Goal: Task Accomplishment & Management: Manage account settings

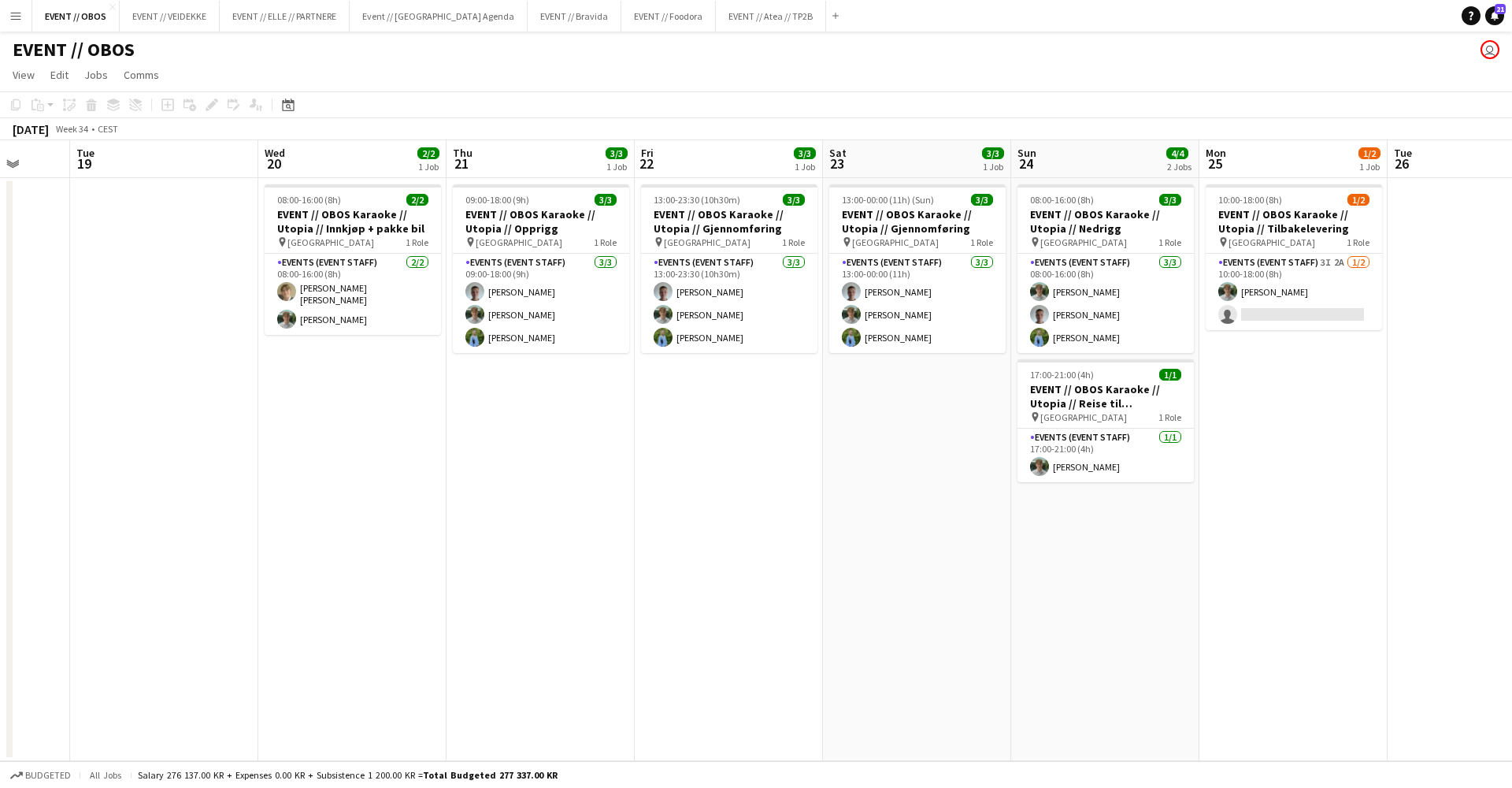
scroll to position [0, 588]
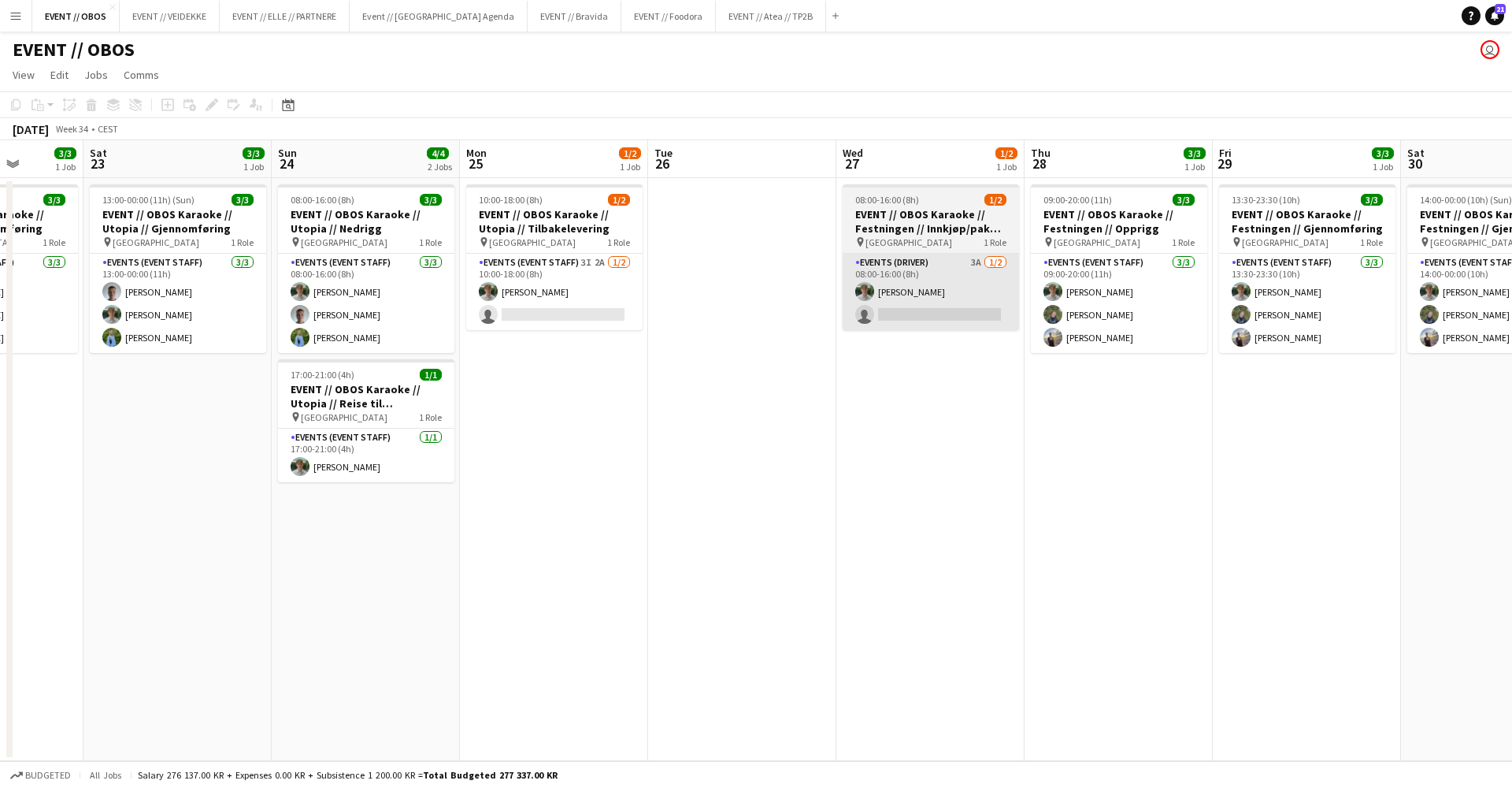
click at [868, 308] on app-card-role "Events (Driver) 3A [DATE] 08:00-16:00 (8h) [PERSON_NAME] single-neutral-actions" at bounding box center [930, 291] width 176 height 76
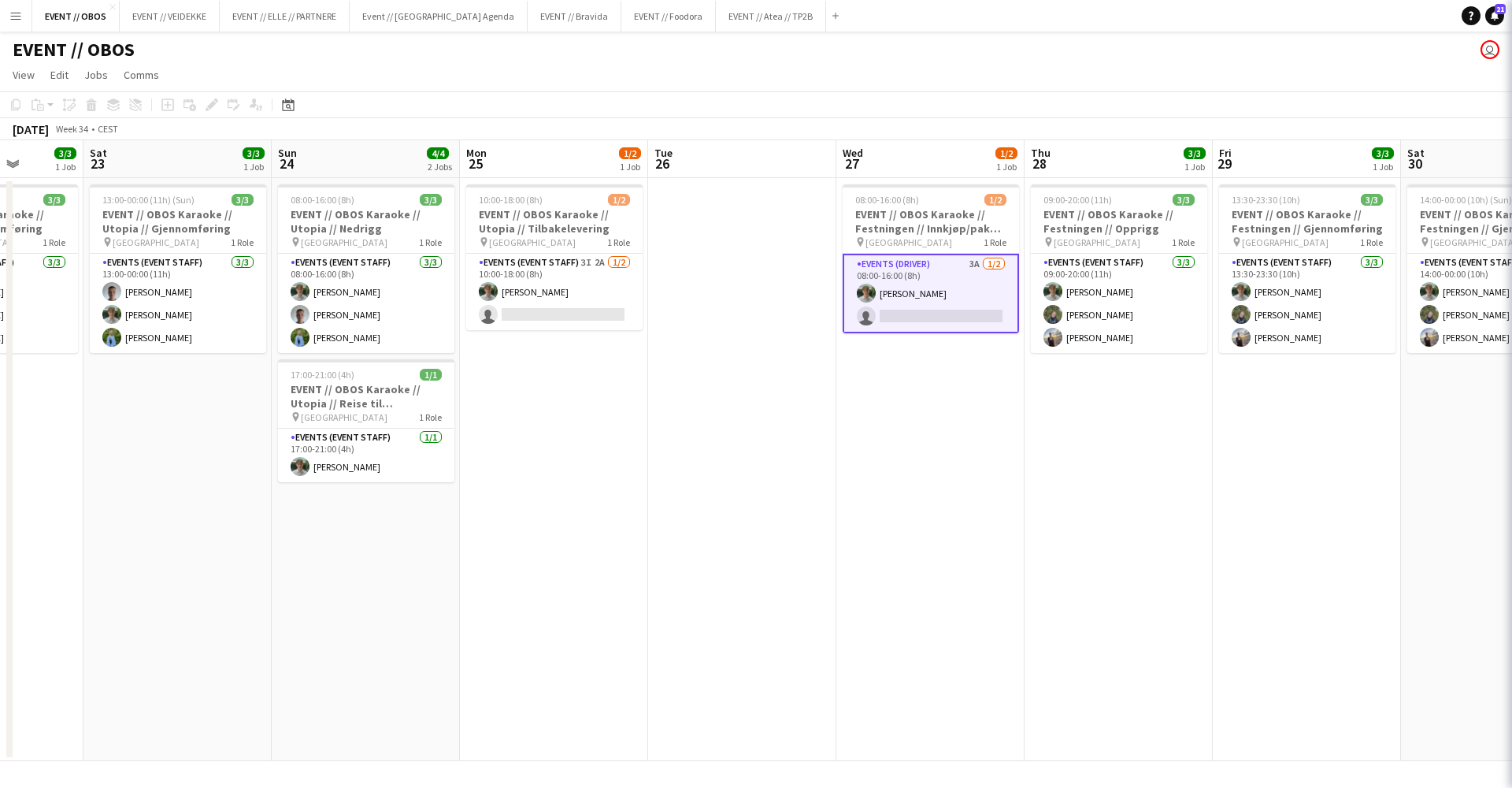
scroll to position [0, 481]
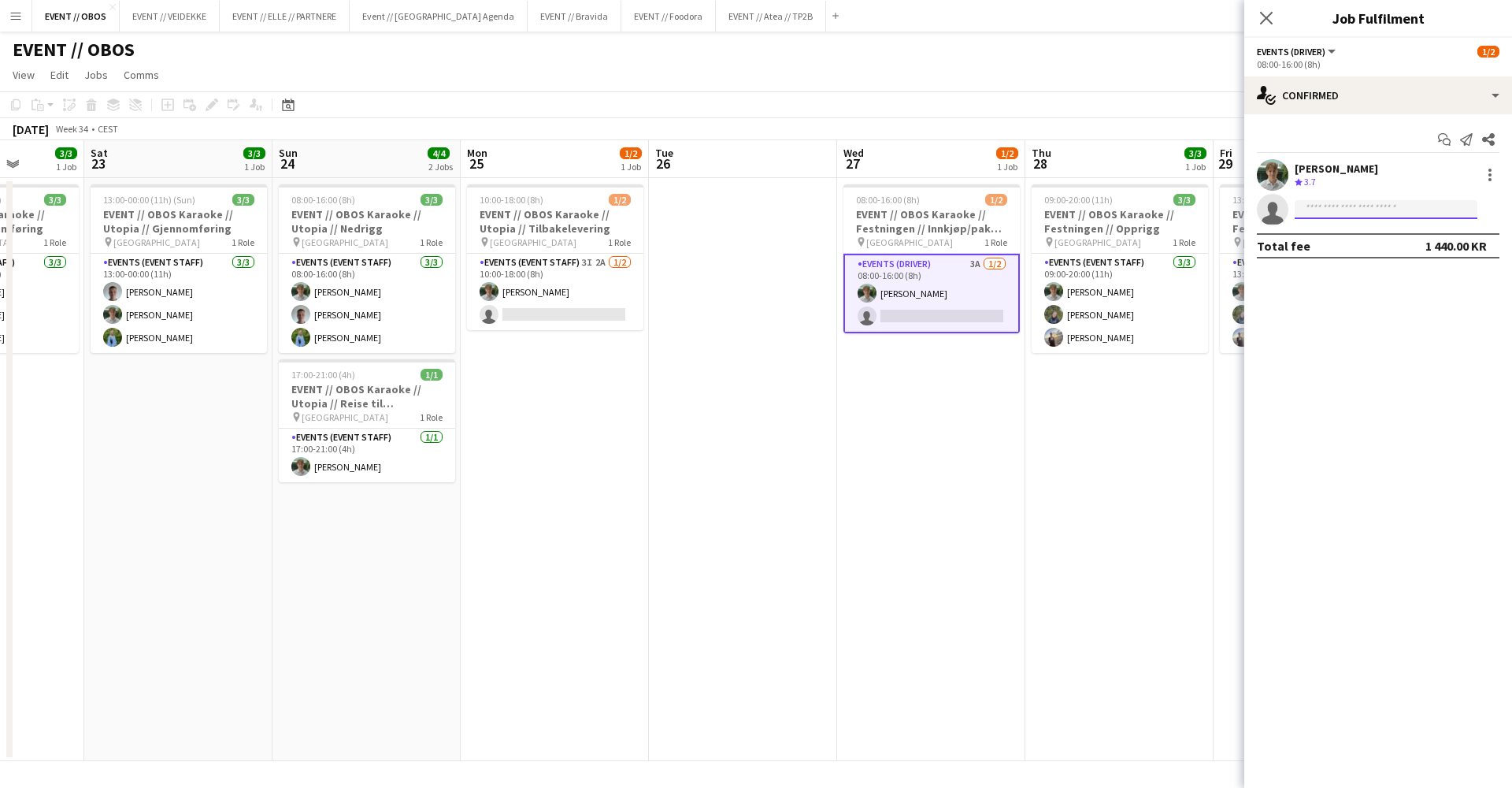
click at [1323, 214] on input at bounding box center [1386, 209] width 183 height 19
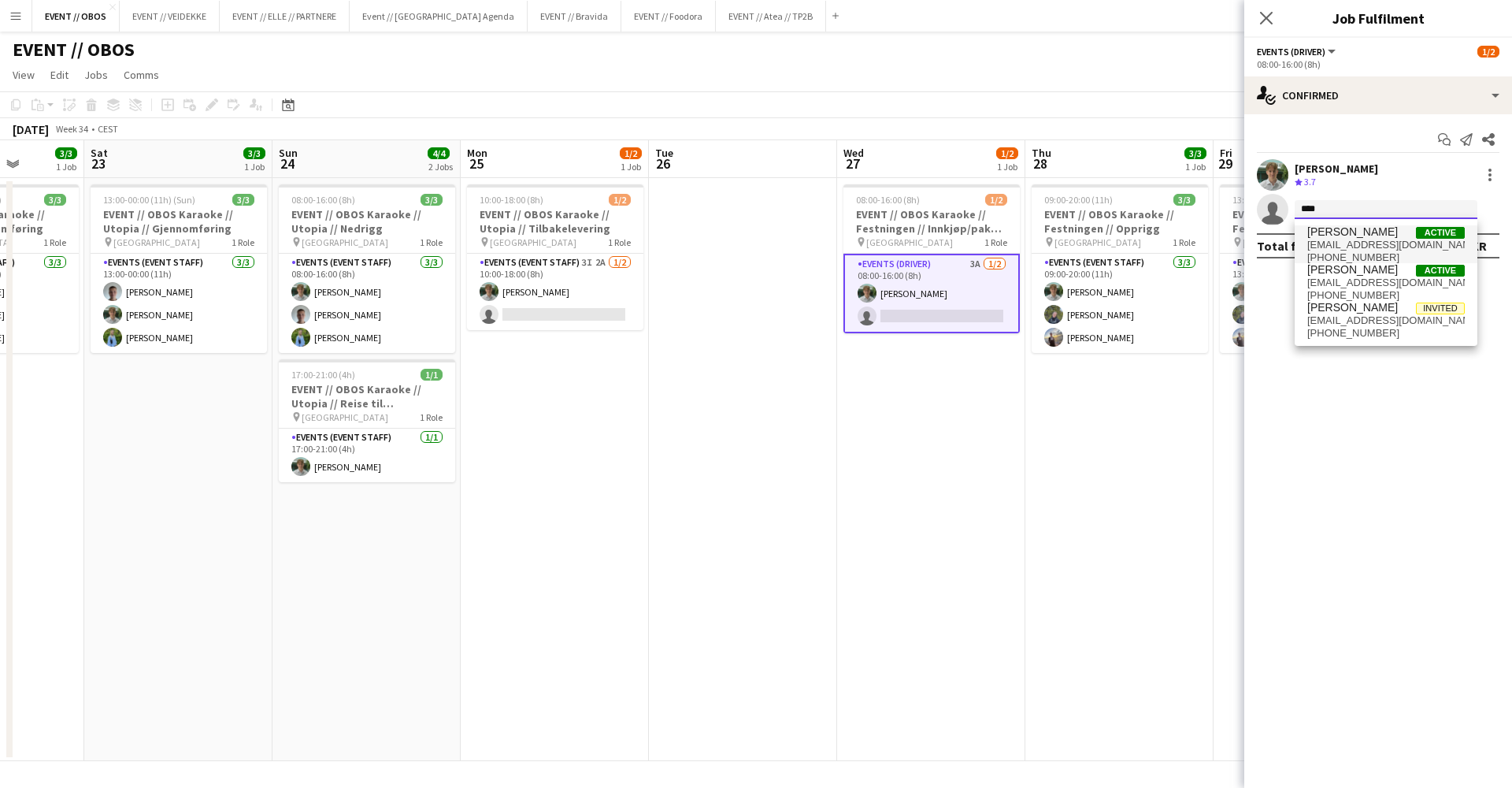
type input "****"
drag, startPoint x: 1329, startPoint y: 237, endPoint x: 1351, endPoint y: 292, distance: 59.2
click at [1351, 292] on span "[PHONE_NUMBER]" at bounding box center [1386, 295] width 157 height 12
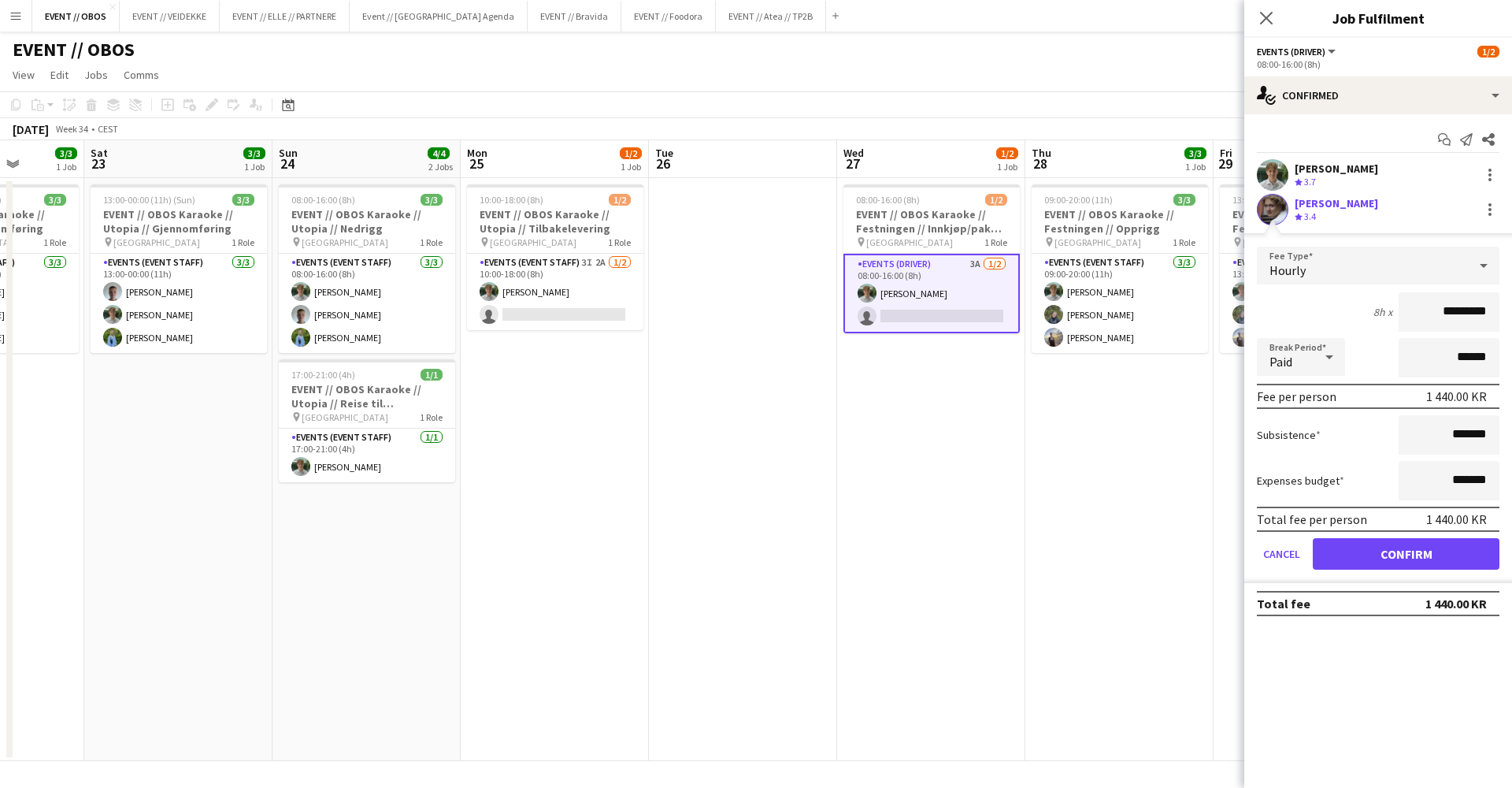
click at [1343, 558] on button "Confirm" at bounding box center [1406, 554] width 187 height 31
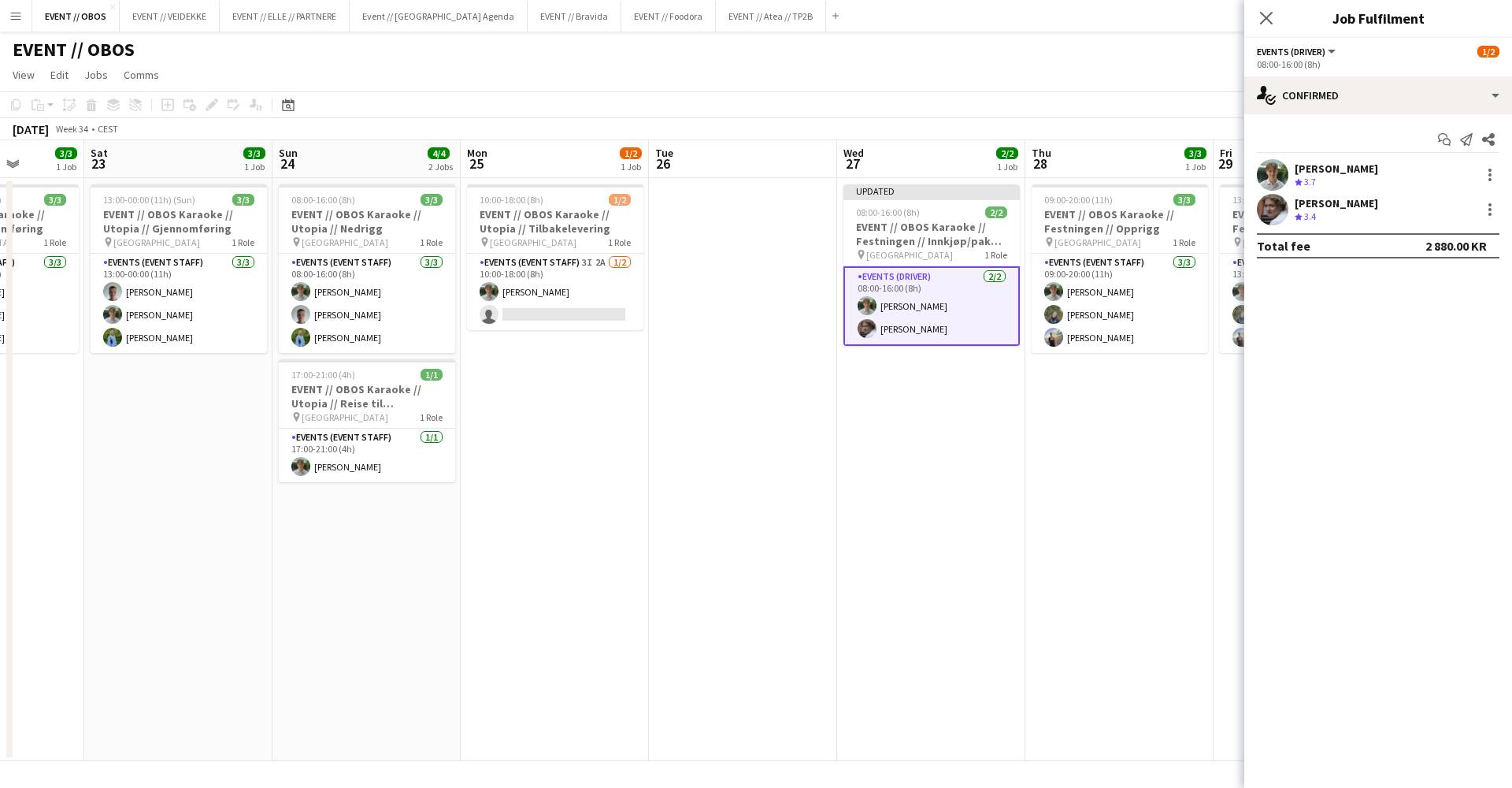
click at [1116, 473] on app-date-cell "09:00-20:00 (11h) 3/3 EVENT // OBOS Karaoke // Festningen // Opprigg pin Trondh…" at bounding box center [1119, 469] width 188 height 583
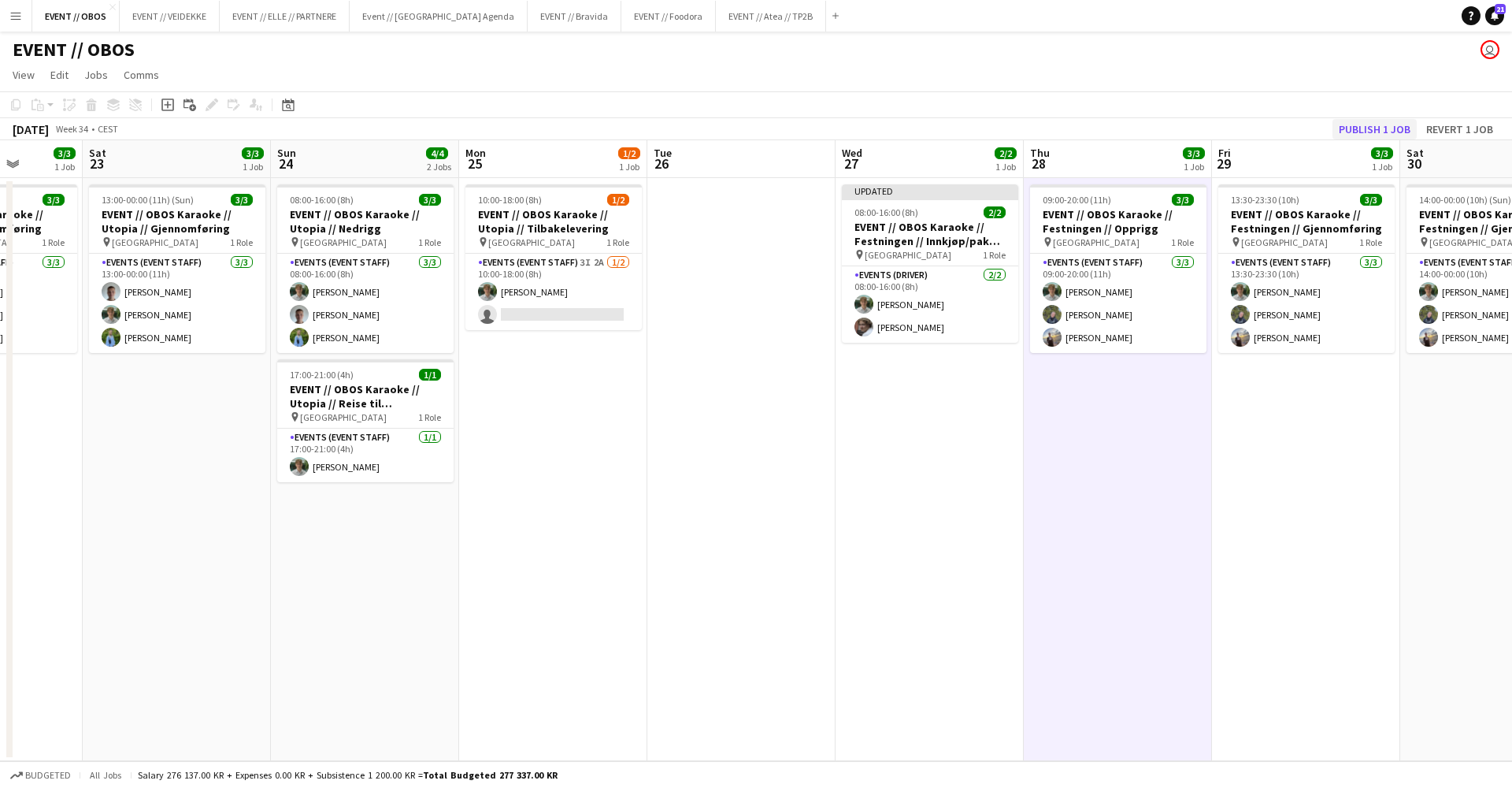
click at [1361, 131] on button "Publish 1 job" at bounding box center [1375, 129] width 84 height 21
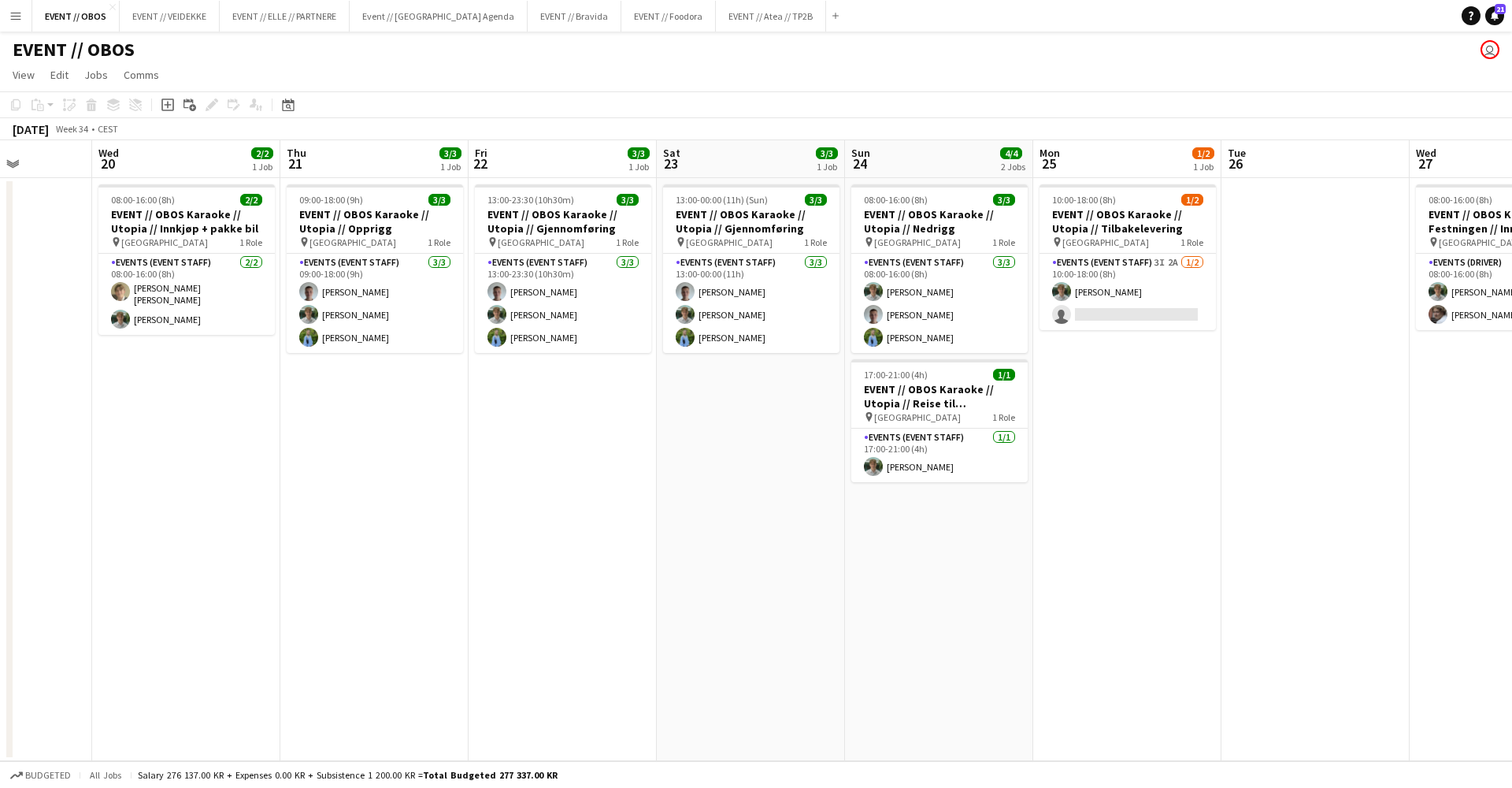
scroll to position [0, 472]
click at [716, 17] on button "EVENT // Atea // TP2B Close" at bounding box center [770, 16] width 110 height 31
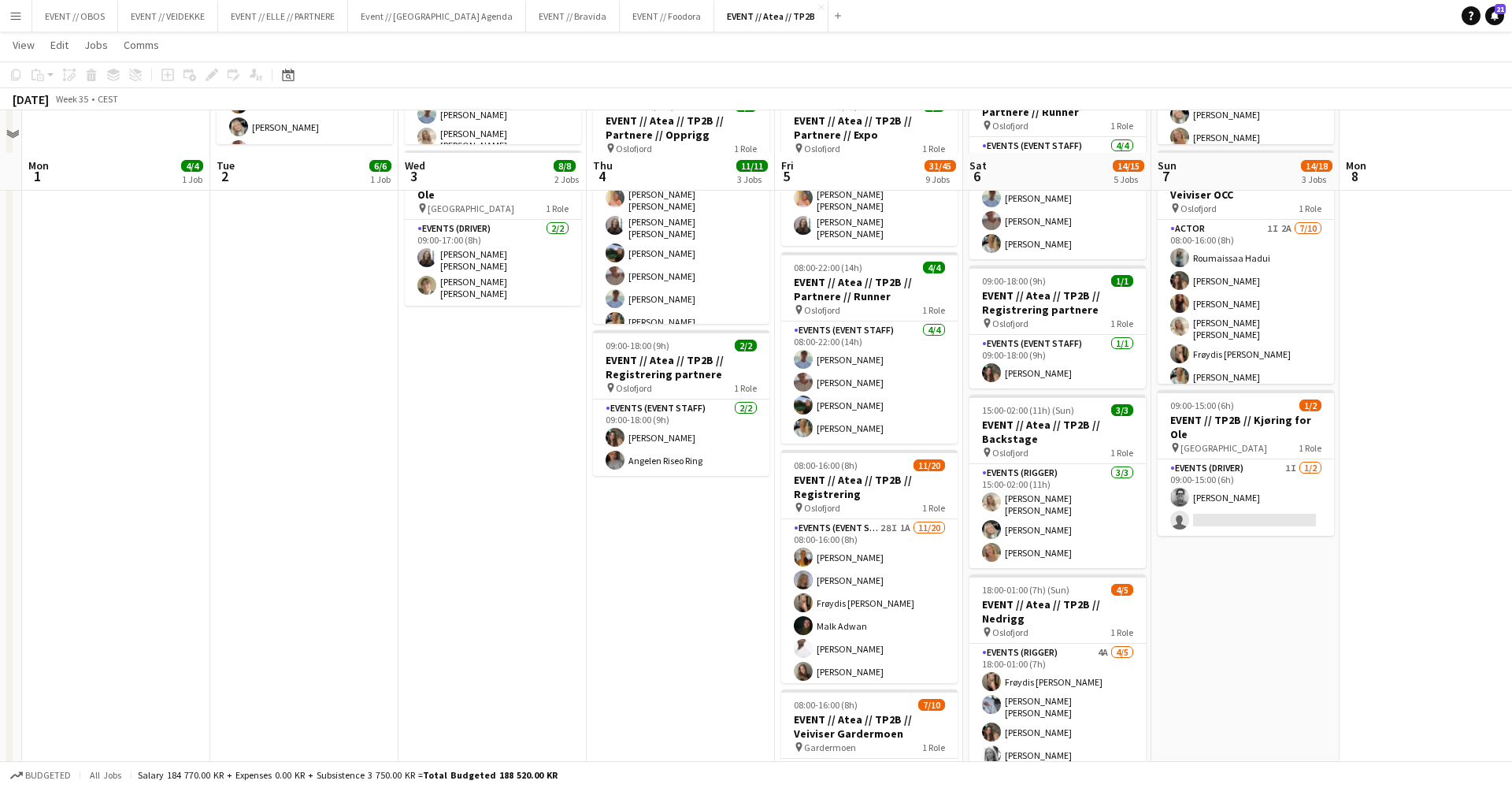
scroll to position [552, 0]
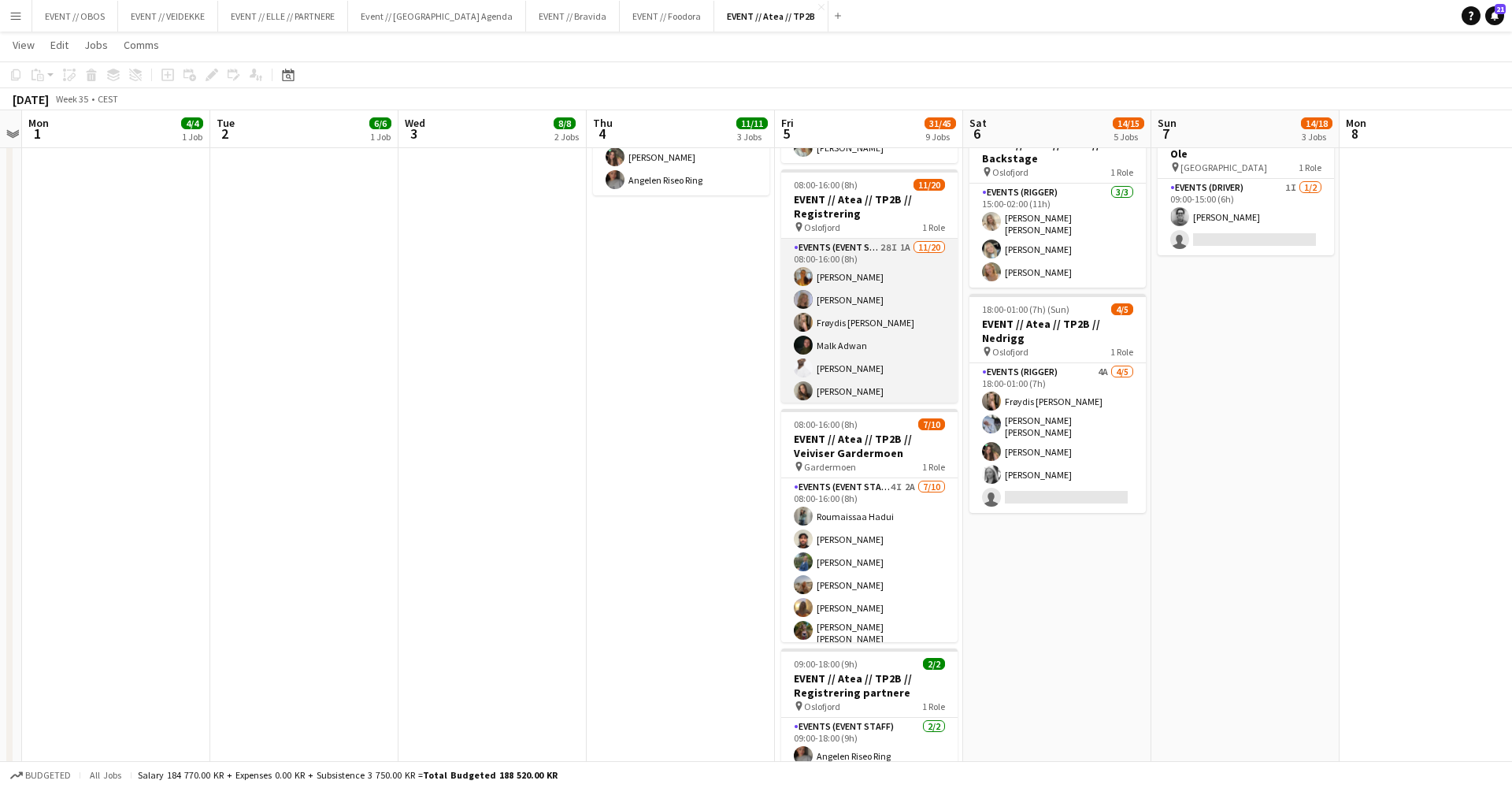
click at [802, 313] on app-user-avatar at bounding box center [803, 322] width 19 height 19
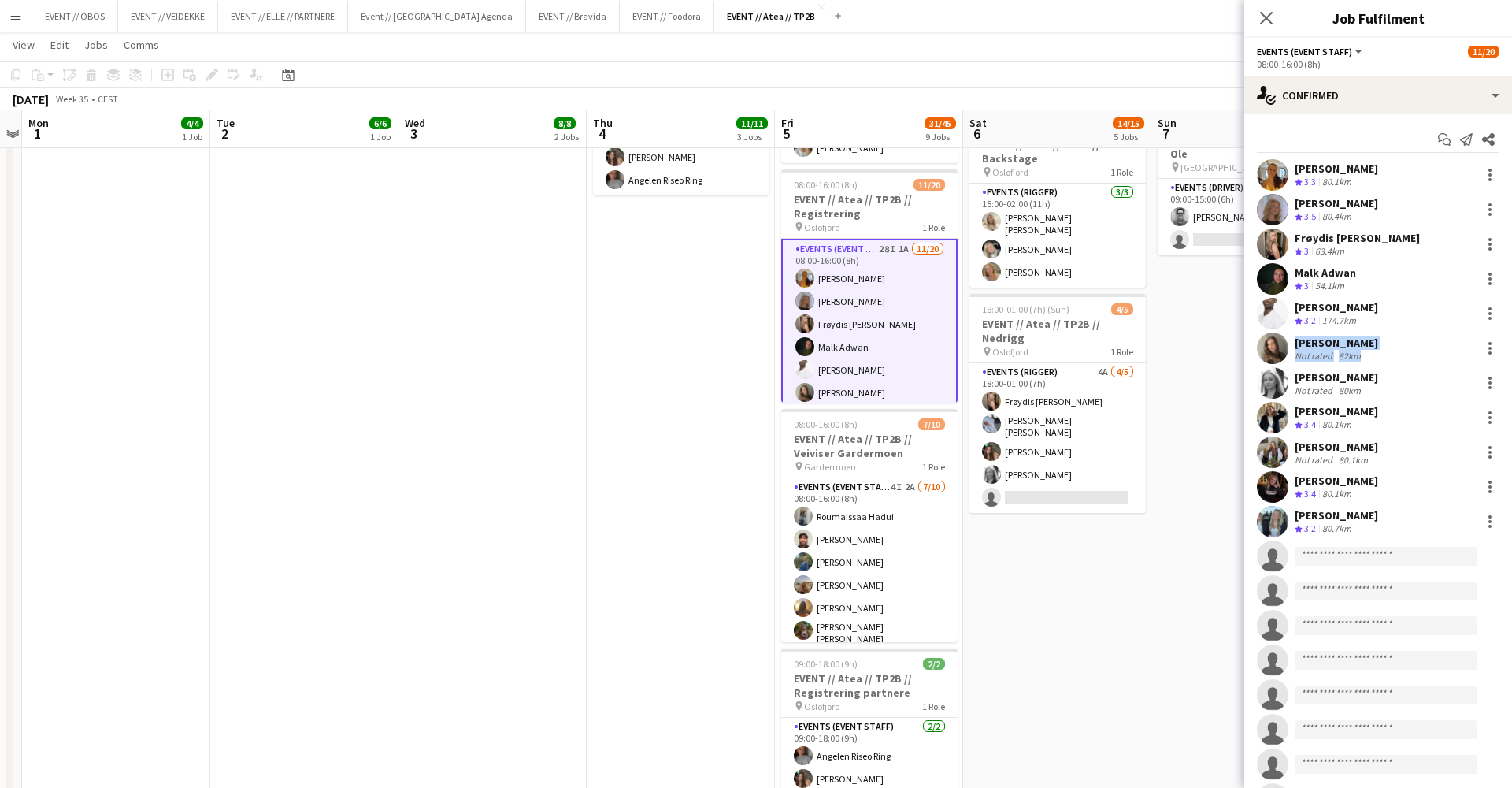
click at [1272, 363] on div "[PERSON_NAME] Crew rating 3.3 80.1km [PERSON_NAME] Crew rating 3.5 80.4km Frøyd…" at bounding box center [1379, 504] width 268 height 690
click at [1269, 348] on app-user-avatar at bounding box center [1273, 348] width 31 height 31
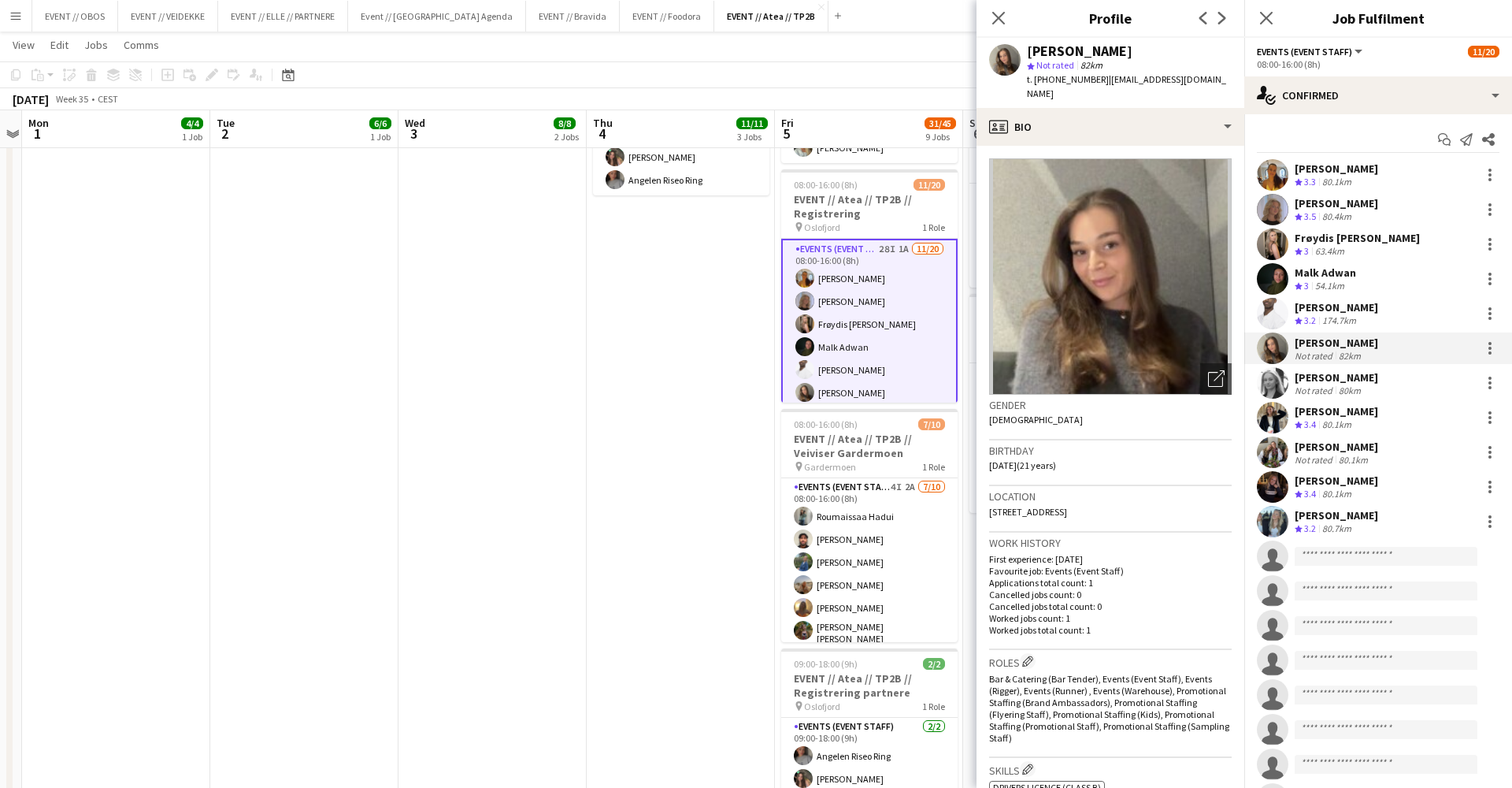
click at [1274, 450] on app-user-avatar at bounding box center [1273, 452] width 31 height 31
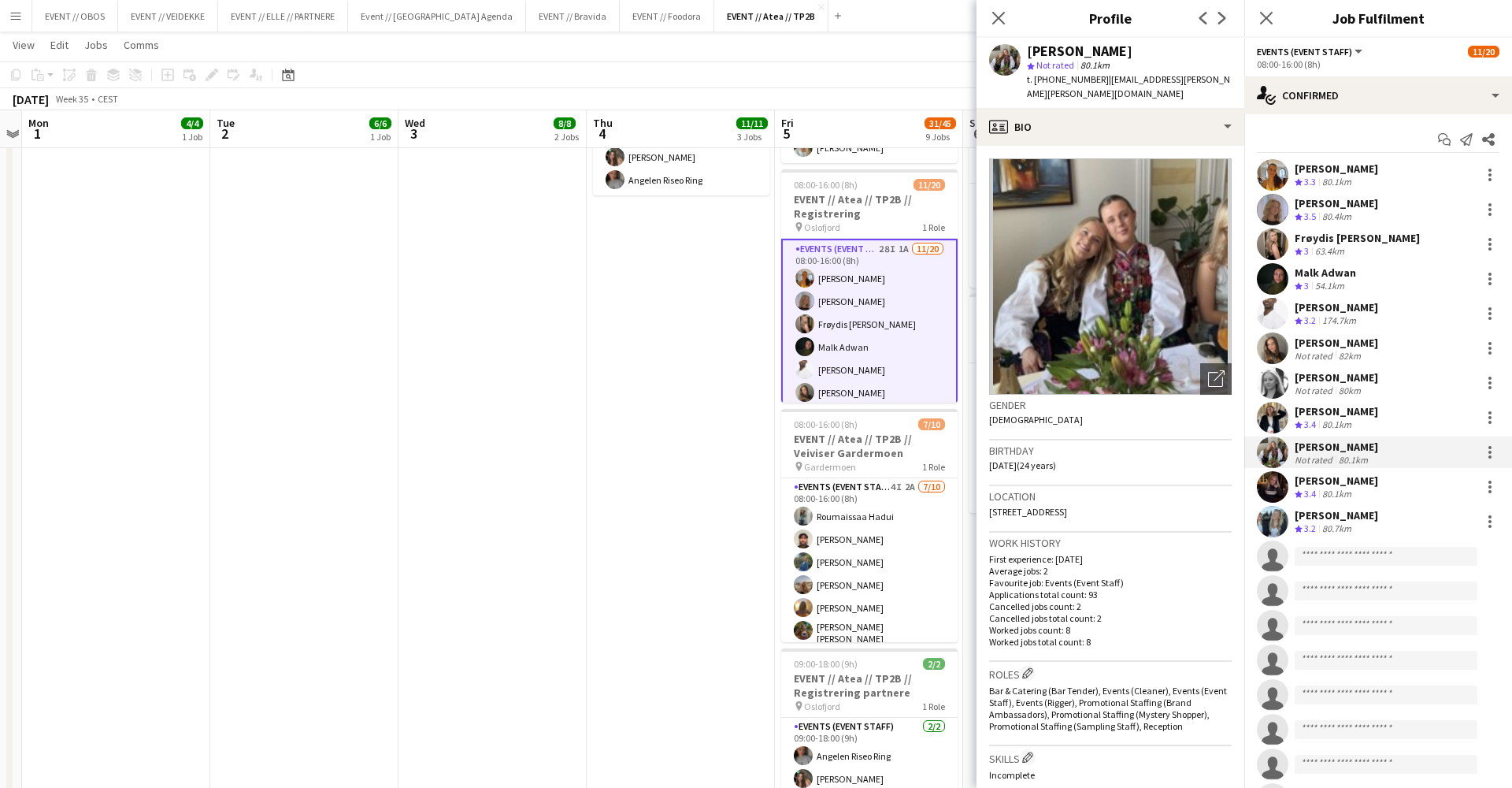
click at [1281, 497] on app-user-avatar at bounding box center [1273, 487] width 31 height 31
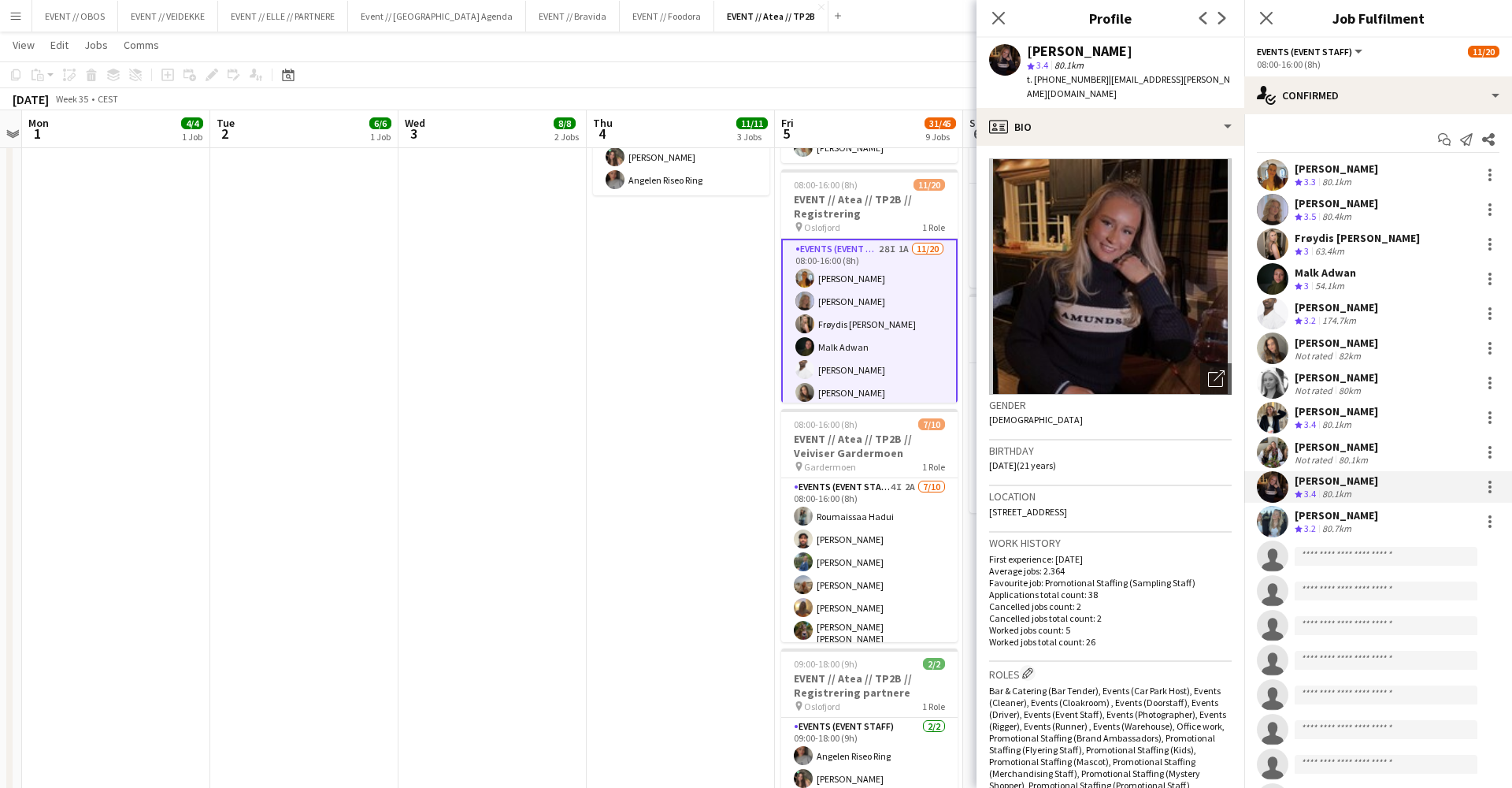
click at [1278, 217] on app-user-avatar at bounding box center [1273, 209] width 31 height 31
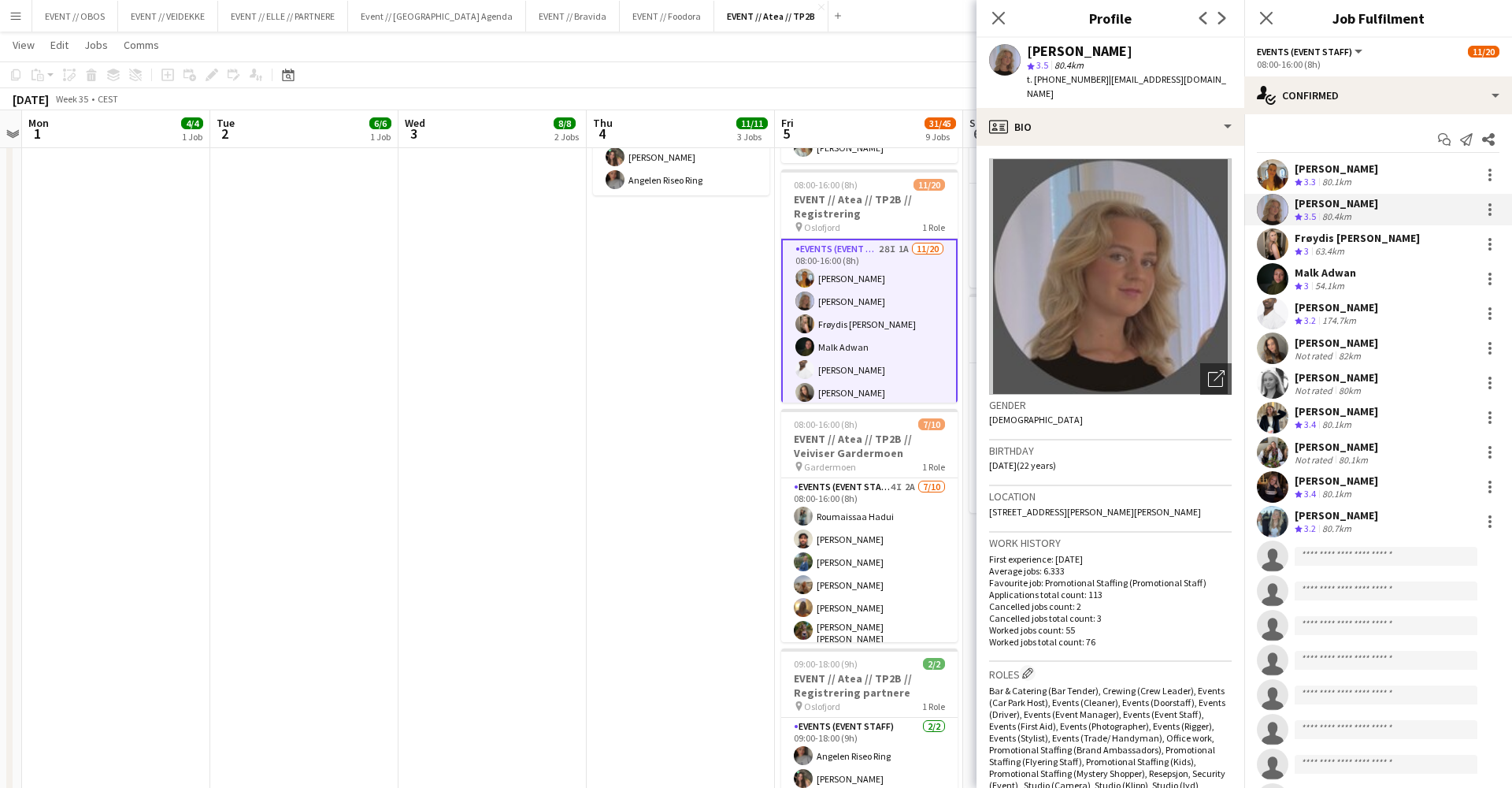
scroll to position [0, 545]
click at [727, 353] on app-date-cell "08:00-18:00 (10h) 3/3 EVENT // Atea // TP2B // Dekorering og backstage oppsett …" at bounding box center [679, 427] width 188 height 1606
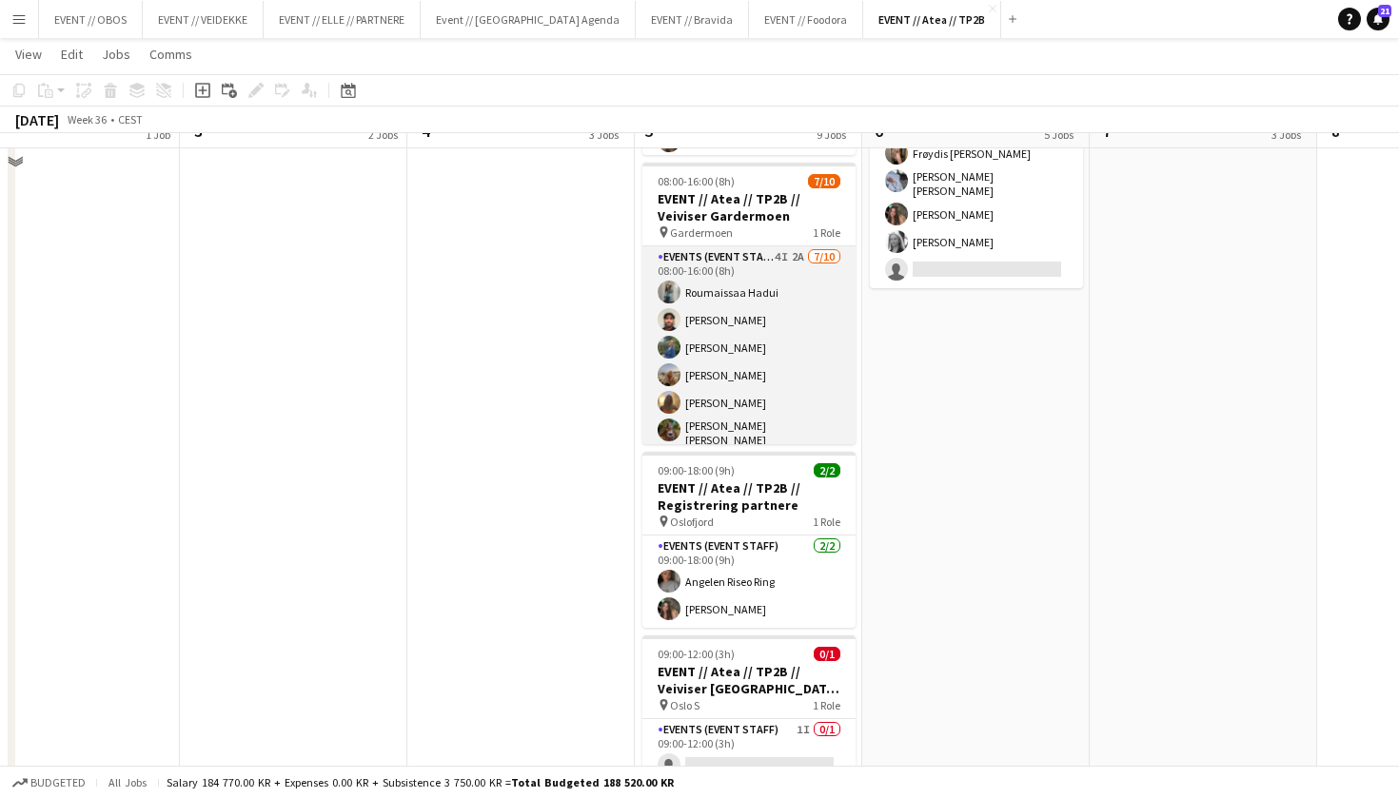
scroll to position [968, 0]
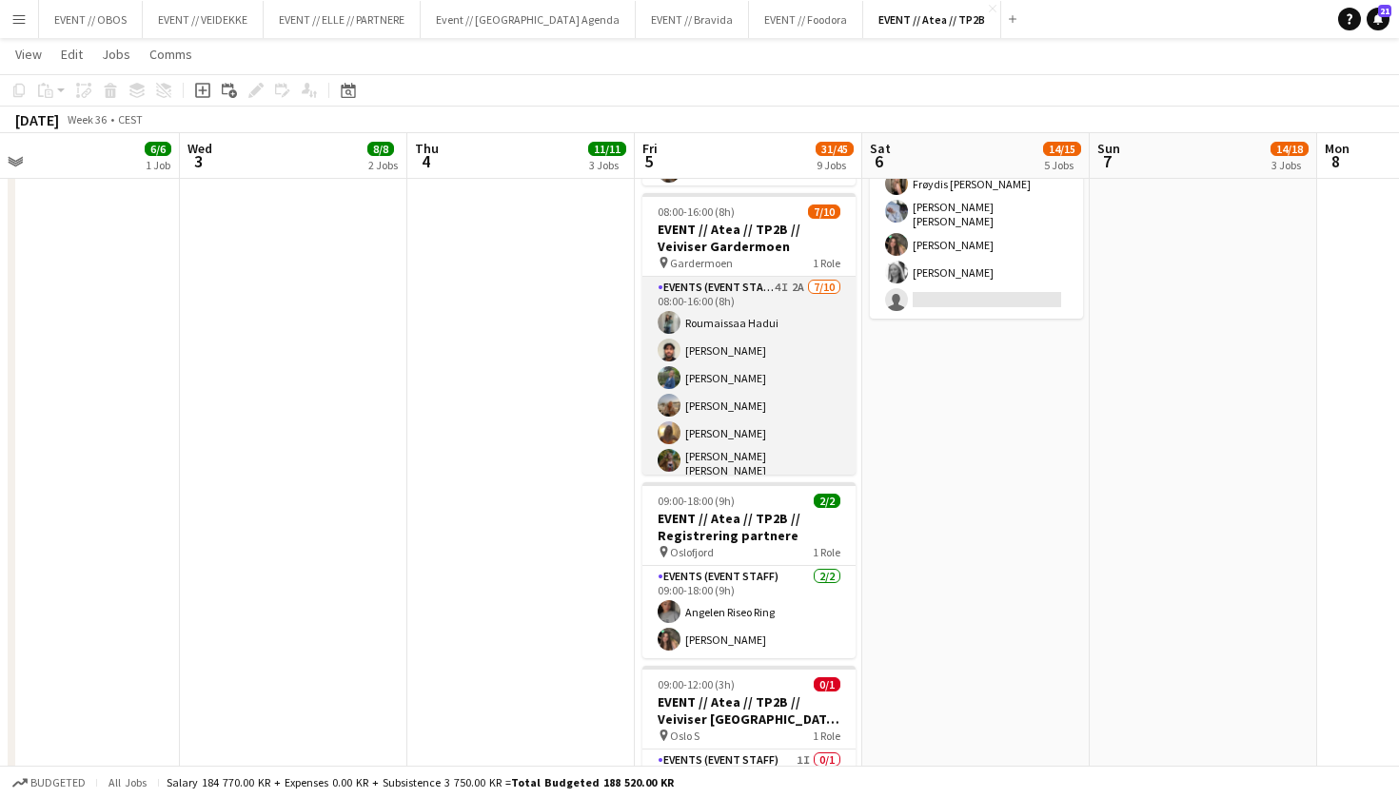
click at [784, 338] on app-card-role "Events (Event Staff) 4I 2A [DATE] 08:00-16:00 (8h) [PERSON_NAME] [PERSON_NAME] …" at bounding box center [748, 436] width 213 height 319
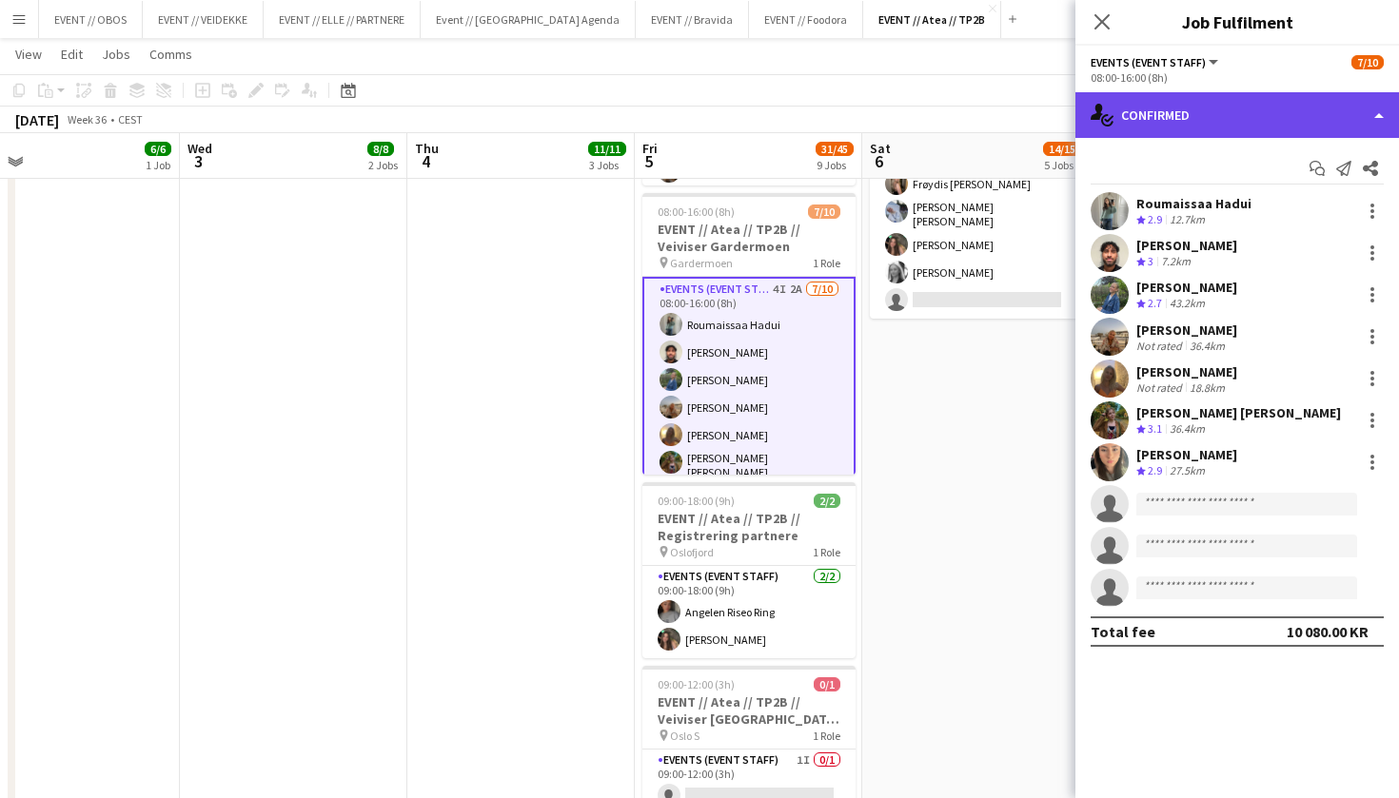
click at [1246, 117] on div "single-neutral-actions-check-2 Confirmed" at bounding box center [1237, 115] width 324 height 46
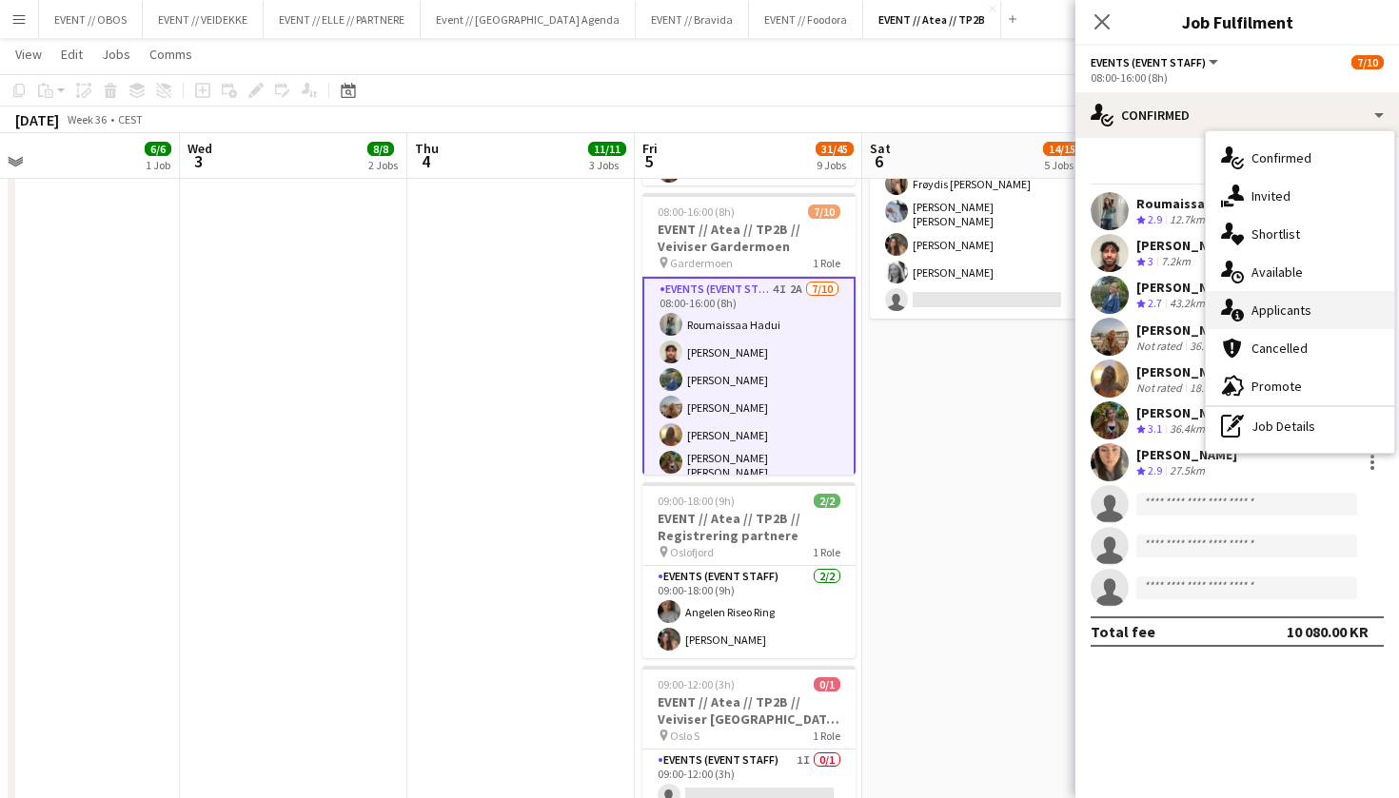
click at [1256, 321] on div "single-neutral-actions-information Applicants" at bounding box center [1300, 310] width 188 height 38
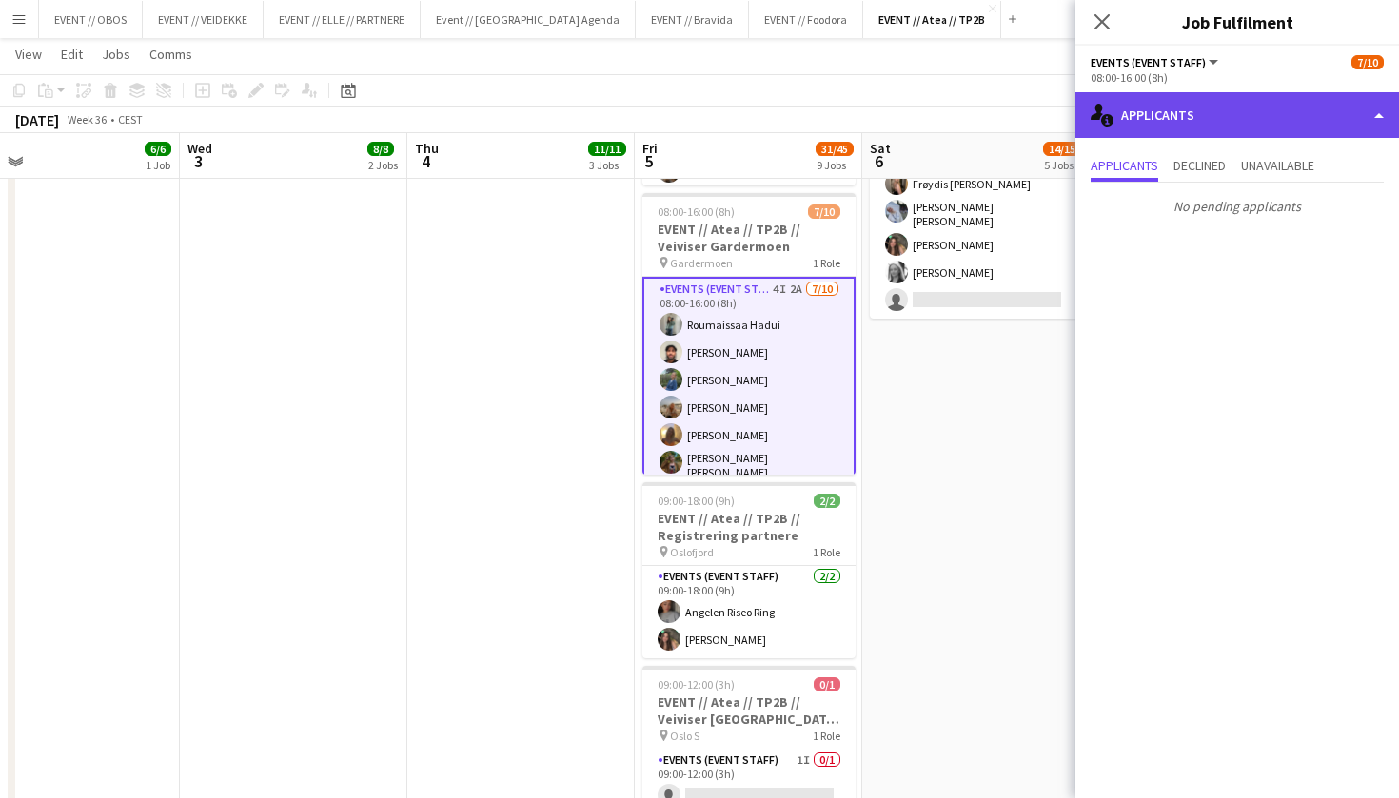
click at [1178, 117] on div "single-neutral-actions-information Applicants" at bounding box center [1237, 115] width 324 height 46
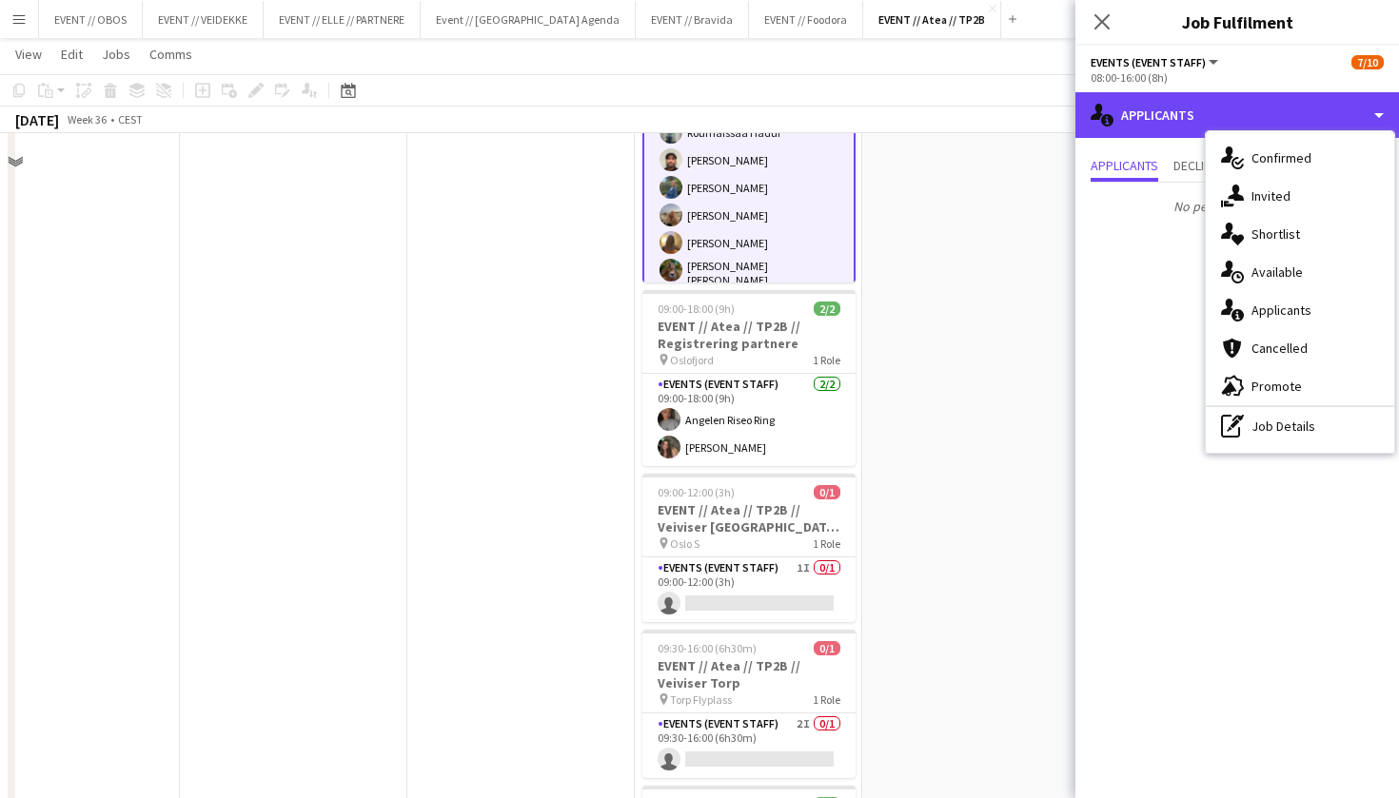
scroll to position [1227, 0]
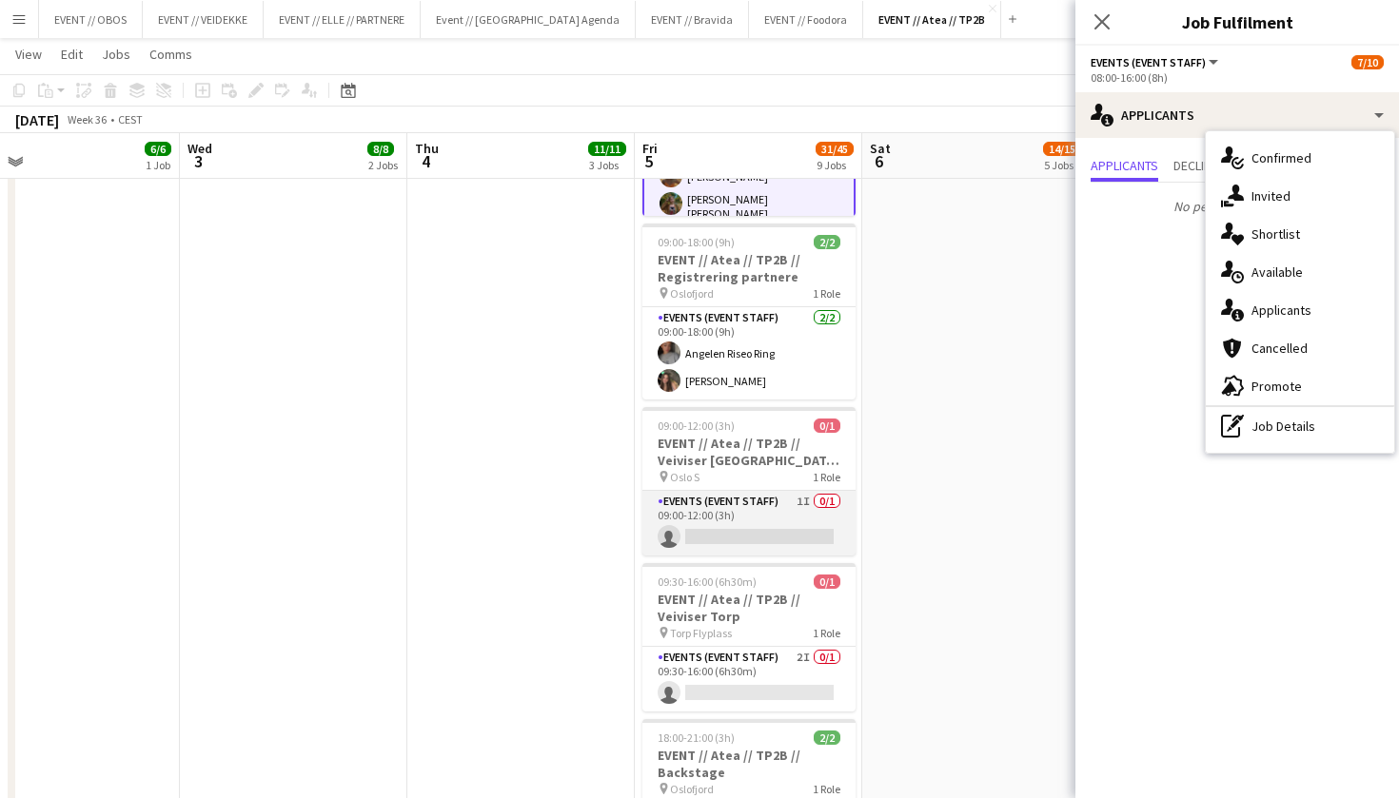
click at [789, 491] on app-card-role "Events (Event Staff) 1I 0/1 09:00-12:00 (3h) single-neutral-actions" at bounding box center [748, 523] width 213 height 65
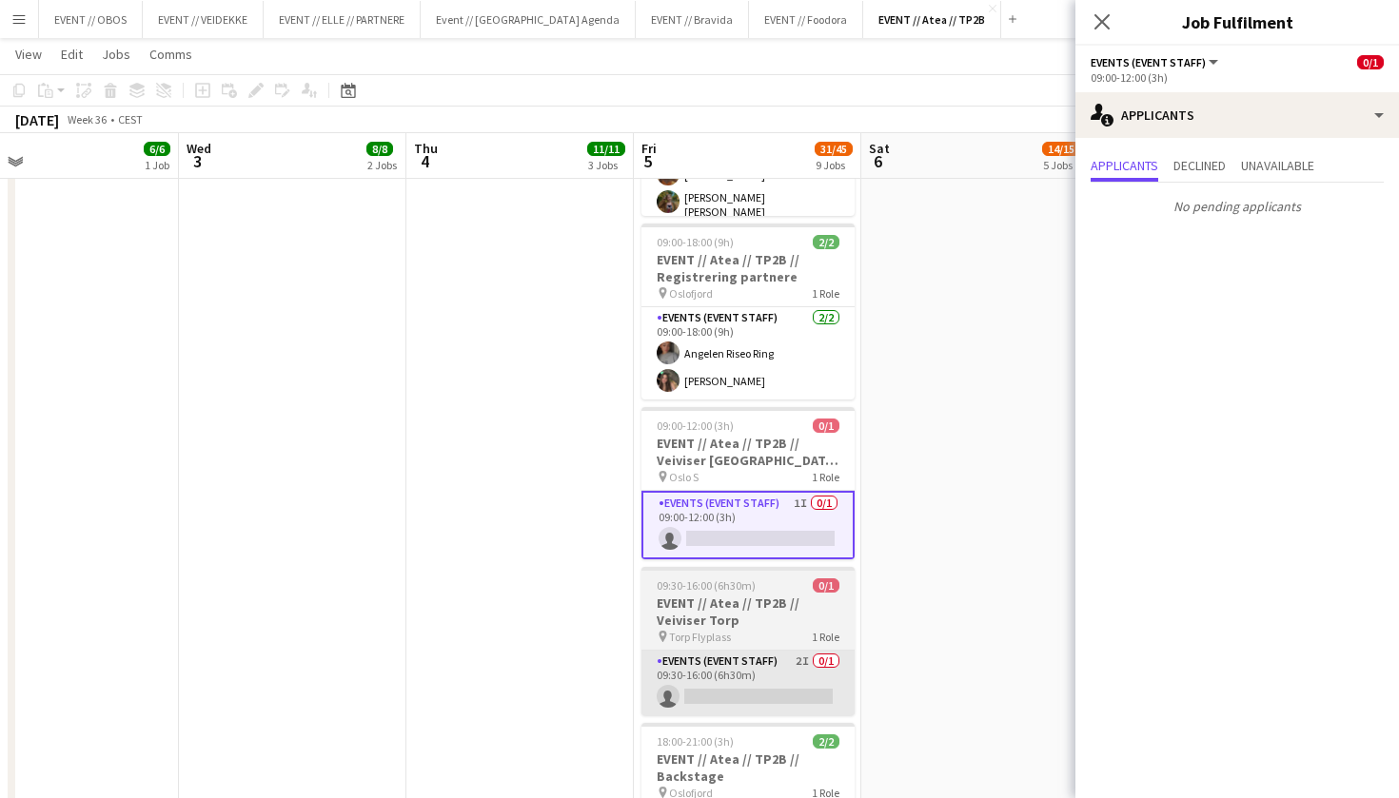
click at [770, 651] on app-card-role "Events (Event Staff) 2I 0/1 09:30-16:00 (6h30m) single-neutral-actions" at bounding box center [747, 683] width 213 height 65
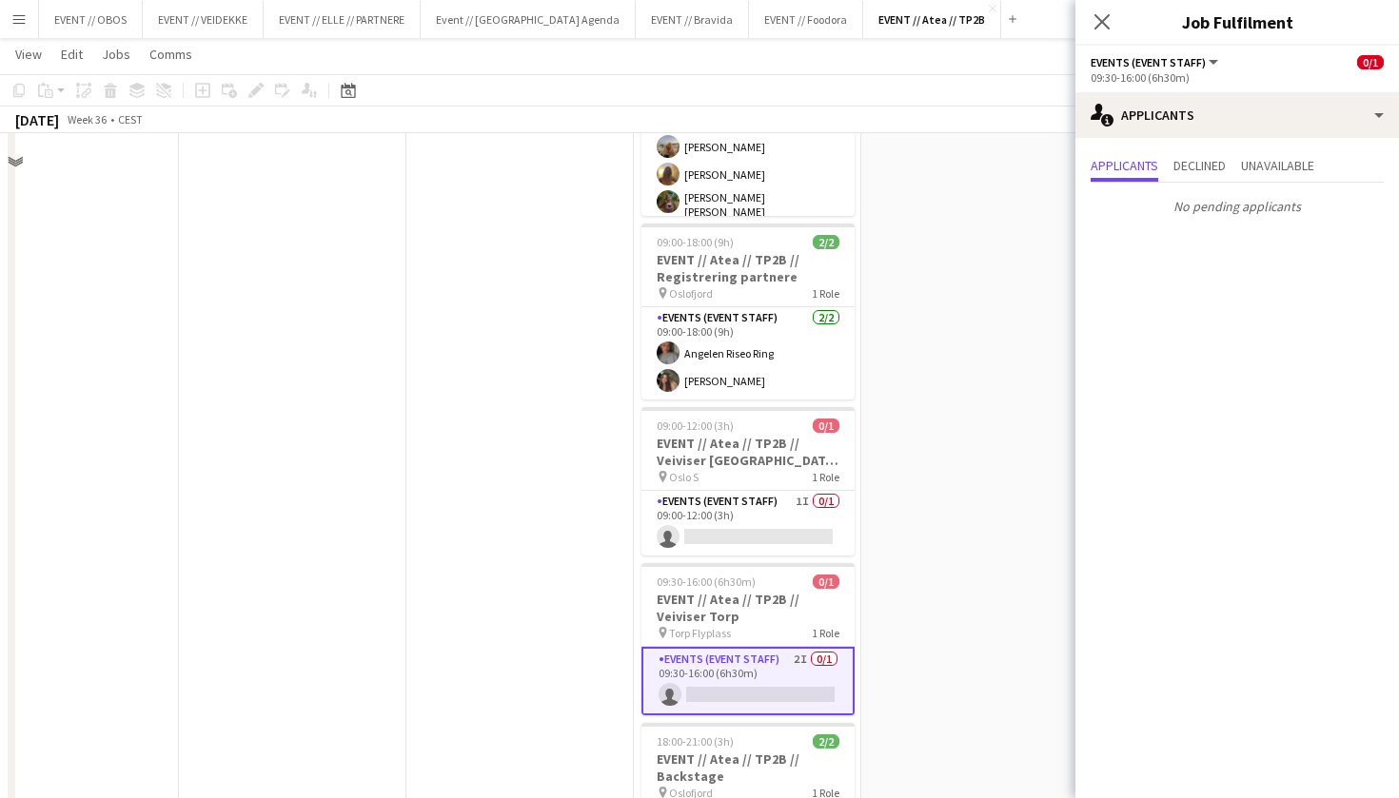
scroll to position [1065, 0]
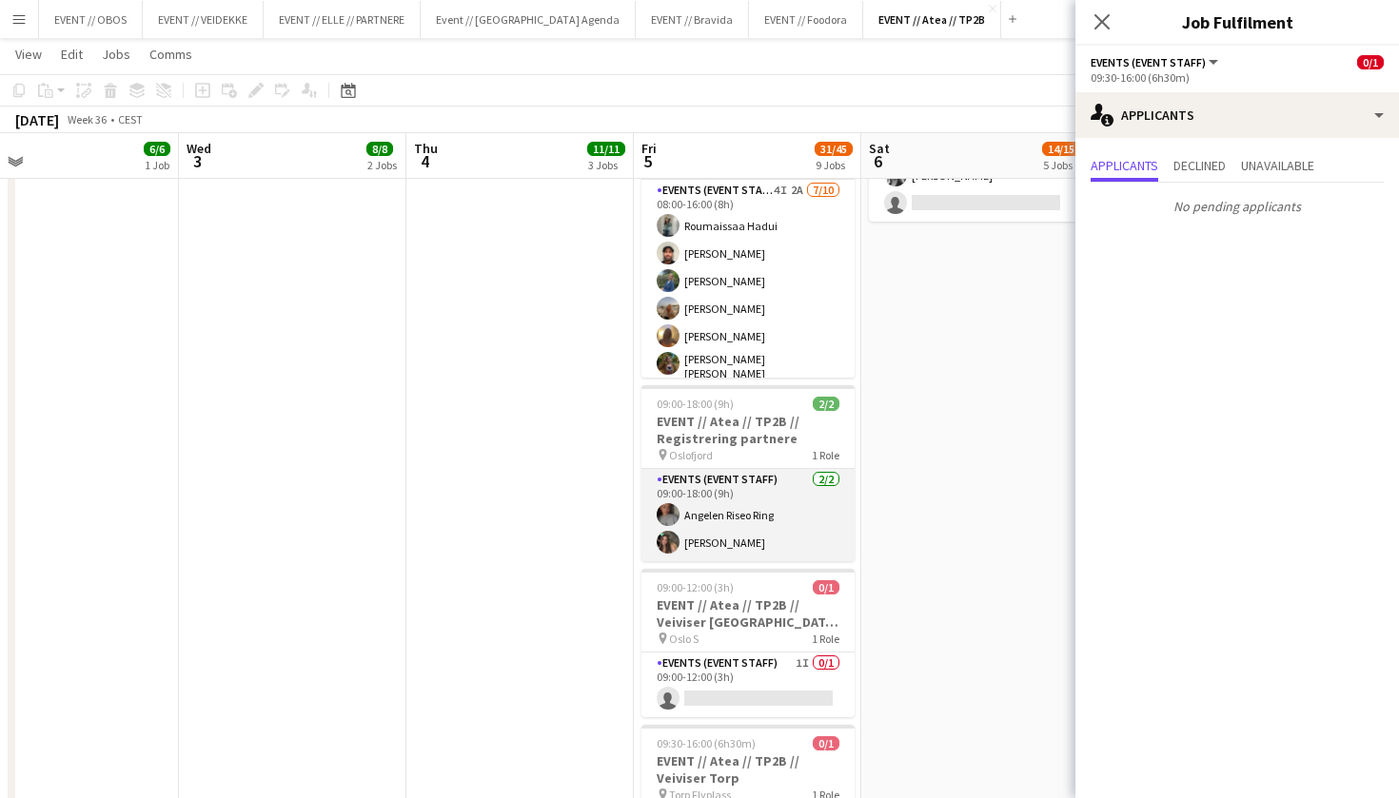
click at [803, 469] on app-card-role "Events (Event Staff) [DATE] 09:00-18:00 (9h) Angelen Riseo Ring [PERSON_NAME]" at bounding box center [747, 515] width 213 height 92
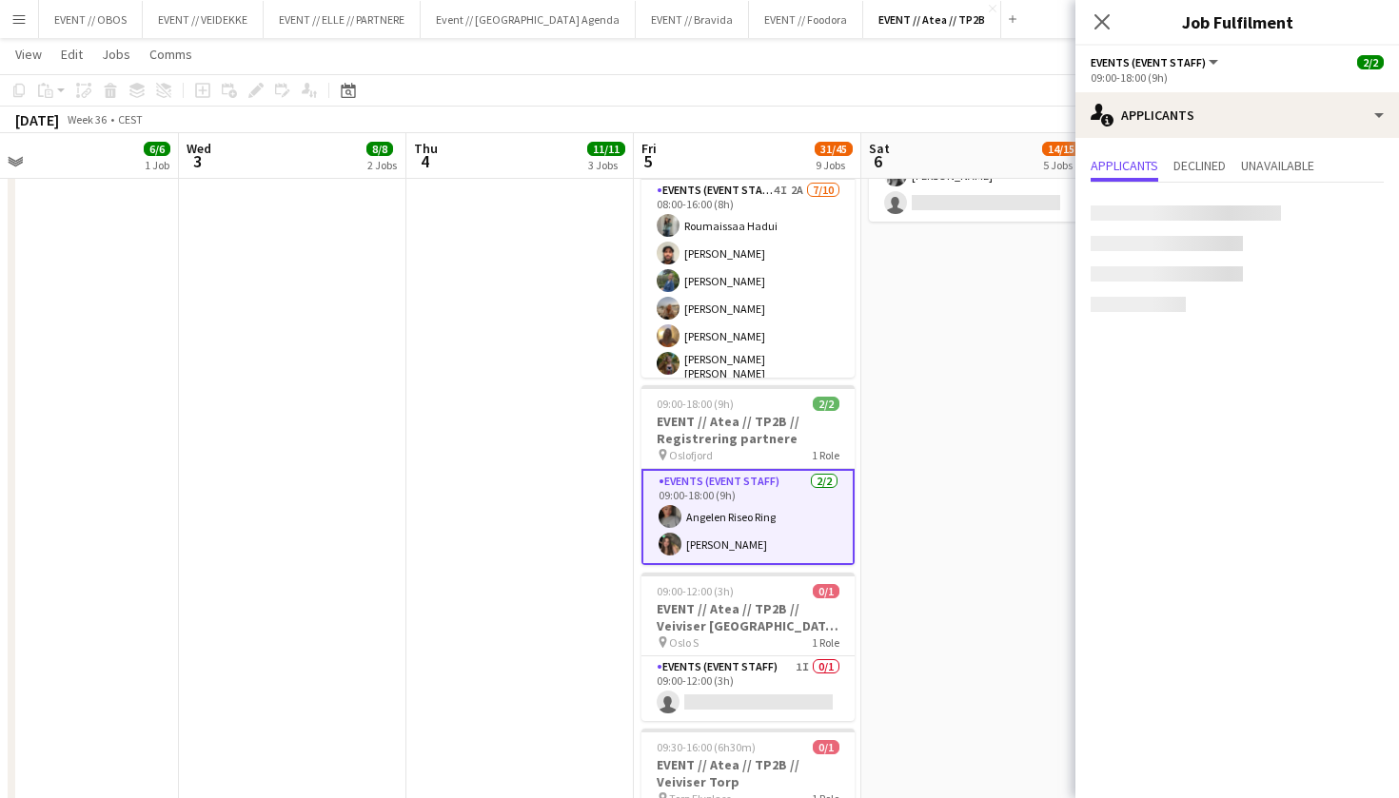
scroll to position [0, 504]
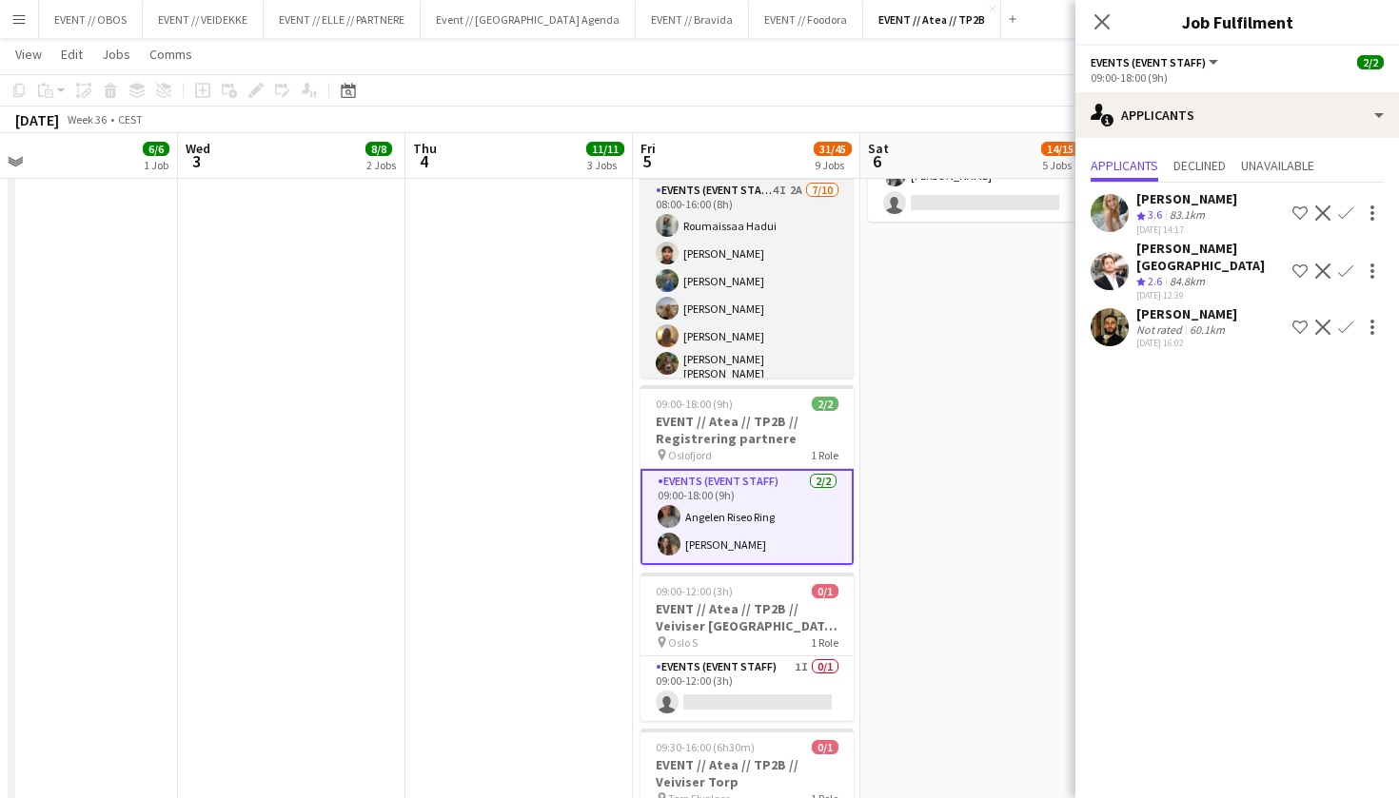
click at [796, 301] on app-card-role "Events (Event Staff) 4I 2A [DATE] 08:00-16:00 (8h) [PERSON_NAME] [PERSON_NAME] …" at bounding box center [746, 339] width 213 height 319
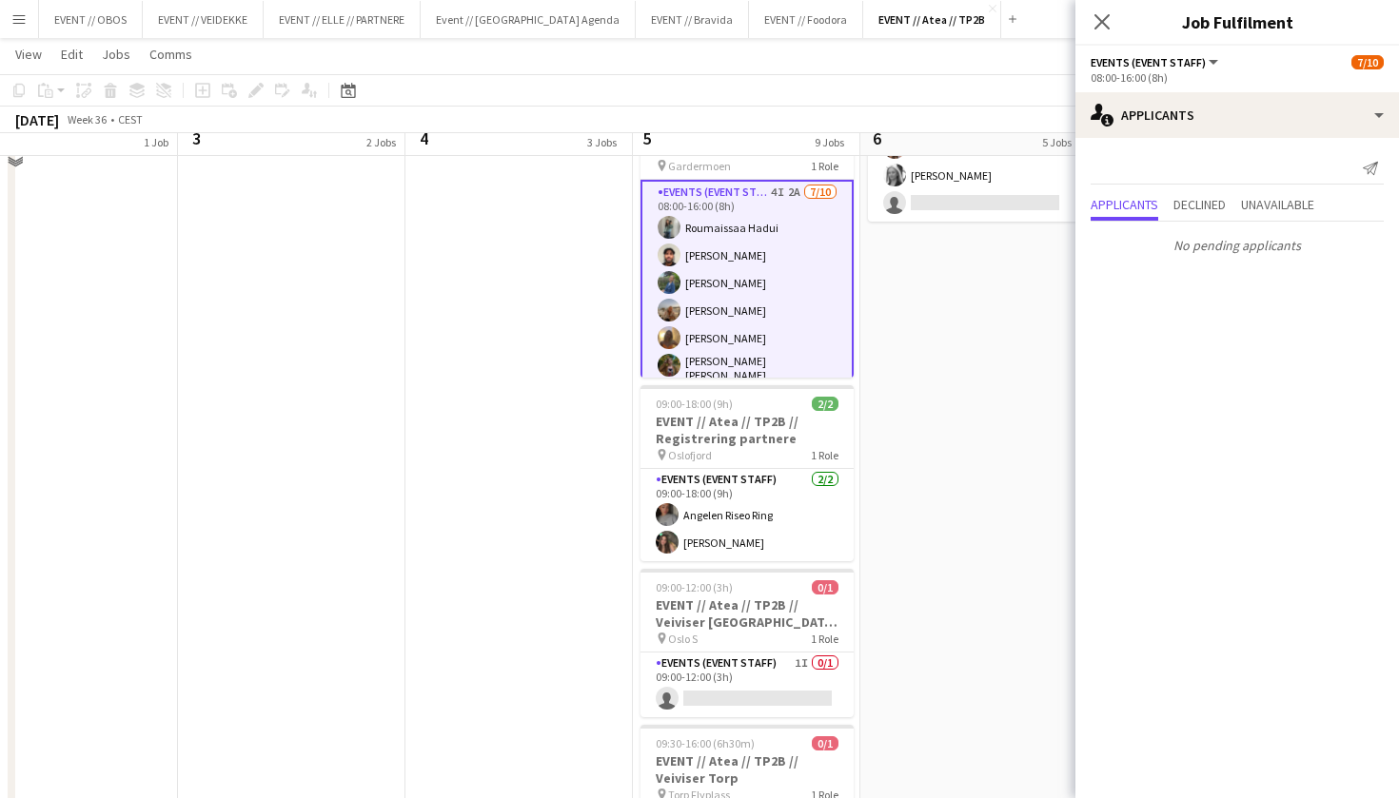
scroll to position [872, 0]
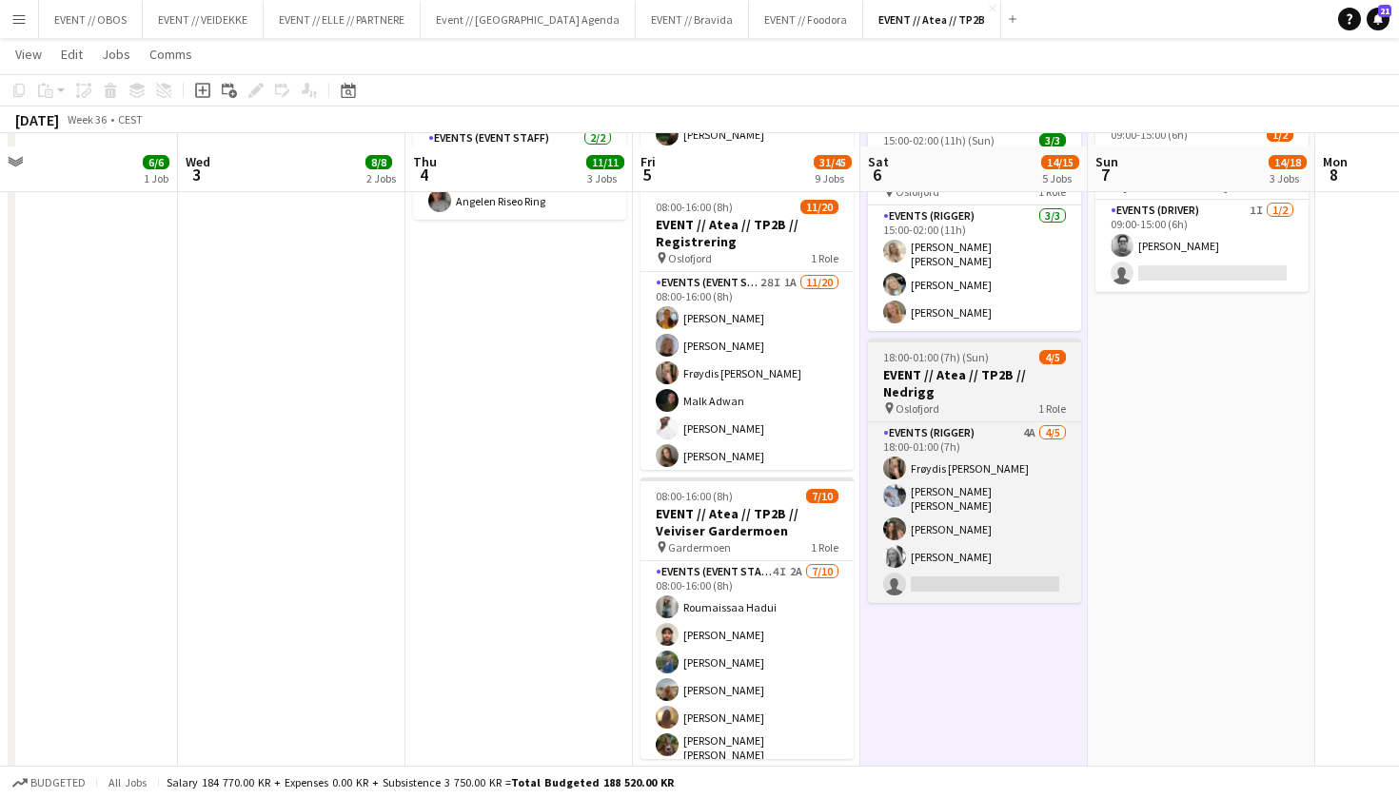
scroll to position [682, 0]
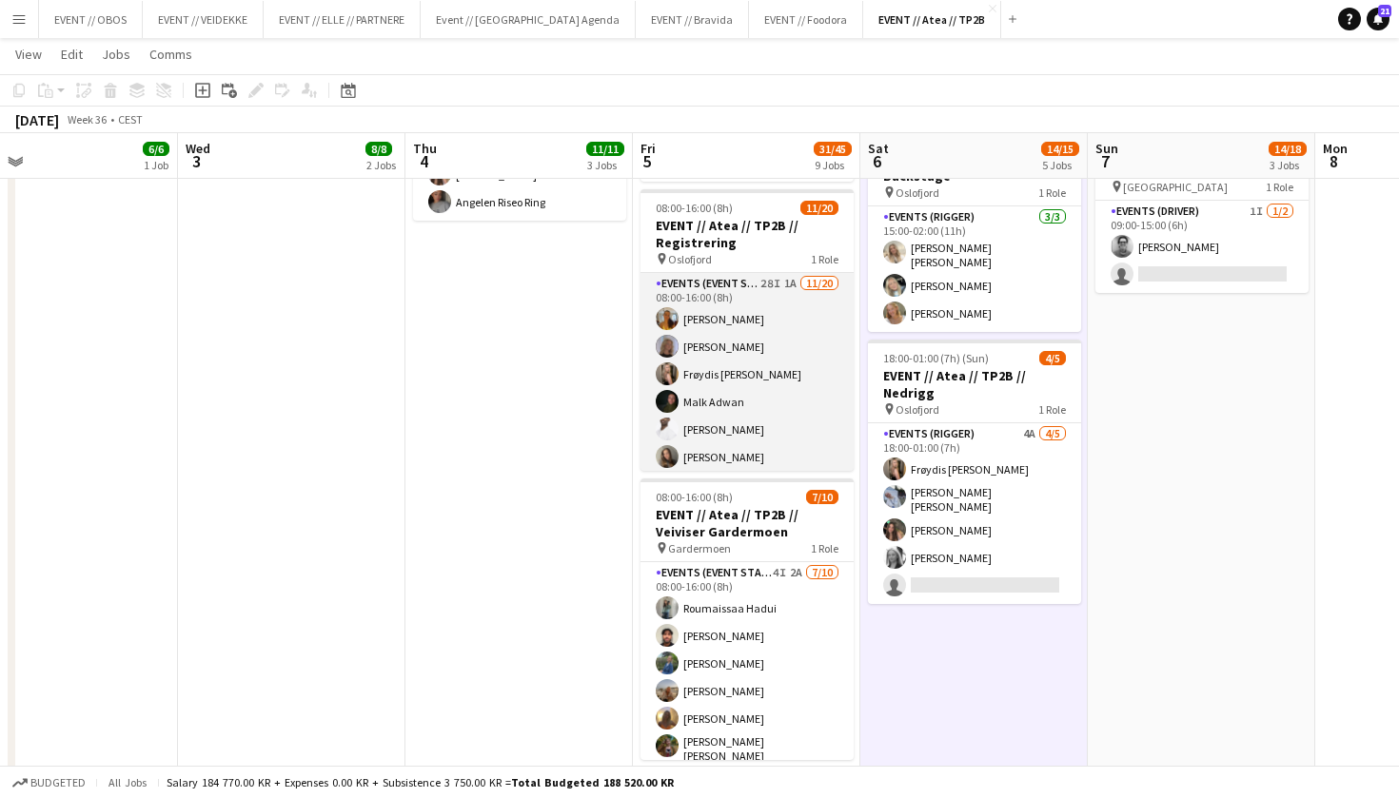
click at [782, 400] on app-card-role "Events (Event Staff) 28I 1A [DATE] 08:00-16:00 (8h) [PERSON_NAME] [PERSON_NAME]…" at bounding box center [746, 567] width 213 height 589
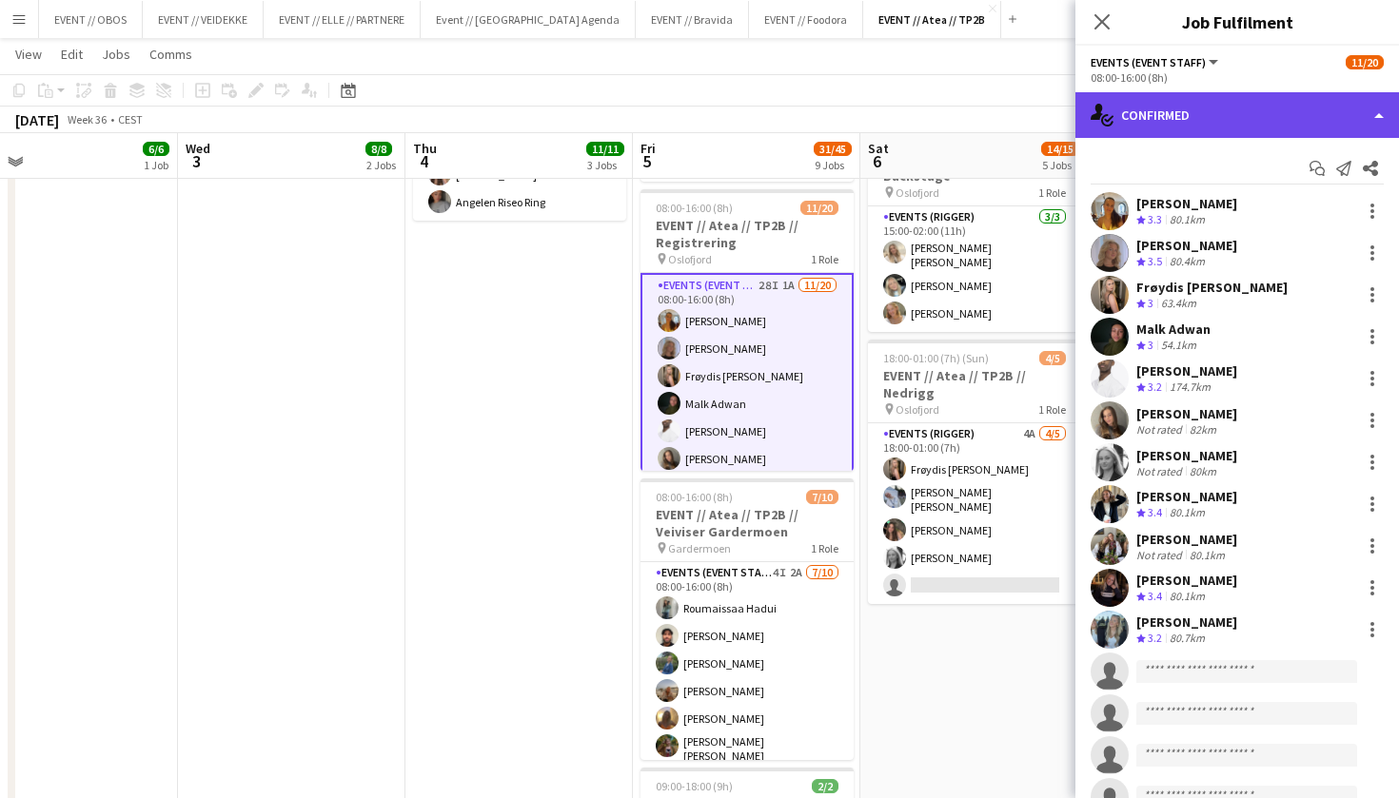
scroll to position [-1, 0]
click at [1158, 119] on div "single-neutral-actions-check-2 Confirmed" at bounding box center [1237, 115] width 324 height 46
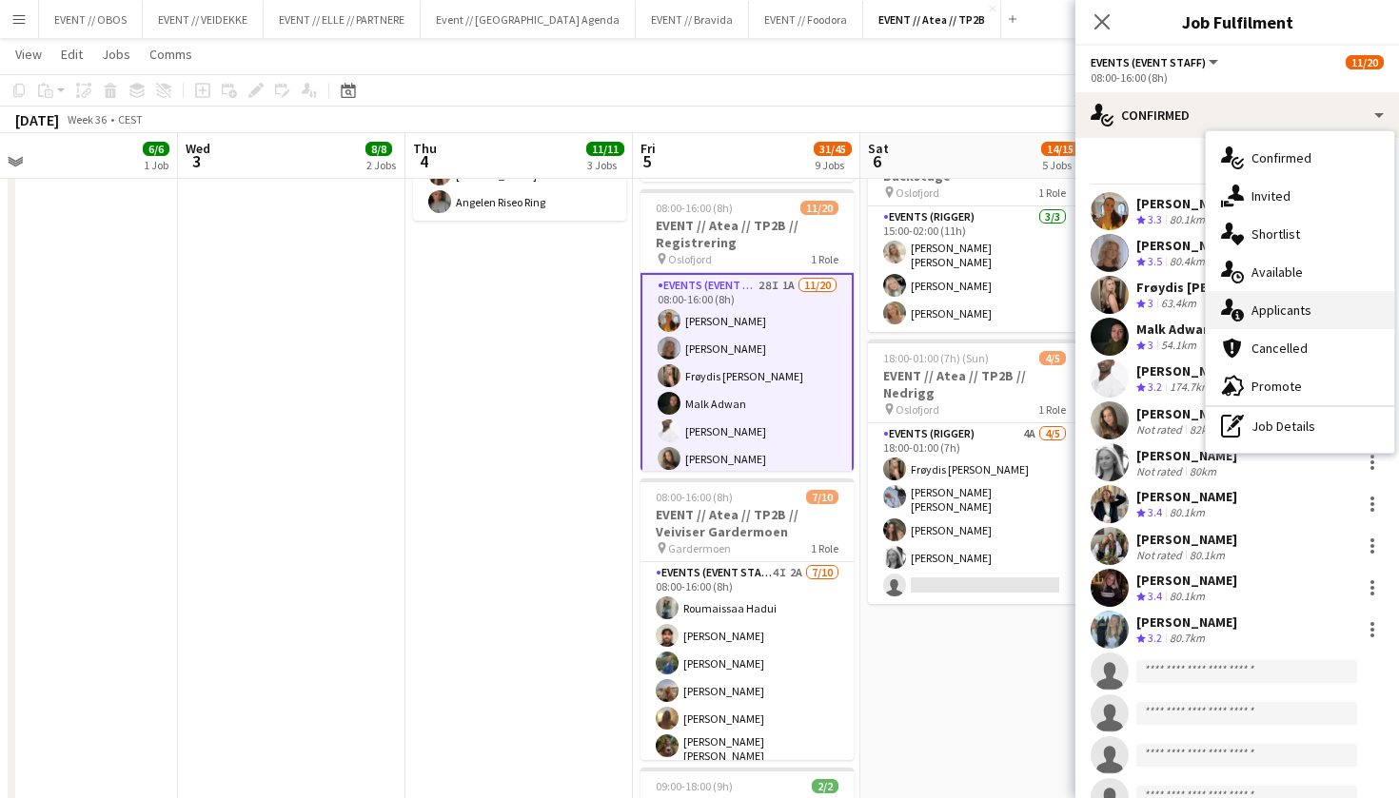
click at [1252, 312] on div "single-neutral-actions-information Applicants" at bounding box center [1300, 310] width 188 height 38
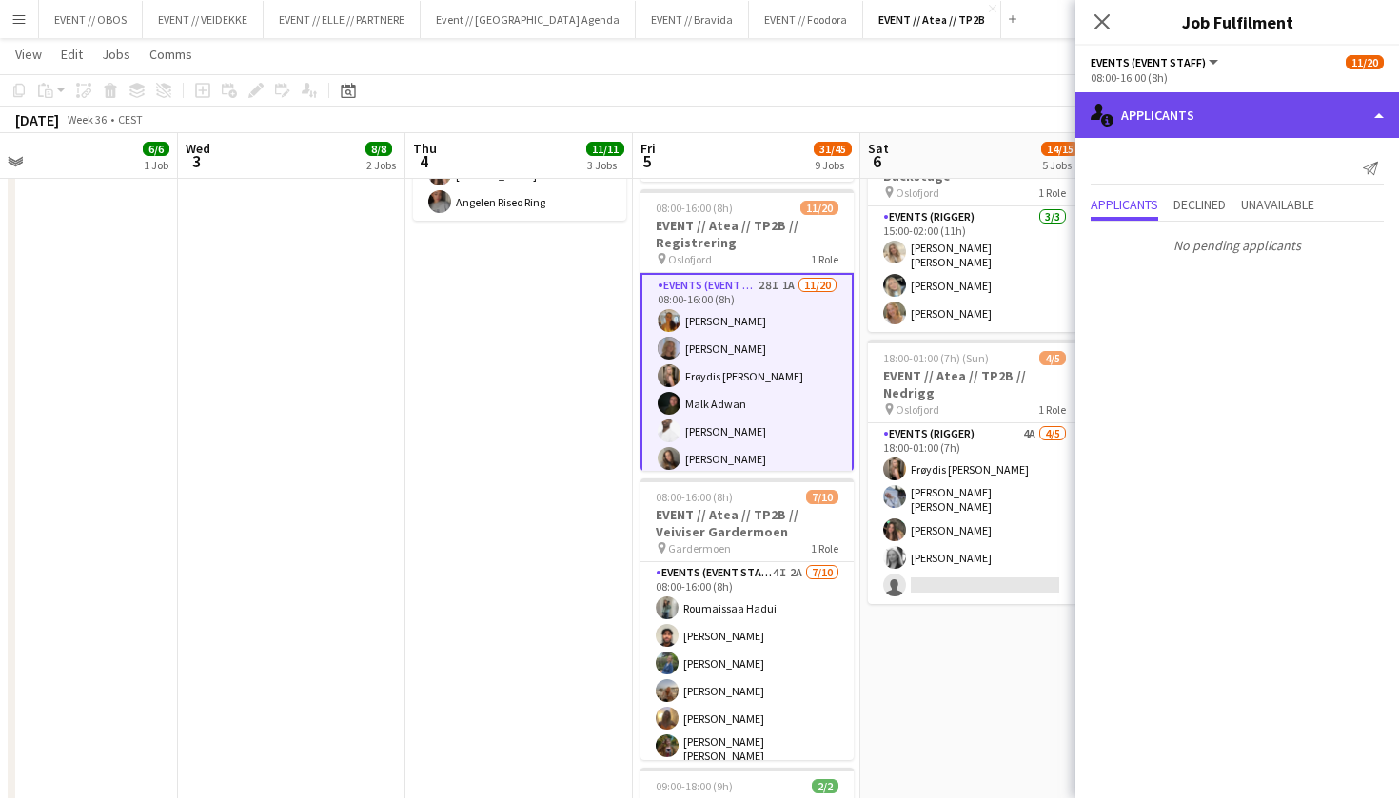
click at [1160, 120] on div "single-neutral-actions-information Applicants" at bounding box center [1237, 115] width 324 height 46
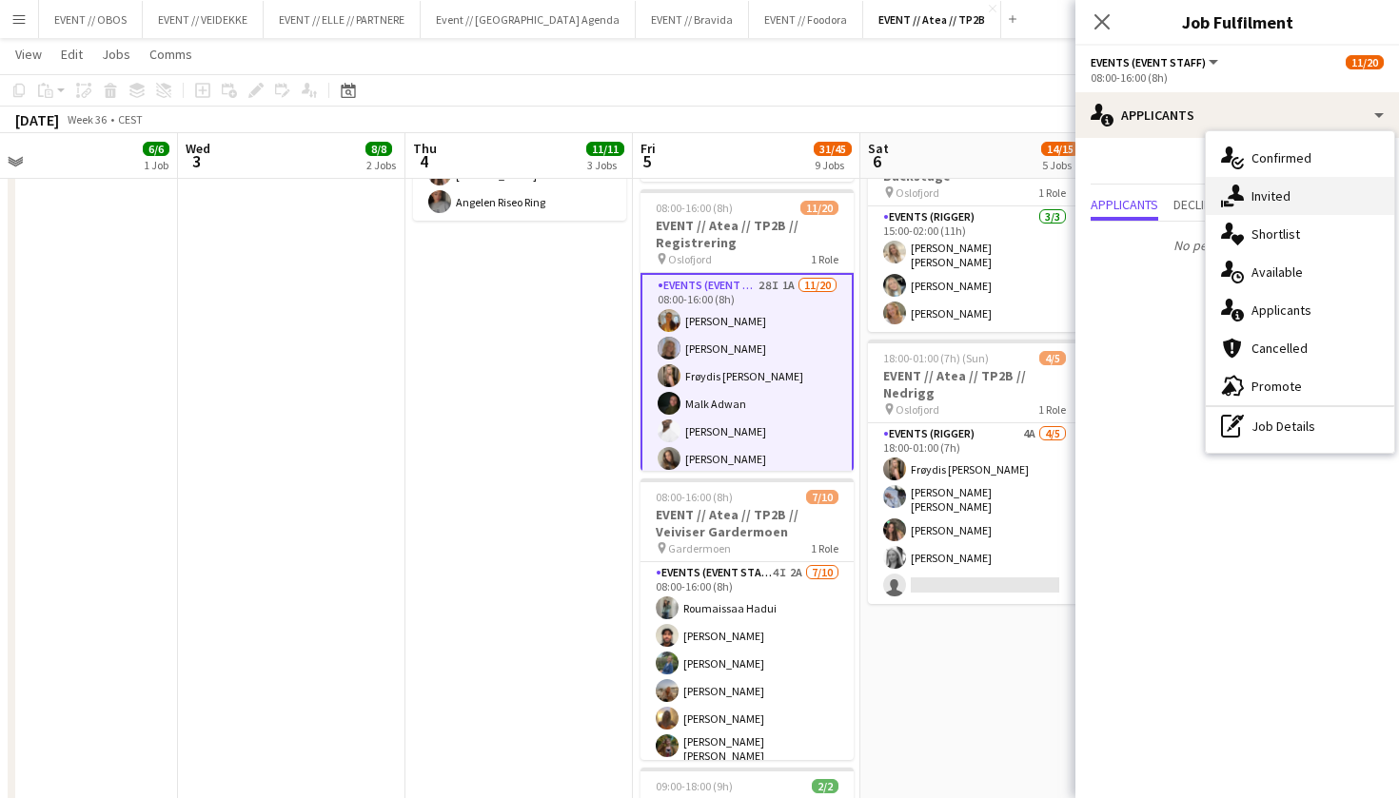
click at [1266, 206] on div "single-neutral-actions-share-1 Invited" at bounding box center [1300, 196] width 188 height 38
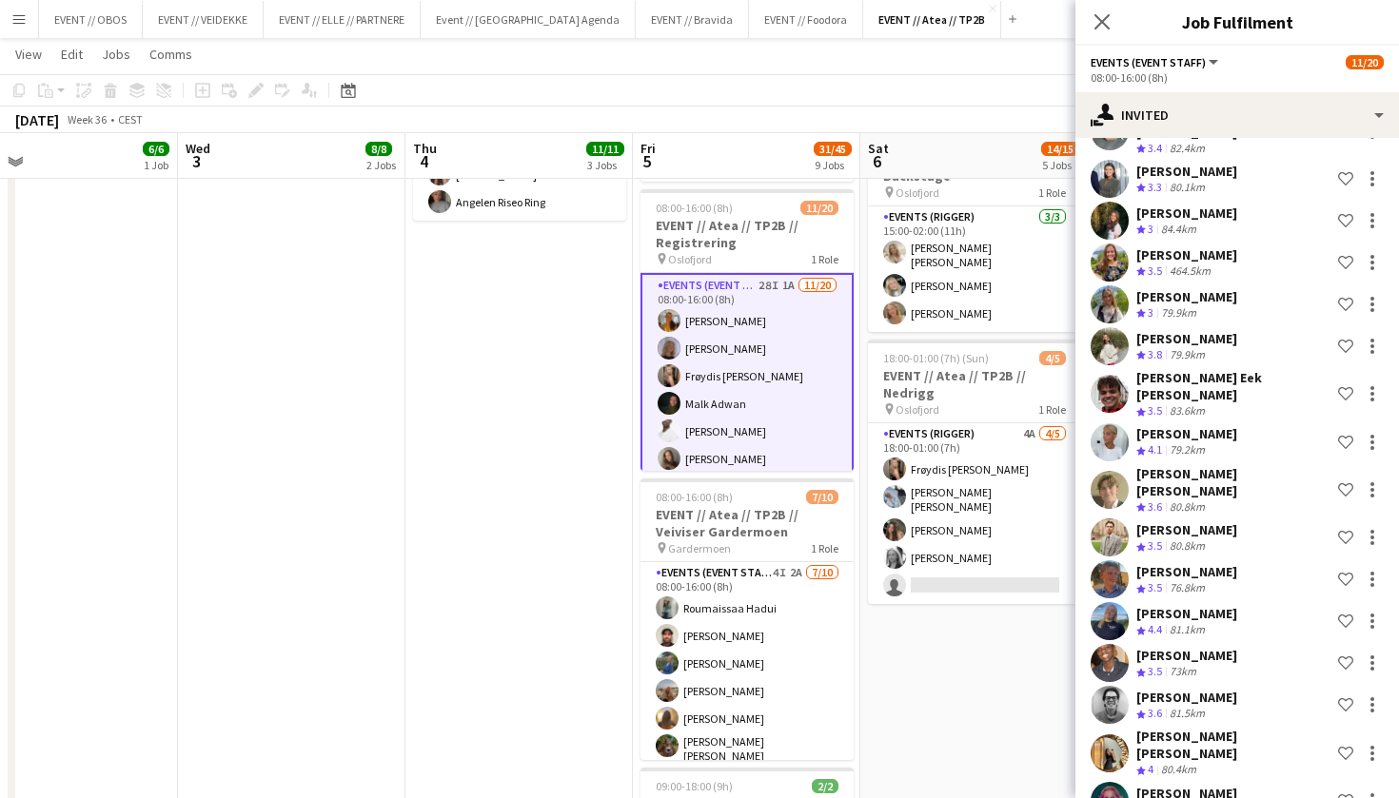
scroll to position [694, 0]
click at [1140, 90] on app-options-switcher "Events (Event Staff) All roles Events (Event Staff) [DATE] 08:00-16:00 (8h)" at bounding box center [1237, 69] width 324 height 47
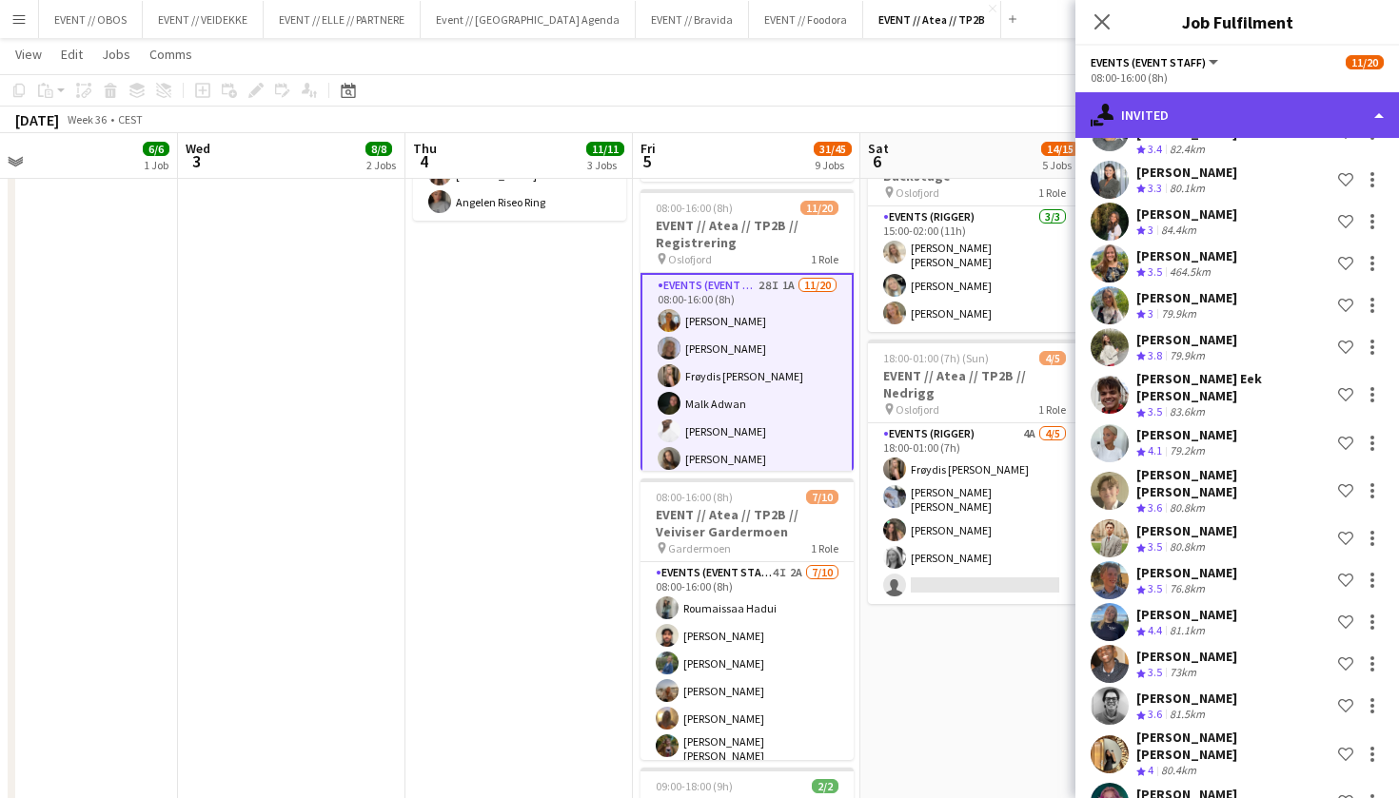
click at [1144, 99] on div "single-neutral-actions-share-1 Invited" at bounding box center [1237, 115] width 324 height 46
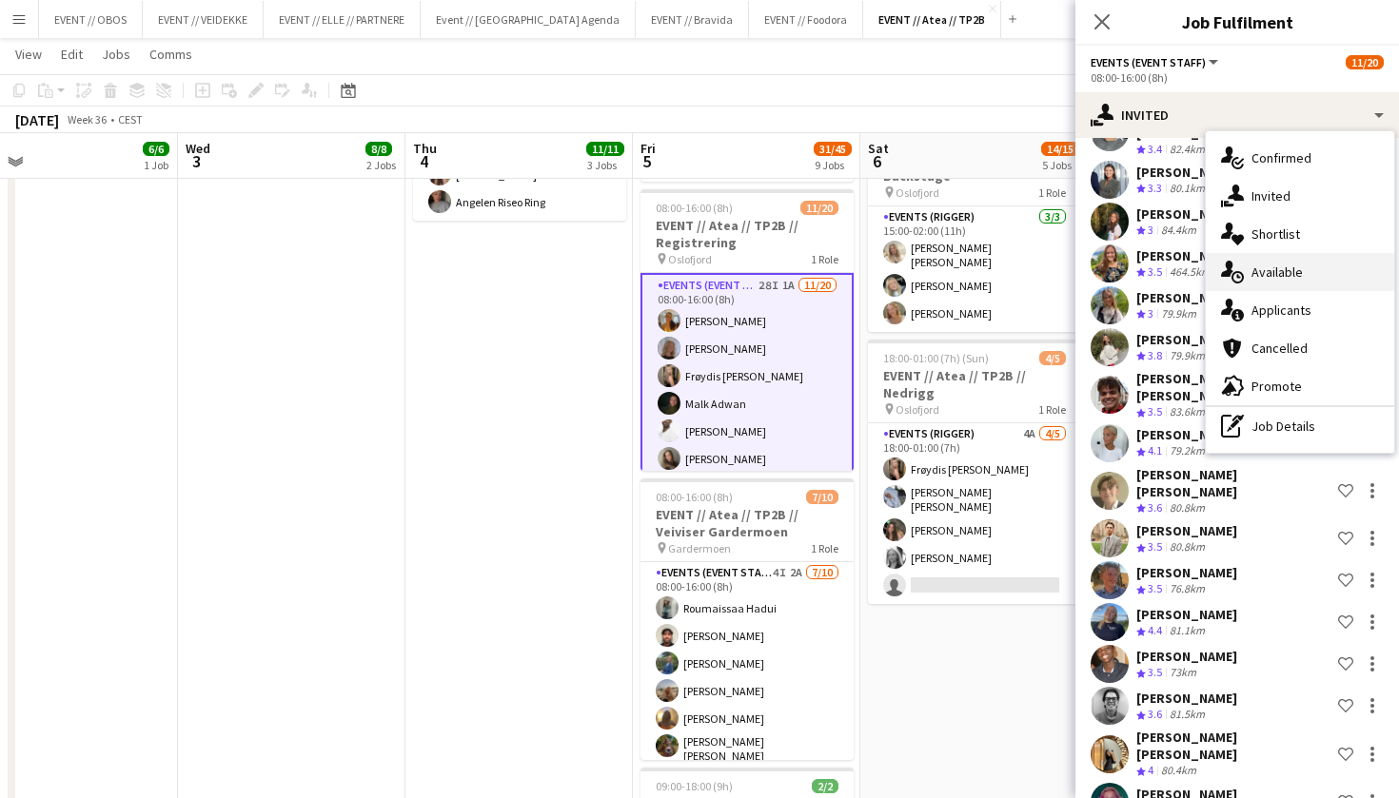
click at [1275, 282] on div "single-neutral-actions-upload Available" at bounding box center [1300, 272] width 188 height 38
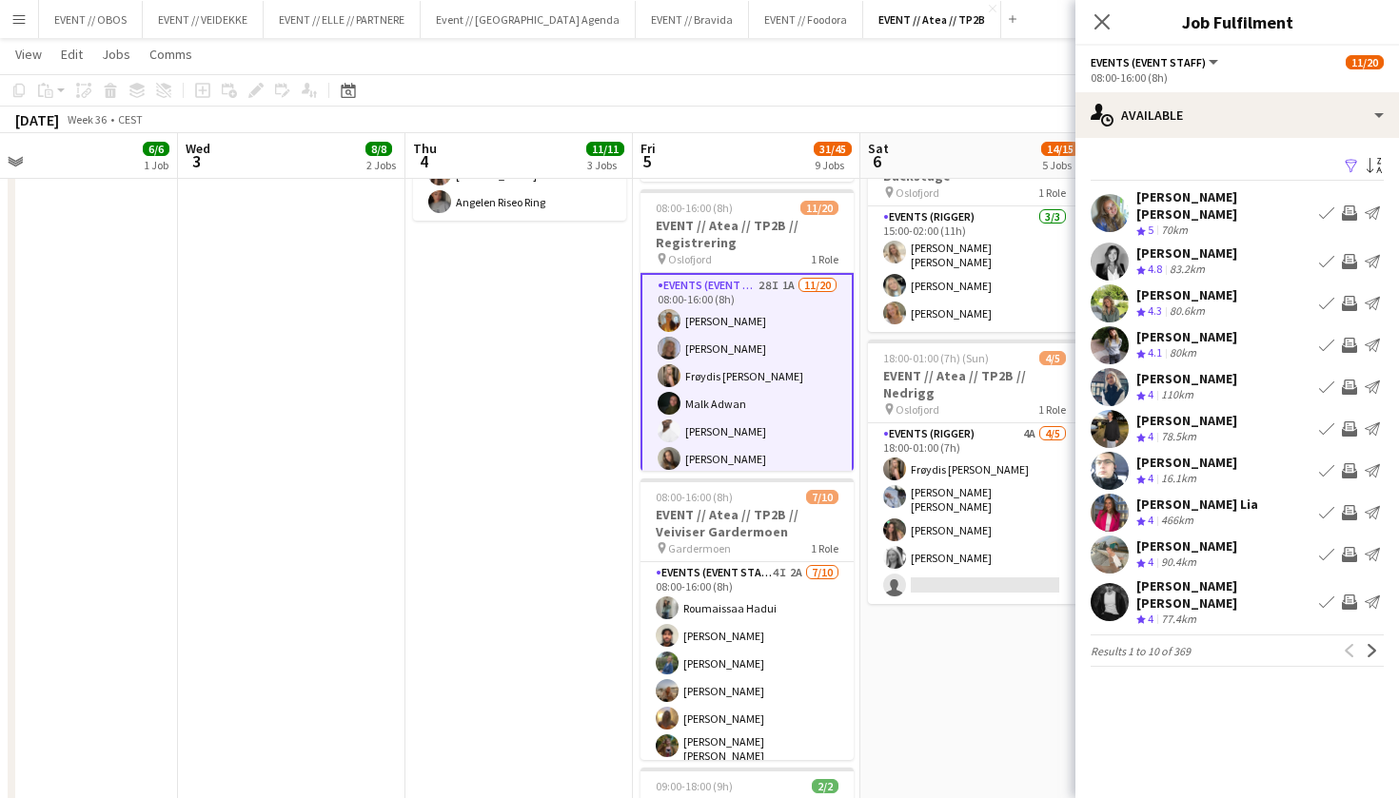
click at [1346, 206] on app-icon "Invite crew" at bounding box center [1349, 213] width 15 height 15
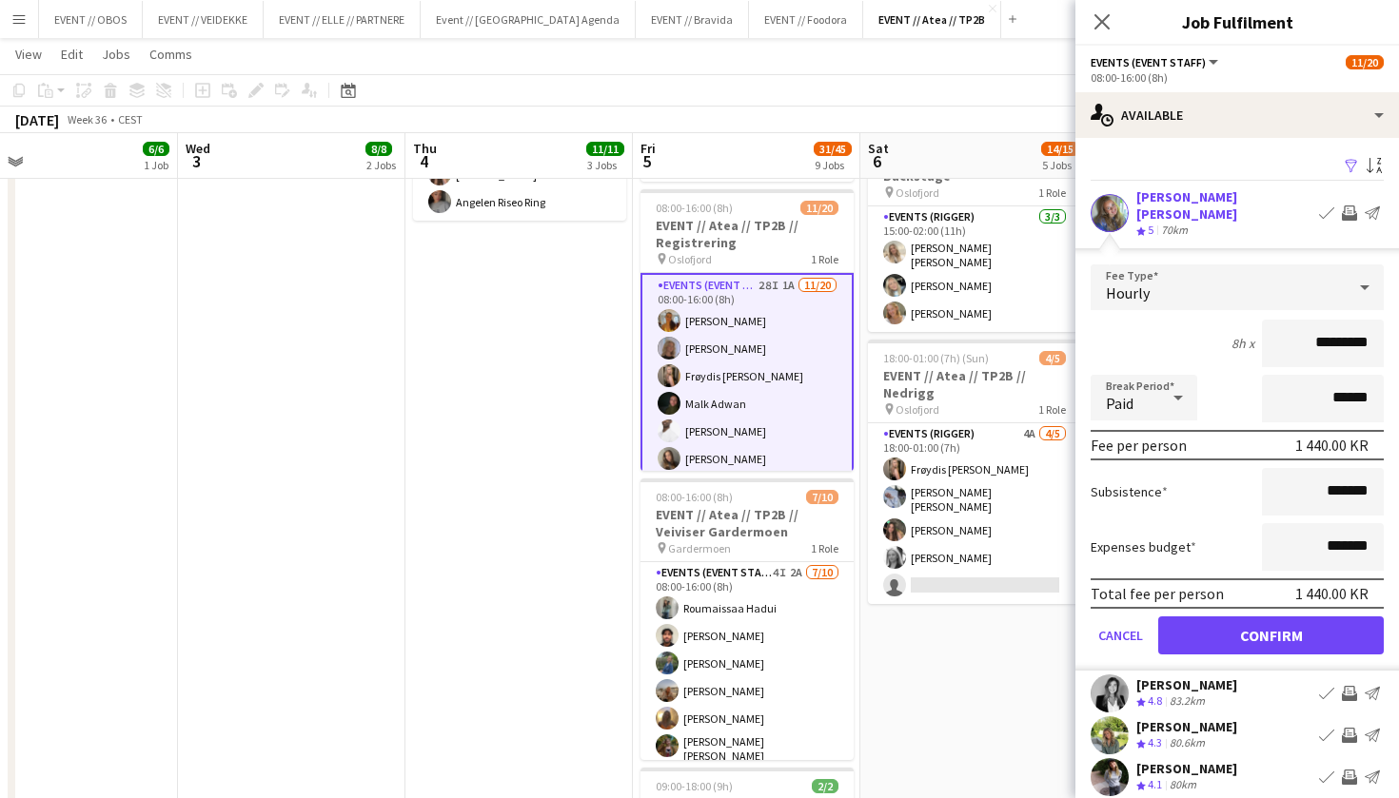
click at [1325, 634] on button "Confirm" at bounding box center [1271, 636] width 226 height 38
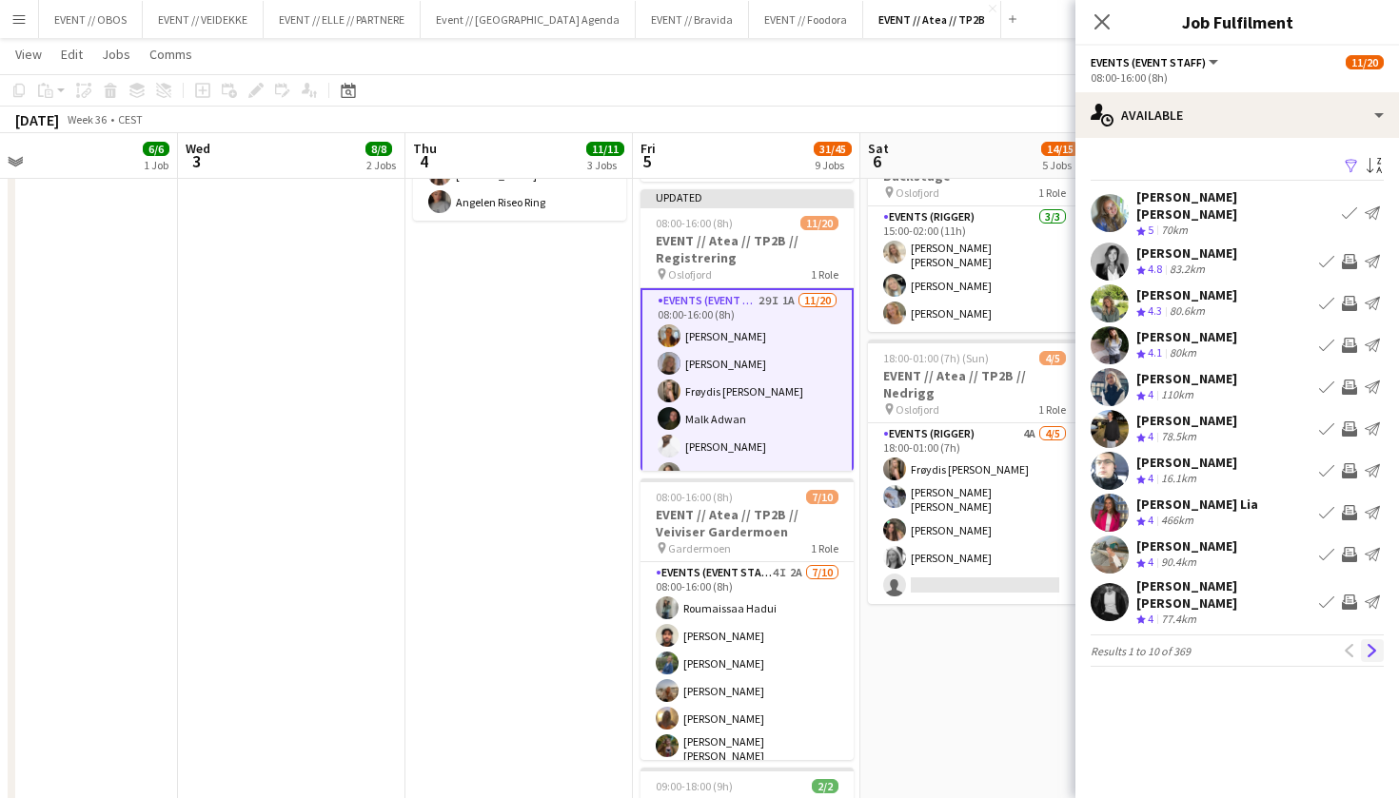
click at [1371, 644] on app-icon "Next" at bounding box center [1372, 650] width 13 height 13
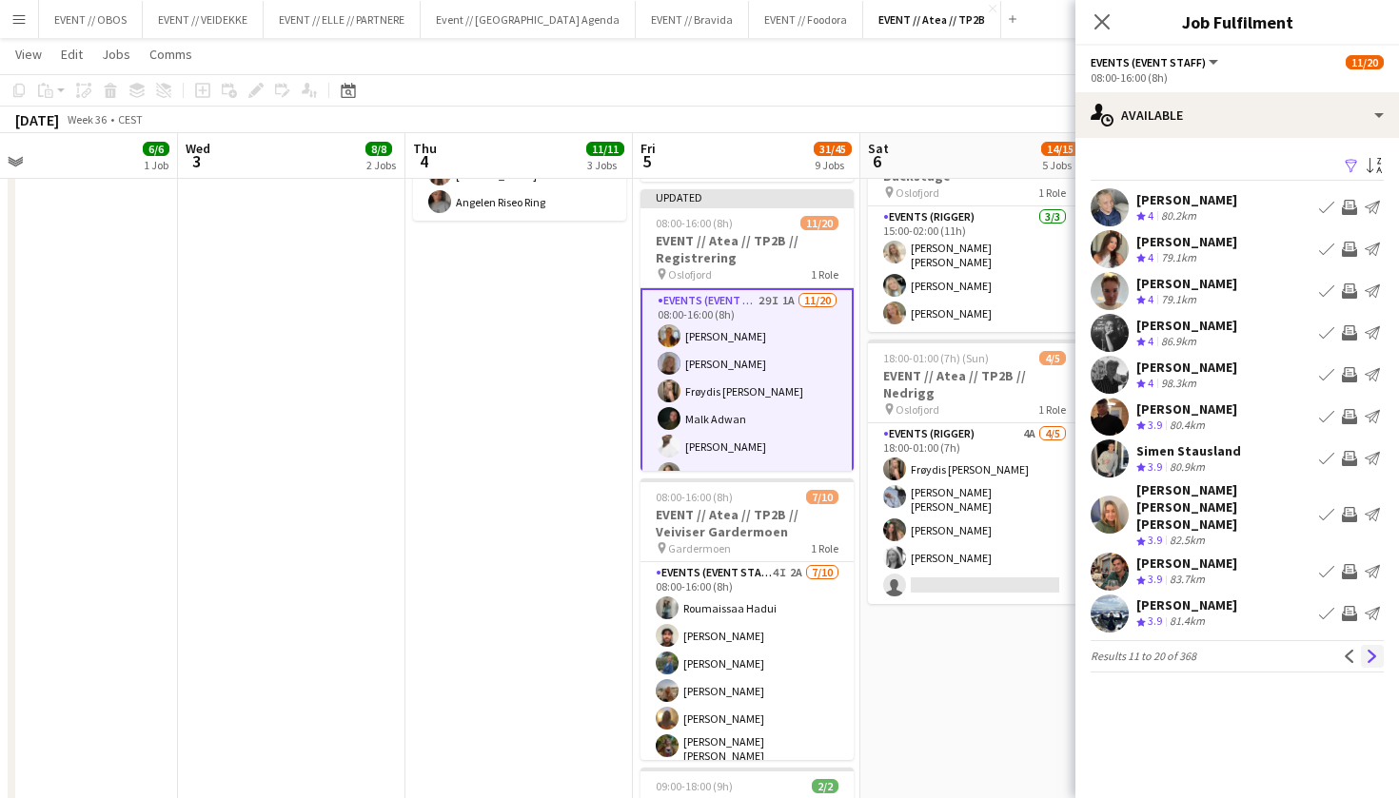
click at [1373, 647] on button "Next" at bounding box center [1372, 656] width 23 height 23
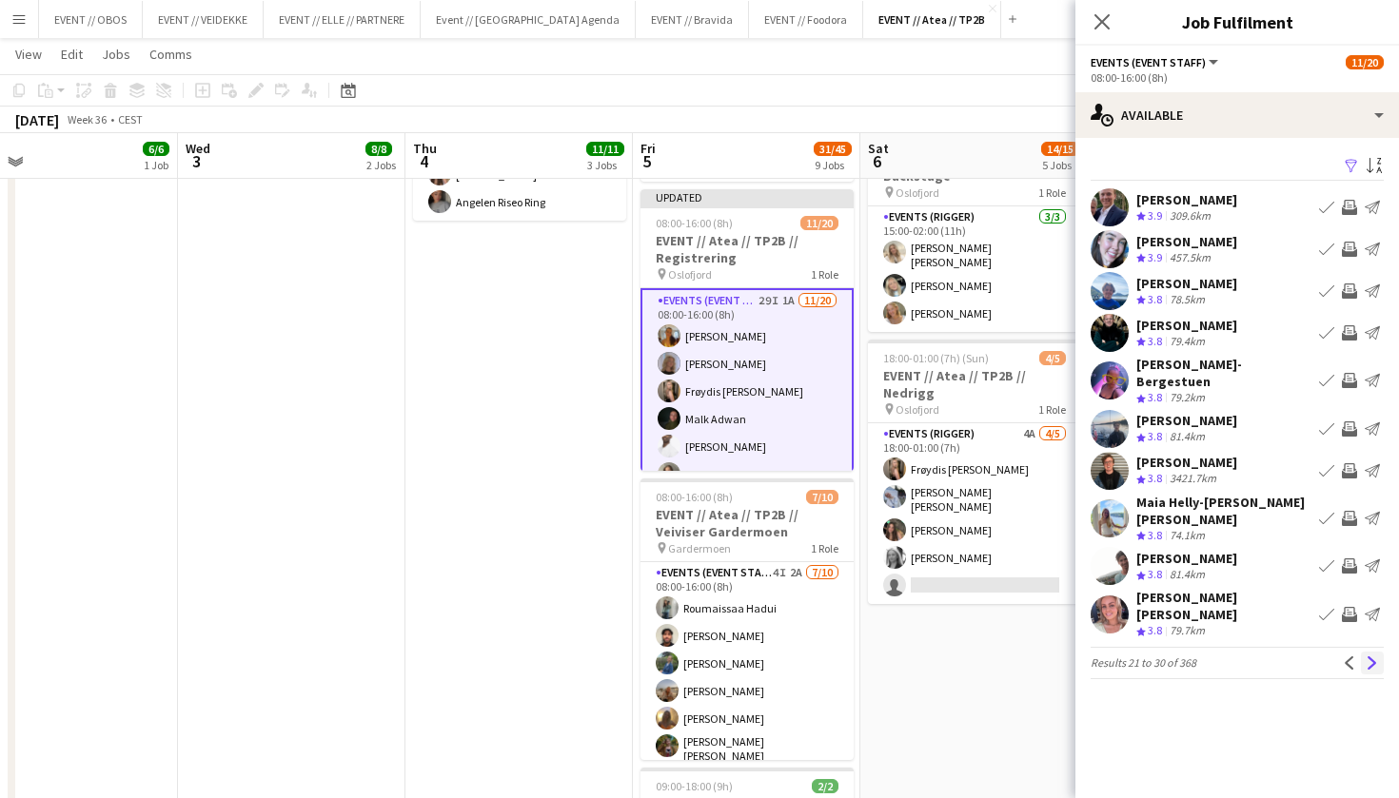
click at [1365, 652] on button "Next" at bounding box center [1372, 663] width 23 height 23
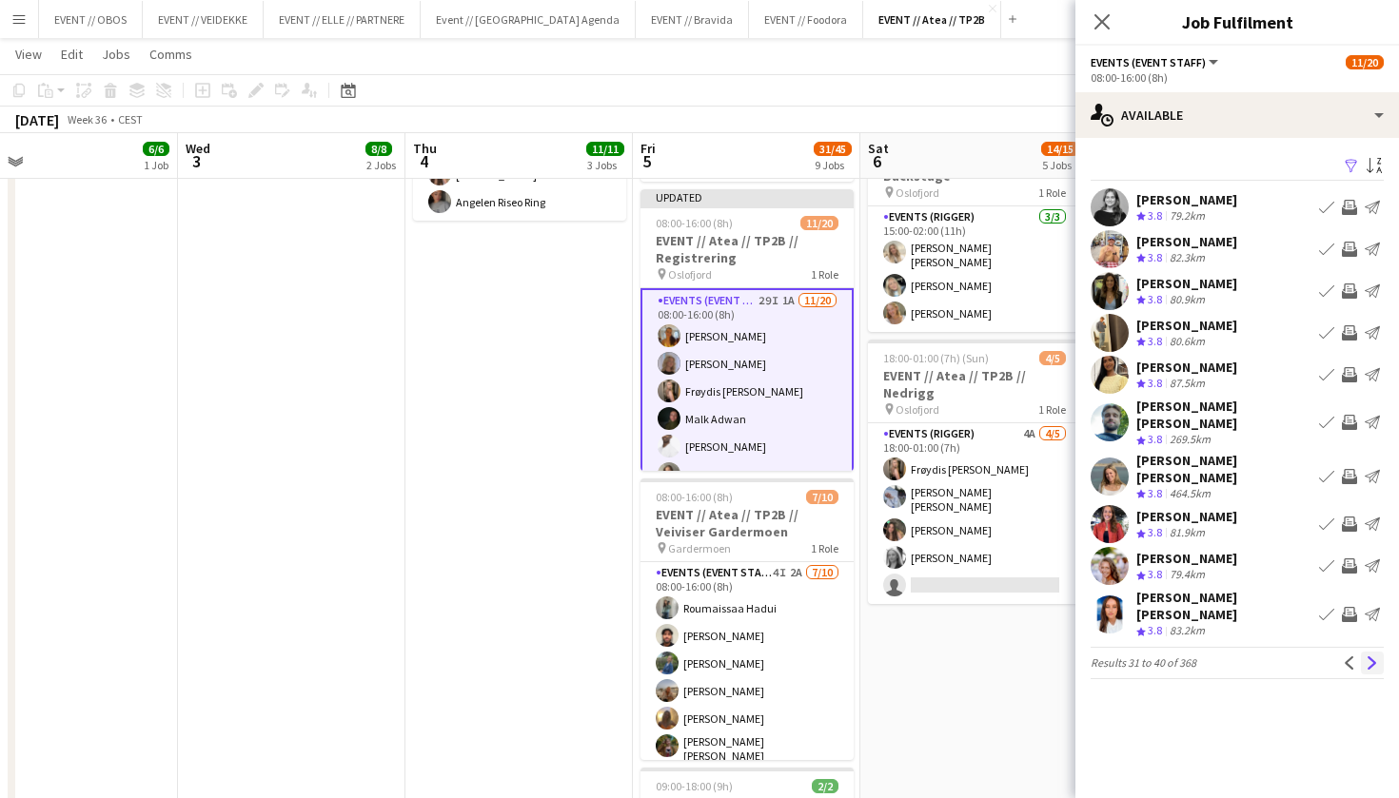
click at [1365, 652] on button "Next" at bounding box center [1372, 663] width 23 height 23
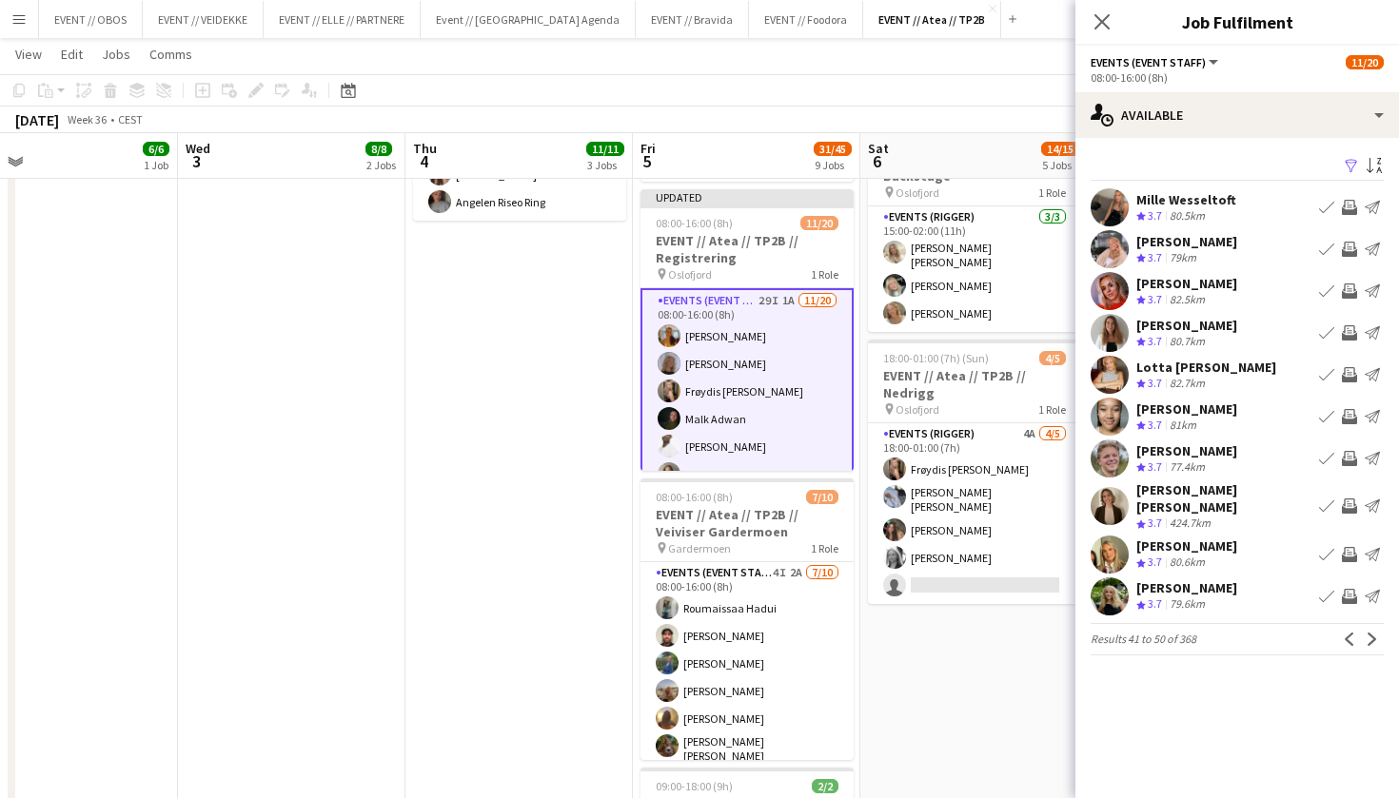
drag, startPoint x: 1365, startPoint y: 631, endPoint x: 1284, endPoint y: 500, distance: 154.2
click at [1282, 501] on app-available-tab "Filter Sort asc Mille Wesseltoft Crew rating 3.7 80.5km Book crew Invite crew S…" at bounding box center [1237, 404] width 324 height 502
click at [1255, 443] on div "[PERSON_NAME] Crew rating 3.7 77.4km Book crew Invite crew Send notification" at bounding box center [1237, 459] width 324 height 38
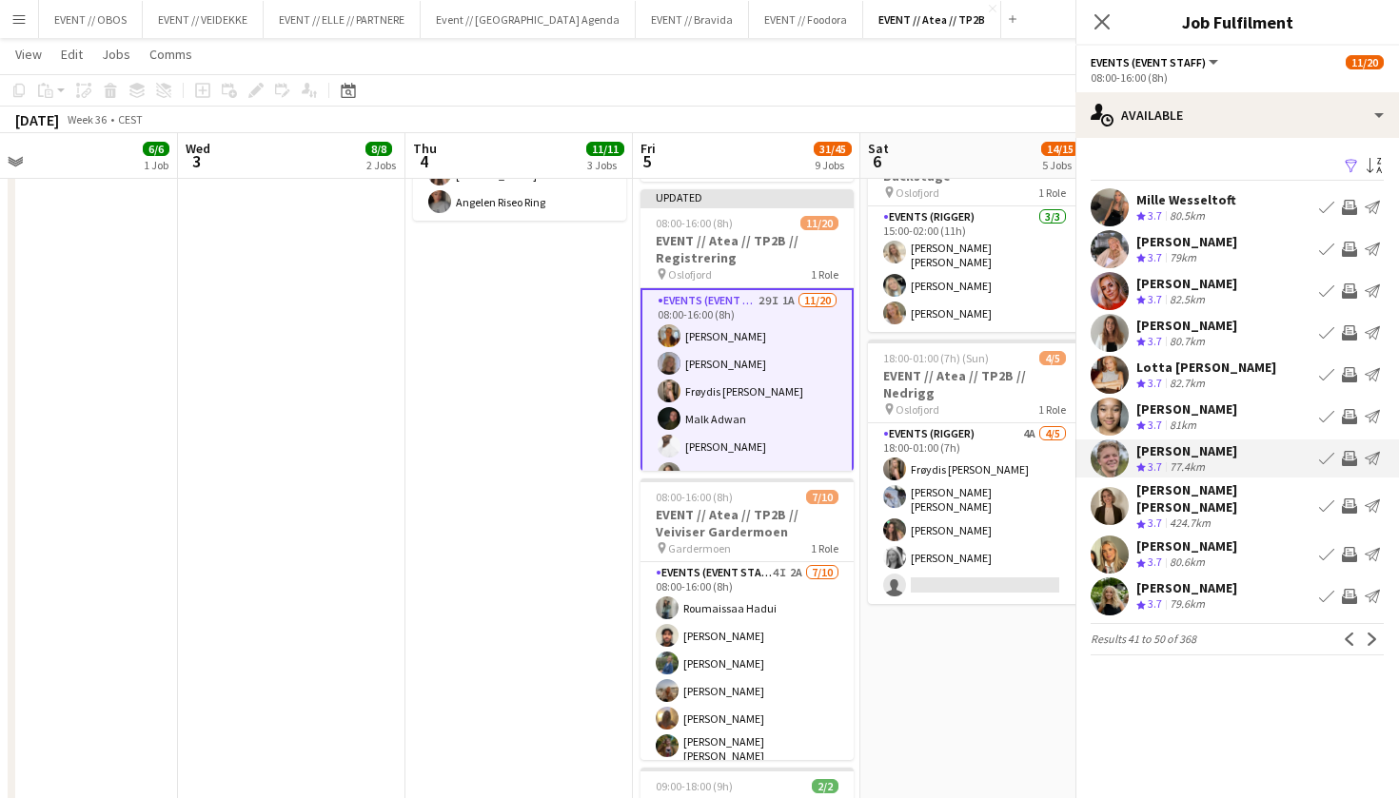
click at [1255, 428] on div "[PERSON_NAME] Crew rating 3.7 81km Book crew Invite crew Send notification" at bounding box center [1237, 417] width 324 height 38
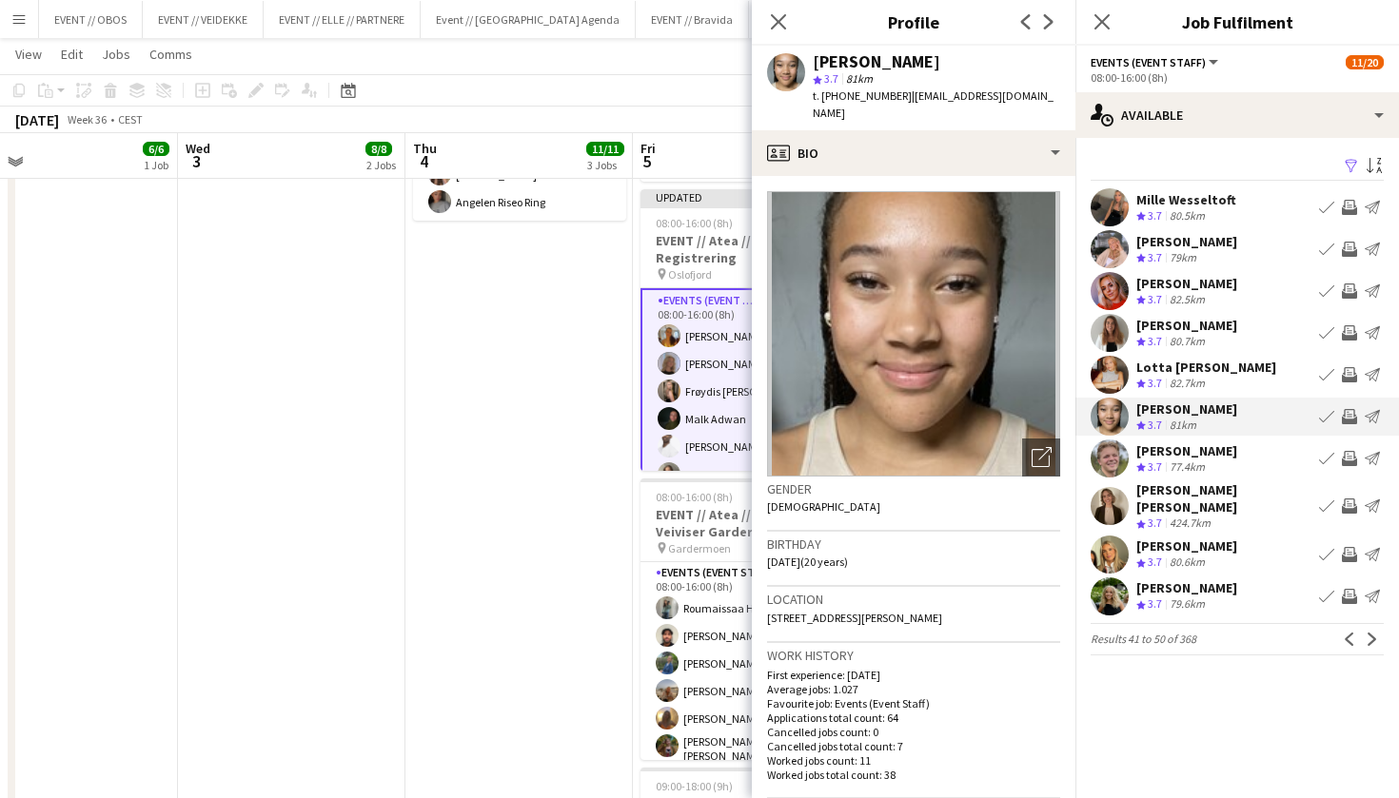
click at [1349, 411] on app-icon "Invite crew" at bounding box center [1349, 416] width 15 height 15
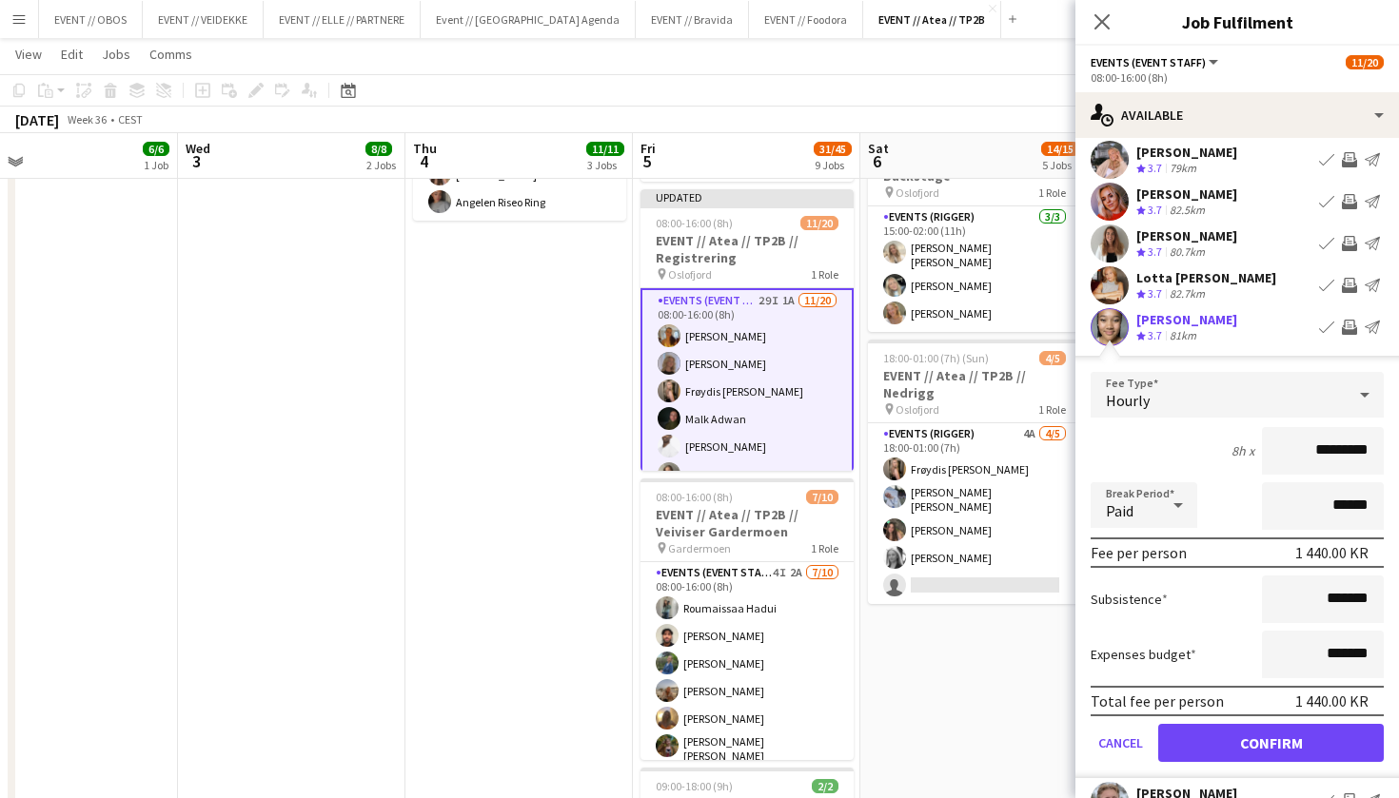
scroll to position [228, 0]
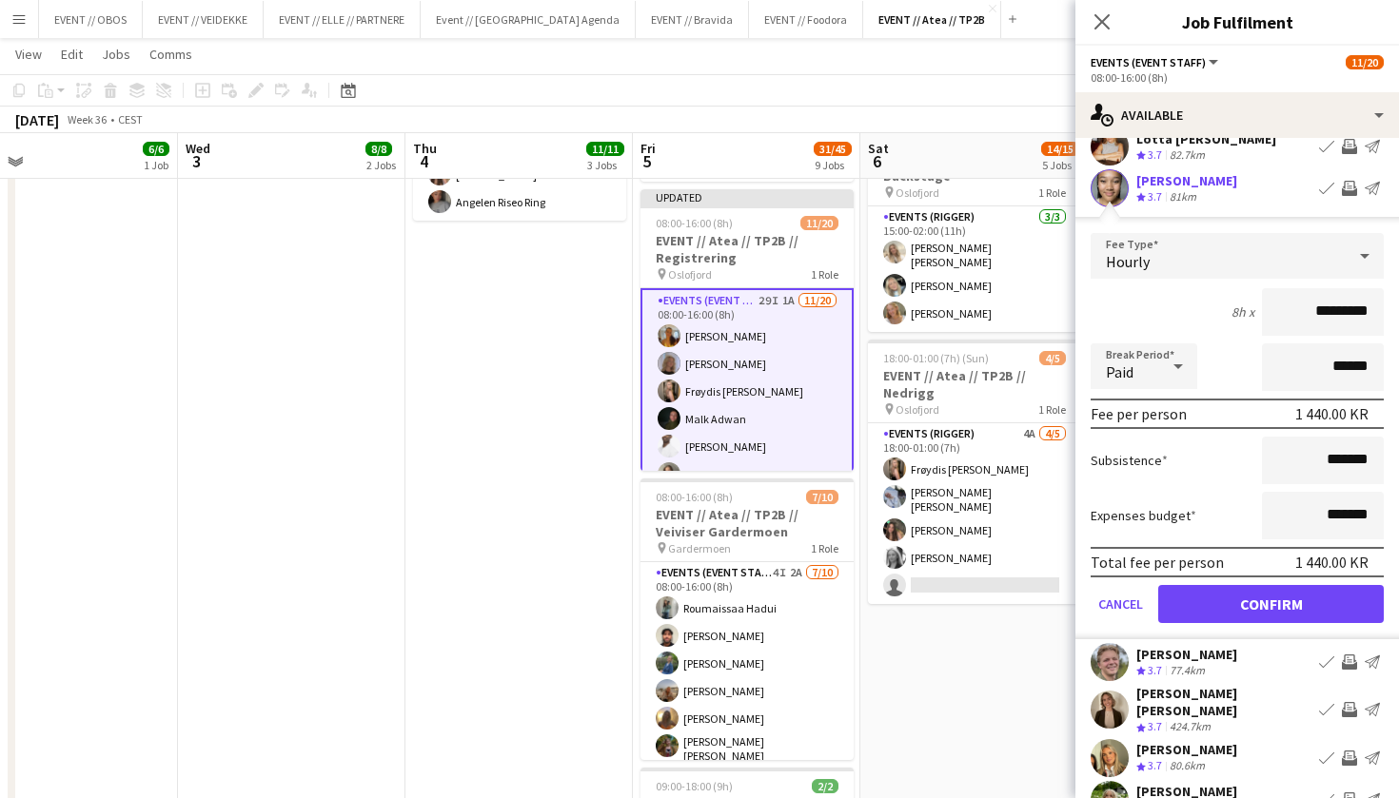
click at [1304, 608] on button "Confirm" at bounding box center [1271, 604] width 226 height 38
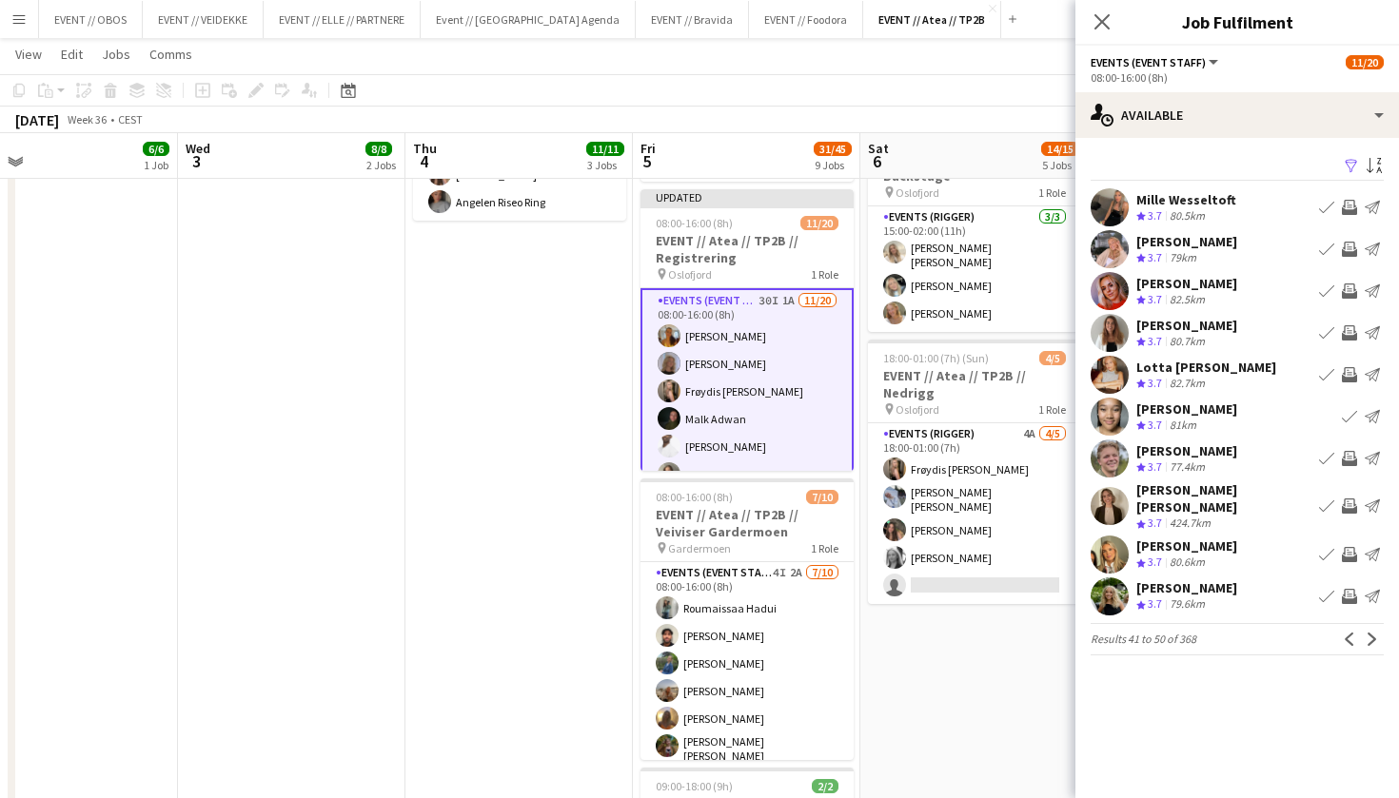
scroll to position [0, 0]
click at [1378, 633] on app-icon "Next" at bounding box center [1372, 639] width 13 height 13
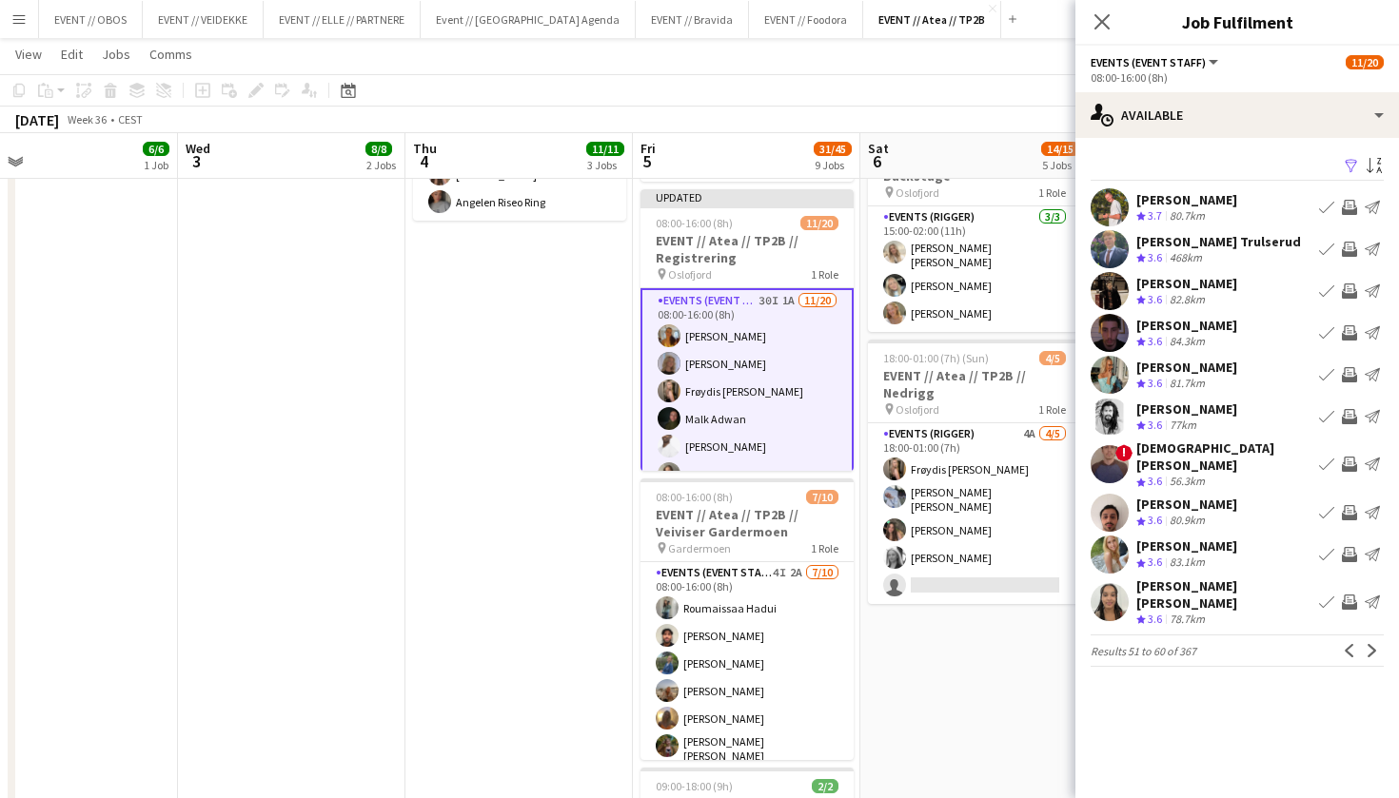
click at [1352, 595] on app-icon "Invite crew" at bounding box center [1349, 602] width 15 height 15
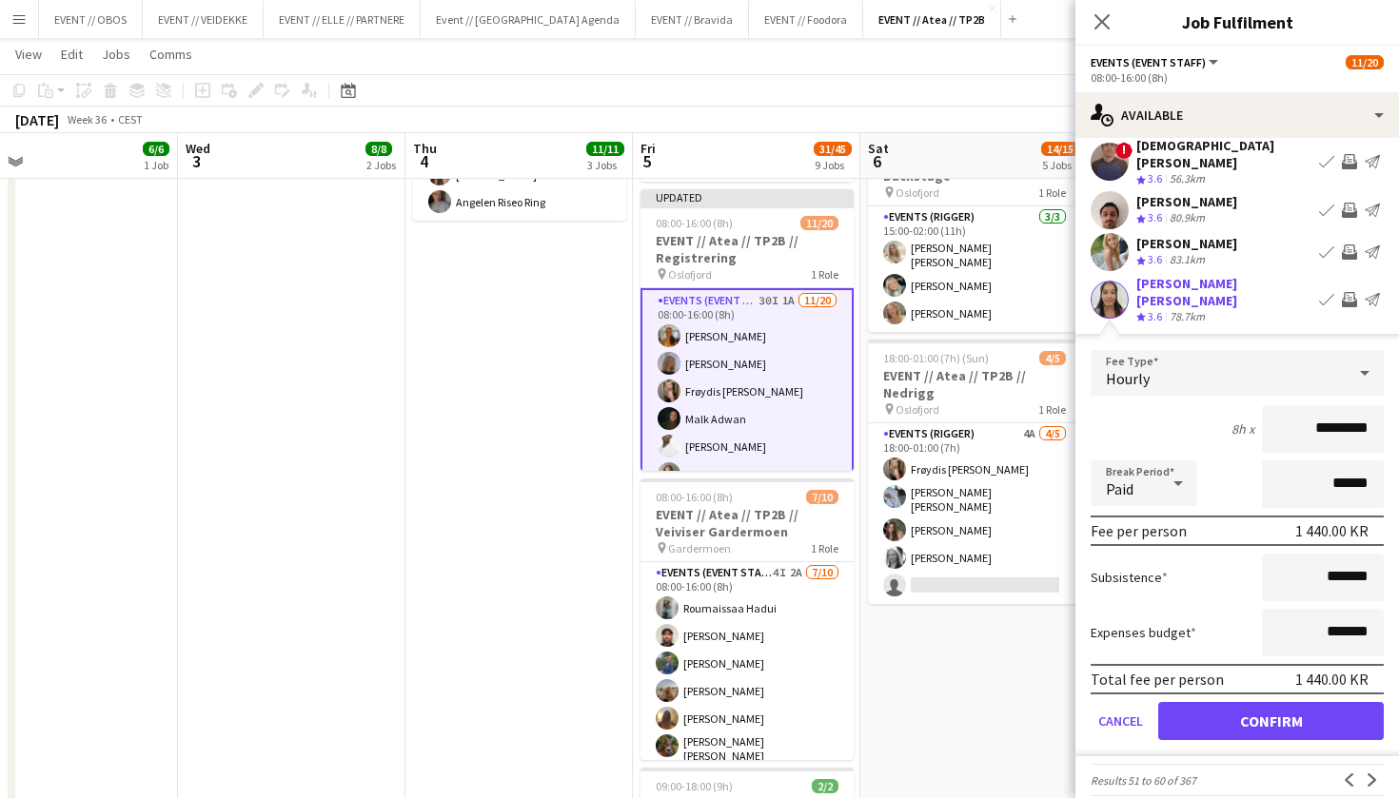
scroll to position [301, 0]
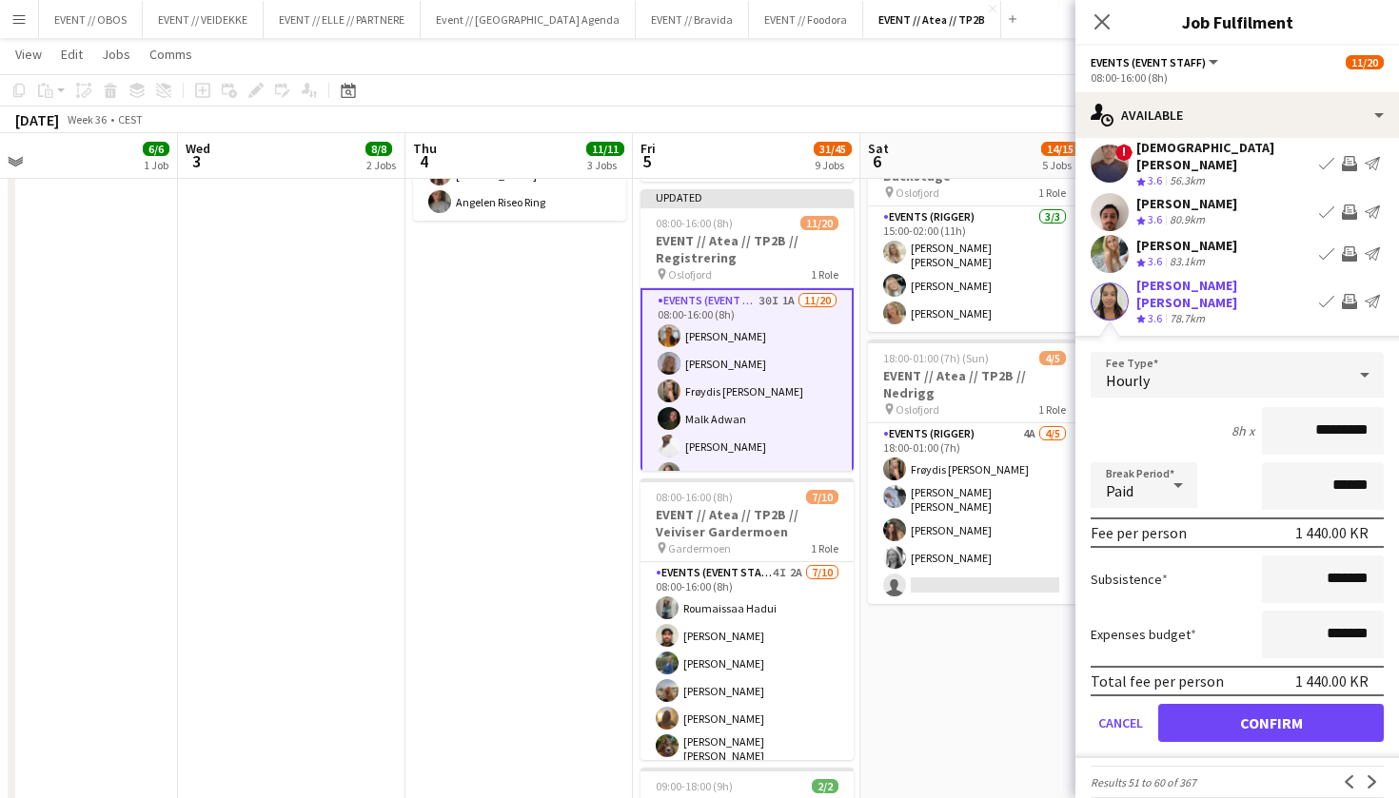
click at [1322, 704] on button "Confirm" at bounding box center [1271, 723] width 226 height 38
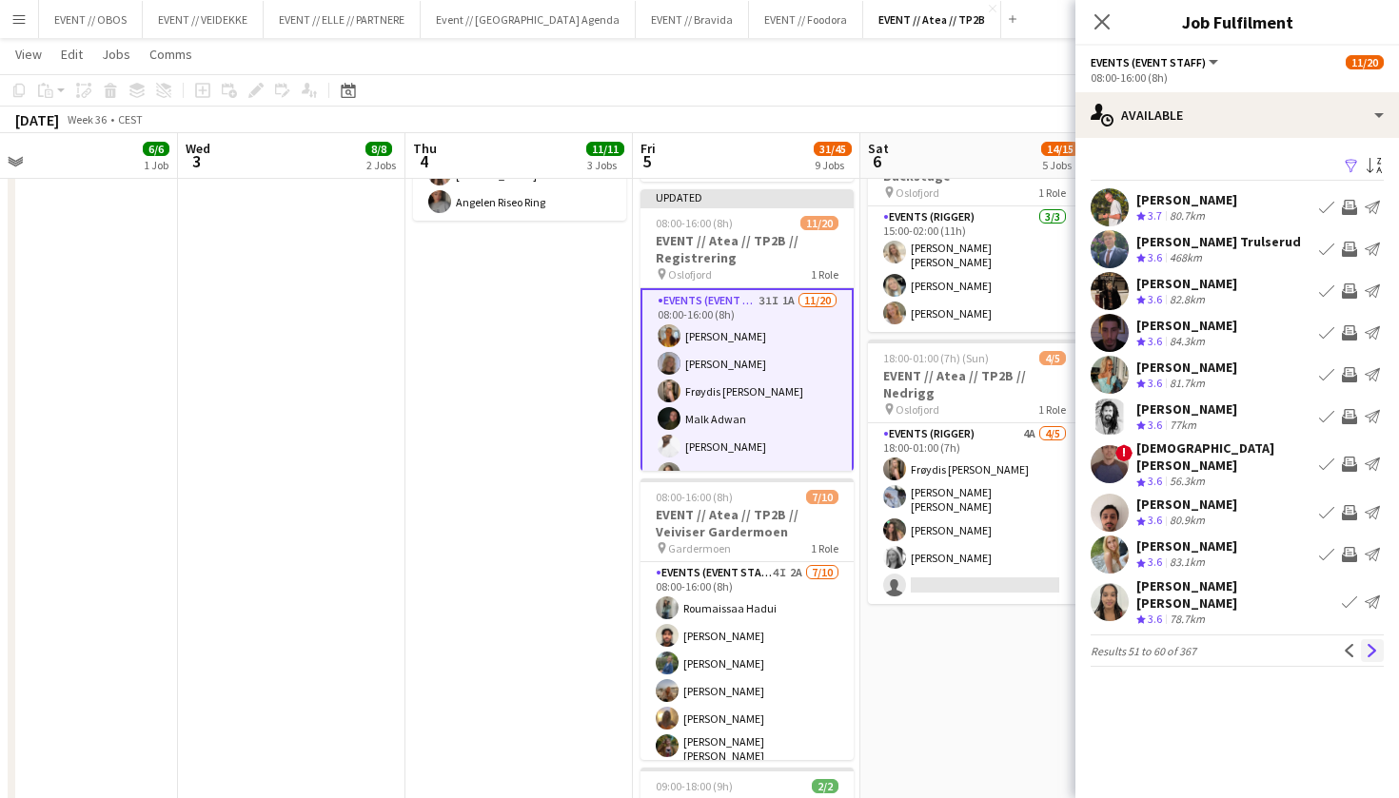
click at [1364, 640] on button "Next" at bounding box center [1372, 651] width 23 height 23
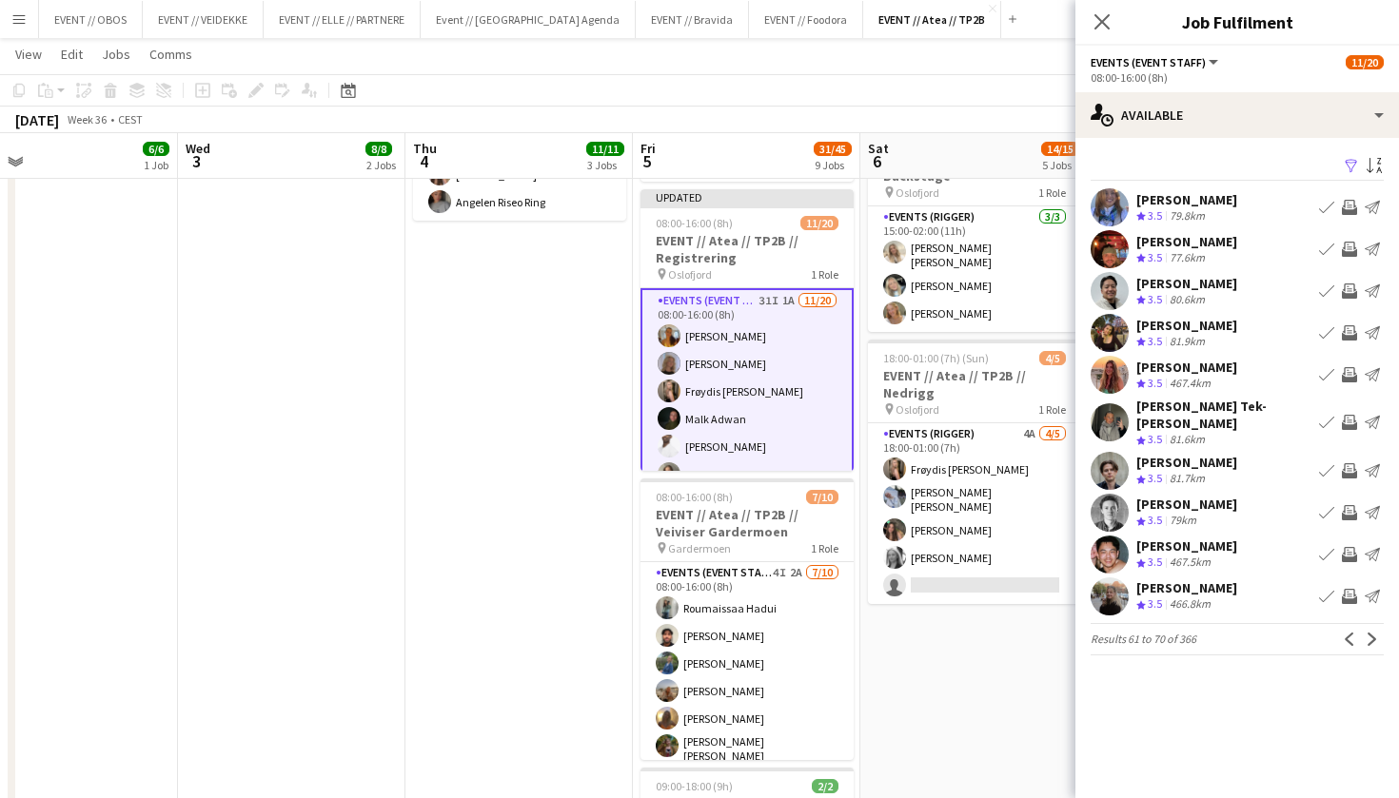
click at [1364, 632] on button "Next" at bounding box center [1372, 639] width 23 height 23
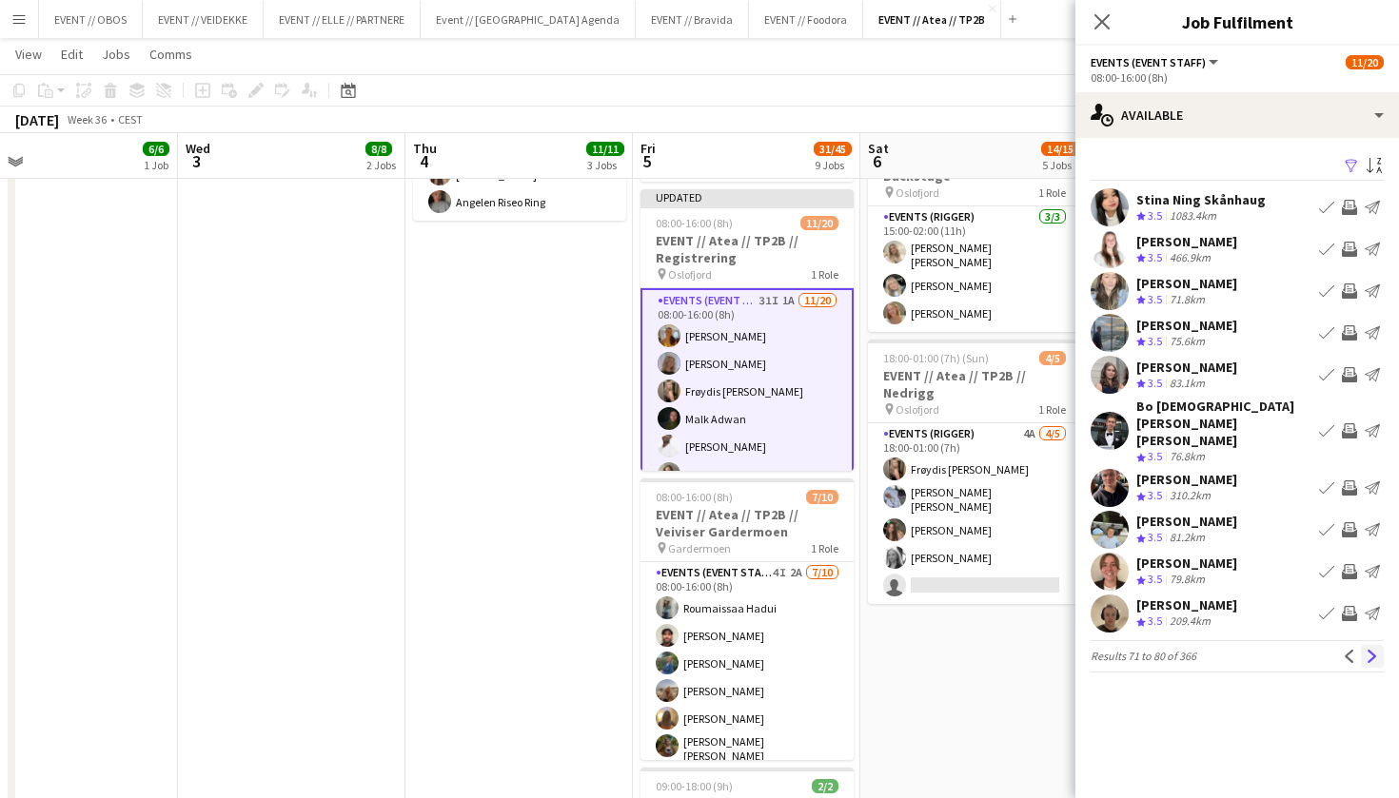
click at [1364, 645] on button "Next" at bounding box center [1372, 656] width 23 height 23
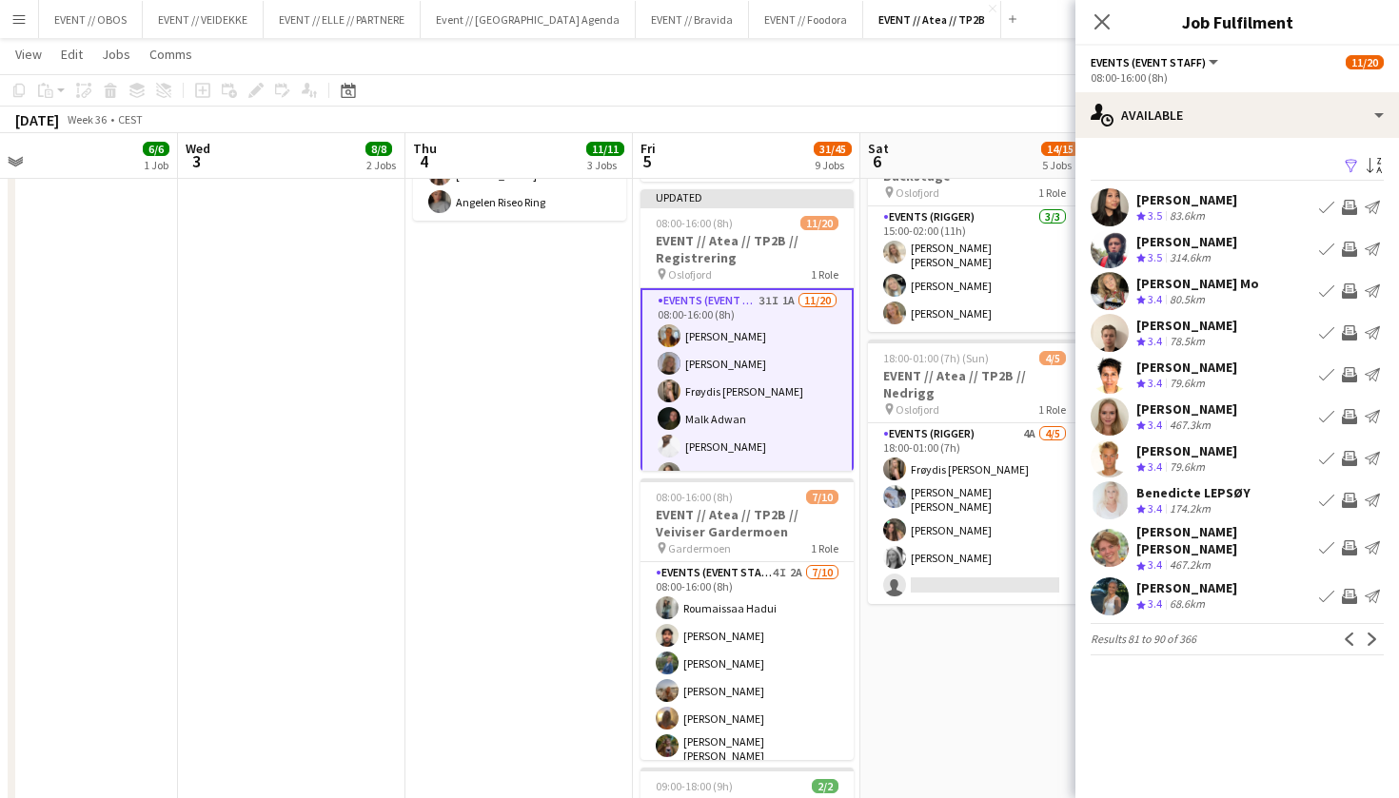
click at [1351, 289] on app-icon "Invite crew" at bounding box center [1349, 291] width 15 height 15
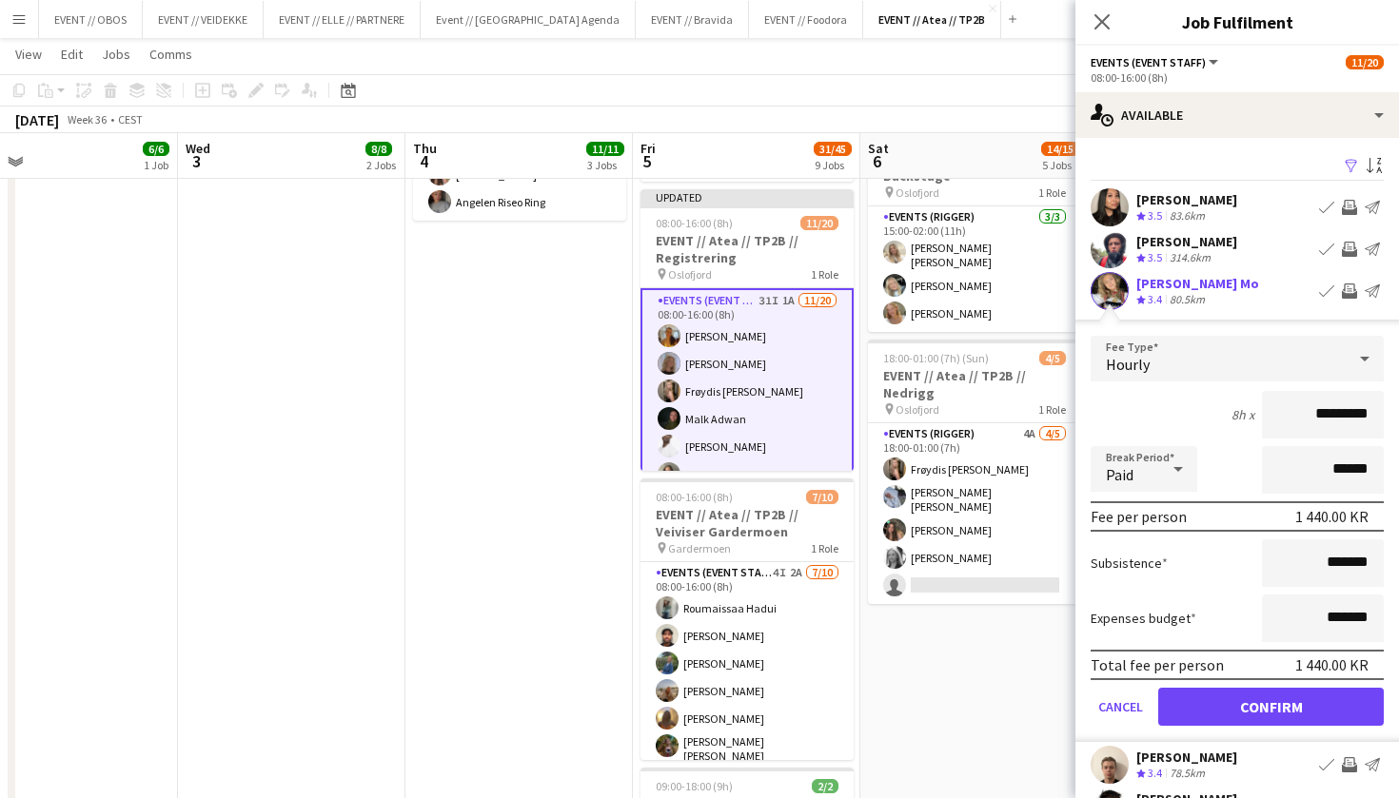
scroll to position [300, 0]
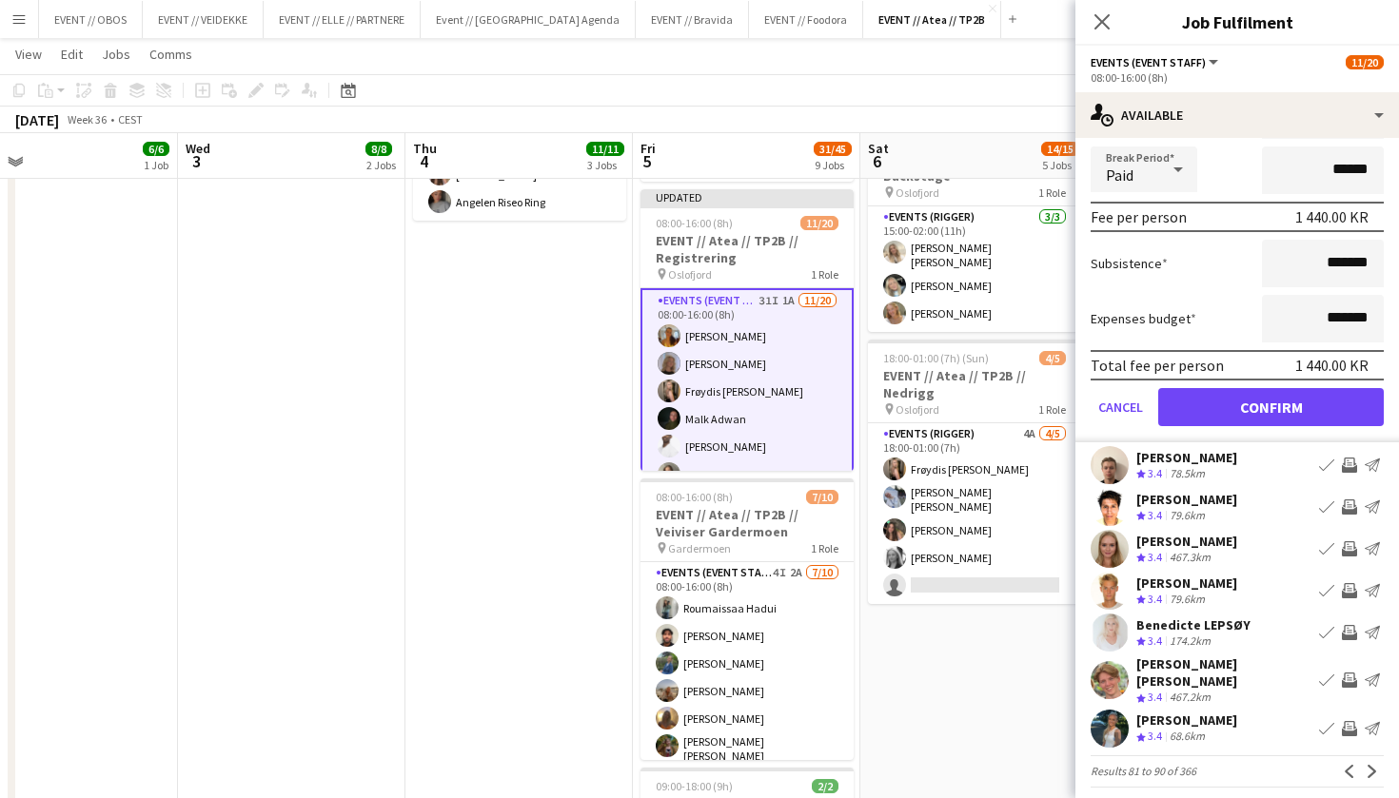
click at [1234, 412] on button "Confirm" at bounding box center [1271, 407] width 226 height 38
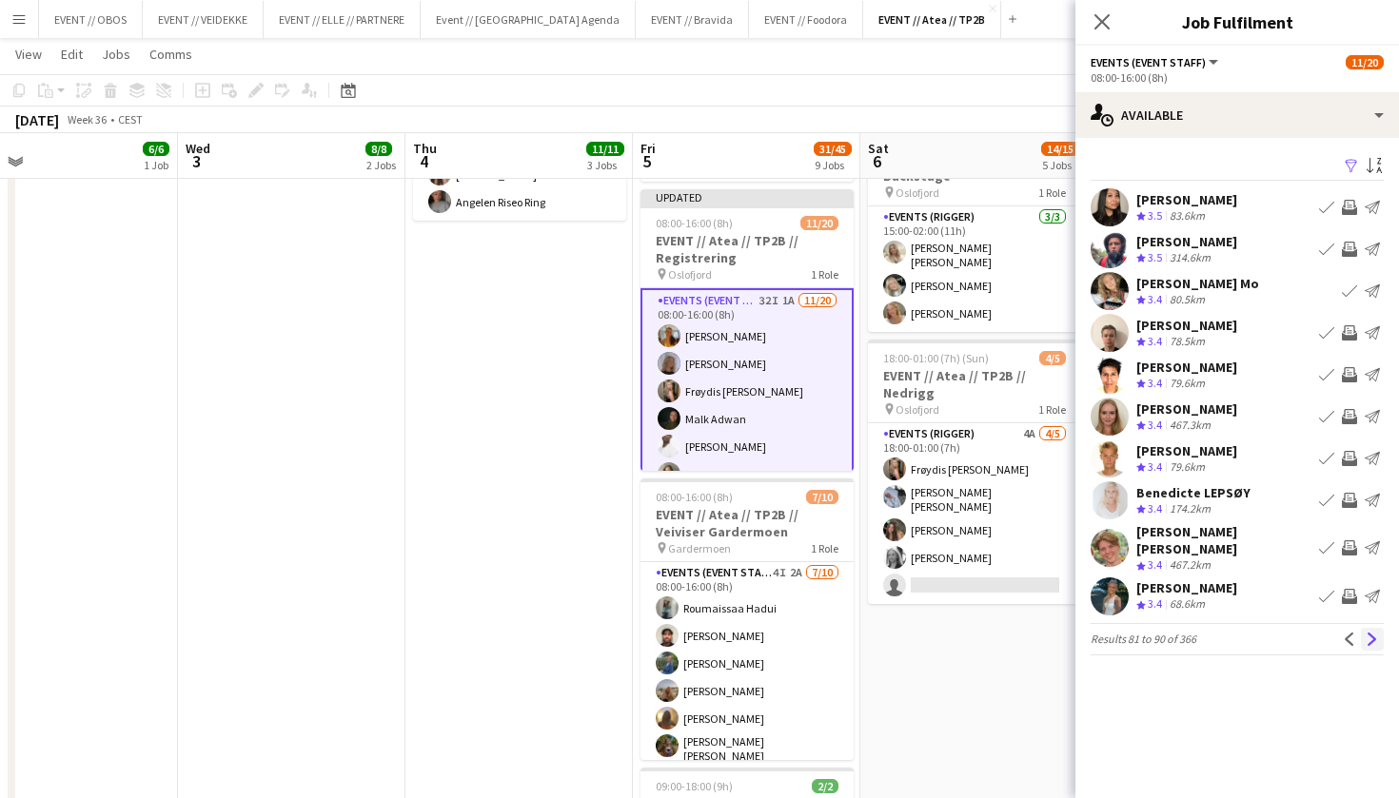
click at [1369, 633] on app-icon "Next" at bounding box center [1372, 639] width 13 height 13
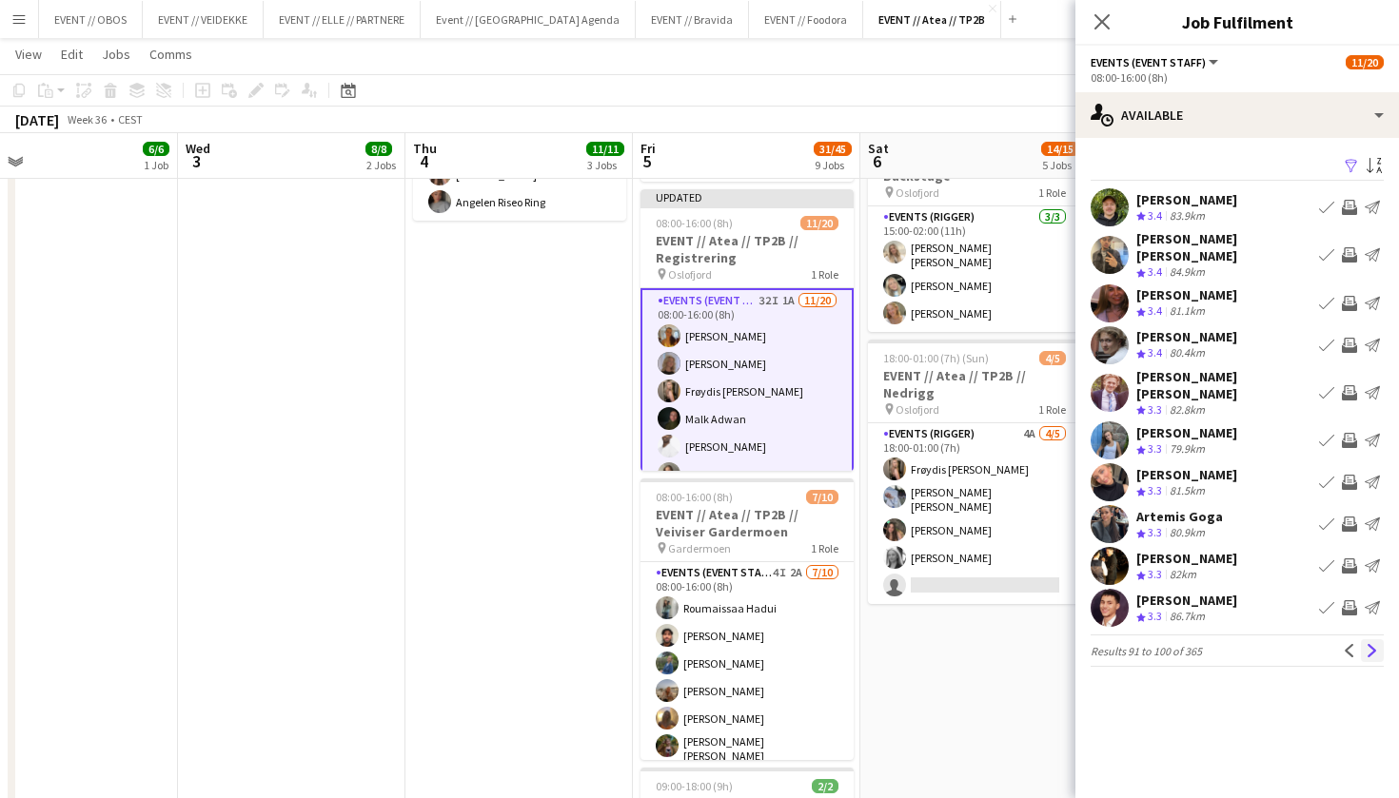
click at [1365, 640] on button "Next" at bounding box center [1372, 651] width 23 height 23
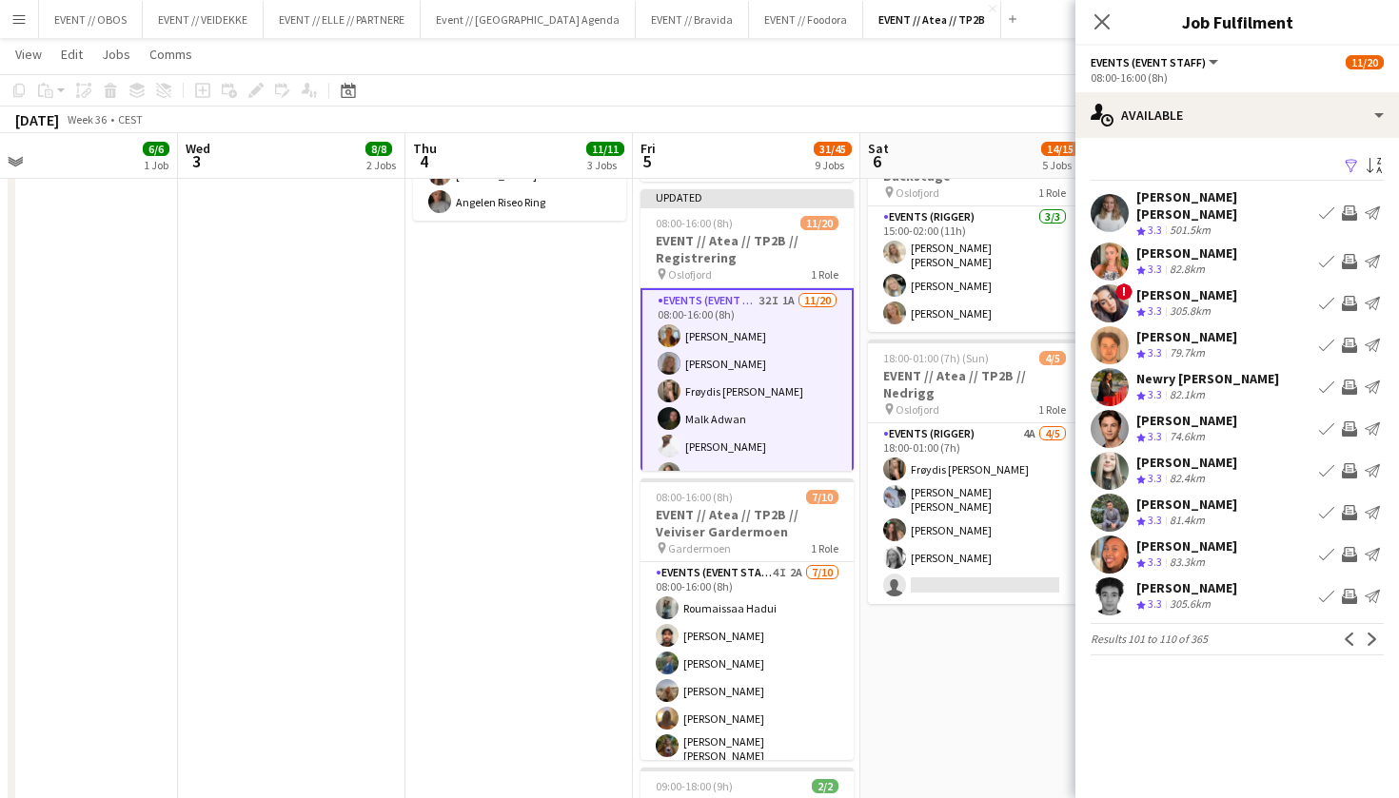
click at [1365, 628] on button "Next" at bounding box center [1372, 639] width 23 height 23
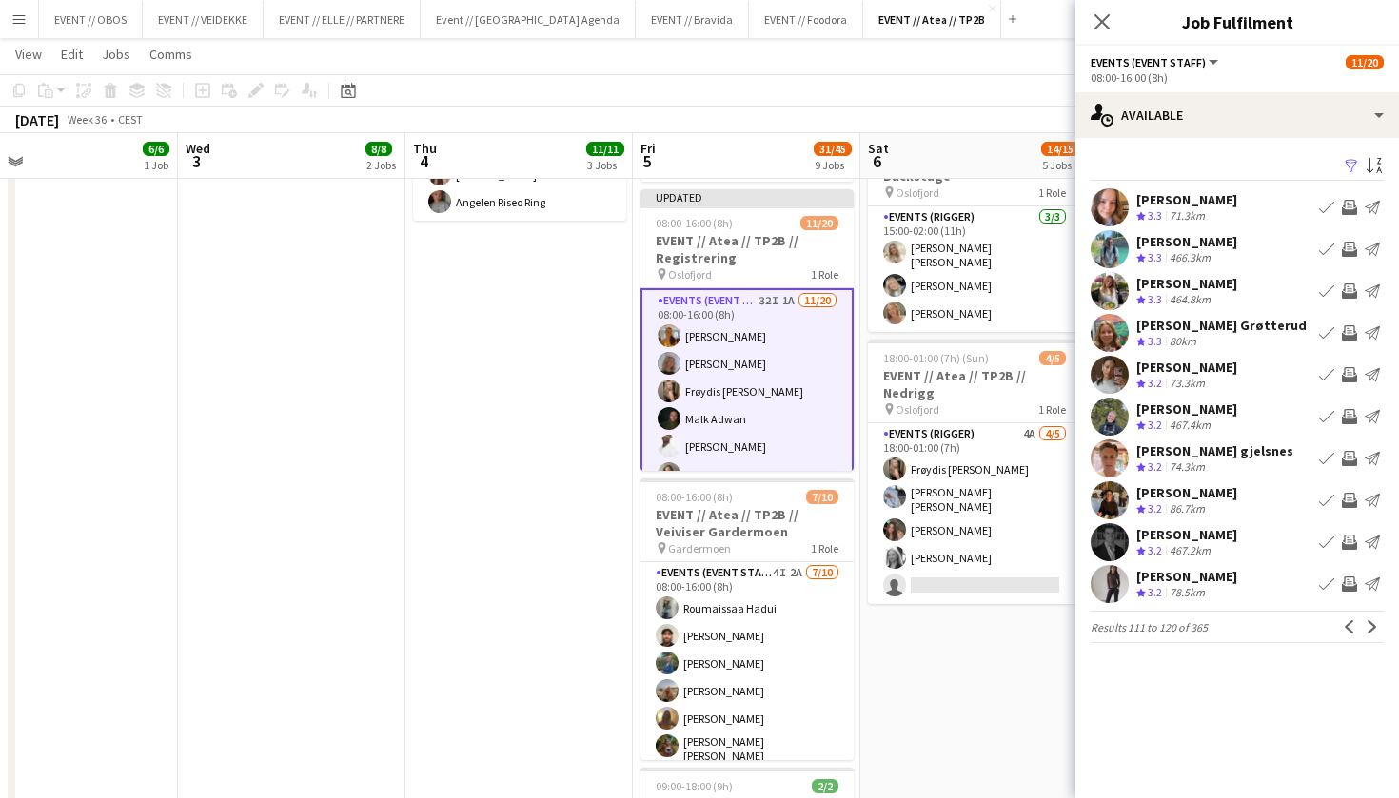
click at [1352, 333] on app-icon "Invite crew" at bounding box center [1349, 332] width 15 height 15
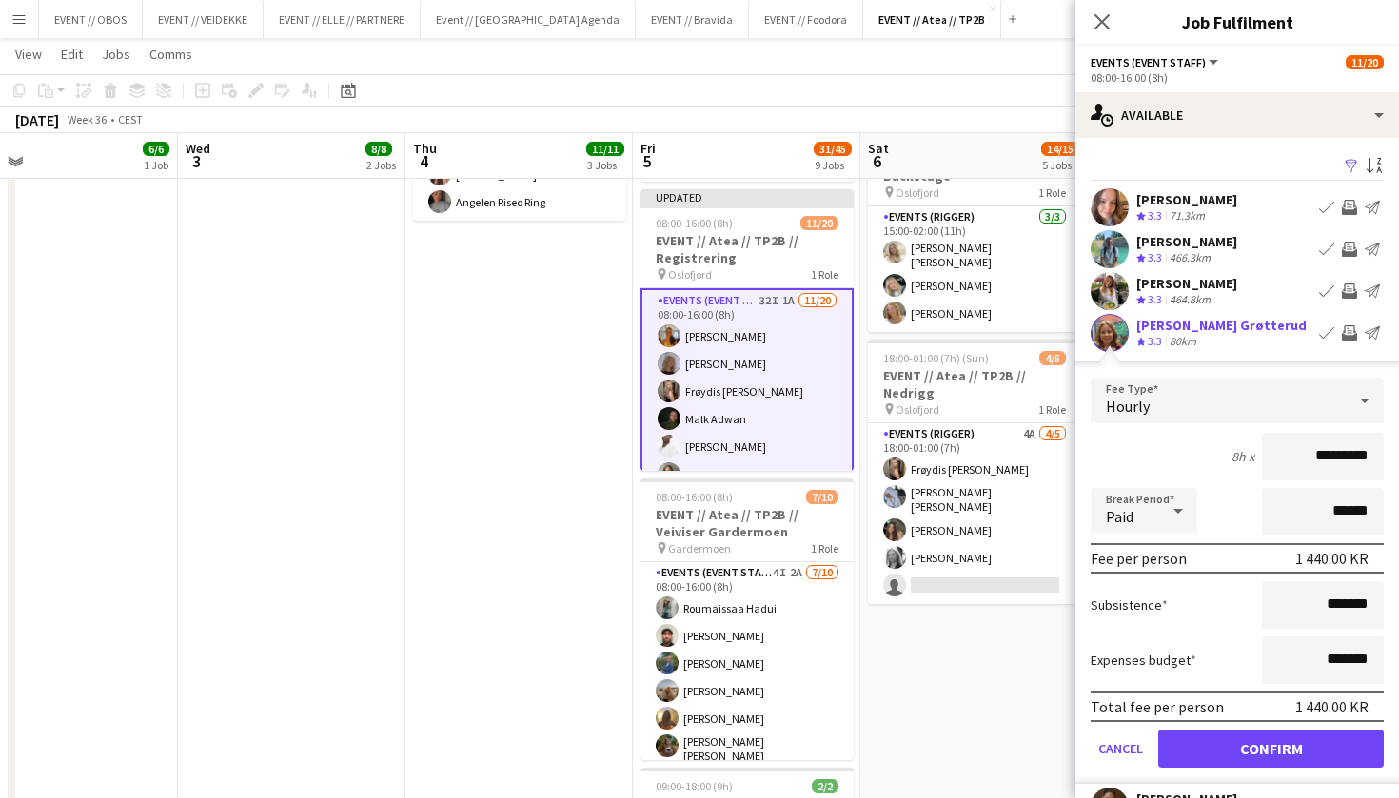
click at [1318, 741] on button "Confirm" at bounding box center [1271, 749] width 226 height 38
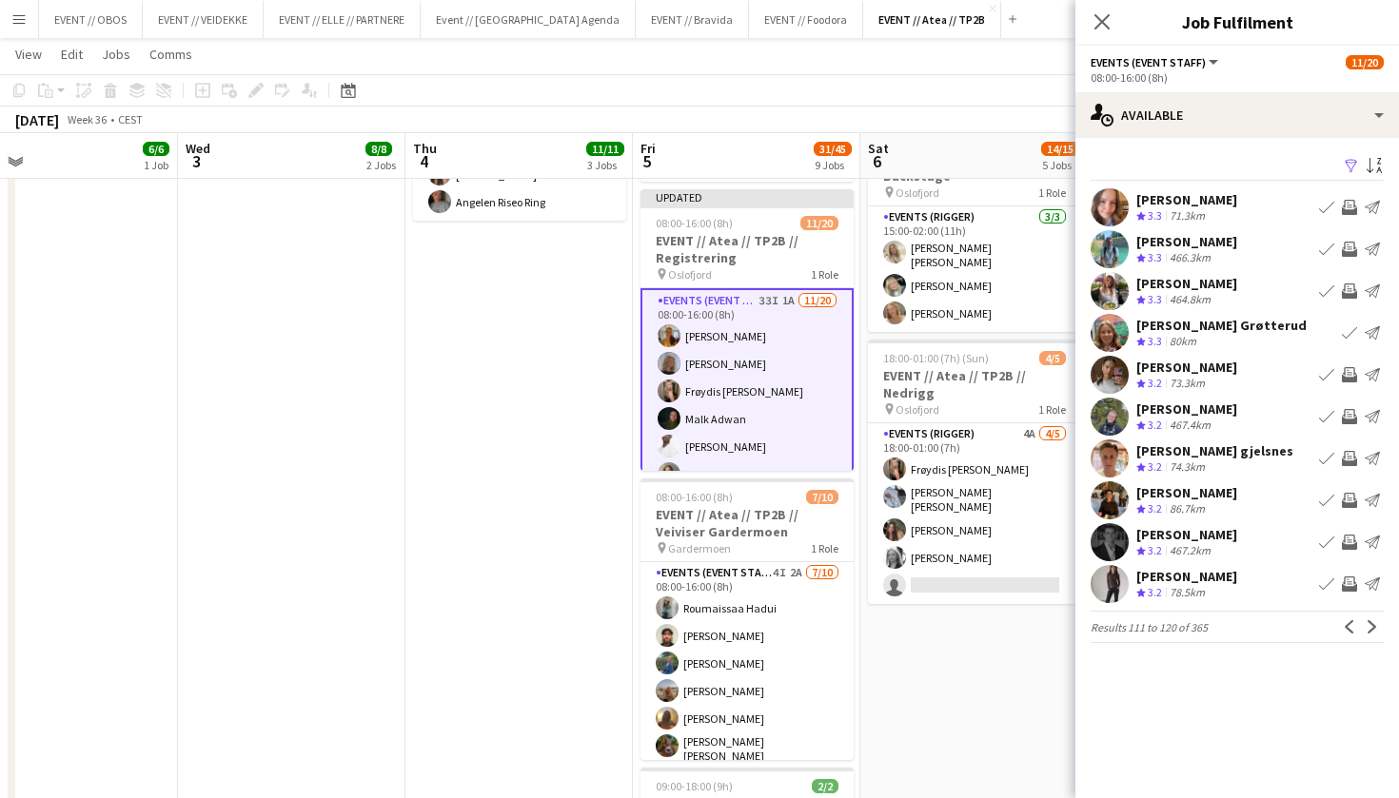
click at [1239, 594] on div "[PERSON_NAME] Crew rating 3.2 78.5km Book crew Invite crew Send notification" at bounding box center [1237, 584] width 324 height 38
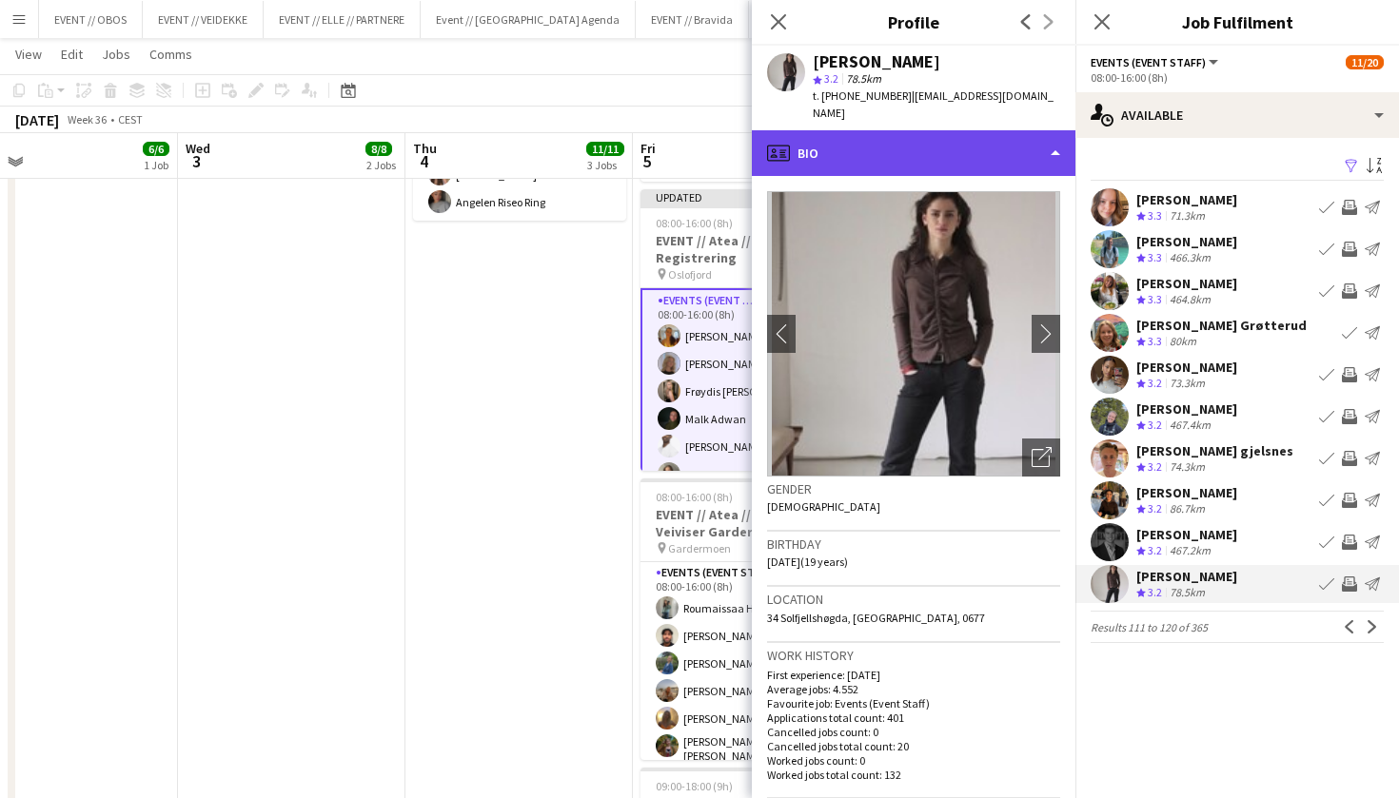
click at [861, 137] on div "profile Bio" at bounding box center [914, 153] width 324 height 46
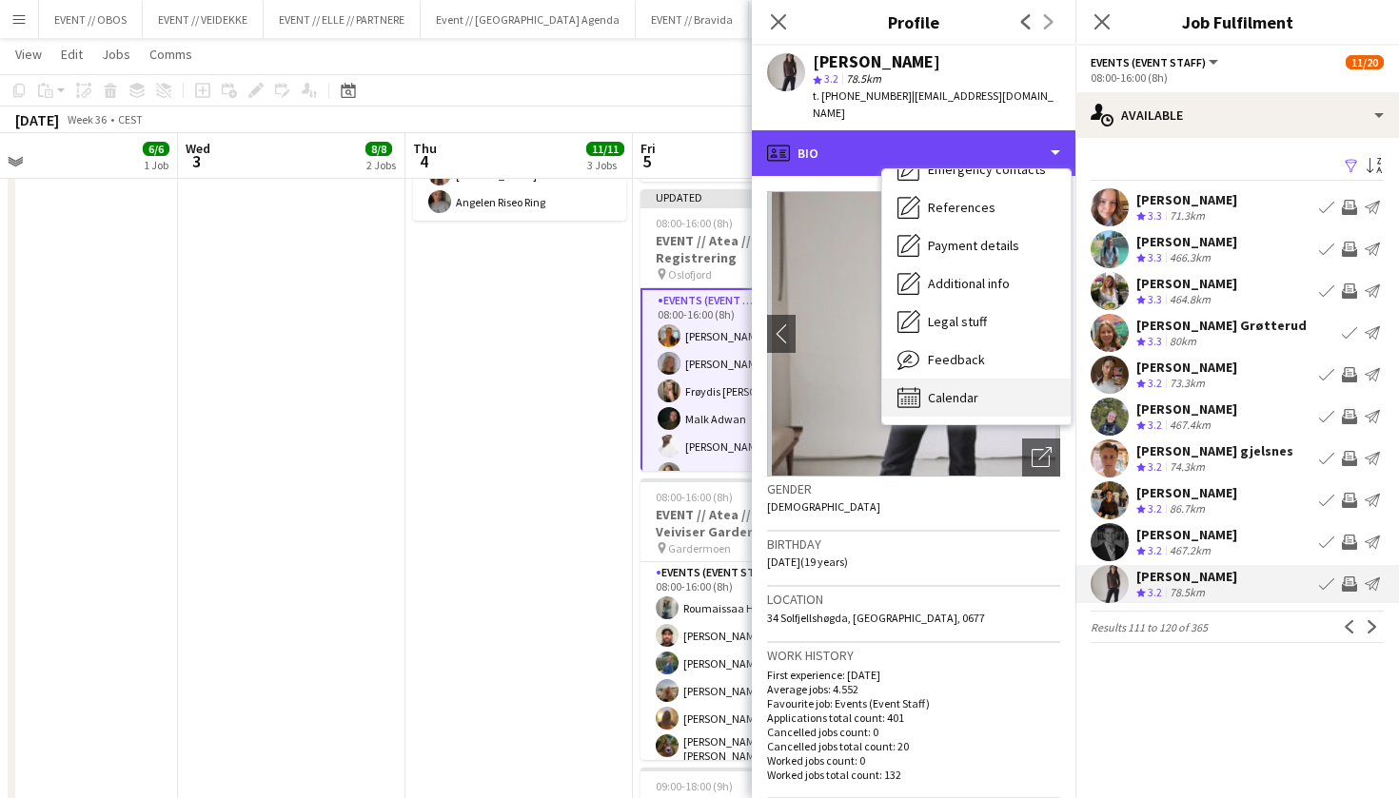
scroll to position [180, 0]
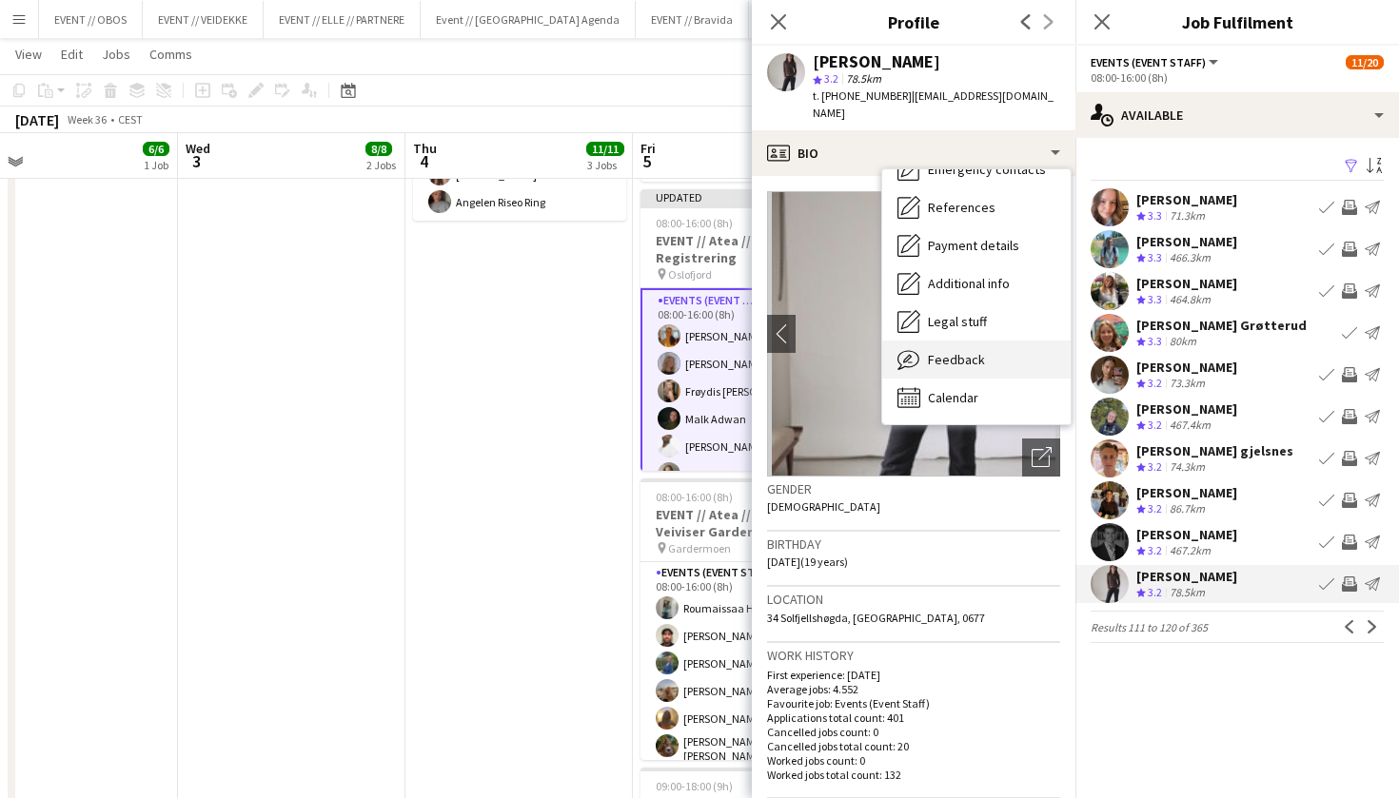
click at [923, 359] on div "Feedback Feedback" at bounding box center [976, 360] width 188 height 38
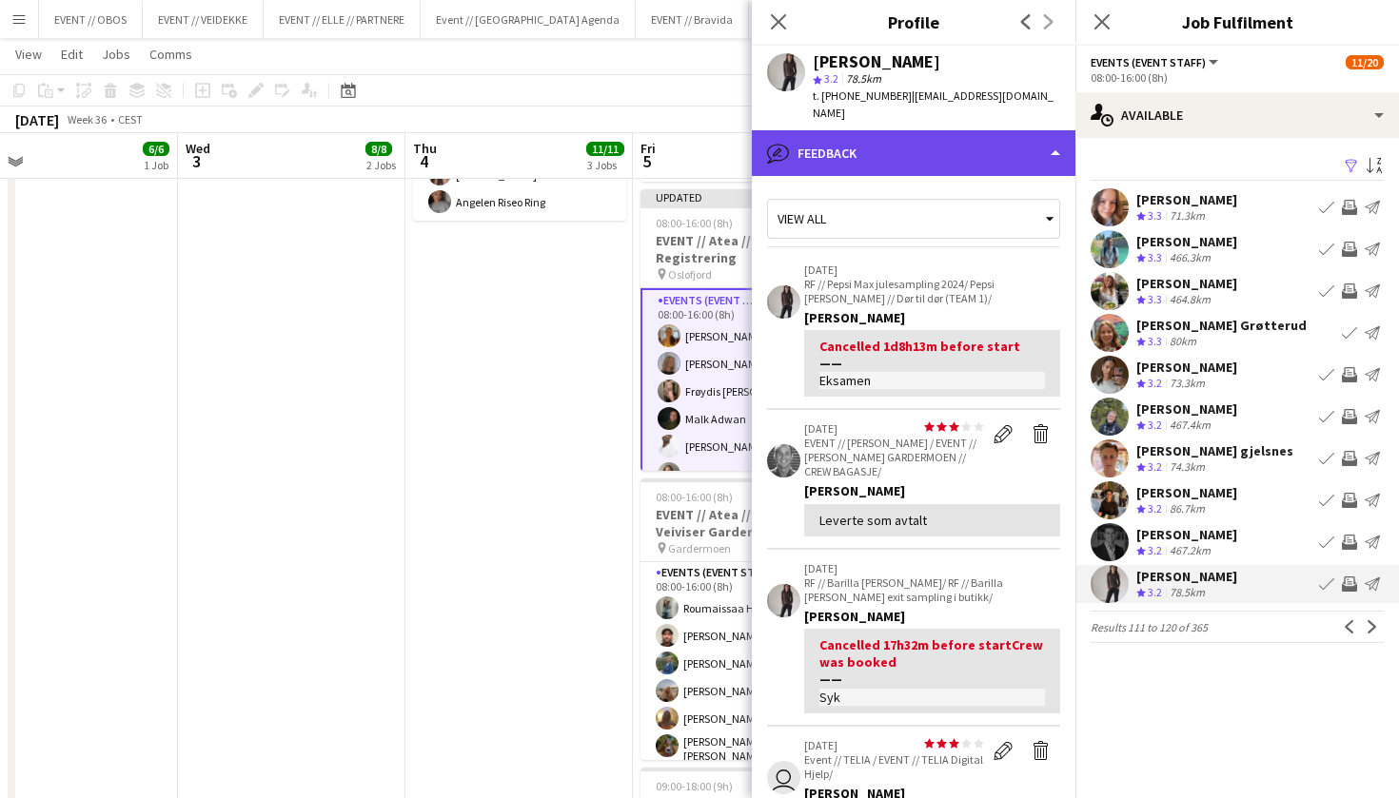
click at [904, 130] on div "bubble-pencil Feedback" at bounding box center [914, 153] width 324 height 46
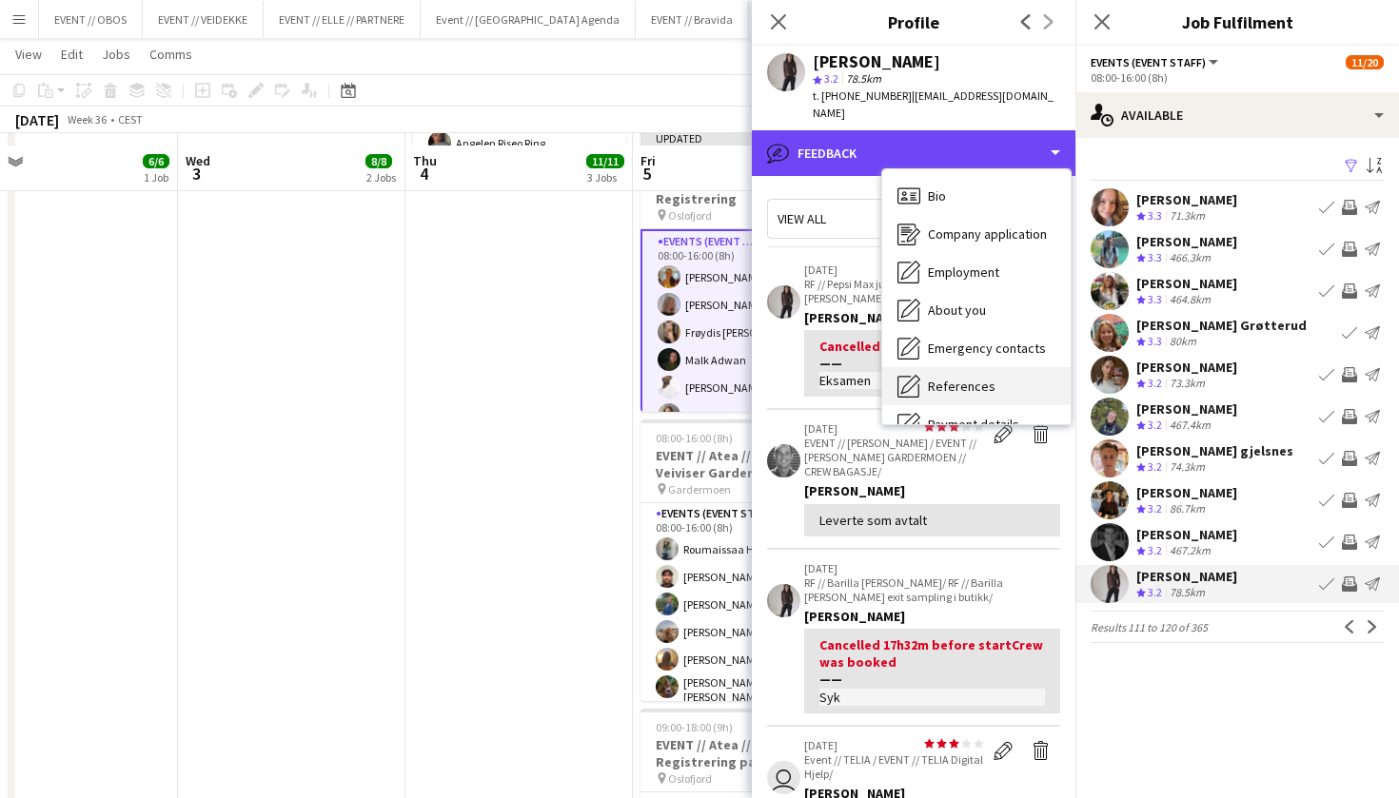
scroll to position [779, 0]
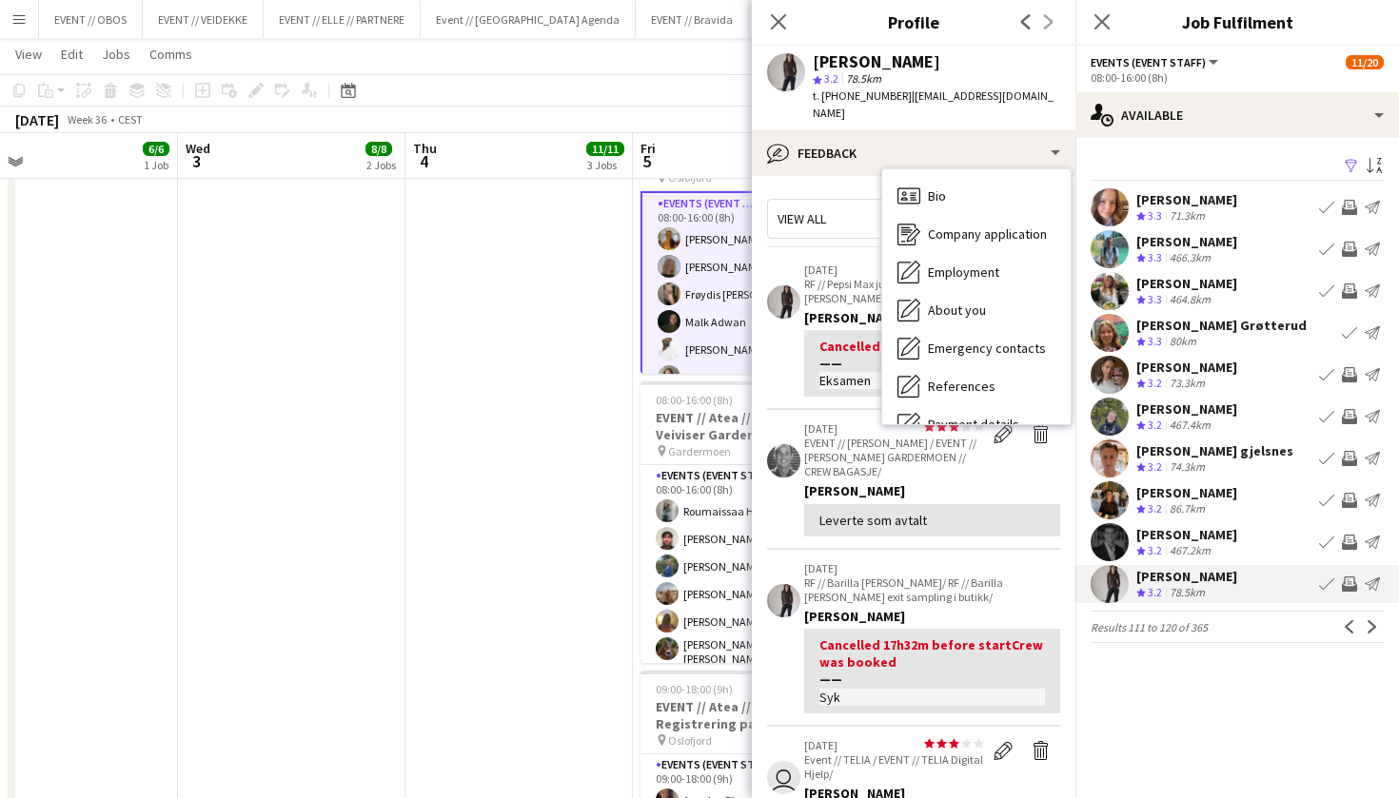
click at [942, 568] on span "Calendar" at bounding box center [953, 576] width 50 height 17
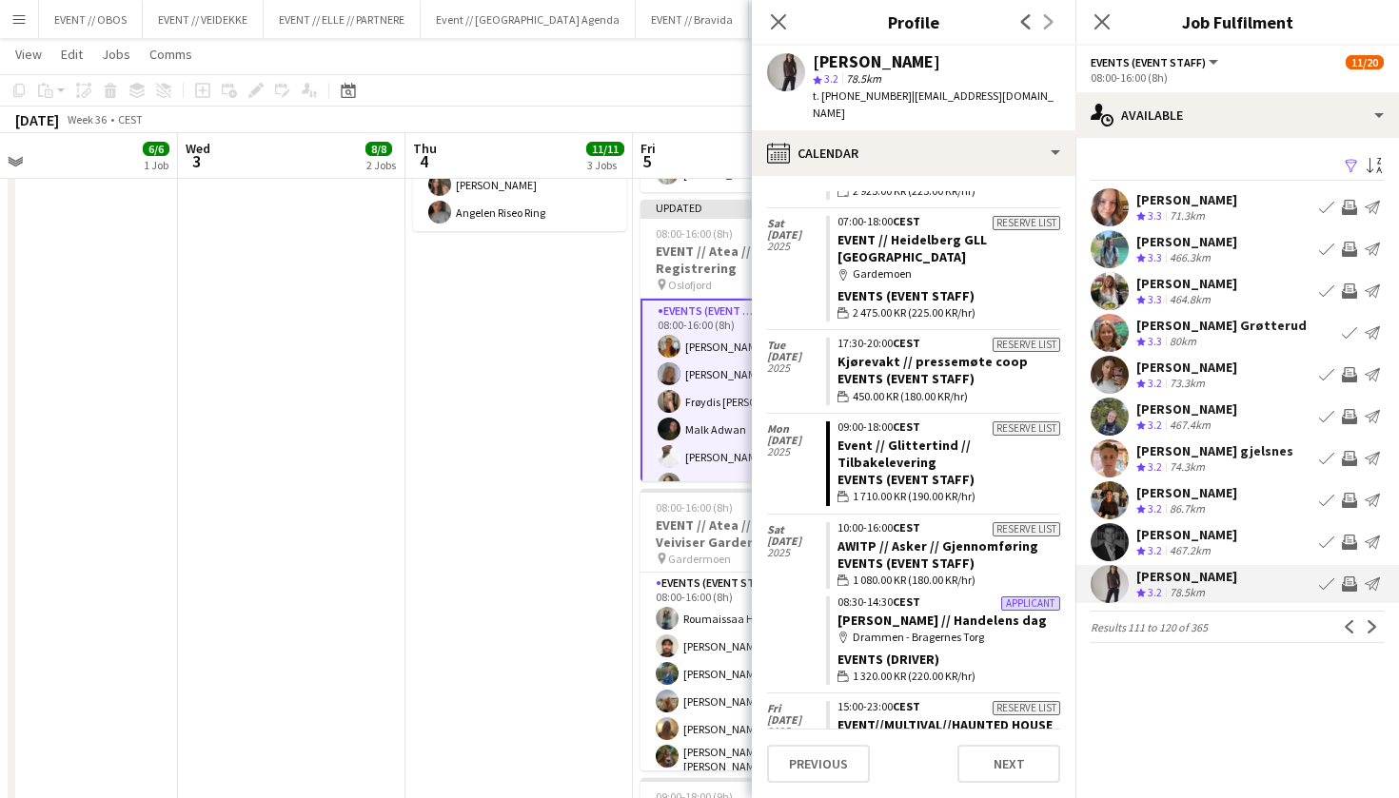
scroll to position [585, 0]
click at [1349, 583] on app-icon "Invite crew" at bounding box center [1349, 584] width 15 height 15
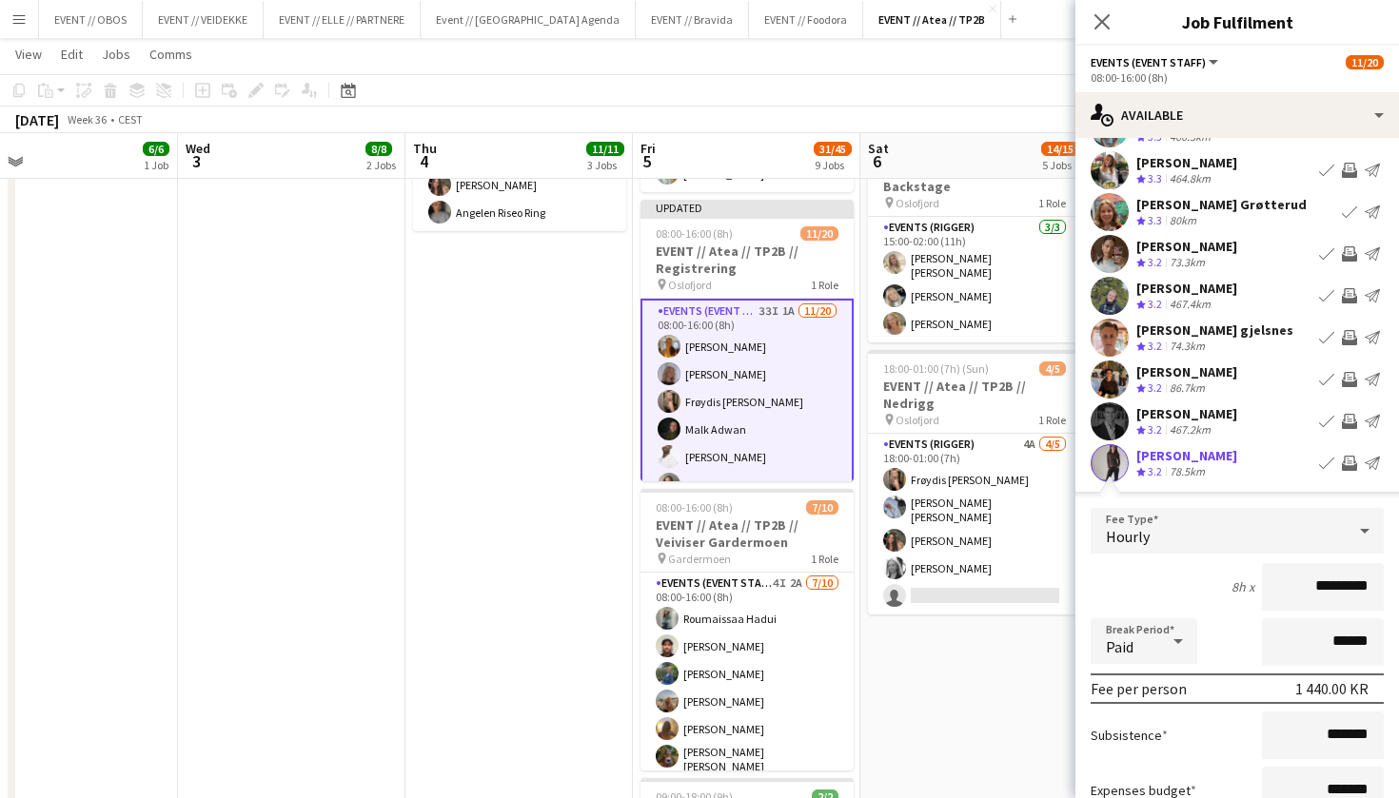
scroll to position [282, 0]
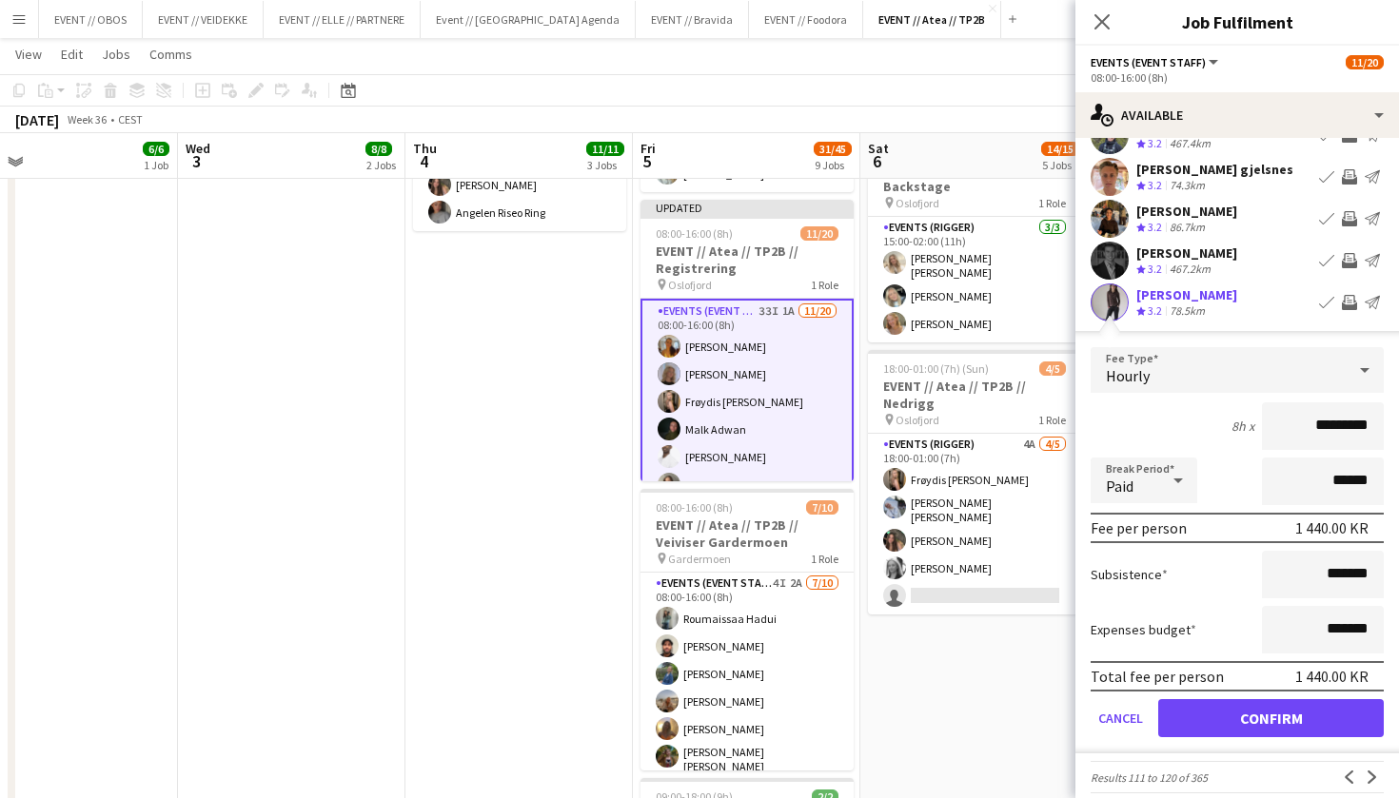
click at [1279, 730] on button "Confirm" at bounding box center [1271, 718] width 226 height 38
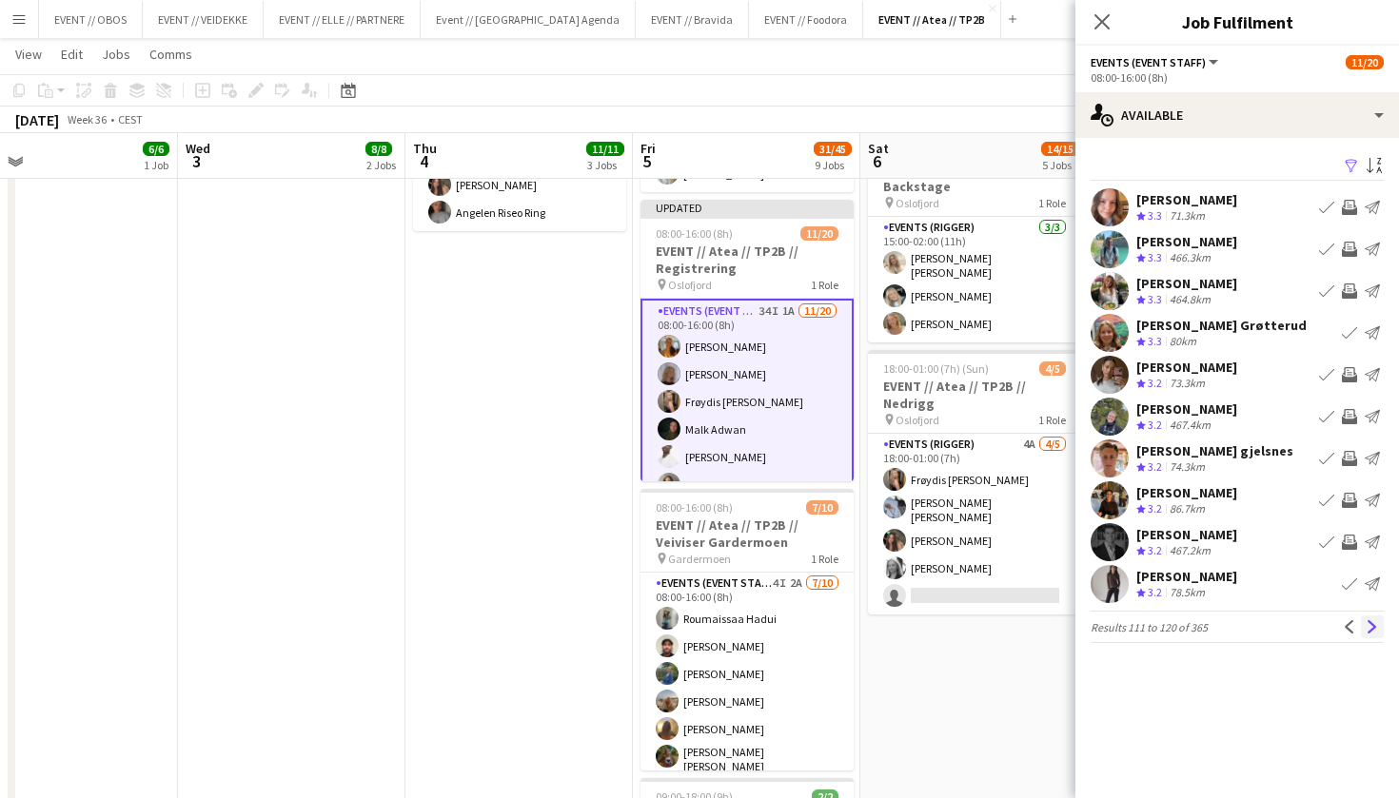
click at [1376, 621] on app-icon "Next" at bounding box center [1372, 626] width 13 height 13
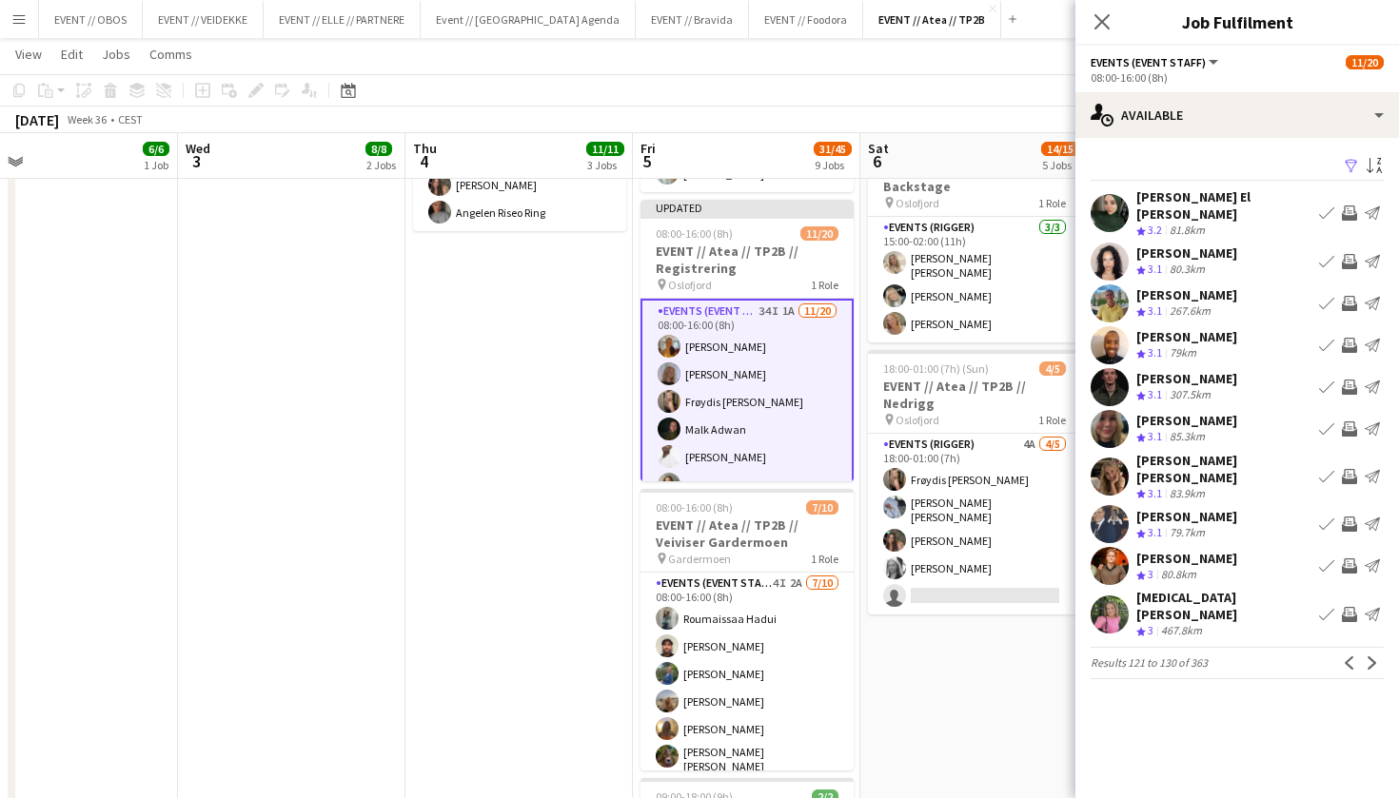
click at [1350, 469] on app-icon "Invite crew" at bounding box center [1349, 476] width 15 height 15
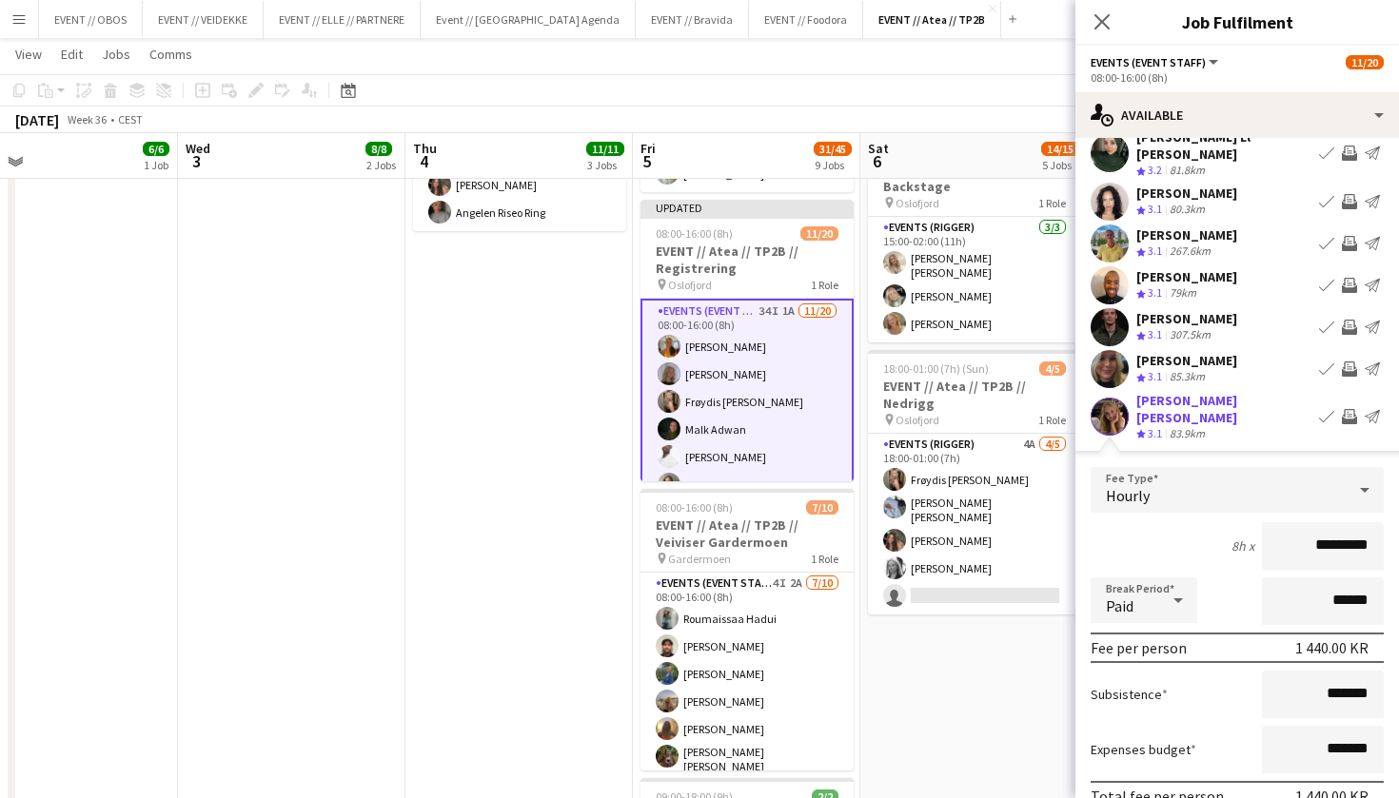
scroll to position [104, 0]
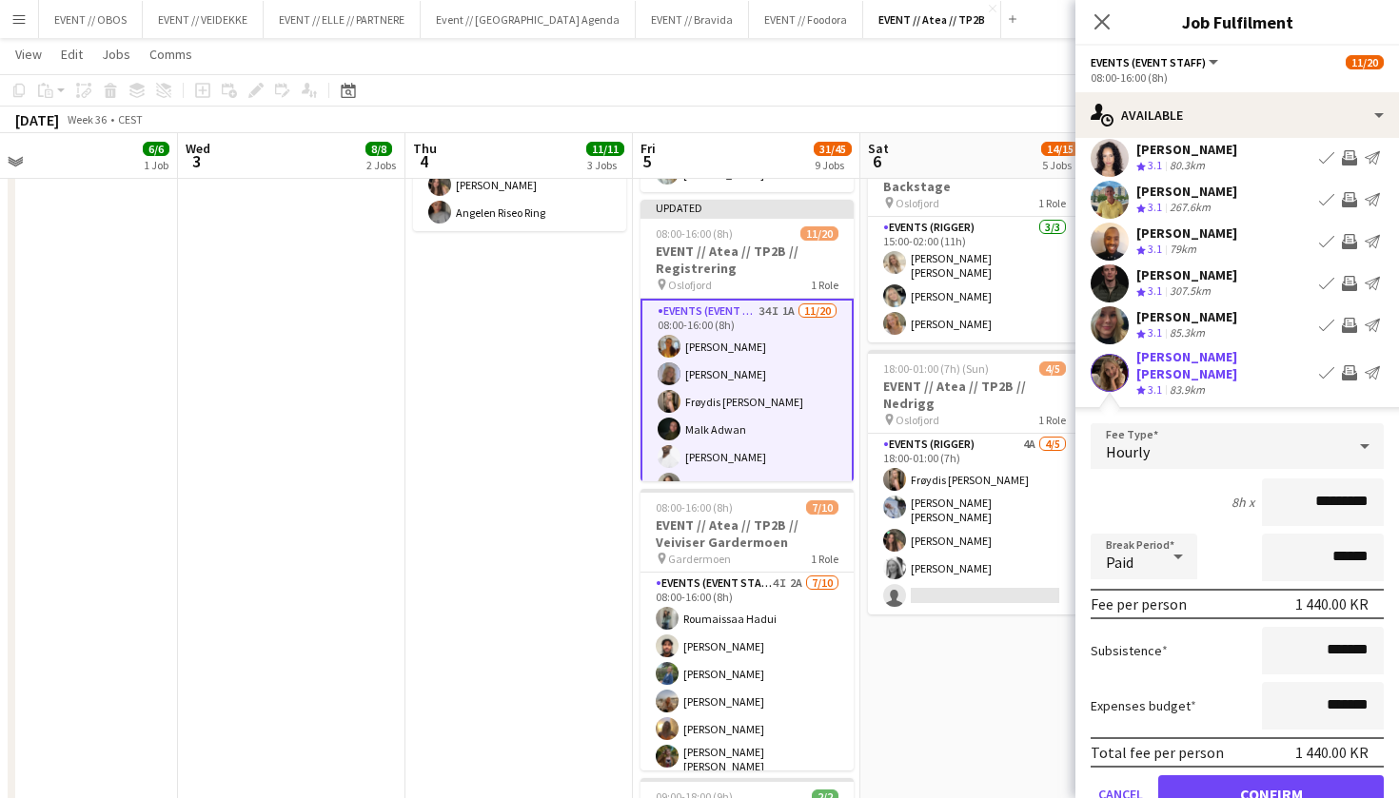
click at [1344, 776] on button "Confirm" at bounding box center [1271, 795] width 226 height 38
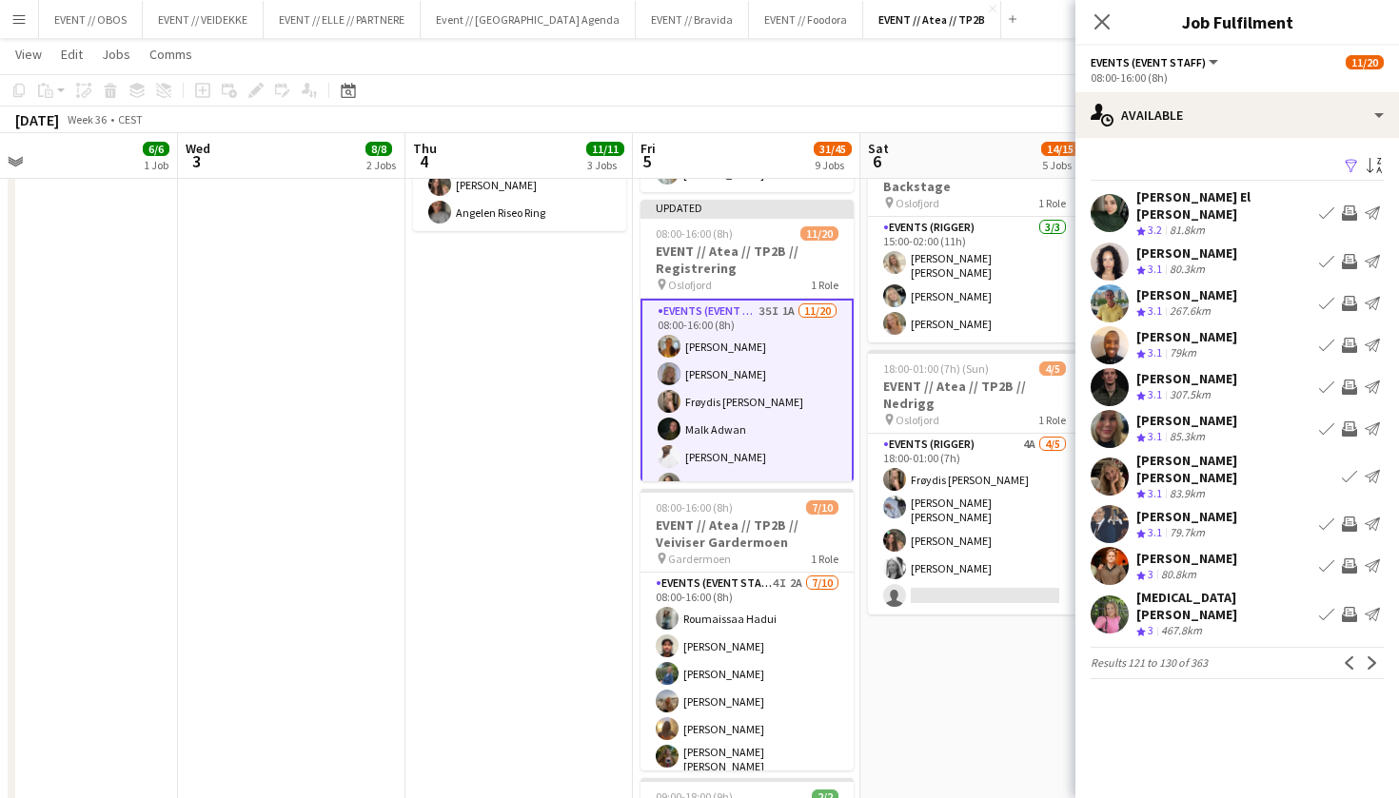
click at [1353, 607] on app-icon "Invite crew" at bounding box center [1349, 614] width 15 height 15
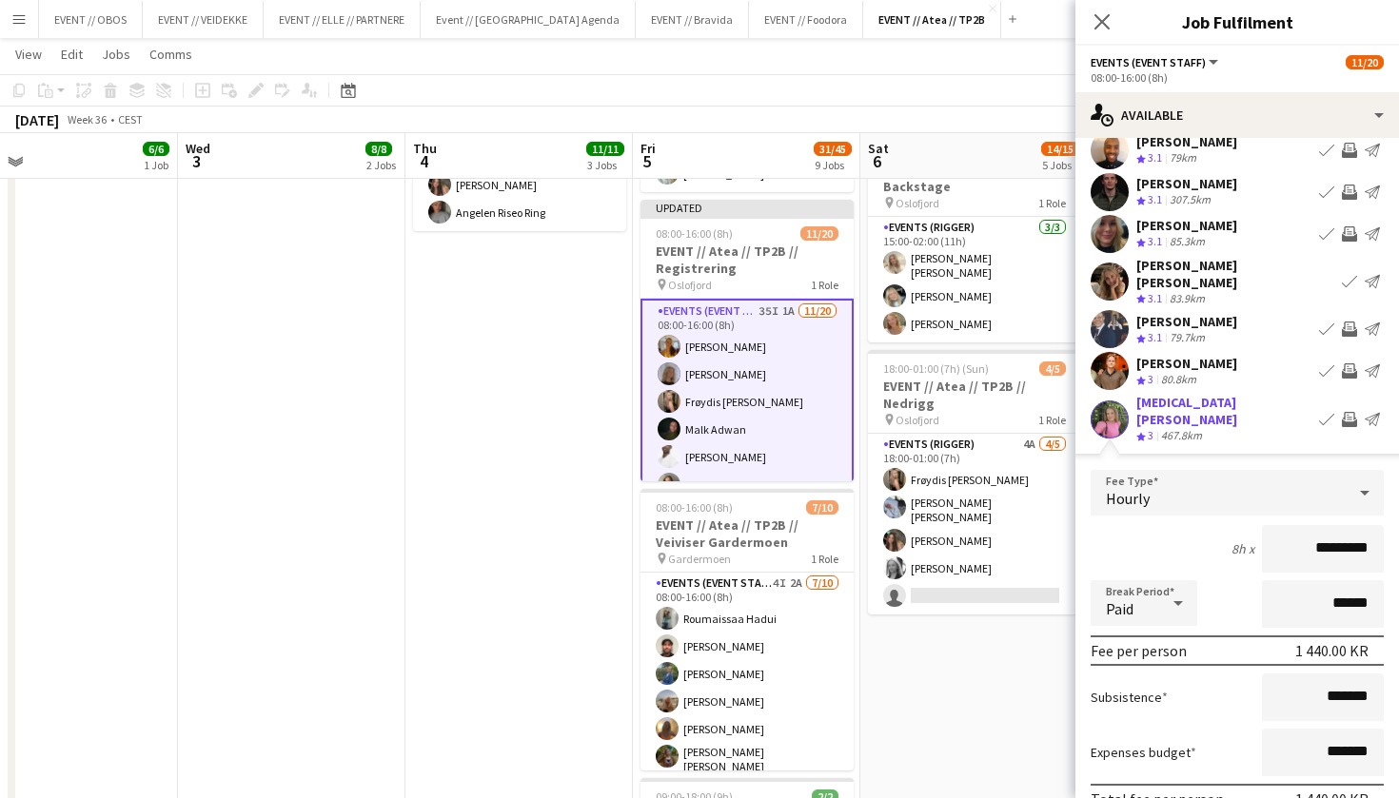
scroll to position [257, 0]
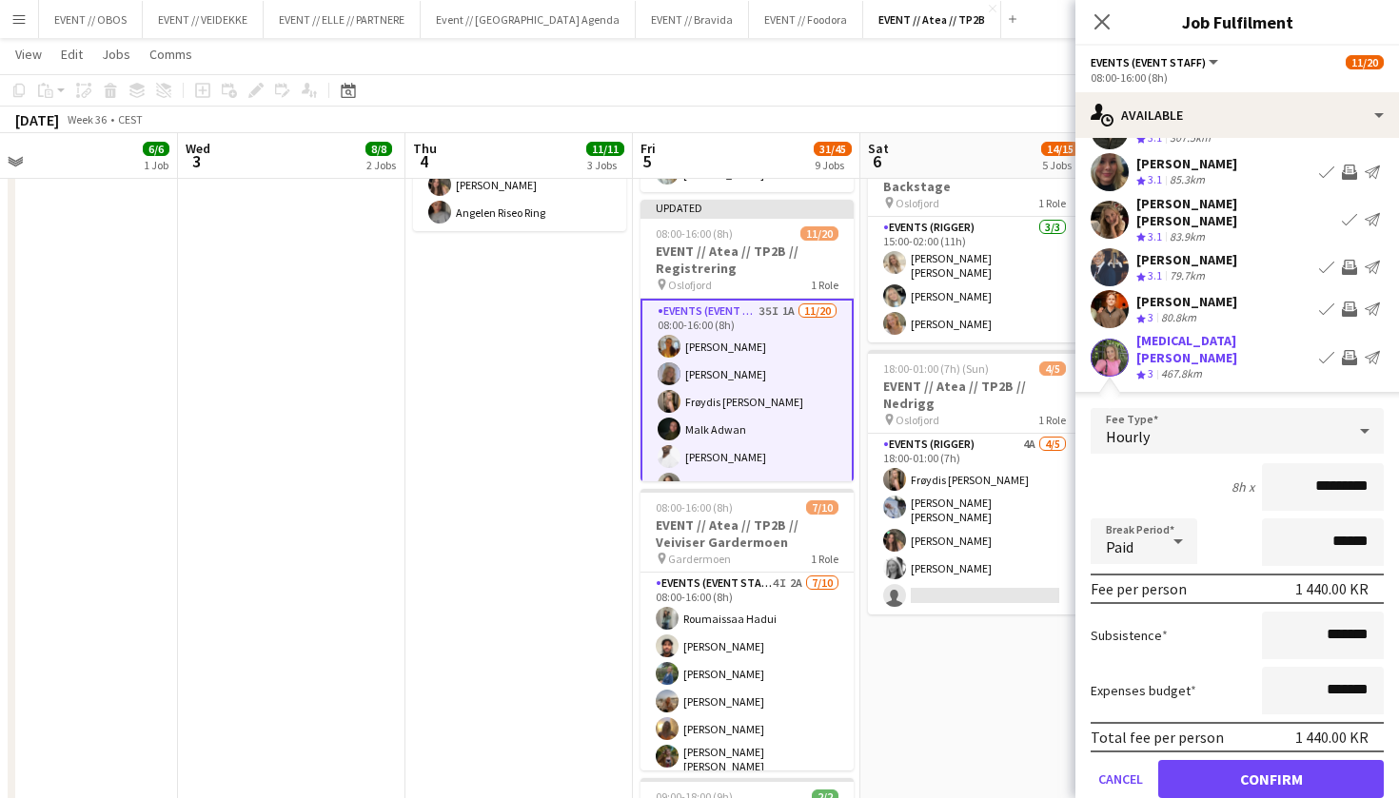
click at [1309, 760] on button "Confirm" at bounding box center [1271, 779] width 226 height 38
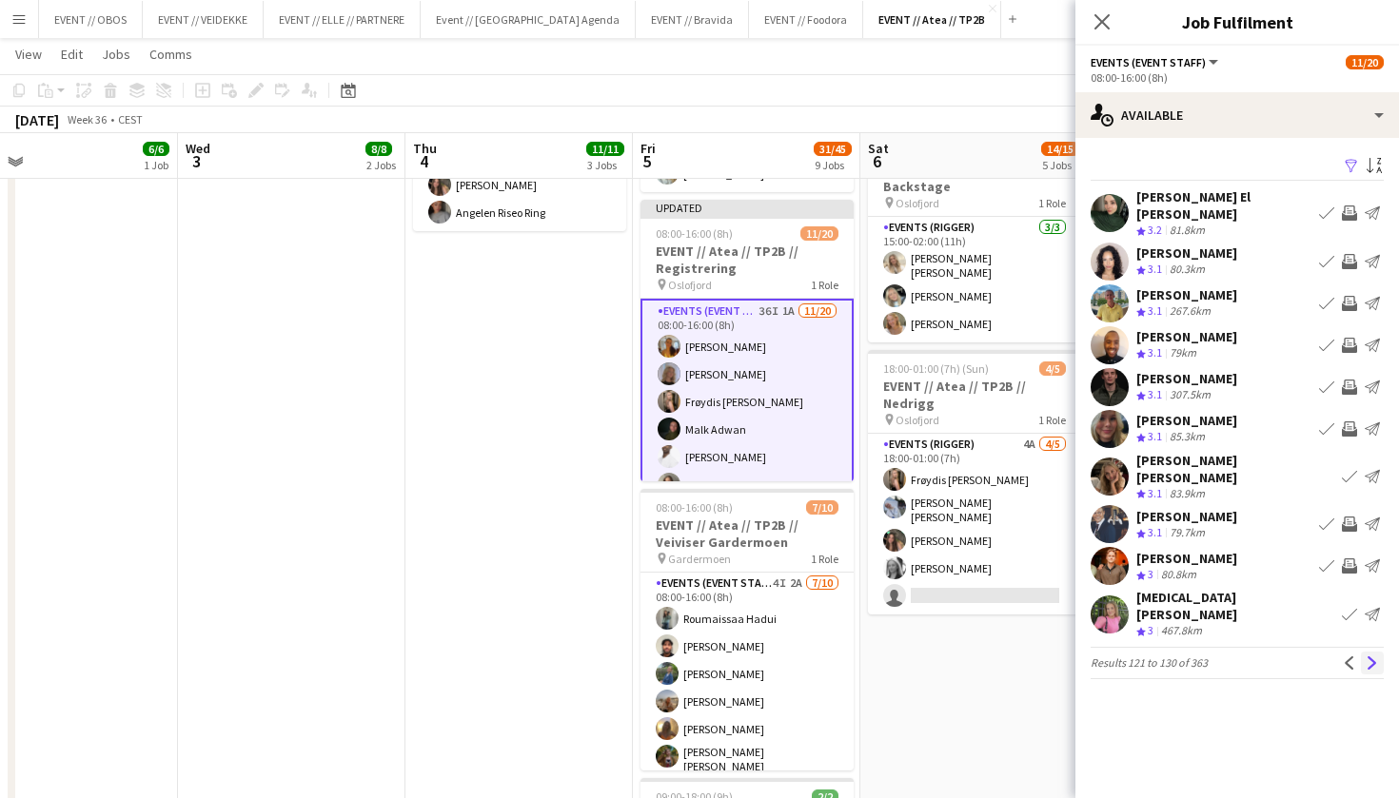
click at [1369, 657] on app-icon "Next" at bounding box center [1372, 663] width 13 height 13
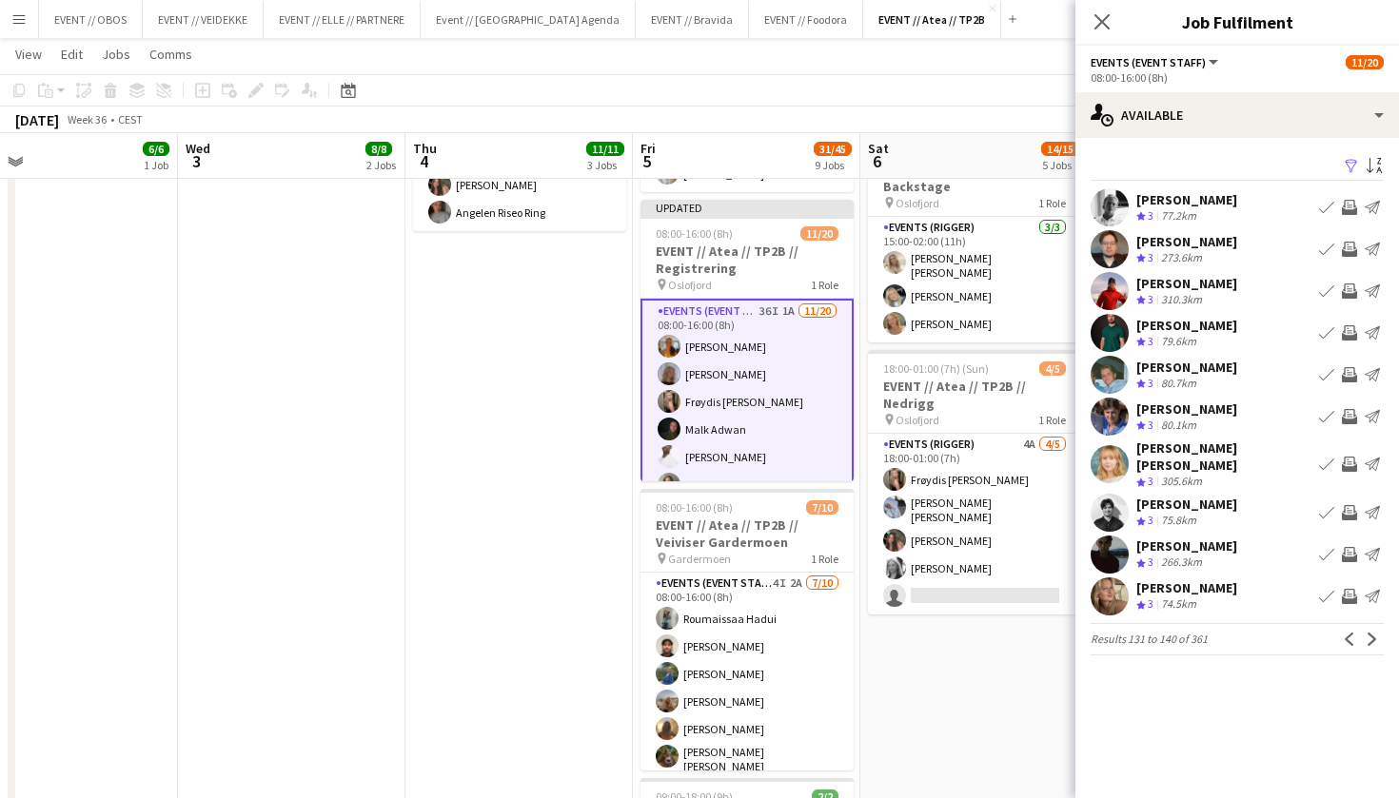
click at [1369, 620] on div "Filter Sort asc [PERSON_NAME] Crew rating 3 77.2km Book crew Invite crew Send n…" at bounding box center [1237, 408] width 324 height 541
click at [1373, 641] on app-icon "Next" at bounding box center [1372, 639] width 13 height 13
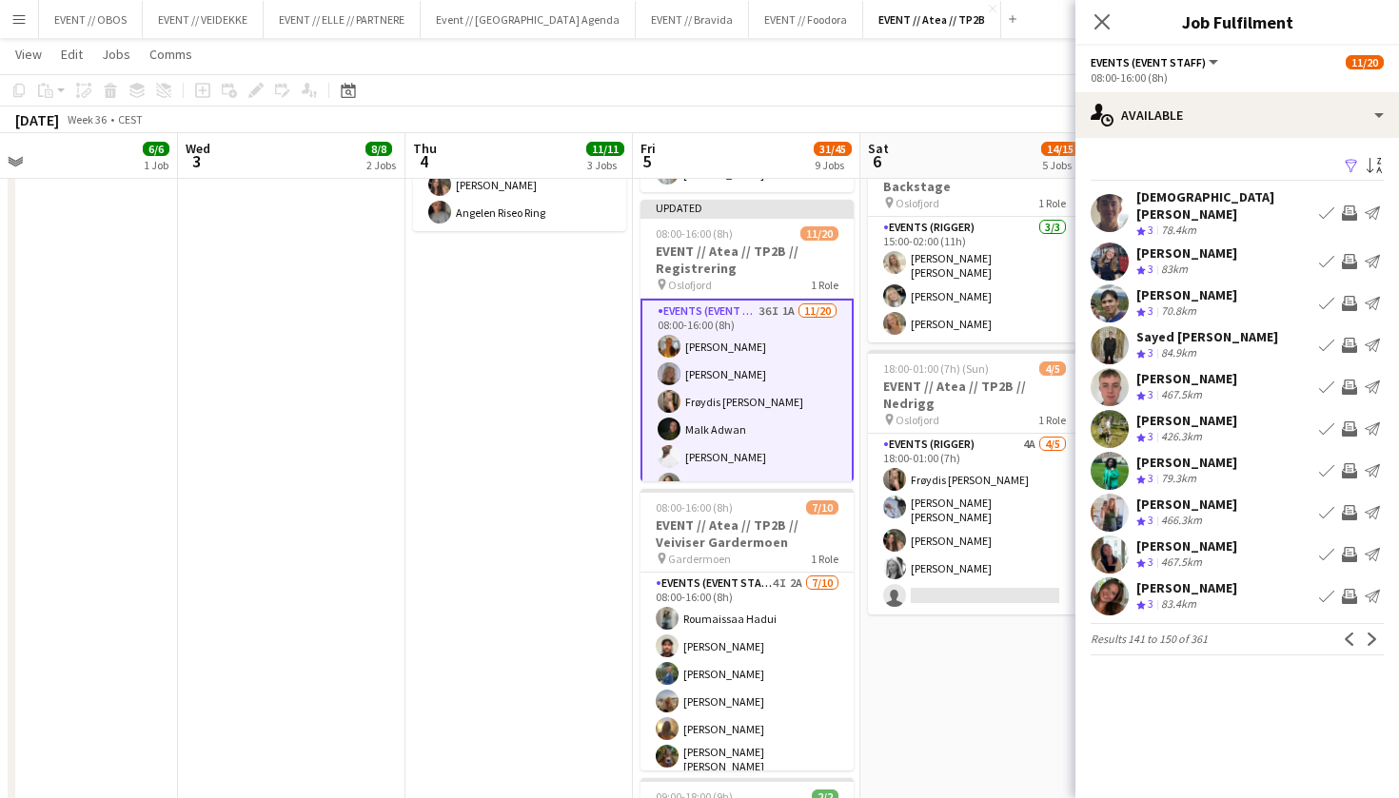
click at [1373, 641] on app-pager "Results 141 to 150 of 361 Previous Next" at bounding box center [1237, 639] width 293 height 32
click at [1369, 633] on app-icon "Next" at bounding box center [1372, 639] width 13 height 13
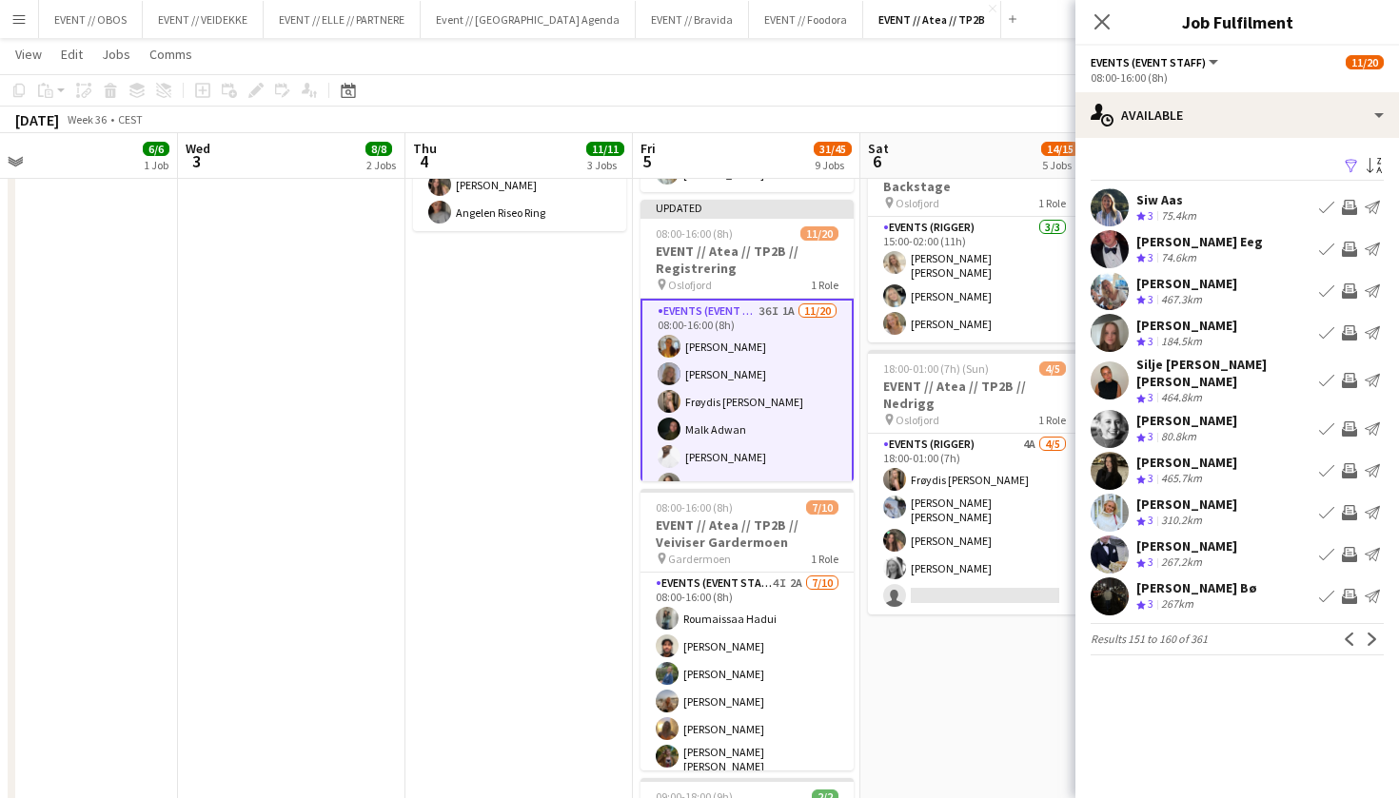
click at [1352, 505] on app-icon "Invite crew" at bounding box center [1349, 512] width 15 height 15
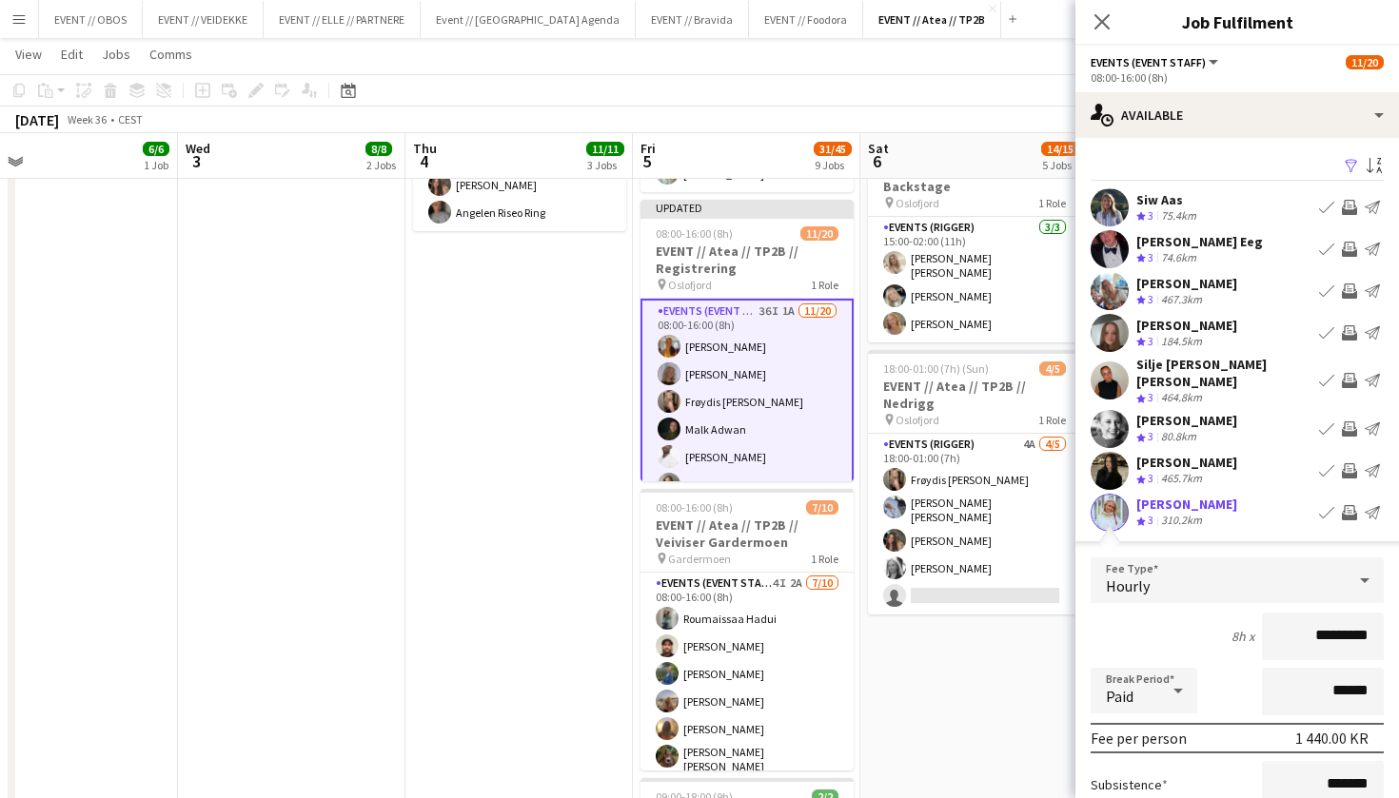
click at [1186, 513] on div "310.2km" at bounding box center [1181, 521] width 49 height 16
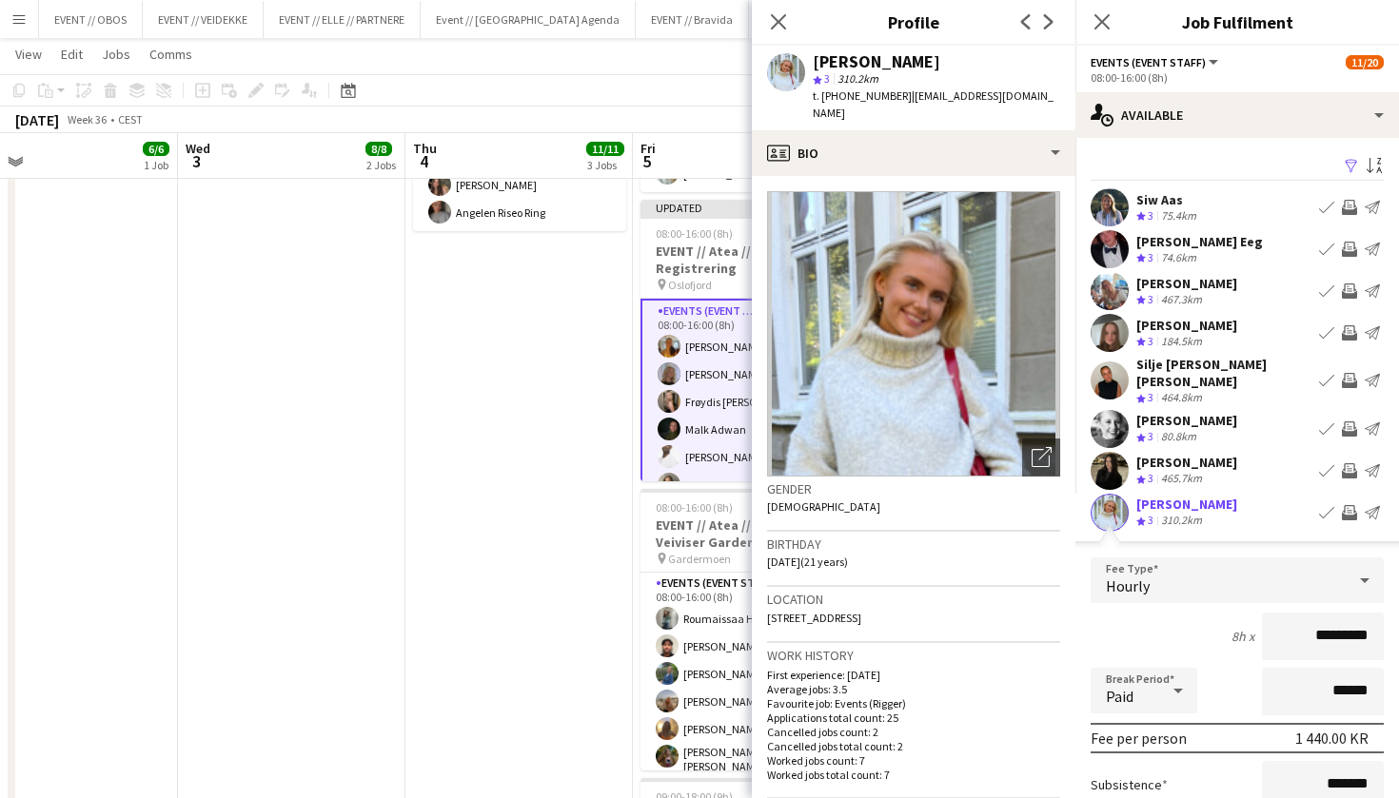
click at [1219, 201] on div "Siw Aas Crew rating 3 75.4km Book crew Invite crew Send notification" at bounding box center [1237, 207] width 324 height 38
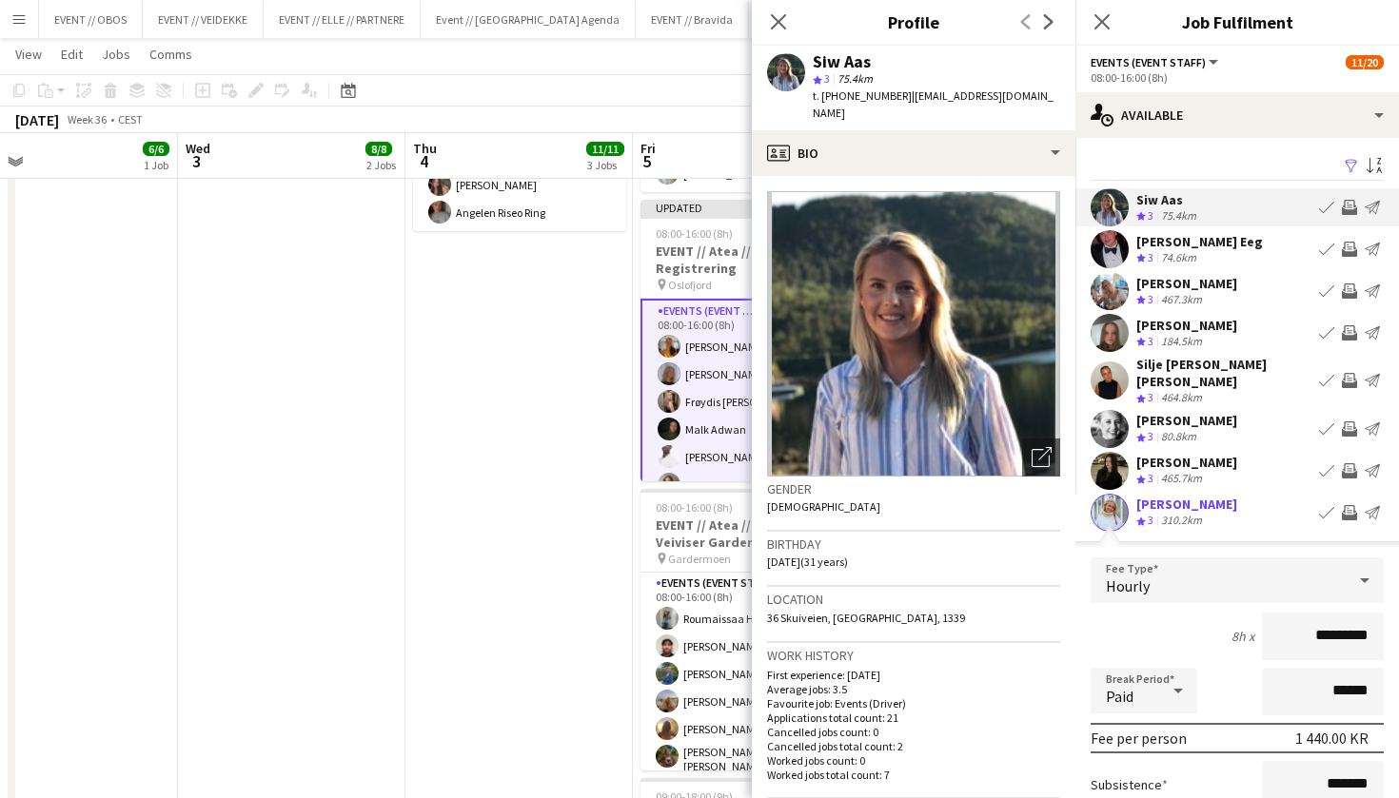
click at [1185, 251] on div "74.6km" at bounding box center [1178, 258] width 43 height 16
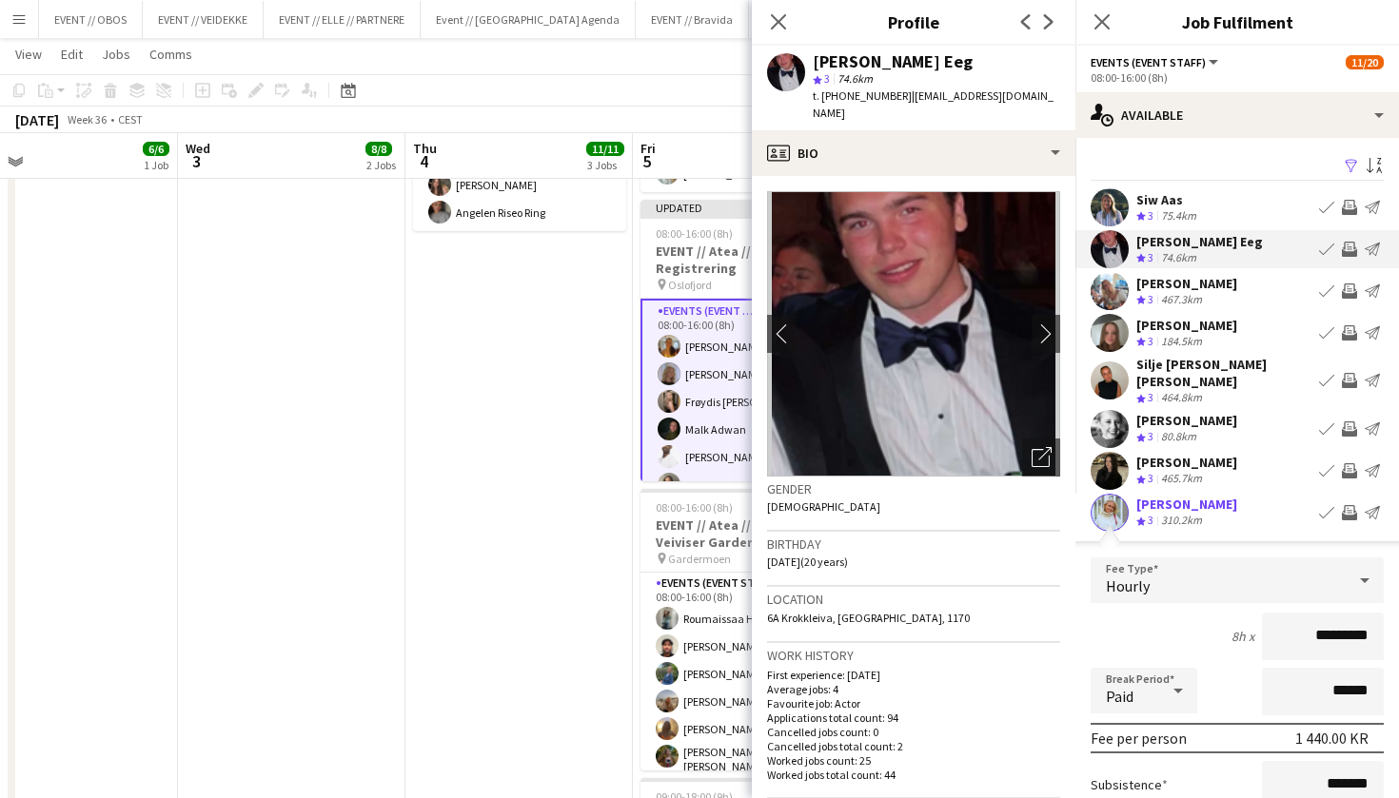
click at [1197, 303] on div "467.3km" at bounding box center [1181, 300] width 49 height 16
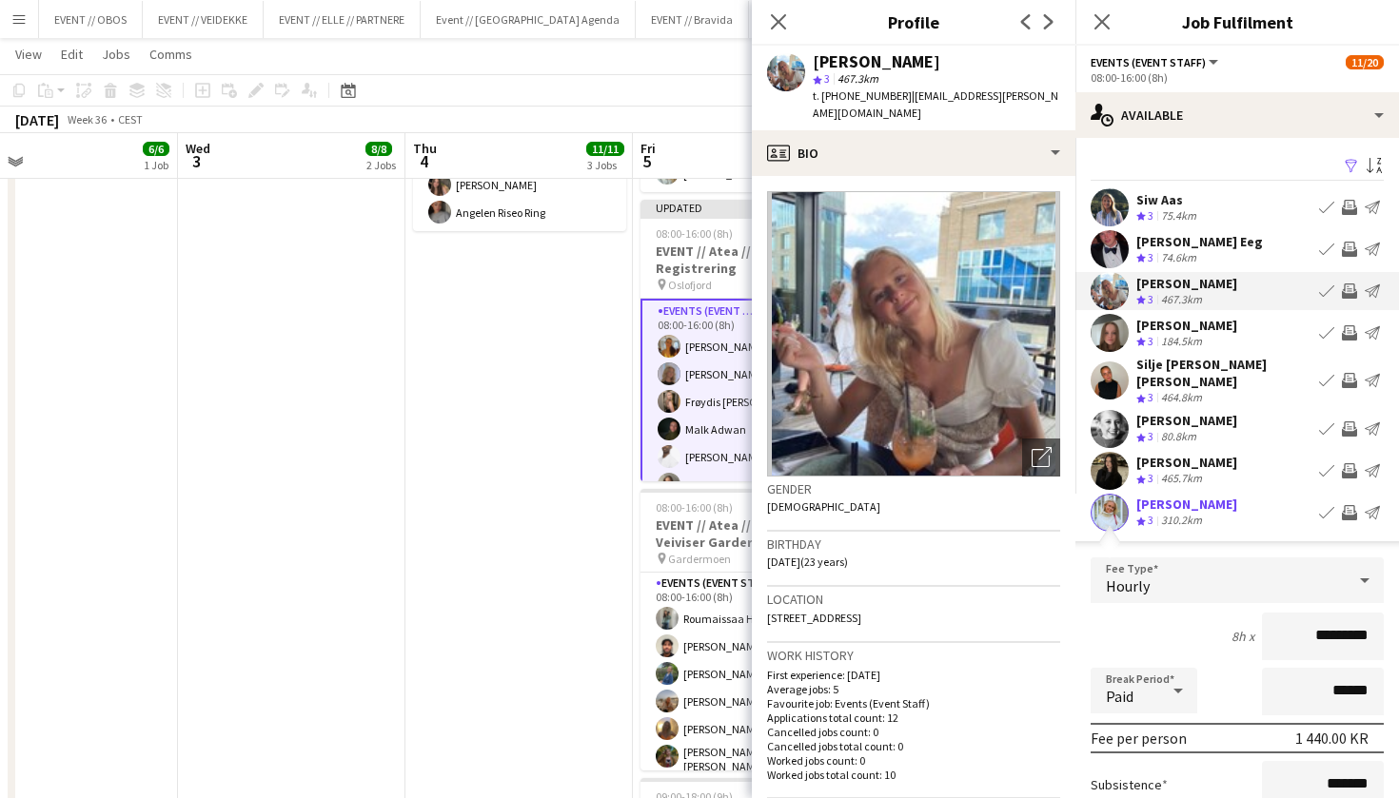
click at [1269, 315] on div "[PERSON_NAME] Crew rating 3 184.5km Book crew Invite crew Send notification" at bounding box center [1237, 333] width 324 height 38
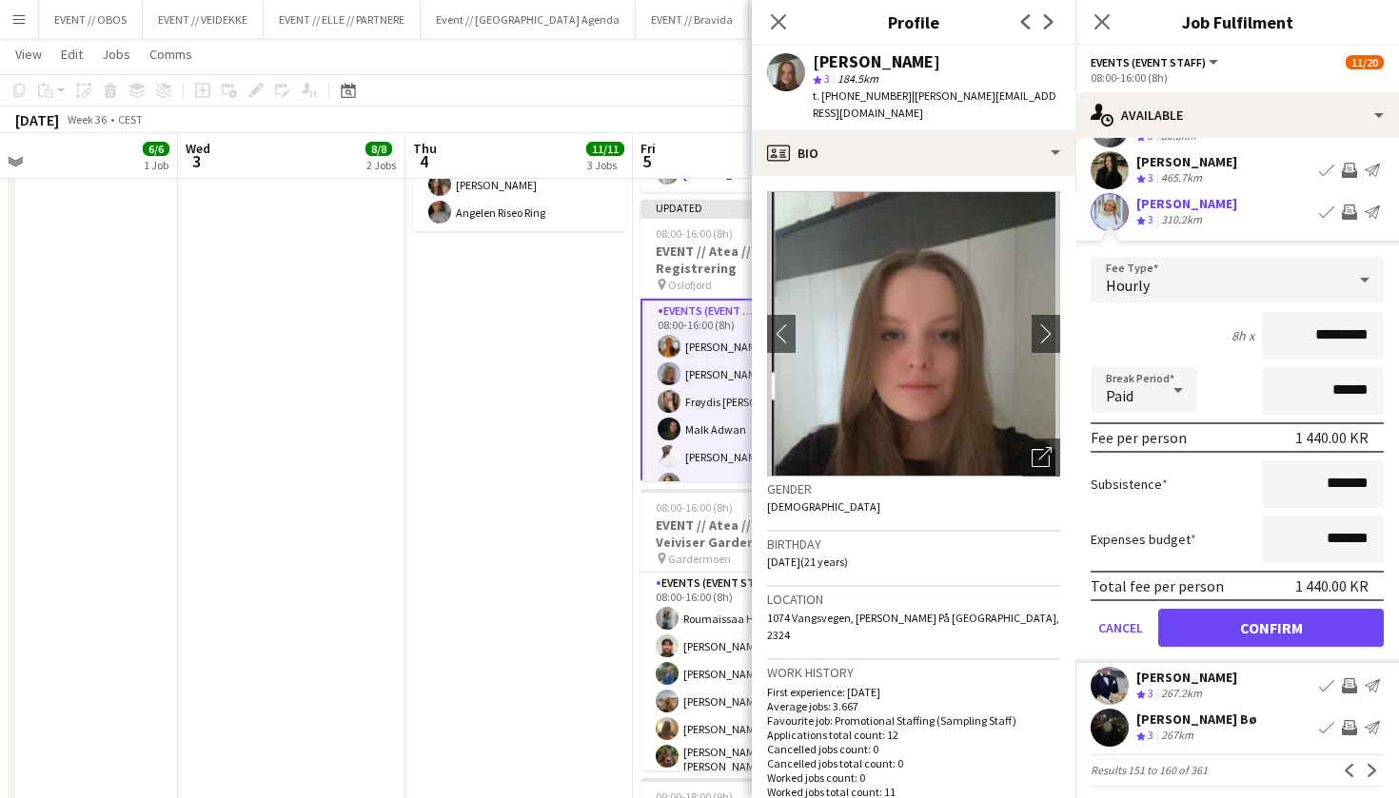
scroll to position [300, 0]
click at [1370, 765] on app-icon "Next" at bounding box center [1372, 771] width 13 height 13
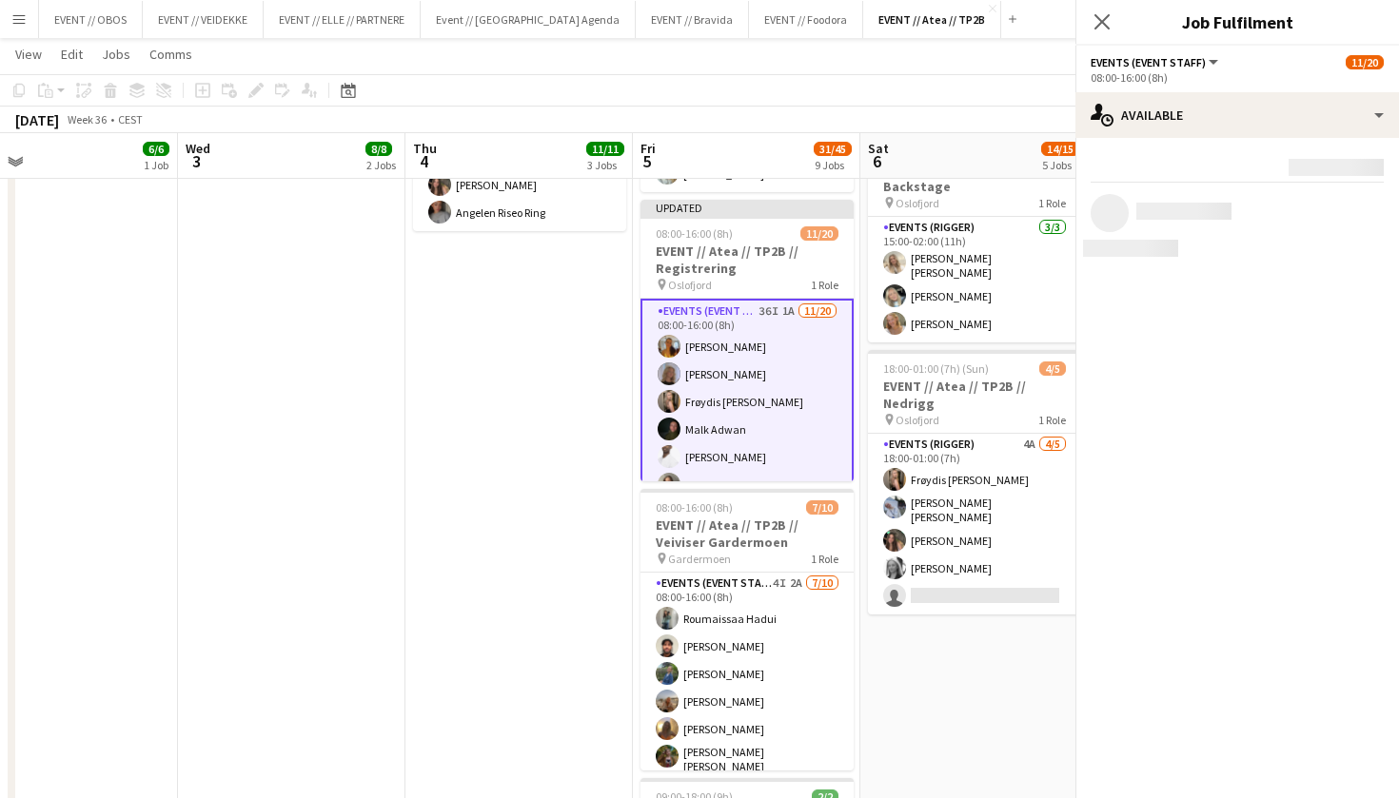
scroll to position [0, 0]
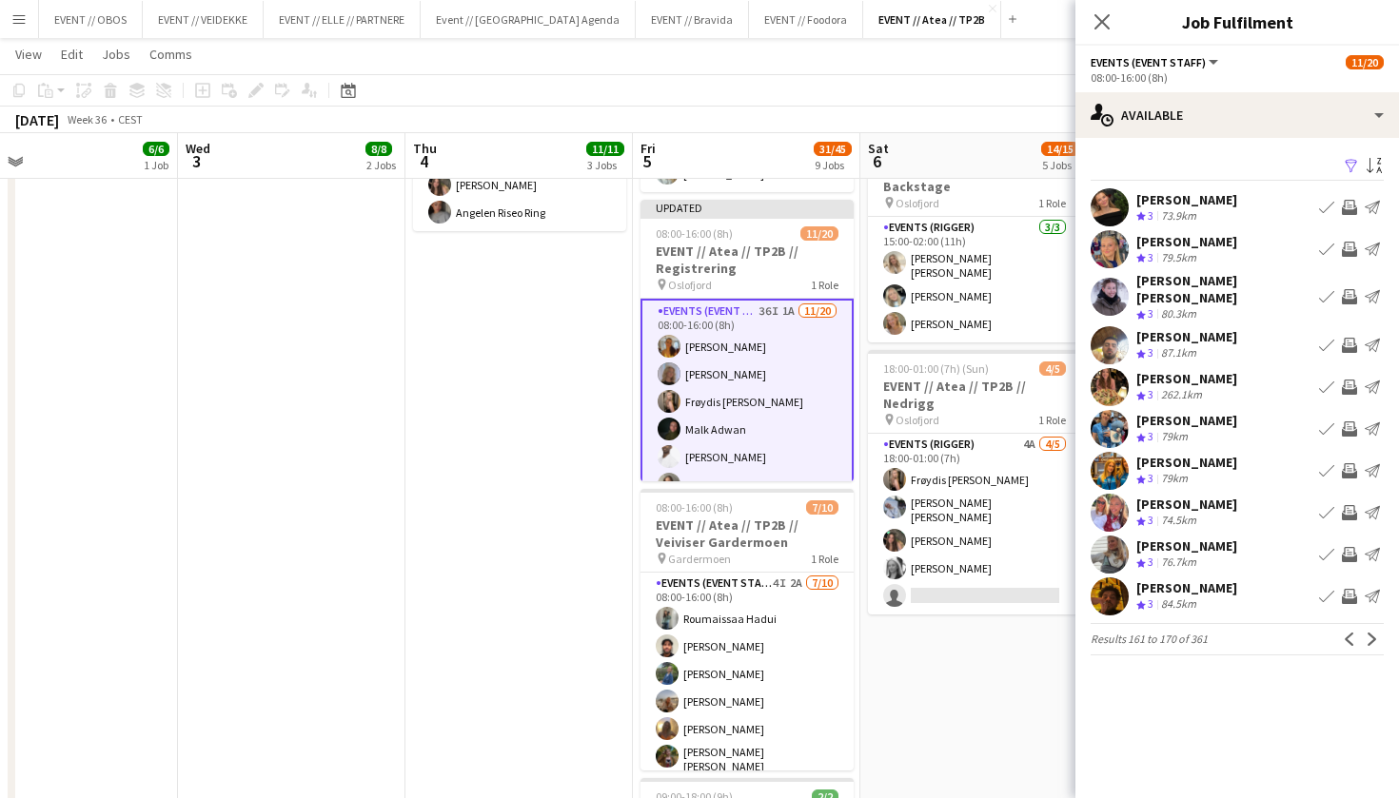
click at [1237, 246] on div "[PERSON_NAME]" at bounding box center [1186, 241] width 101 height 17
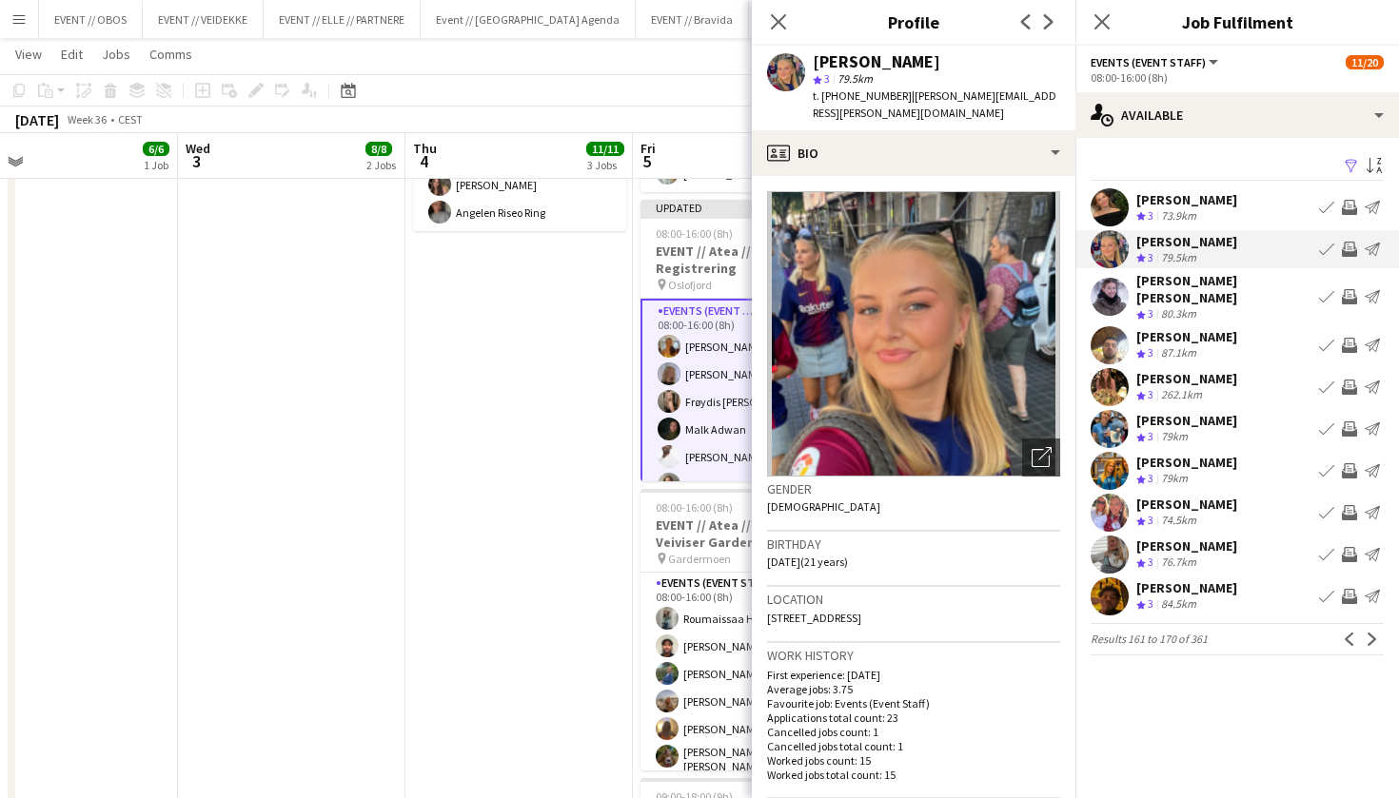
click at [1346, 248] on app-icon "Invite crew" at bounding box center [1349, 249] width 15 height 15
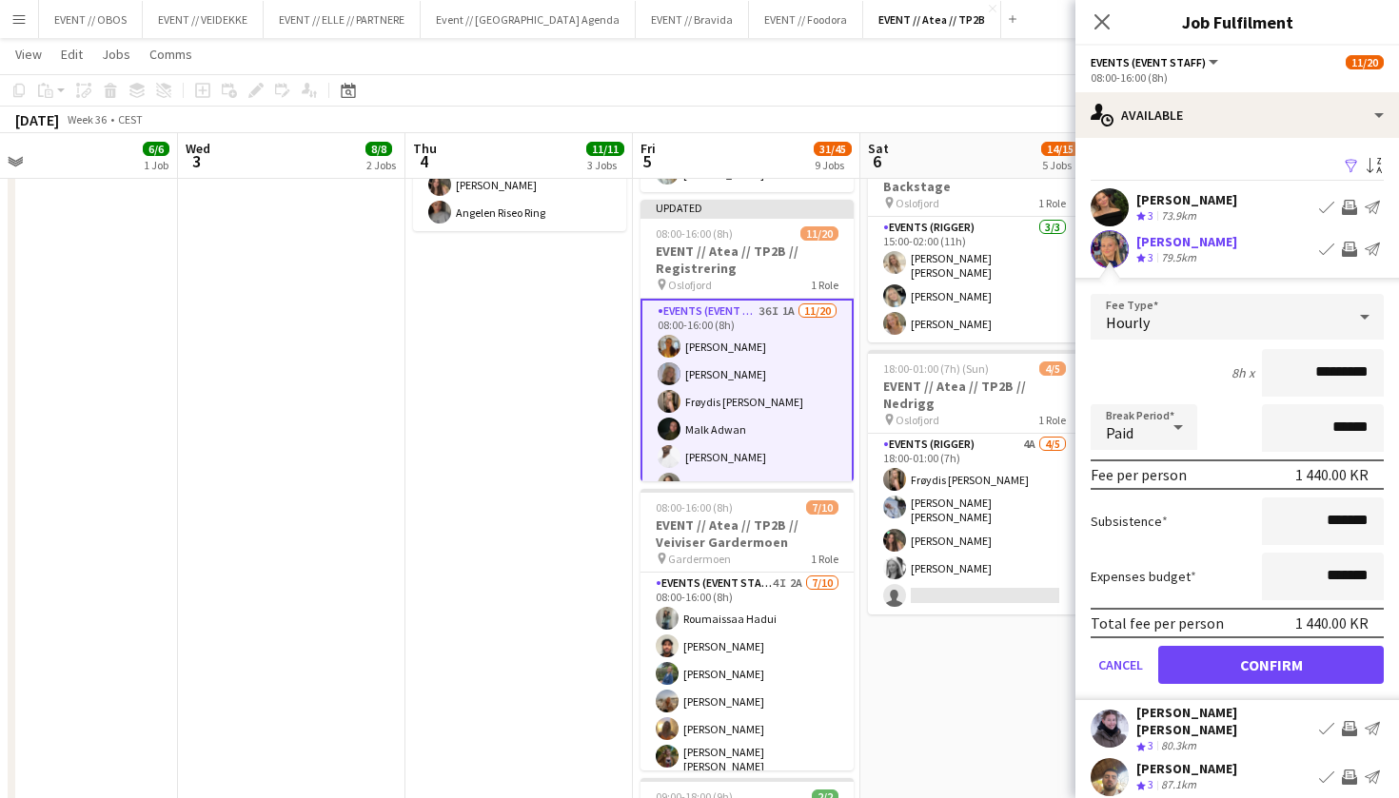
click at [1335, 668] on button "Confirm" at bounding box center [1271, 665] width 226 height 38
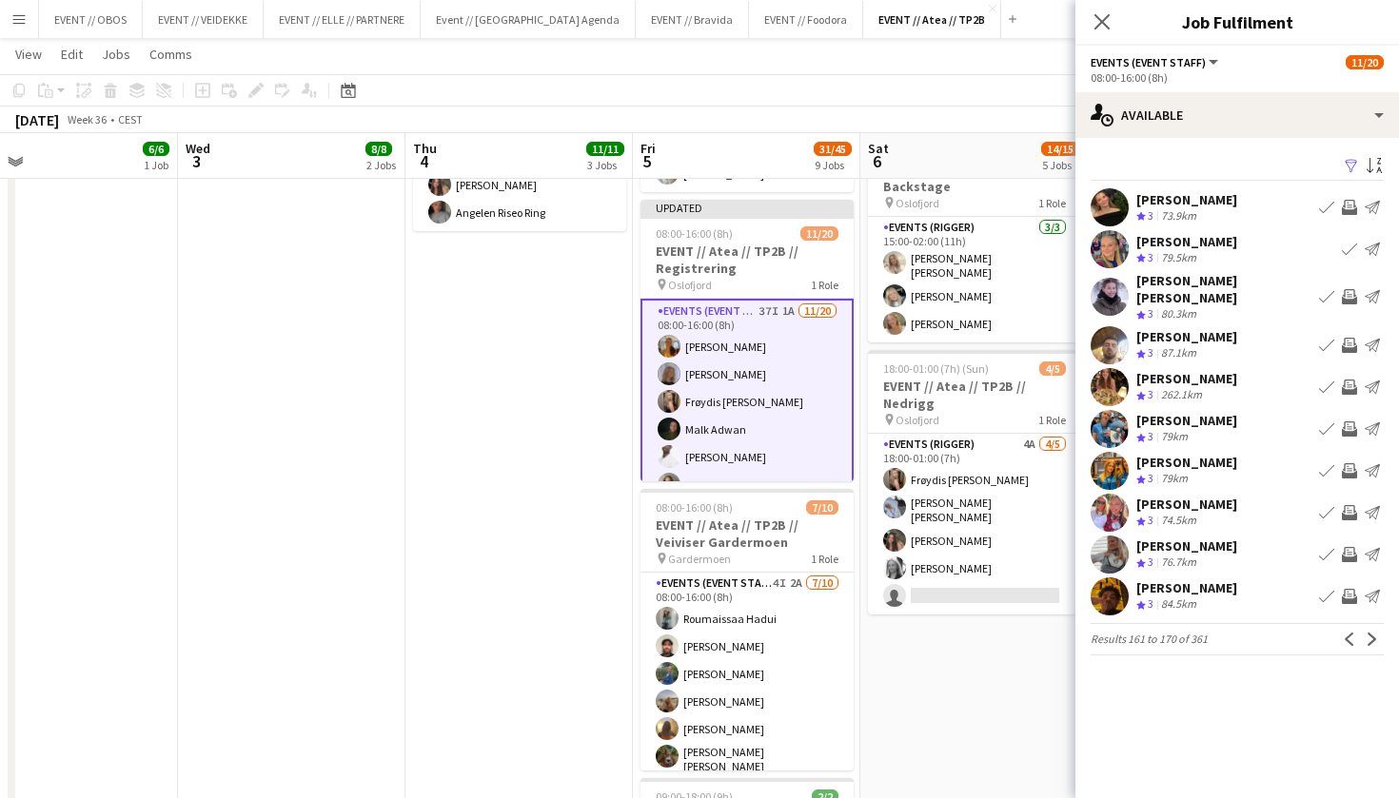
click at [1370, 623] on app-pager "Results 161 to 170 of 361 Previous Next" at bounding box center [1237, 639] width 293 height 32
click at [1346, 547] on app-icon "Invite crew" at bounding box center [1349, 554] width 15 height 15
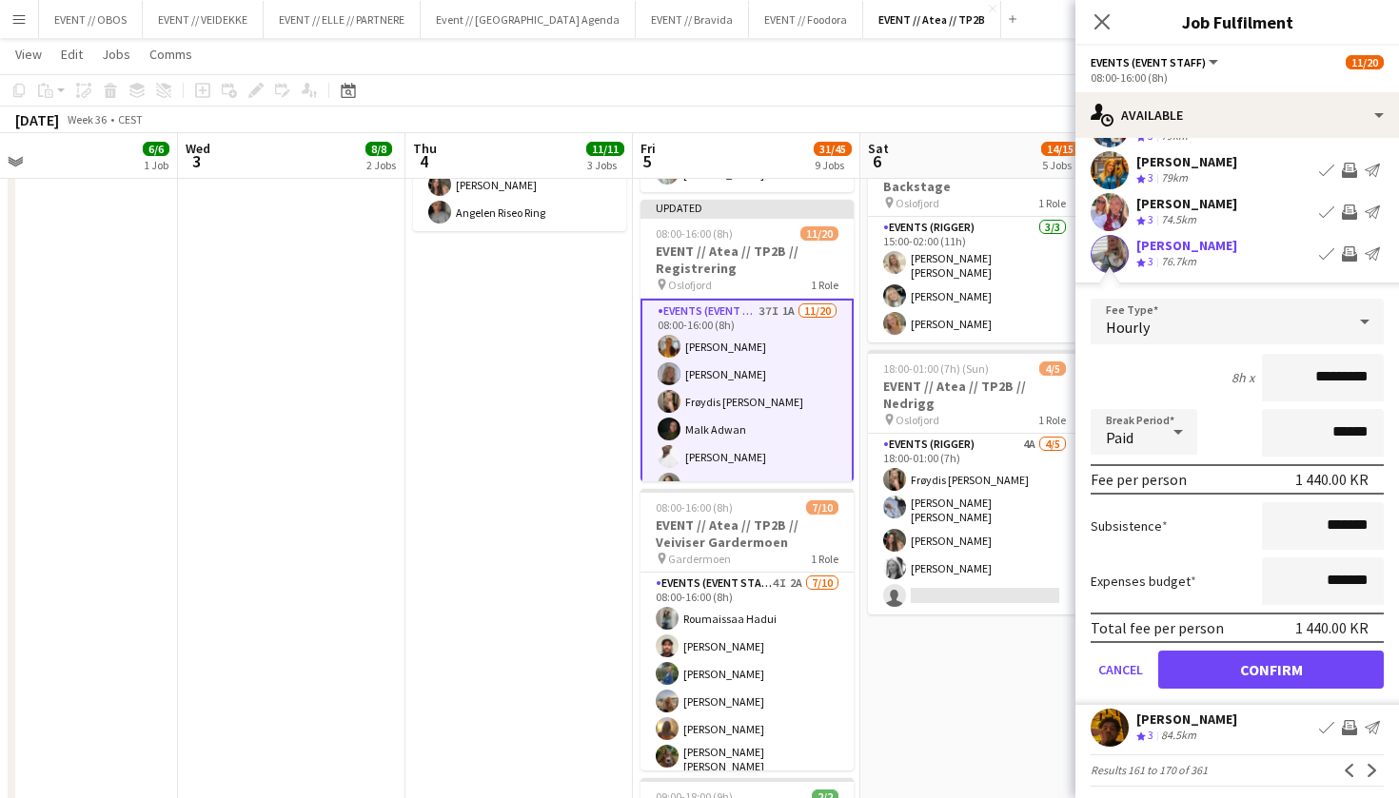
click at [1318, 634] on form "Fee Type Hourly 8h x ********* Break Period Paid ****** Fee per person 1 440.00…" at bounding box center [1237, 502] width 324 height 406
click at [1318, 652] on button "Confirm" at bounding box center [1271, 671] width 226 height 38
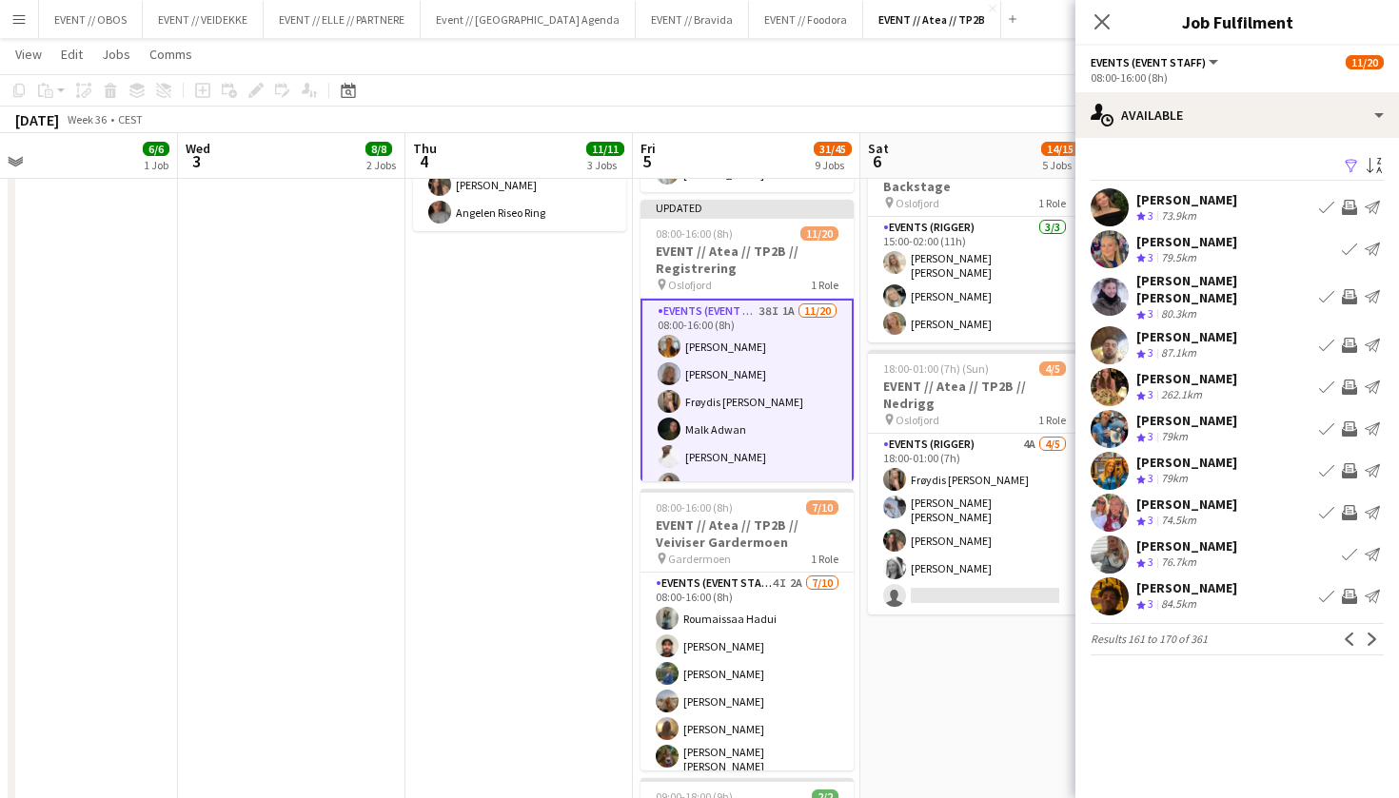
click at [1193, 540] on div "[PERSON_NAME]" at bounding box center [1186, 546] width 101 height 17
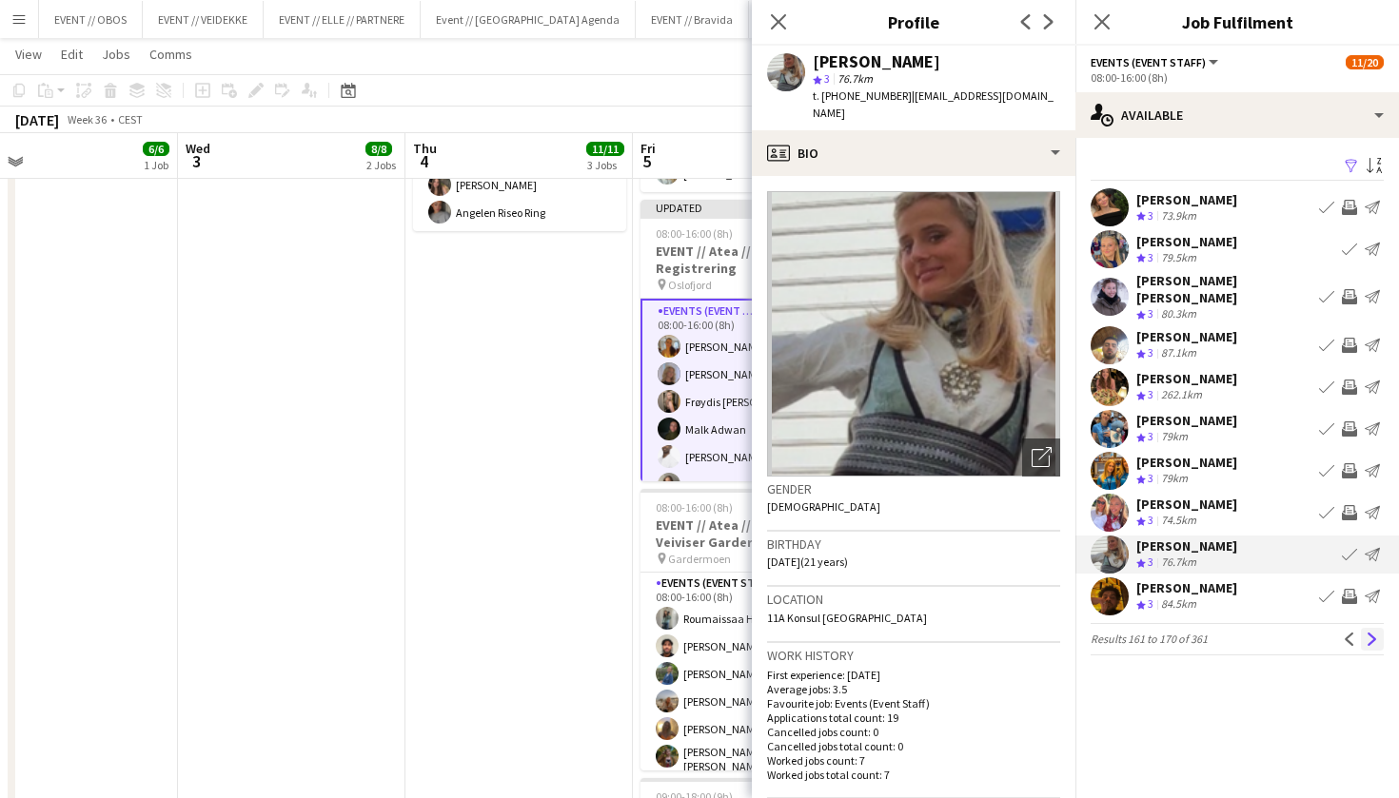
click at [1371, 633] on app-icon "Next" at bounding box center [1372, 639] width 13 height 13
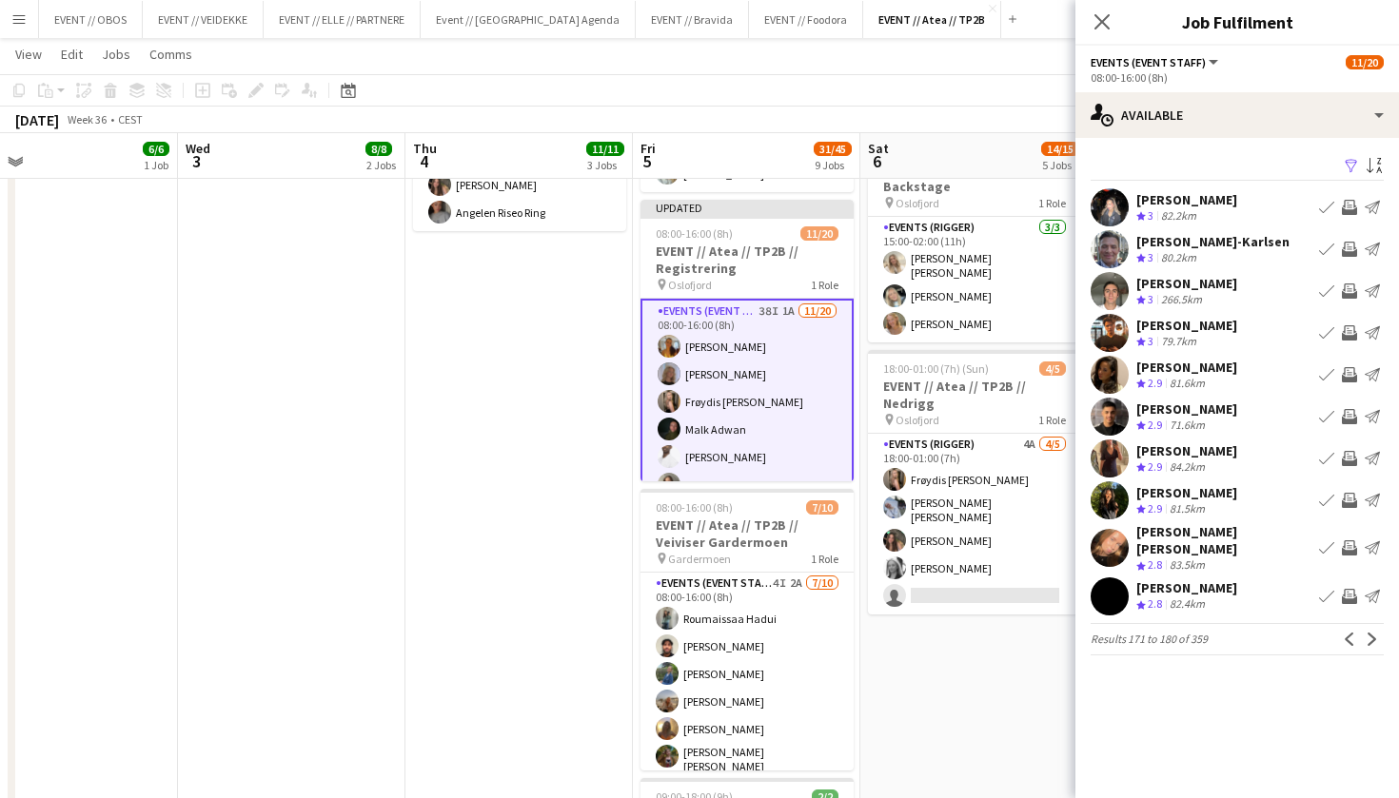
click at [1347, 457] on app-icon "Invite crew" at bounding box center [1349, 458] width 15 height 15
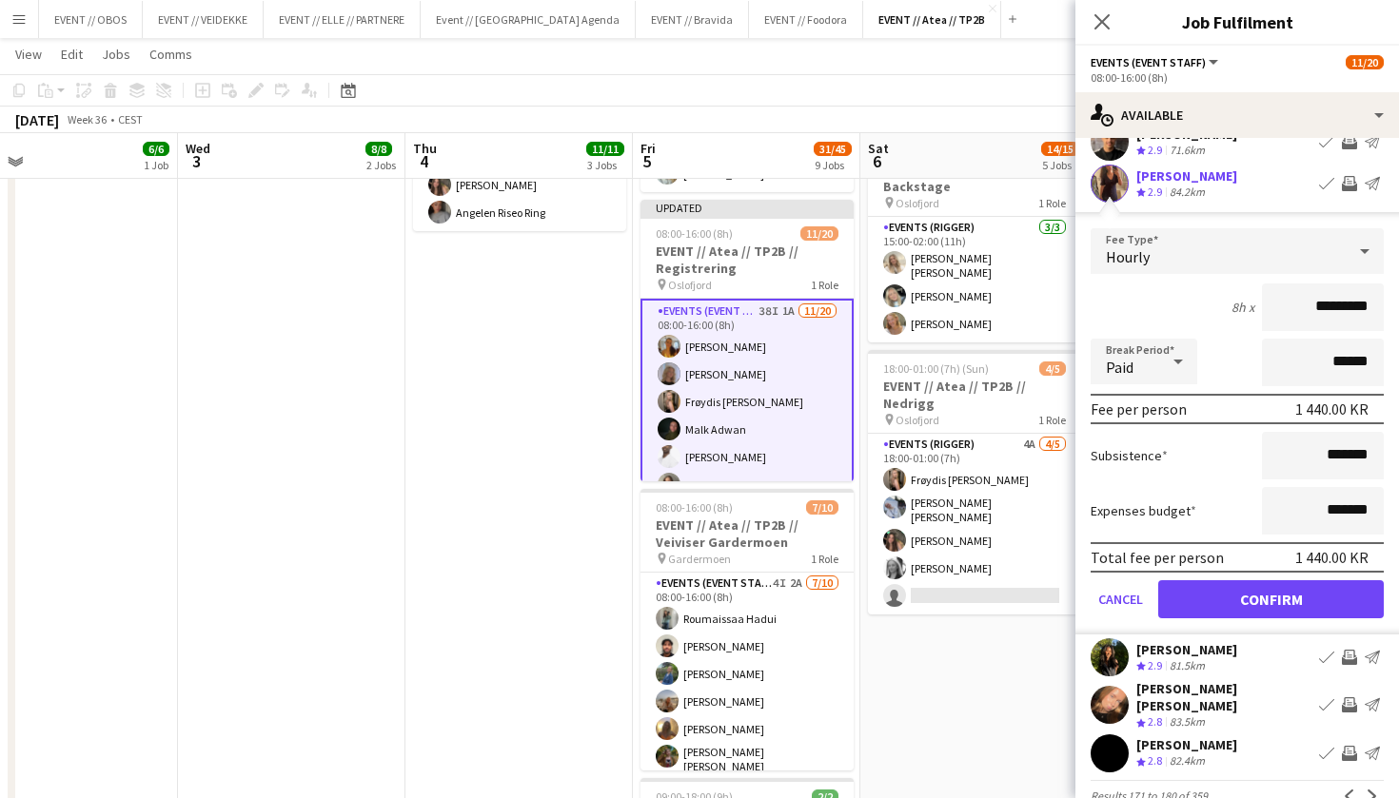
scroll to position [300, 0]
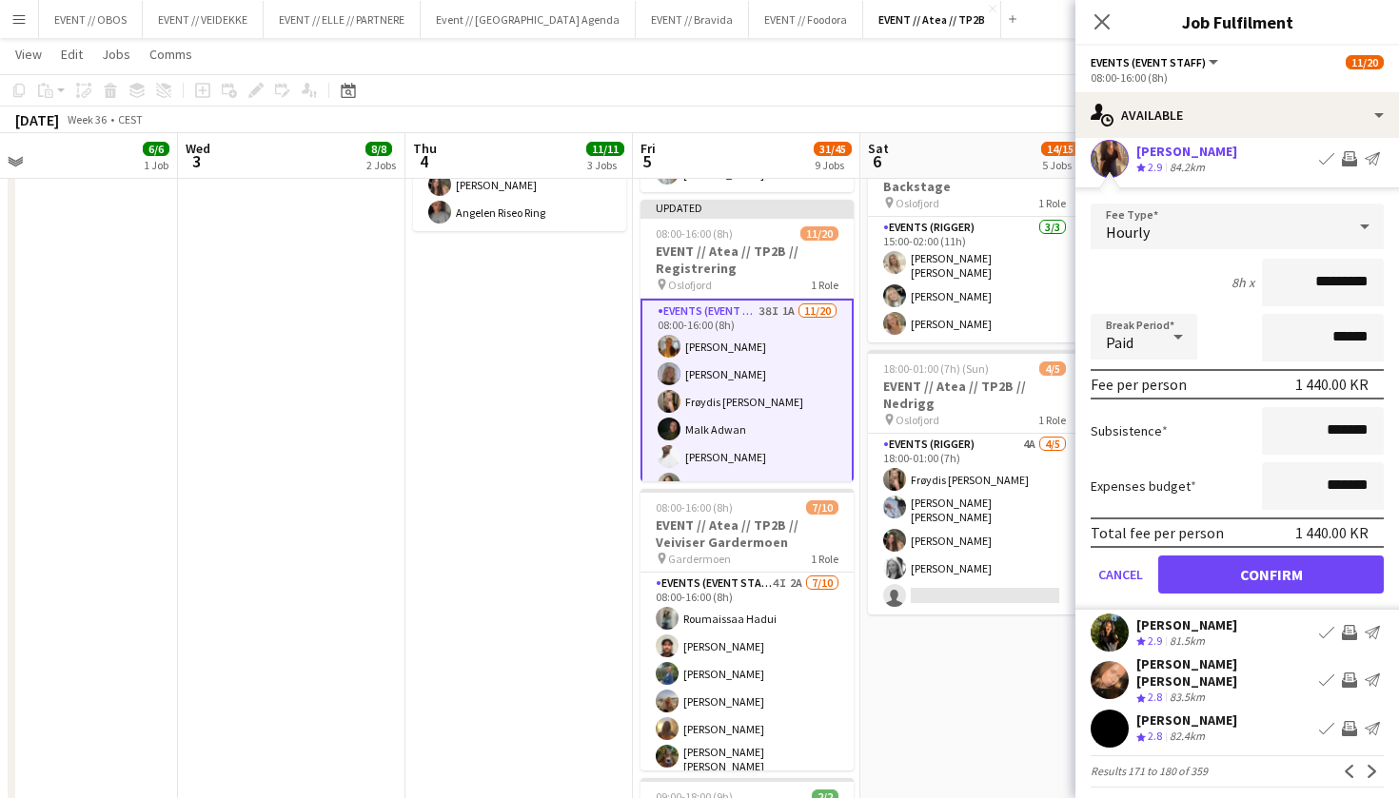
click at [1275, 576] on button "Confirm" at bounding box center [1271, 575] width 226 height 38
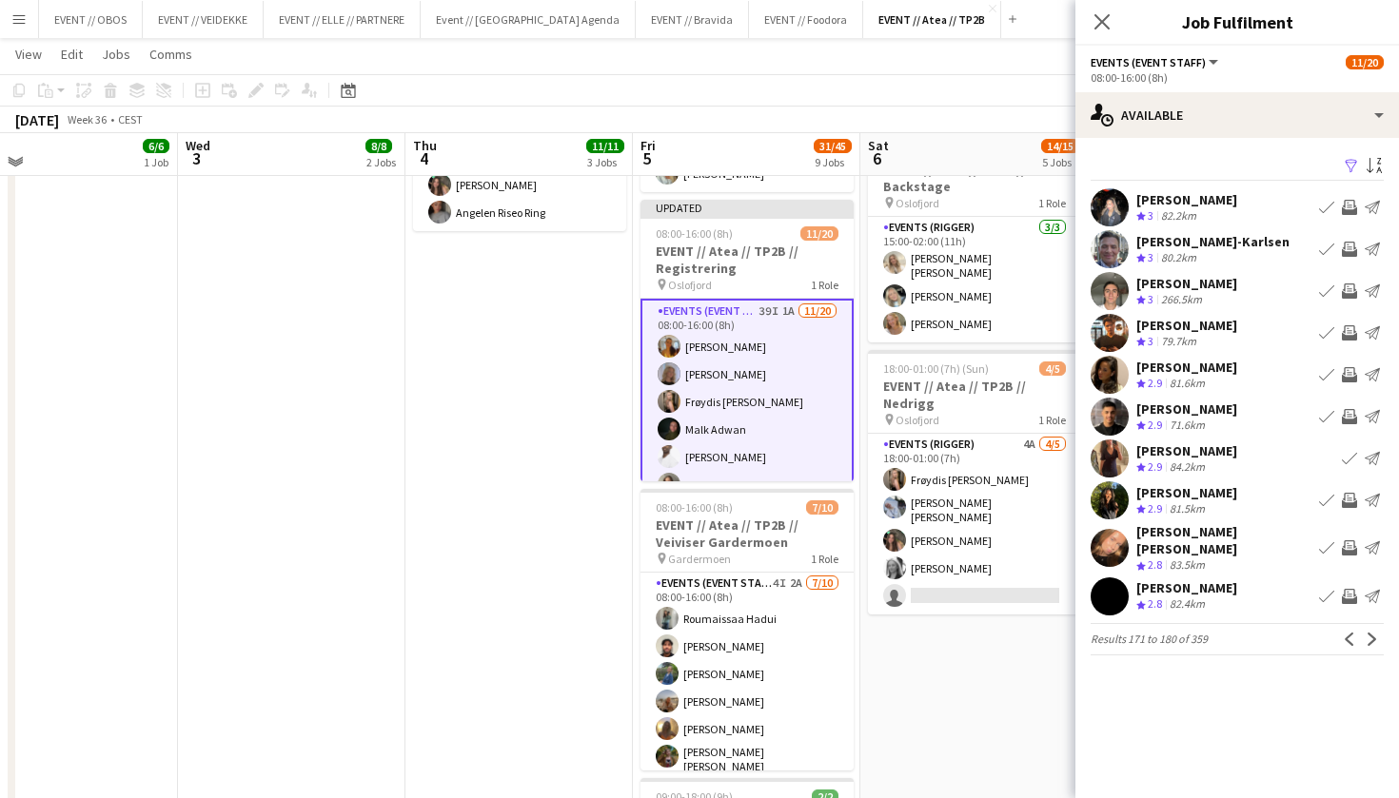
scroll to position [651, 0]
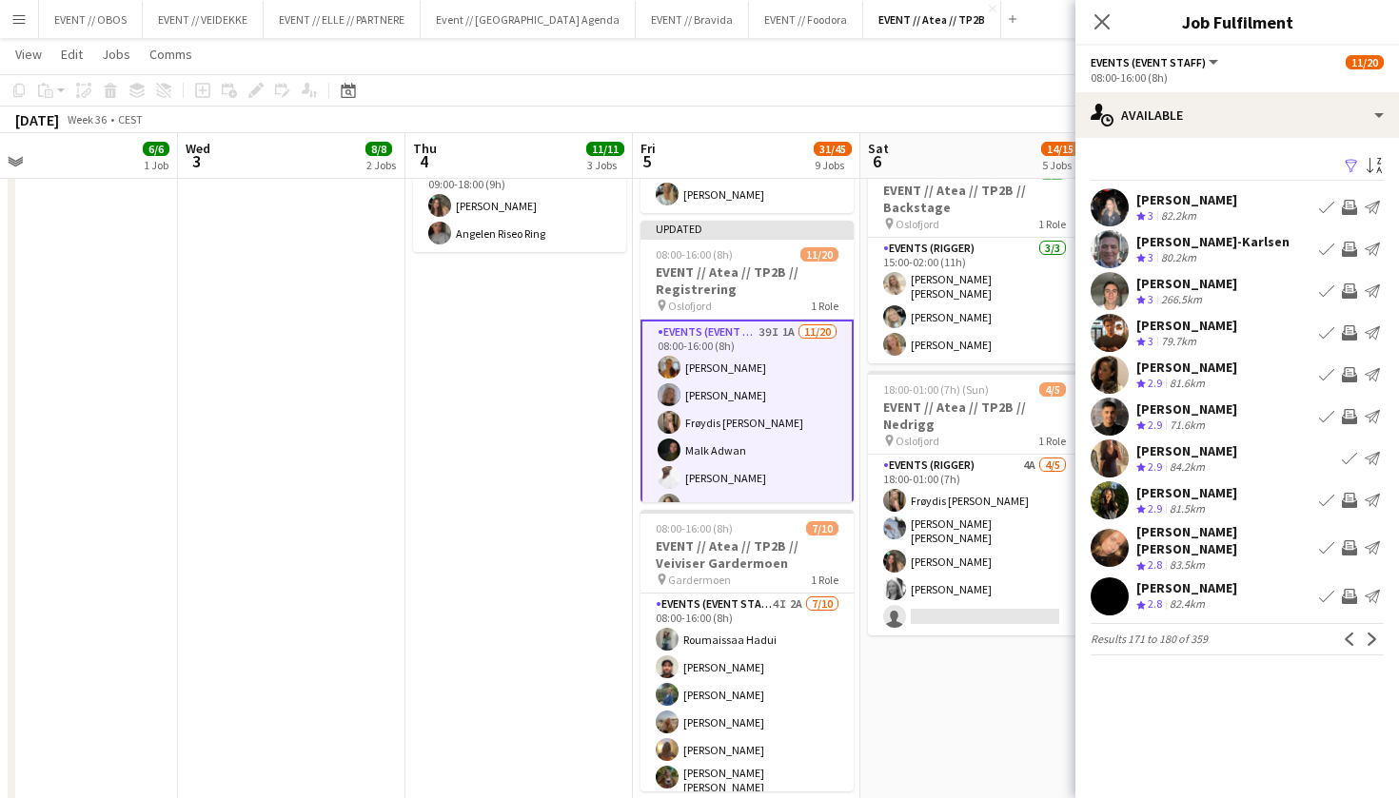
click at [952, 728] on app-date-cell "08:00-17:00 (9h) 2/2 EVENT // Atea // TP2B // Partnere // Expo pin Oslofjord 1 …" at bounding box center [973, 532] width 227 height 1940
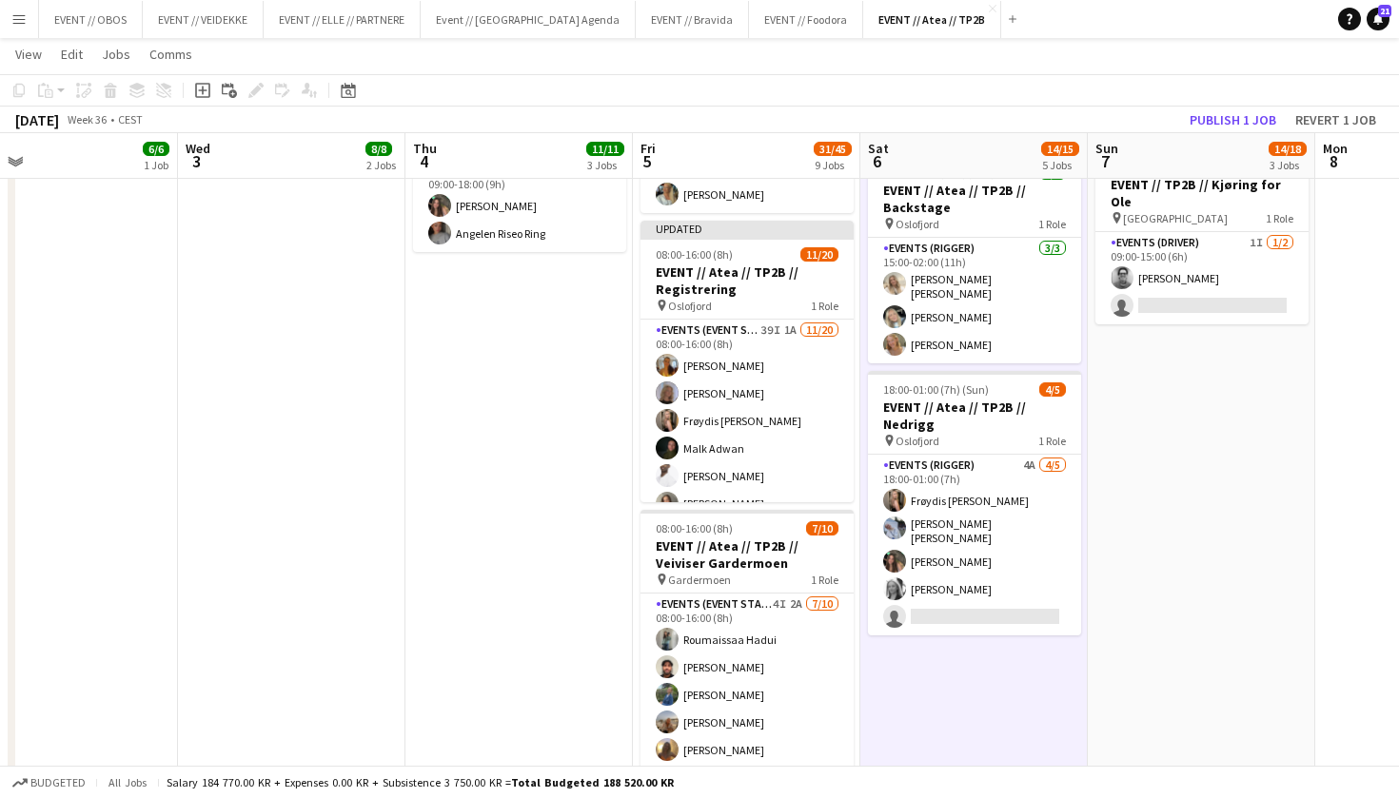
click at [1222, 106] on app-toolbar "Copy Paste Paste Command V Paste with crew Command Shift V Paste linked Job [GE…" at bounding box center [699, 90] width 1399 height 32
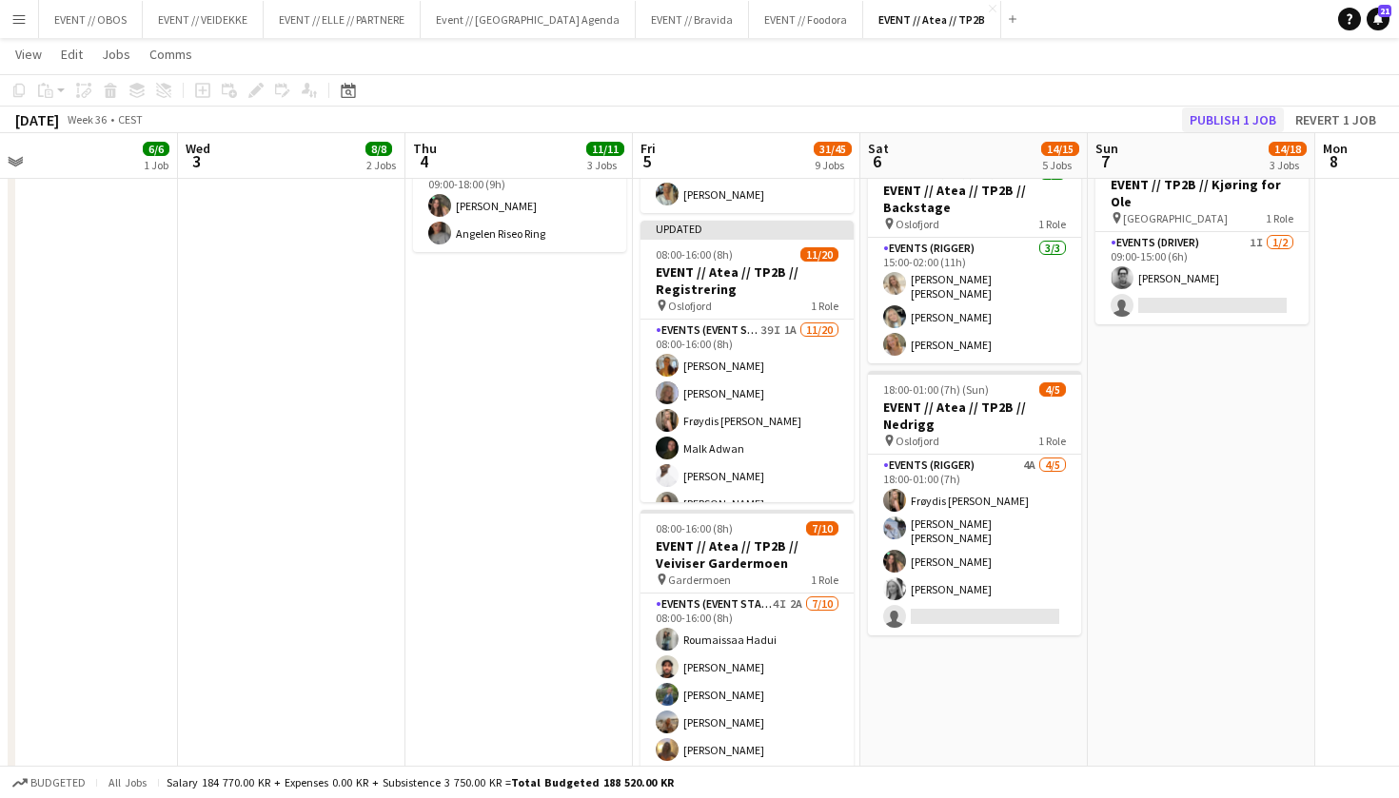
click at [1221, 120] on button "Publish 1 job" at bounding box center [1233, 120] width 102 height 25
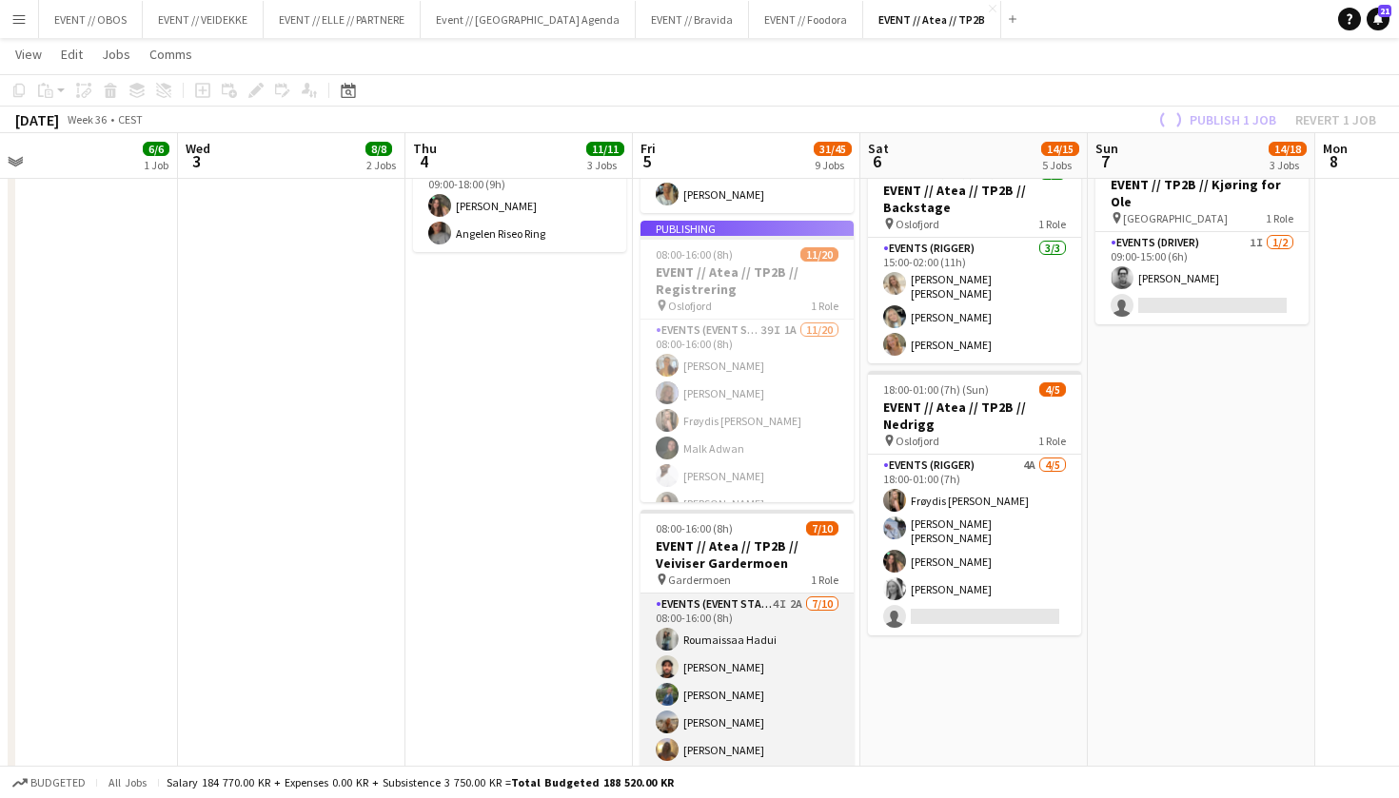
click at [691, 627] on app-card-role "Events (Event Staff) 4I 2A [DATE] 08:00-16:00 (8h) [PERSON_NAME] [PERSON_NAME] …" at bounding box center [746, 753] width 213 height 319
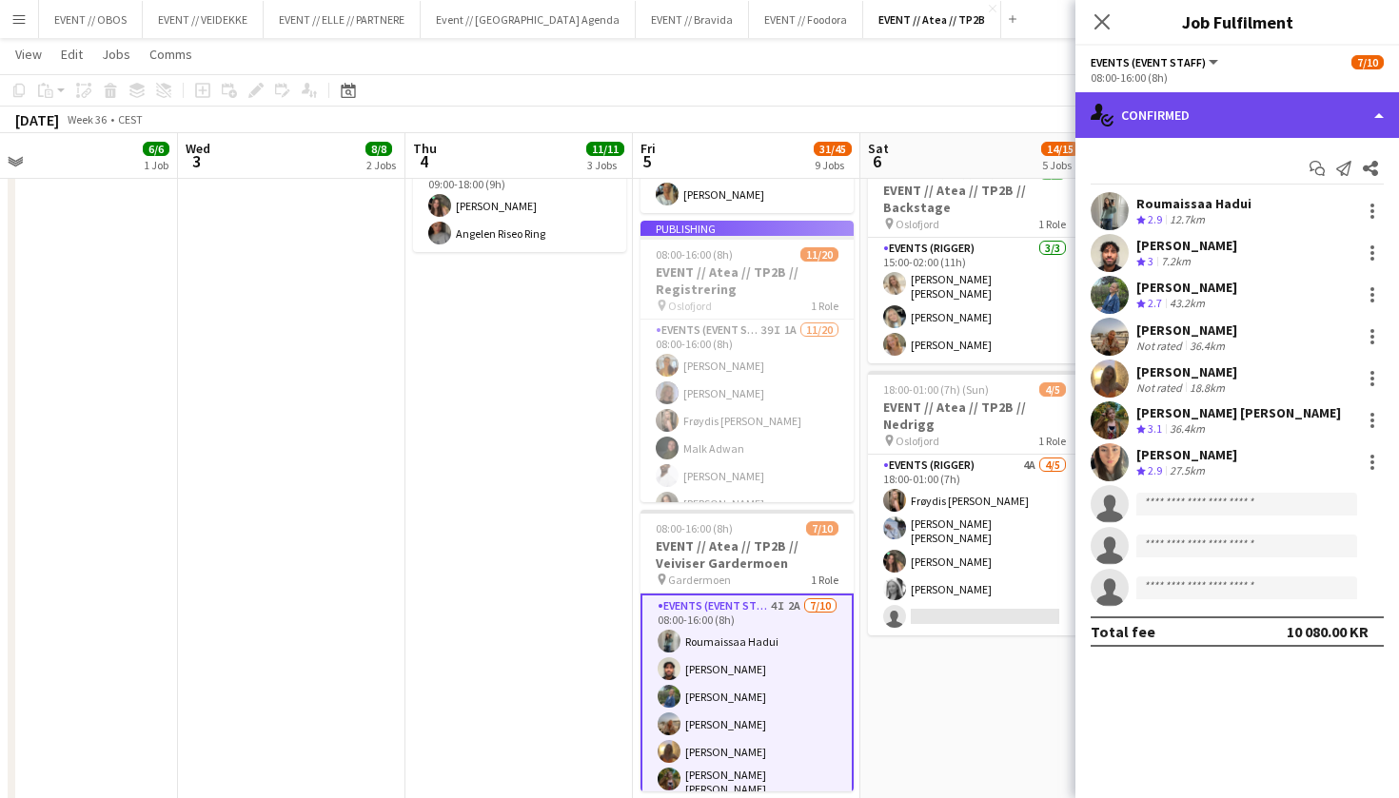
click at [1139, 108] on div "single-neutral-actions-check-2 Confirmed" at bounding box center [1237, 115] width 324 height 46
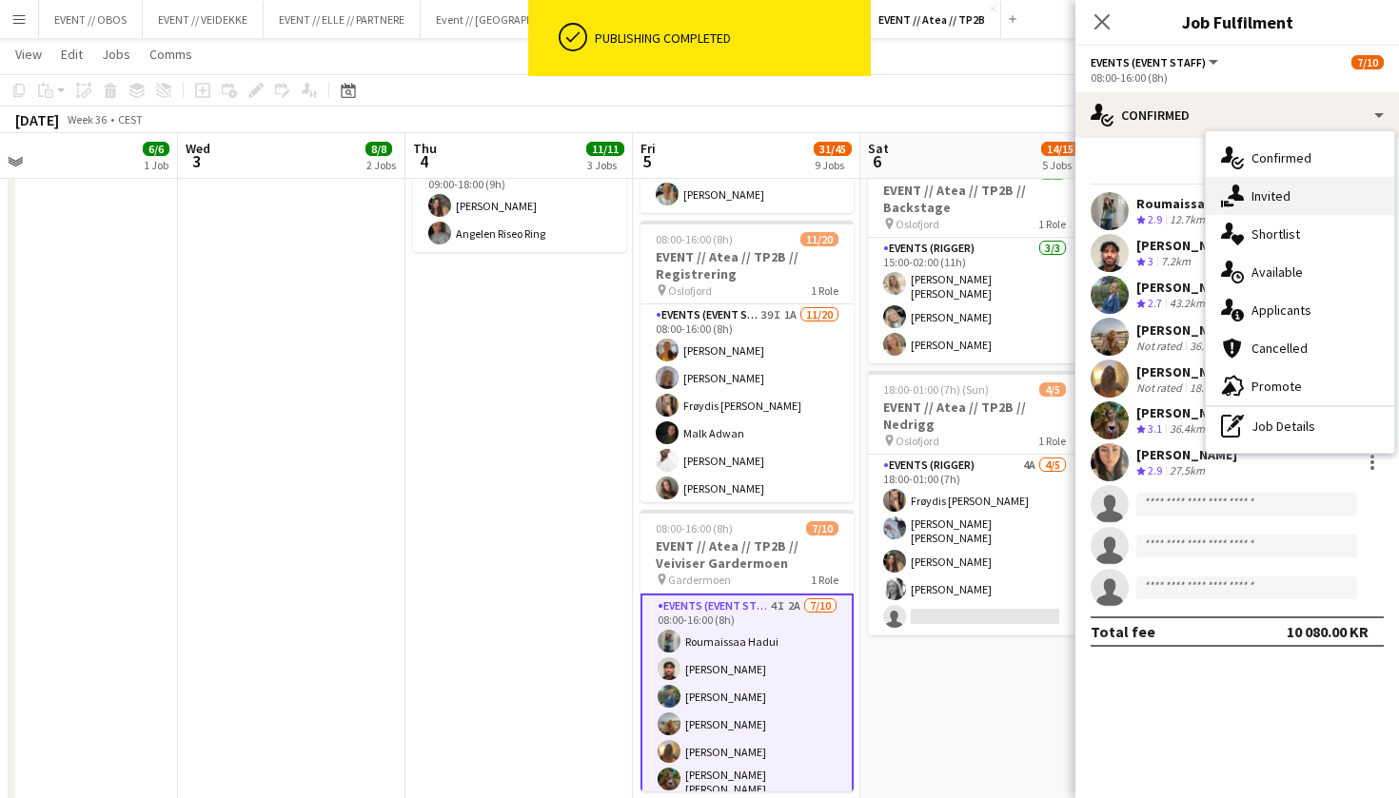
click at [1262, 208] on div "single-neutral-actions-share-1 Invited" at bounding box center [1300, 196] width 188 height 38
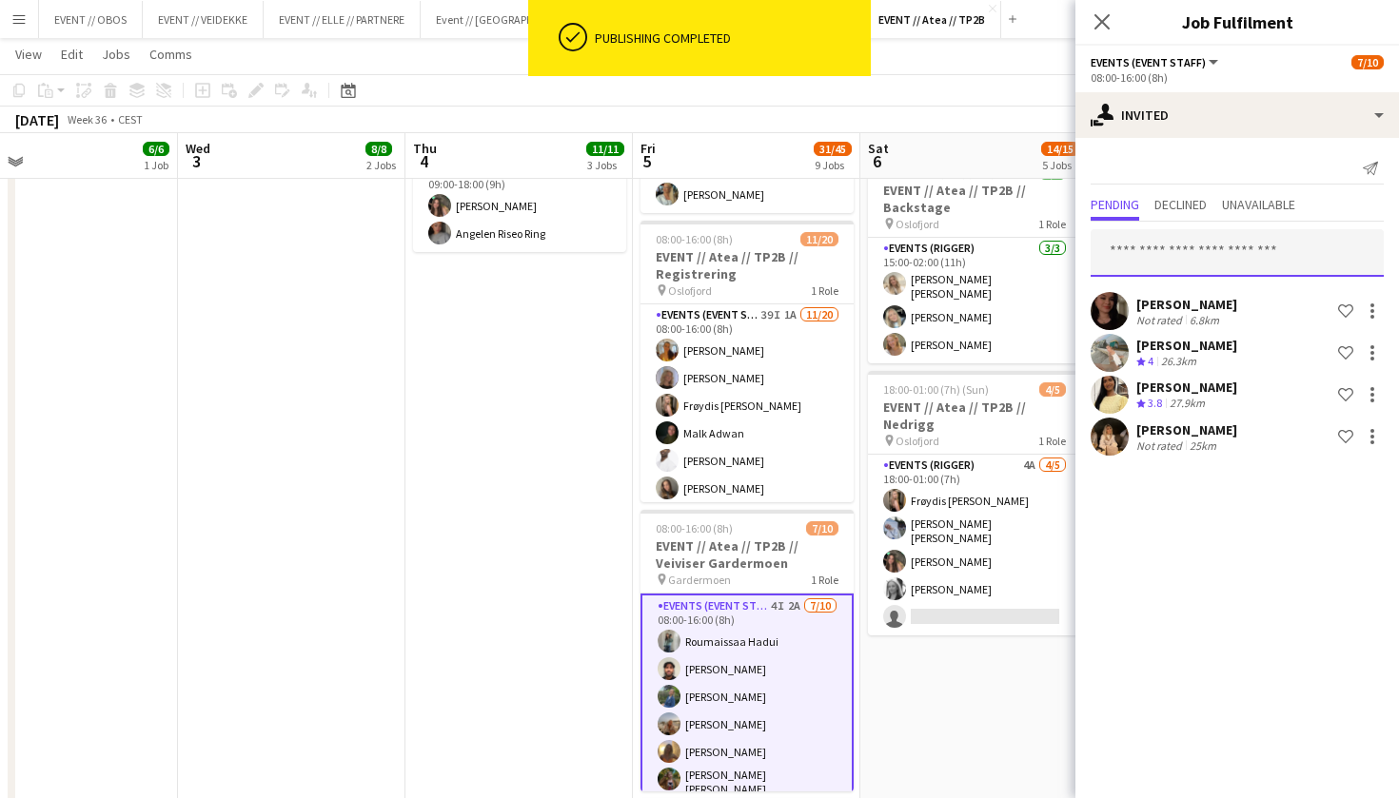
click at [1161, 260] on input "text" at bounding box center [1237, 253] width 293 height 48
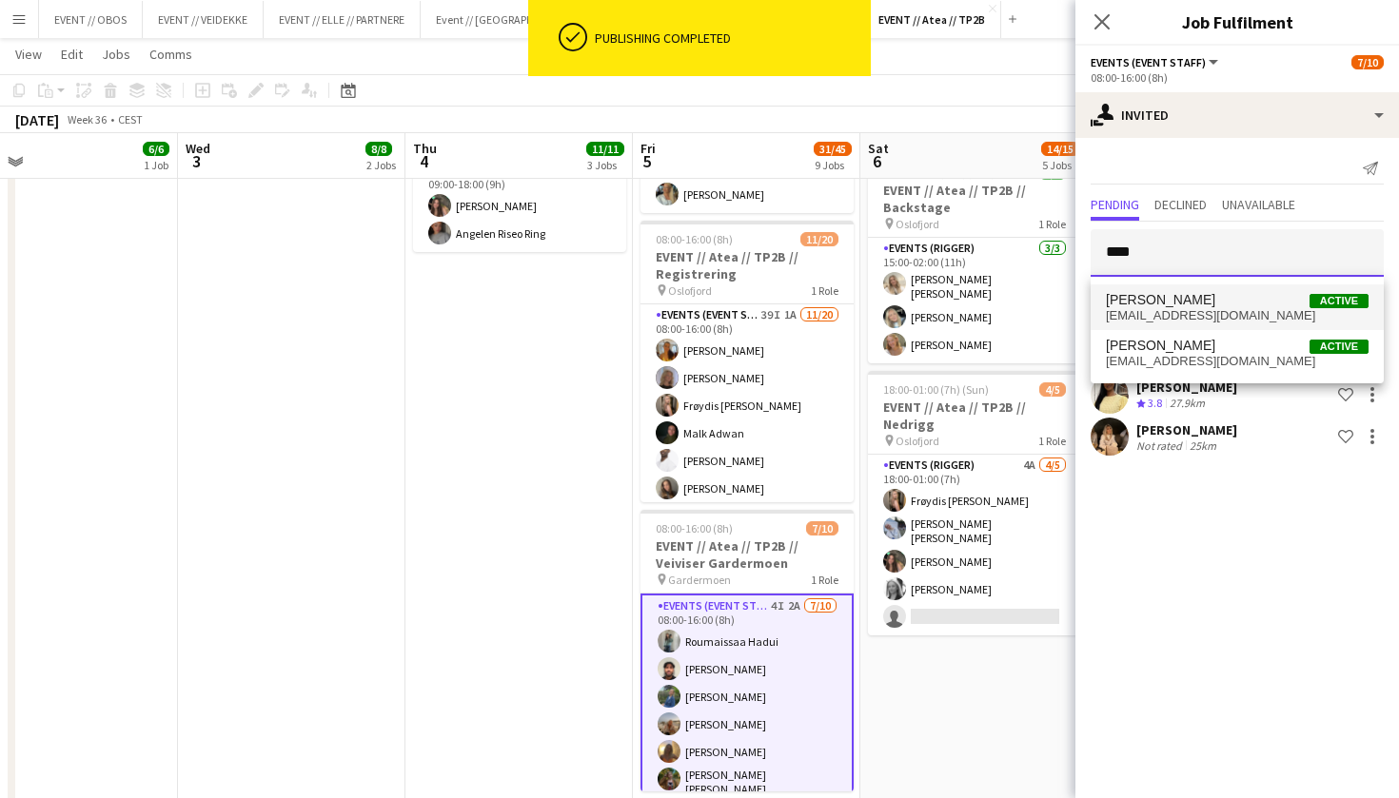
type input "****"
click at [1164, 318] on span "[EMAIL_ADDRESS][DOMAIN_NAME]" at bounding box center [1237, 315] width 263 height 15
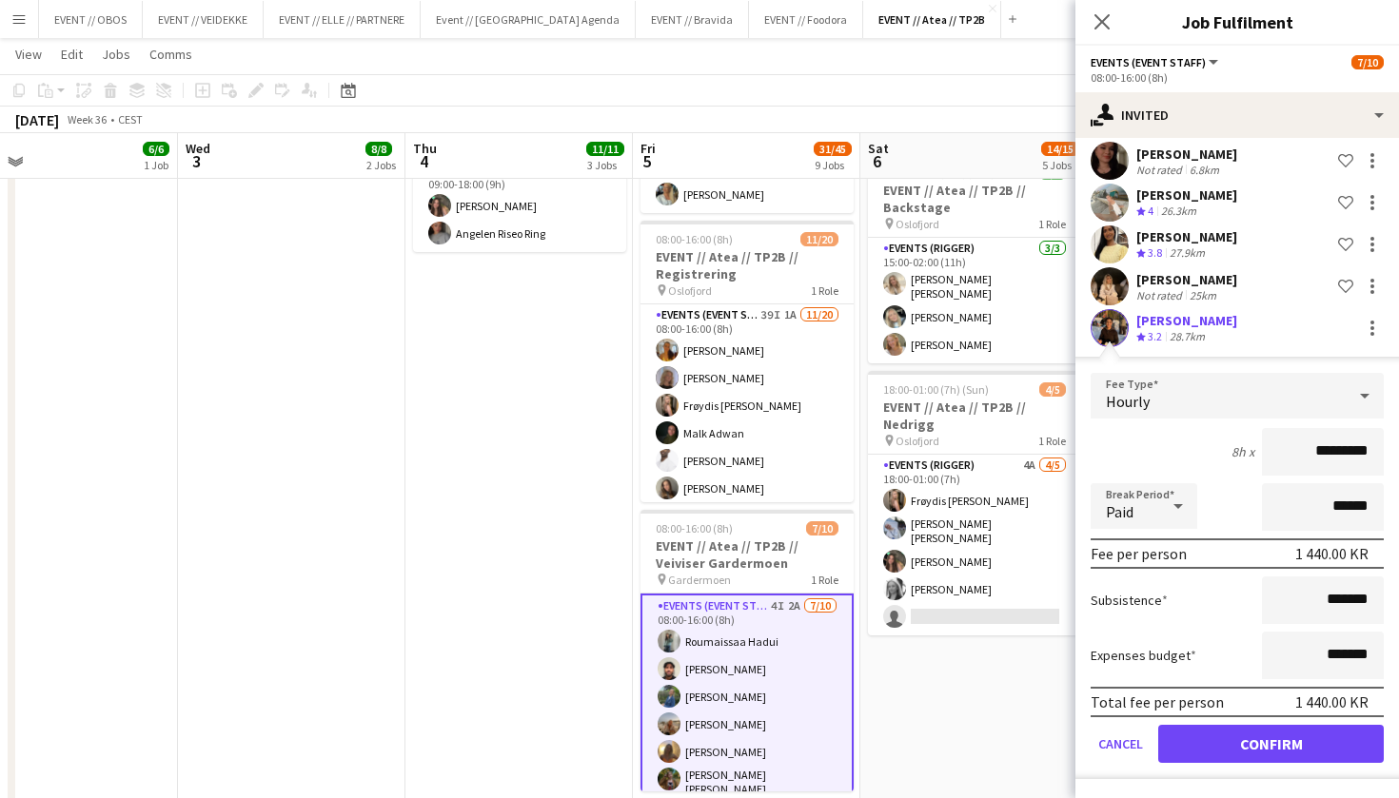
scroll to position [150, 0]
click at [1206, 733] on button "Confirm" at bounding box center [1271, 744] width 226 height 38
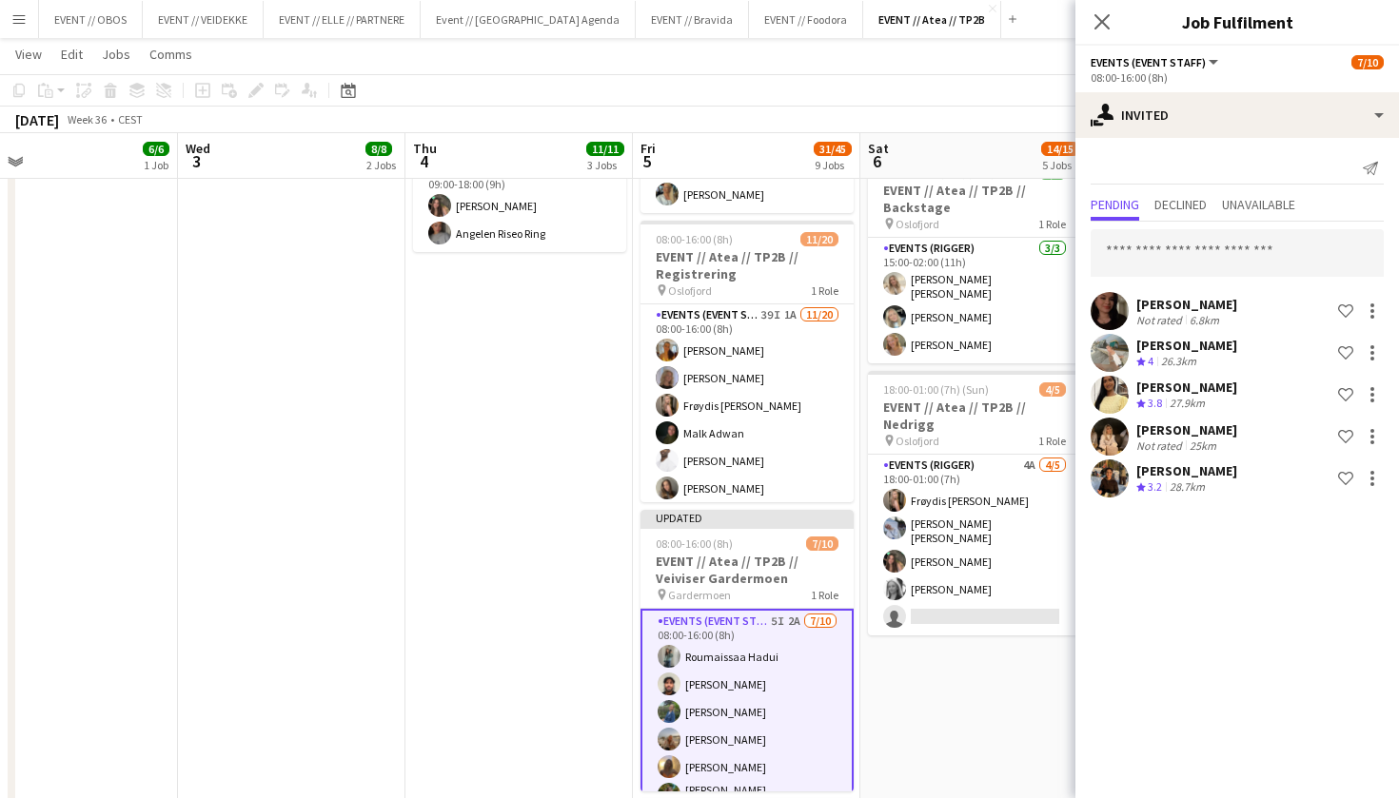
scroll to position [0, 0]
click at [1022, 690] on app-date-cell "08:00-17:00 (9h) 2/2 EVENT // Atea // TP2B // Partnere // Expo pin Oslofjord 1 …" at bounding box center [973, 532] width 227 height 1940
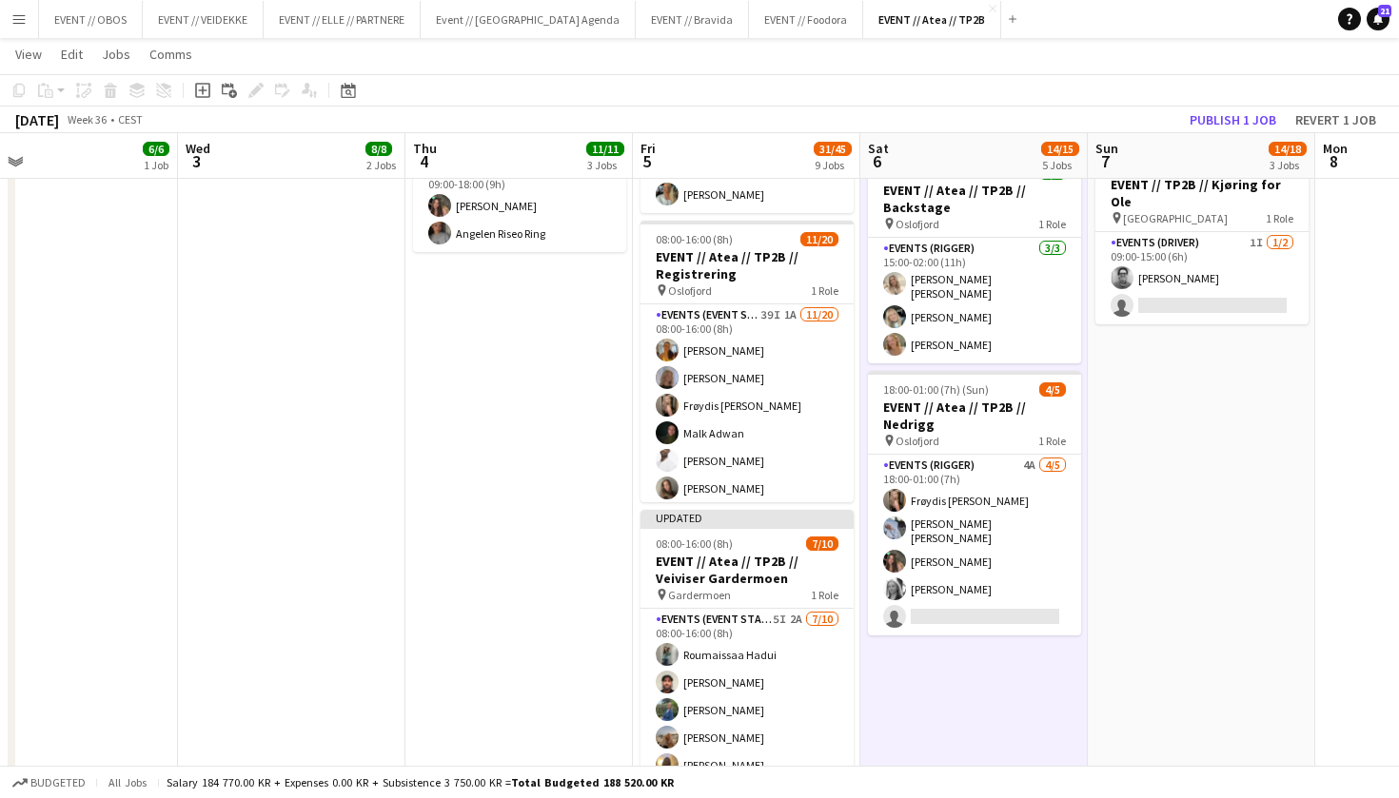
click at [1215, 106] on app-toolbar "Copy Paste Paste Command V Paste with crew Command Shift V Paste linked Job [GE…" at bounding box center [699, 90] width 1399 height 32
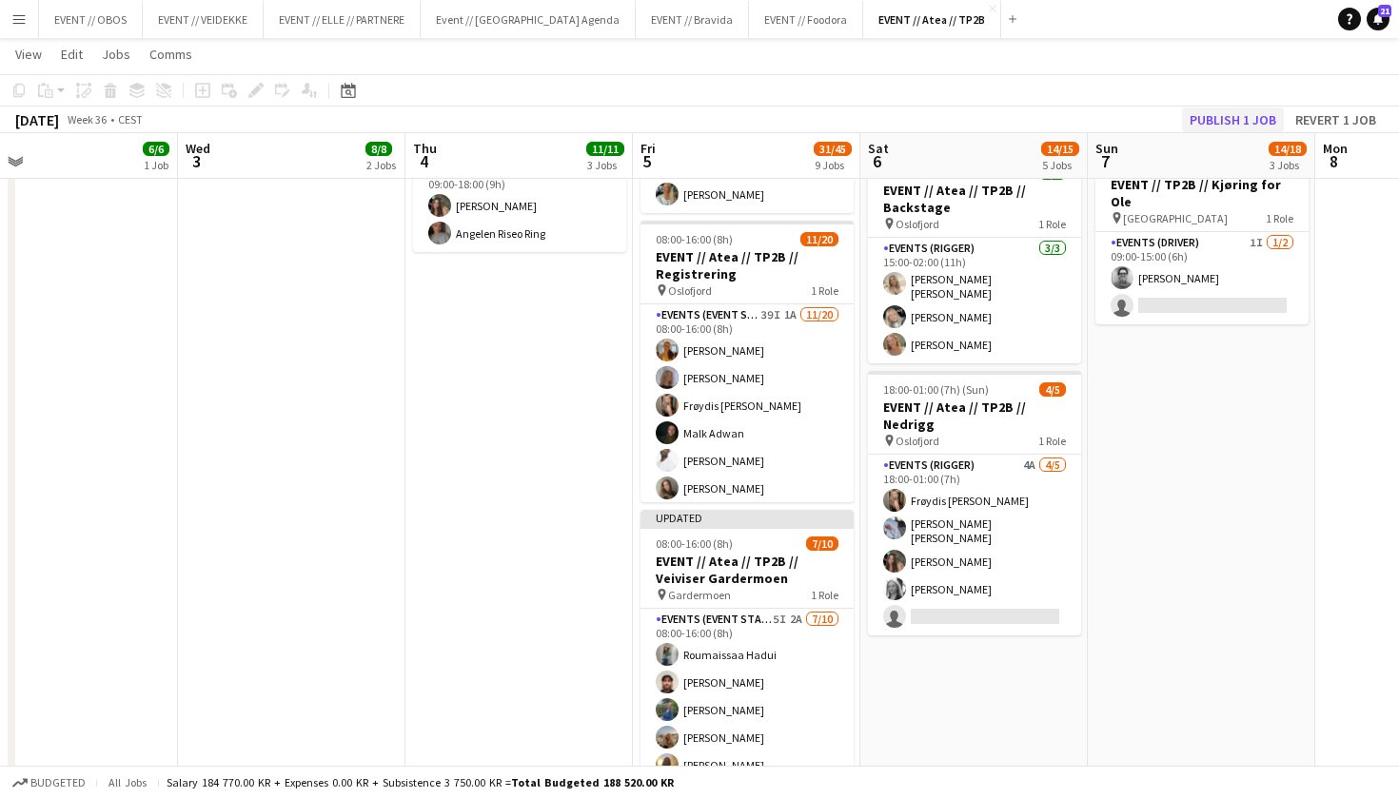
click at [1215, 112] on button "Publish 1 job" at bounding box center [1233, 120] width 102 height 25
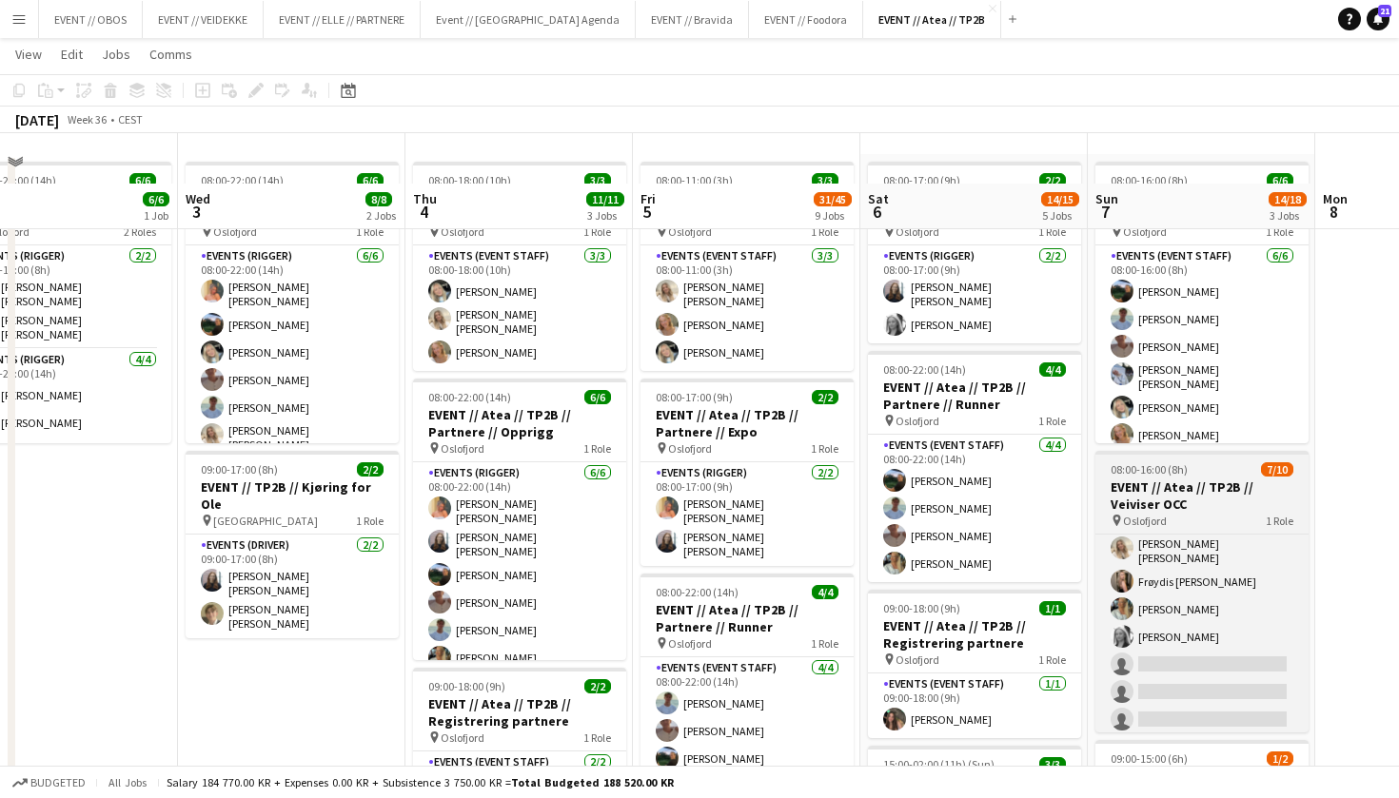
scroll to position [166, 0]
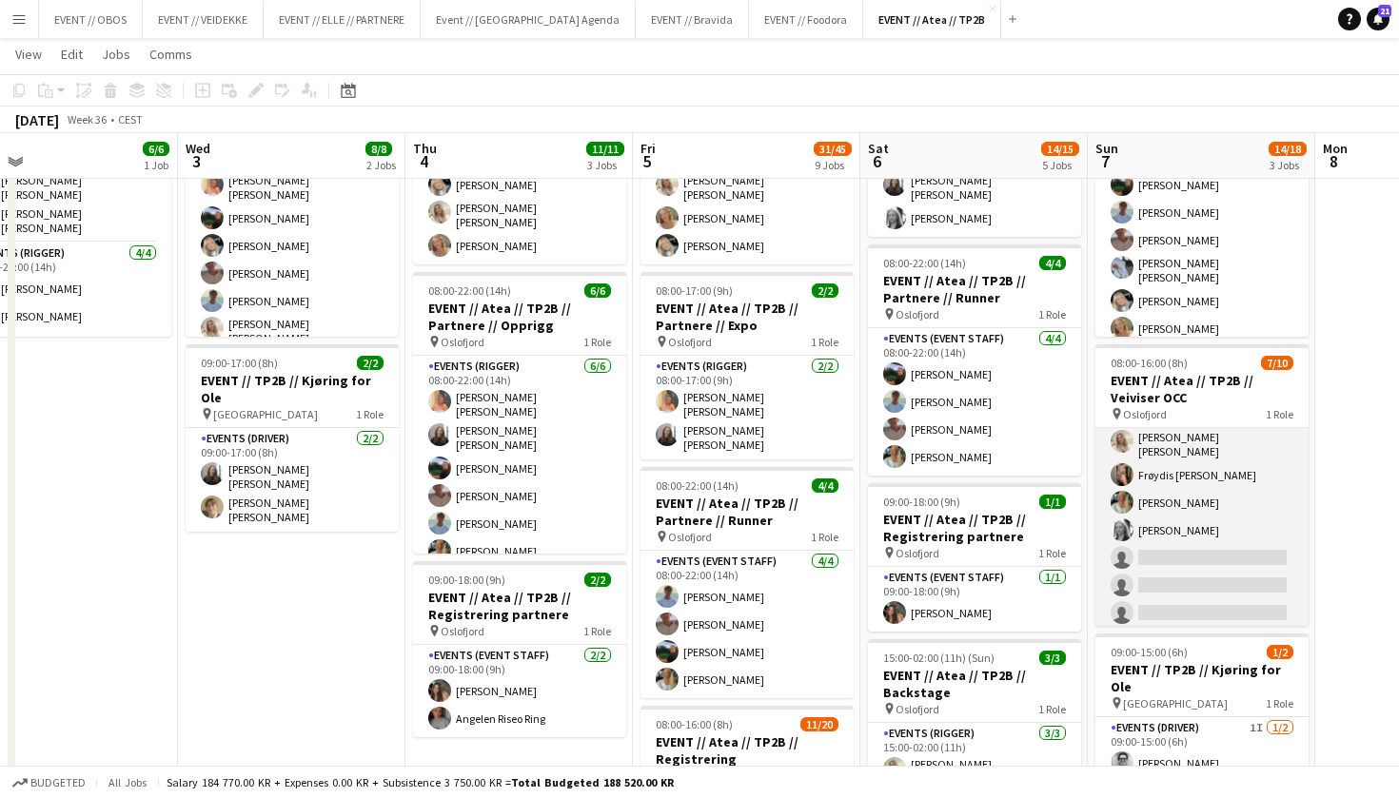
click at [1187, 588] on app-card-role "Actor 1I 2A [DATE] 08:00-16:00 (8h) Roumaissaa Hadui [PERSON_NAME] [PERSON_NAME…" at bounding box center [1201, 472] width 213 height 319
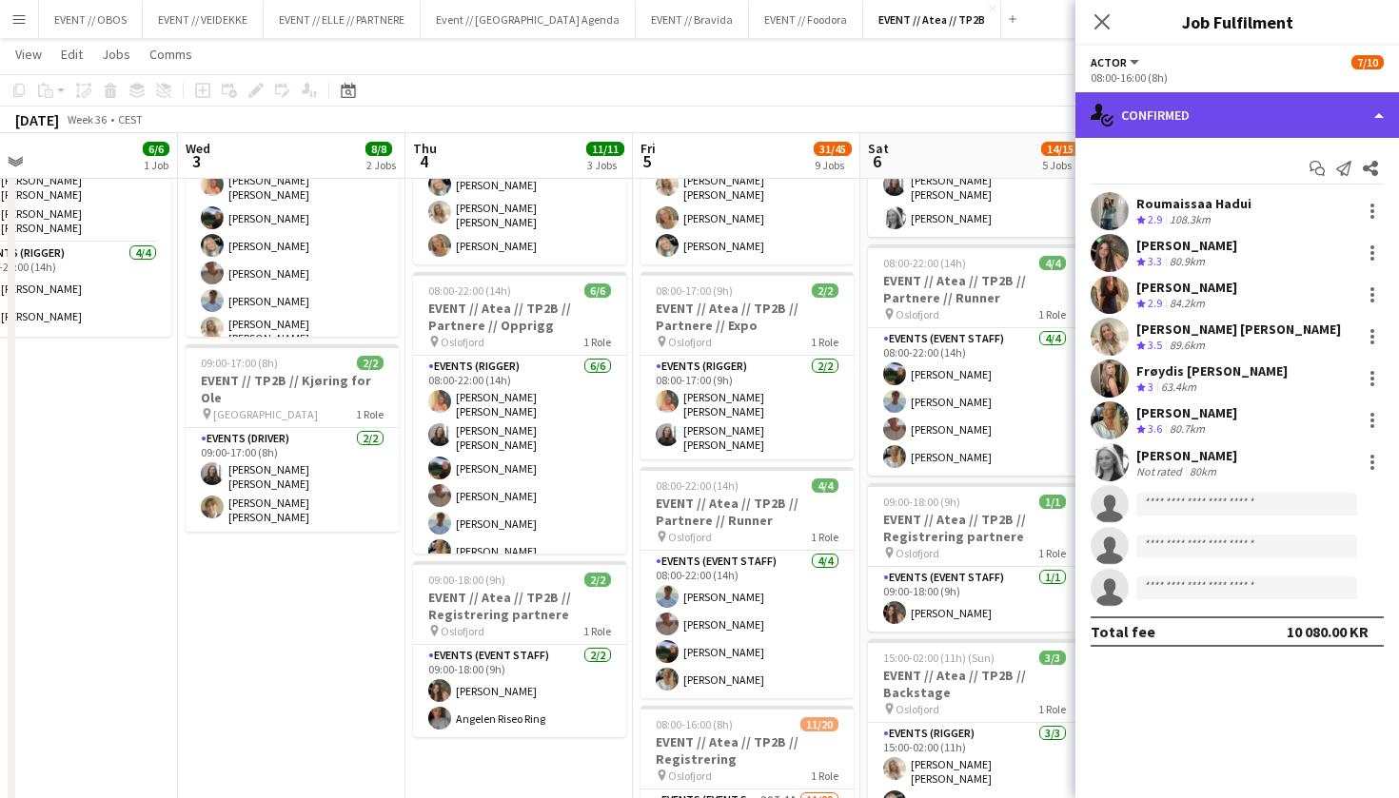
click at [1136, 103] on div "single-neutral-actions-check-2 Confirmed" at bounding box center [1237, 115] width 324 height 46
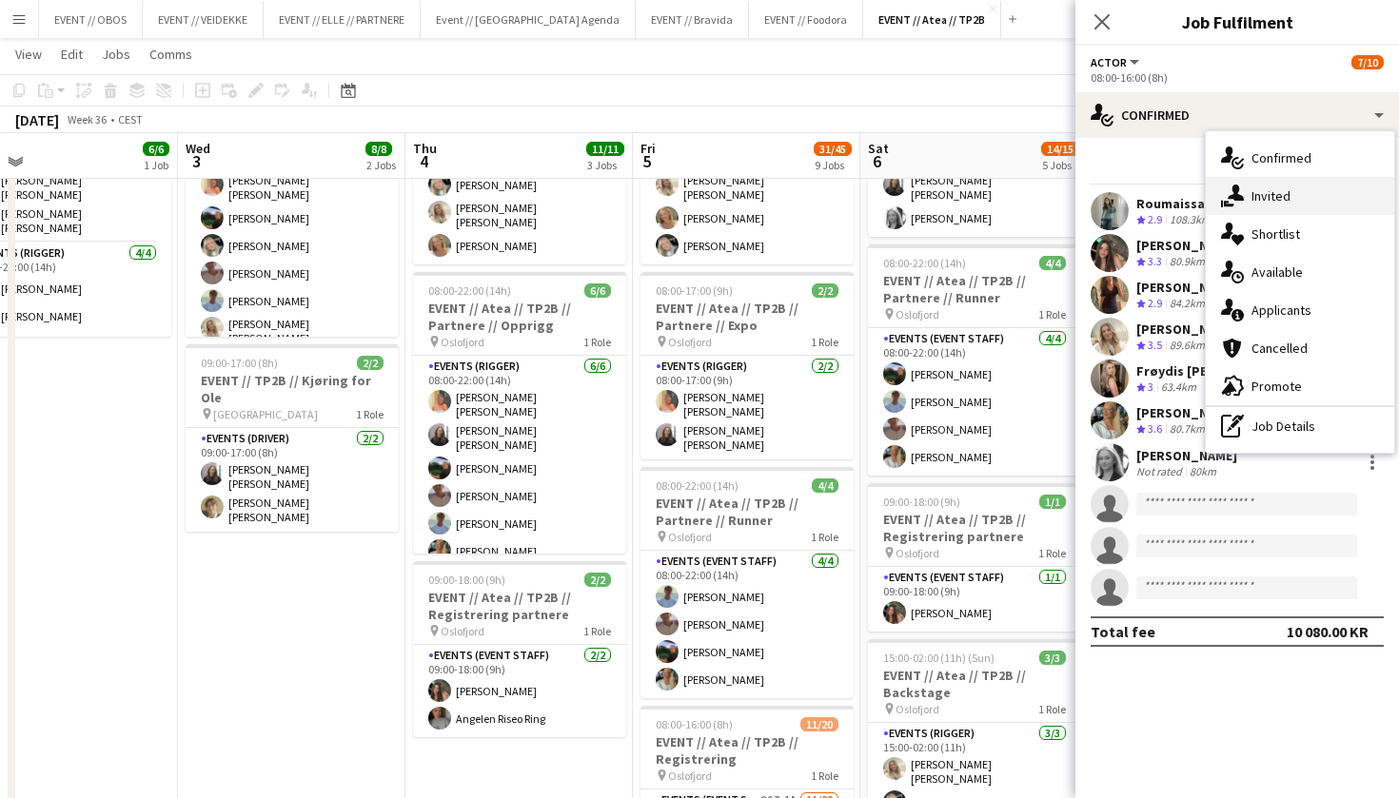
click at [1249, 212] on div "single-neutral-actions-share-1 Invited" at bounding box center [1300, 196] width 188 height 38
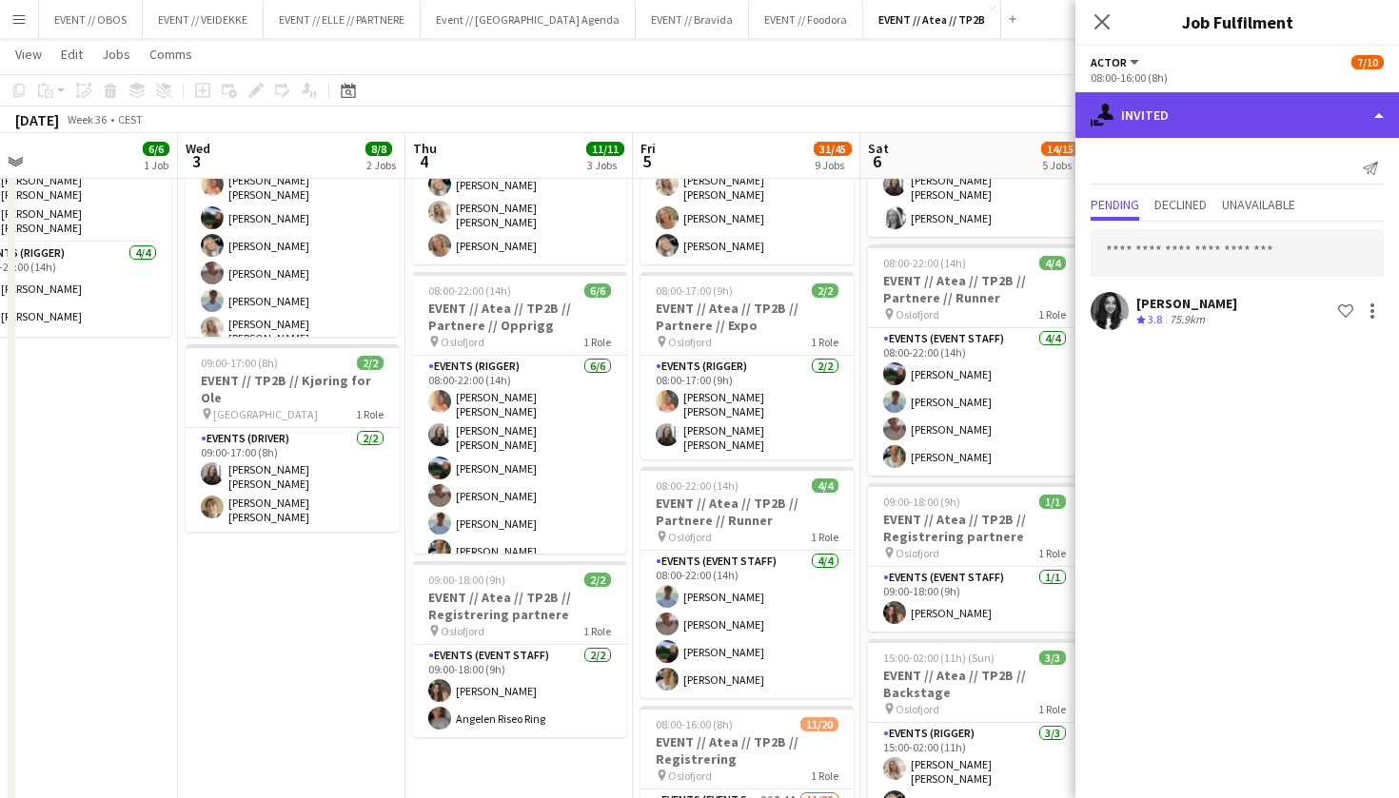
click at [1153, 114] on div "single-neutral-actions-share-1 Invited" at bounding box center [1237, 115] width 324 height 46
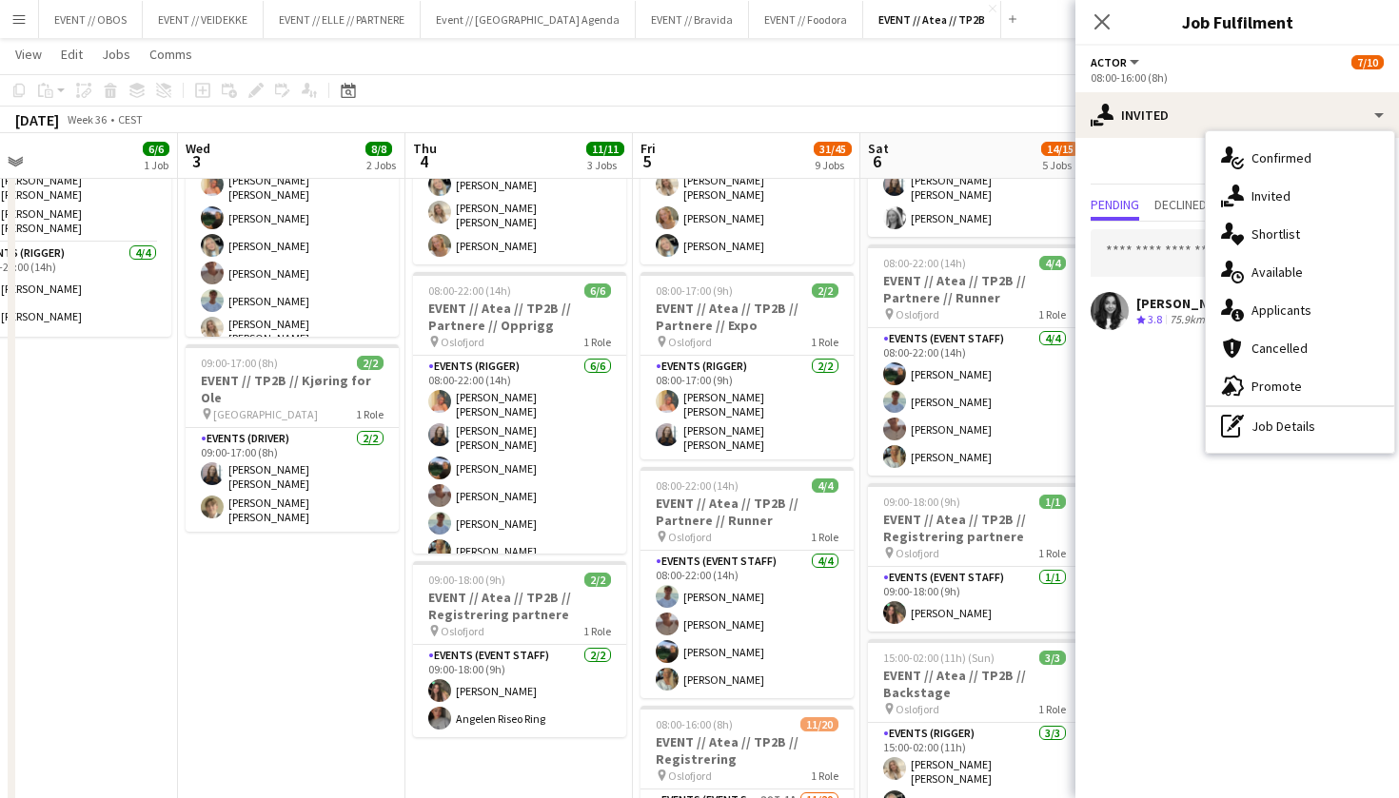
click at [983, 89] on app-toolbar "Copy Paste Paste Command V Paste with crew Command Shift V Paste linked Job [GE…" at bounding box center [699, 90] width 1399 height 32
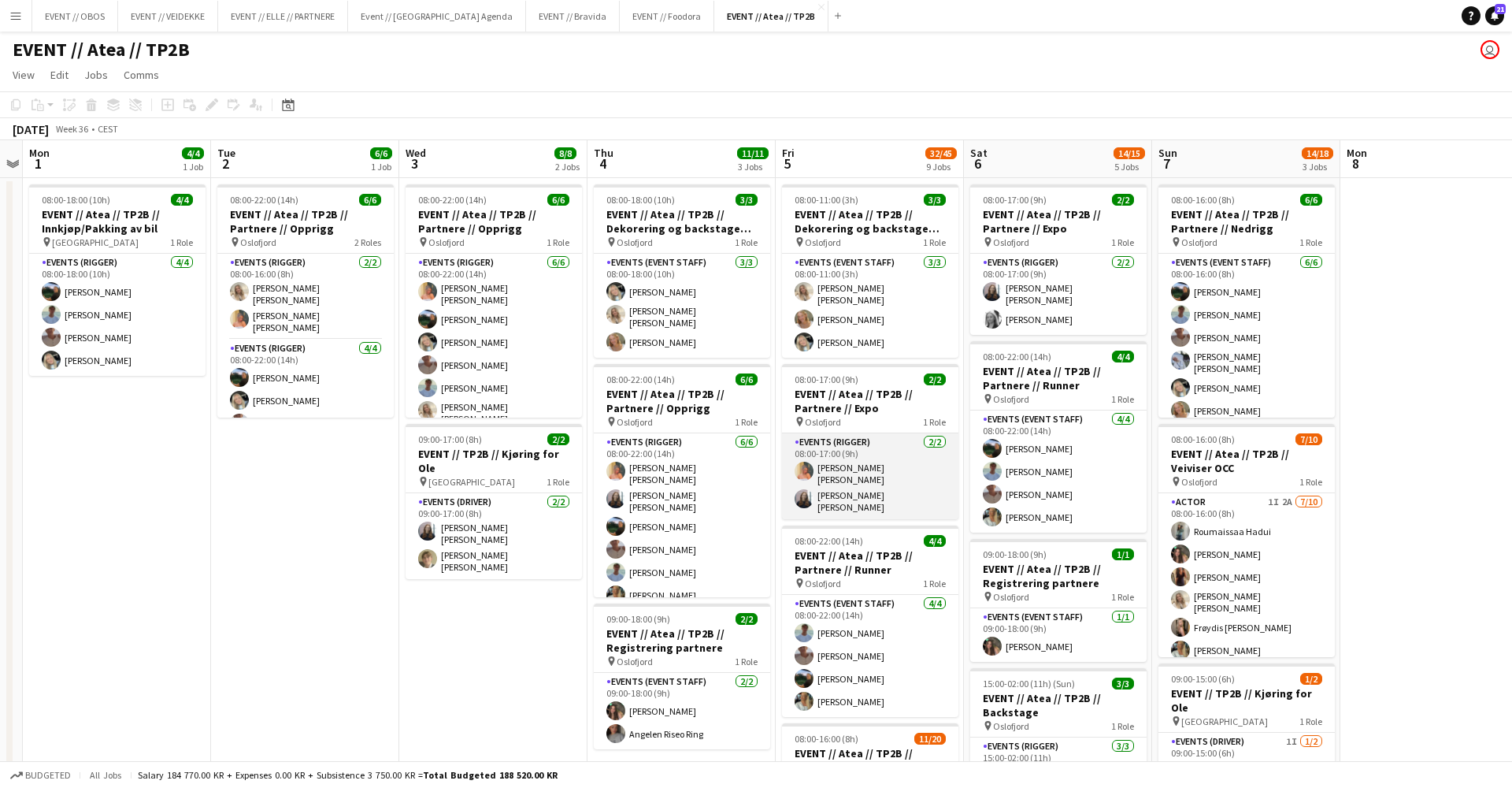
scroll to position [225, 0]
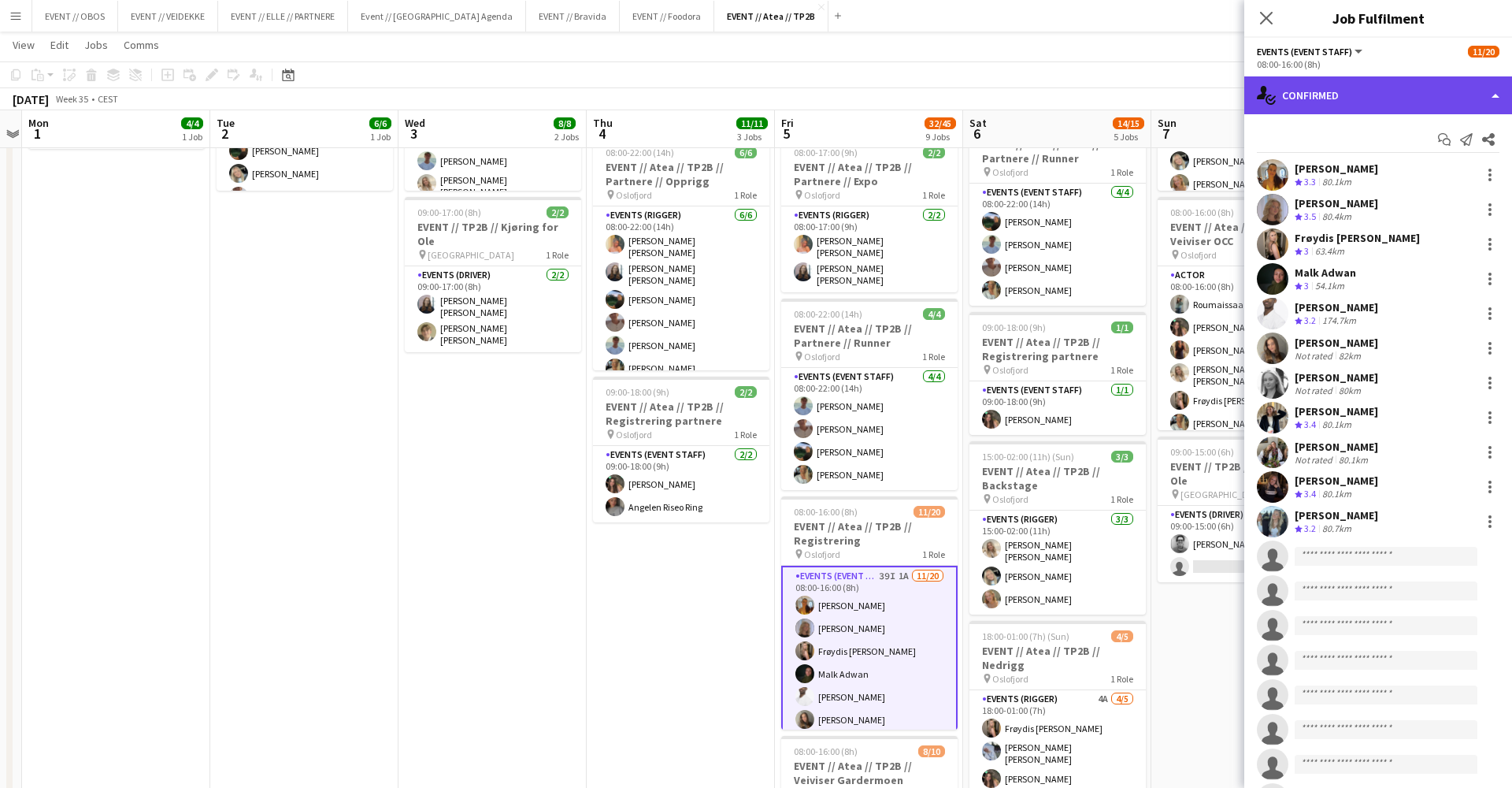
click at [1351, 89] on div "single-neutral-actions-check-2 Confirmed" at bounding box center [1379, 95] width 268 height 38
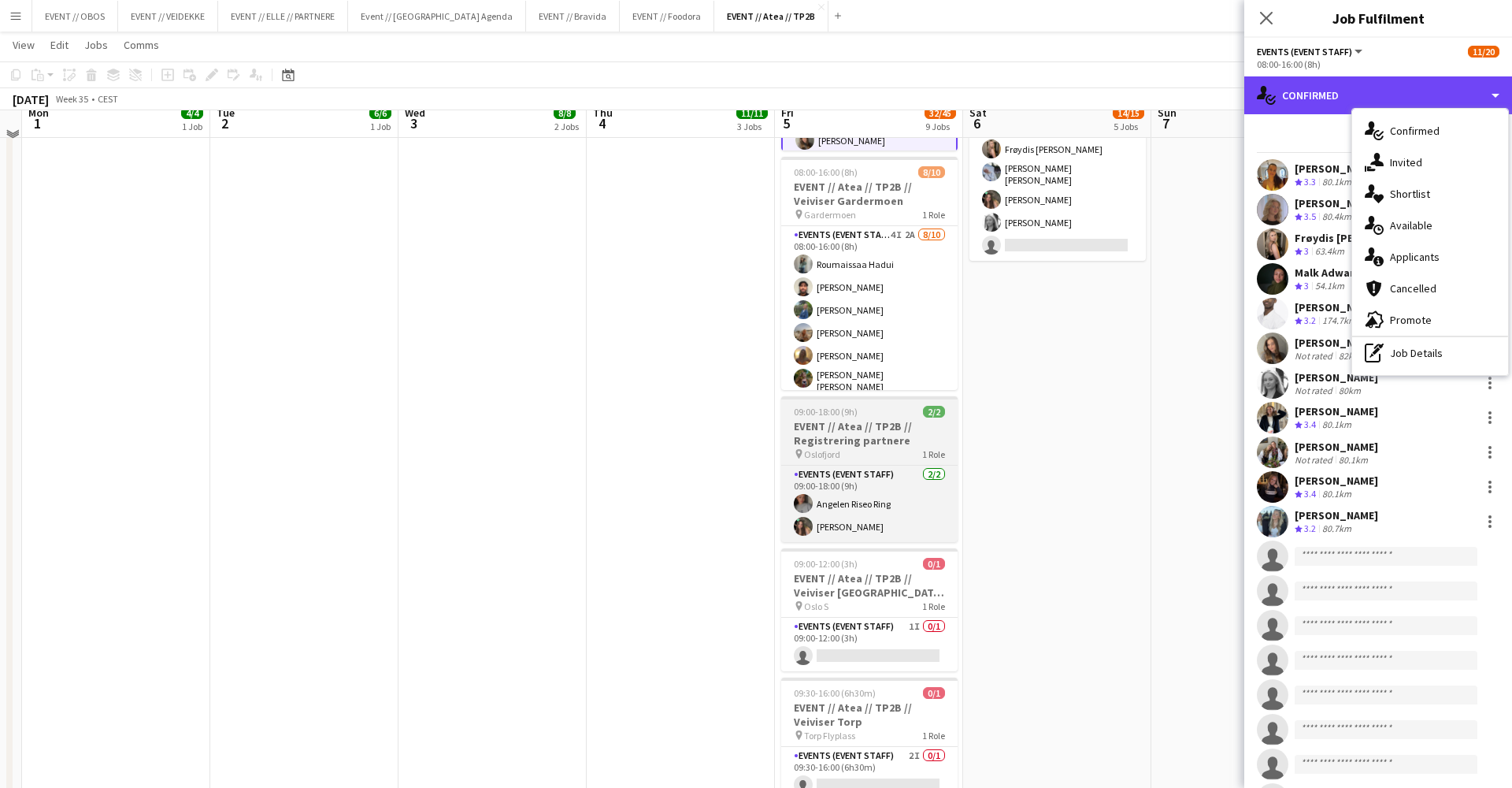
scroll to position [794, 0]
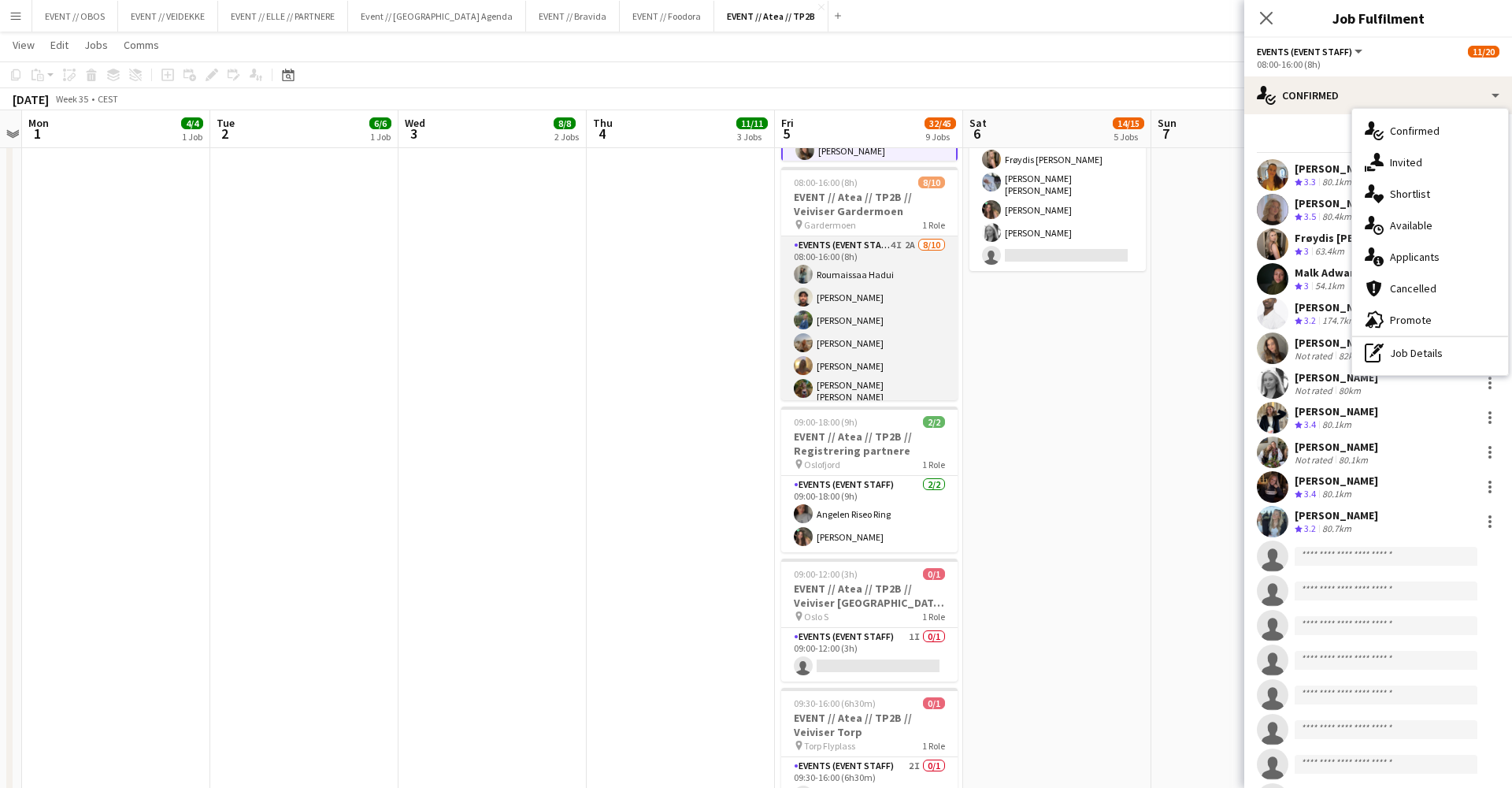
click at [881, 321] on app-card-role "Events (Event Staff) 4I 2A [DATE] 08:00-16:00 (8h) [PERSON_NAME] [PERSON_NAME] …" at bounding box center [869, 368] width 176 height 264
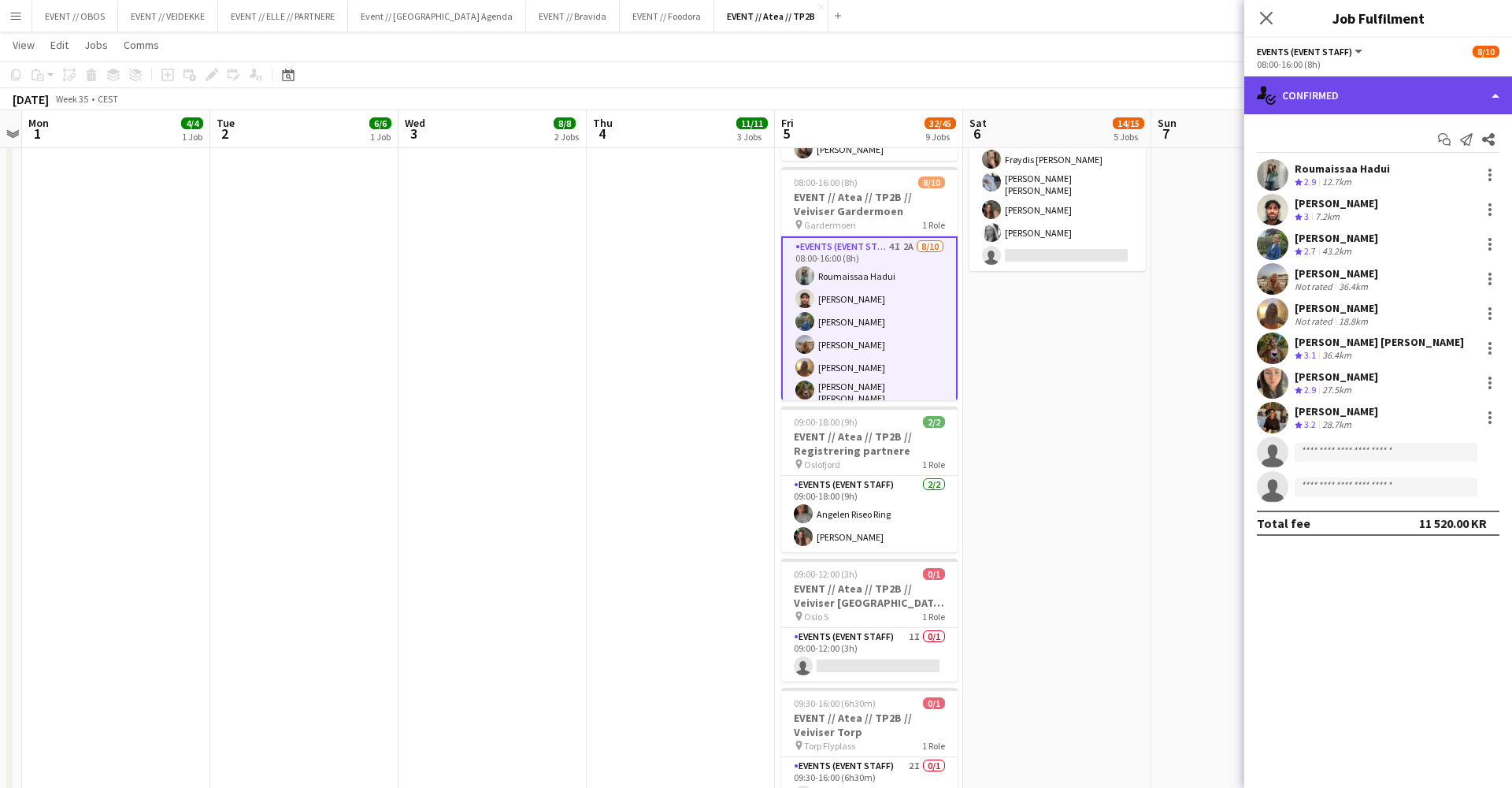
click at [1295, 103] on div "single-neutral-actions-check-2 Confirmed" at bounding box center [1379, 95] width 268 height 38
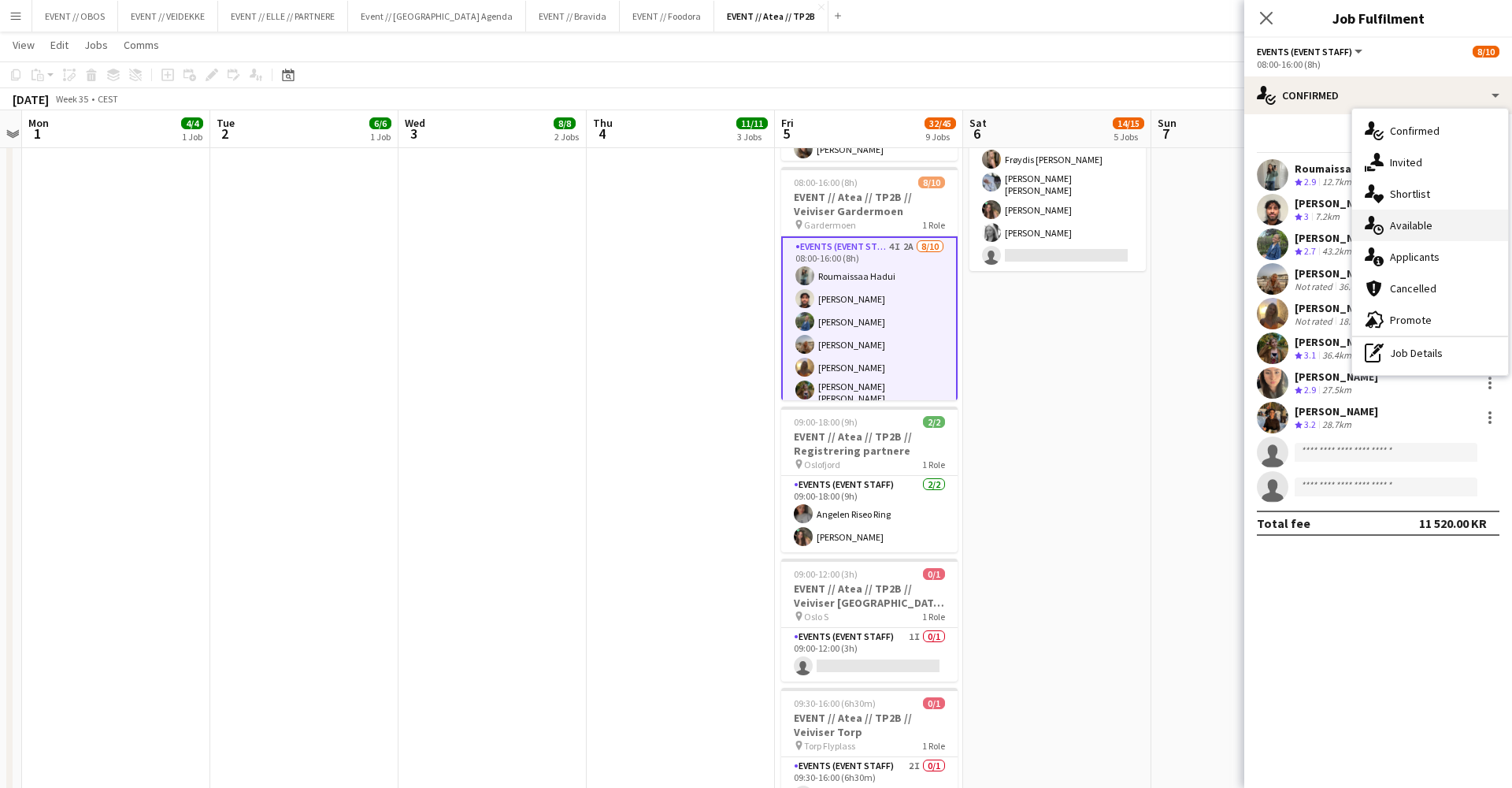
click at [1379, 231] on icon "single-neutral-actions-upload" at bounding box center [1374, 225] width 19 height 19
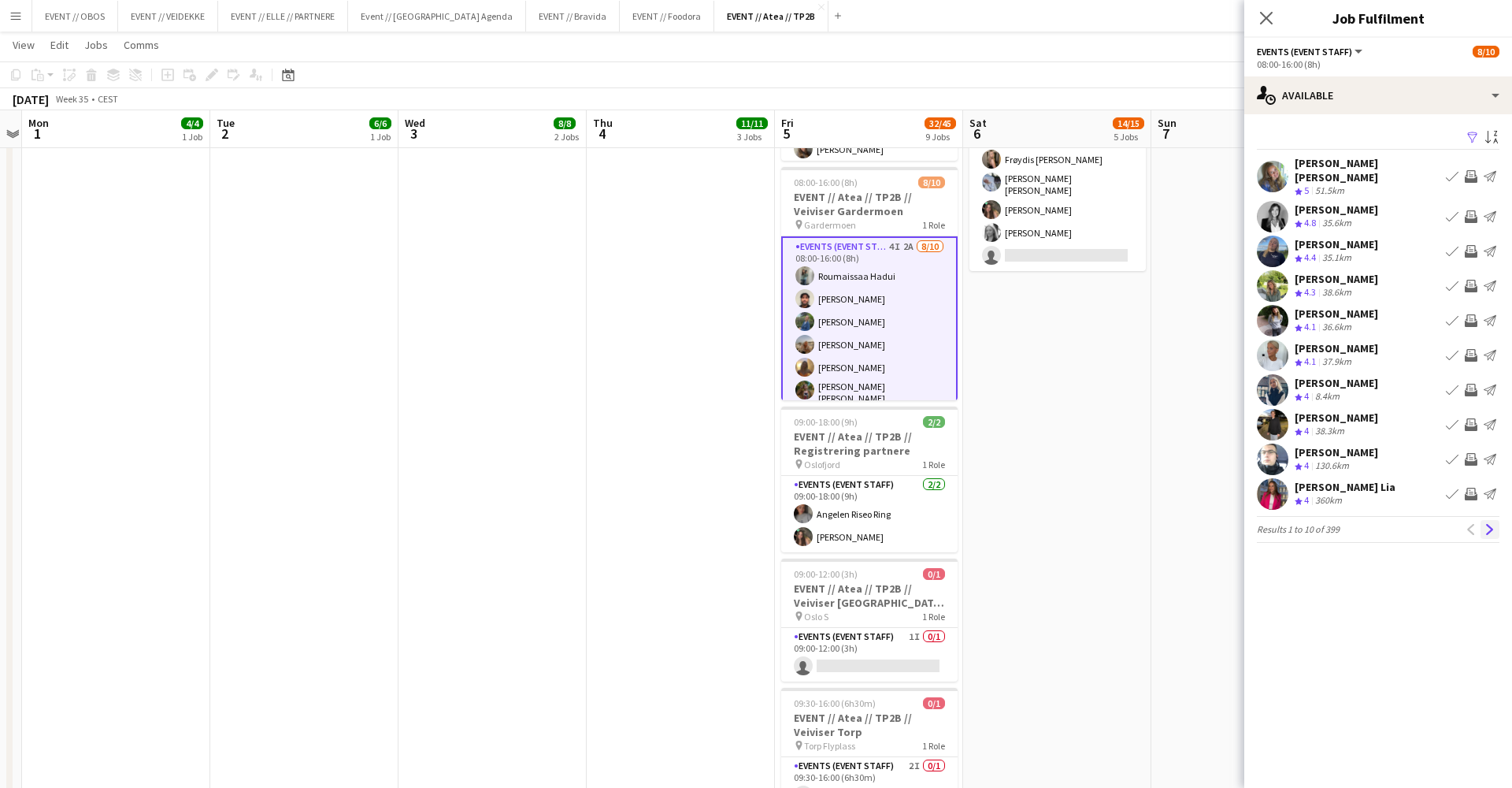
click at [1491, 528] on button "Next" at bounding box center [1490, 529] width 19 height 19
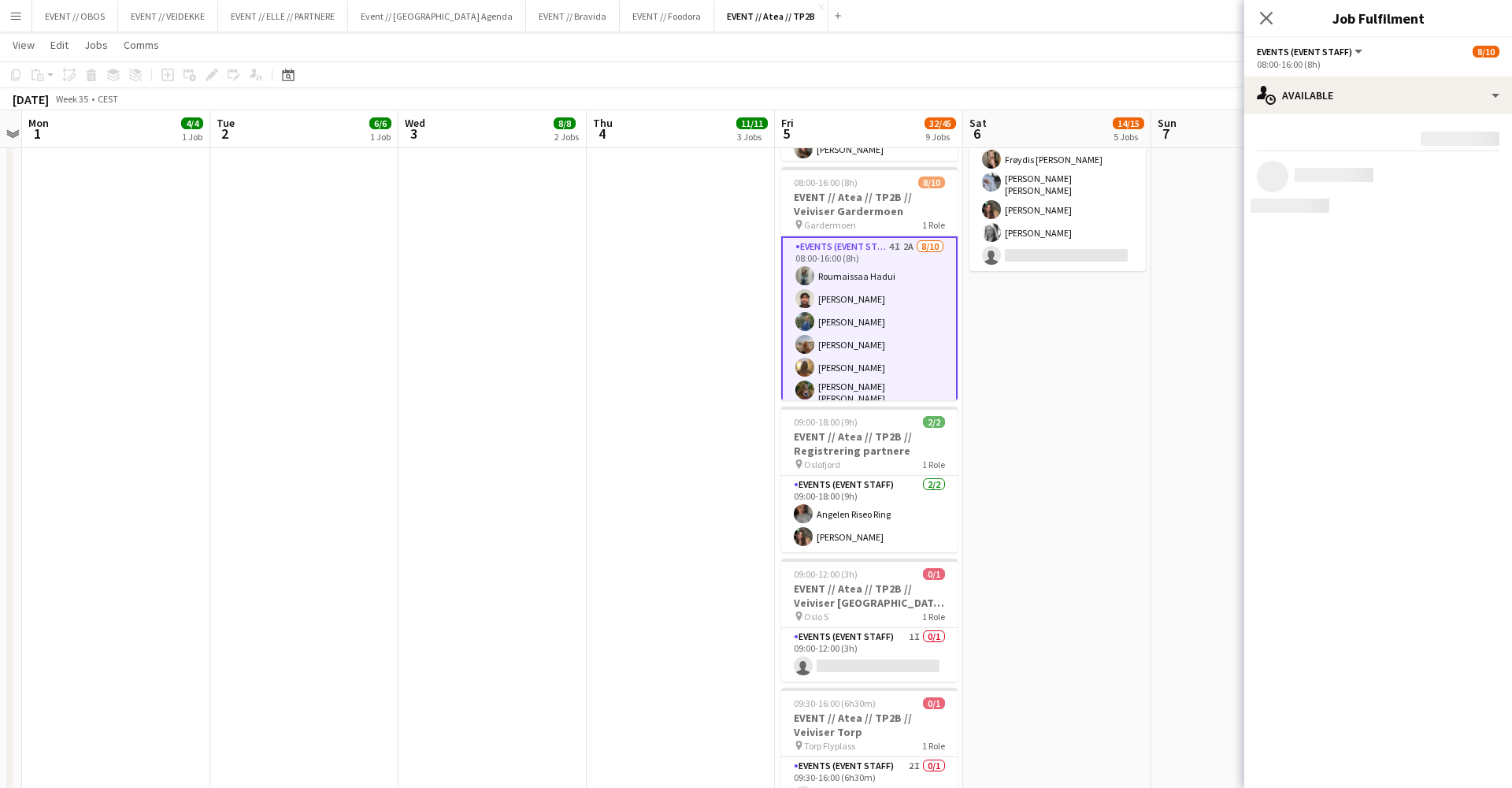
click at [1491, 522] on mat-expansion-panel "users Available Rating: 0 - 5 0 5 Distance: 1km - 1001km+ 1001km+ To use matche…" at bounding box center [1379, 451] width 268 height 674
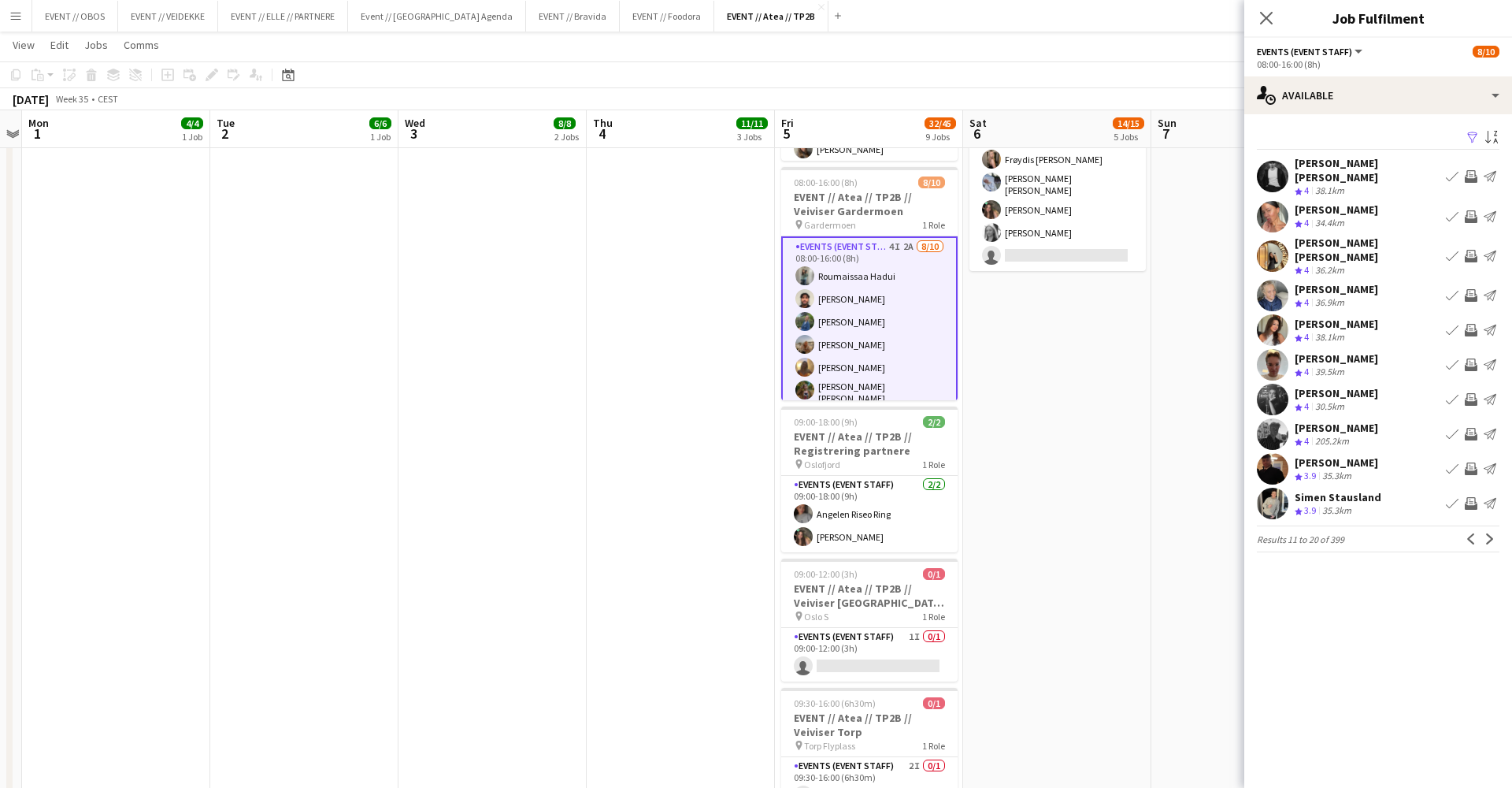
click at [1491, 533] on app-icon "Next" at bounding box center [1490, 538] width 11 height 11
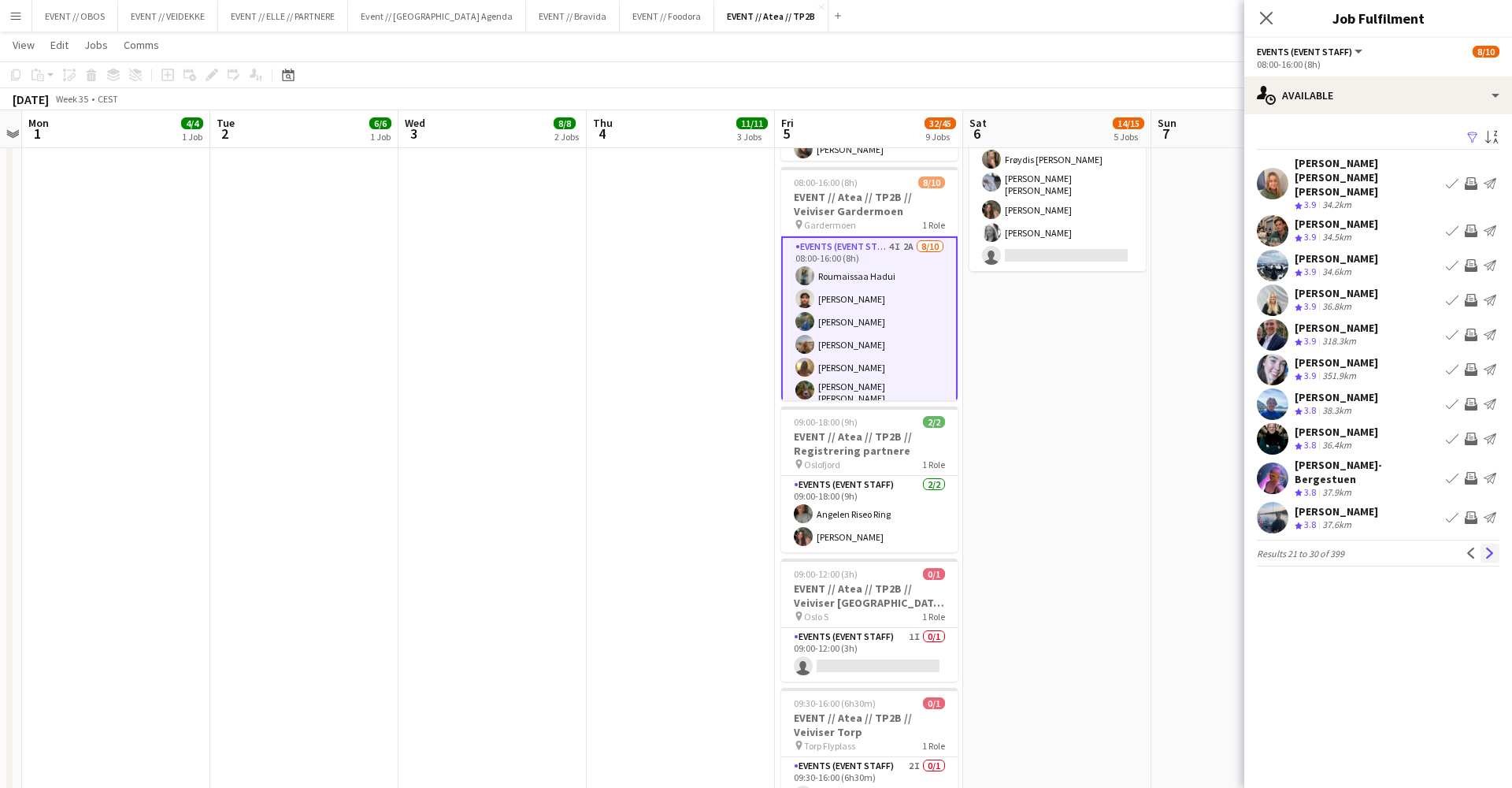
click at [1485, 546] on button "Next" at bounding box center [1490, 553] width 19 height 19
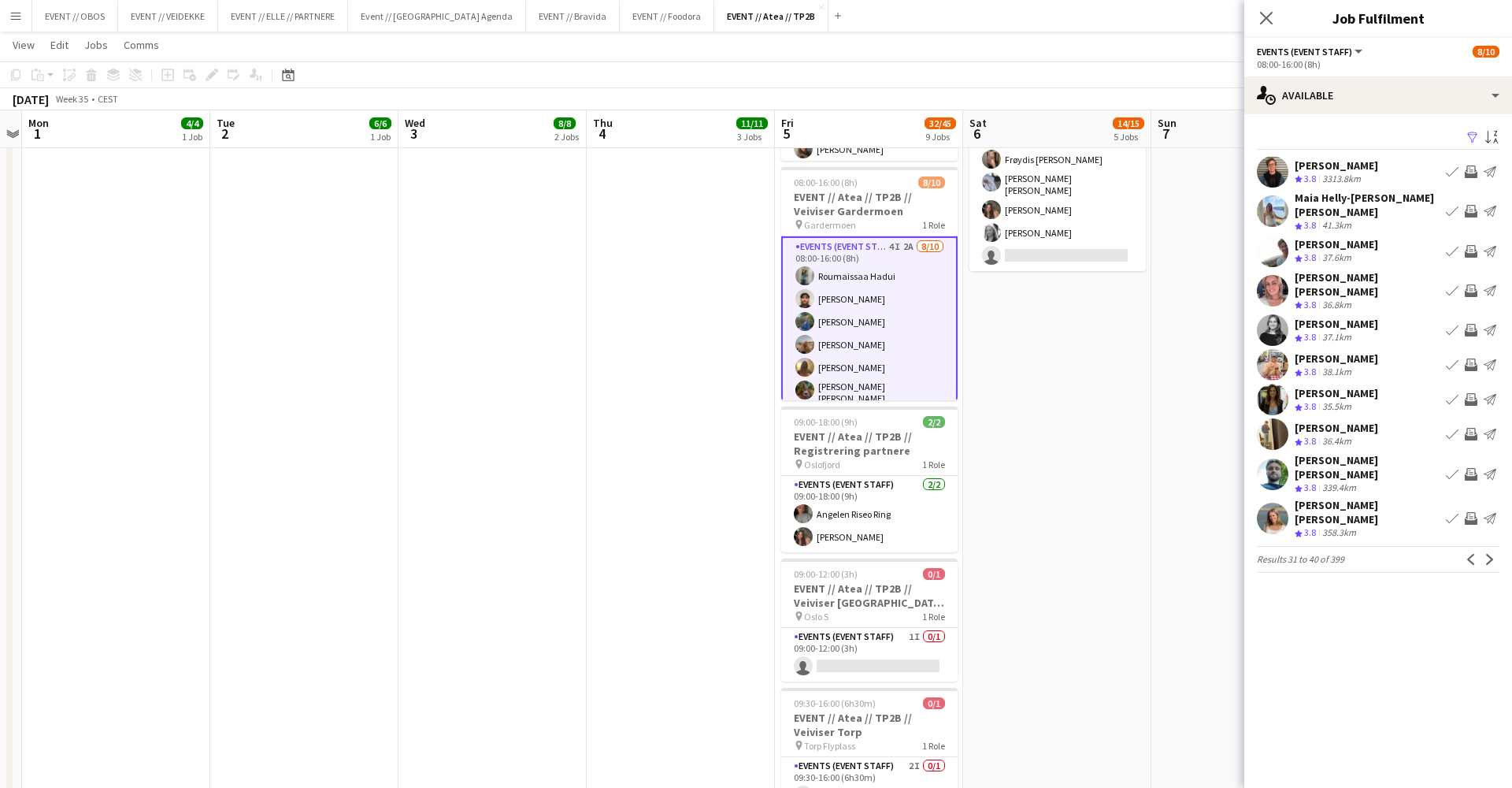
click at [1483, 541] on div "Filter Sort asc [PERSON_NAME] Crew rating 3.8 3313.8km Book crew Invite crew Se…" at bounding box center [1379, 353] width 268 height 477
click at [1486, 550] on button "Next" at bounding box center [1490, 559] width 19 height 19
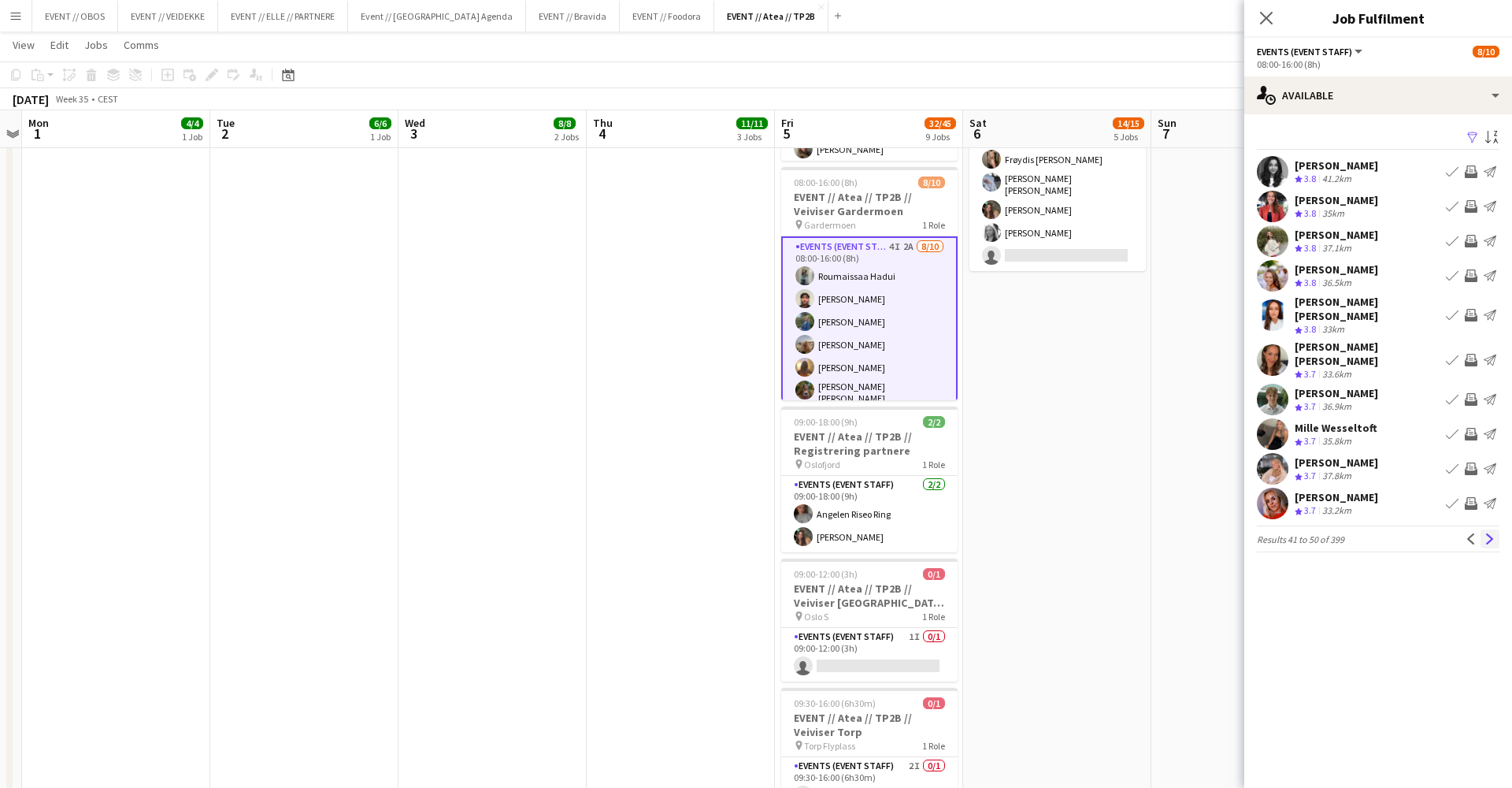
click at [1489, 530] on button "Next" at bounding box center [1490, 539] width 19 height 19
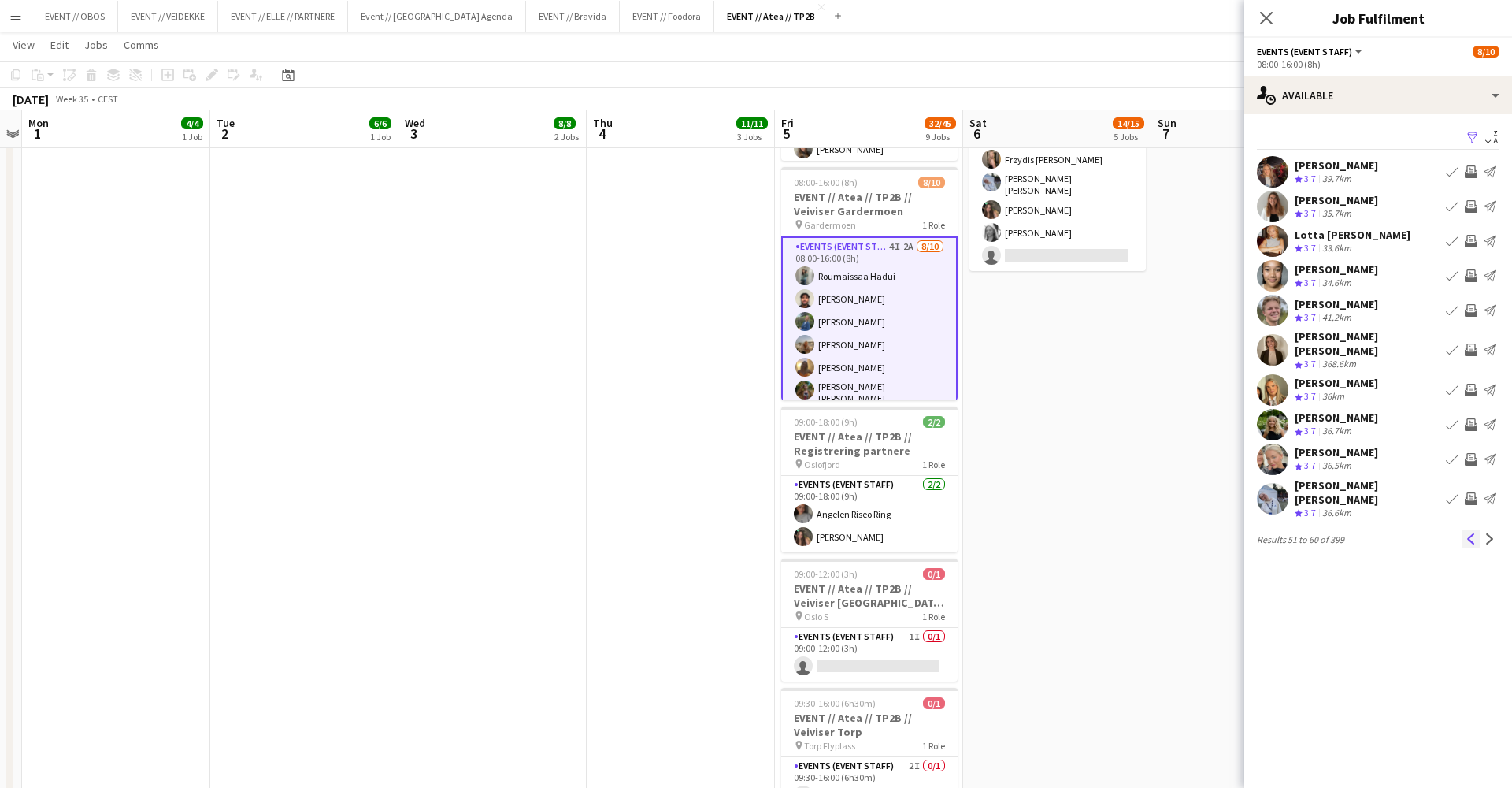
click at [1475, 530] on button "Previous" at bounding box center [1471, 539] width 19 height 19
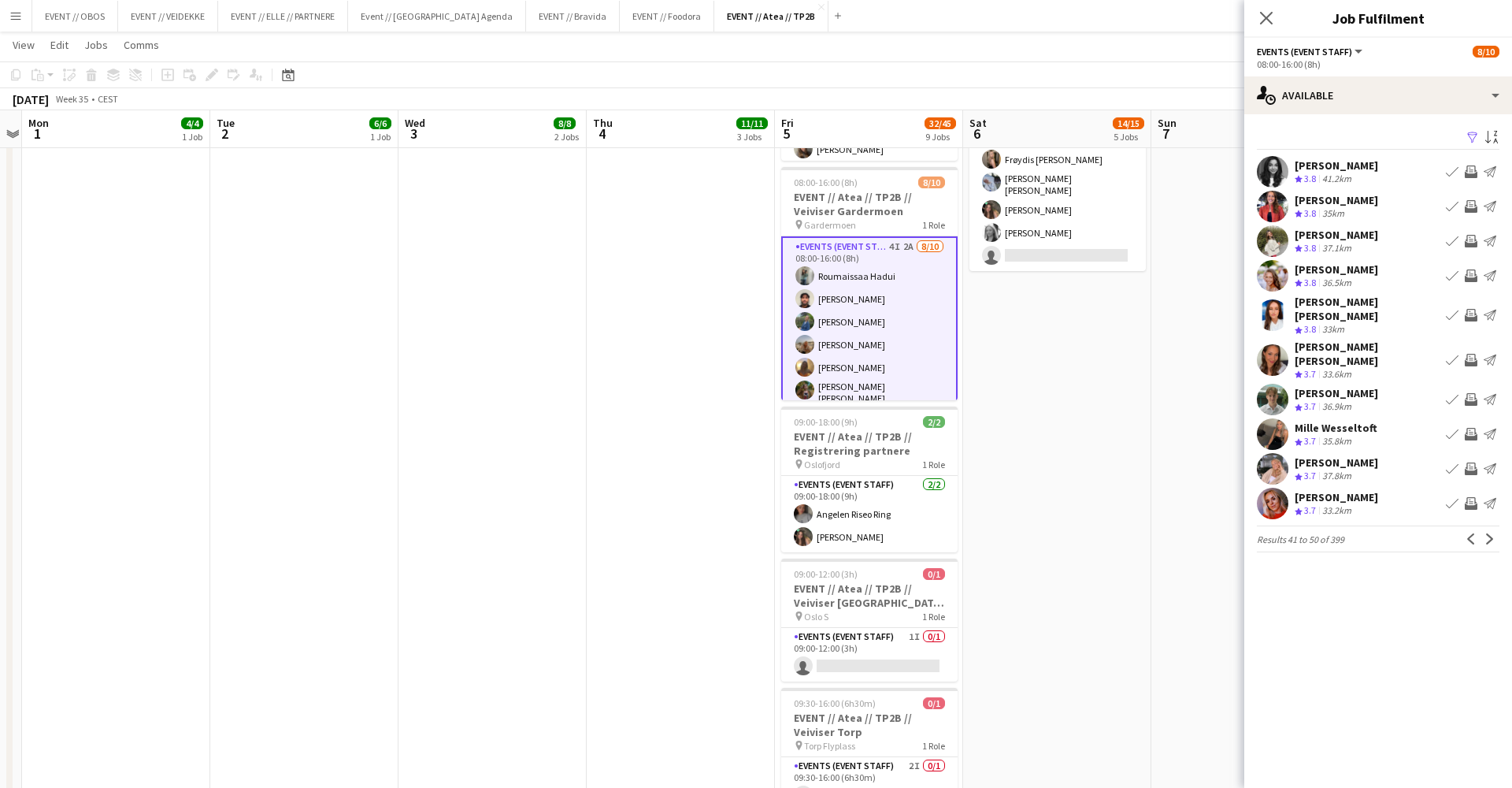
click at [1475, 393] on app-icon "Invite crew" at bounding box center [1471, 399] width 12 height 12
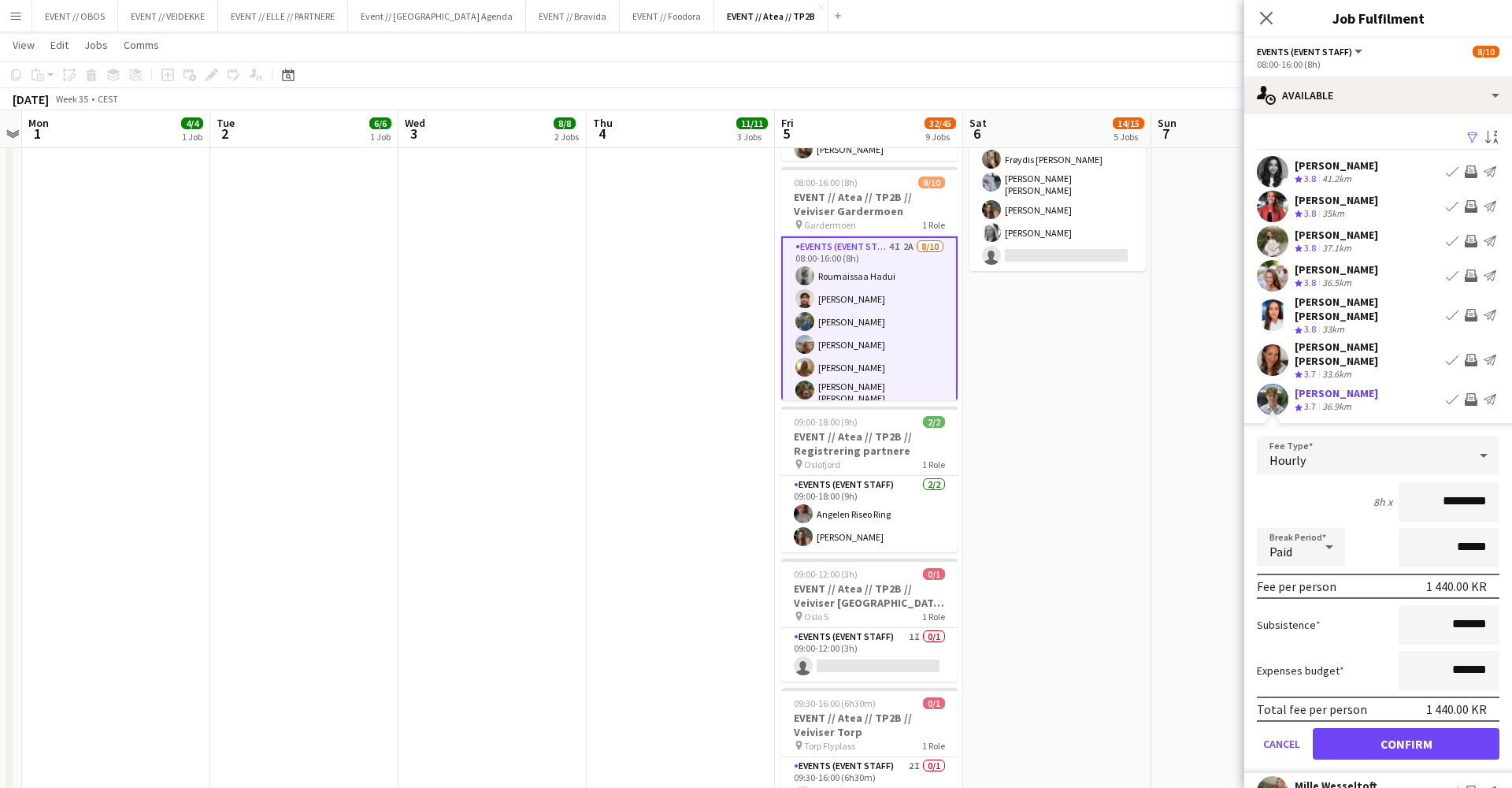
click at [1468, 728] on button "Confirm" at bounding box center [1406, 743] width 187 height 31
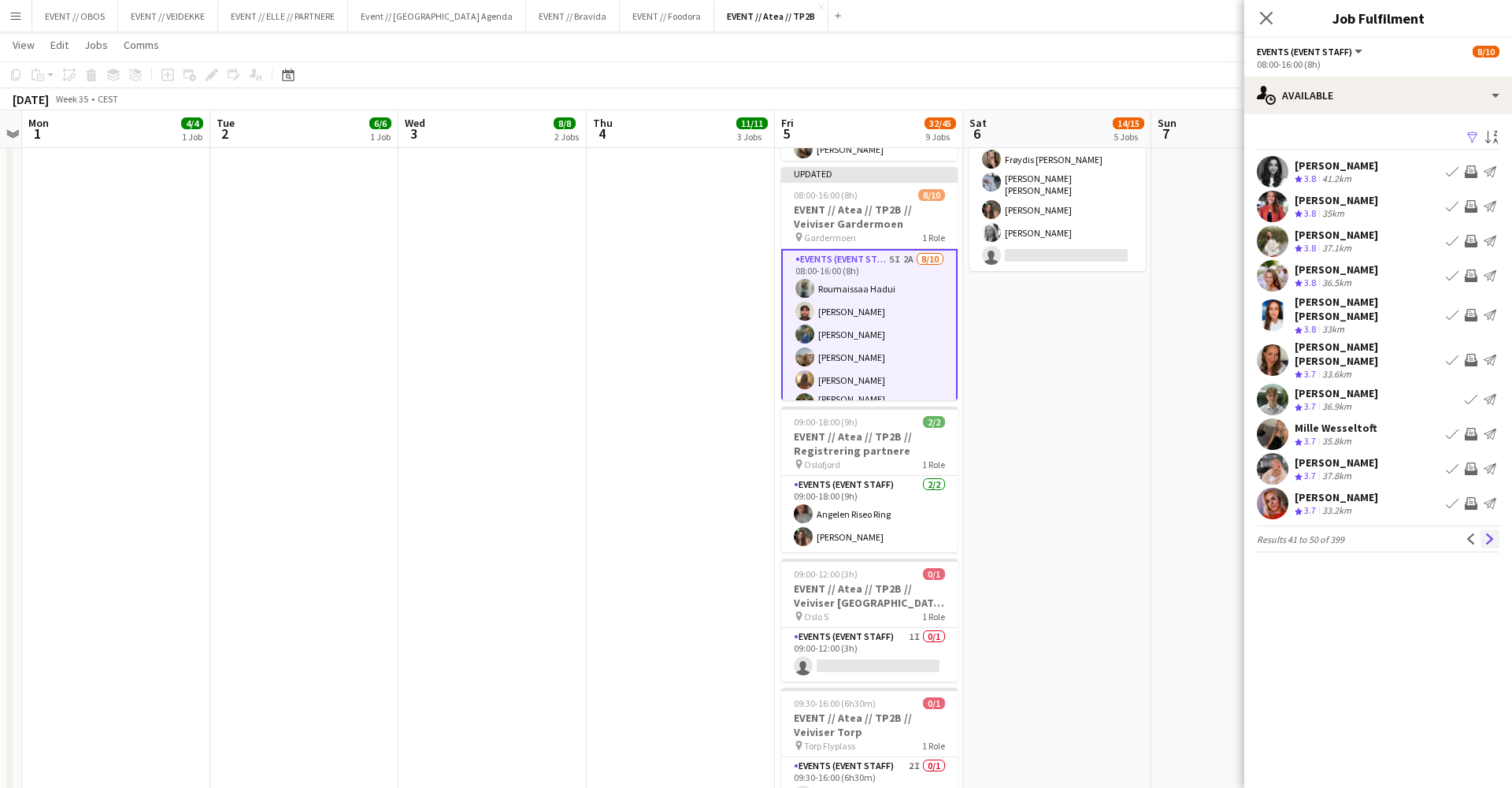
click at [1491, 533] on app-icon "Next" at bounding box center [1490, 538] width 11 height 11
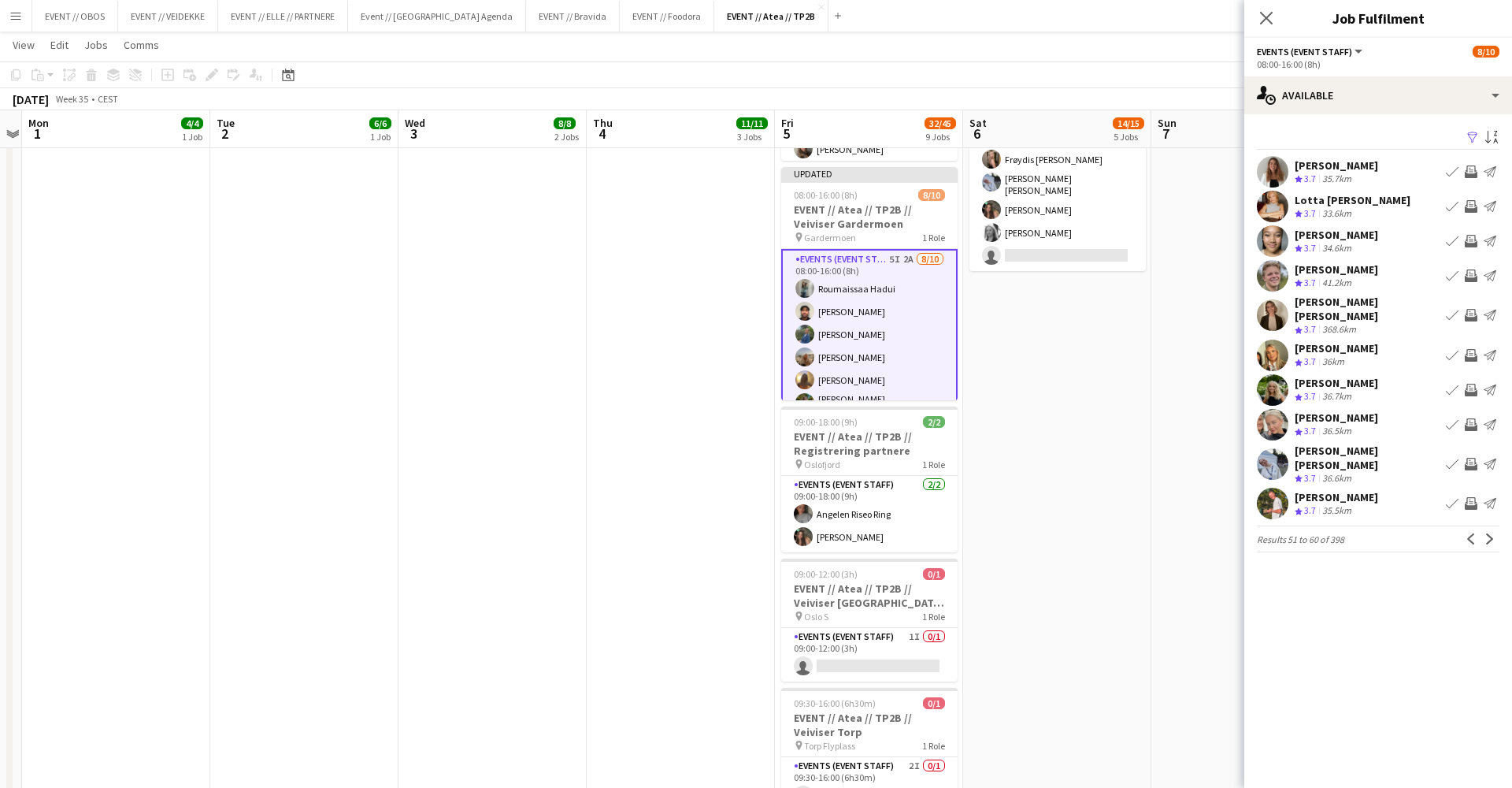
click at [1471, 238] on app-icon "Invite crew" at bounding box center [1471, 241] width 12 height 12
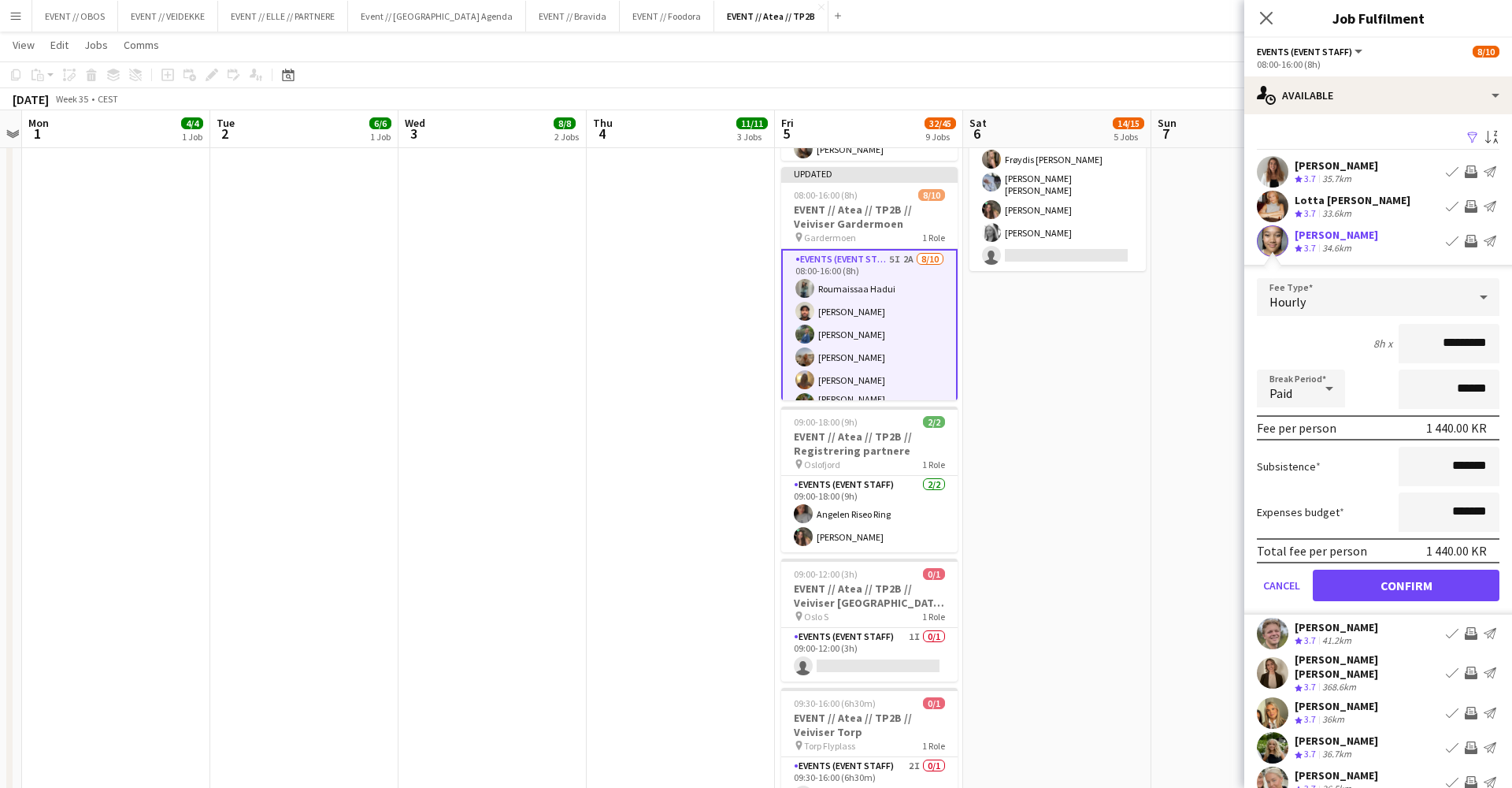
click at [1467, 587] on button "Confirm" at bounding box center [1406, 585] width 187 height 31
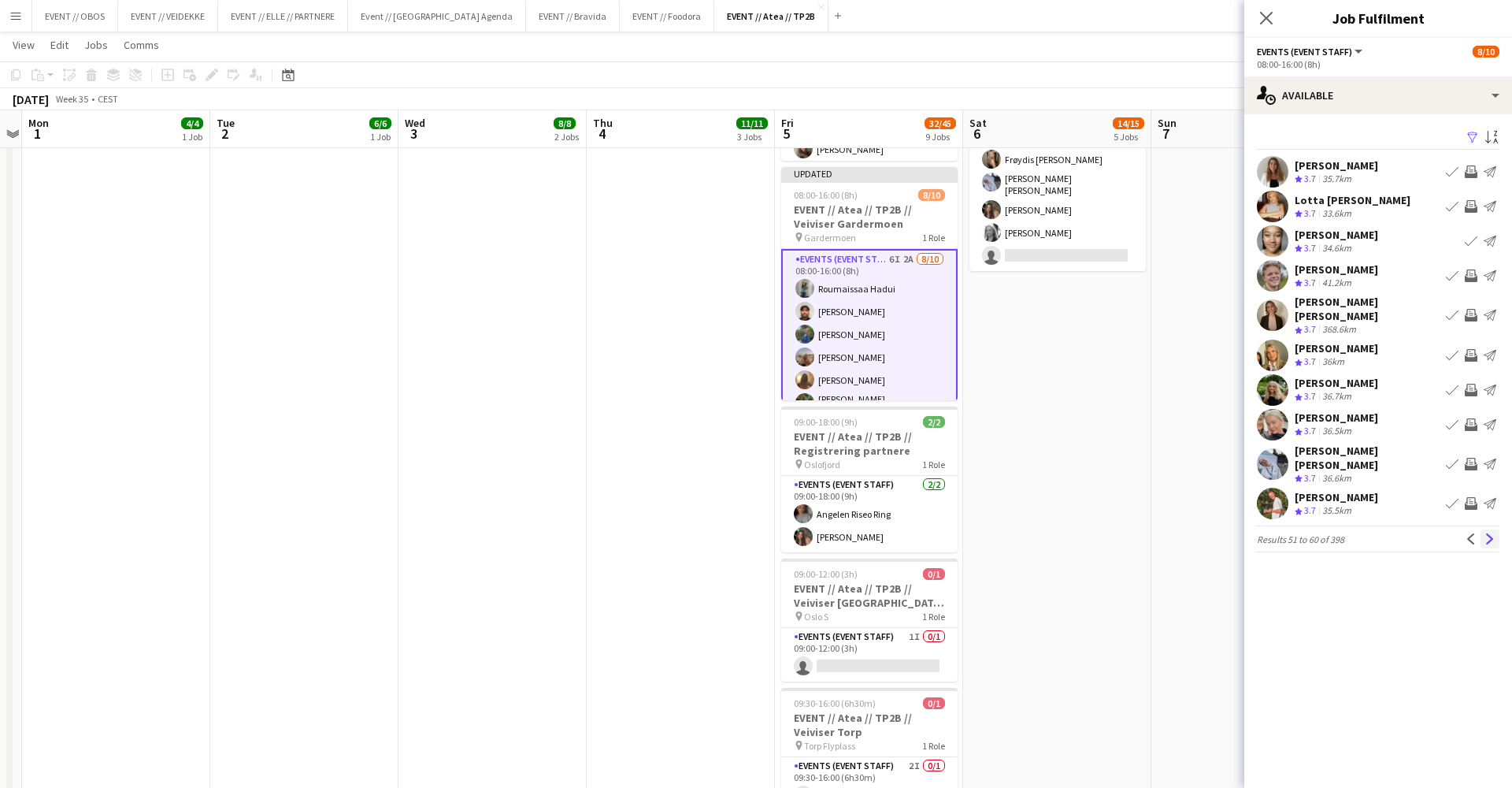
click at [1495, 530] on button "Next" at bounding box center [1490, 539] width 19 height 19
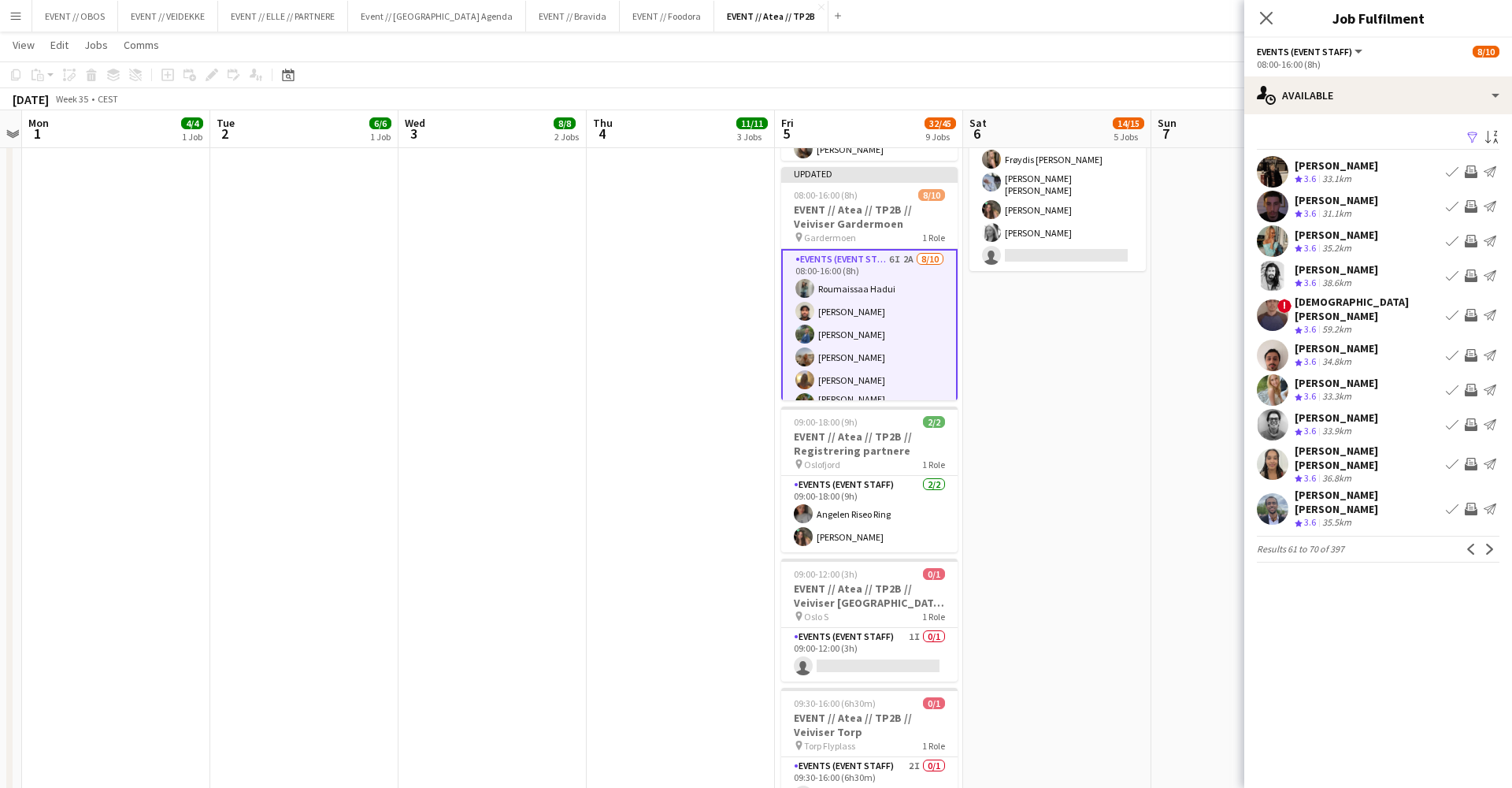
click at [1495, 540] on button "Next" at bounding box center [1490, 549] width 19 height 19
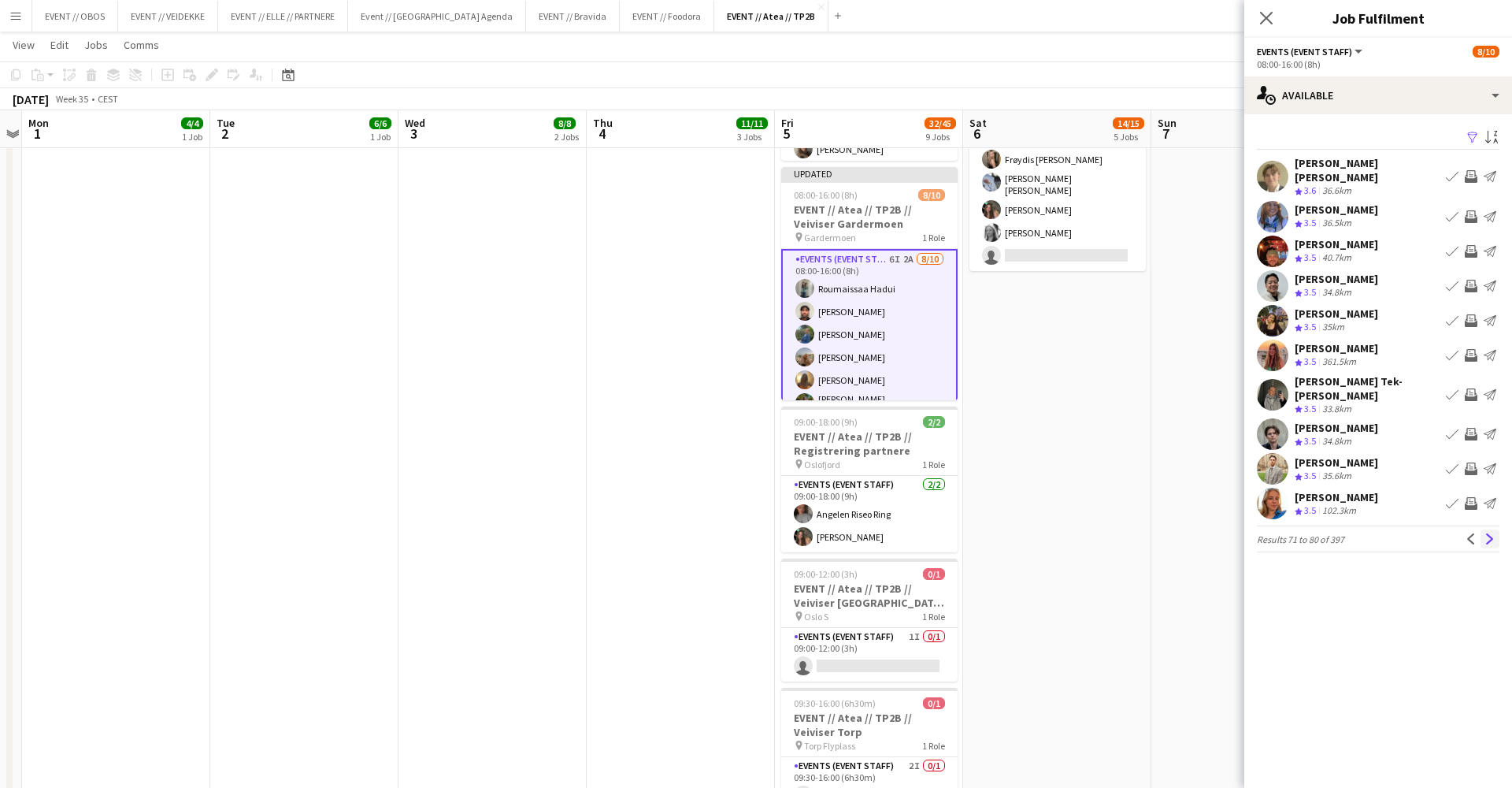
click at [1495, 530] on button "Next" at bounding box center [1490, 539] width 19 height 19
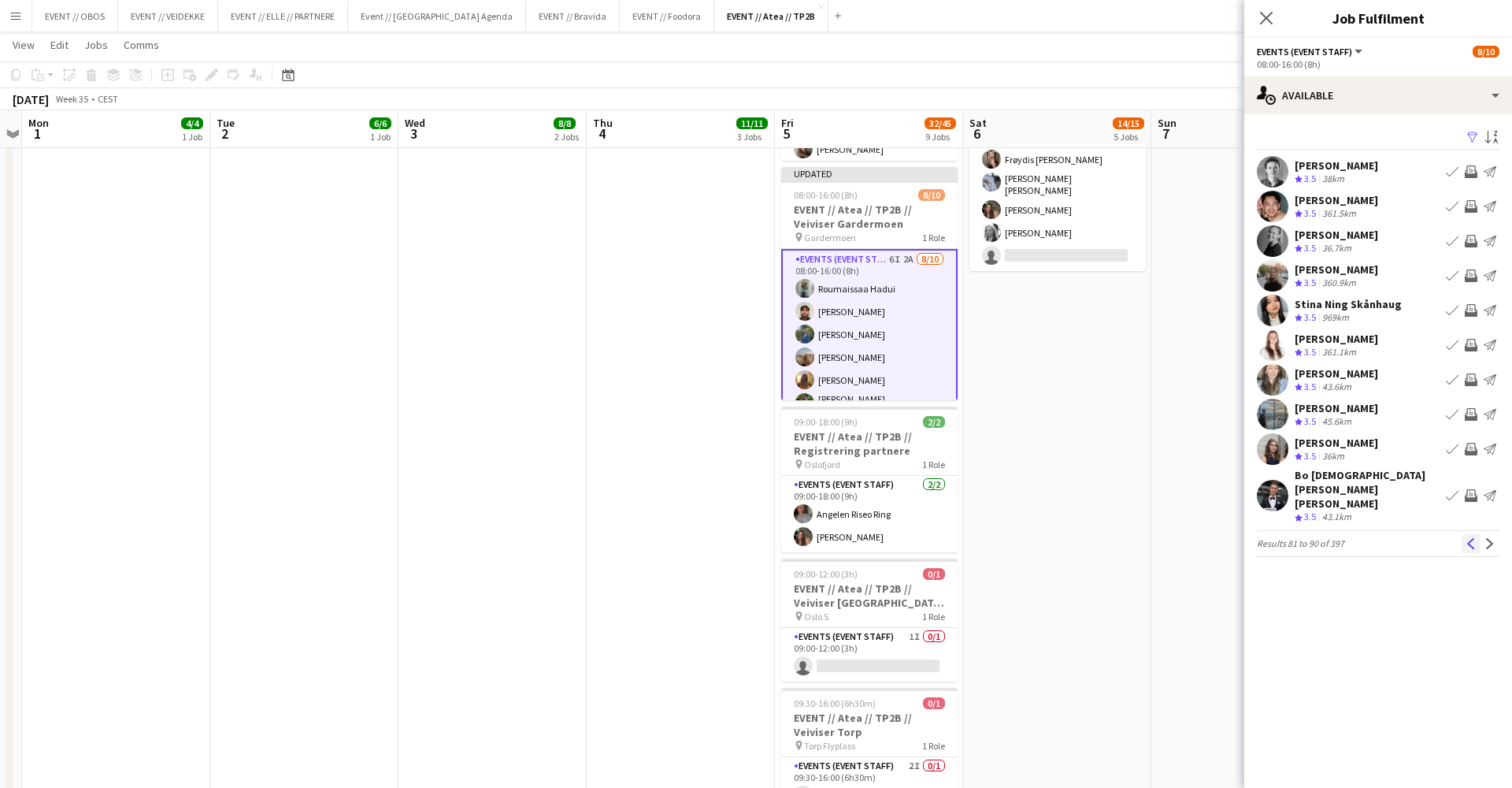
click at [1474, 534] on button "Previous" at bounding box center [1471, 543] width 19 height 19
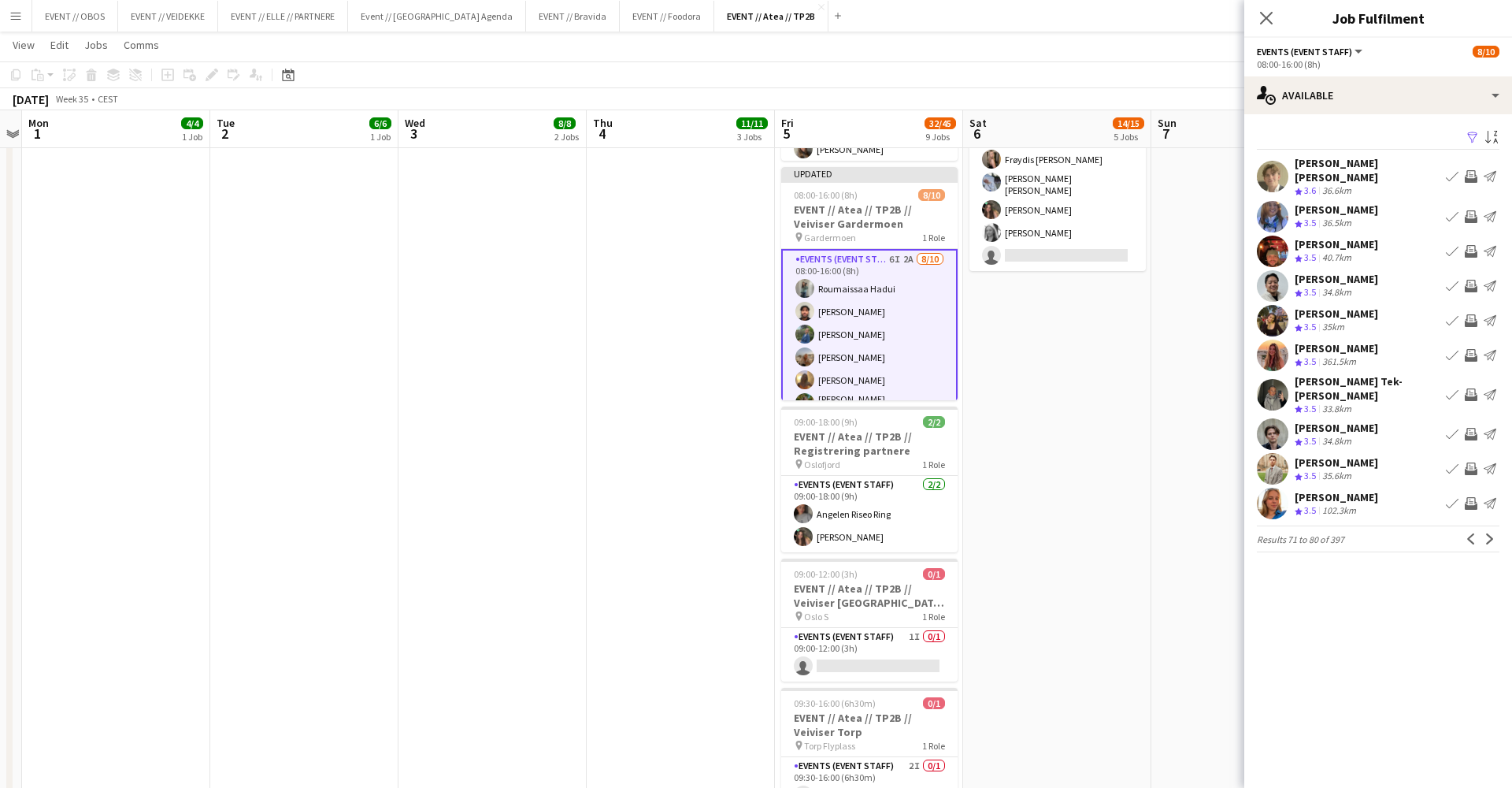
click at [1469, 497] on app-icon "Invite crew" at bounding box center [1471, 503] width 12 height 12
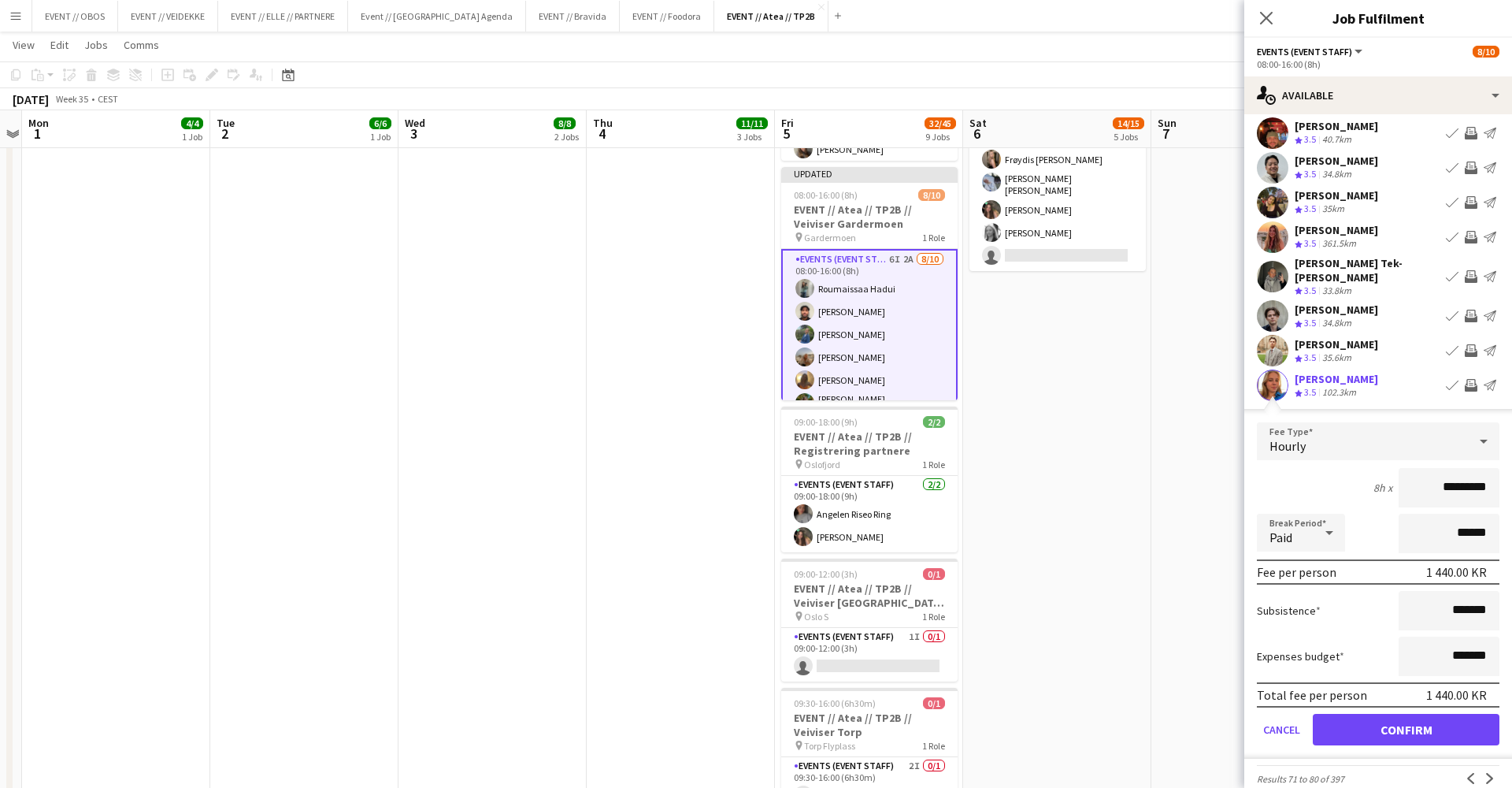
scroll to position [120, 0]
click at [1462, 690] on form "Fee Type Hourly 8h x ********* Break Period Paid ****** Fee per person 1 440.00…" at bounding box center [1379, 589] width 268 height 336
click at [1463, 712] on button "Confirm" at bounding box center [1406, 728] width 187 height 31
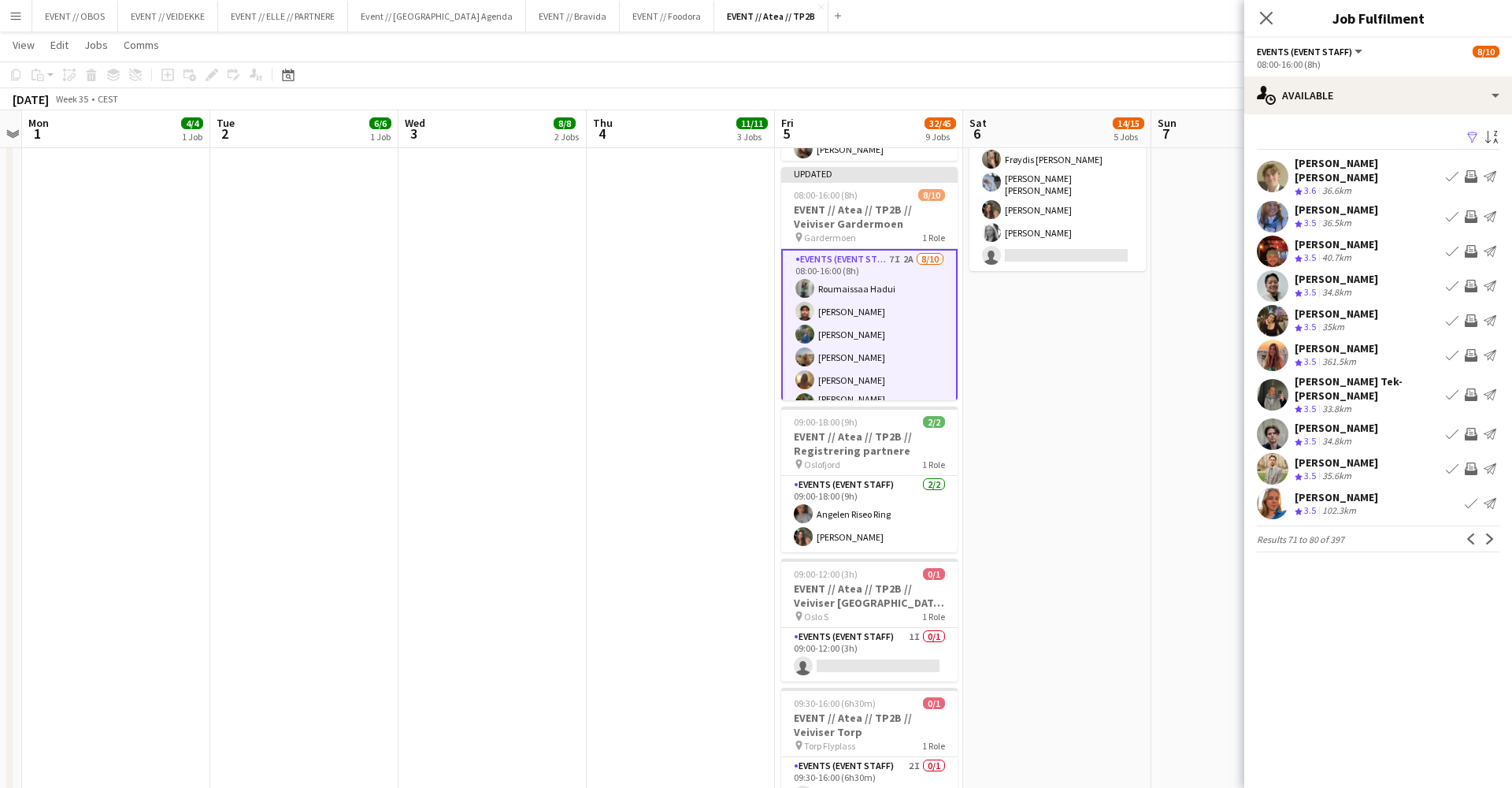
scroll to position [0, 0]
click at [1491, 530] on button "Next" at bounding box center [1490, 539] width 19 height 19
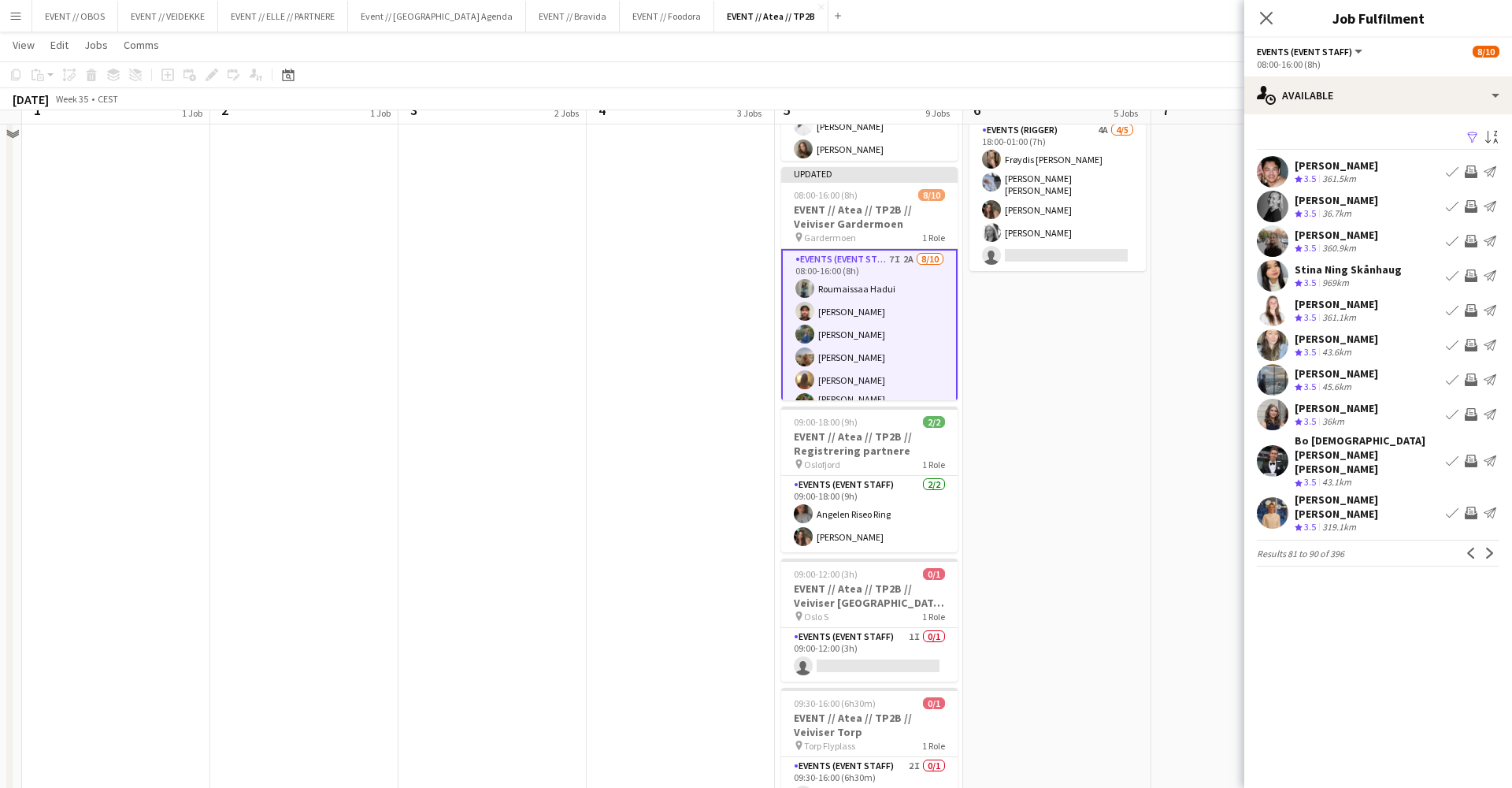
scroll to position [761, 0]
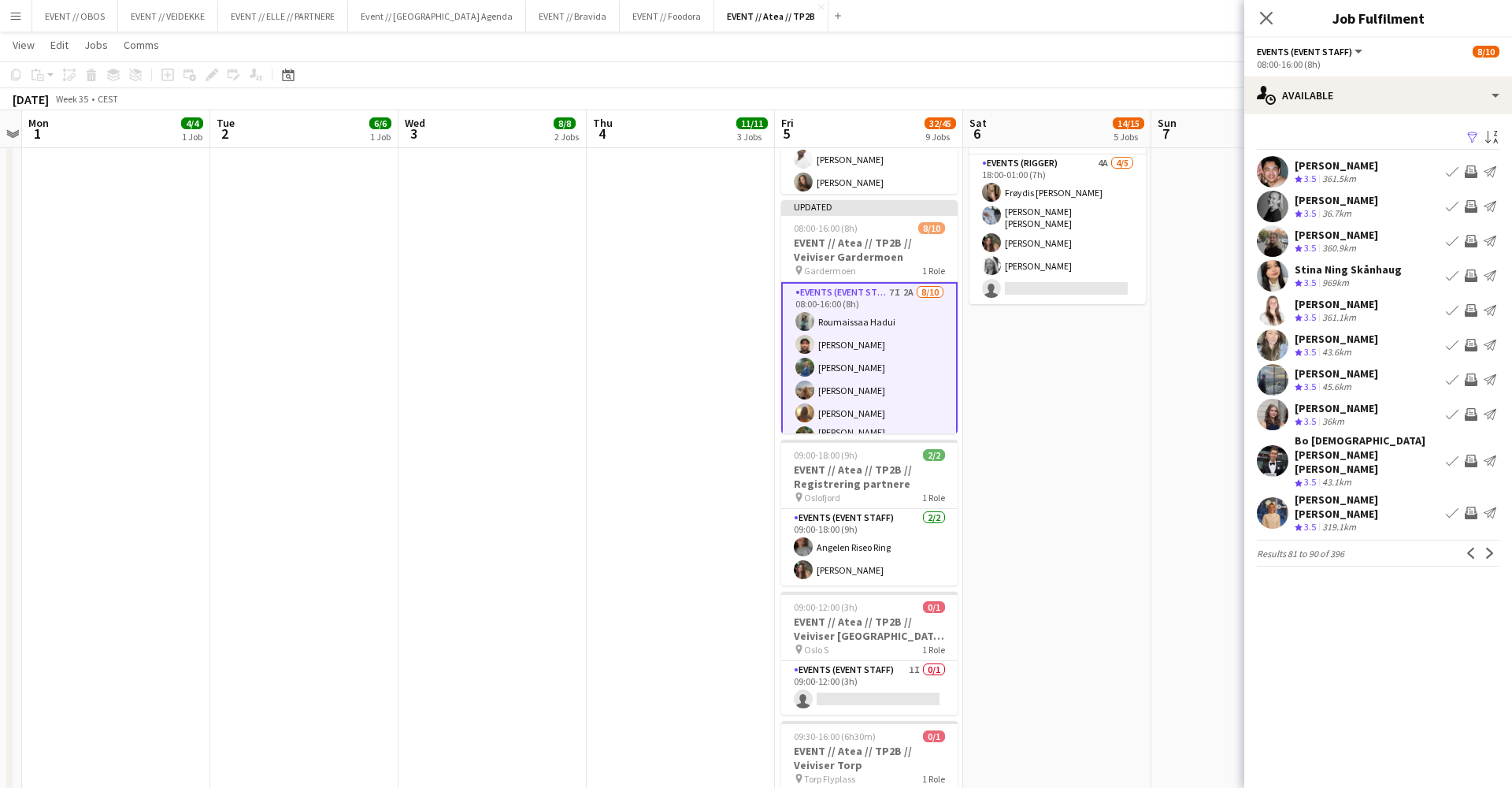
click at [1266, 215] on app-user-avatar at bounding box center [1273, 206] width 31 height 31
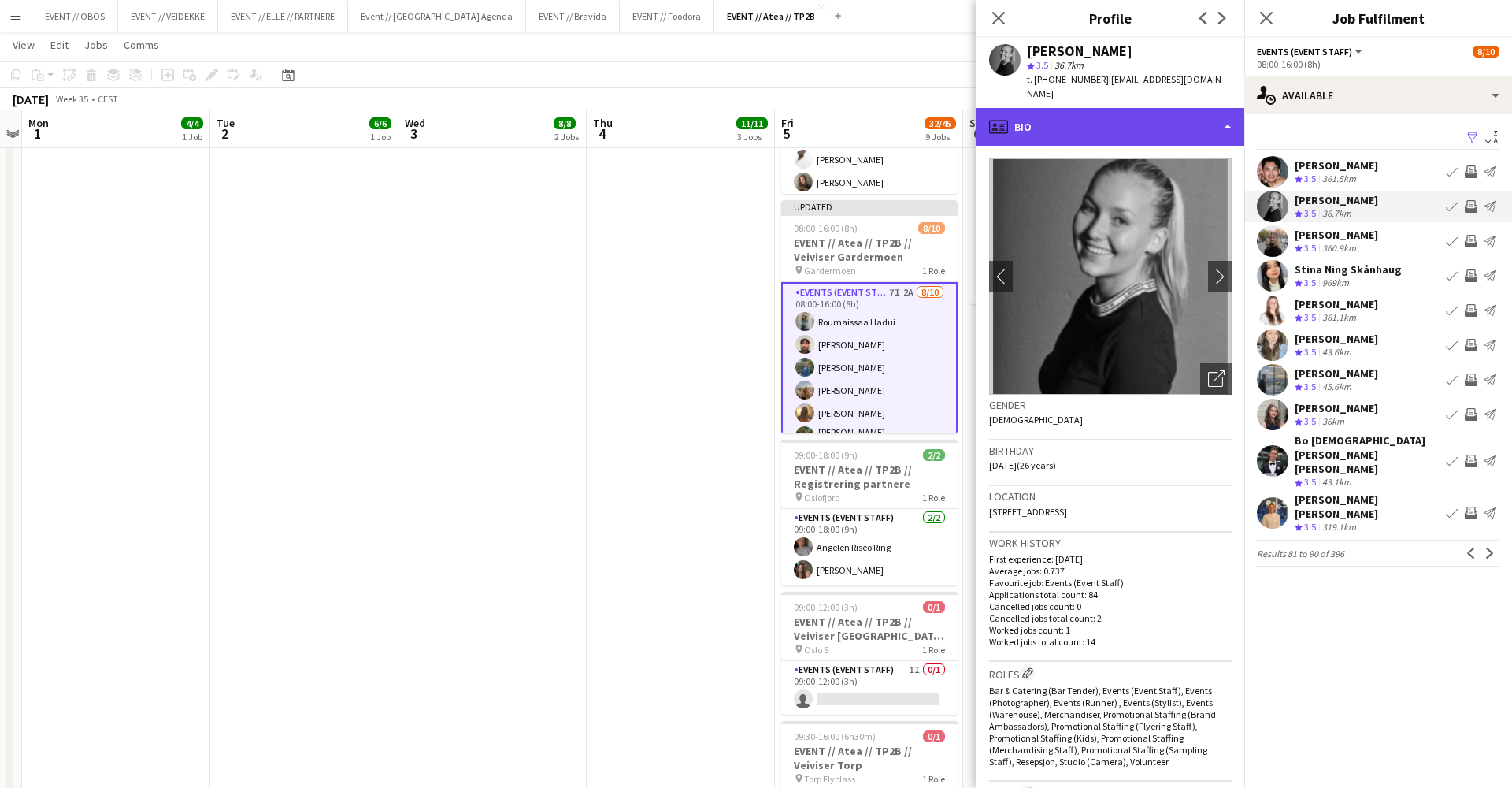
click at [1185, 108] on div "profile Bio" at bounding box center [1111, 127] width 268 height 38
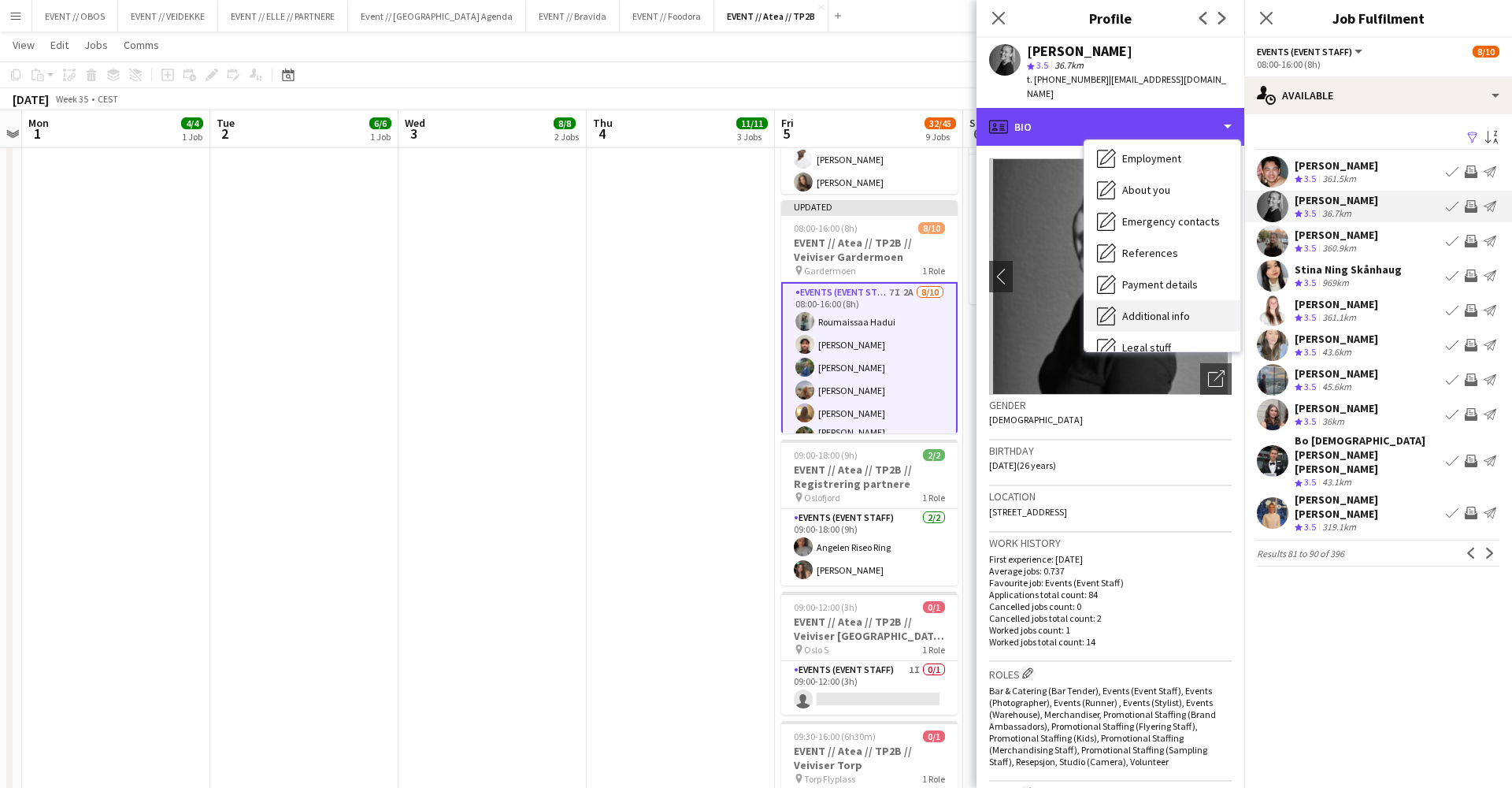
scroll to position [113, 0]
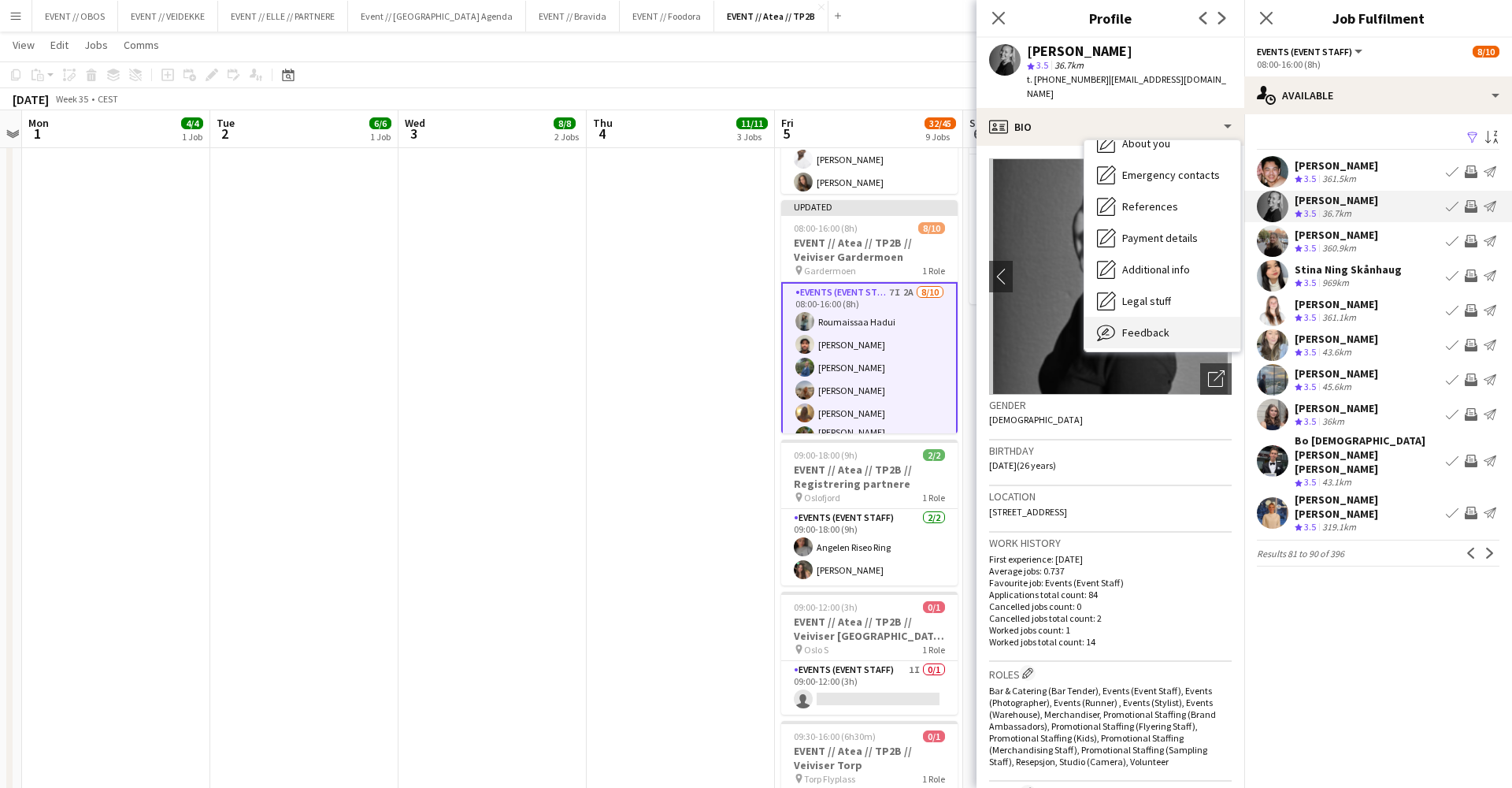
click at [1199, 317] on div "Feedback Feedback" at bounding box center [1162, 333] width 156 height 31
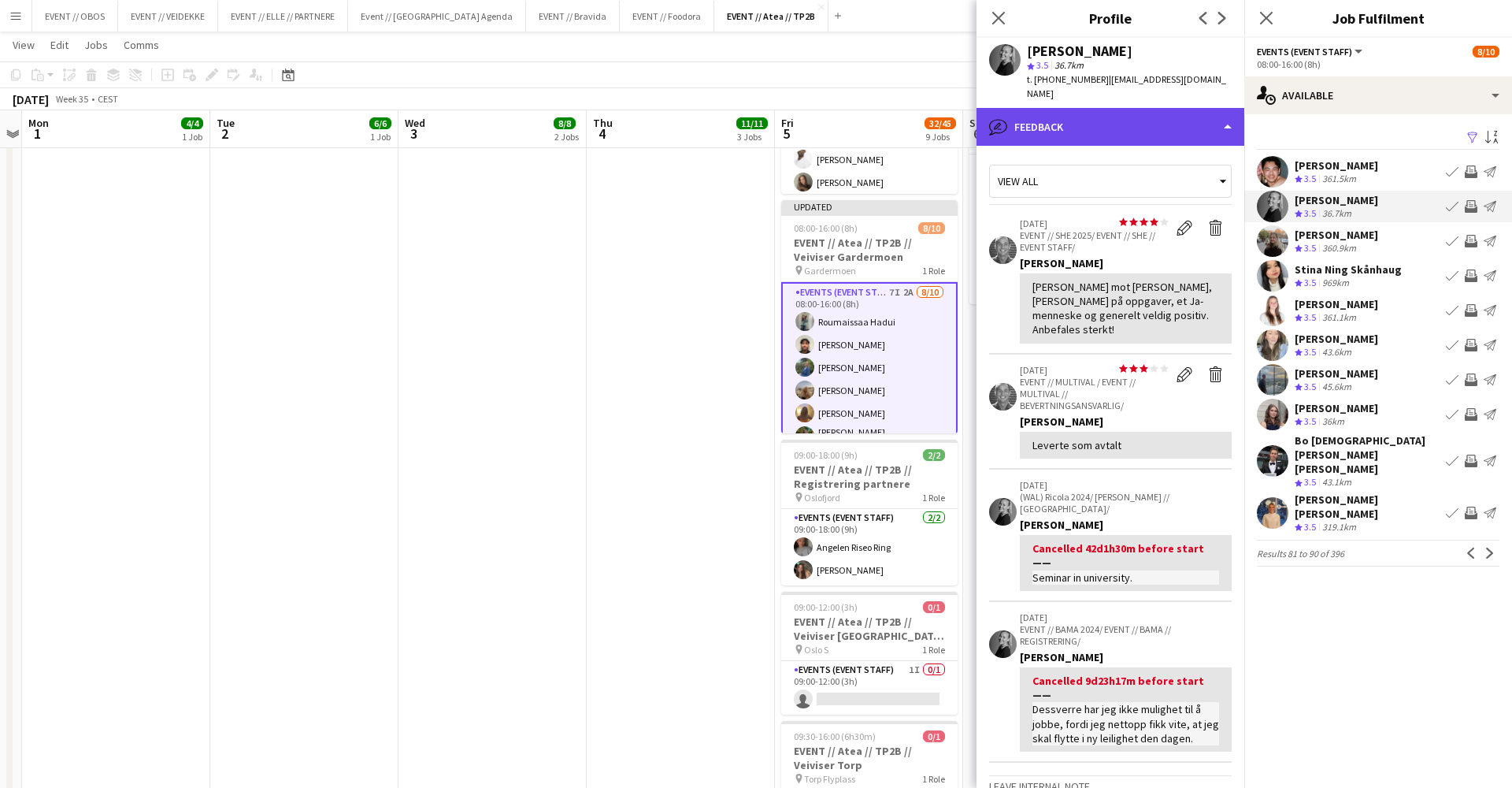
click at [1143, 130] on div "bubble-pencil Feedback" at bounding box center [1111, 127] width 268 height 38
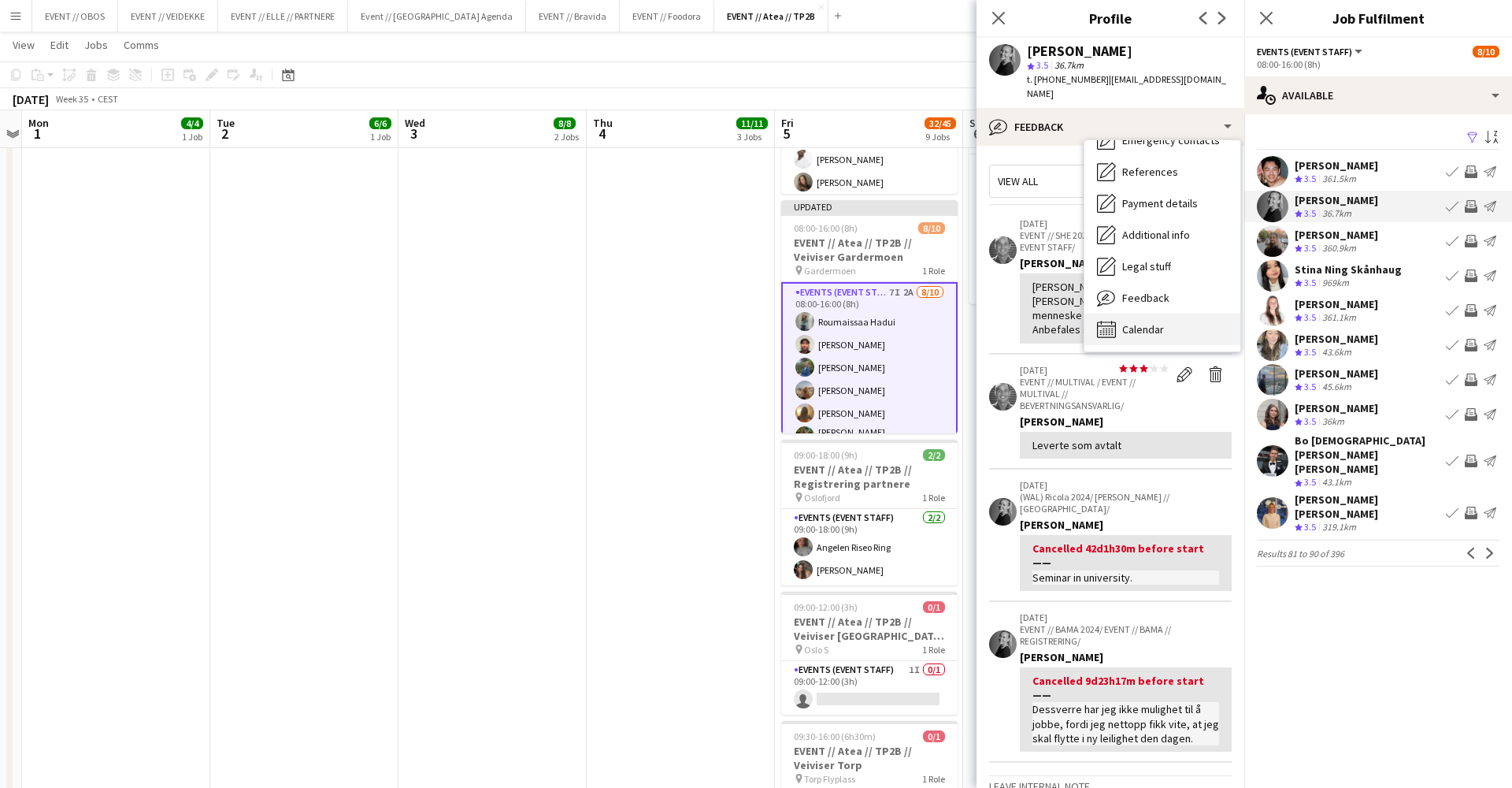
scroll to position [149, 0]
click at [1156, 322] on span "Calendar" at bounding box center [1143, 329] width 41 height 14
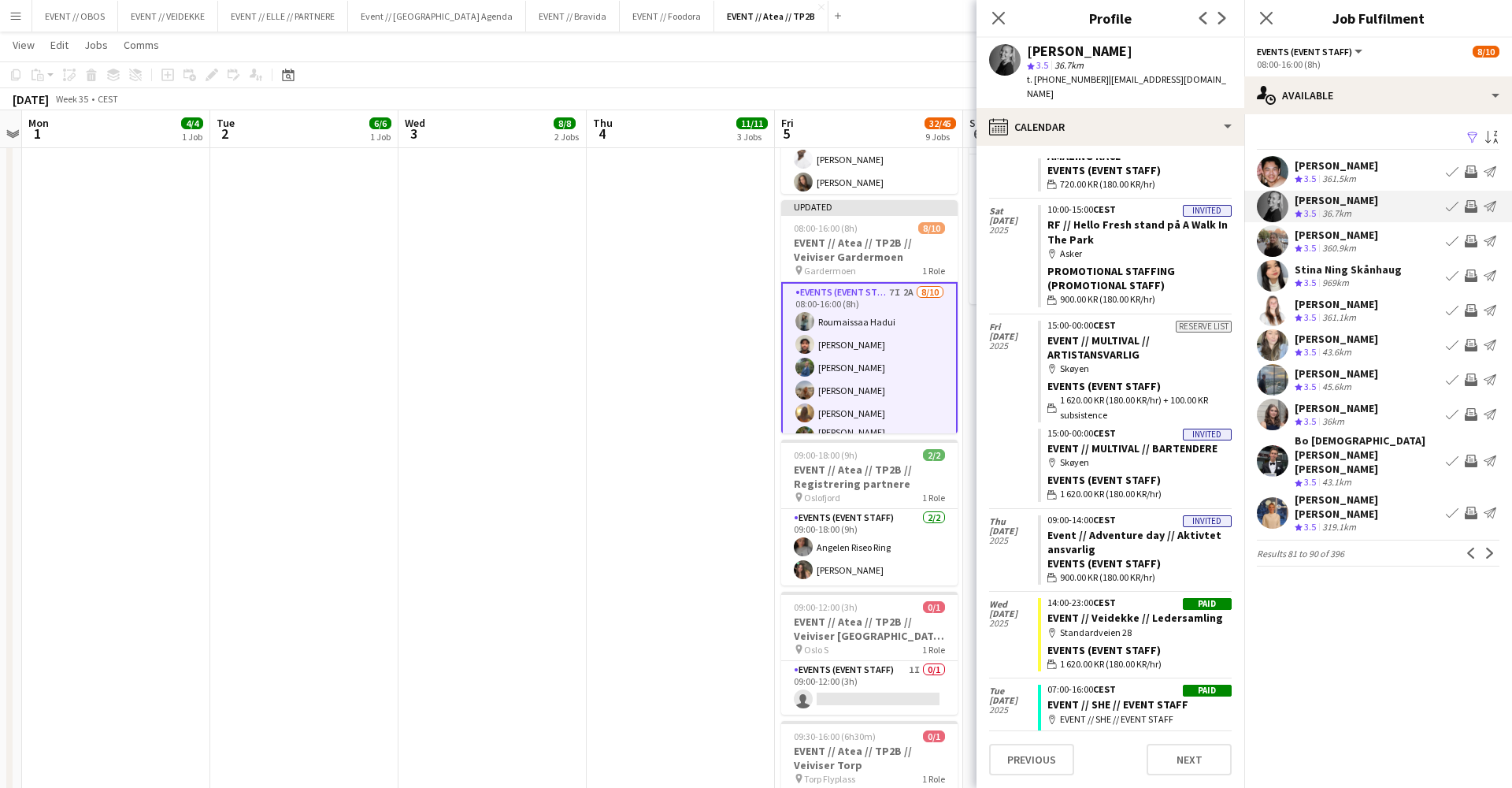
scroll to position [194, 0]
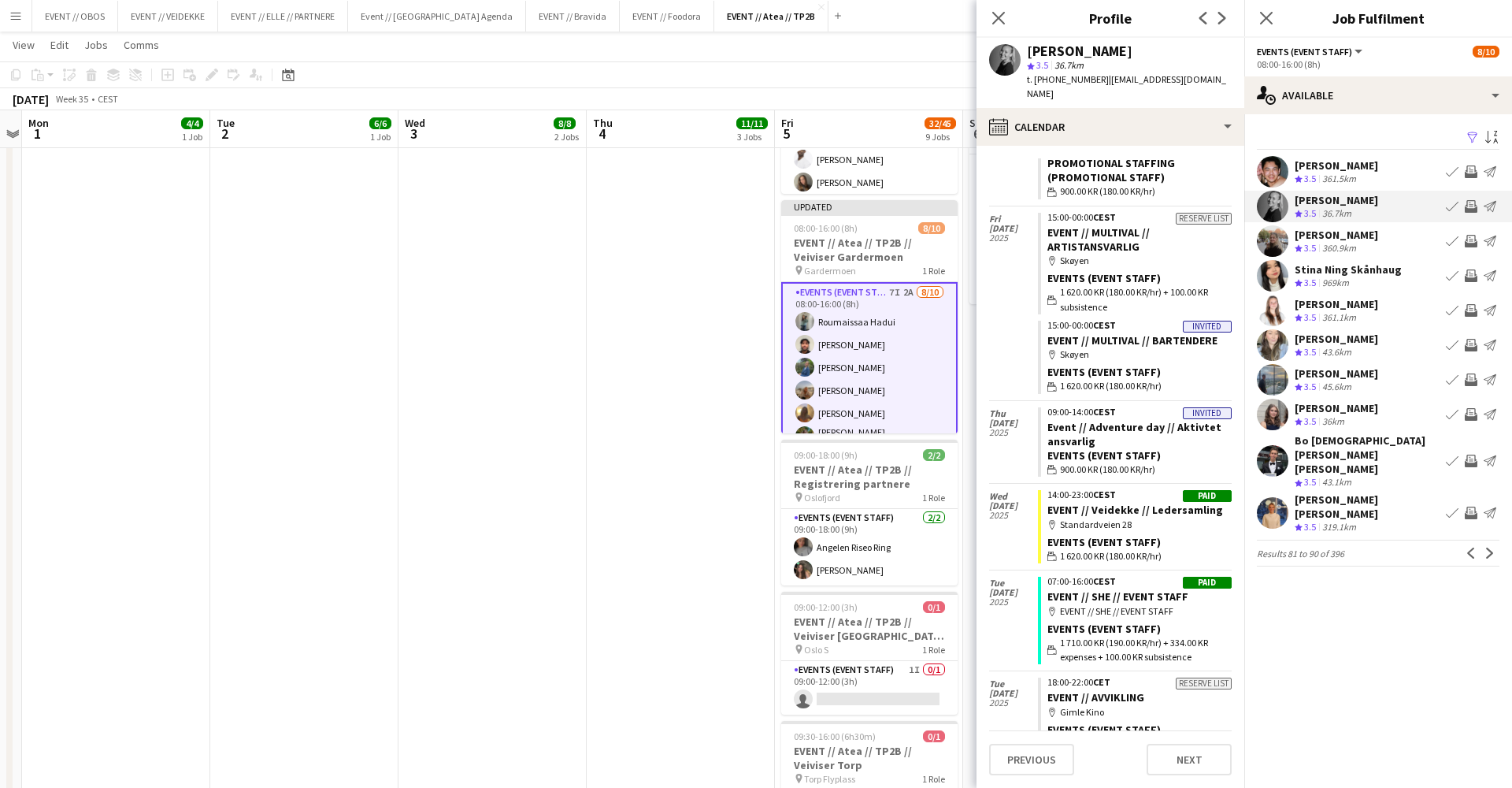
click at [1475, 205] on app-icon "Invite crew" at bounding box center [1471, 206] width 12 height 12
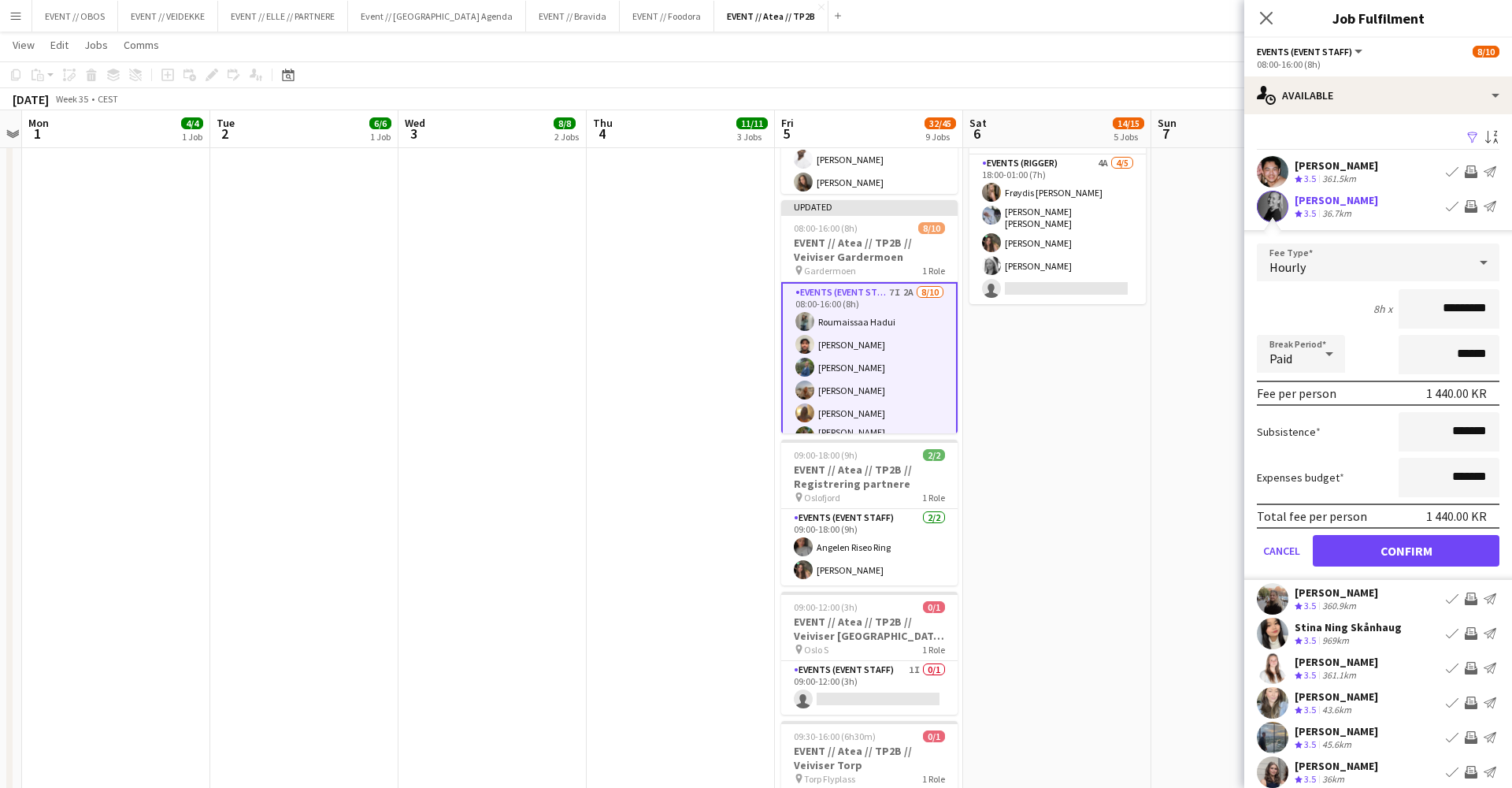
click at [1427, 555] on button "Confirm" at bounding box center [1406, 550] width 187 height 31
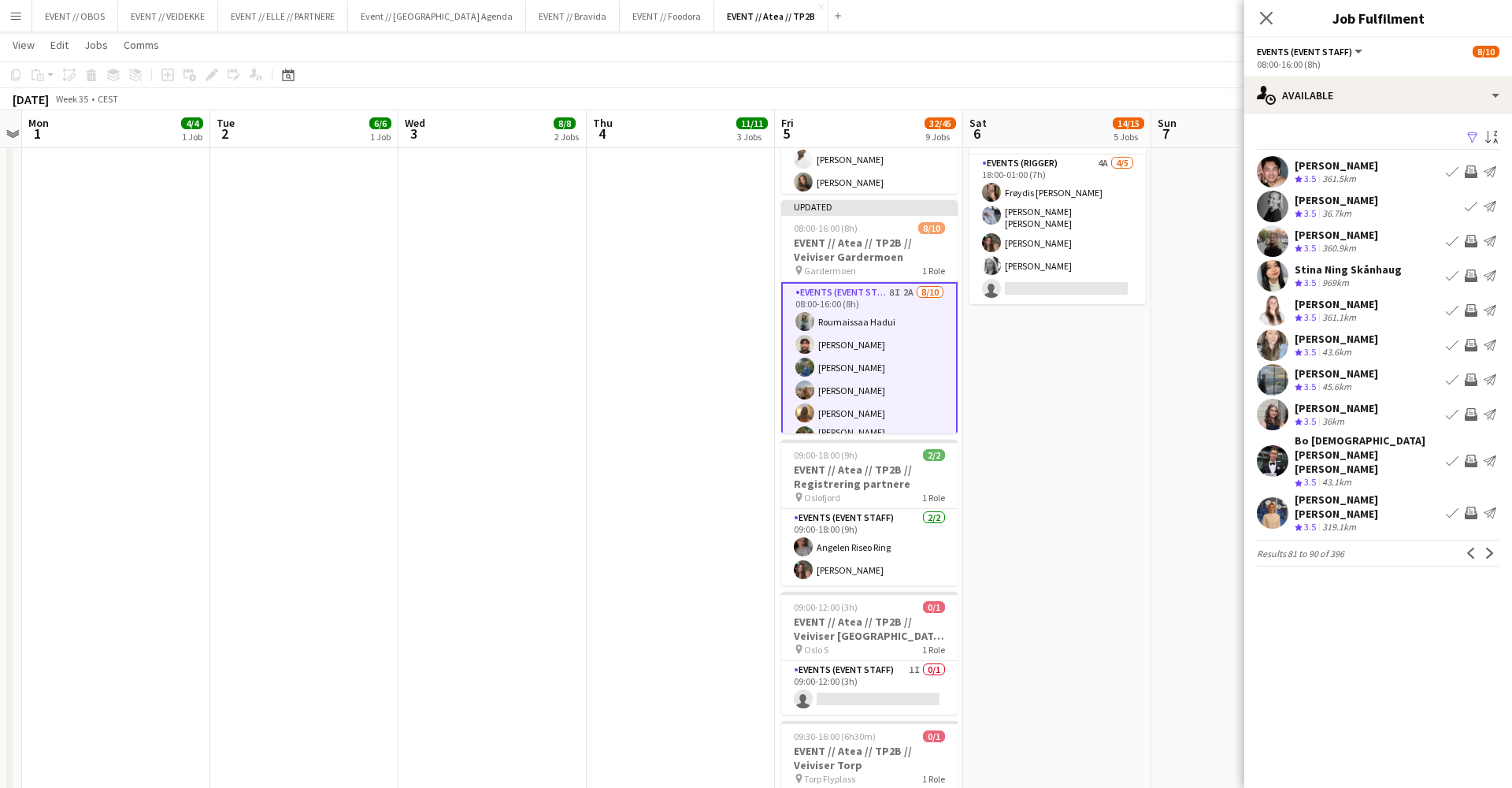
click at [1474, 507] on app-icon "Invite crew" at bounding box center [1471, 512] width 12 height 12
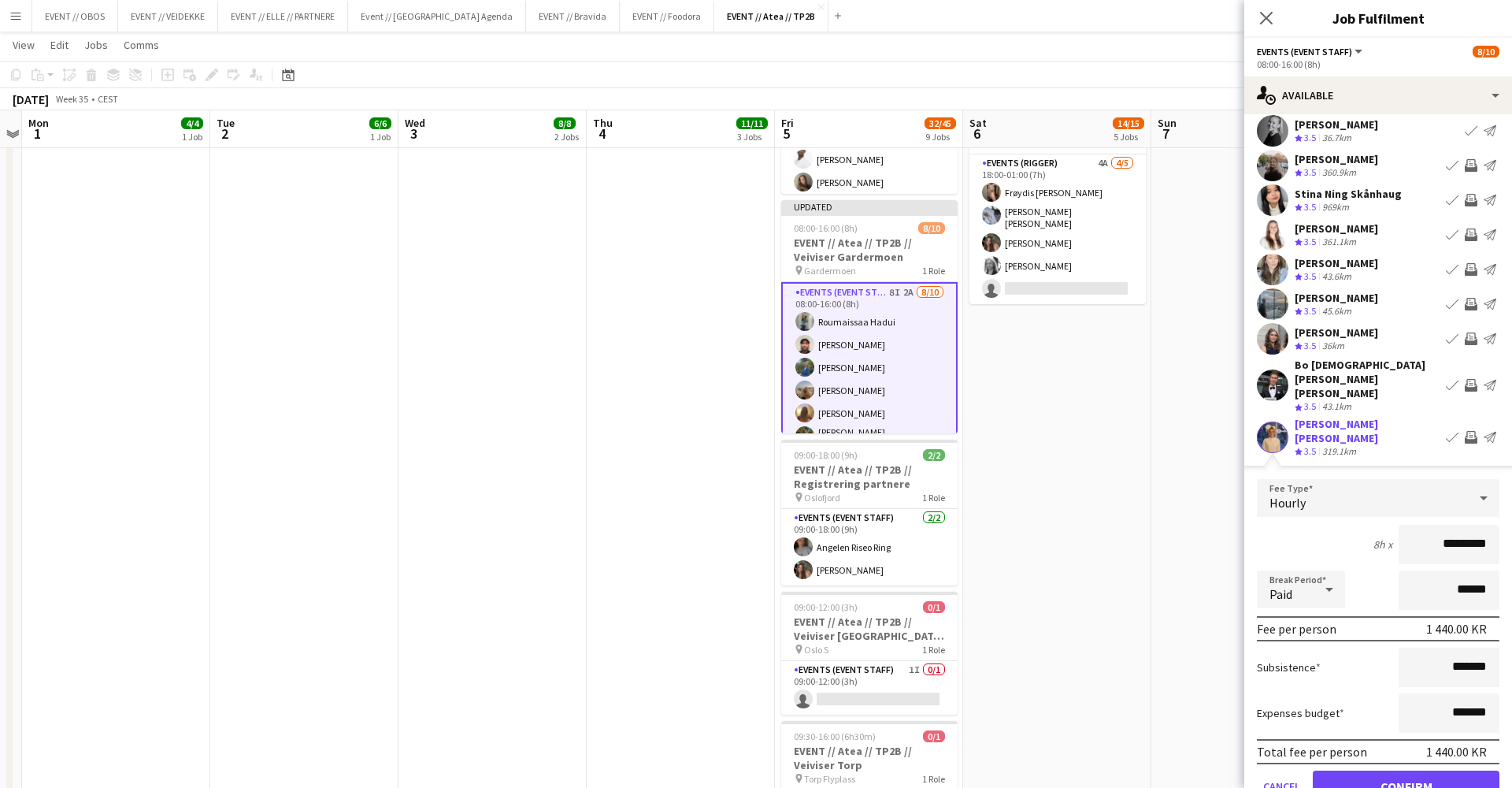
scroll to position [103, 0]
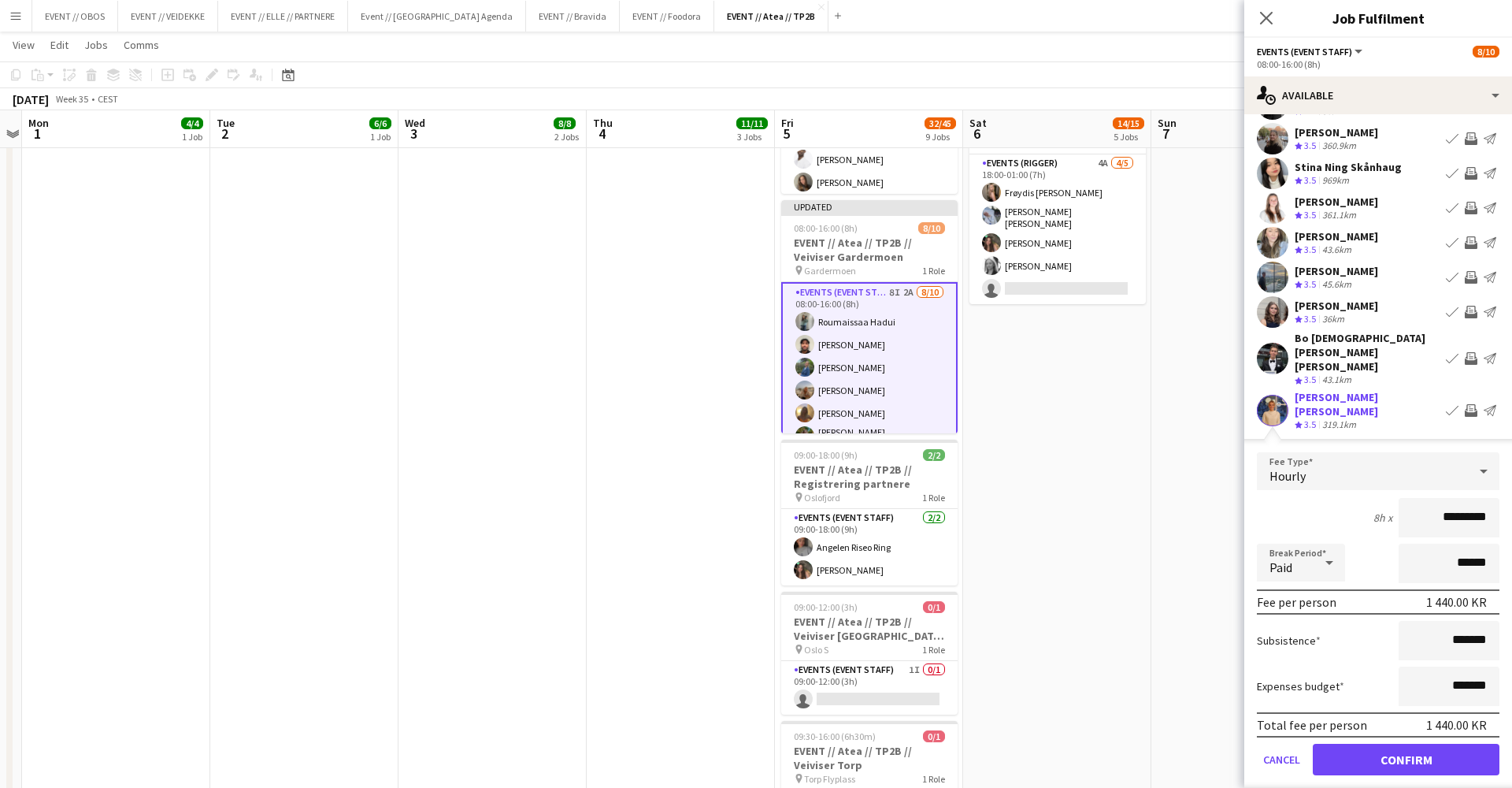
click at [1421, 743] on button "Confirm" at bounding box center [1406, 759] width 187 height 31
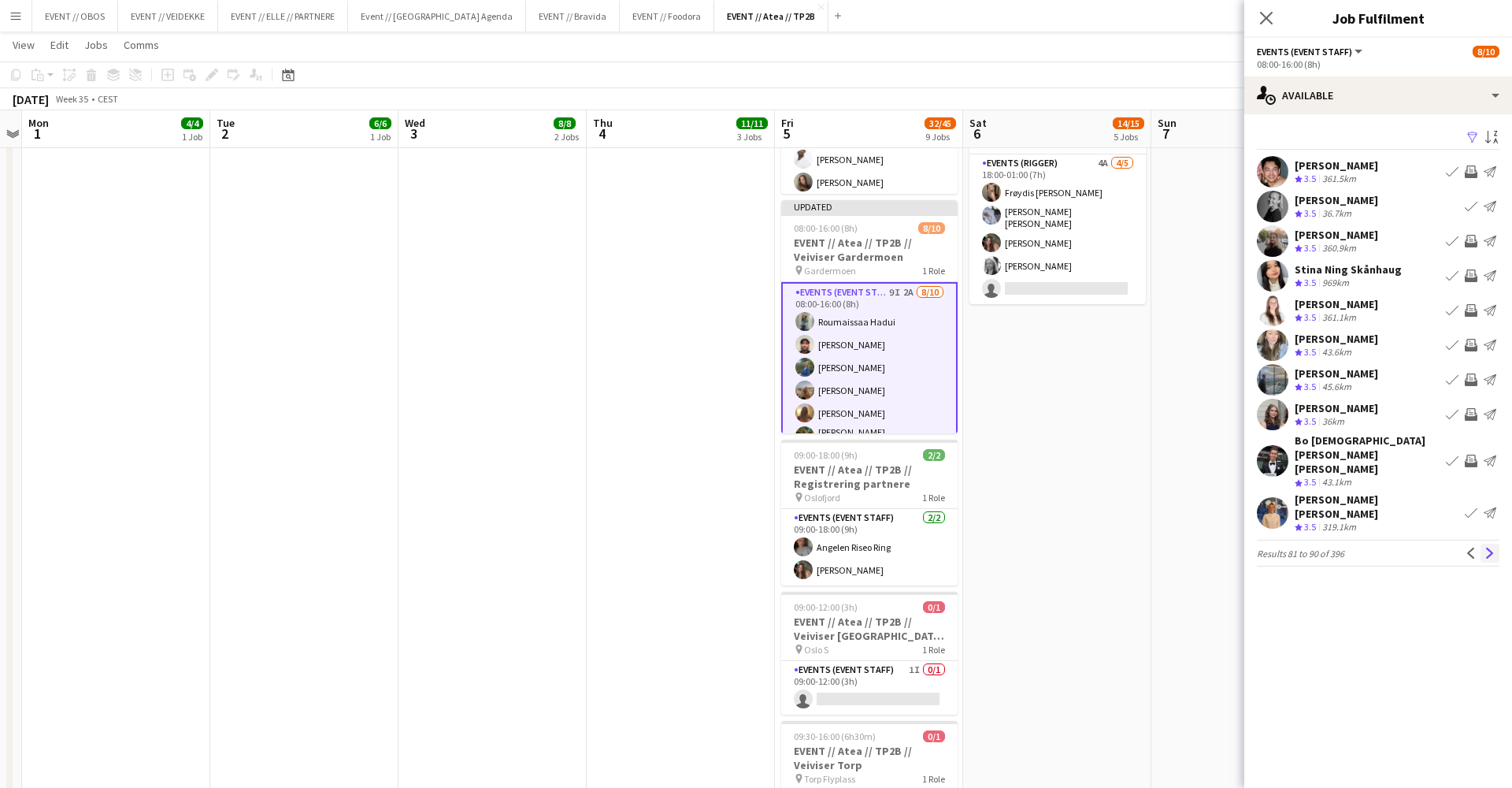
click at [1494, 544] on button "Next" at bounding box center [1490, 553] width 19 height 19
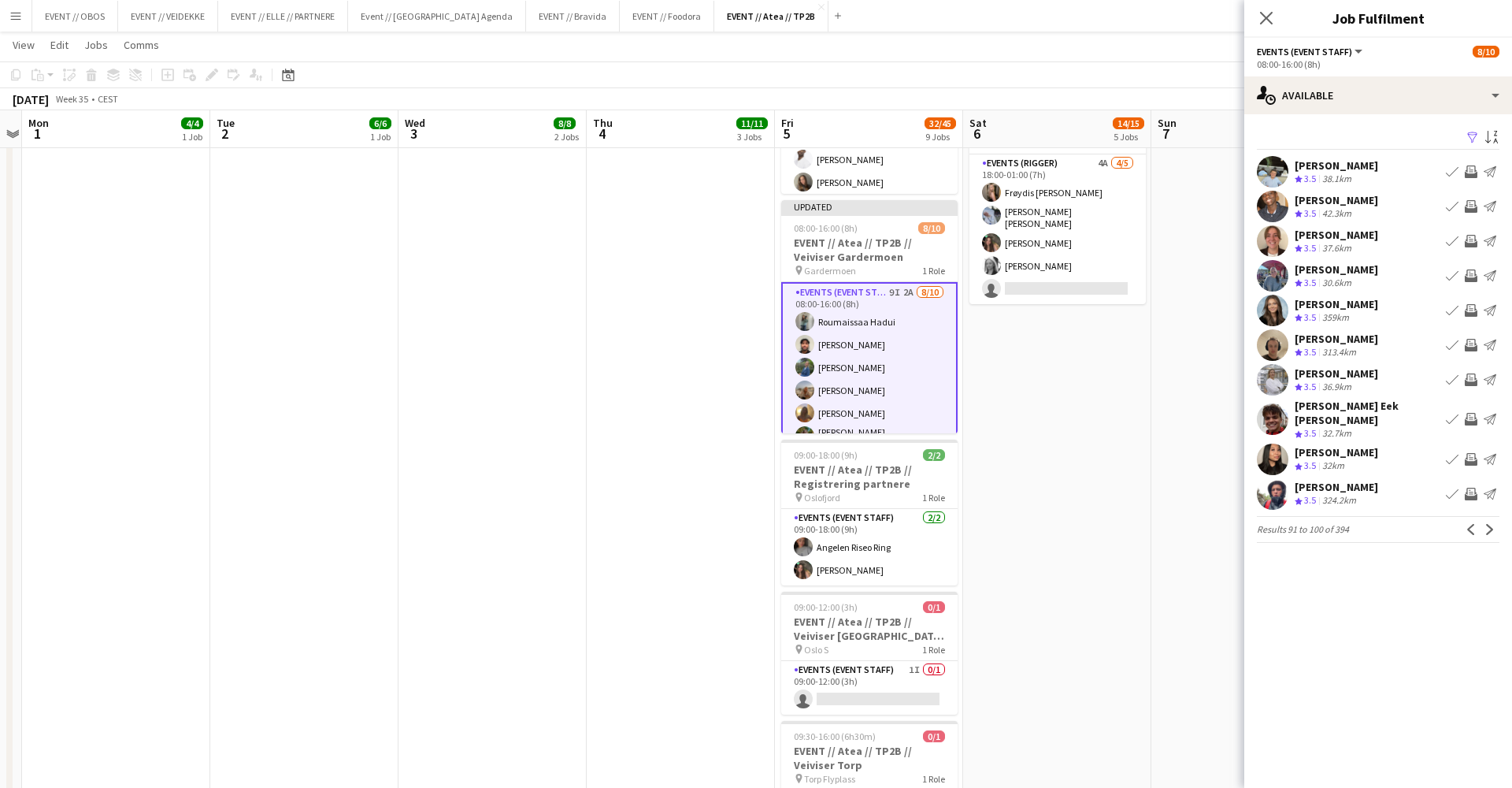
click at [1471, 209] on app-icon "Invite crew" at bounding box center [1471, 206] width 12 height 12
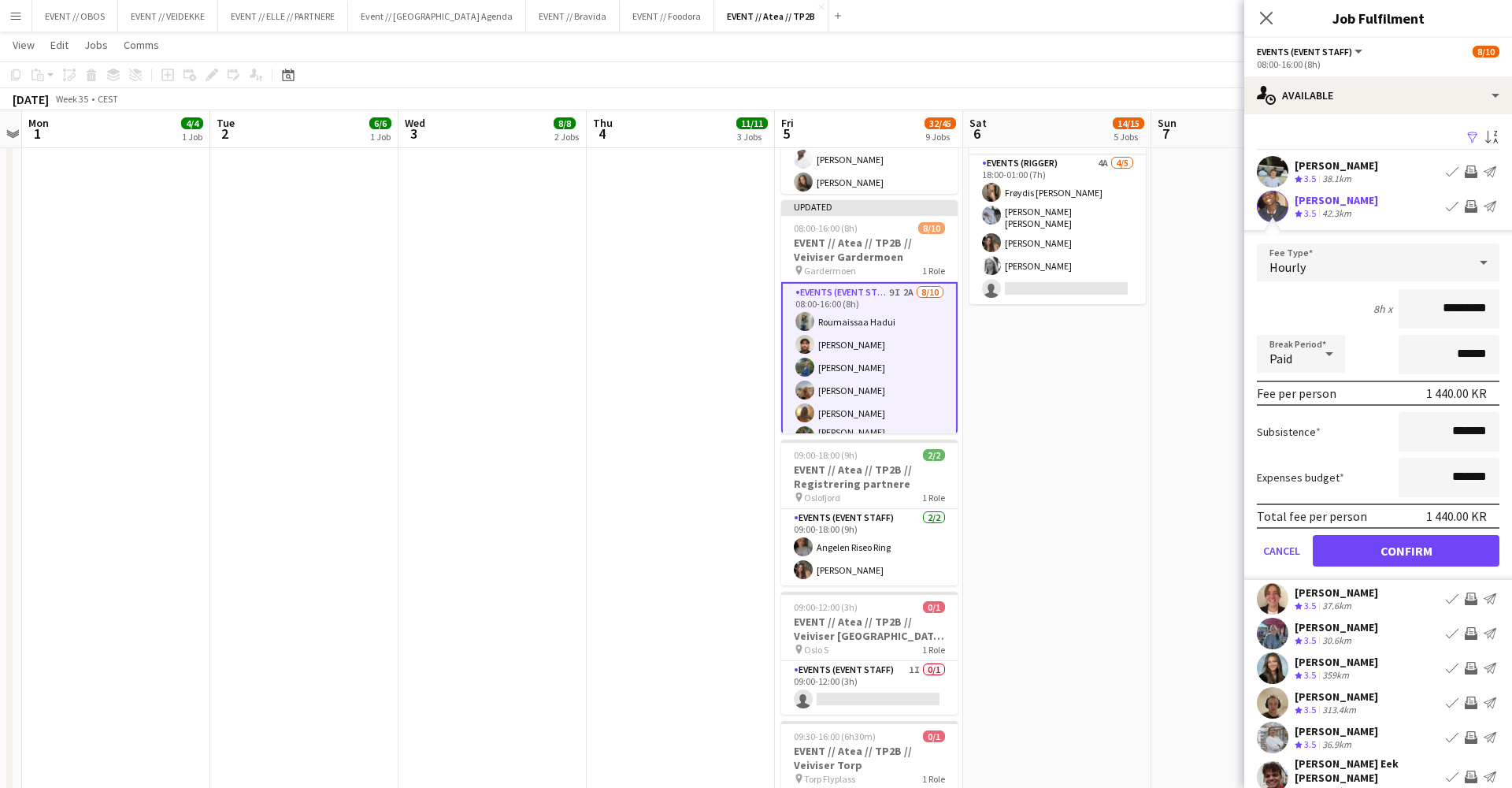
click at [1410, 565] on button "Confirm" at bounding box center [1406, 550] width 187 height 31
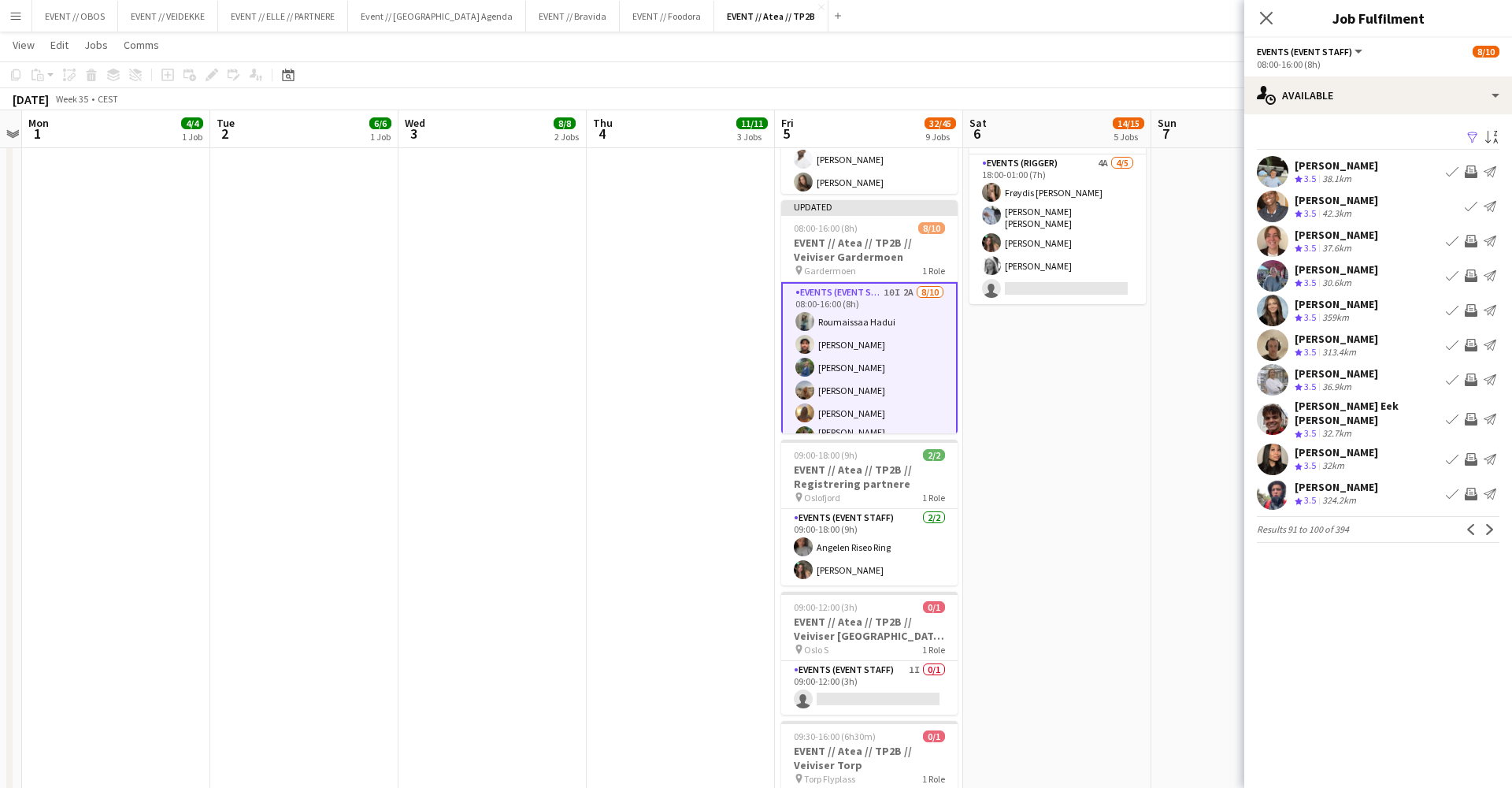
click at [1475, 377] on app-icon "Invite crew" at bounding box center [1471, 379] width 12 height 12
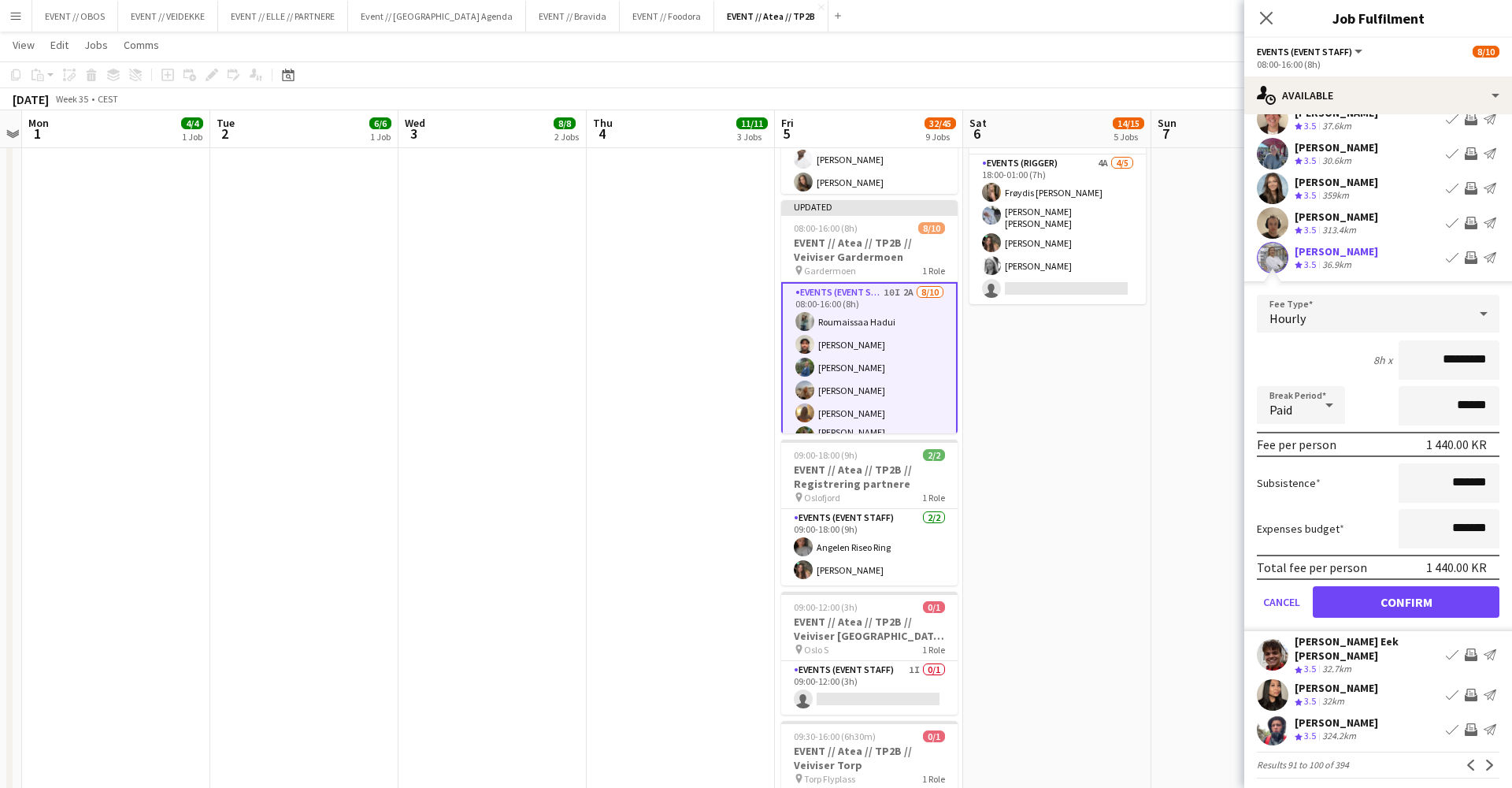
scroll to position [122, 0]
click at [1462, 608] on button "Confirm" at bounding box center [1406, 603] width 187 height 31
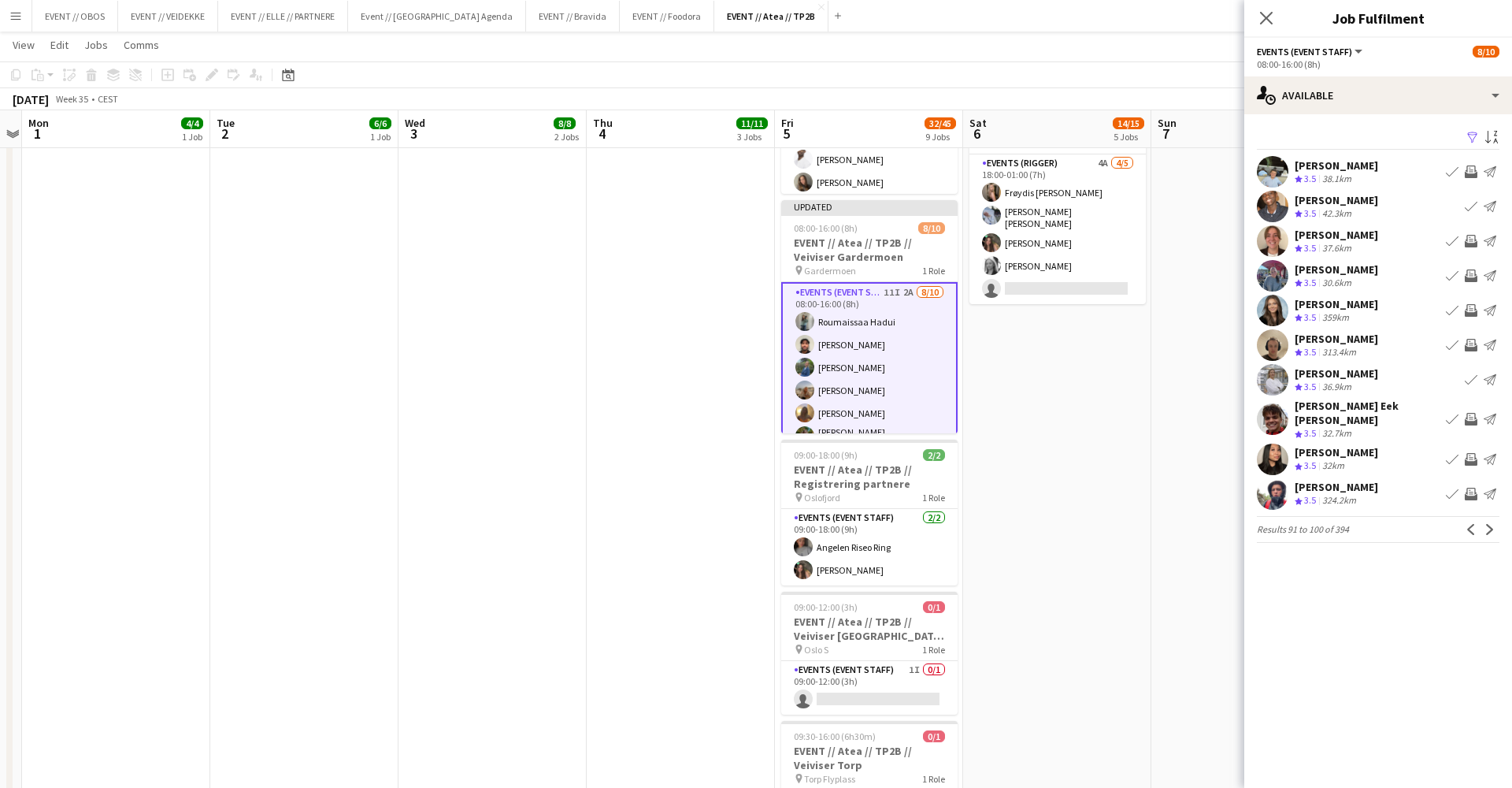
scroll to position [0, 0]
click at [1491, 524] on app-icon "Next" at bounding box center [1490, 529] width 11 height 11
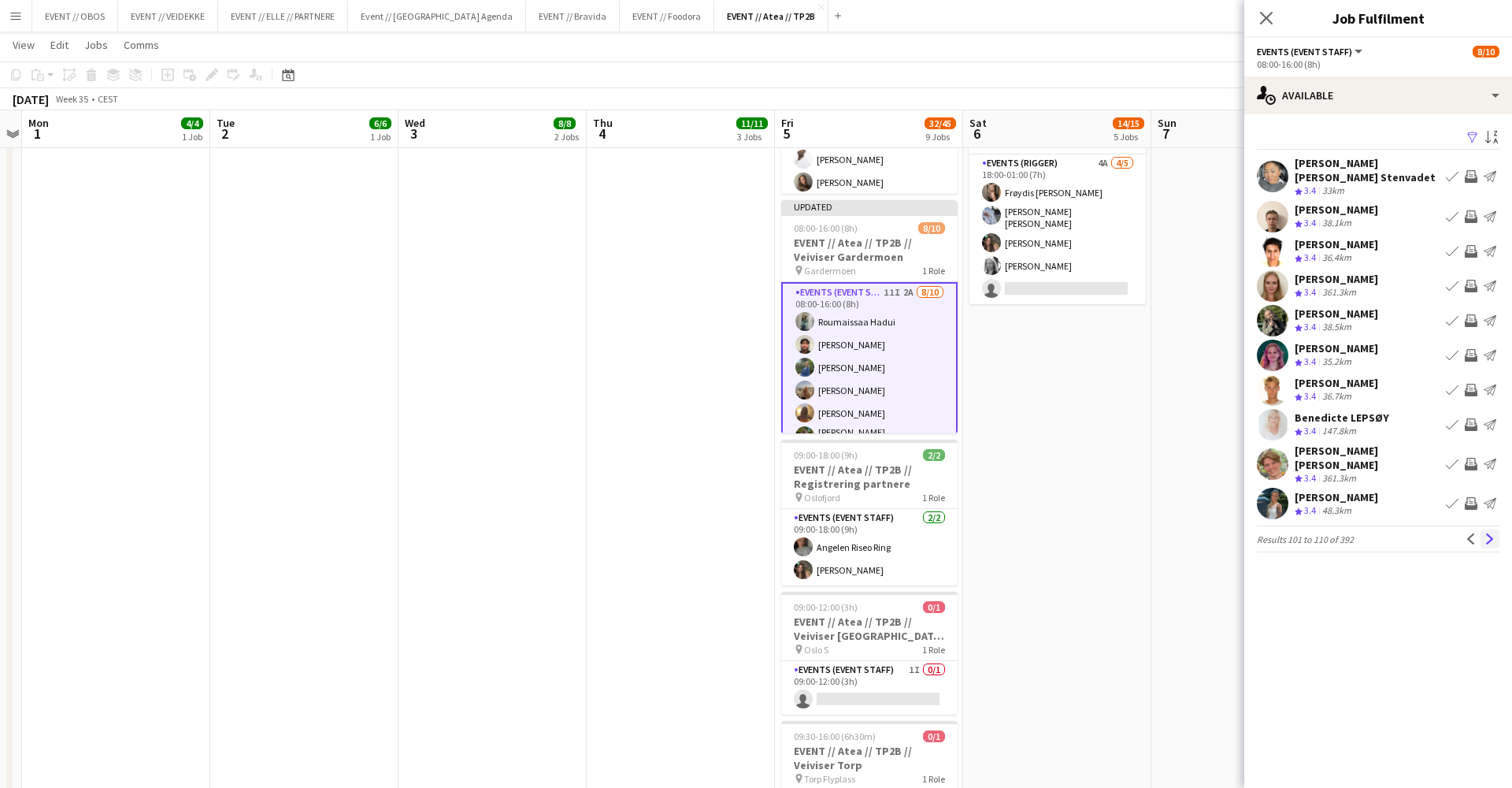
click at [1490, 533] on app-icon "Next" at bounding box center [1490, 538] width 11 height 11
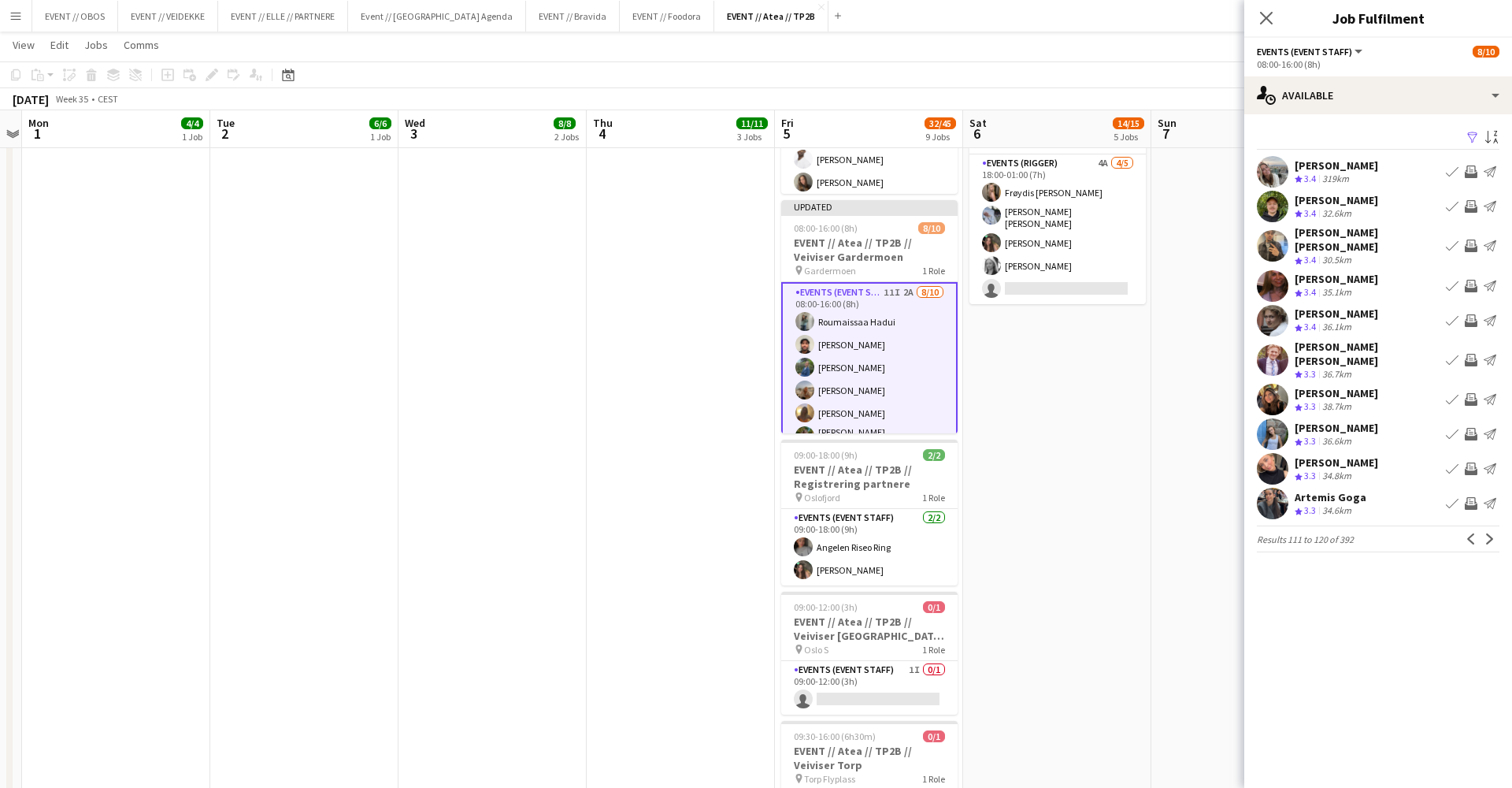
click at [1476, 463] on app-icon "Invite crew" at bounding box center [1471, 468] width 12 height 12
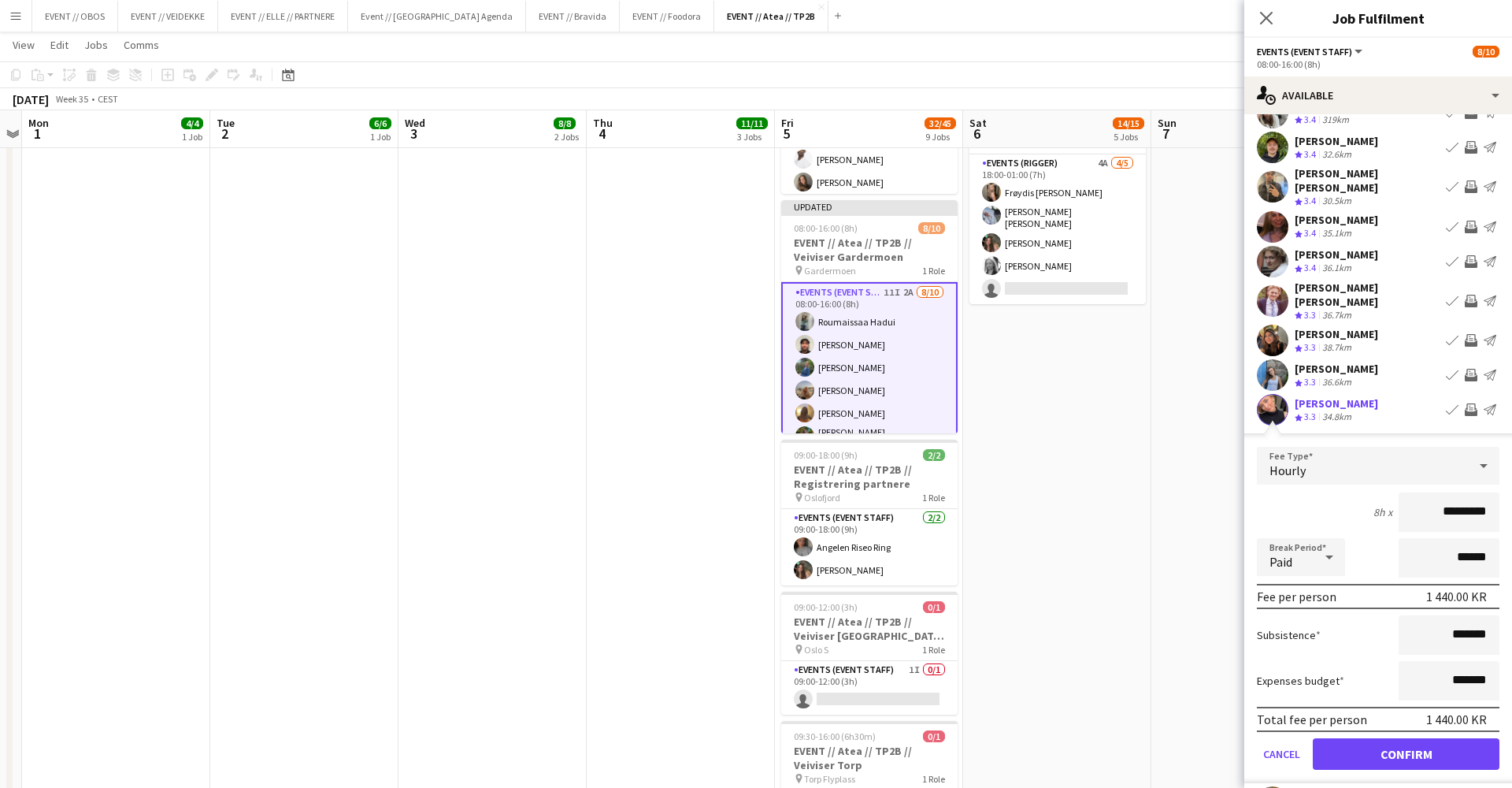
scroll to position [82, 0]
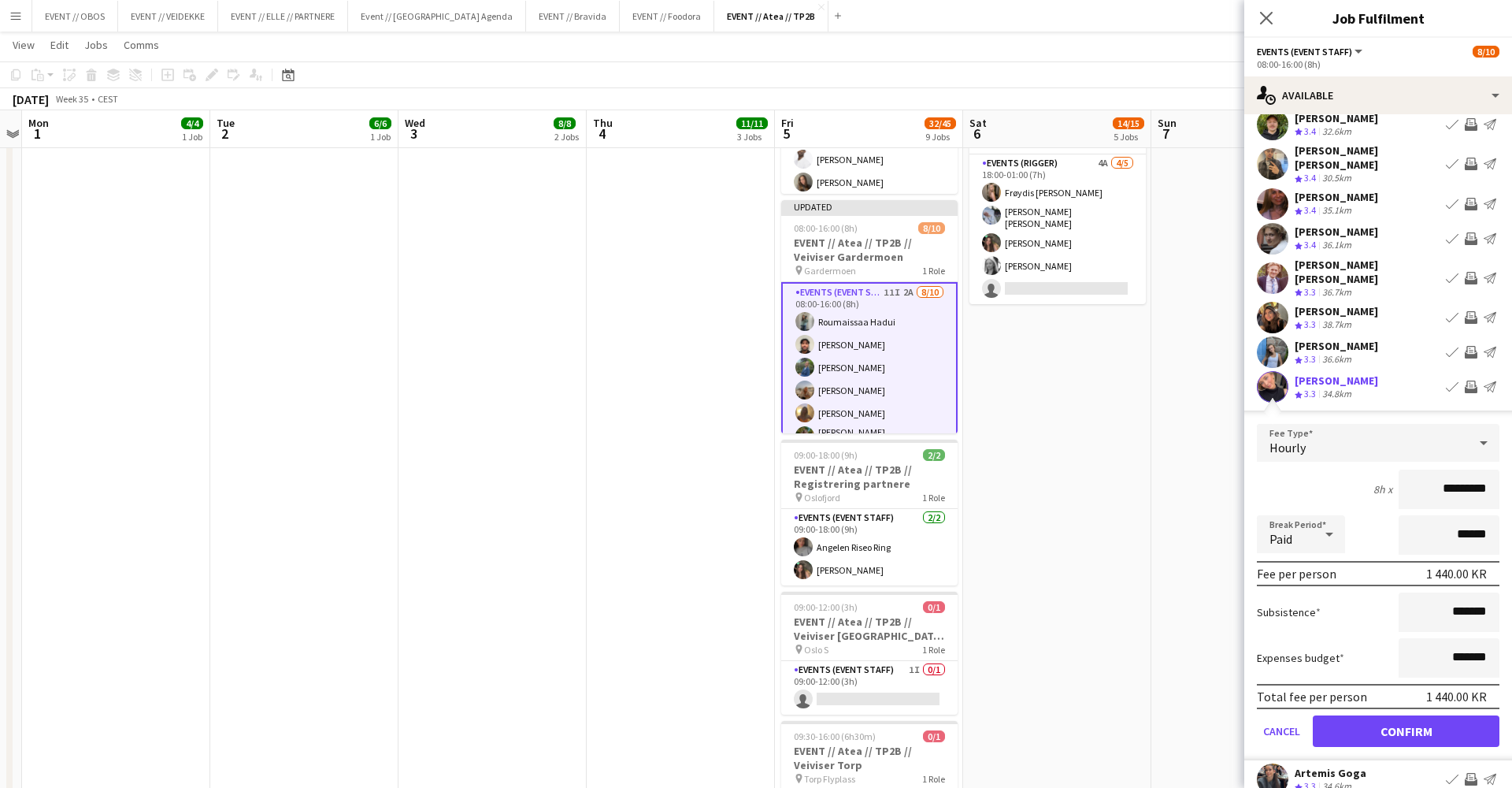
click at [1433, 715] on button "Confirm" at bounding box center [1406, 731] width 187 height 31
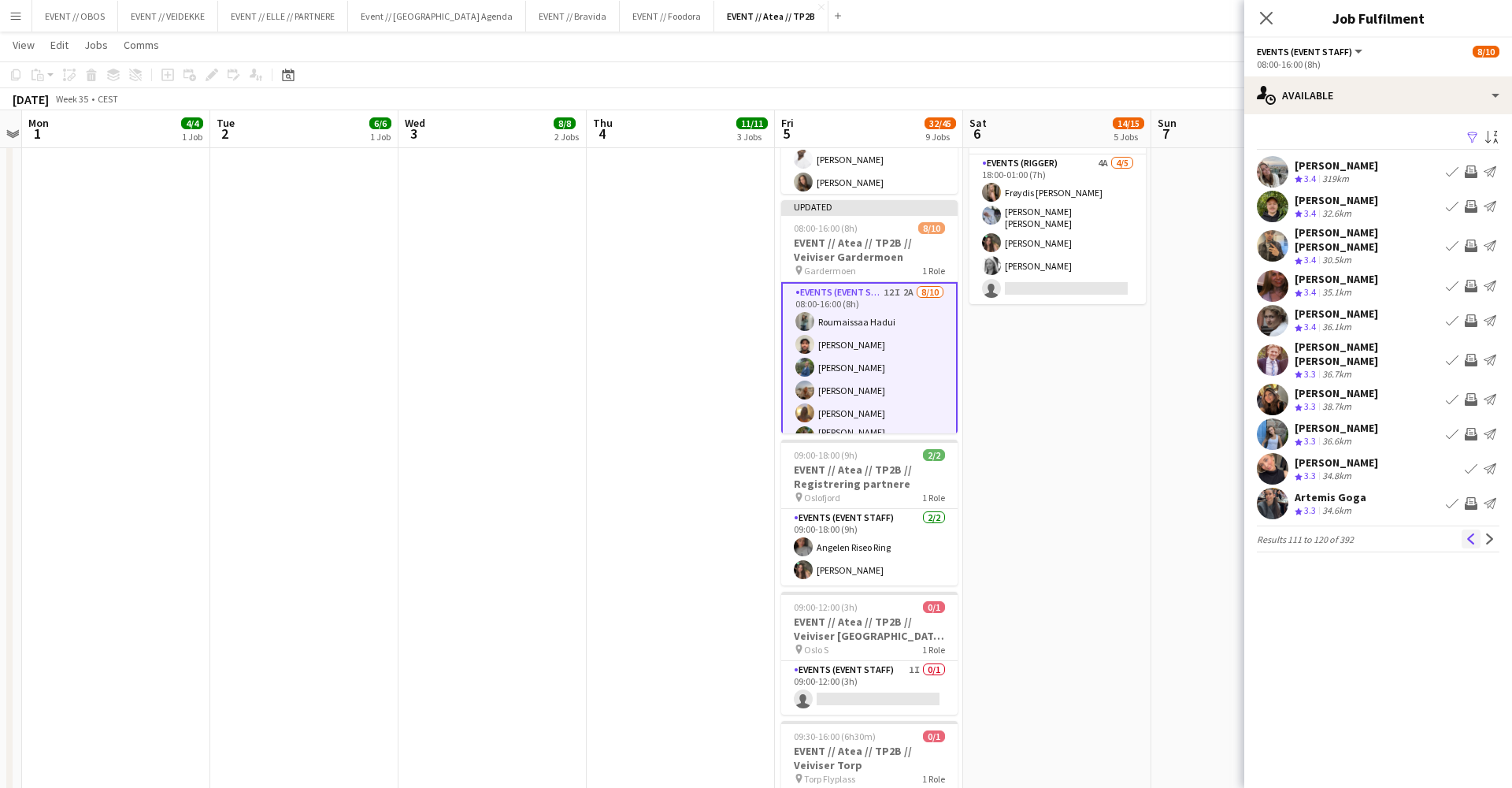
click at [1479, 530] on button "Previous" at bounding box center [1471, 539] width 19 height 19
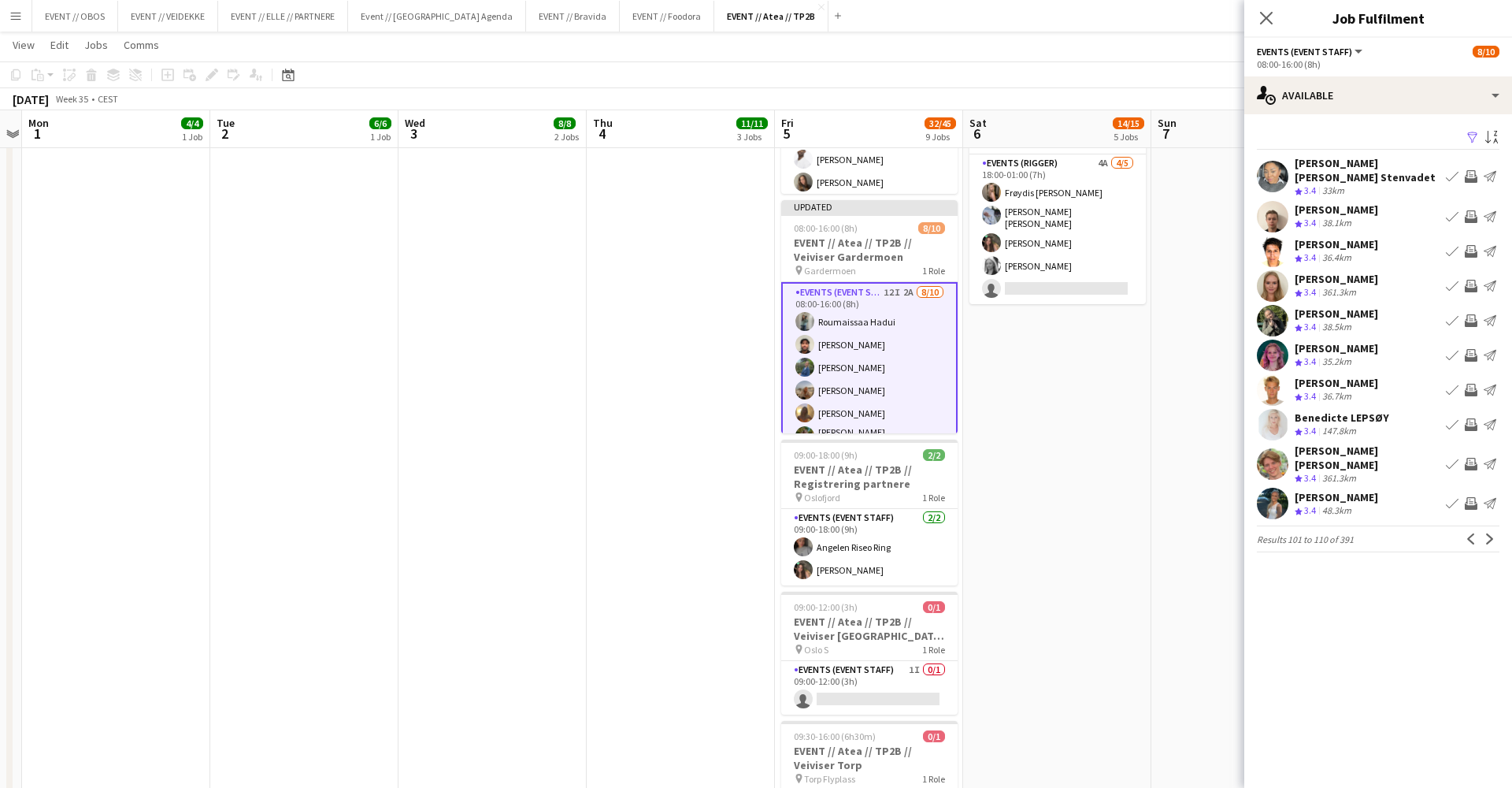
click at [1475, 358] on app-icon "Invite crew" at bounding box center [1471, 355] width 12 height 12
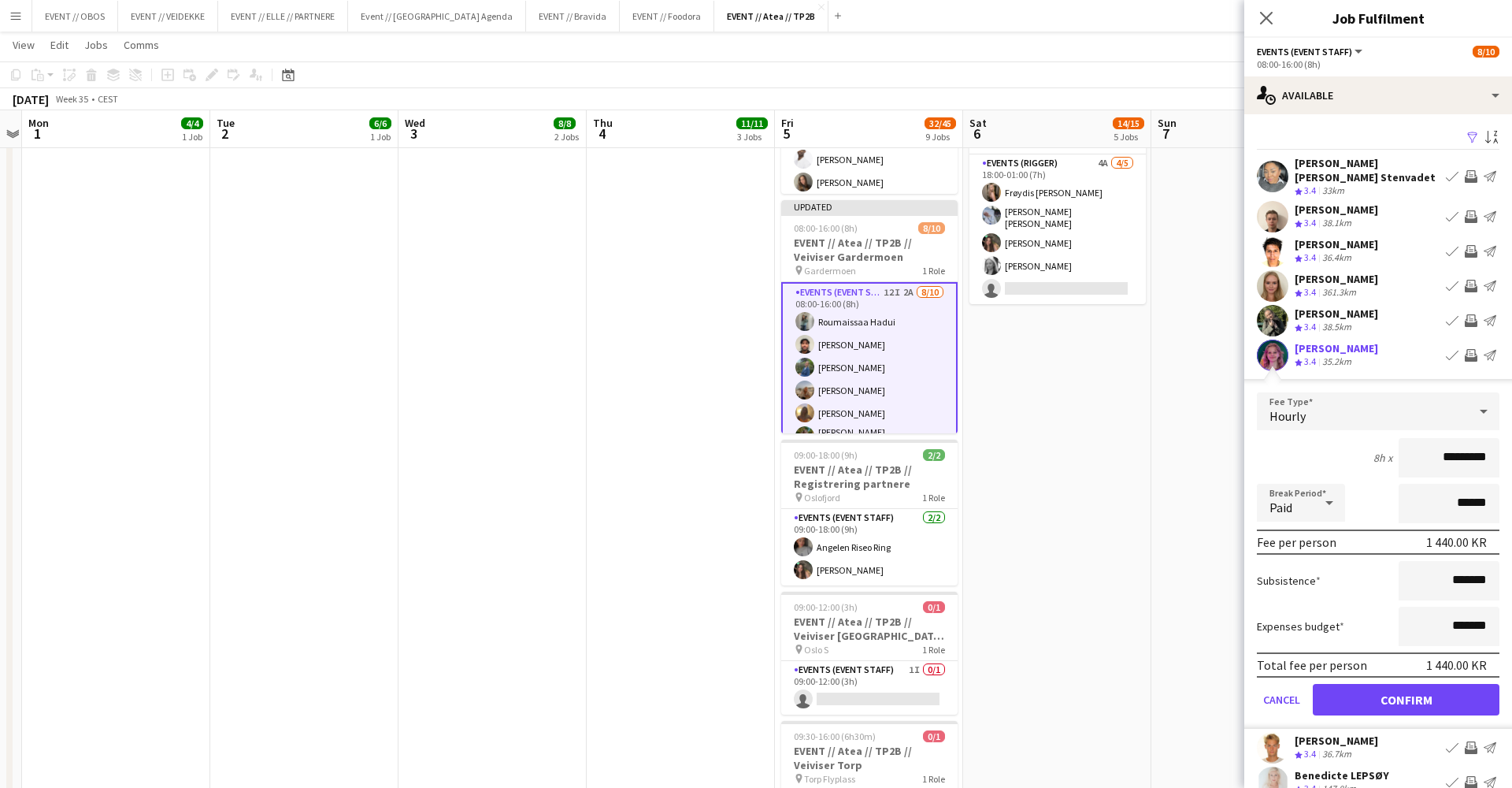
scroll to position [15, 0]
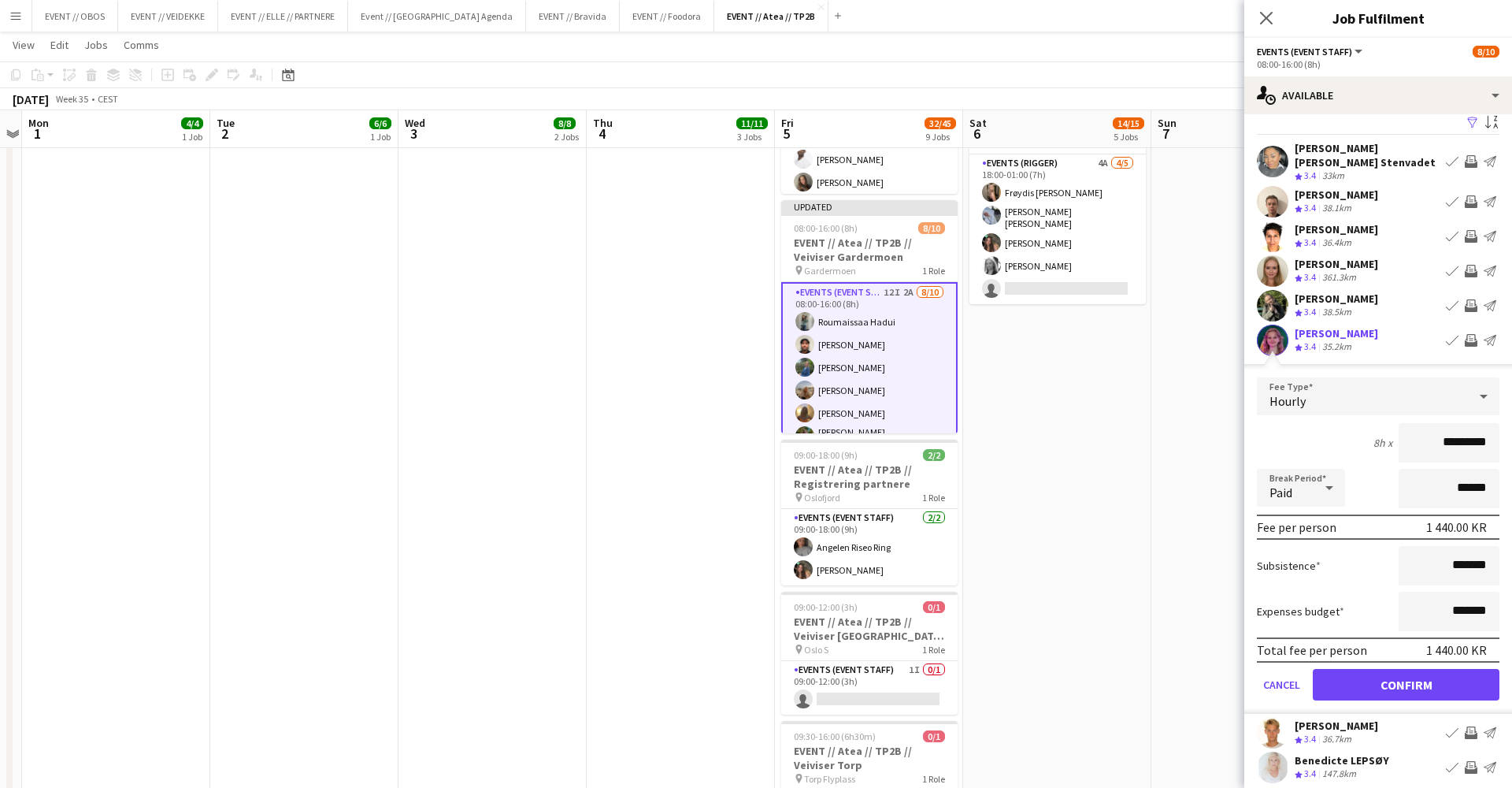
click at [1417, 711] on form "Fee Type Hourly 8h x ********* Break Period Paid ****** Fee per person 1 440.00…" at bounding box center [1379, 545] width 268 height 336
click at [1417, 709] on form "Fee Type Hourly 8h x ********* Break Period Paid ****** Fee per person 1 440.00…" at bounding box center [1379, 545] width 268 height 336
click at [1433, 680] on button "Confirm" at bounding box center [1406, 685] width 187 height 31
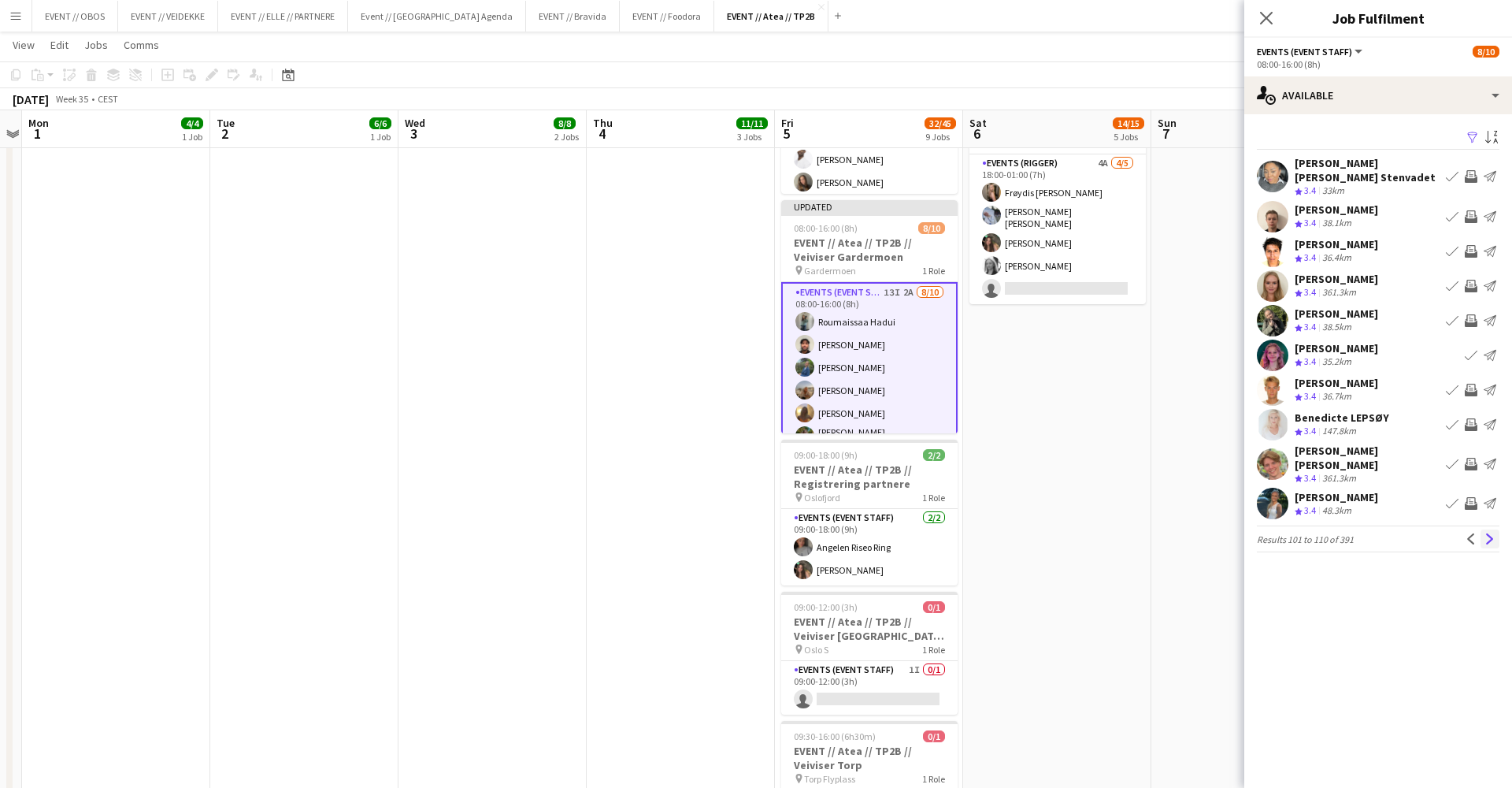
click at [1486, 533] on app-icon "Next" at bounding box center [1490, 538] width 11 height 11
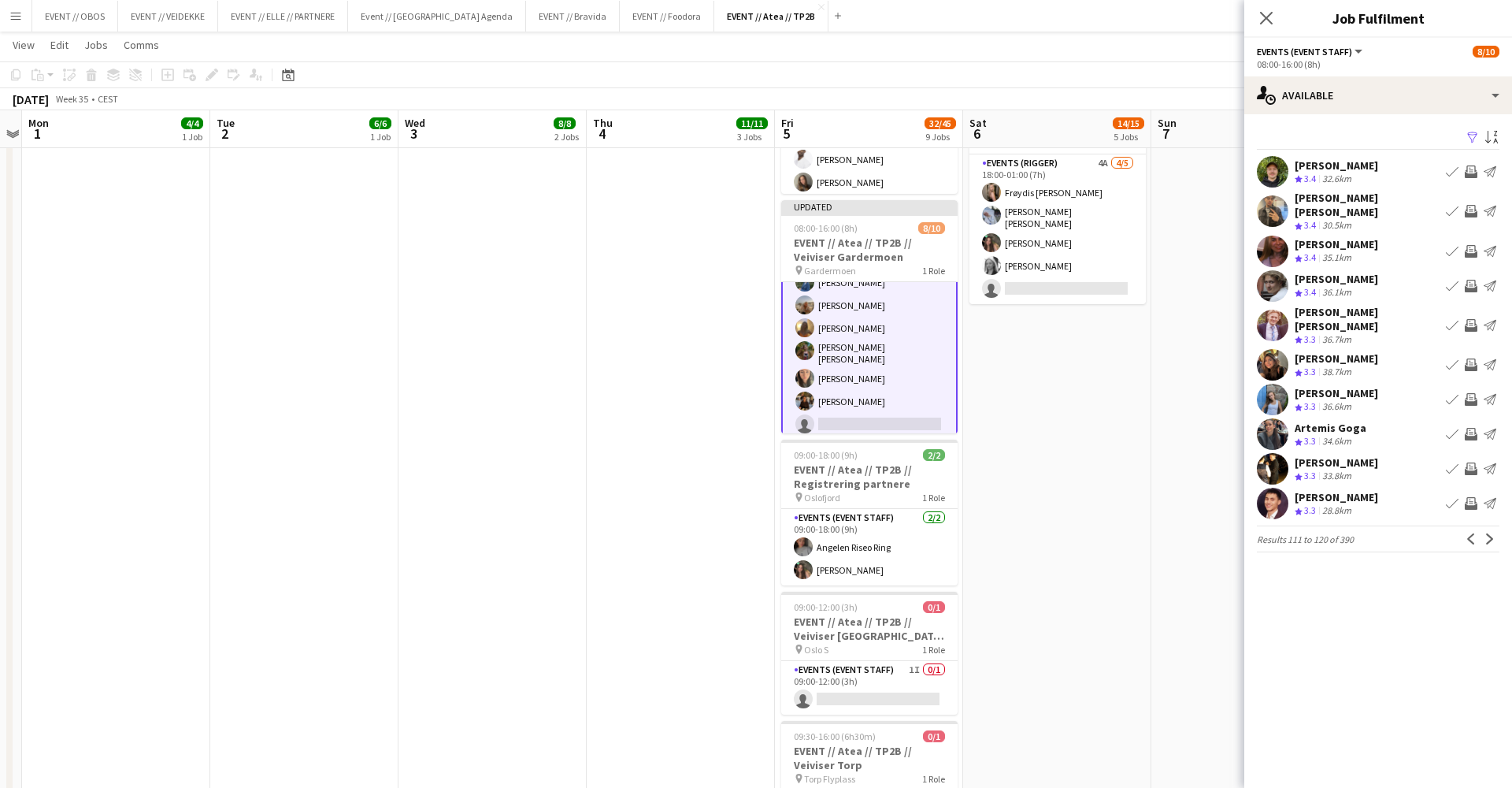
scroll to position [91, 0]
click at [1469, 358] on app-icon "Invite crew" at bounding box center [1471, 364] width 12 height 12
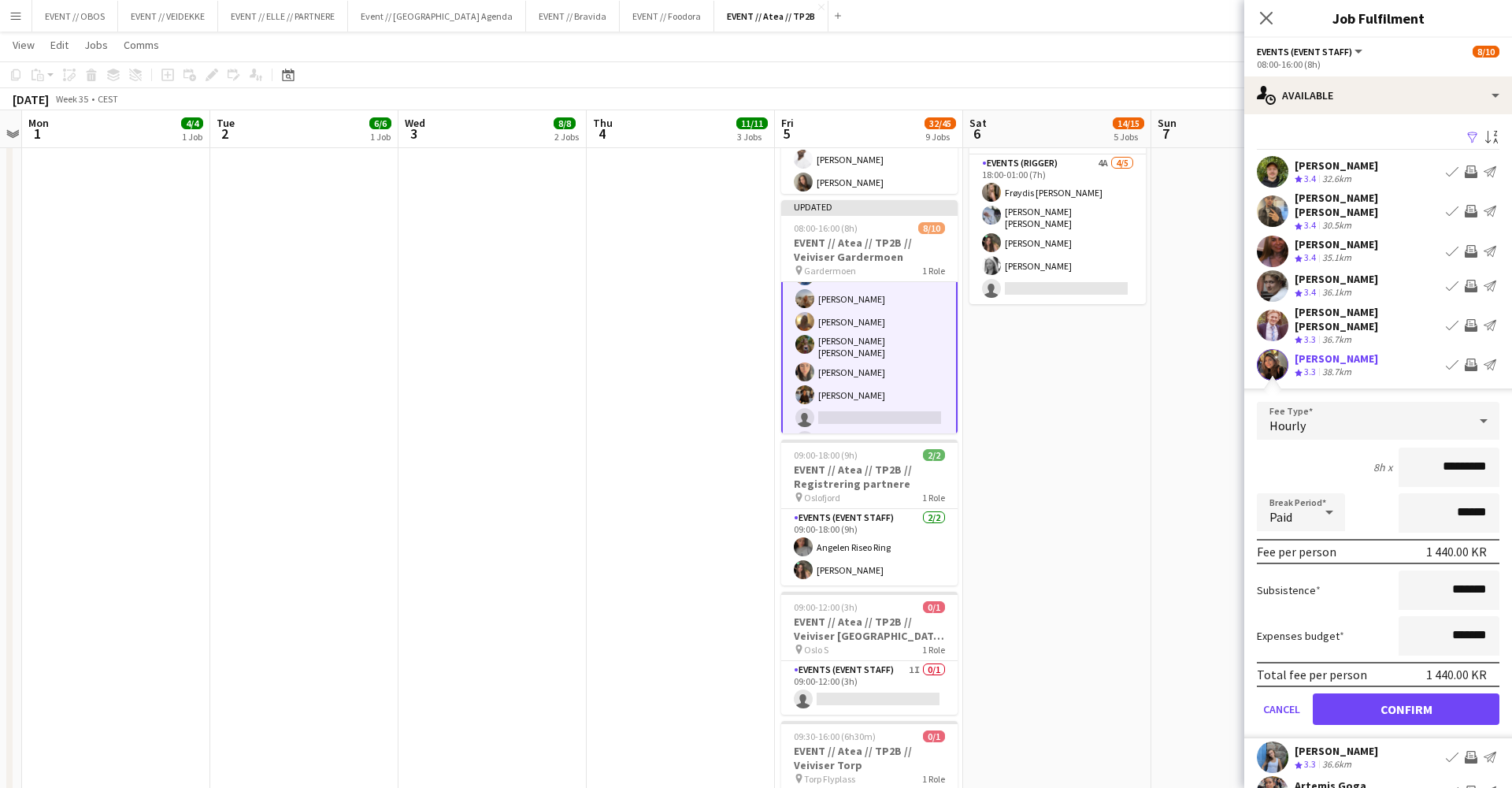
click at [1433, 693] on button "Confirm" at bounding box center [1406, 709] width 187 height 31
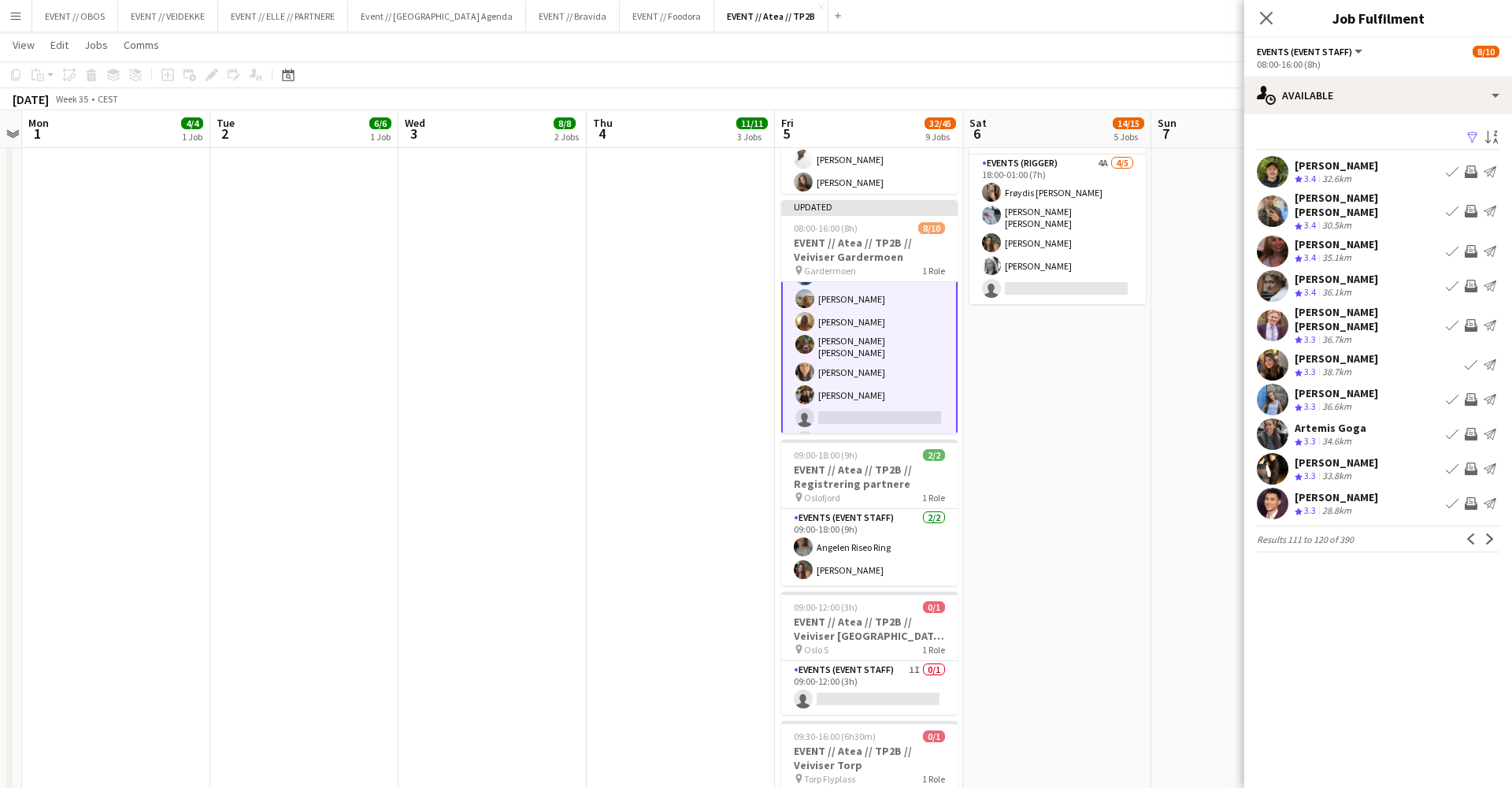
click at [1224, 443] on app-date-cell "08:00-16:00 (8h) 6/6 EVENT // Atea // TP2B // Partnere // Nedrigg pin Oslofjord…" at bounding box center [1245, 219] width 188 height 1606
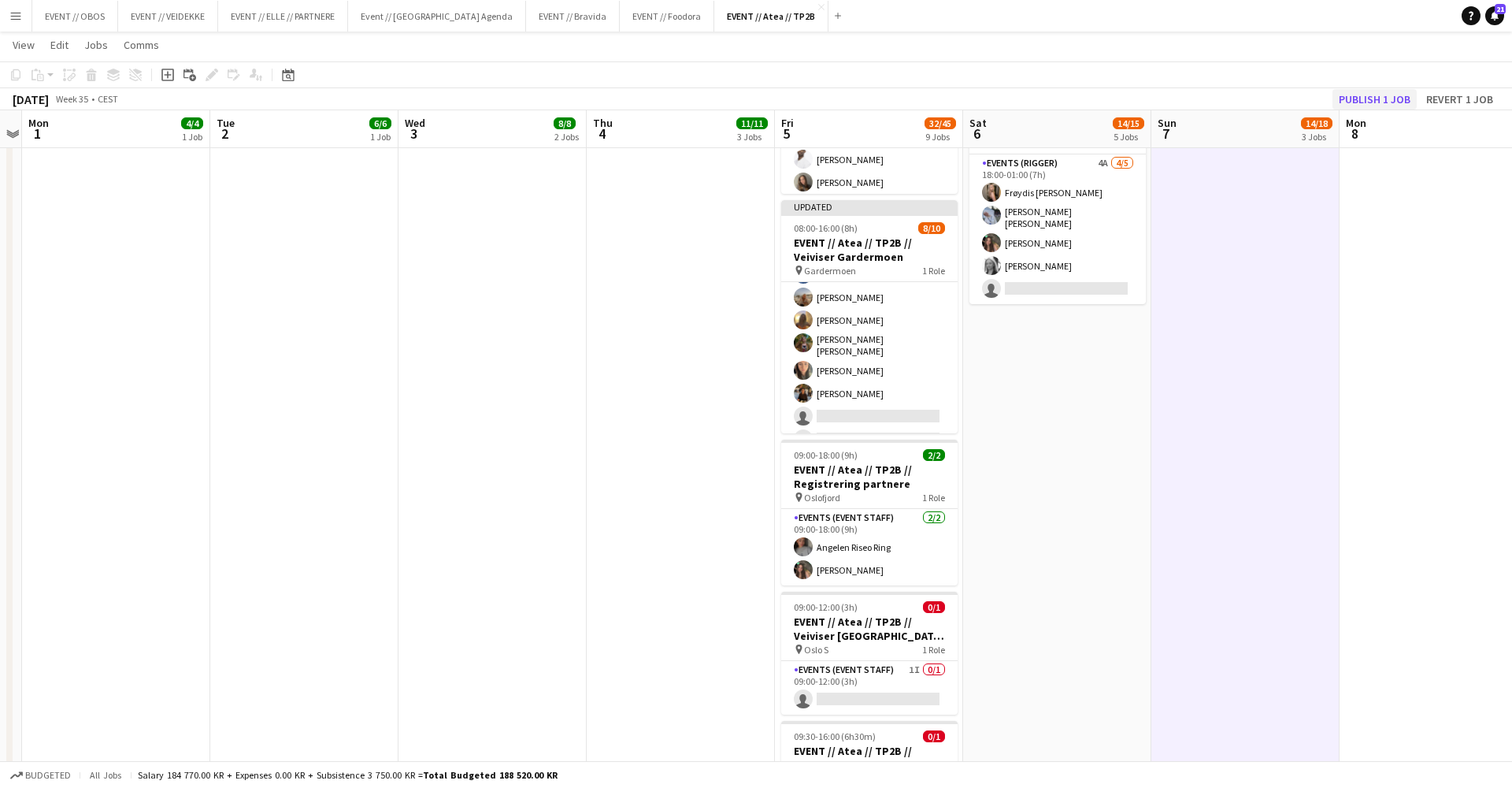
click at [1378, 98] on button "Publish 1 job" at bounding box center [1375, 99] width 84 height 21
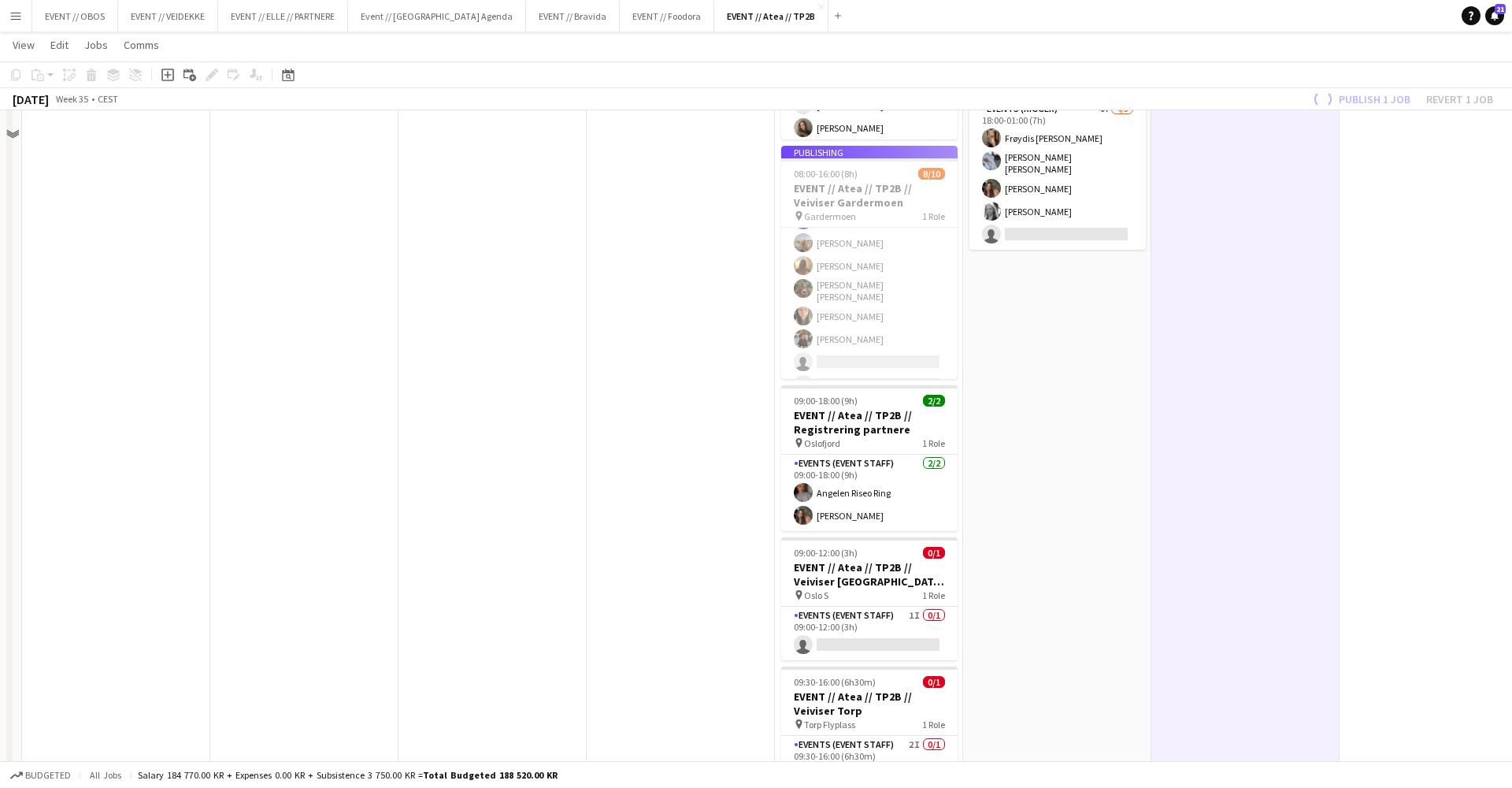
scroll to position [853, 0]
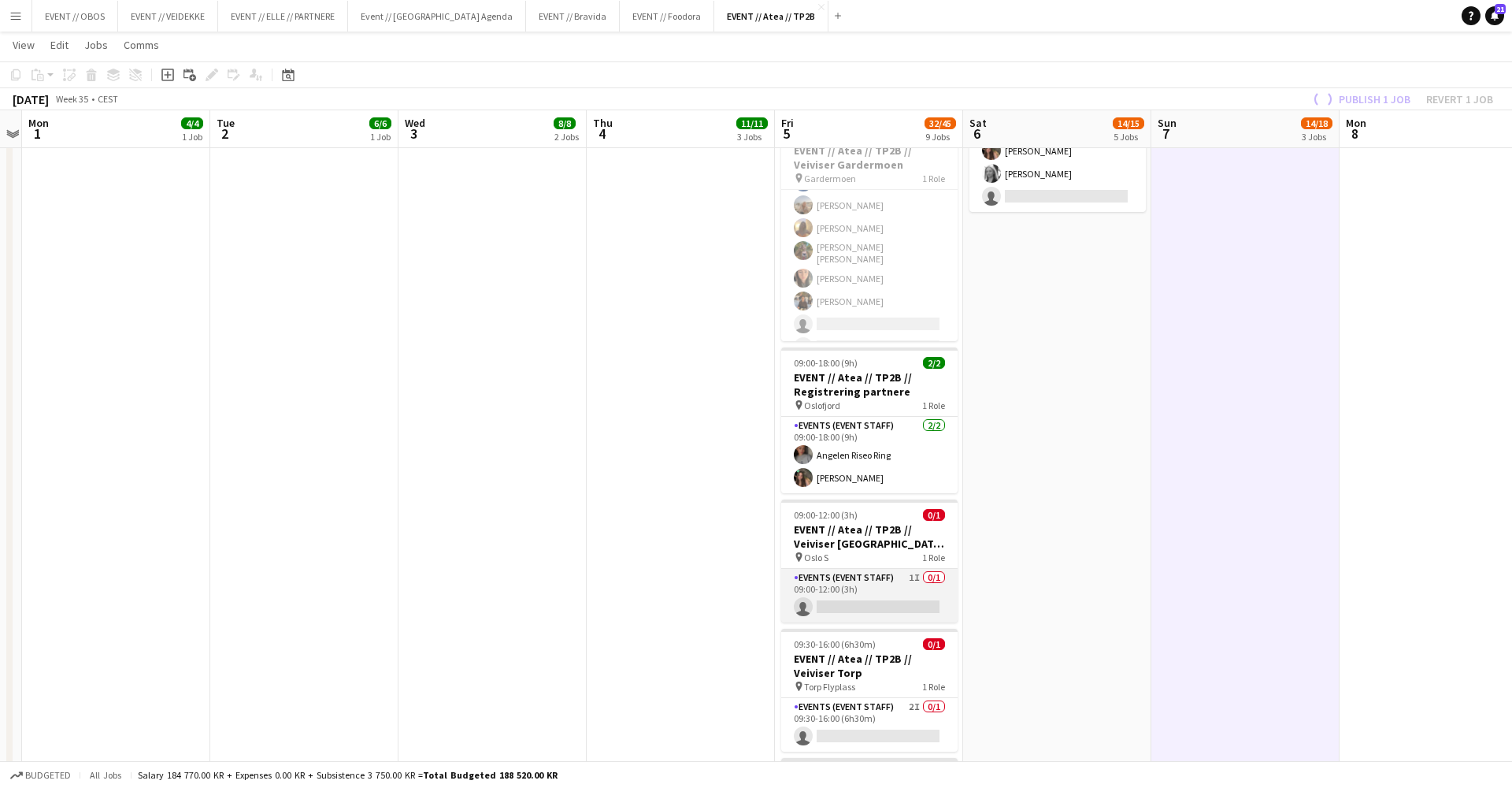
click at [896, 571] on app-card-role "Events (Event Staff) 1I 0/1 09:00-12:00 (3h) single-neutral-actions" at bounding box center [869, 595] width 176 height 54
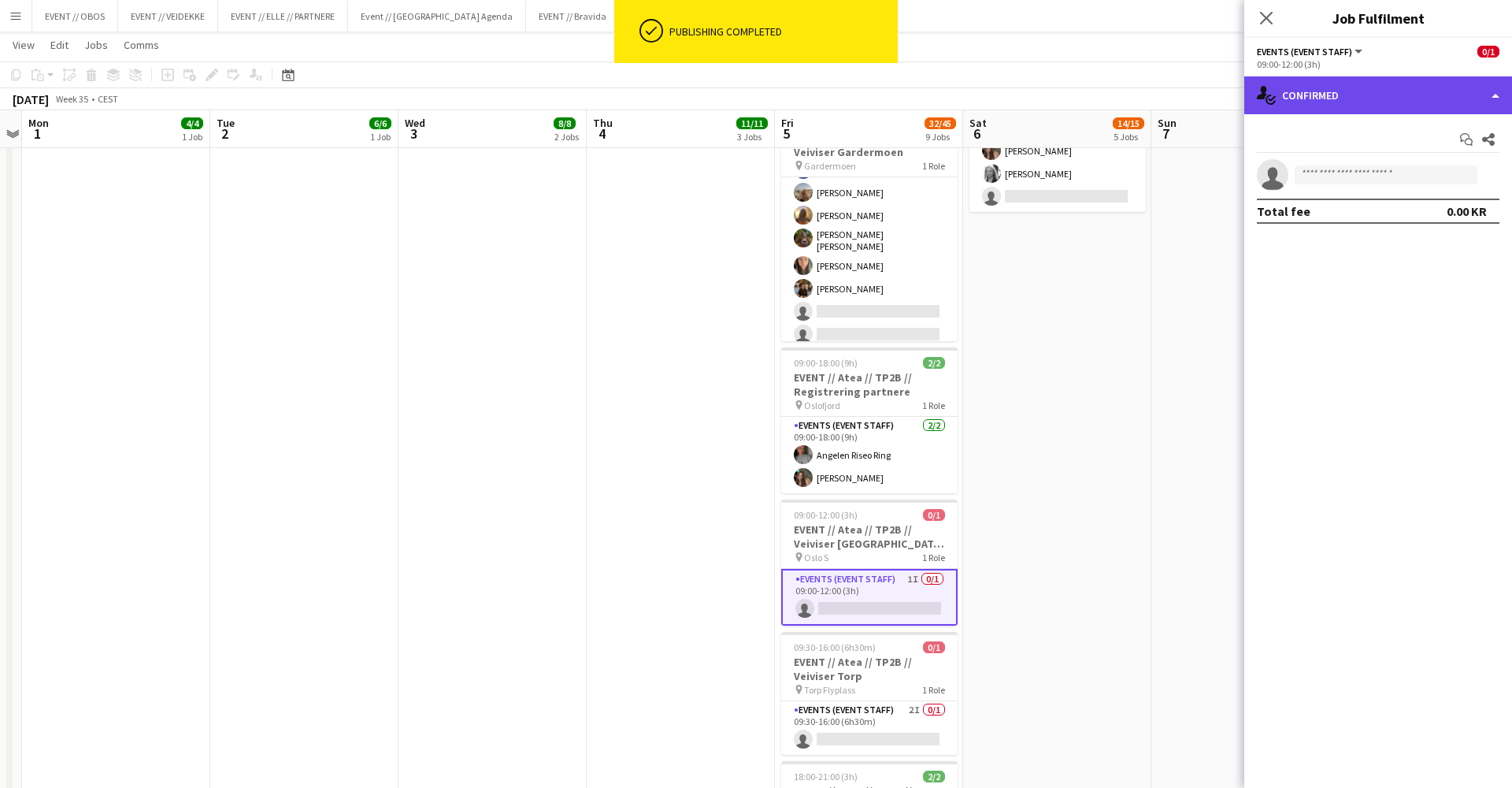
click at [1354, 87] on div "single-neutral-actions-check-2 Confirmed" at bounding box center [1379, 95] width 268 height 38
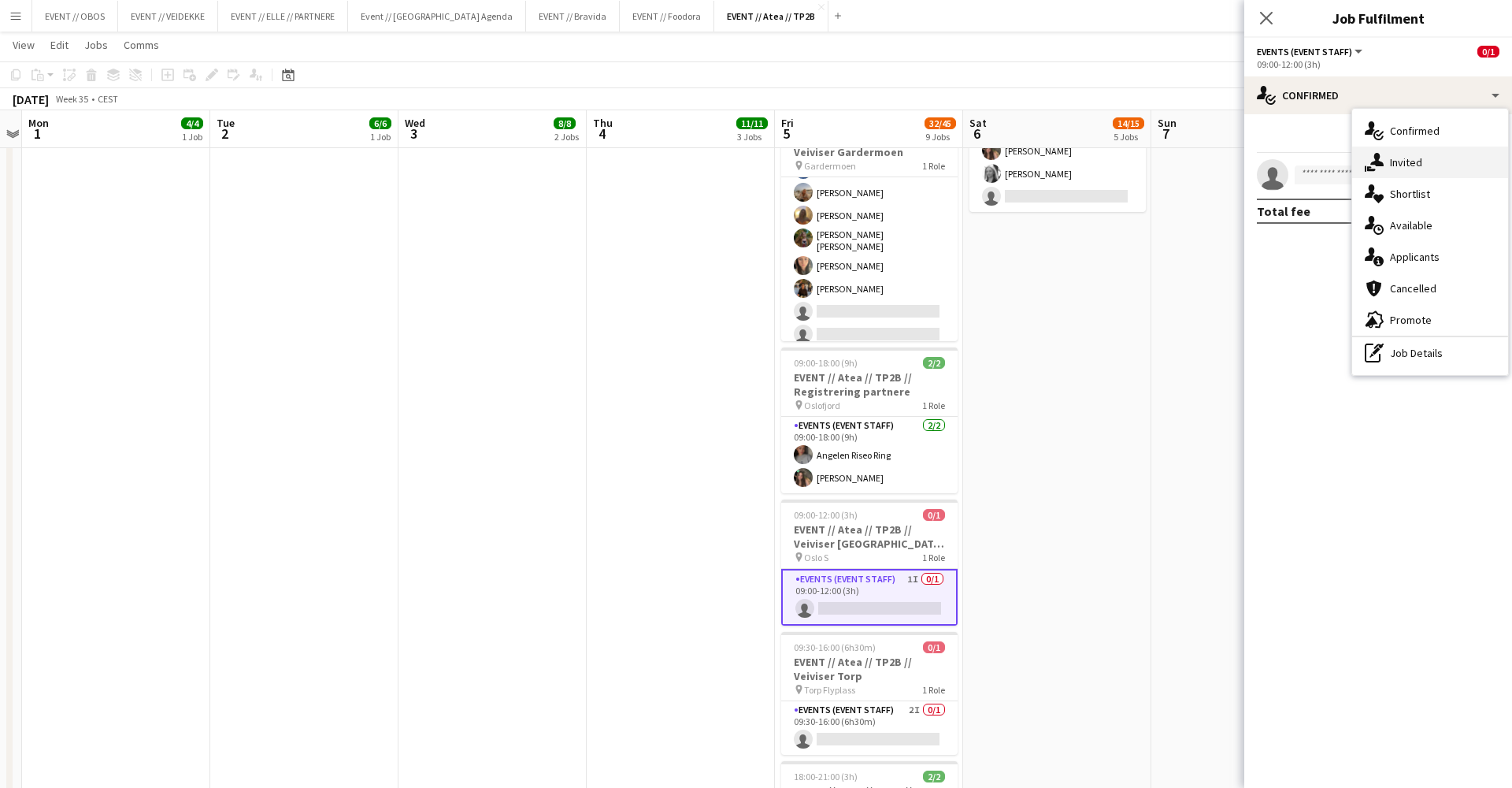
click at [1394, 155] on div "single-neutral-actions-share-1 Invited" at bounding box center [1430, 162] width 156 height 31
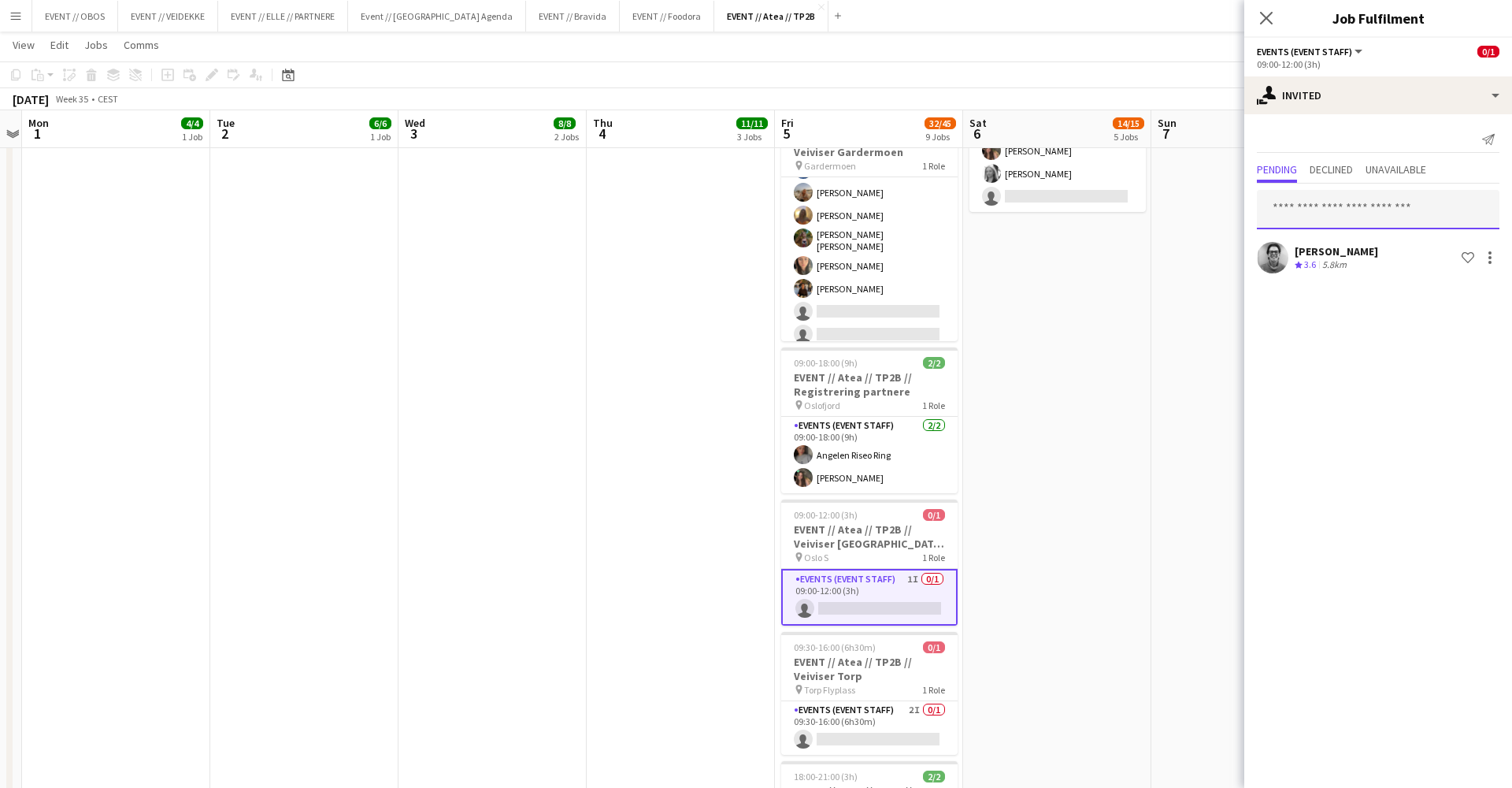
click at [1332, 209] on input "text" at bounding box center [1378, 209] width 242 height 40
type input "******"
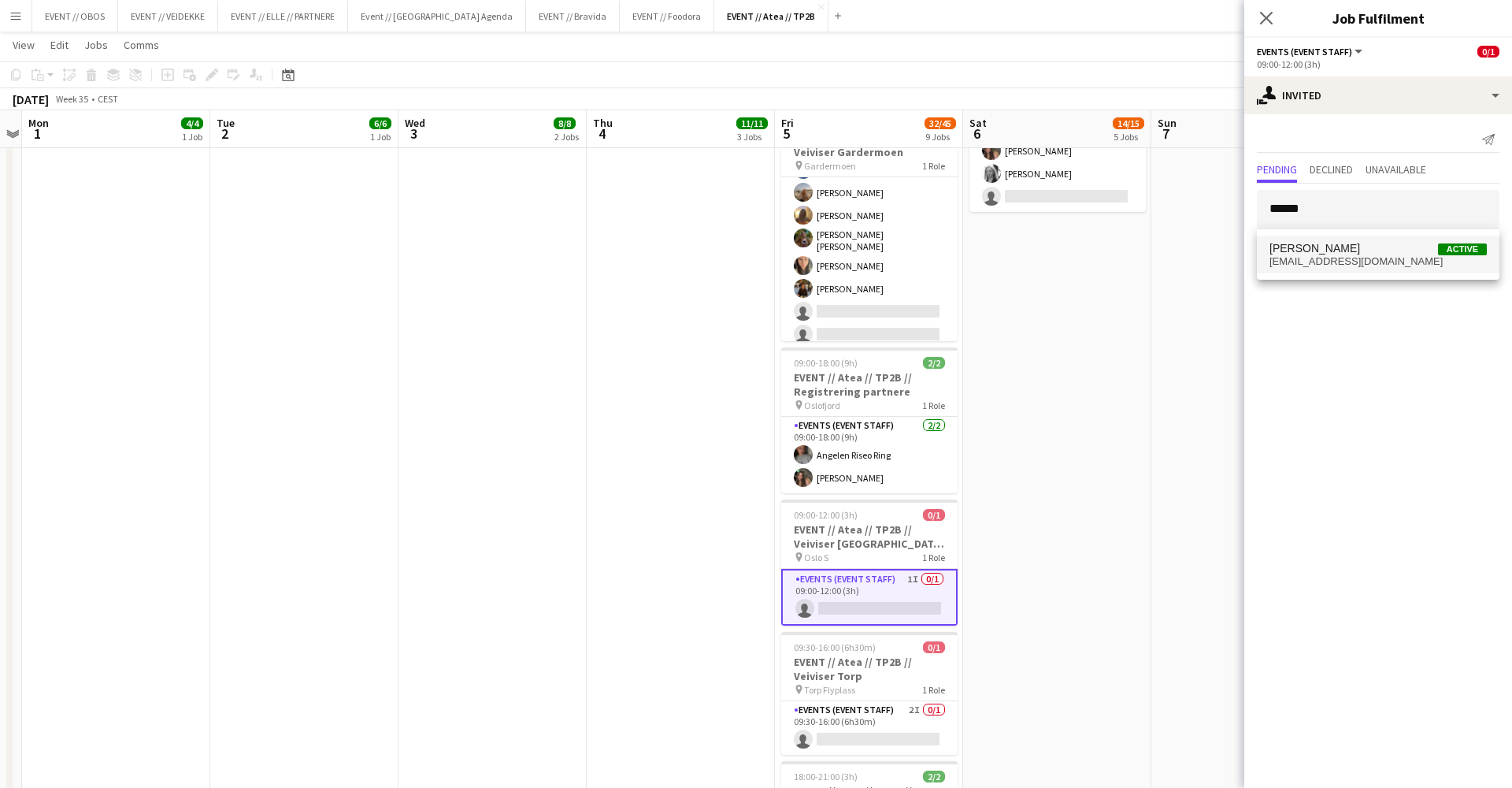
click at [1334, 253] on span "[PERSON_NAME]" at bounding box center [1314, 248] width 90 height 13
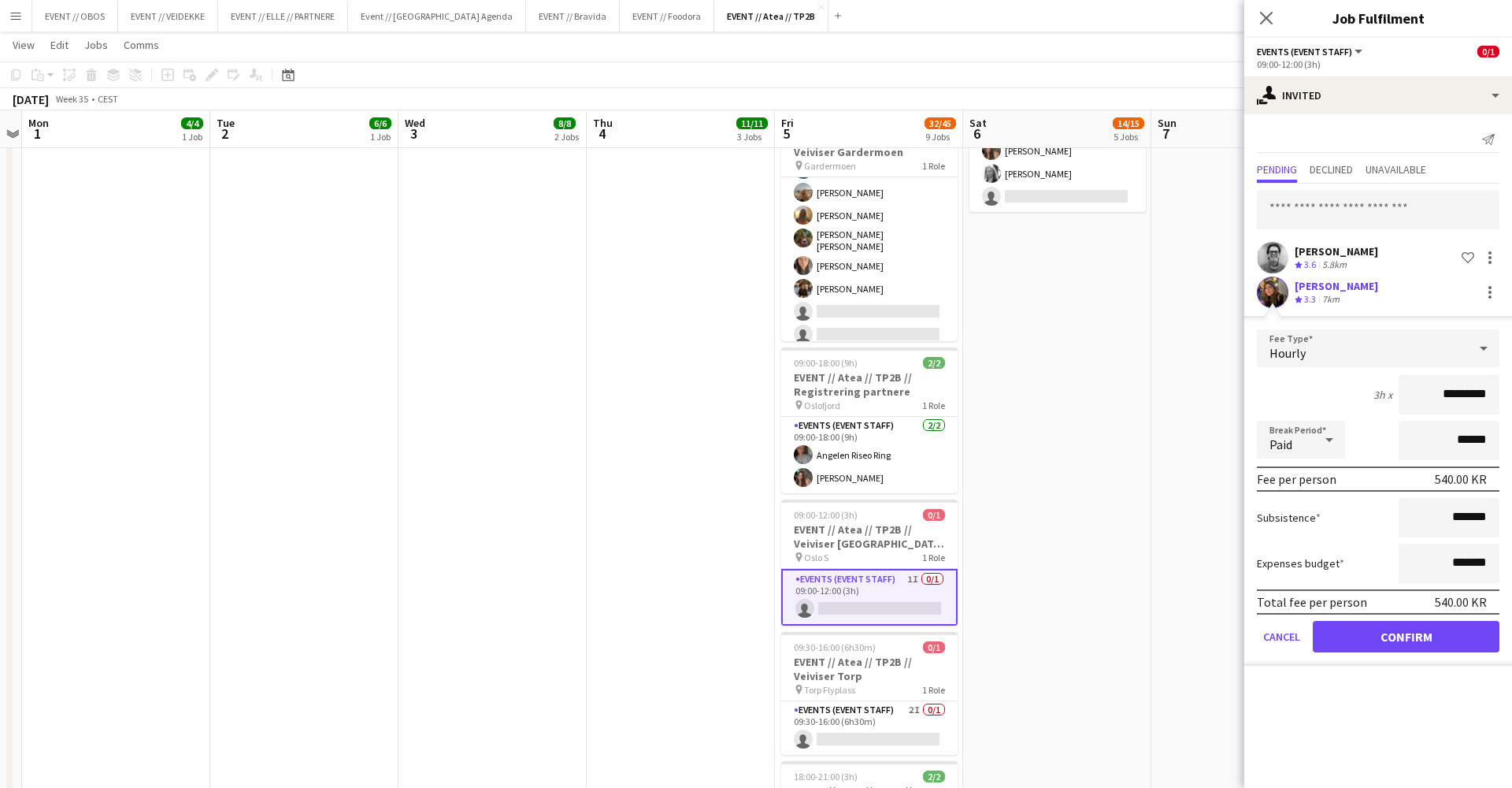
click at [1385, 630] on button "Confirm" at bounding box center [1406, 637] width 187 height 31
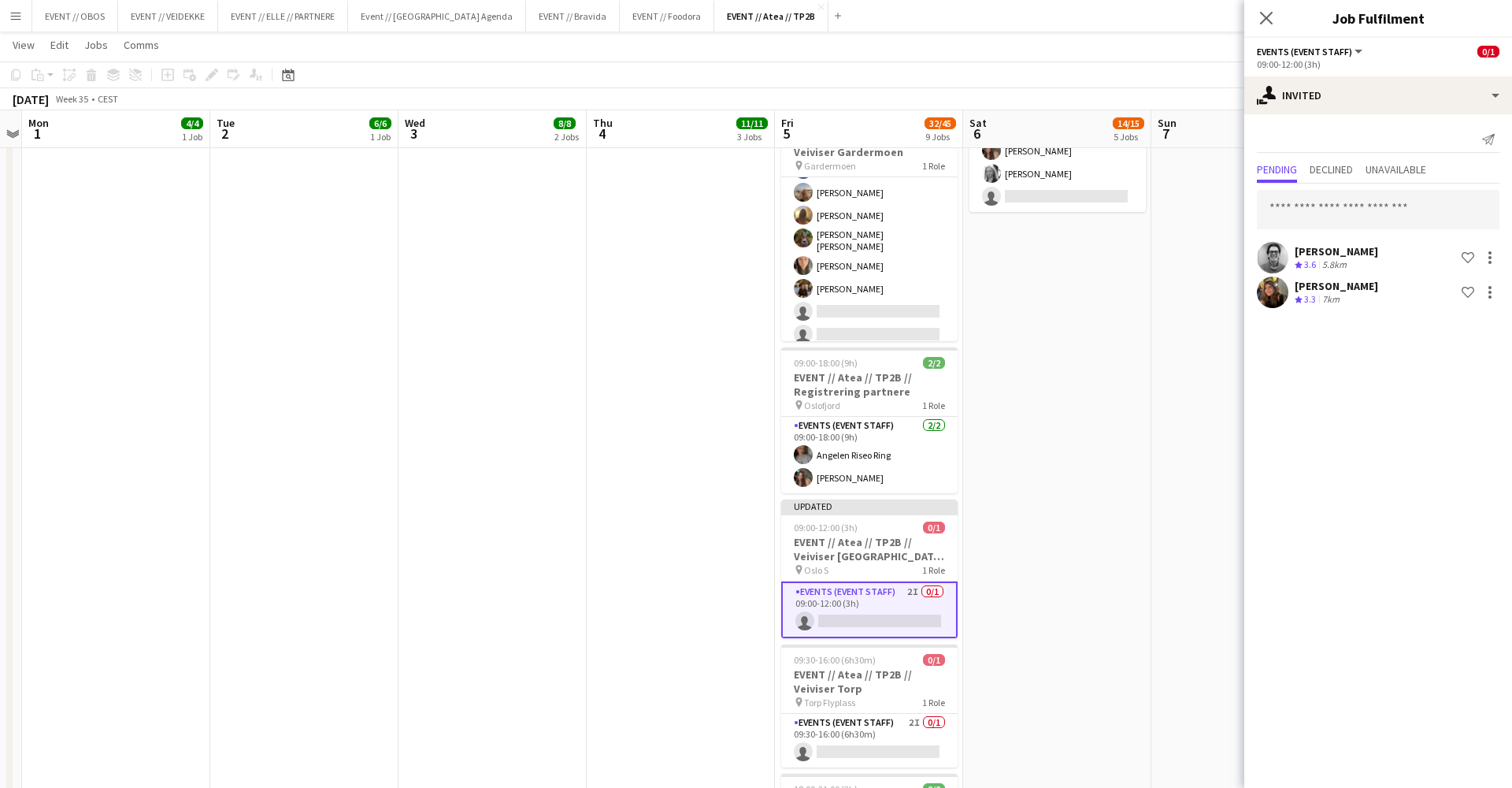
click at [1162, 388] on app-date-cell "08:00-16:00 (8h) 6/6 EVENT // Atea // TP2B // Partnere // Nedrigg pin Oslofjord…" at bounding box center [1245, 127] width 188 height 1606
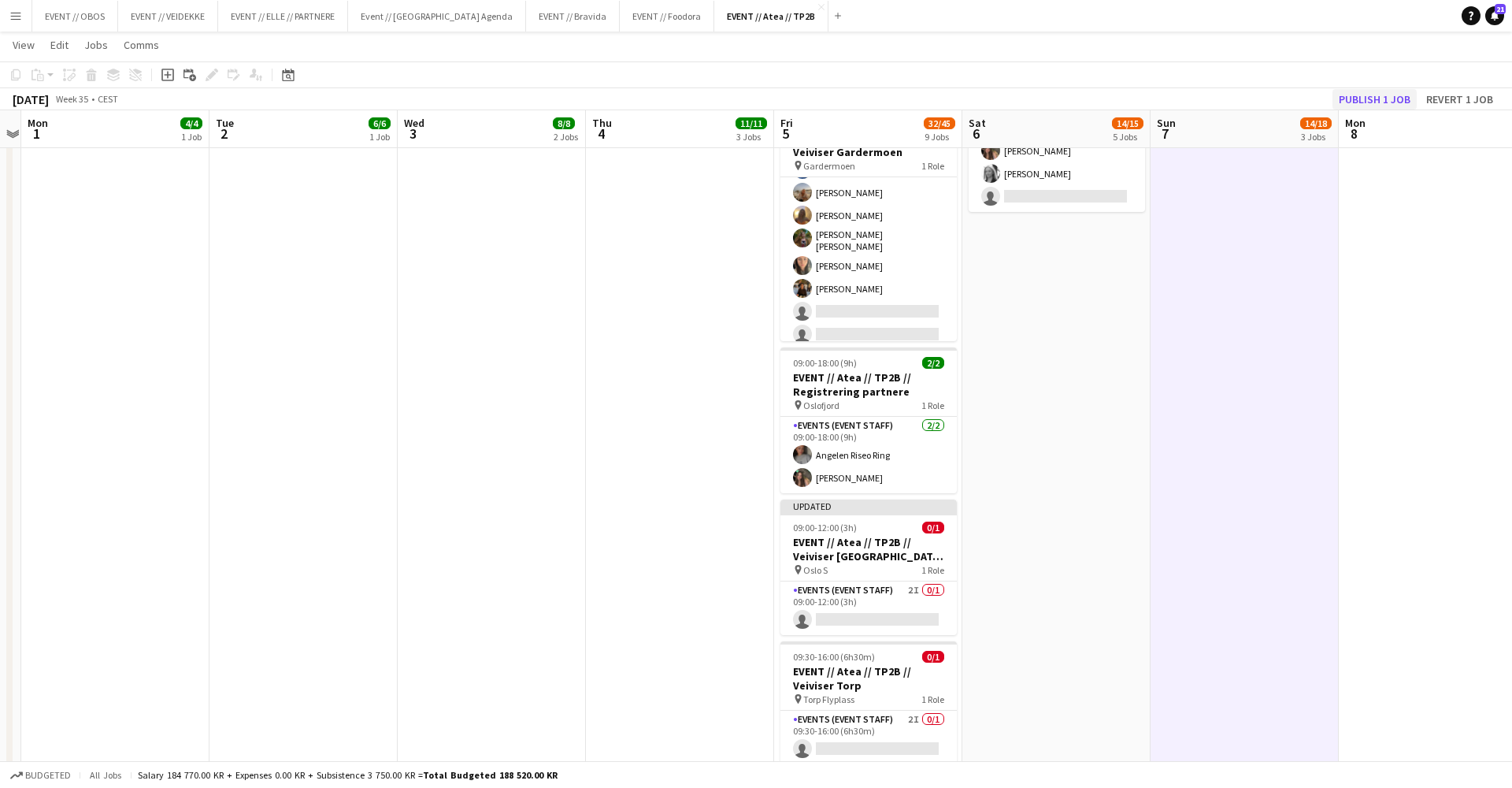
click at [1369, 106] on button "Publish 1 job" at bounding box center [1375, 99] width 84 height 21
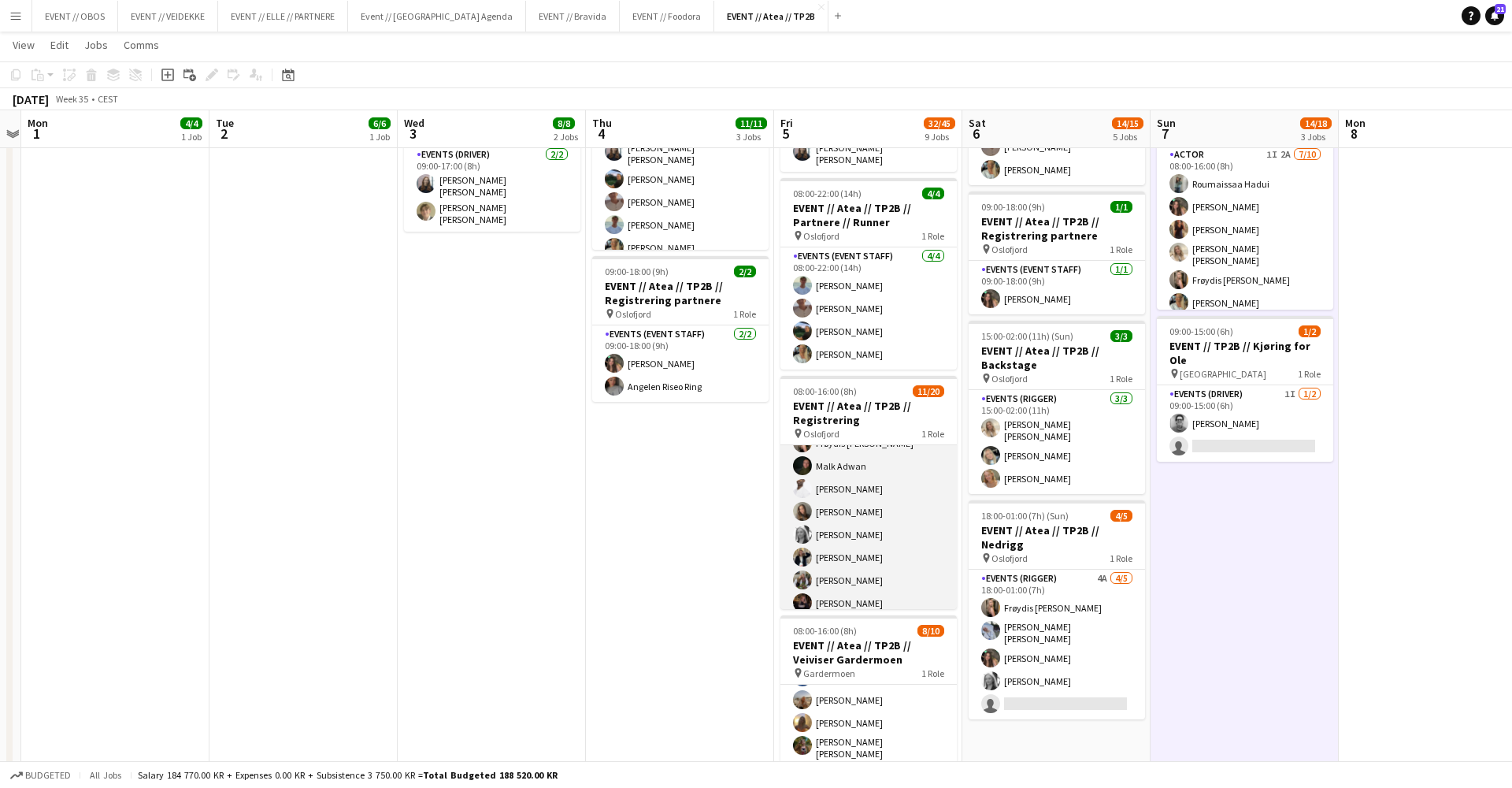
scroll to position [152, 0]
click at [921, 522] on app-card-role "Events (Event Staff) 39I 1A [DATE] 08:00-16:00 (8h) [PERSON_NAME] [PERSON_NAME]…" at bounding box center [868, 536] width 176 height 488
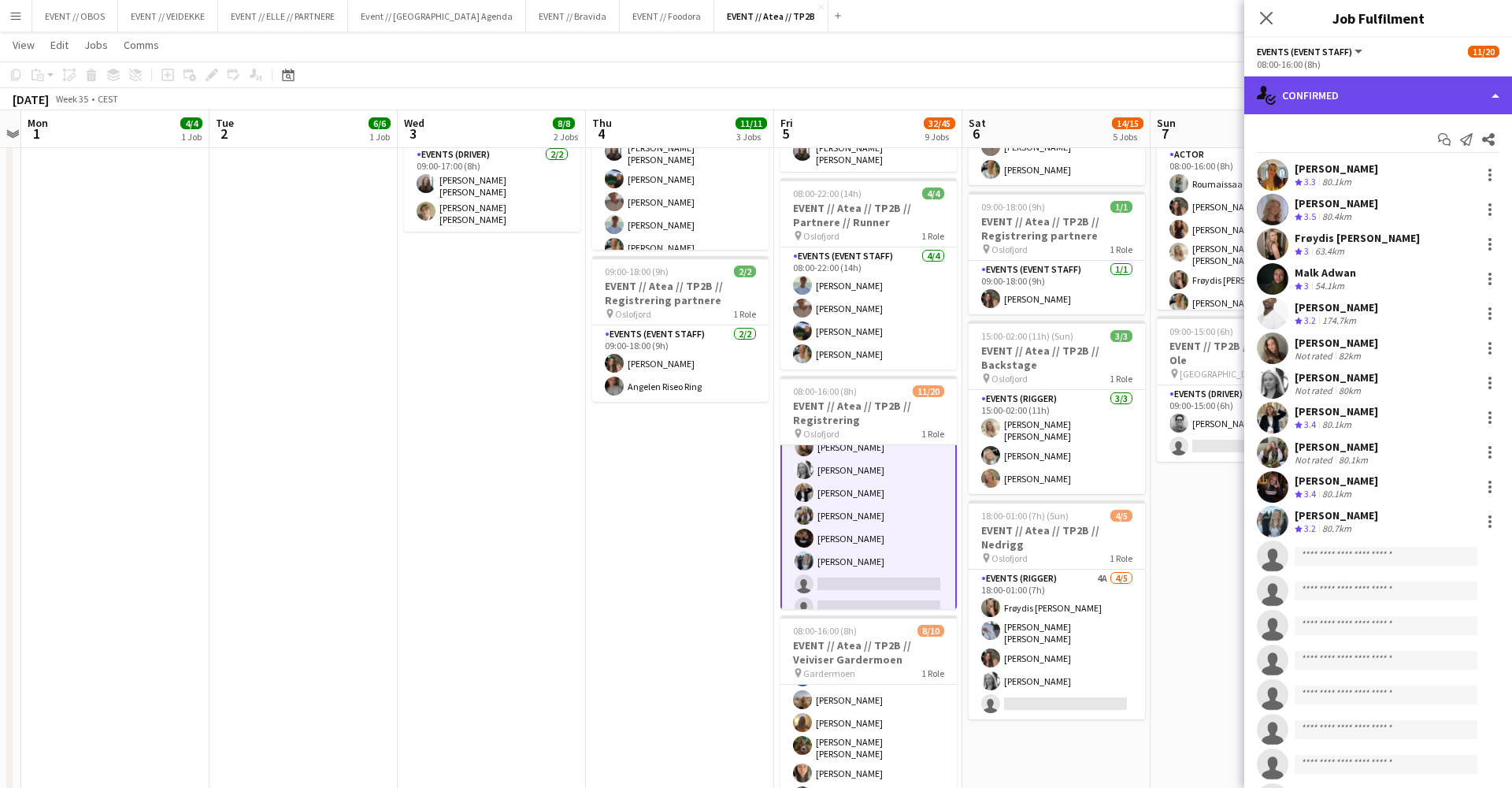
click at [1275, 106] on div "single-neutral-actions-check-2 Confirmed" at bounding box center [1379, 95] width 268 height 38
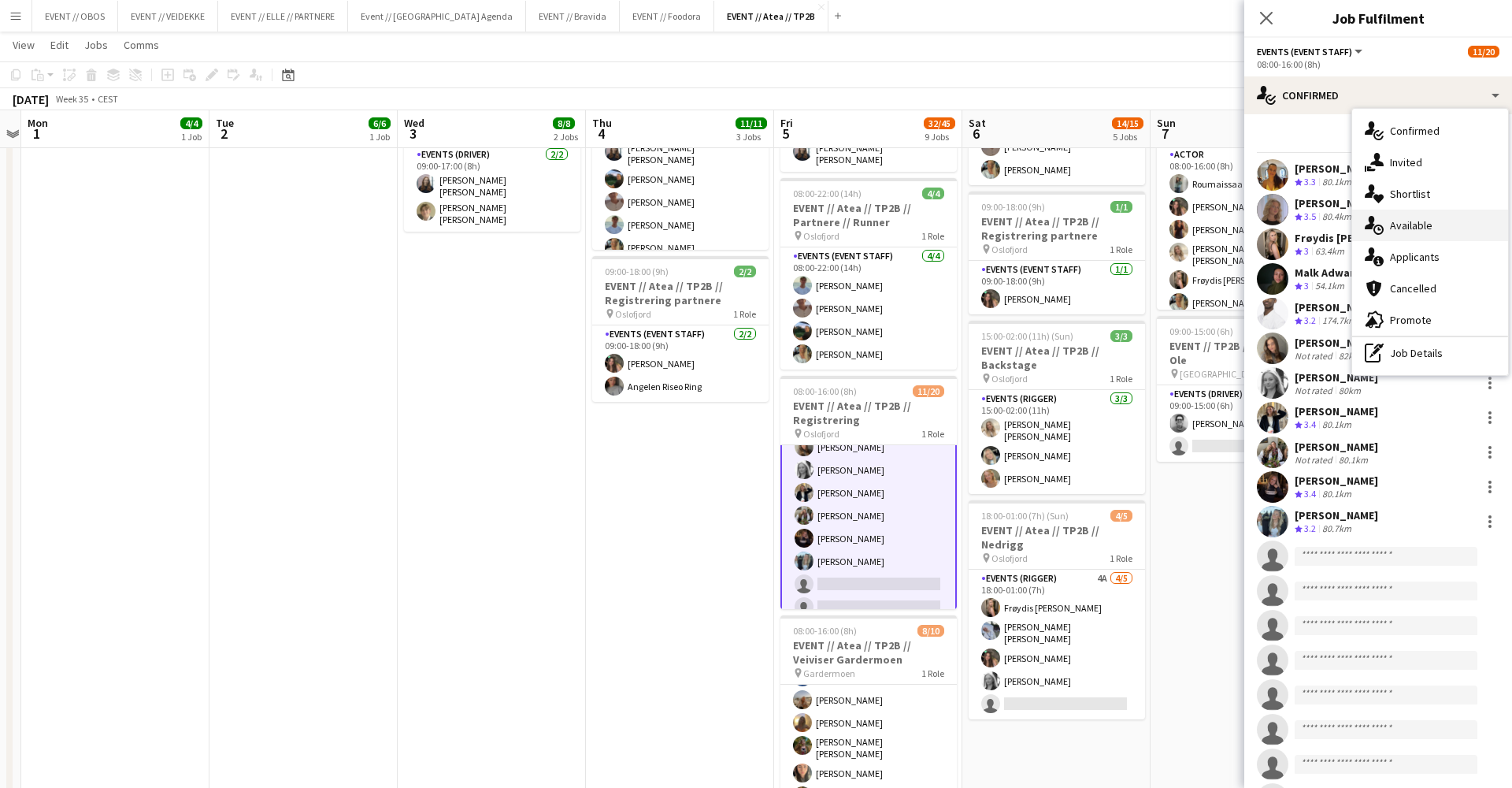
click at [1371, 223] on icon at bounding box center [1370, 223] width 10 height 13
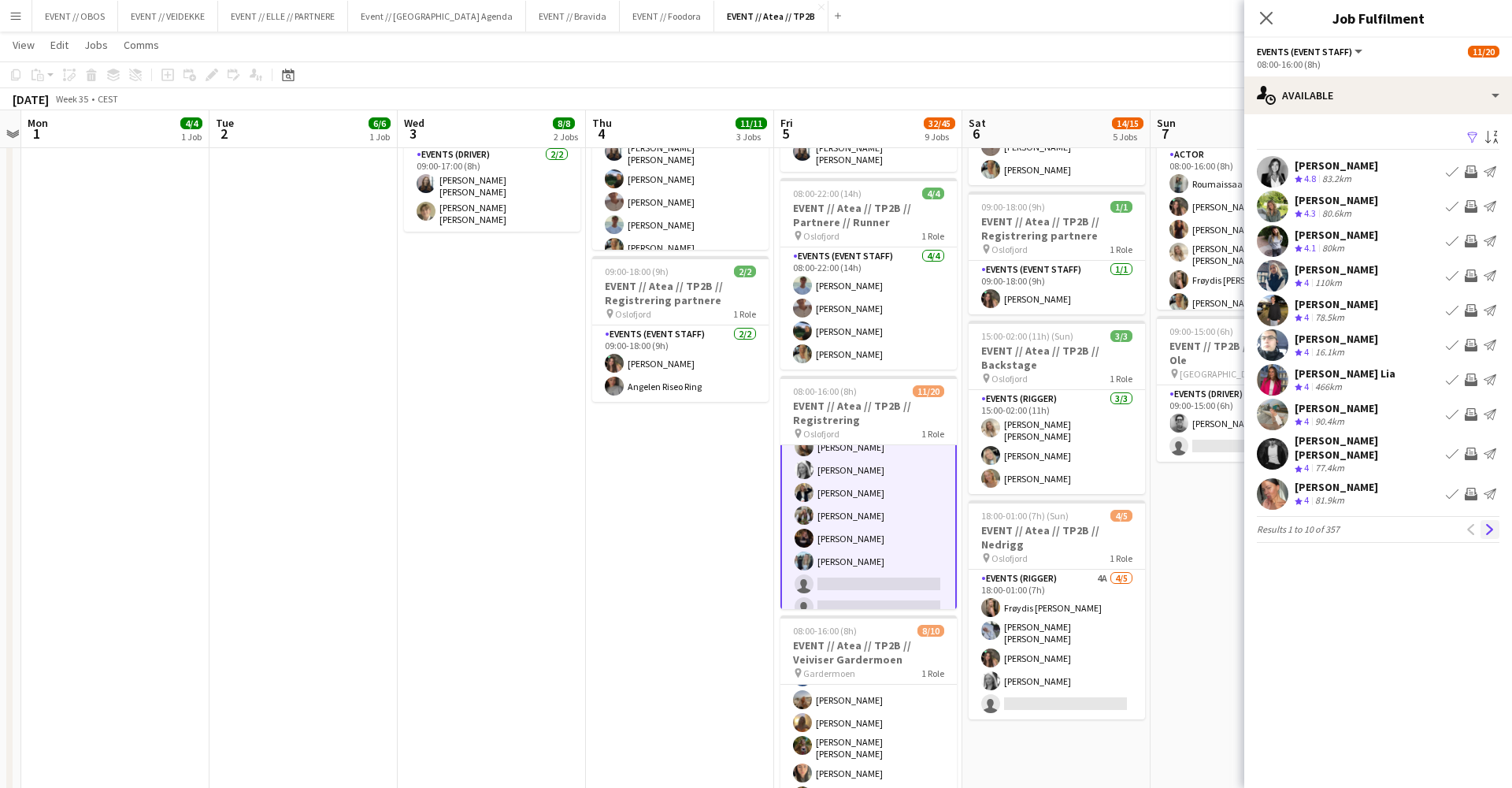
click at [1491, 524] on app-icon "Next" at bounding box center [1490, 529] width 11 height 11
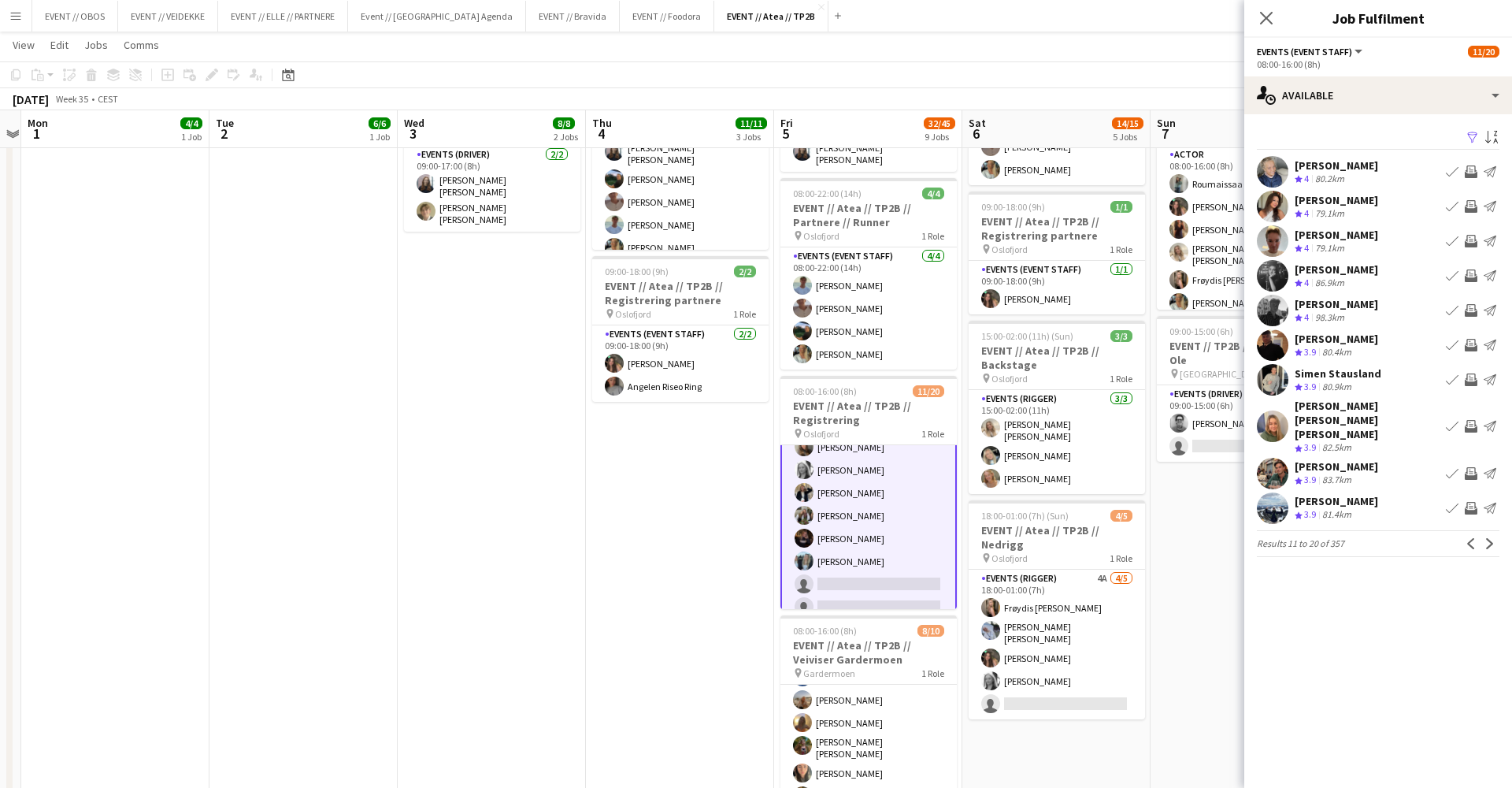
click at [1274, 230] on app-user-avatar at bounding box center [1273, 241] width 31 height 31
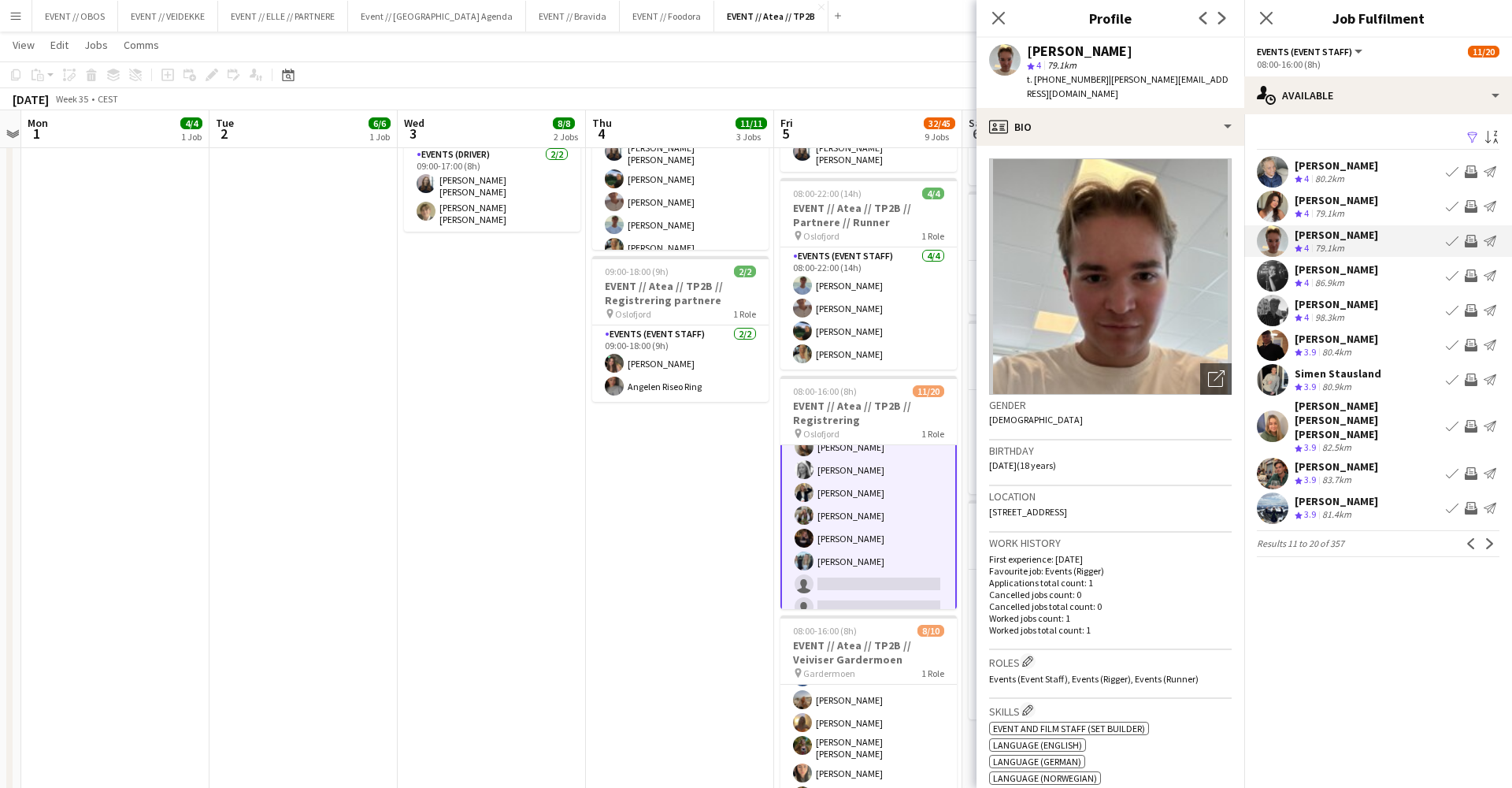
click at [1282, 209] on app-user-avatar at bounding box center [1273, 206] width 31 height 31
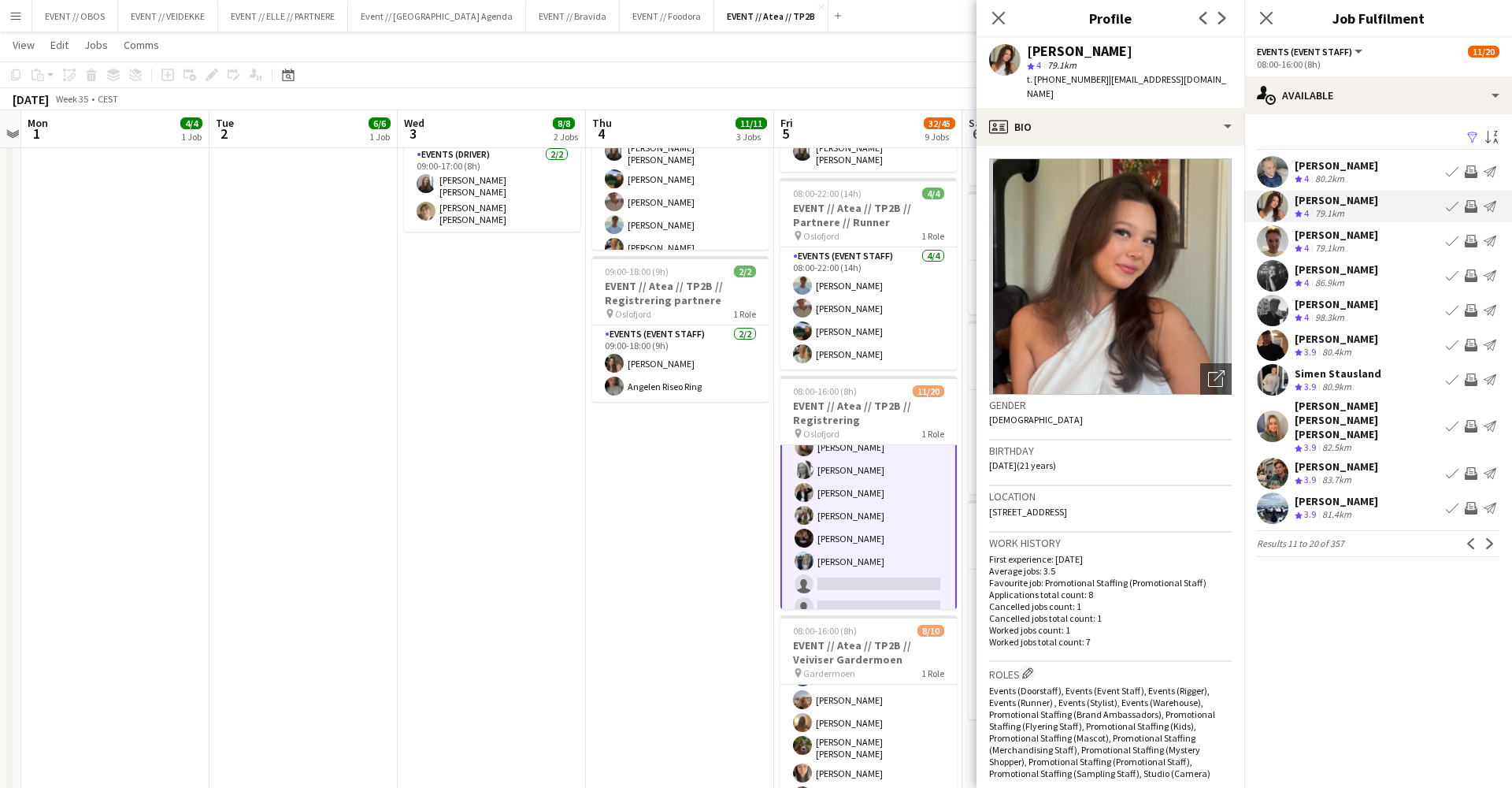
click at [1469, 202] on app-icon "Invite crew" at bounding box center [1471, 206] width 12 height 12
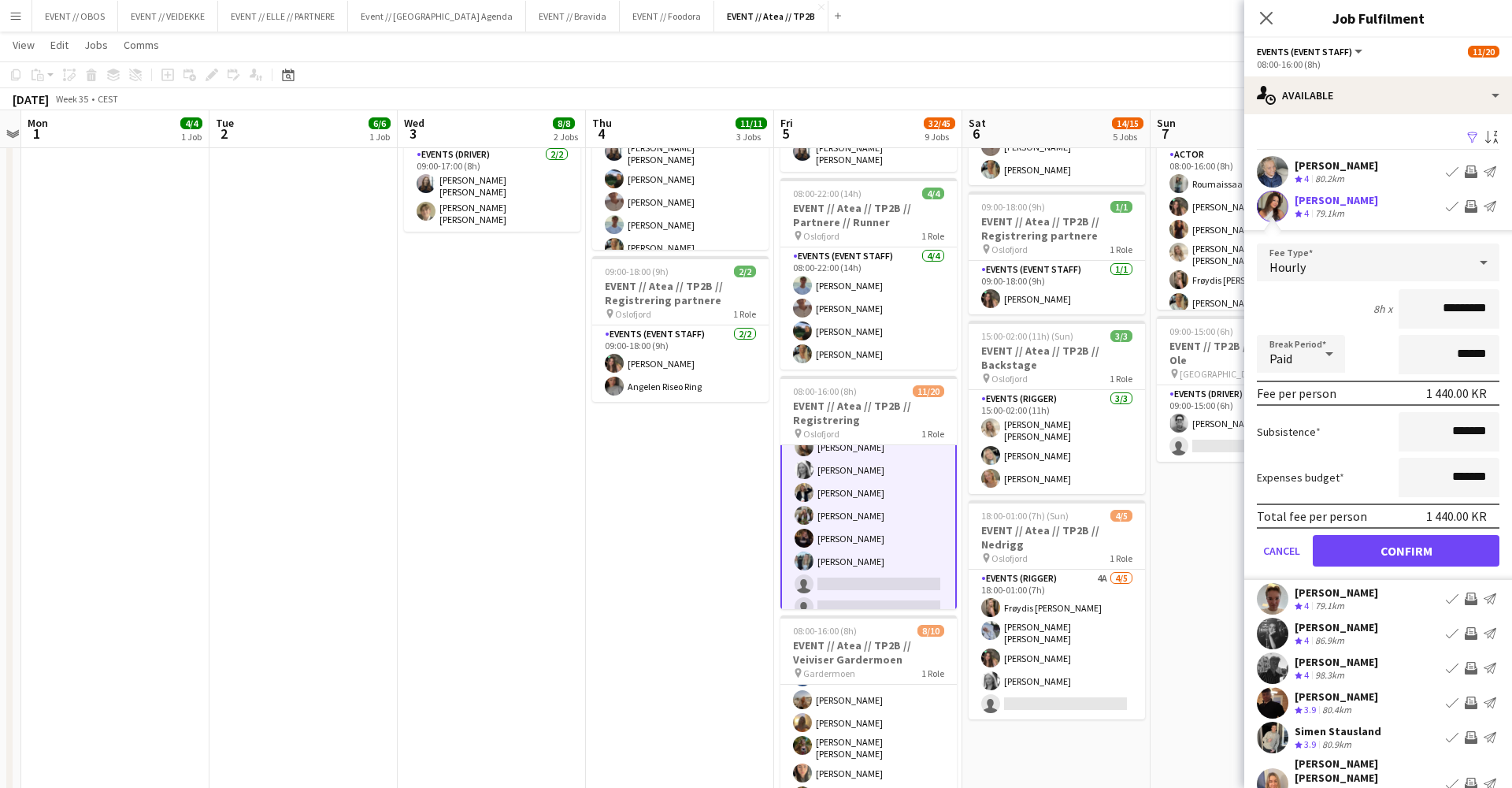
click at [1481, 545] on button "Confirm" at bounding box center [1406, 550] width 187 height 31
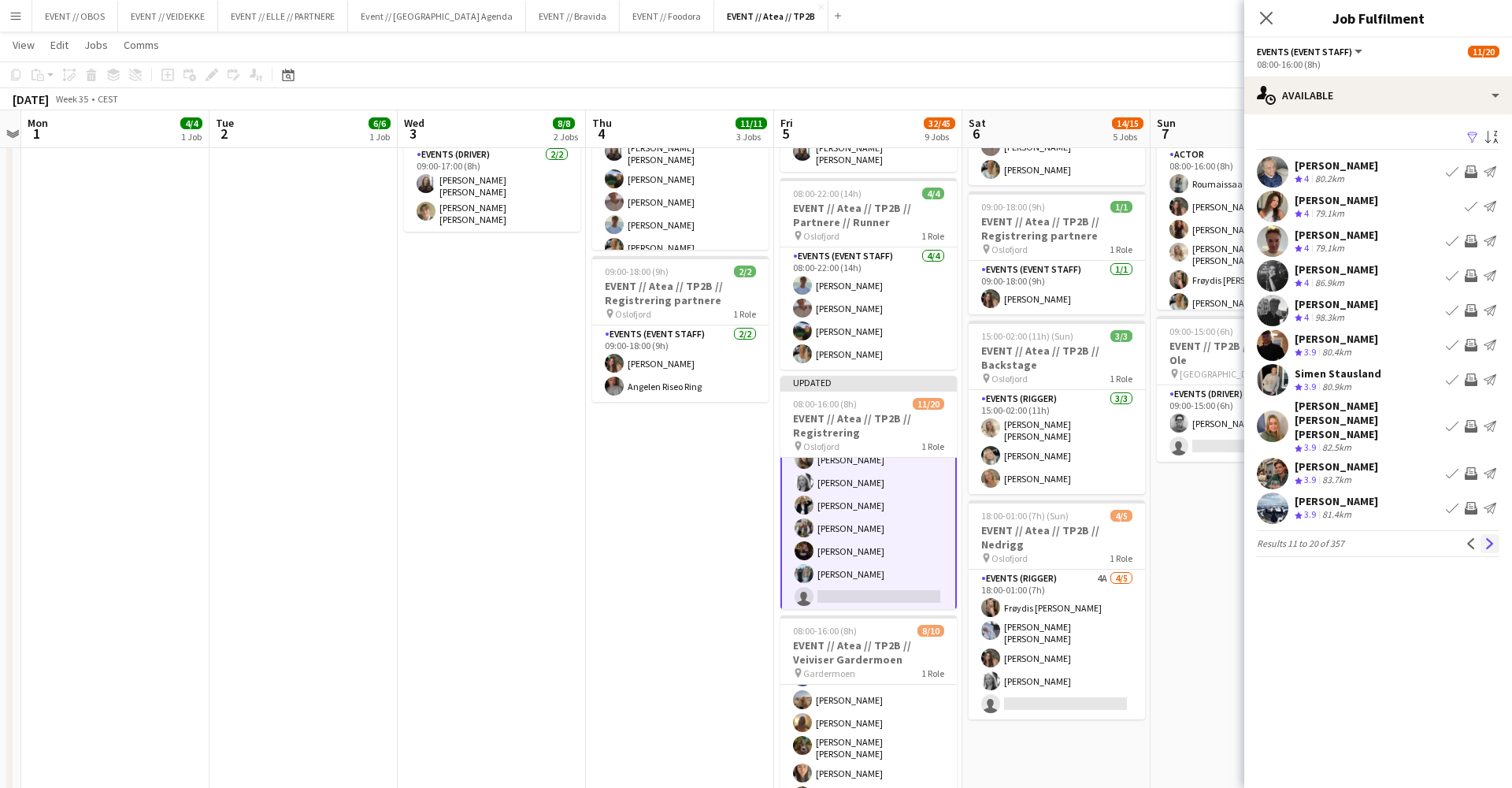
click at [1483, 534] on button "Next" at bounding box center [1490, 543] width 19 height 19
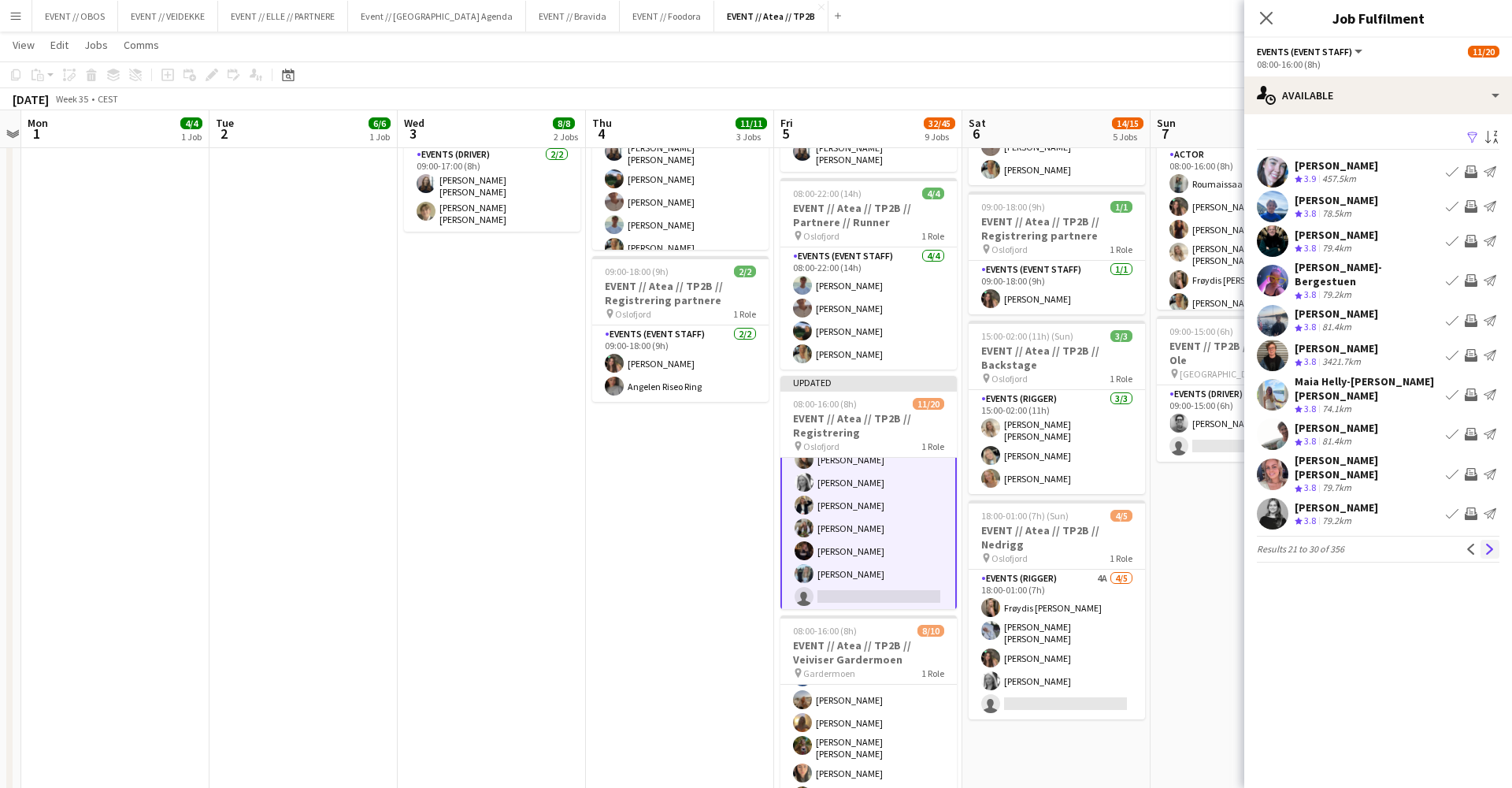
click at [1486, 544] on app-icon "Next" at bounding box center [1490, 549] width 11 height 11
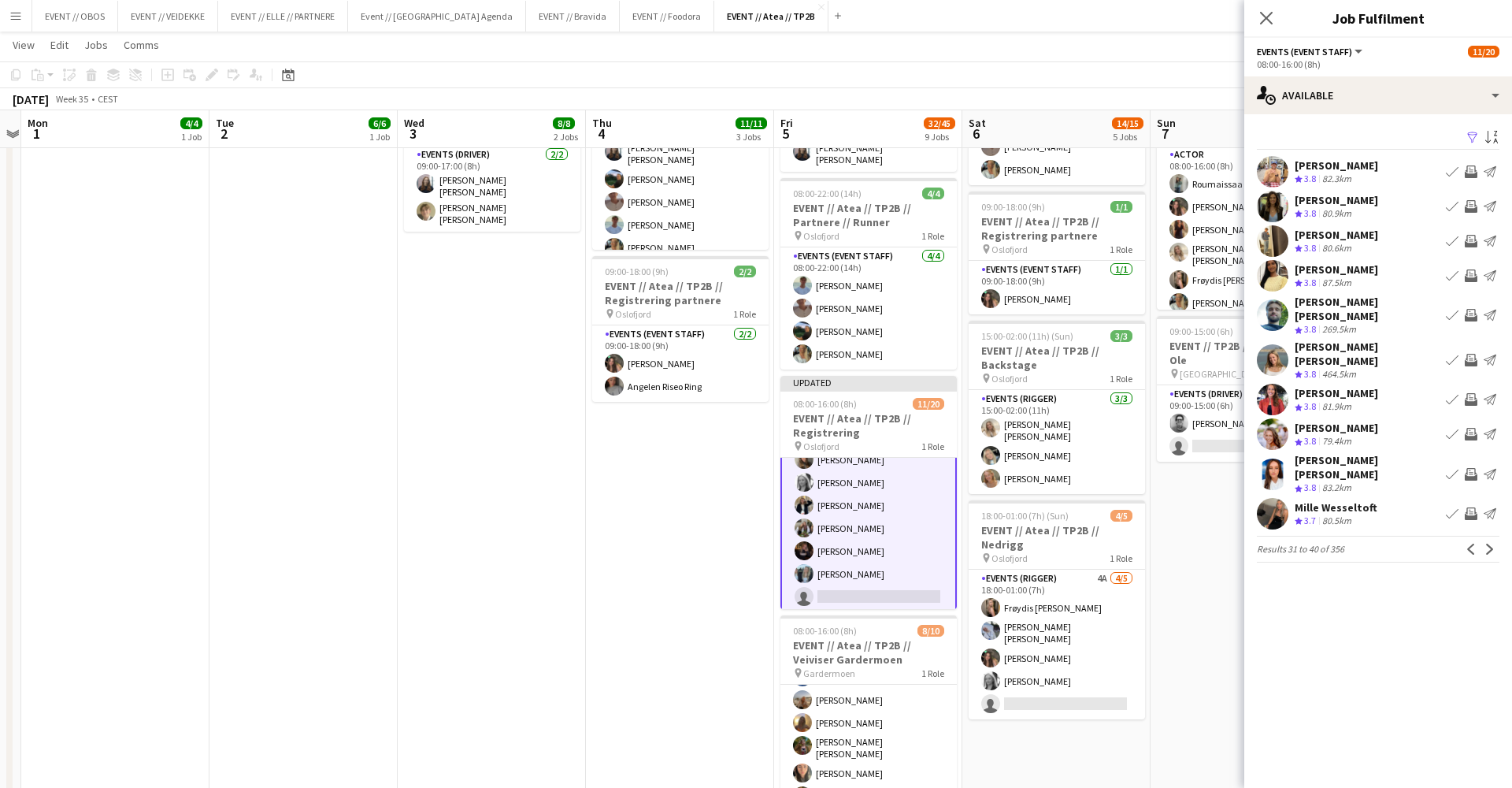
click at [1467, 428] on app-icon "Invite crew" at bounding box center [1471, 434] width 12 height 12
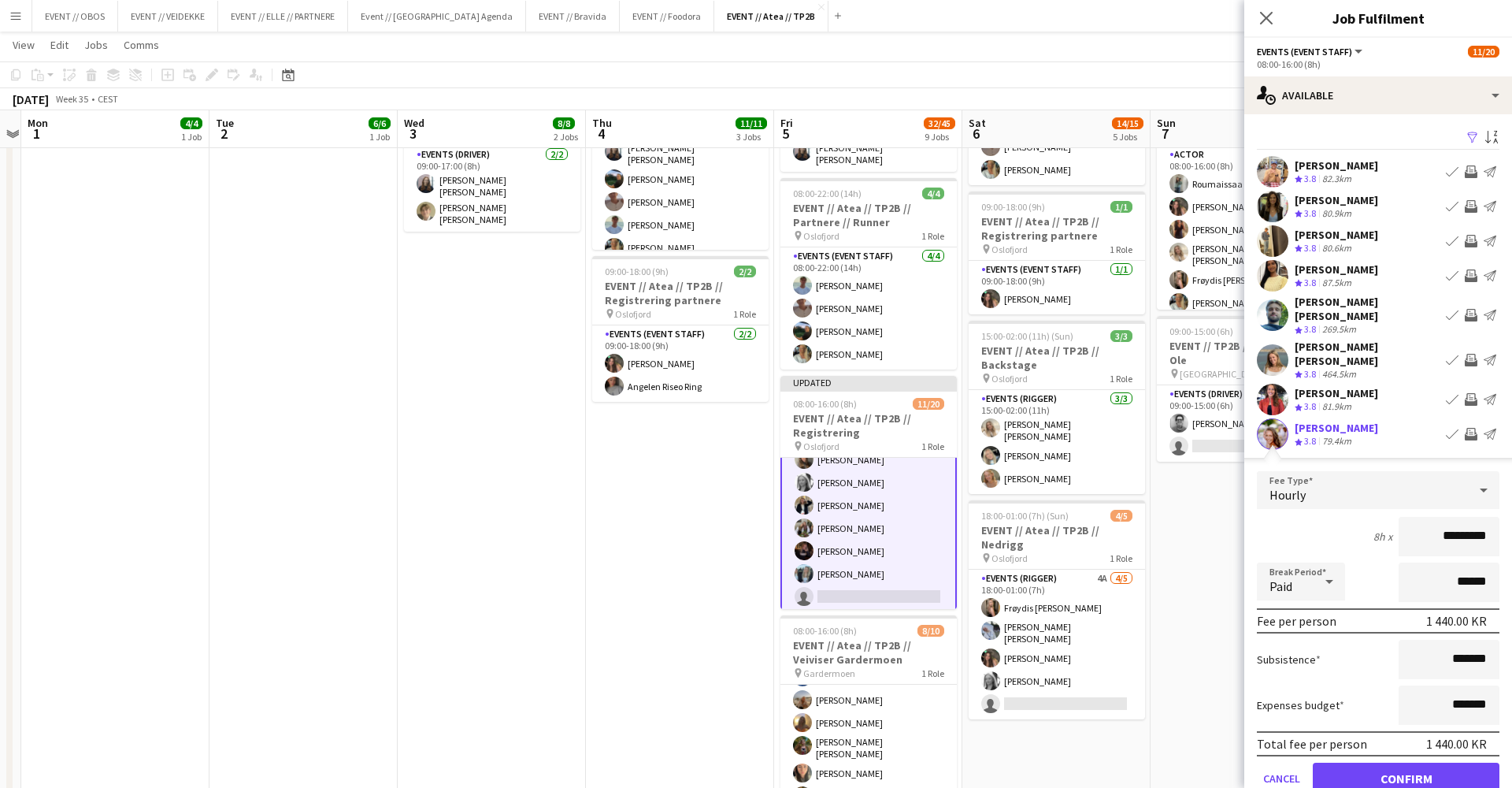
click at [1443, 762] on button "Confirm" at bounding box center [1406, 778] width 187 height 31
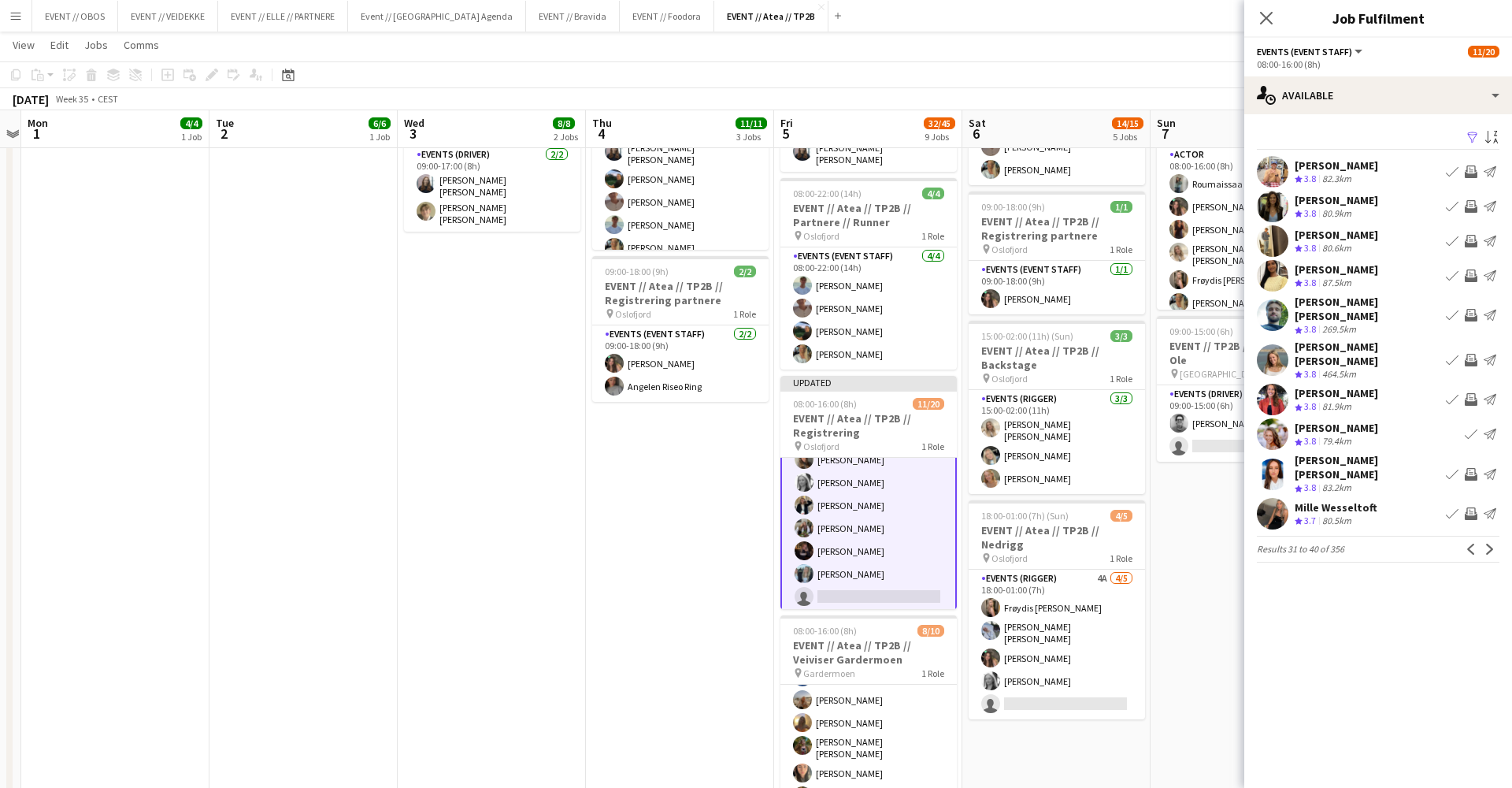
click at [1491, 536] on app-pager "Results 31 to 40 of 356 Previous Next" at bounding box center [1378, 549] width 242 height 26
click at [1492, 544] on app-icon "Next" at bounding box center [1490, 549] width 11 height 11
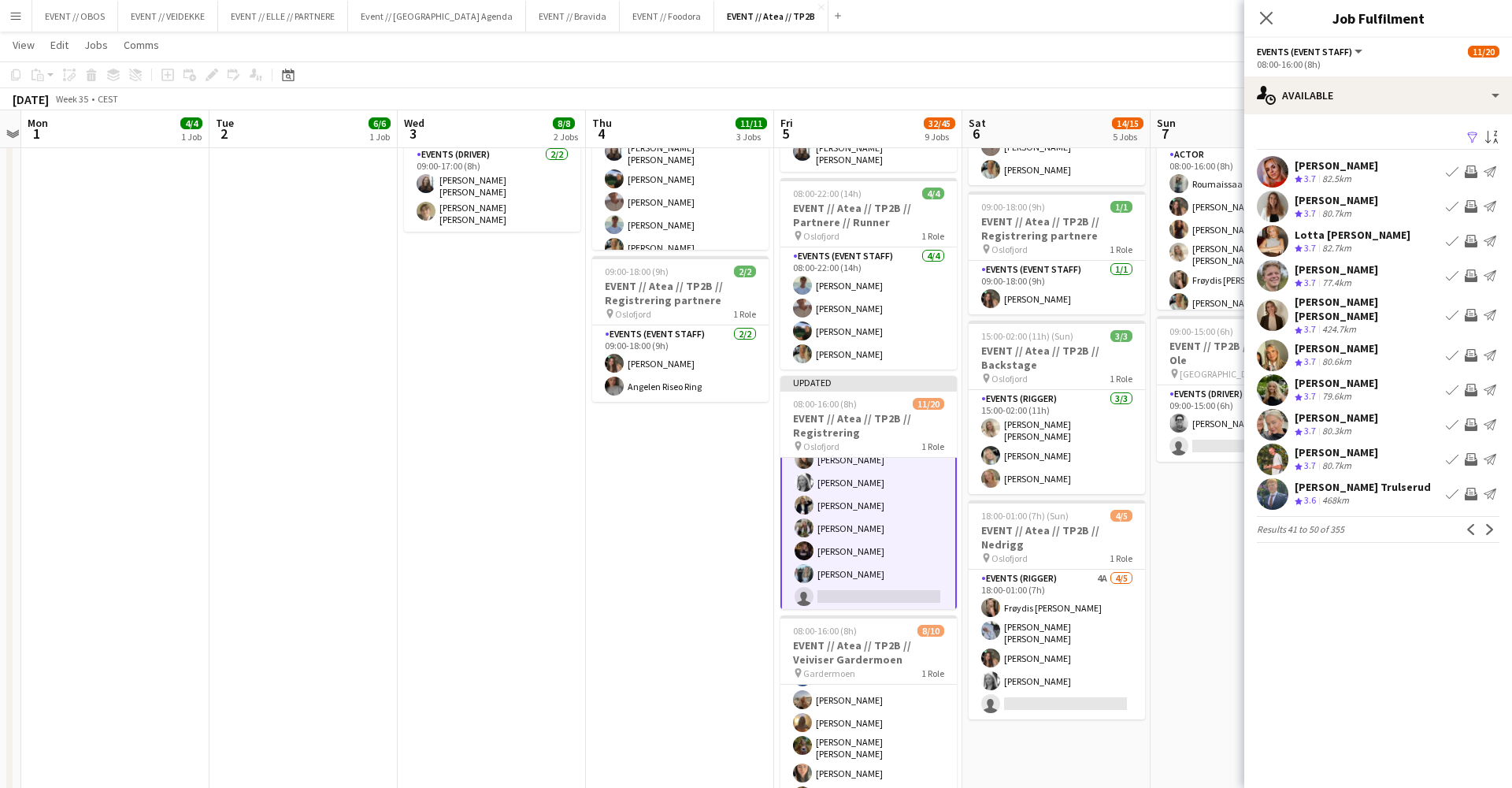
click at [1492, 524] on app-icon "Next" at bounding box center [1490, 529] width 11 height 11
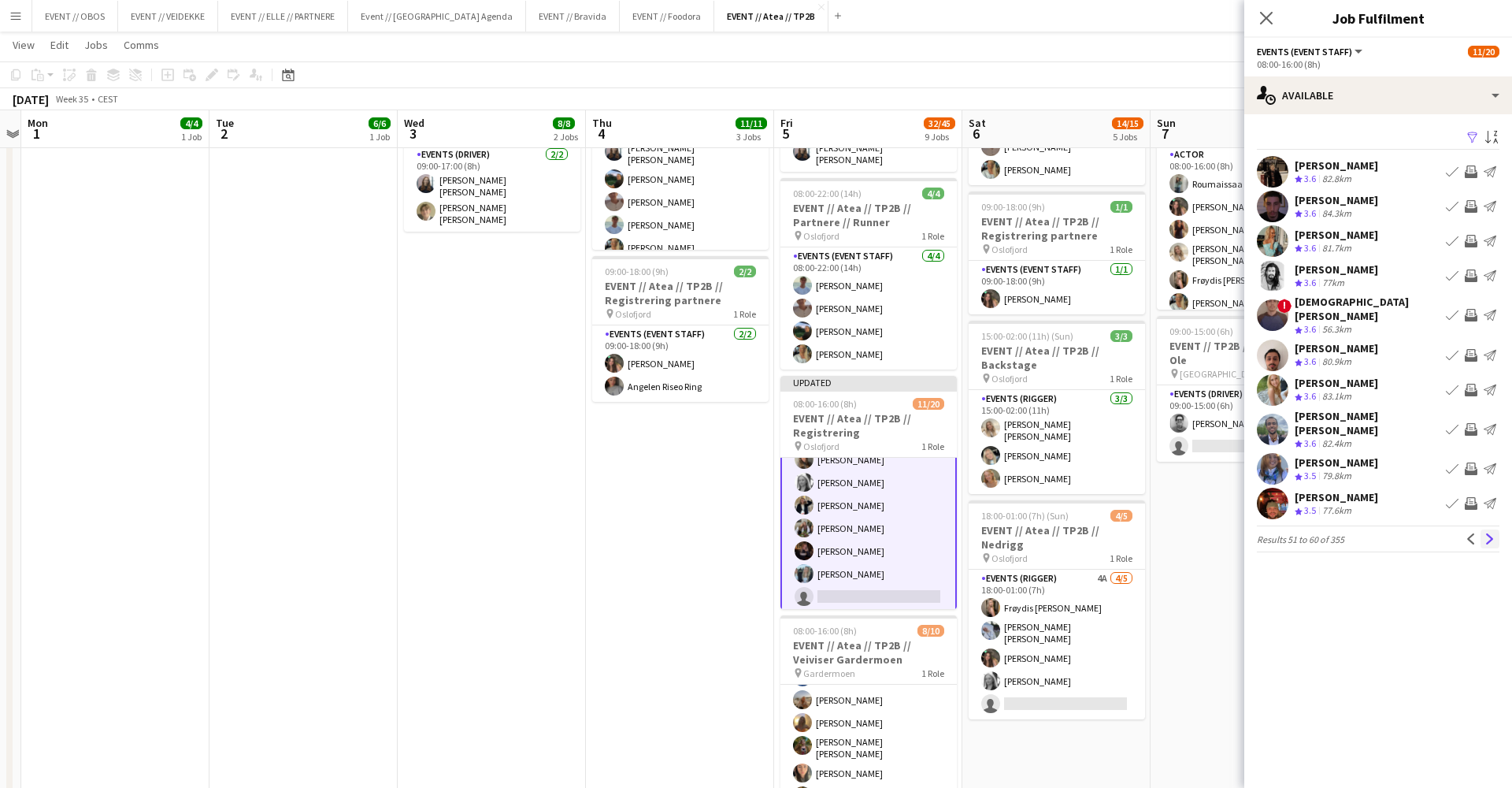
click at [1493, 533] on app-icon "Next" at bounding box center [1490, 538] width 11 height 11
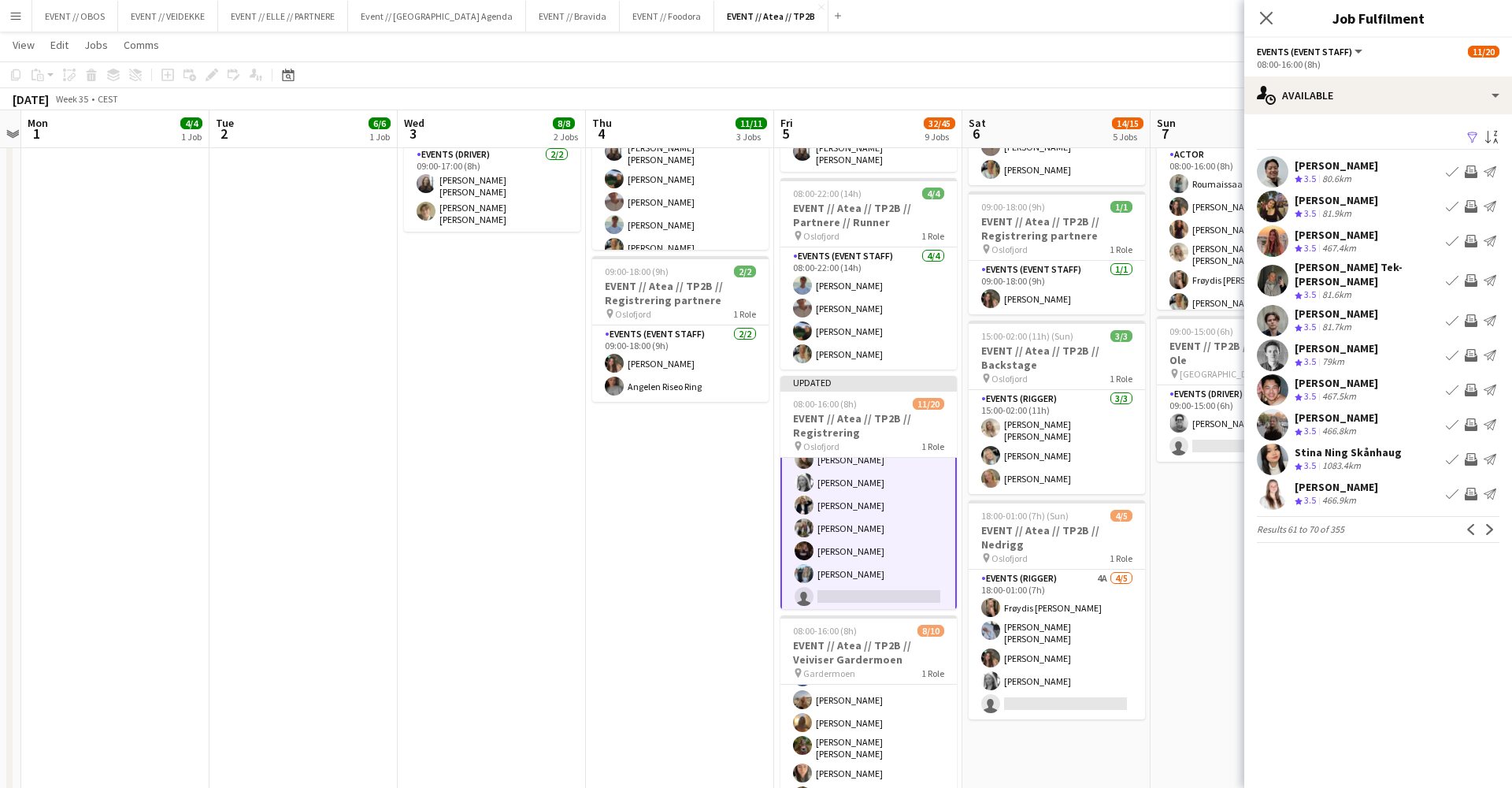
click at [1493, 524] on app-icon "Next" at bounding box center [1490, 529] width 11 height 11
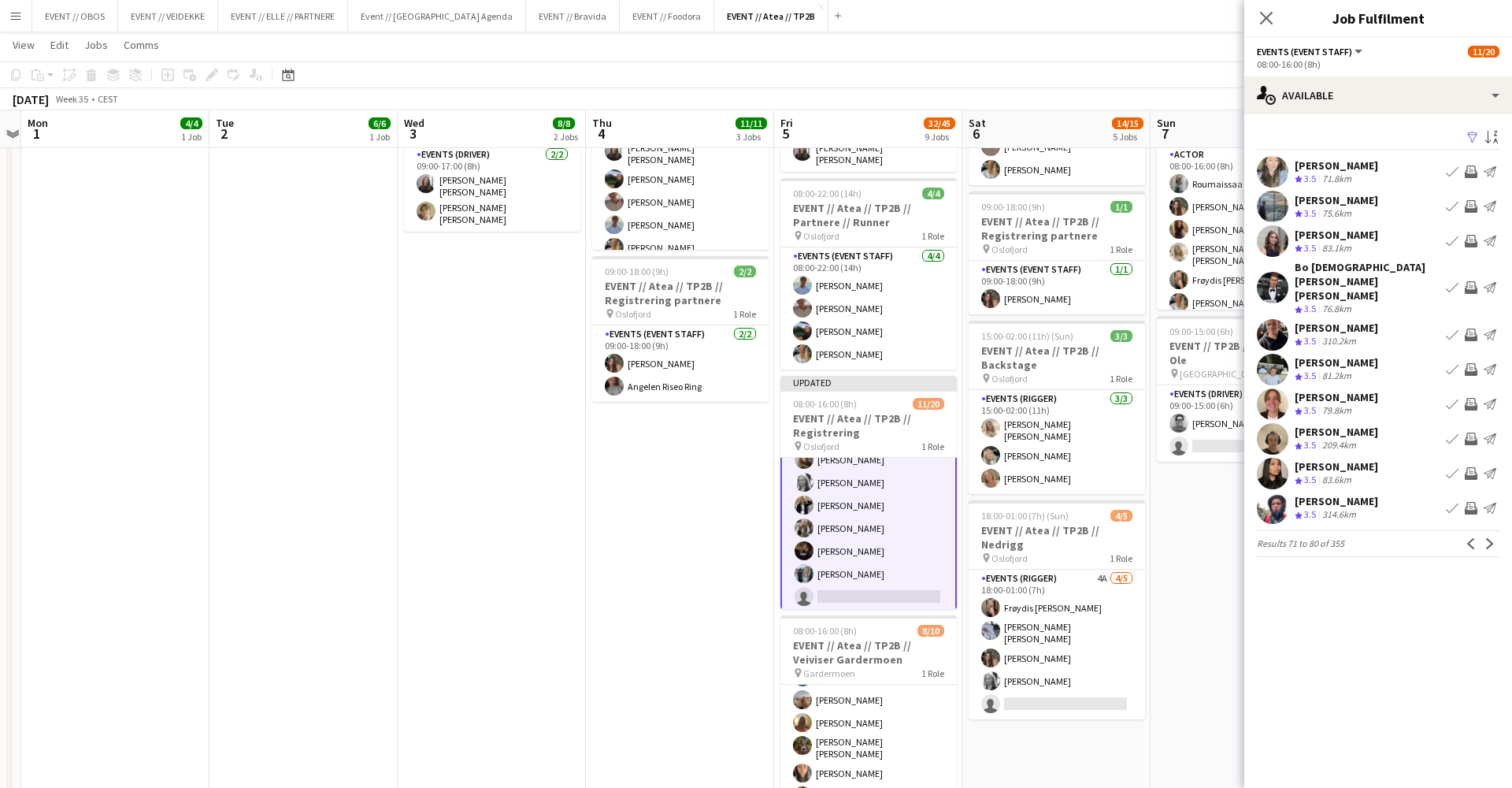
click at [1493, 538] on app-icon "Next" at bounding box center [1490, 543] width 11 height 11
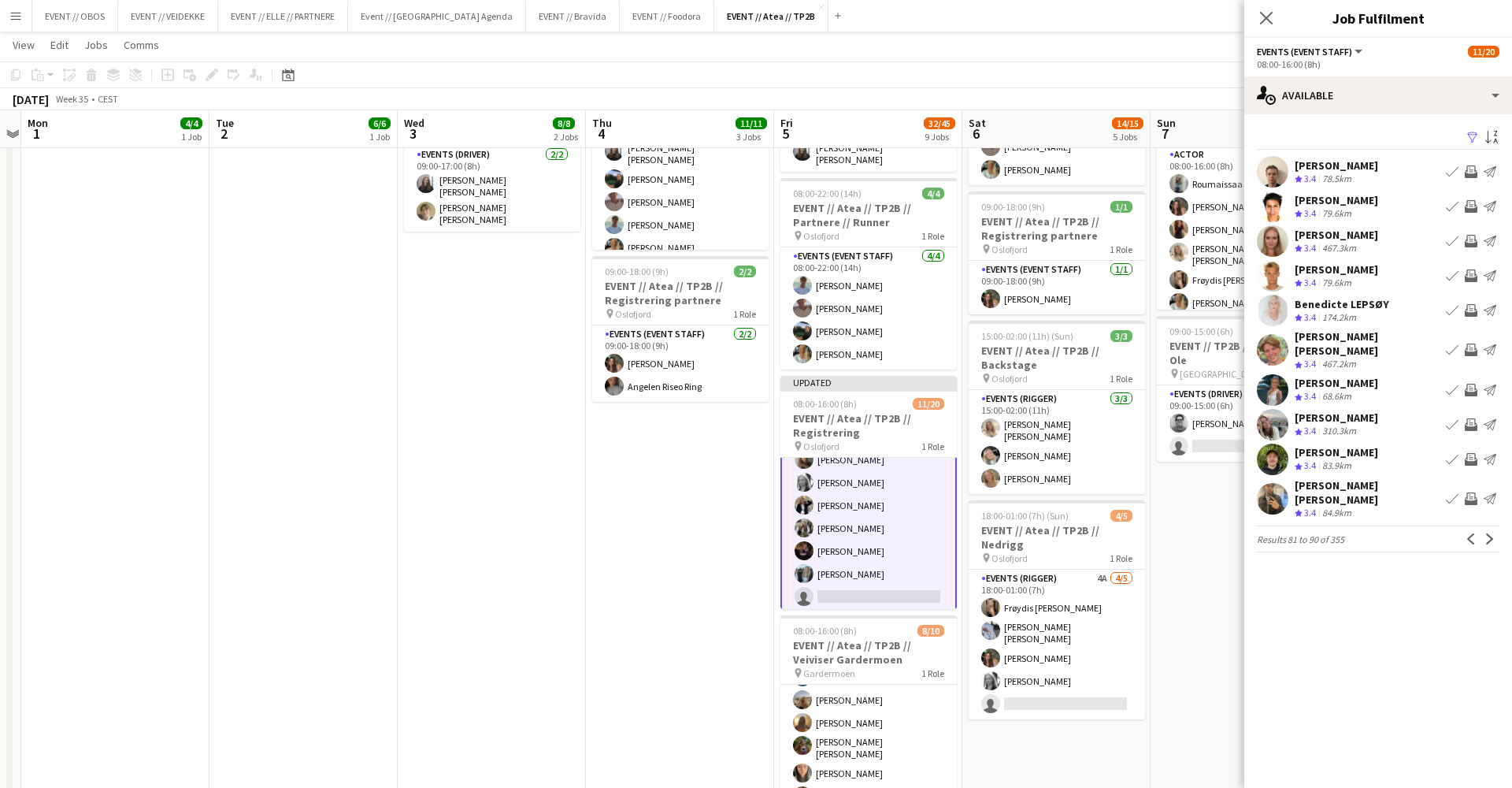
click at [1493, 533] on app-icon "Next" at bounding box center [1490, 538] width 11 height 11
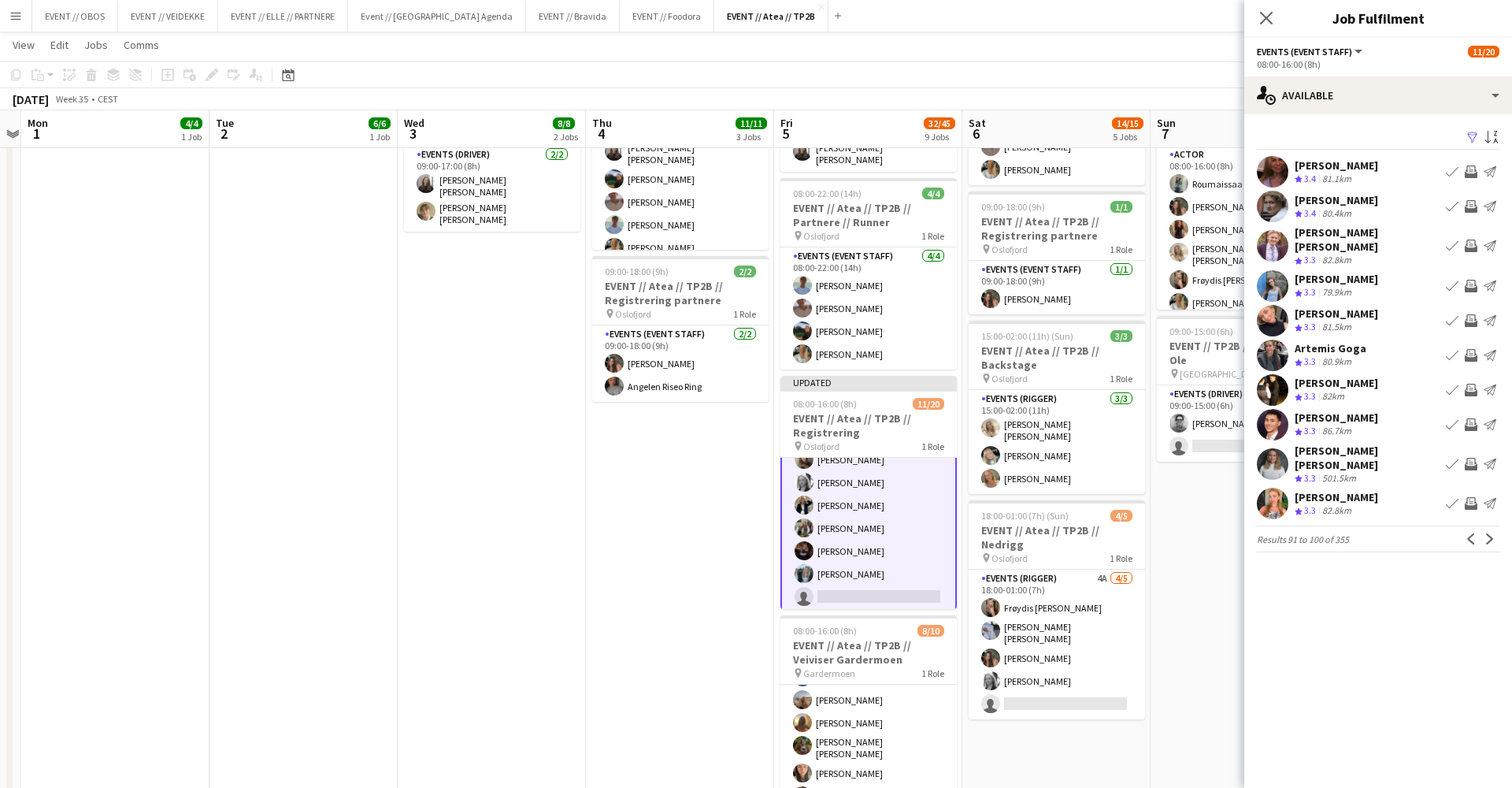
click at [1322, 504] on div "82.8km" at bounding box center [1337, 511] width 36 height 13
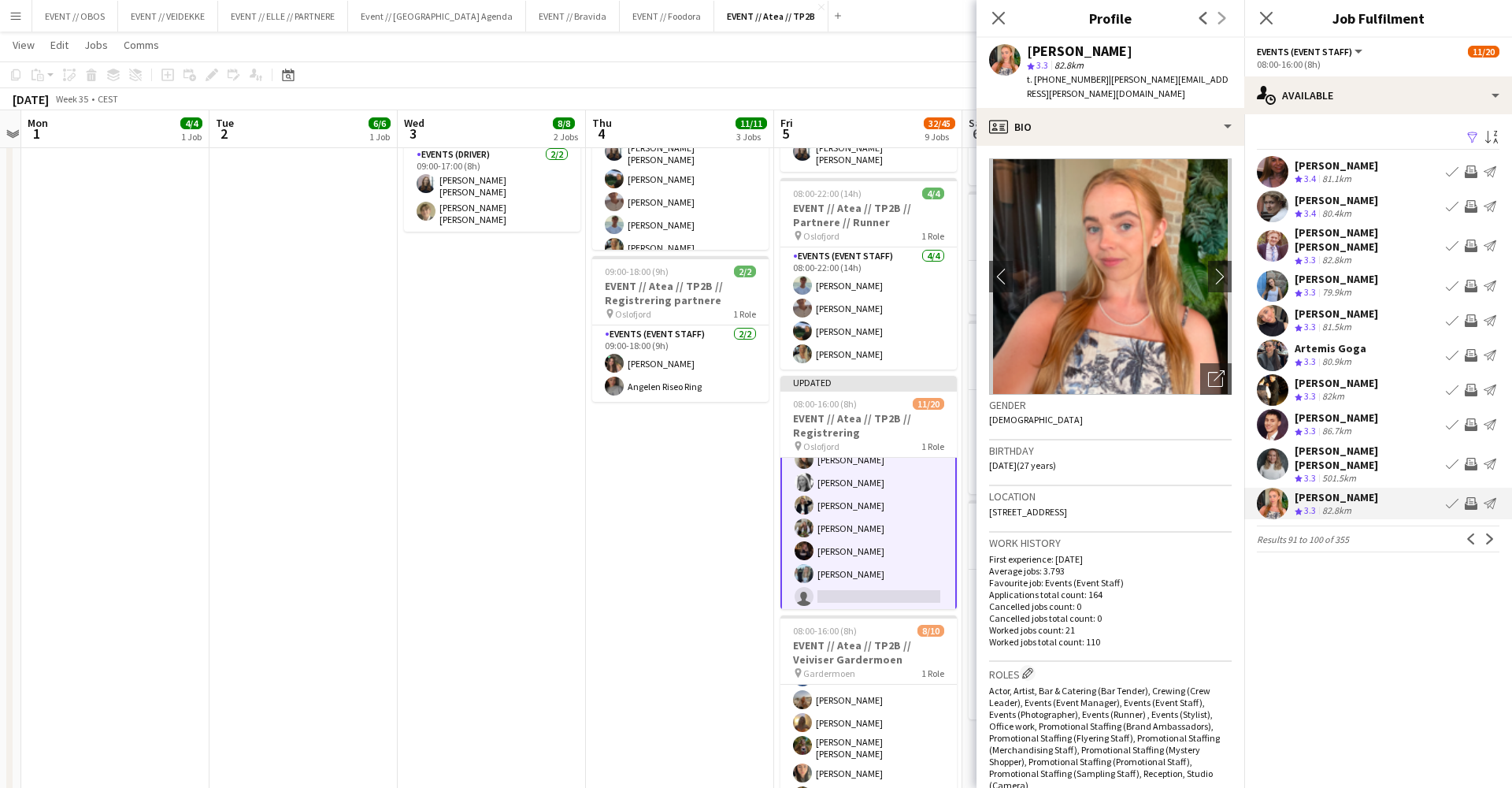
click at [1468, 497] on app-icon "Invite crew" at bounding box center [1471, 503] width 12 height 12
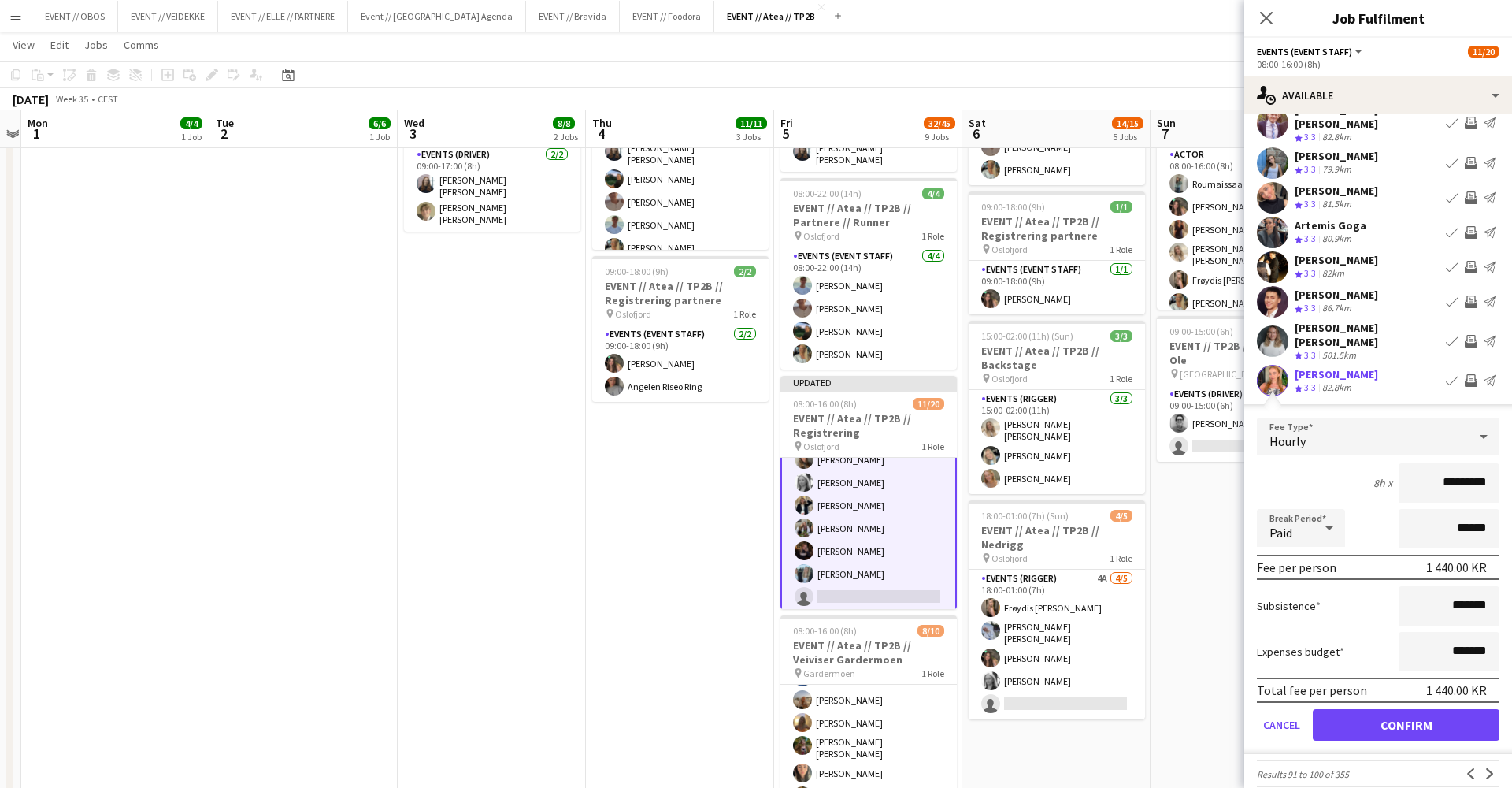
scroll to position [122, 0]
click at [1446, 718] on button "Confirm" at bounding box center [1406, 726] width 187 height 31
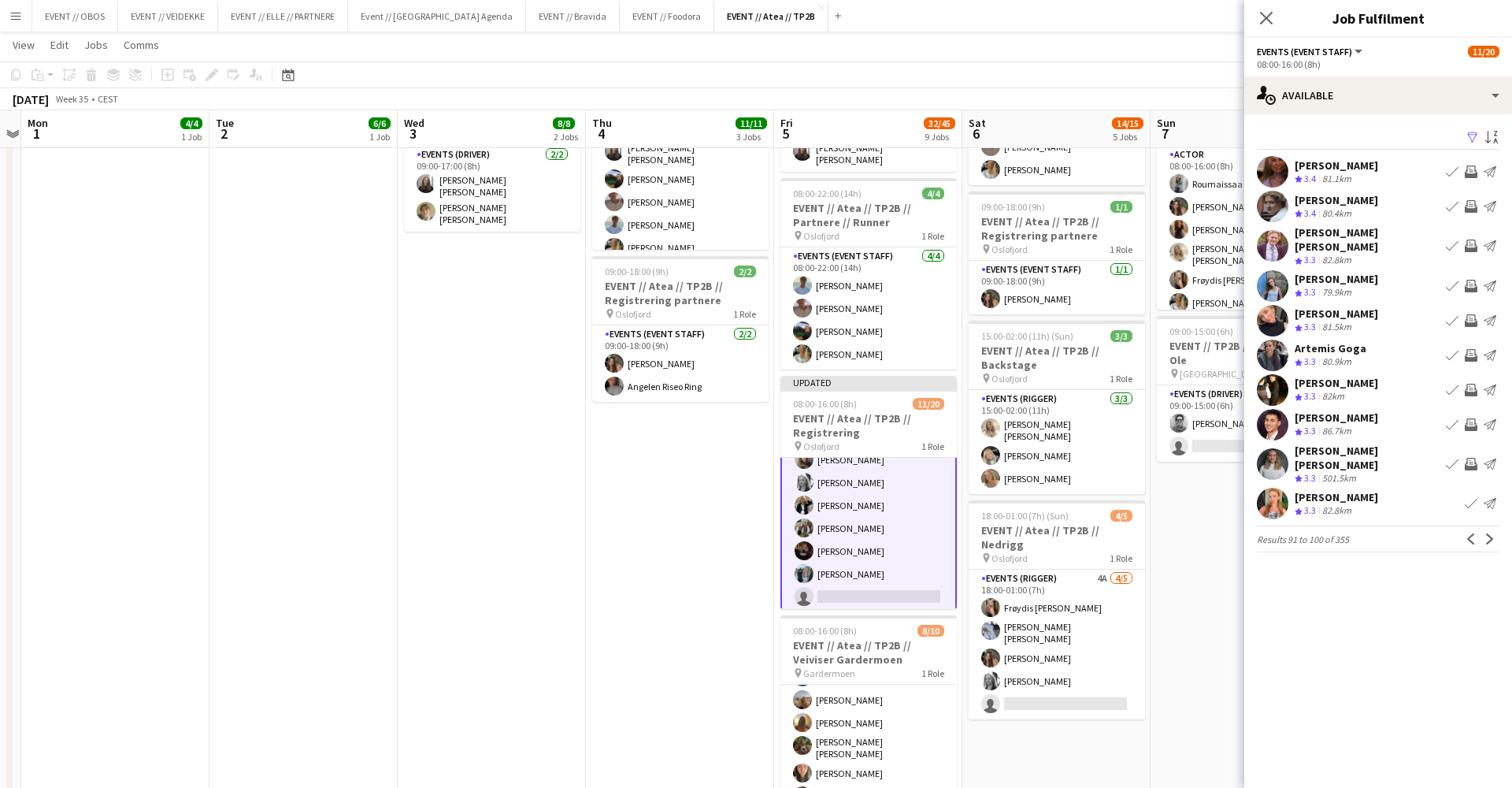
scroll to position [0, 0]
click at [1490, 530] on button "Next" at bounding box center [1490, 539] width 19 height 19
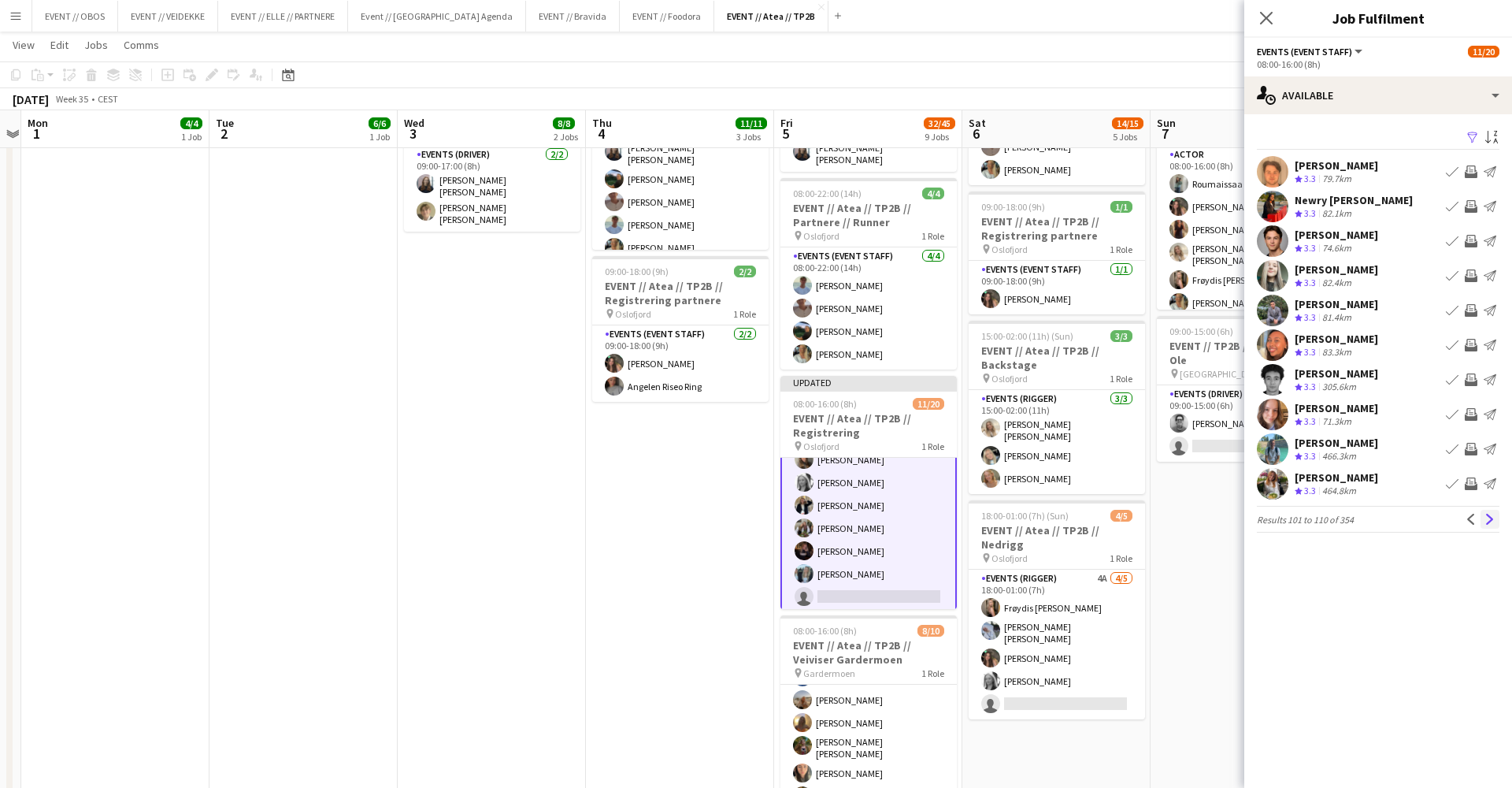
click at [1481, 514] on button "Next" at bounding box center [1490, 519] width 19 height 19
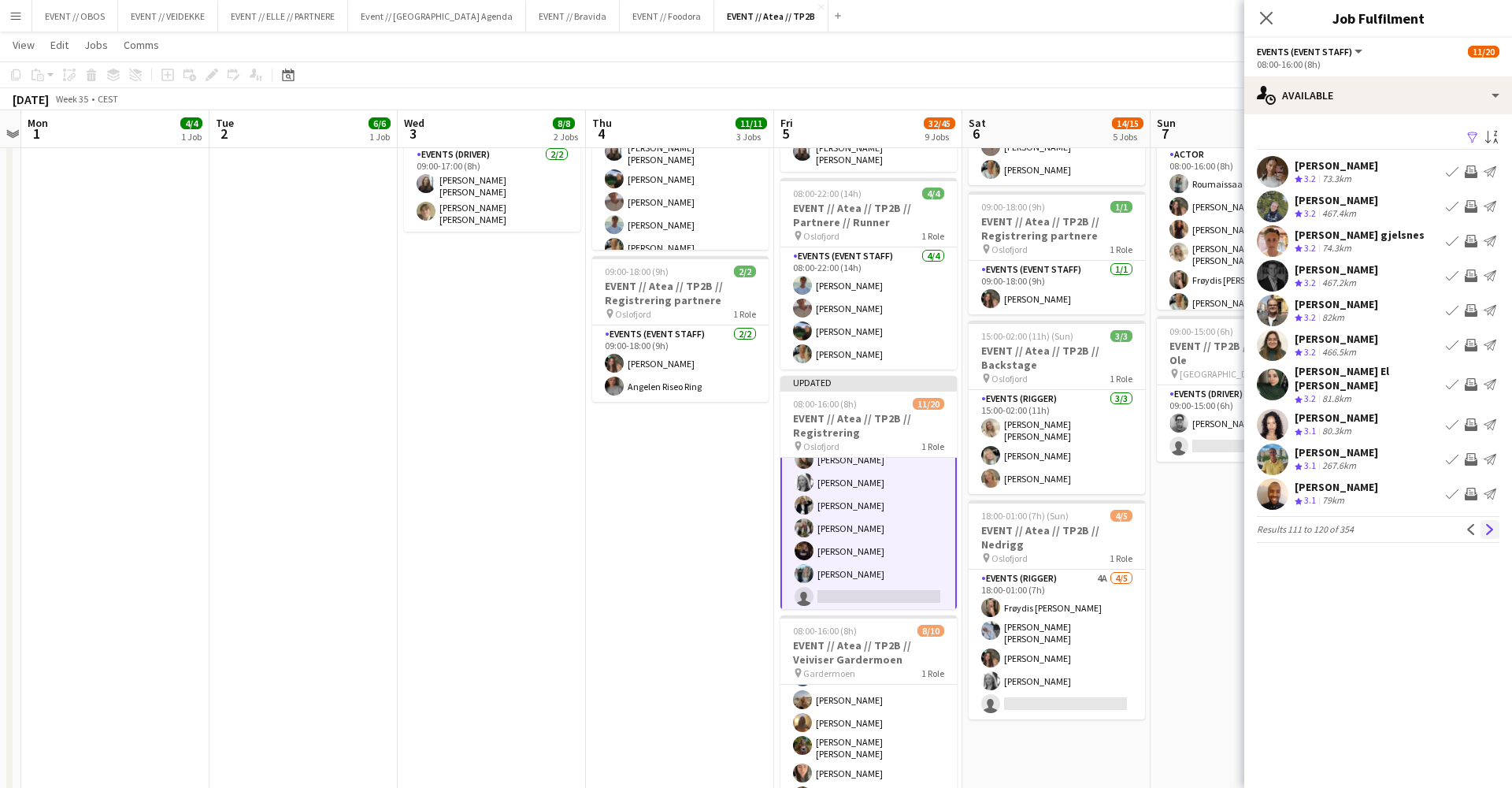
click at [1481, 520] on button "Next" at bounding box center [1490, 529] width 19 height 19
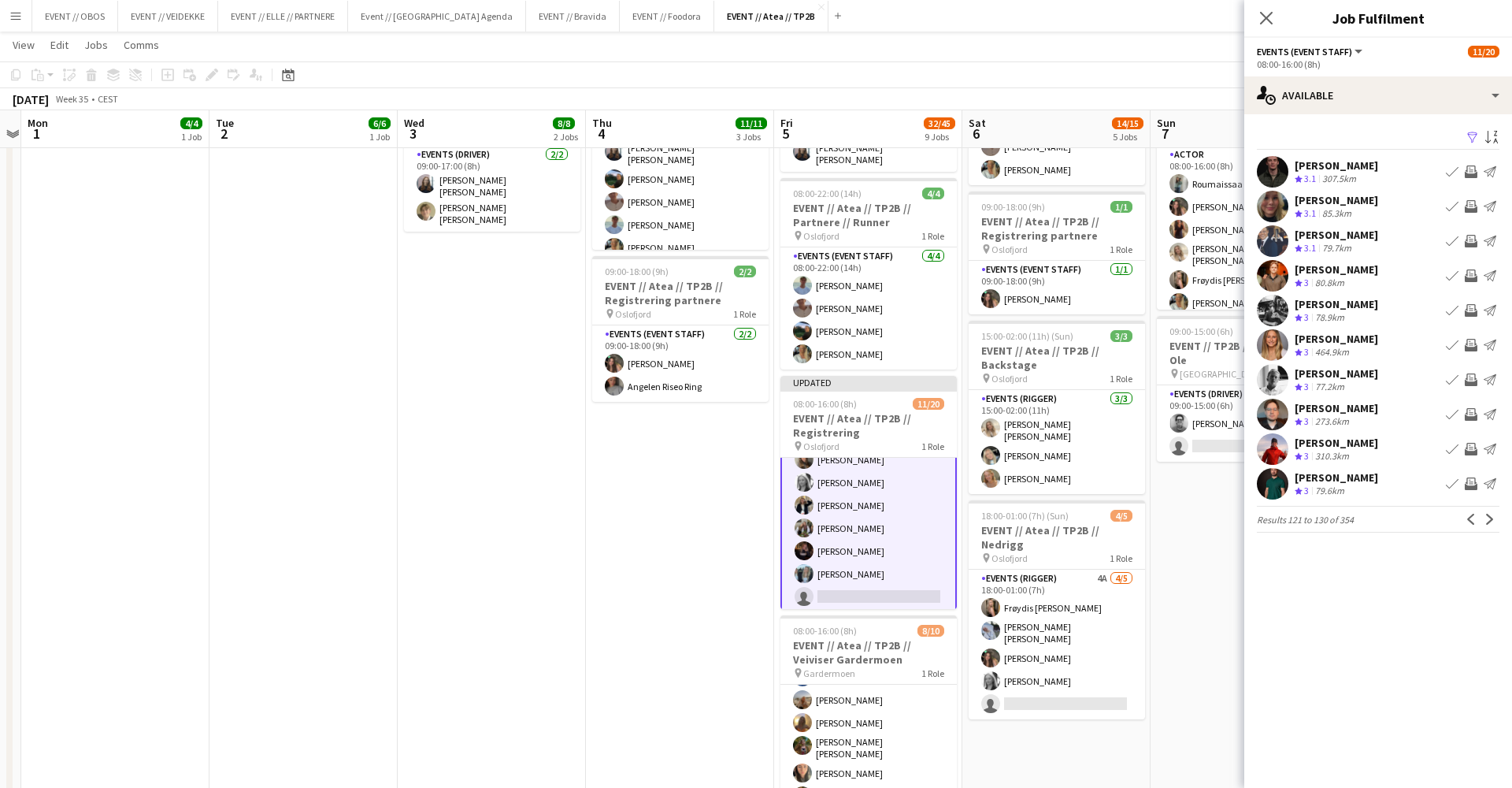
click at [1479, 240] on button "Invite crew" at bounding box center [1471, 241] width 19 height 19
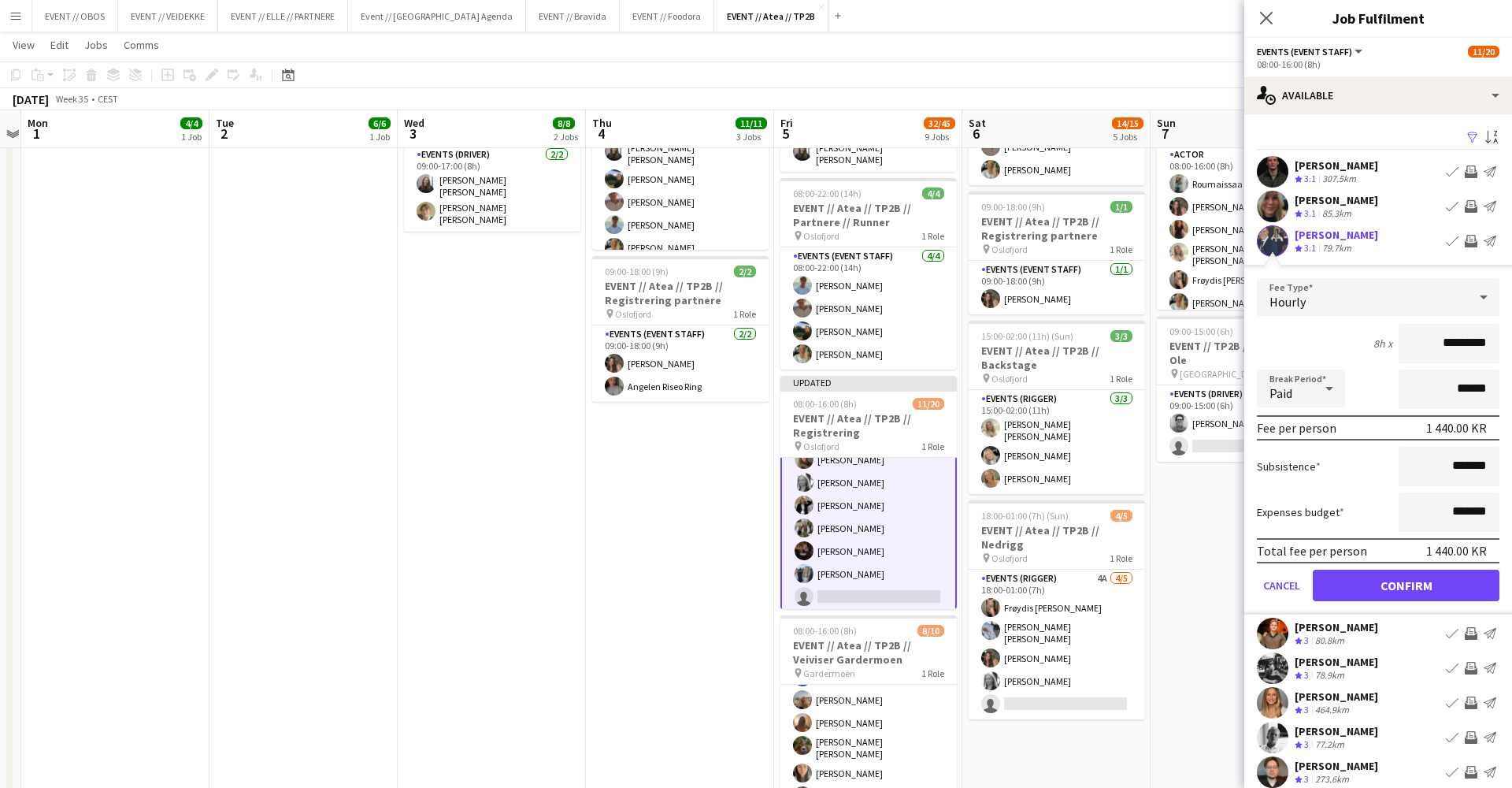
click at [1472, 598] on button "Confirm" at bounding box center [1406, 585] width 187 height 31
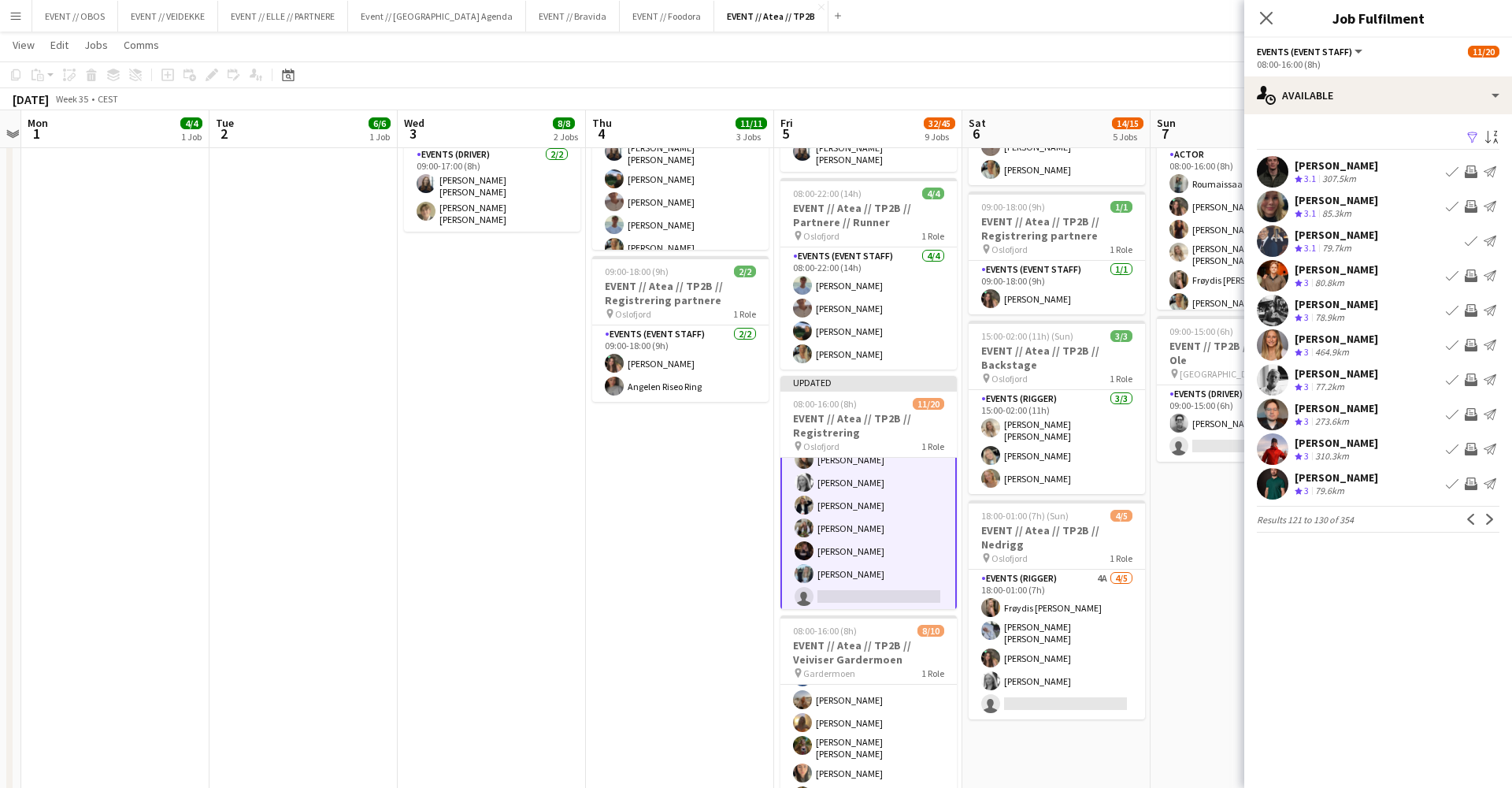
click at [1469, 204] on app-icon "Invite crew" at bounding box center [1471, 206] width 12 height 12
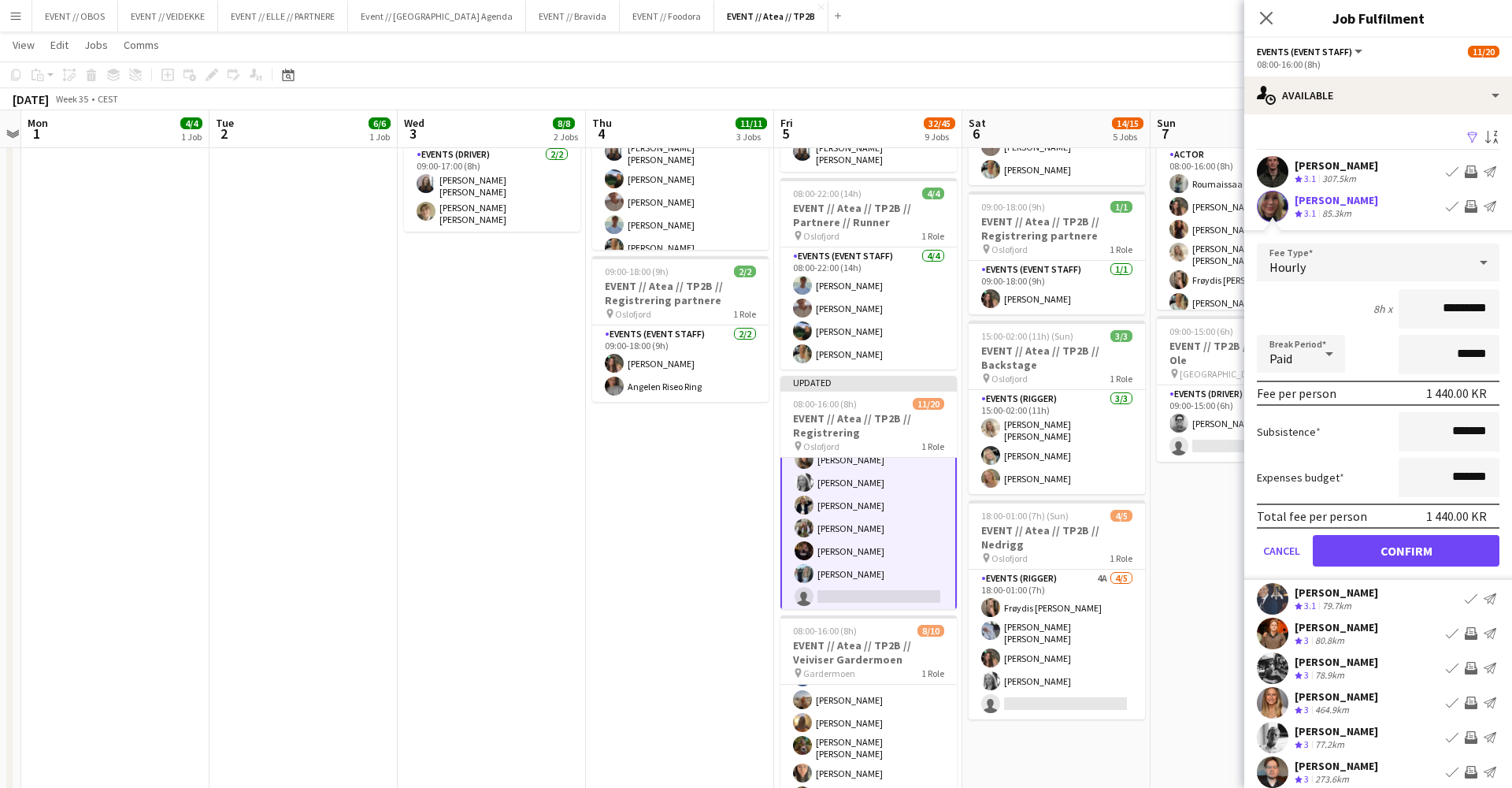
click at [1446, 547] on button "Confirm" at bounding box center [1406, 550] width 187 height 31
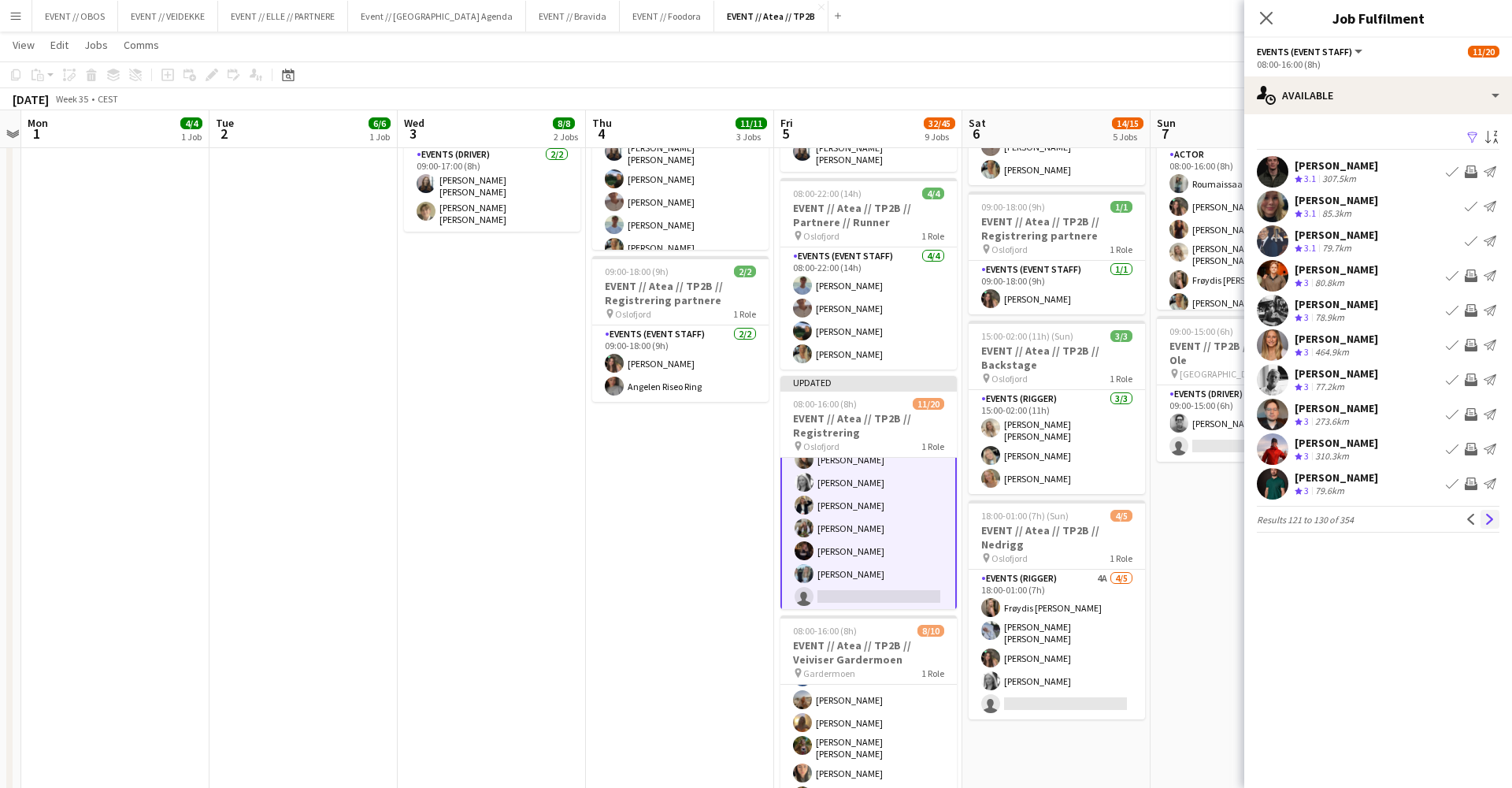
click at [1490, 525] on app-icon "Next" at bounding box center [1490, 518] width 11 height 11
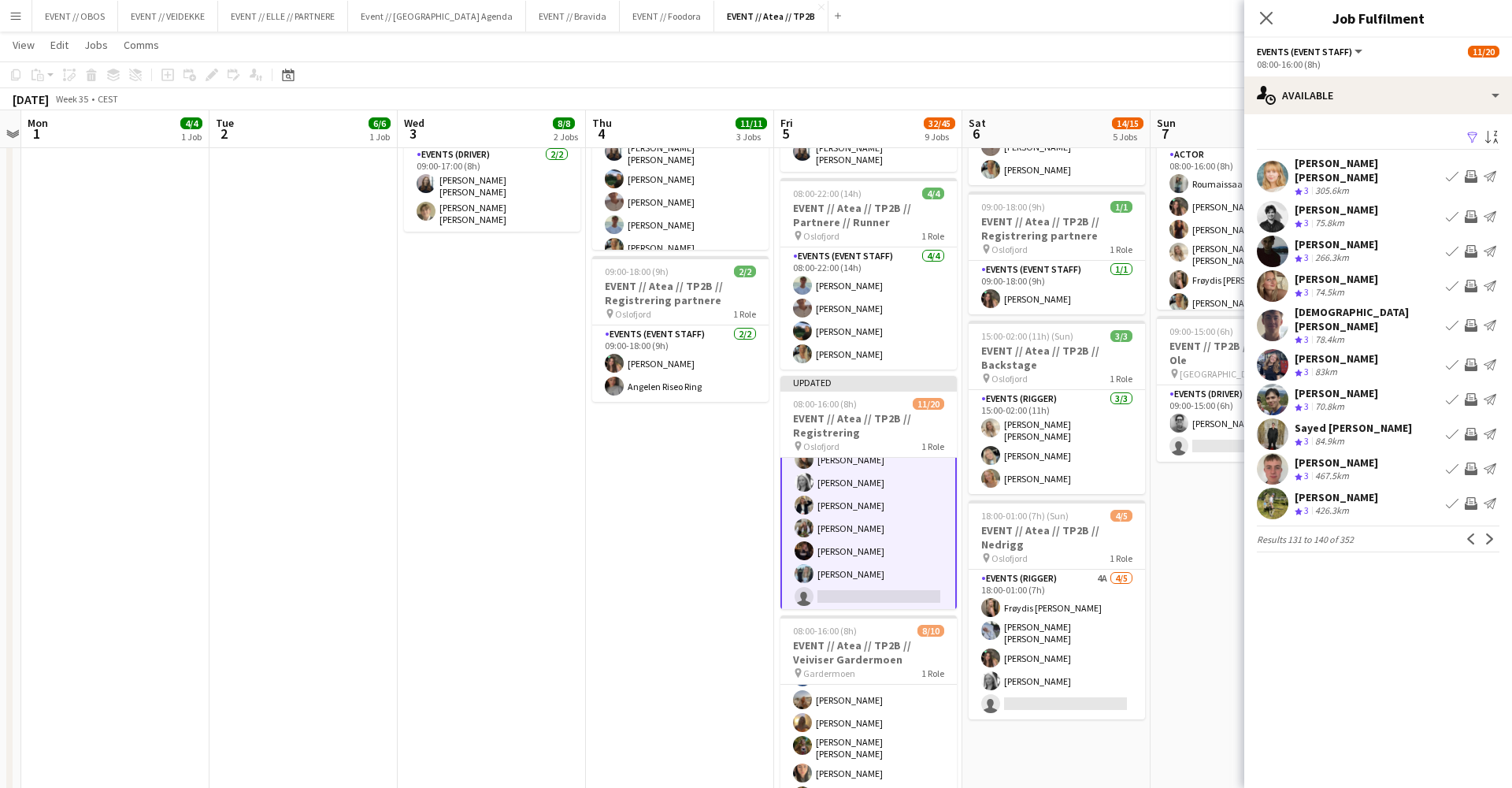
click at [1474, 318] on button "Invite crew" at bounding box center [1471, 325] width 19 height 19
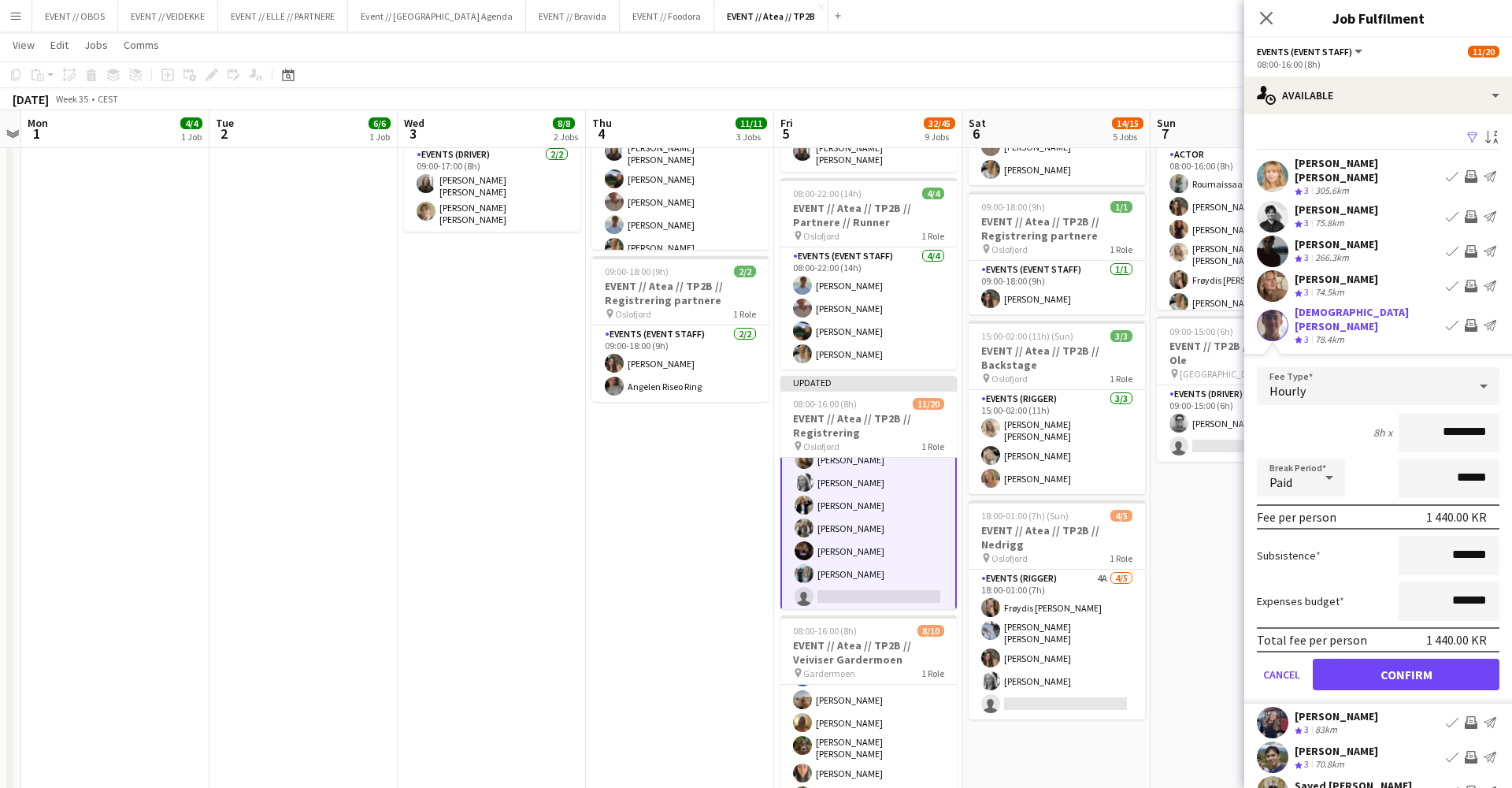
click at [1457, 659] on button "Confirm" at bounding box center [1406, 675] width 187 height 31
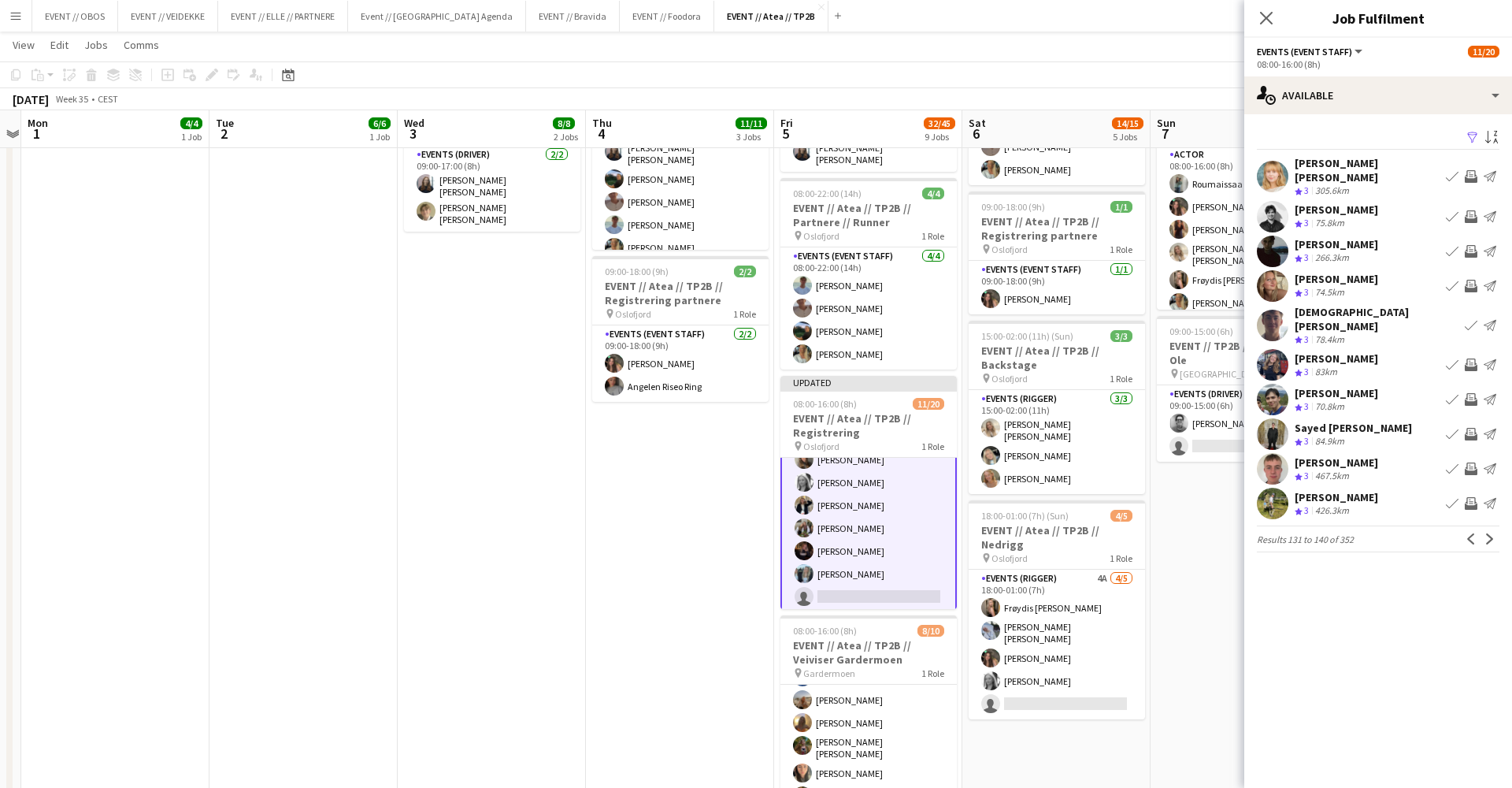
click at [1476, 281] on app-icon "Invite crew" at bounding box center [1471, 286] width 12 height 12
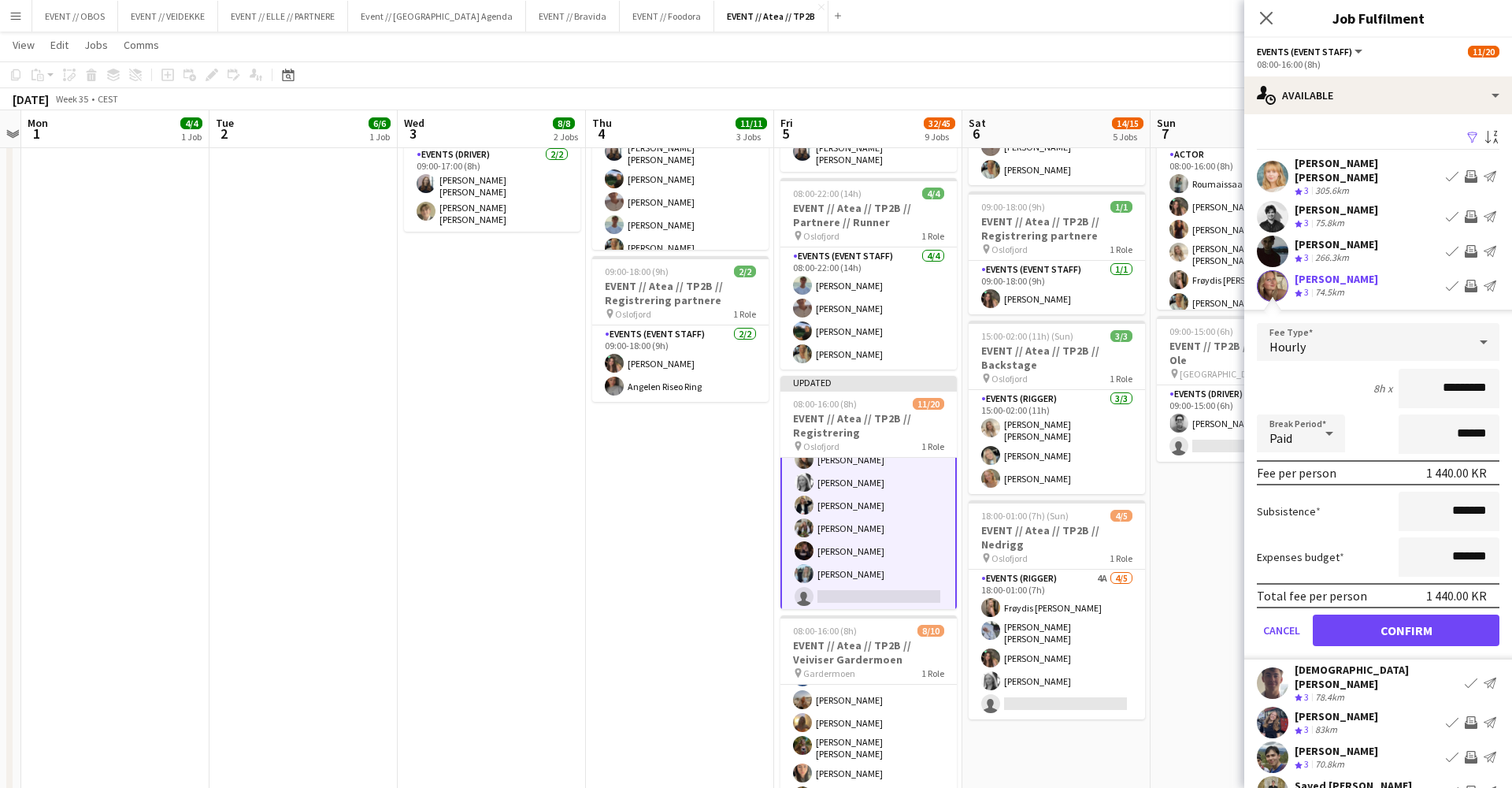
click at [1448, 626] on button "Confirm" at bounding box center [1406, 630] width 187 height 31
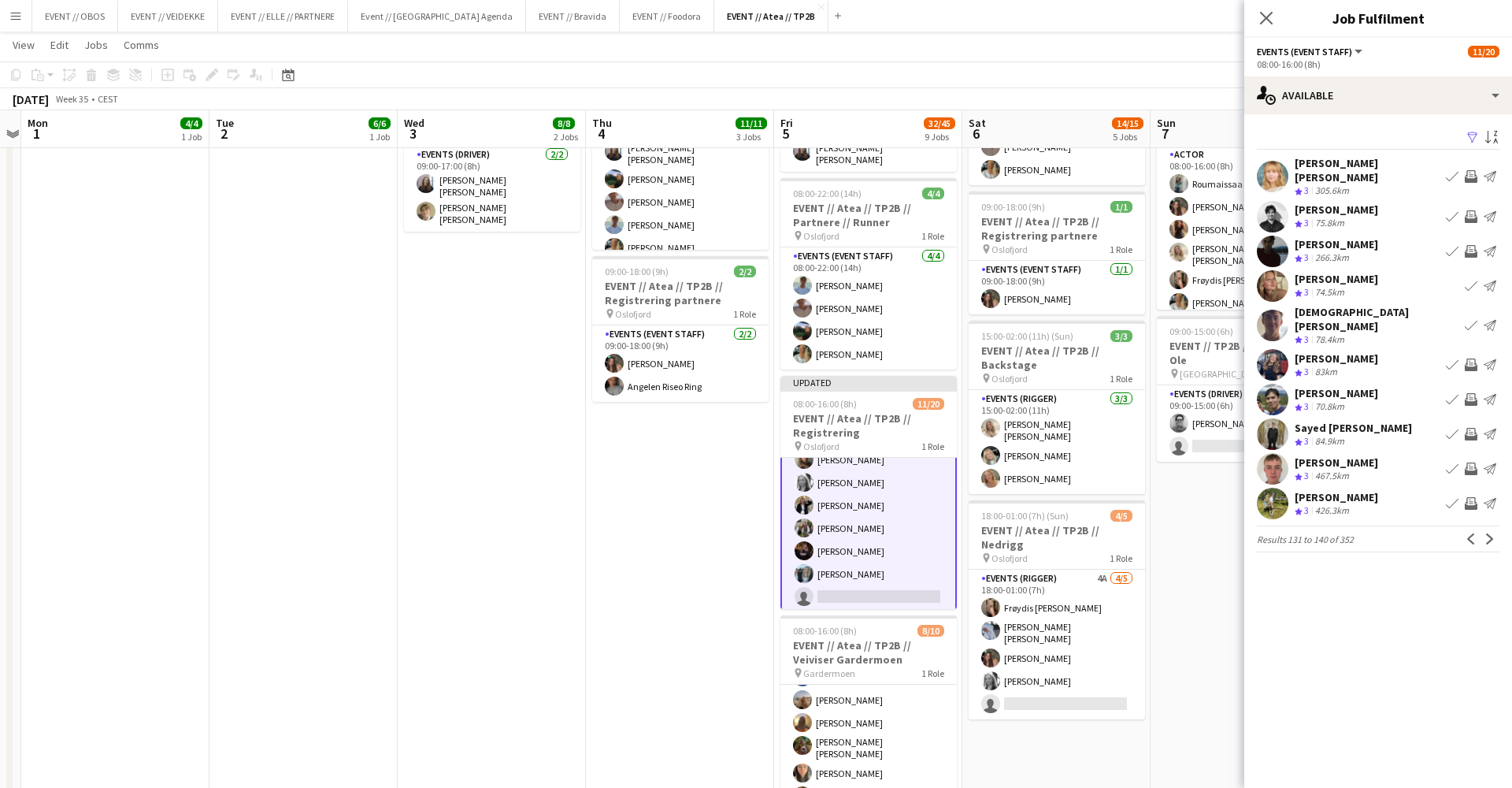
click at [1491, 506] on div "Filter Sort asc [PERSON_NAME] [PERSON_NAME] Crew rating 3 305.6km Book crew Inv…" at bounding box center [1379, 343] width 268 height 457
click at [1489, 533] on app-icon "Next" at bounding box center [1490, 538] width 11 height 11
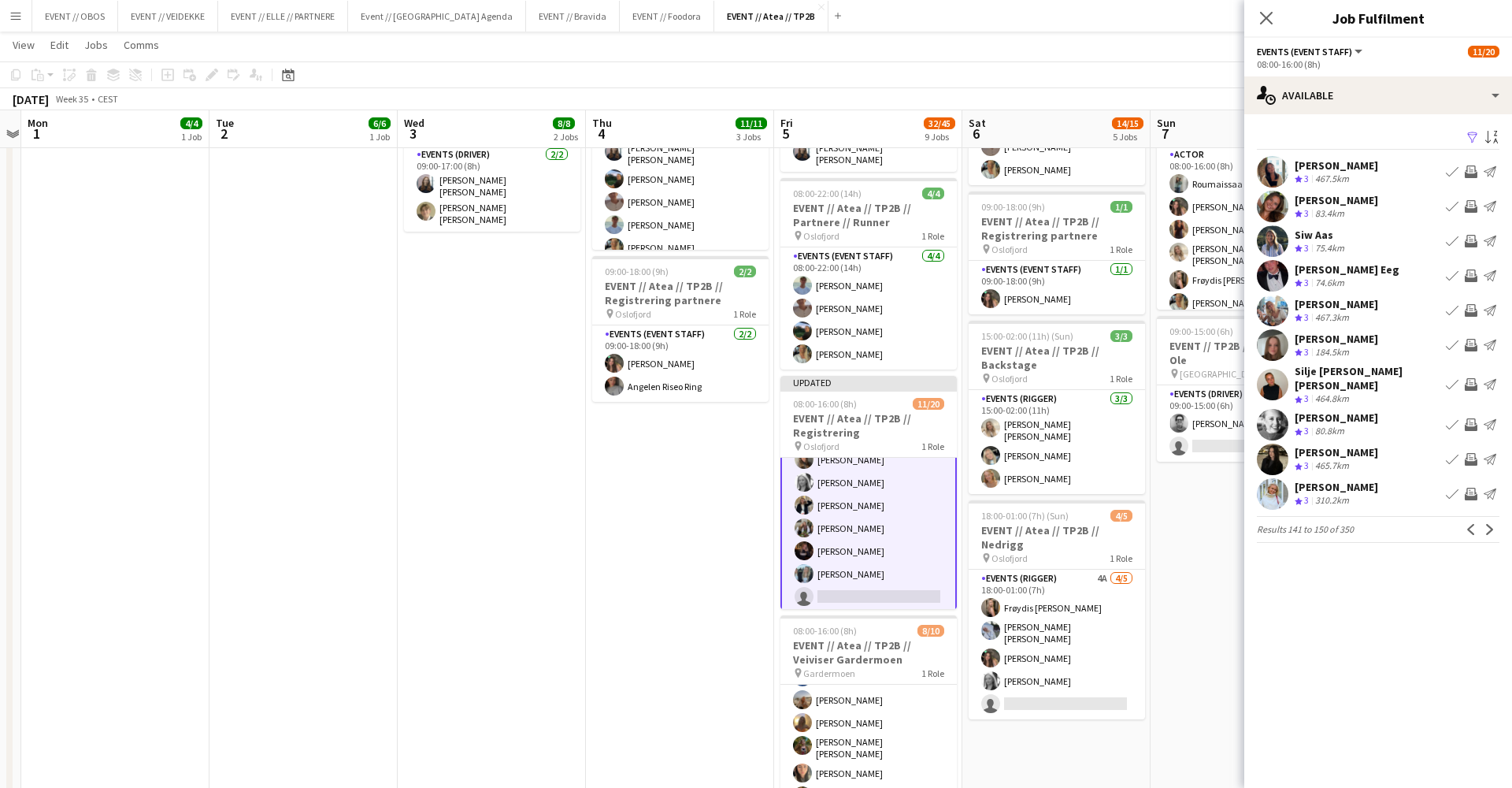
click at [1470, 418] on app-icon "Invite crew" at bounding box center [1471, 424] width 12 height 12
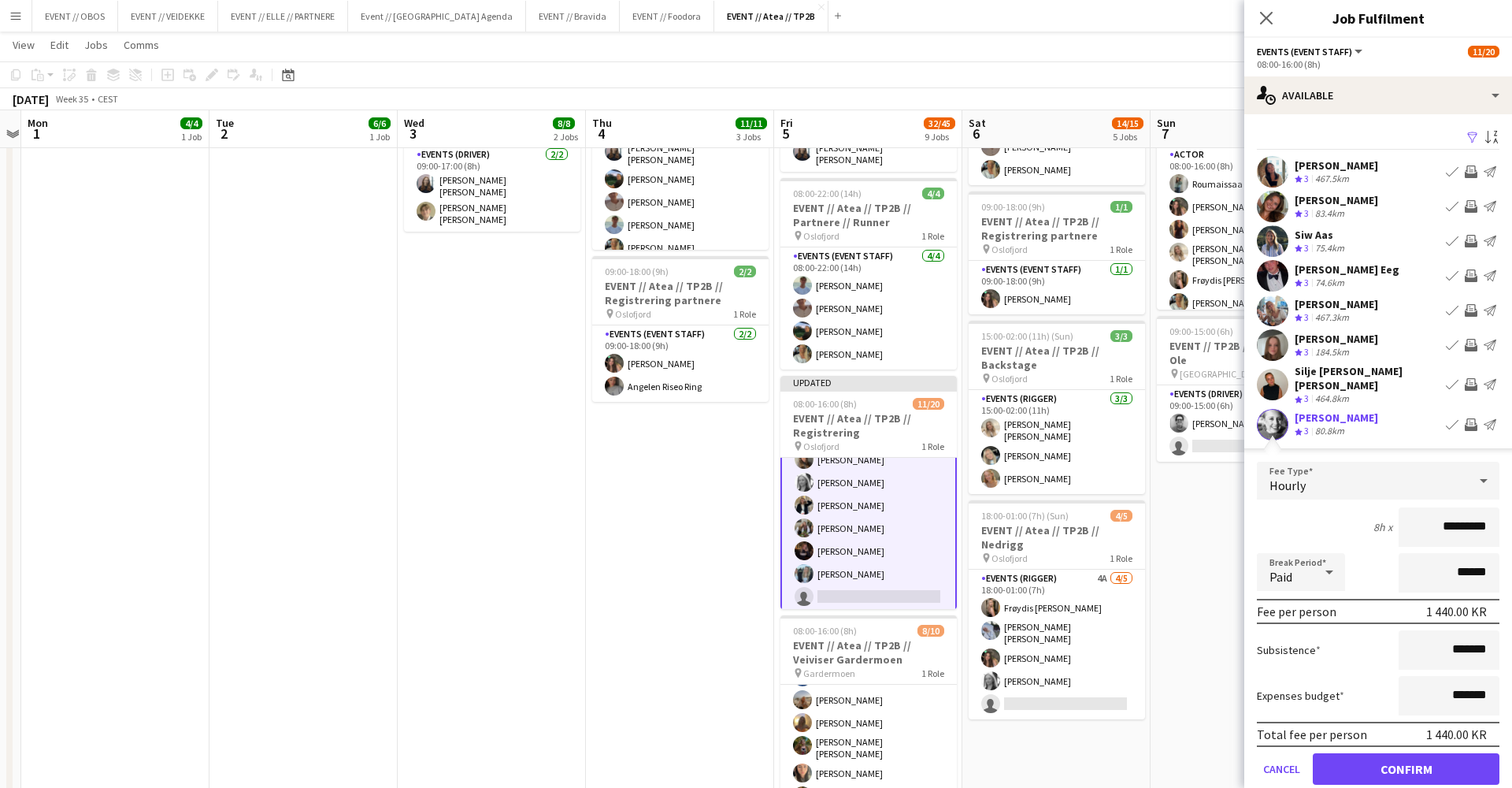
click at [1423, 753] on button "Confirm" at bounding box center [1406, 769] width 187 height 31
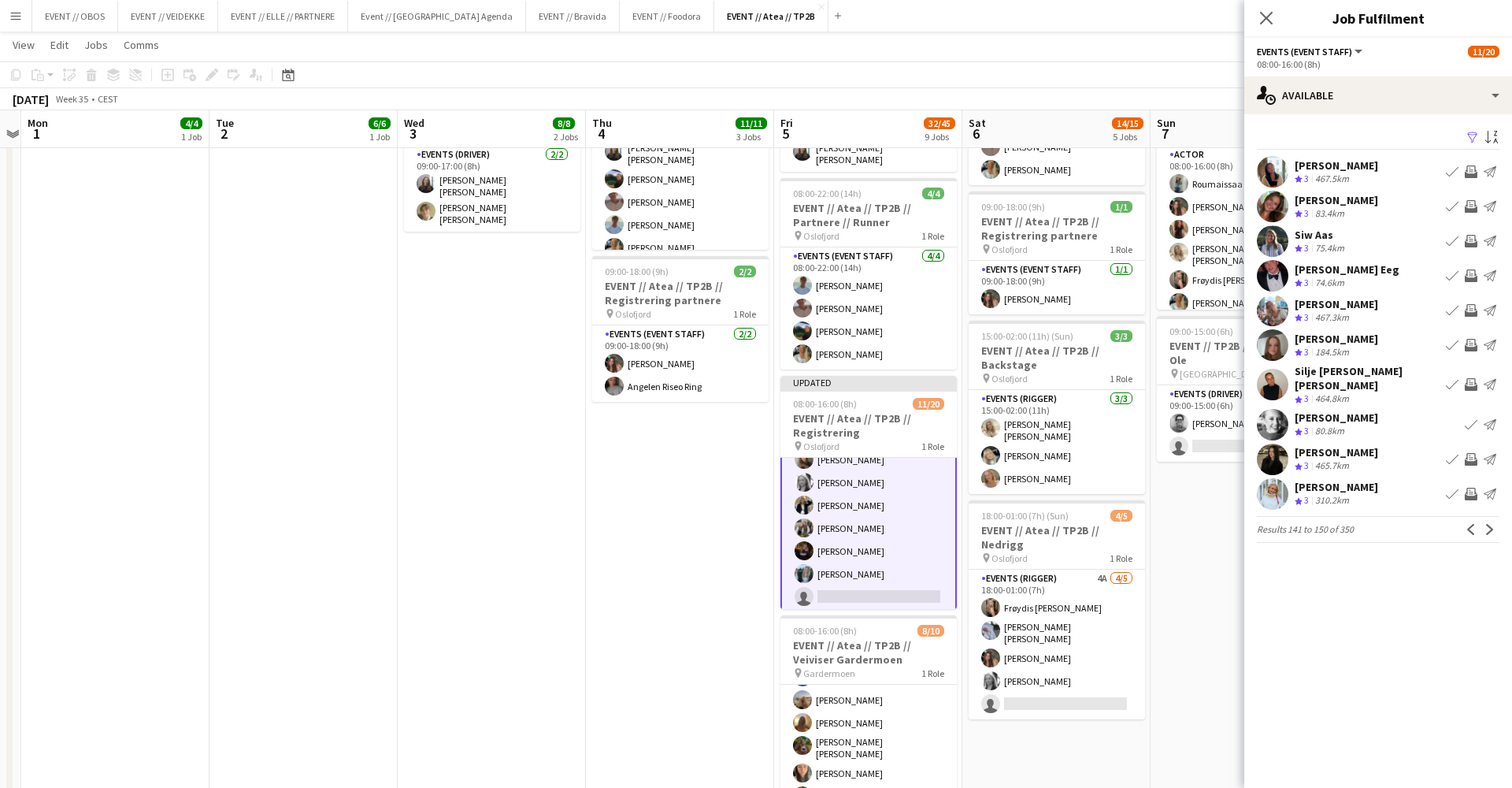
click at [1366, 322] on div "[PERSON_NAME] Crew rating 3 467.3km Book crew Invite crew Send notification" at bounding box center [1379, 310] width 268 height 31
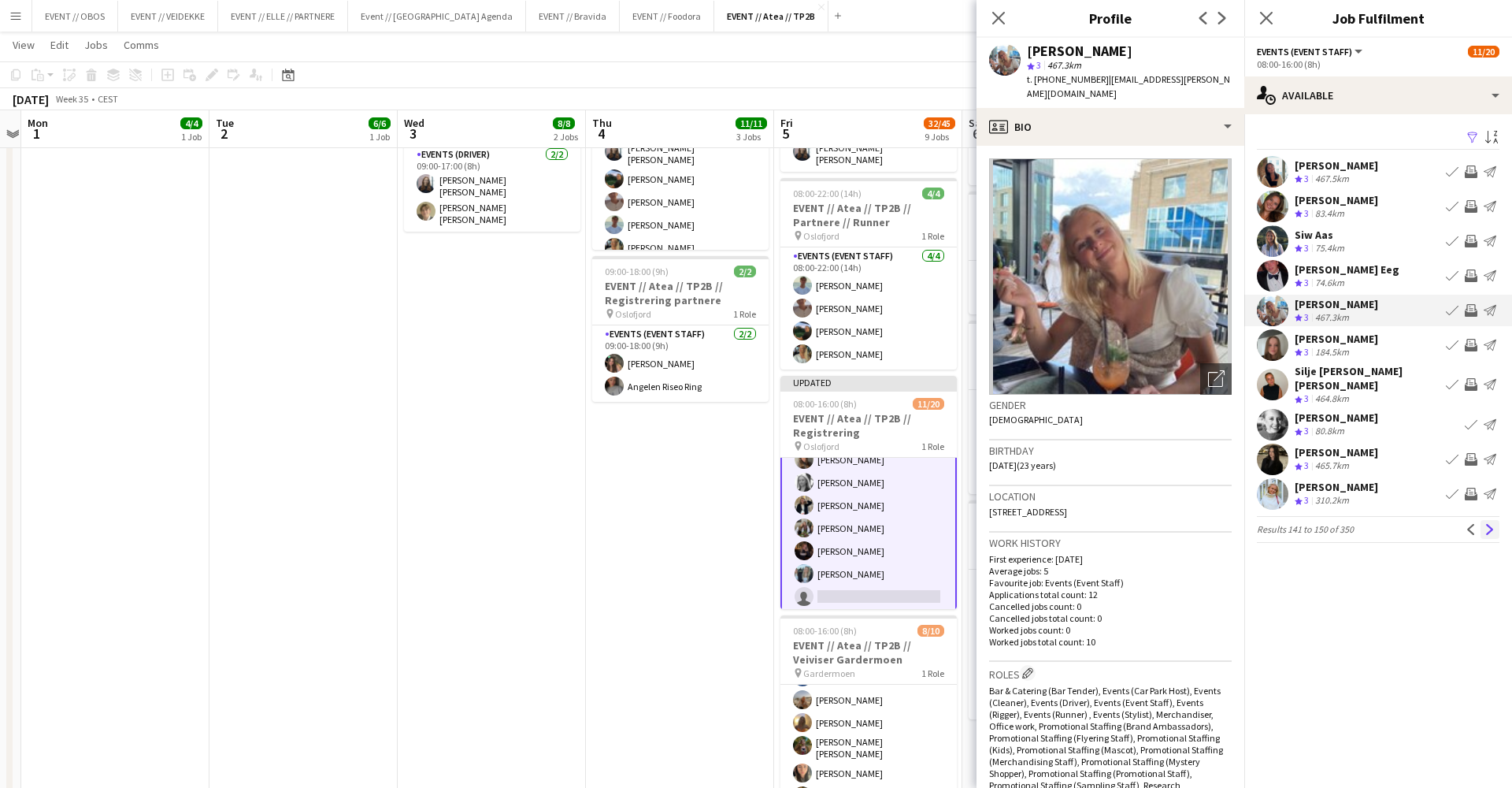
click at [1490, 524] on app-icon "Next" at bounding box center [1490, 529] width 11 height 11
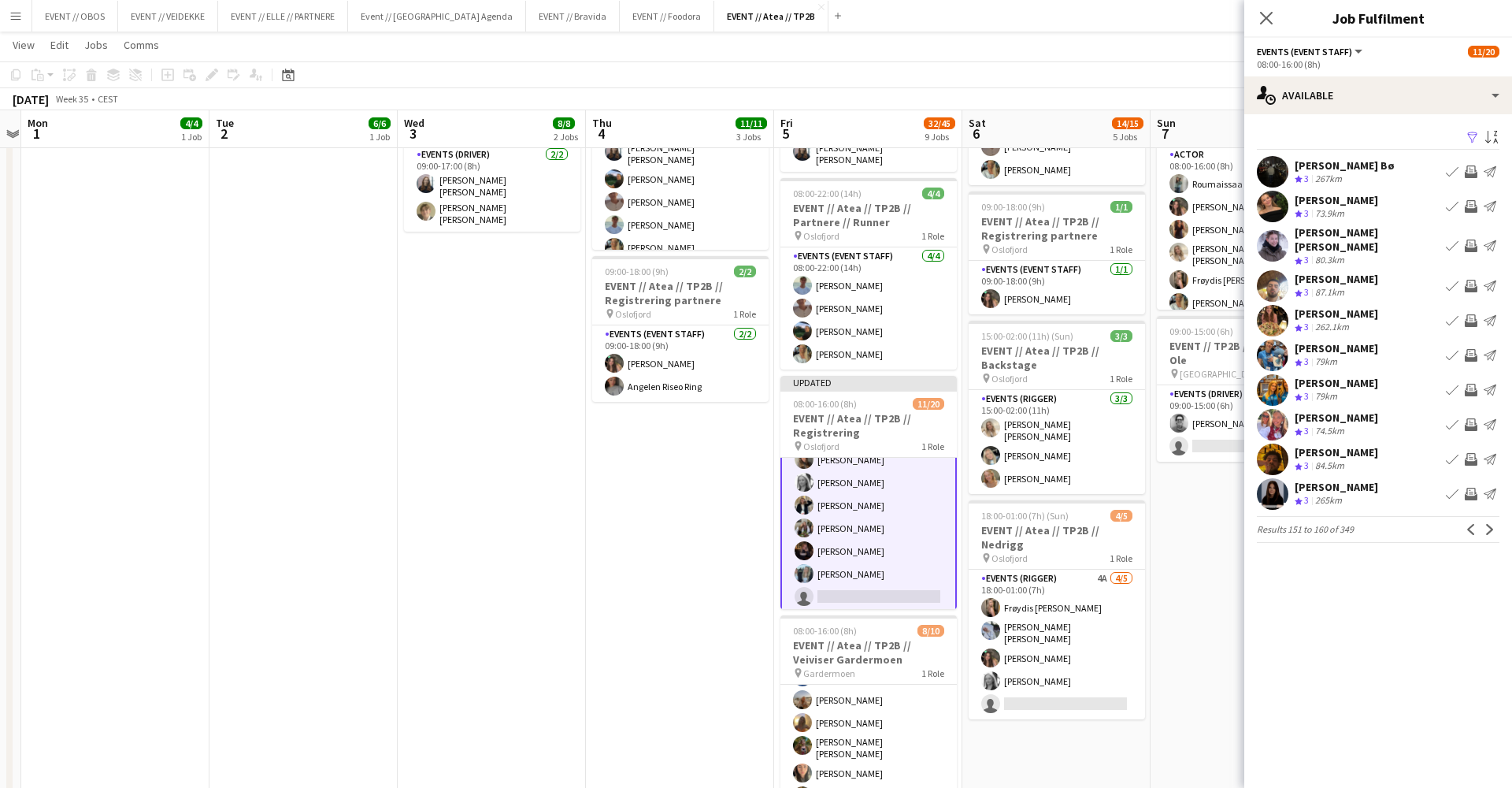
click at [1380, 355] on div "[PERSON_NAME] Crew rating 3 79km Book crew Invite crew Send notification" at bounding box center [1379, 355] width 268 height 31
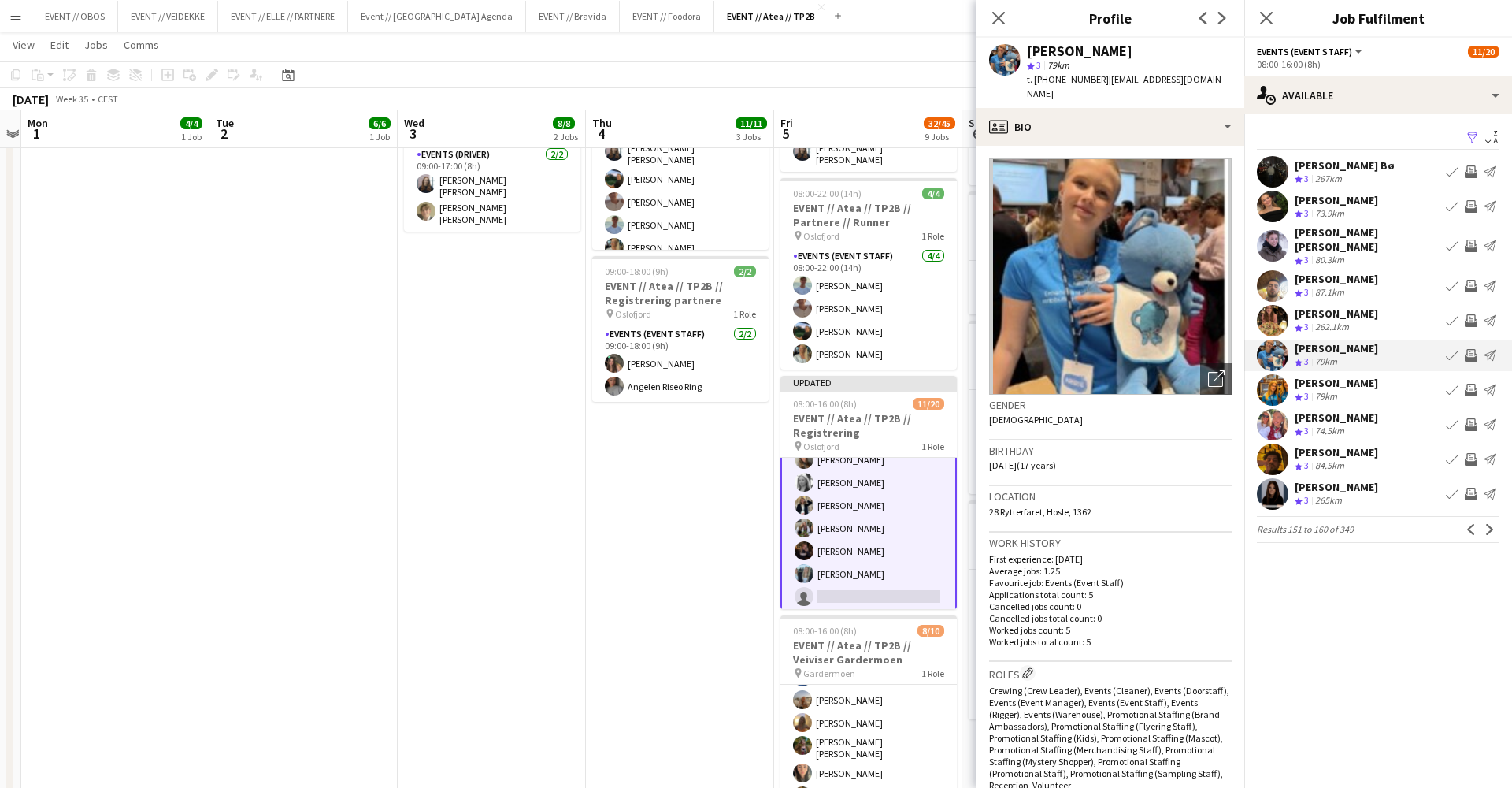
click at [1378, 381] on div "[PERSON_NAME] Crew rating 3 79km Book crew Invite crew Send notification" at bounding box center [1379, 390] width 268 height 31
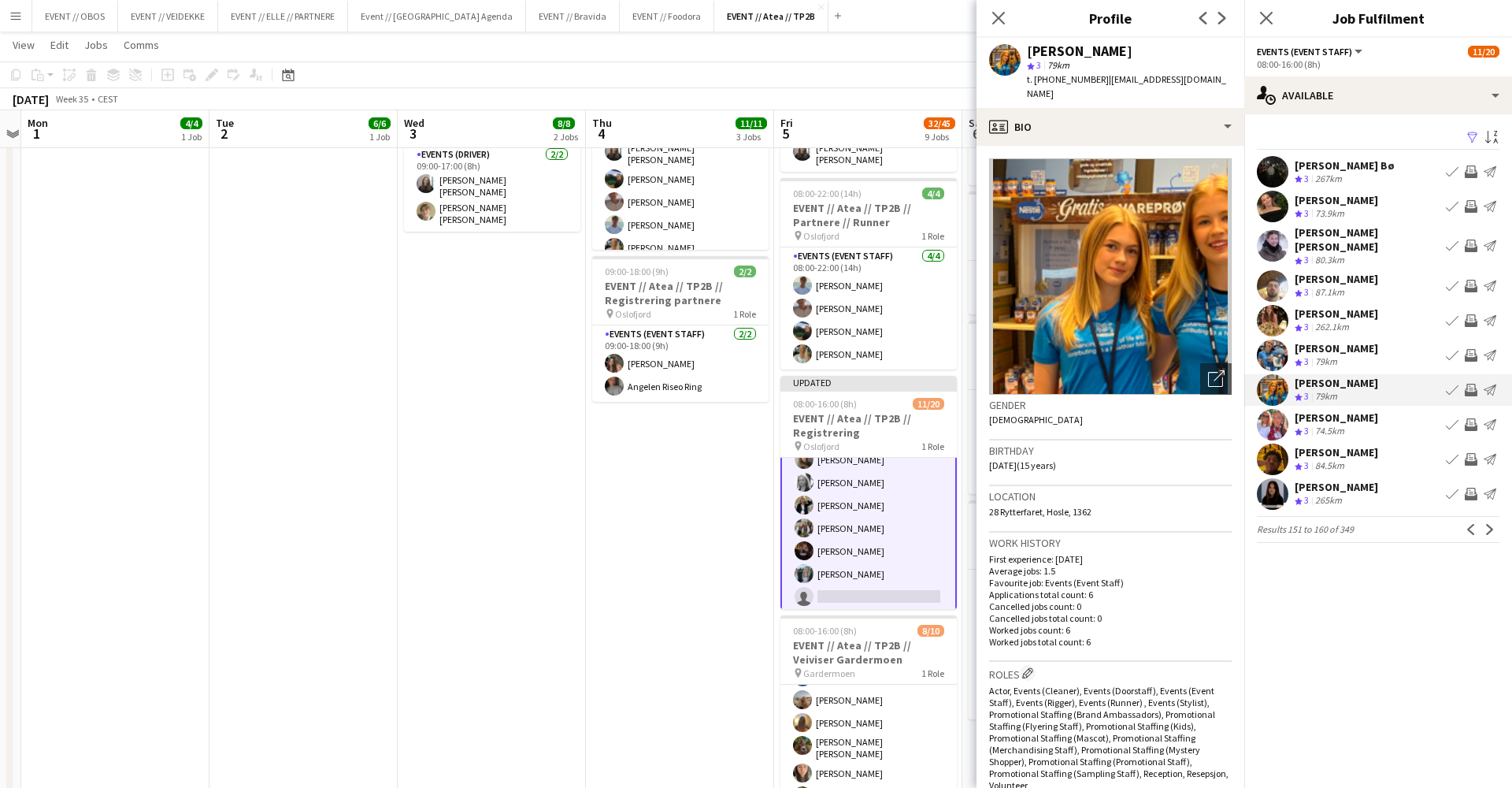
click at [1371, 355] on div "Crew rating 3 79km" at bounding box center [1337, 362] width 84 height 13
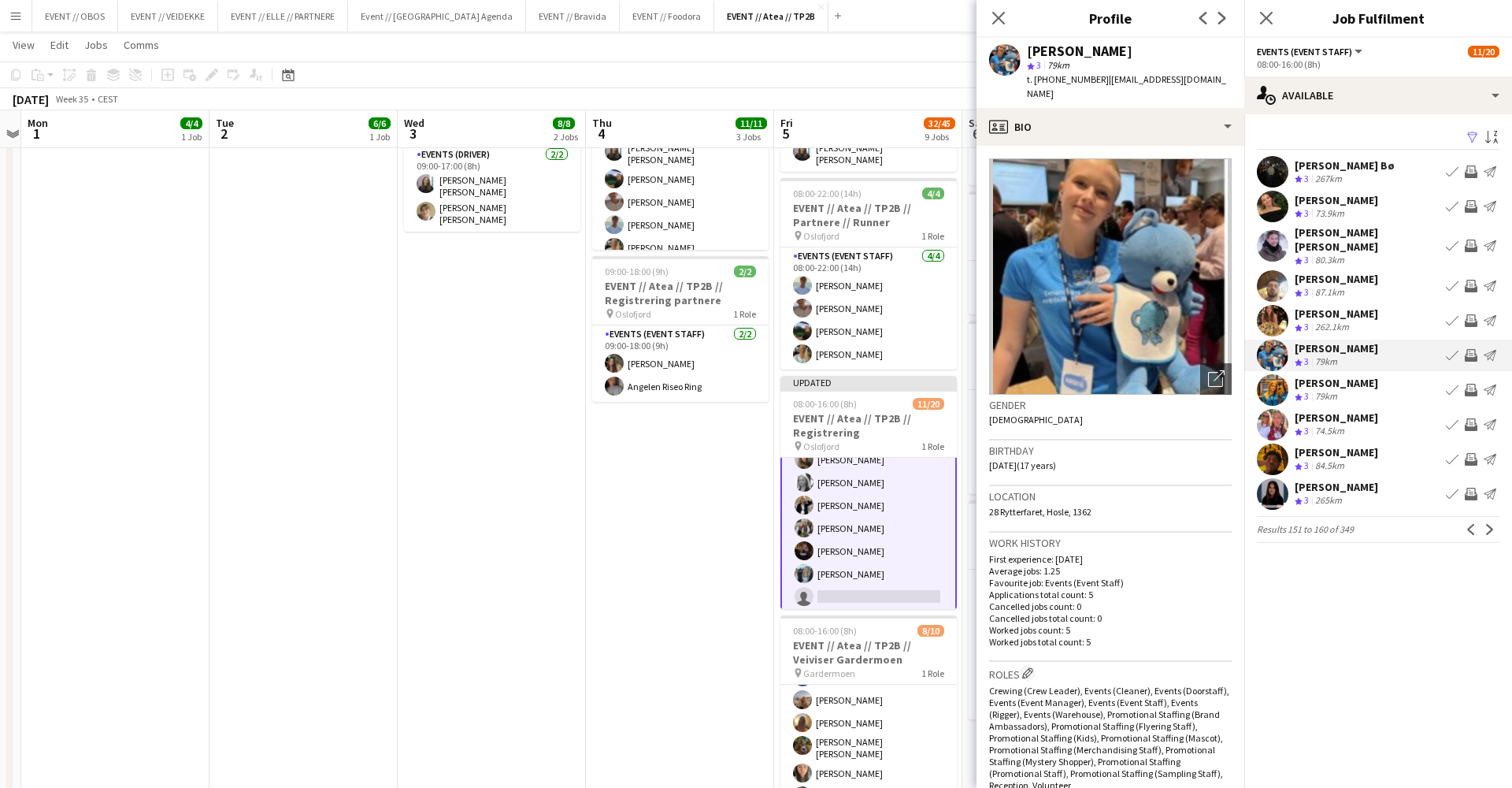
click at [1394, 379] on div "[PERSON_NAME] Crew rating 3 79km Book crew Invite crew Send notification" at bounding box center [1379, 390] width 268 height 31
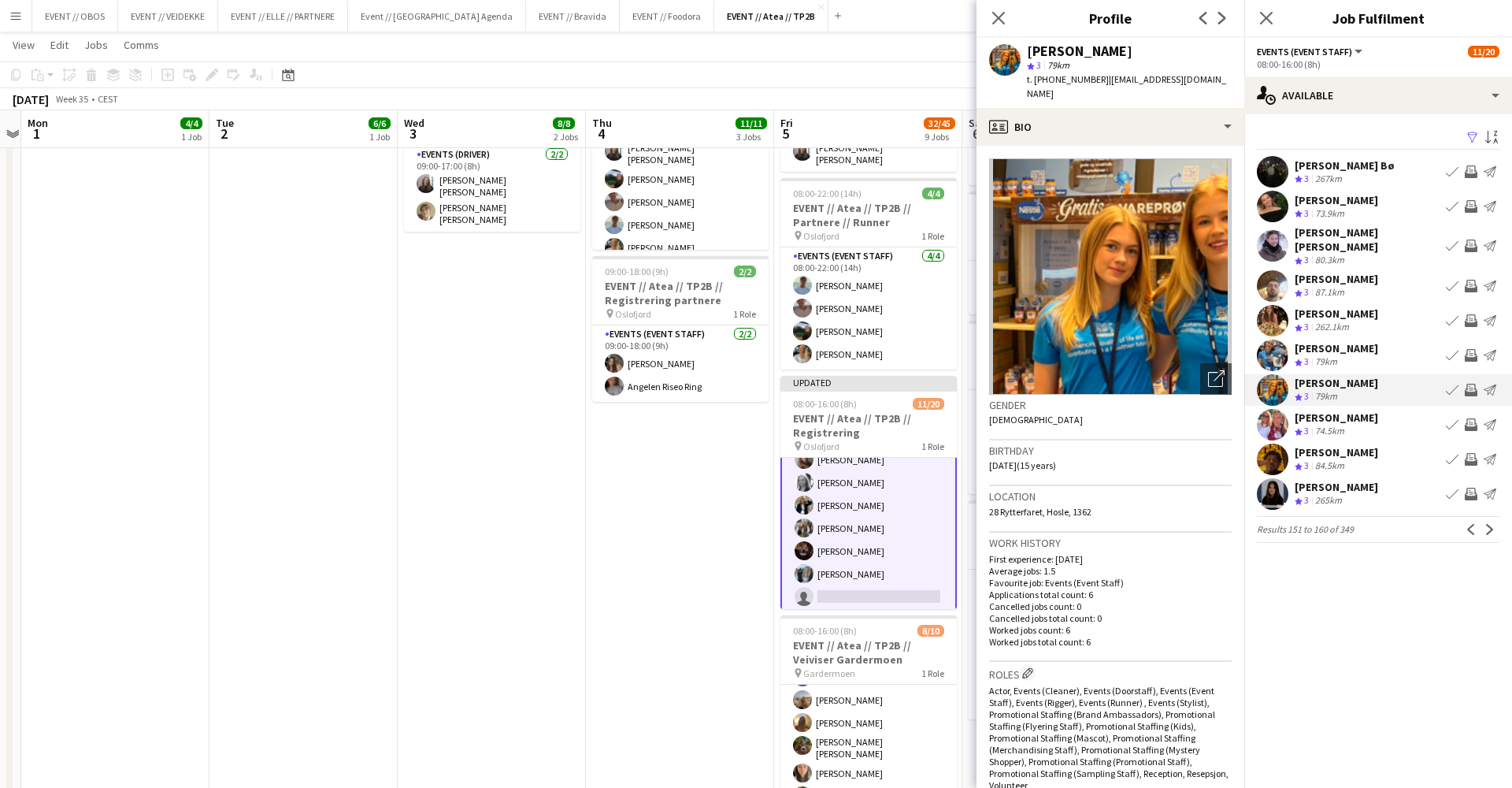
click at [1387, 353] on div "[PERSON_NAME] Crew rating 3 79km Book crew Invite crew Send notification" at bounding box center [1379, 355] width 268 height 31
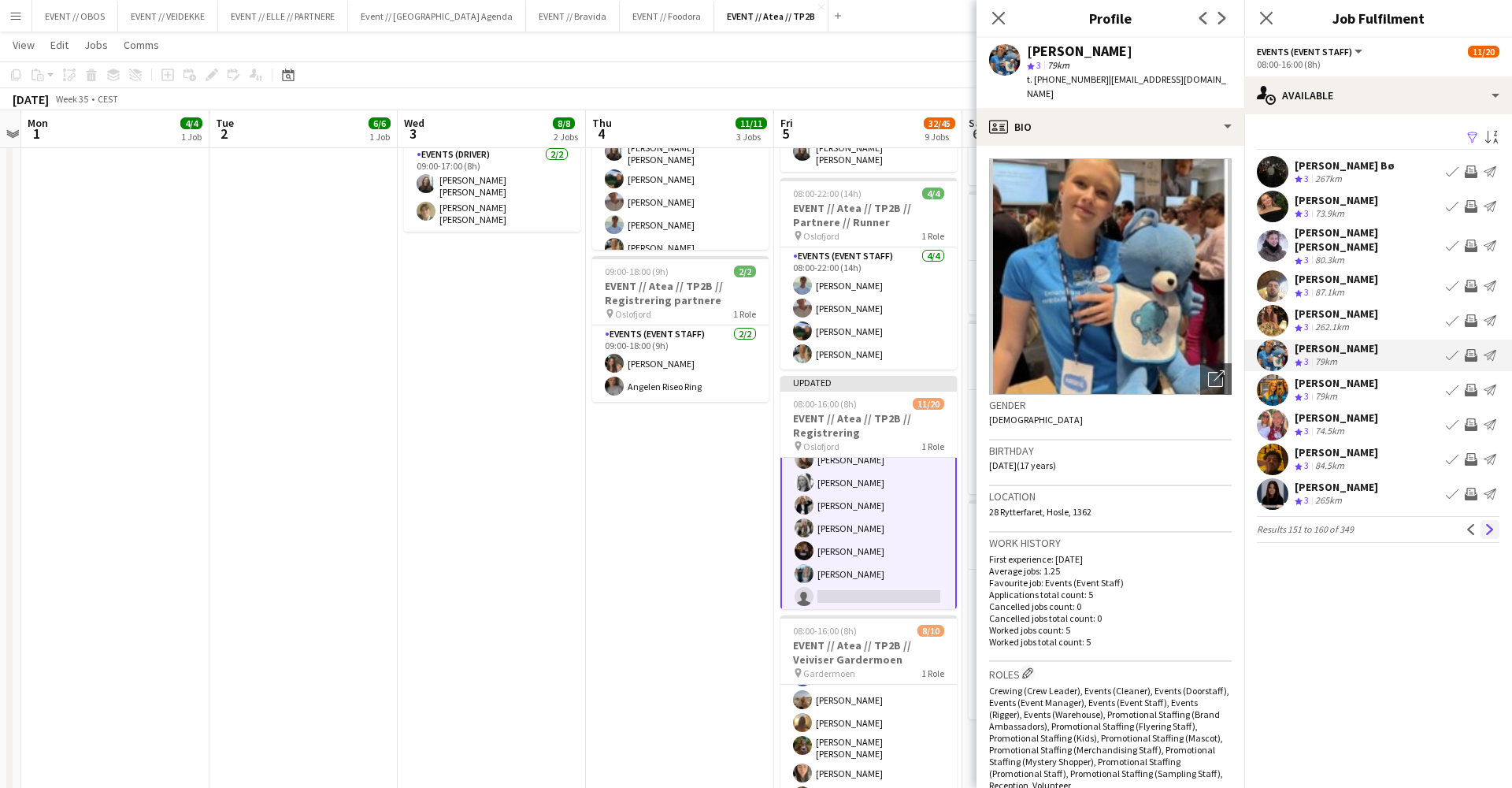
click at [1490, 524] on app-icon "Next" at bounding box center [1490, 529] width 11 height 11
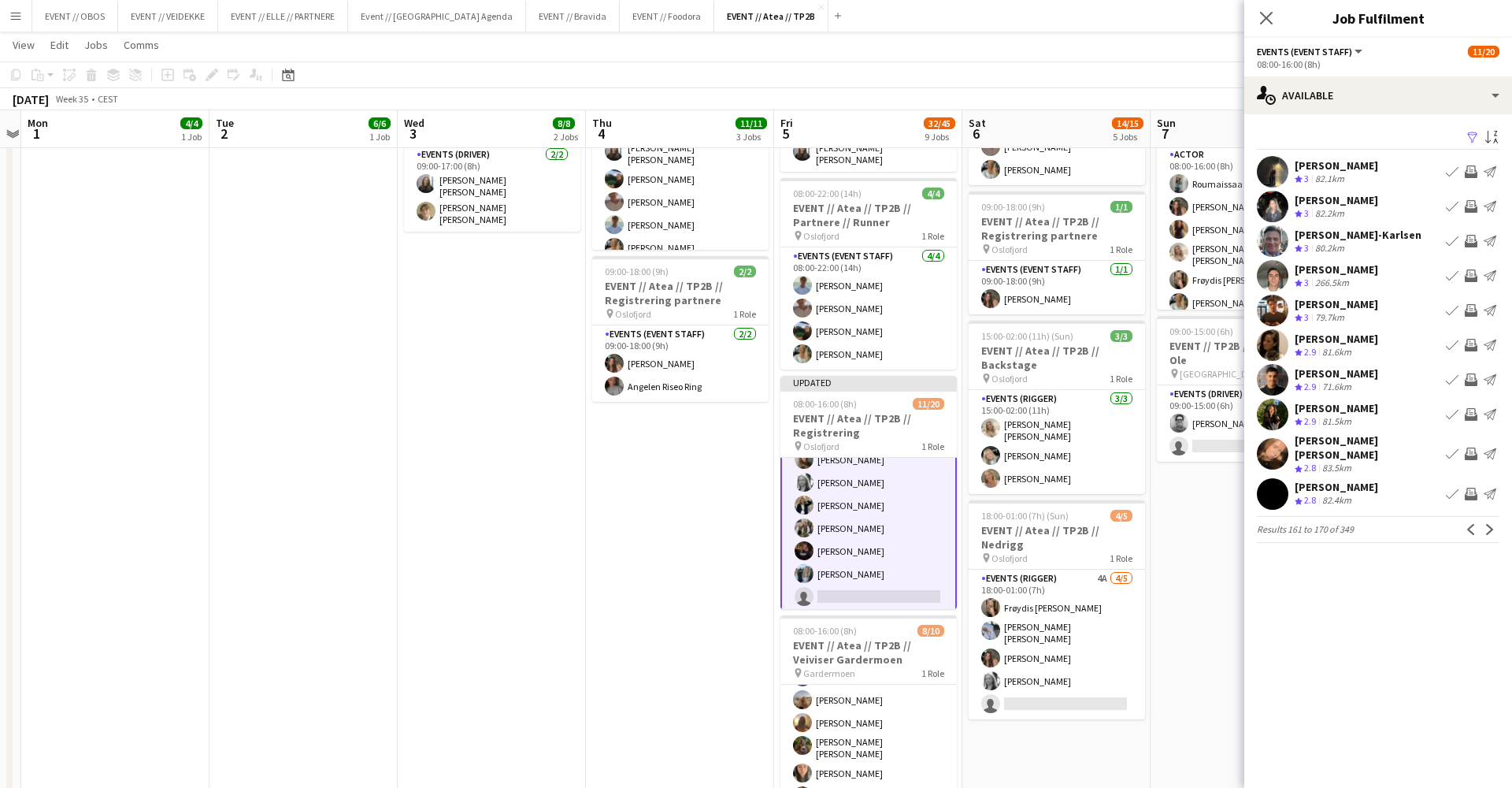
click at [1374, 237] on div "[PERSON_NAME]-Karlsen" at bounding box center [1358, 234] width 127 height 14
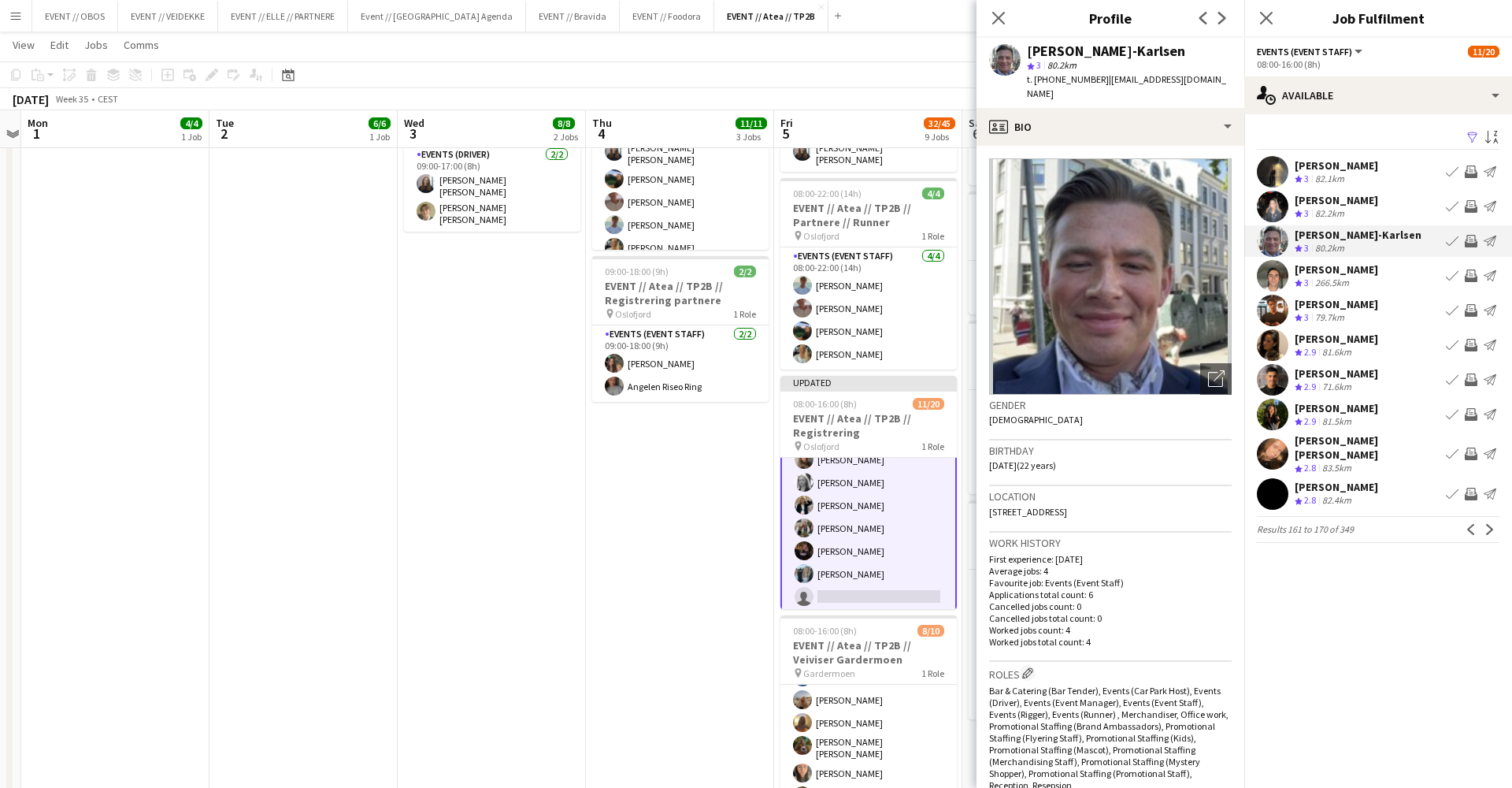
click at [1378, 271] on div "[PERSON_NAME]" at bounding box center [1337, 269] width 84 height 14
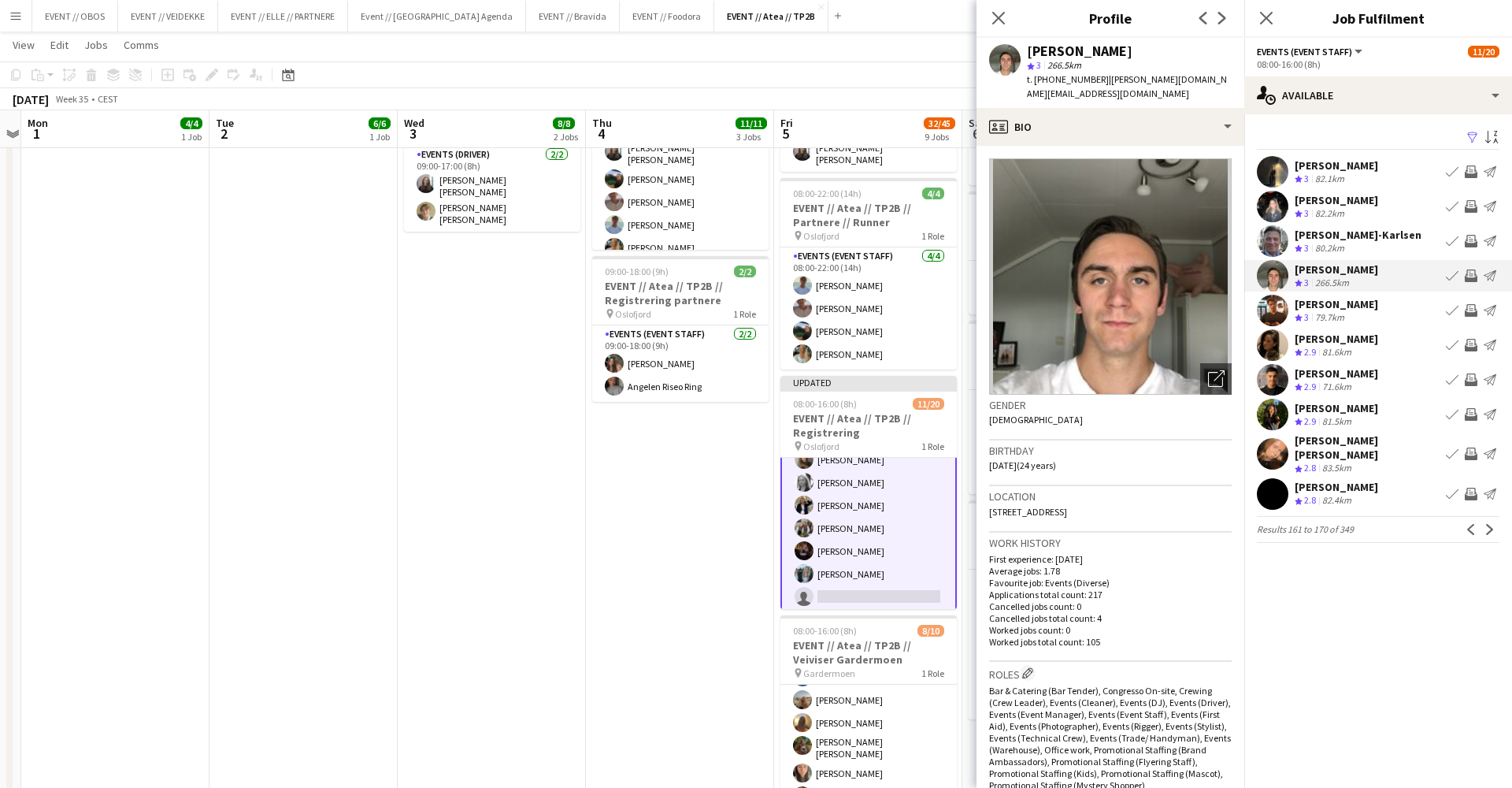
click at [1394, 304] on div "[PERSON_NAME] Crew rating 3 79.7km Book crew Invite crew Send notification" at bounding box center [1379, 310] width 268 height 31
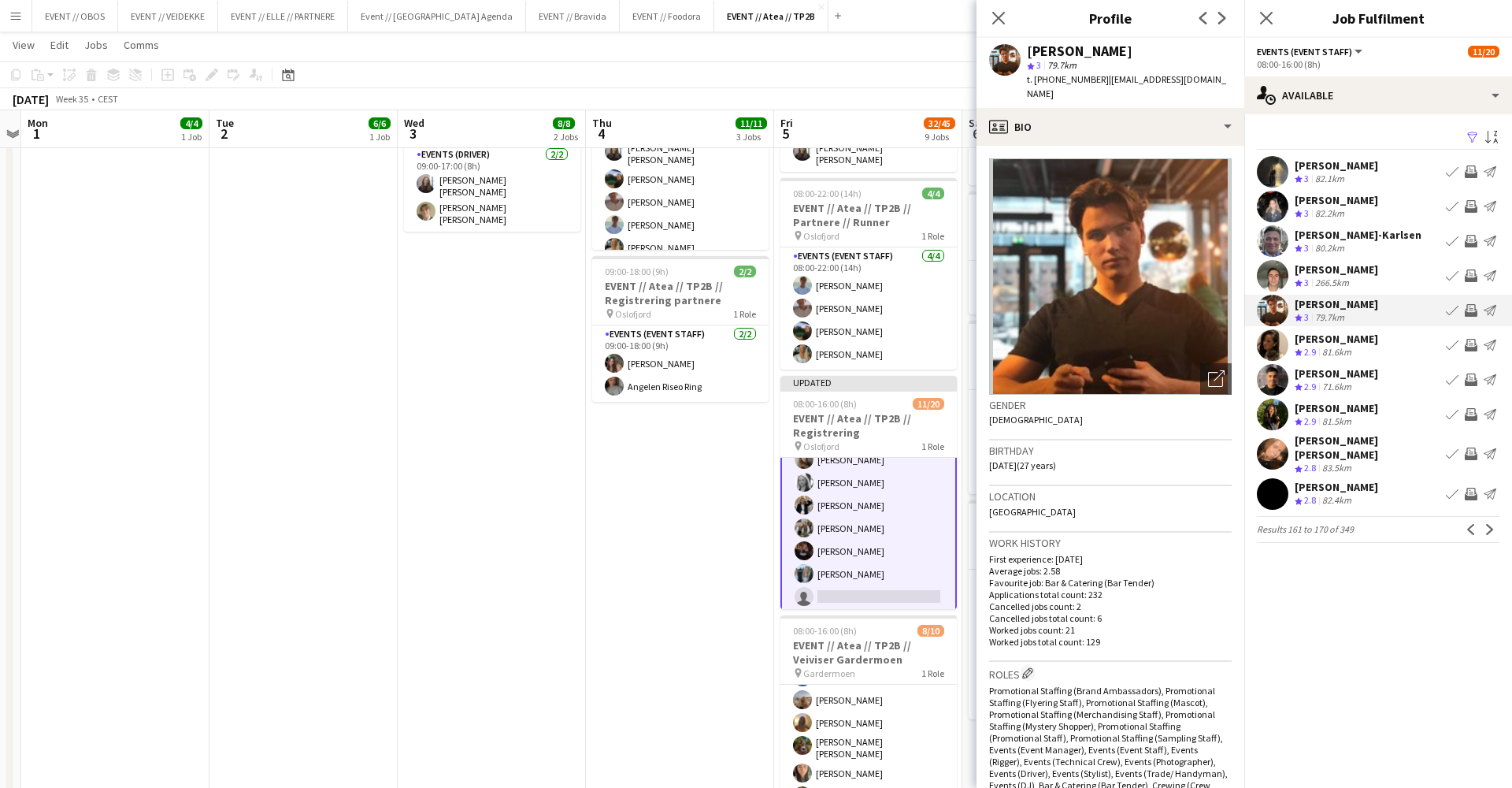
click at [1402, 341] on div "[PERSON_NAME] Crew rating 2.9 81.6km Book crew Invite crew Send notification" at bounding box center [1379, 345] width 268 height 31
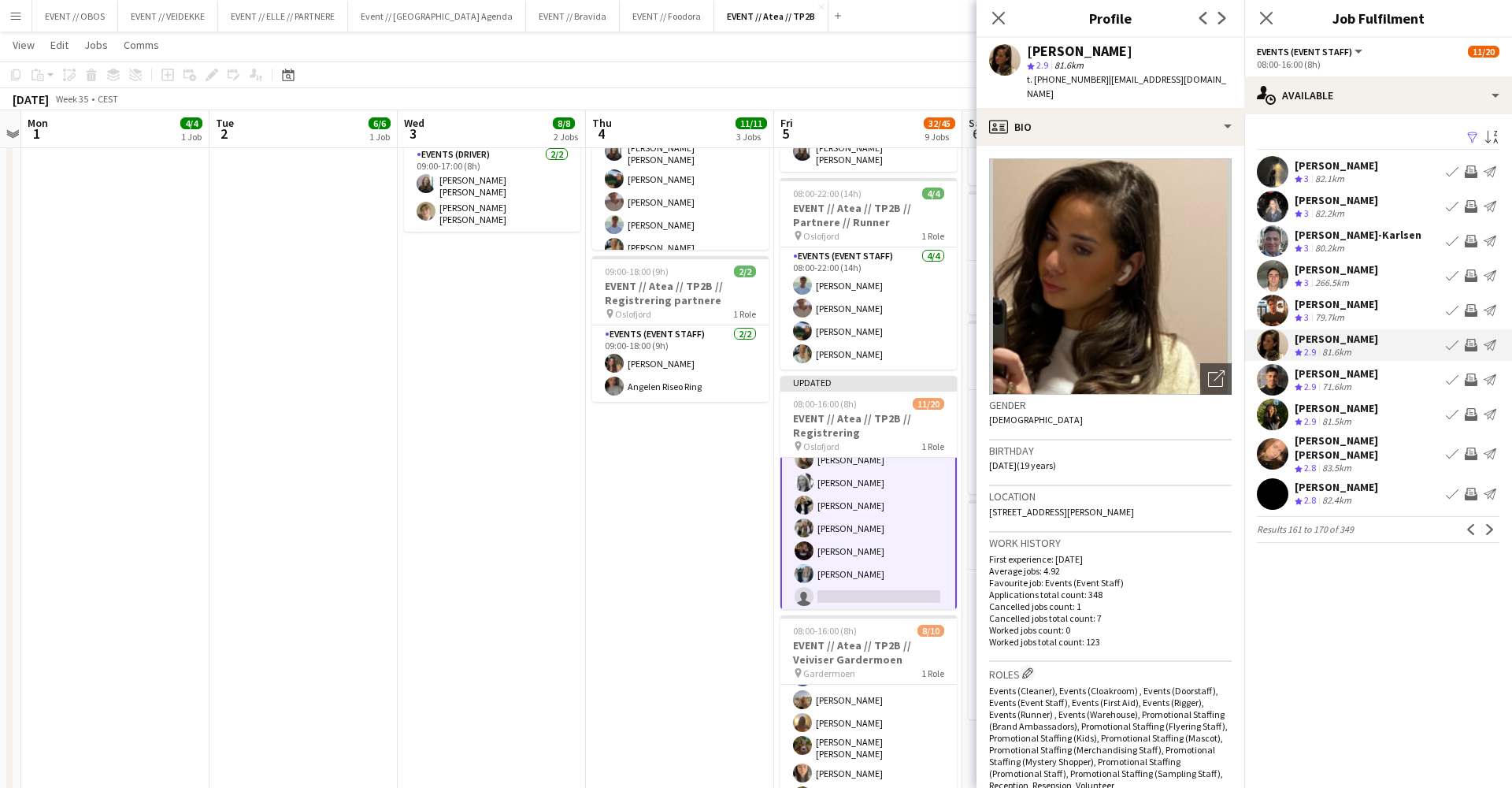
click at [1472, 341] on app-icon "Invite crew" at bounding box center [1471, 344] width 12 height 12
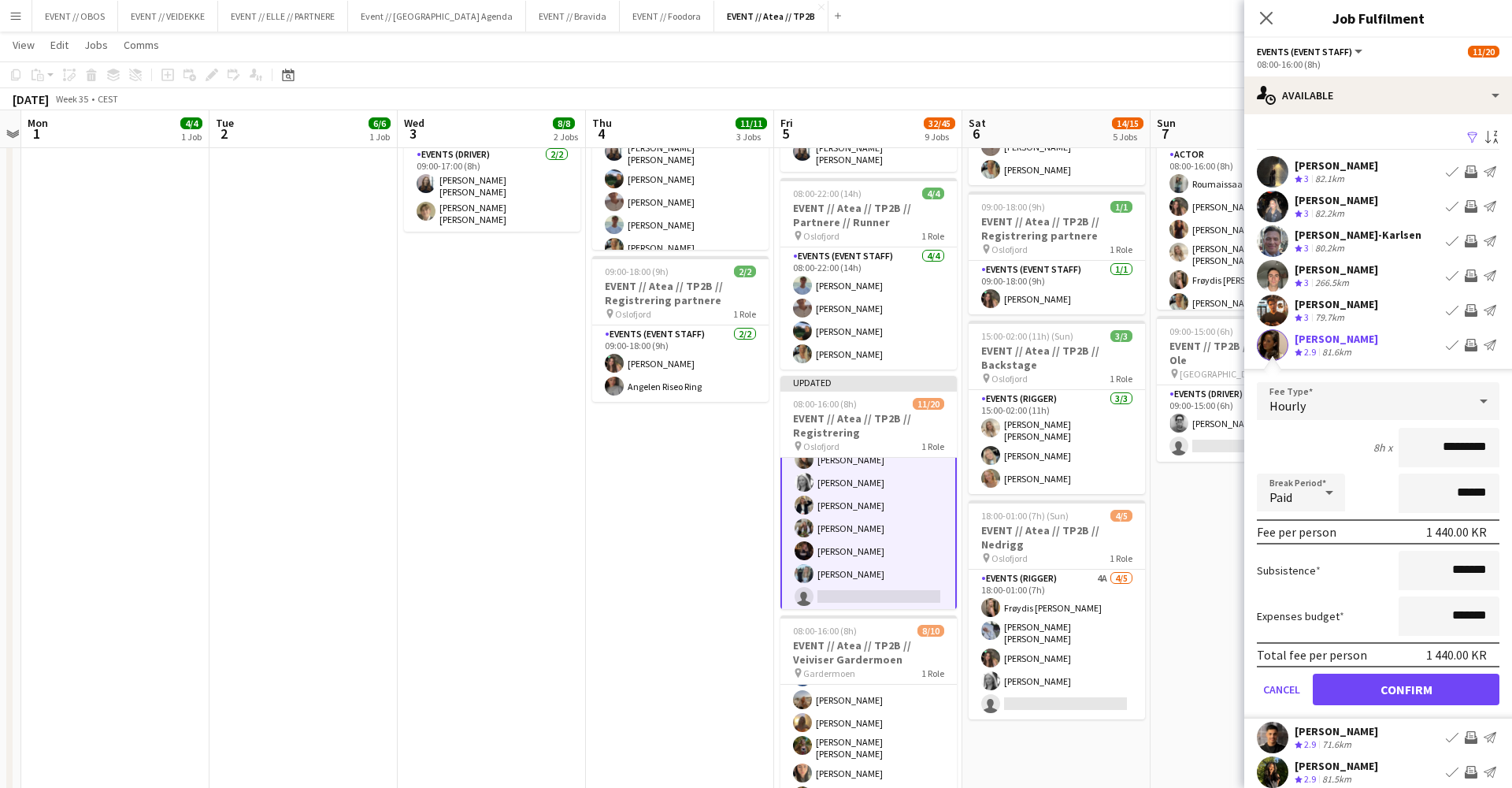
click at [1490, 684] on button "Confirm" at bounding box center [1406, 690] width 187 height 31
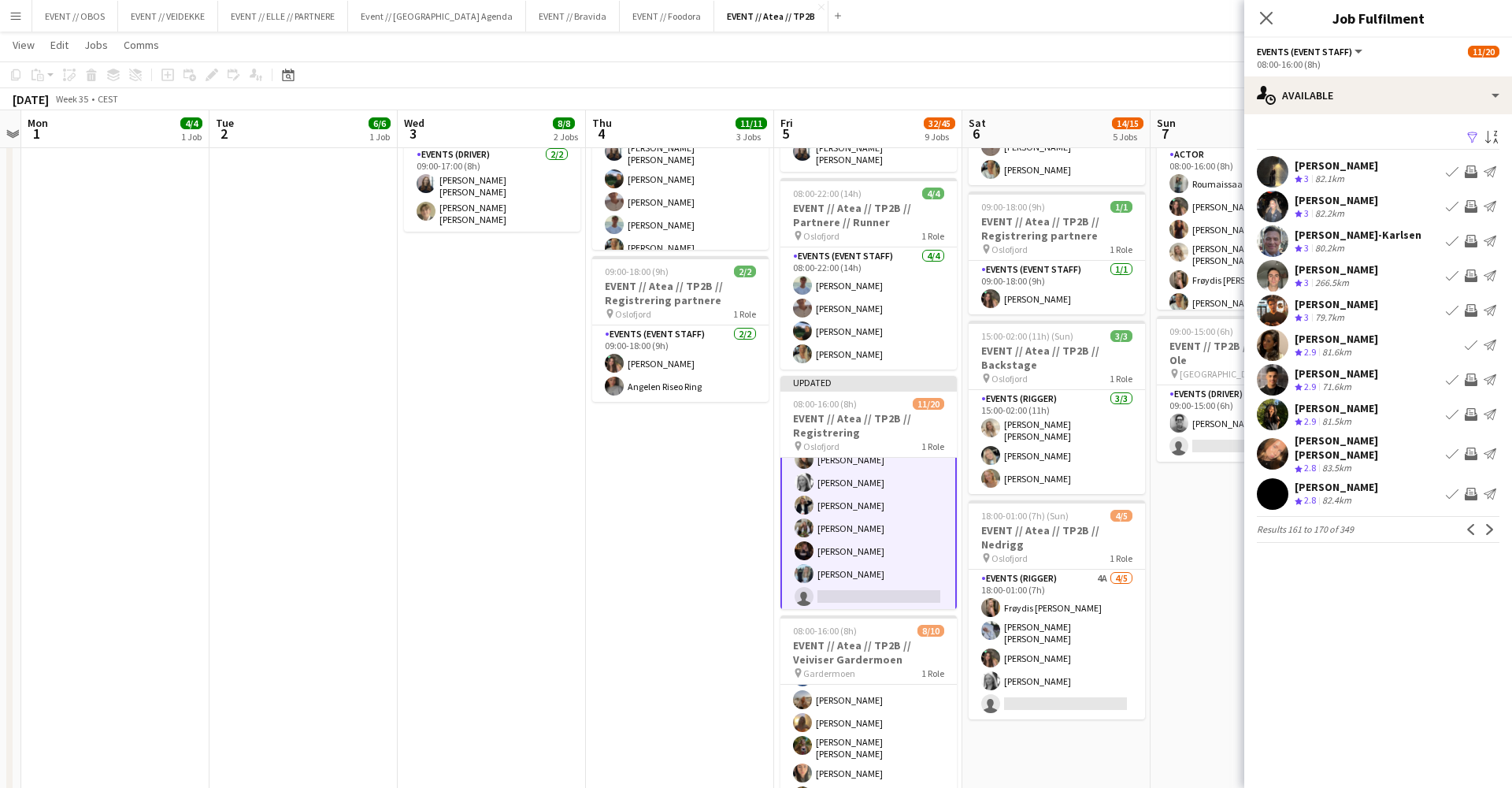
drag, startPoint x: 1491, startPoint y: 529, endPoint x: 1430, endPoint y: 392, distance: 150.0
click at [1430, 392] on app-available-tab "Filter Sort asc [PERSON_NAME] Crew rating 3 82.1km Book crew Invite crew Send n…" at bounding box center [1379, 334] width 268 height 416
click at [1412, 532] on div "Filter Sort asc [PERSON_NAME] Crew rating 3 82.1km Book crew Invite crew Send n…" at bounding box center [1379, 338] width 268 height 448
click at [1470, 416] on app-icon "Invite crew" at bounding box center [1471, 414] width 12 height 12
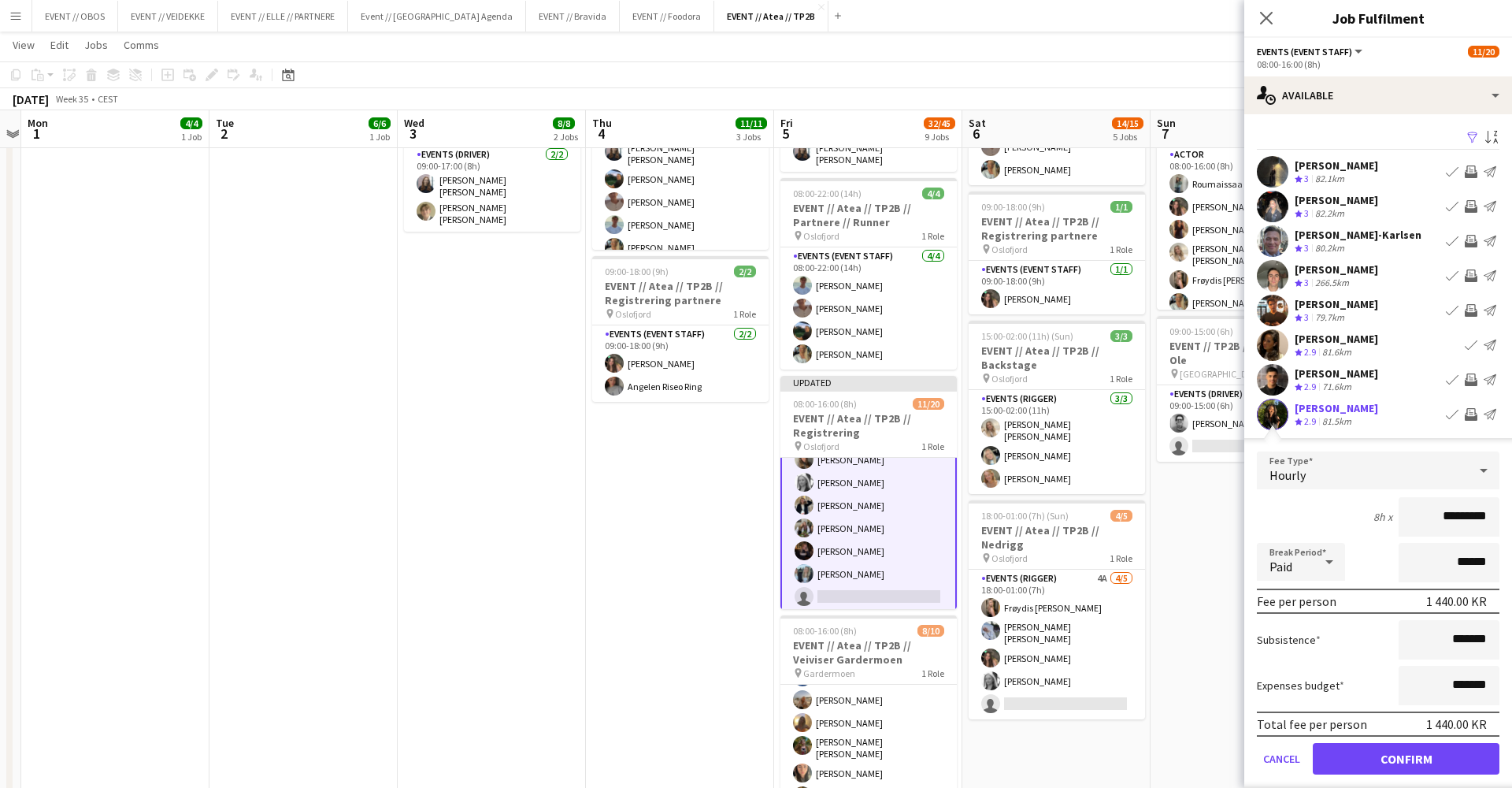
click at [1469, 763] on button "Confirm" at bounding box center [1406, 758] width 187 height 31
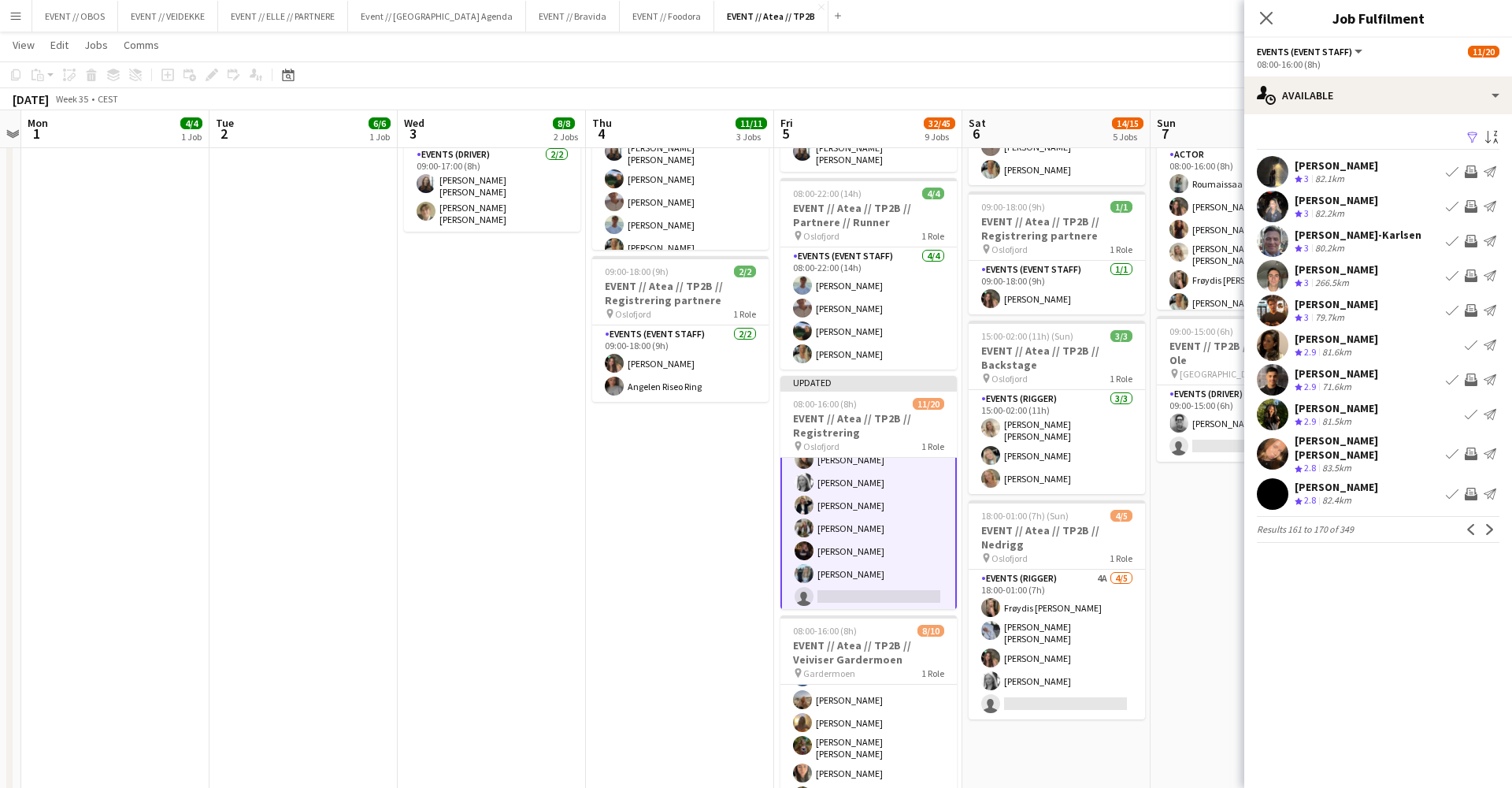
click at [1491, 532] on div "Filter Sort asc [PERSON_NAME] Crew rating 3 82.1km Book crew Invite crew Send n…" at bounding box center [1379, 338] width 268 height 448
click at [1491, 526] on button "Next" at bounding box center [1490, 529] width 19 height 19
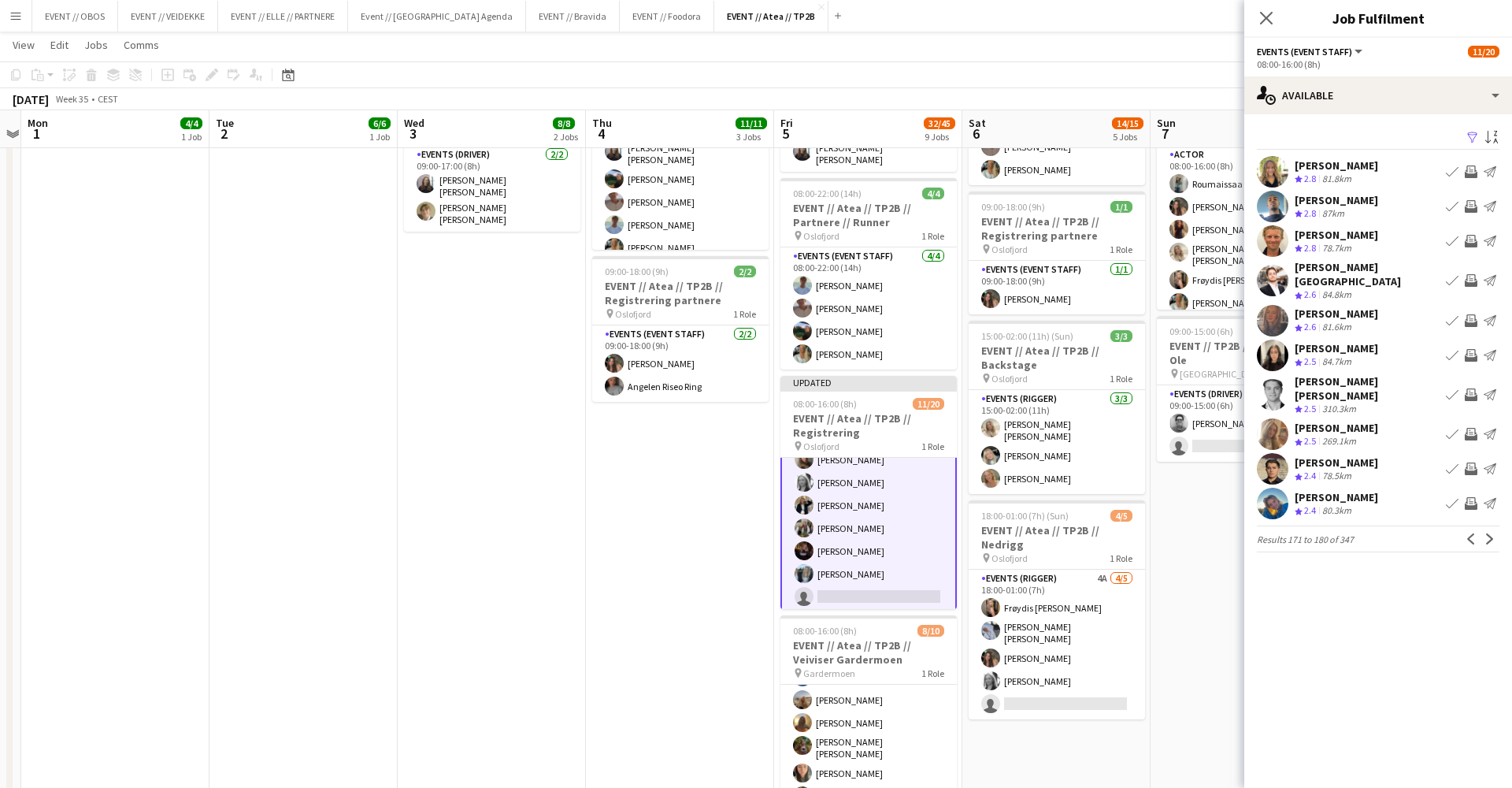
click at [1491, 530] on button "Next" at bounding box center [1490, 539] width 19 height 19
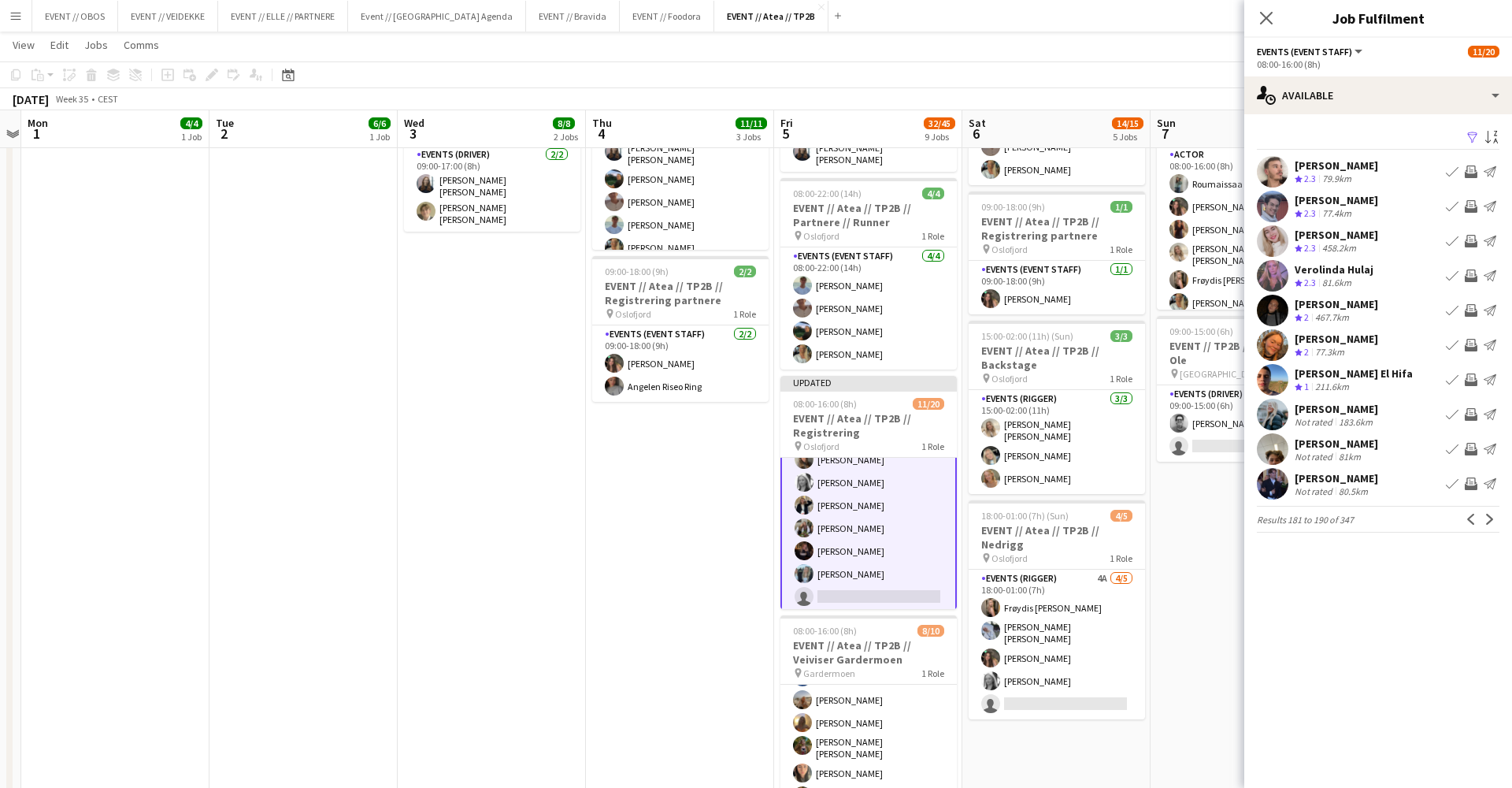
click at [1491, 526] on button "Next" at bounding box center [1490, 519] width 19 height 19
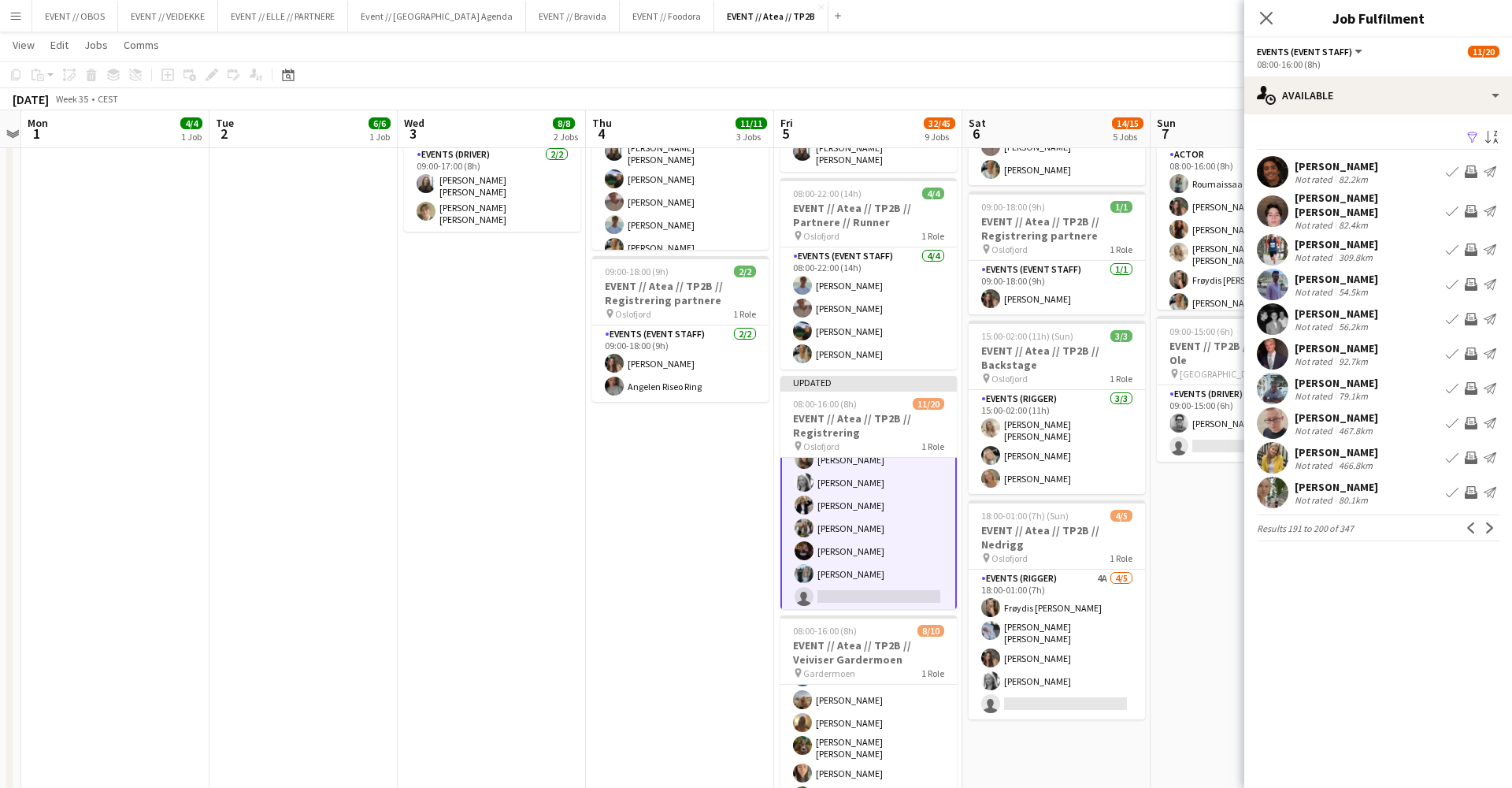
click at [1273, 496] on app-user-avatar at bounding box center [1273, 492] width 31 height 31
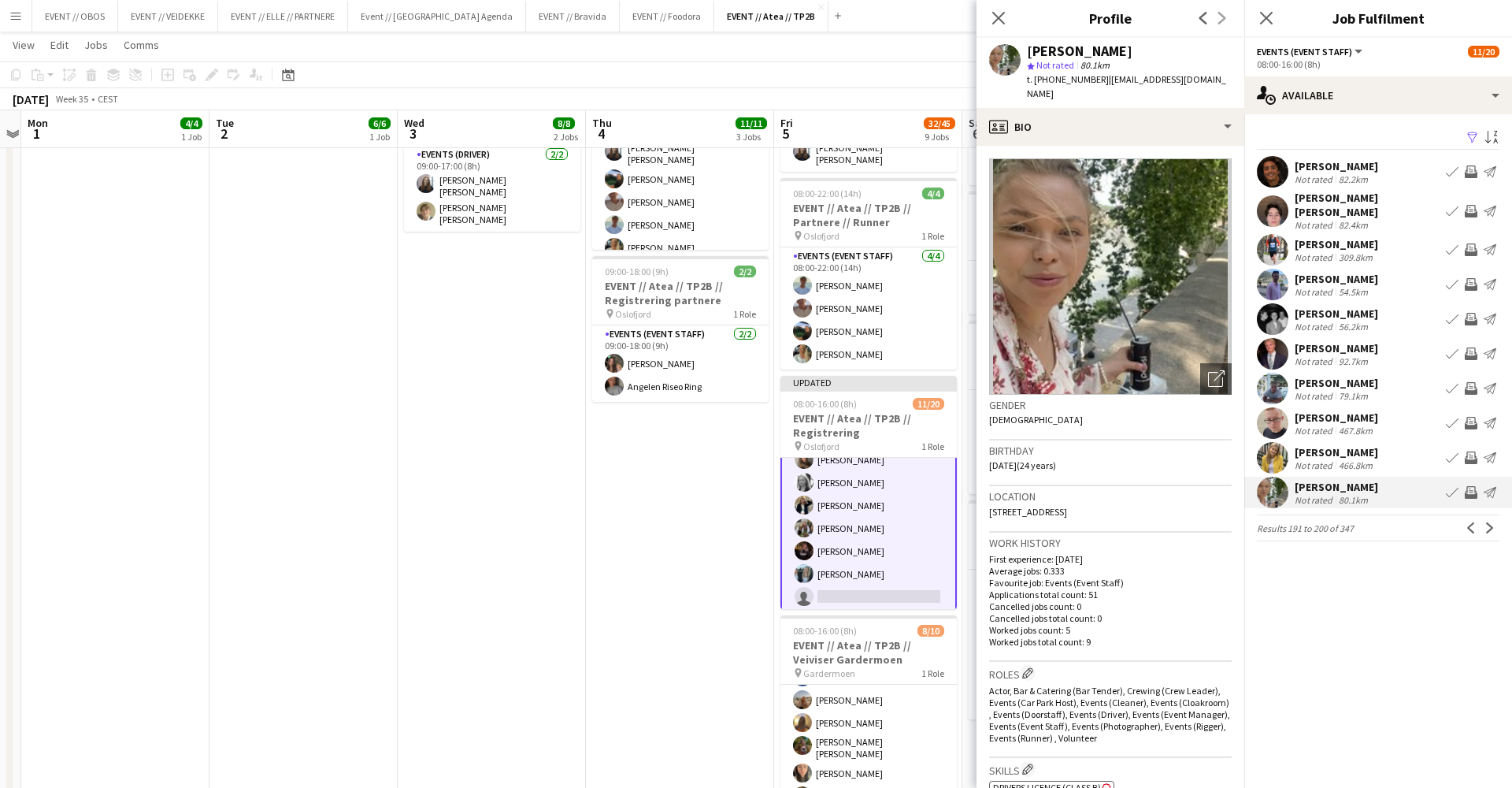
click at [1361, 514] on app-pager "Results 191 to 200 of 347 Previous Next" at bounding box center [1378, 527] width 242 height 26
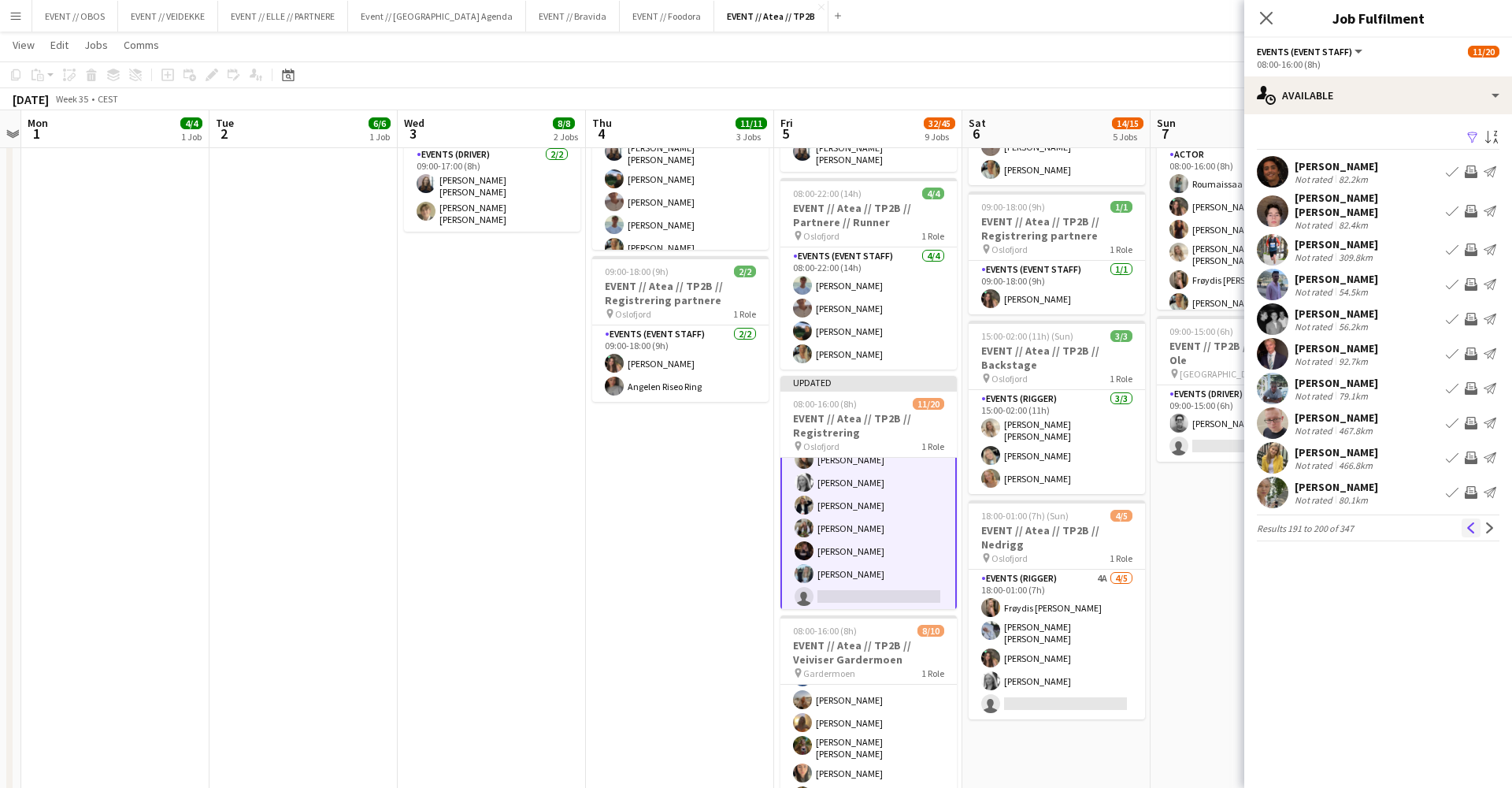
click at [1468, 522] on app-icon "Previous" at bounding box center [1471, 527] width 11 height 11
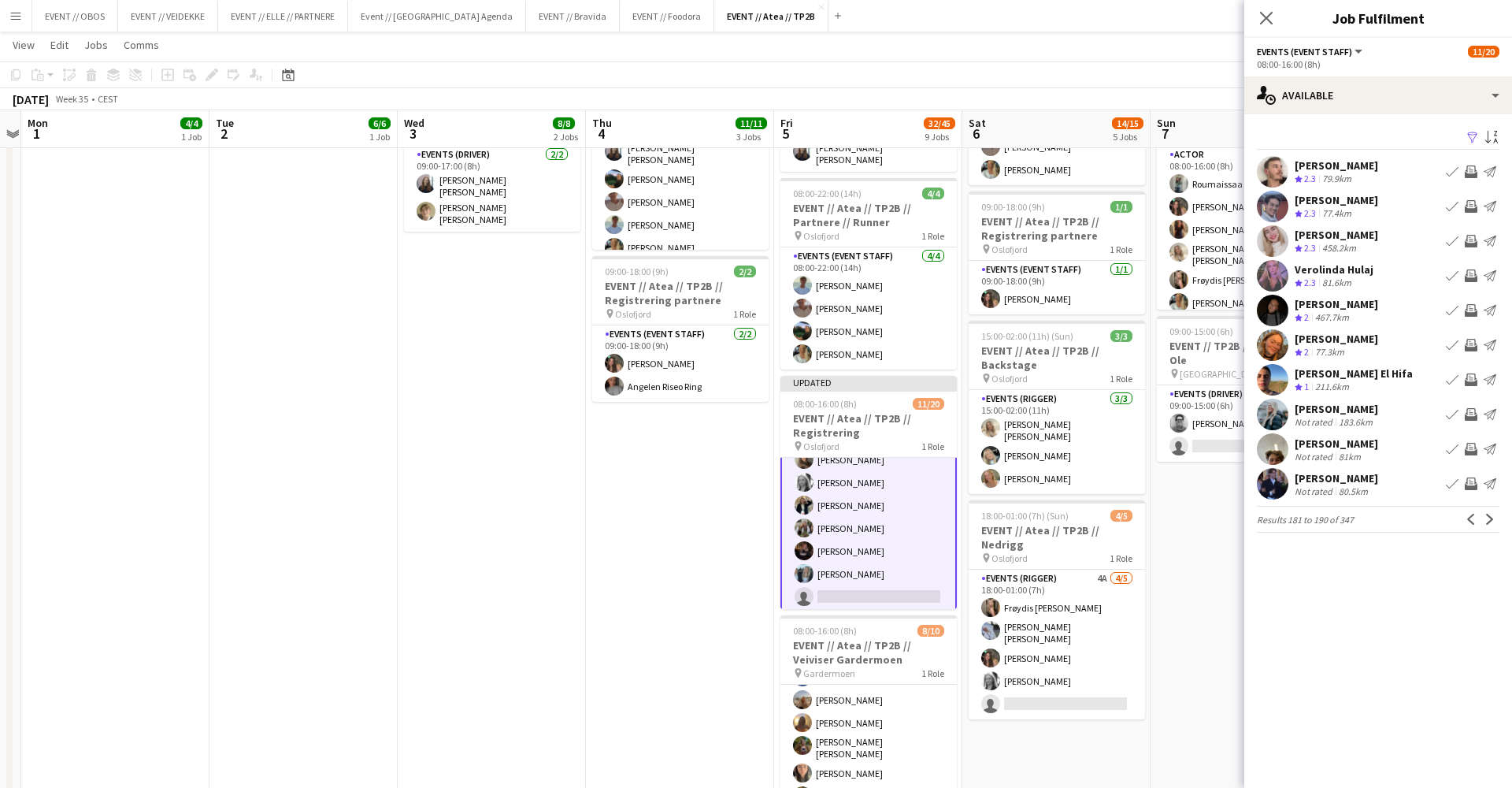
click at [1382, 408] on div "[PERSON_NAME] Not rated 183.6km Book crew Invite crew Send notification" at bounding box center [1379, 415] width 268 height 31
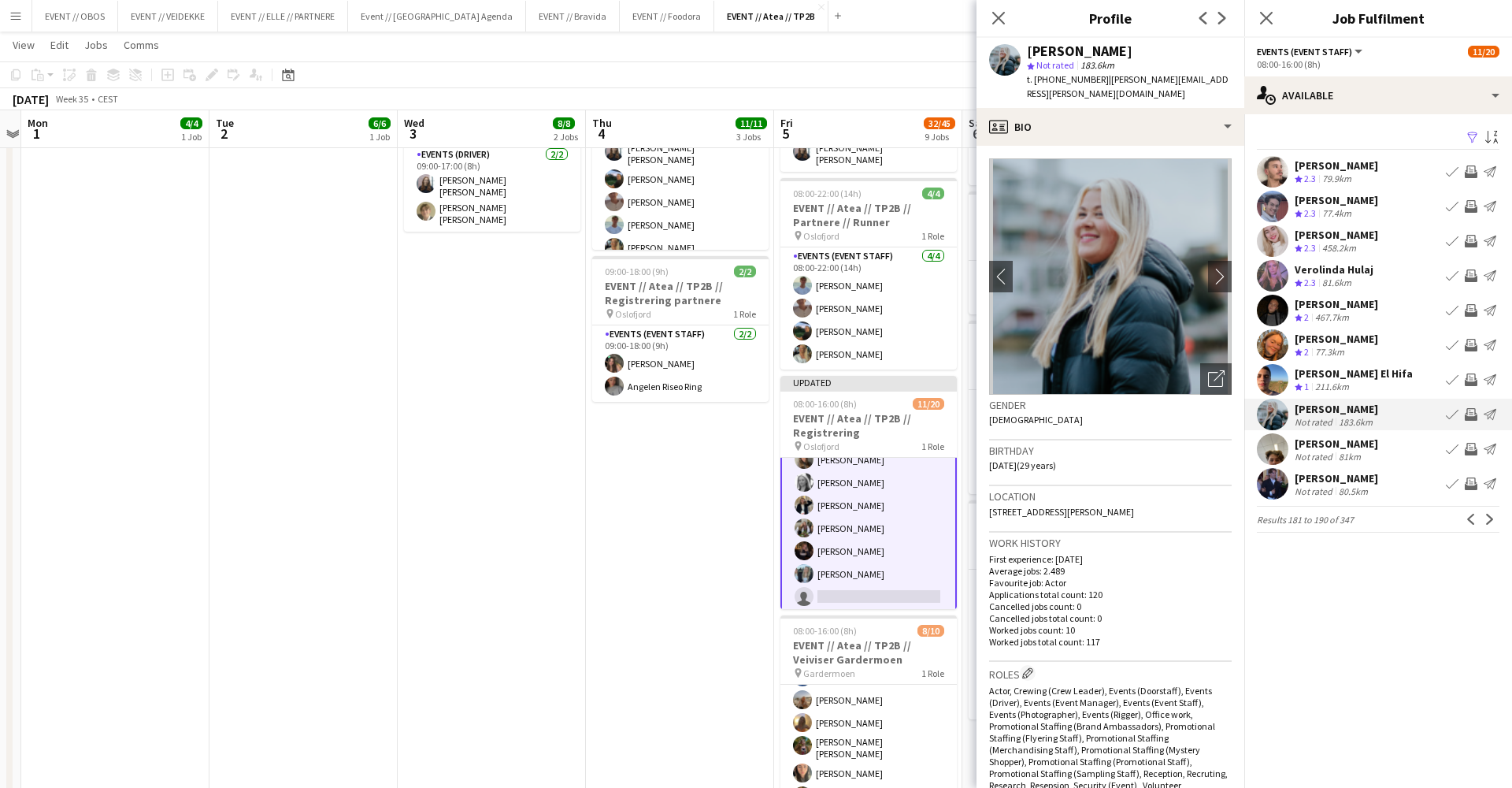
click at [1410, 464] on div "Filter Sort asc [PERSON_NAME] Crew rating 2.3 79.9km Book crew Invite crew Send…" at bounding box center [1379, 333] width 268 height 437
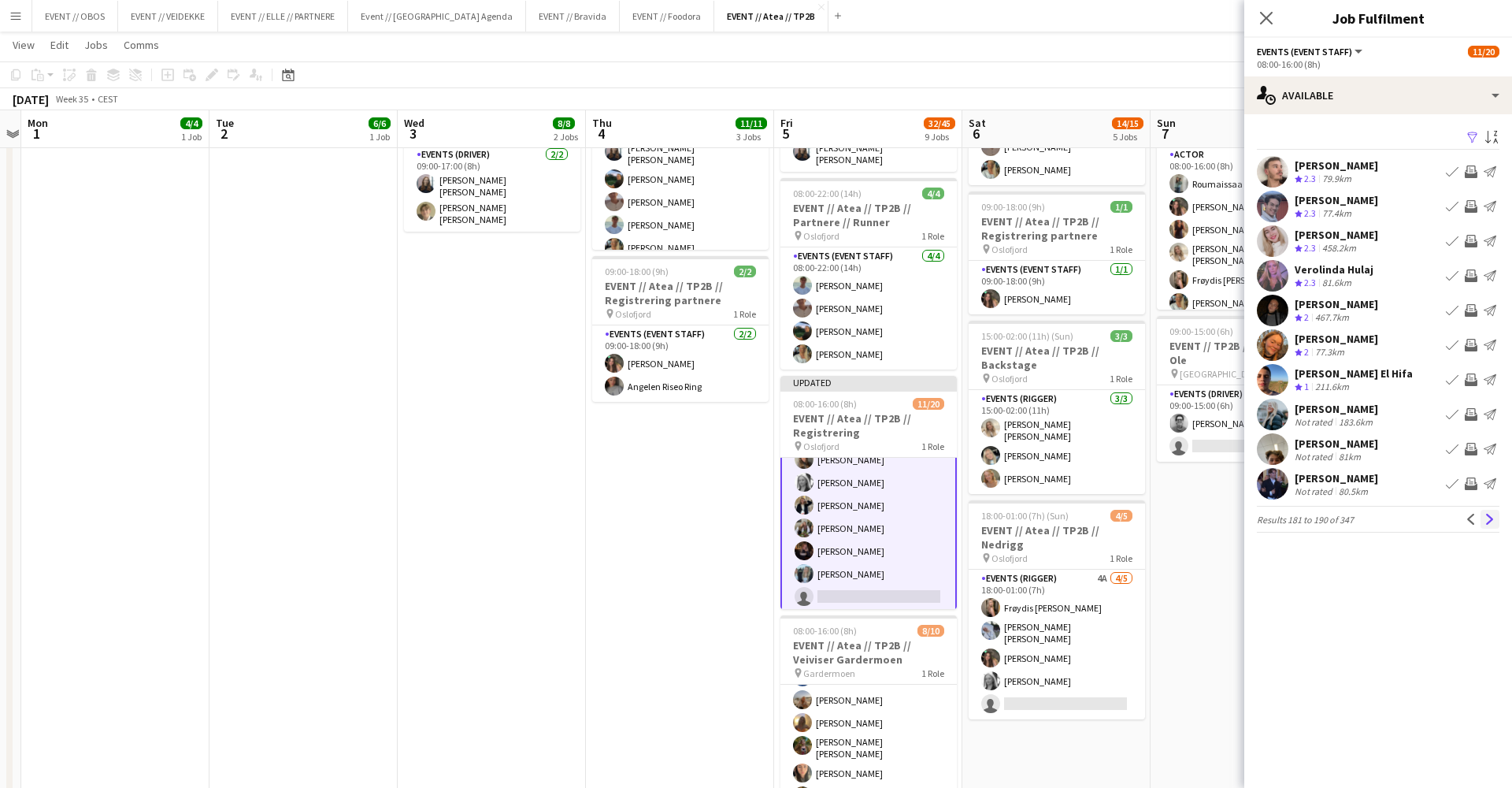
click at [1491, 524] on app-icon "Next" at bounding box center [1490, 518] width 11 height 11
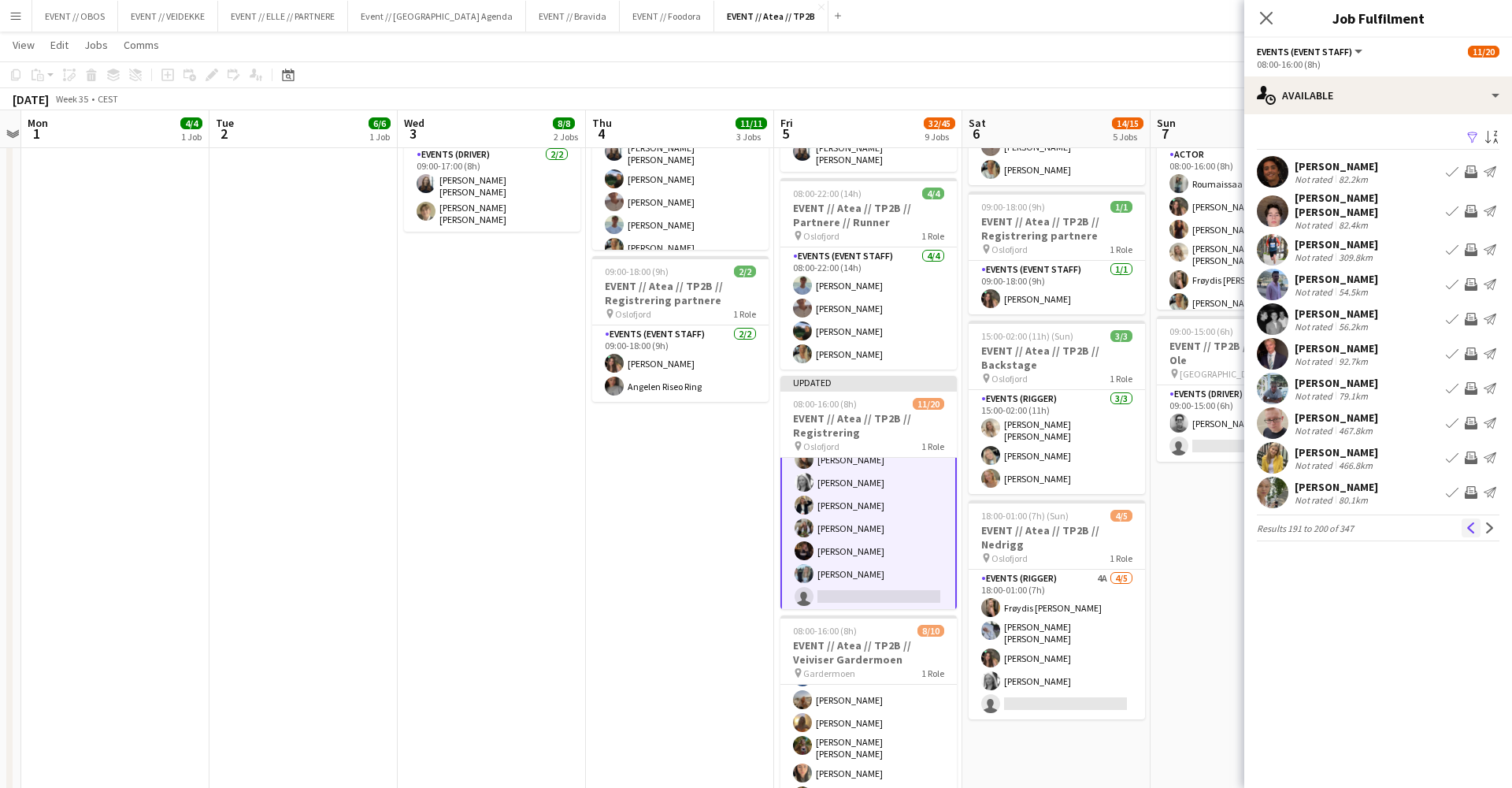
click at [1477, 526] on button "Previous" at bounding box center [1471, 527] width 19 height 19
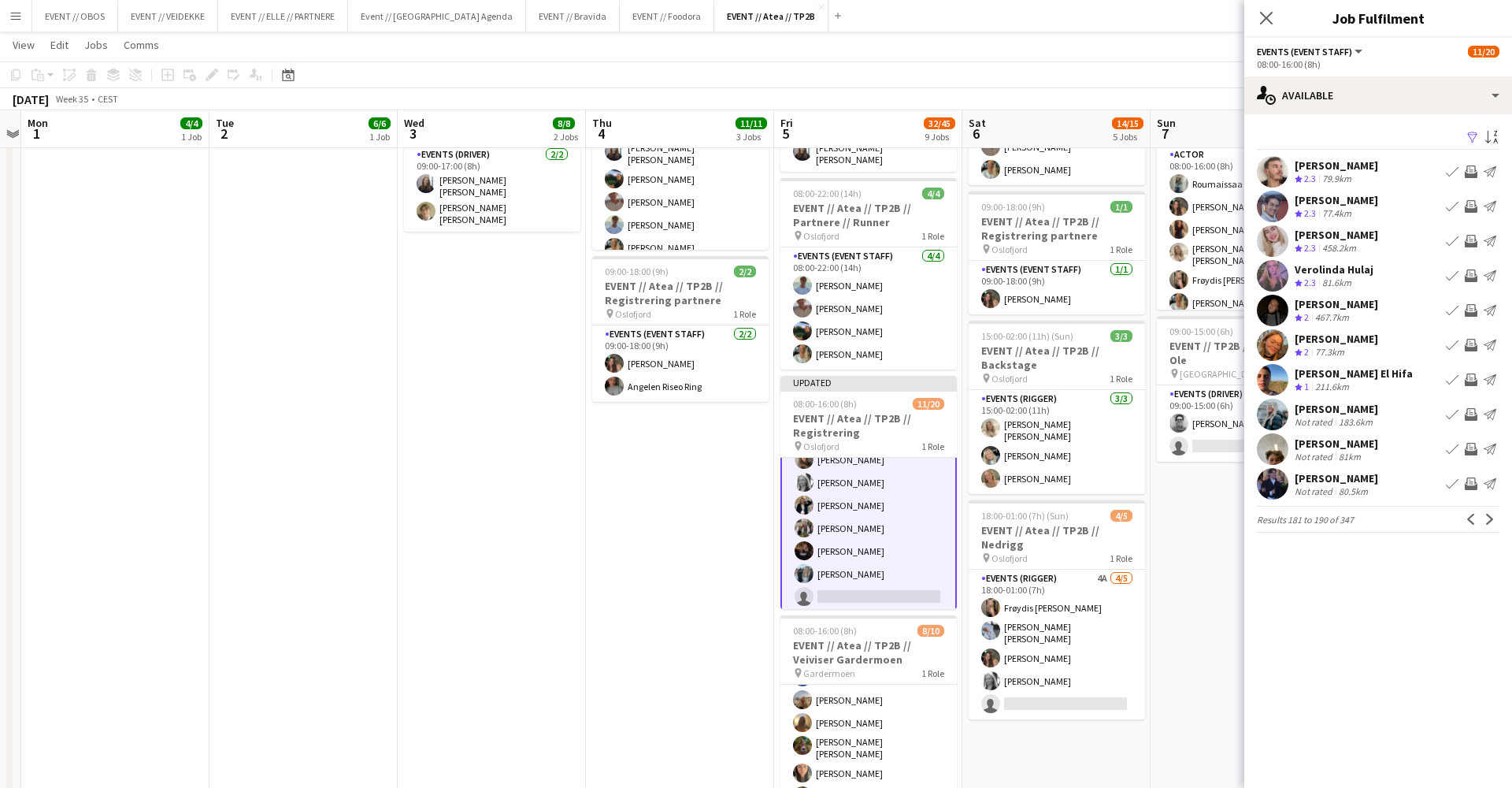
click at [1390, 375] on div "[PERSON_NAME] El Hifa" at bounding box center [1354, 373] width 118 height 14
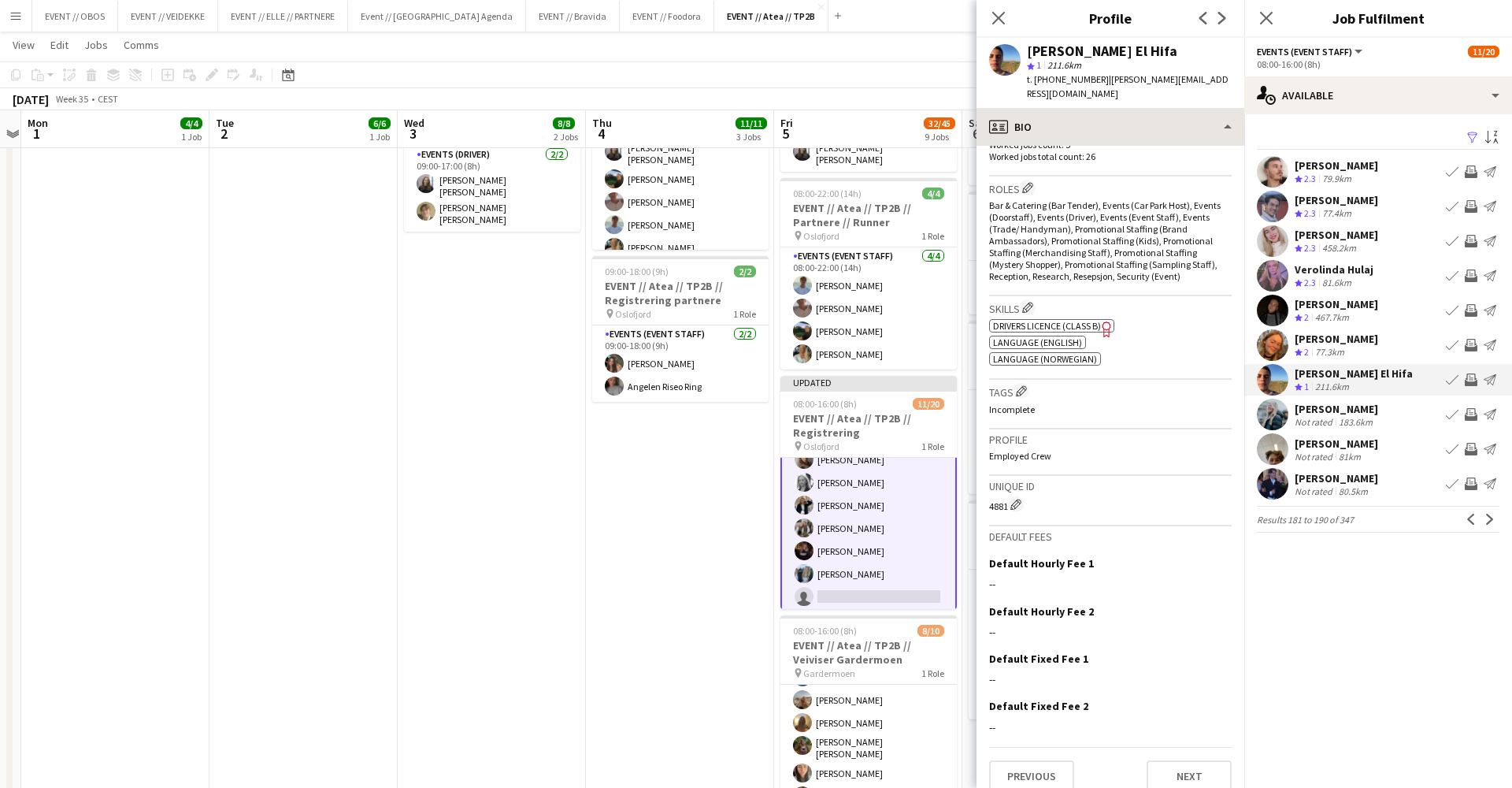
scroll to position [483, 0]
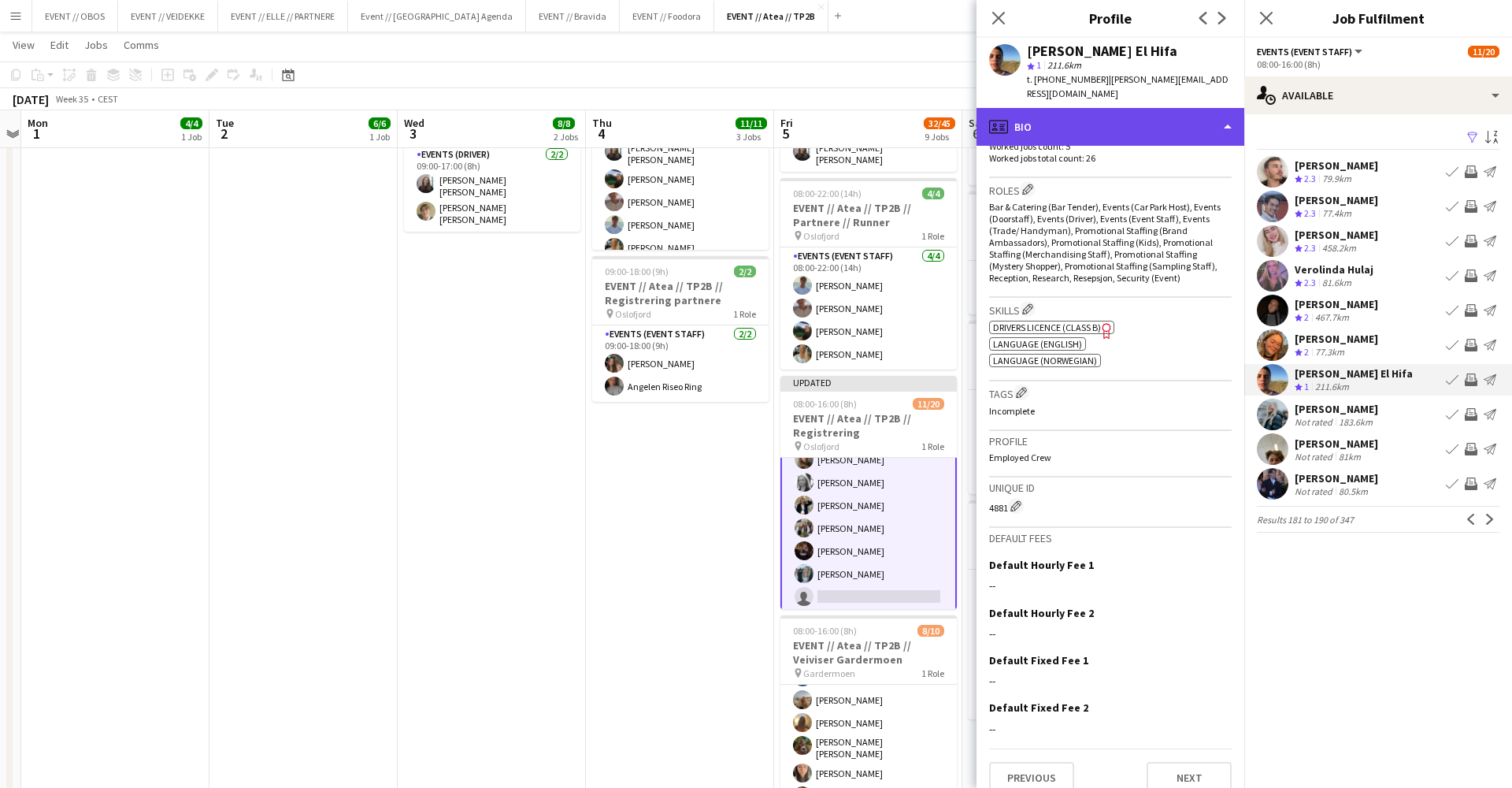
click at [1153, 116] on div "profile Bio" at bounding box center [1111, 127] width 268 height 38
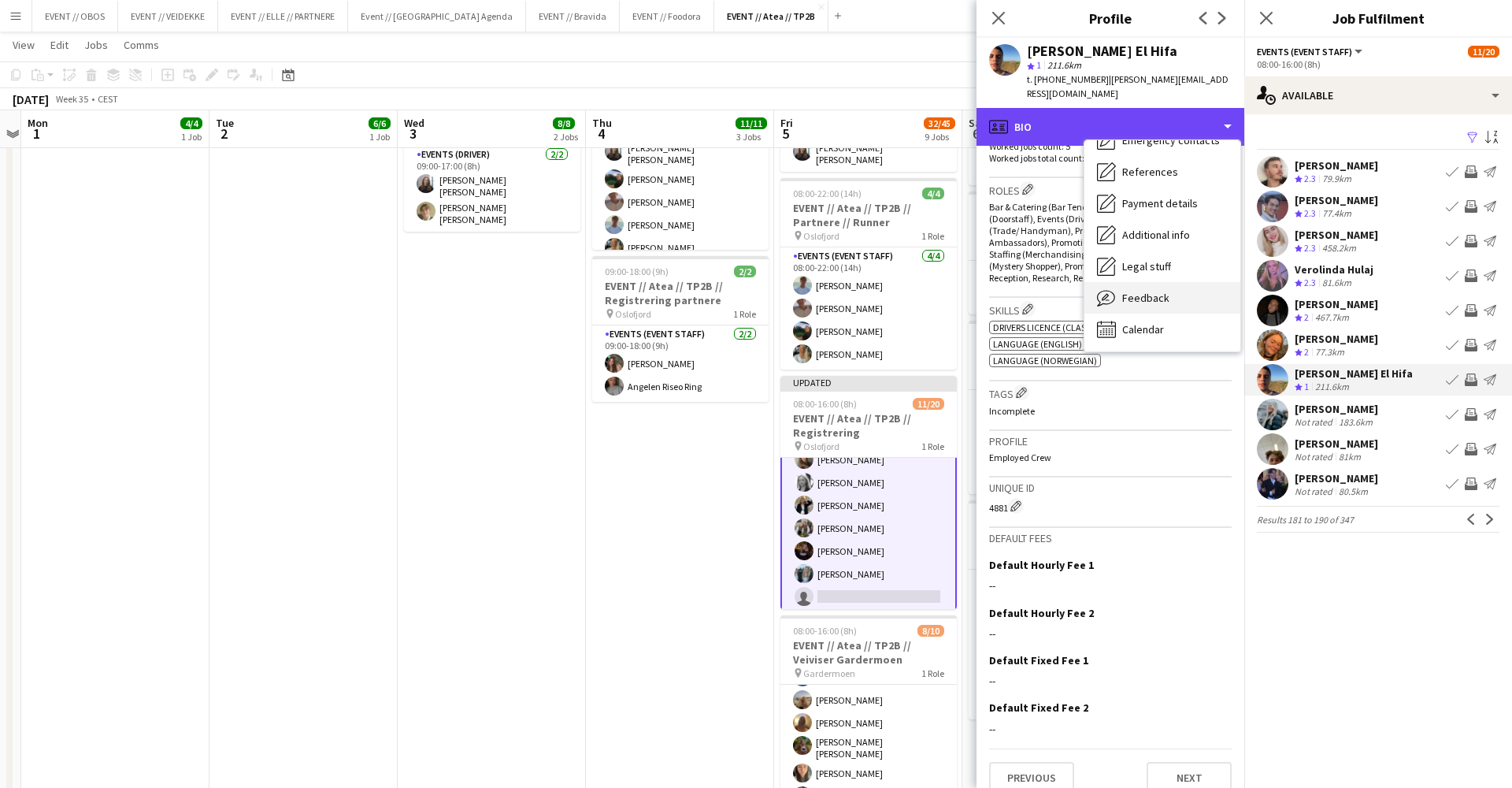
scroll to position [151, 0]
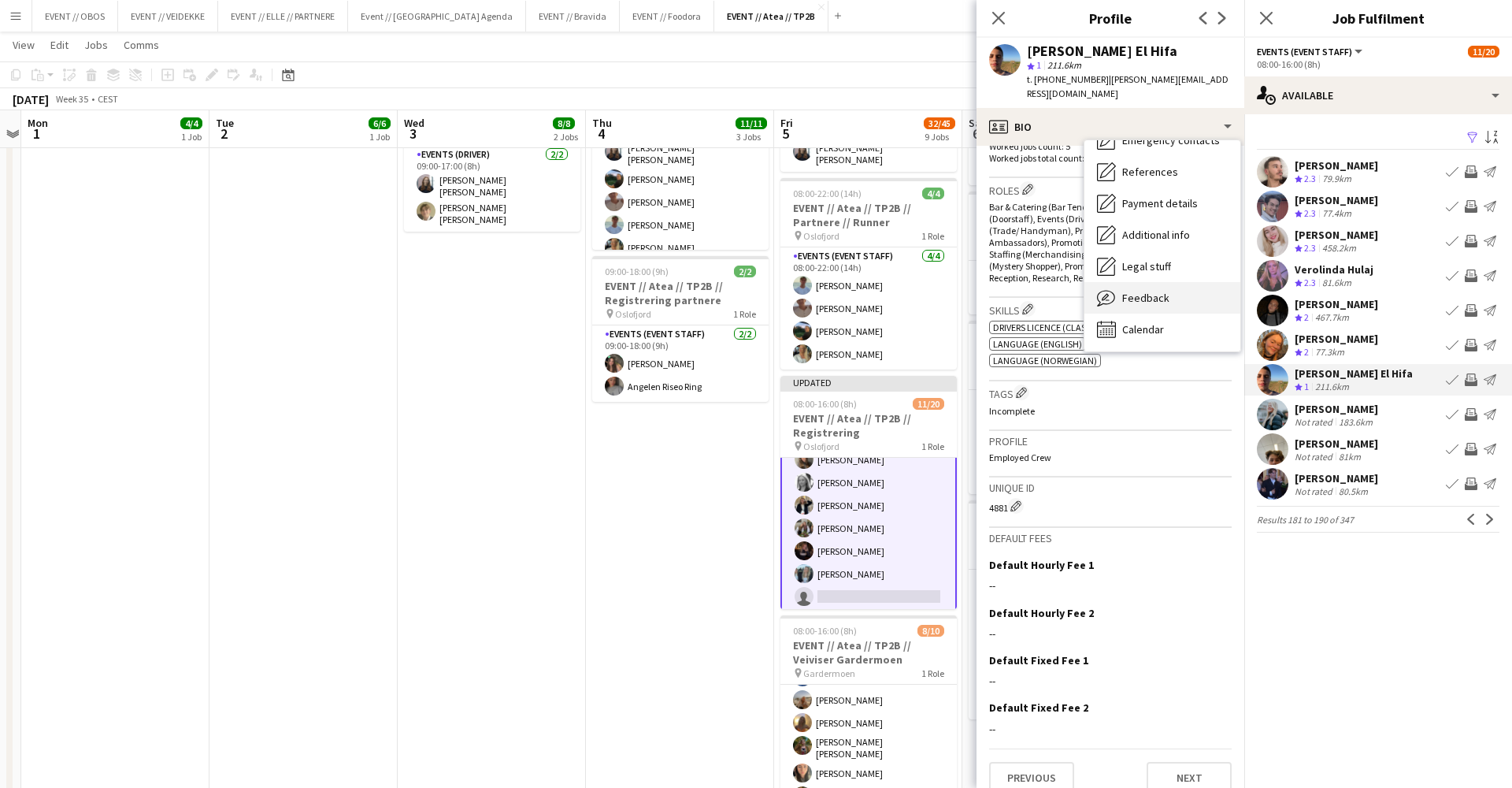
click at [1182, 287] on div "Feedback Feedback" at bounding box center [1162, 298] width 156 height 31
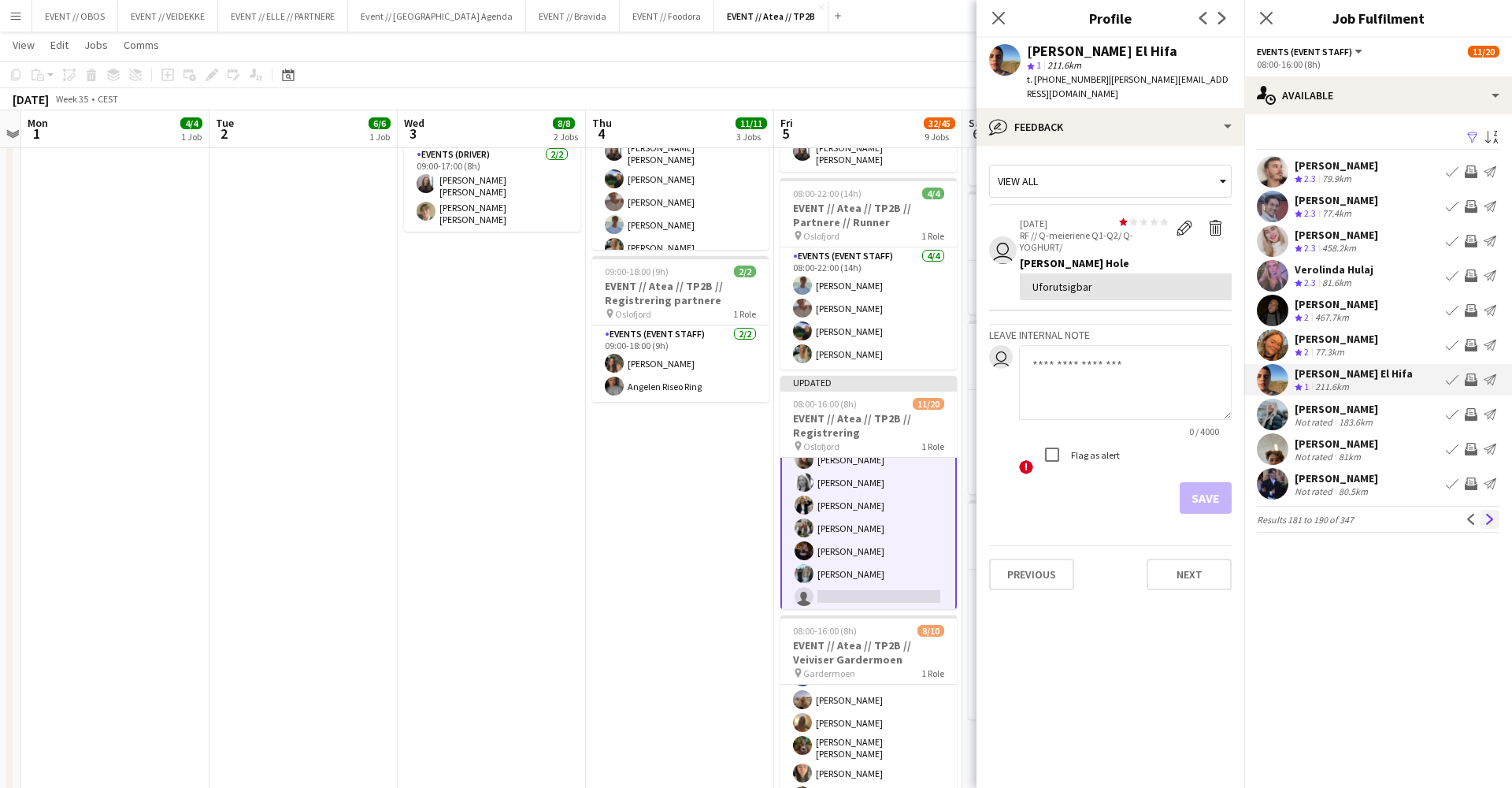
click at [1485, 525] on button "Next" at bounding box center [1490, 519] width 19 height 19
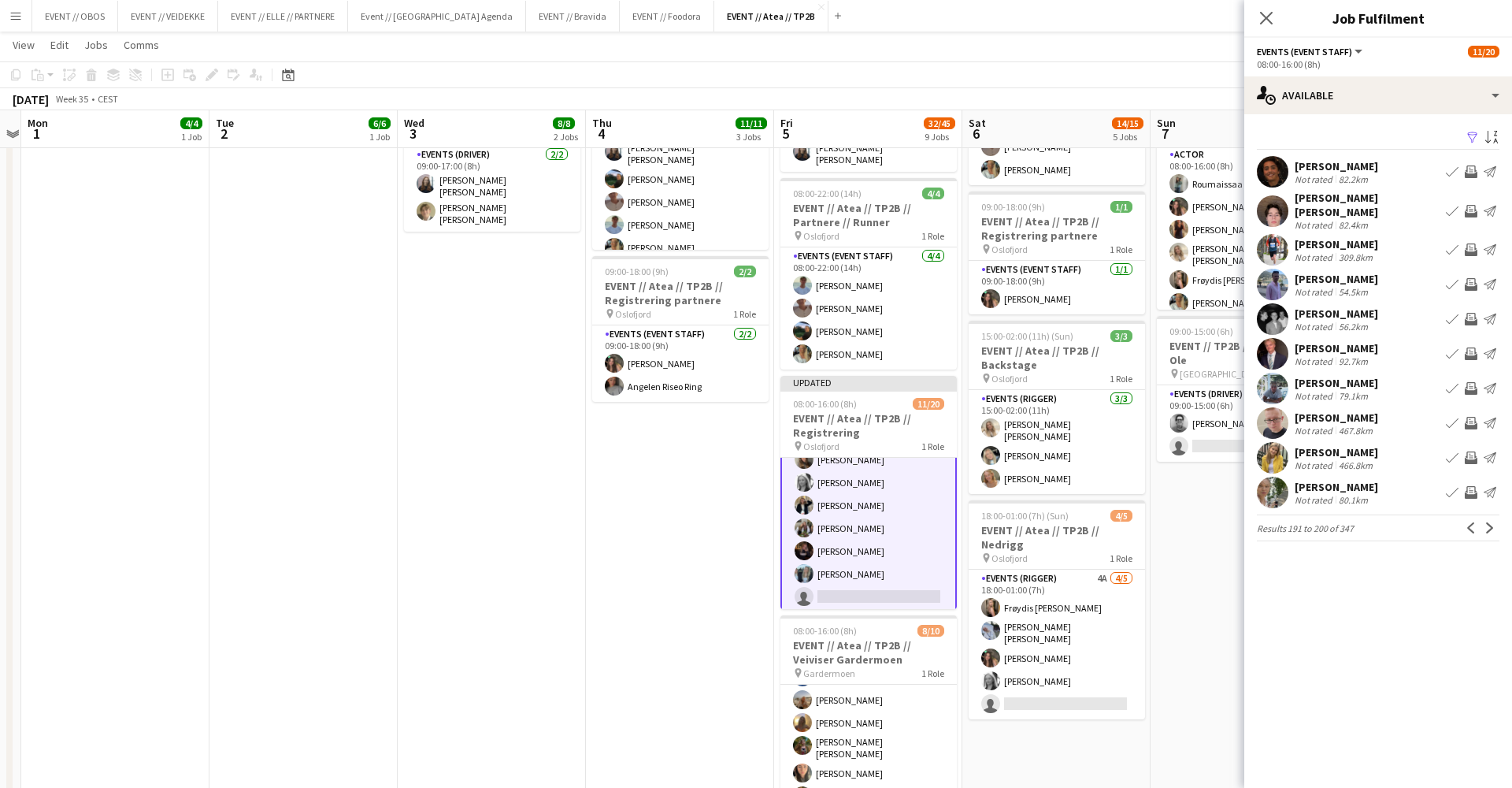
click at [1391, 442] on div "[PERSON_NAME] Not rated 466.8km Book crew Invite crew Send notification" at bounding box center [1379, 458] width 268 height 31
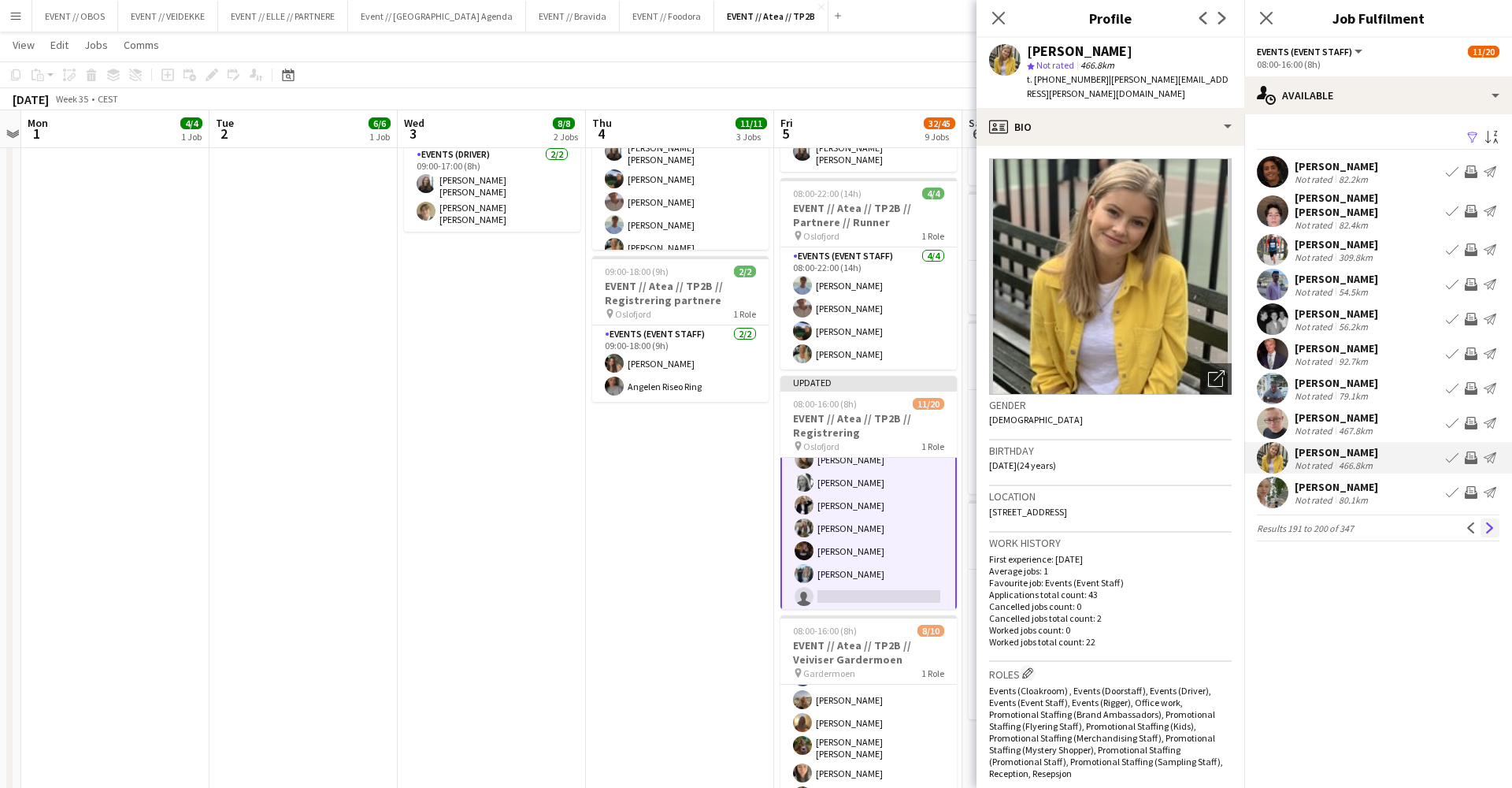
click at [1491, 522] on app-icon "Next" at bounding box center [1490, 527] width 11 height 11
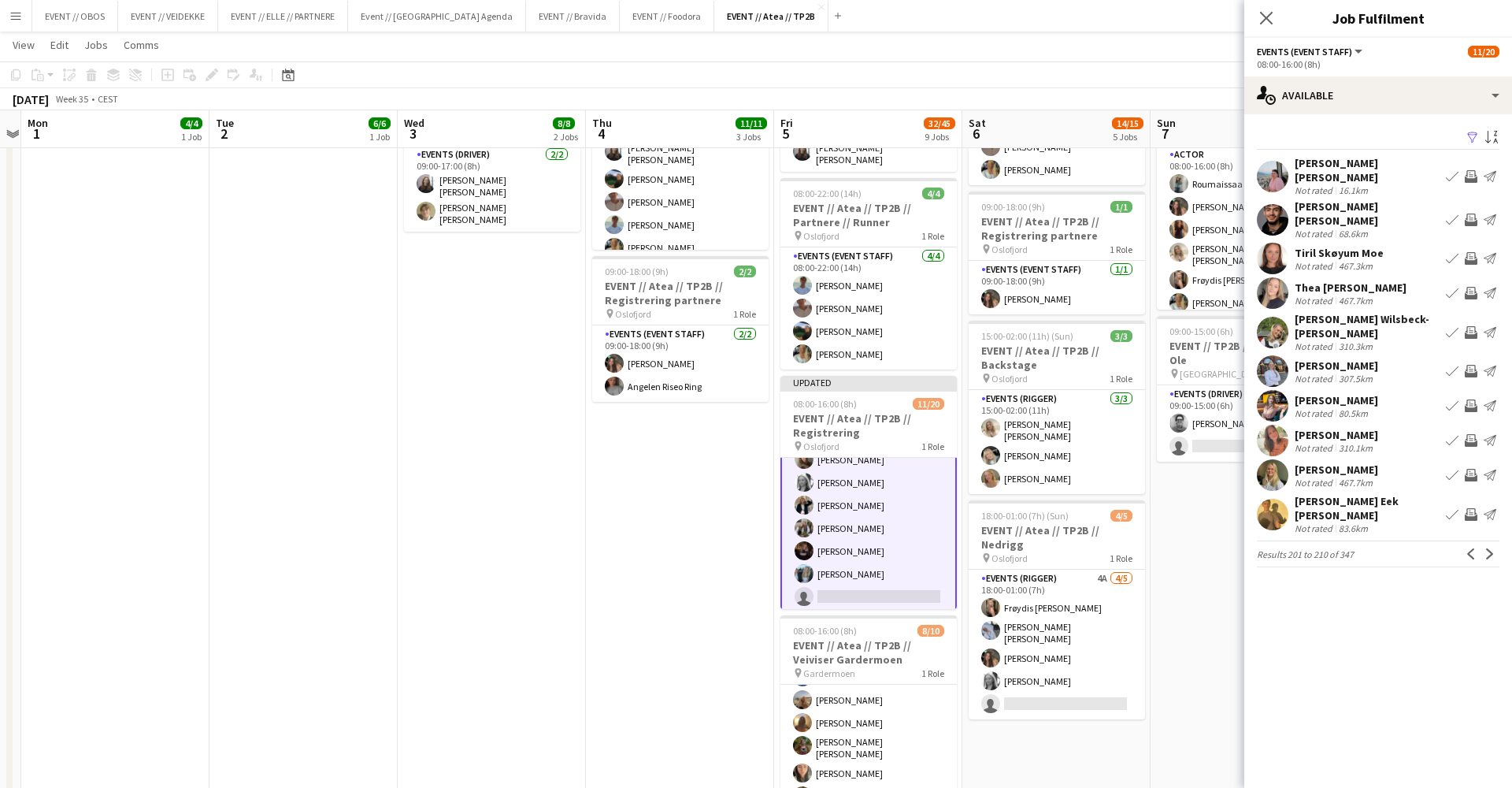
click at [1404, 279] on div "Thea [PERSON_NAME] Not rated 467.7km Book crew Invite crew Send notification" at bounding box center [1379, 293] width 268 height 31
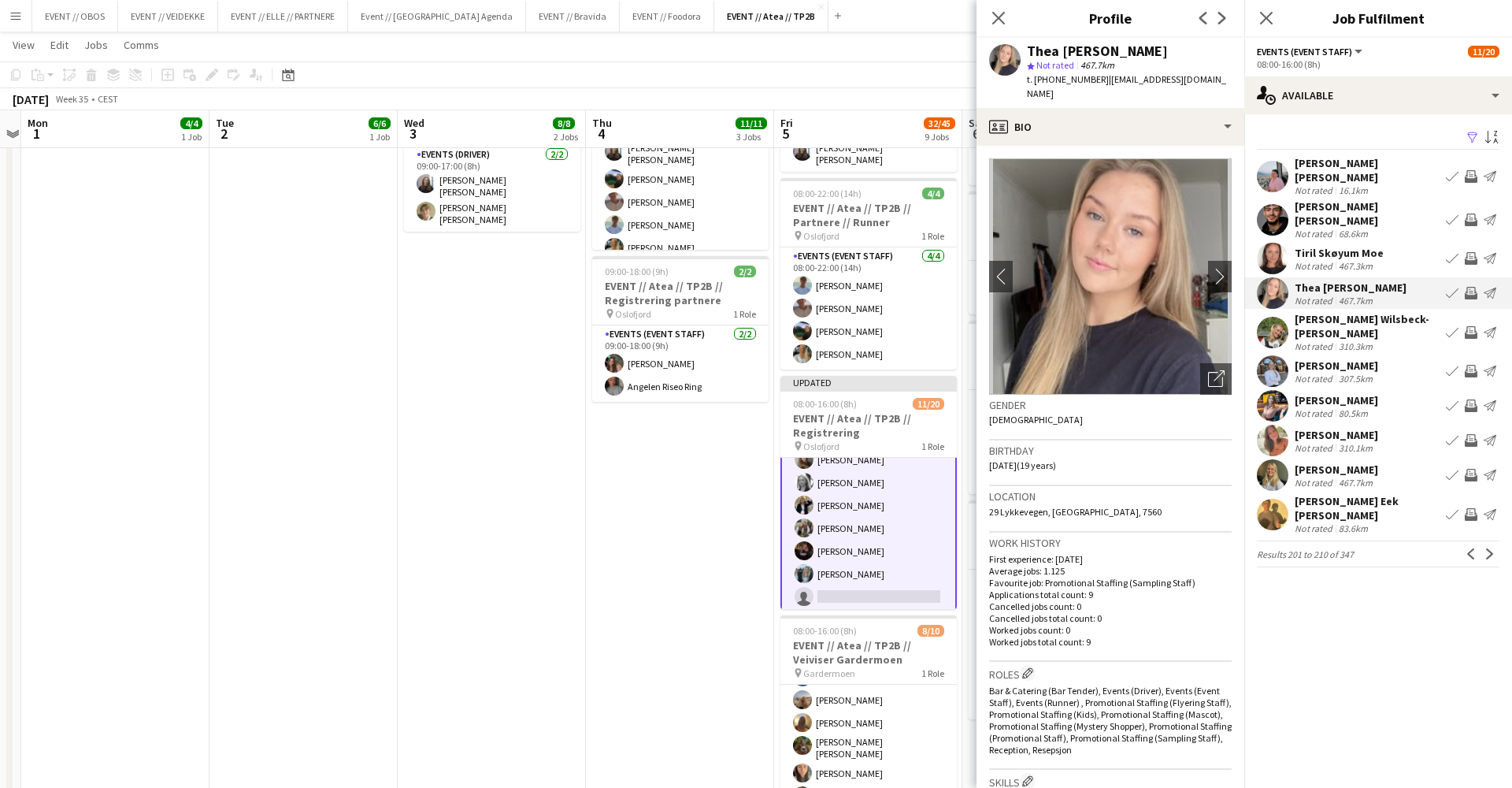
click at [1381, 243] on div "Tiril Skøyum Moe Not rated 467.3km Book crew Invite crew Send notification" at bounding box center [1379, 258] width 268 height 31
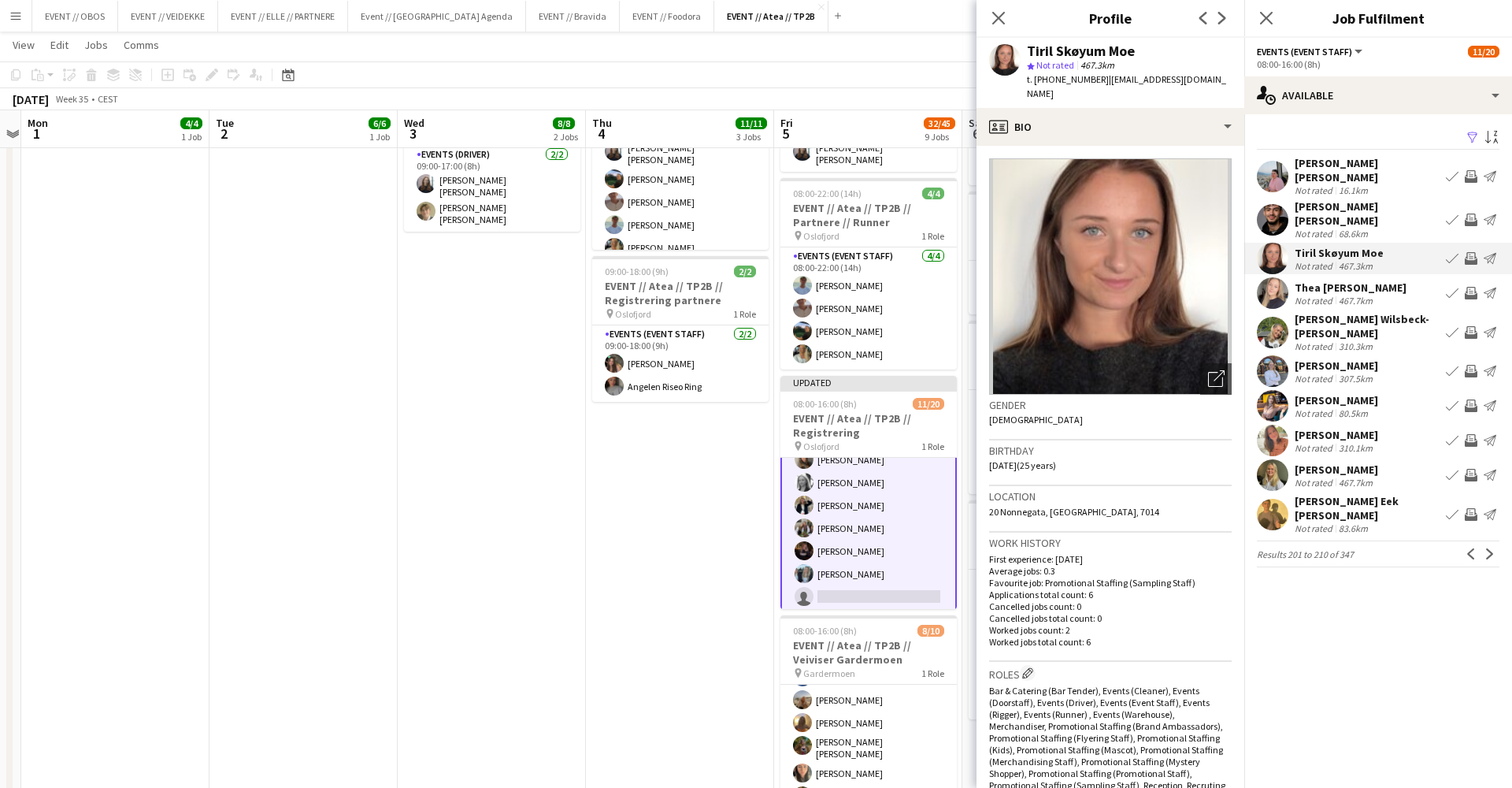
click at [1394, 290] on div "Thea [PERSON_NAME] Not rated 467.7km Book crew Invite crew Send notification" at bounding box center [1379, 293] width 268 height 31
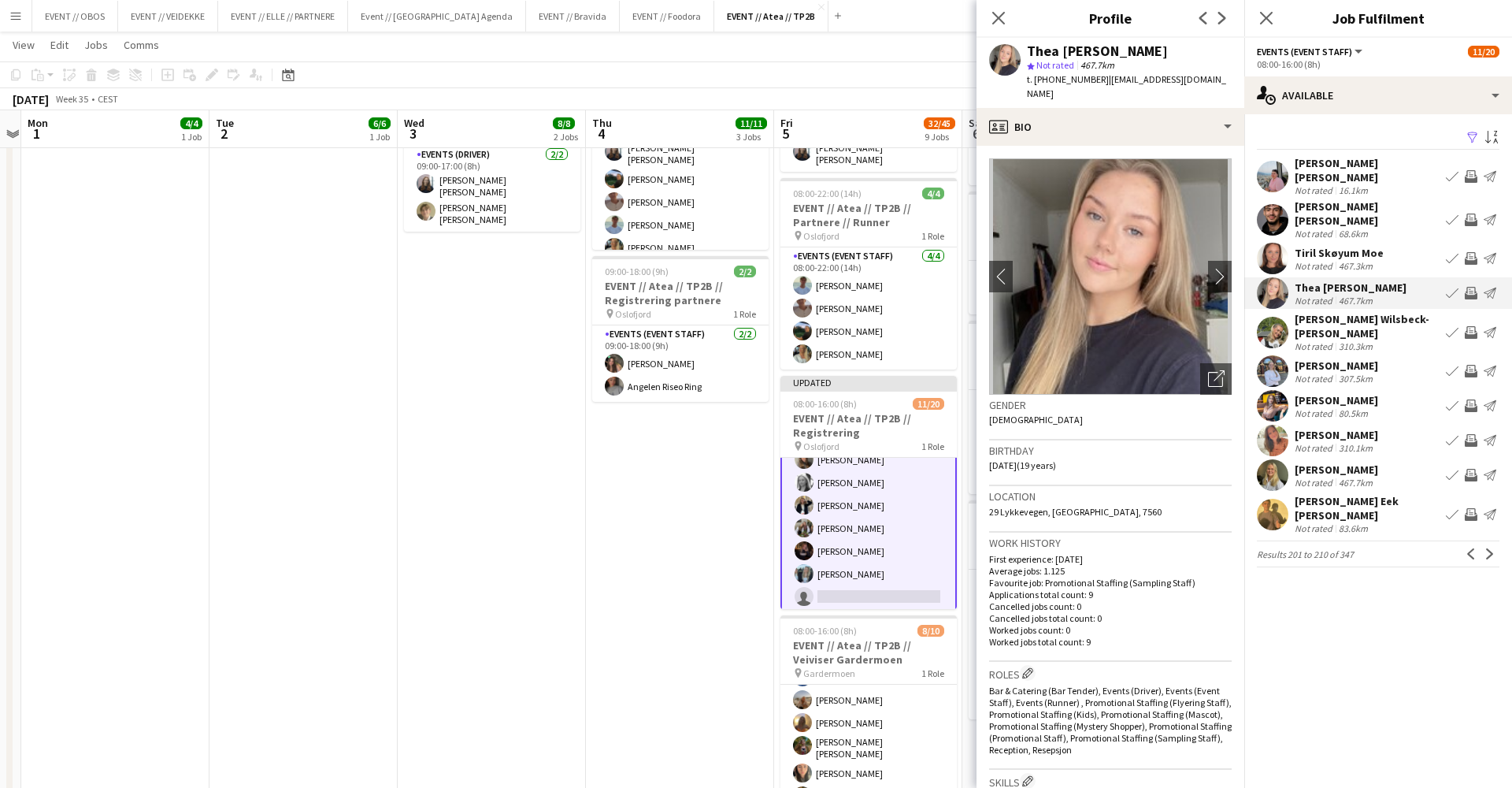
click at [1400, 324] on div "[PERSON_NAME]-[PERSON_NAME] Not rated 310.3km Book crew Invite crew Send notifi…" at bounding box center [1379, 332] width 268 height 41
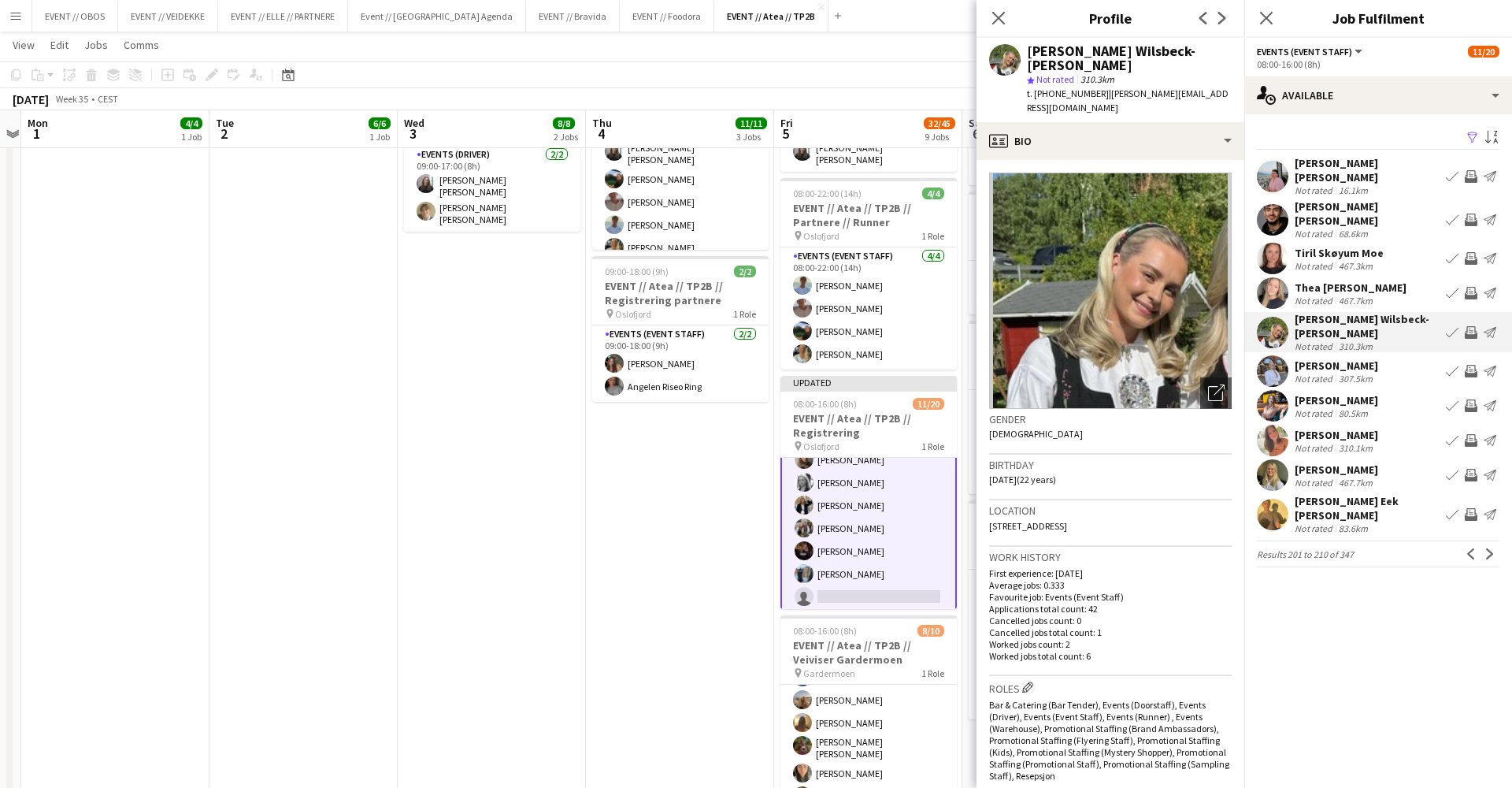
click at [1399, 355] on div "[PERSON_NAME] Not rated 307.5km Book crew Invite crew Send notification" at bounding box center [1379, 371] width 268 height 31
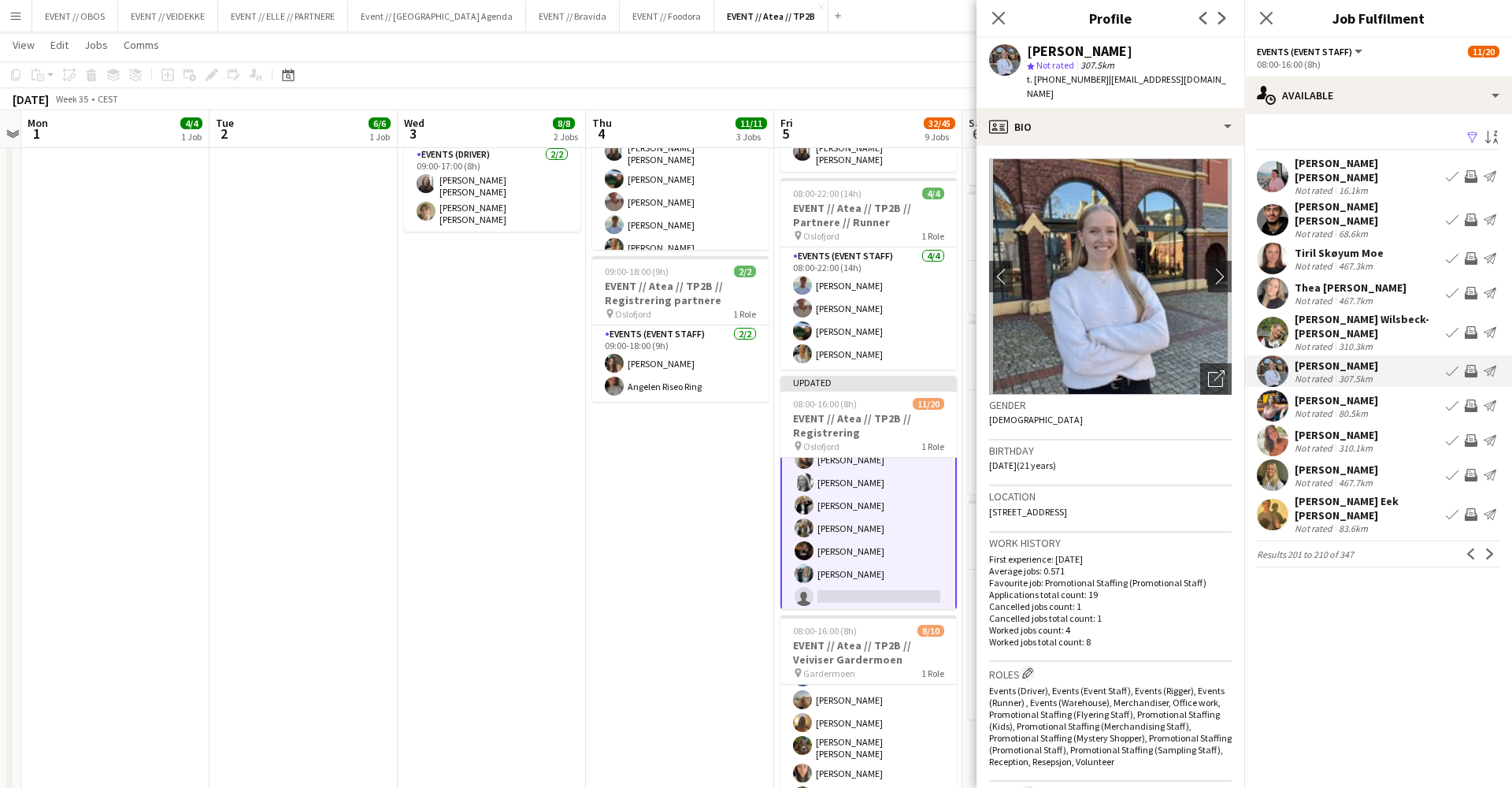
click at [1398, 390] on div "[PERSON_NAME] Not rated 80.5km Book crew Invite crew Send notification" at bounding box center [1379, 406] width 268 height 31
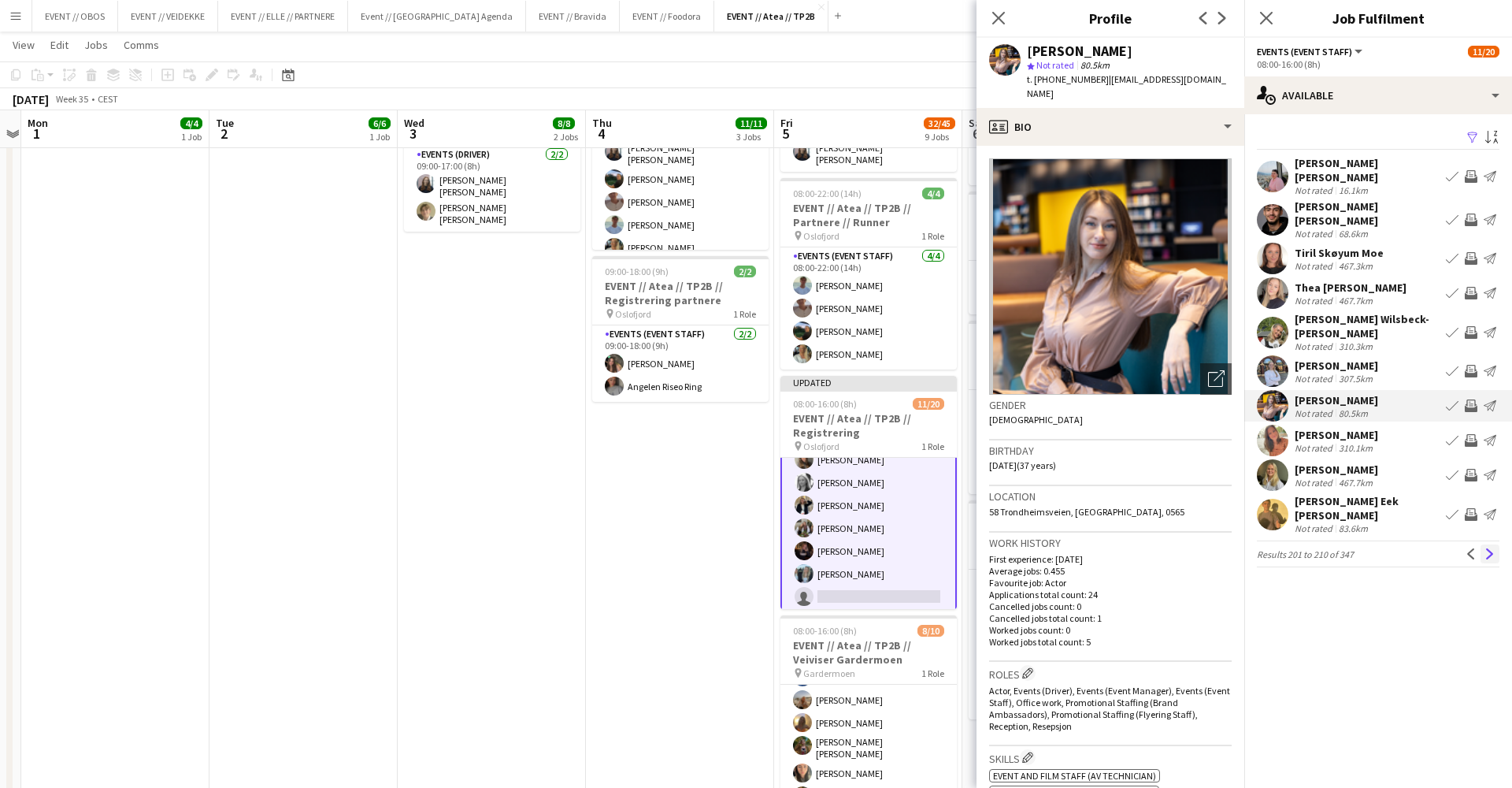
click at [1490, 548] on app-icon "Next" at bounding box center [1490, 553] width 11 height 11
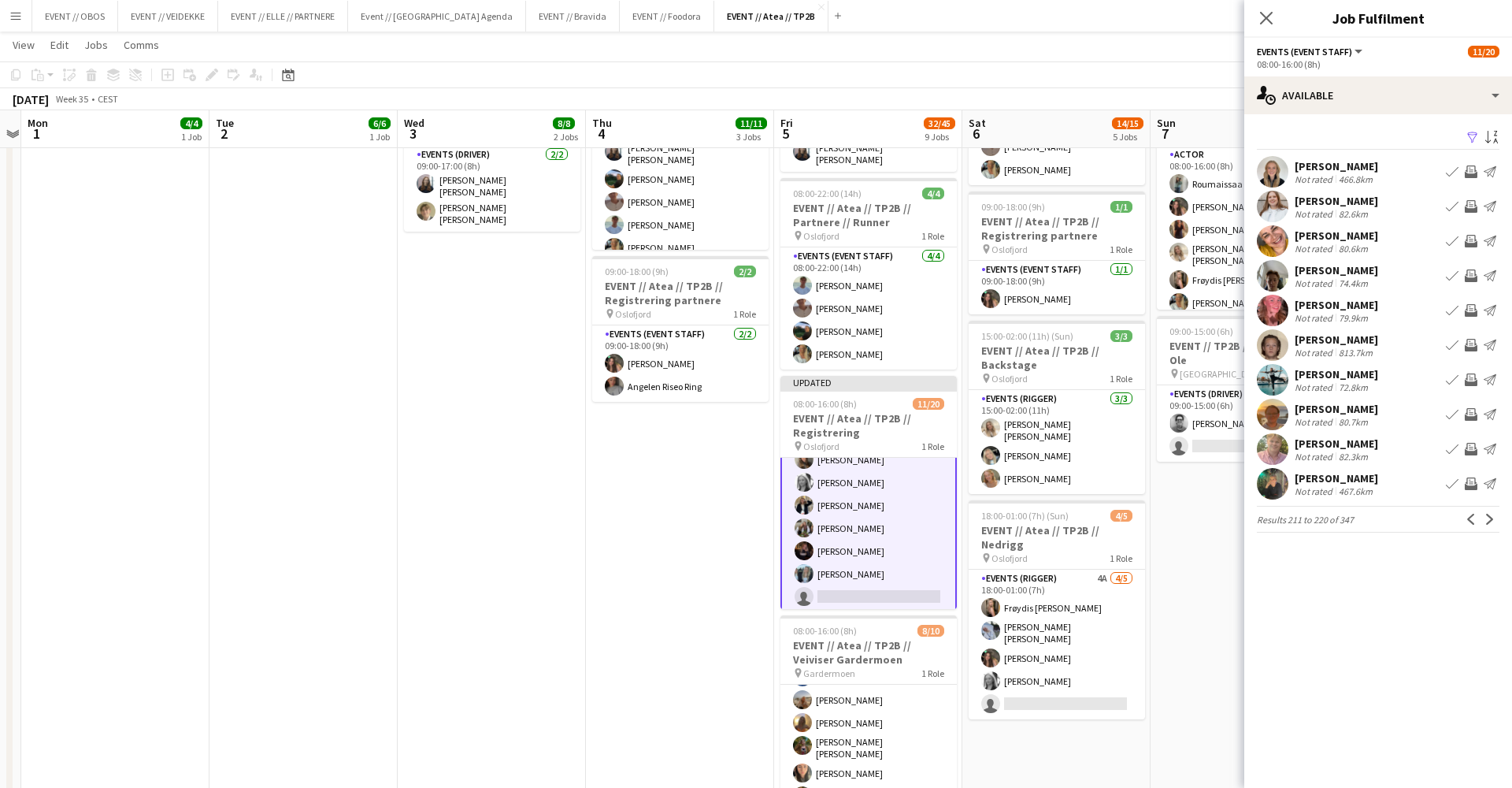
click at [1377, 301] on div "[PERSON_NAME]" at bounding box center [1337, 305] width 84 height 14
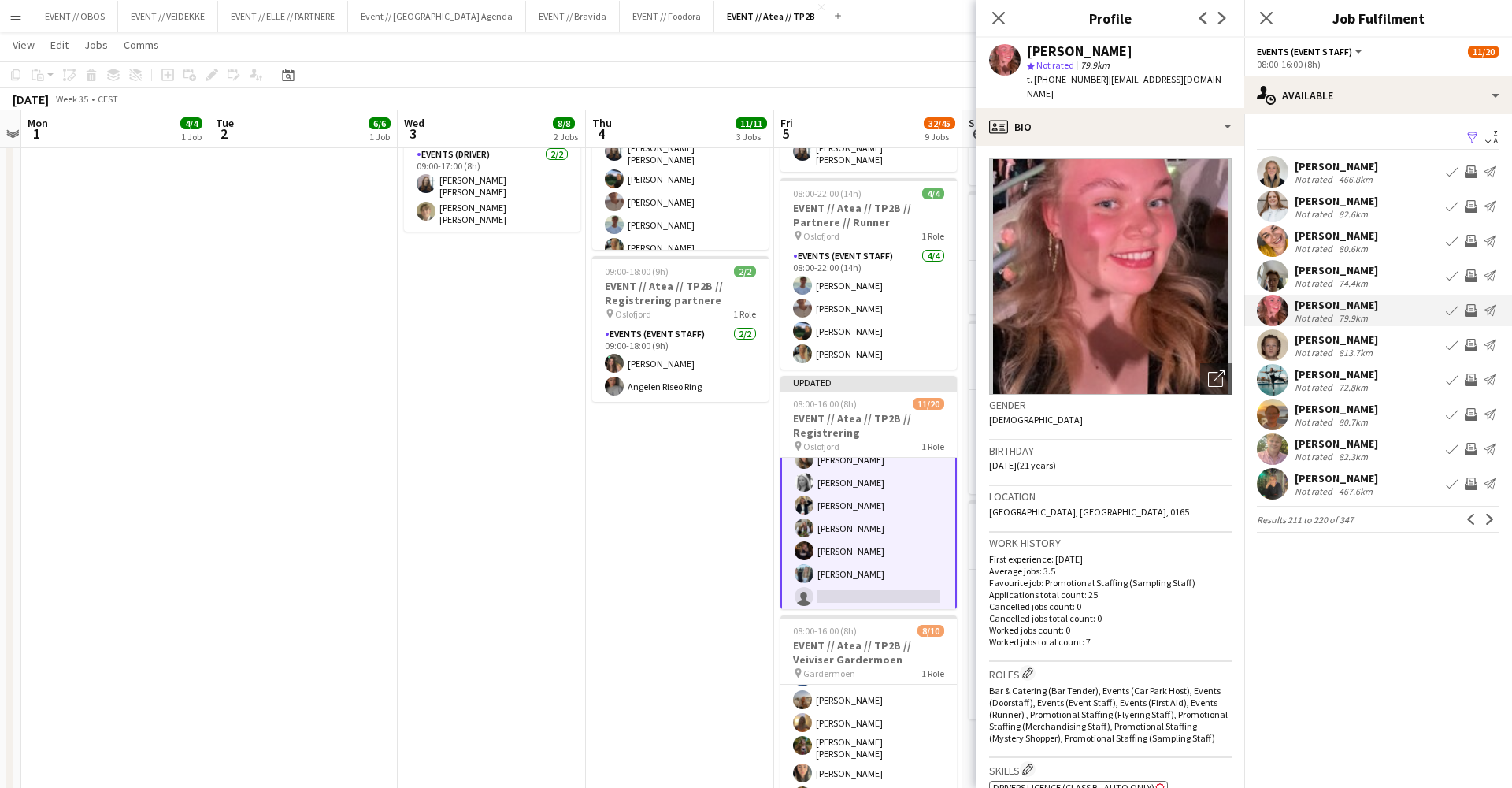
click at [1183, 146] on app-crew-profile-bio "Open photos pop-in Gender [DEMOGRAPHIC_DATA] Birthday [DEMOGRAPHIC_DATA] (21 ye…" at bounding box center [1111, 467] width 268 height 642
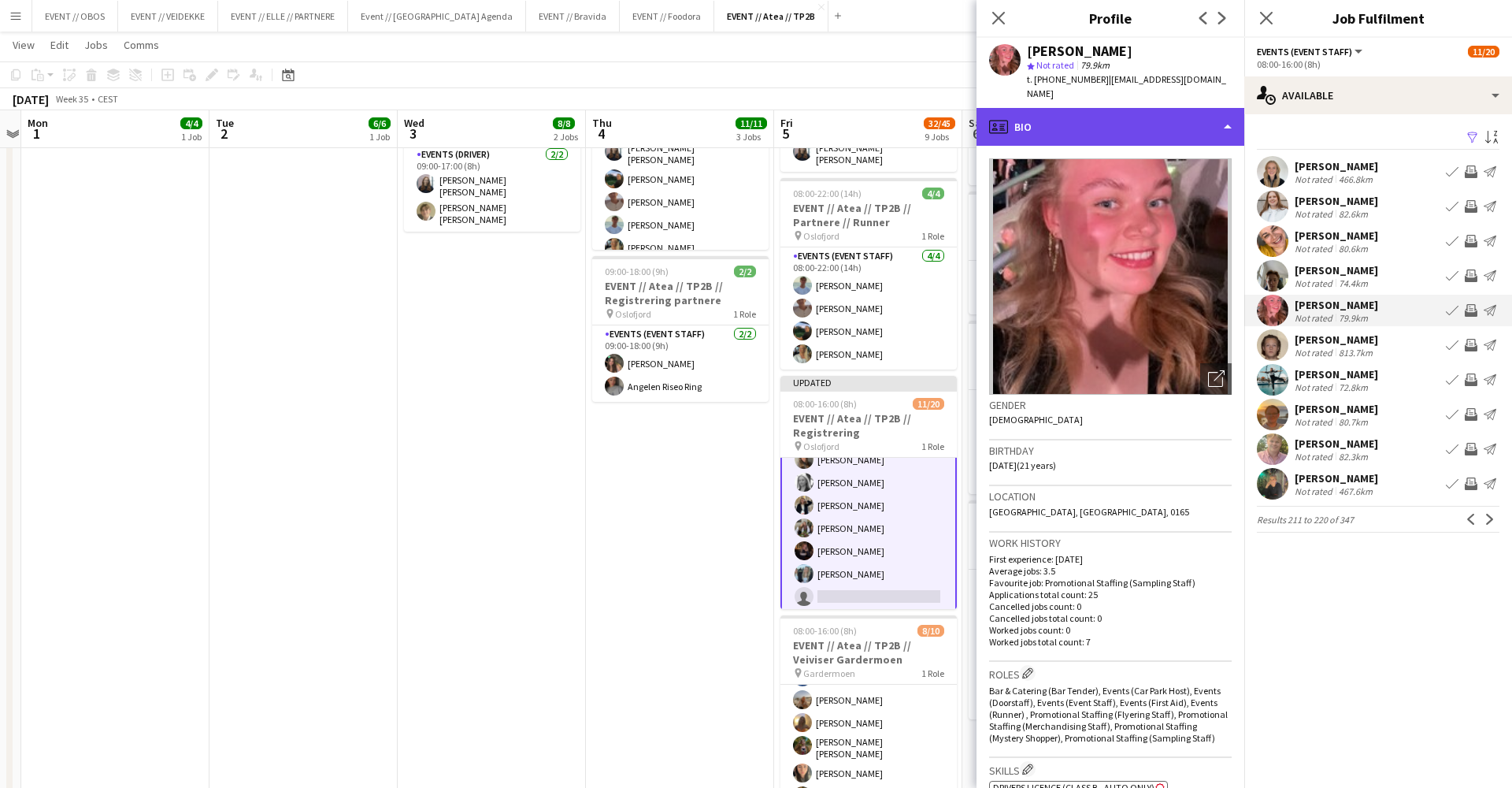
click at [1191, 128] on div "profile Bio" at bounding box center [1111, 127] width 268 height 38
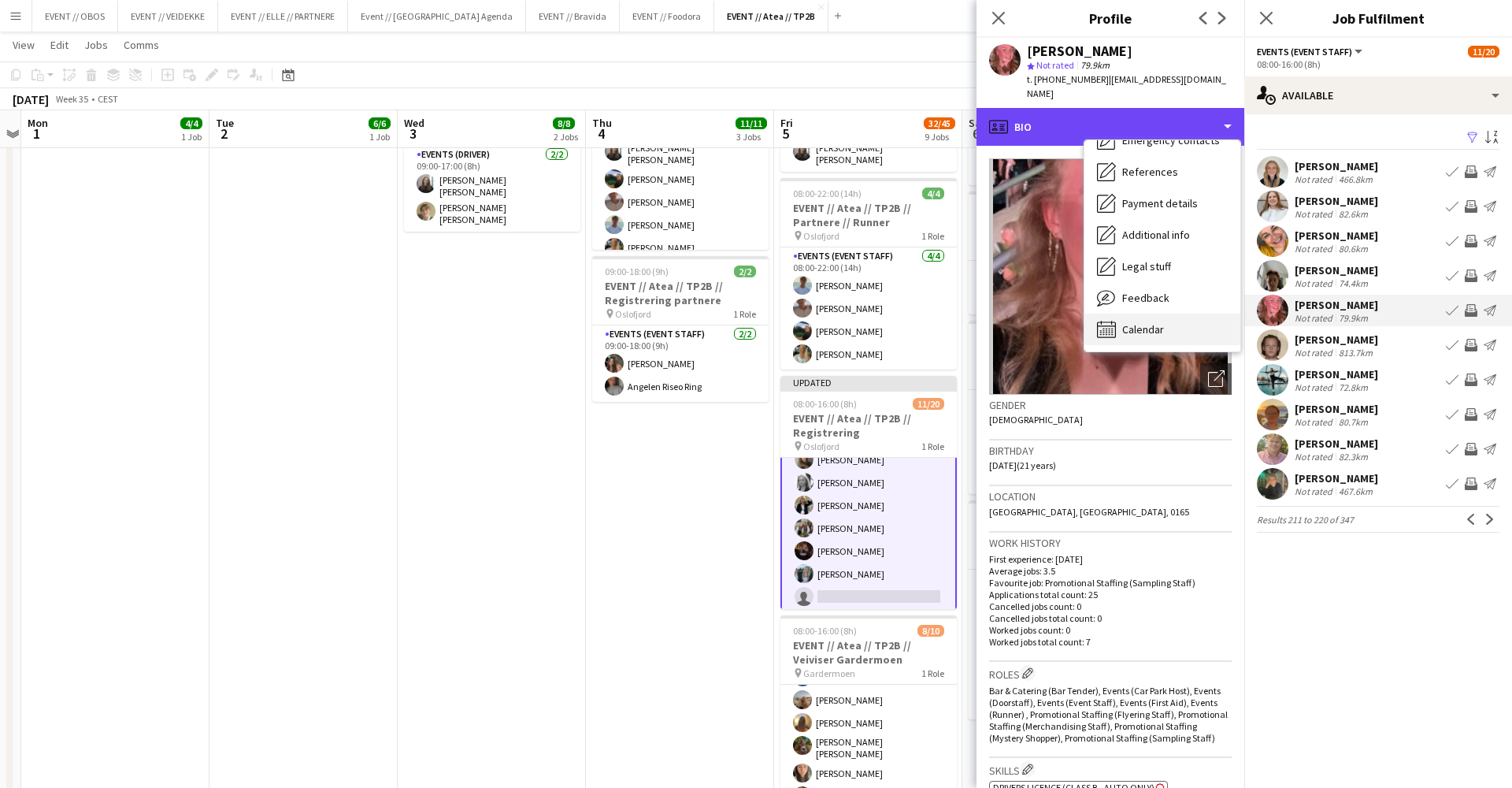
scroll to position [148, 0]
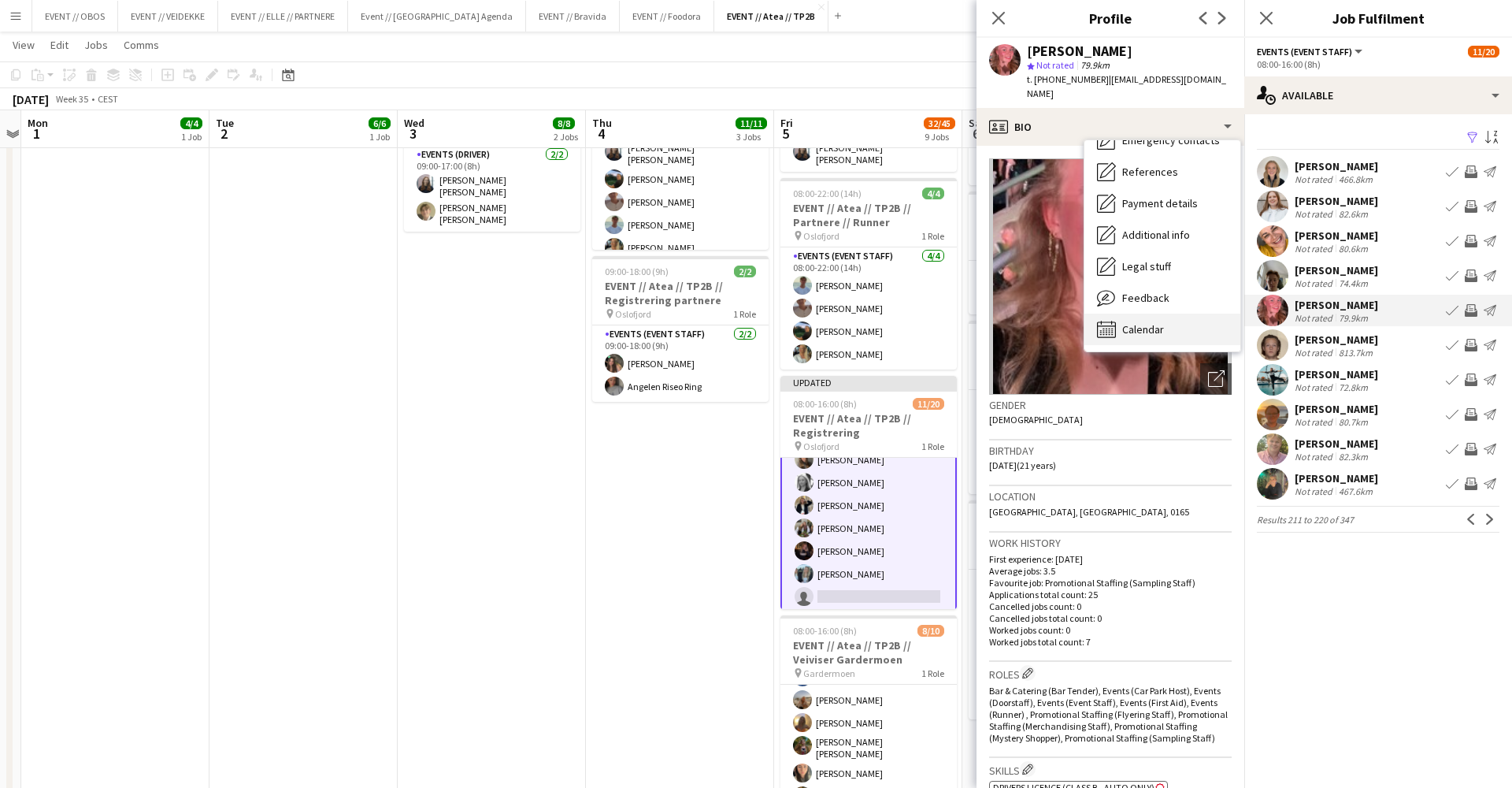
click at [1192, 314] on div "Calendar Calendar" at bounding box center [1162, 329] width 156 height 31
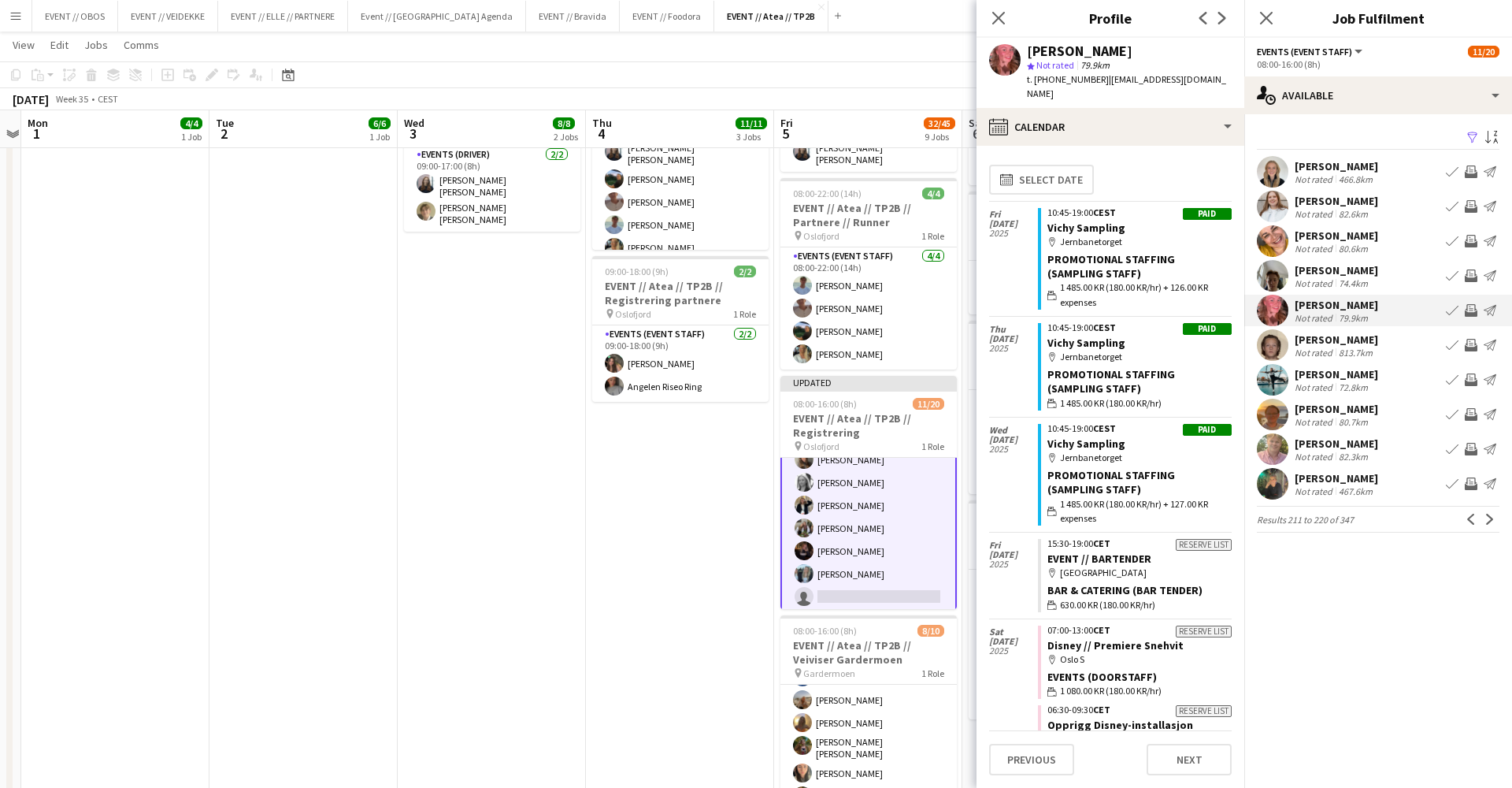
scroll to position [0, 0]
click at [1473, 310] on app-icon "Invite crew" at bounding box center [1471, 310] width 12 height 12
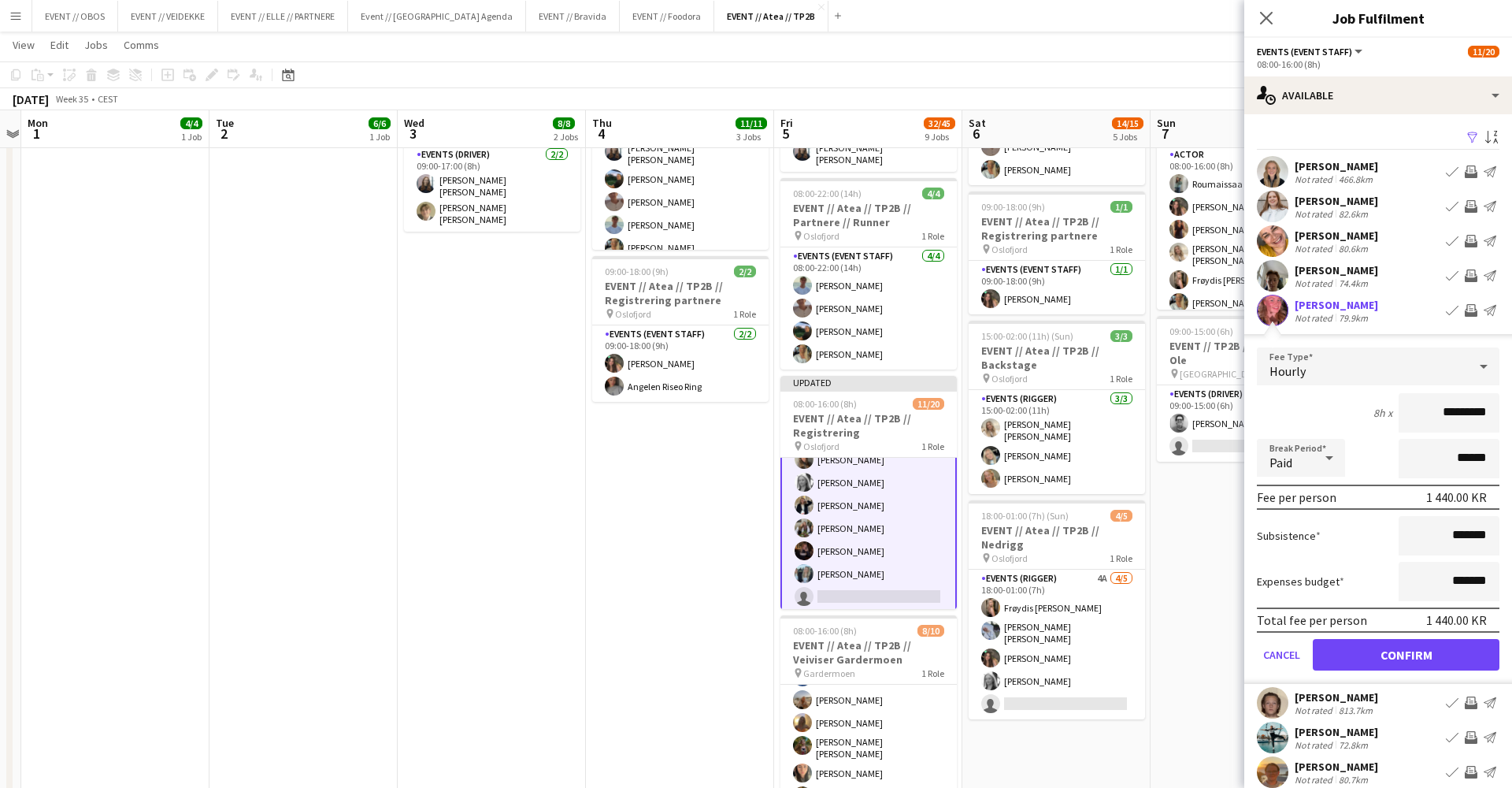
click at [1433, 661] on button "Confirm" at bounding box center [1406, 655] width 187 height 31
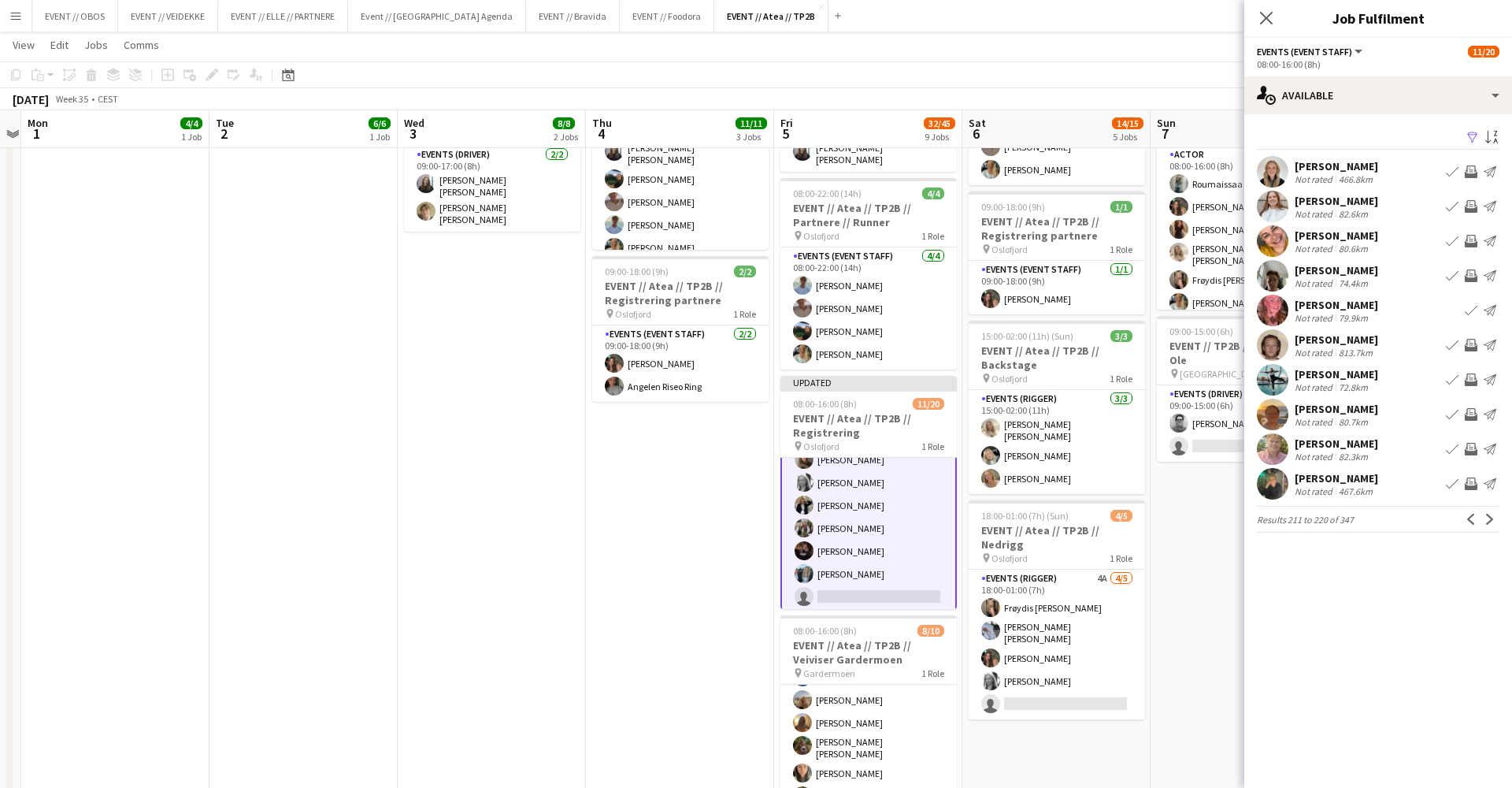
click at [1270, 368] on app-user-avatar at bounding box center [1273, 380] width 31 height 31
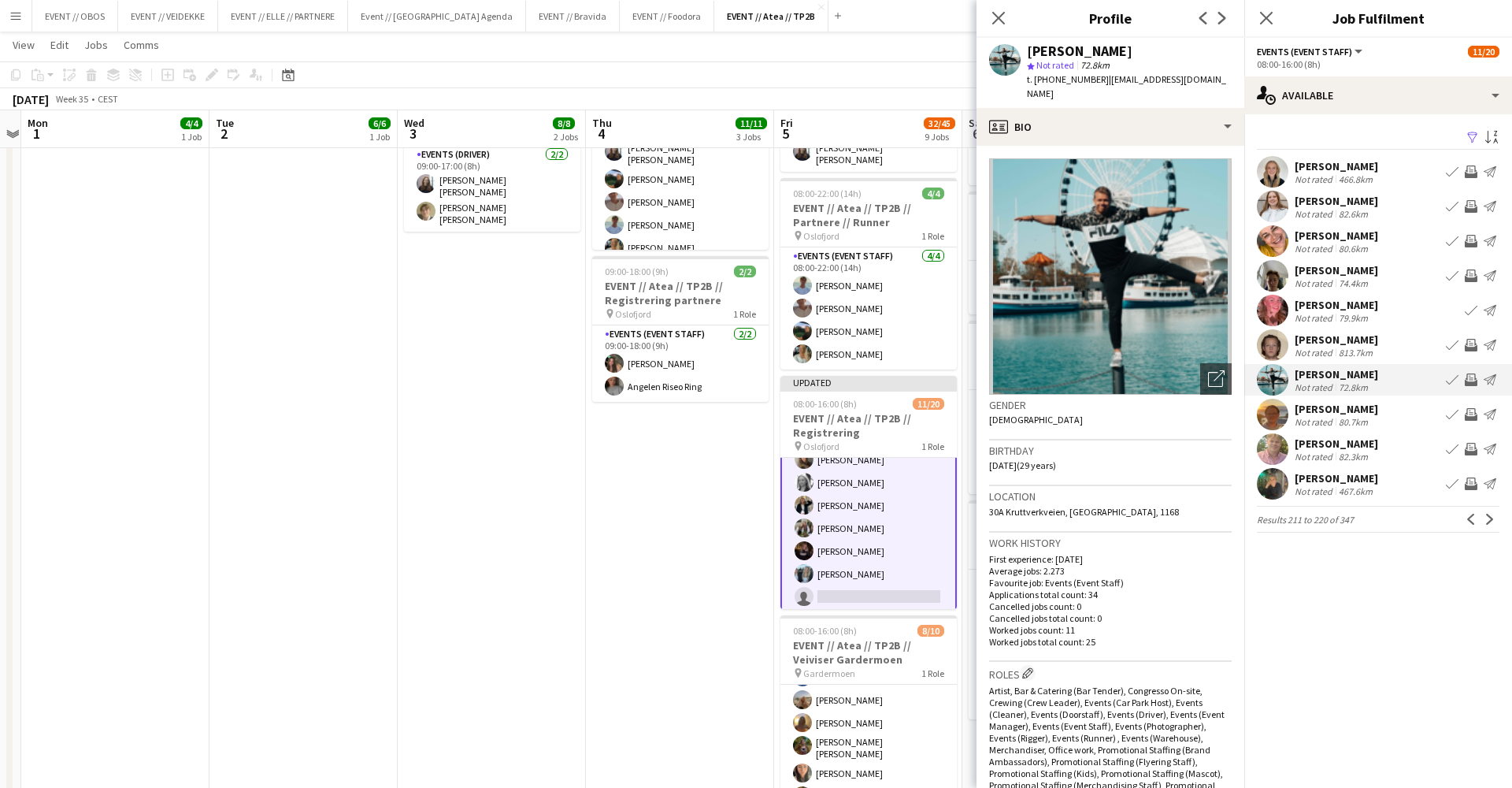
click at [1284, 434] on div at bounding box center [1273, 449] width 31 height 31
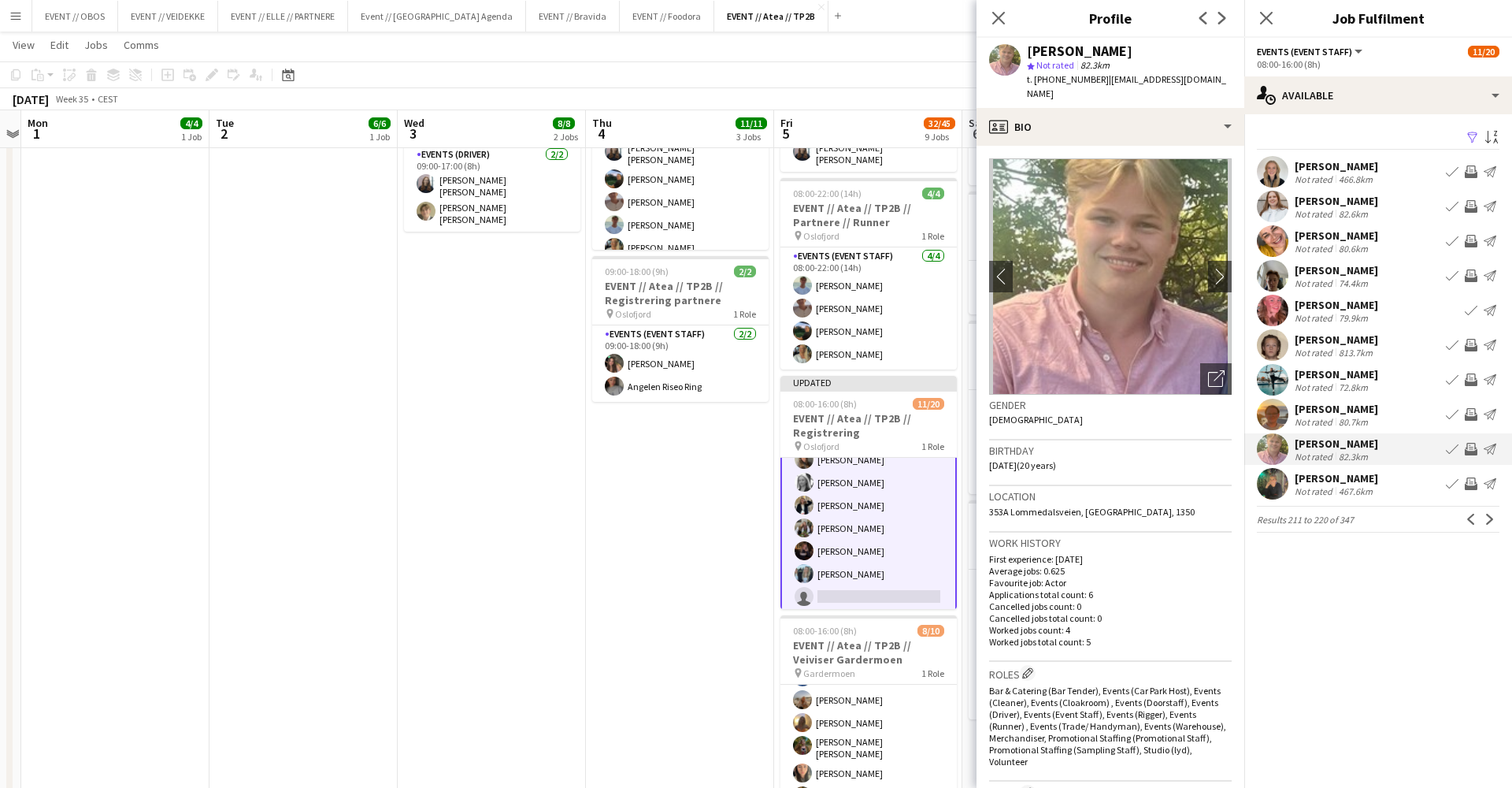
click at [1282, 417] on app-user-avatar at bounding box center [1273, 415] width 31 height 31
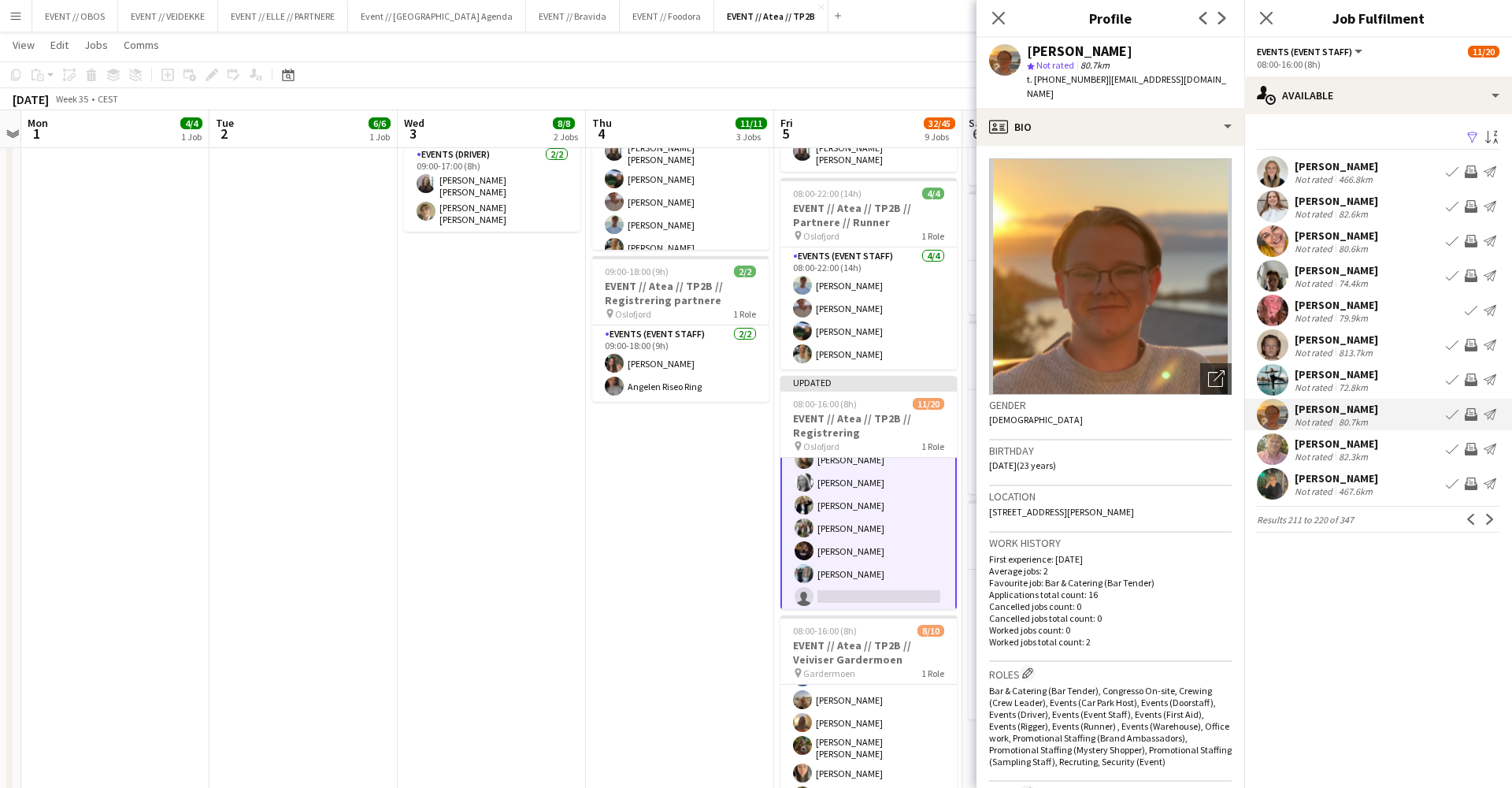
click at [1388, 481] on div "[PERSON_NAME] Not rated 467.6km Book crew Invite crew Send notification" at bounding box center [1379, 483] width 268 height 31
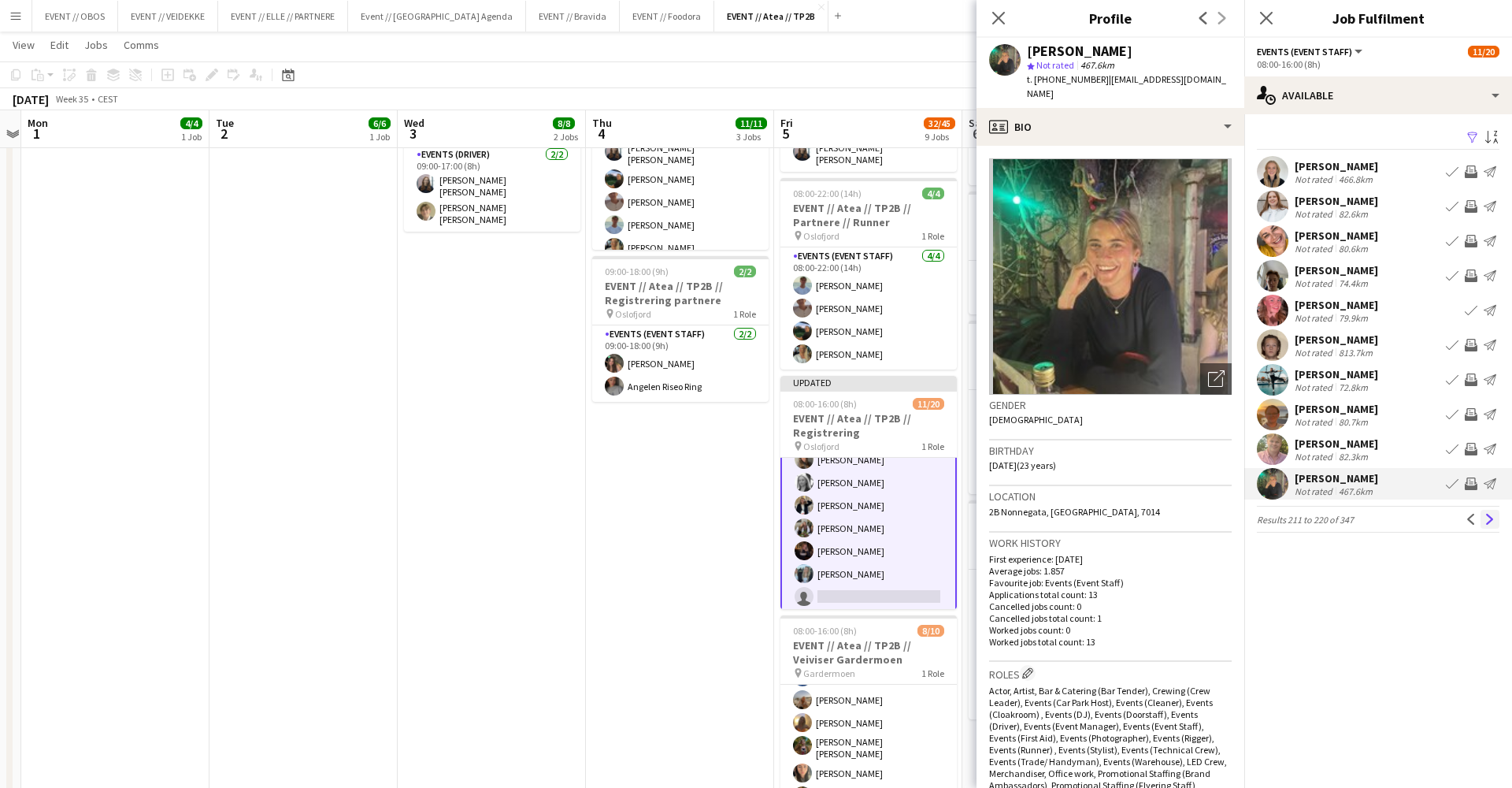
click at [1486, 520] on app-icon "Next" at bounding box center [1490, 518] width 11 height 11
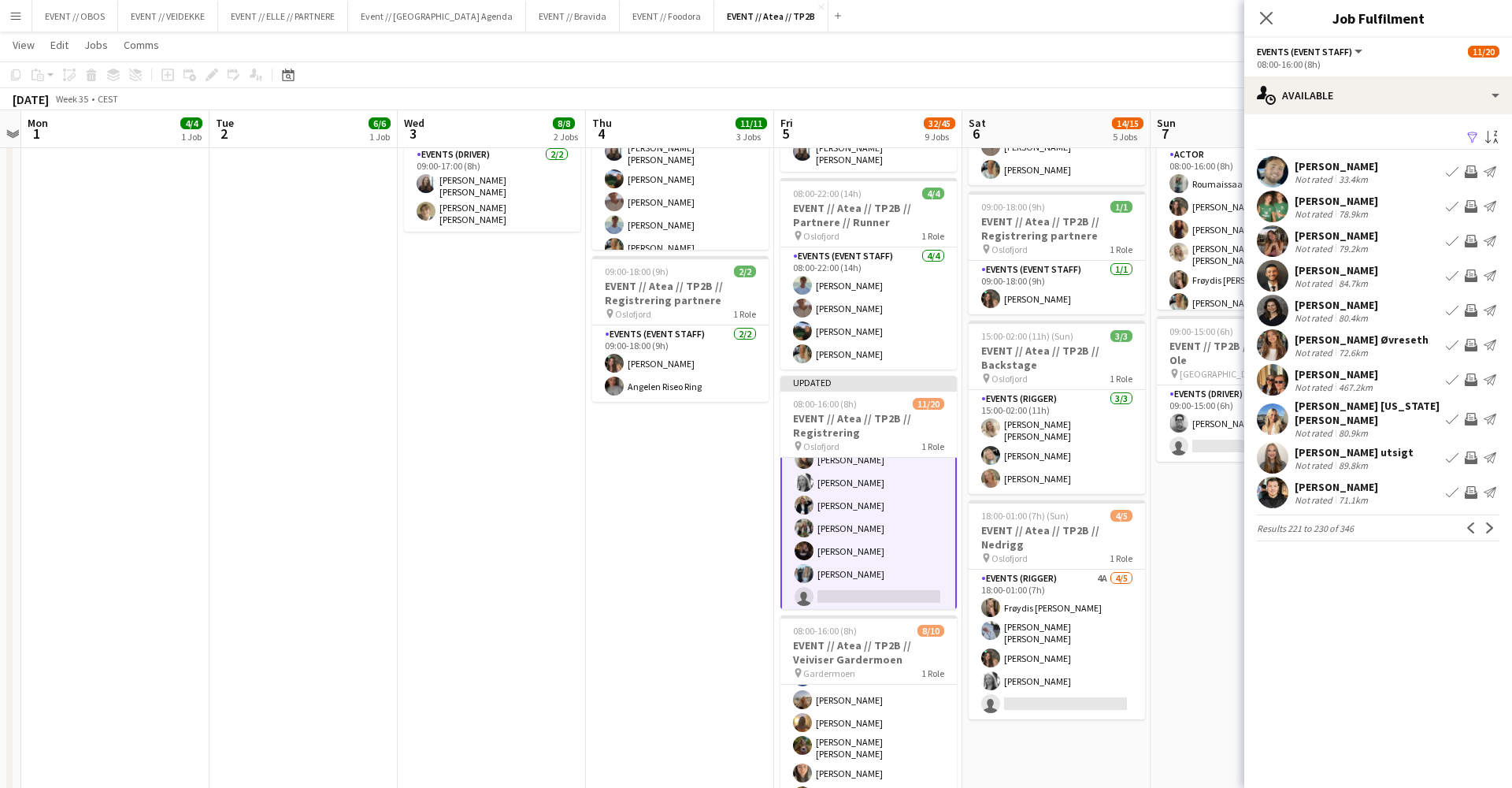
click at [1265, 247] on app-user-avatar at bounding box center [1273, 241] width 31 height 31
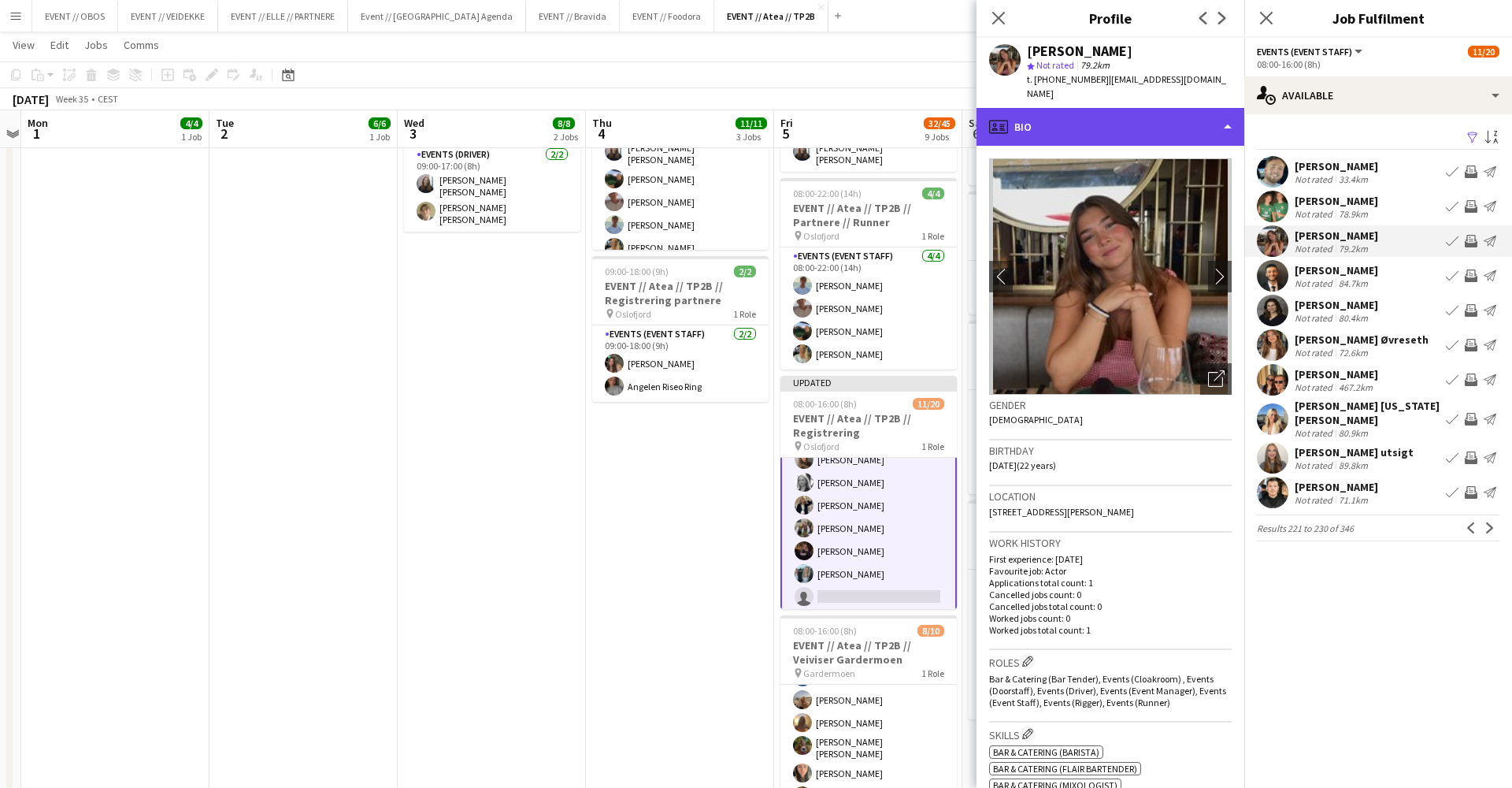
click at [1126, 108] on div "profile Bio" at bounding box center [1111, 127] width 268 height 38
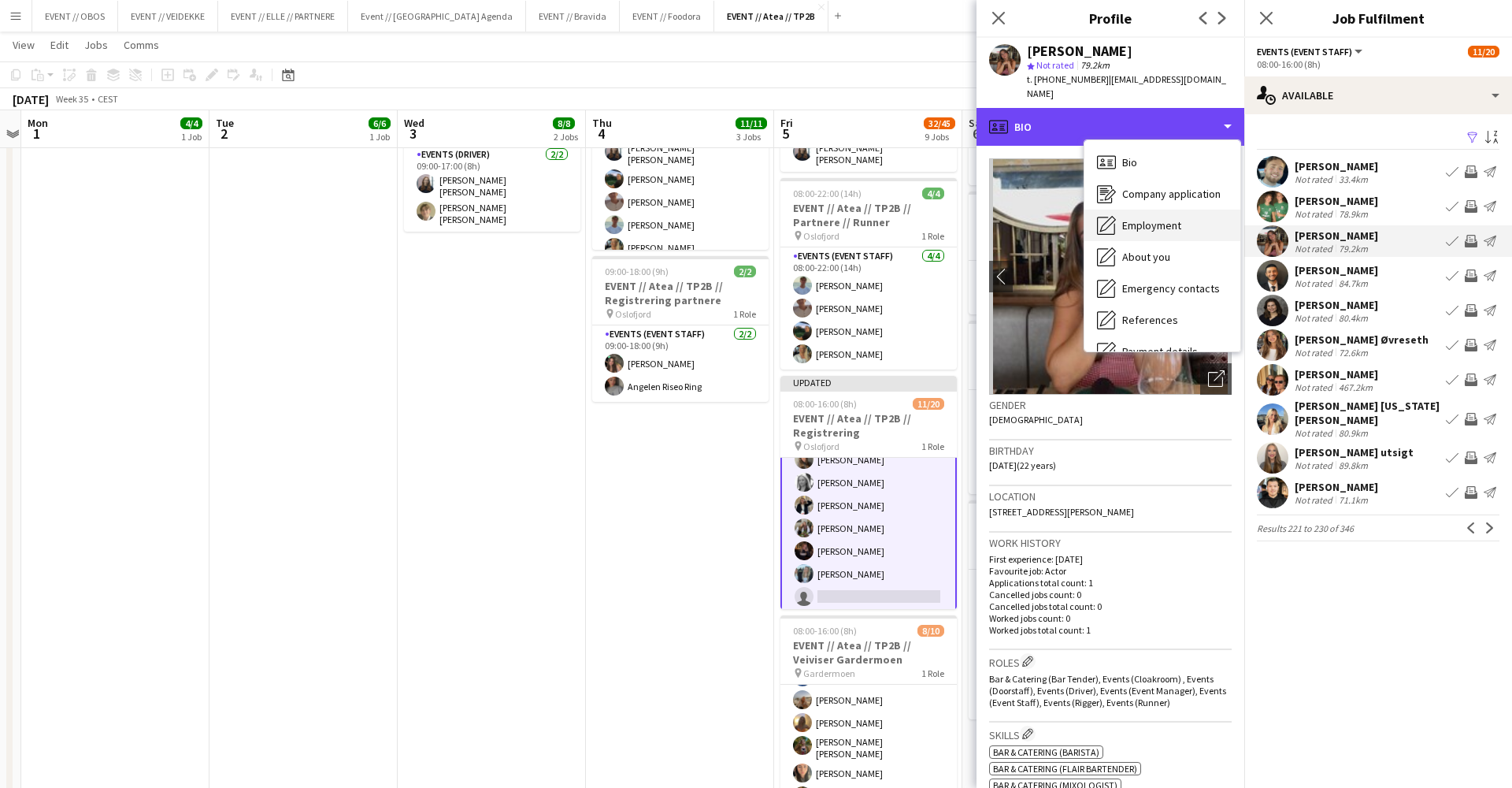
scroll to position [140, 0]
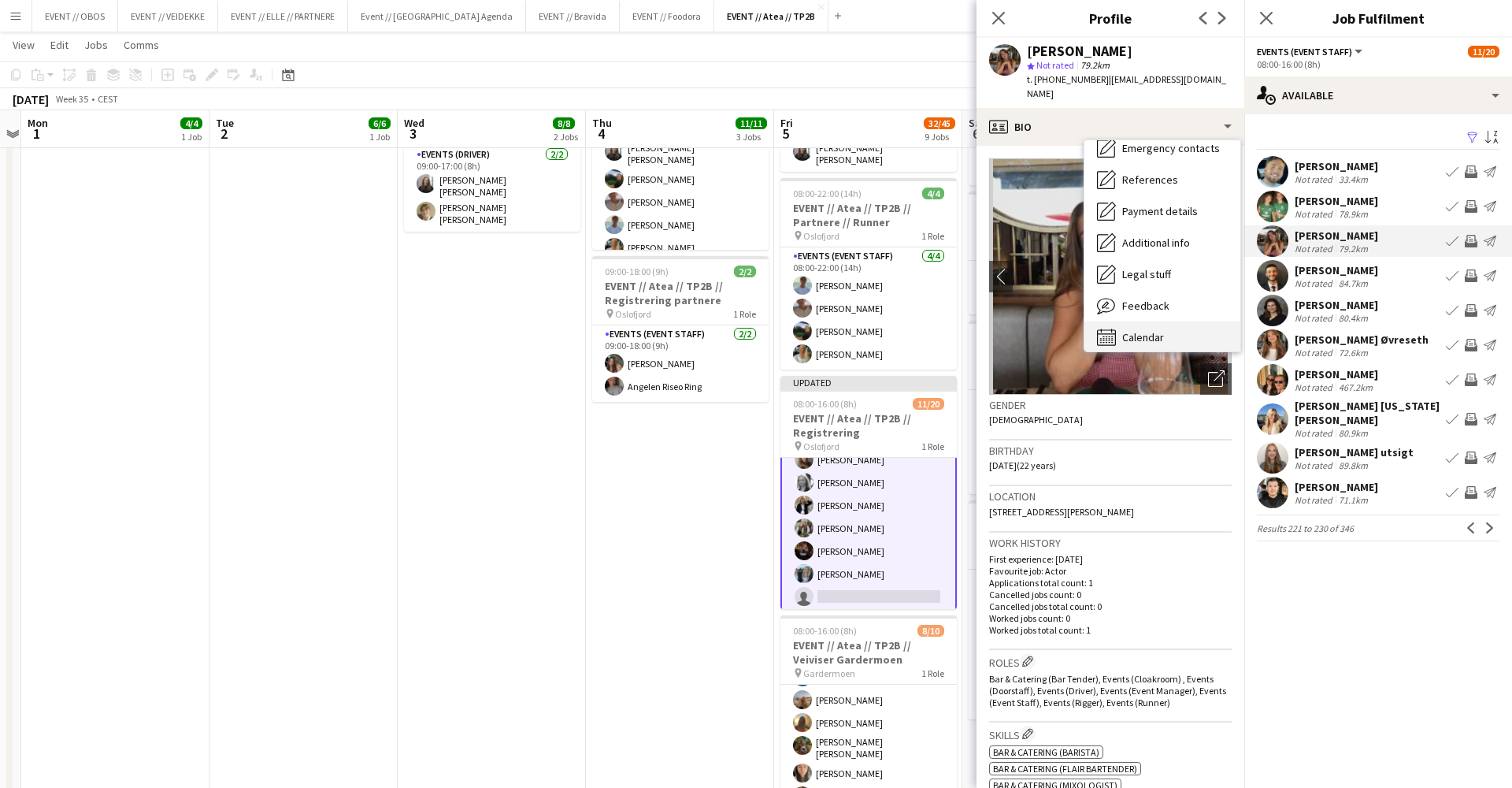
click at [1166, 323] on div "Calendar Calendar" at bounding box center [1162, 337] width 156 height 31
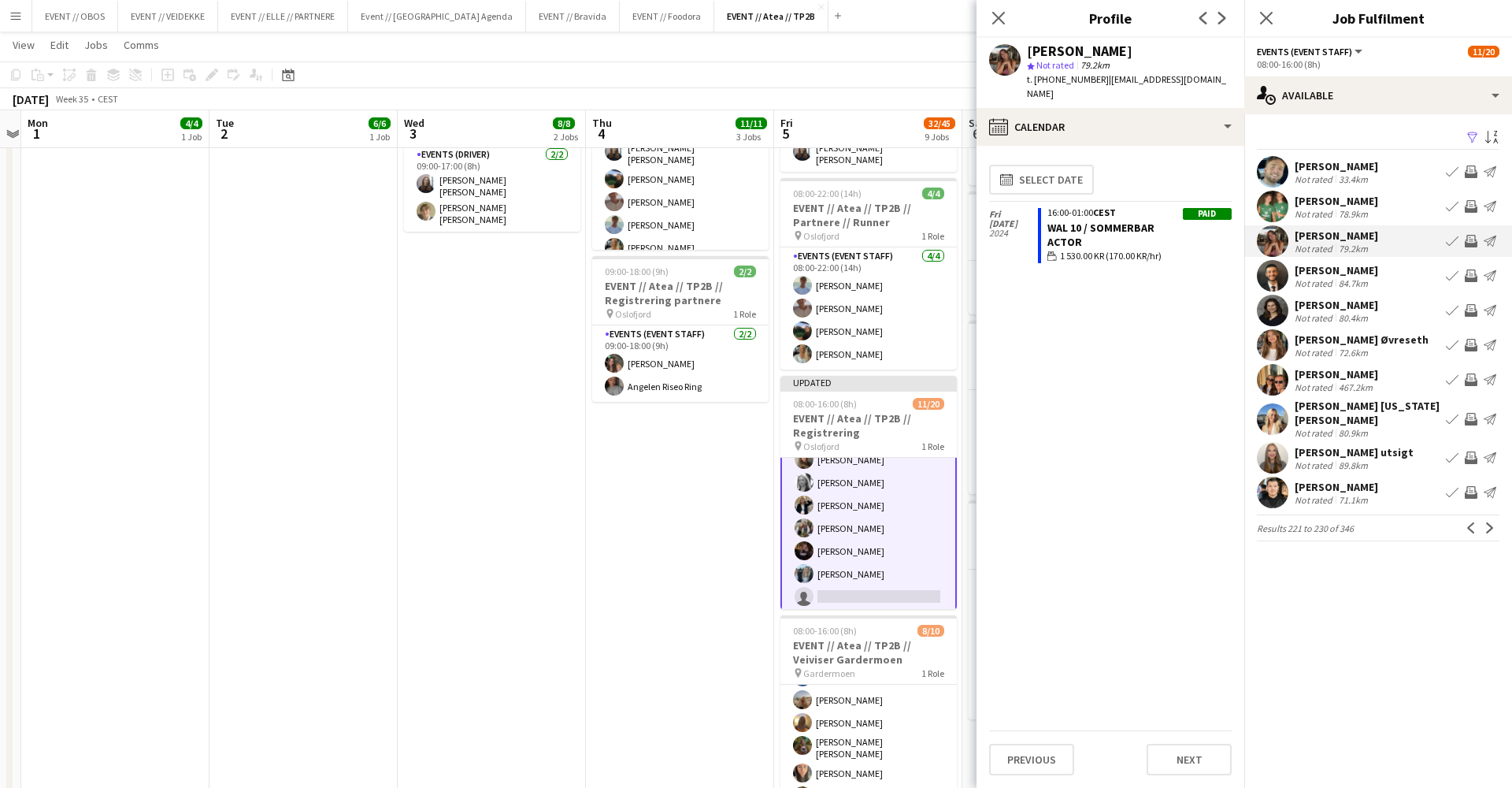
click at [1271, 278] on app-user-avatar at bounding box center [1273, 276] width 31 height 31
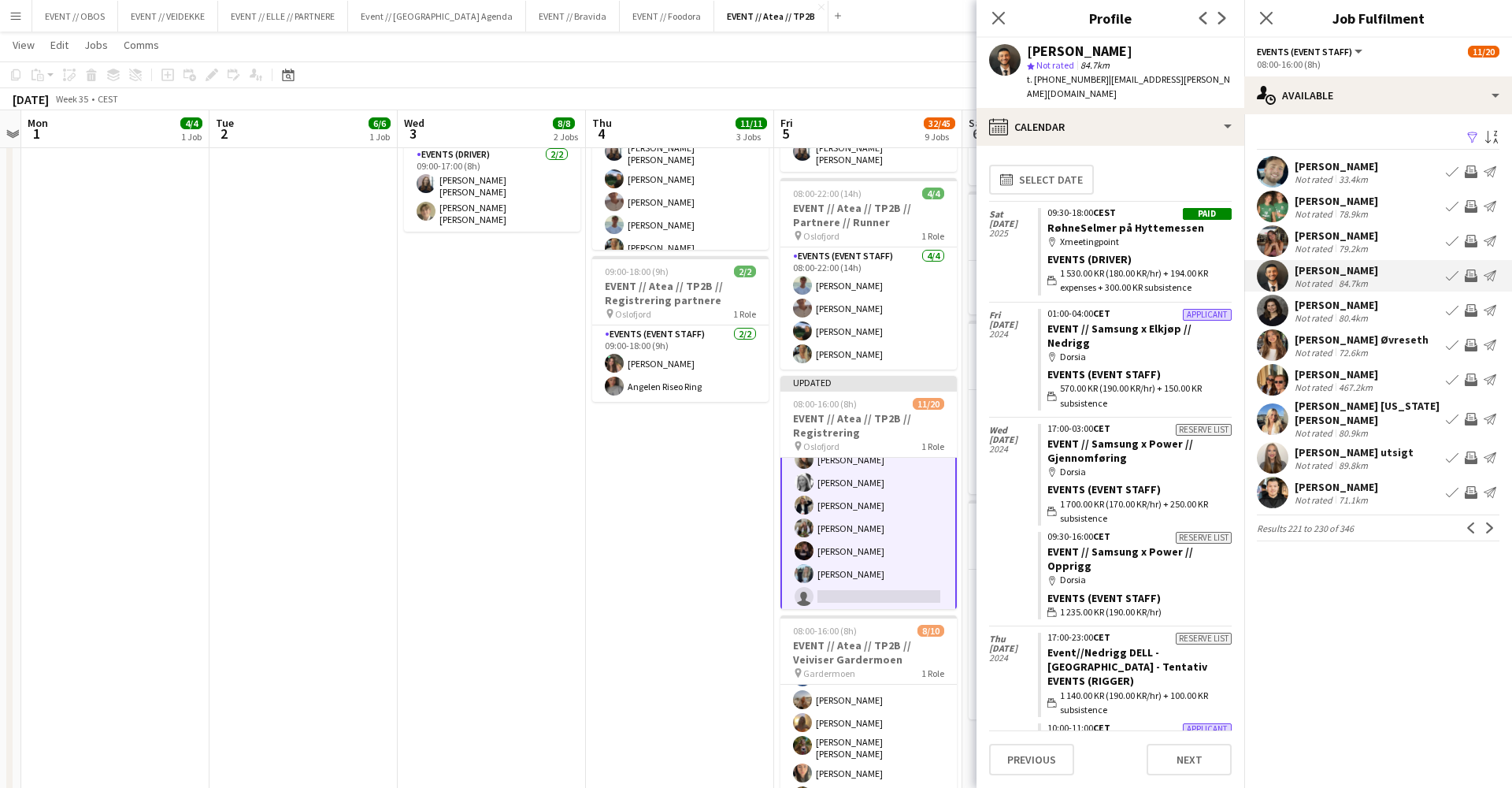
click at [1276, 313] on app-user-avatar at bounding box center [1273, 310] width 31 height 31
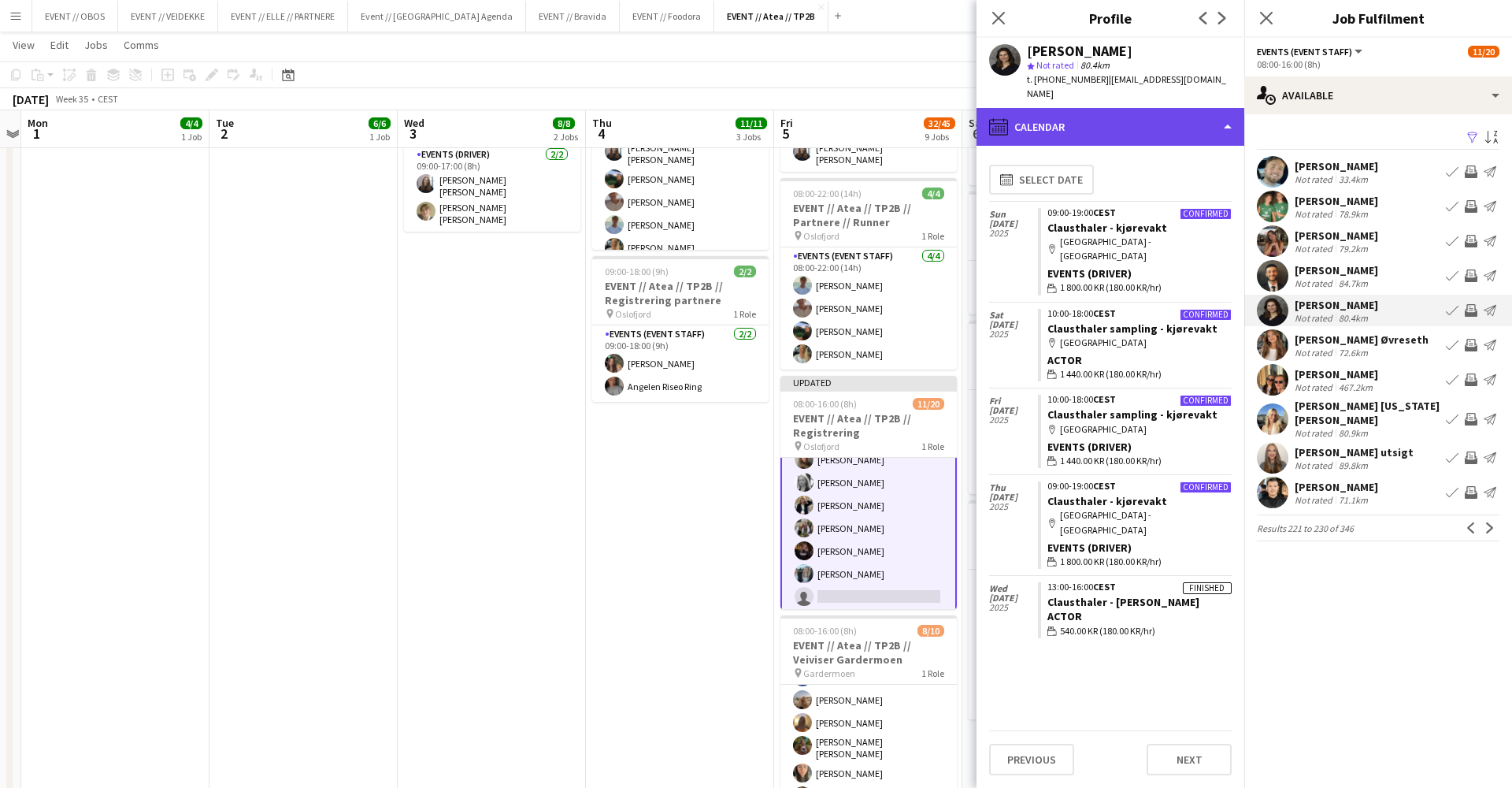
click at [1165, 129] on div "calendar-full Calendar" at bounding box center [1111, 127] width 268 height 38
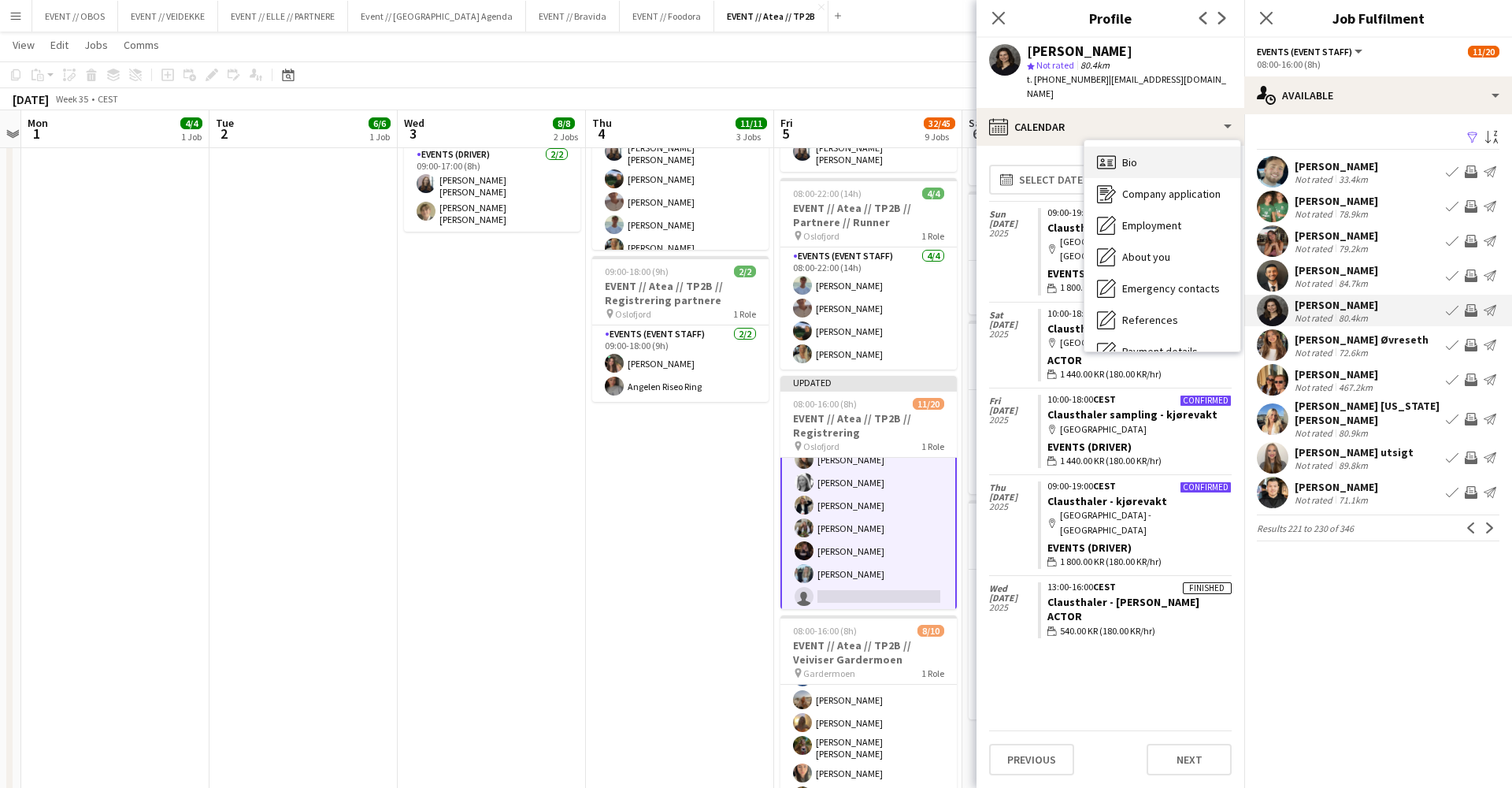
click at [1170, 147] on div "Bio Bio" at bounding box center [1162, 162] width 156 height 31
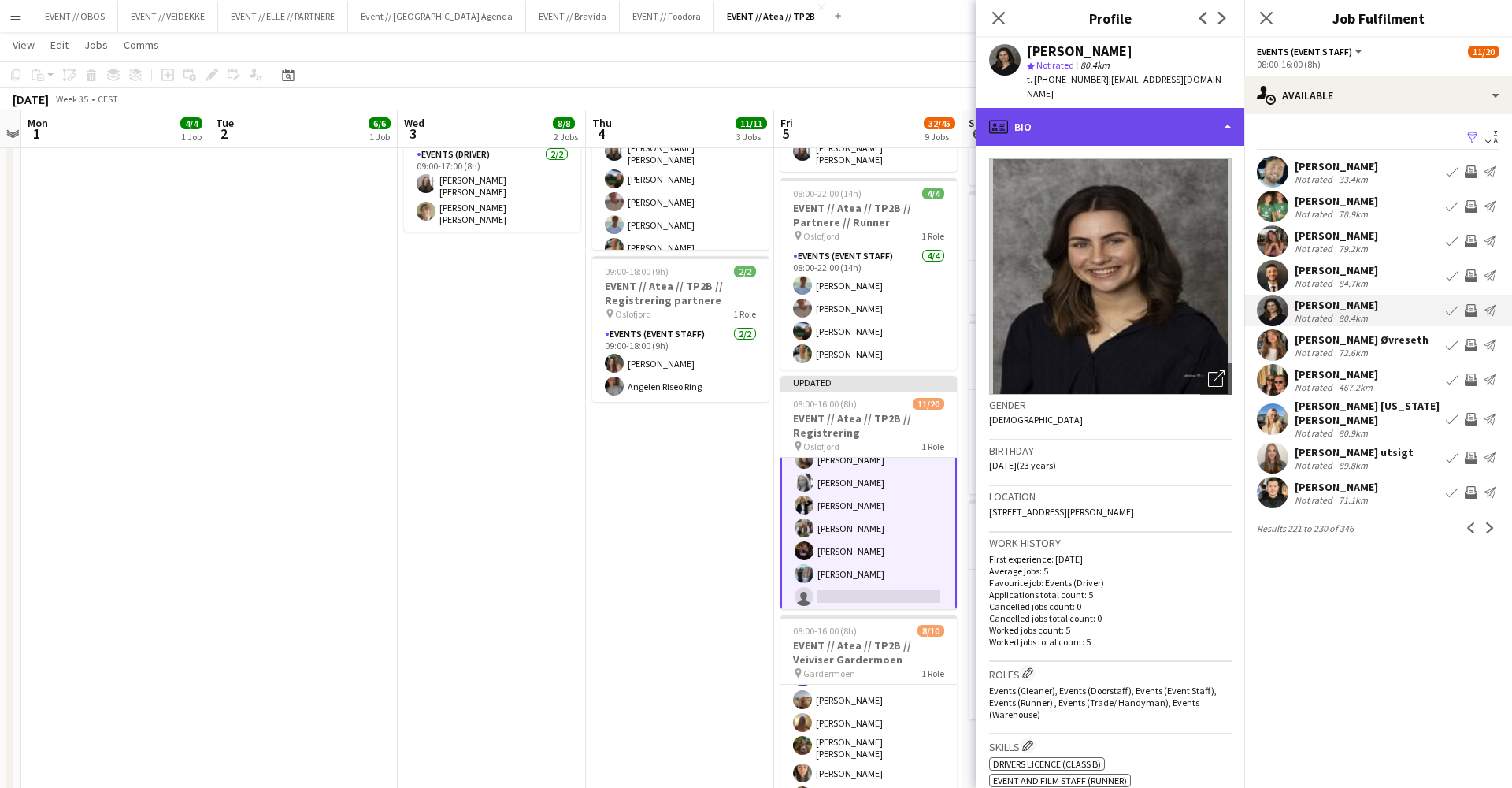
click at [1165, 123] on div "profile Bio" at bounding box center [1111, 127] width 268 height 38
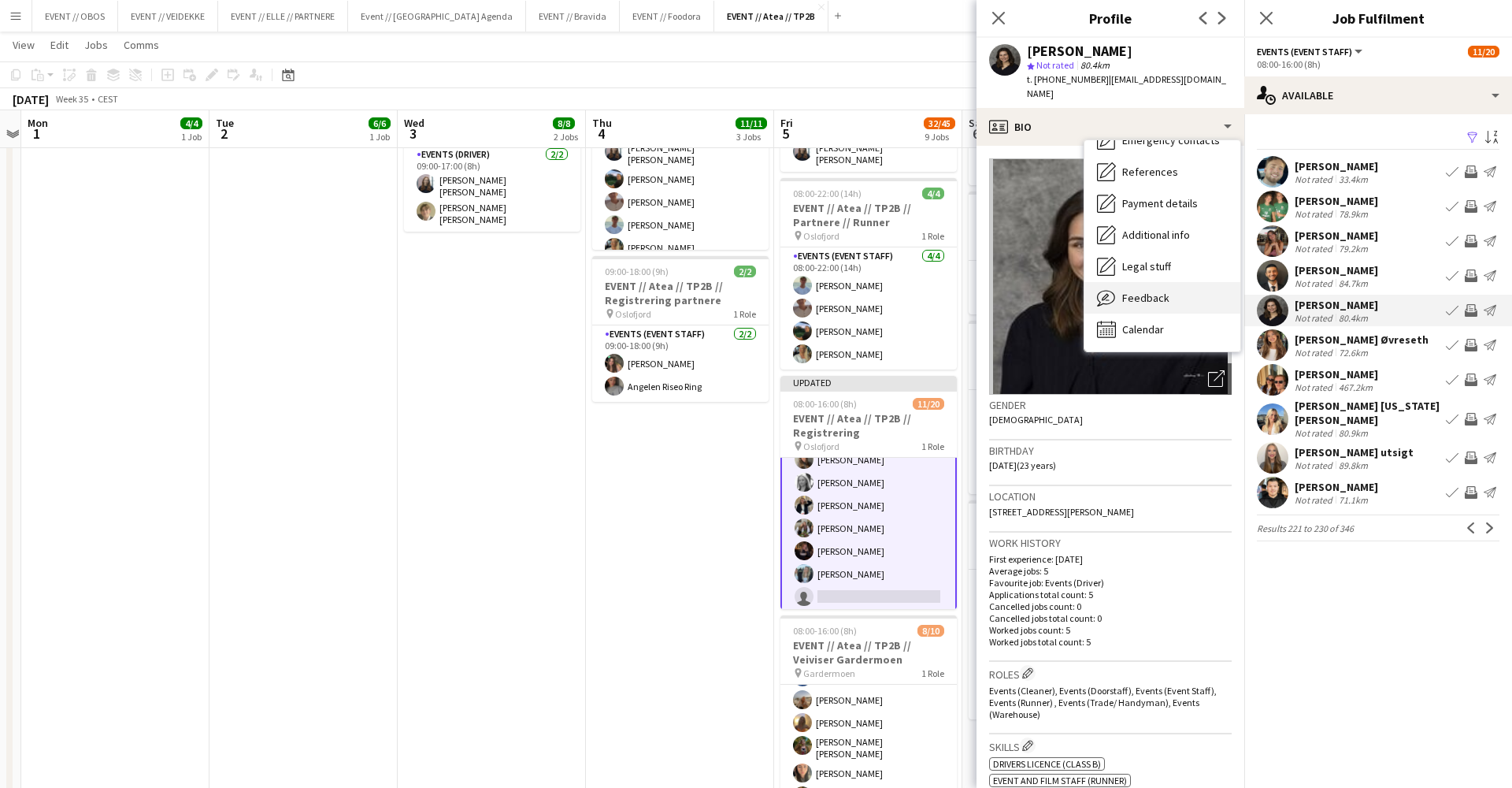
scroll to position [0, 0]
click at [1165, 390] on span "Feedback" at bounding box center [1145, 396] width 47 height 14
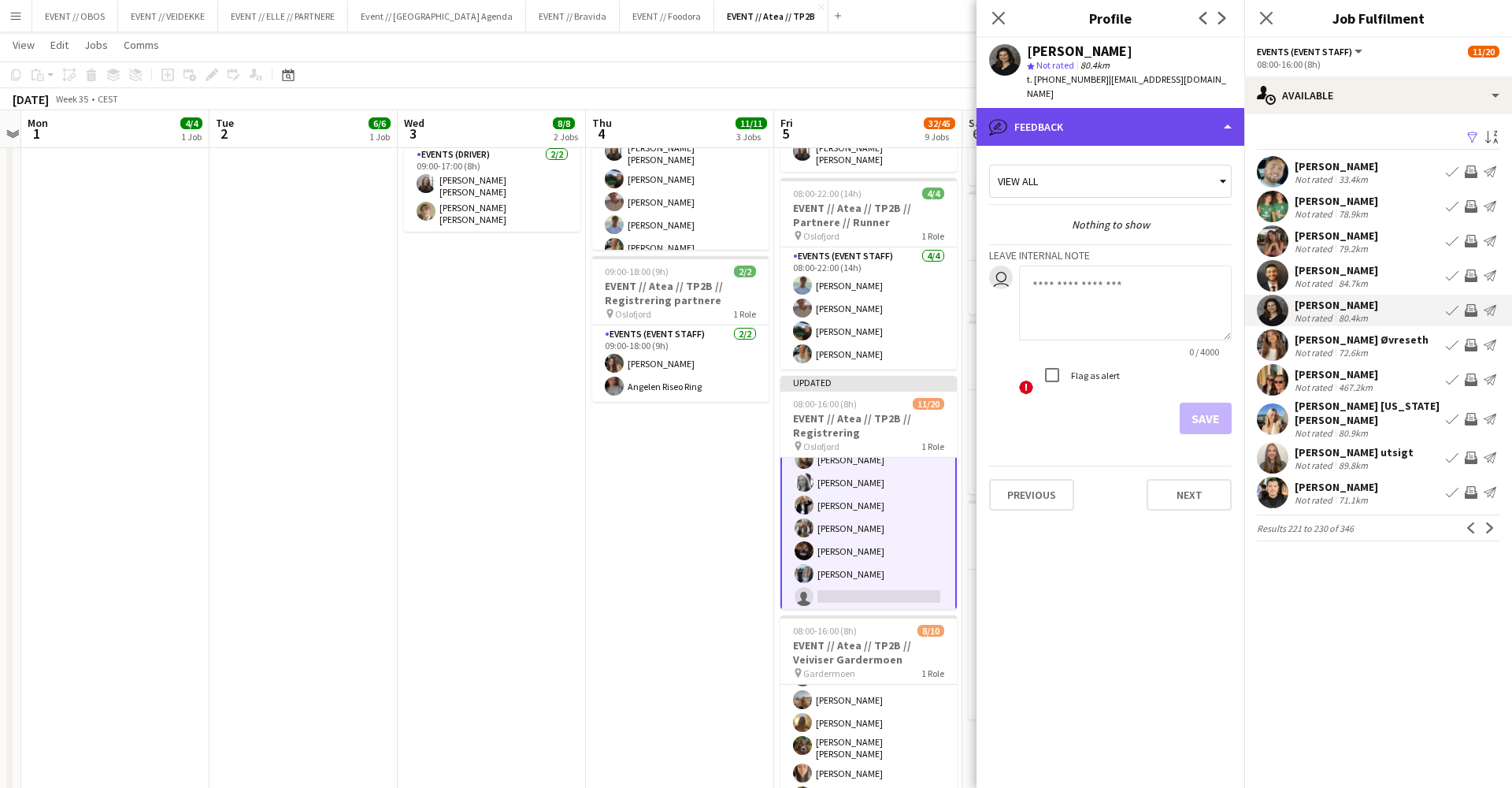
click at [1111, 112] on div "bubble-pencil Feedback" at bounding box center [1111, 127] width 268 height 38
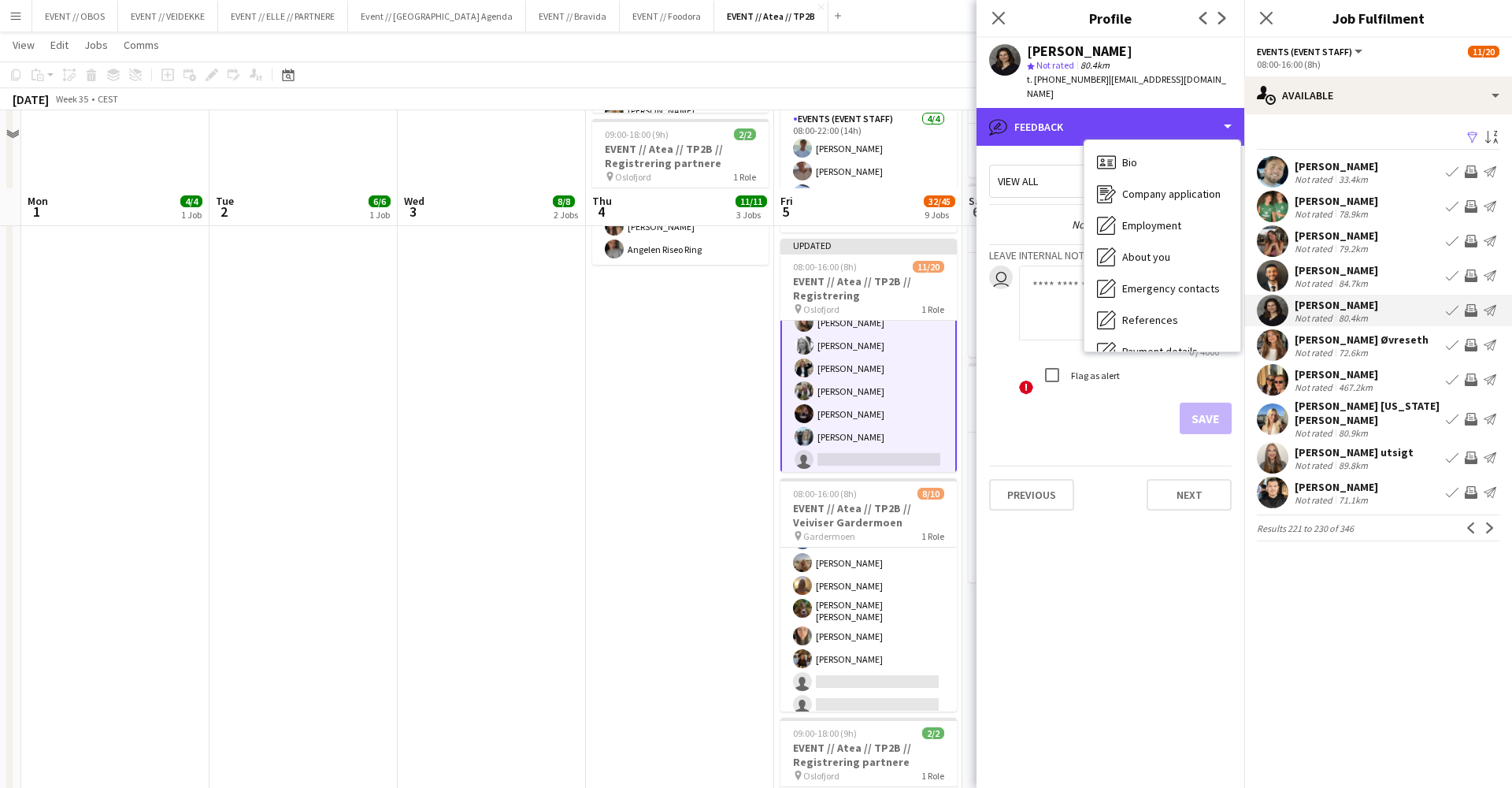
scroll to position [561, 0]
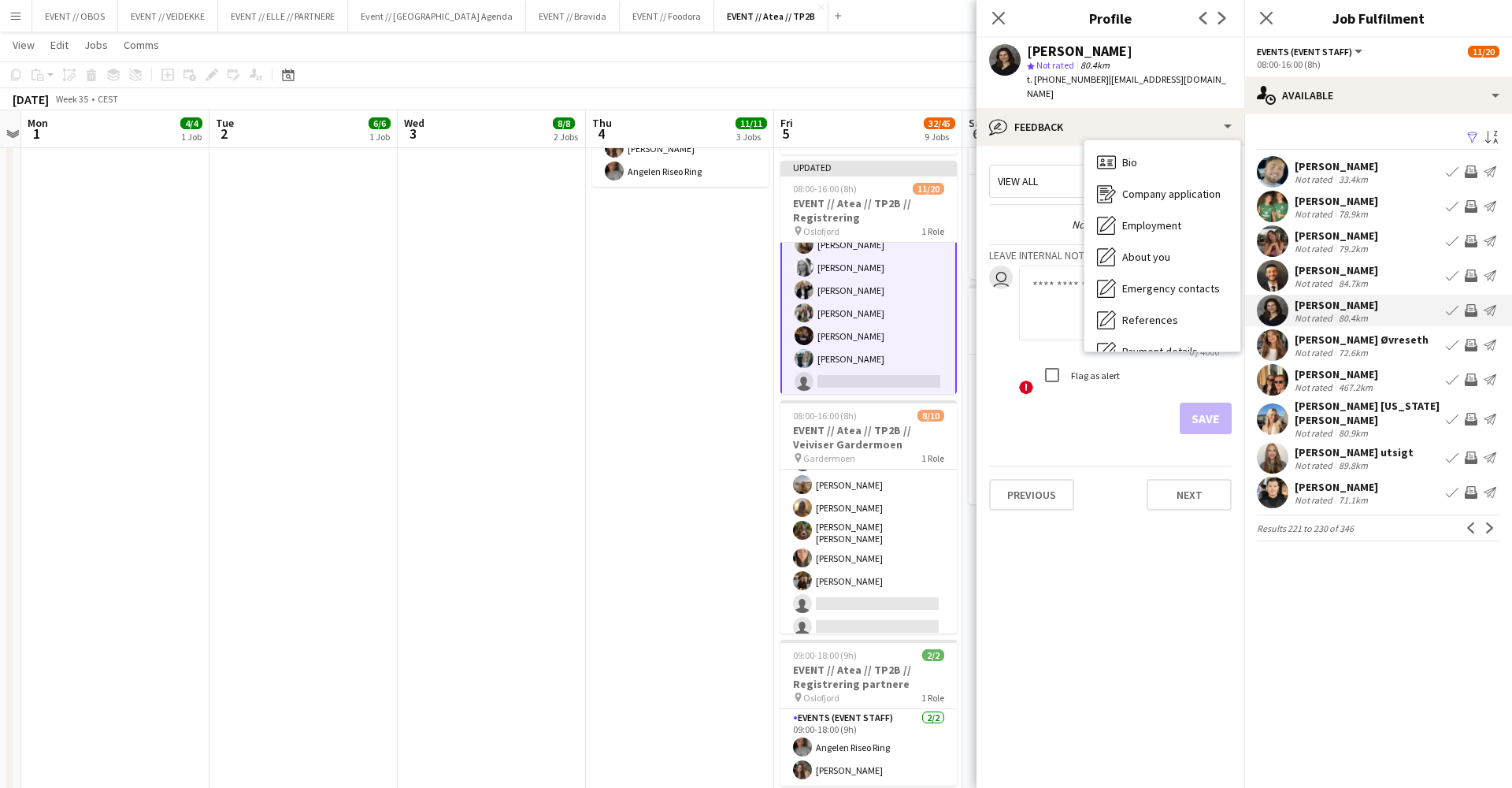
click at [1149, 470] on span "Calendar" at bounding box center [1143, 477] width 41 height 14
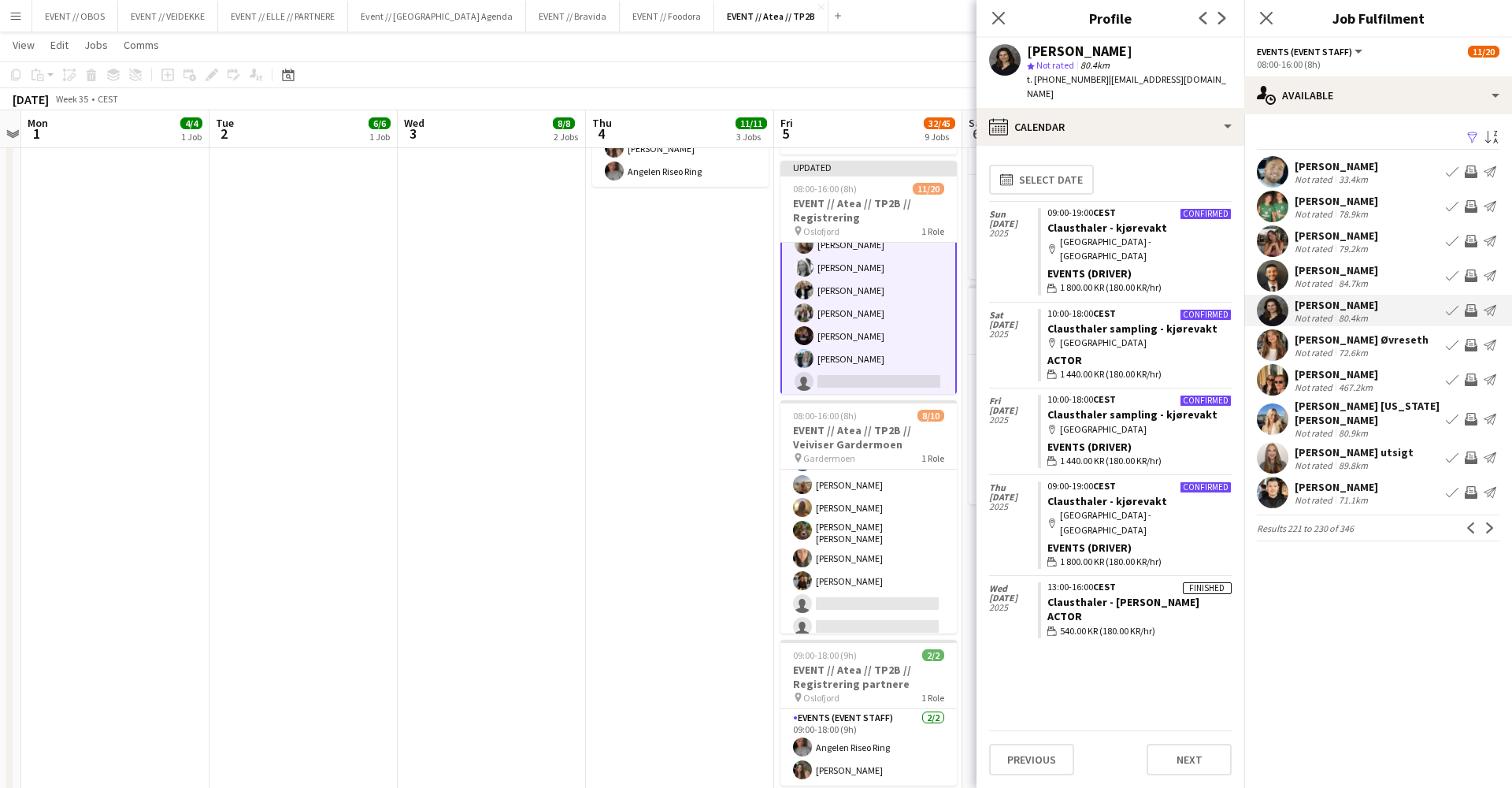
click at [1472, 310] on app-icon "Invite crew" at bounding box center [1471, 310] width 12 height 12
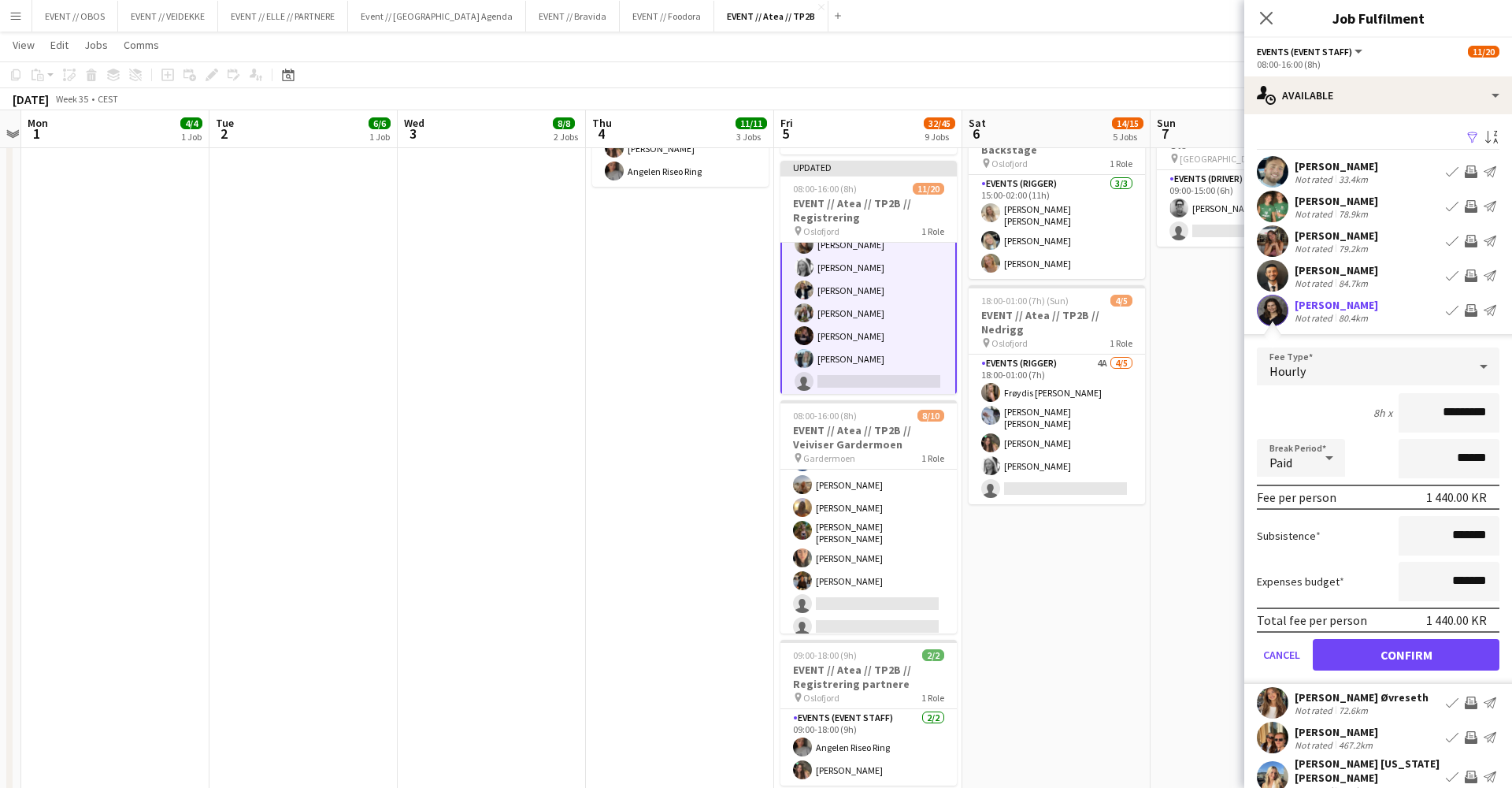
click at [1427, 642] on button "Confirm" at bounding box center [1406, 655] width 187 height 31
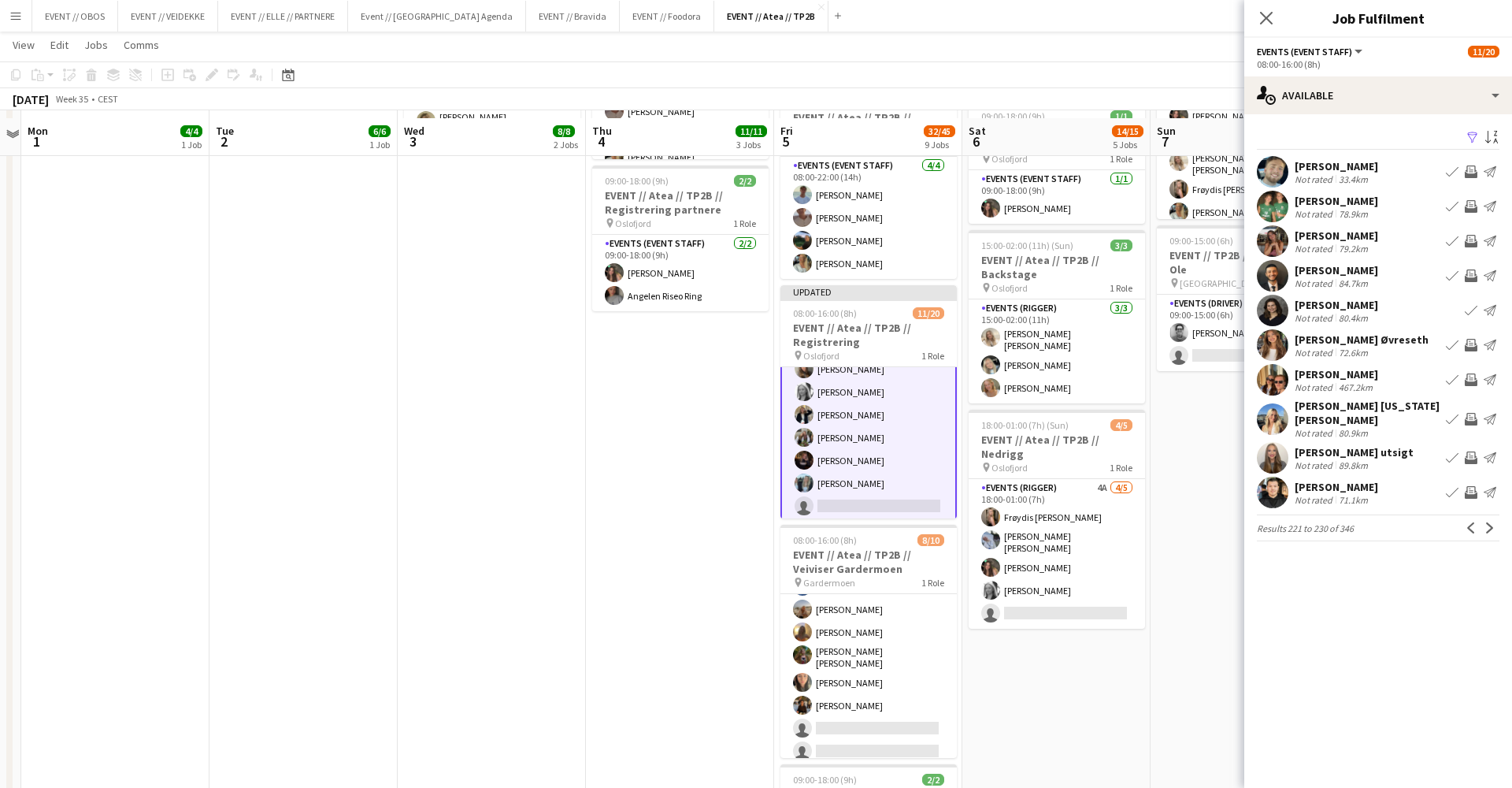
scroll to position [425, 0]
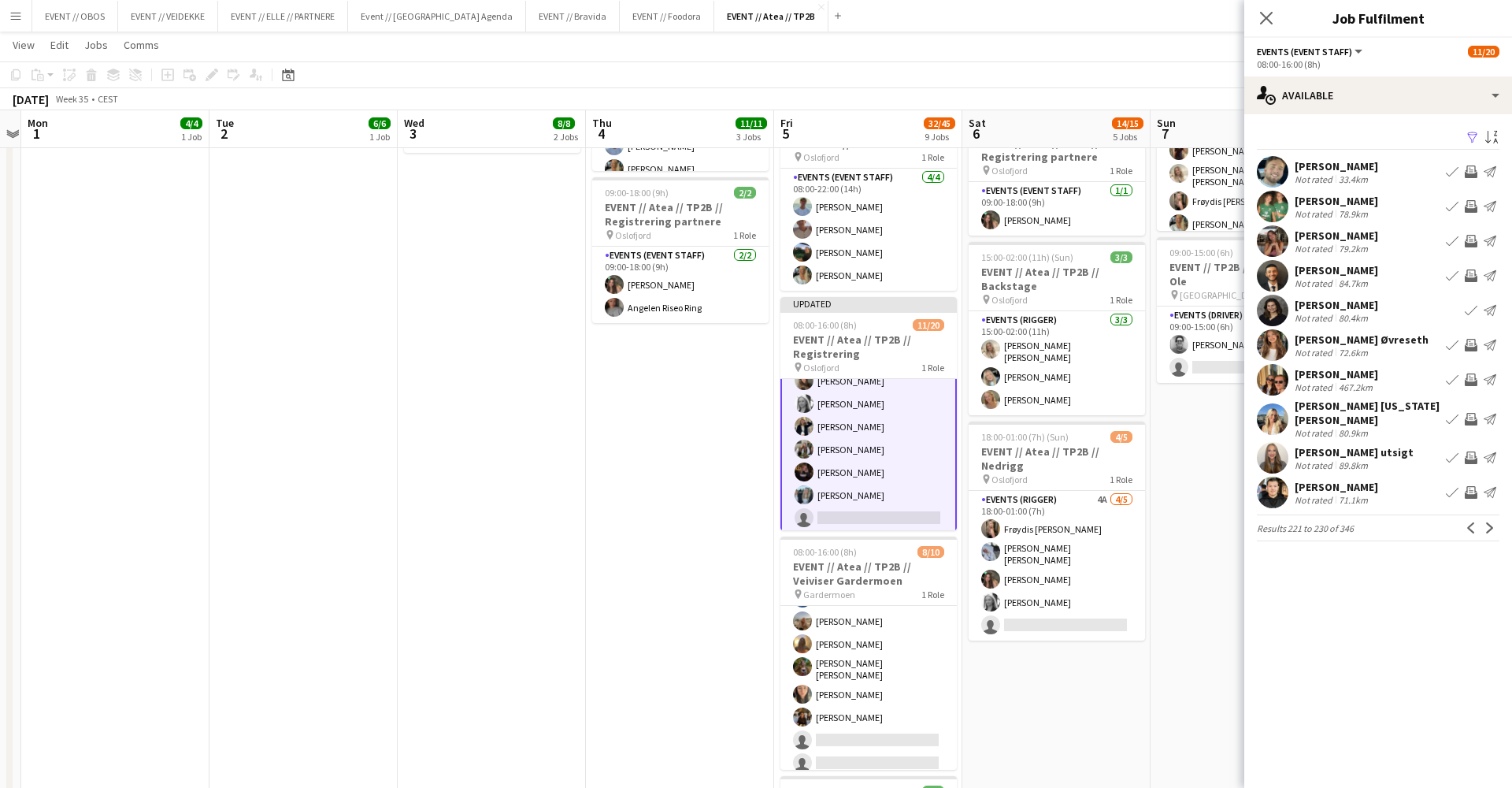
click at [1280, 348] on app-user-avatar at bounding box center [1273, 345] width 31 height 31
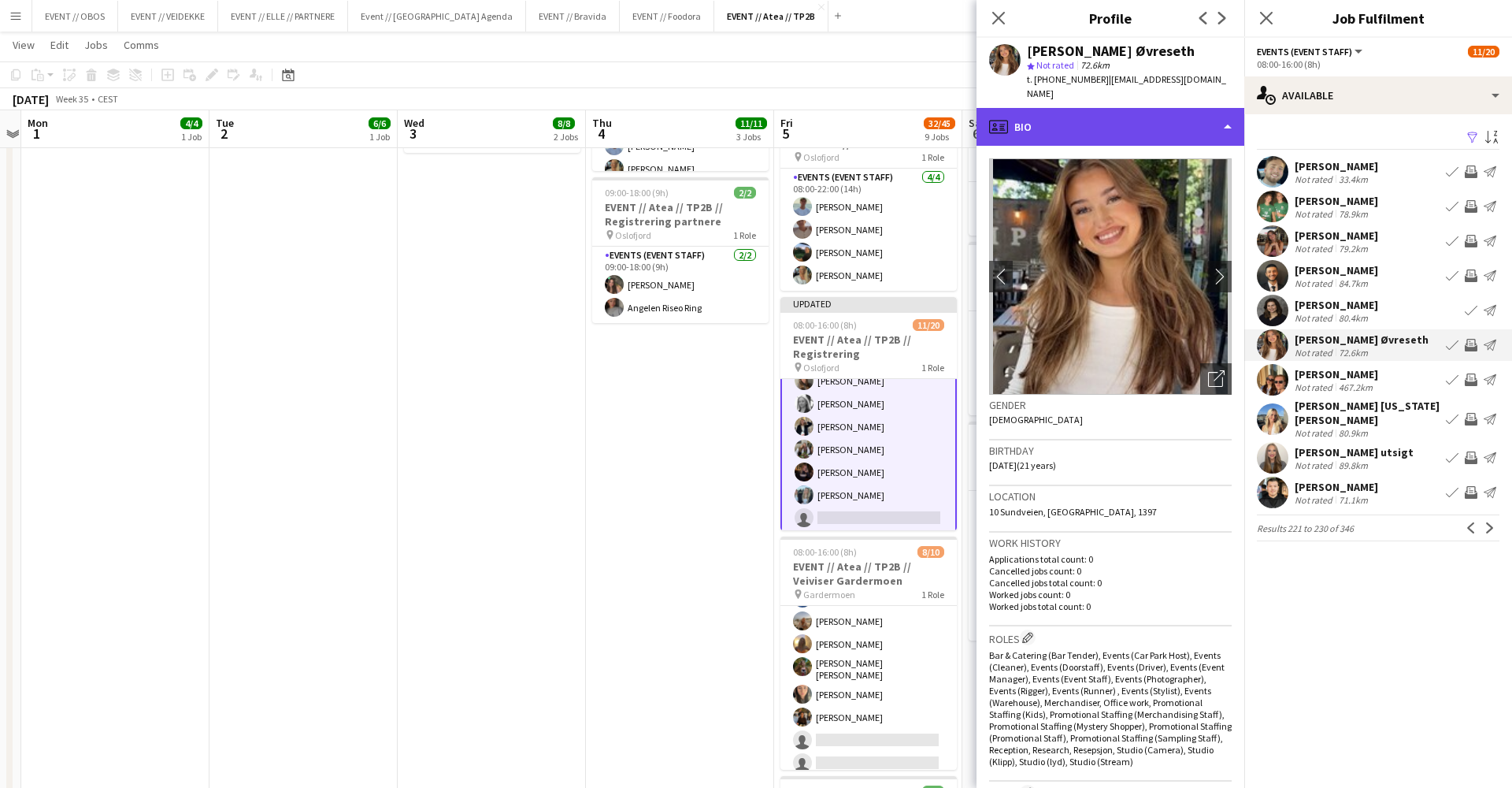
click at [1143, 129] on div "profile Bio" at bounding box center [1111, 127] width 268 height 38
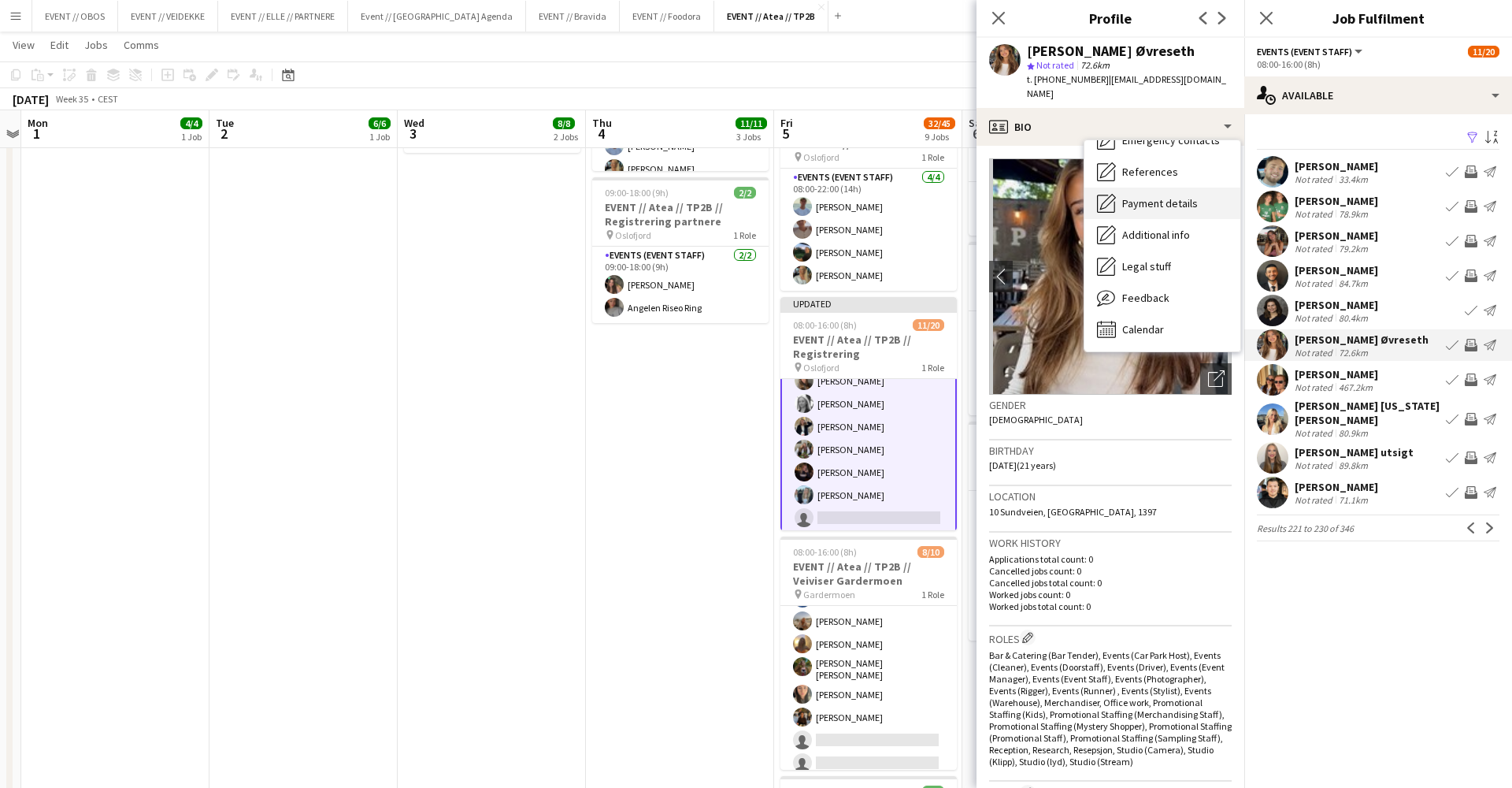
scroll to position [150, 0]
click at [1162, 291] on span "Feedback" at bounding box center [1145, 297] width 47 height 14
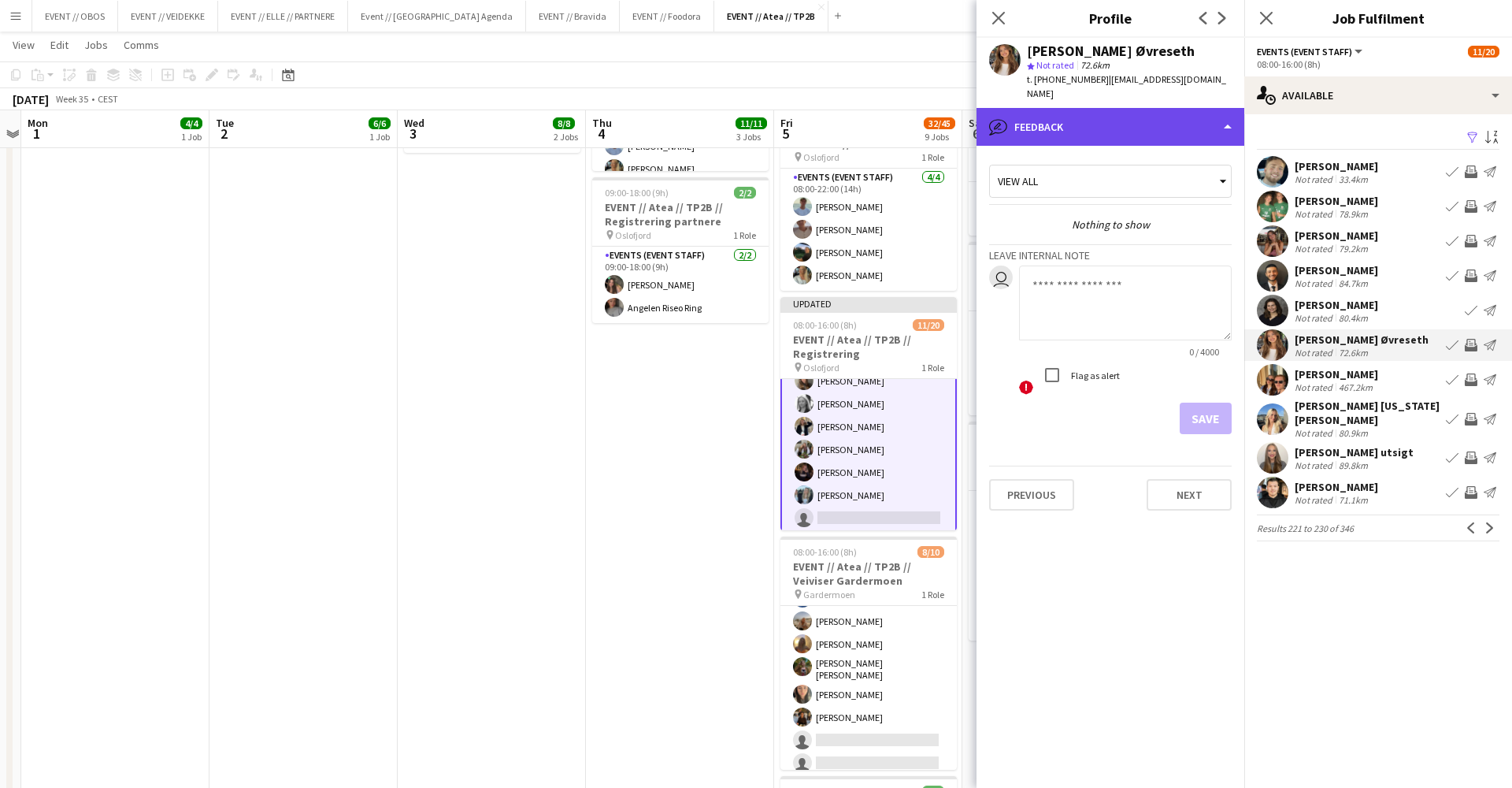
click at [1146, 120] on div "bubble-pencil Feedback" at bounding box center [1111, 127] width 268 height 38
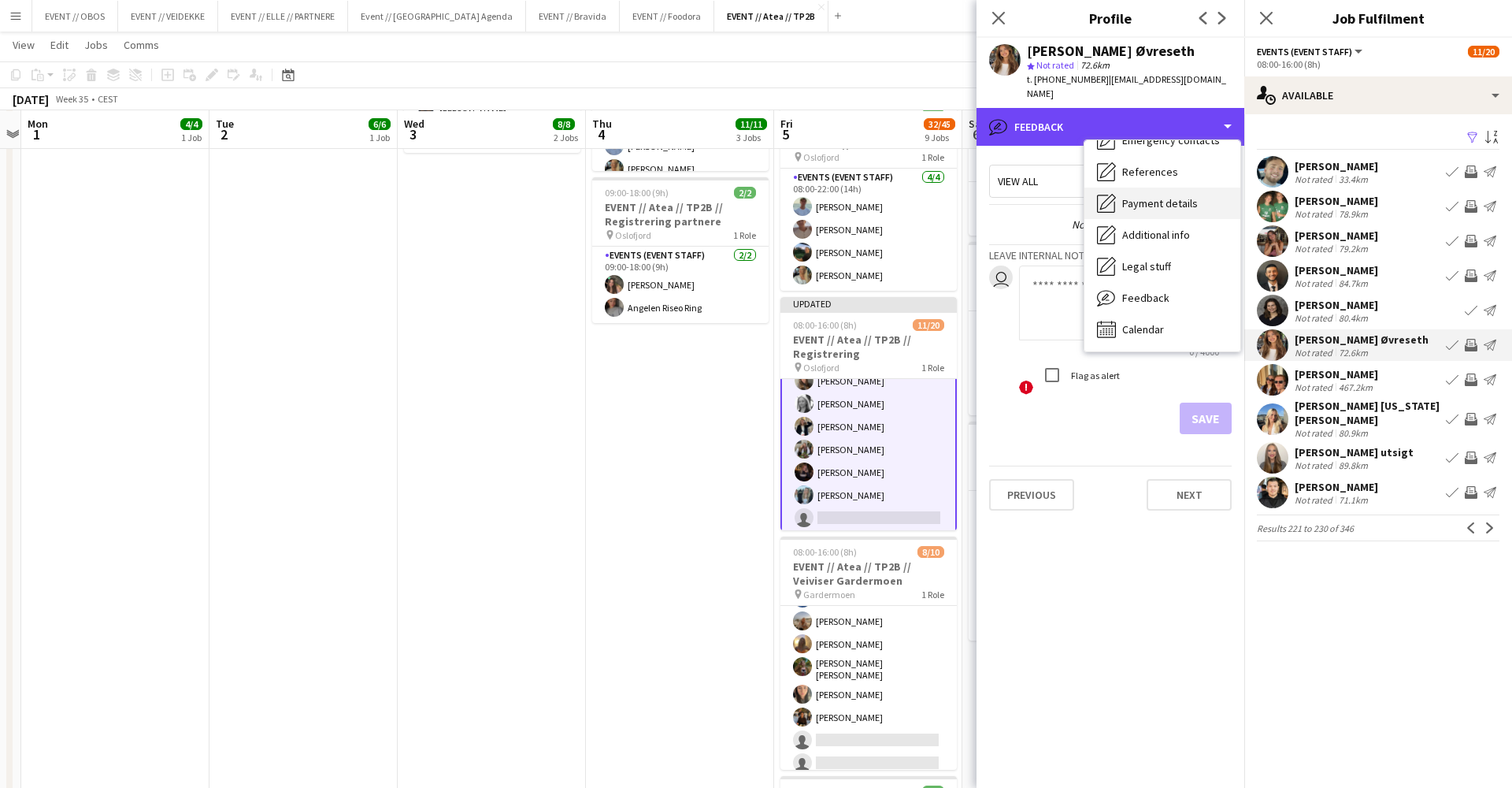
scroll to position [556, 0]
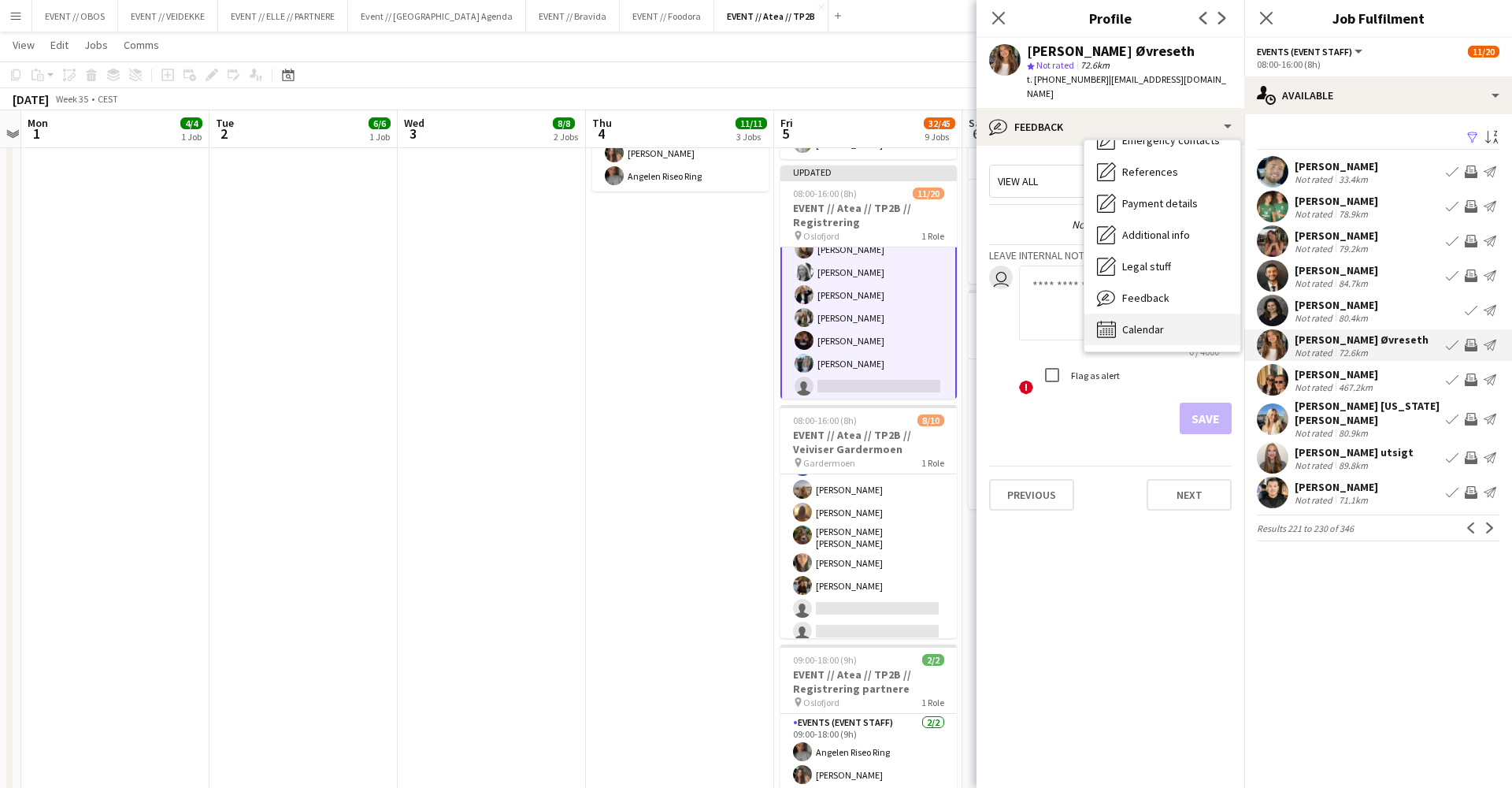
click at [1159, 322] on span "Calendar" at bounding box center [1143, 329] width 41 height 14
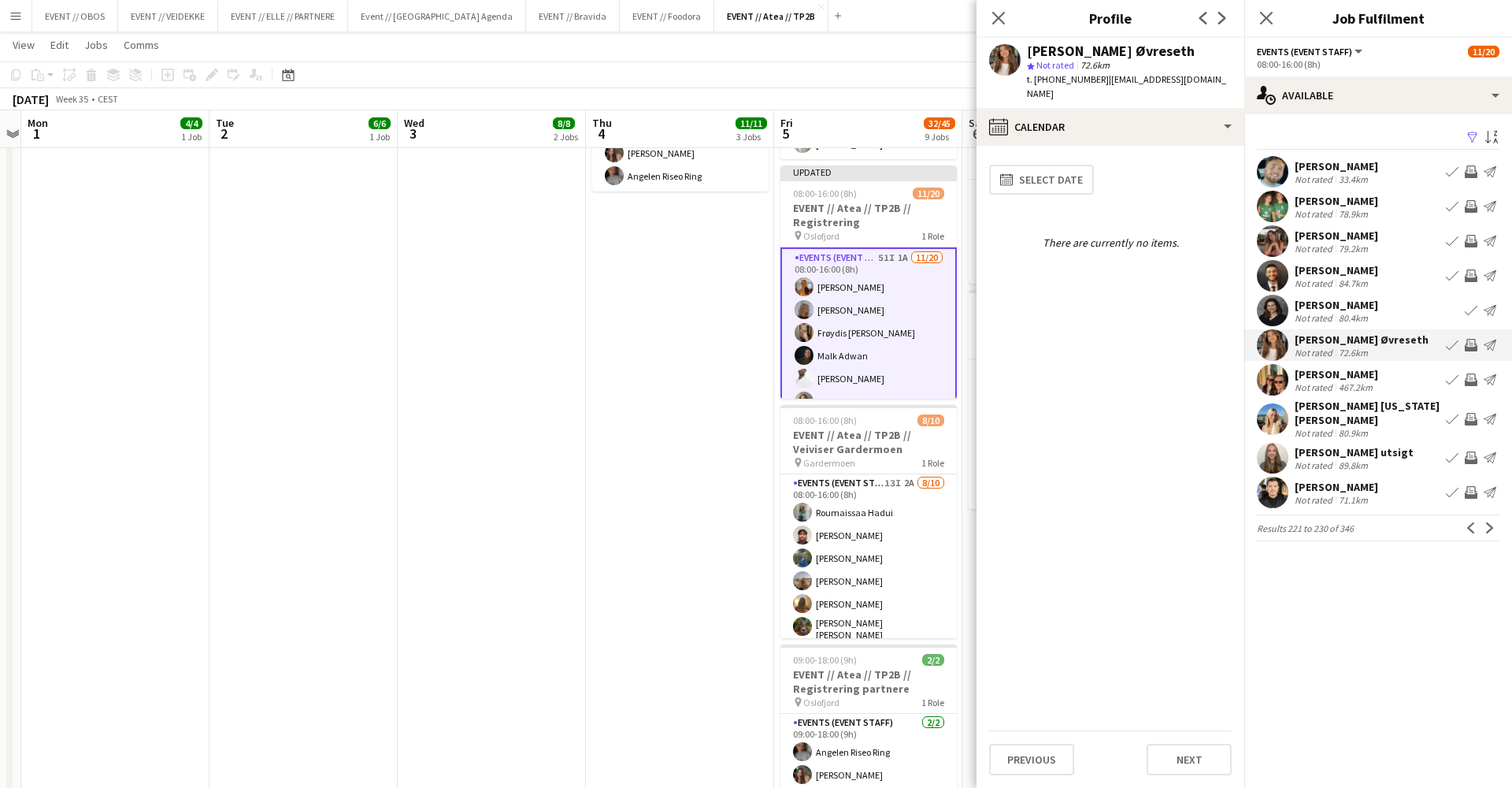
scroll to position [0, 0]
click at [1265, 385] on app-user-avatar at bounding box center [1273, 380] width 31 height 31
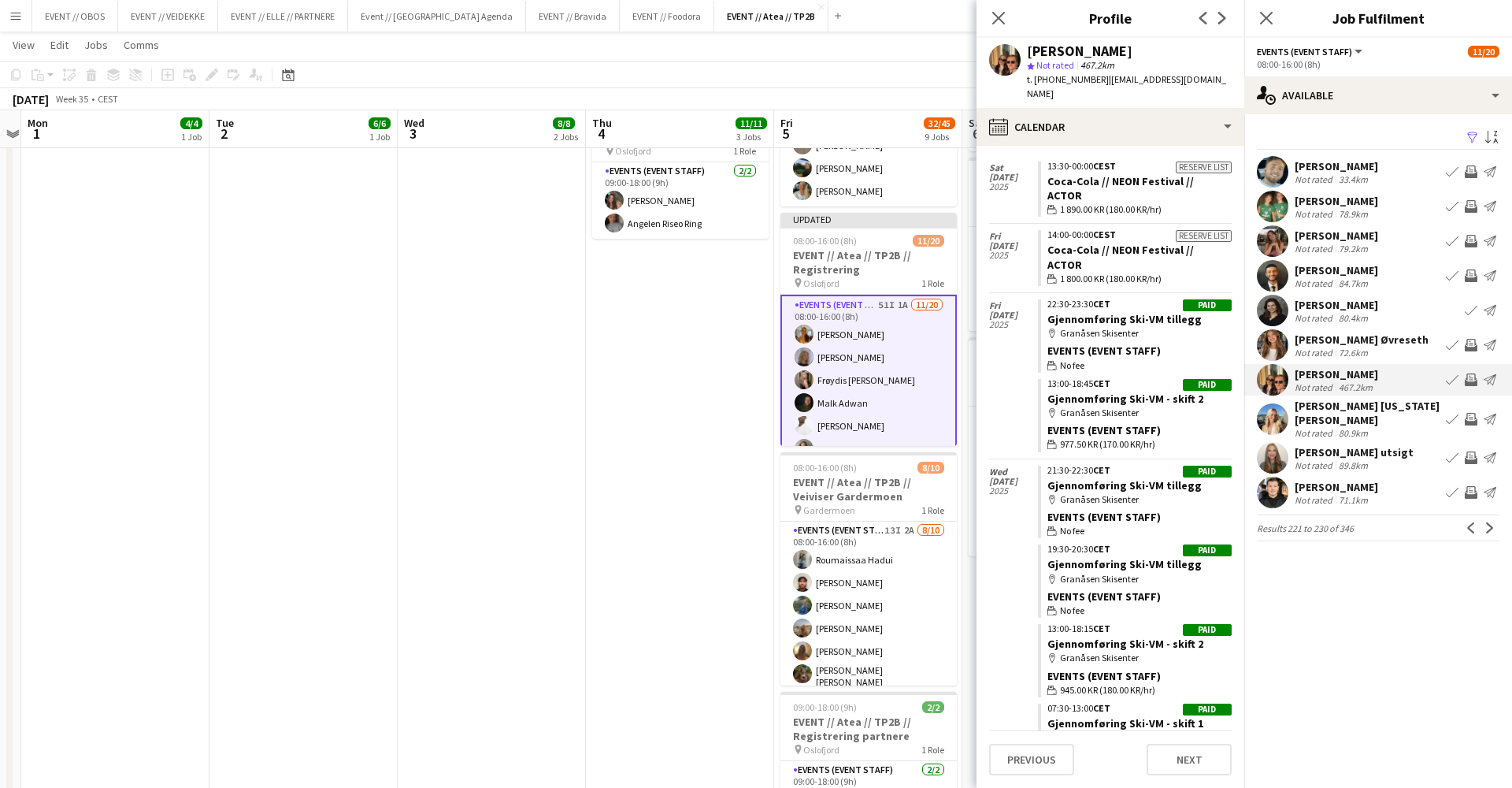
scroll to position [717, 0]
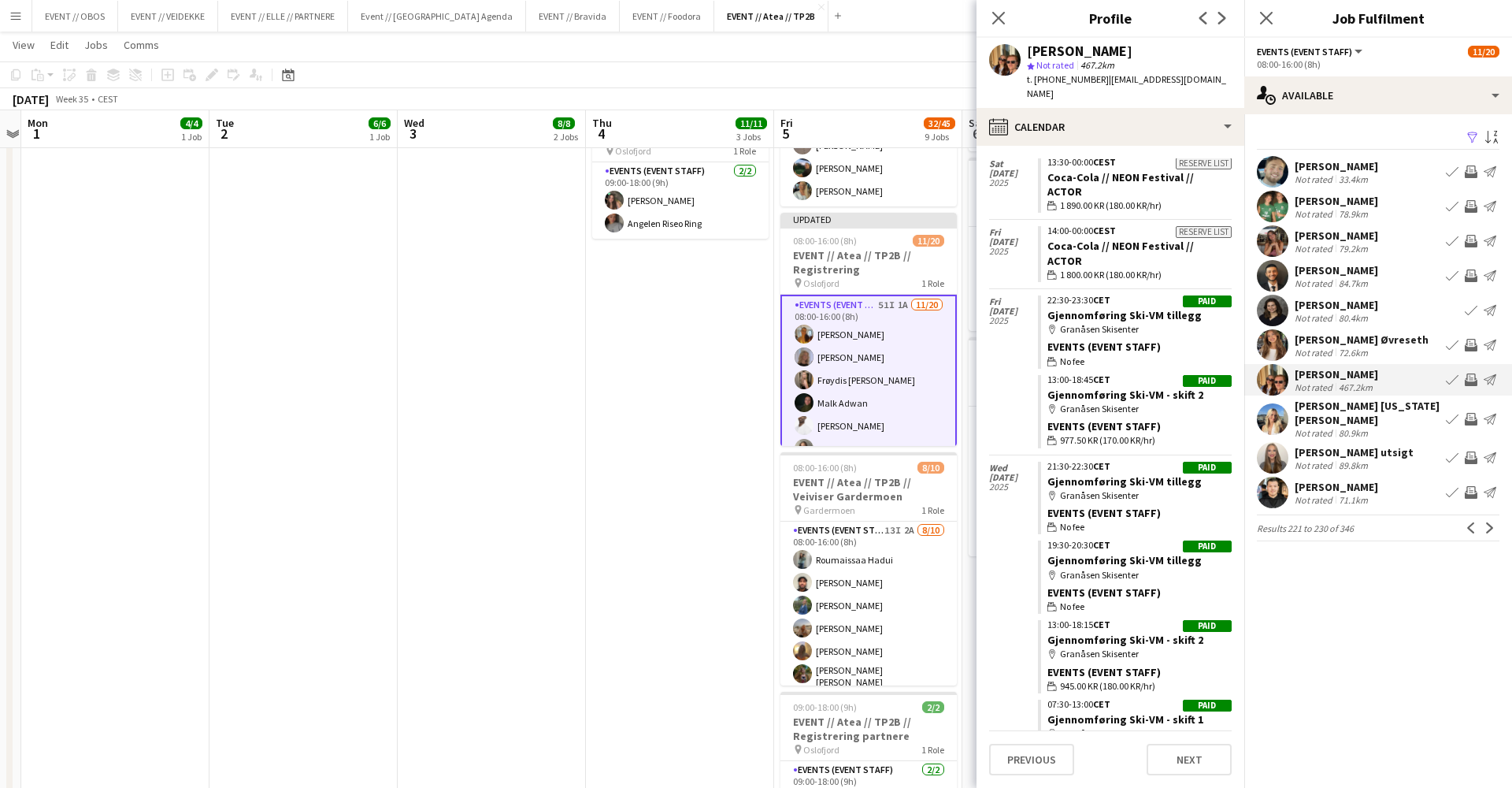
click at [1265, 418] on app-user-avatar at bounding box center [1273, 419] width 31 height 31
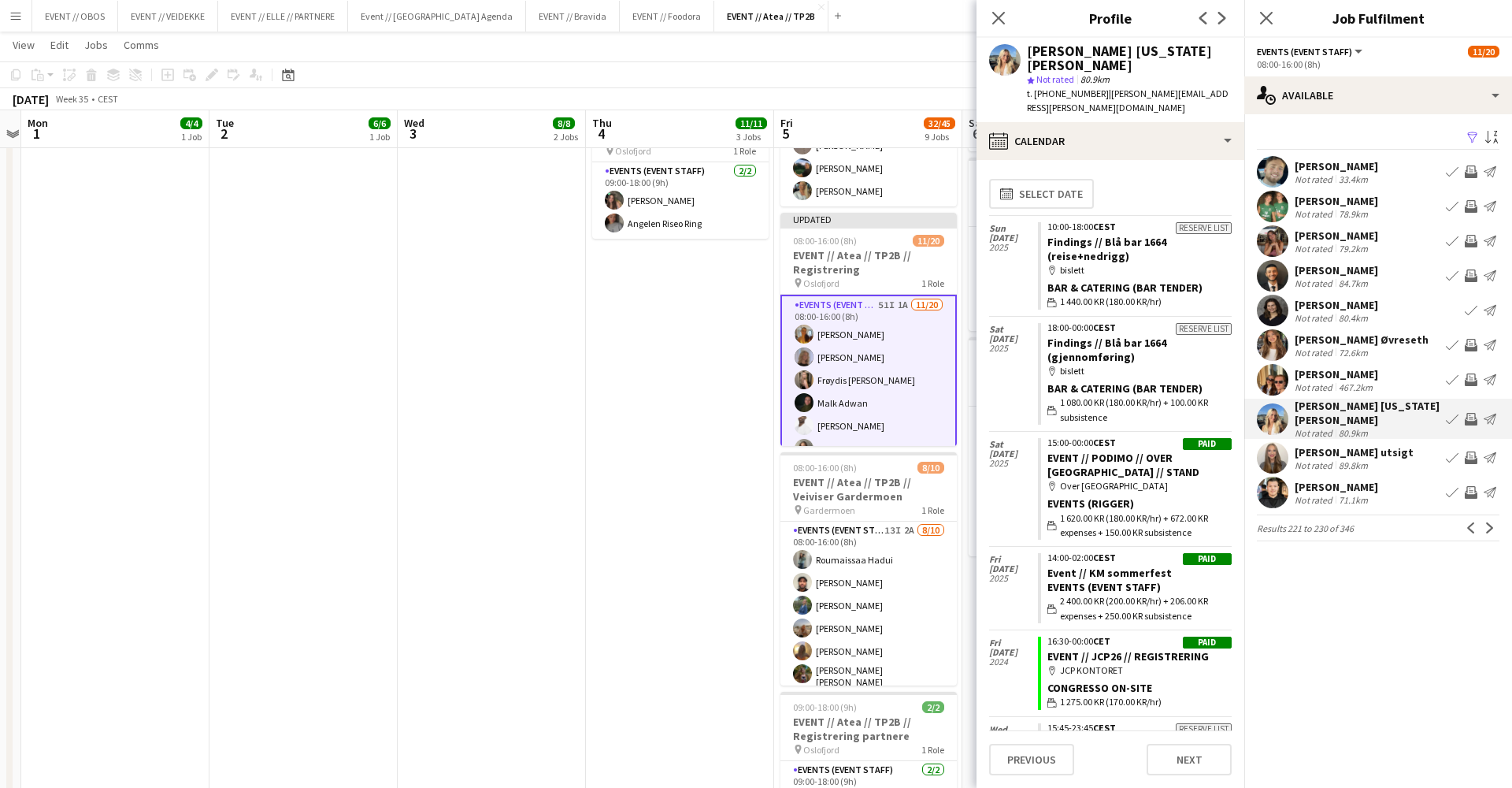
click at [1471, 413] on app-icon "Invite crew" at bounding box center [1471, 419] width 12 height 12
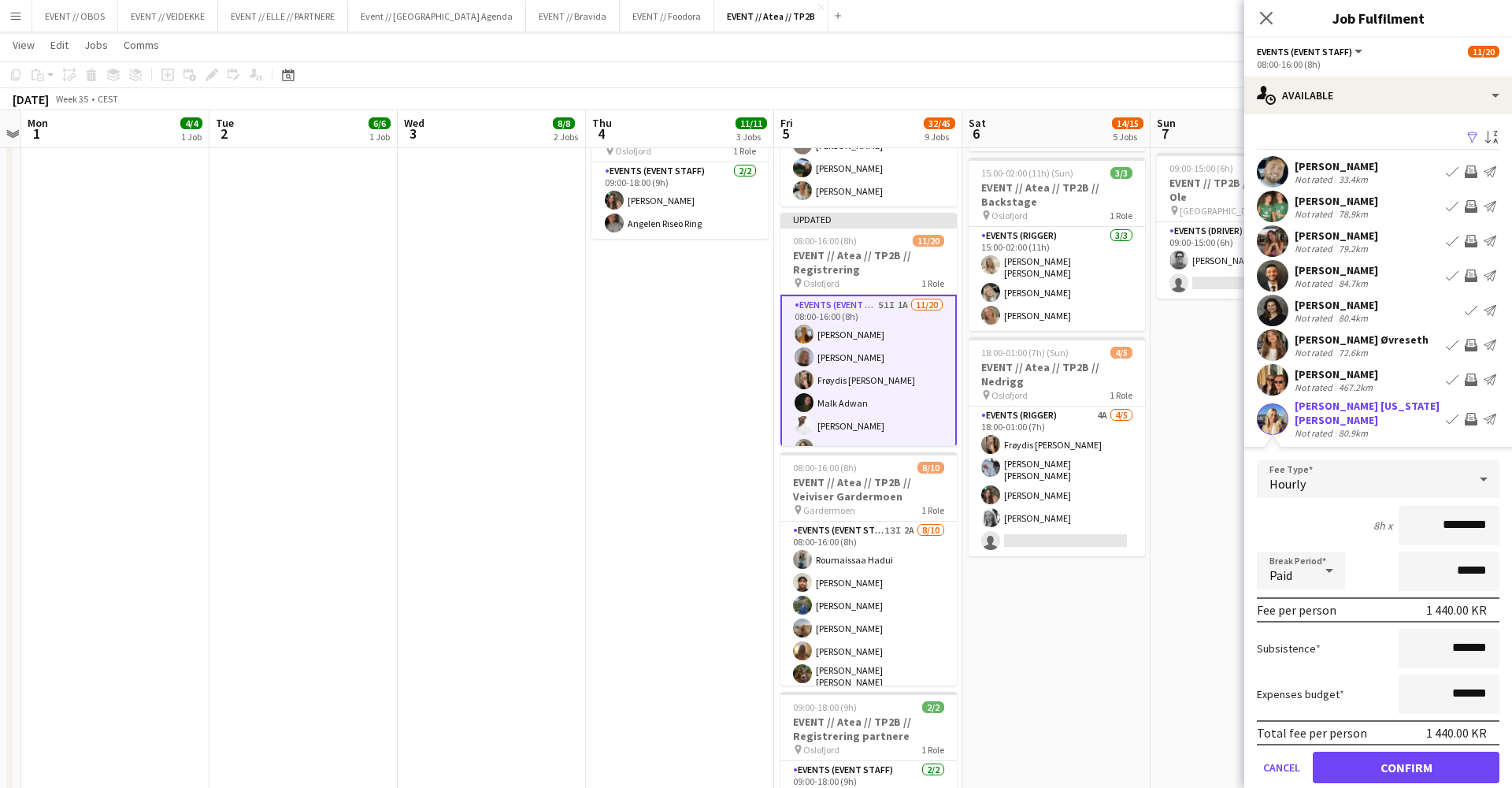
click at [1442, 766] on button "Confirm" at bounding box center [1406, 767] width 187 height 31
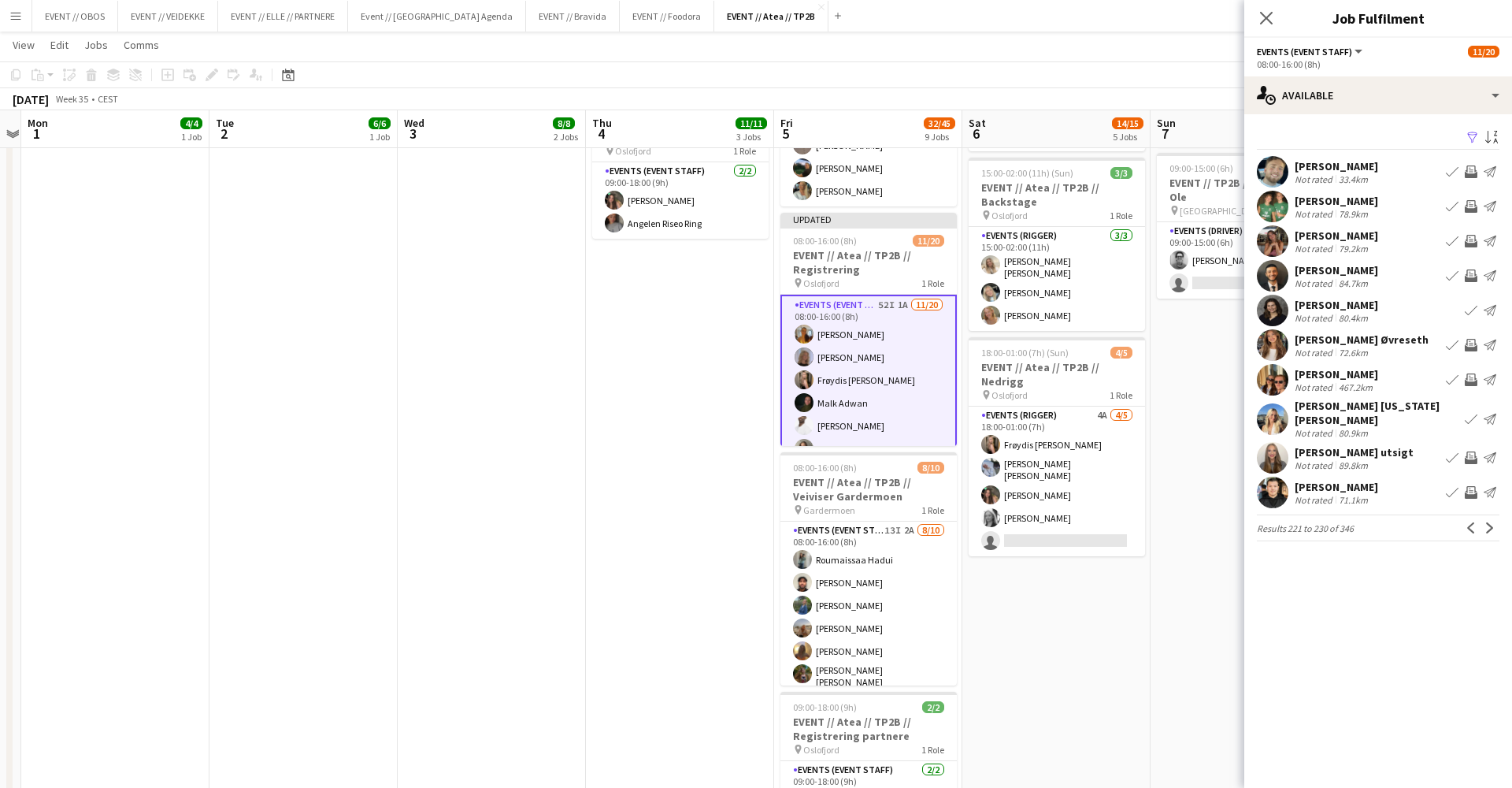
click at [1272, 449] on app-user-avatar at bounding box center [1273, 458] width 31 height 31
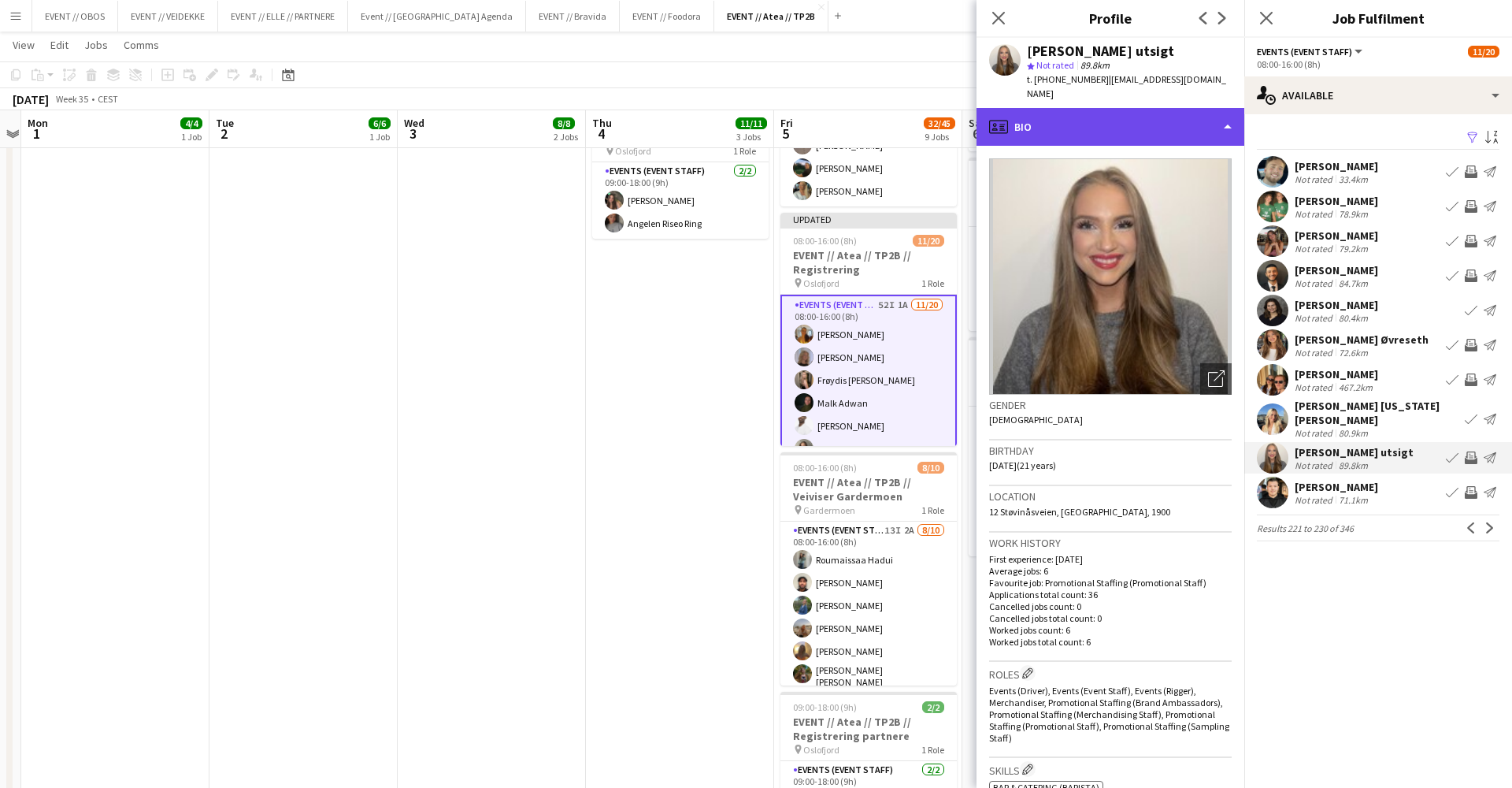
click at [1105, 115] on div "profile Bio" at bounding box center [1111, 127] width 268 height 38
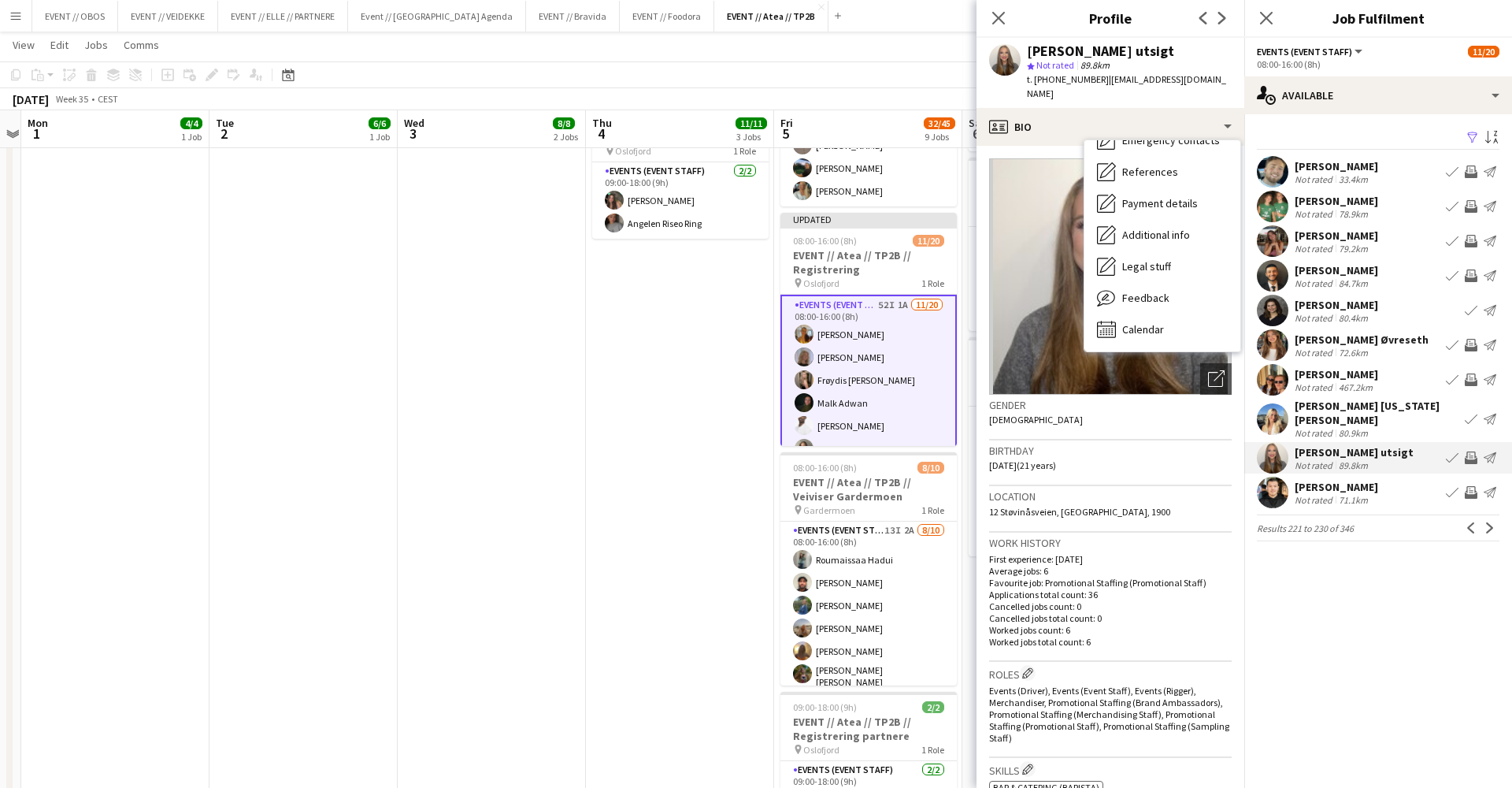
scroll to position [150, 0]
click at [1144, 330] on div "Bio Bio Company application Company application Employment Employment About you…" at bounding box center [1162, 245] width 156 height 211
click at [1150, 322] on span "Calendar" at bounding box center [1143, 329] width 41 height 14
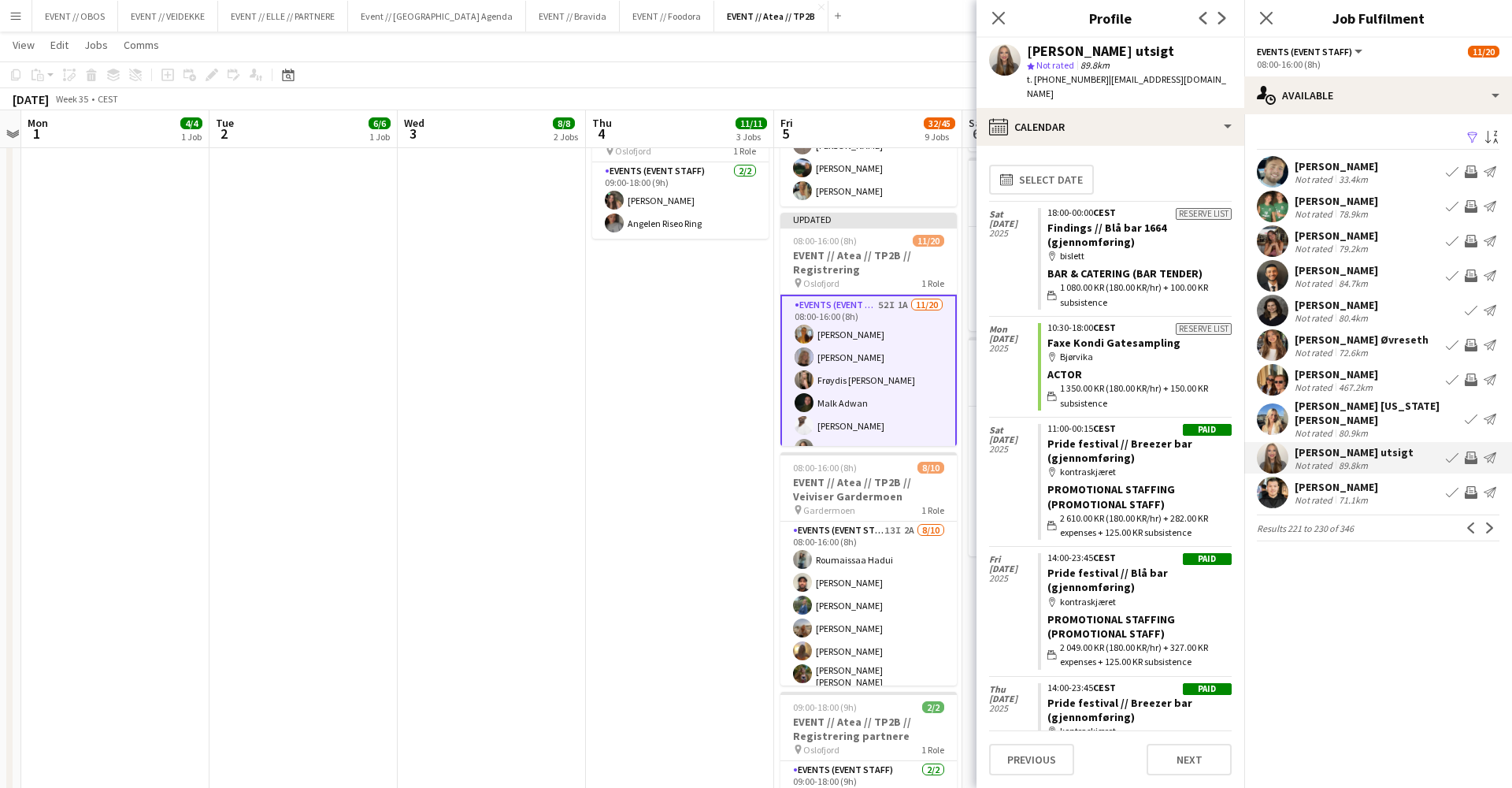
click at [1471, 451] on app-icon "Invite crew" at bounding box center [1471, 457] width 12 height 12
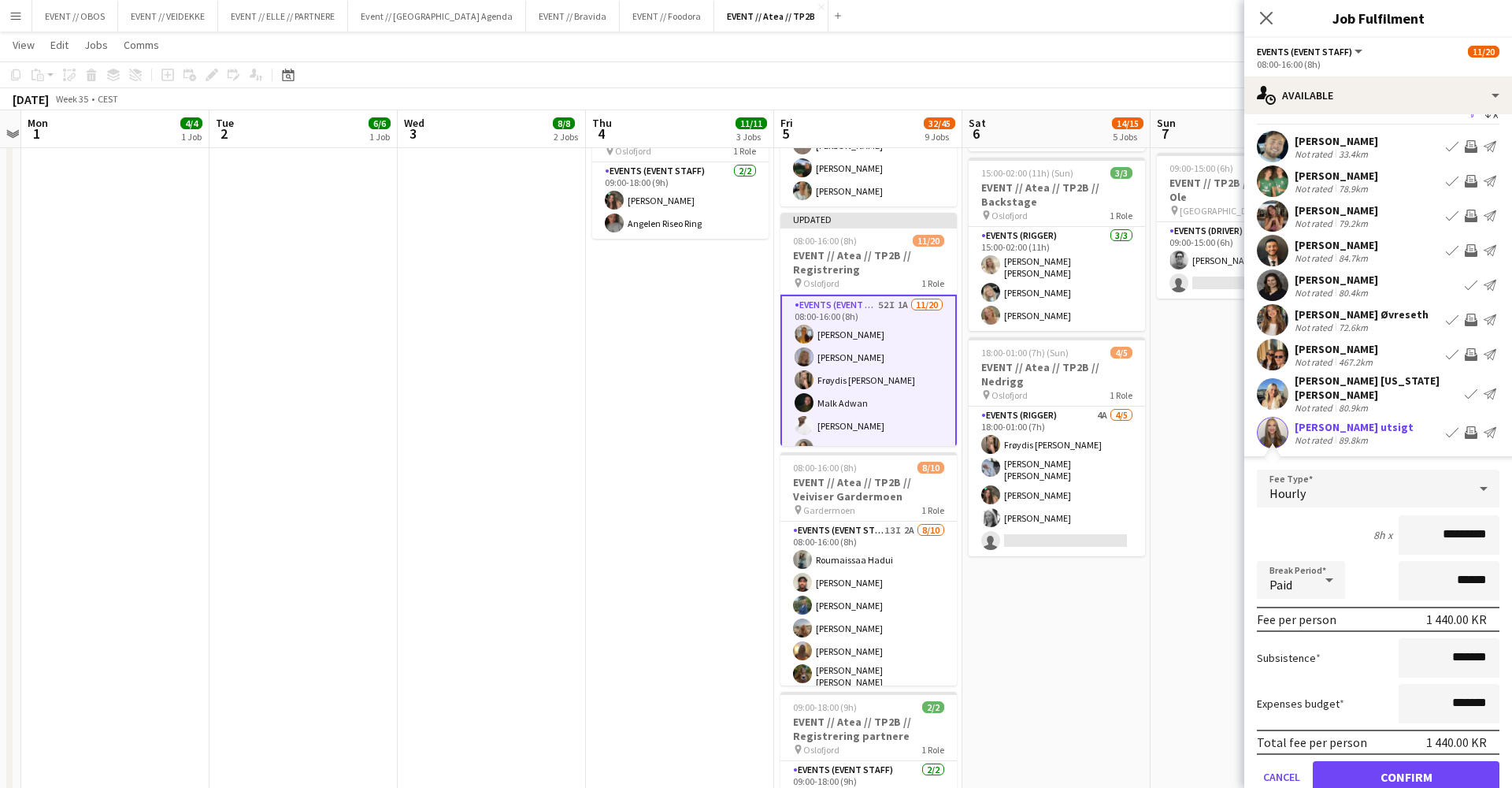
scroll to position [61, 0]
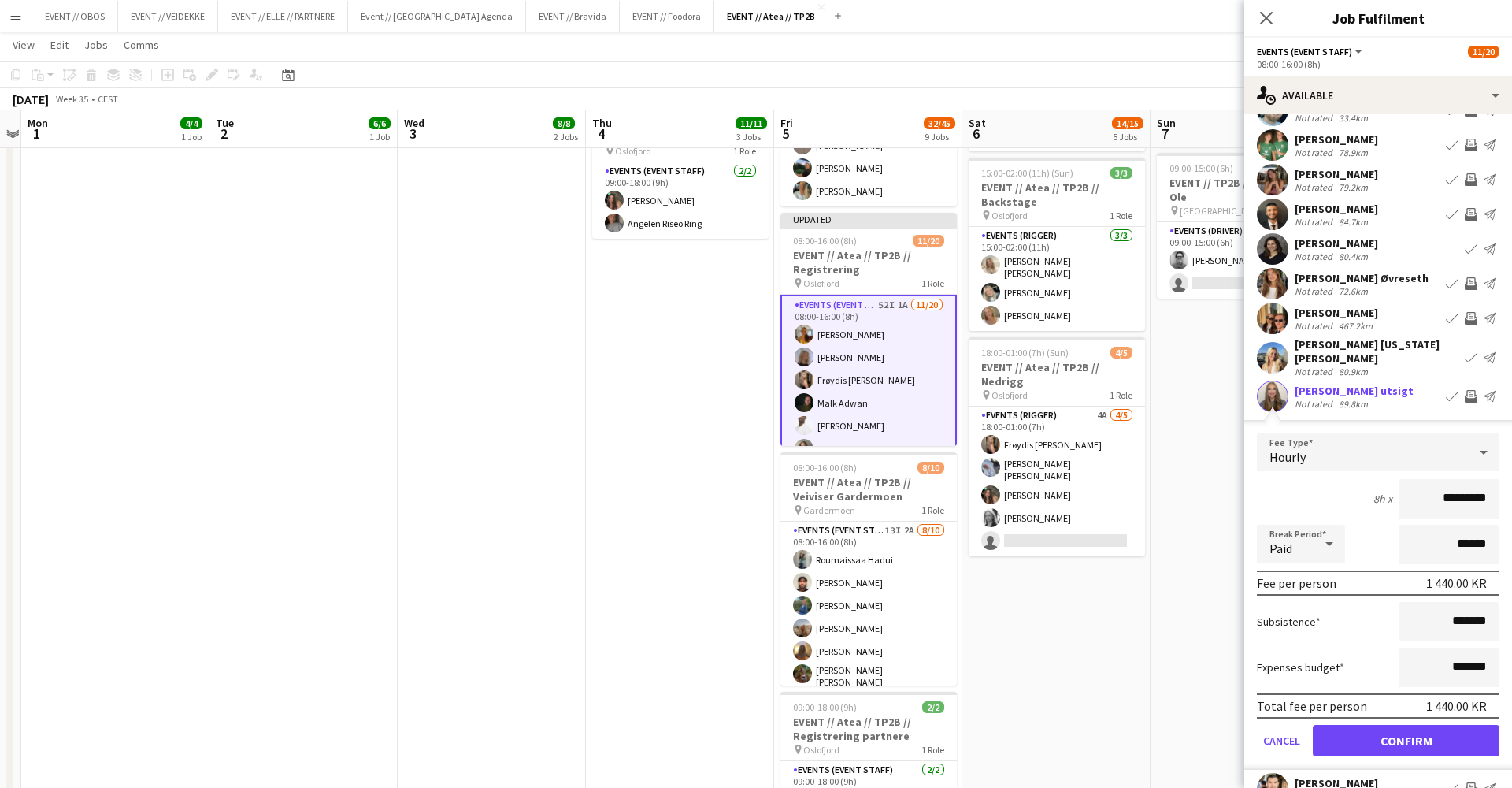
click at [1449, 725] on button "Confirm" at bounding box center [1406, 741] width 187 height 31
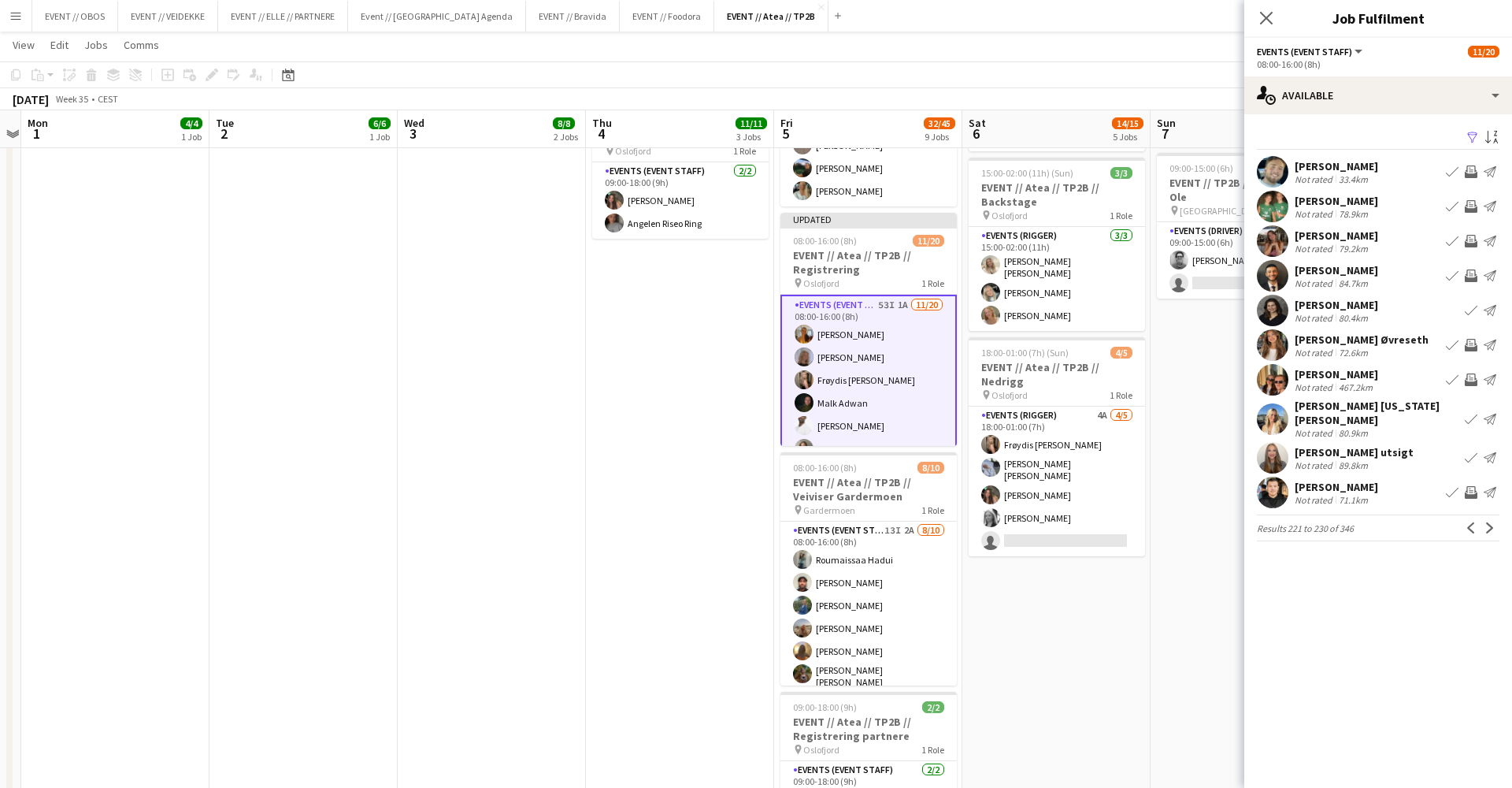
click at [1486, 514] on app-pager "Results 221 to 230 of 346 Previous Next" at bounding box center [1378, 527] width 242 height 26
click at [1491, 522] on app-icon "Next" at bounding box center [1490, 527] width 11 height 11
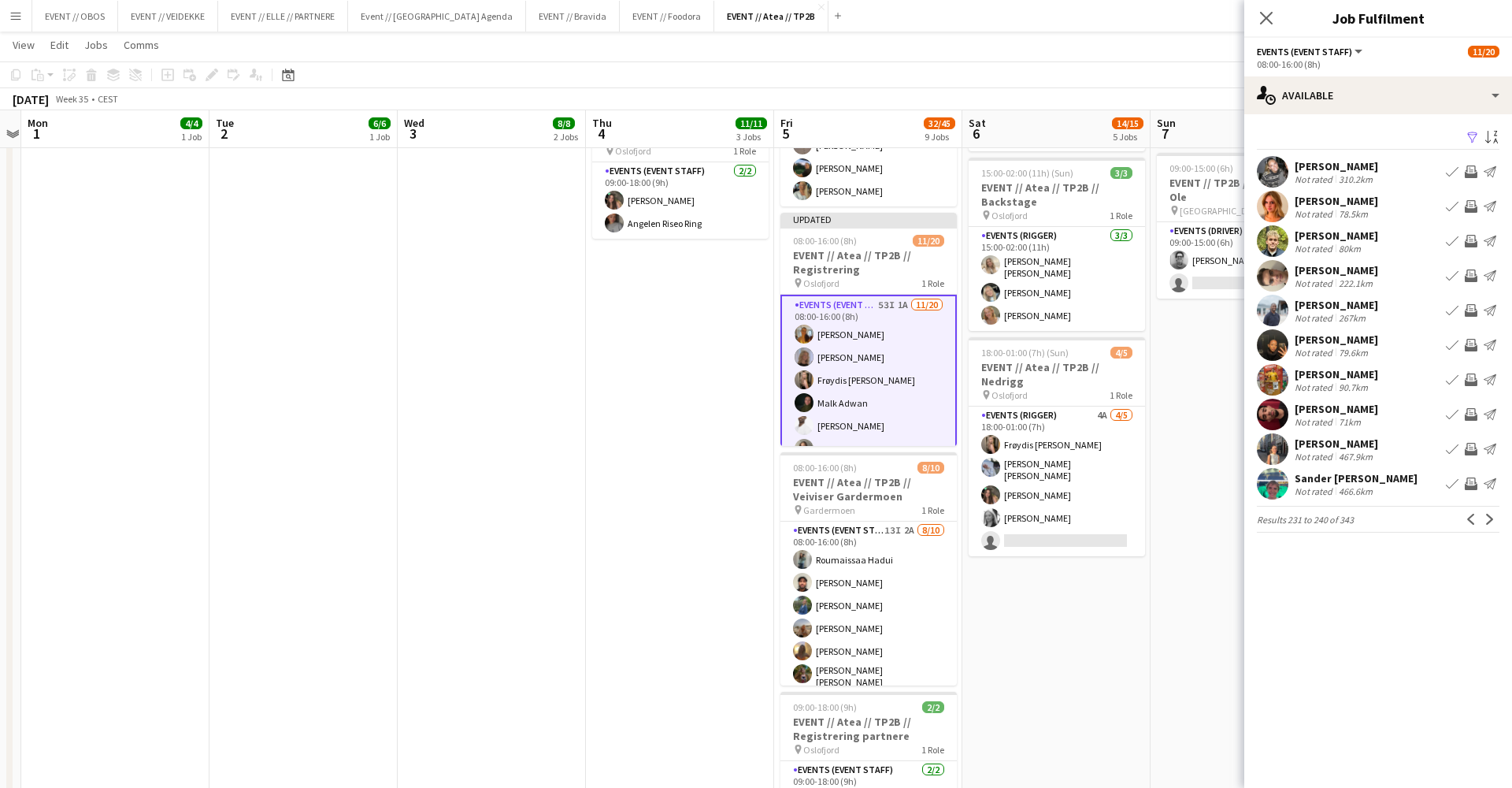
click at [1286, 210] on app-user-avatar at bounding box center [1273, 206] width 31 height 31
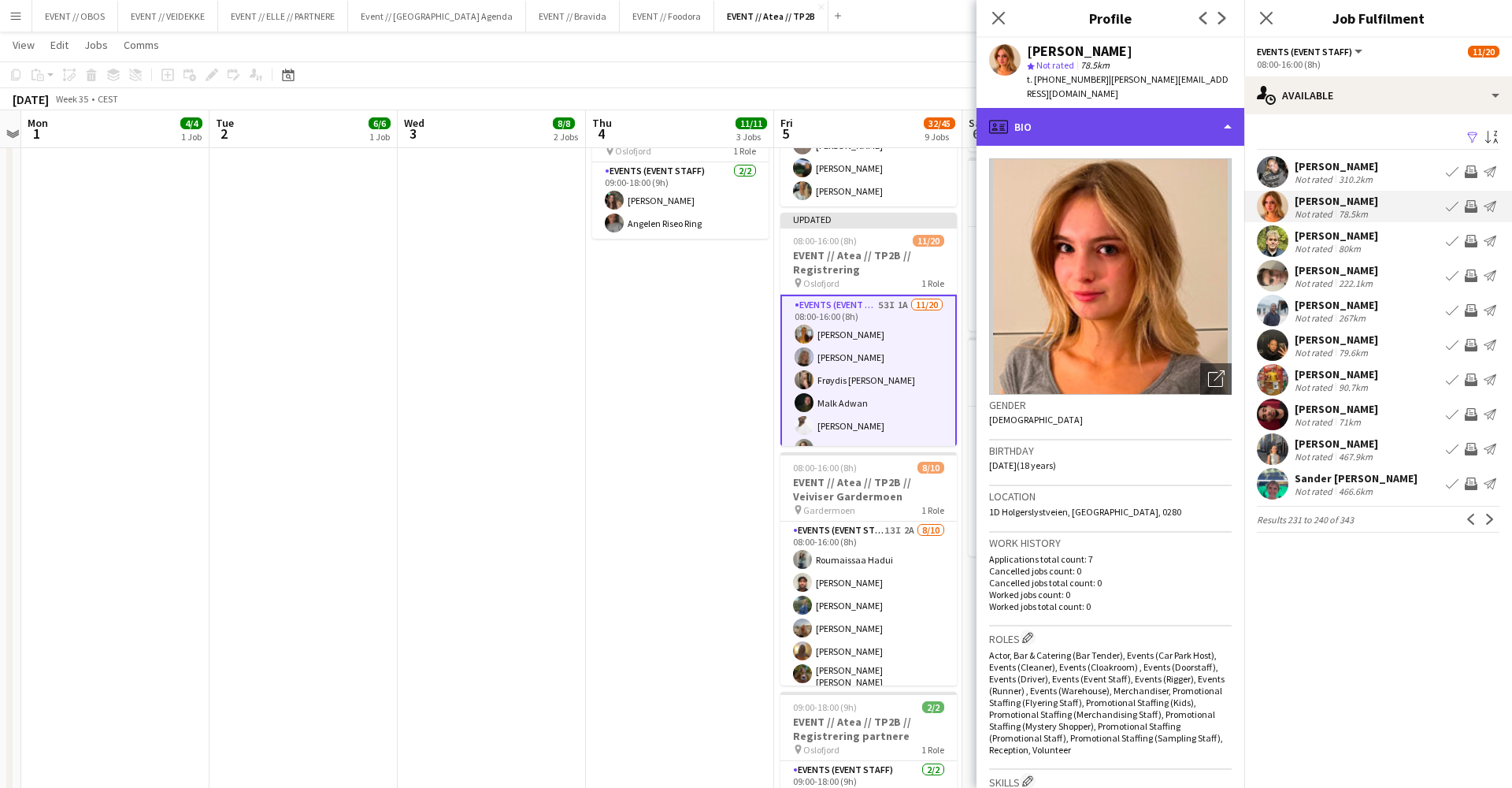
click at [1181, 112] on div "profile Bio" at bounding box center [1111, 127] width 268 height 38
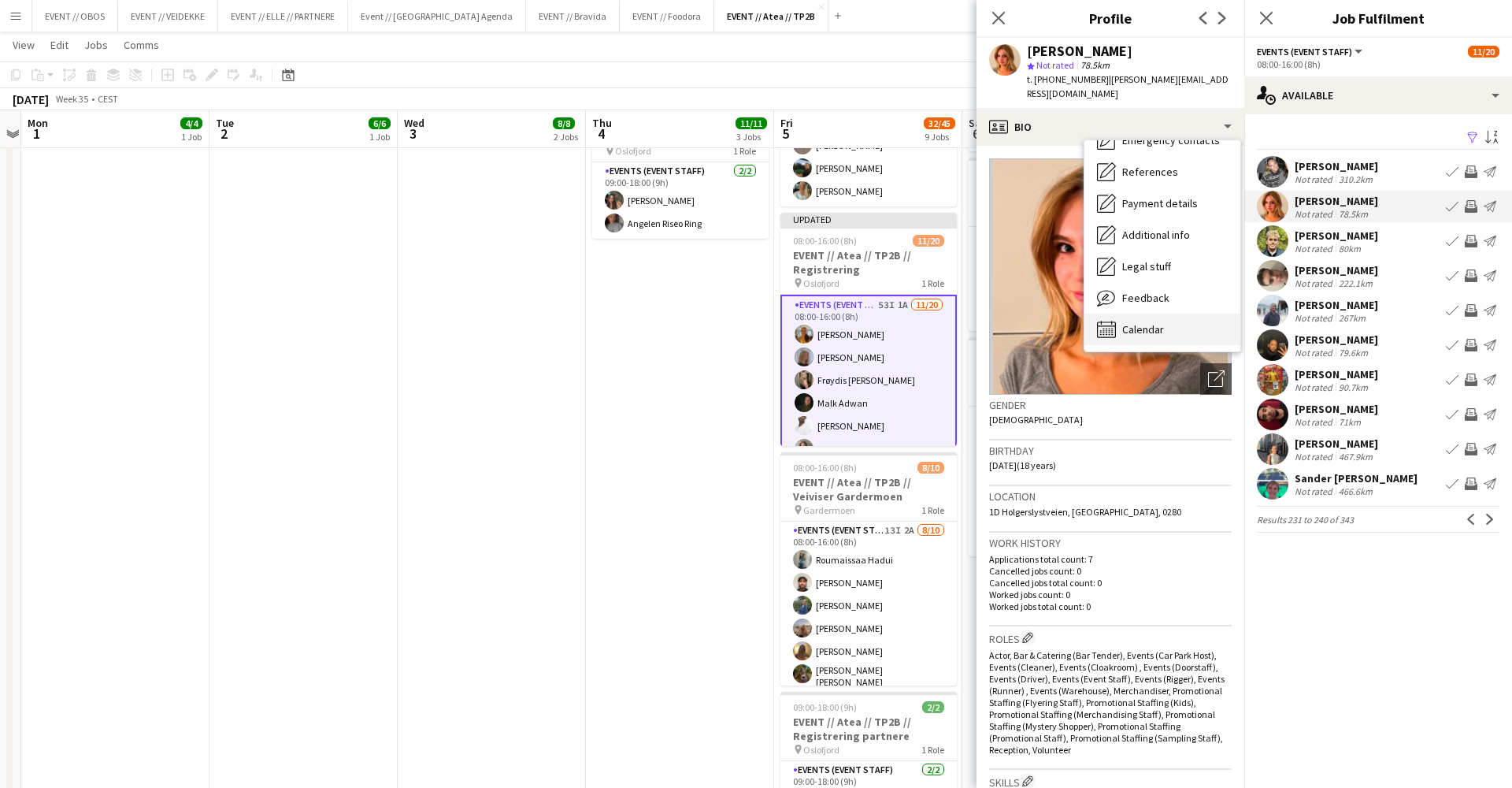
scroll to position [148, 0]
click at [1167, 325] on div "Calendar Calendar" at bounding box center [1162, 329] width 156 height 31
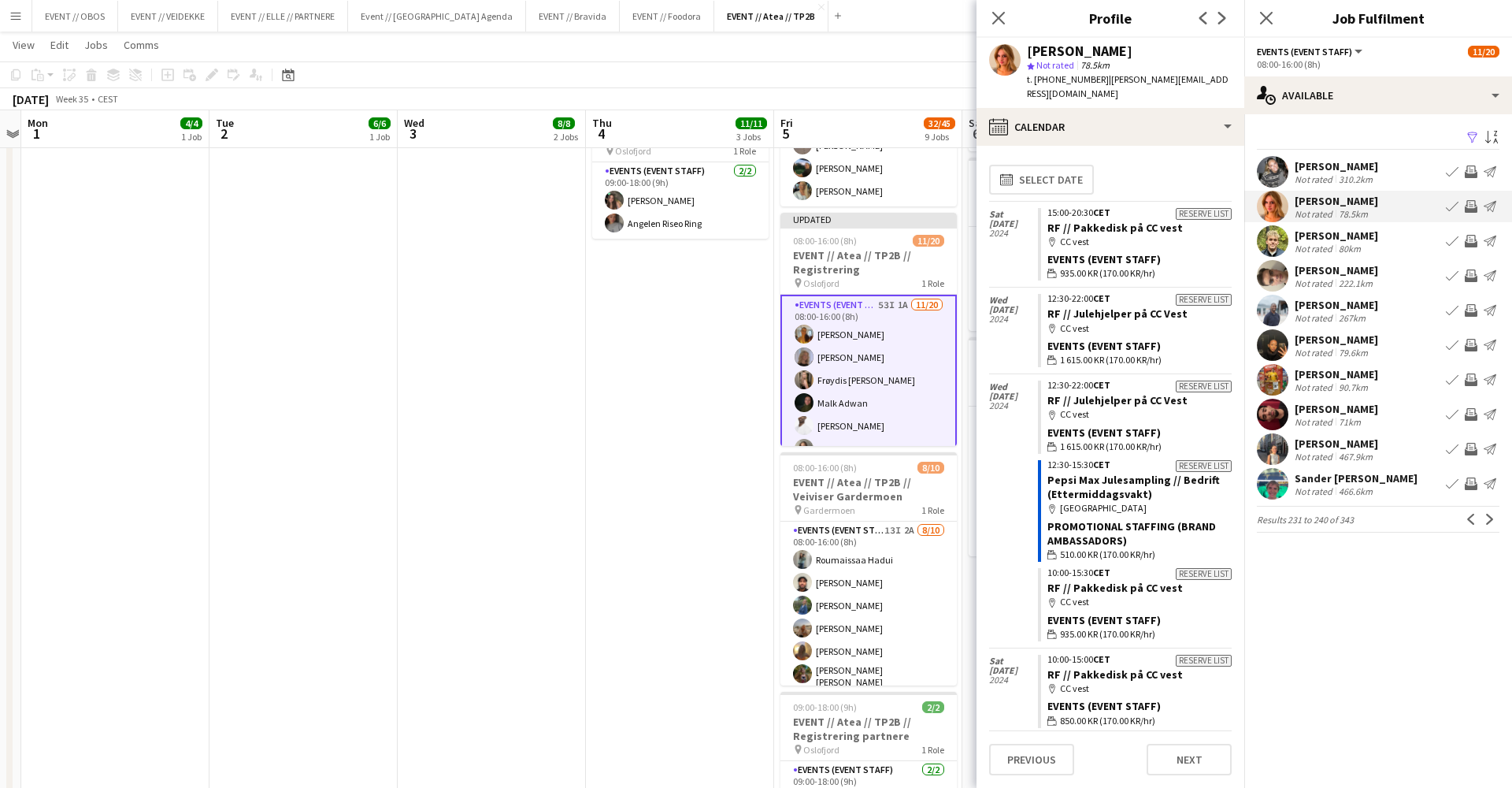
click at [1274, 244] on app-user-avatar at bounding box center [1273, 241] width 31 height 31
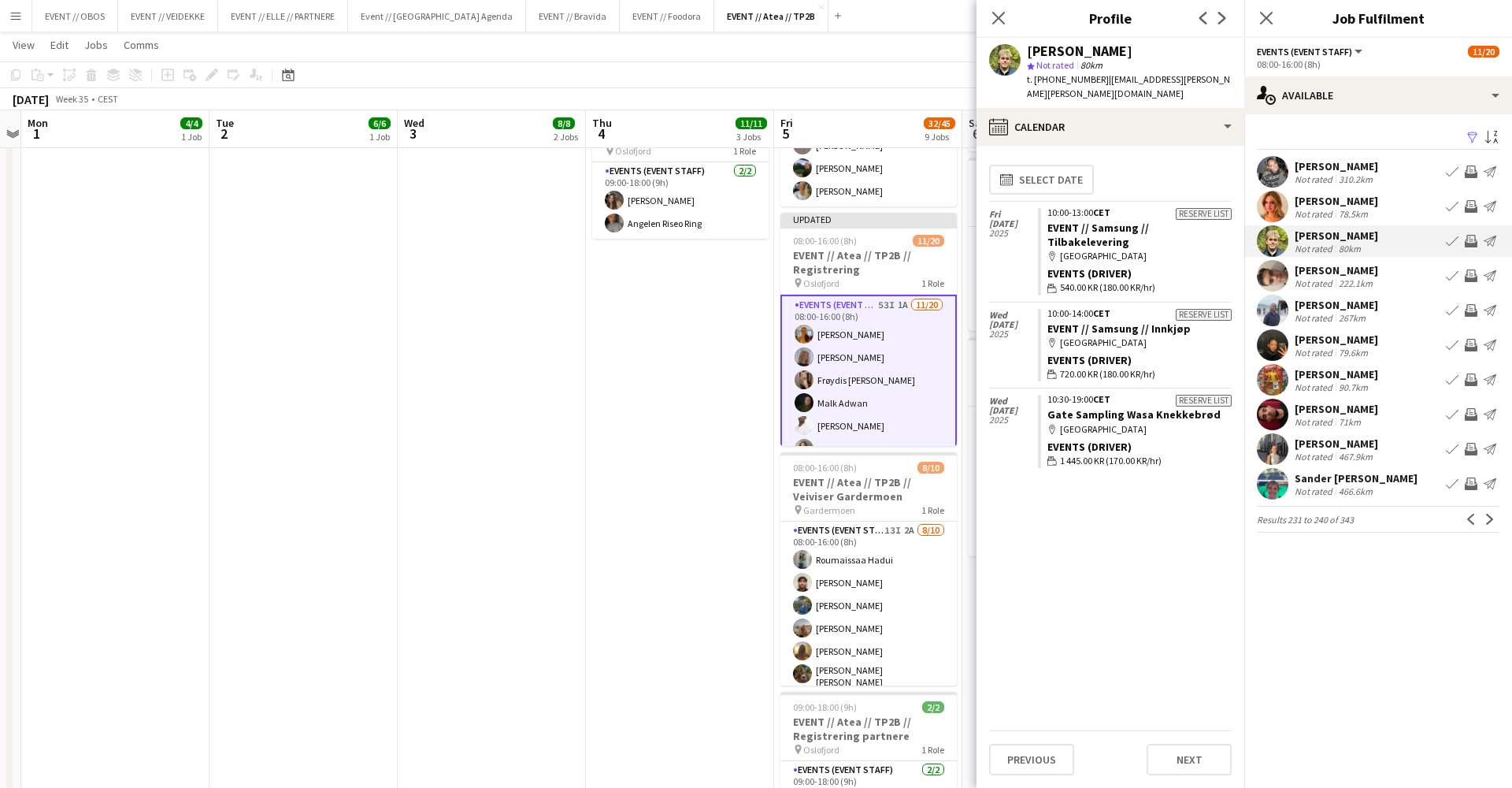
click at [1474, 236] on app-icon "Invite crew" at bounding box center [1471, 241] width 12 height 12
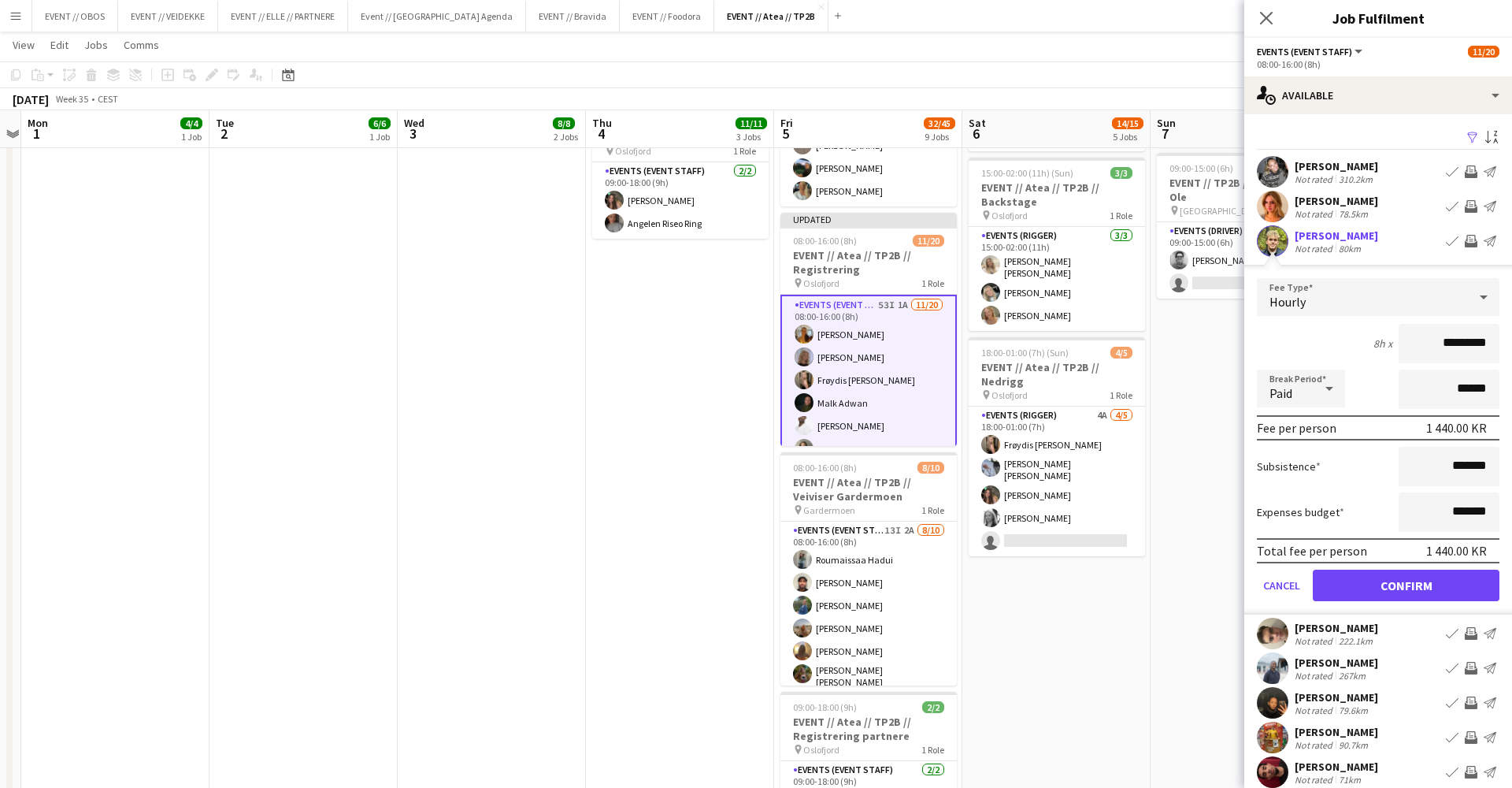
click at [1458, 584] on button "Confirm" at bounding box center [1406, 585] width 187 height 31
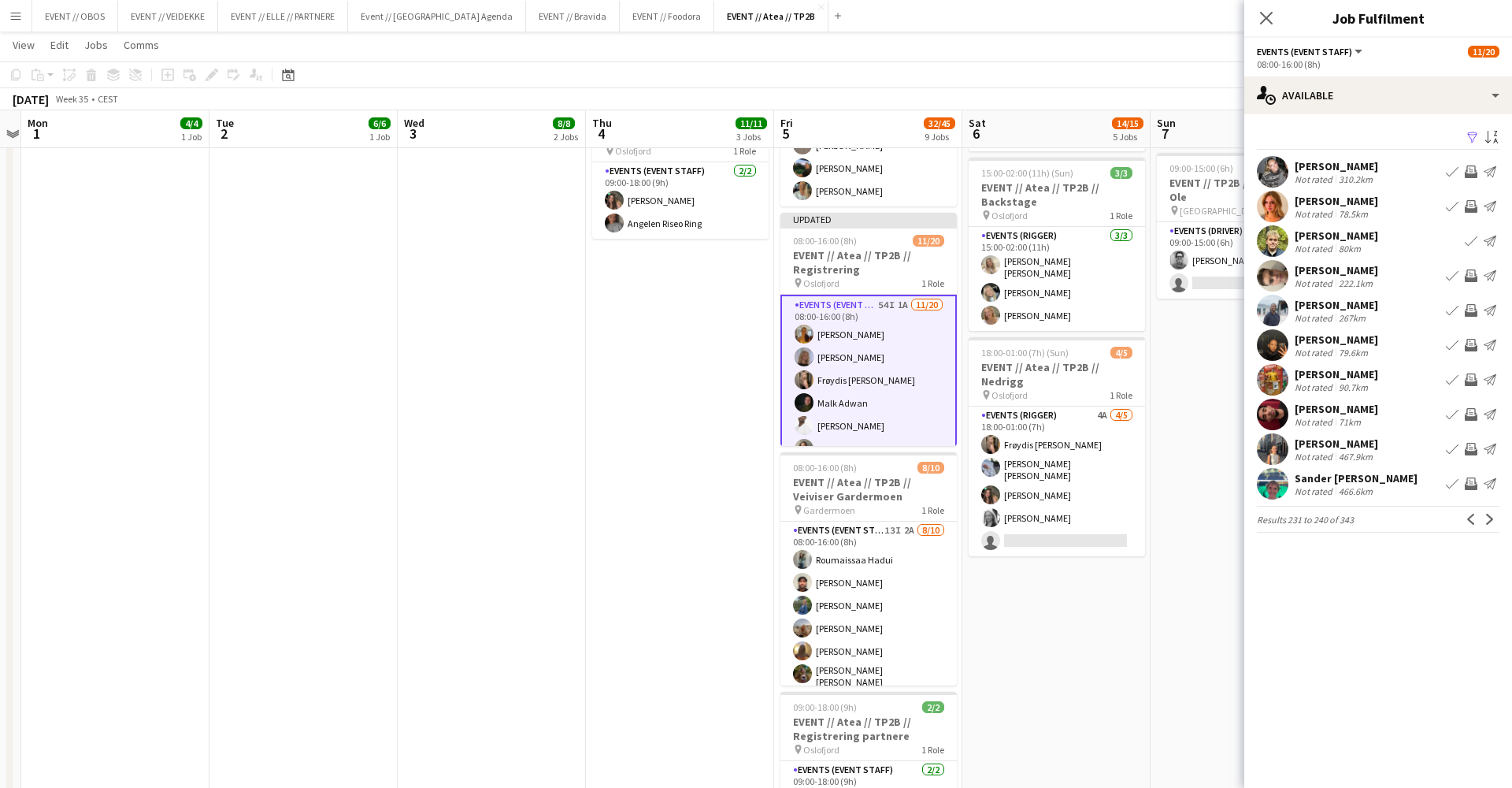
click at [1277, 270] on app-user-avatar at bounding box center [1273, 276] width 31 height 31
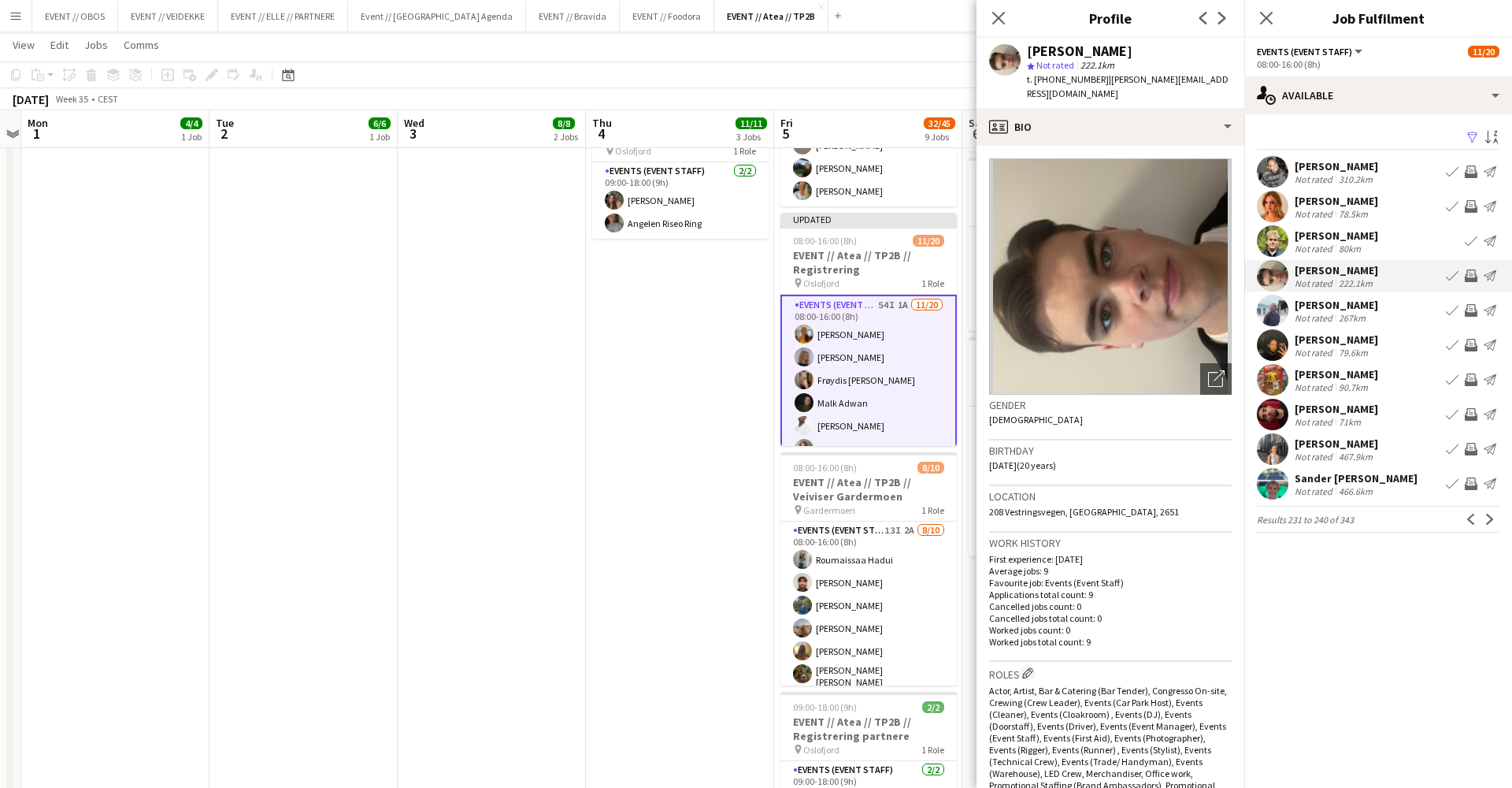
click at [1138, 91] on div "[PERSON_NAME] star Not rated 222.1km t. [PHONE_NUMBER] | [PERSON_NAME][EMAIL_AD…" at bounding box center [1111, 73] width 268 height 70
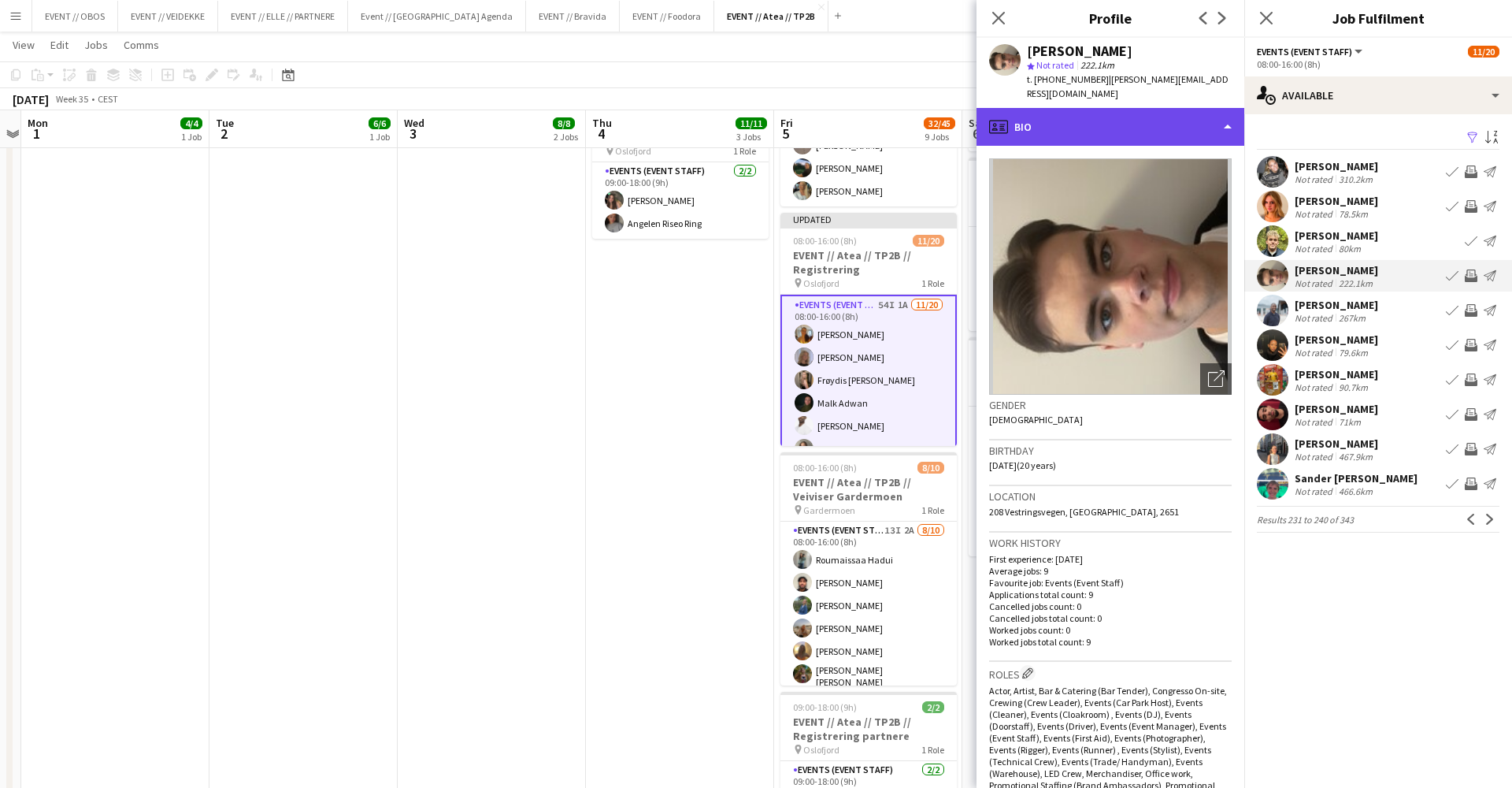
click at [1139, 108] on div "profile Bio" at bounding box center [1111, 127] width 268 height 38
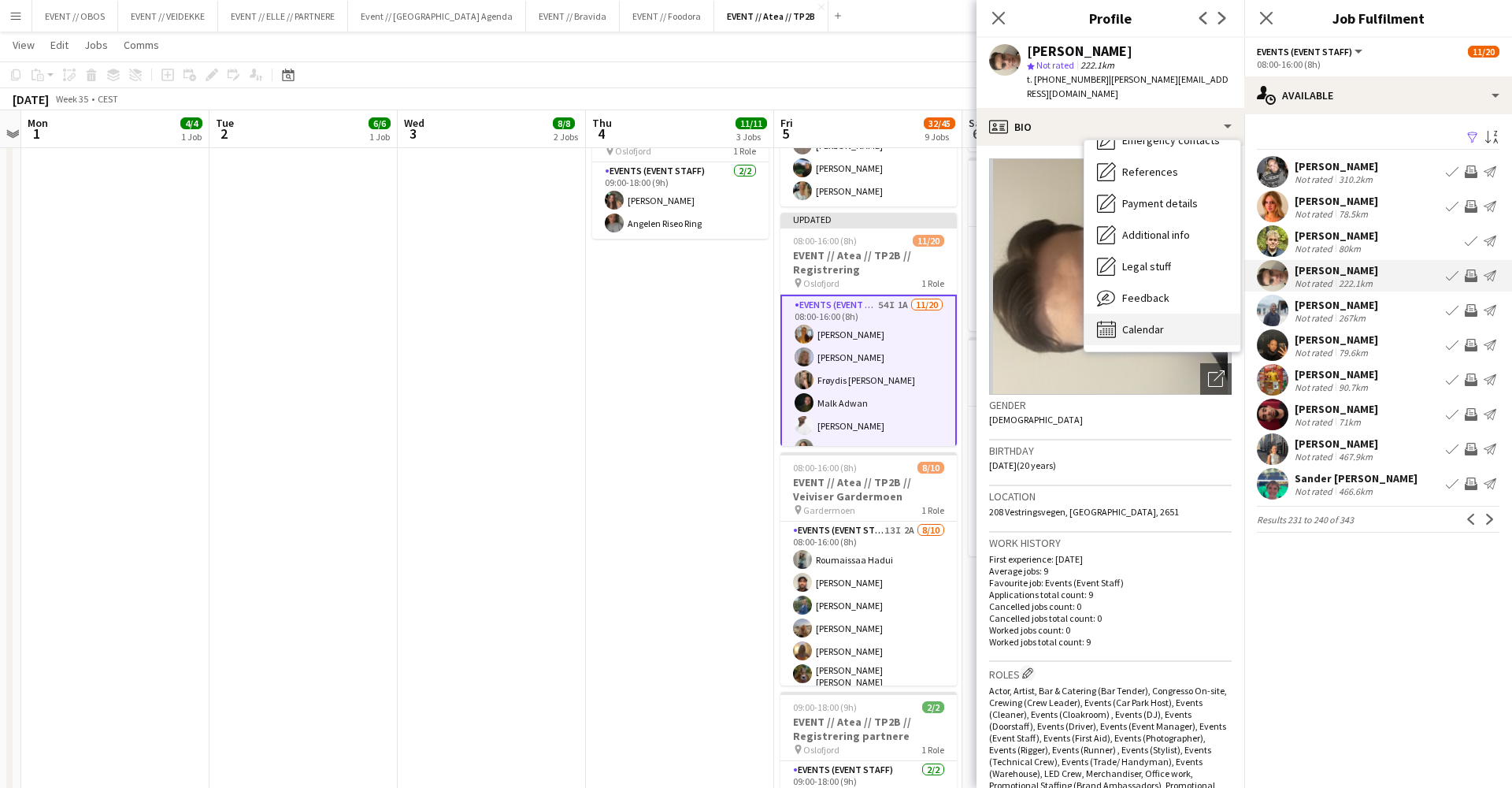
scroll to position [150, 0]
click at [1172, 314] on div "Calendar Calendar" at bounding box center [1162, 329] width 156 height 31
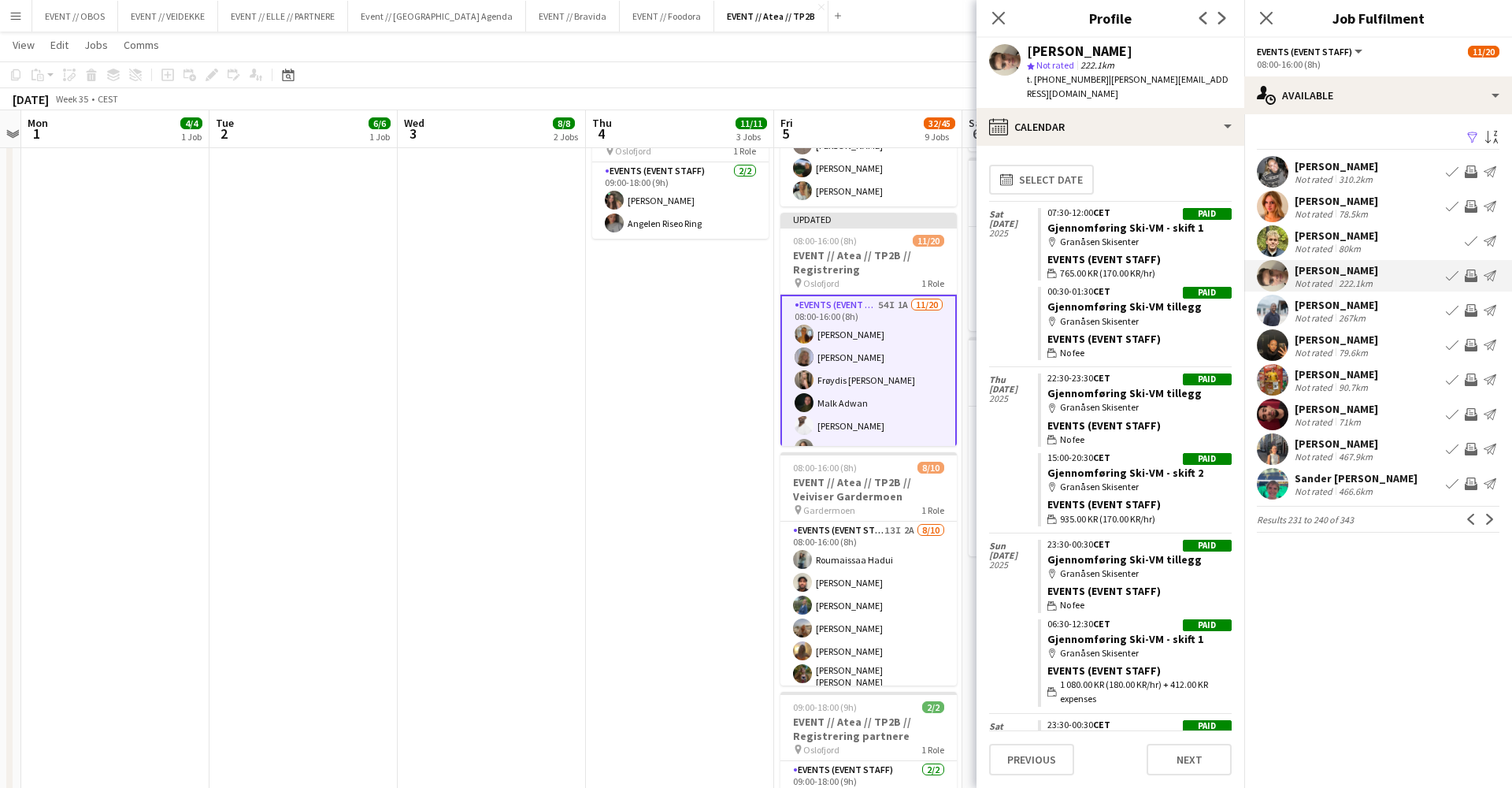
click at [1286, 382] on app-user-avatar at bounding box center [1273, 380] width 31 height 31
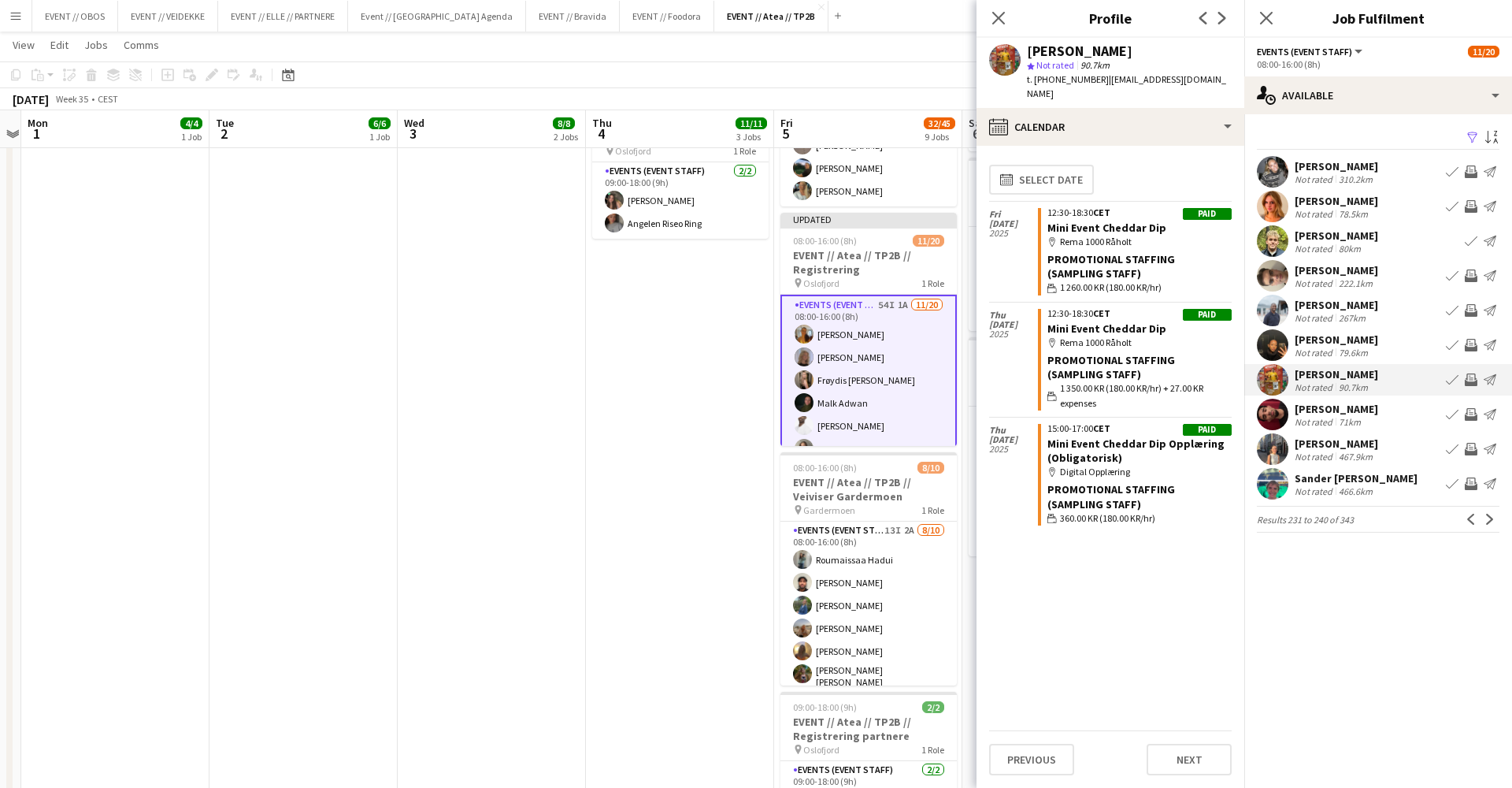
click at [1284, 415] on app-user-avatar at bounding box center [1273, 415] width 31 height 31
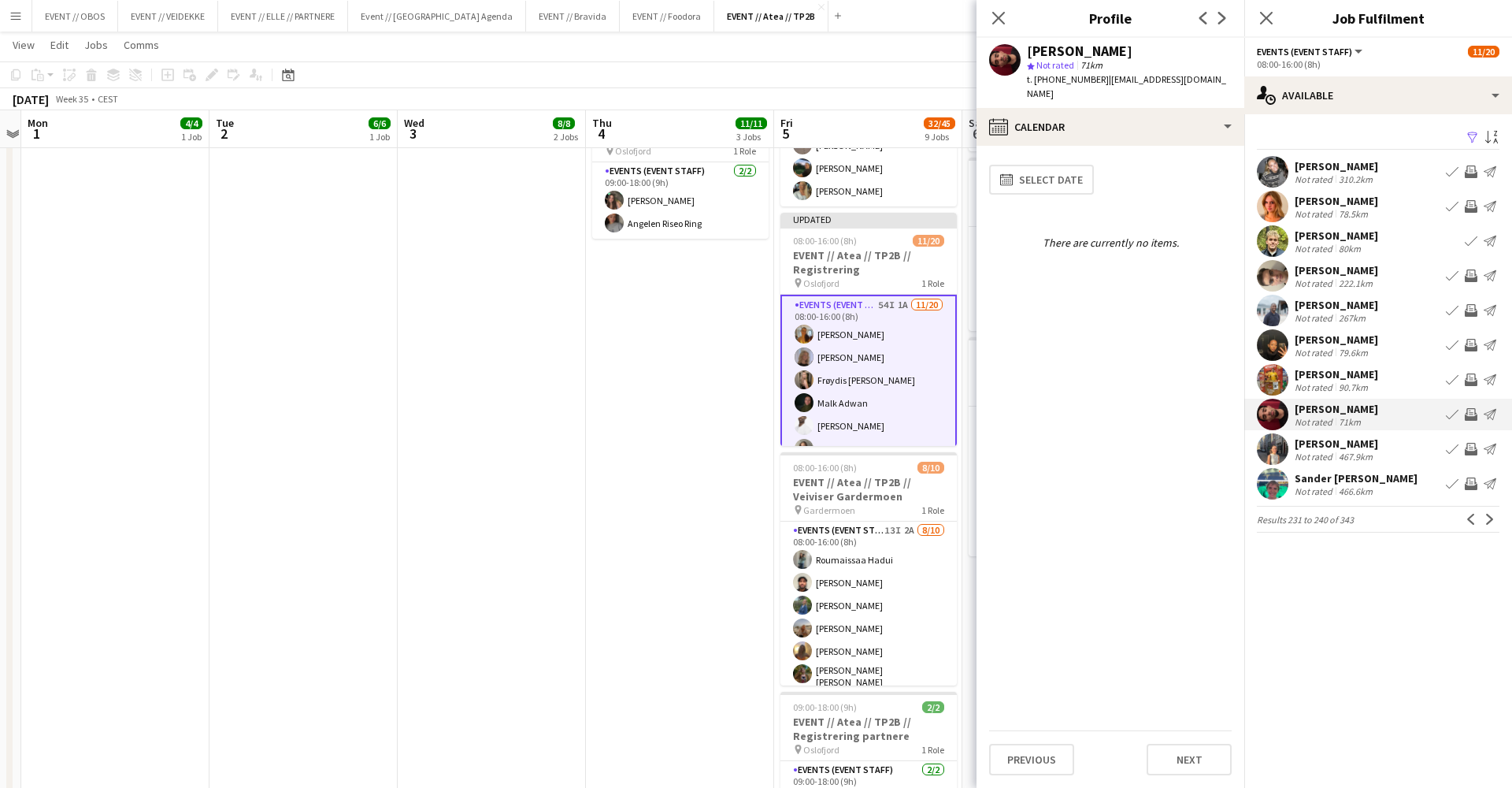
click at [1276, 458] on app-user-avatar at bounding box center [1273, 449] width 31 height 31
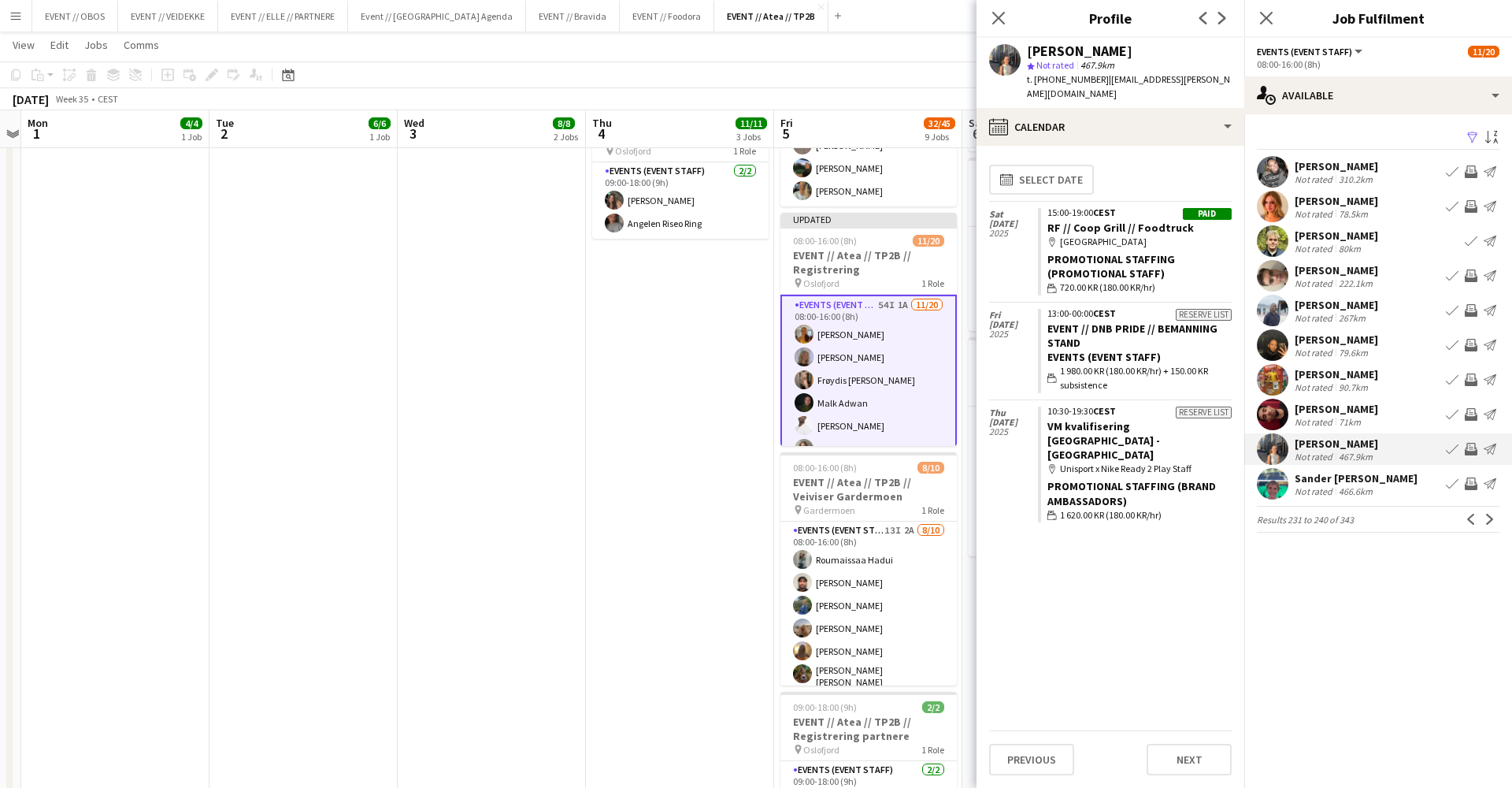
click at [1275, 485] on app-user-avatar at bounding box center [1273, 483] width 31 height 31
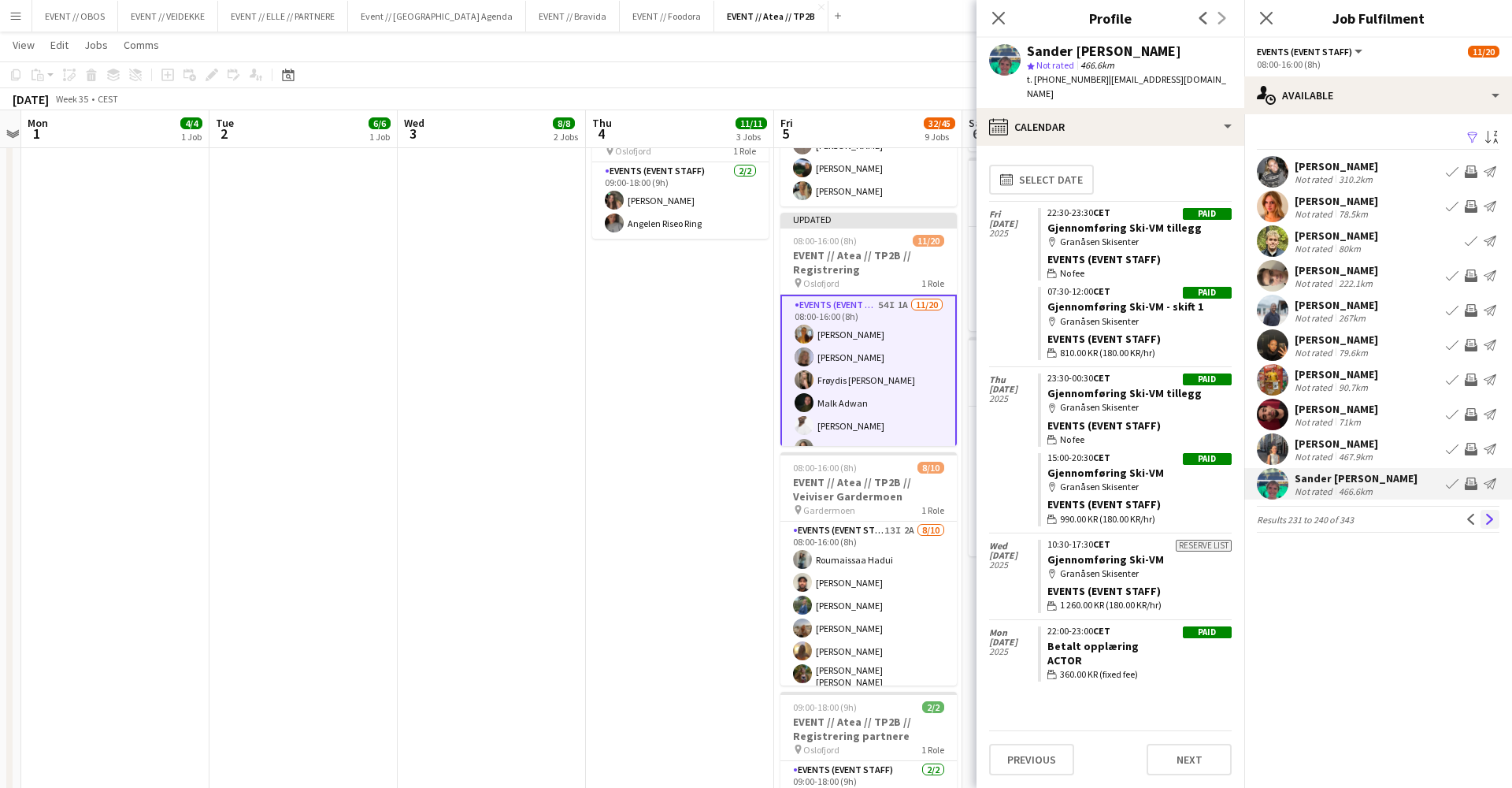
click at [1496, 511] on button "Next" at bounding box center [1490, 519] width 19 height 19
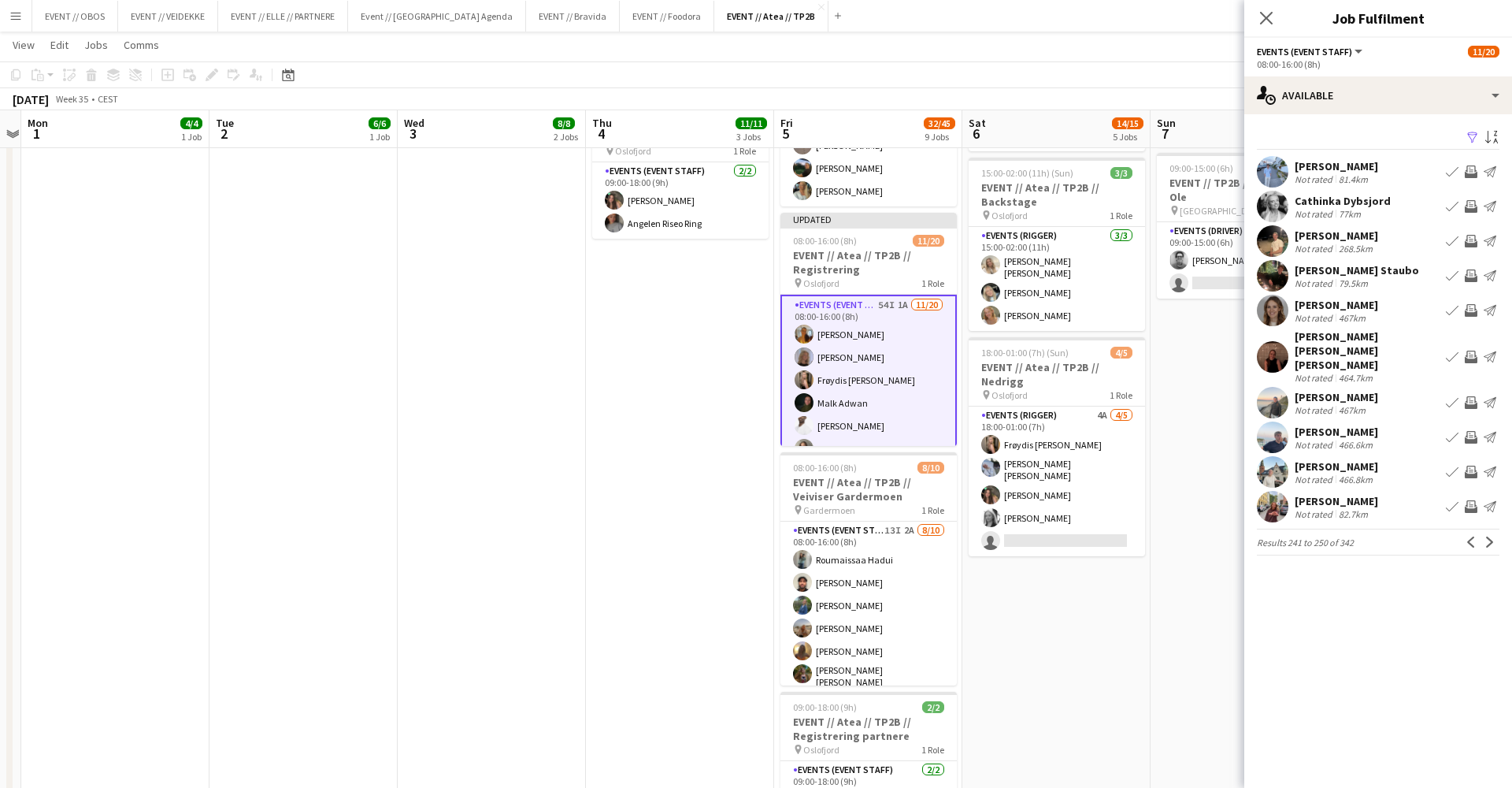
click at [1365, 508] on div "82.7km" at bounding box center [1353, 514] width 36 height 12
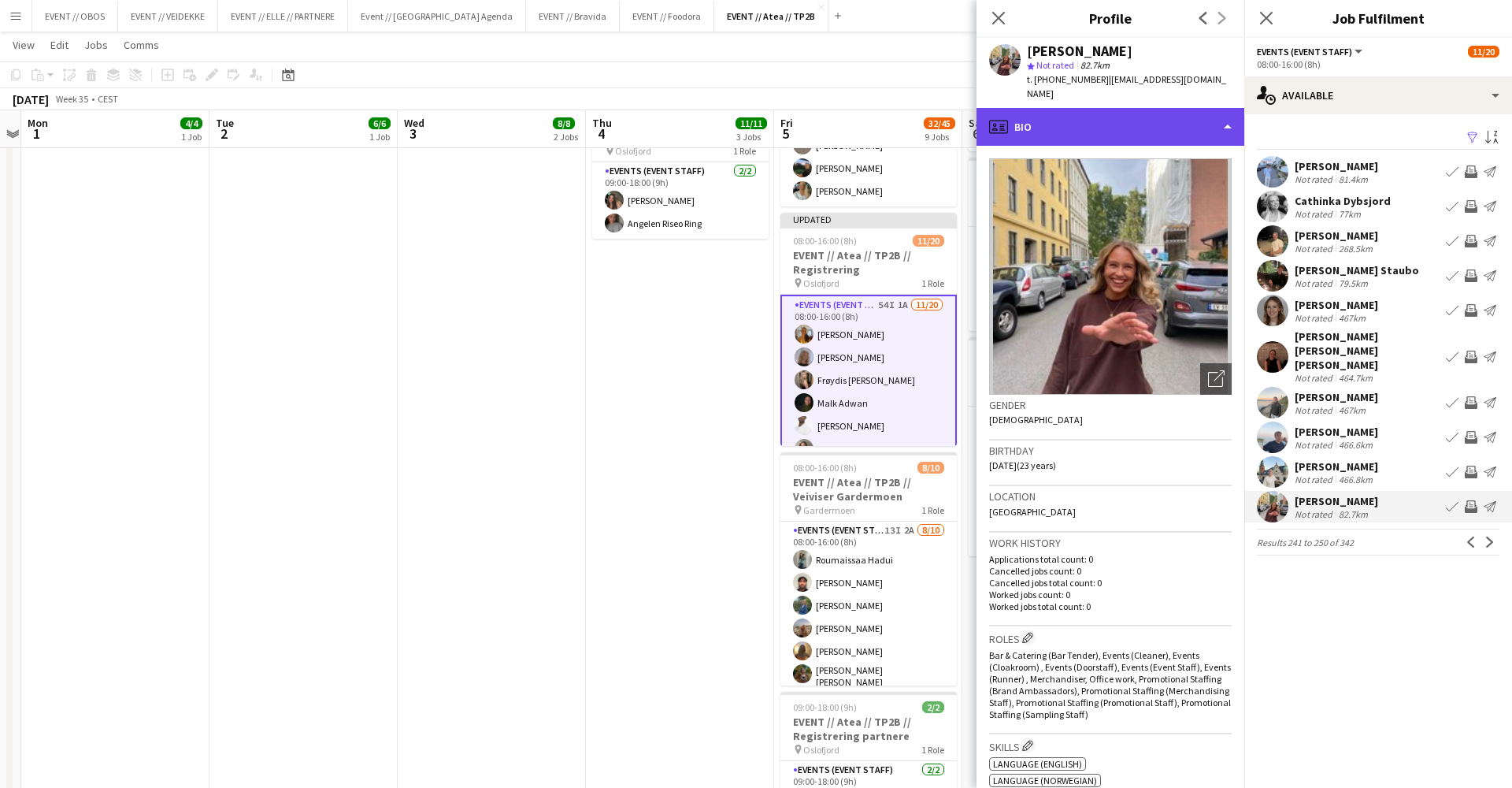
click at [1111, 112] on div "profile Bio" at bounding box center [1111, 127] width 268 height 38
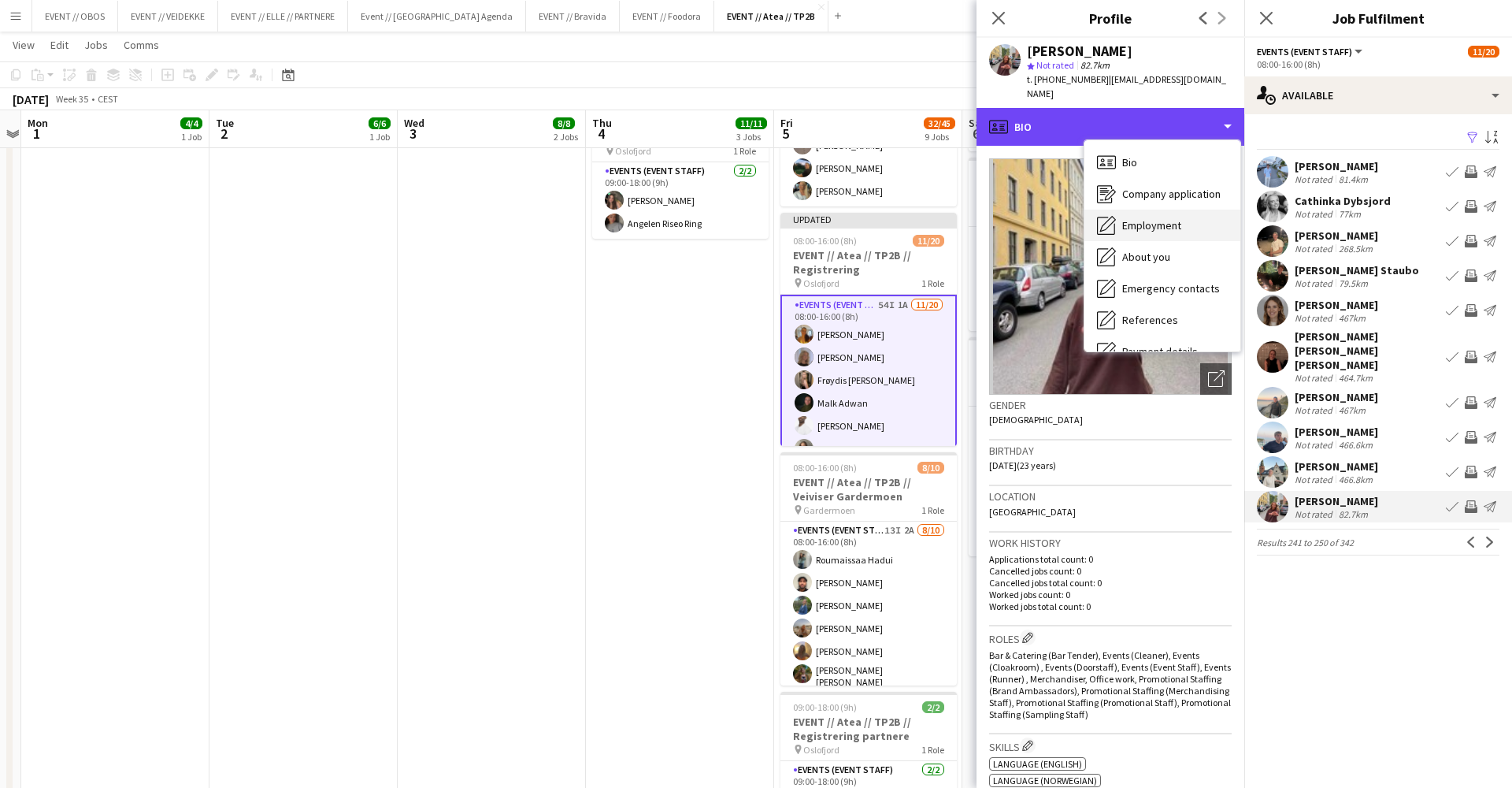
scroll to position [123, 0]
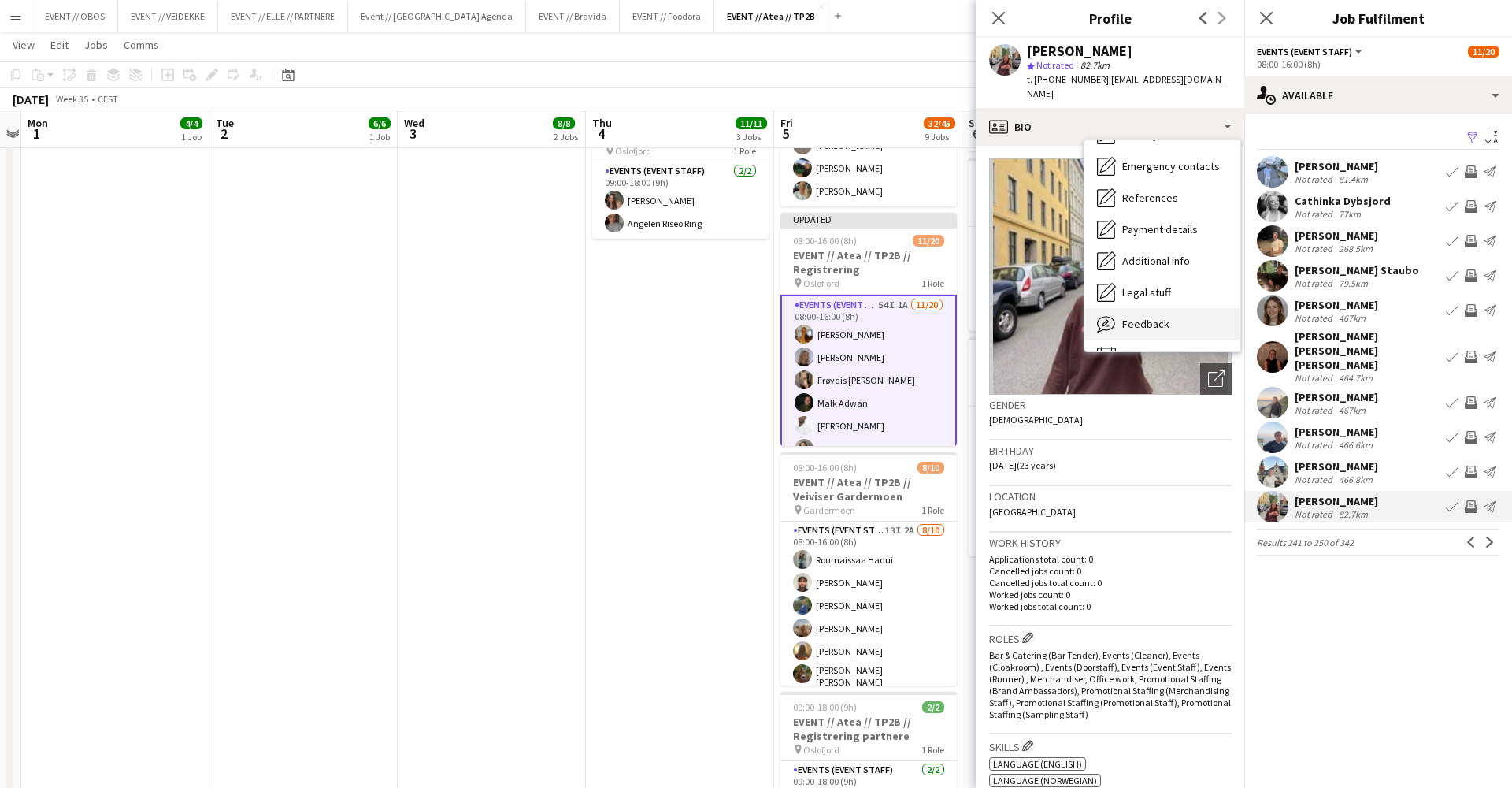
click at [1153, 322] on div "Feedback Feedback" at bounding box center [1162, 324] width 156 height 31
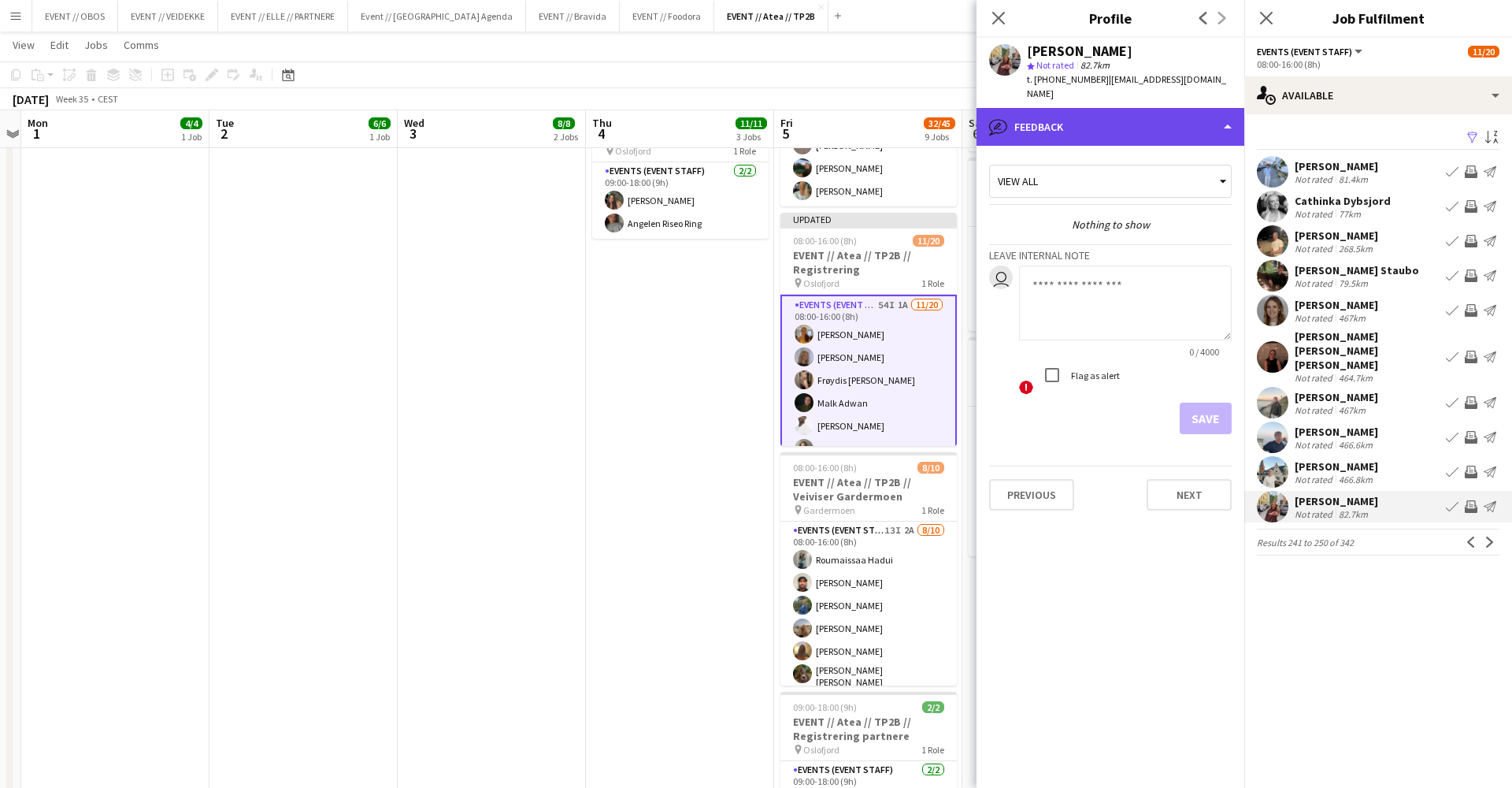
click at [1091, 126] on div "bubble-pencil Feedback" at bounding box center [1111, 127] width 268 height 38
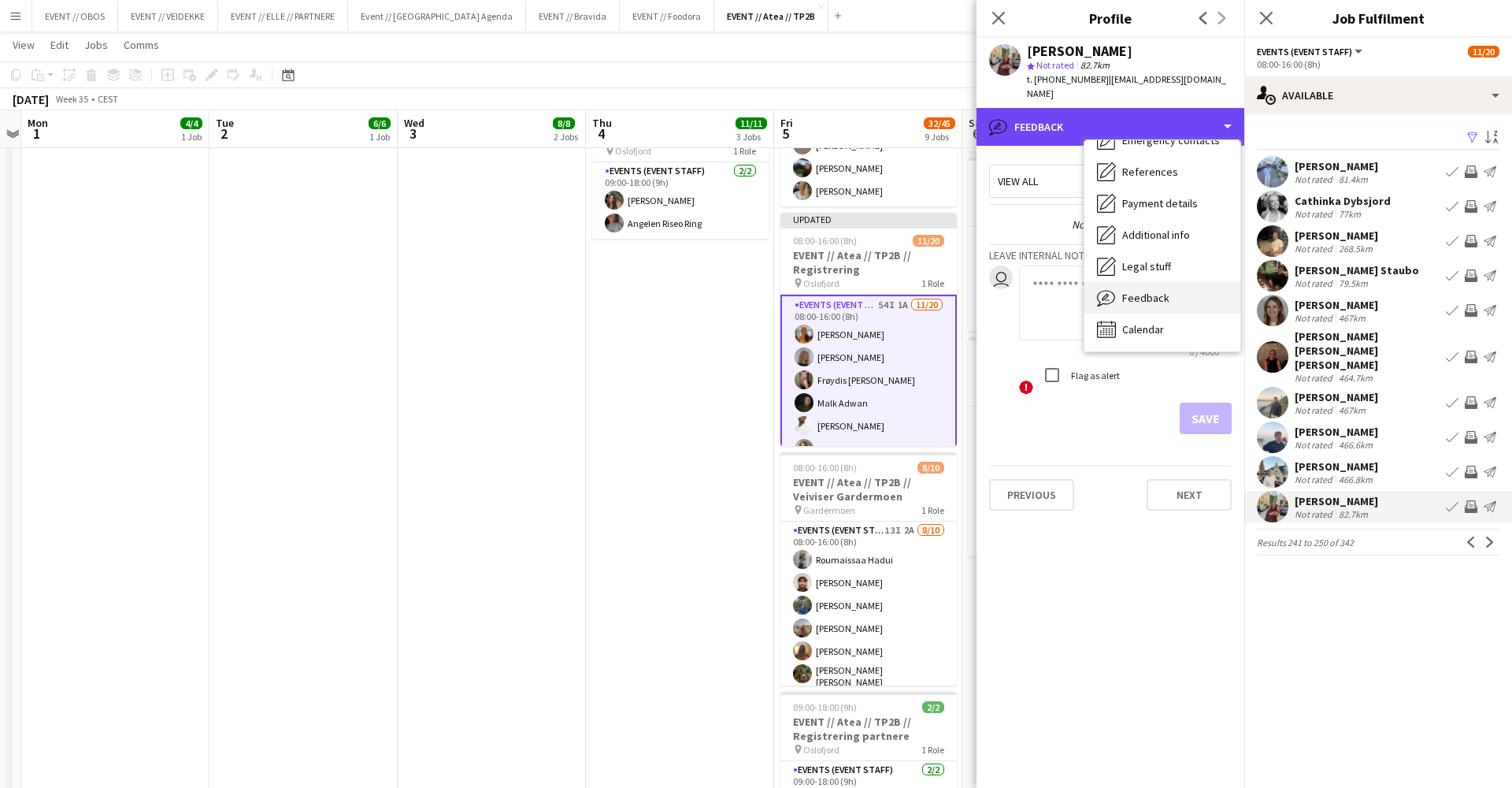
scroll to position [148, 0]
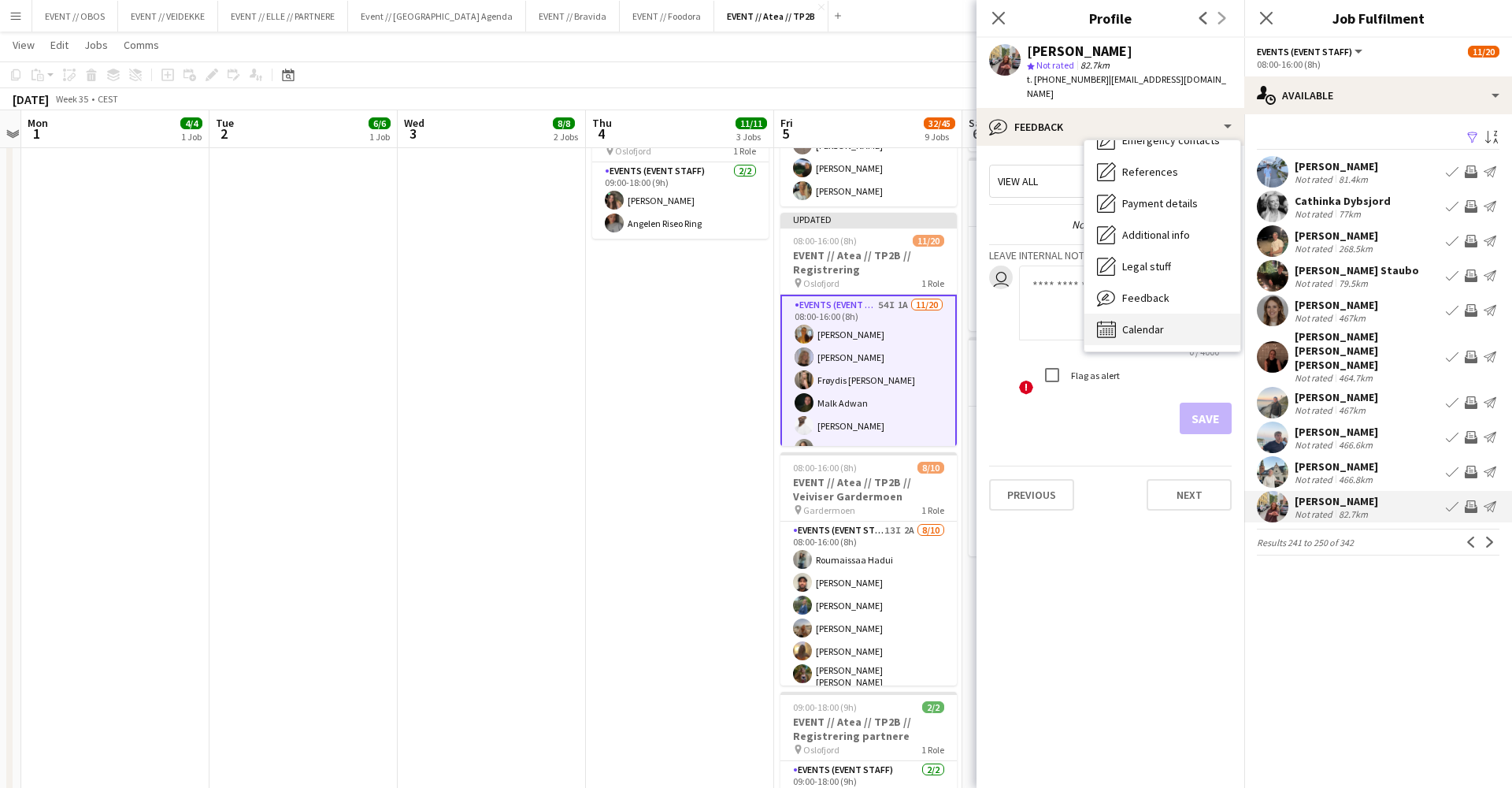
click at [1129, 314] on div "Calendar Calendar" at bounding box center [1162, 329] width 156 height 31
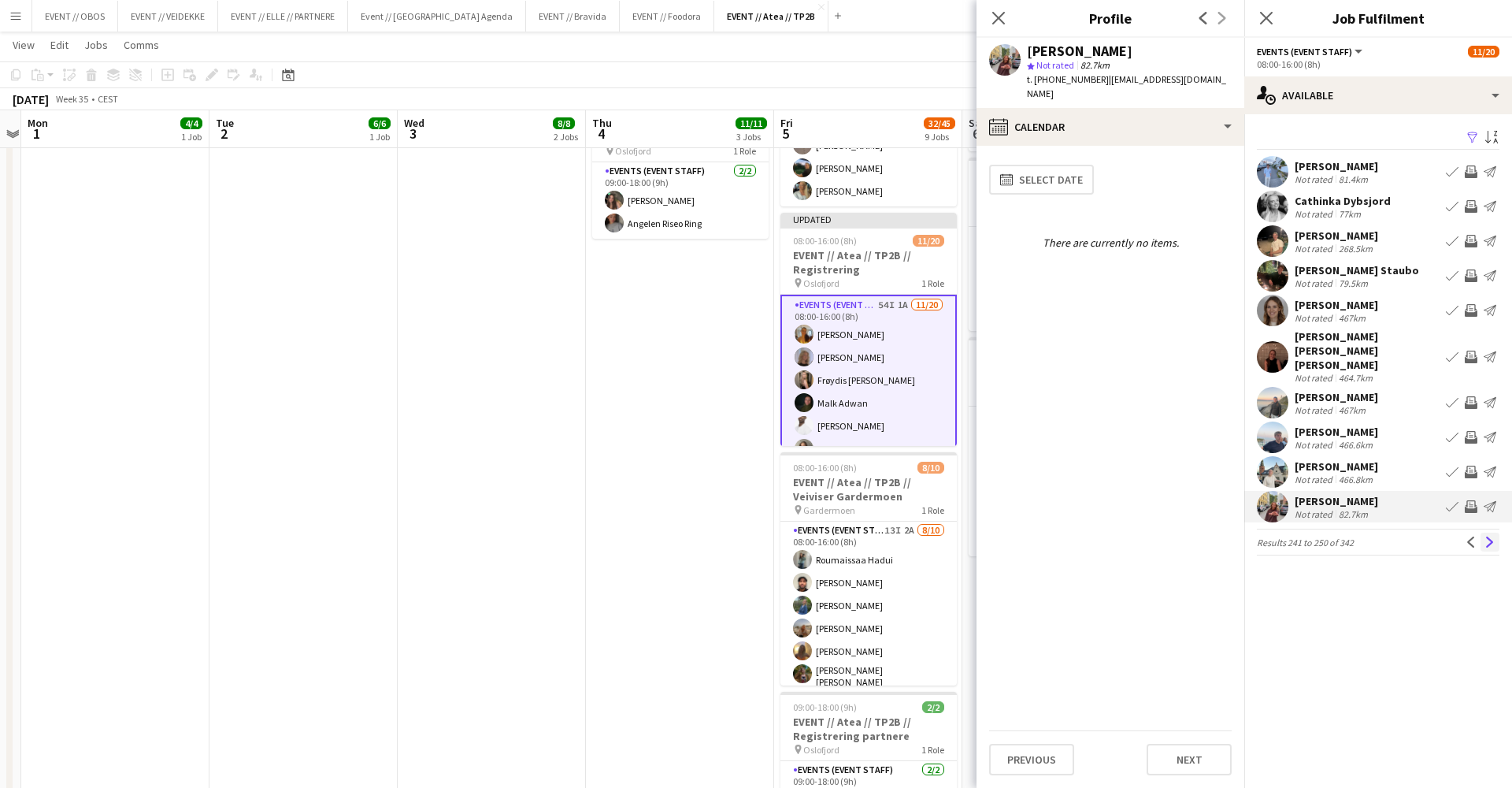
click at [1487, 536] on app-icon "Next" at bounding box center [1490, 541] width 11 height 11
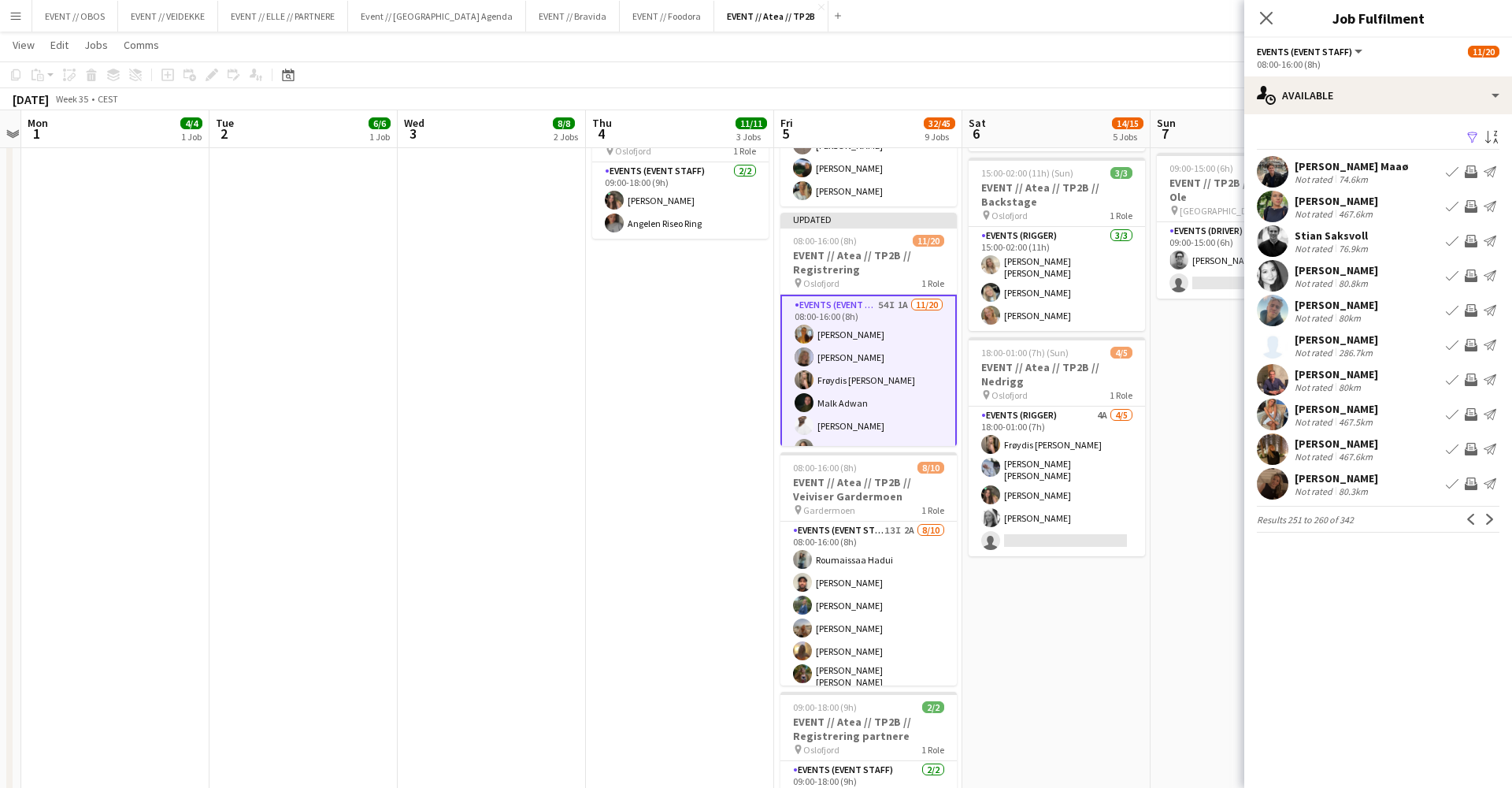
click at [1274, 205] on app-user-avatar at bounding box center [1273, 206] width 31 height 31
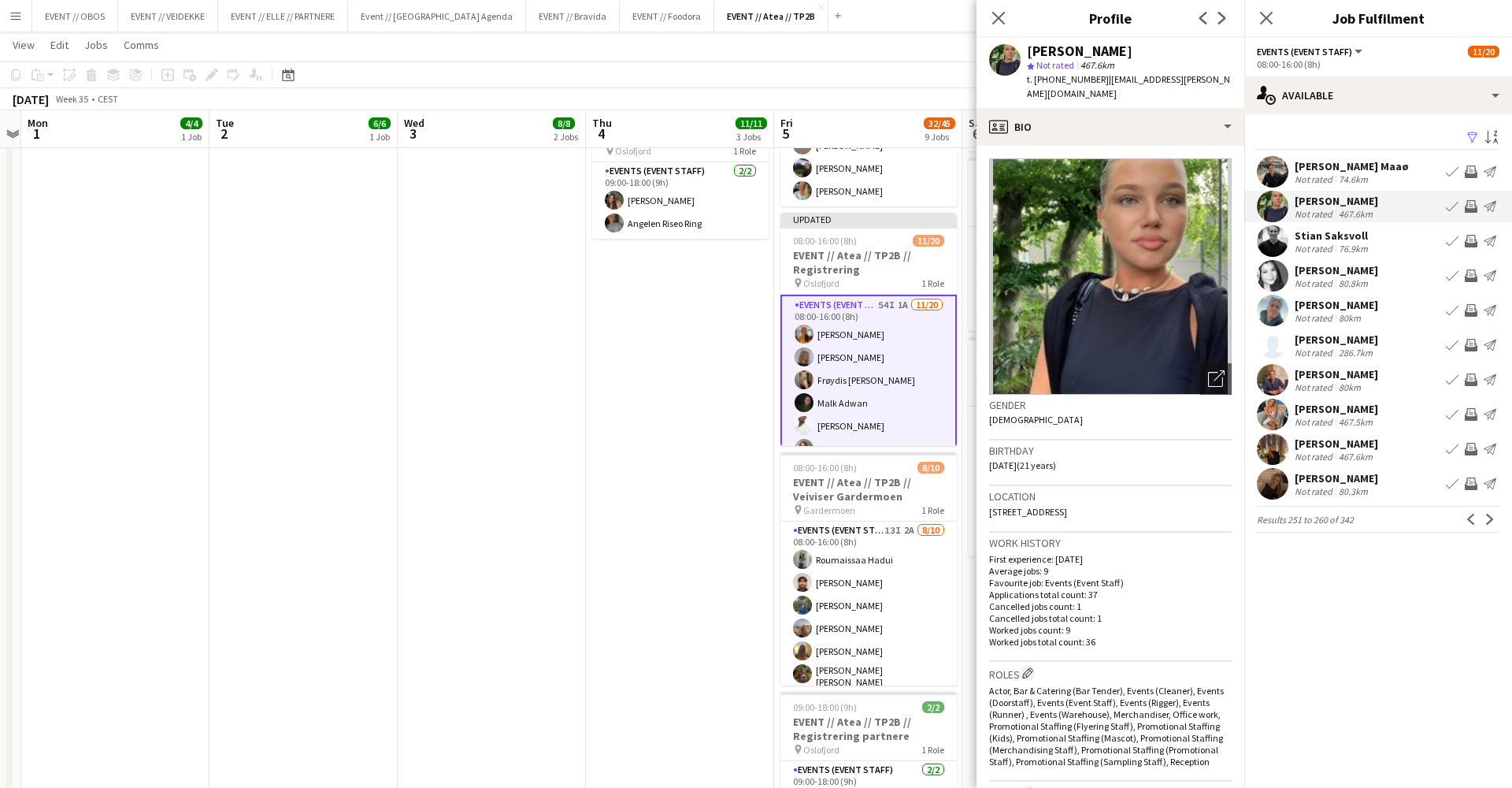
click at [1285, 315] on app-user-avatar at bounding box center [1273, 310] width 31 height 31
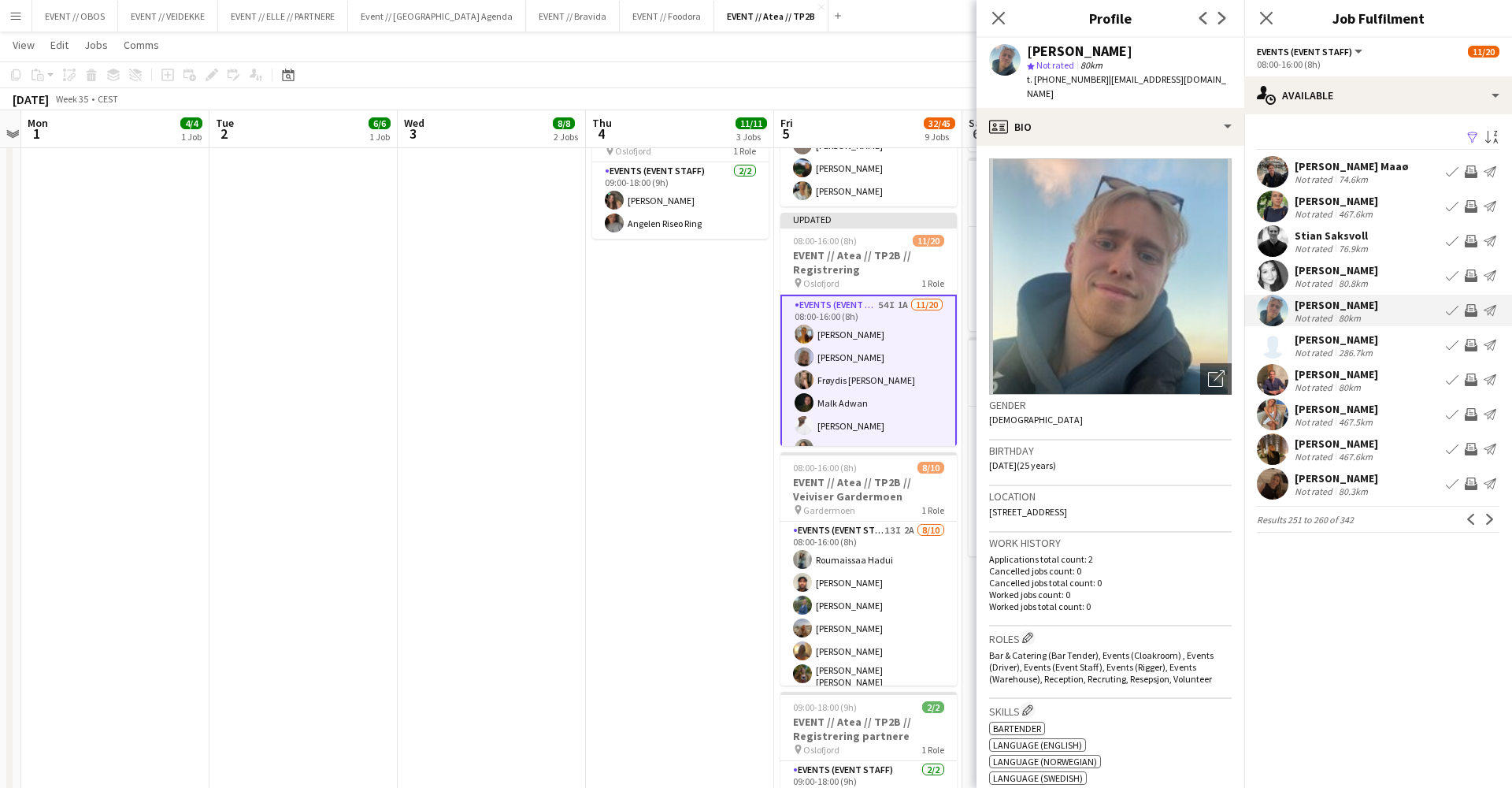
click at [1280, 260] on div "Filter Sort asc [PERSON_NAME] Maaø Not rated 74.6km Book crew Invite crew Send …" at bounding box center [1379, 333] width 268 height 437
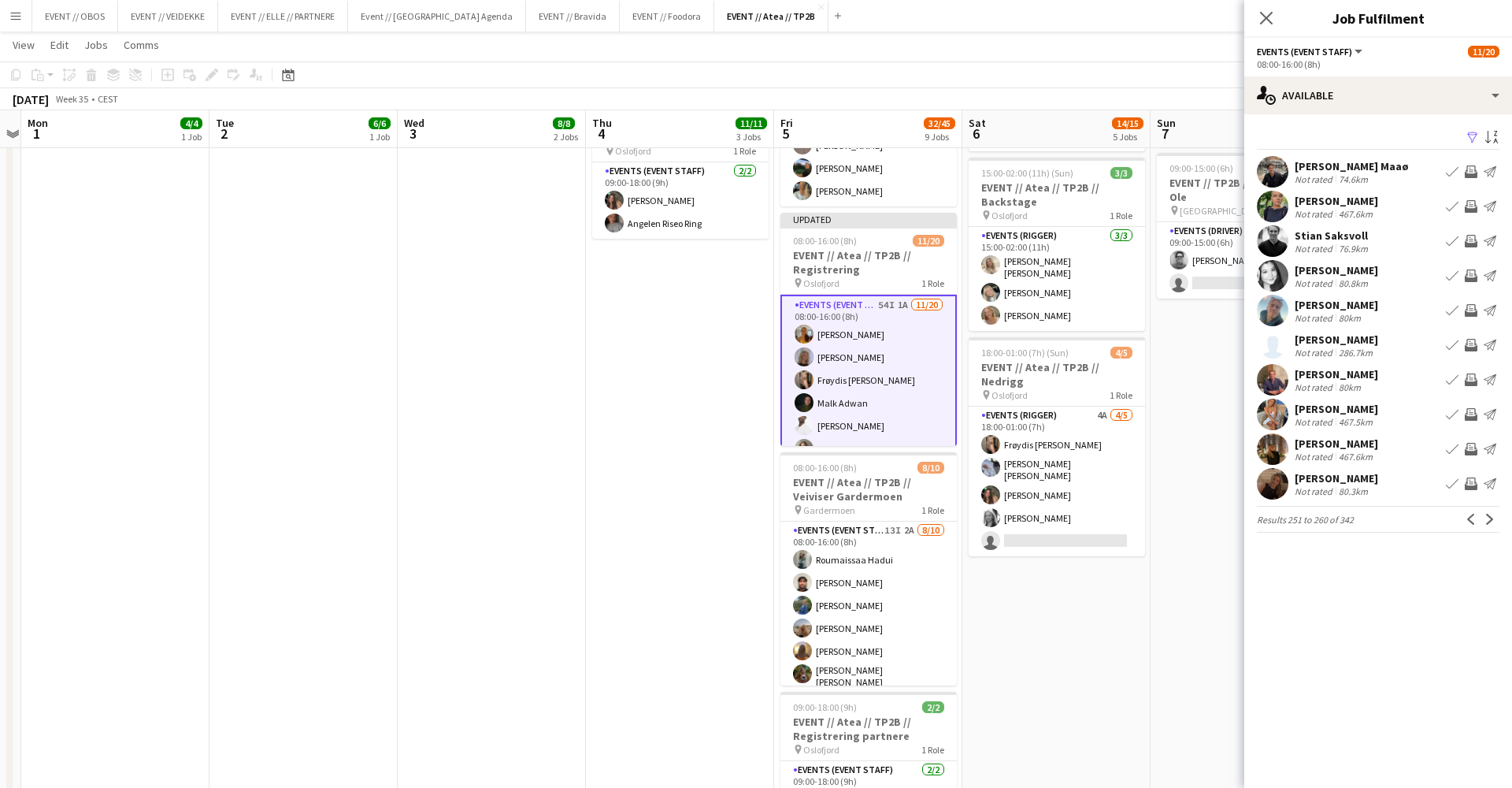
click at [1260, 252] on div at bounding box center [1273, 241] width 31 height 31
click at [1270, 285] on app-user-avatar at bounding box center [1273, 276] width 31 height 31
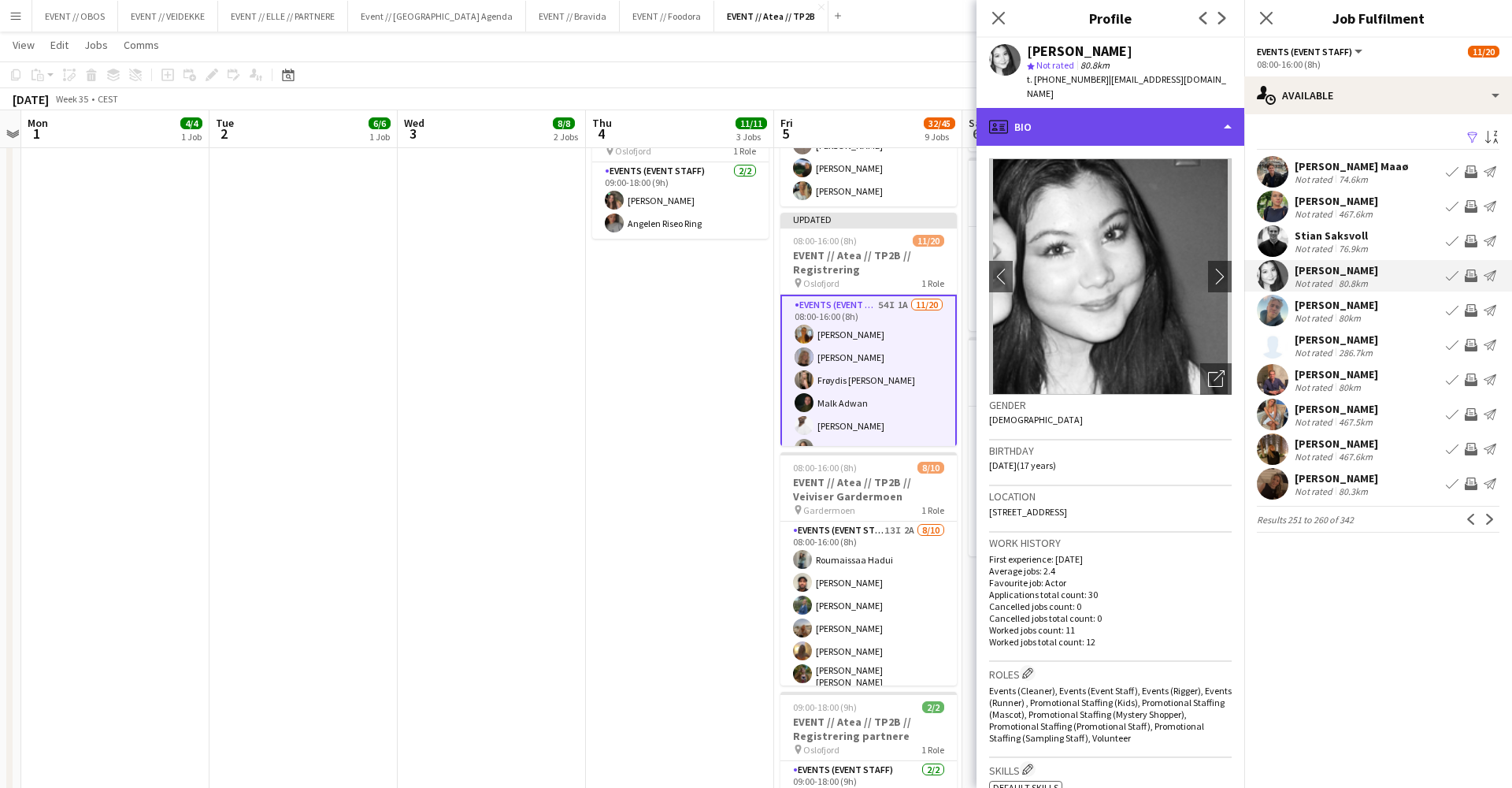
click at [1119, 112] on div "profile Bio" at bounding box center [1111, 127] width 268 height 38
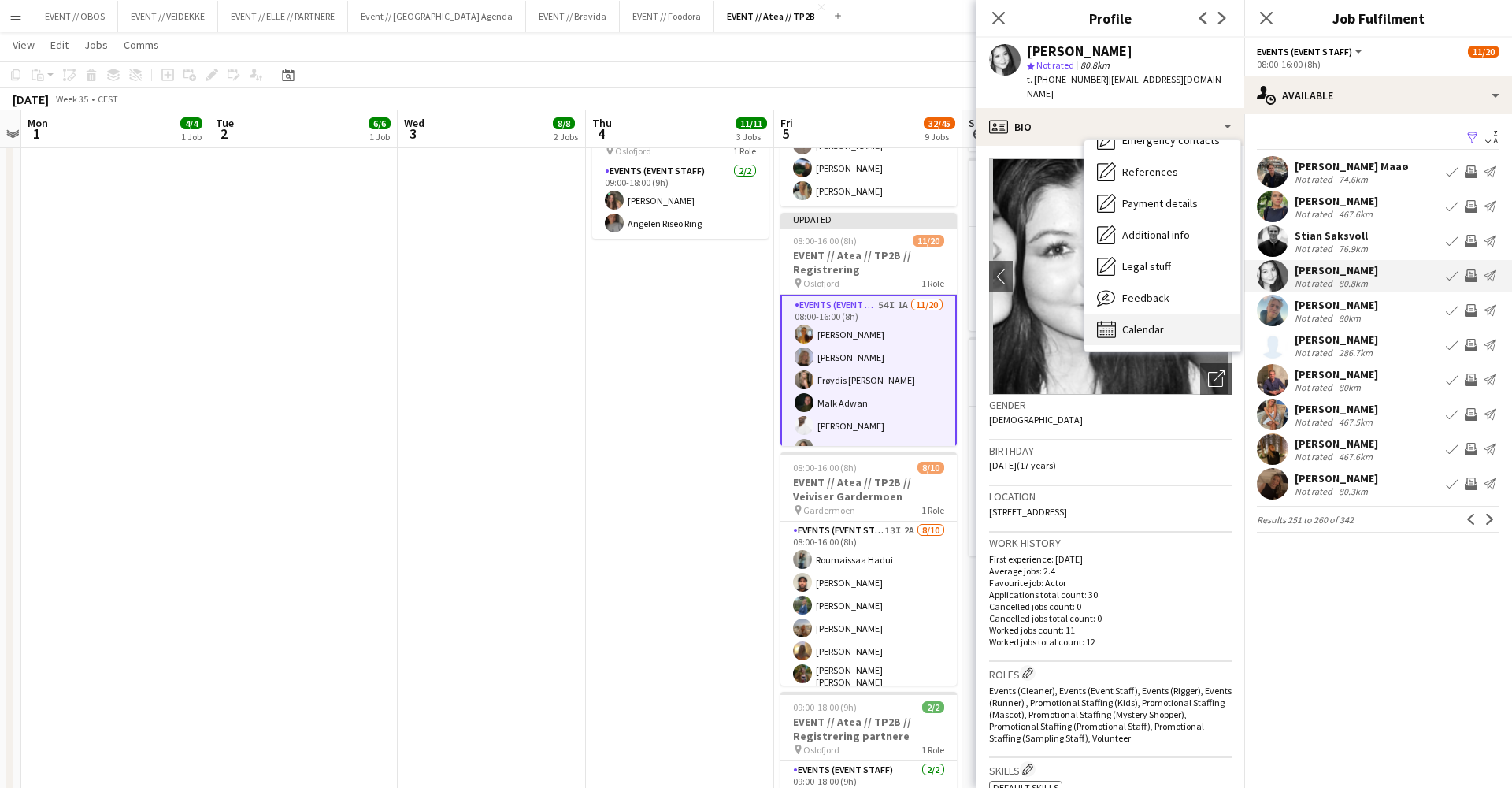
click at [1149, 322] on span "Calendar" at bounding box center [1143, 329] width 41 height 14
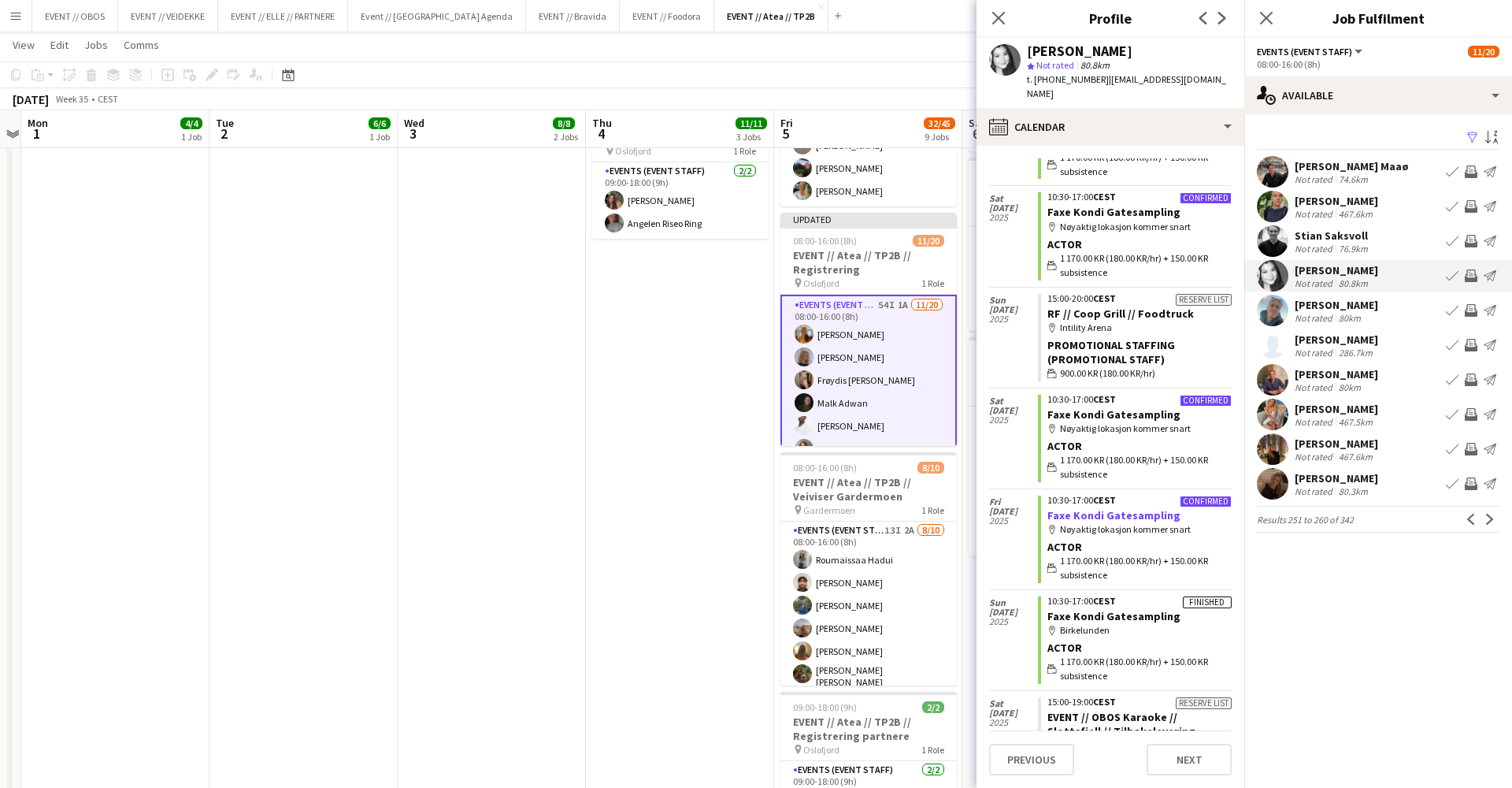
scroll to position [530, 0]
click at [1472, 276] on app-icon "Invite crew" at bounding box center [1471, 275] width 12 height 12
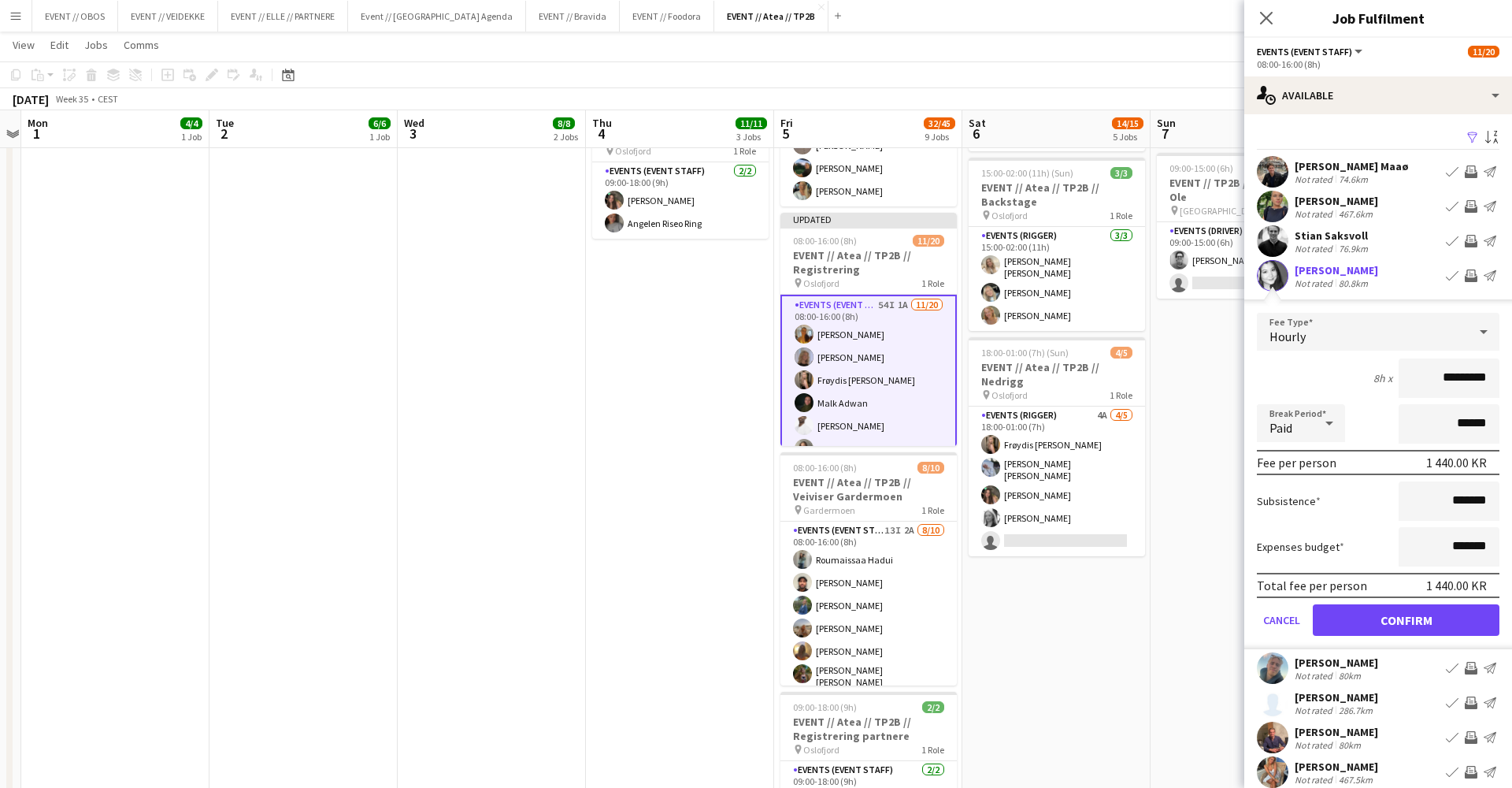
click at [1416, 610] on button "Confirm" at bounding box center [1406, 620] width 187 height 31
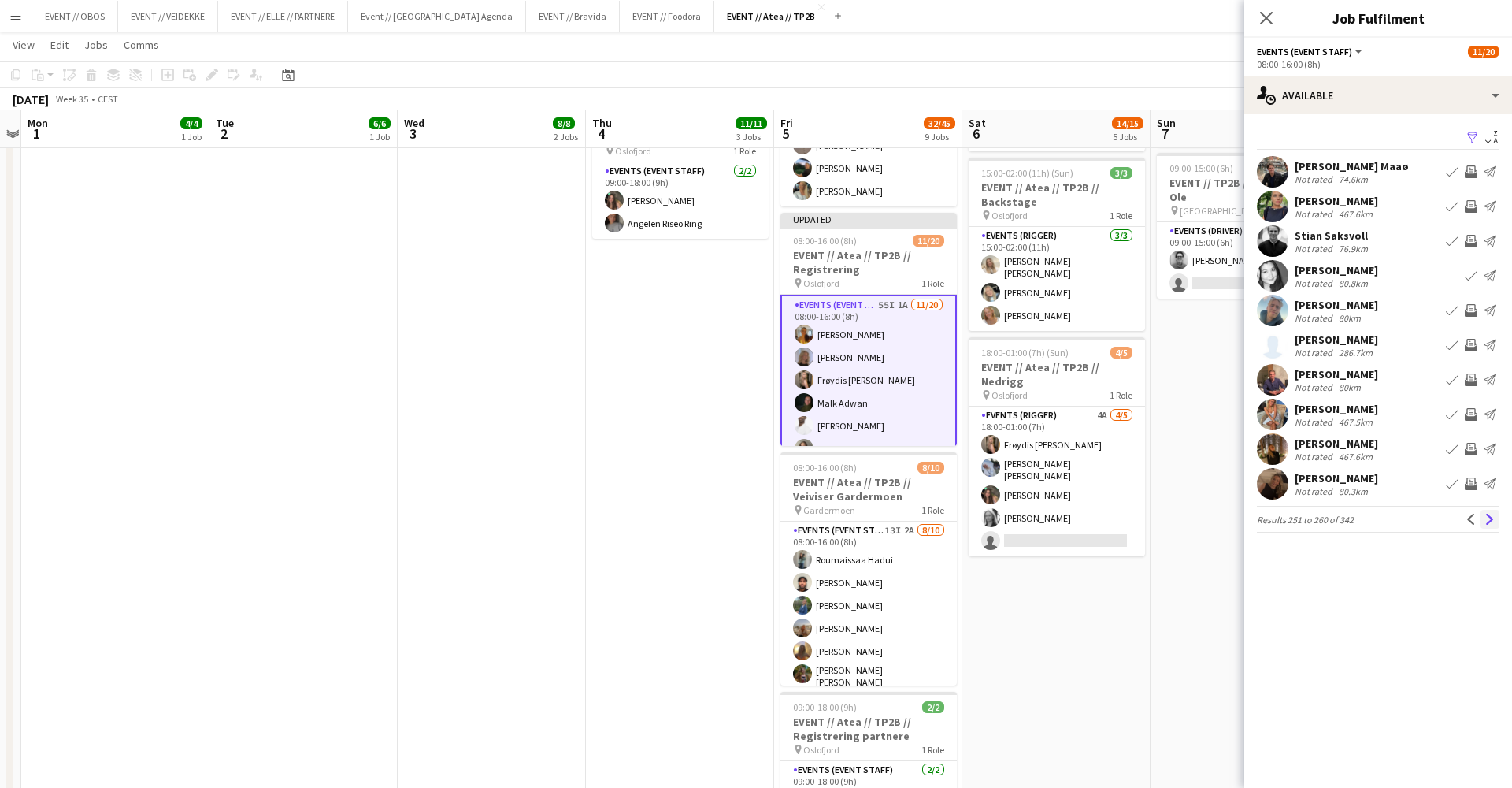
click at [1491, 518] on app-icon "Next" at bounding box center [1490, 518] width 11 height 11
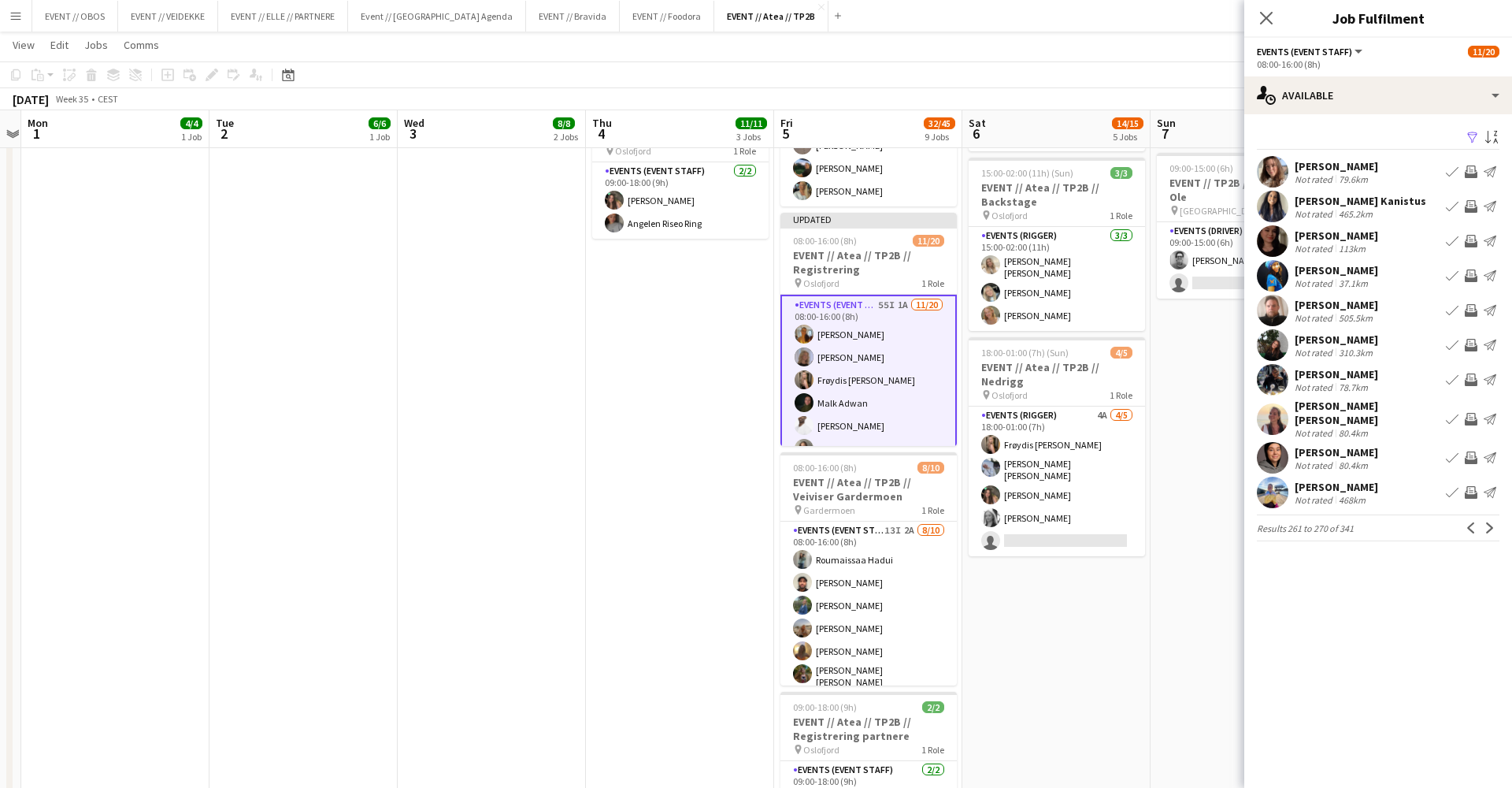
click at [1384, 405] on div "[PERSON_NAME] [PERSON_NAME]" at bounding box center [1367, 413] width 145 height 28
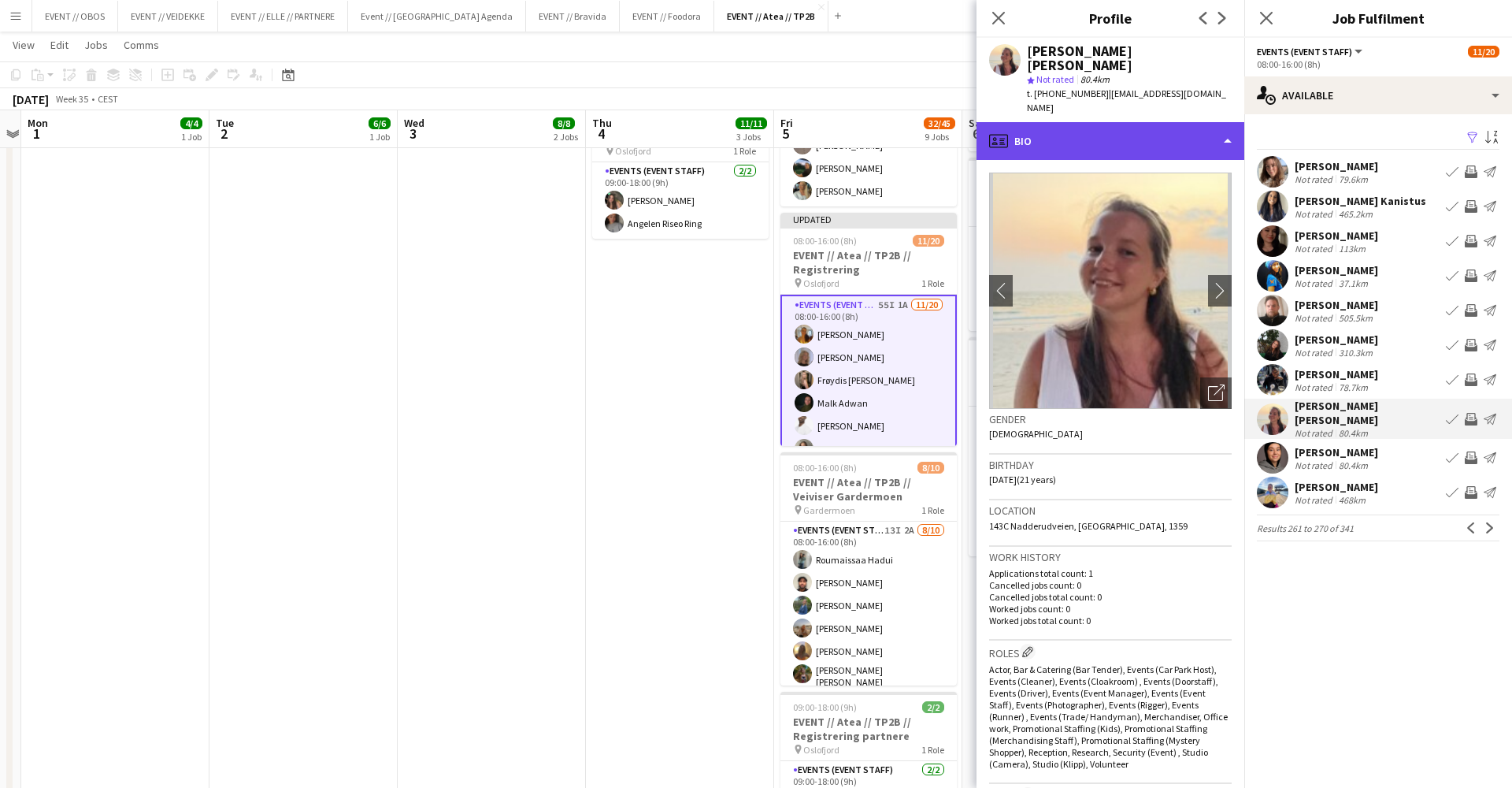
click at [1139, 123] on div "profile Bio" at bounding box center [1111, 142] width 268 height 38
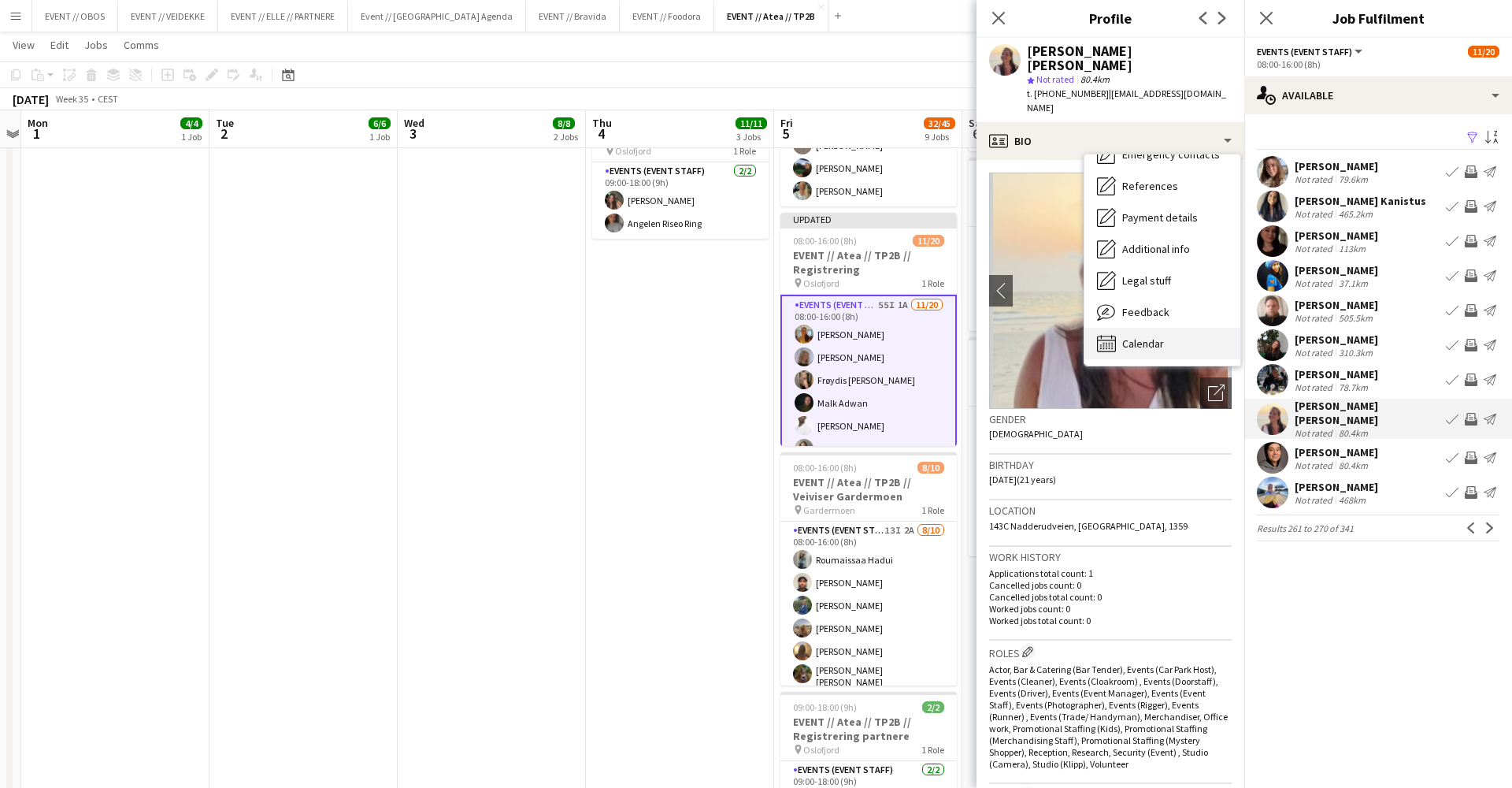
scroll to position [149, 0]
click at [1183, 328] on div "Calendar Calendar" at bounding box center [1162, 344] width 156 height 31
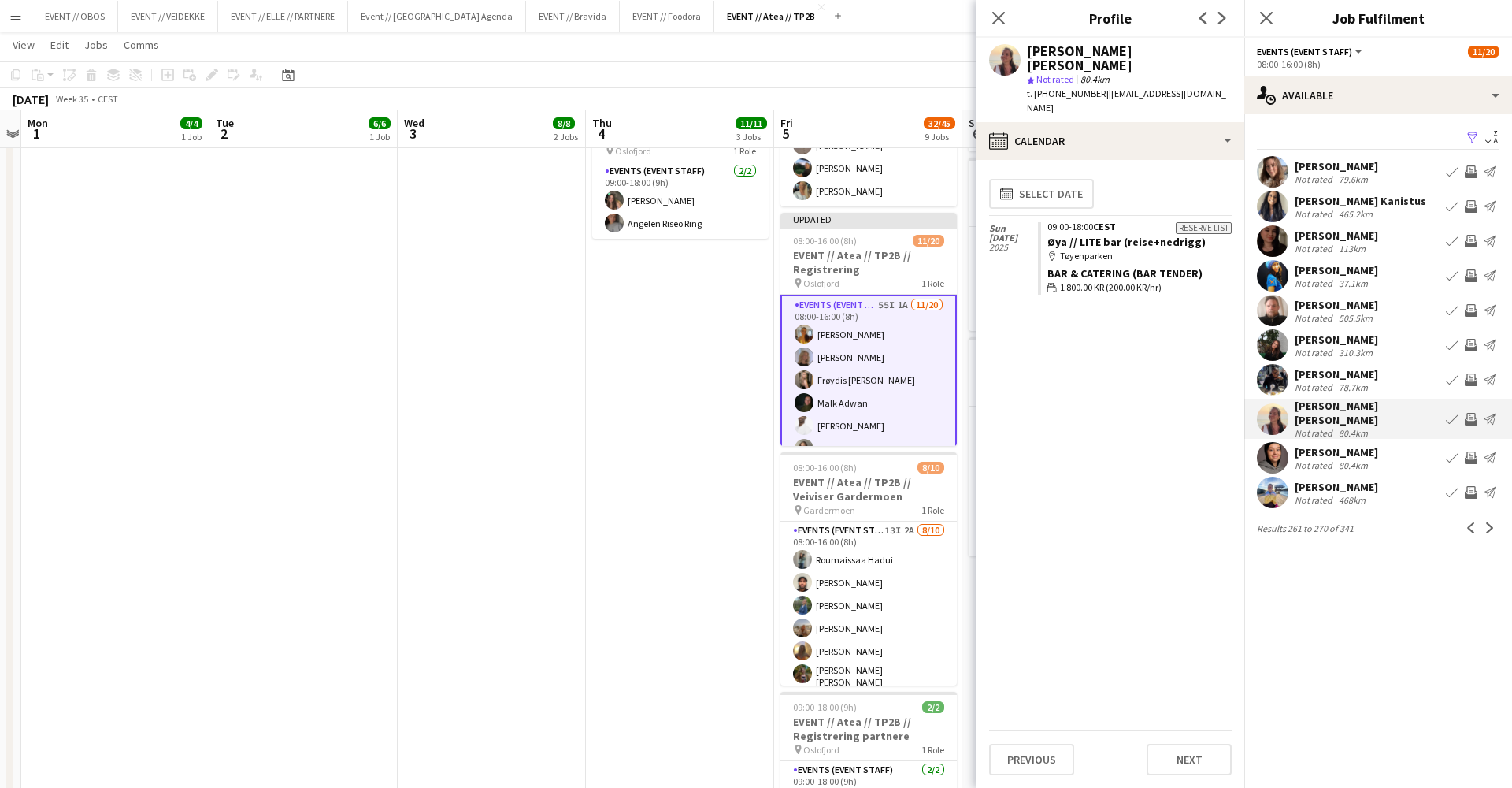
click at [1470, 416] on app-icon "Invite crew" at bounding box center [1471, 419] width 12 height 12
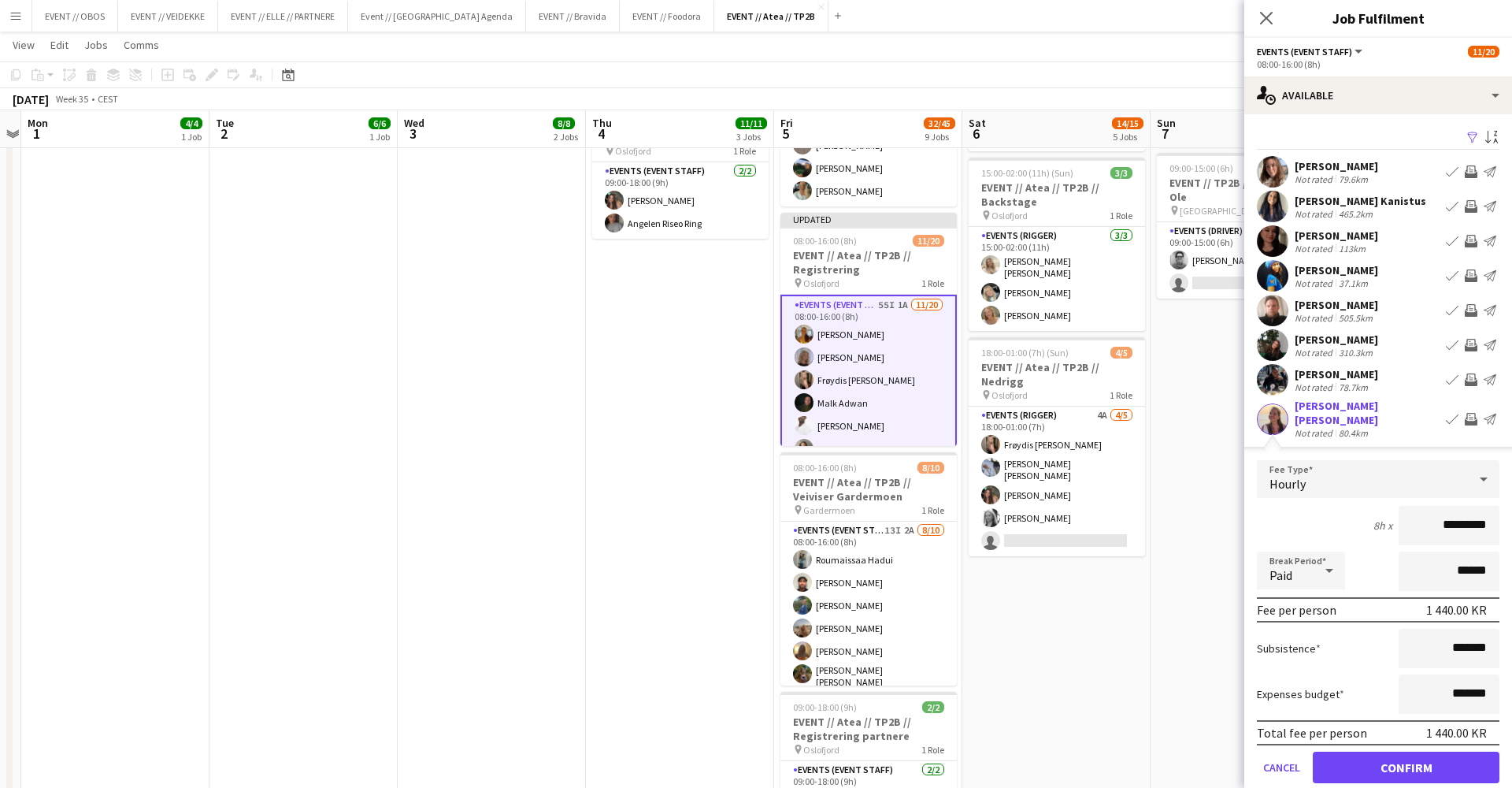
click at [1397, 757] on button "Confirm" at bounding box center [1406, 767] width 187 height 31
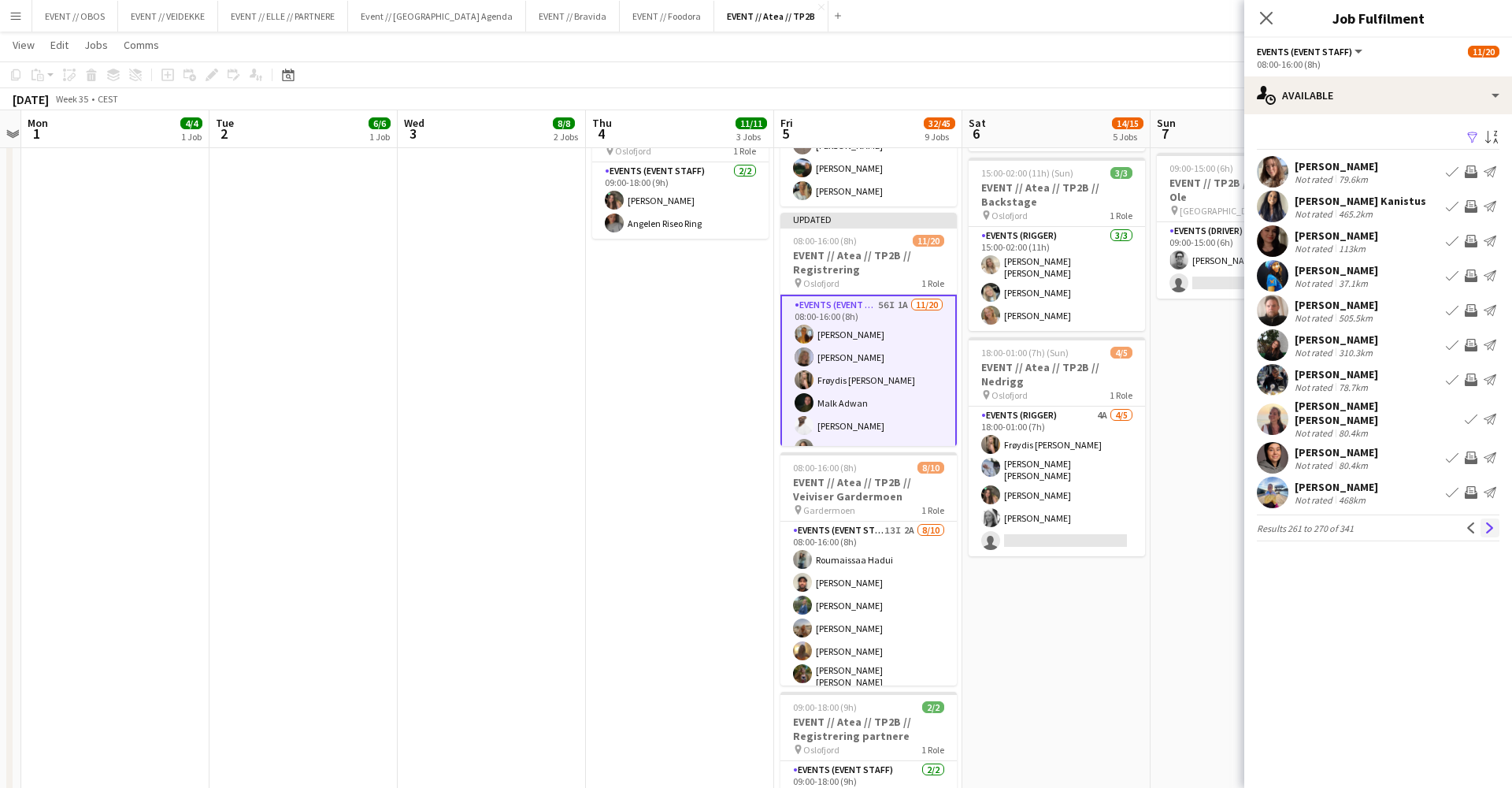
click at [1493, 523] on app-icon "Next" at bounding box center [1490, 527] width 11 height 11
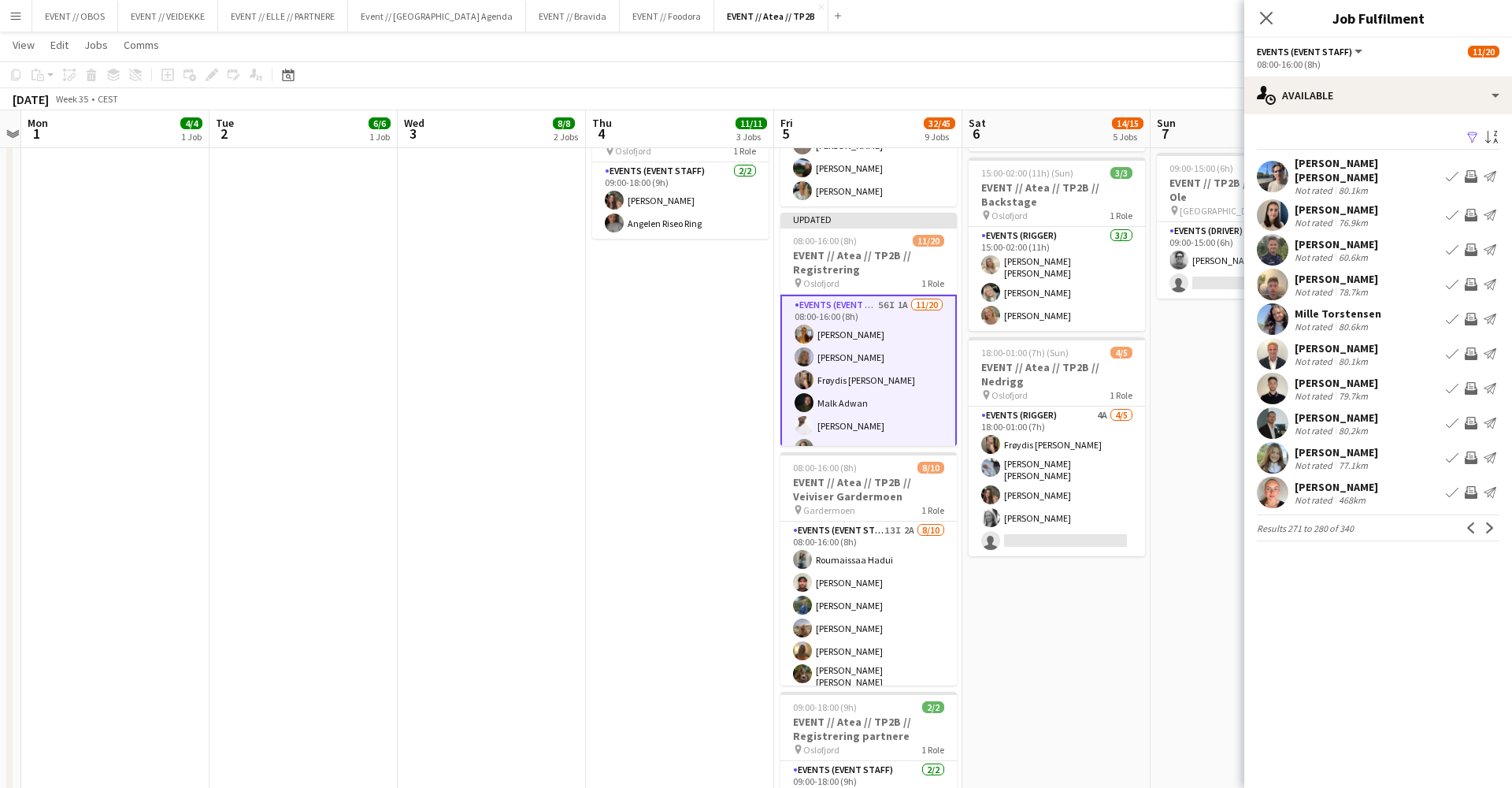
click at [1288, 211] on app-user-avatar at bounding box center [1273, 215] width 31 height 31
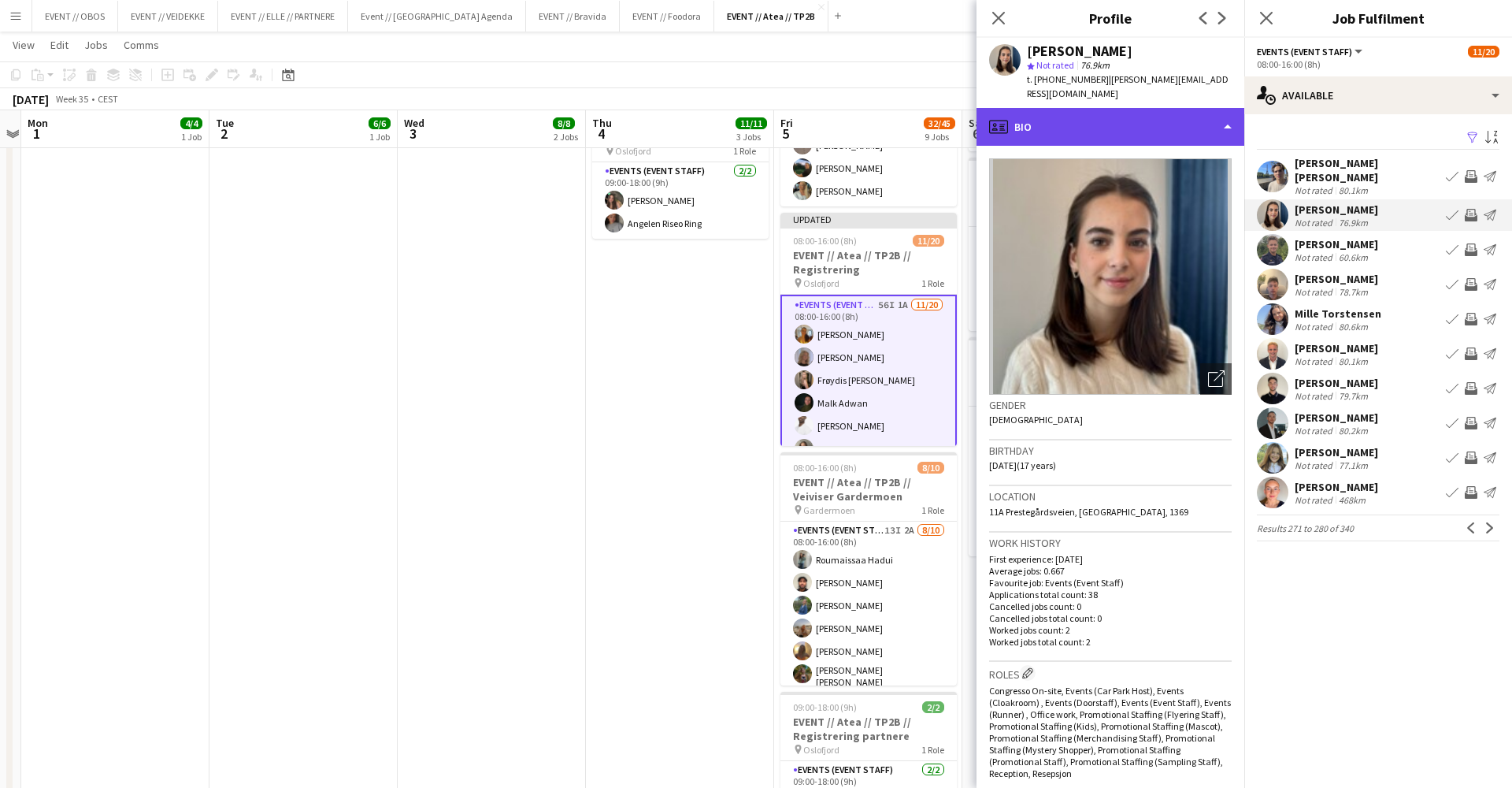
click at [1169, 116] on div "profile Bio" at bounding box center [1111, 127] width 268 height 38
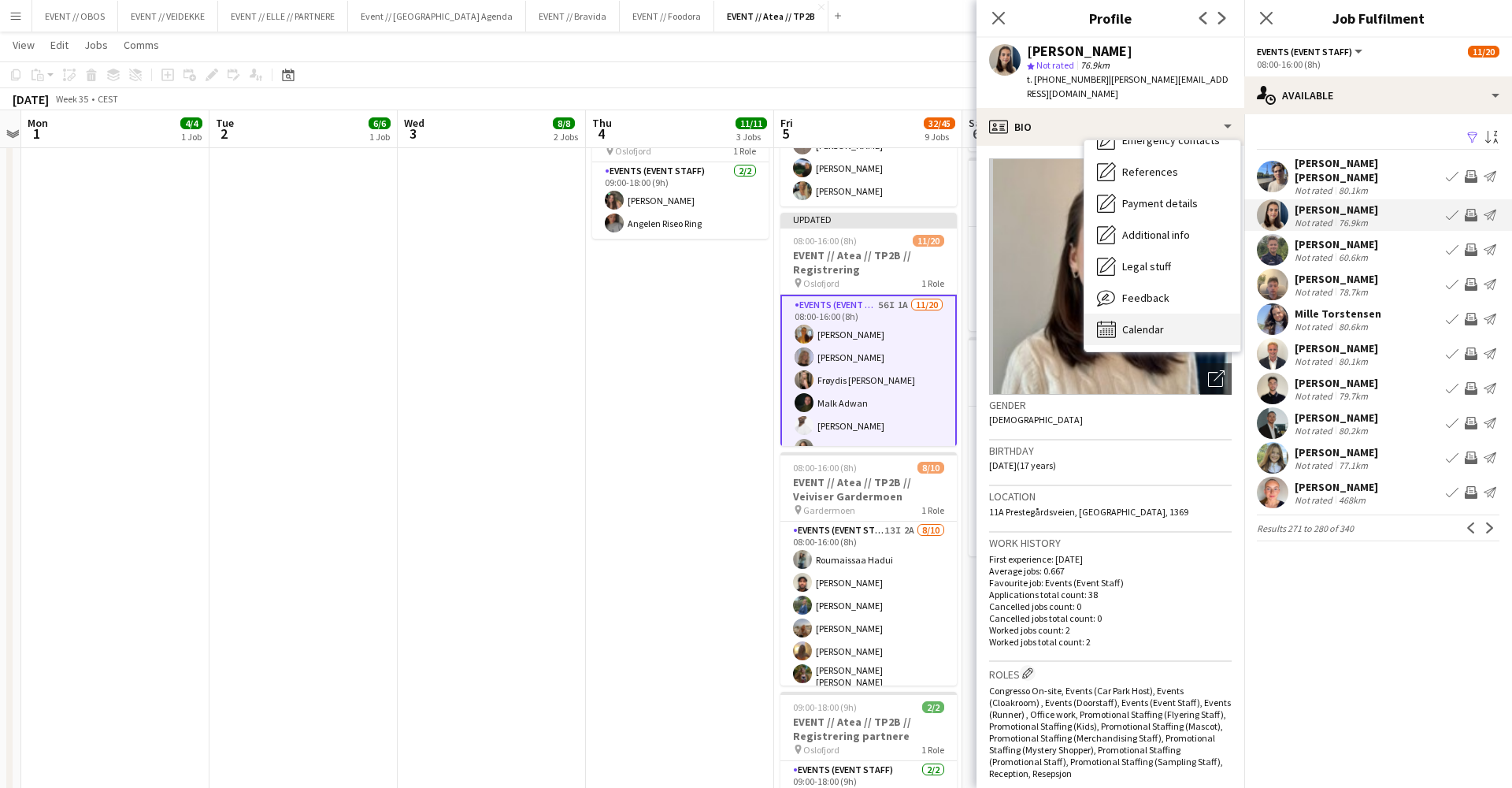
scroll to position [148, 0]
click at [1182, 314] on div "Calendar Calendar" at bounding box center [1162, 329] width 156 height 31
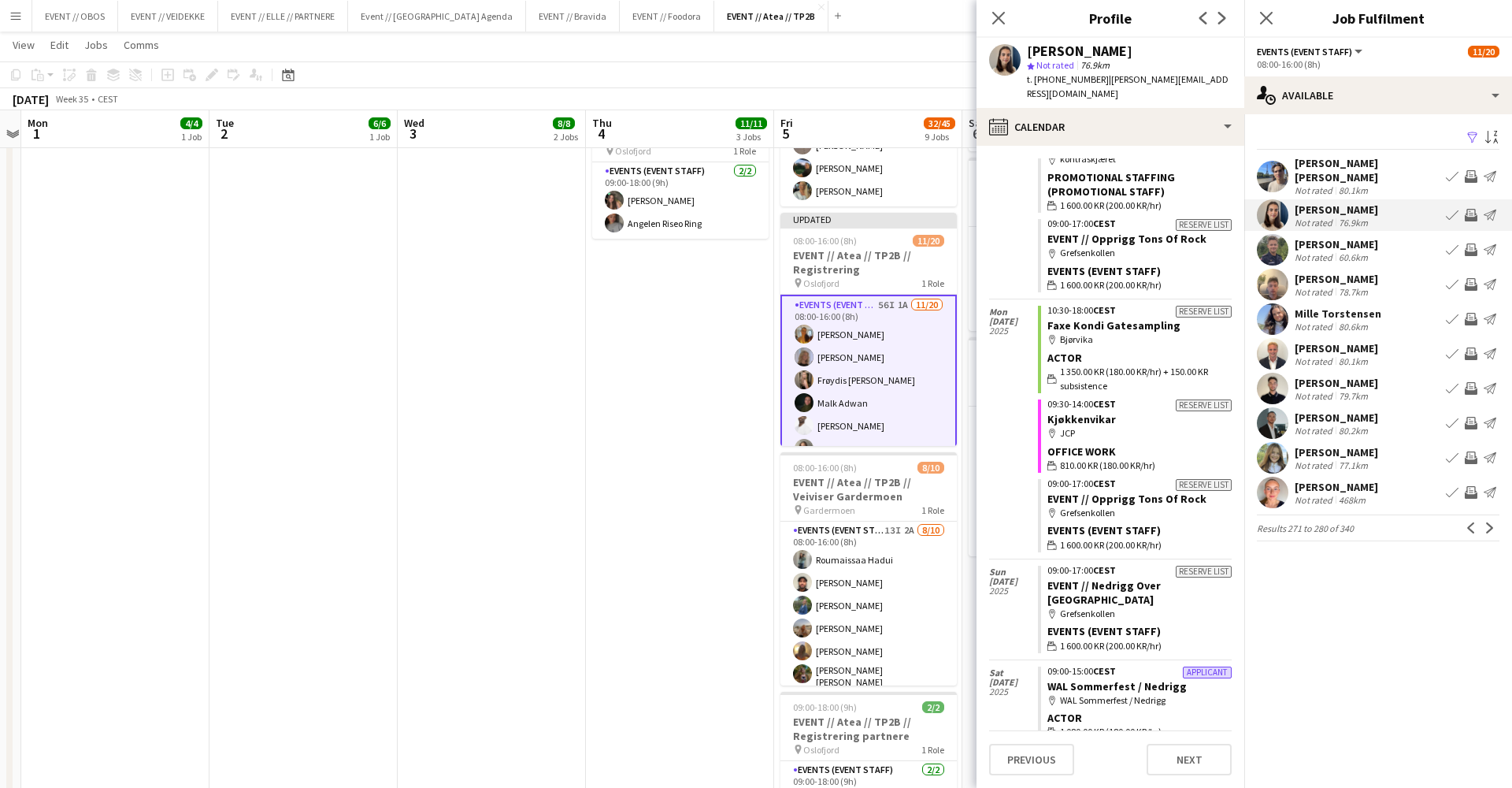
scroll to position [2575, 0]
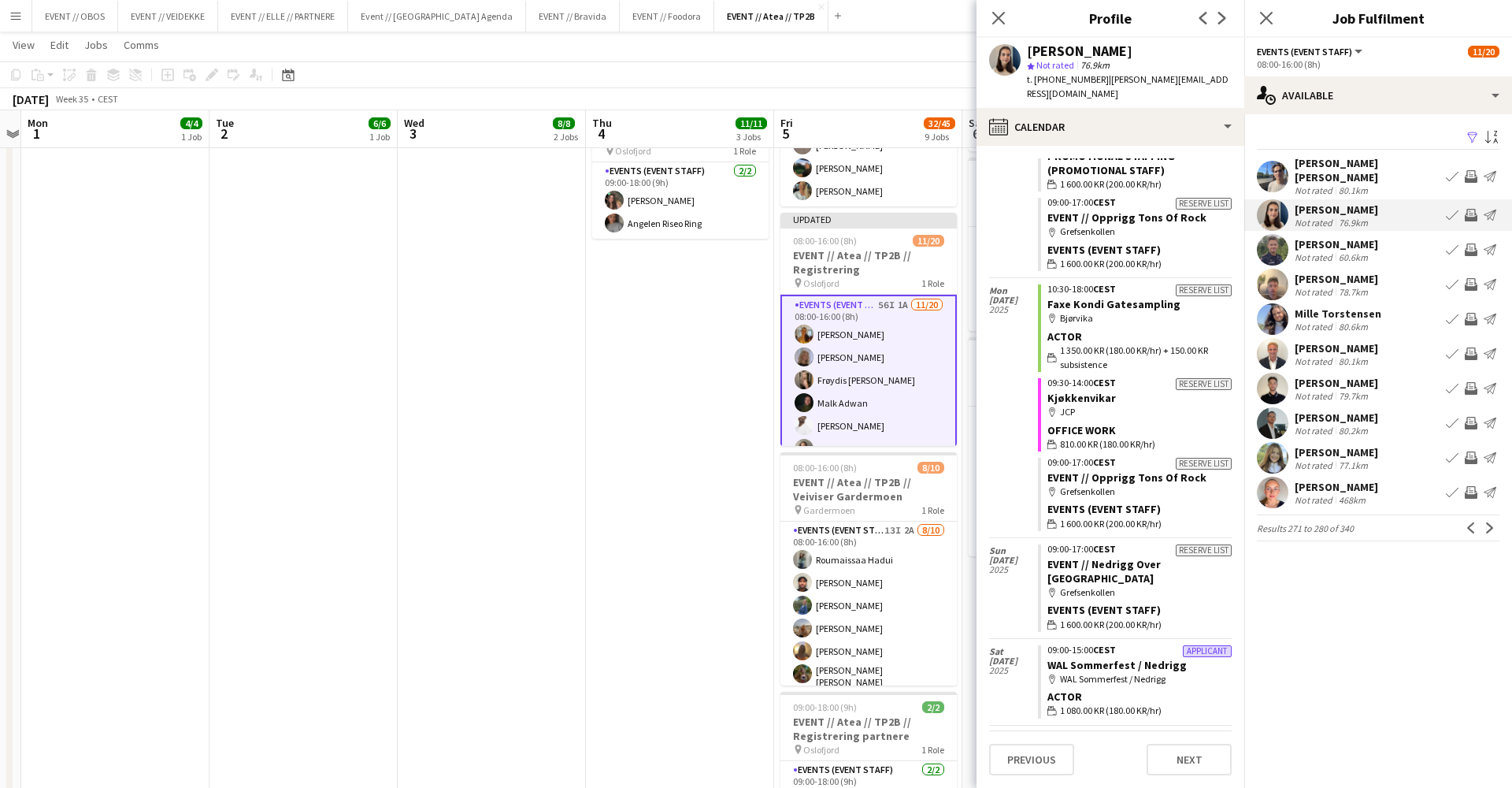
click at [1469, 209] on app-icon "Invite crew" at bounding box center [1471, 214] width 12 height 12
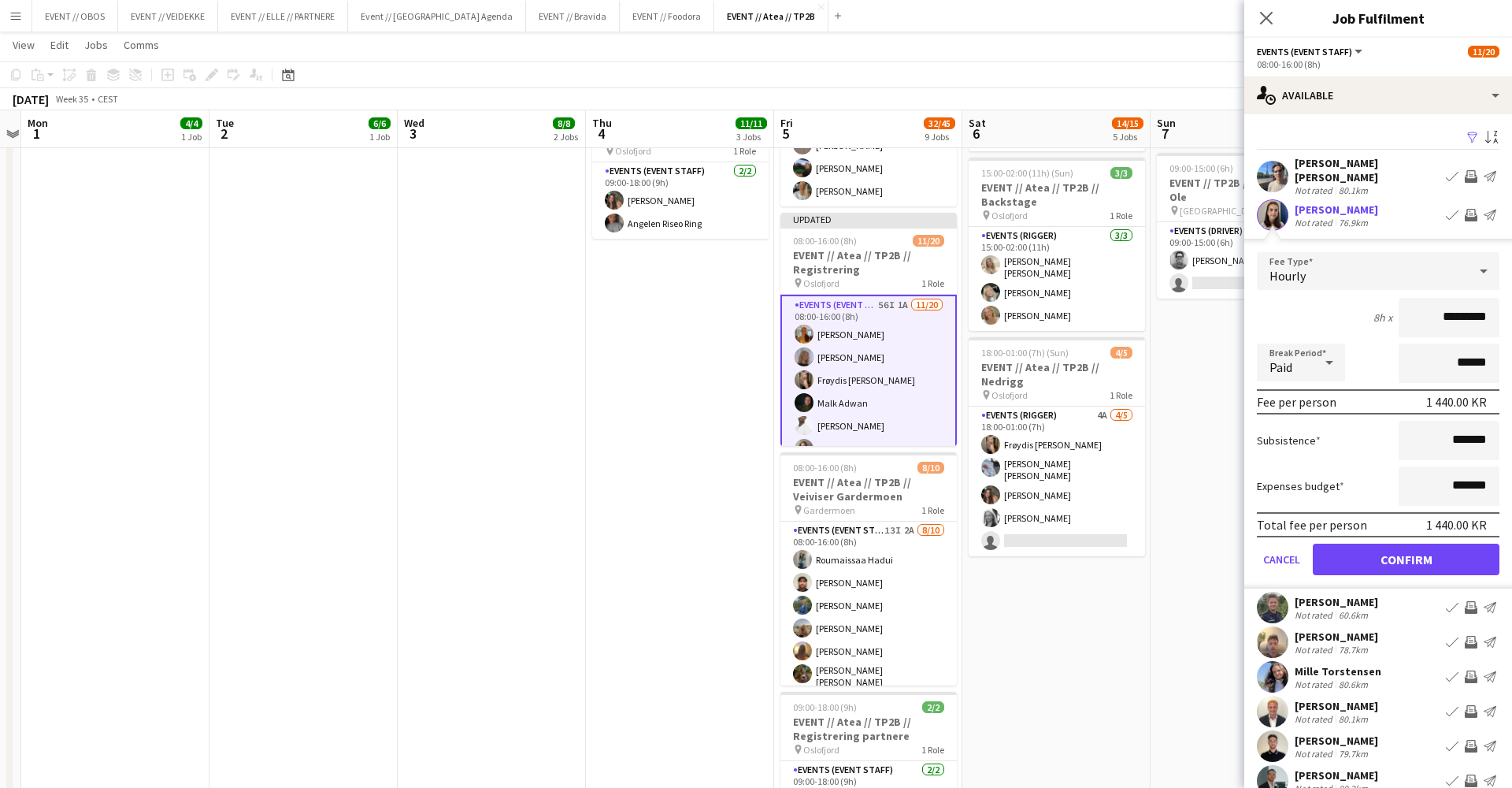
click at [1409, 550] on button "Confirm" at bounding box center [1406, 560] width 187 height 31
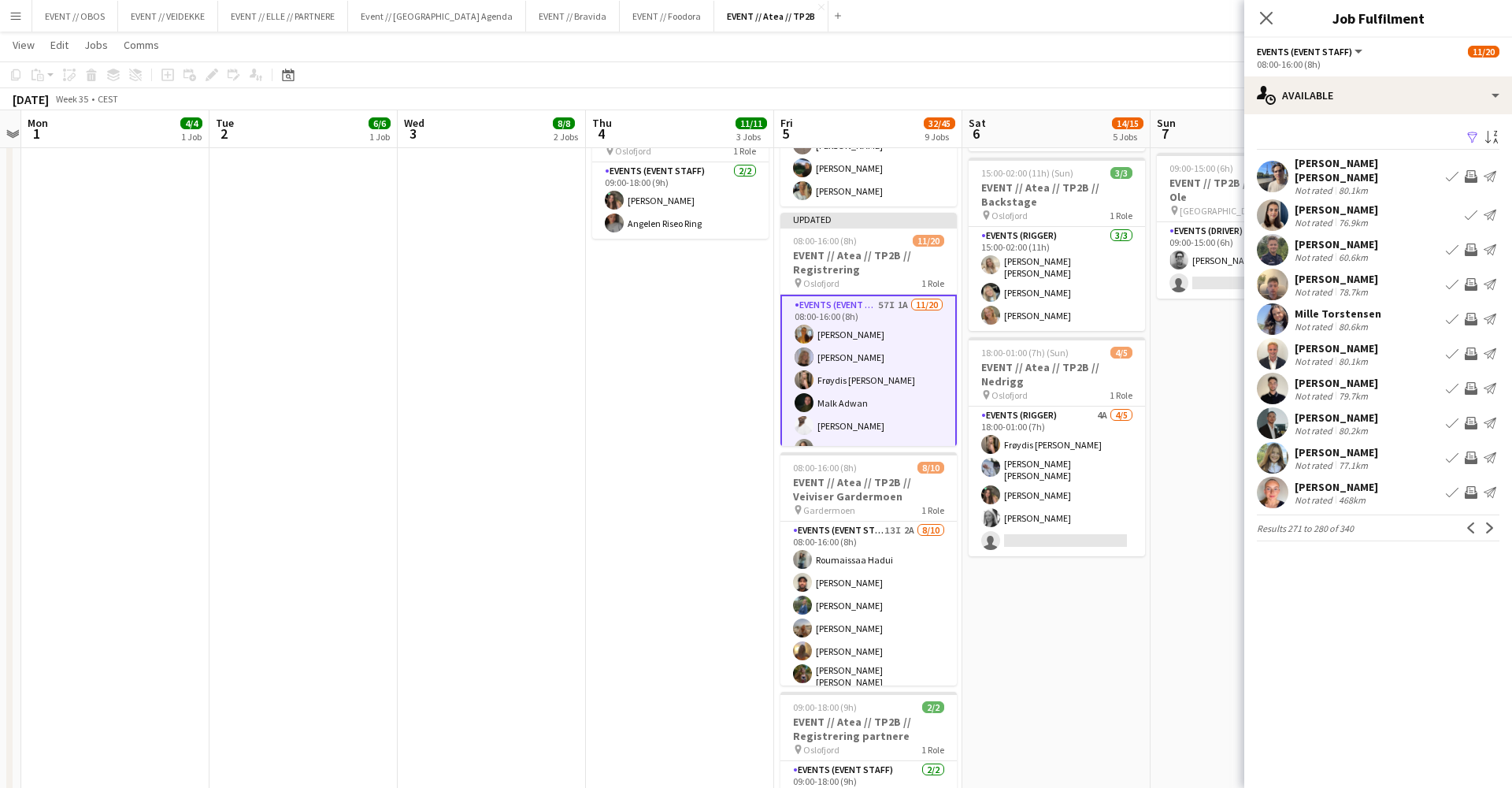
click at [1274, 310] on app-user-avatar at bounding box center [1273, 319] width 31 height 31
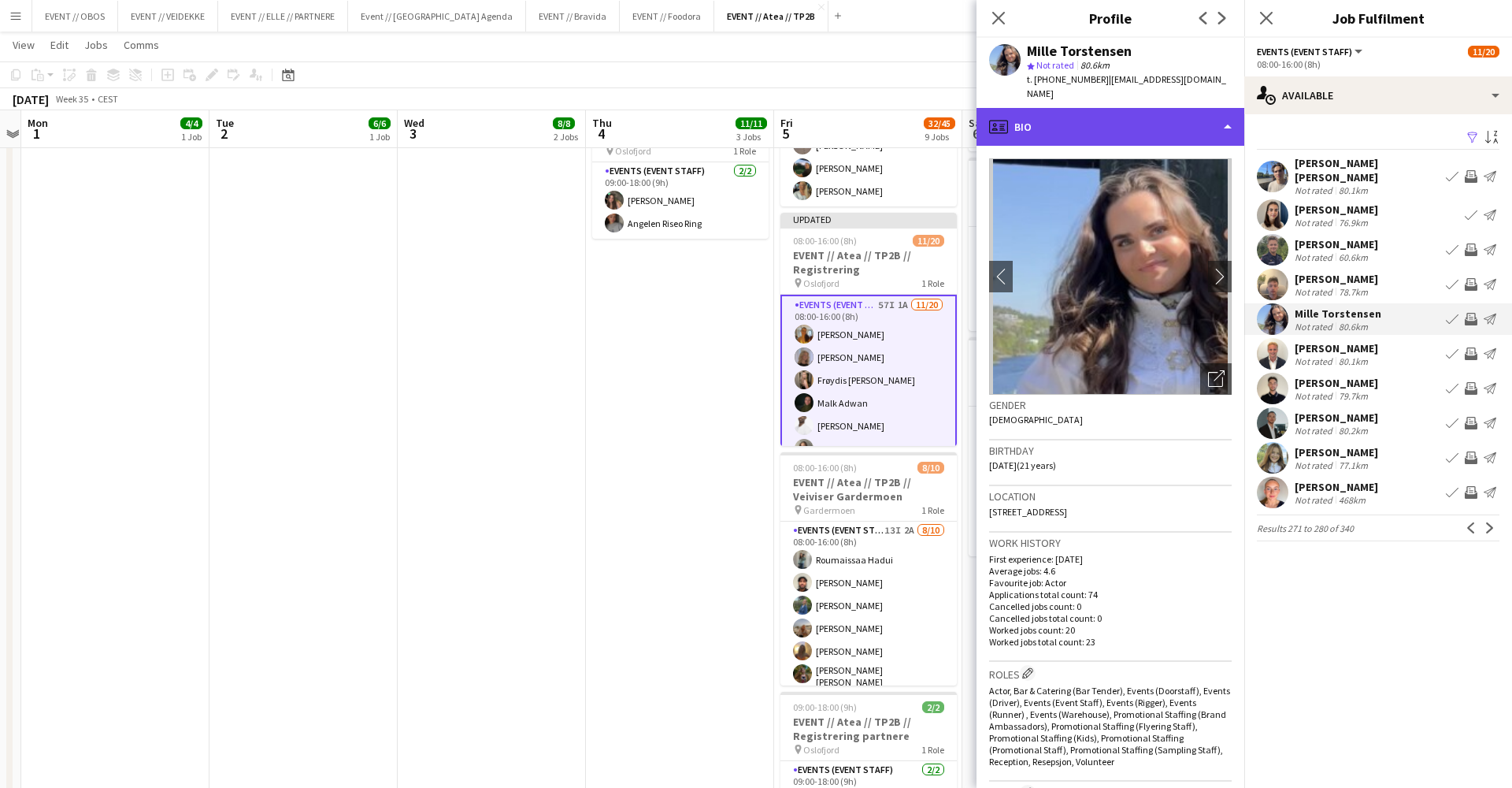
click at [1169, 119] on div "profile Bio" at bounding box center [1111, 127] width 268 height 38
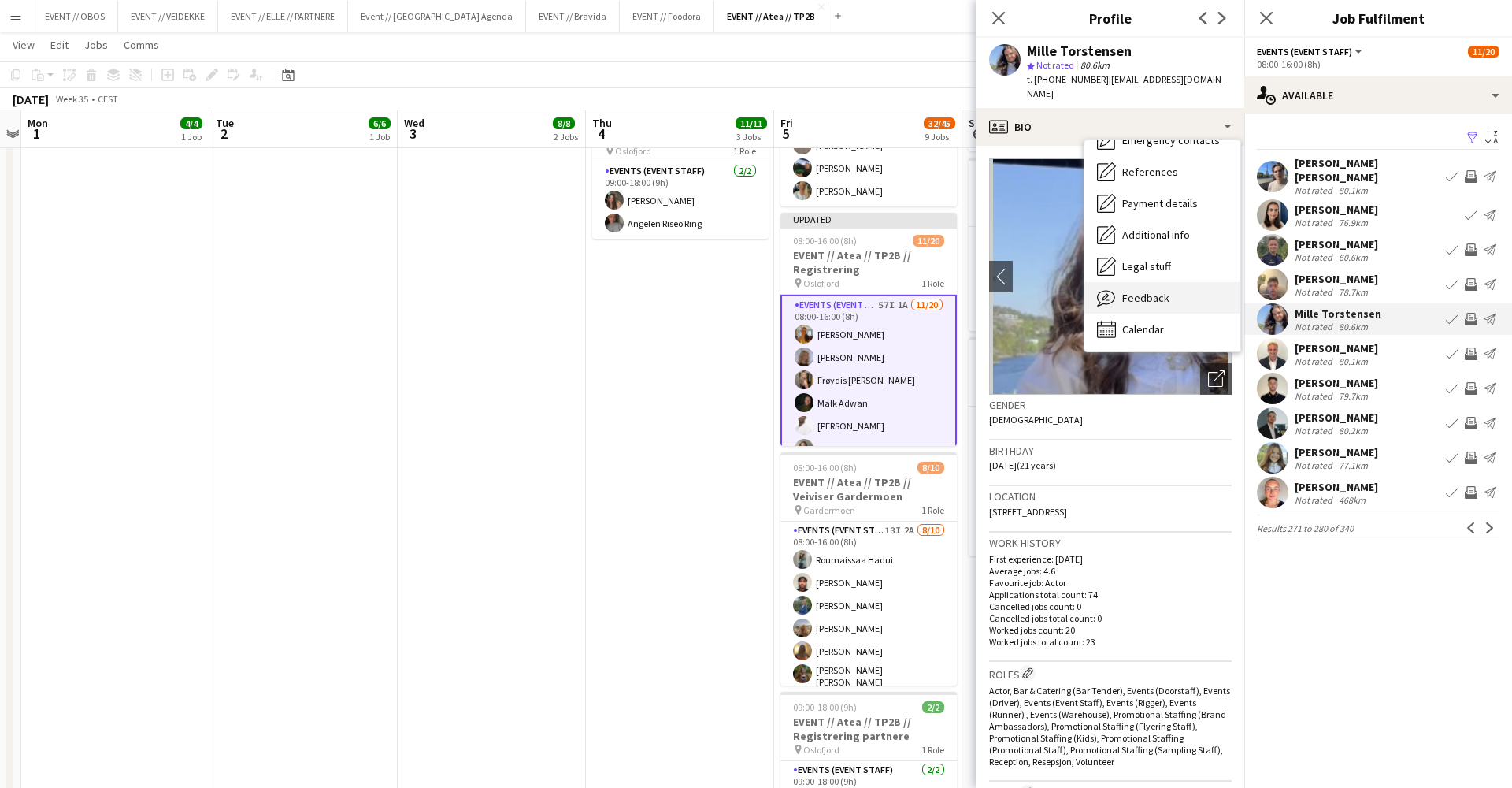
scroll to position [148, 0]
drag, startPoint x: 1183, startPoint y: 296, endPoint x: 1178, endPoint y: 305, distance: 10.3
click at [1177, 306] on div "Bio Bio Company application Company application Employment Employment About you…" at bounding box center [1162, 245] width 156 height 211
click at [1178, 314] on div "Calendar Calendar" at bounding box center [1162, 329] width 156 height 31
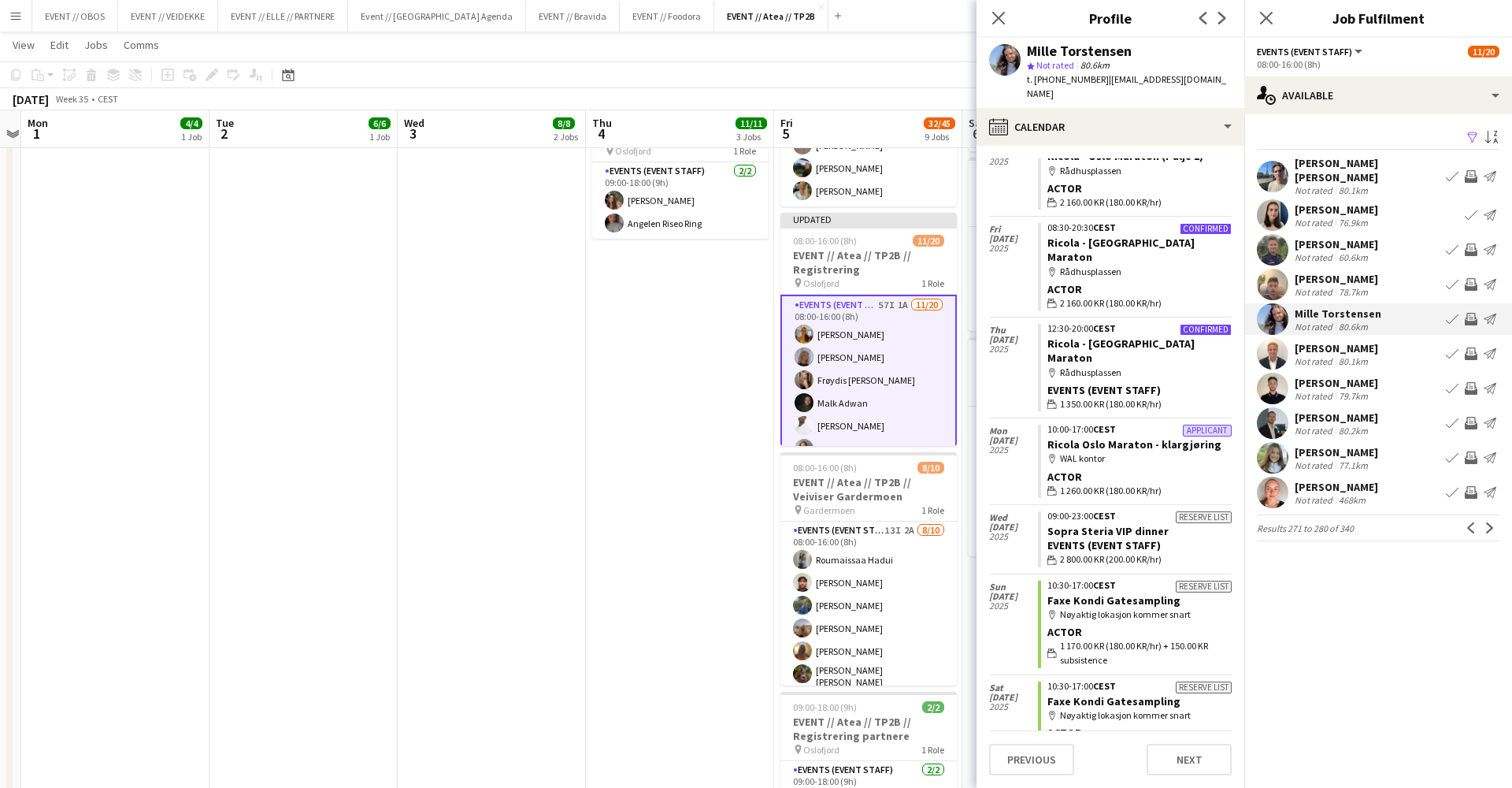
scroll to position [895, 0]
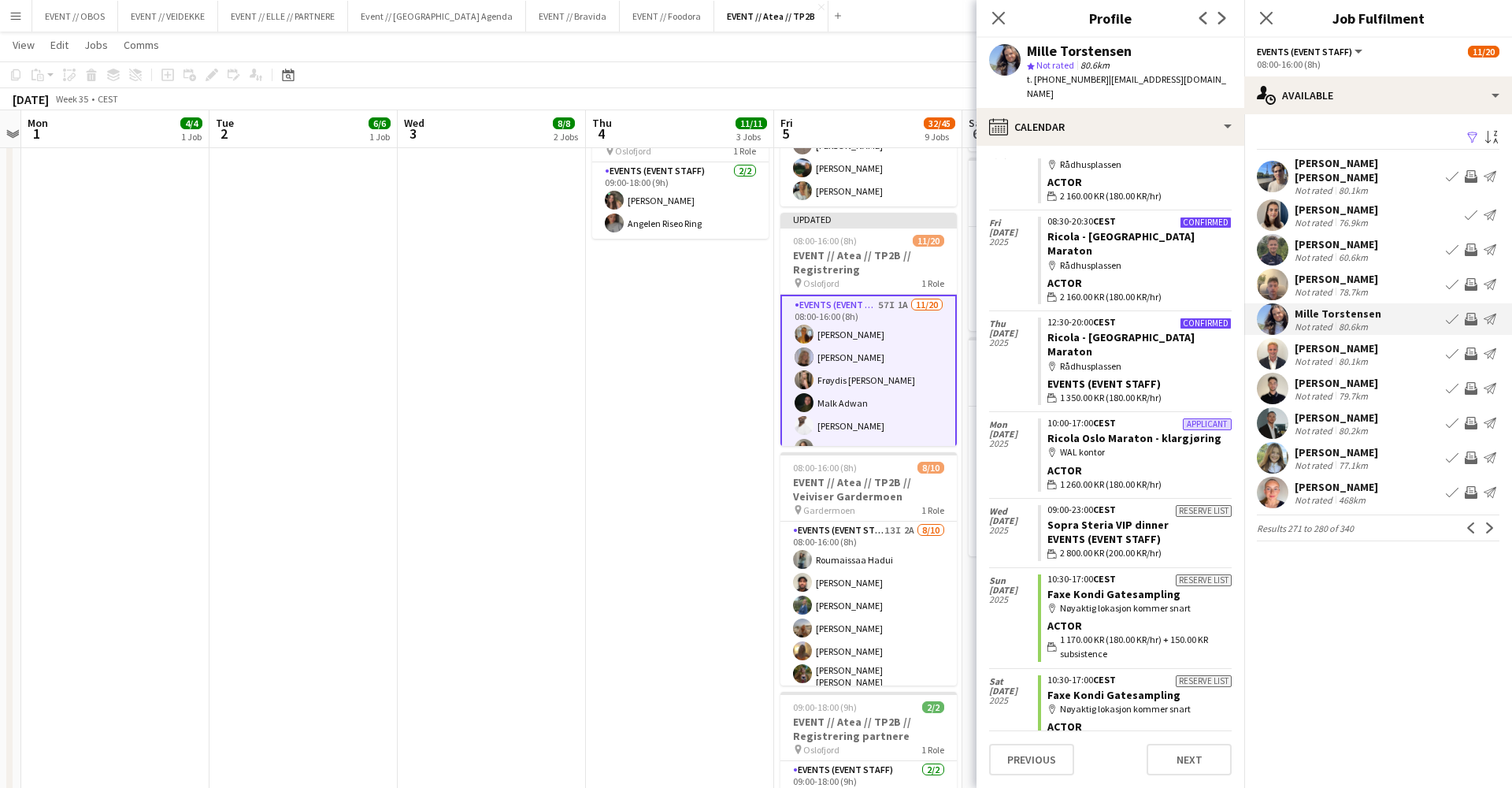
click at [1469, 313] on app-icon "Invite crew" at bounding box center [1471, 319] width 12 height 12
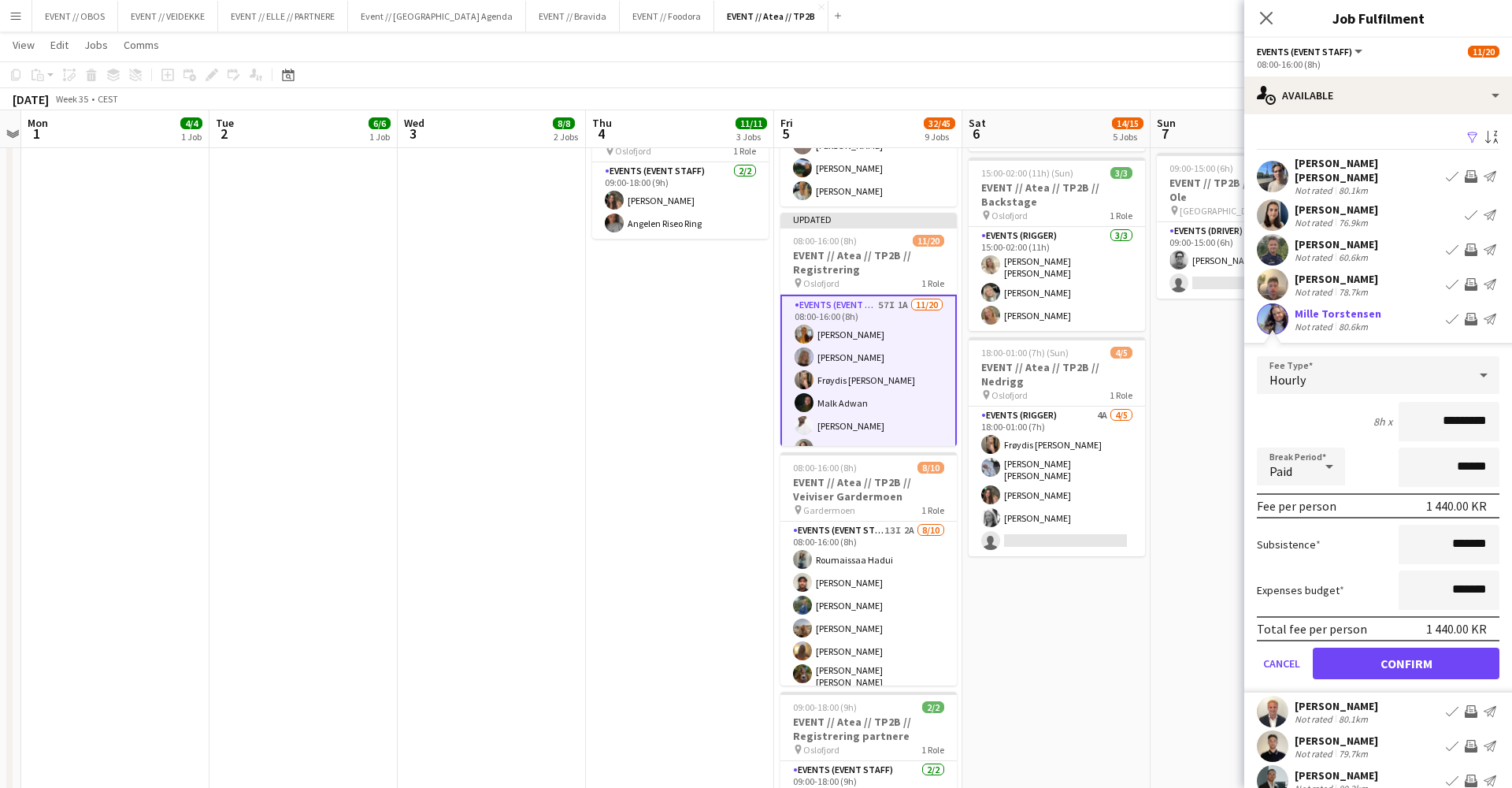
click at [1409, 656] on button "Confirm" at bounding box center [1406, 663] width 187 height 31
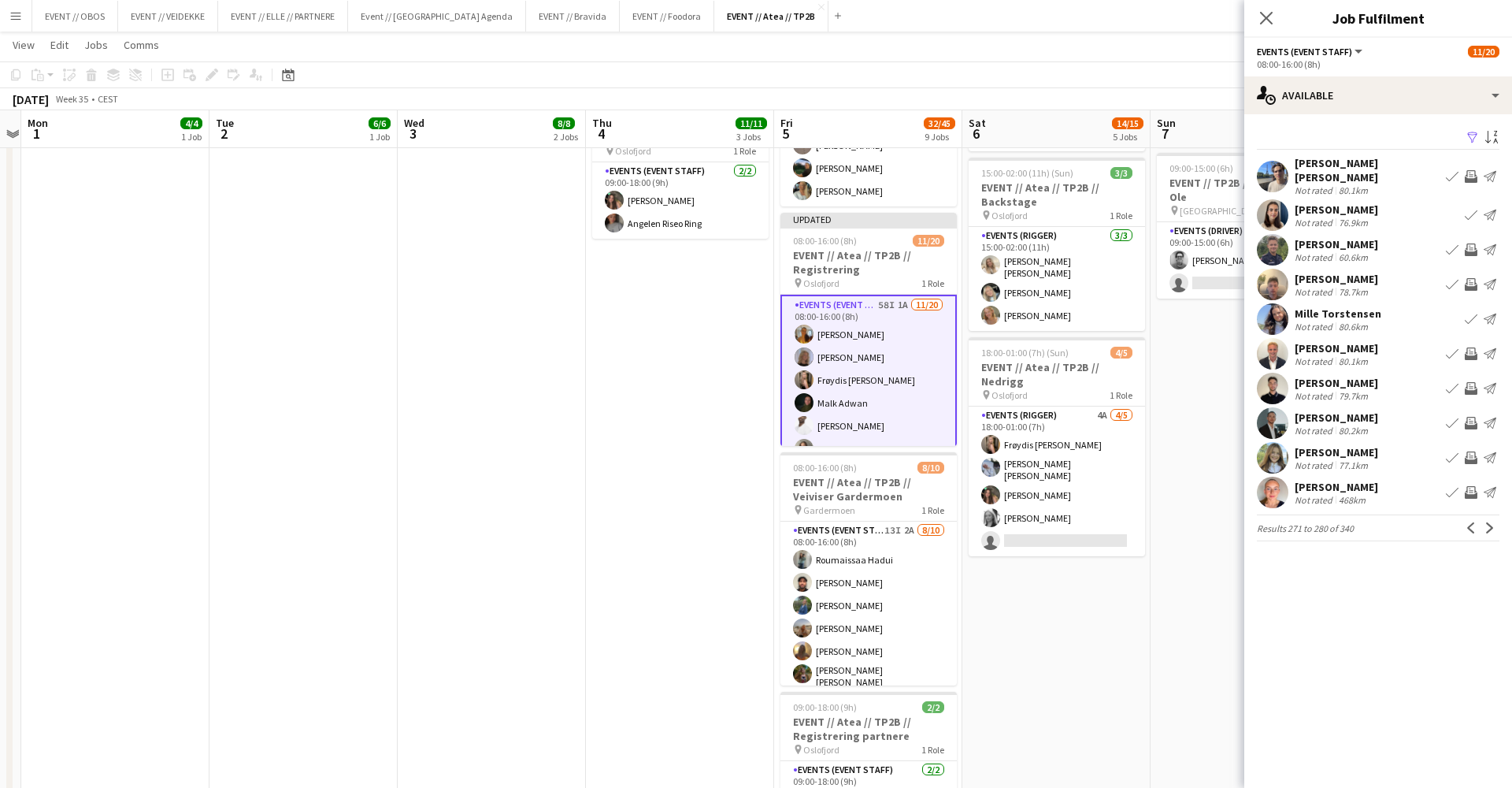
click at [1397, 442] on div "[PERSON_NAME] Not rated 77.1km Book crew Invite crew Send notification" at bounding box center [1379, 458] width 268 height 31
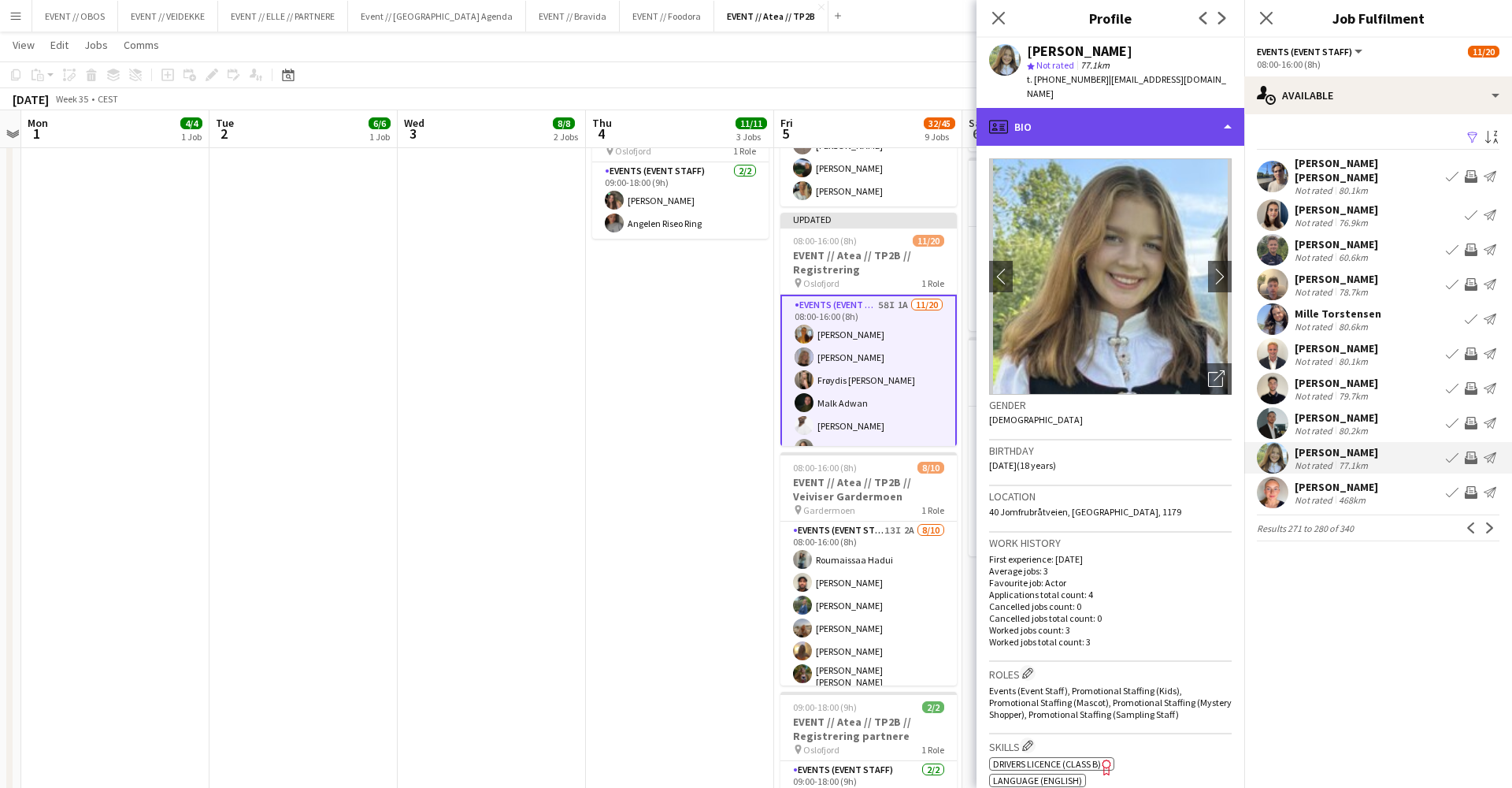
click at [1145, 113] on div "profile Bio" at bounding box center [1111, 127] width 268 height 38
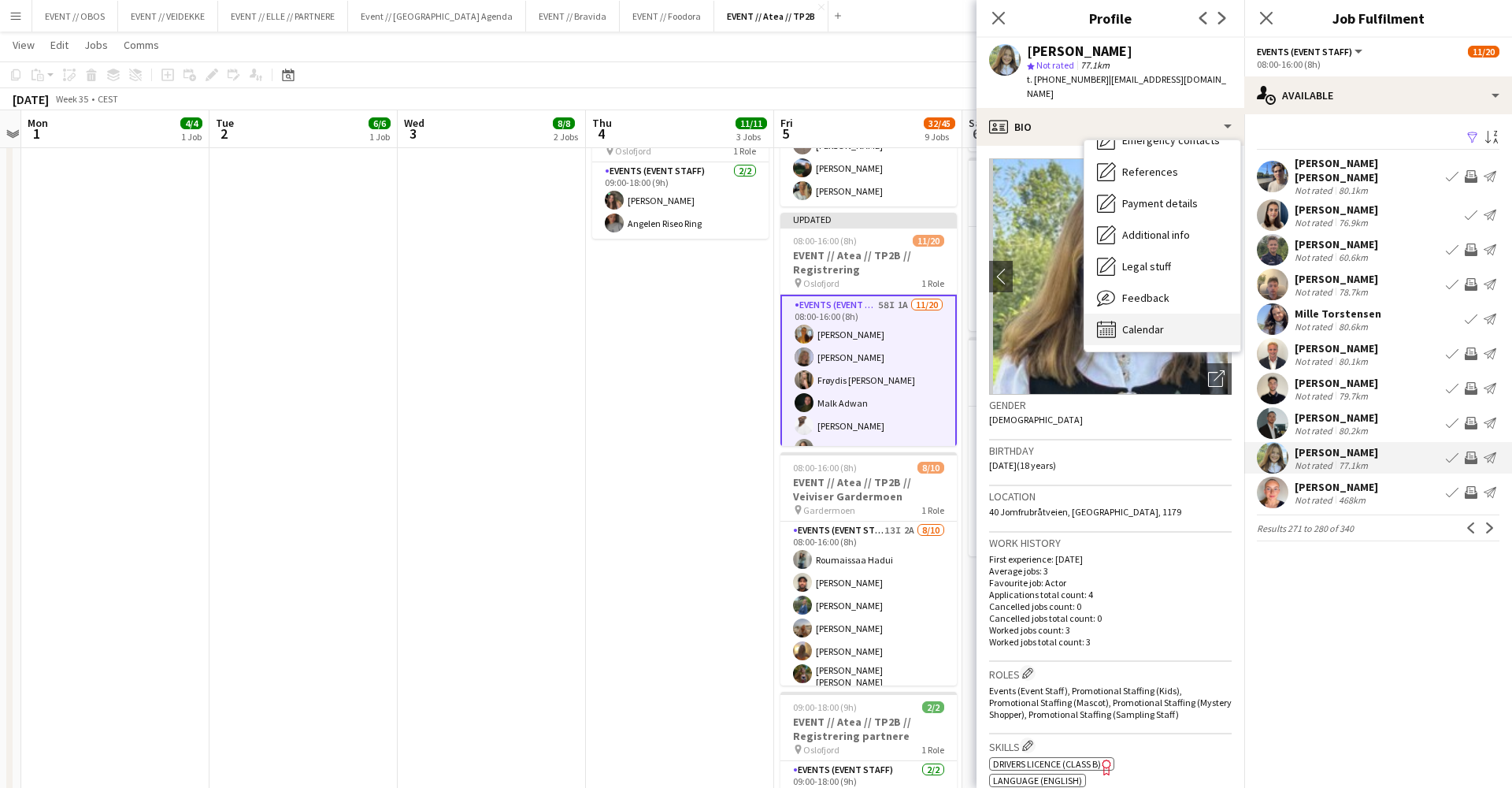
scroll to position [0, 0]
click at [1169, 396] on div "Calendar Calendar" at bounding box center [1162, 412] width 156 height 31
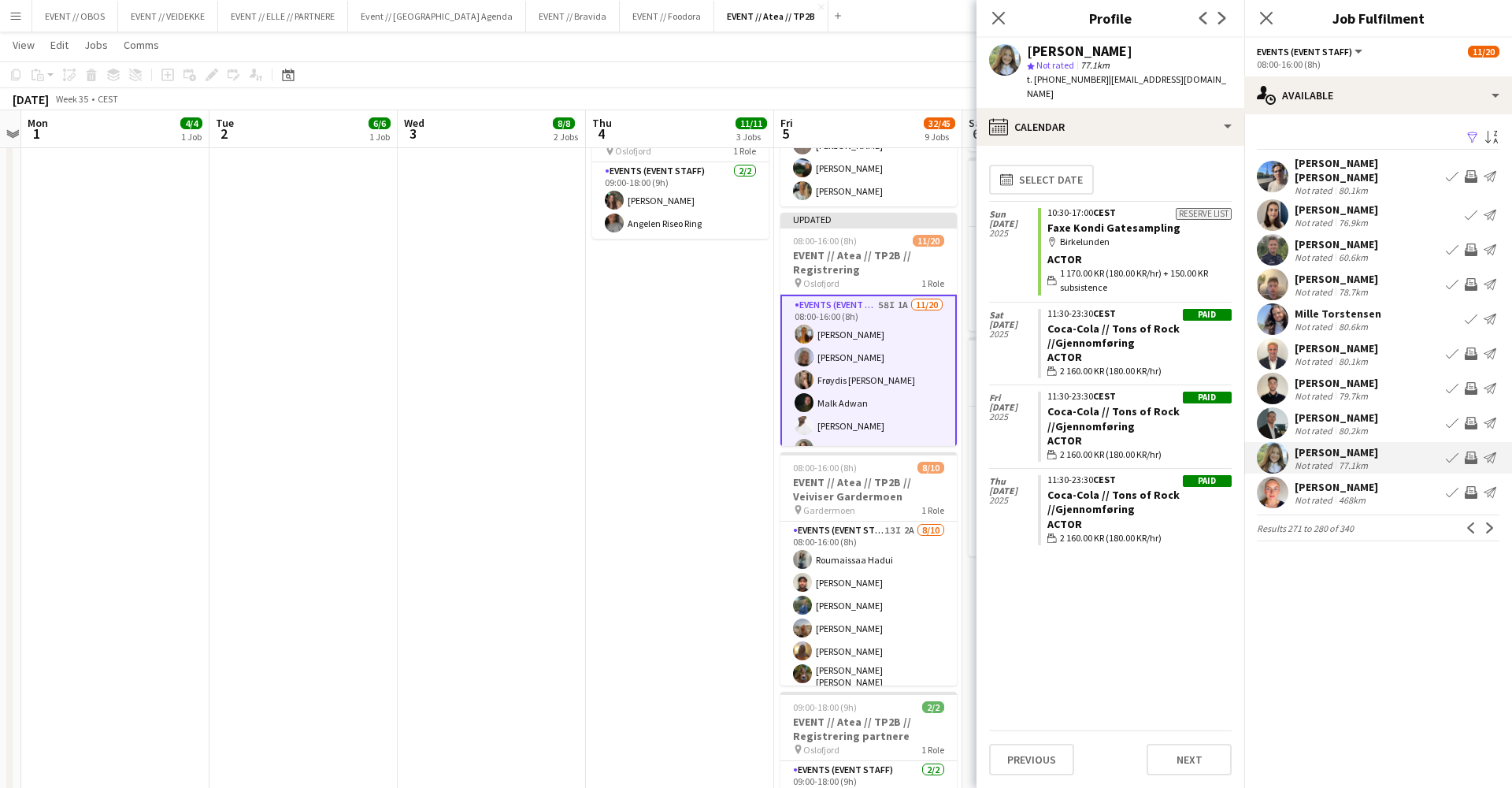
click at [1472, 451] on app-icon "Invite crew" at bounding box center [1471, 457] width 12 height 12
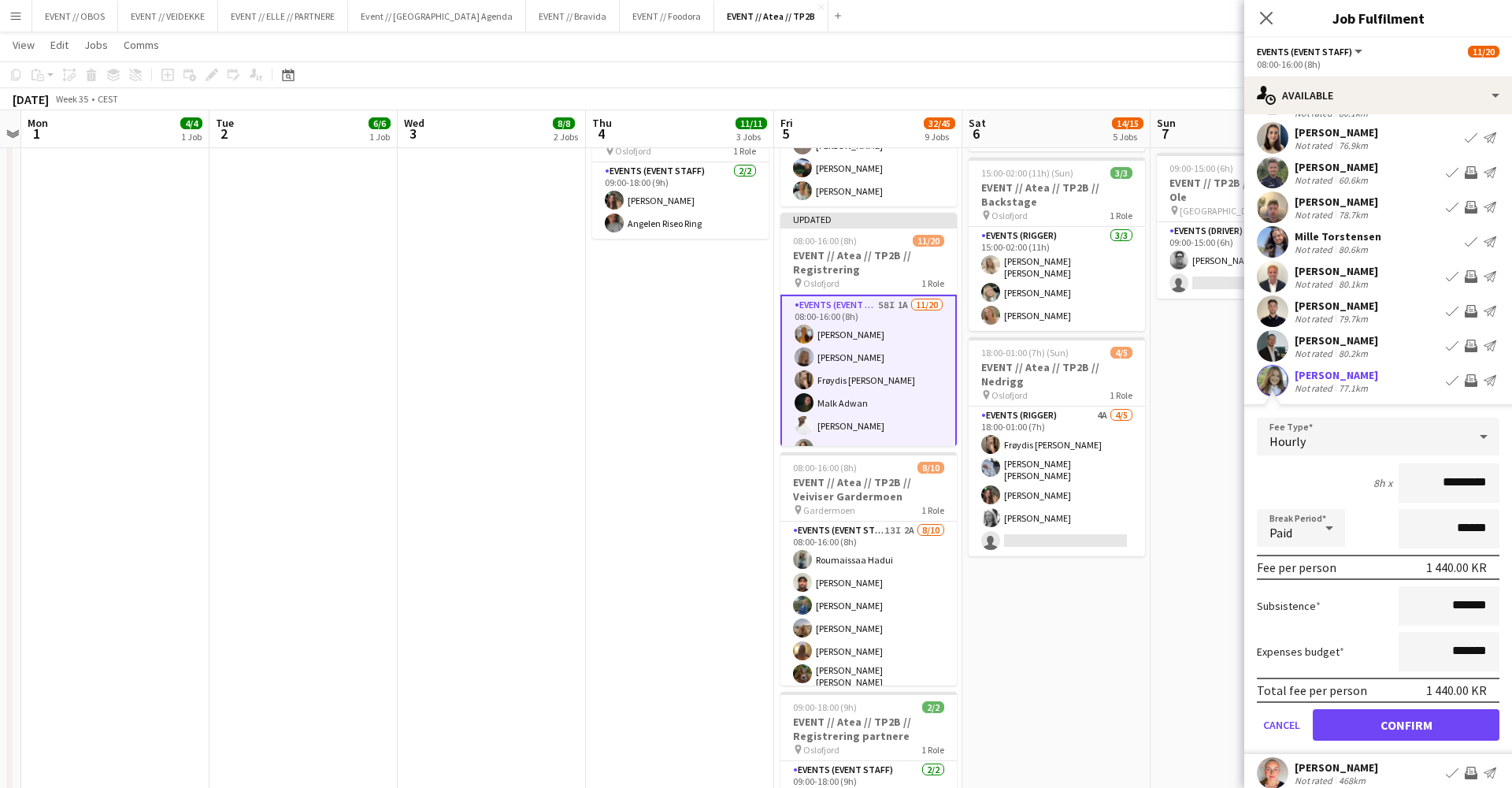
scroll to position [79, 0]
click at [1425, 709] on button "Confirm" at bounding box center [1406, 723] width 187 height 31
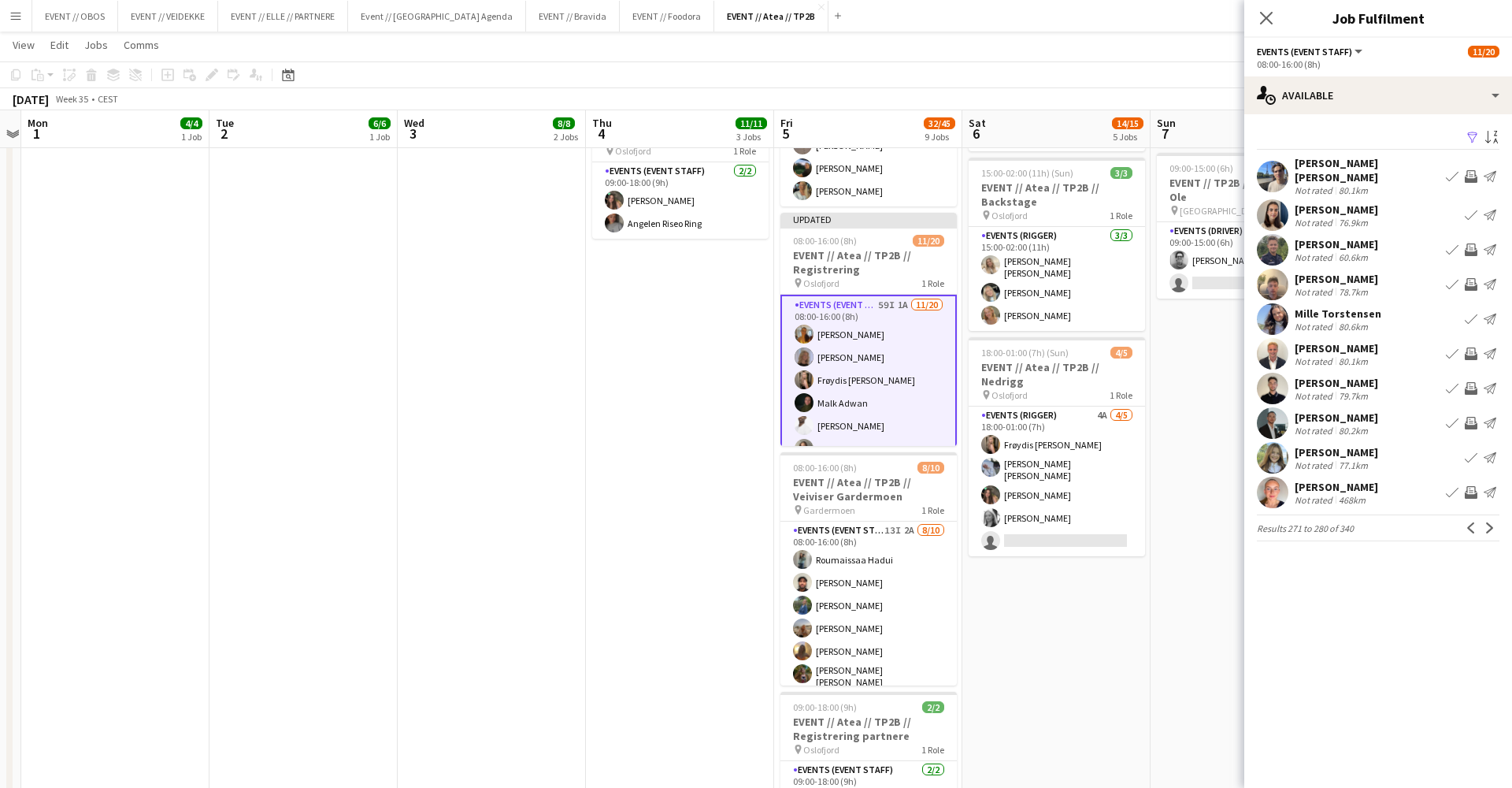
scroll to position [0, 0]
click at [1274, 480] on app-user-avatar at bounding box center [1273, 492] width 31 height 31
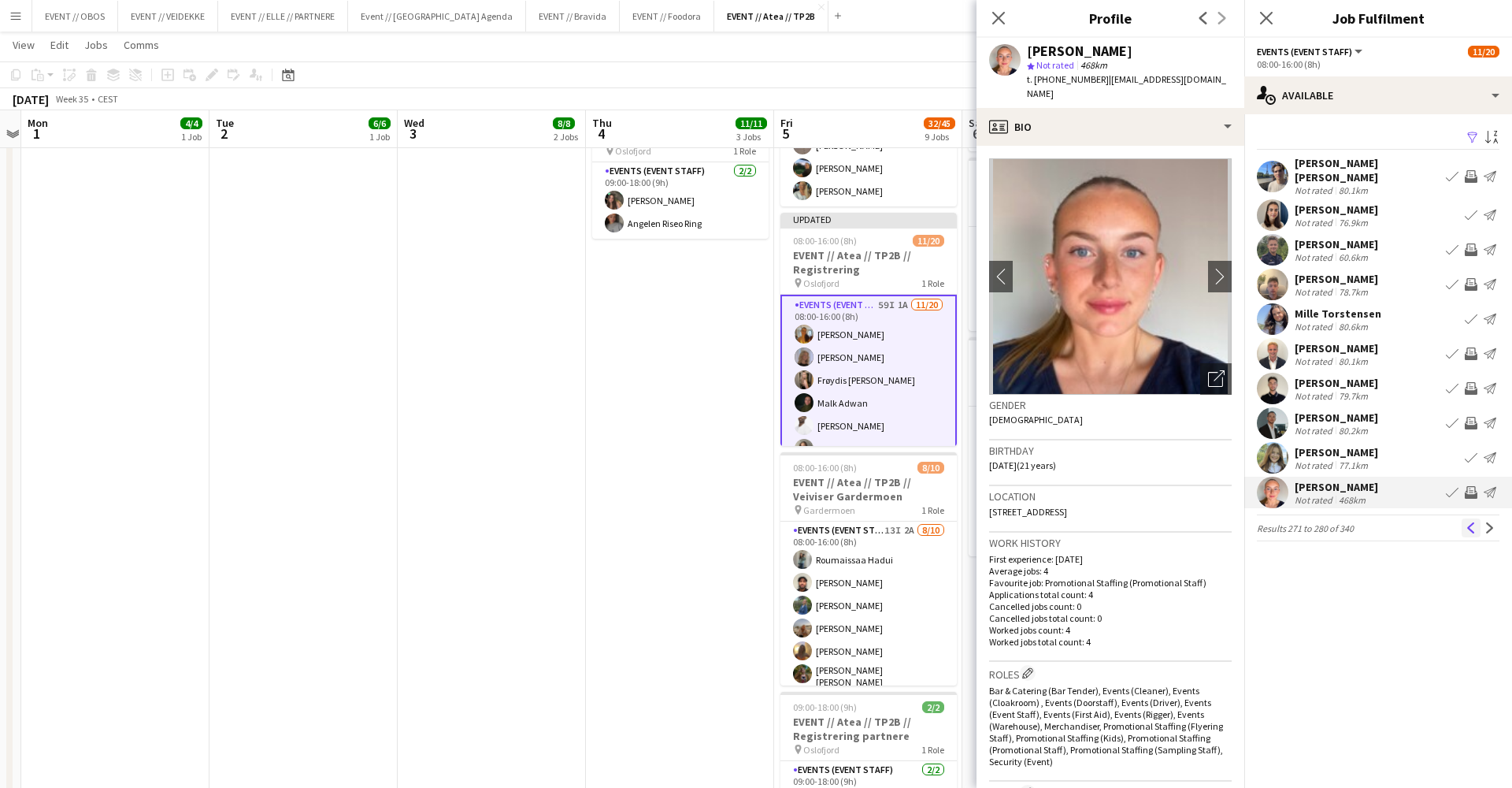
click at [1477, 518] on button "Previous" at bounding box center [1471, 527] width 19 height 19
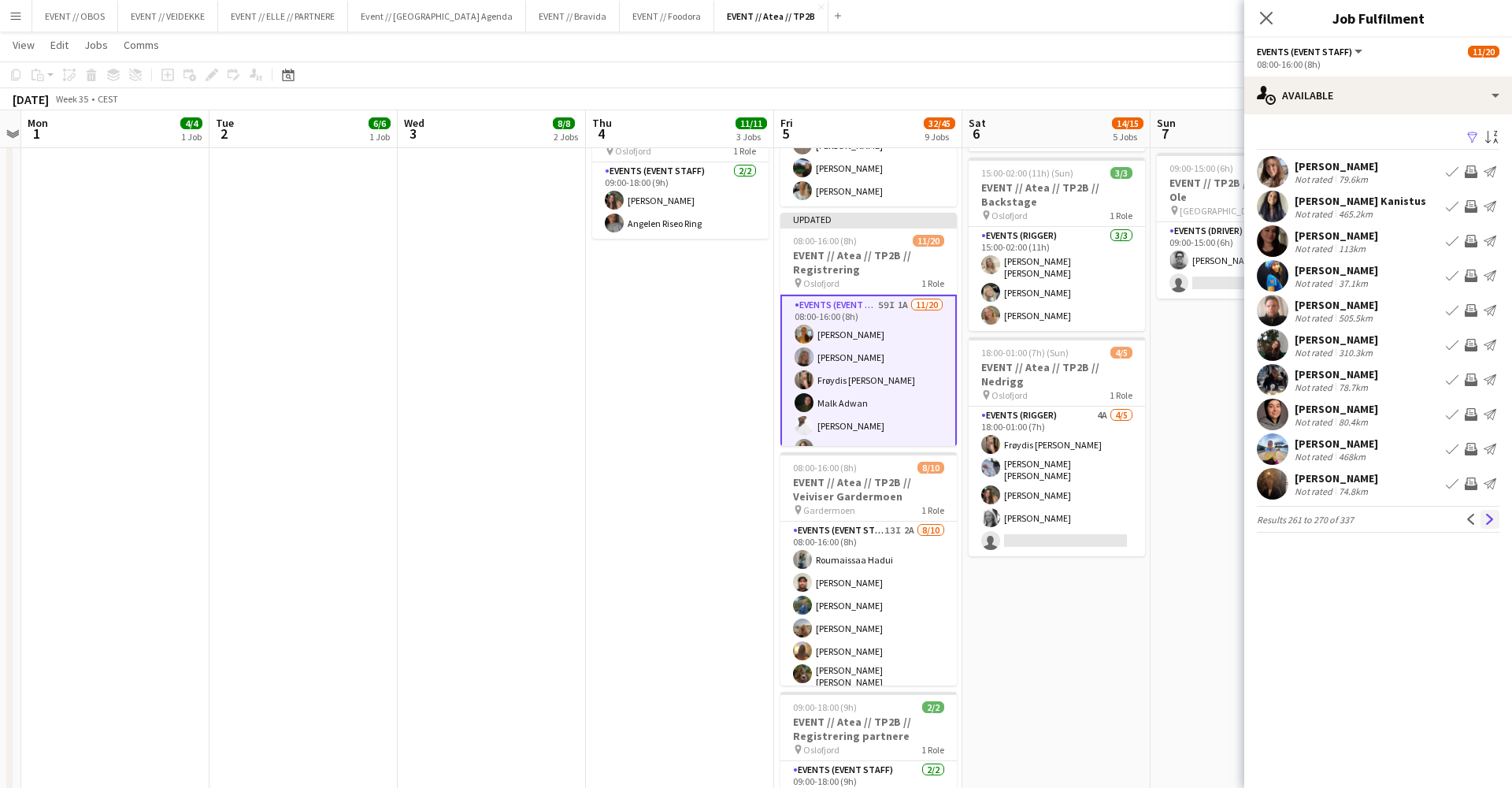
click at [1490, 520] on app-icon "Next" at bounding box center [1490, 518] width 11 height 11
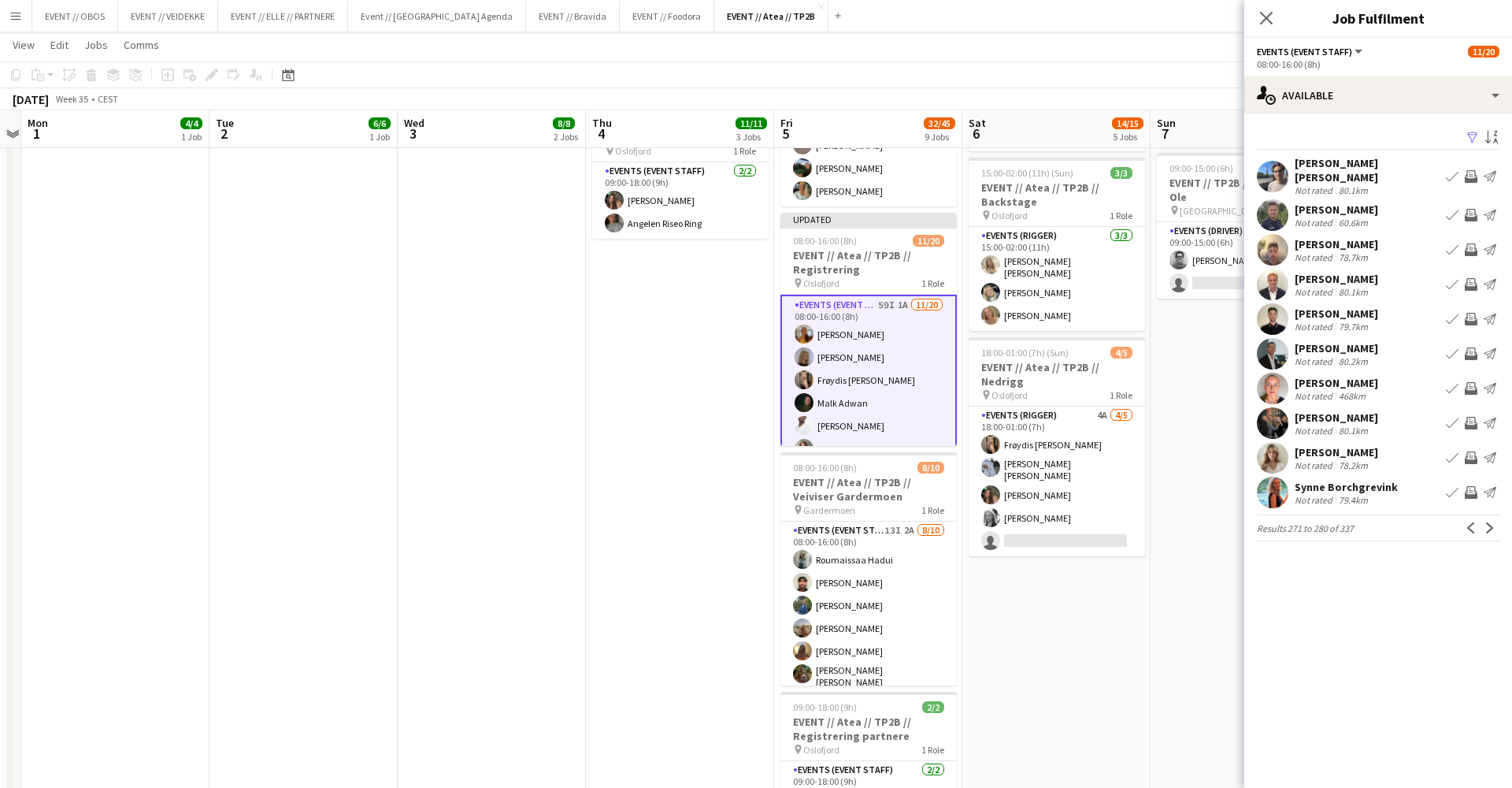
click at [1490, 522] on app-icon "Next" at bounding box center [1490, 527] width 11 height 11
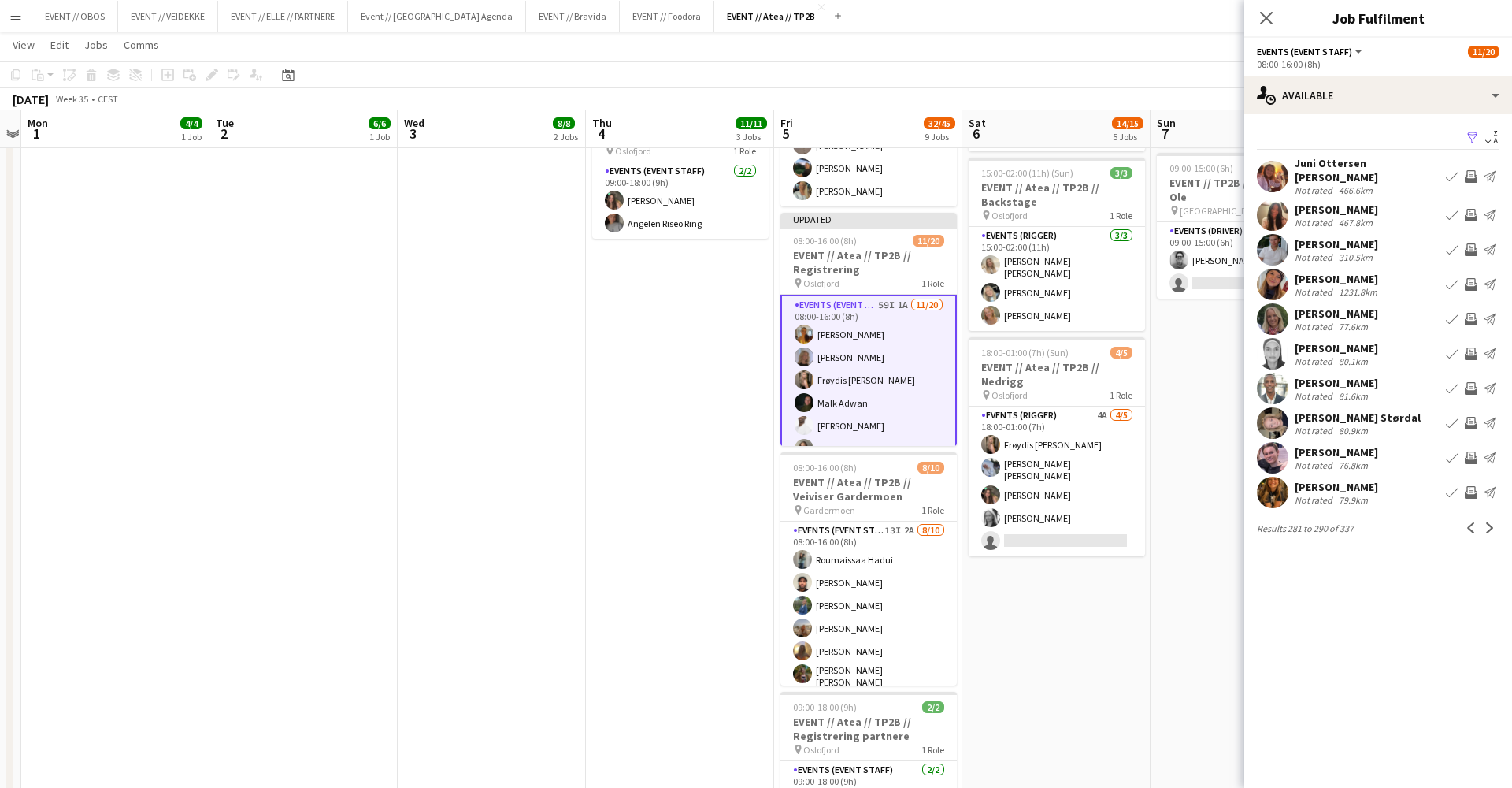
click at [1370, 185] on div "466.6km" at bounding box center [1356, 190] width 41 height 12
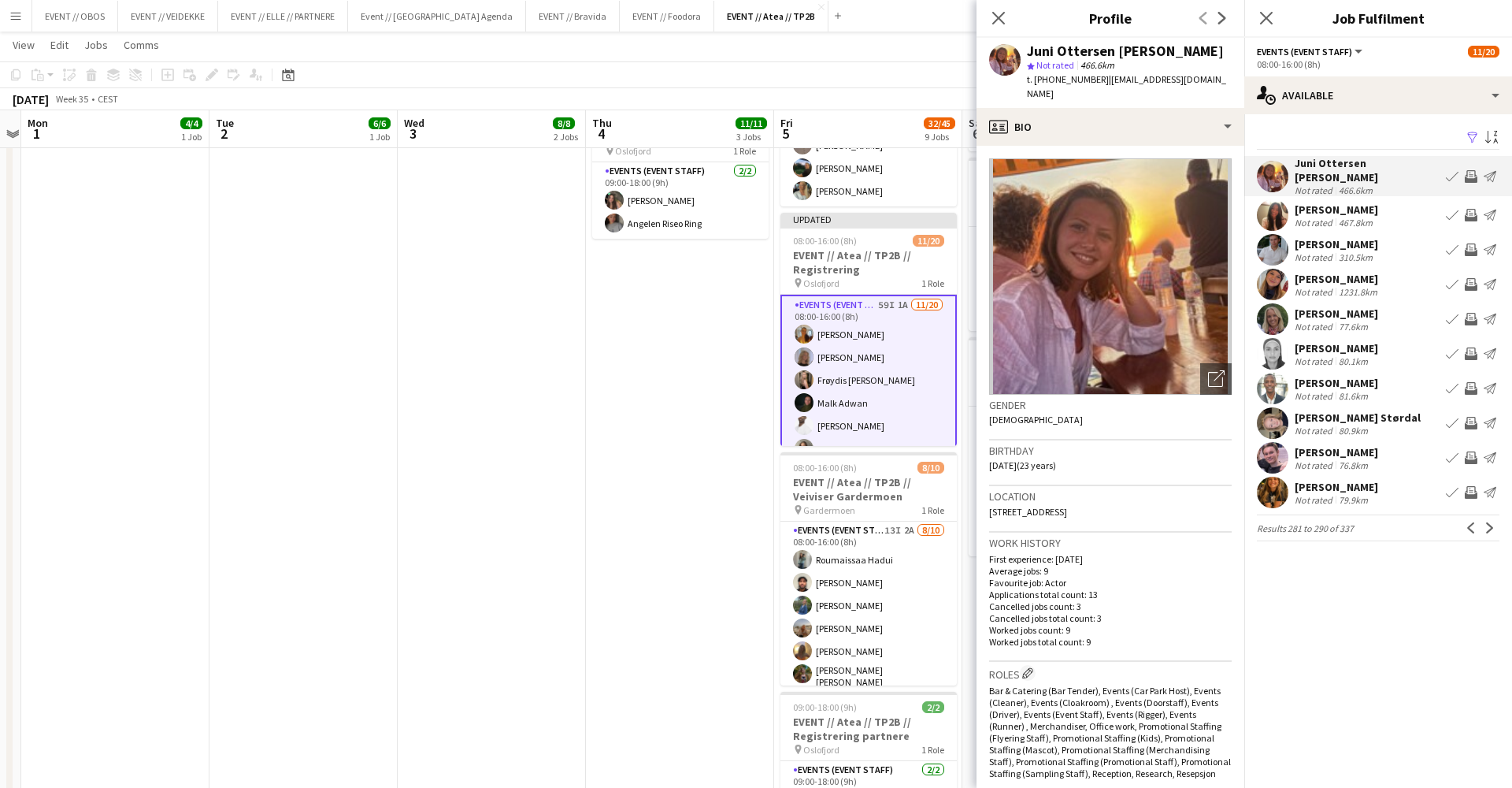
click at [1377, 478] on div "[PERSON_NAME] Not rated 79.9km Book crew Invite crew Send notification" at bounding box center [1379, 492] width 268 height 31
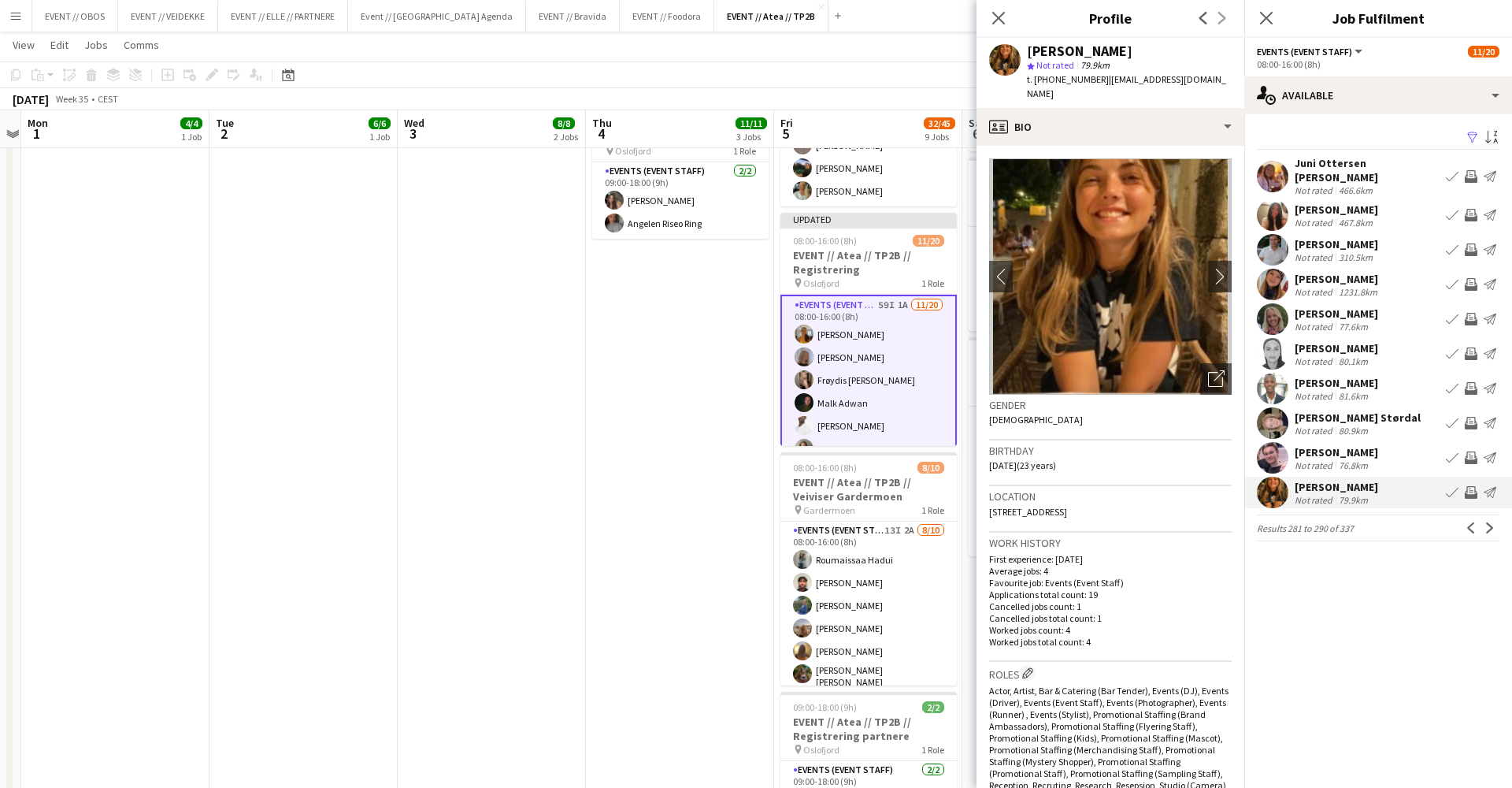
click at [1468, 486] on app-icon "Invite crew" at bounding box center [1471, 492] width 12 height 12
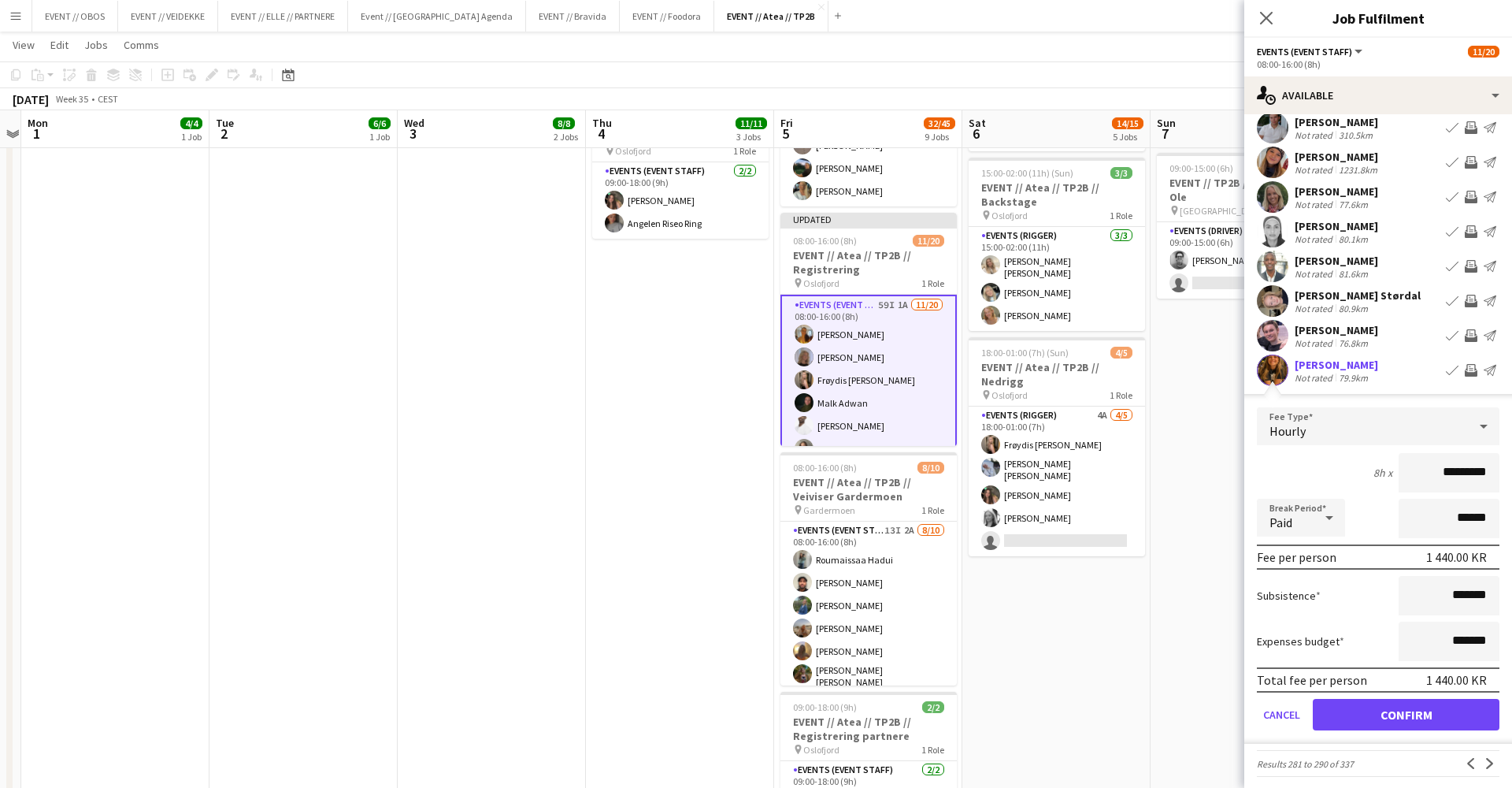
click at [1420, 708] on button "Confirm" at bounding box center [1406, 714] width 187 height 31
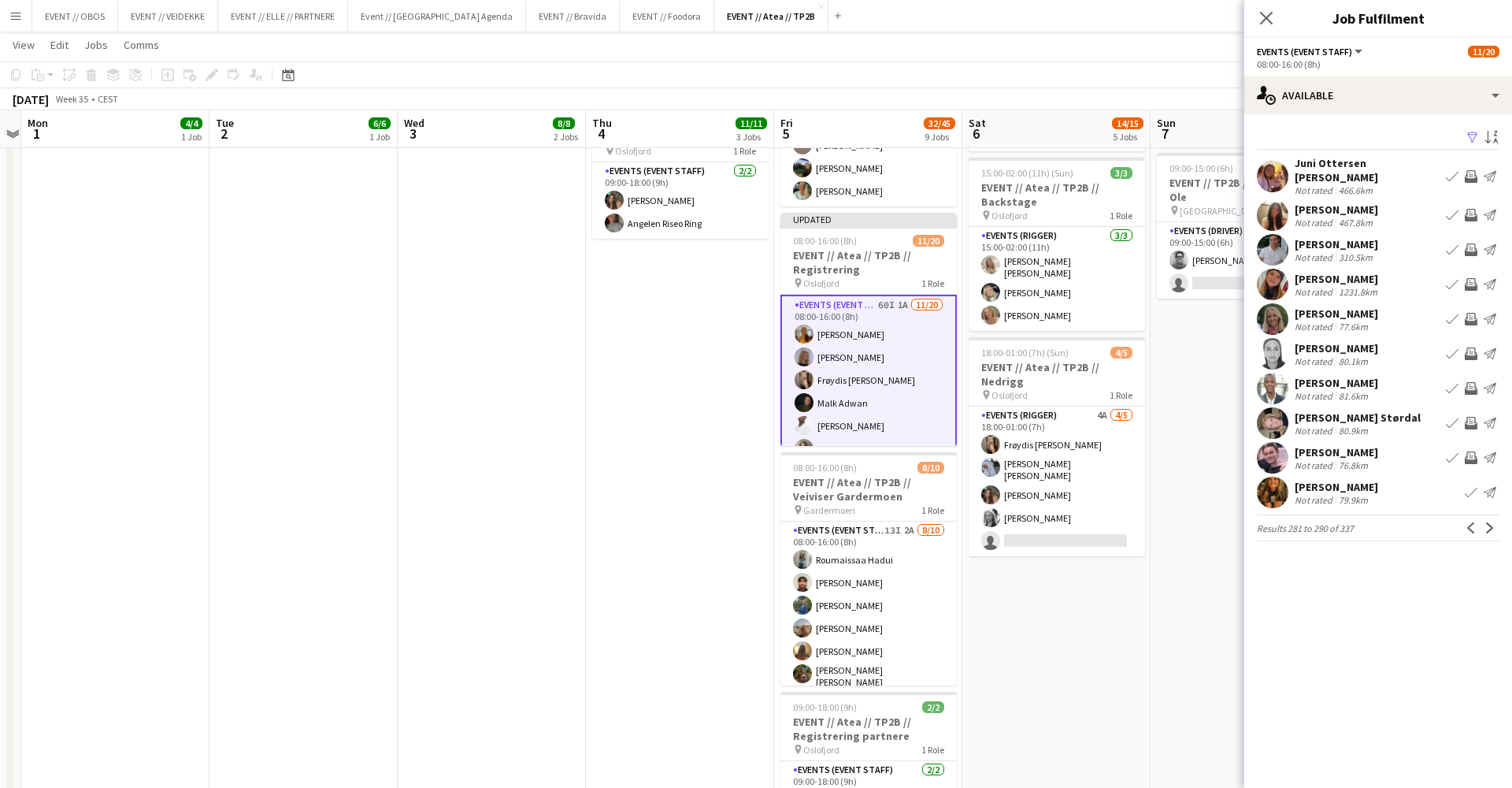
scroll to position [122, 0]
click at [1178, 324] on app-date-cell "08:00-16:00 (8h) 6/6 EVENT // Atea // TP2B // Partnere // Nedrigg pin Oslofjord…" at bounding box center [1244, 470] width 188 height 1606
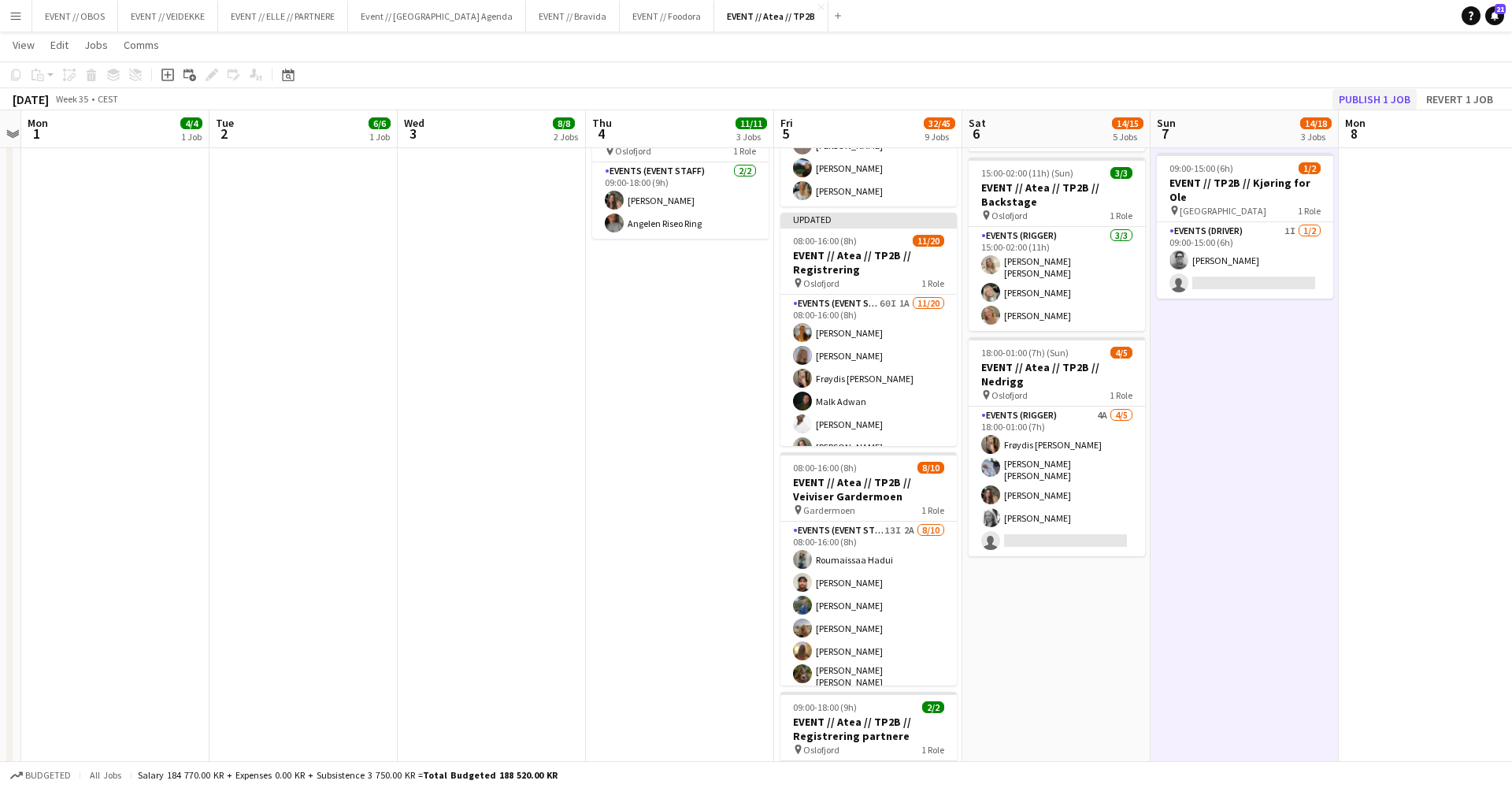
click at [1352, 96] on button "Publish 1 job" at bounding box center [1375, 99] width 84 height 21
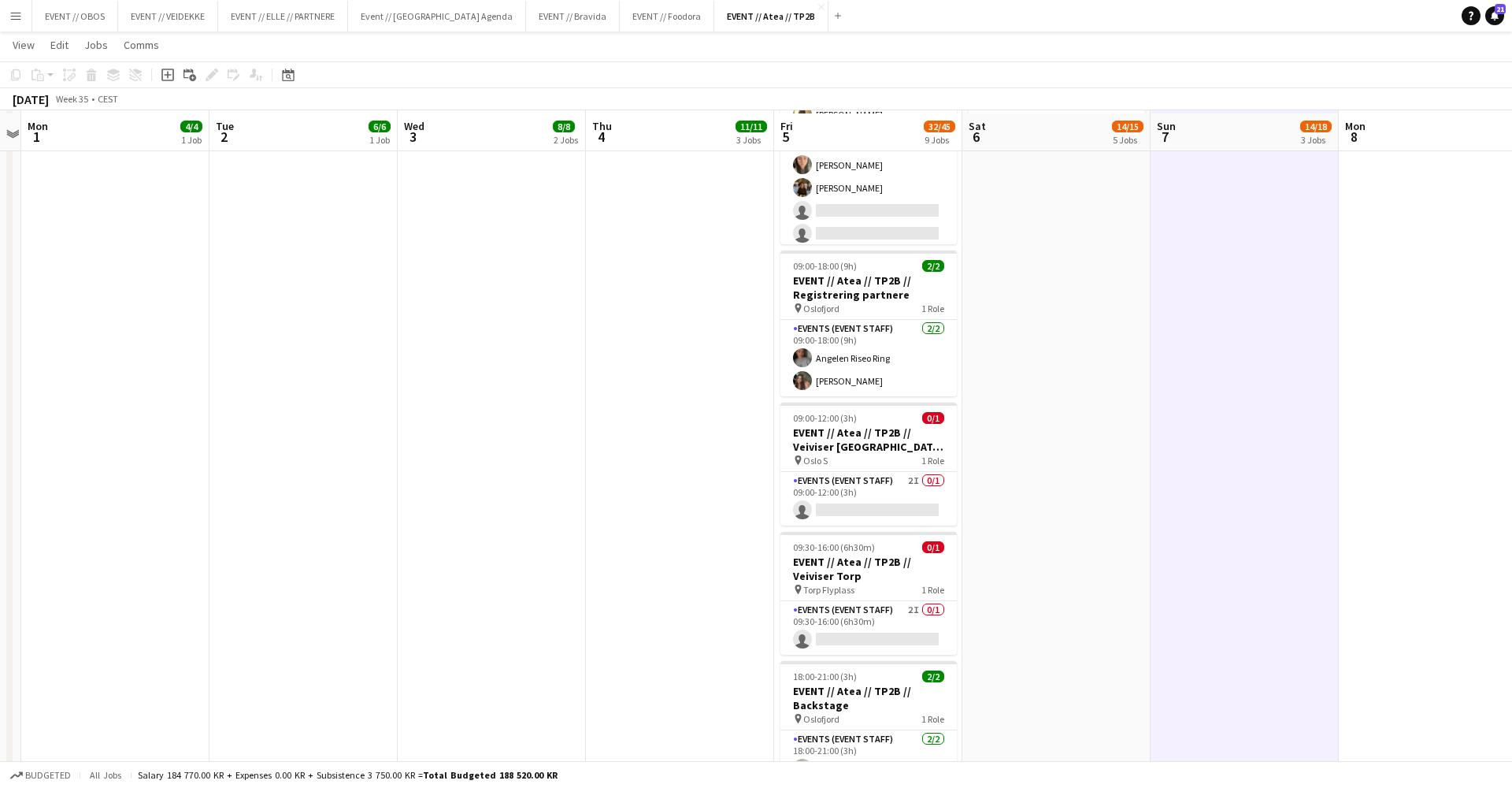
scroll to position [954, 0]
click at [866, 493] on app-card-role "Events (Event Staff) 2I 0/1 09:00-12:00 (3h) single-neutral-actions" at bounding box center [868, 495] width 176 height 54
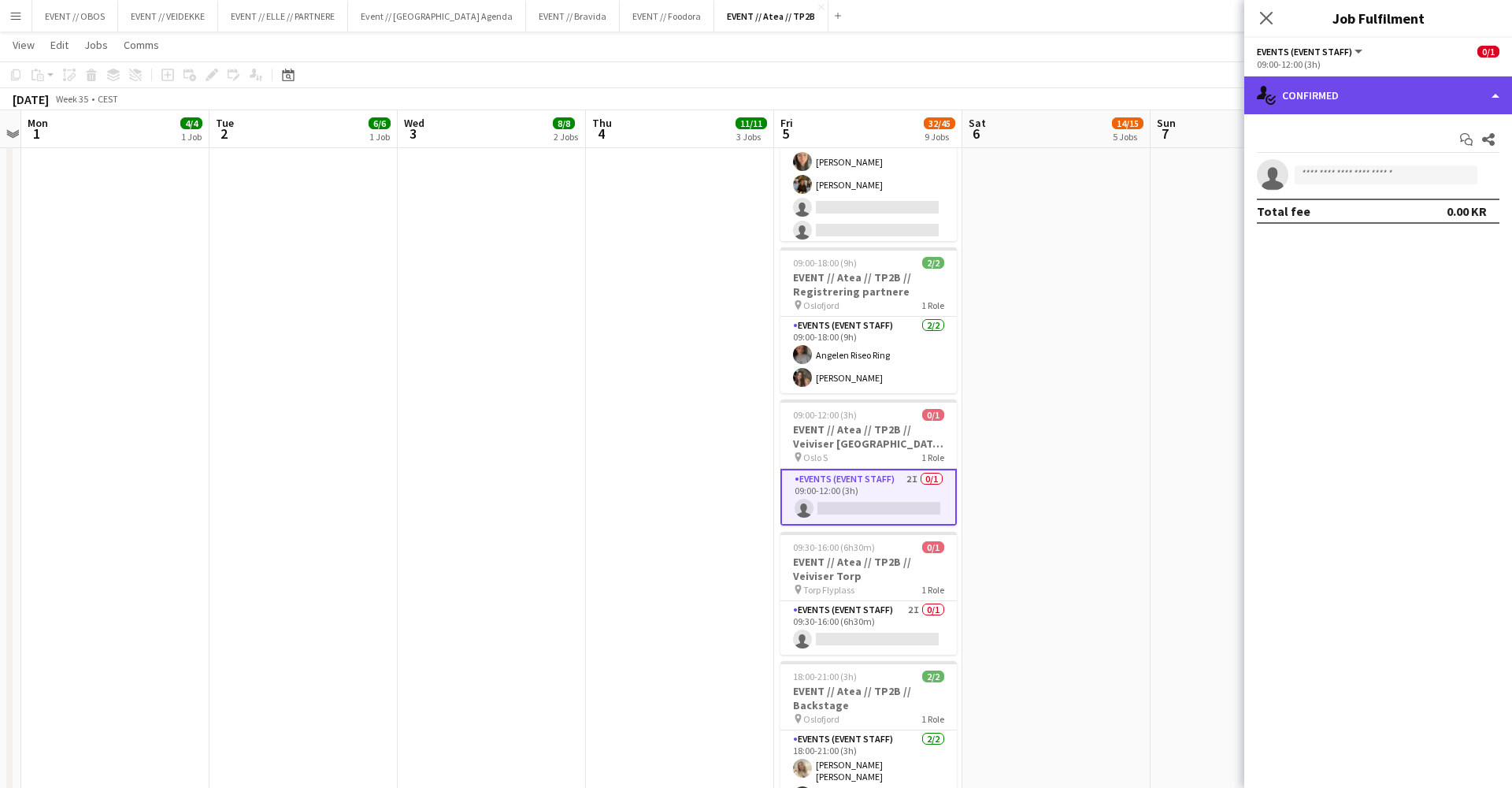
click at [1270, 89] on icon "single-neutral-actions-check-2" at bounding box center [1266, 95] width 19 height 19
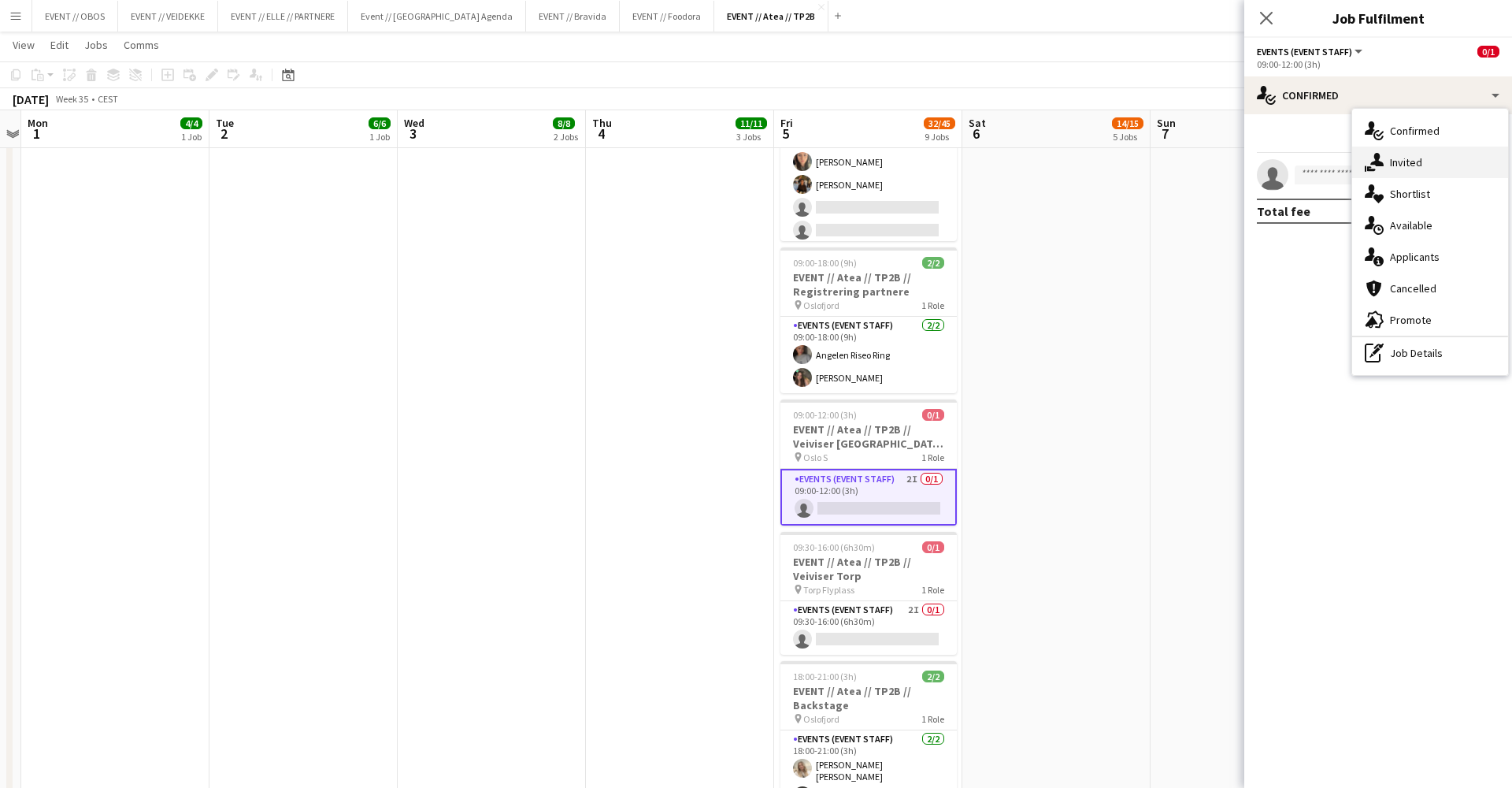
click at [1409, 177] on div "single-neutral-actions-share-1 Invited" at bounding box center [1430, 162] width 156 height 31
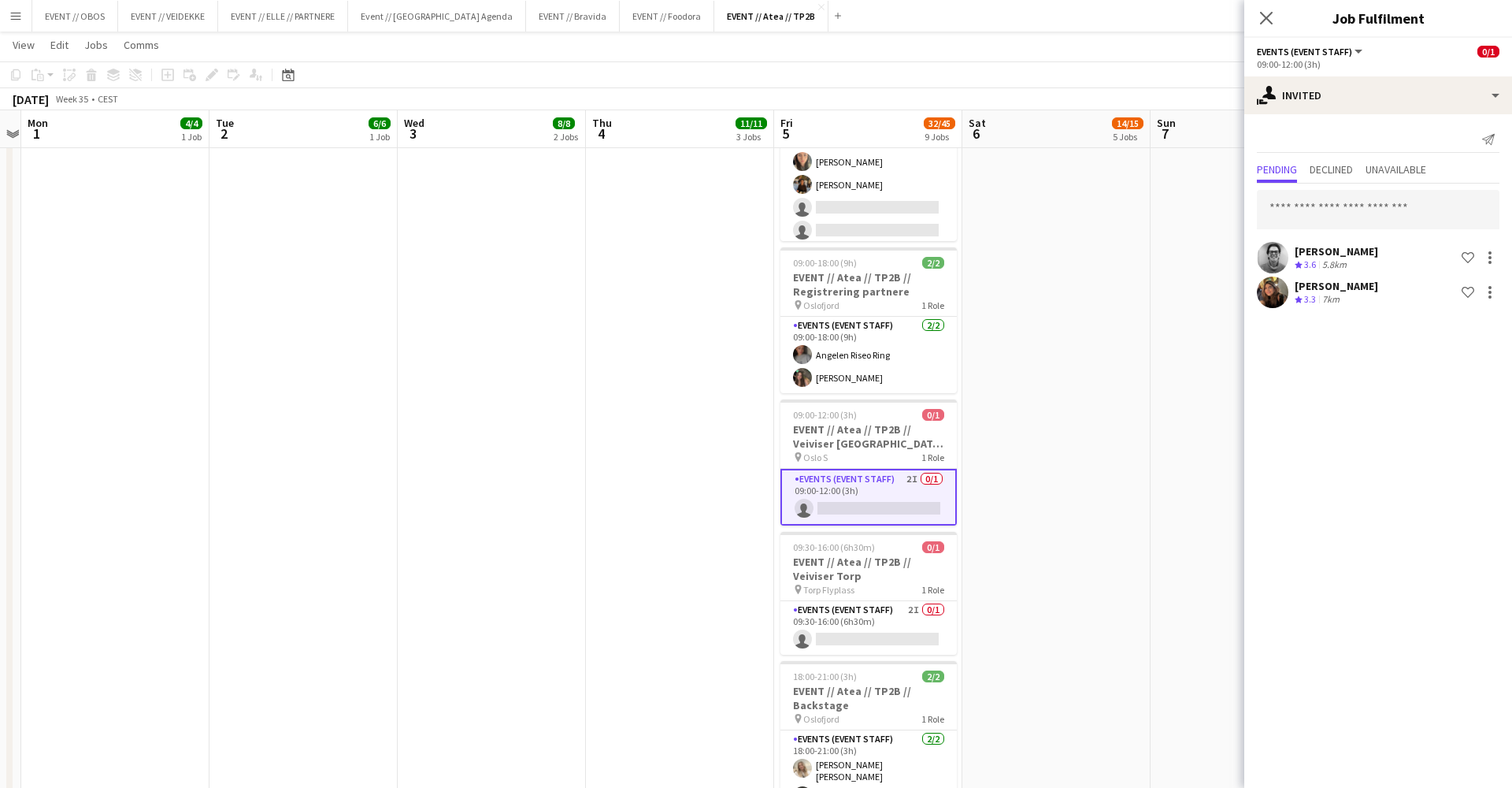
click at [1130, 259] on app-date-cell "08:00-17:00 (9h) 2/2 EVENT // Atea // TP2B // Partnere // Expo pin Oslofjord 1 …" at bounding box center [1056, 26] width 188 height 1606
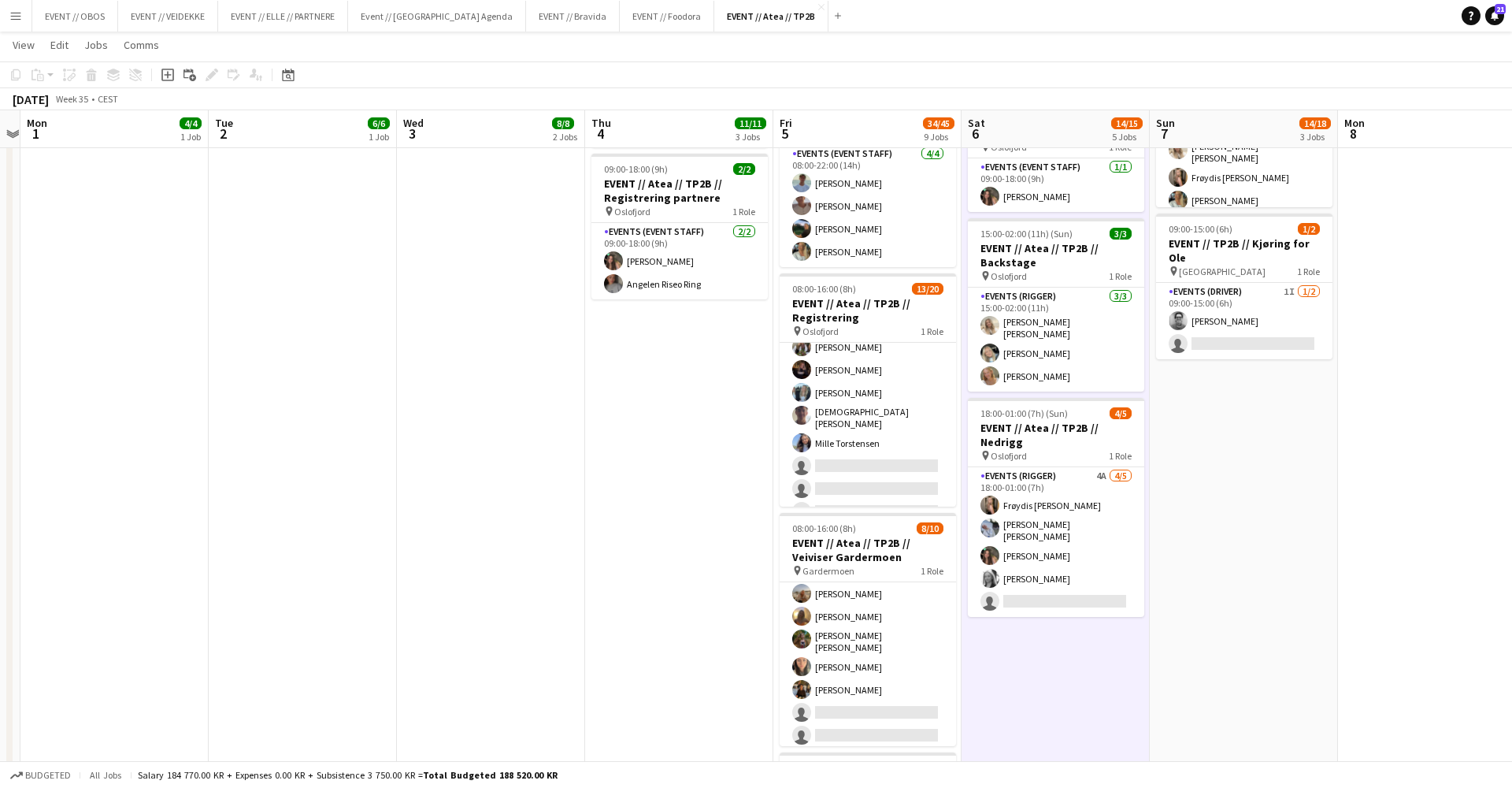
scroll to position [221, 0]
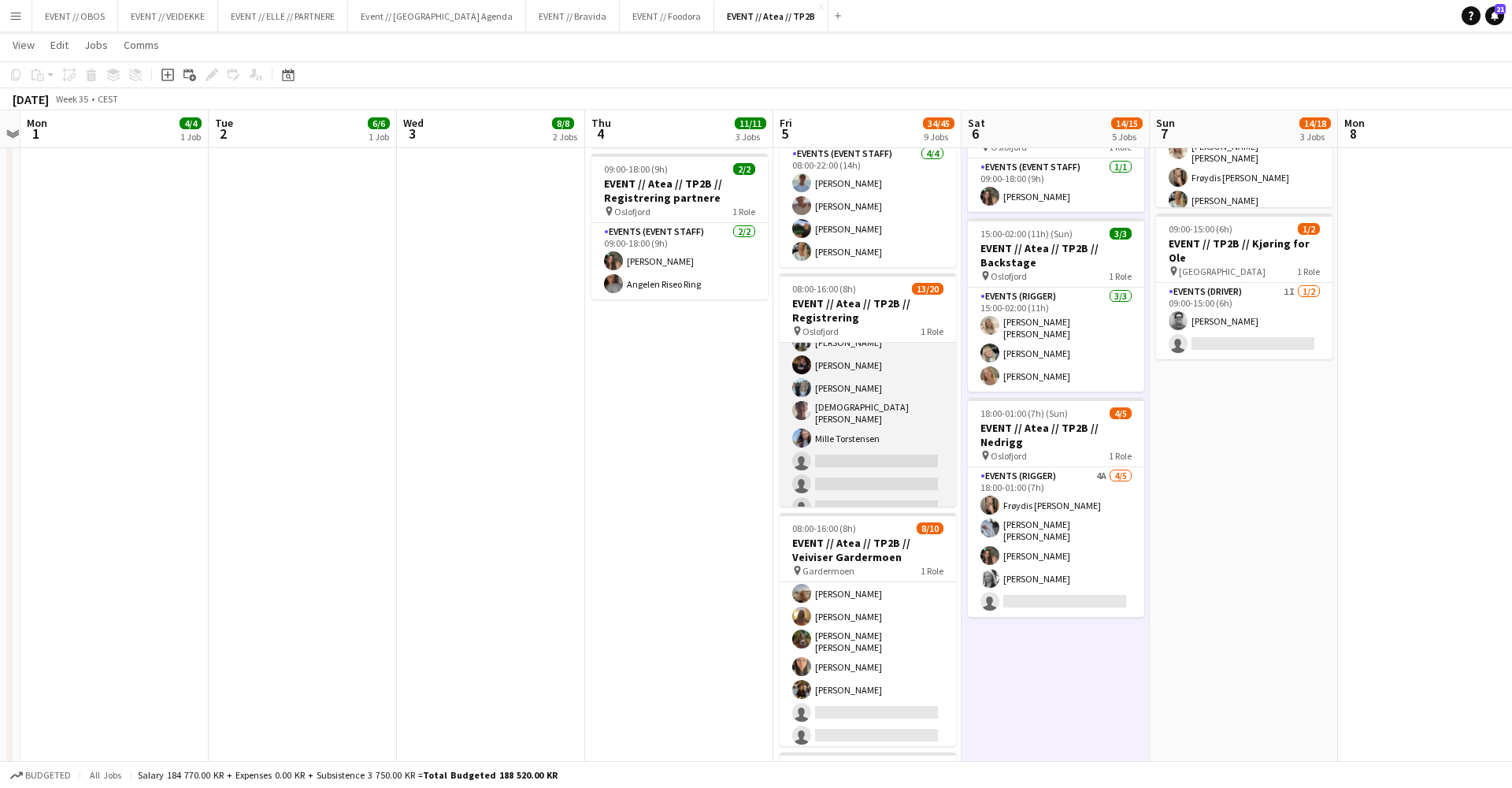
click at [859, 420] on app-card-role "Events (Event Staff) 58I 1A 13/20 08:00-16:00 (8h) [PERSON_NAME] [PERSON_NAME] …" at bounding box center [867, 368] width 176 height 492
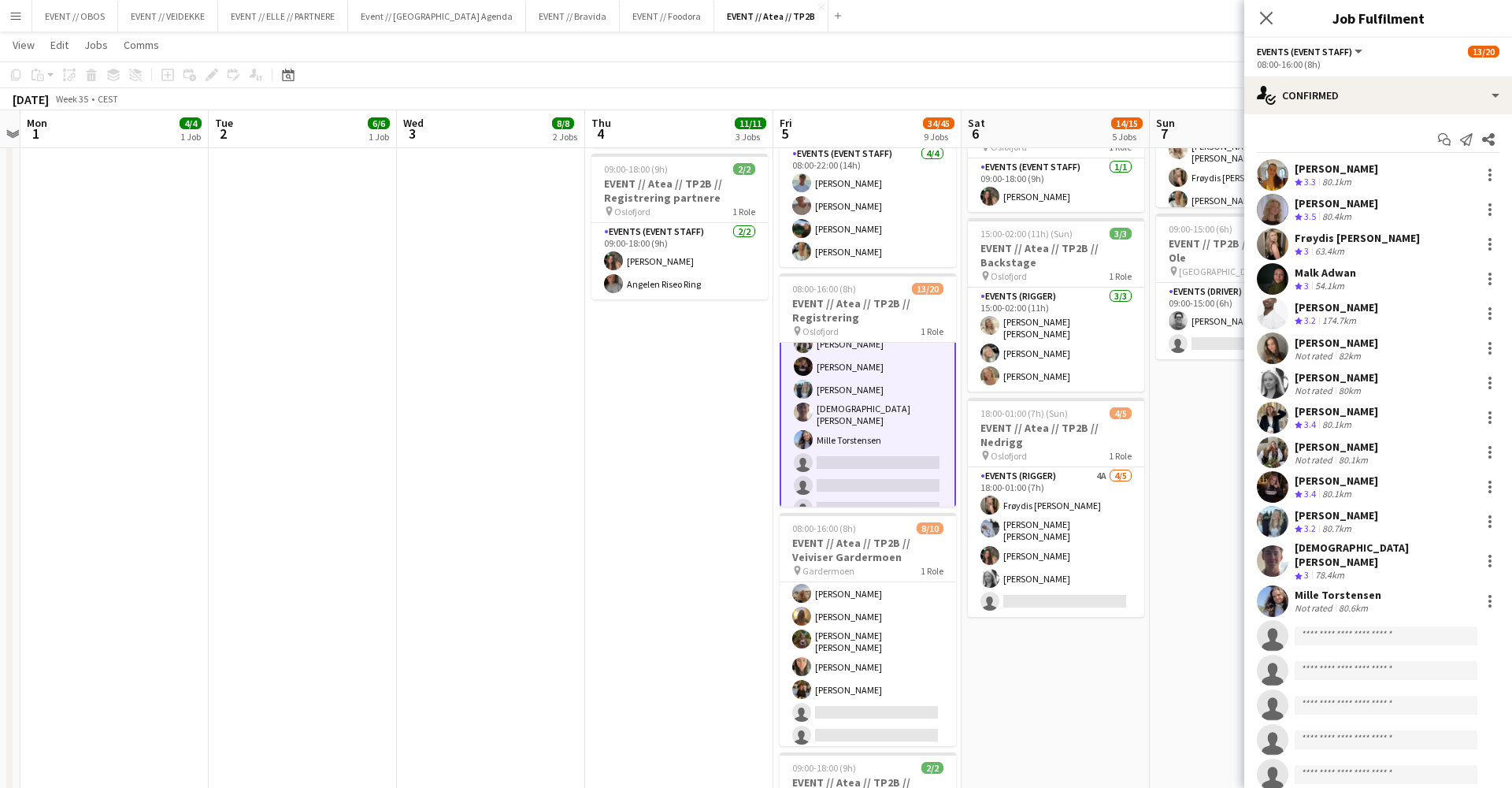
click at [1200, 571] on app-date-cell "08:00-16:00 (8h) 6/6 EVENT // Atea // TP2B // Partnere // Nedrigg pin Oslofjord…" at bounding box center [1243, 531] width 188 height 1606
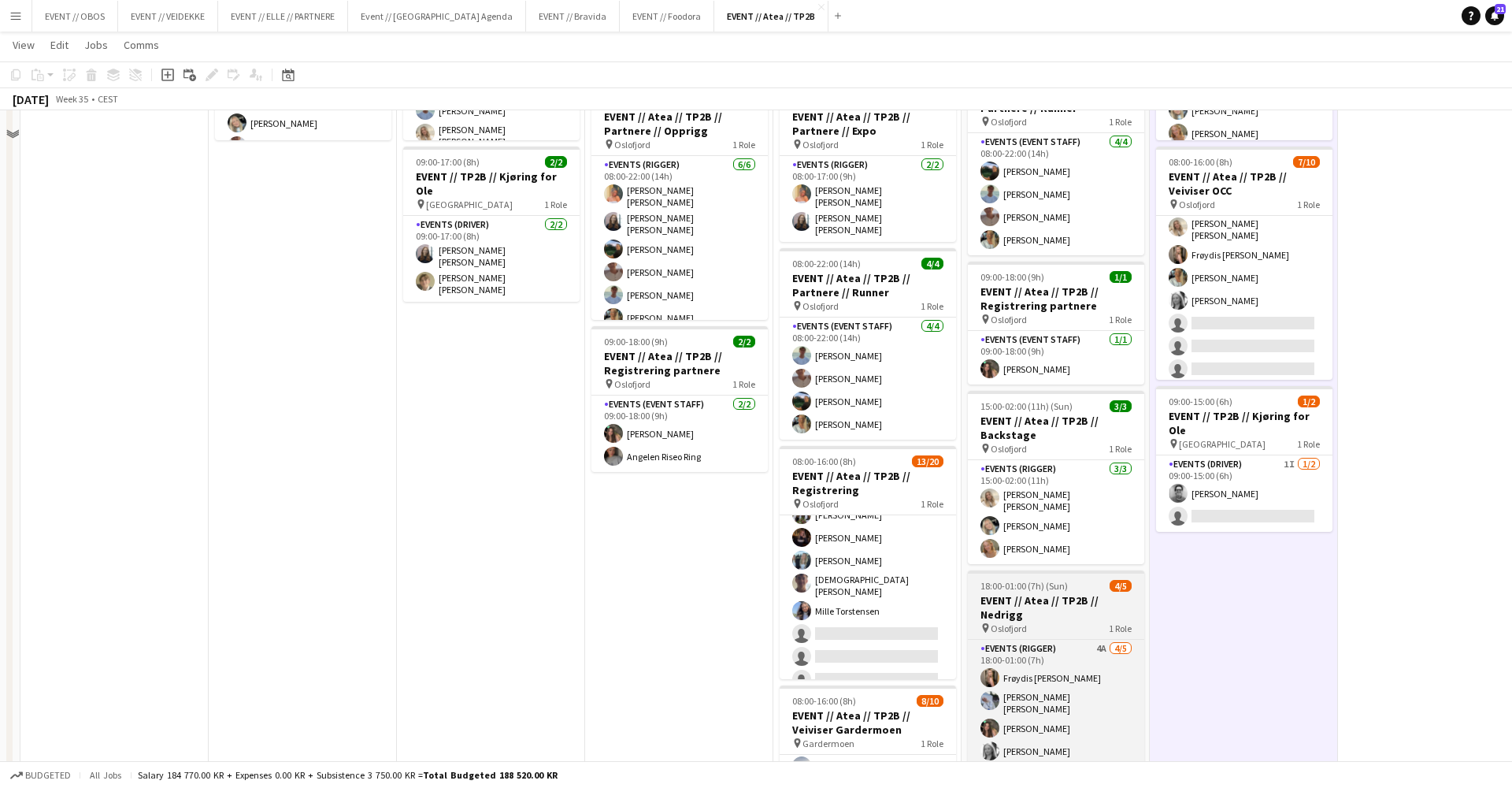
scroll to position [459, 0]
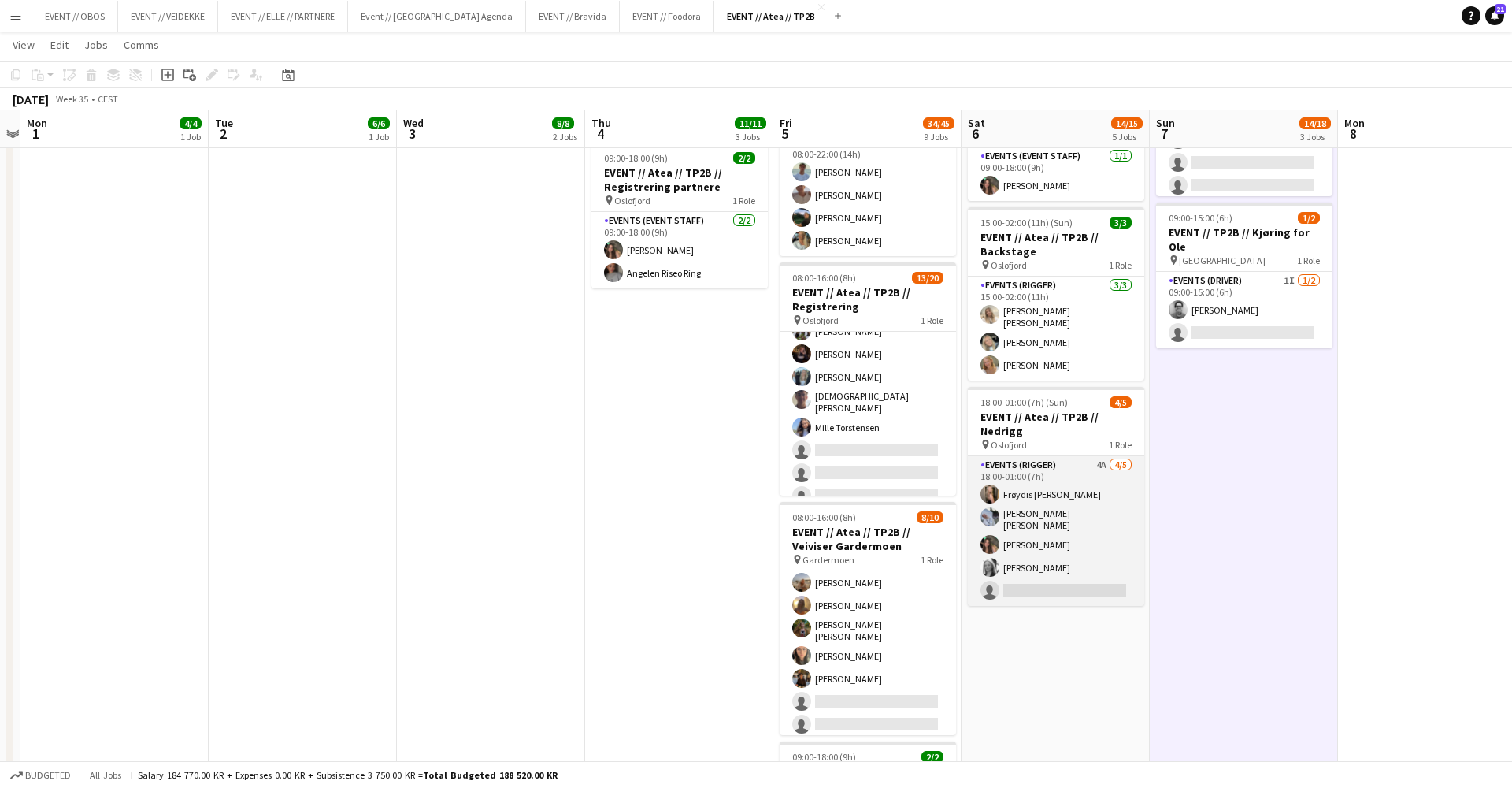
click at [1035, 555] on app-card-role "Events (Rigger) 4A [DATE] 18:00-01:00 (7h) Frøydis [PERSON_NAME] [PERSON_NAME] …" at bounding box center [1056, 531] width 176 height 150
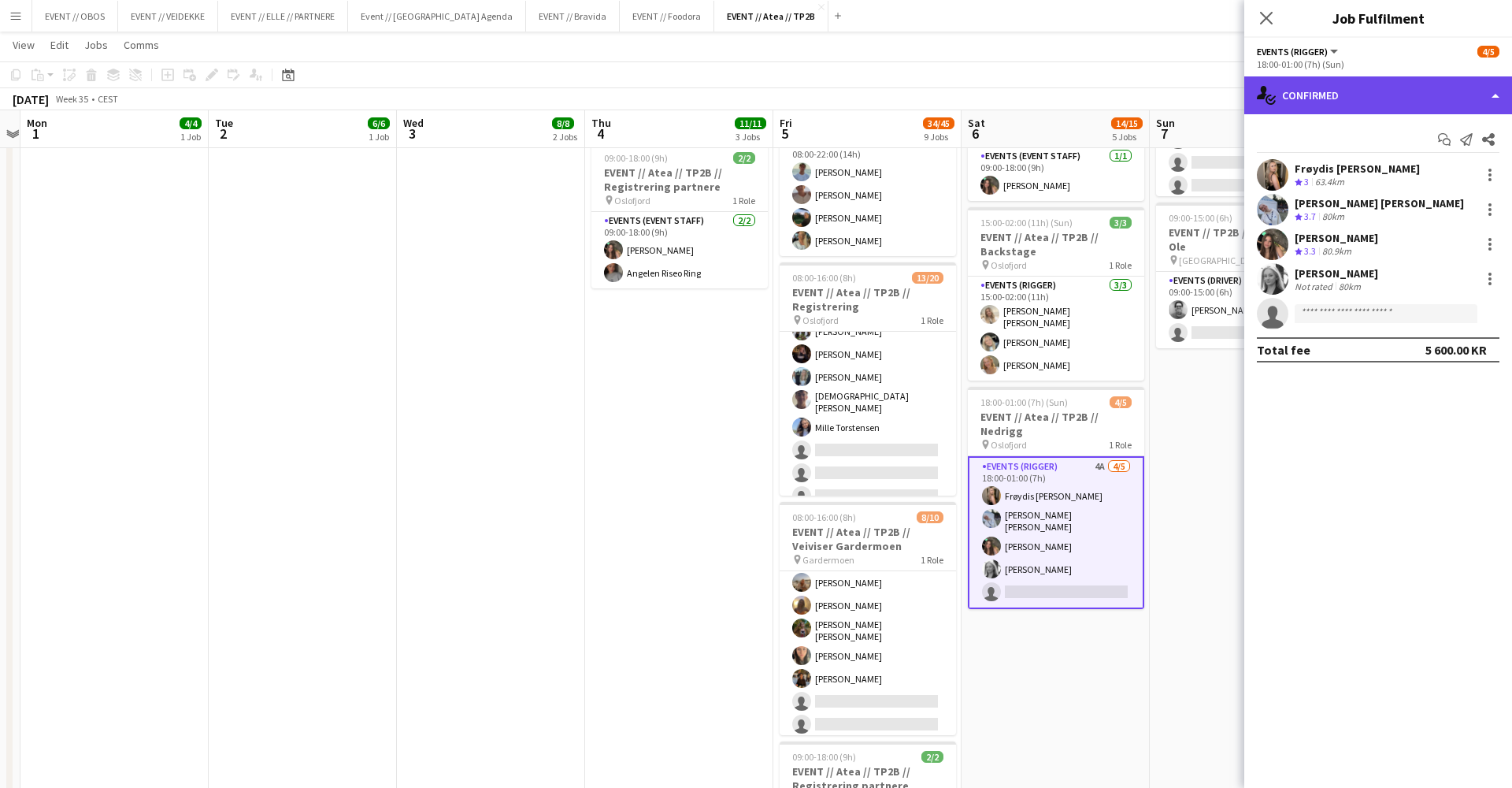
click at [1334, 77] on div "single-neutral-actions-check-2 Confirmed" at bounding box center [1379, 95] width 268 height 38
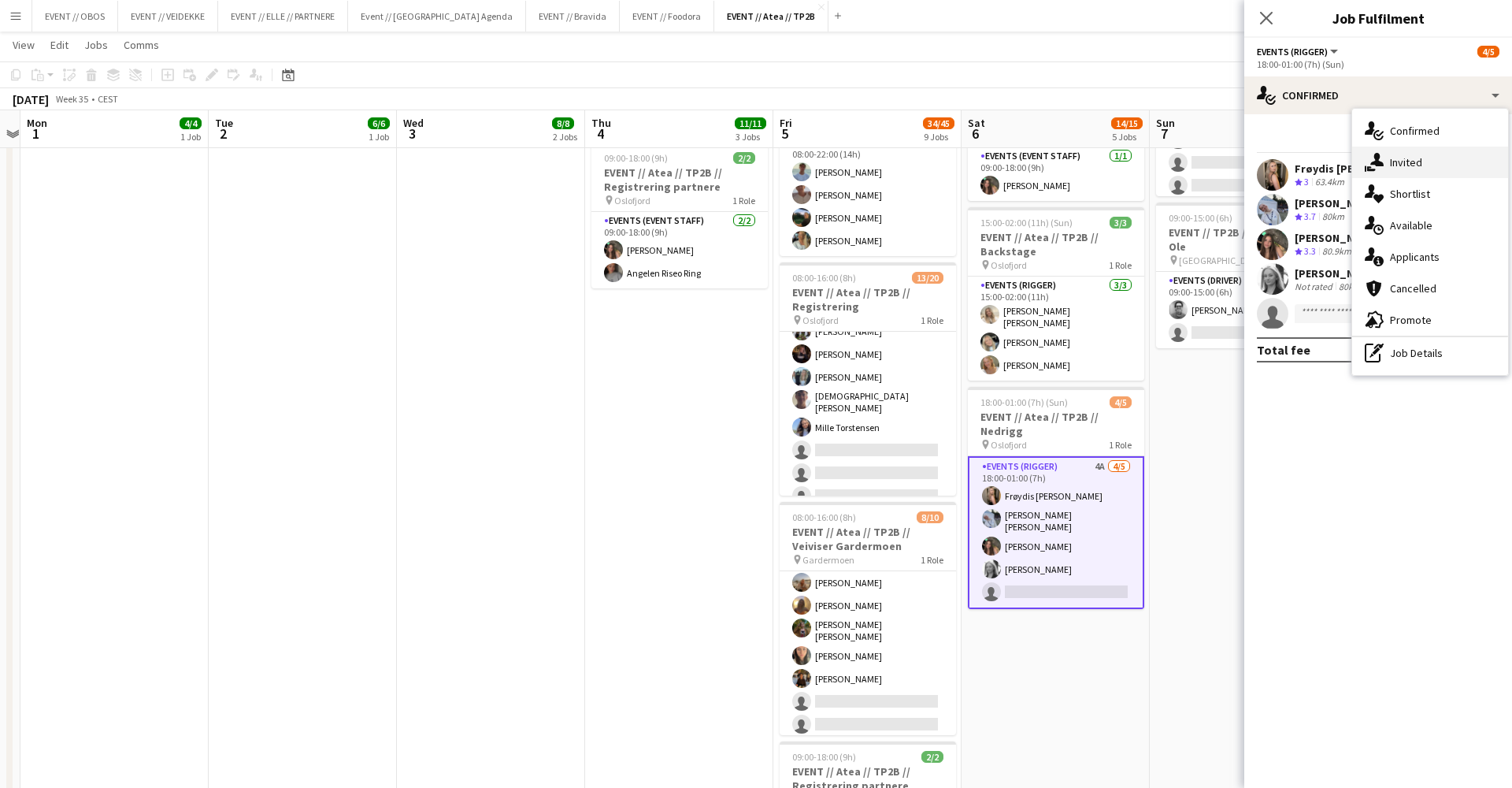
click at [1399, 176] on div "single-neutral-actions-share-1 Invited" at bounding box center [1430, 162] width 156 height 31
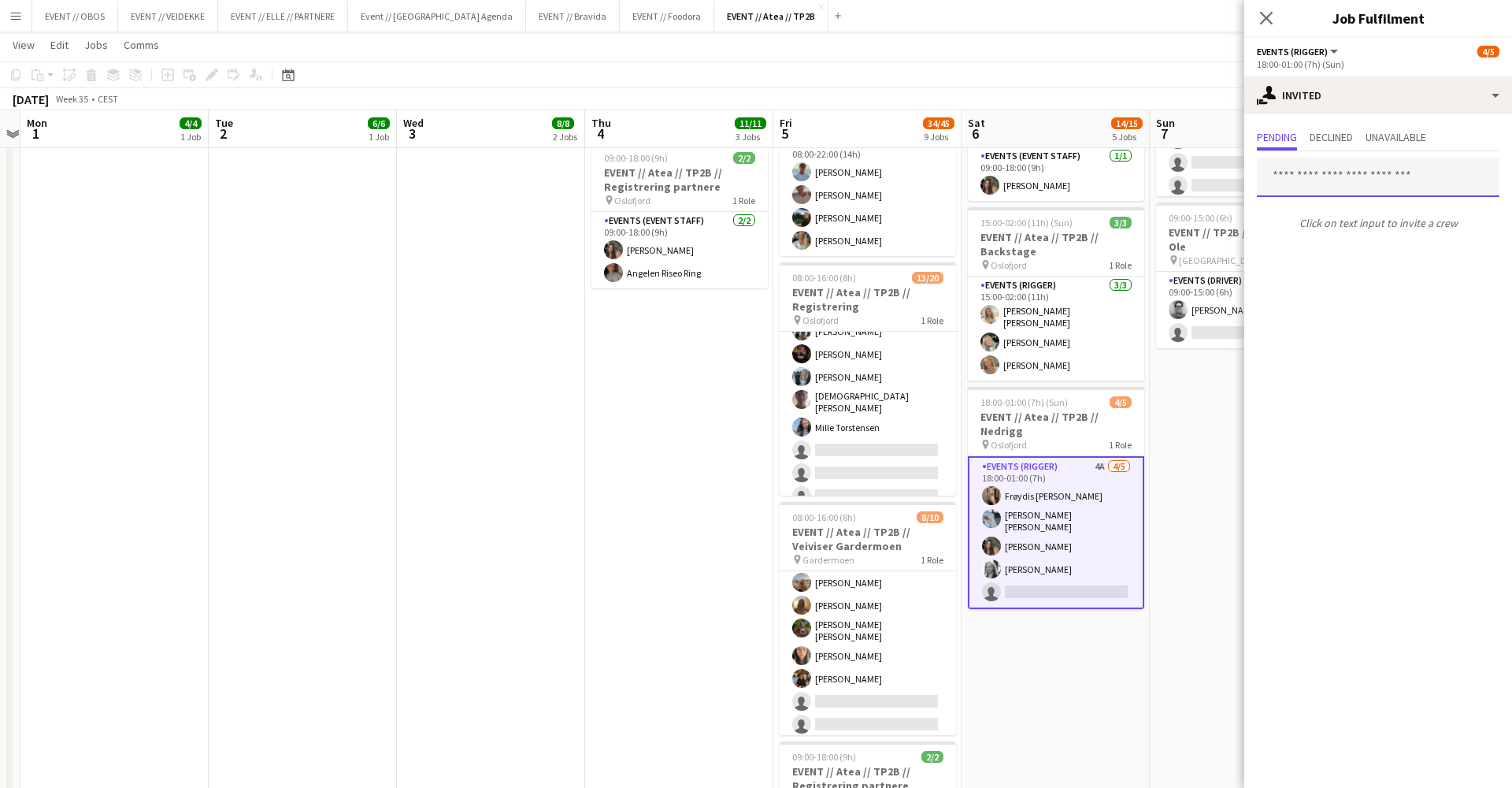
click at [1310, 180] on input "text" at bounding box center [1378, 177] width 242 height 40
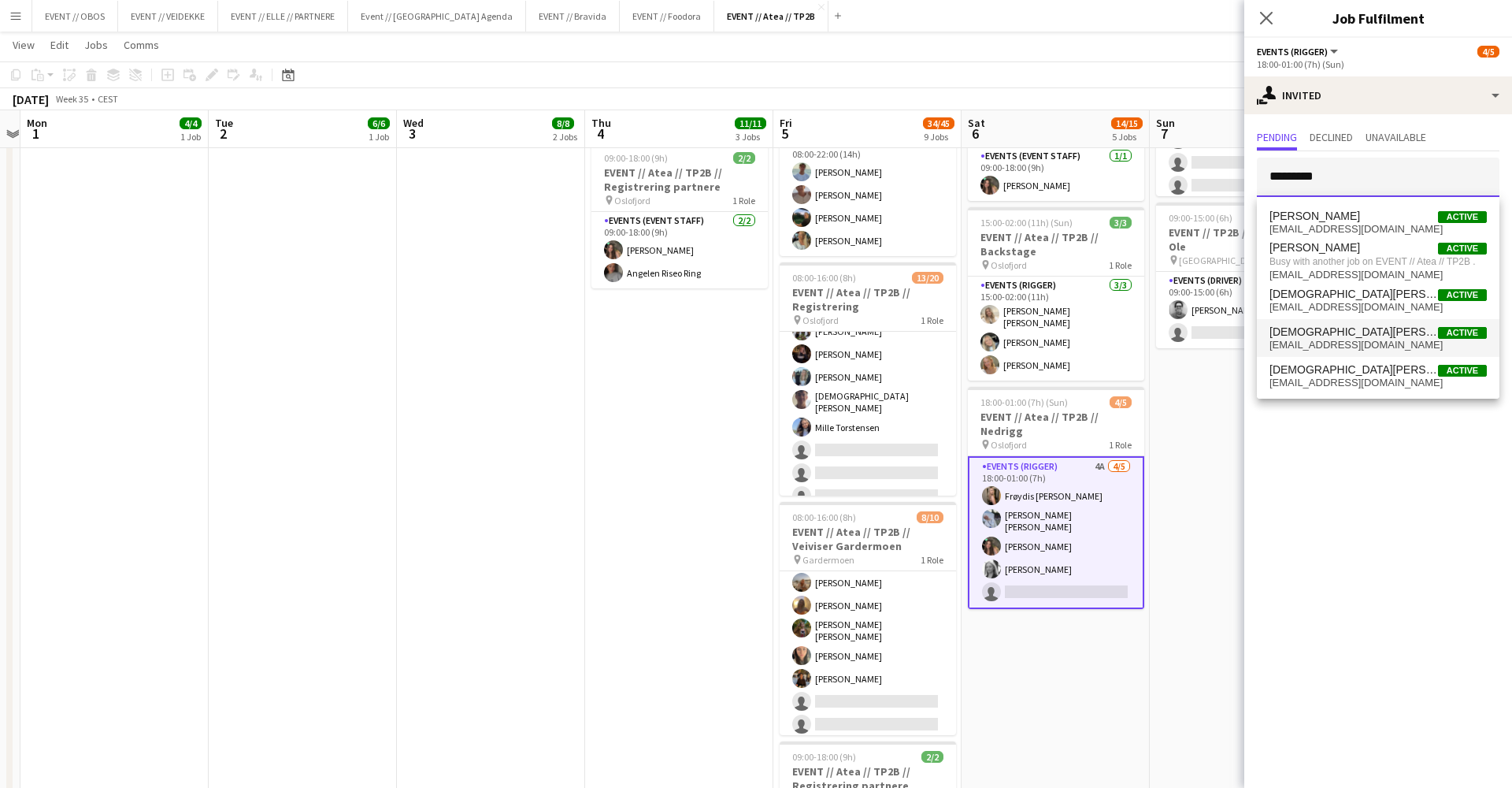
type input "*********"
click at [1308, 331] on span "[DEMOGRAPHIC_DATA][PERSON_NAME]" at bounding box center [1354, 332] width 169 height 13
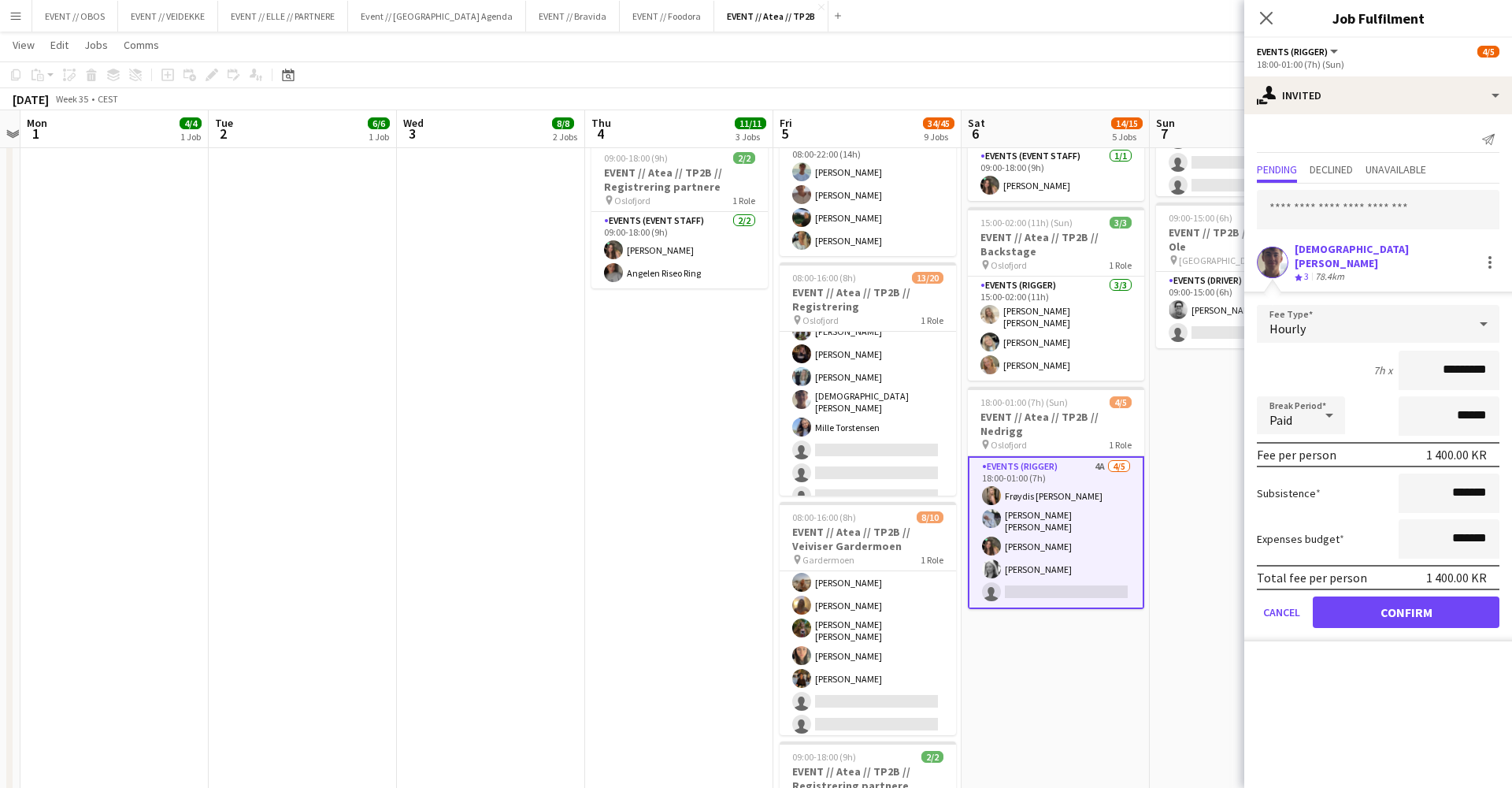
click at [1382, 596] on button "Confirm" at bounding box center [1406, 612] width 187 height 31
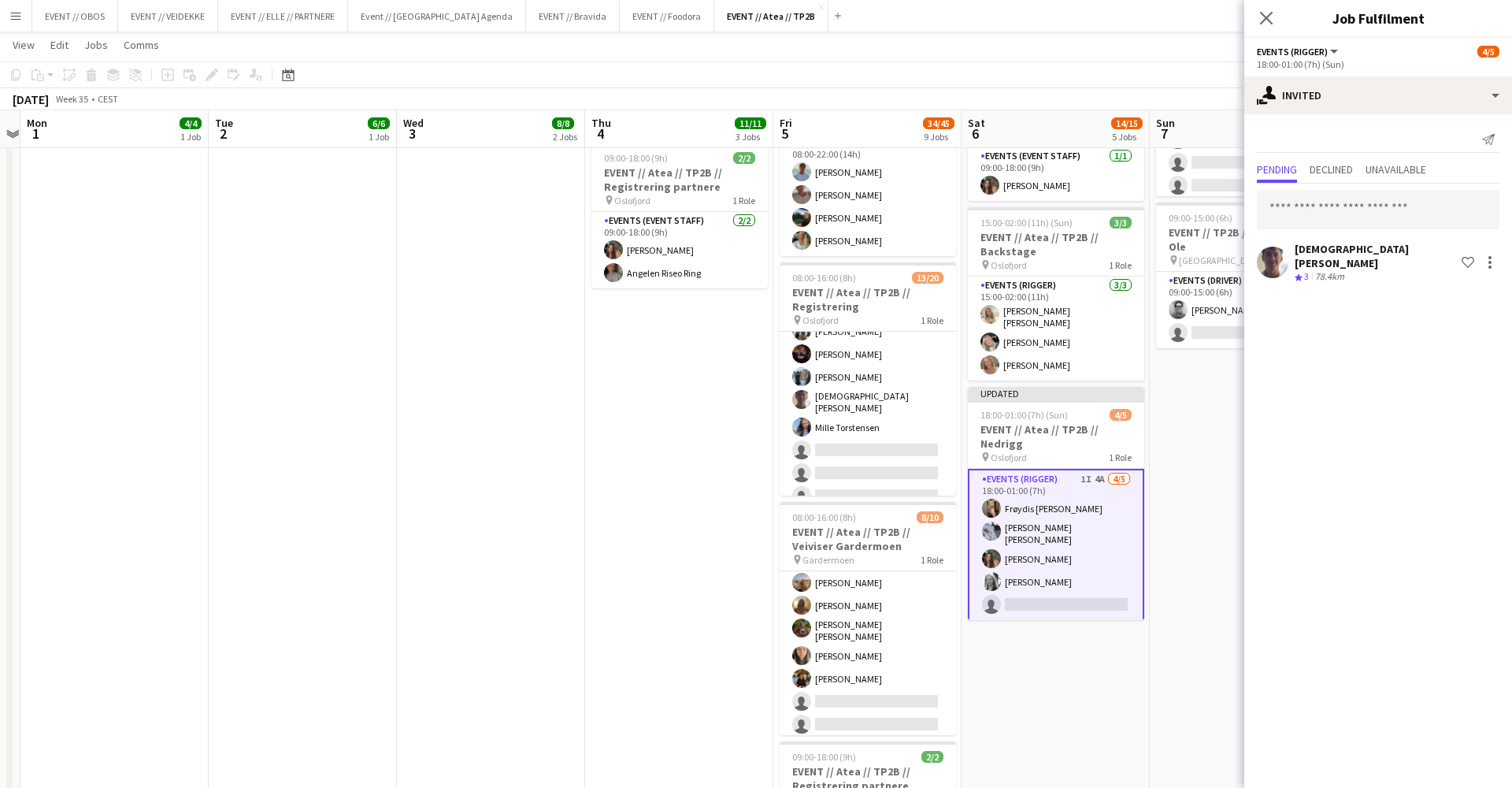
click at [1229, 489] on app-date-cell "08:00-16:00 (8h) 6/6 EVENT // Atea // TP2B // Partnere // Nedrigg pin Oslofjord…" at bounding box center [1243, 520] width 188 height 1606
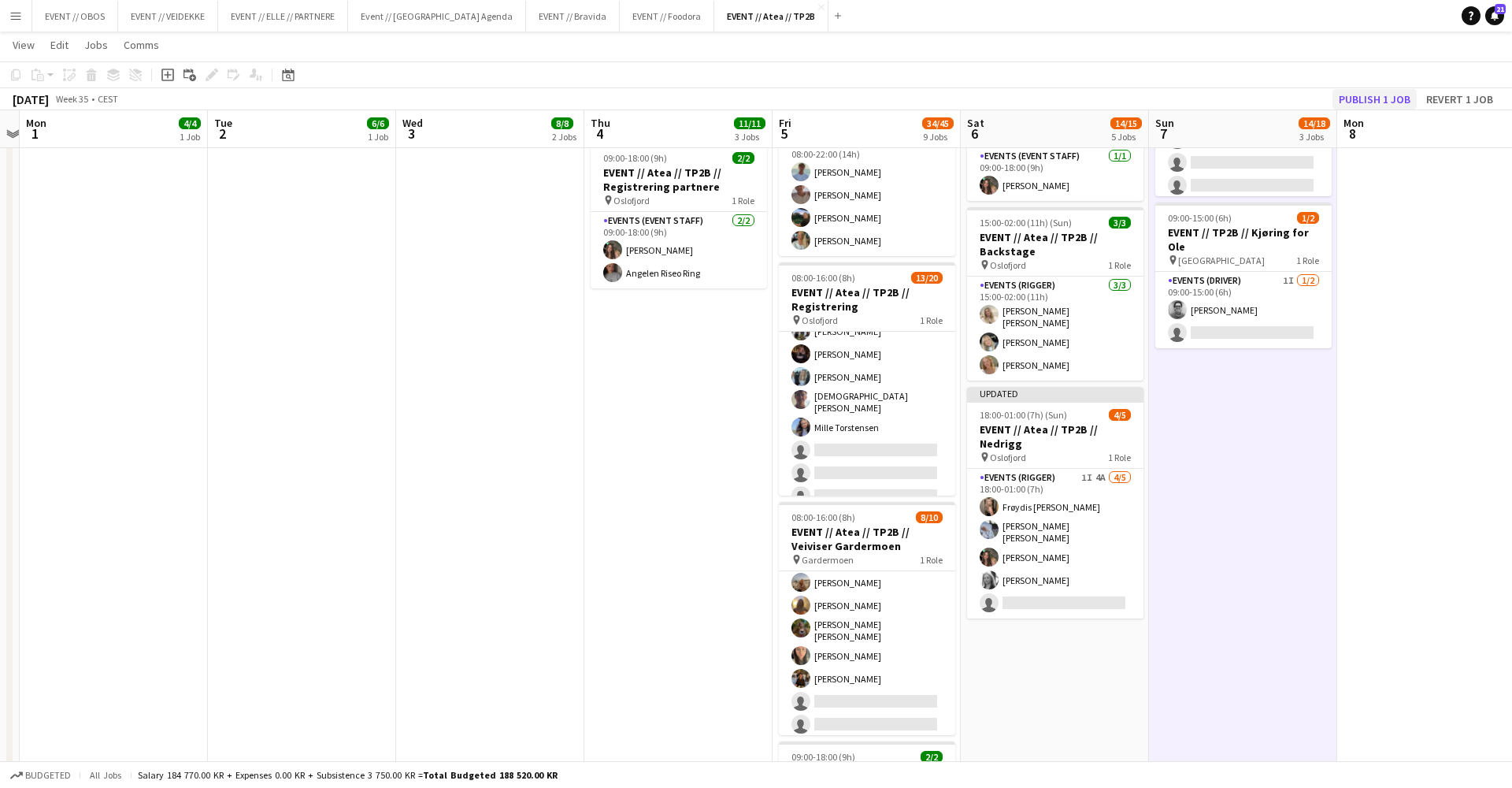
click at [1346, 99] on button "Publish 1 job" at bounding box center [1375, 99] width 84 height 21
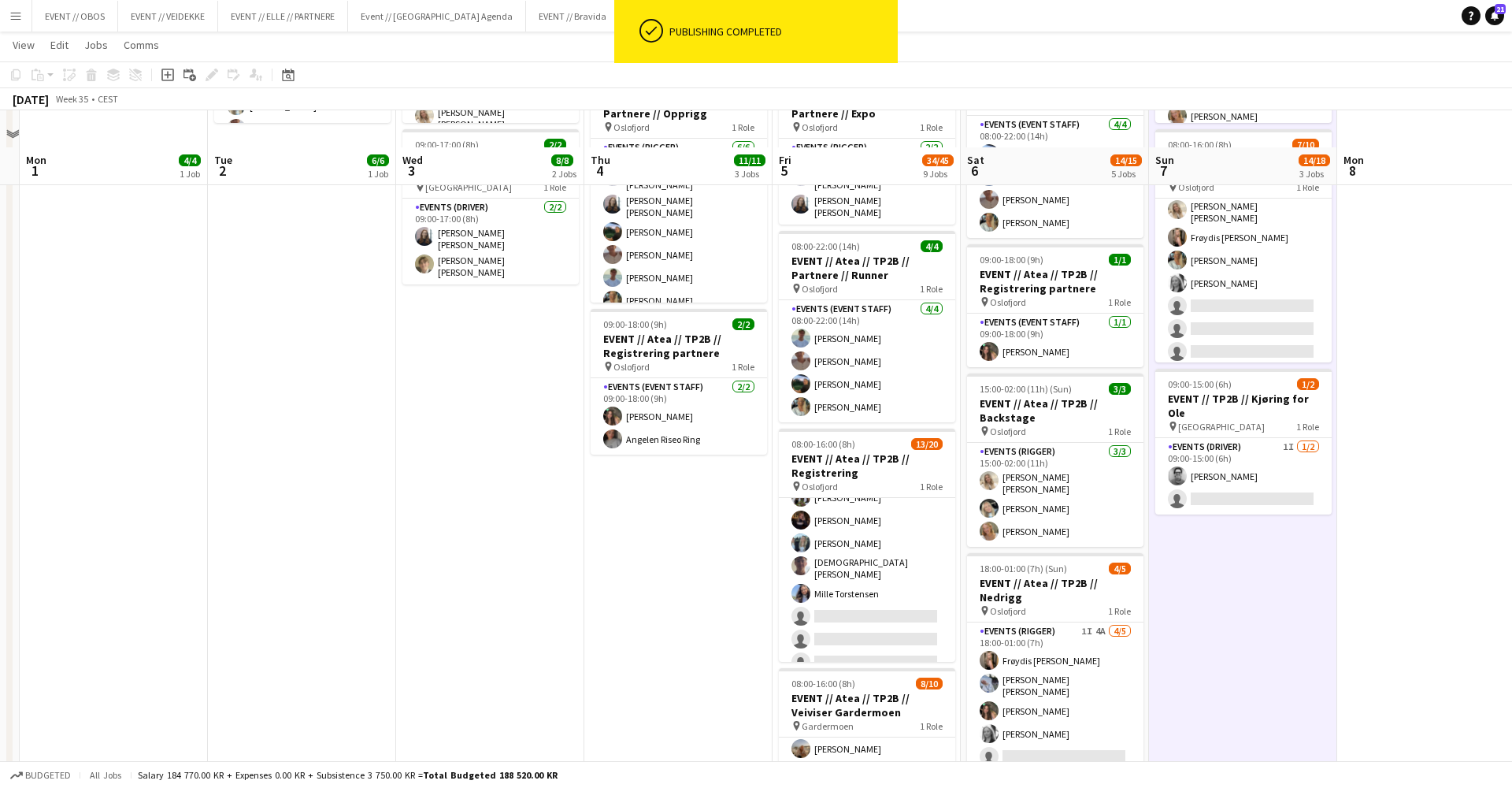
scroll to position [286, 0]
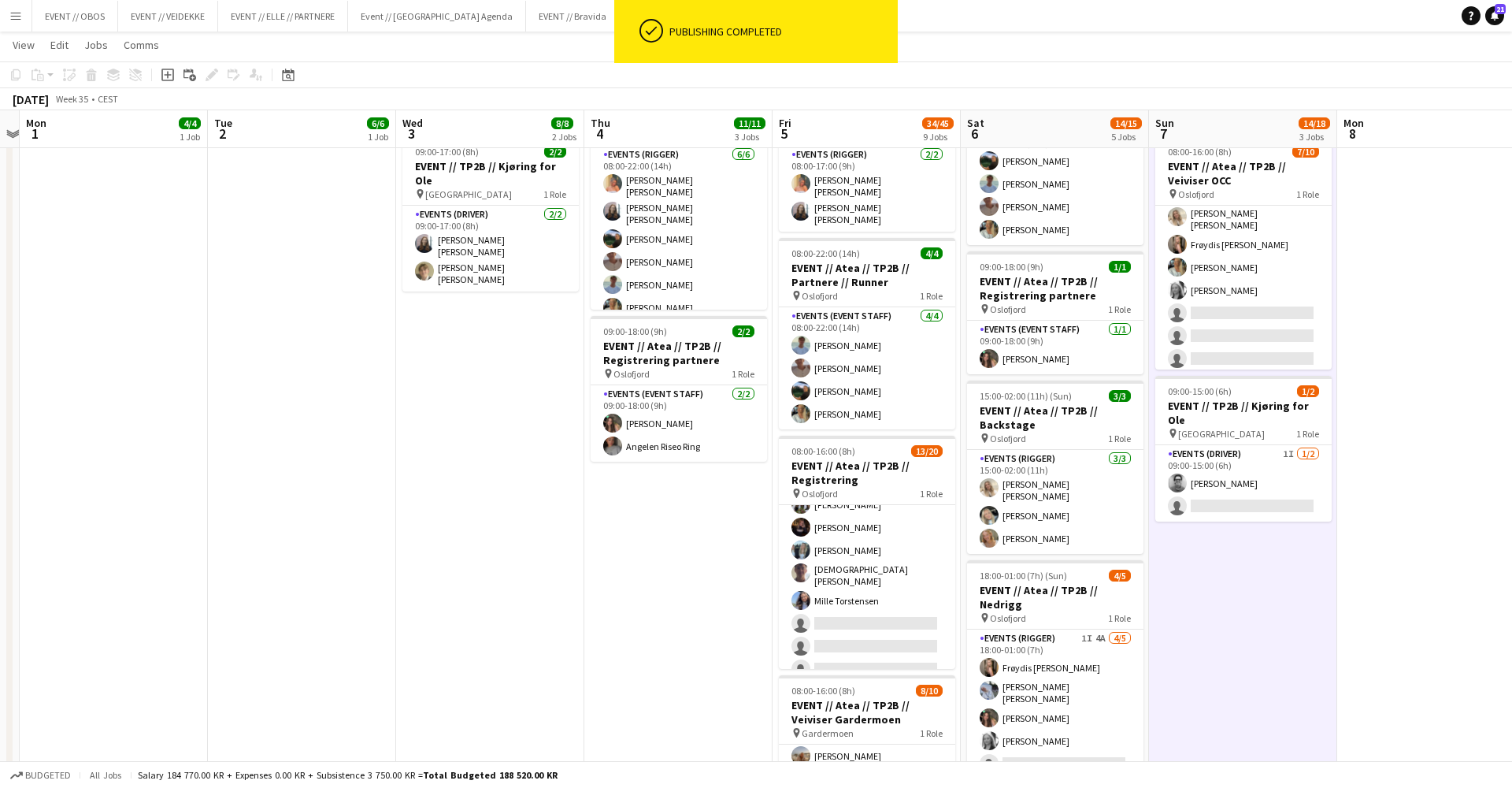
click at [1369, 549] on app-date-cell at bounding box center [1431, 694] width 188 height 1606
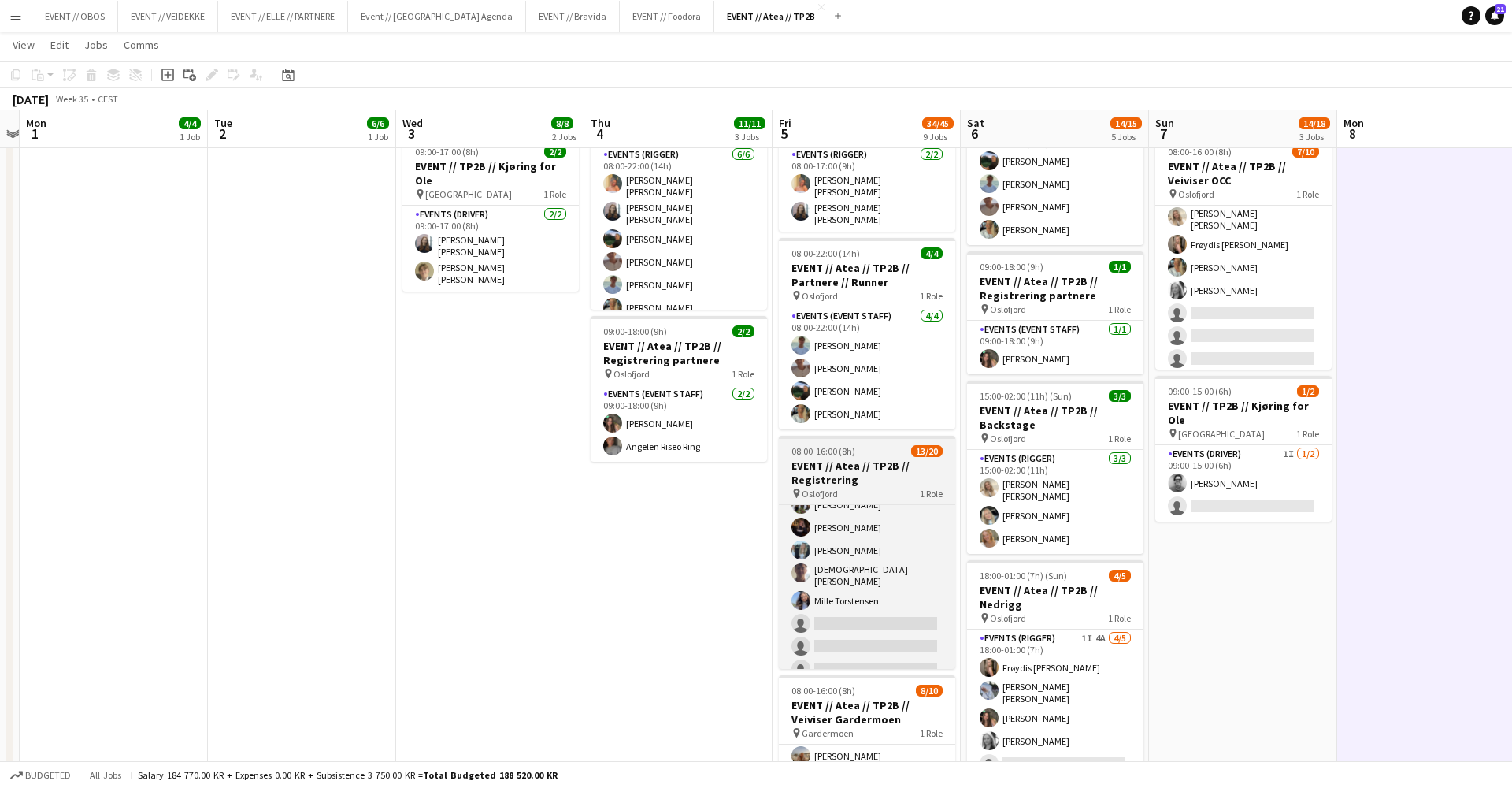
click at [882, 487] on div "pin [GEOGRAPHIC_DATA] 1 Role" at bounding box center [866, 492] width 176 height 12
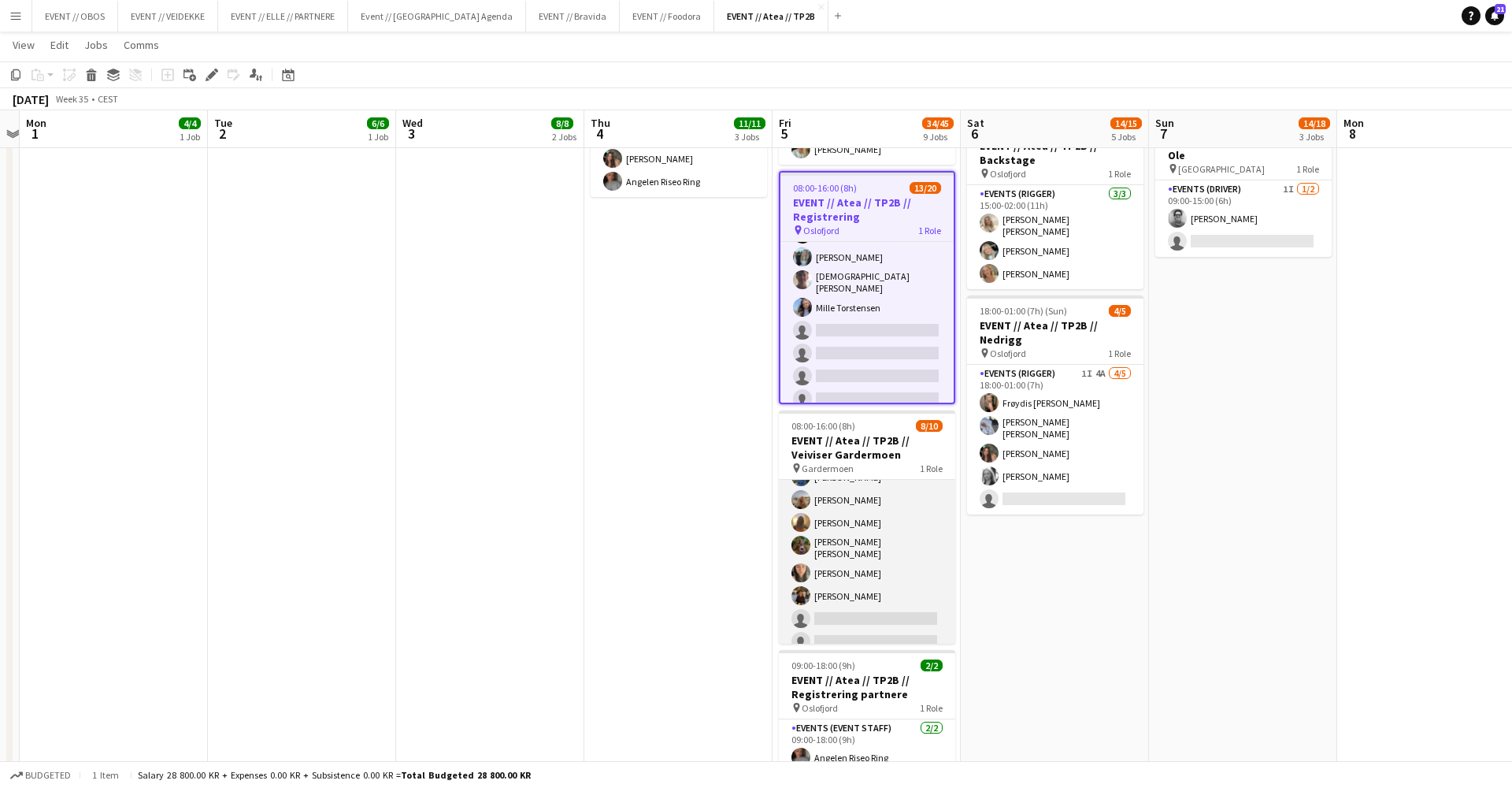
scroll to position [88, 0]
click at [827, 510] on app-card-role "Events (Event Staff) 13I 2A [DATE] 08:00-16:00 (8h) [PERSON_NAME] [PERSON_NAME]…" at bounding box center [866, 524] width 176 height 264
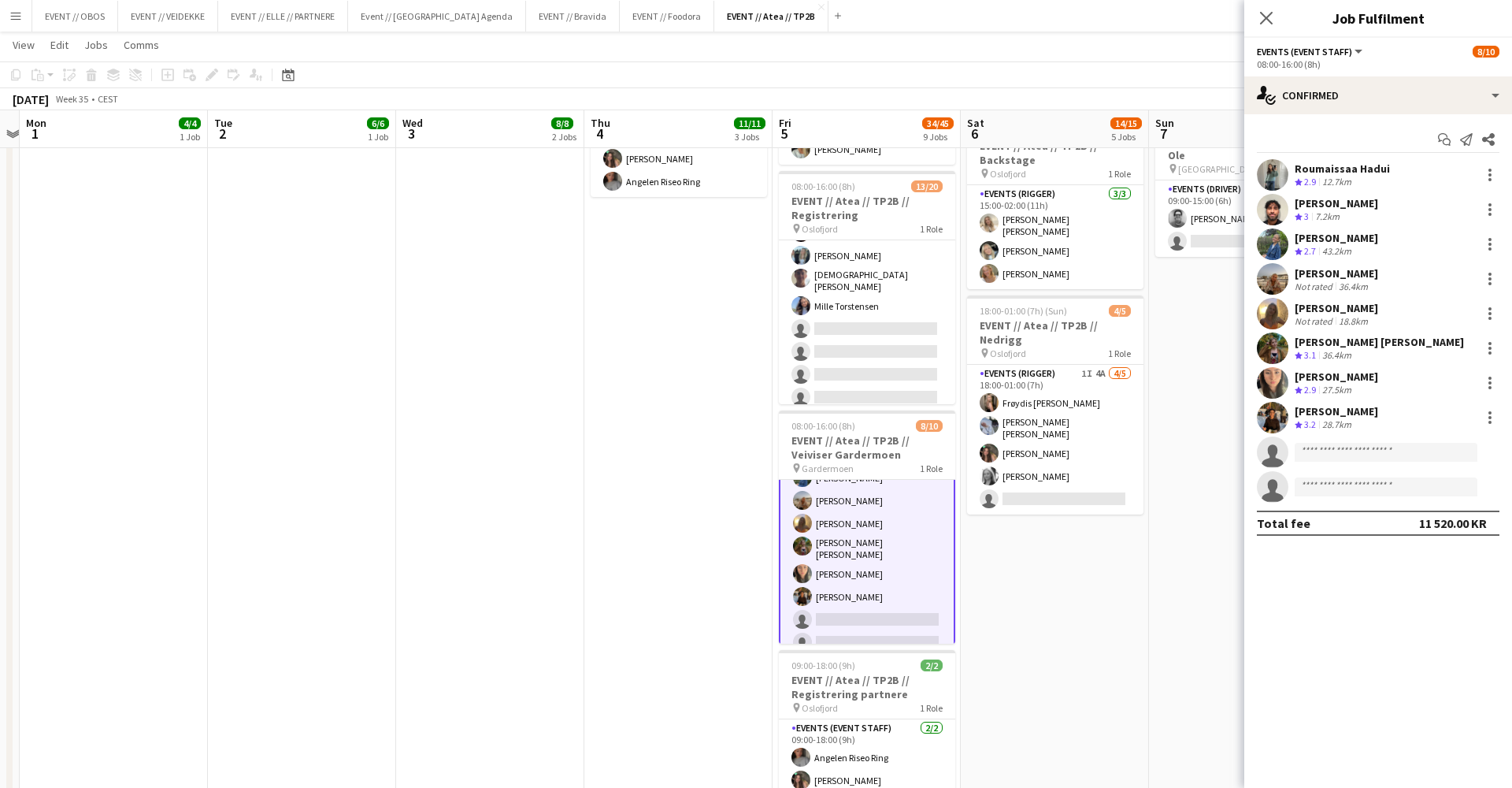
click at [658, 476] on app-date-cell "08:00-18:00 (10h) 3/3 EVENT // Atea // TP2B // Dekorering og backstage oppsett …" at bounding box center [678, 429] width 188 height 1606
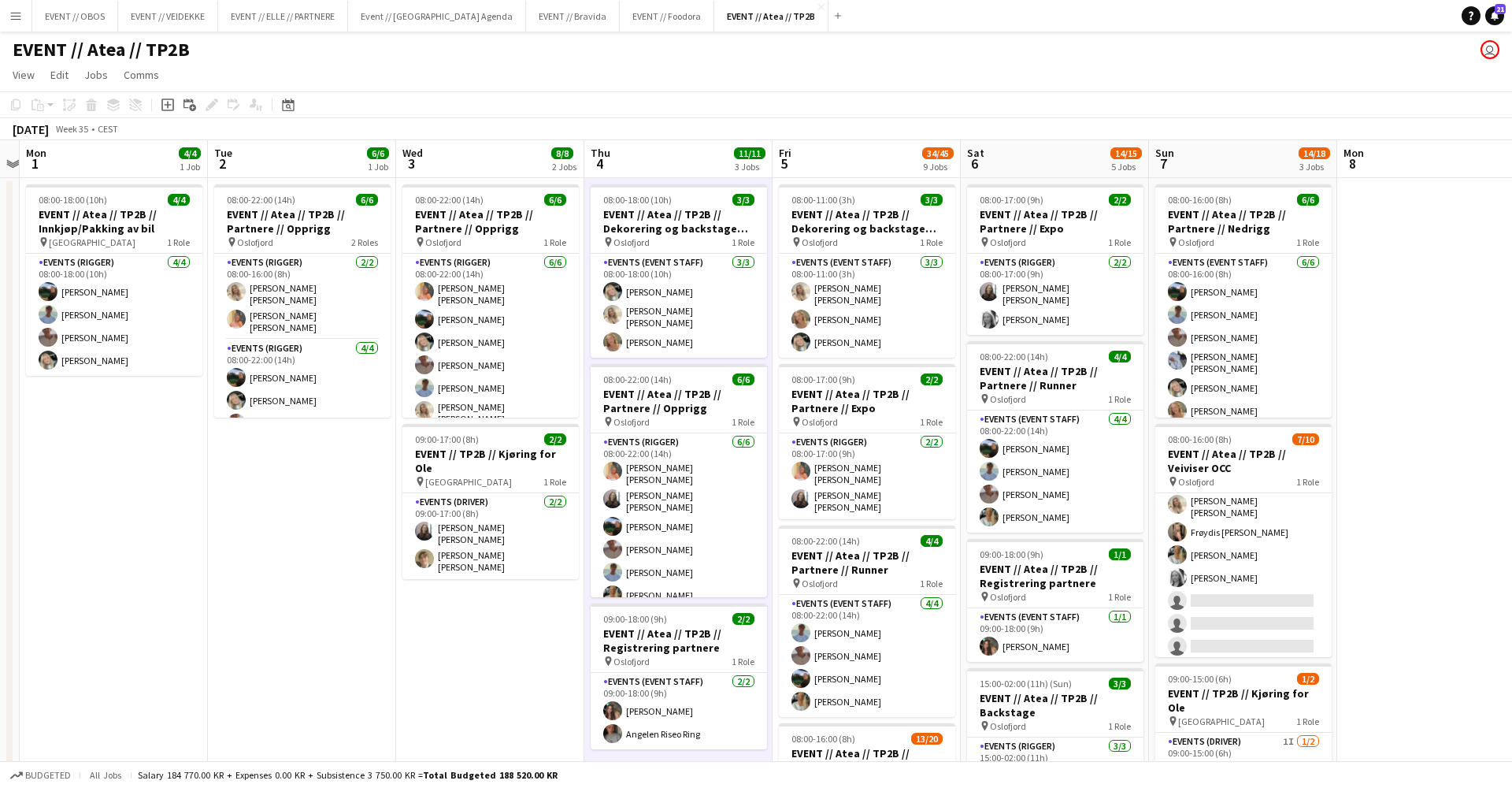
scroll to position [0, 0]
click at [23, 76] on span "View" at bounding box center [23, 74] width 22 height 14
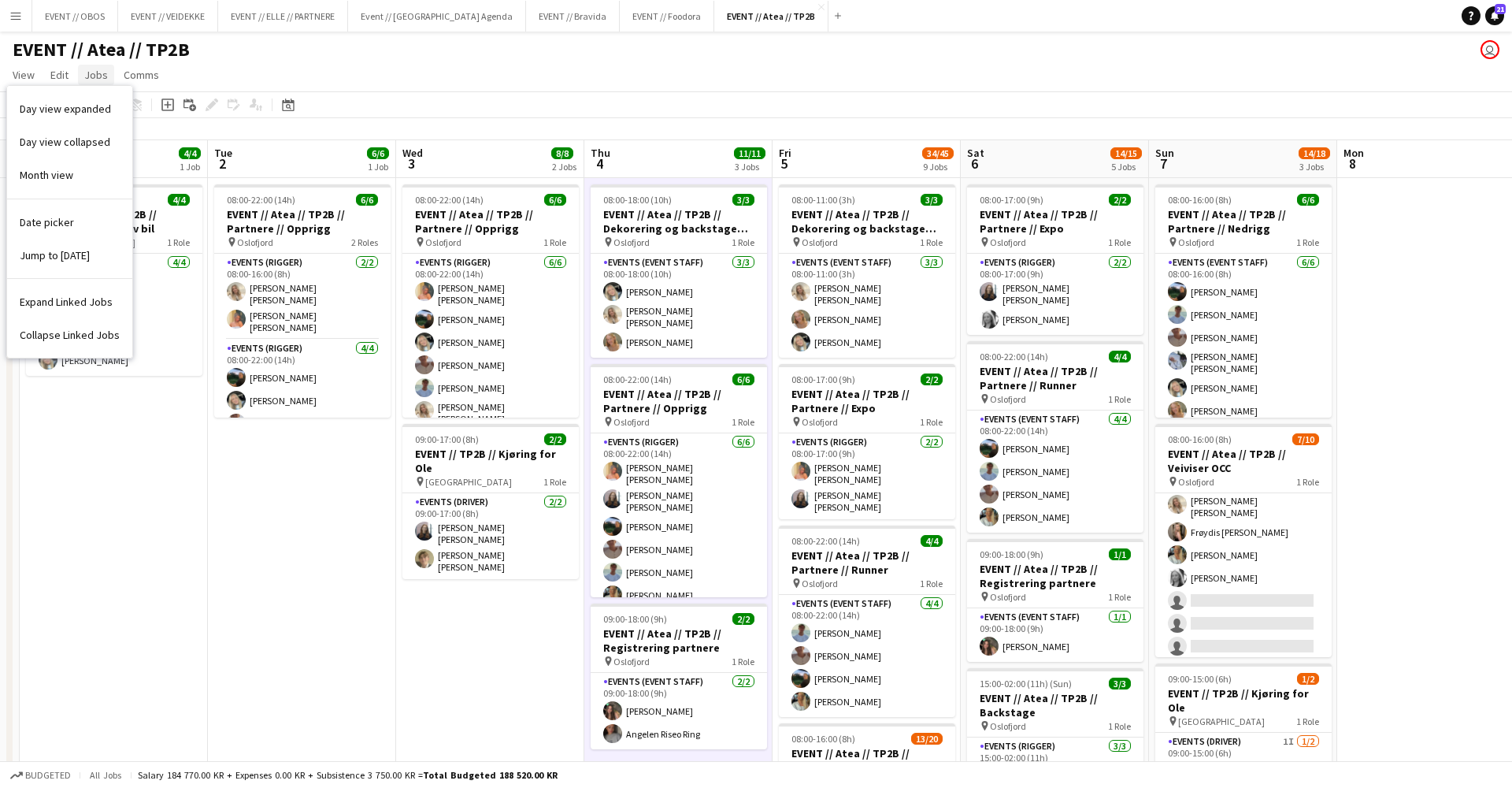
click at [90, 77] on span "Jobs" at bounding box center [96, 74] width 24 height 14
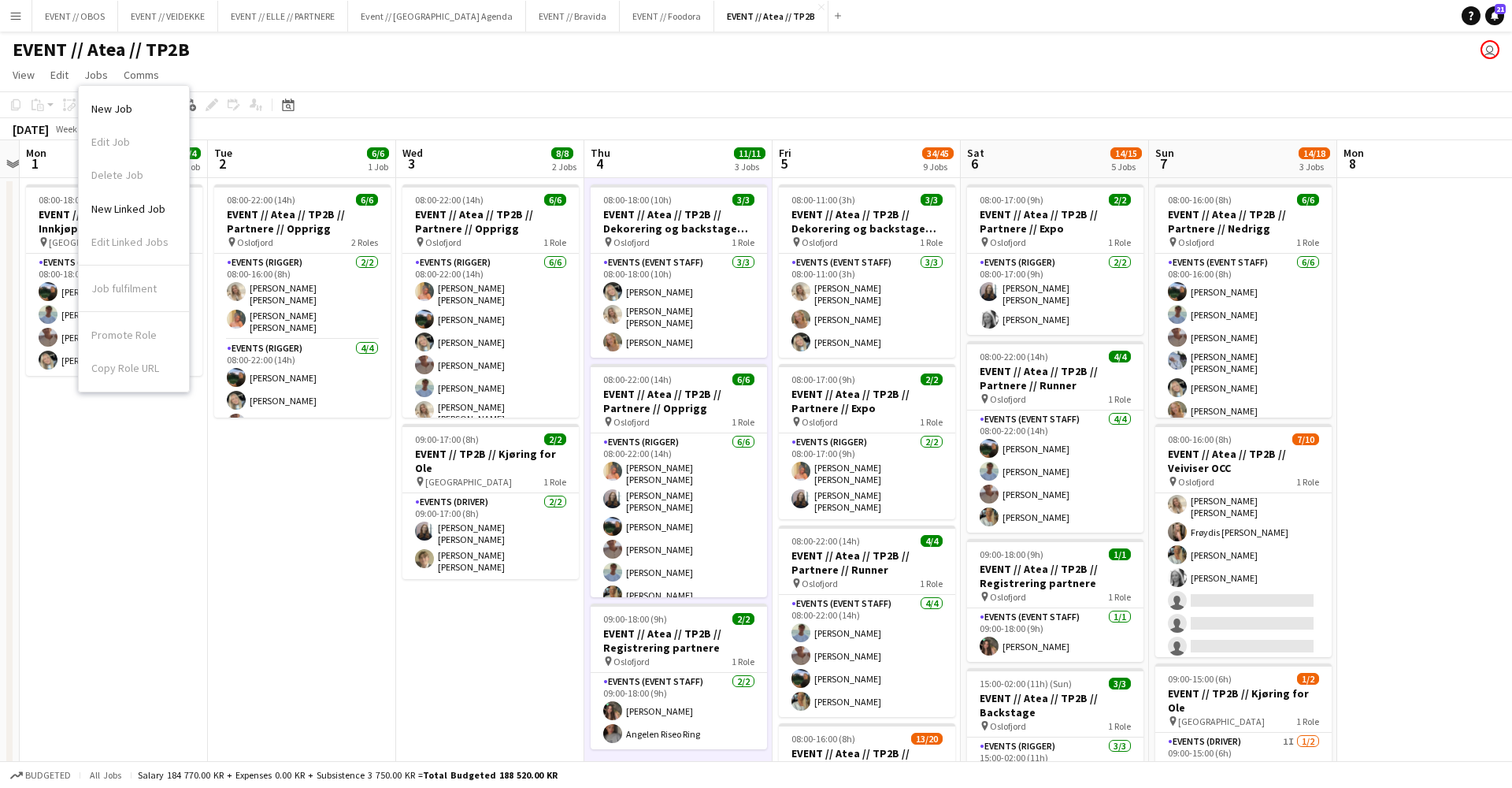
click at [323, 87] on app-page-menu "View Day view expanded Day view collapsed Month view Date picker Jump to [DATE]…" at bounding box center [756, 76] width 1512 height 30
click at [19, 27] on button "Menu" at bounding box center [16, 16] width 31 height 31
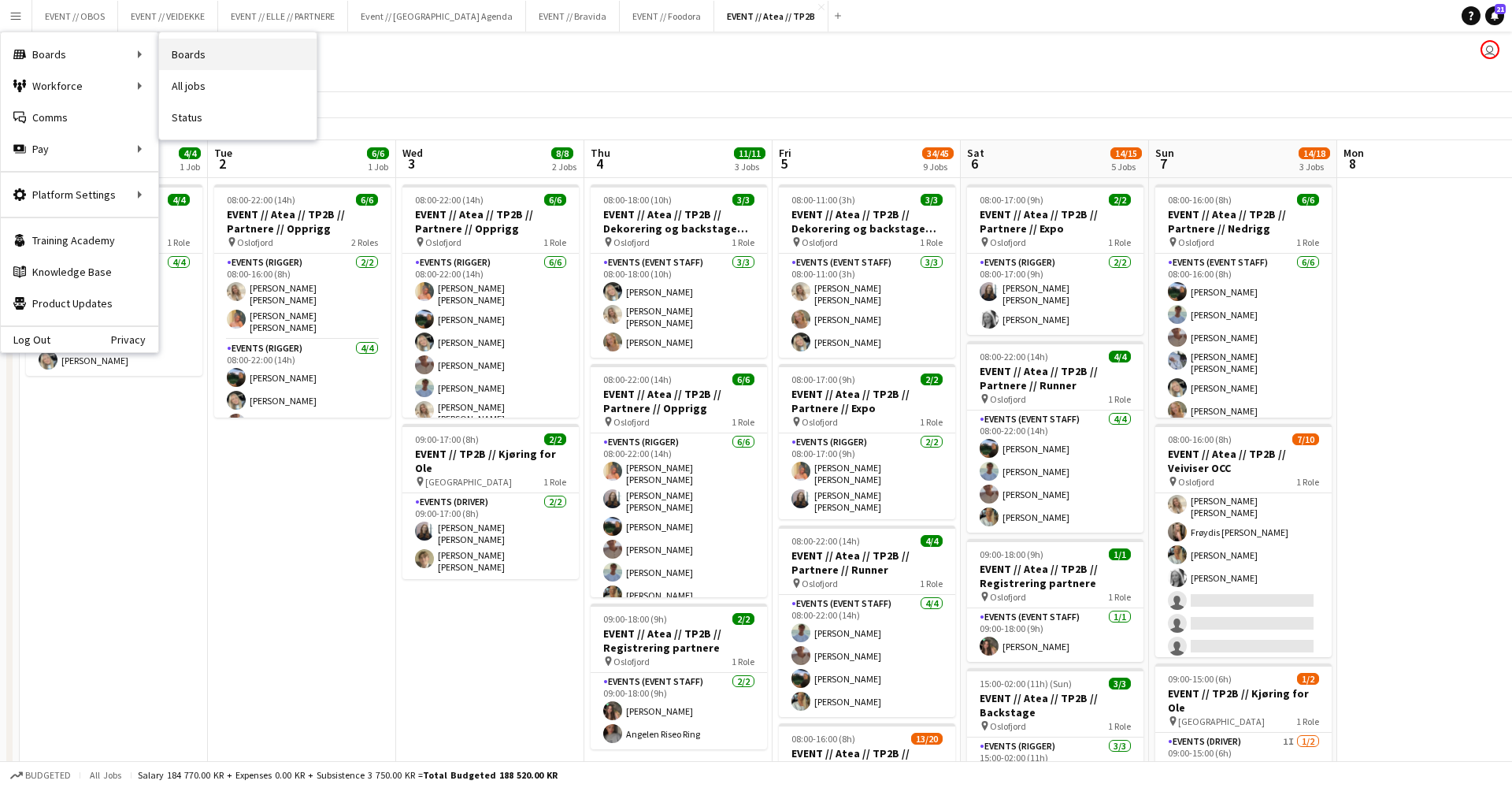
click at [183, 58] on link "Boards" at bounding box center [238, 55] width 157 height 31
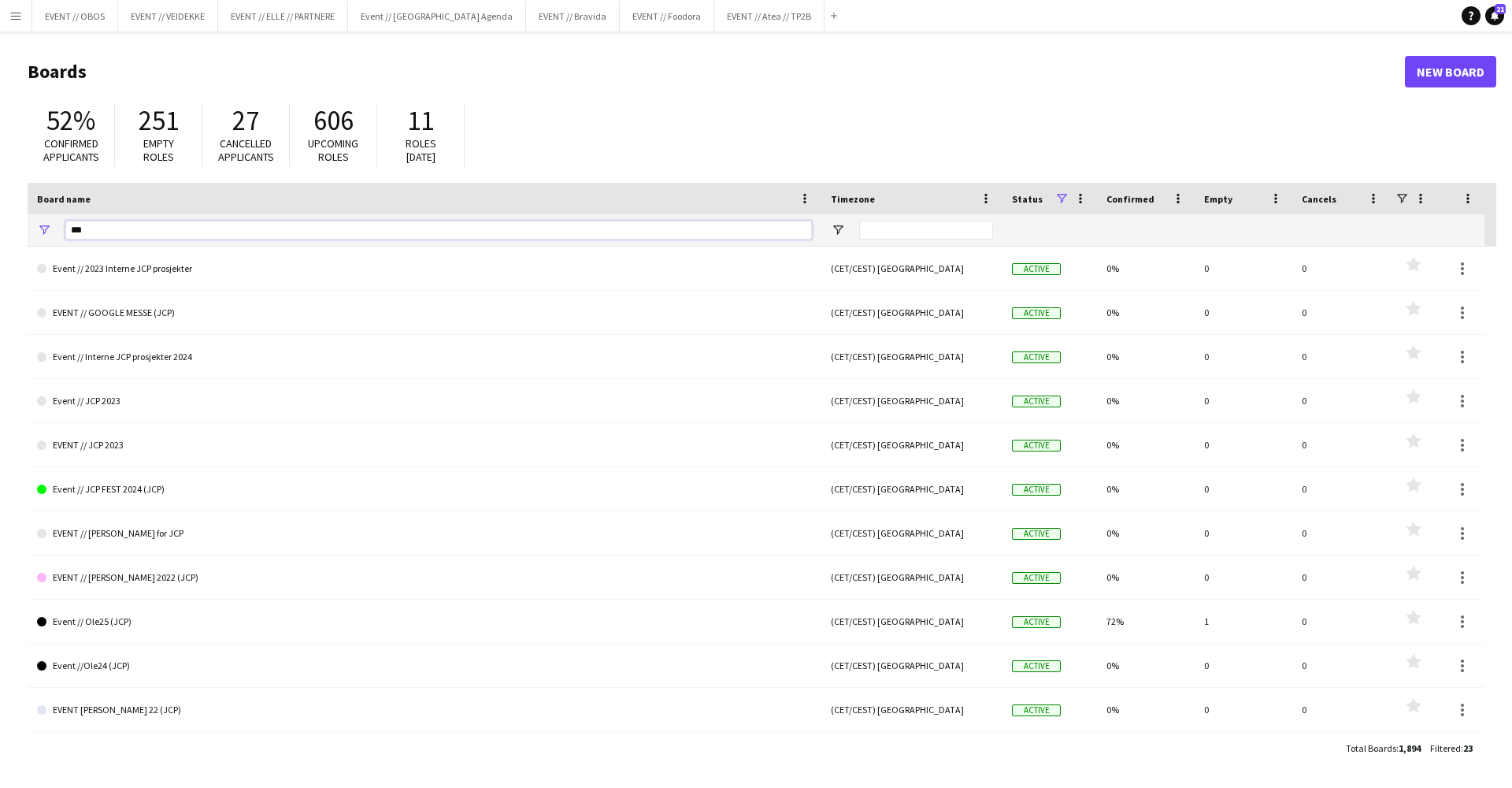
drag, startPoint x: 141, startPoint y: 235, endPoint x: 25, endPoint y: 208, distance: 119.1
click at [25, 208] on main "Boards New Board 52% Confirmed applicants 251 Empty roles 27 Cancelled applican…" at bounding box center [756, 409] width 1512 height 756
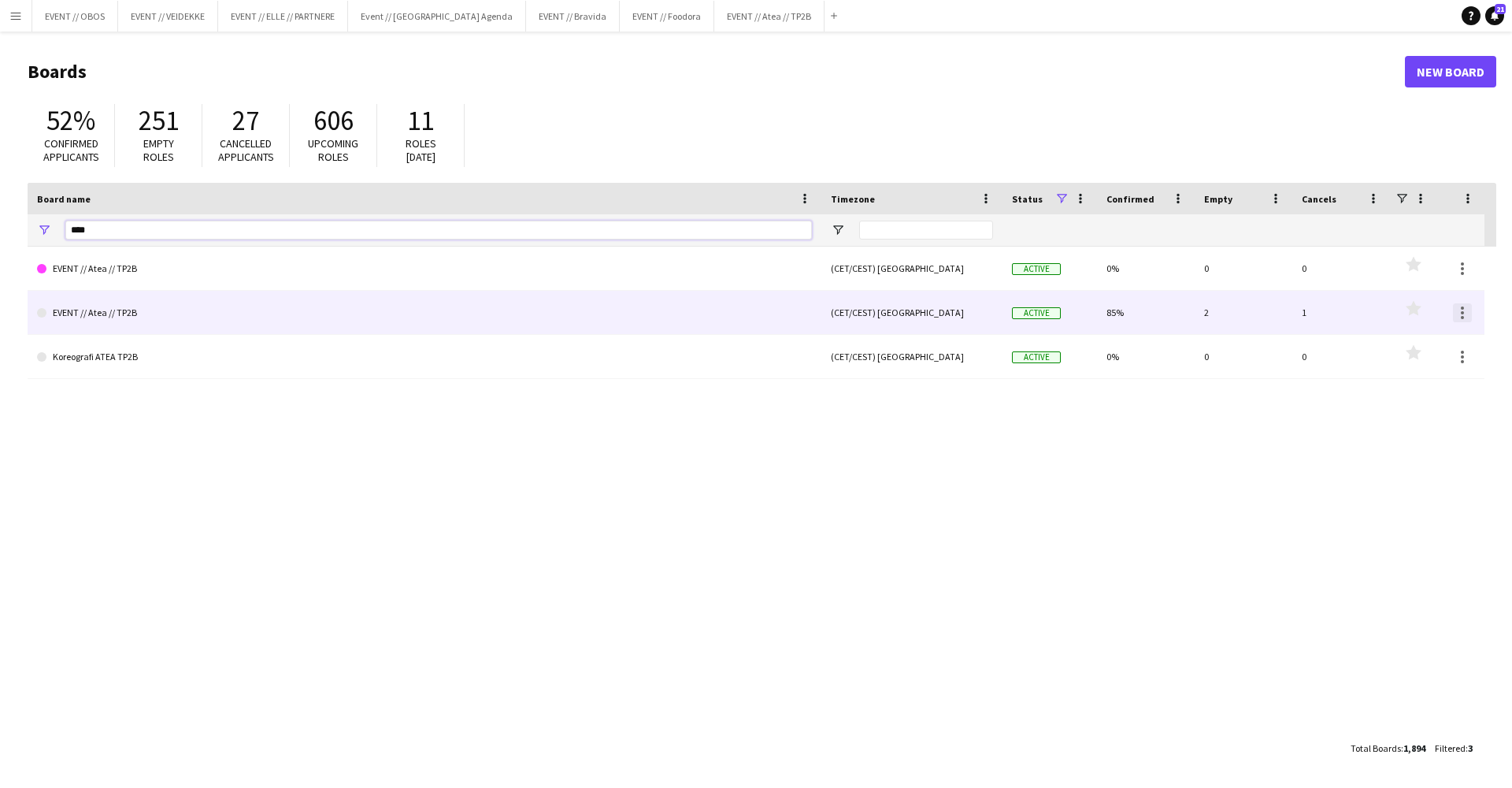
type input "****"
click at [1458, 312] on div at bounding box center [1462, 312] width 19 height 19
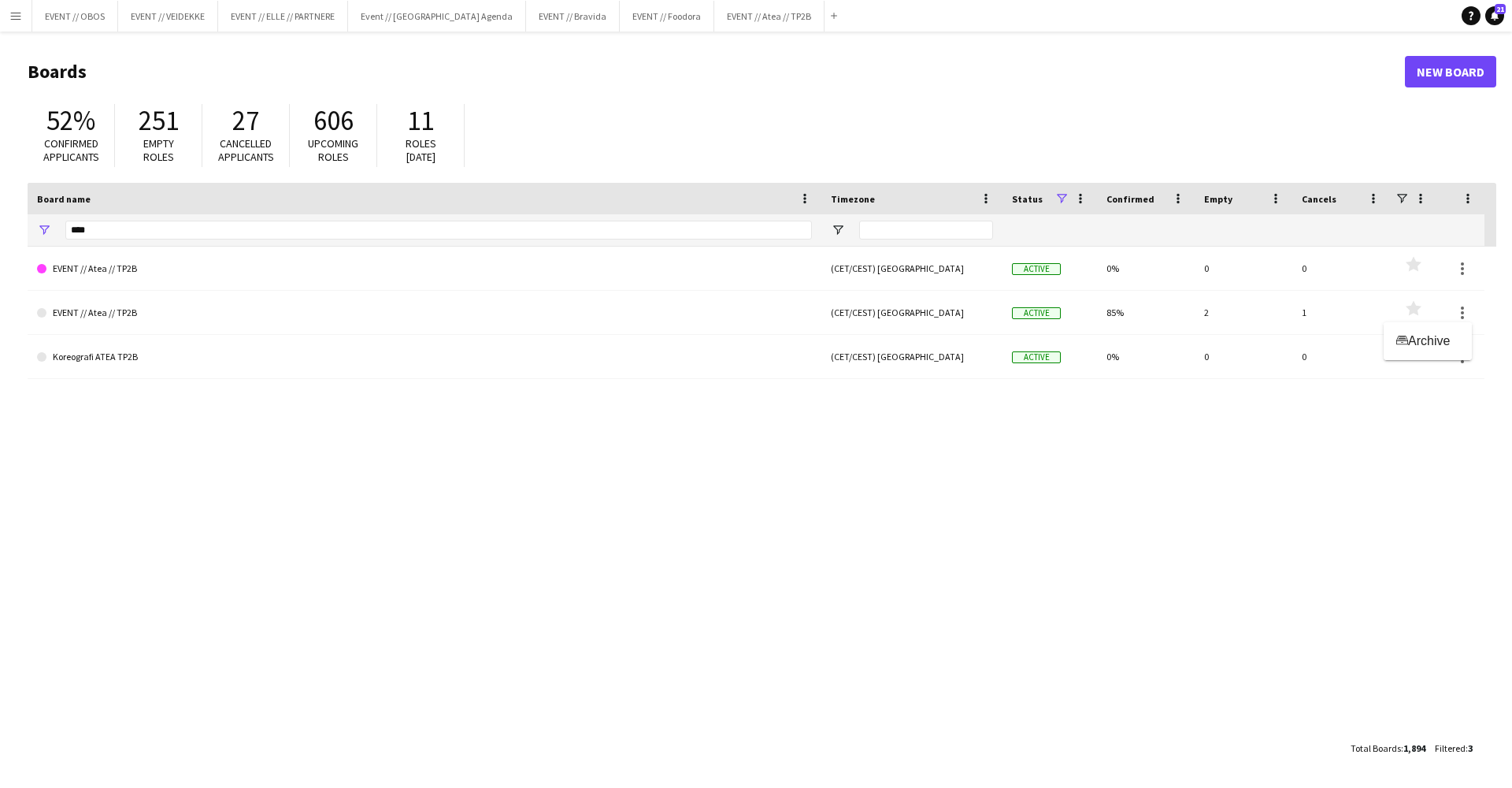
click at [1128, 310] on div at bounding box center [756, 394] width 1512 height 788
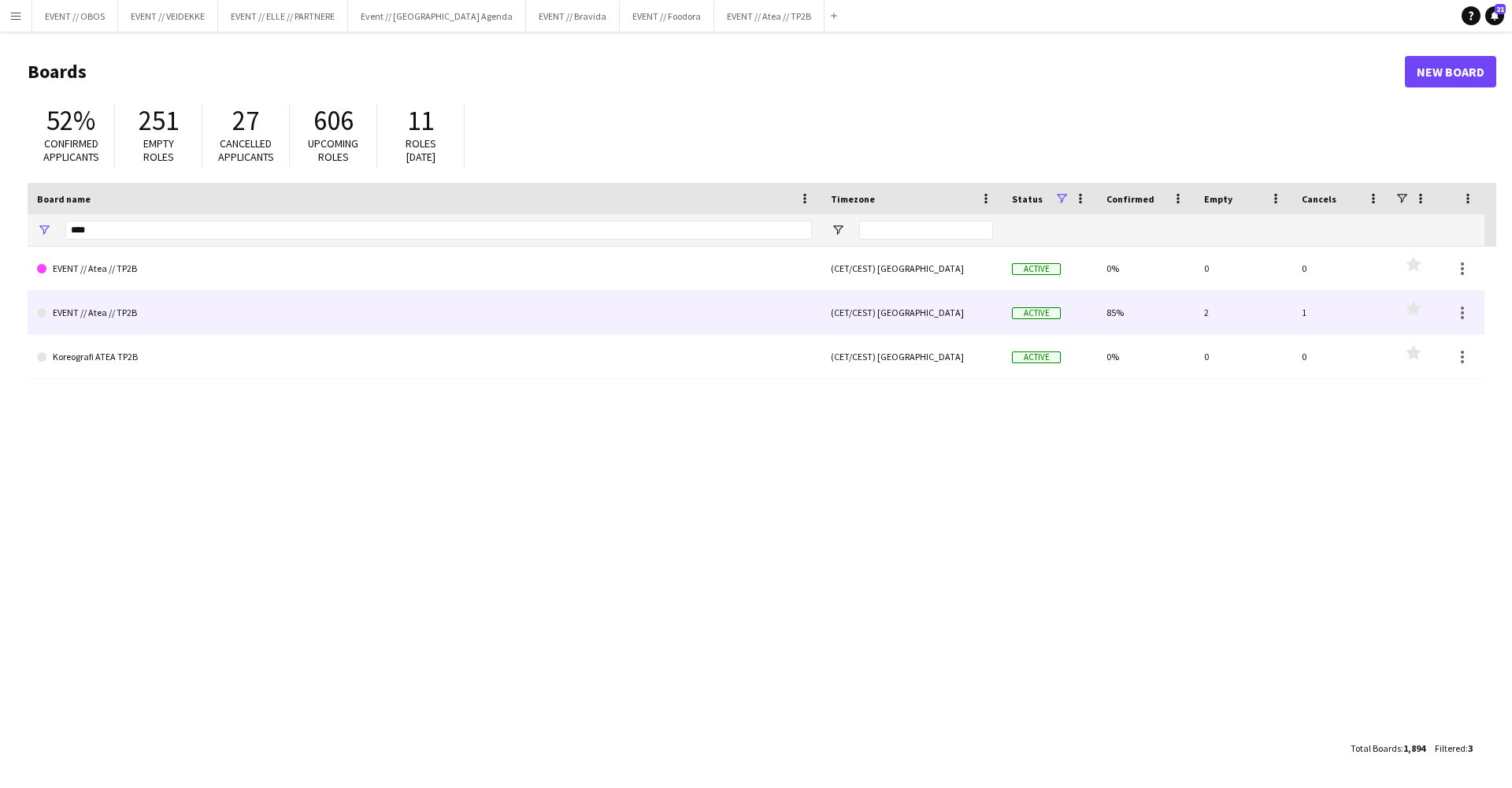
click at [1036, 311] on span "Active" at bounding box center [1036, 313] width 49 height 12
click at [1037, 311] on span "Active" at bounding box center [1036, 313] width 49 height 12
click at [123, 313] on link "EVENT // Atea // TP2B" at bounding box center [425, 312] width 775 height 44
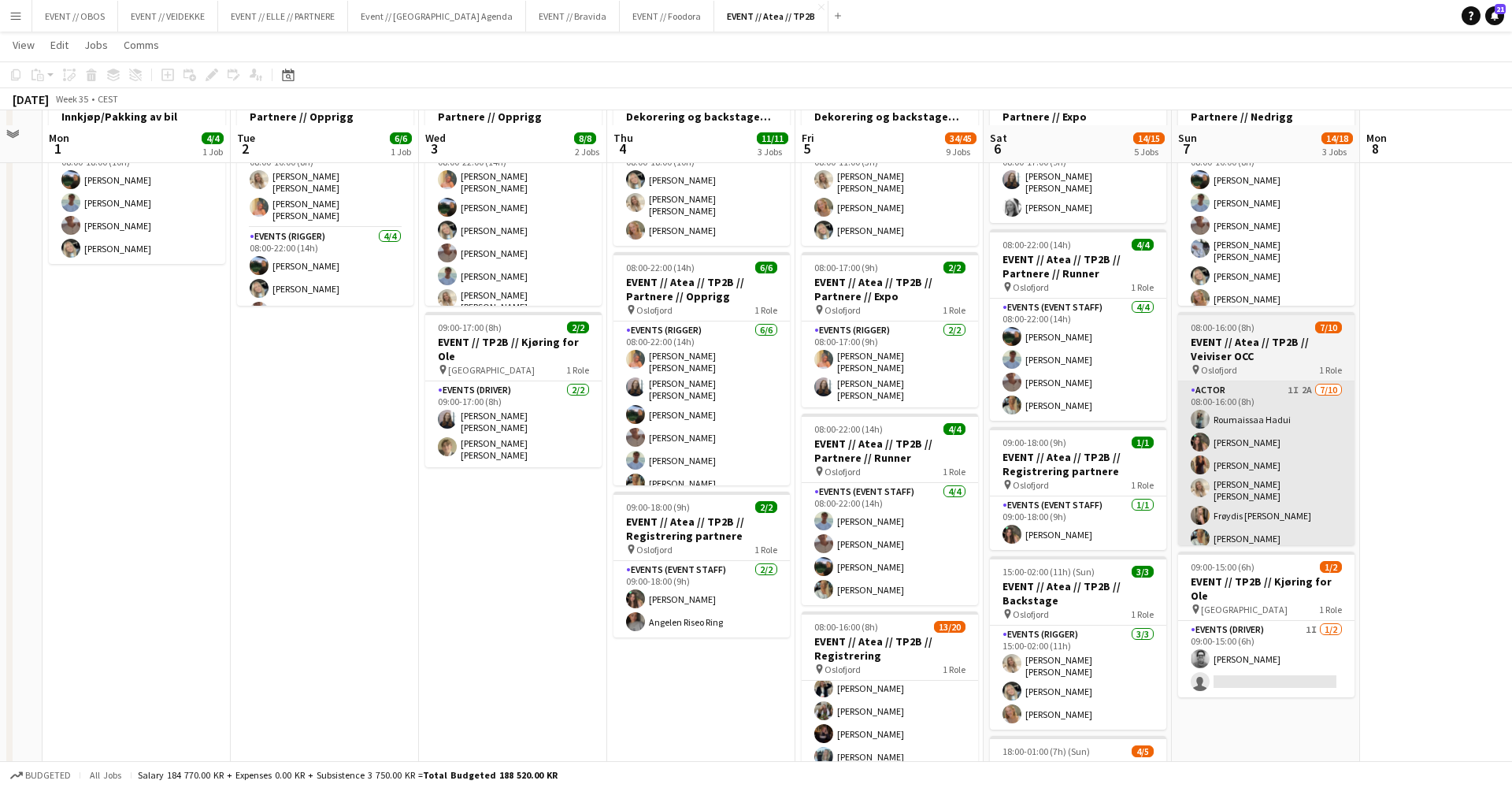
scroll to position [103, 0]
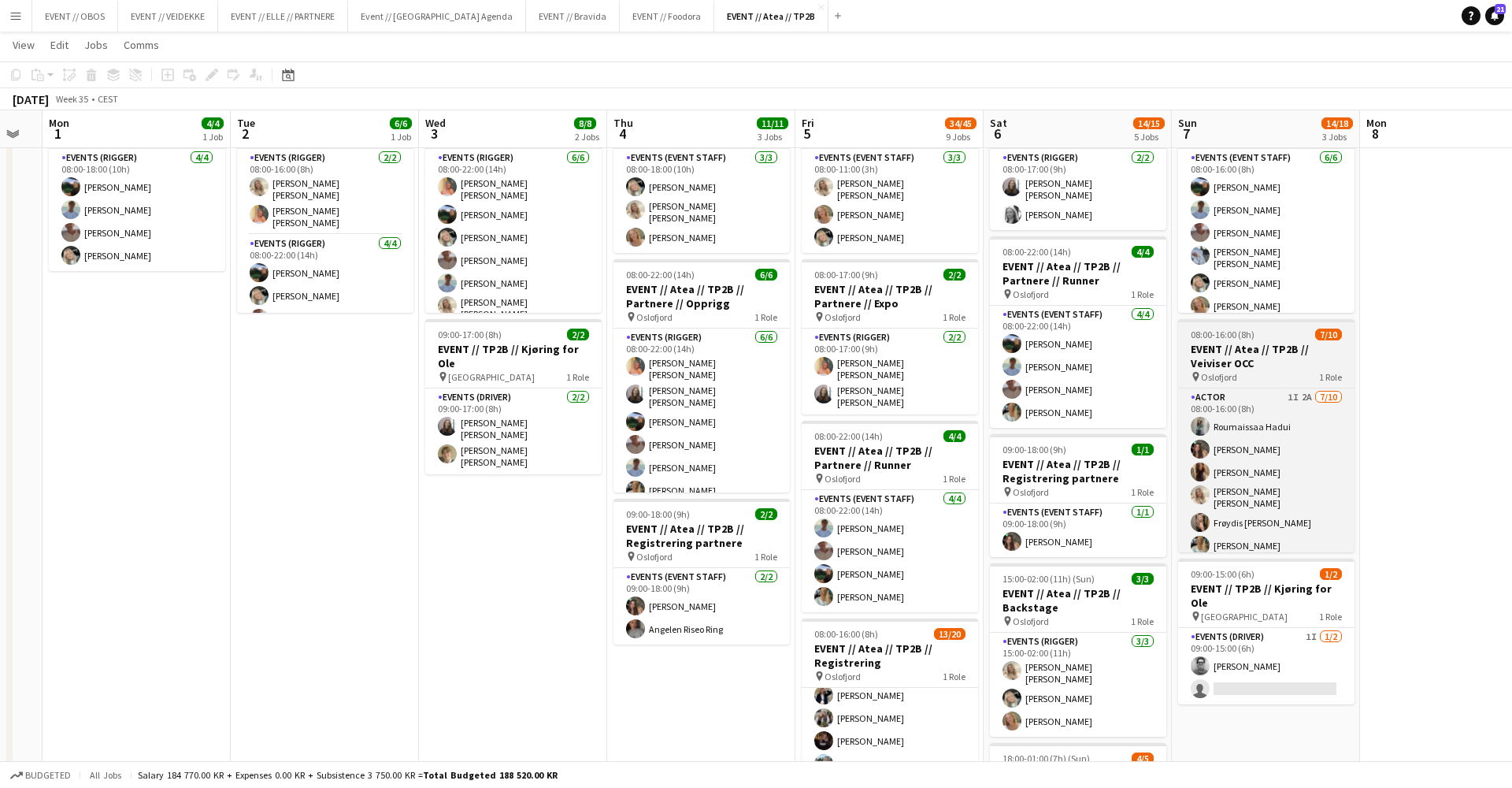
click at [1222, 348] on h3 "EVENT // Atea // TP2B // Veiviser OCC" at bounding box center [1266, 356] width 176 height 28
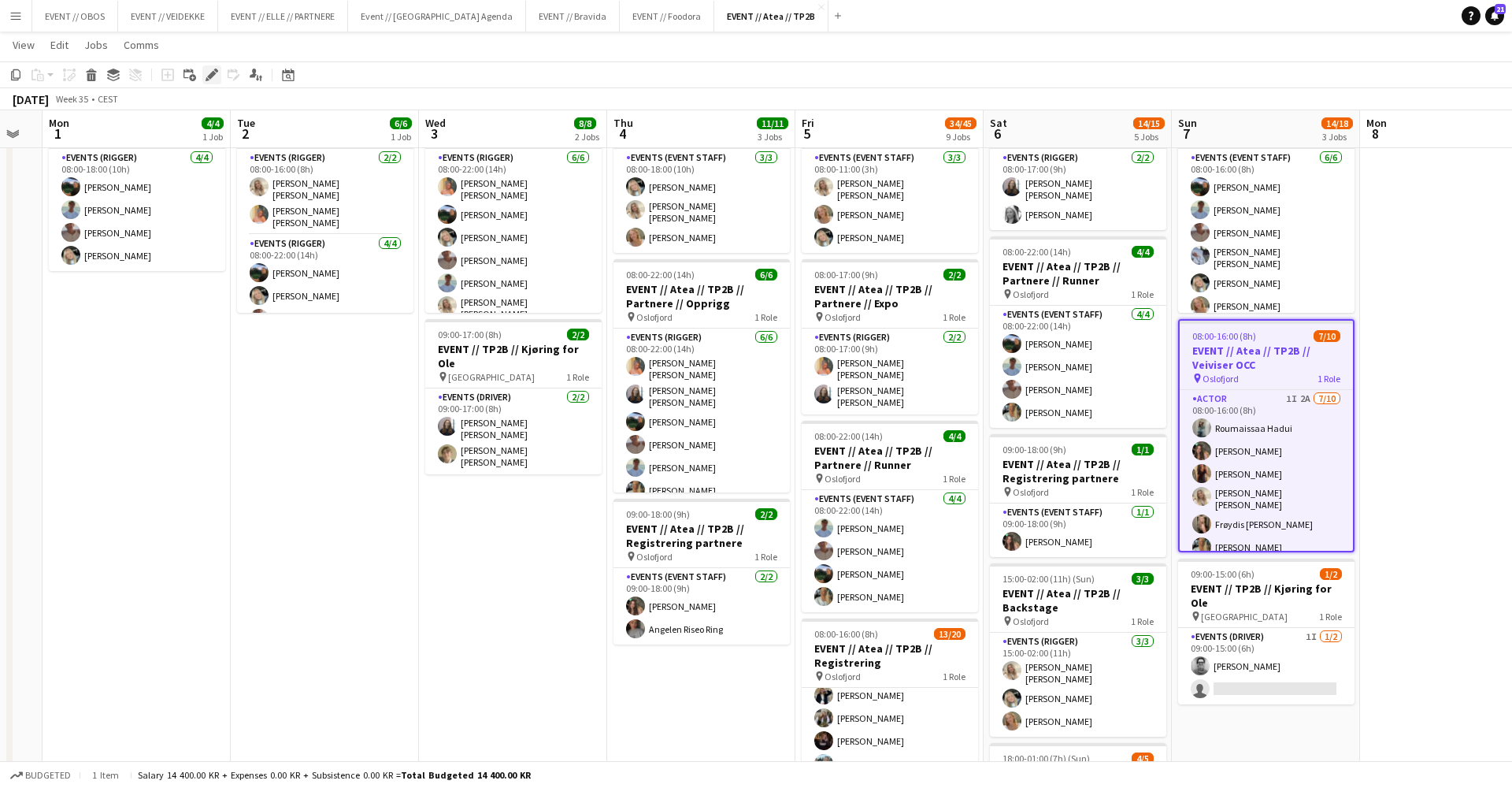
click at [204, 75] on div "Edit" at bounding box center [212, 74] width 19 height 19
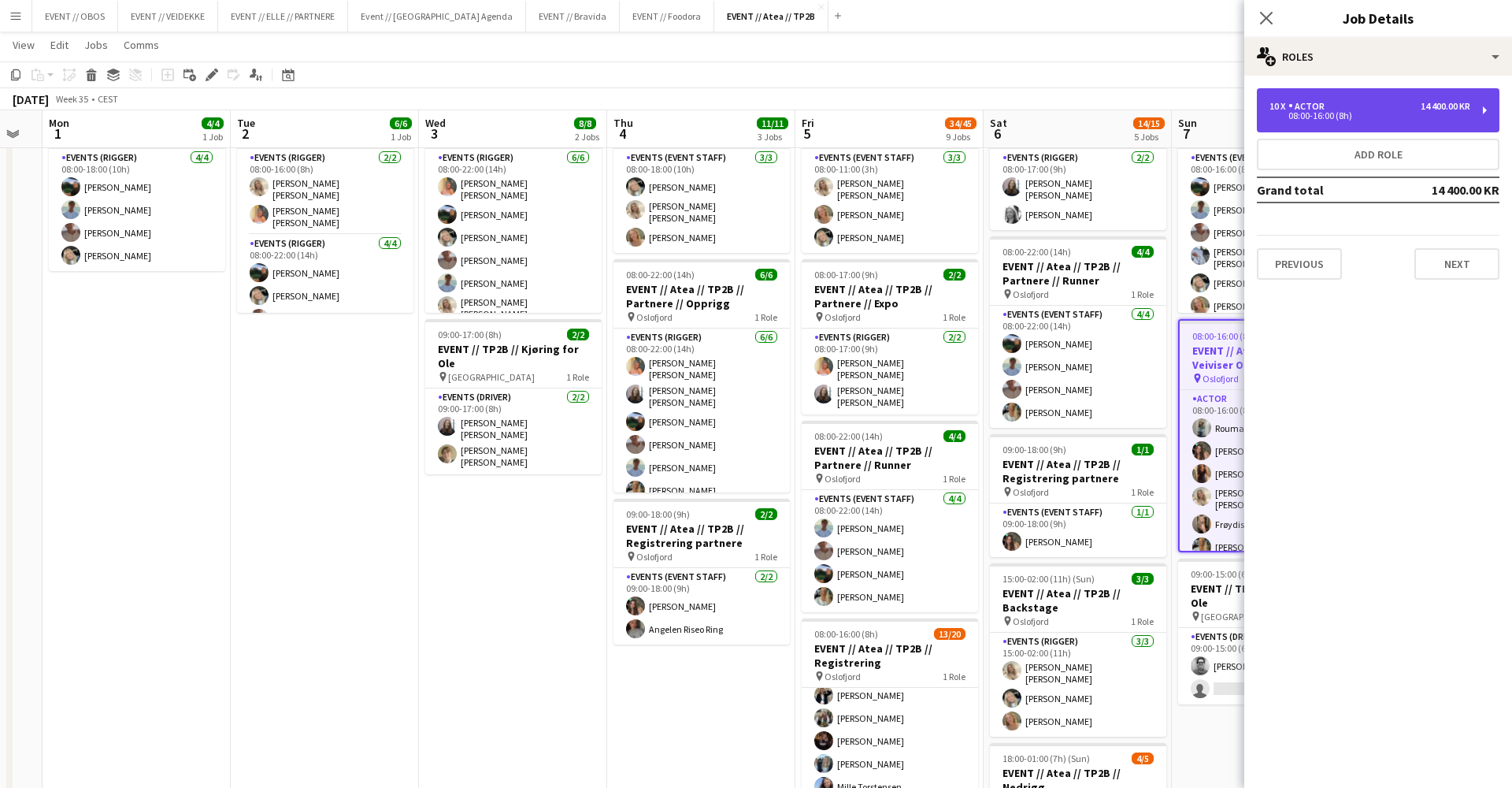
click at [1307, 118] on div "08:00-16:00 (8h)" at bounding box center [1370, 116] width 201 height 8
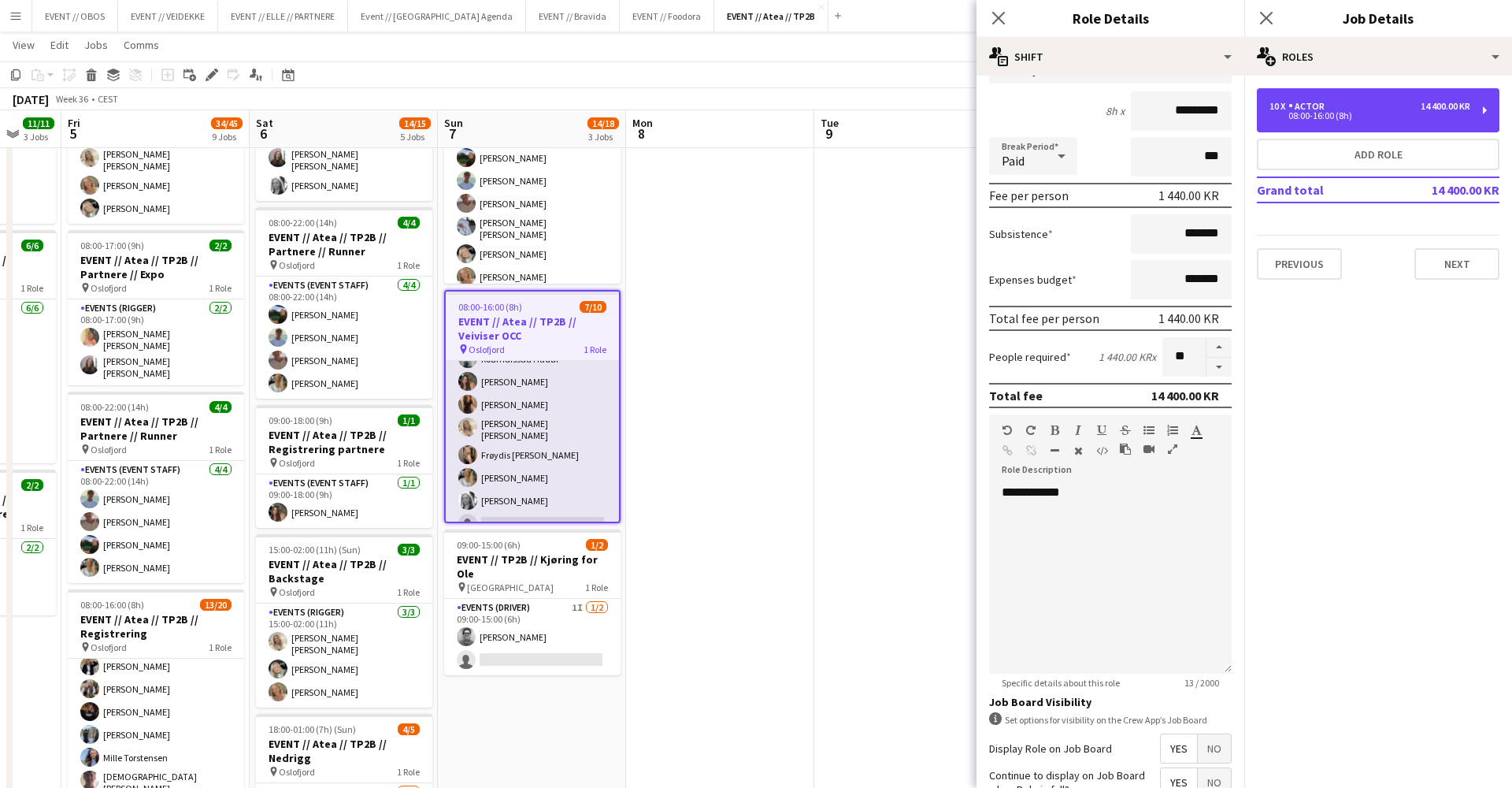
scroll to position [36, 0]
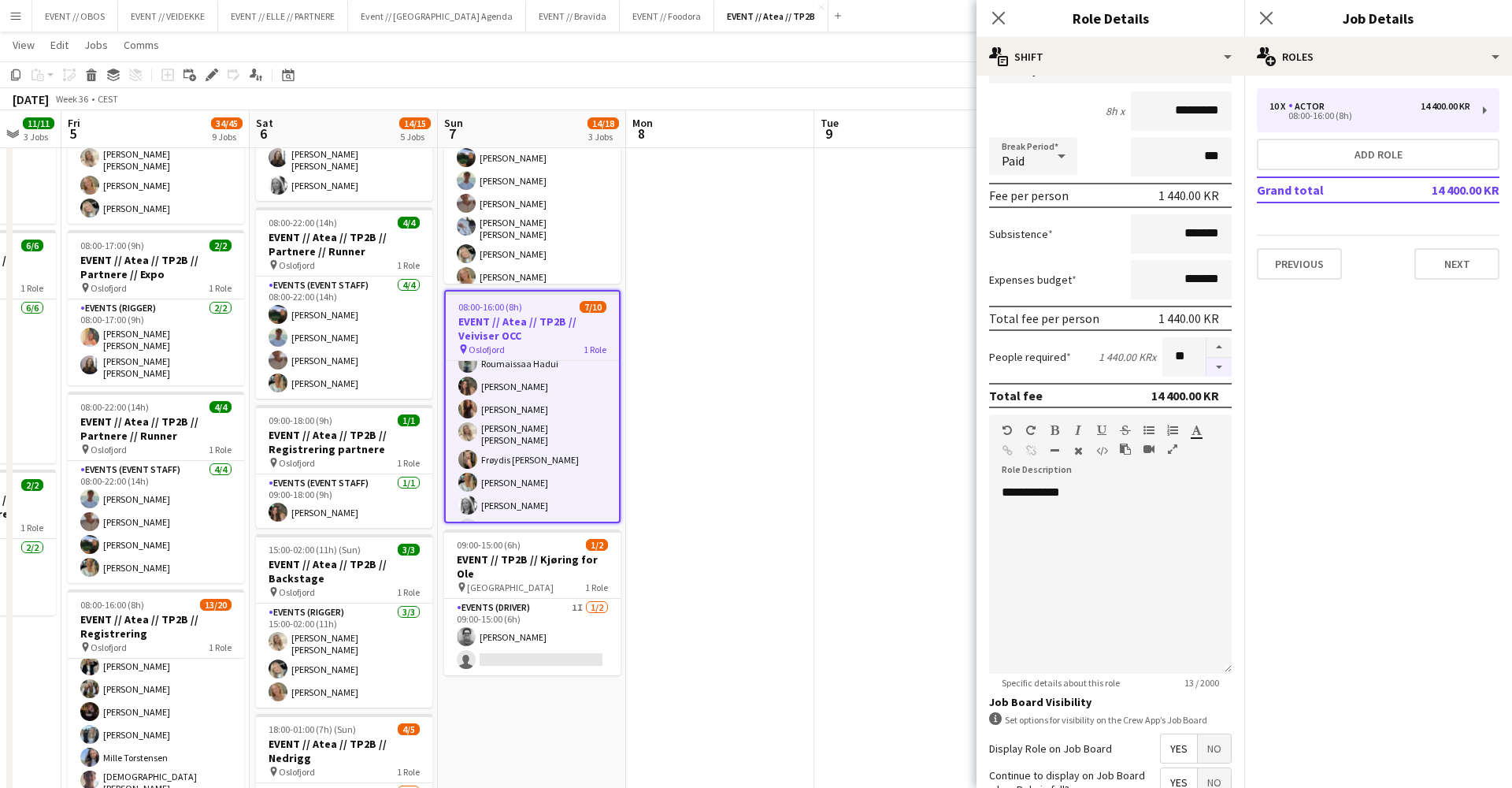
click at [1220, 368] on button "button" at bounding box center [1219, 368] width 25 height 20
type input "*"
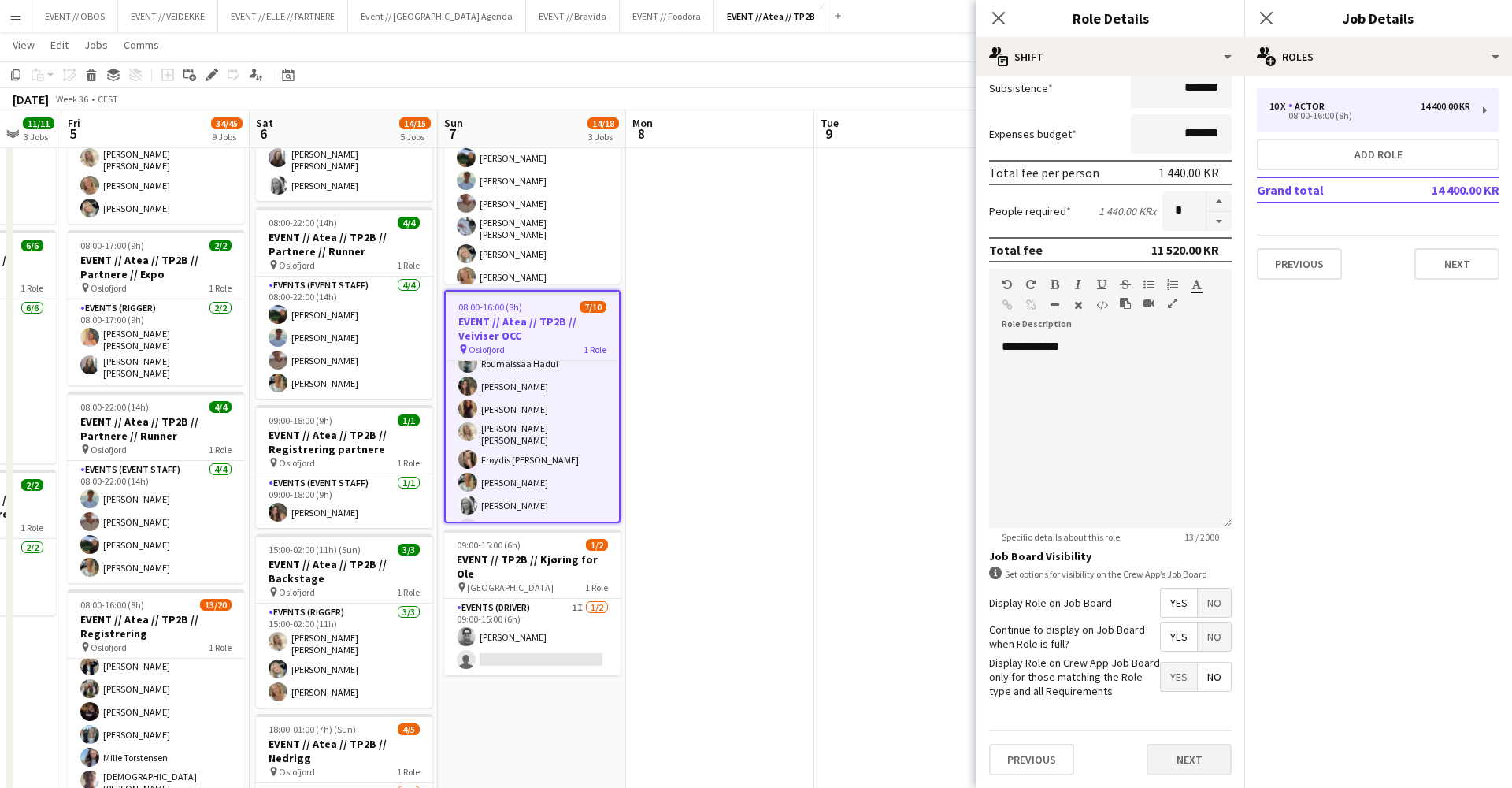
scroll to position [279, 0]
click at [1195, 760] on button "Next" at bounding box center [1189, 760] width 85 height 31
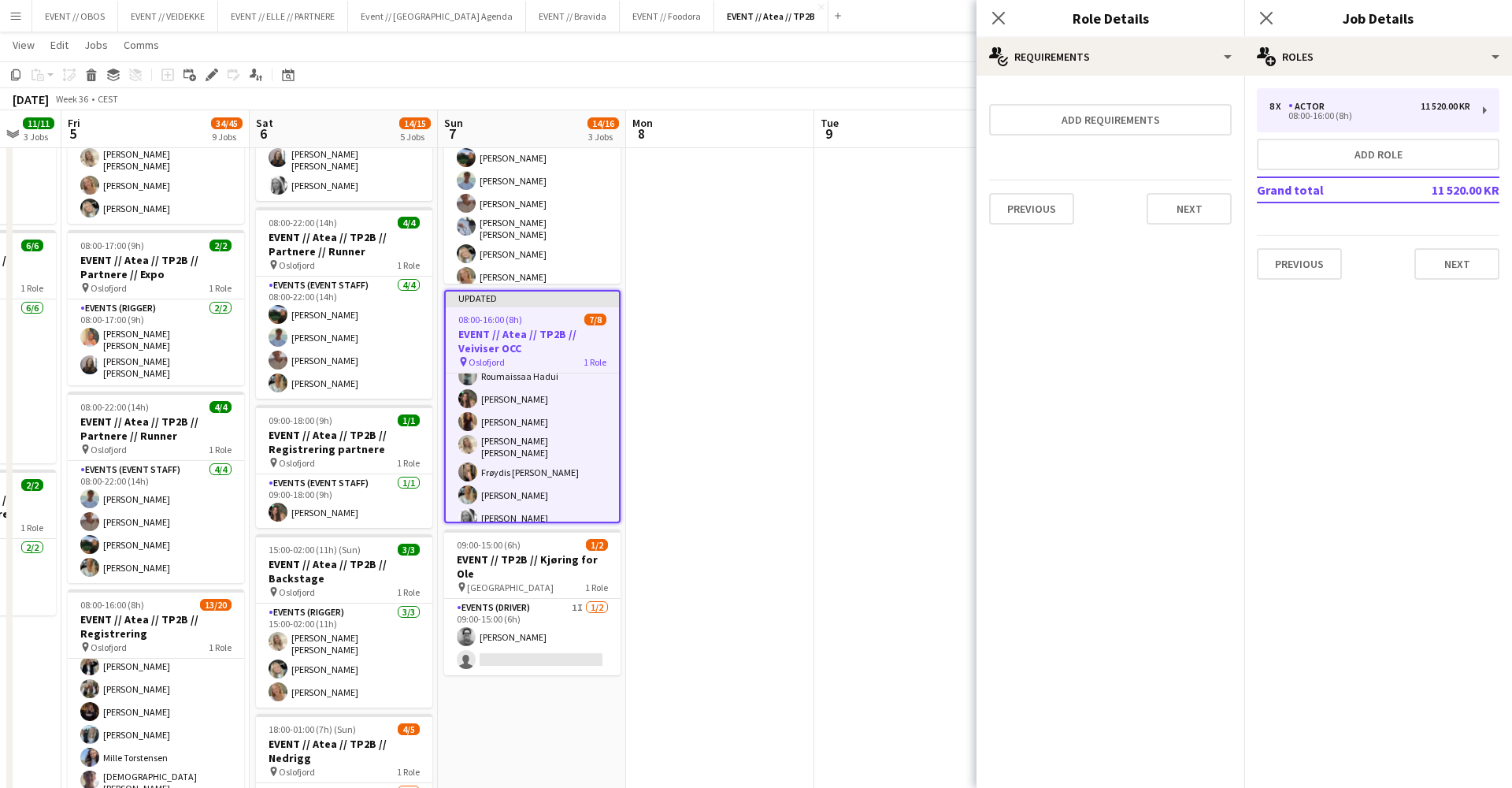
scroll to position [0, 0]
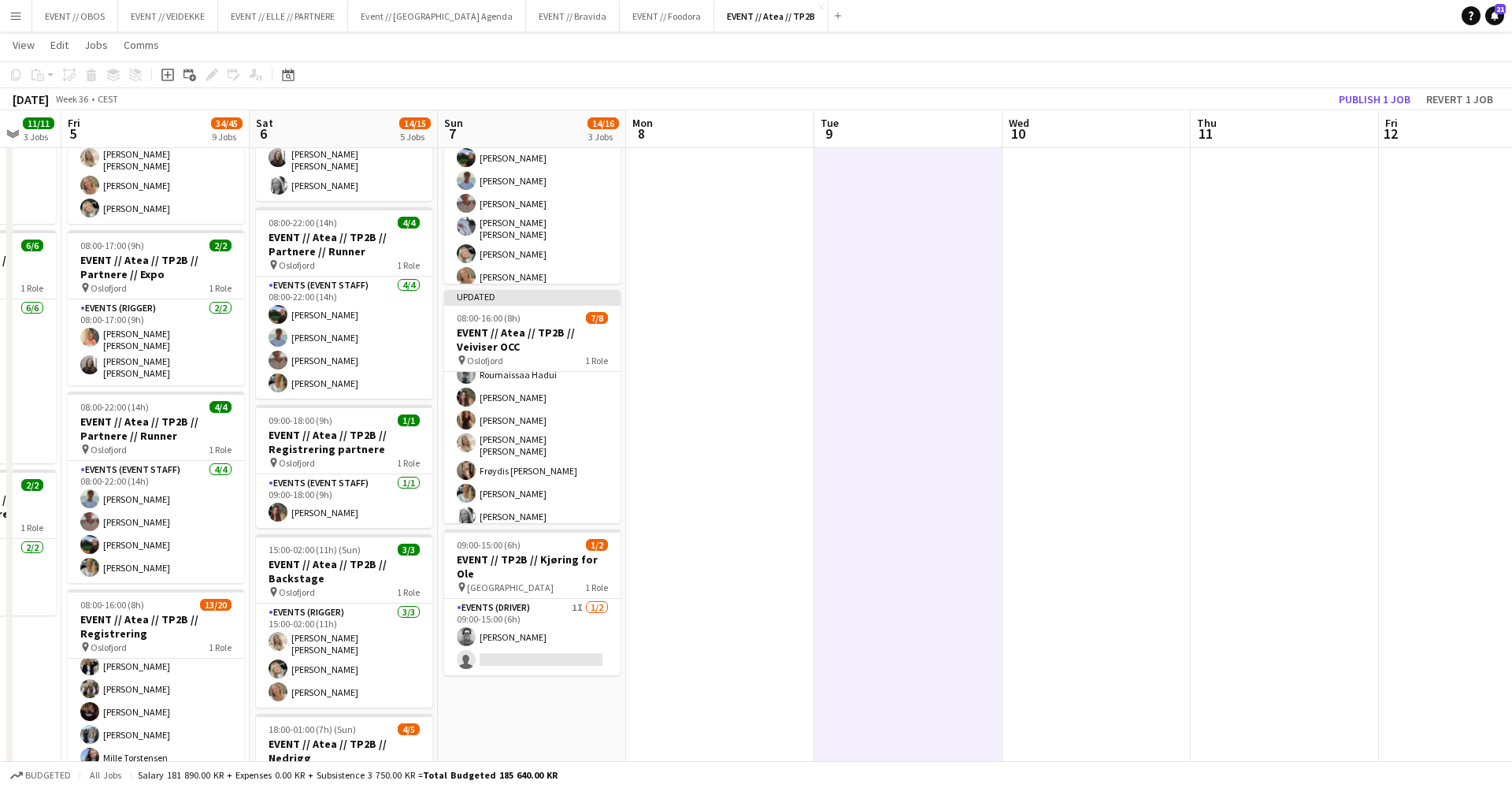
click at [1368, 109] on app-calendar "Copy Paste Paste Command V Paste with crew Command Shift V Paste linked Job [GE…" at bounding box center [756, 789] width 1512 height 1721
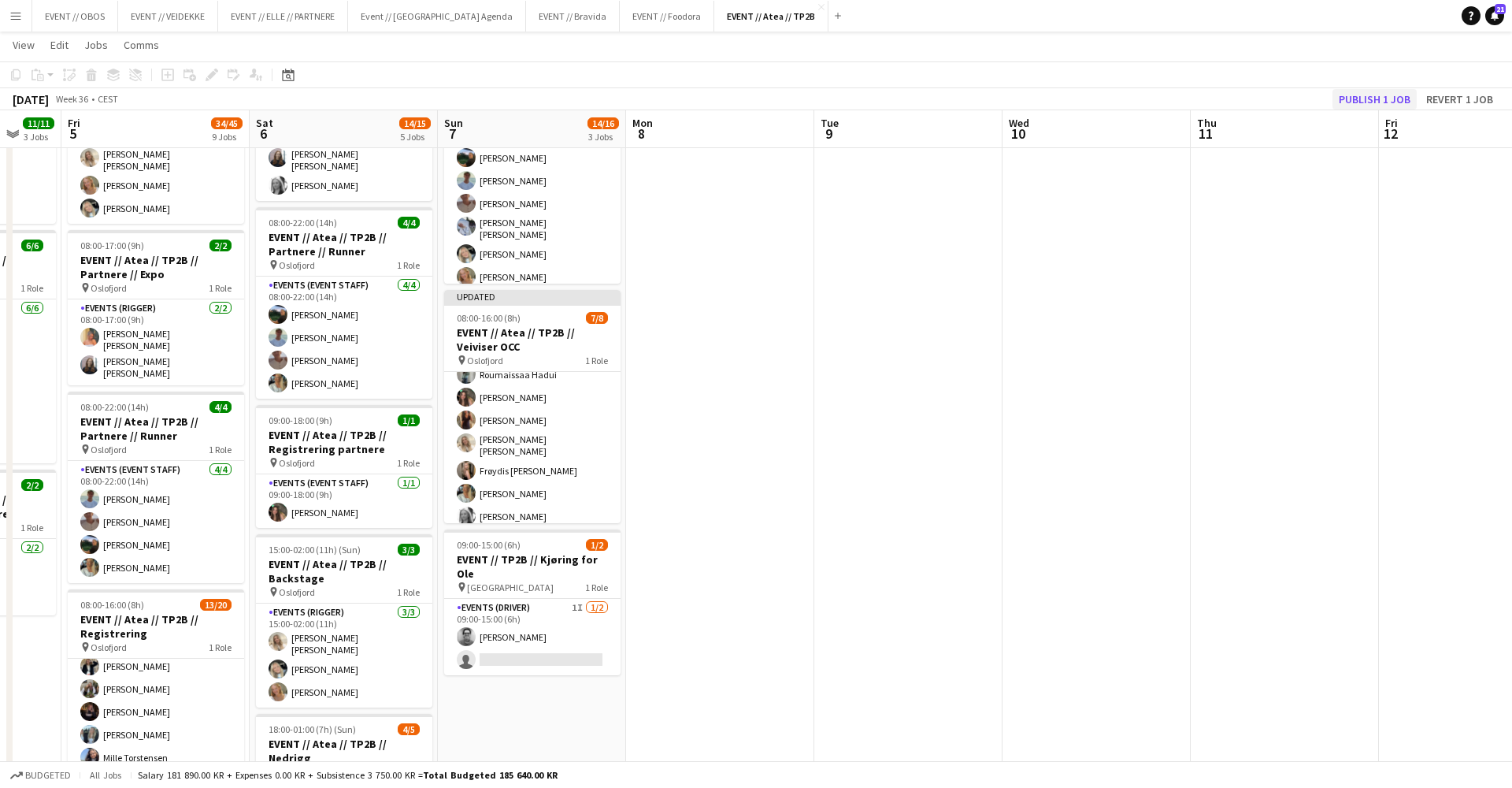
click at [1369, 107] on button "Publish 1 job" at bounding box center [1375, 99] width 84 height 21
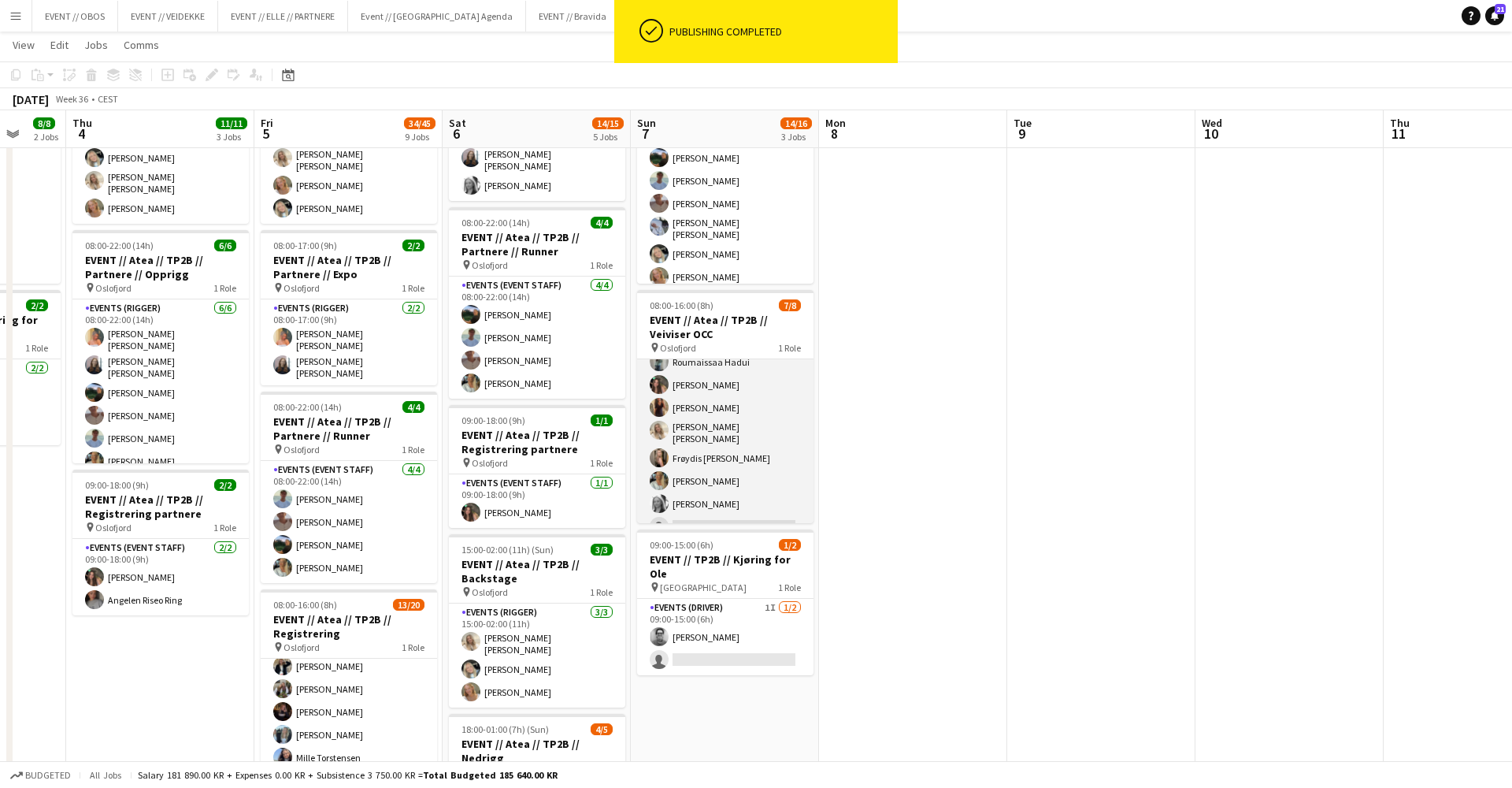
scroll to position [48, 0]
click at [717, 334] on h3 "EVENT // Atea // TP2B // Veiviser OCC" at bounding box center [725, 327] width 176 height 28
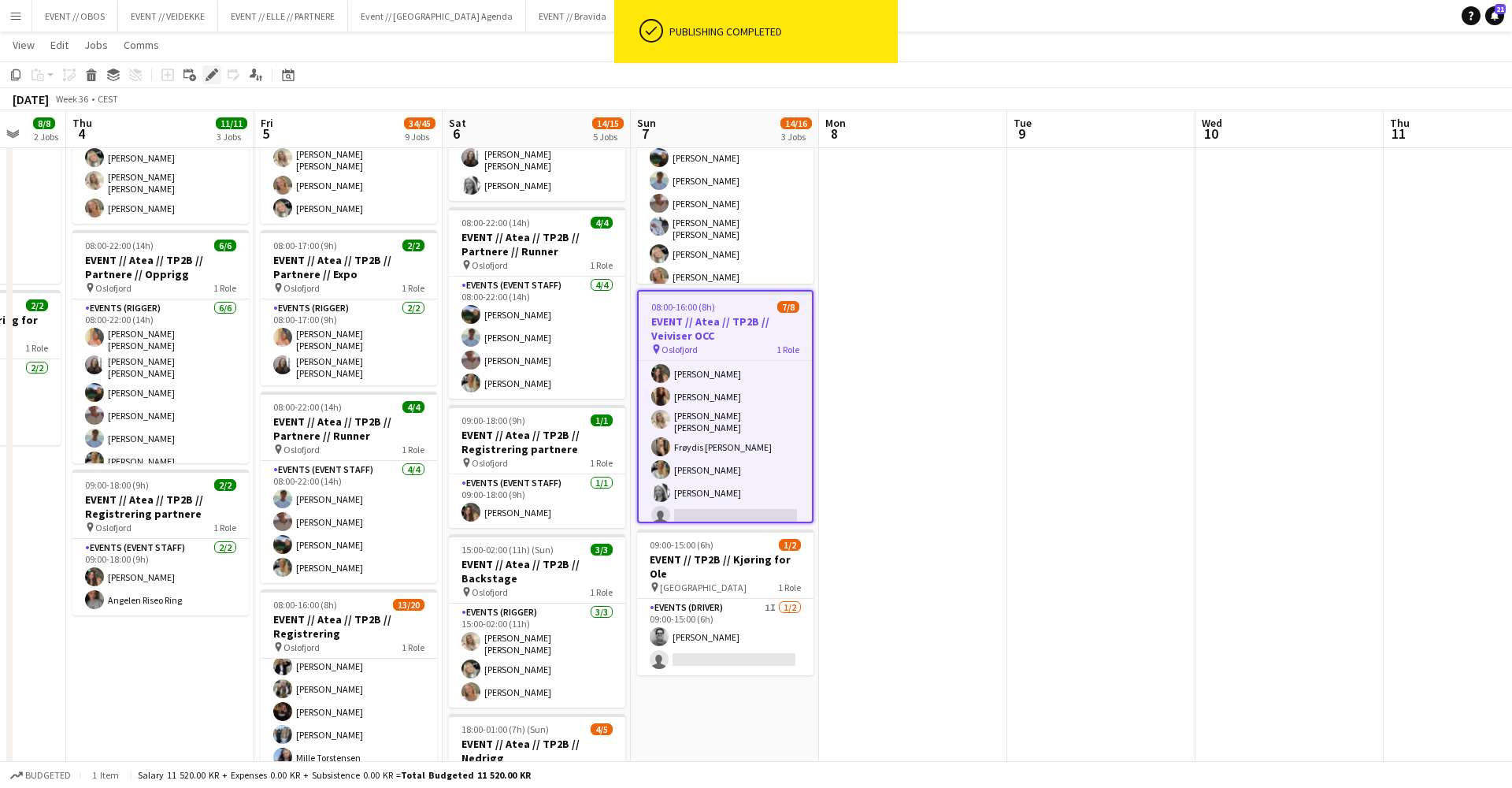
click at [213, 80] on icon "Edit" at bounding box center [211, 74] width 12 height 12
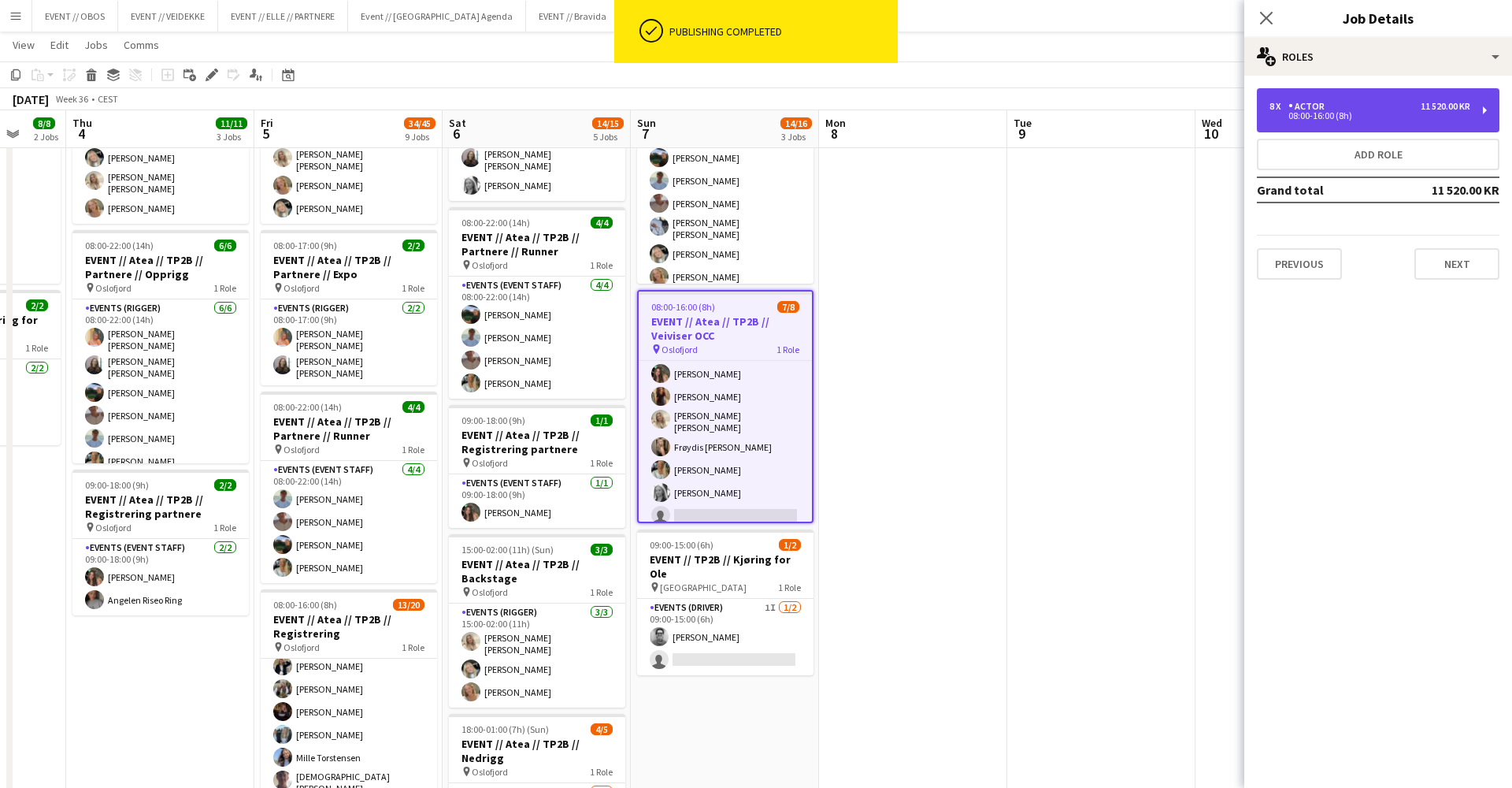
click at [1316, 98] on div "8 x Actor 11 520.00 KR 08:00-16:00 (8h)" at bounding box center [1378, 110] width 242 height 44
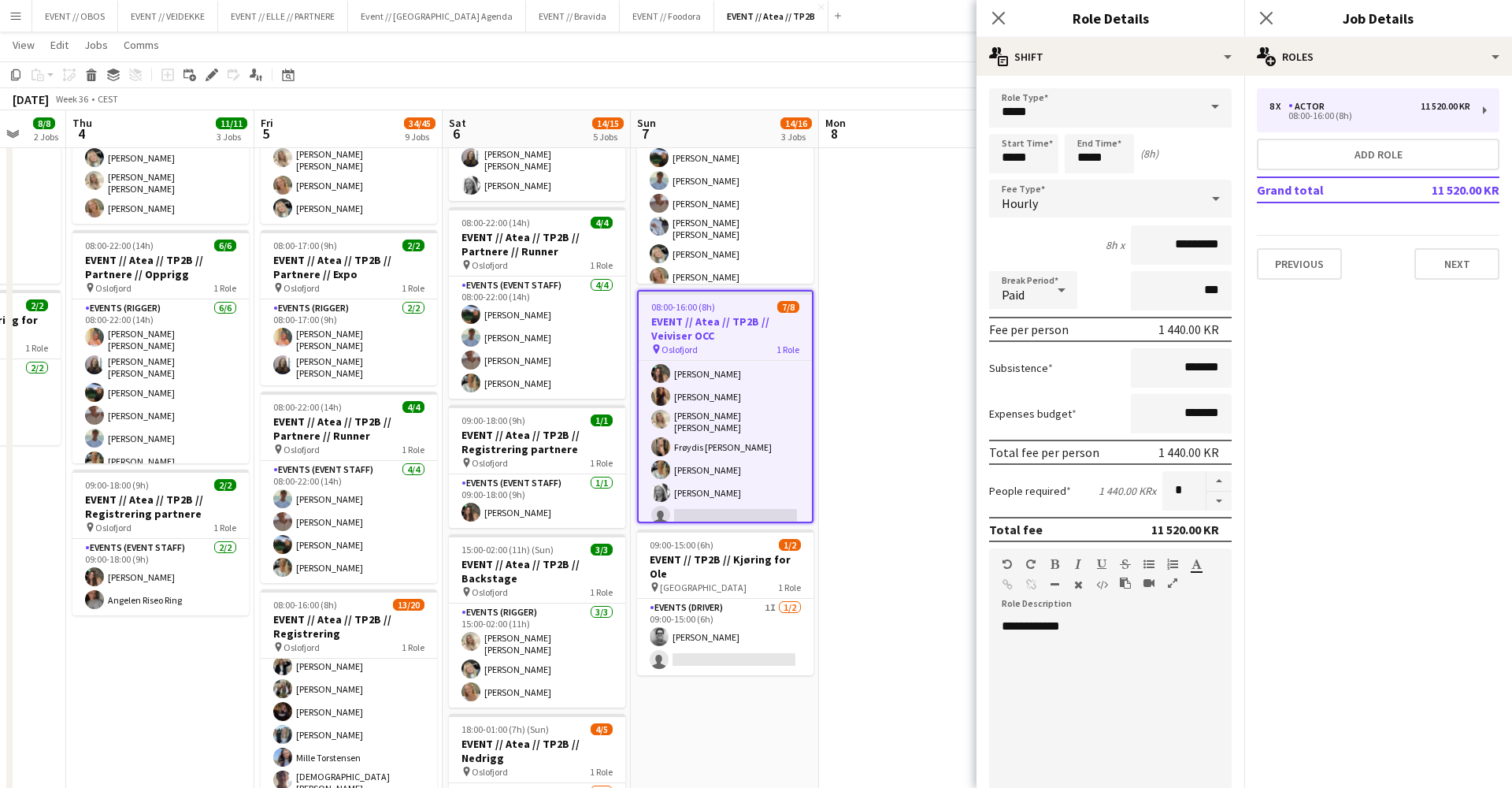
scroll to position [0, 499]
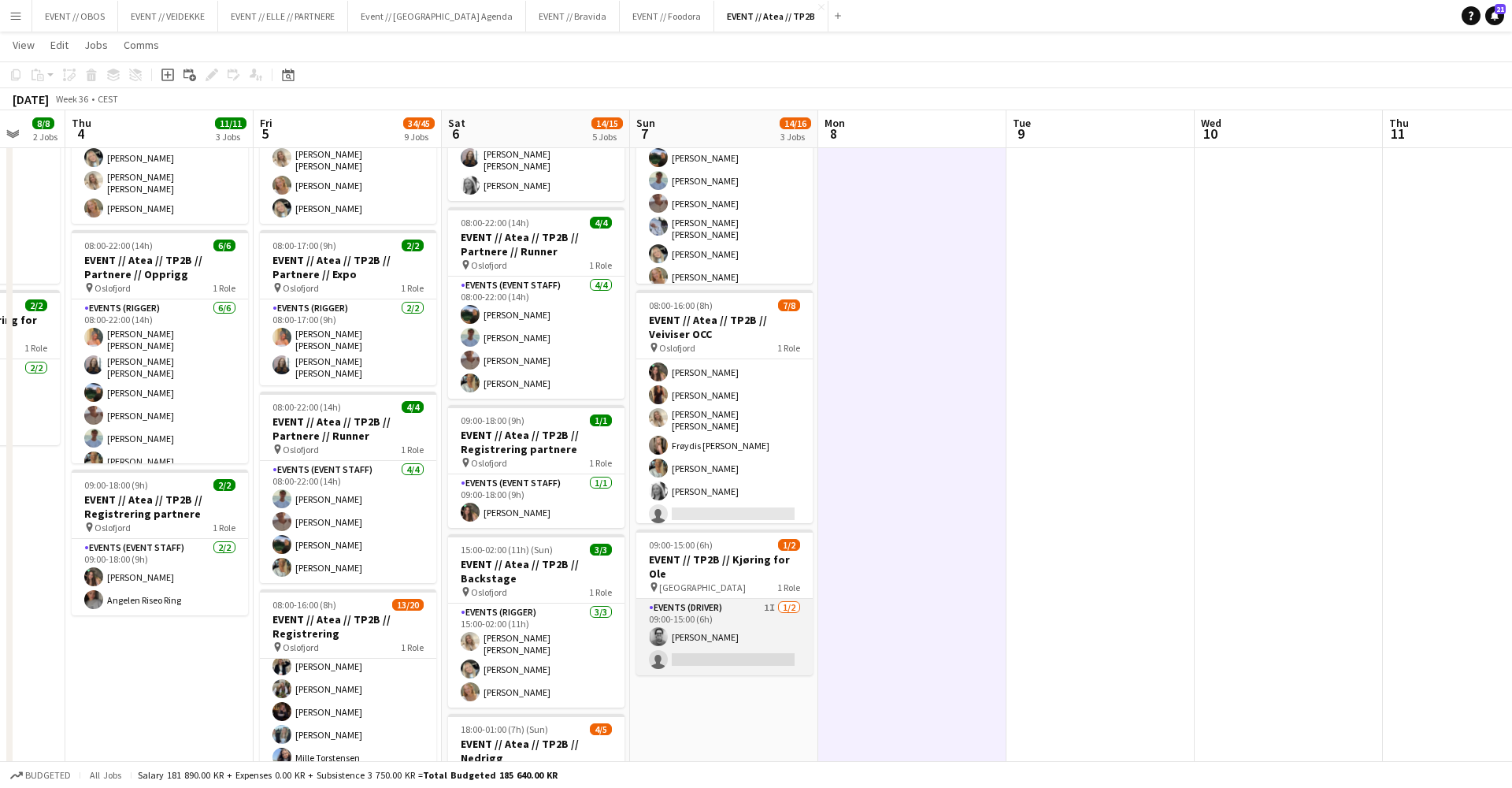
click at [754, 629] on app-card-role "Events (Driver) 1I [DATE] 09:00-15:00 (6h) [PERSON_NAME] single-neutral-actions" at bounding box center [724, 637] width 176 height 76
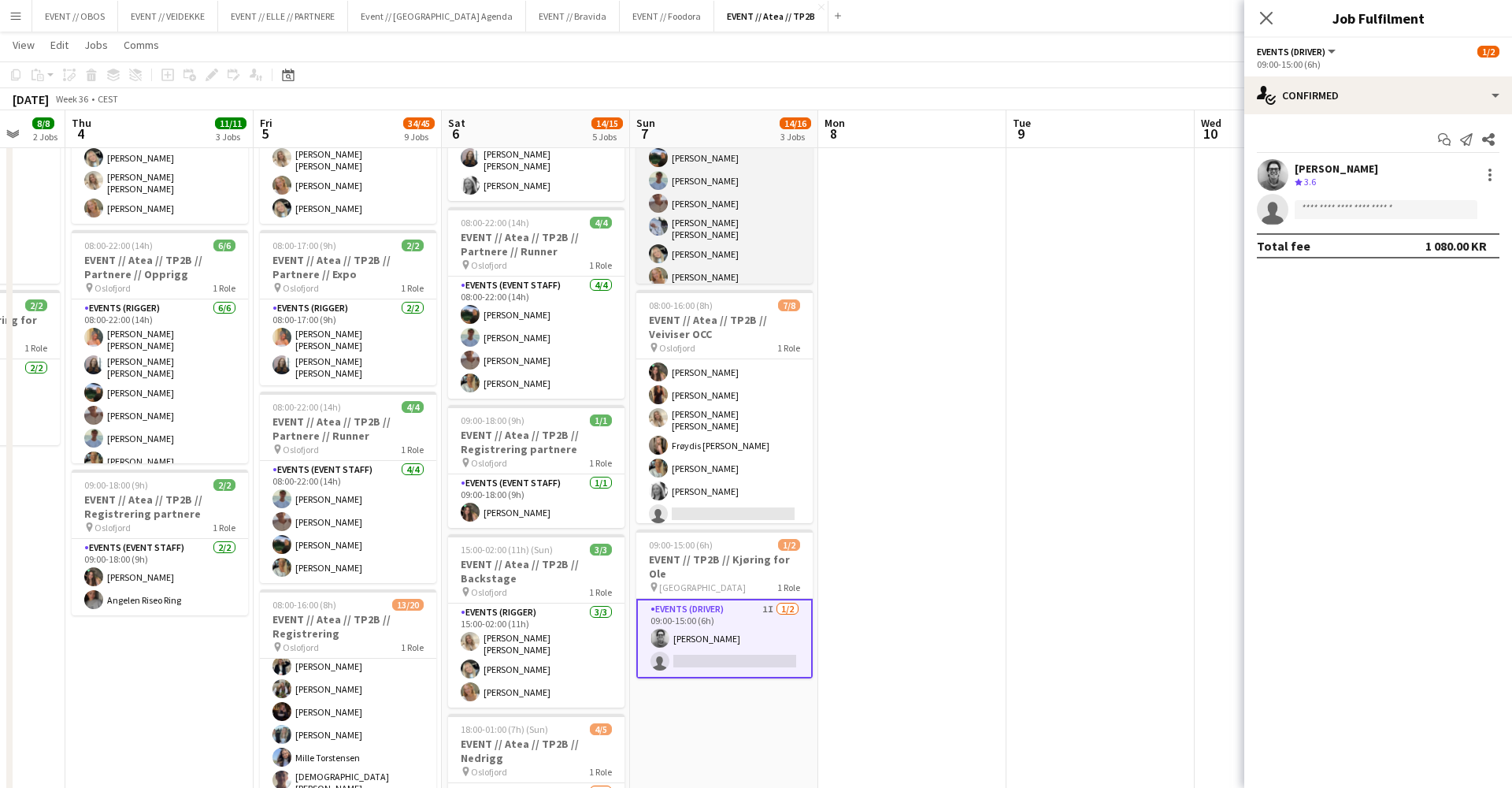
click at [734, 282] on app-card-role "Events (Event Staff) [DATE] 08:00-16:00 (8h) [PERSON_NAME] [PERSON_NAME] [PERSO…" at bounding box center [724, 206] width 176 height 172
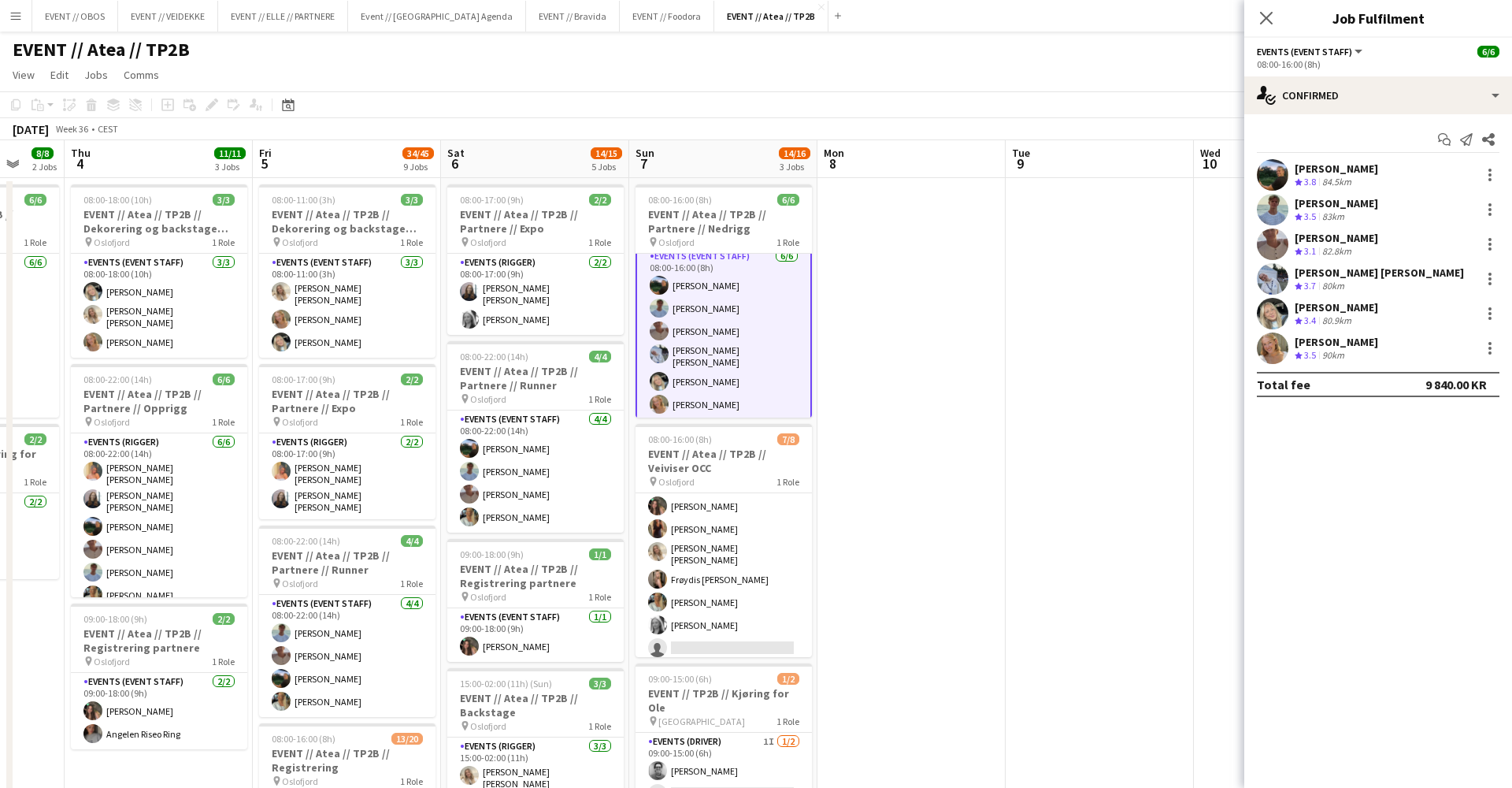
scroll to position [7, 0]
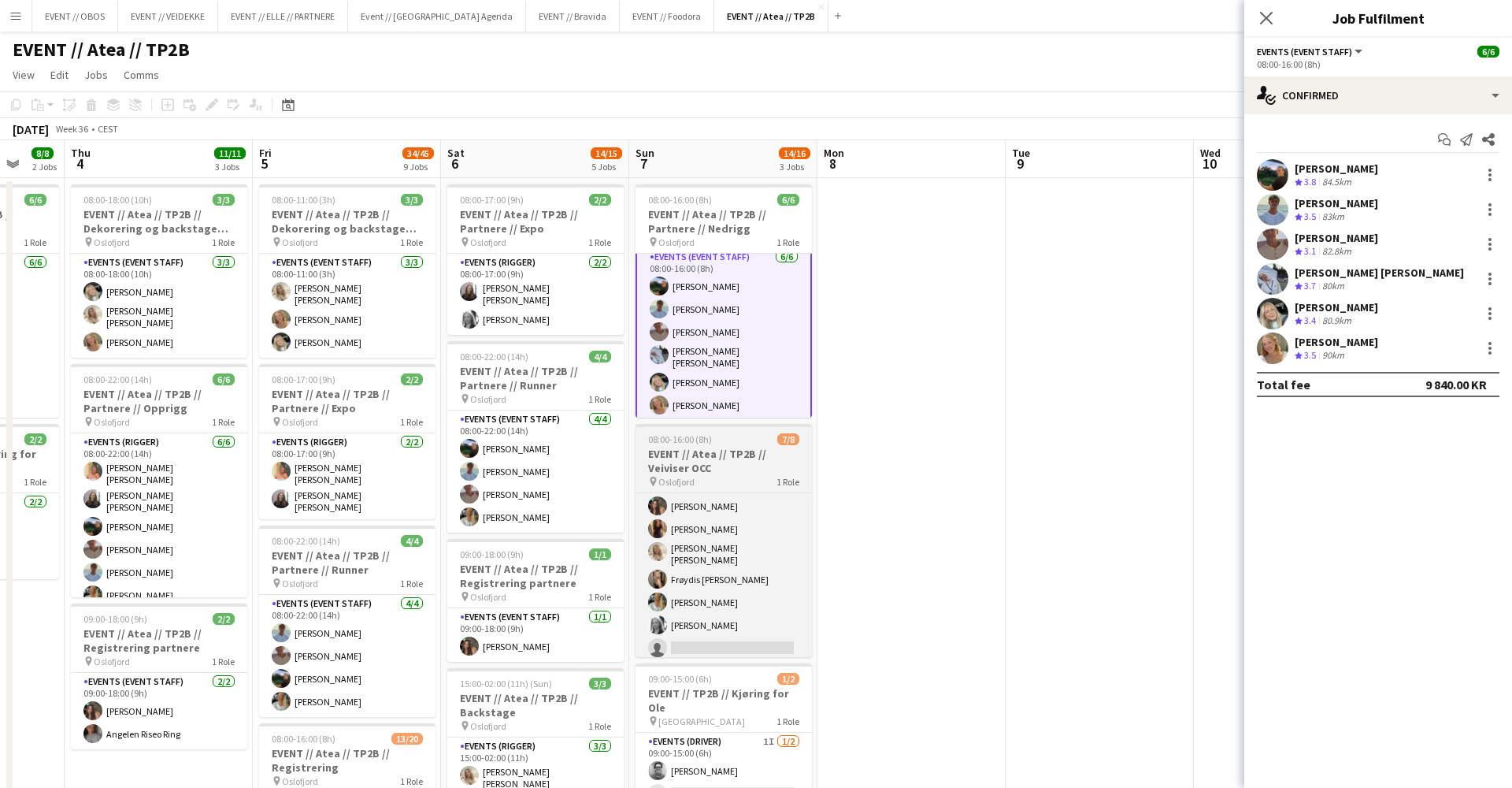
click at [734, 462] on h3 "EVENT // Atea // TP2B // Veiviser OCC" at bounding box center [723, 461] width 176 height 28
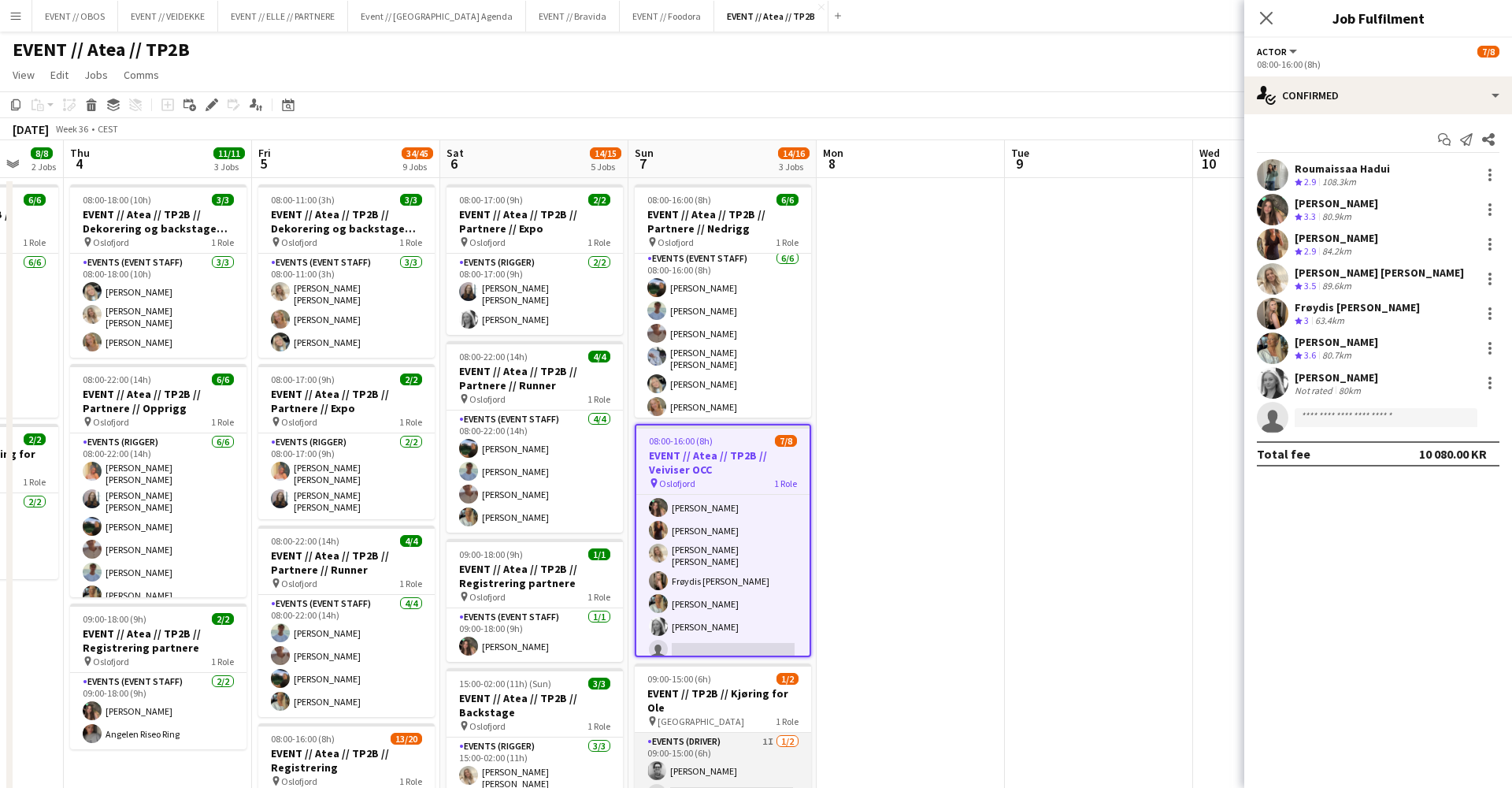
scroll to position [22, 0]
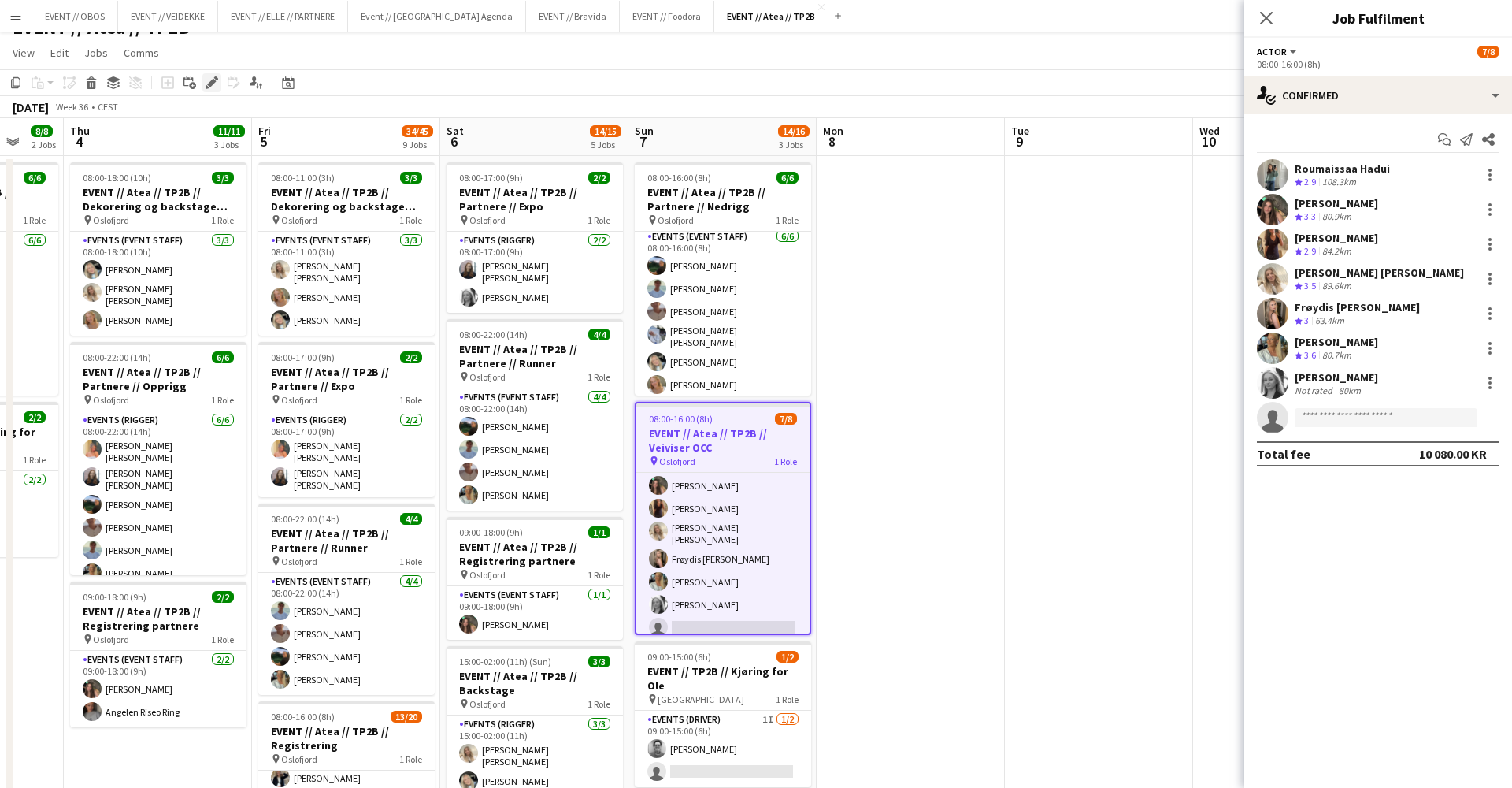
click at [210, 79] on icon "Edit" at bounding box center [211, 82] width 12 height 12
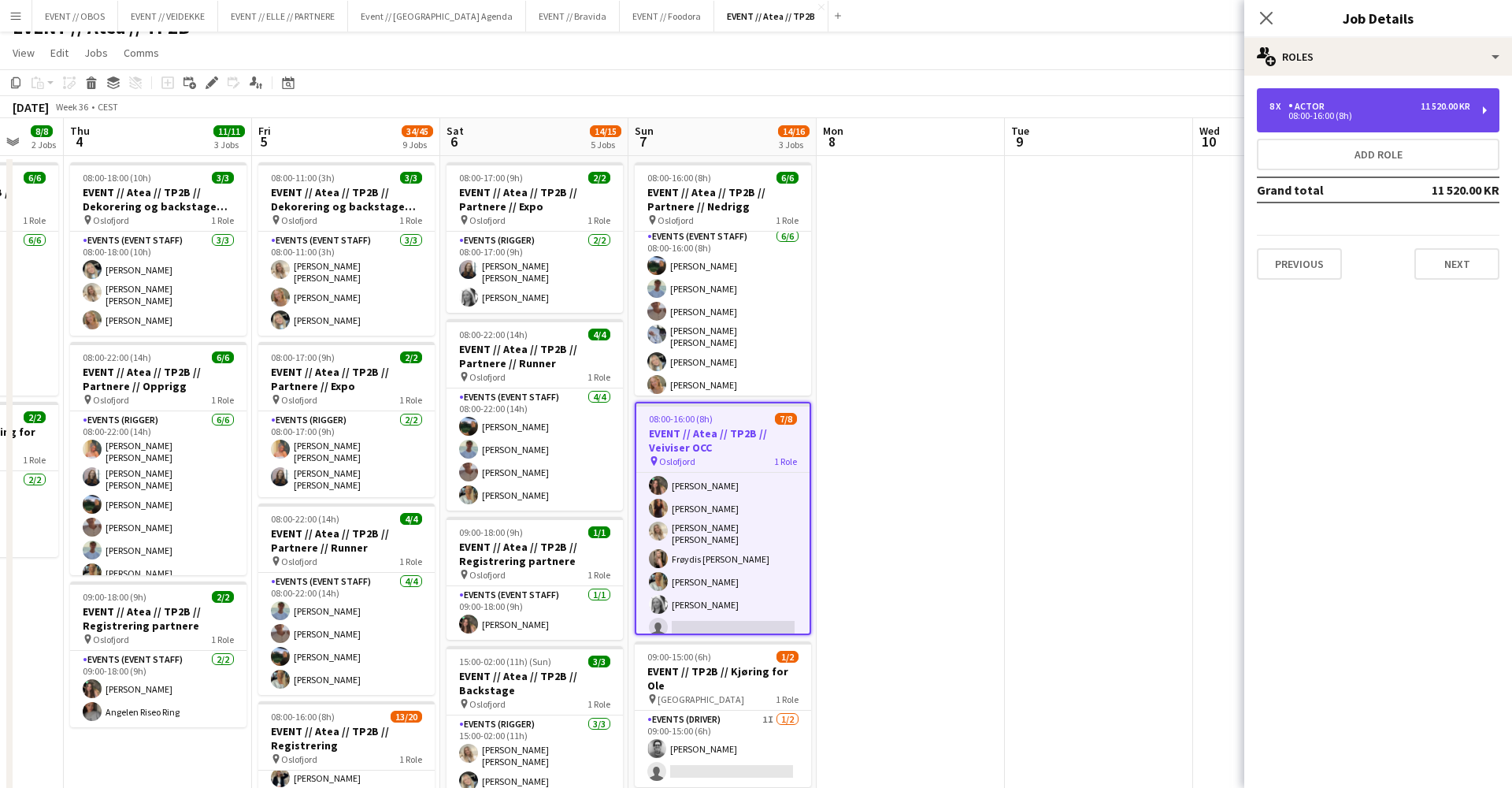
click at [1282, 108] on div "8 x" at bounding box center [1279, 106] width 19 height 11
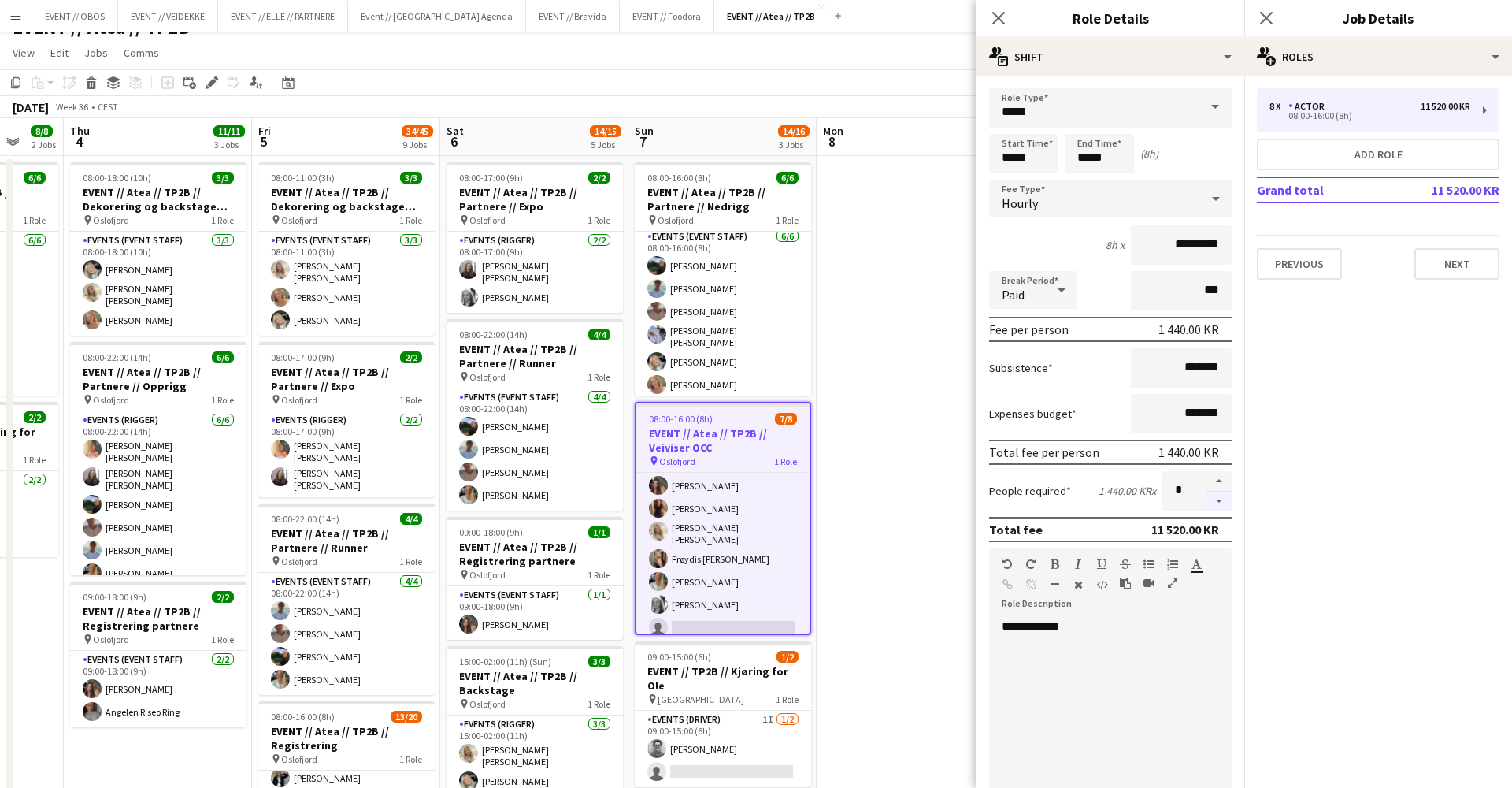
click at [1215, 506] on button "button" at bounding box center [1219, 502] width 25 height 20
type input "*"
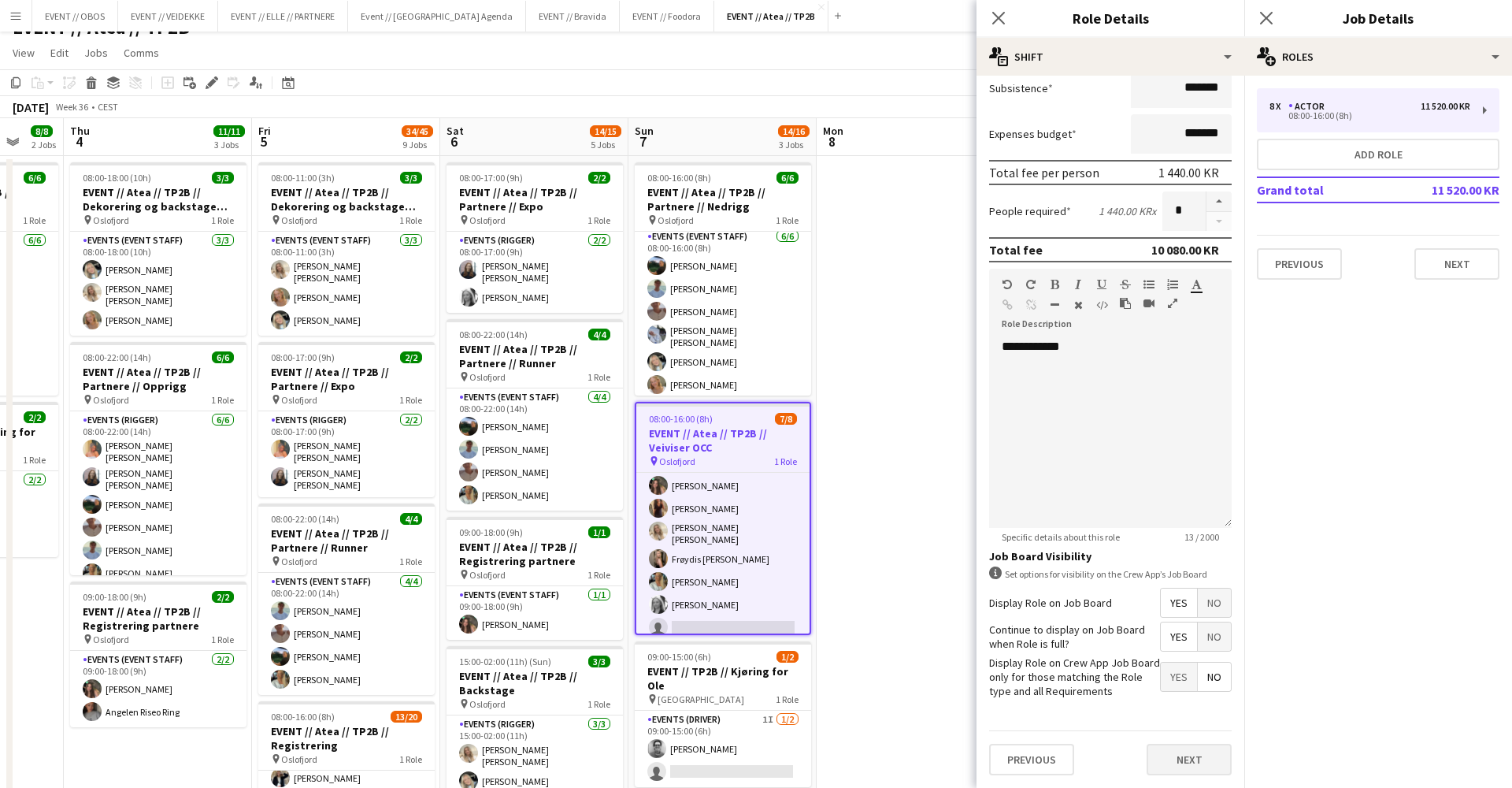
scroll to position [0, 0]
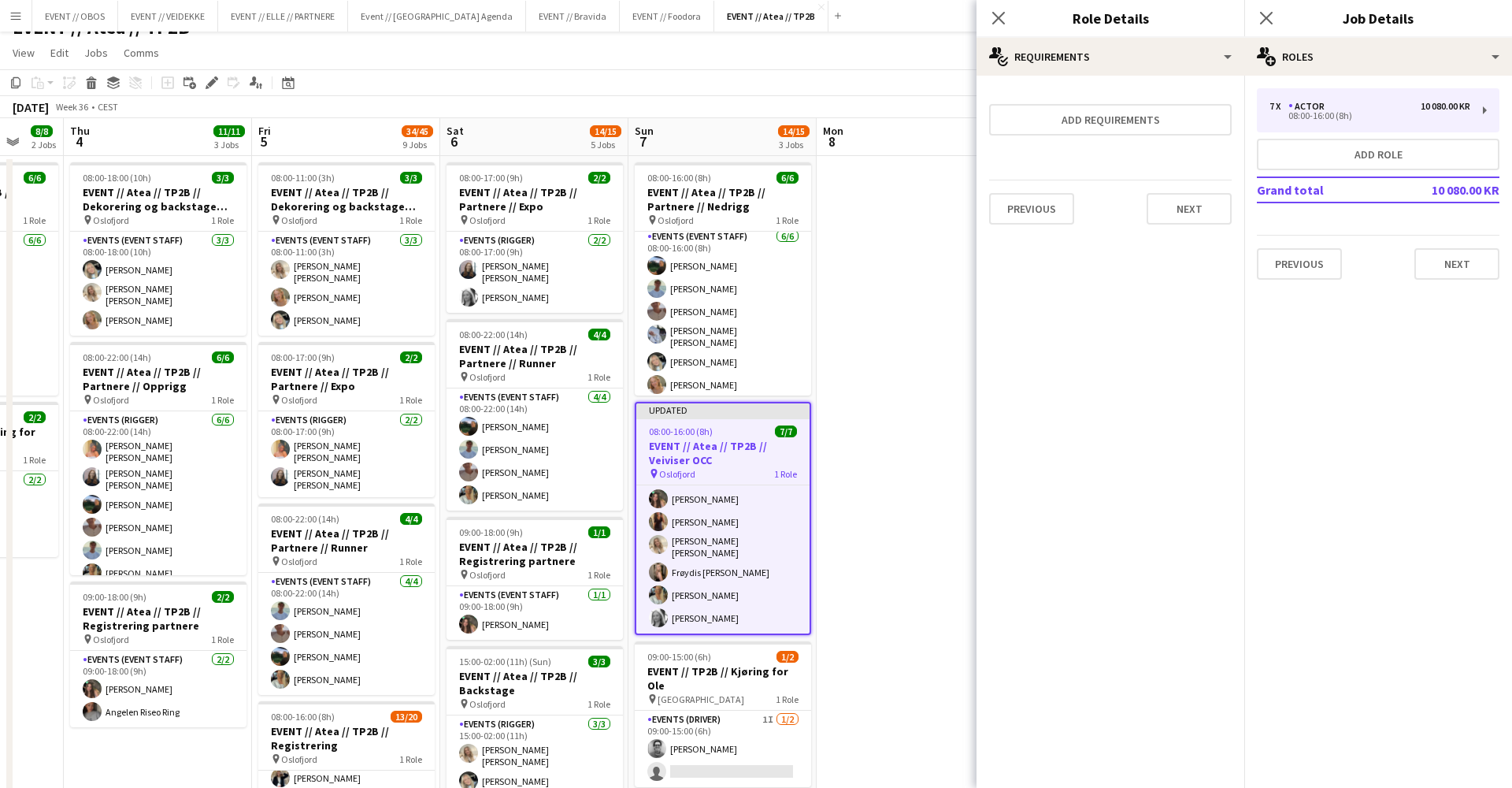
scroll to position [42, 0]
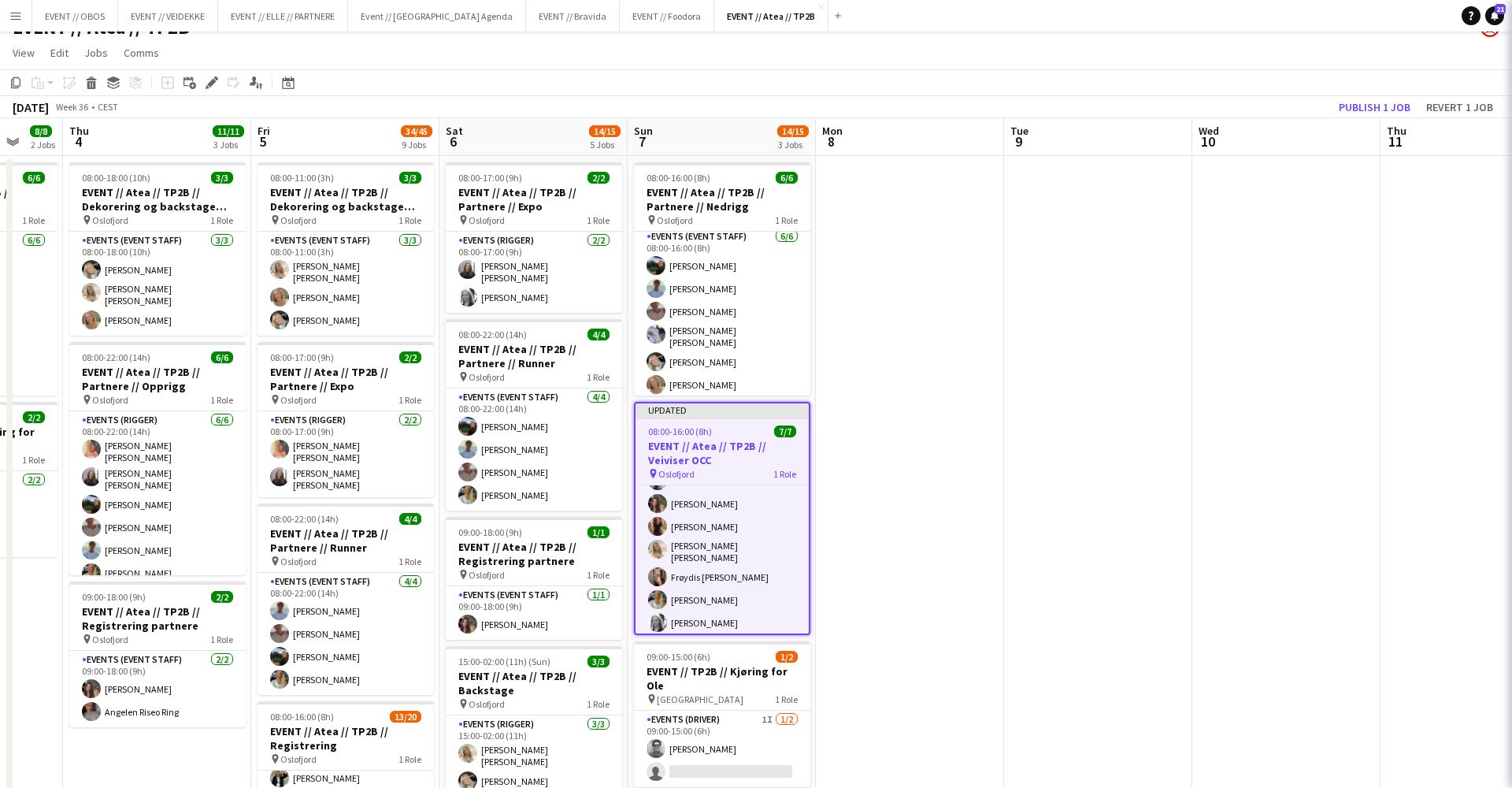
scroll to position [40, 0]
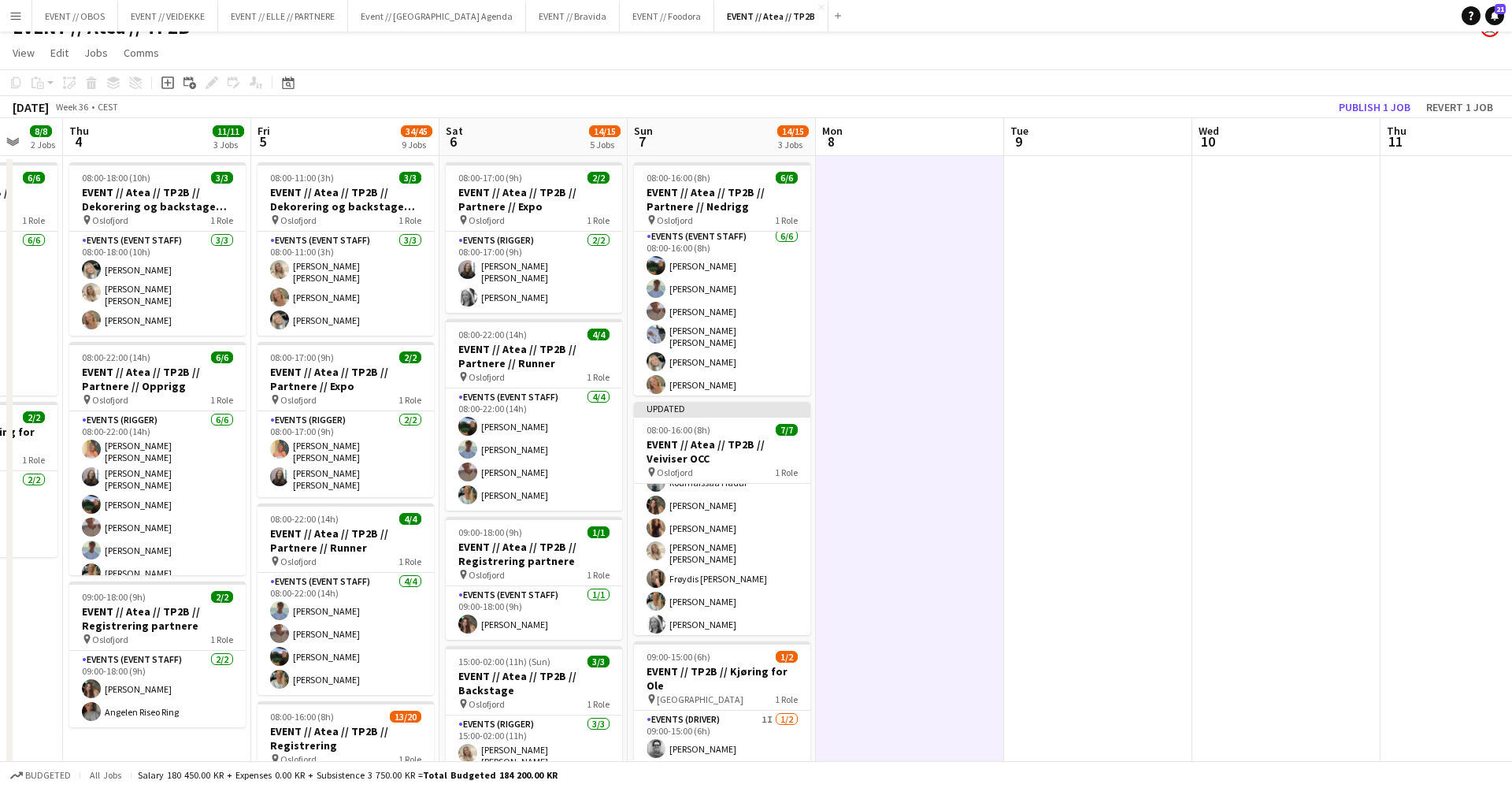
click at [1377, 94] on app-toolbar "Copy Paste Paste Command V Paste with crew Command Shift V Paste linked Job [GE…" at bounding box center [756, 83] width 1512 height 26
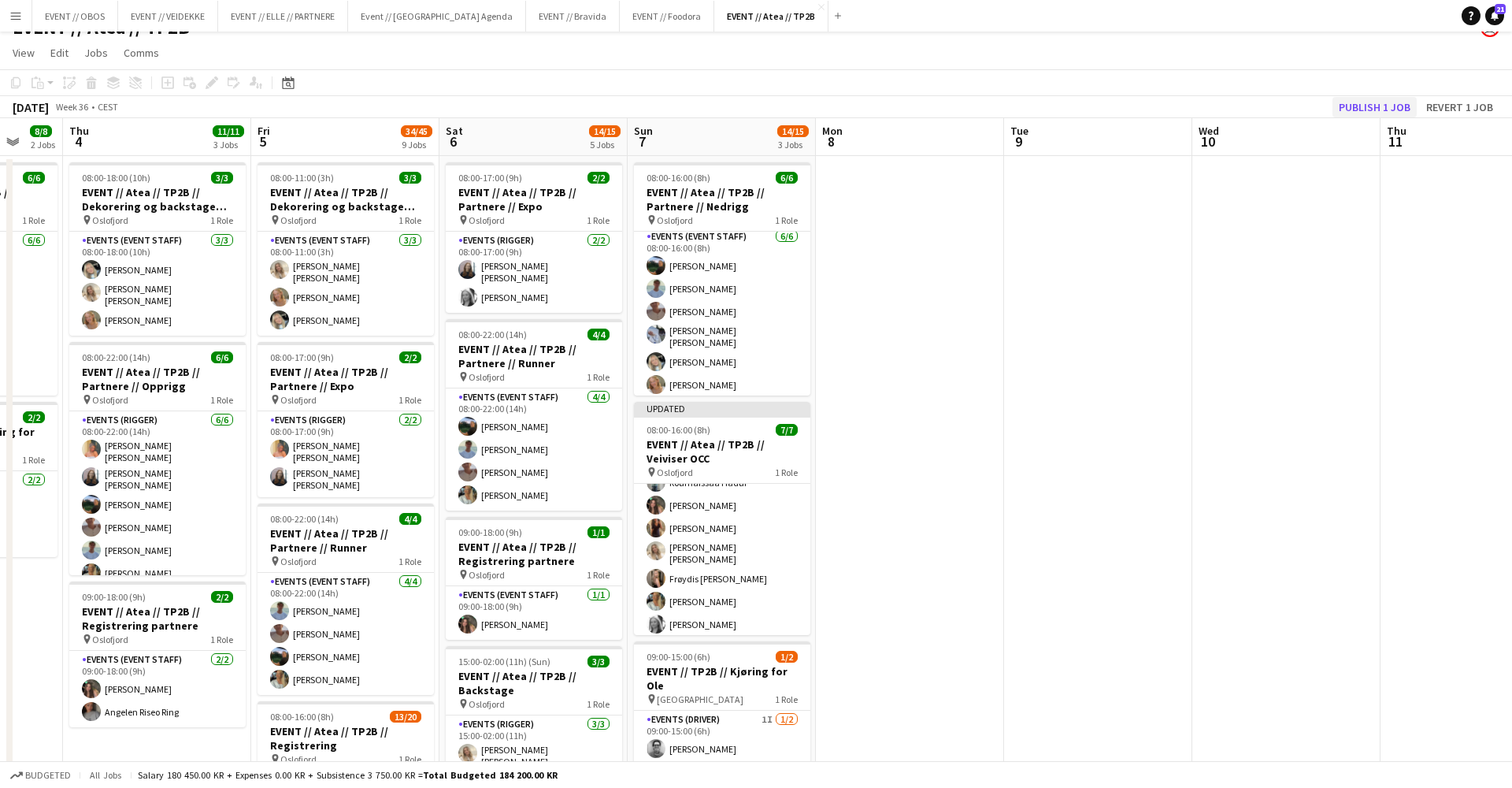
click at [1377, 103] on button "Publish 1 job" at bounding box center [1375, 107] width 84 height 21
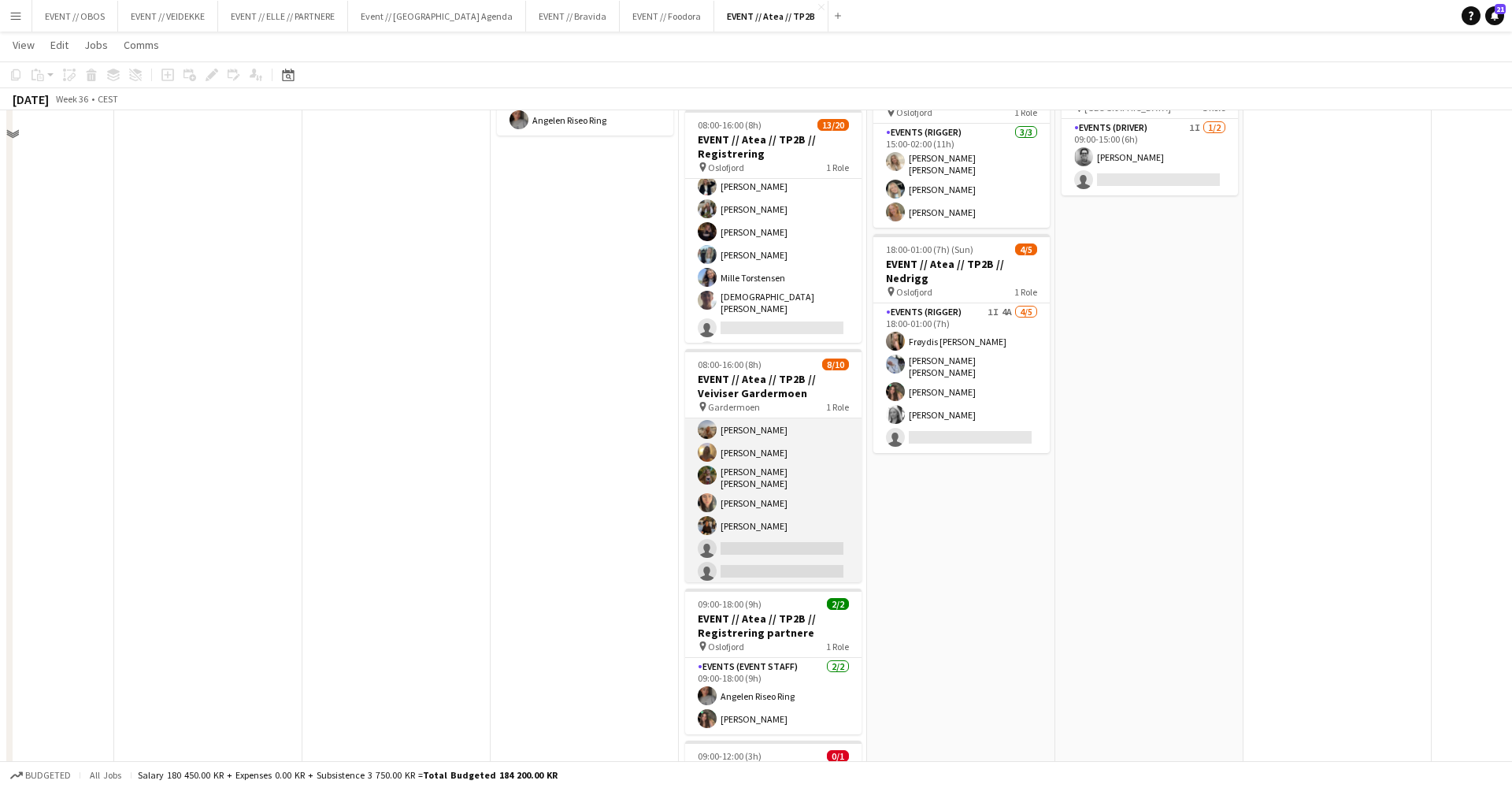
scroll to position [478, 0]
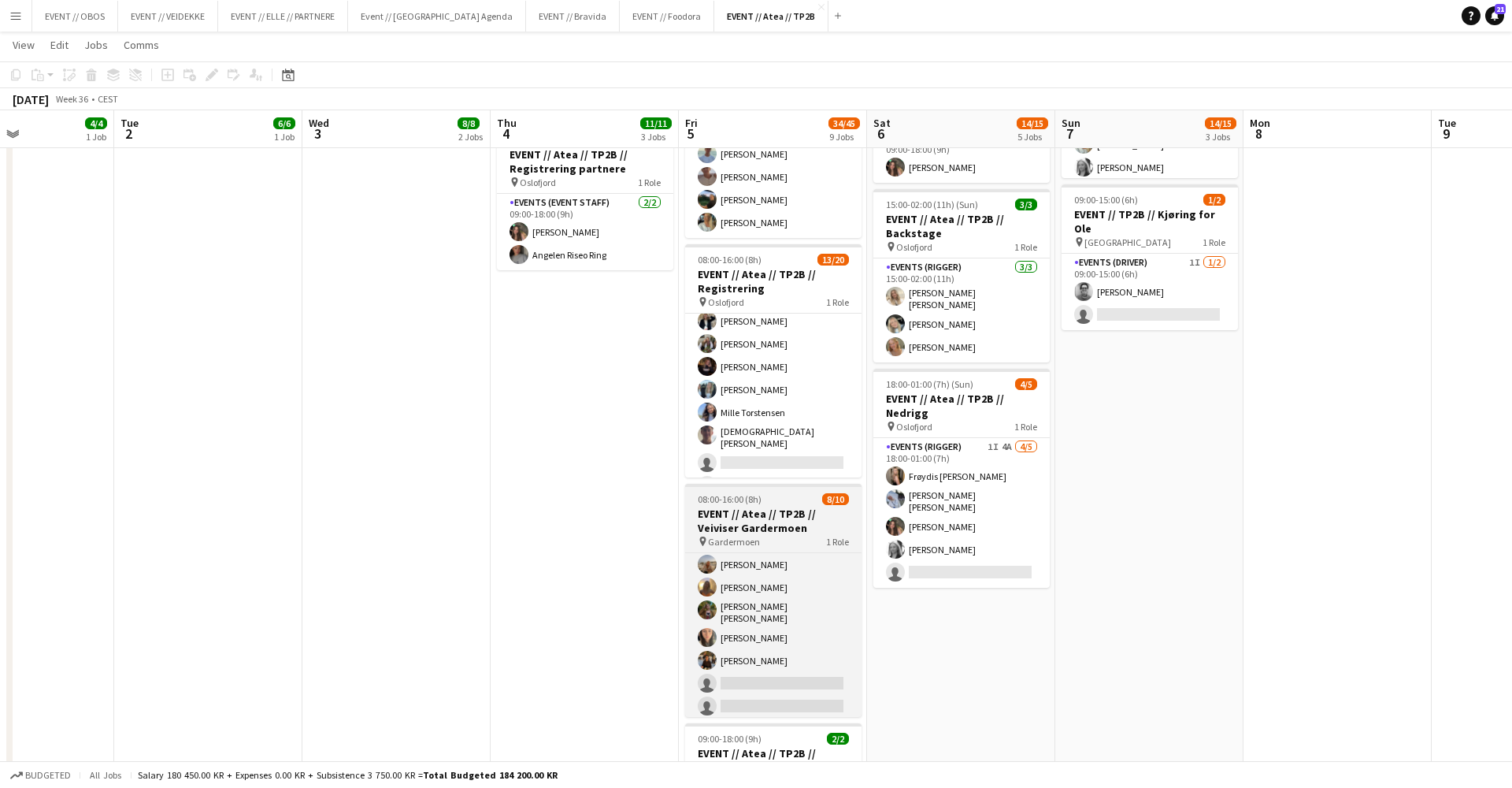
click at [791, 483] on div at bounding box center [773, 485] width 176 height 3
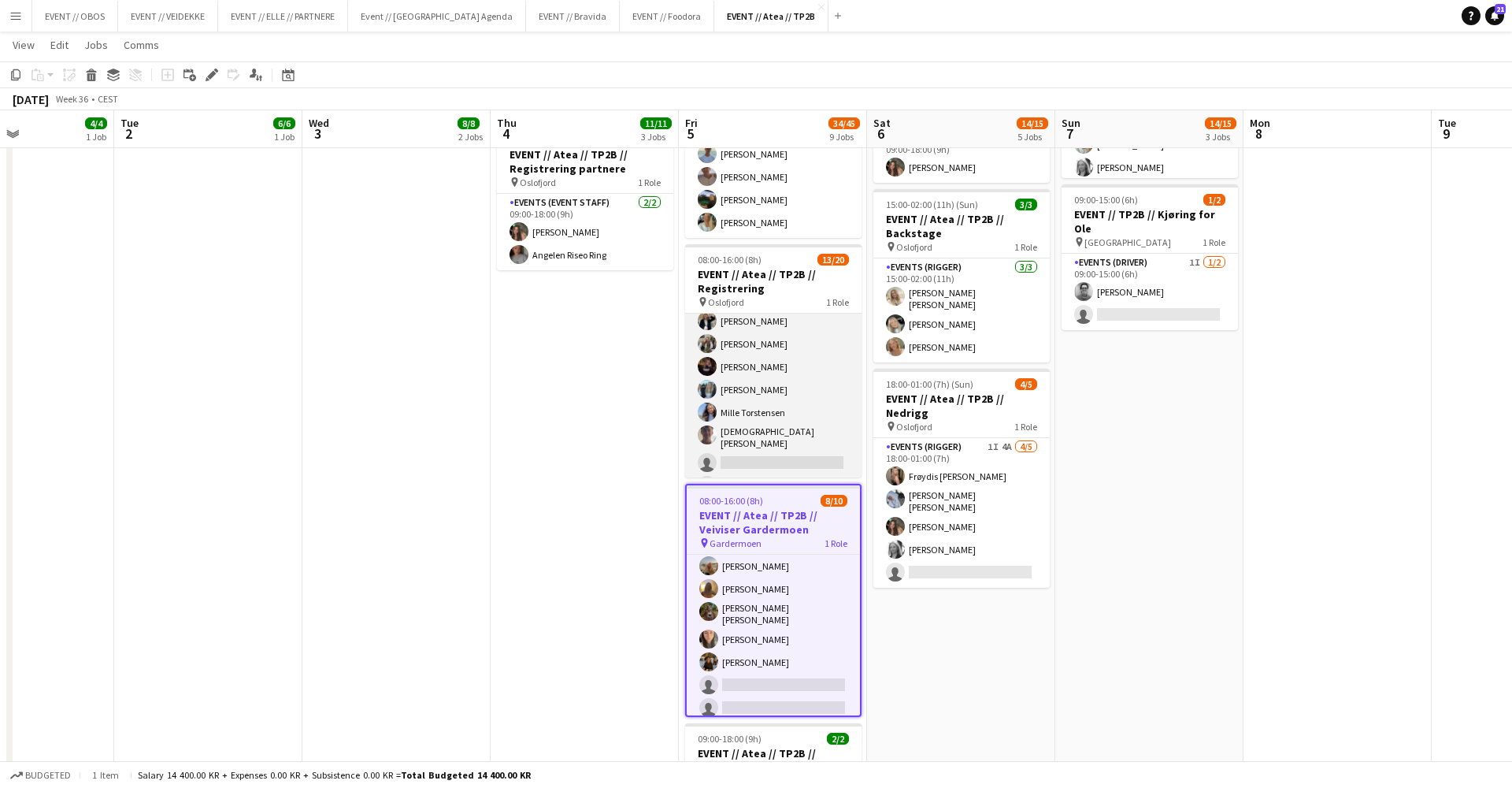
click at [794, 420] on app-card-role "Events (Event Staff) 58I 1A 13/20 08:00-16:00 (8h) [PERSON_NAME] [PERSON_NAME] …" at bounding box center [773, 368] width 176 height 492
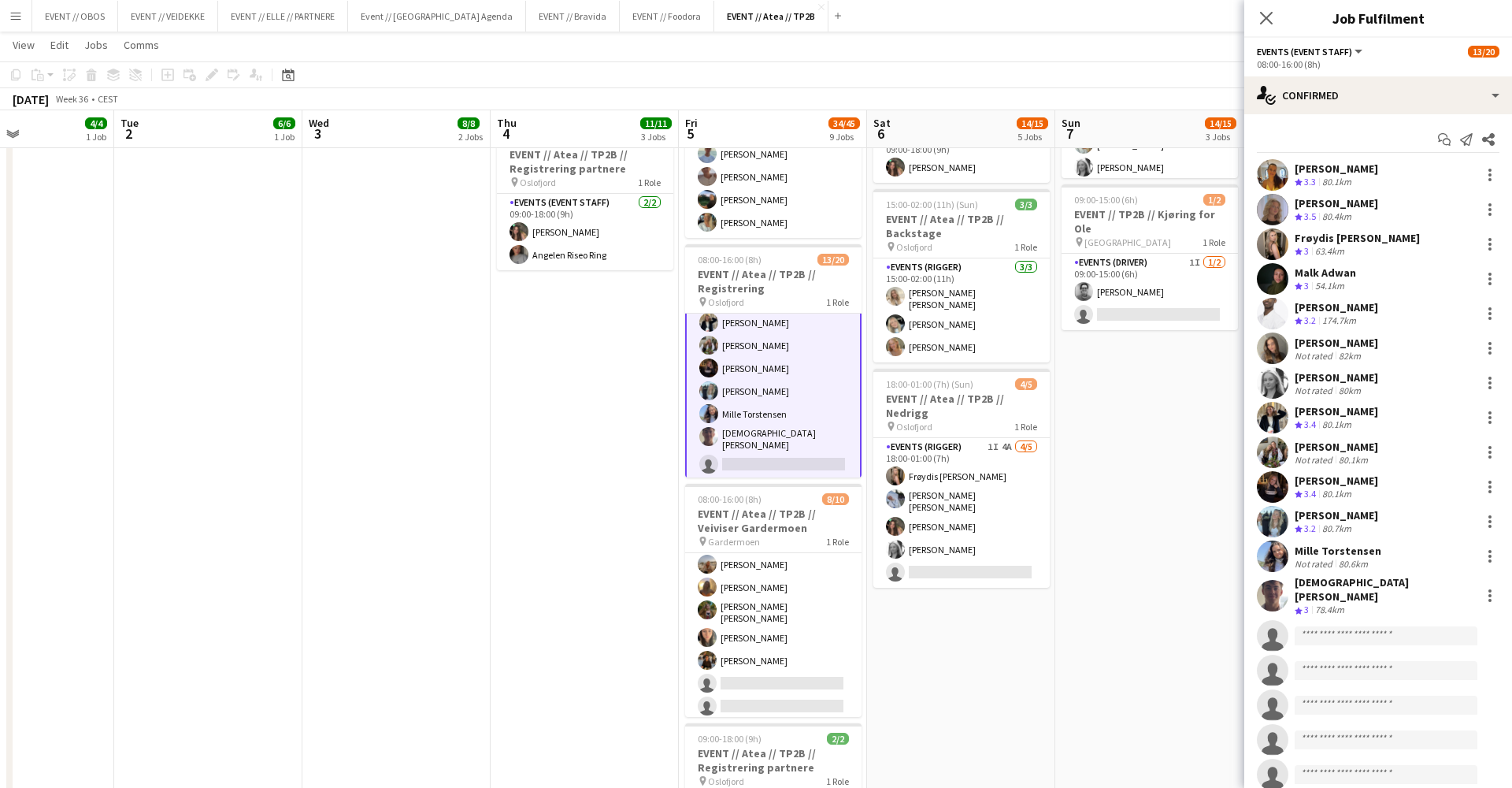
click at [1231, 551] on app-date-cell "08:00-16:00 (8h) 6/6 EVENT // Atea // TP2B // Partnere // Nedrigg pin Oslofjord…" at bounding box center [1149, 502] width 188 height 1606
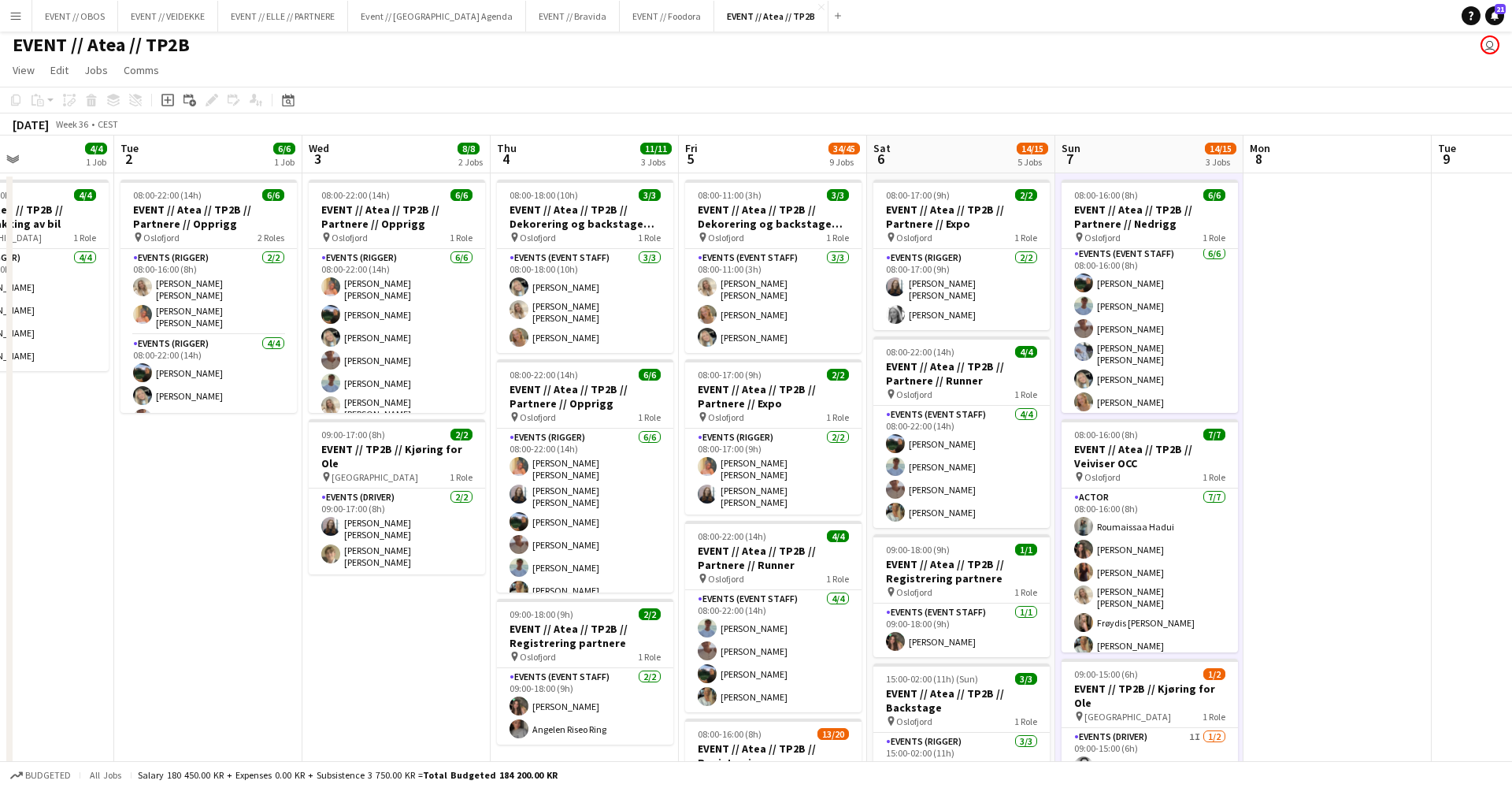
scroll to position [0, 0]
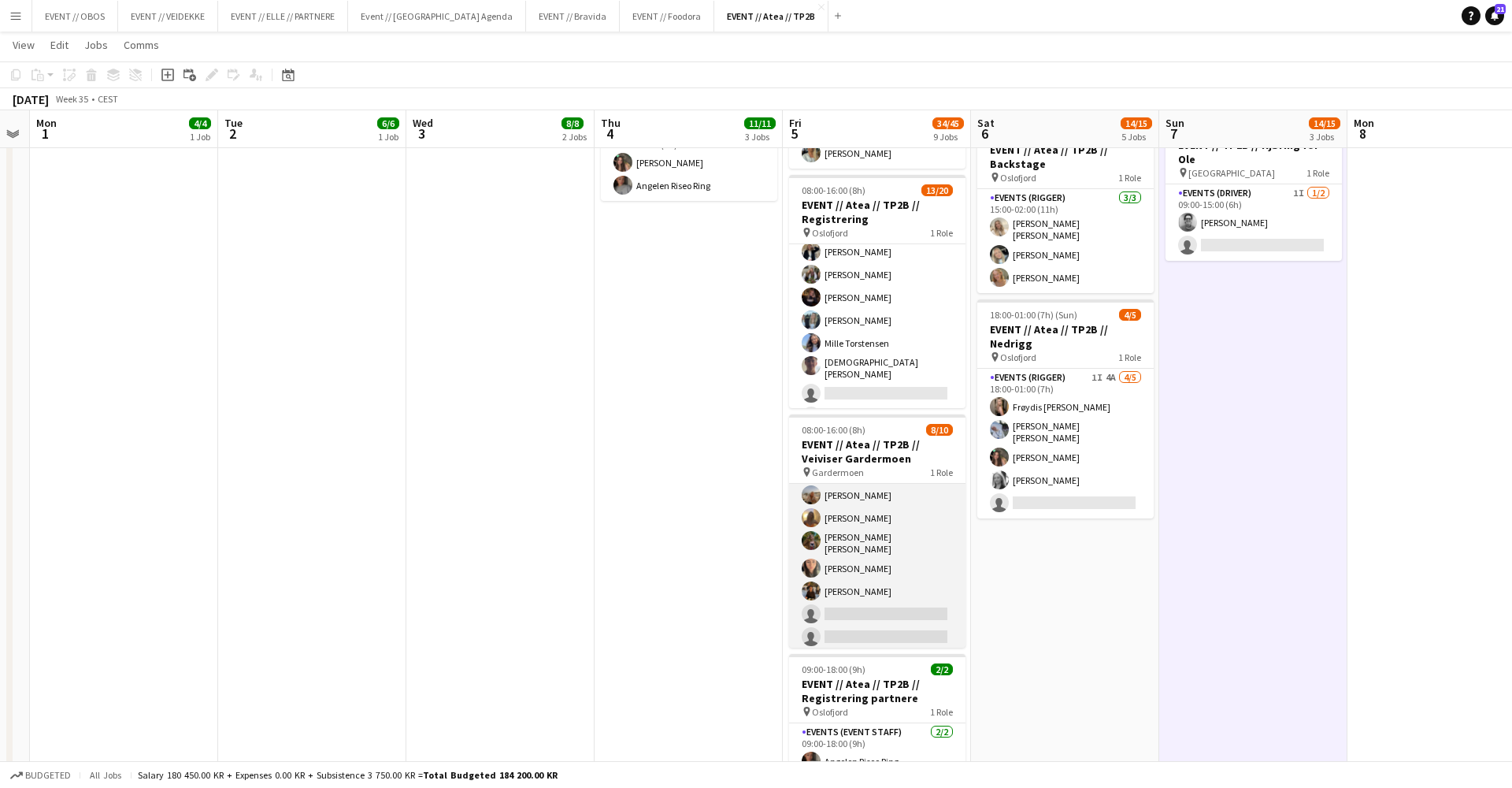
click at [866, 573] on app-card-role "Events (Event Staff) 13I 2A [DATE] 08:00-16:00 (8h) [PERSON_NAME] [PERSON_NAME]…" at bounding box center [877, 520] width 176 height 264
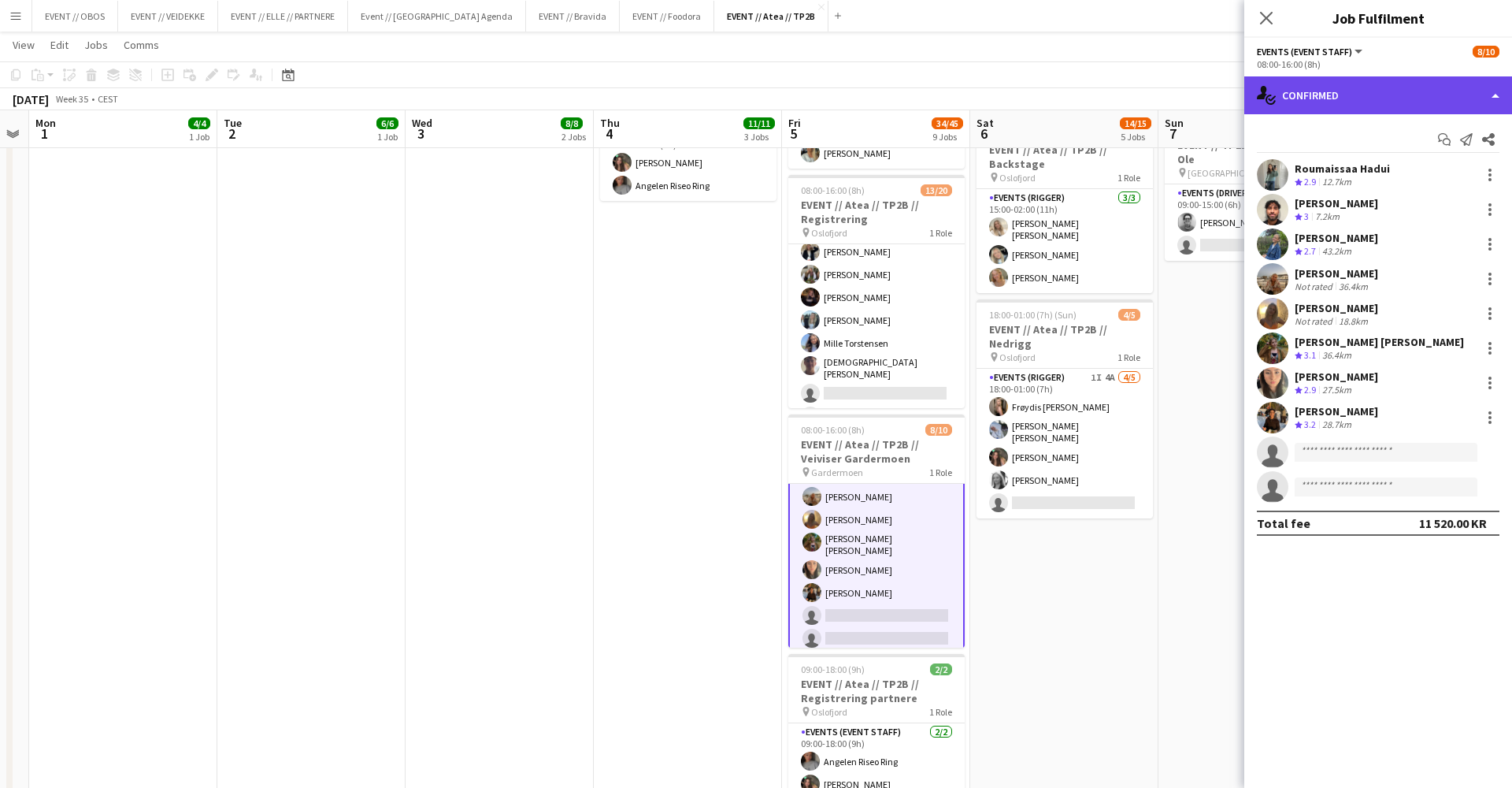
click at [1364, 91] on div "single-neutral-actions-check-2 Confirmed" at bounding box center [1379, 95] width 268 height 38
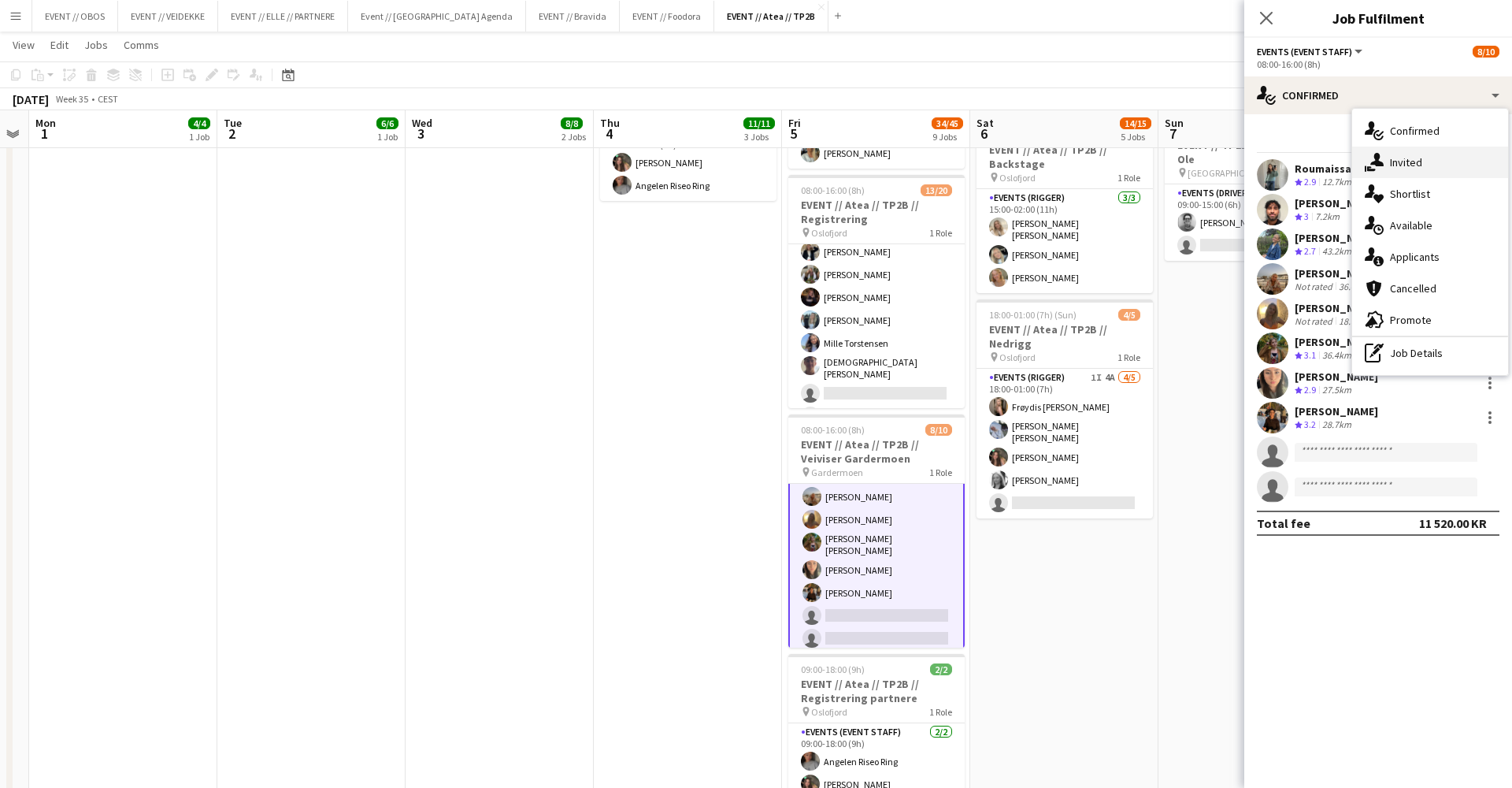
click at [1401, 165] on div "single-neutral-actions-share-1 Invited" at bounding box center [1430, 162] width 156 height 31
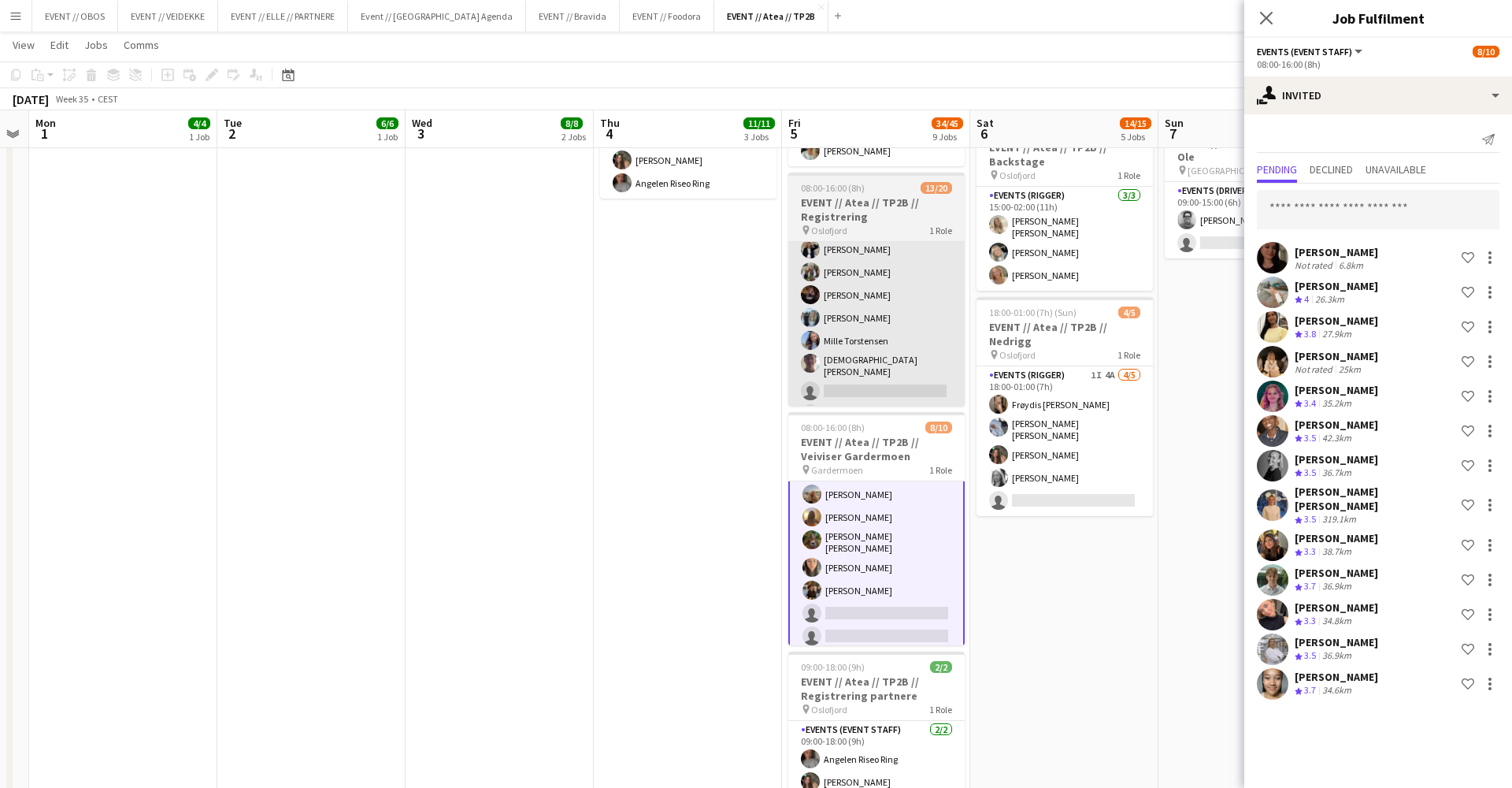
click at [869, 329] on app-card-role "Events (Event Staff) 58I 1A 13/20 08:00-16:00 (8h) [PERSON_NAME] [PERSON_NAME] …" at bounding box center [876, 297] width 176 height 492
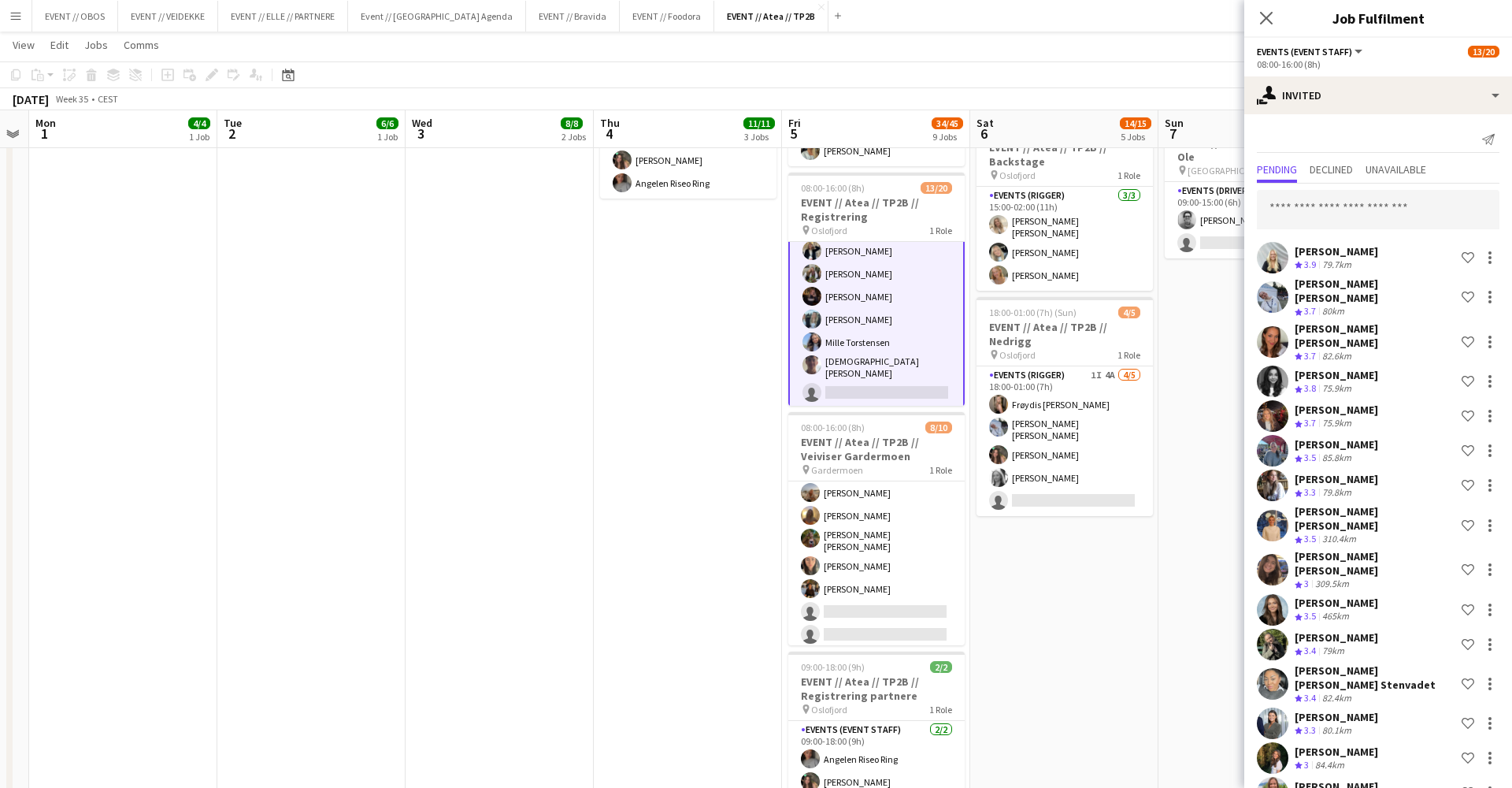
click at [1214, 617] on app-date-cell "08:00-16:00 (8h) 6/6 EVENT // Atea // TP2B // Partnere // Nedrigg pin Oslofjord…" at bounding box center [1252, 430] width 188 height 1606
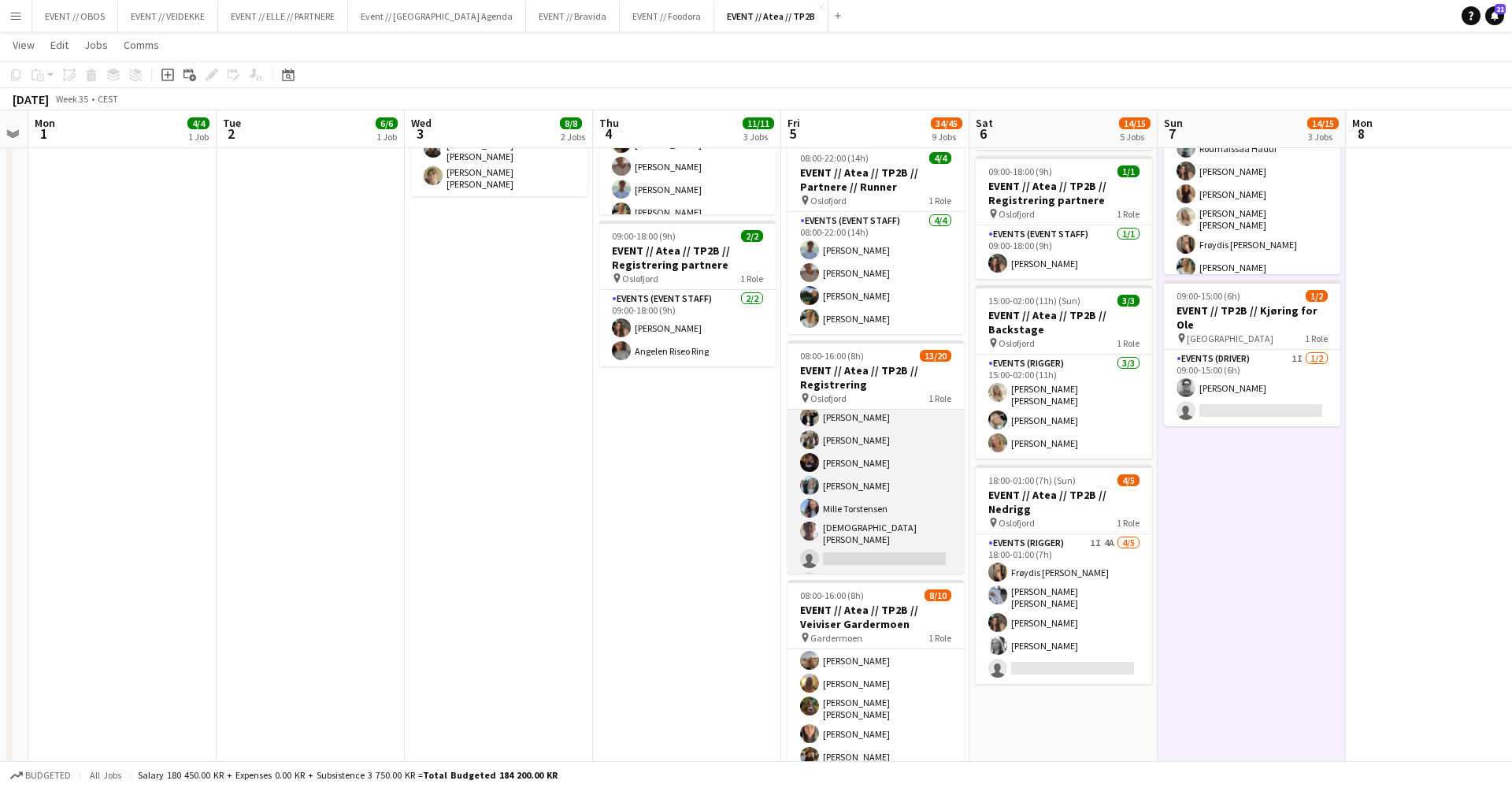
click at [790, 489] on app-card-role "Events (Event Staff) 58I 1A 13/20 08:00-16:00 (8h) [PERSON_NAME] [PERSON_NAME] …" at bounding box center [876, 465] width 176 height 492
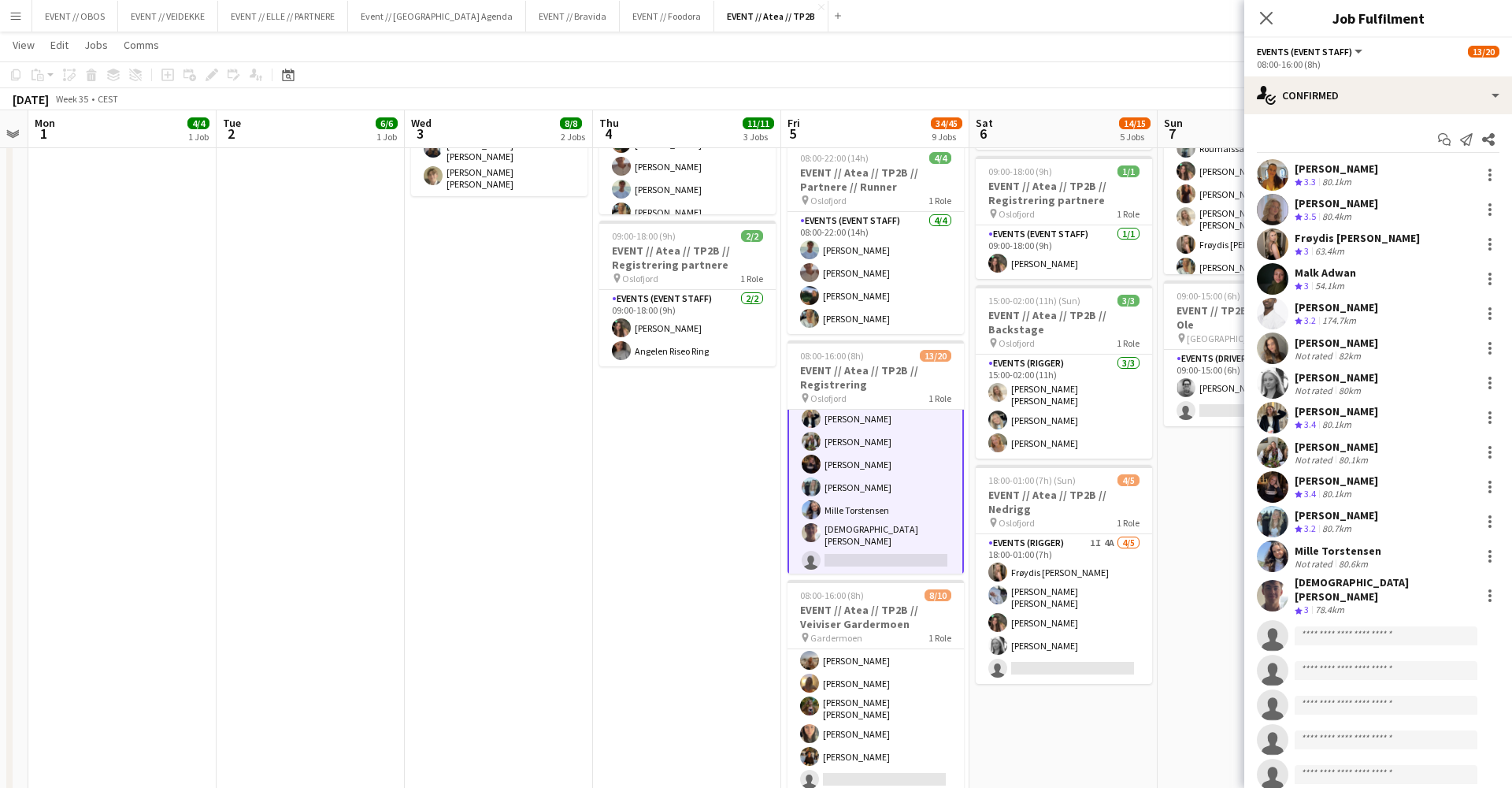
click at [1184, 568] on app-date-cell "08:00-16:00 (8h) 6/6 EVENT // Atea // TP2B // Partnere // Nedrigg pin Oslofjord…" at bounding box center [1251, 598] width 188 height 1606
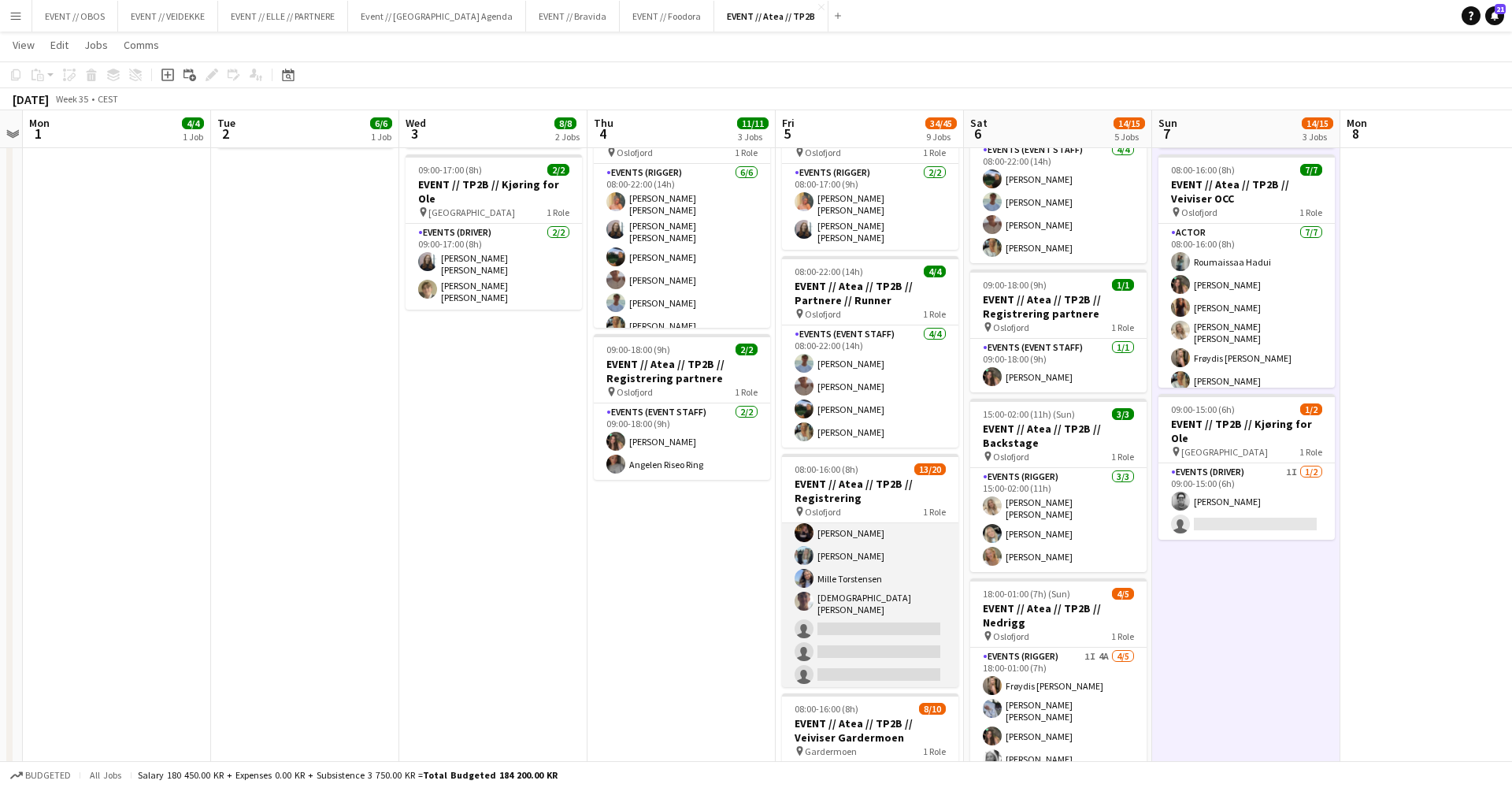
scroll to position [232, 0]
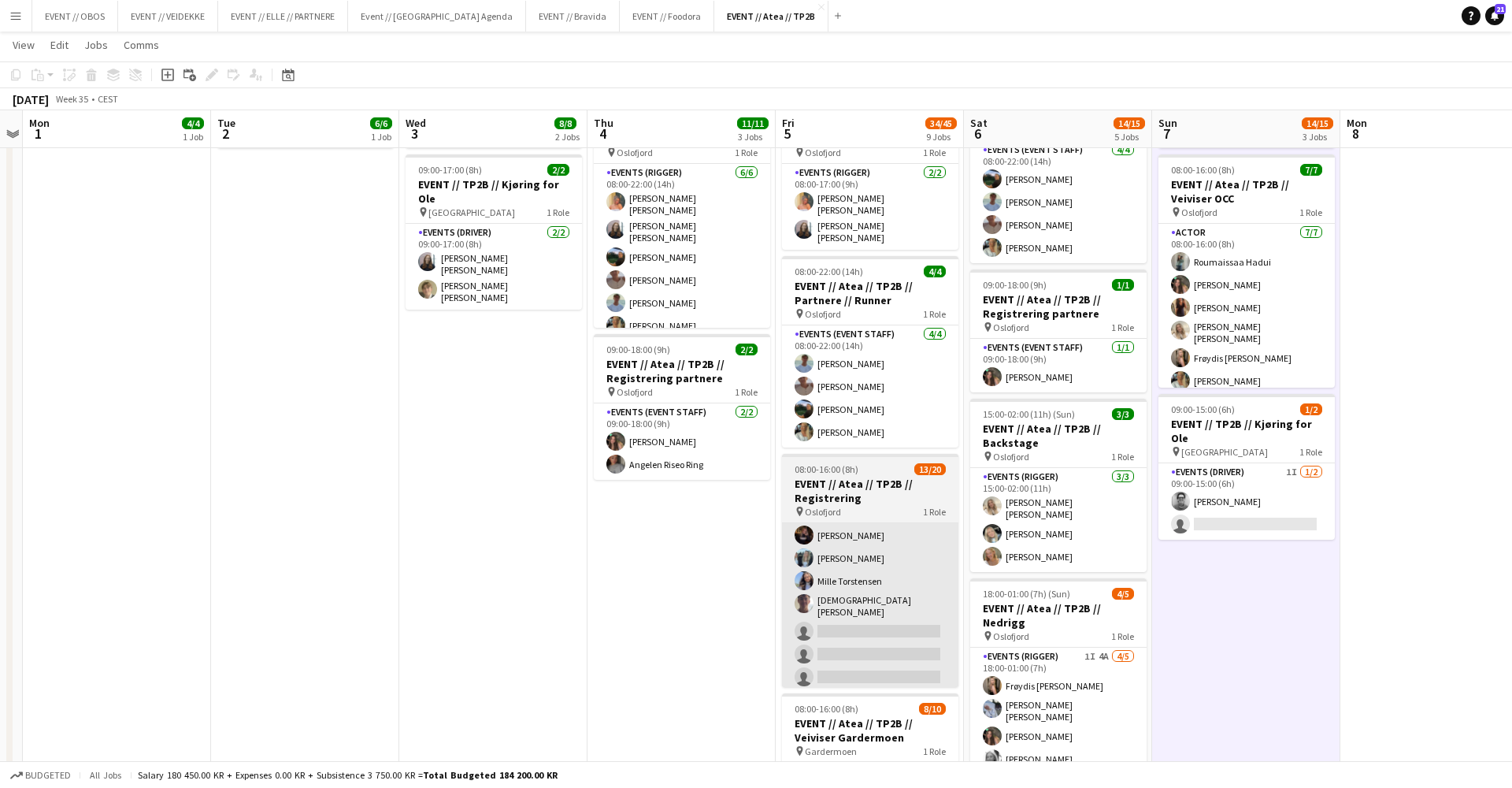
click at [808, 571] on app-user-avatar at bounding box center [804, 580] width 19 height 19
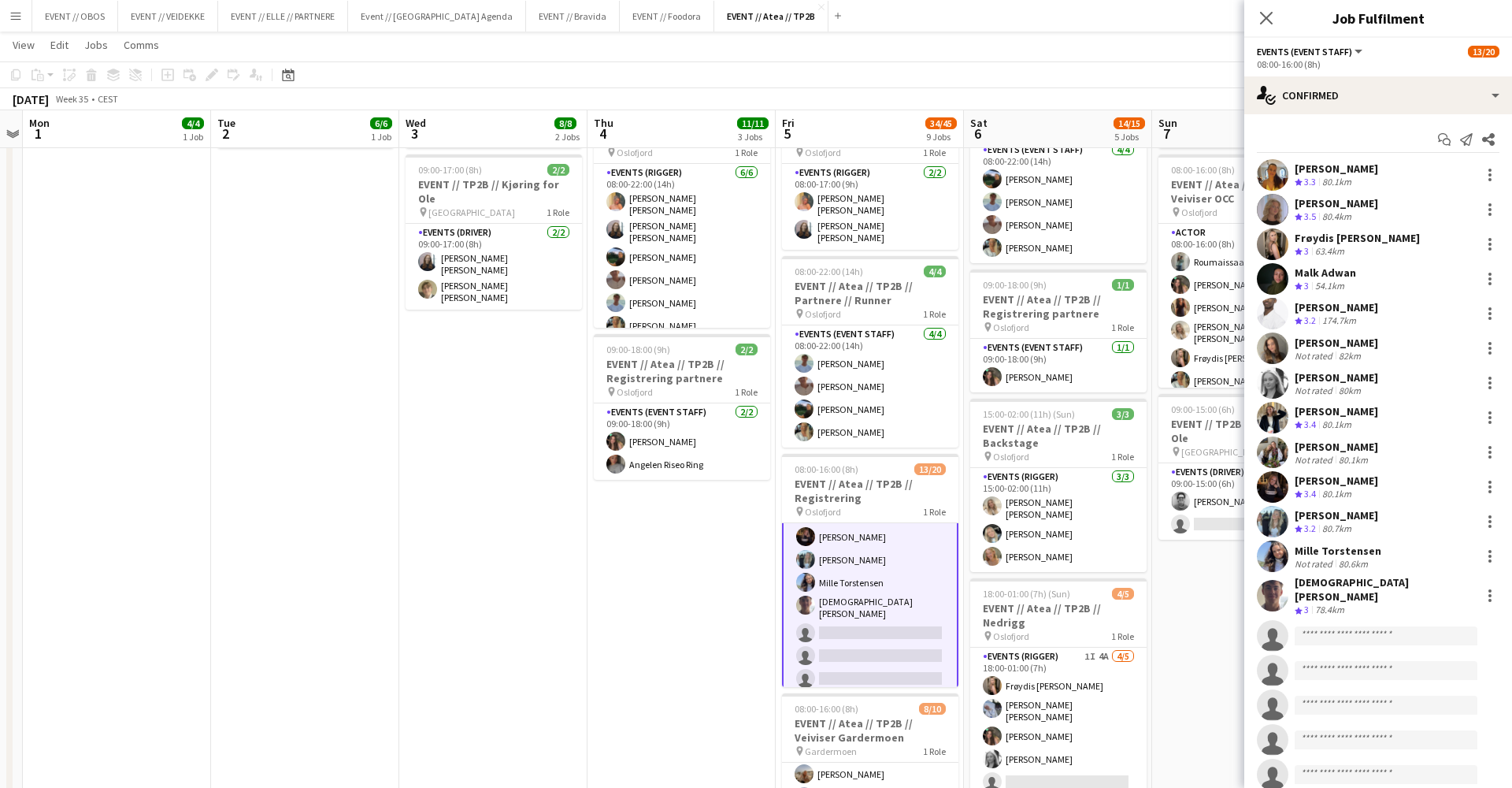
click at [1266, 550] on app-user-avatar at bounding box center [1273, 556] width 31 height 31
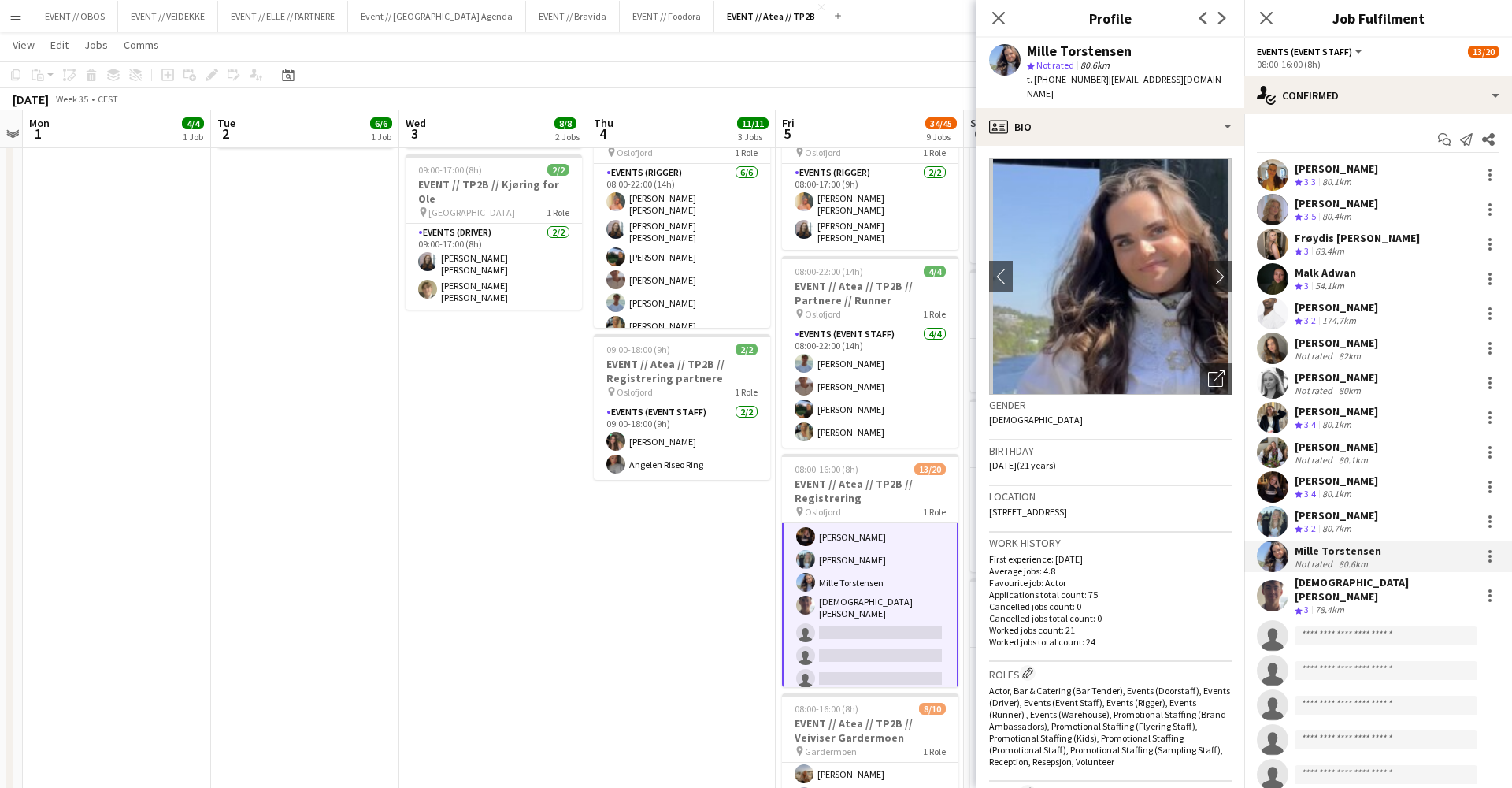
click at [1277, 593] on app-user-avatar at bounding box center [1273, 595] width 31 height 31
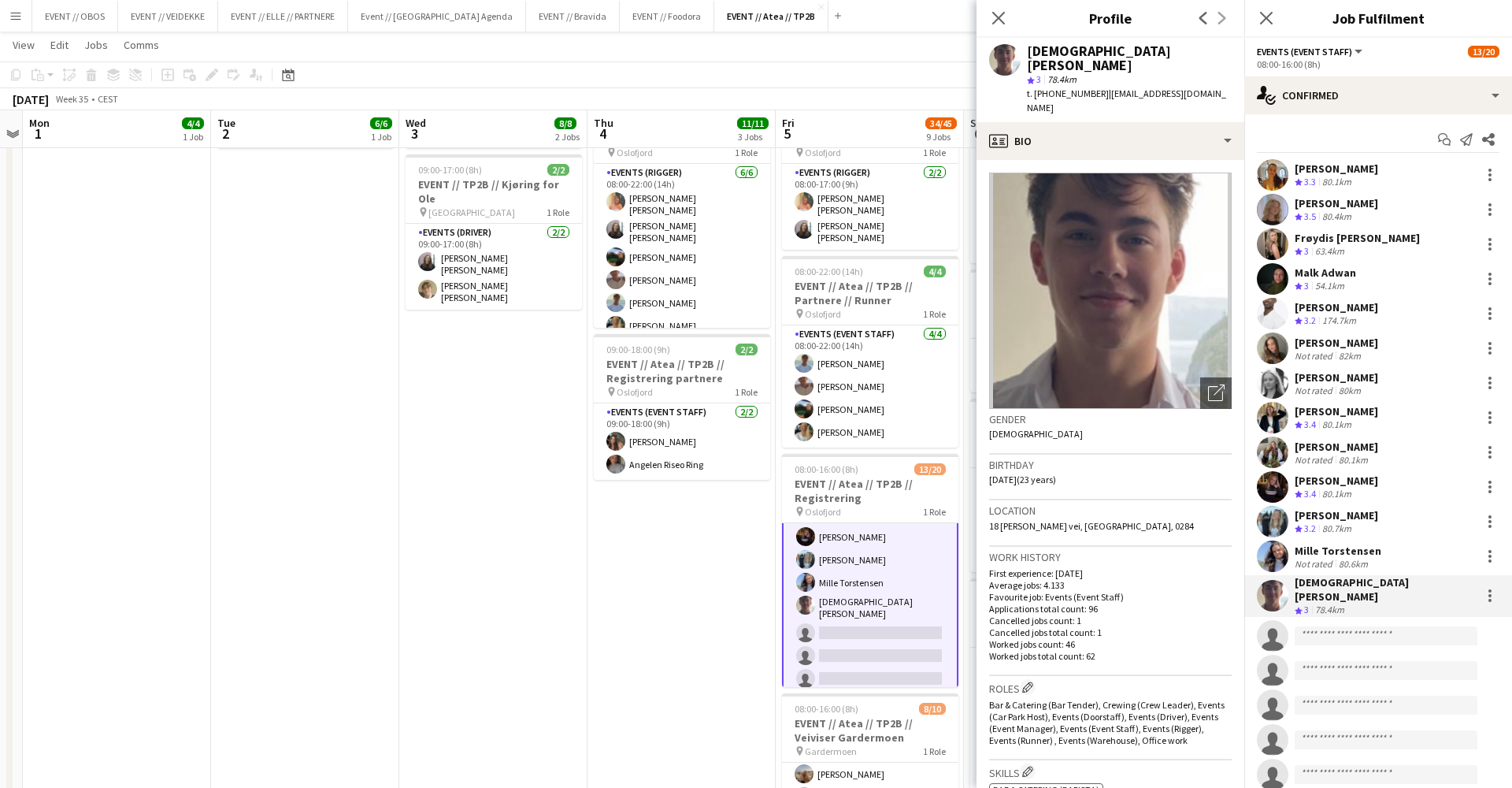
click at [703, 561] on app-date-cell "08:00-18:00 (10h) 3/3 EVENT // Atea // TP2B // Dekorering og backstage oppsett …" at bounding box center [681, 712] width 188 height 1606
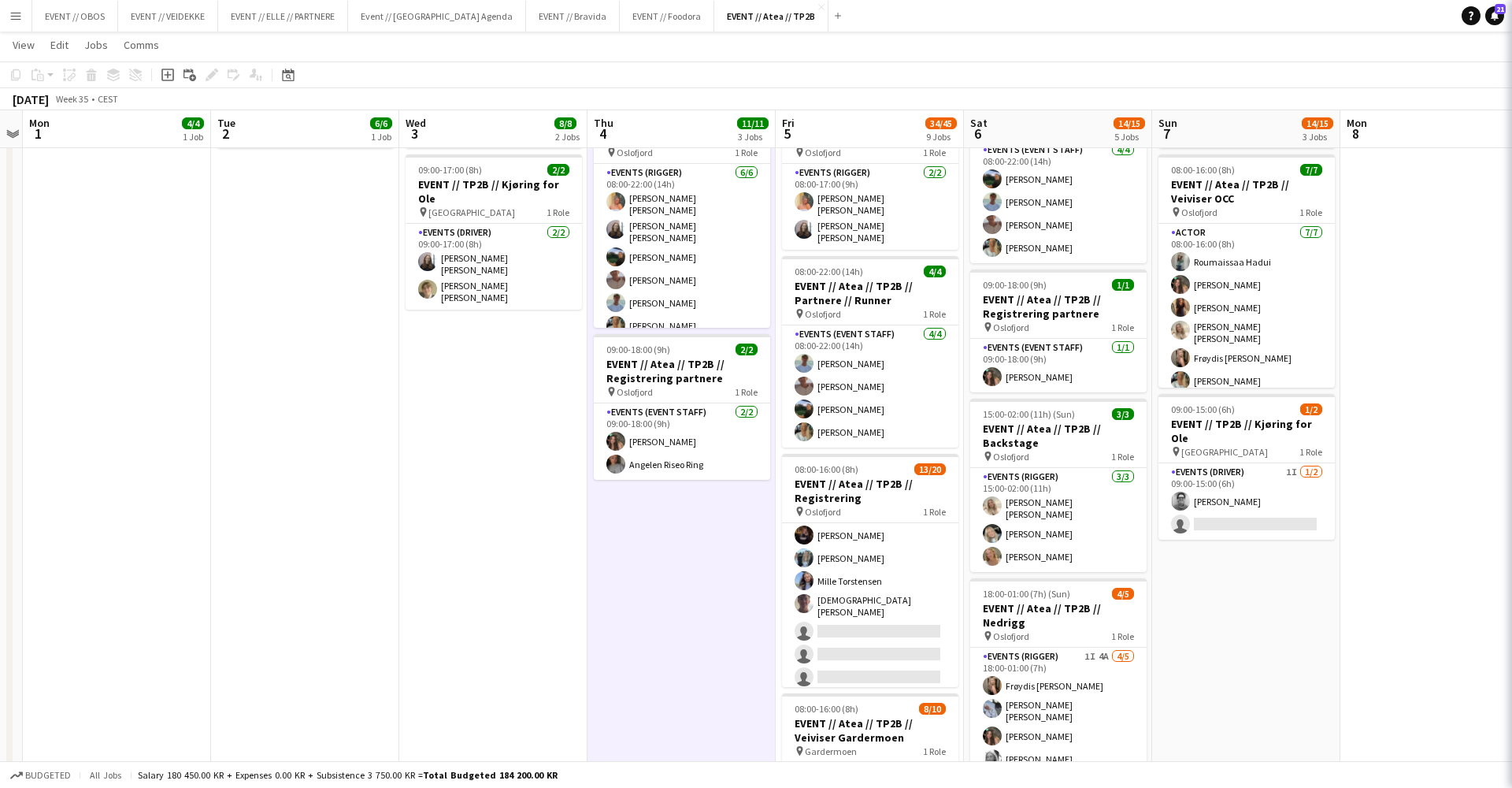
scroll to position [0, 354]
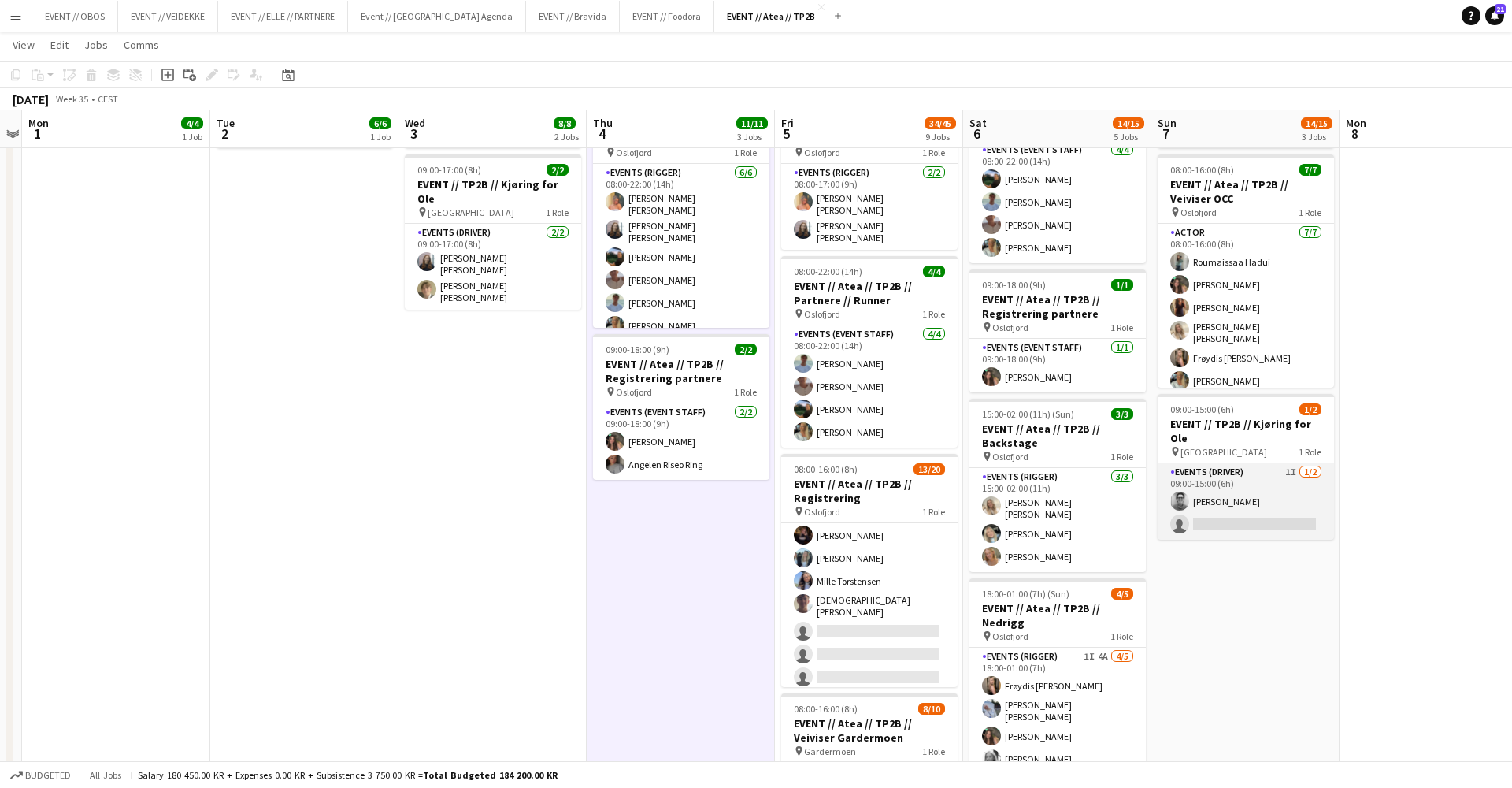
click at [1275, 518] on app-card-role "Events (Driver) 1I [DATE] 09:00-15:00 (6h) [PERSON_NAME] single-neutral-actions" at bounding box center [1246, 502] width 176 height 76
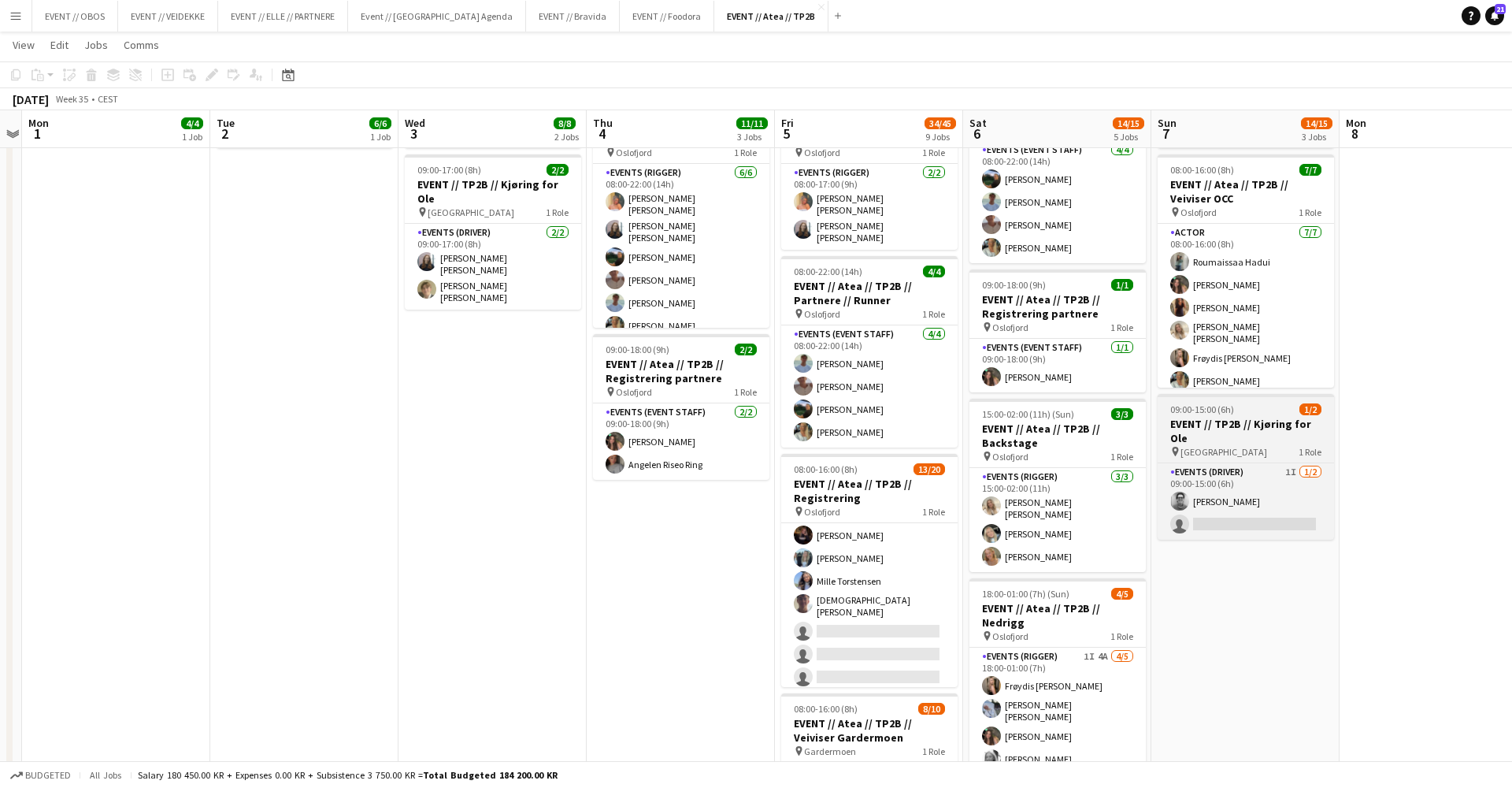
click at [1279, 445] on div "pin Oslo 1 Role" at bounding box center [1246, 451] width 176 height 12
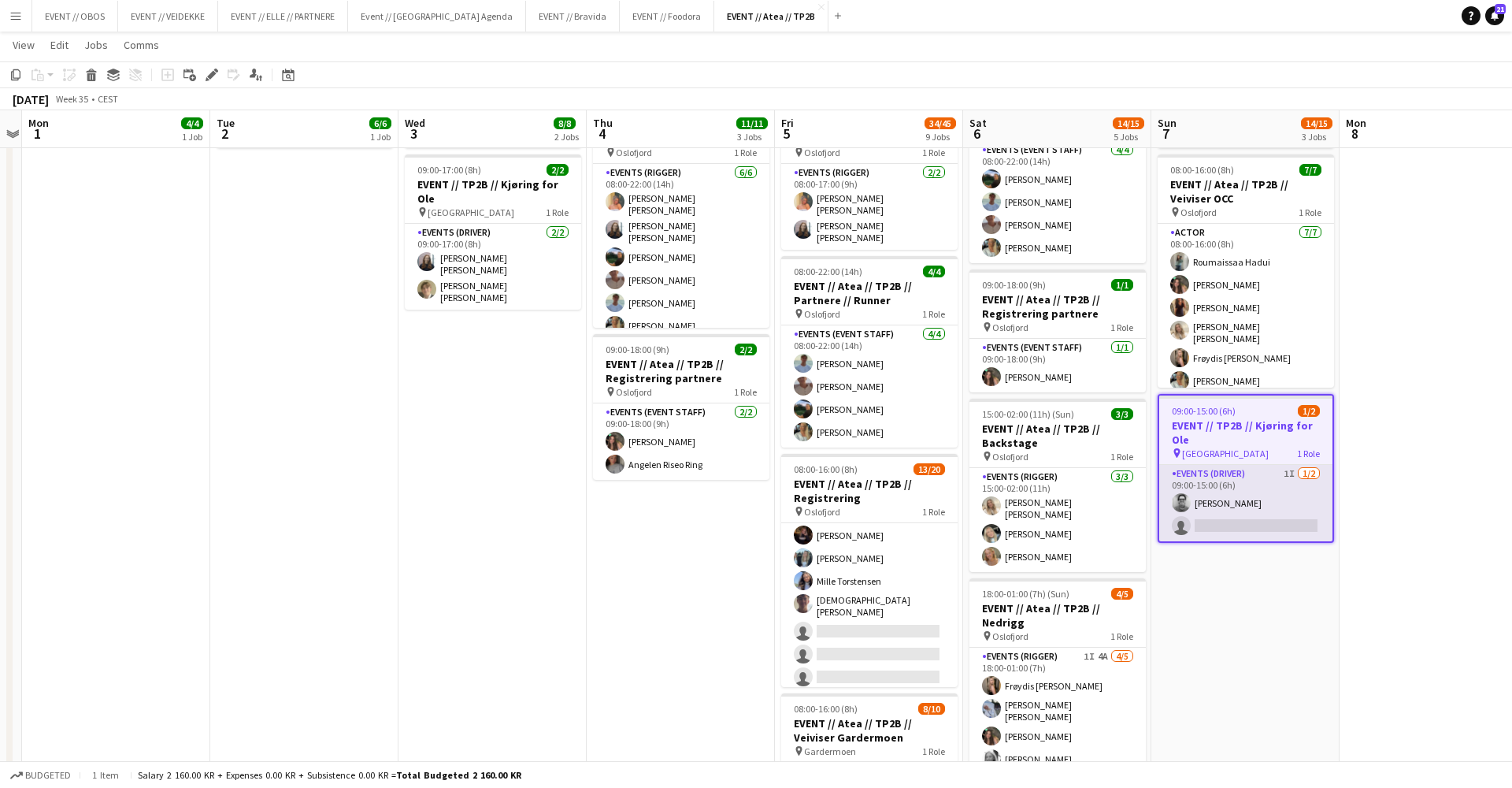
click at [1267, 478] on app-card-role "Events (Driver) 1I [DATE] 09:00-15:00 (6h) [PERSON_NAME] single-neutral-actions" at bounding box center [1246, 502] width 173 height 76
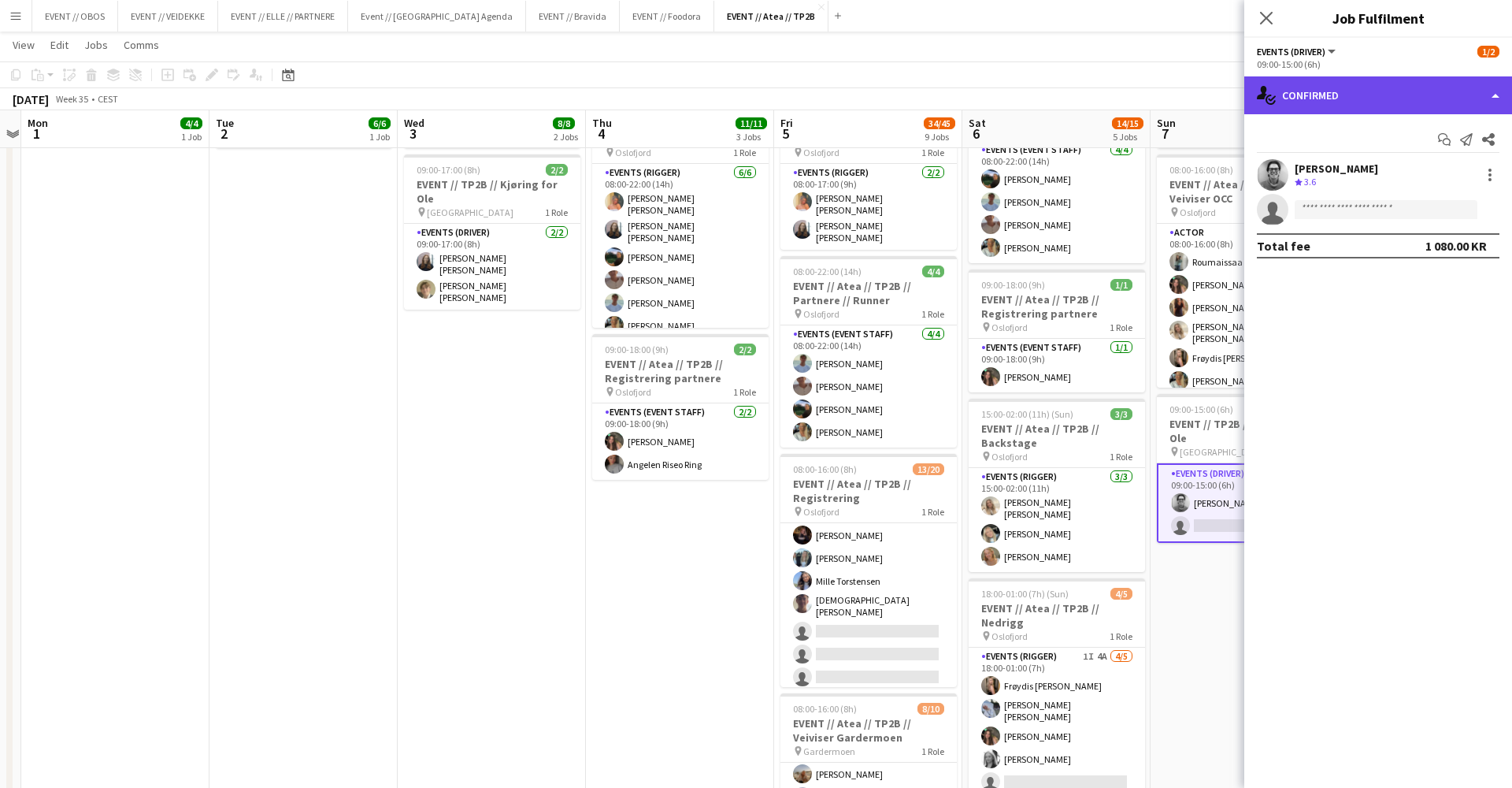
click at [1302, 101] on div "single-neutral-actions-check-2 Confirmed" at bounding box center [1379, 95] width 268 height 38
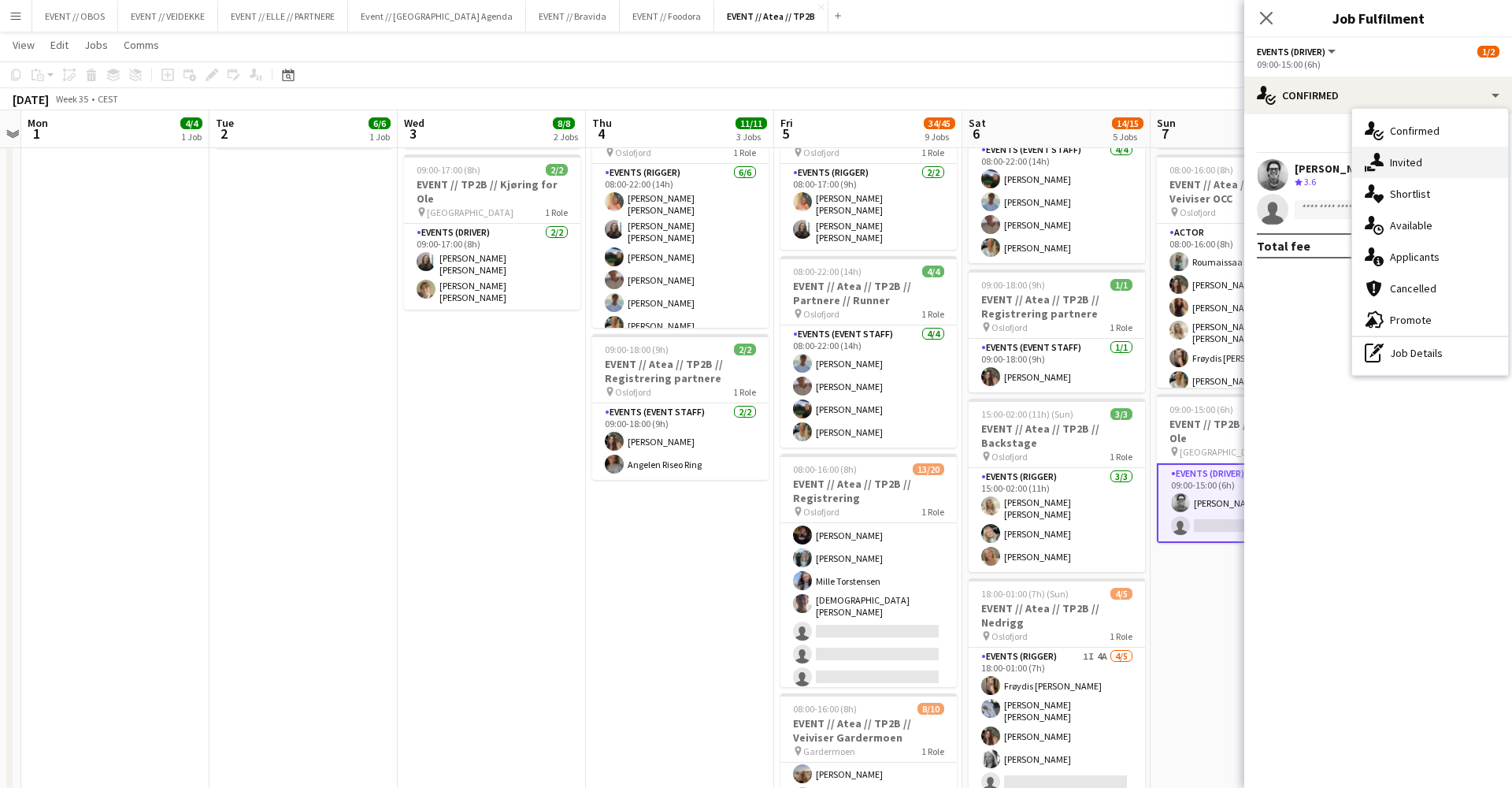
click at [1385, 156] on div "single-neutral-actions-share-1 Invited" at bounding box center [1430, 162] width 156 height 31
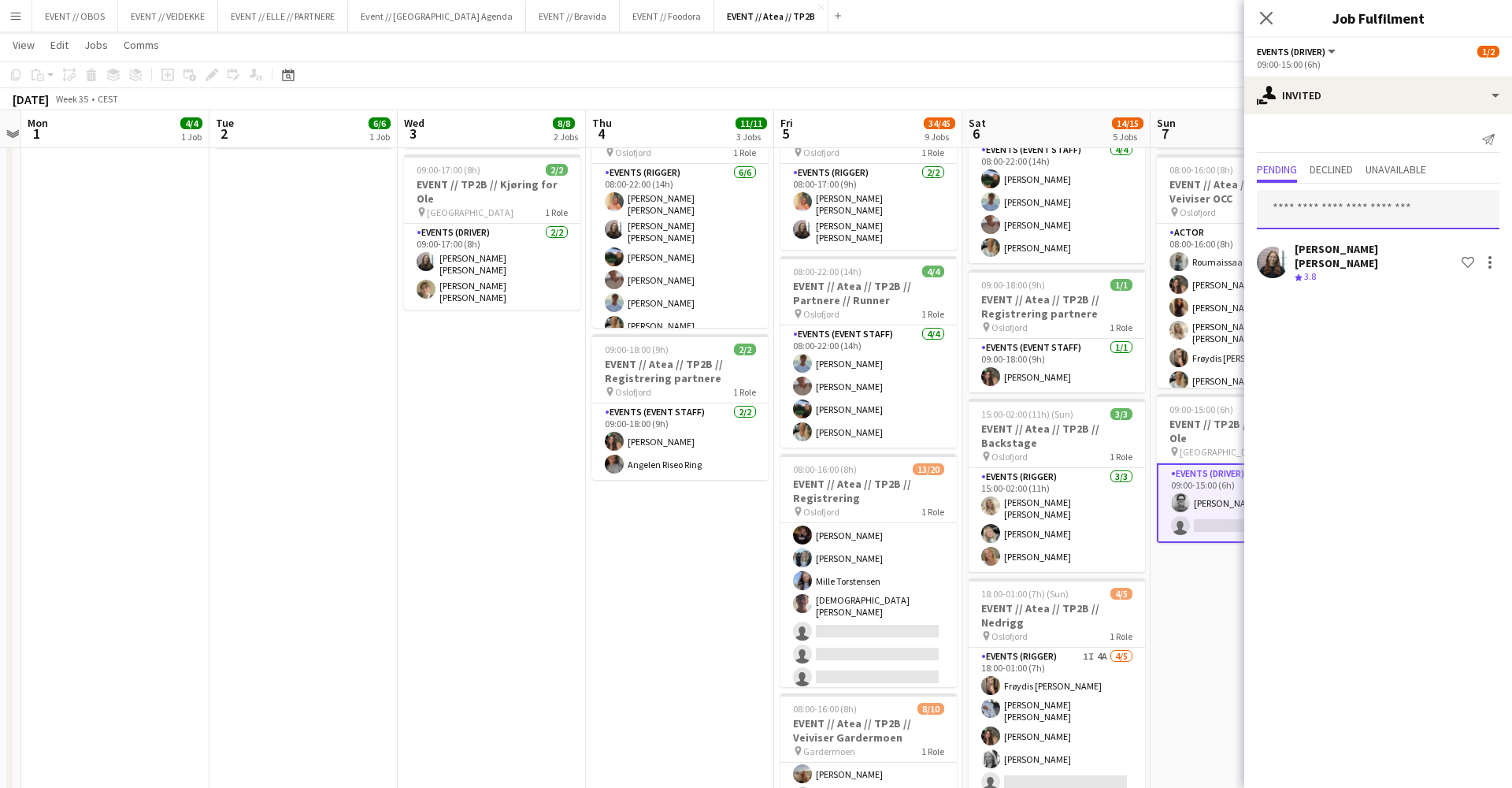
click at [1332, 218] on input "text" at bounding box center [1378, 209] width 242 height 40
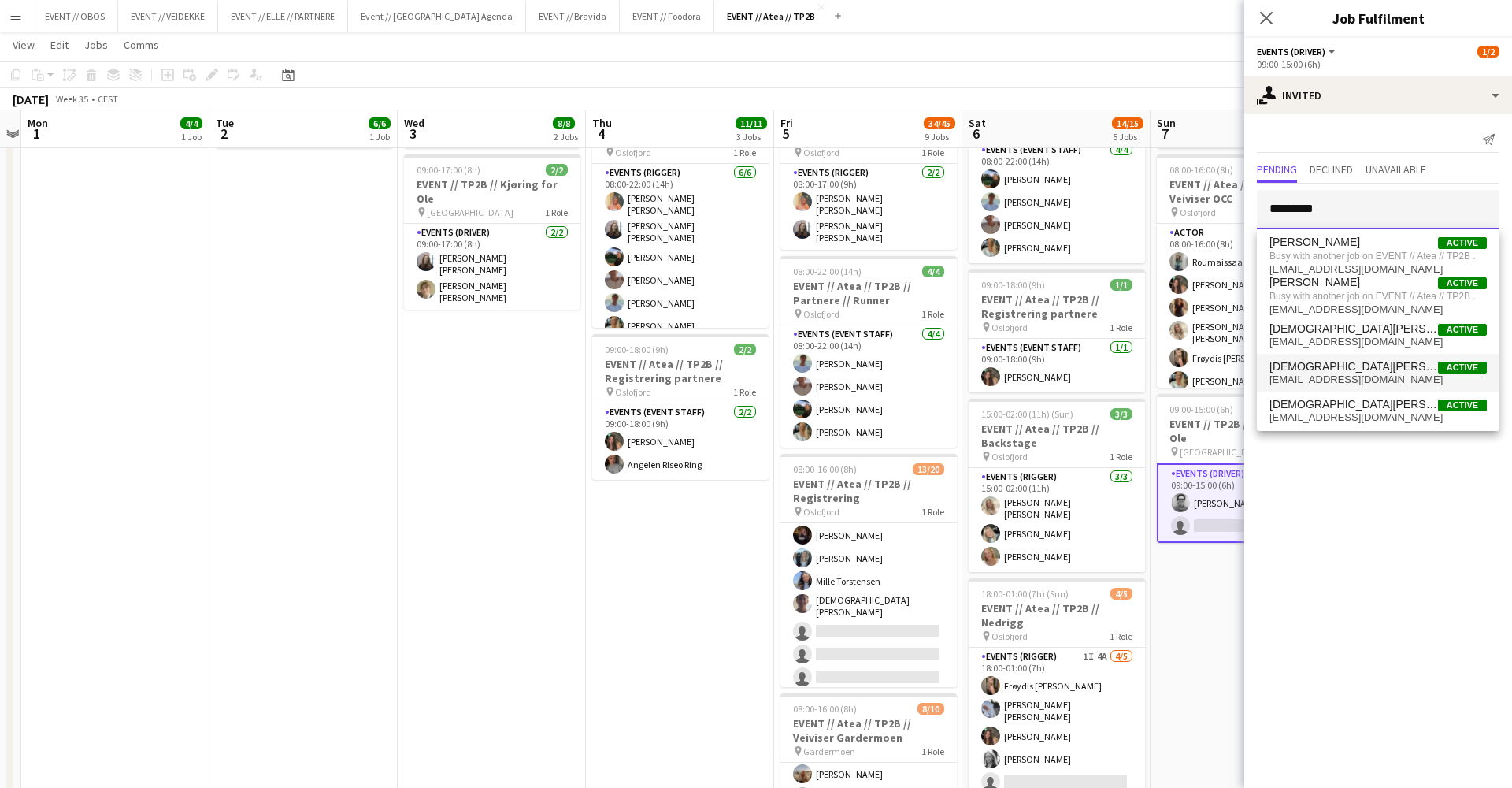
type input "*********"
click at [1353, 377] on span "[EMAIL_ADDRESS][DOMAIN_NAME]" at bounding box center [1378, 379] width 218 height 12
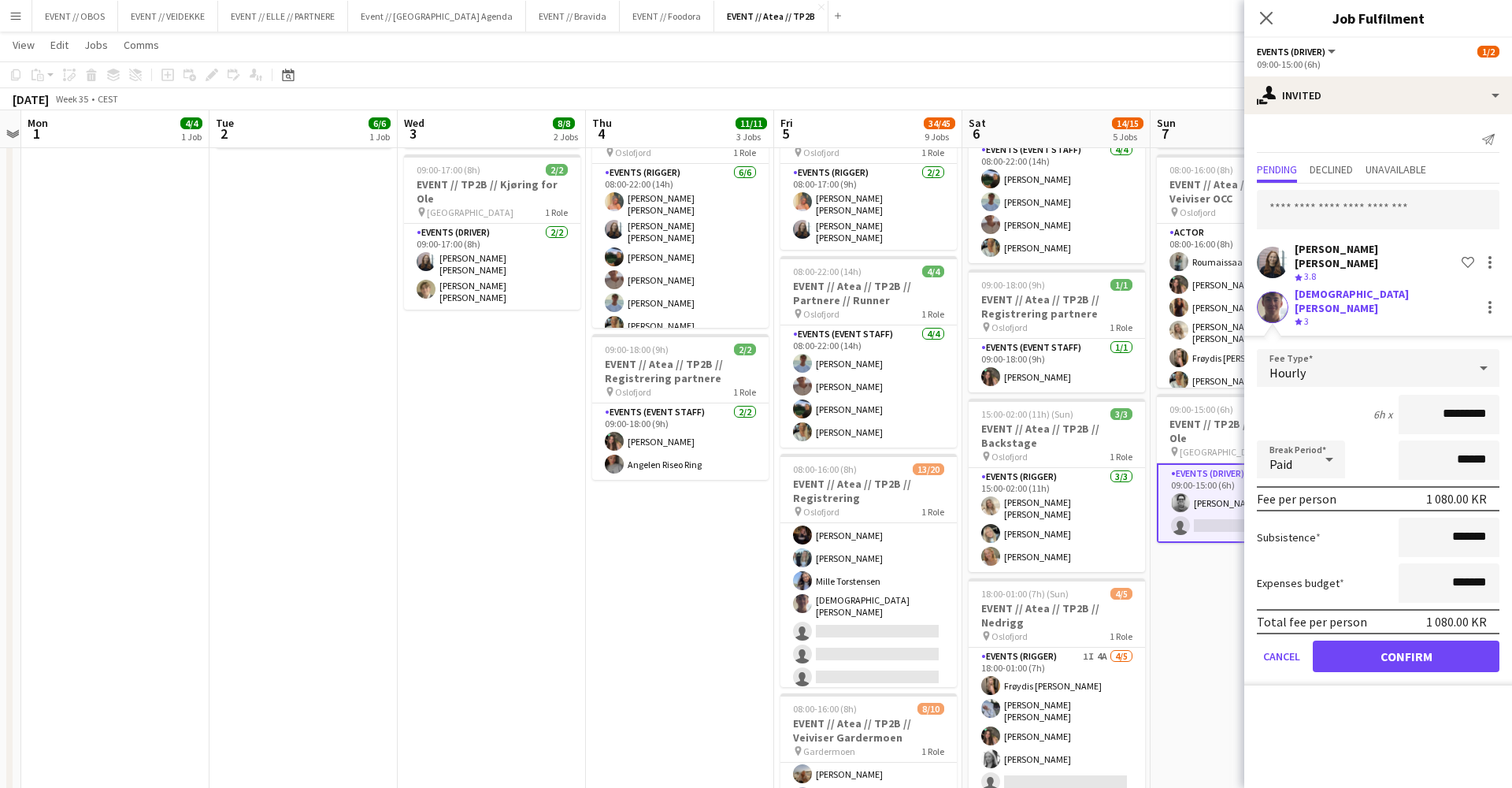
click at [1373, 649] on button "Confirm" at bounding box center [1406, 656] width 187 height 31
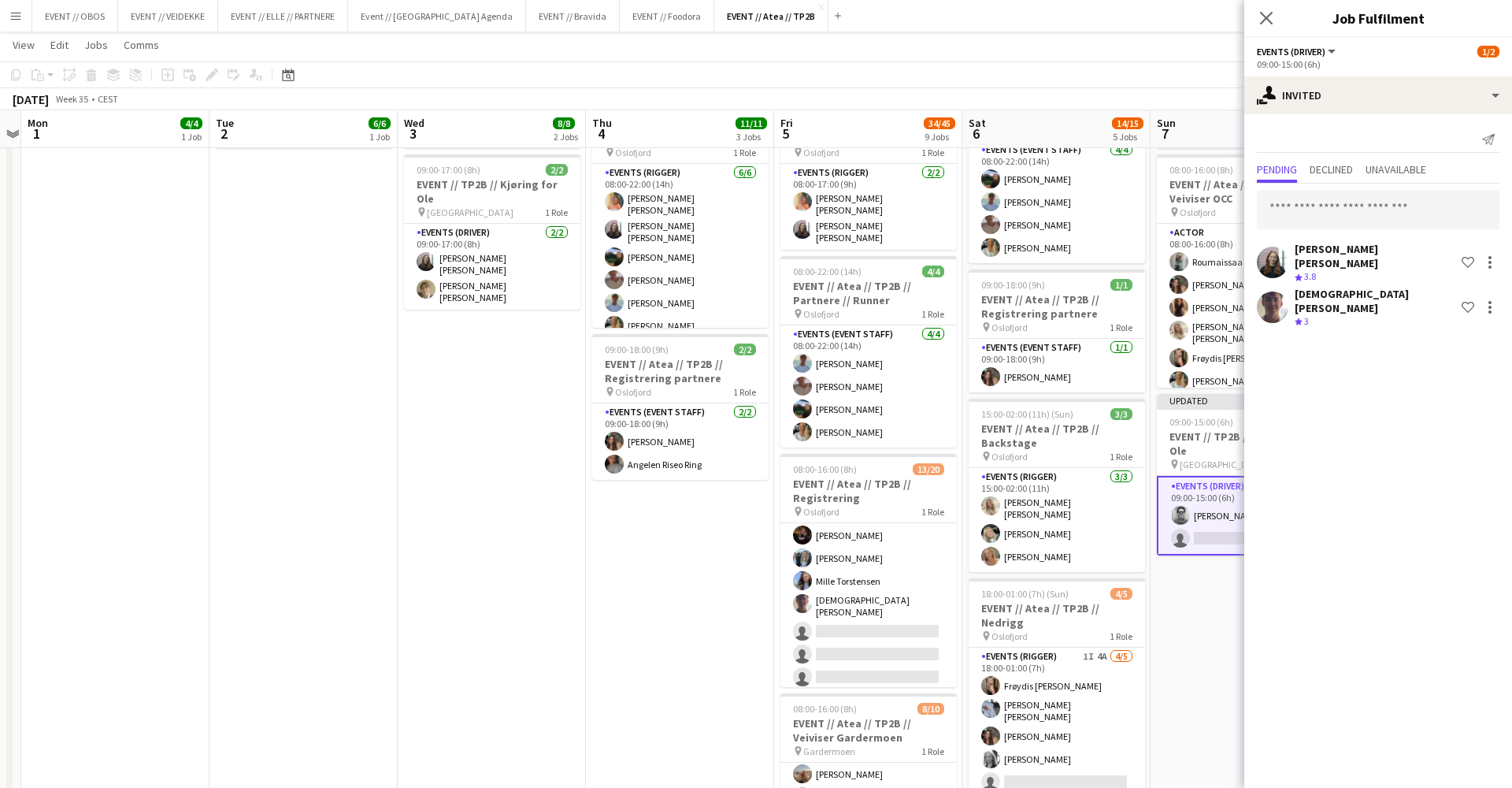
click at [1226, 609] on app-date-cell "08:00-16:00 (8h) 6/6 EVENT // Atea // TP2B // Partnere // Nedrigg pin Oslofjord…" at bounding box center [1244, 712] width 188 height 1606
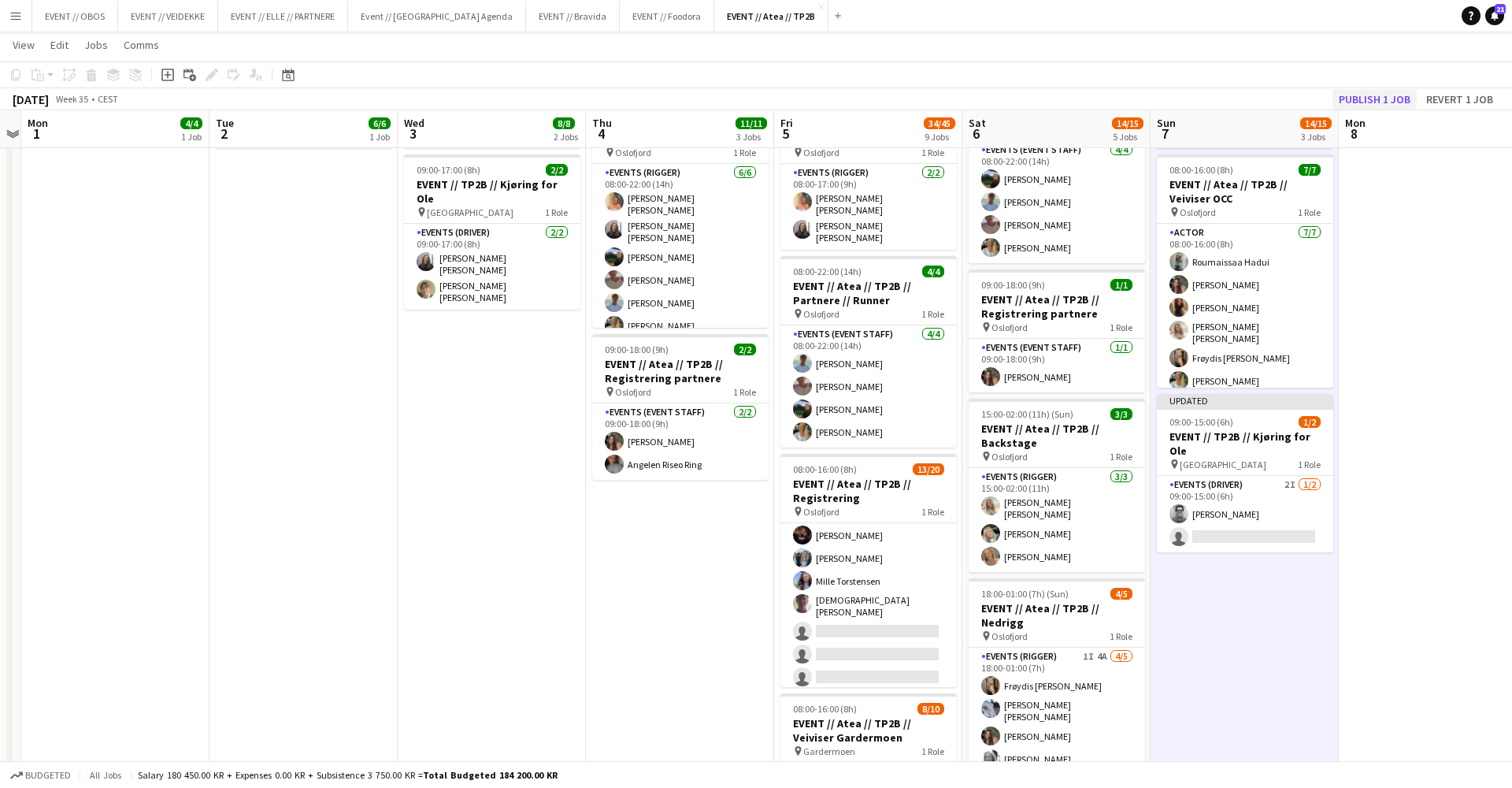
click at [1361, 95] on button "Publish 1 job" at bounding box center [1375, 99] width 84 height 21
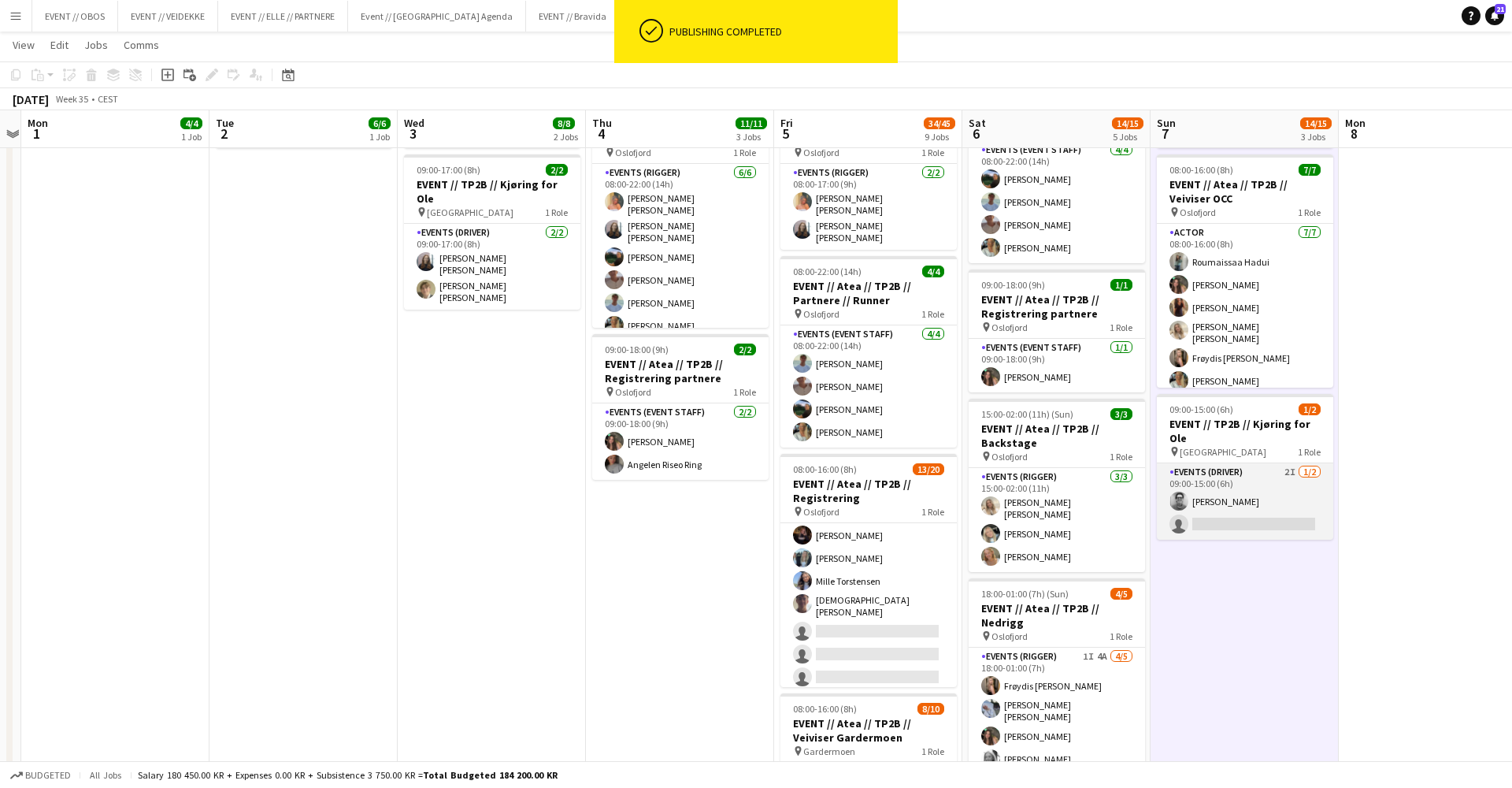
click at [1229, 491] on app-card-role "Events (Driver) 2I [DATE] 09:00-15:00 (6h) [PERSON_NAME] single-neutral-actions" at bounding box center [1245, 502] width 176 height 76
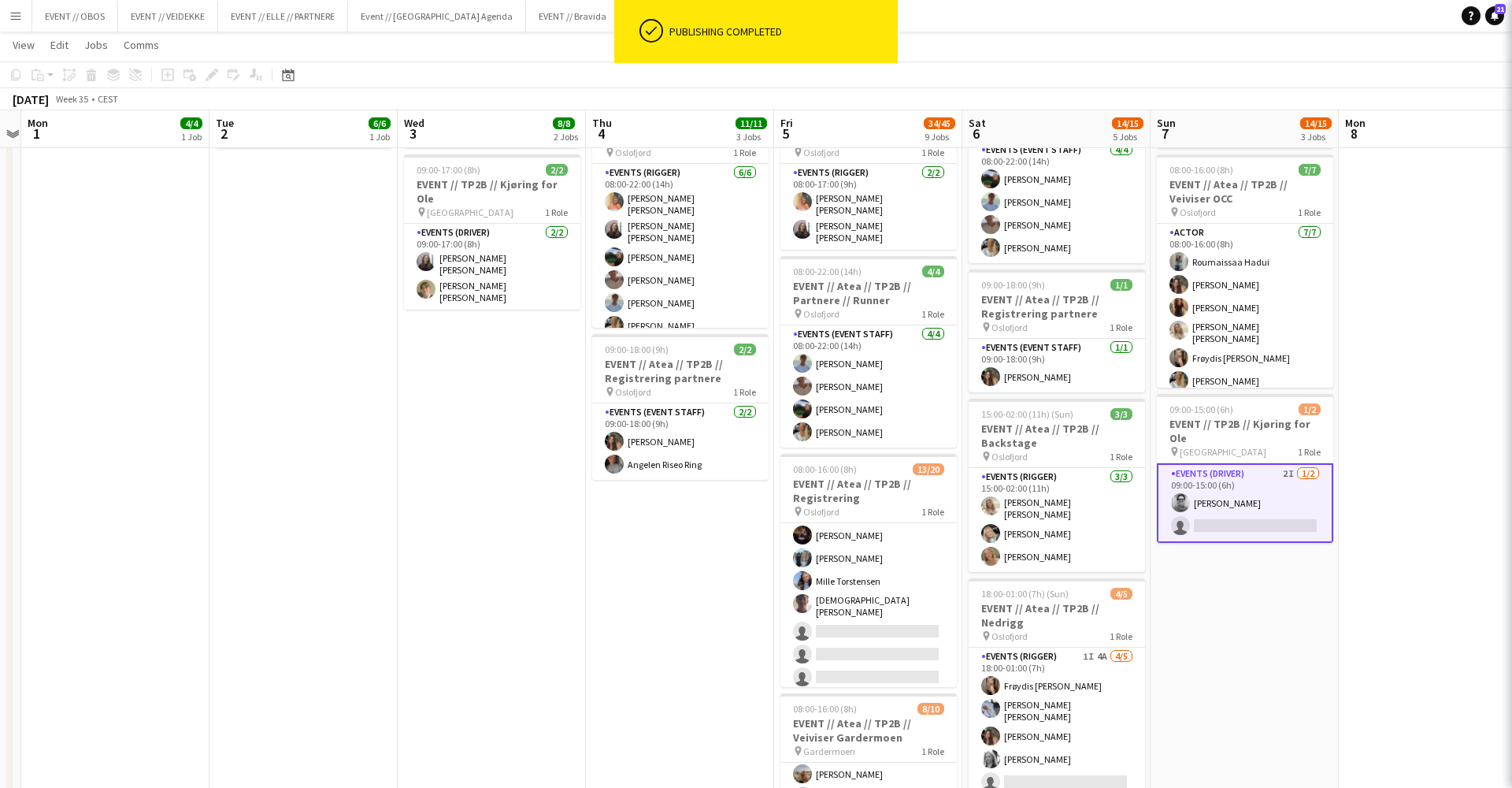
scroll to position [0, 356]
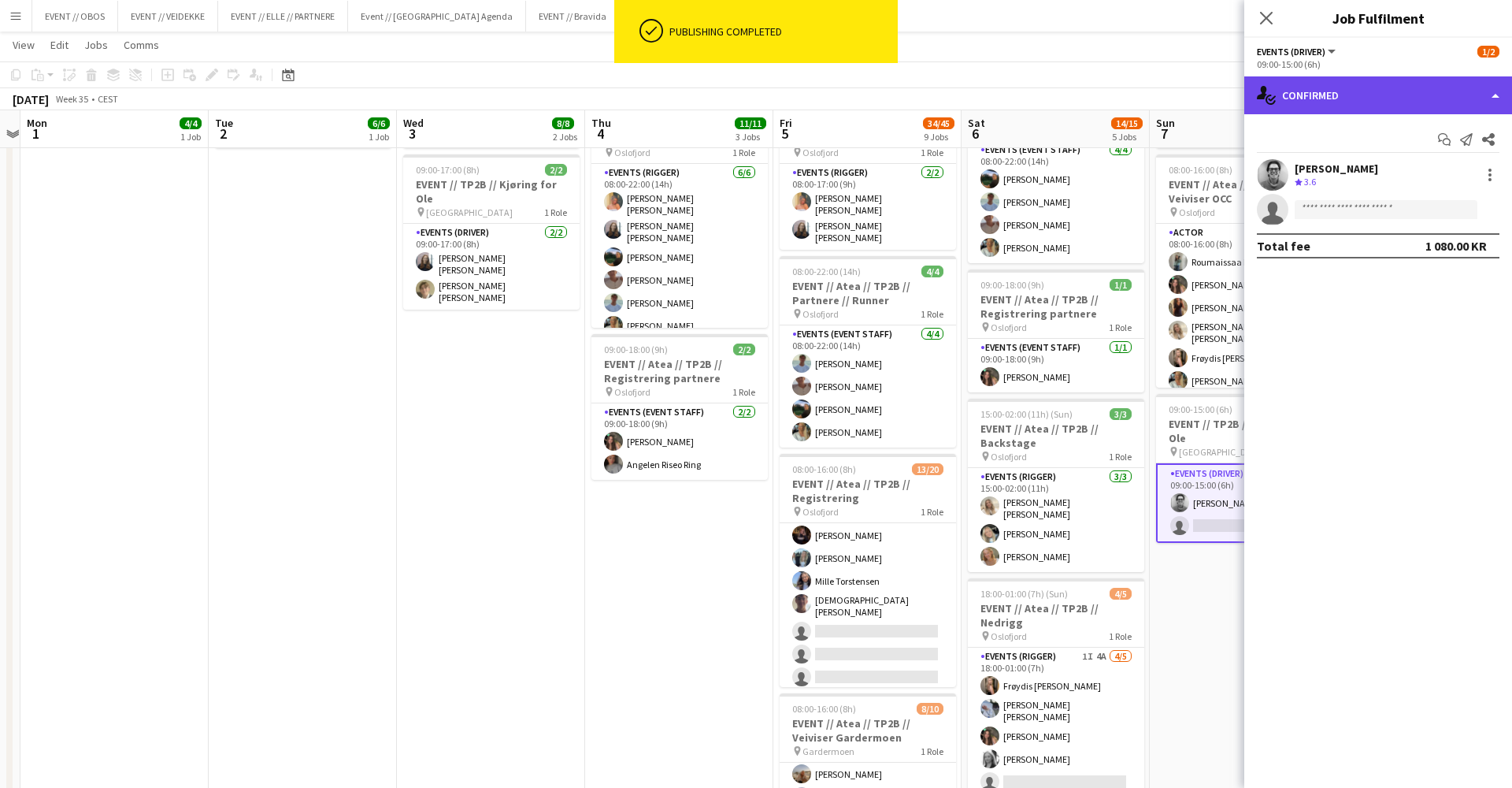
click at [1340, 101] on div "single-neutral-actions-check-2 Confirmed" at bounding box center [1379, 95] width 268 height 38
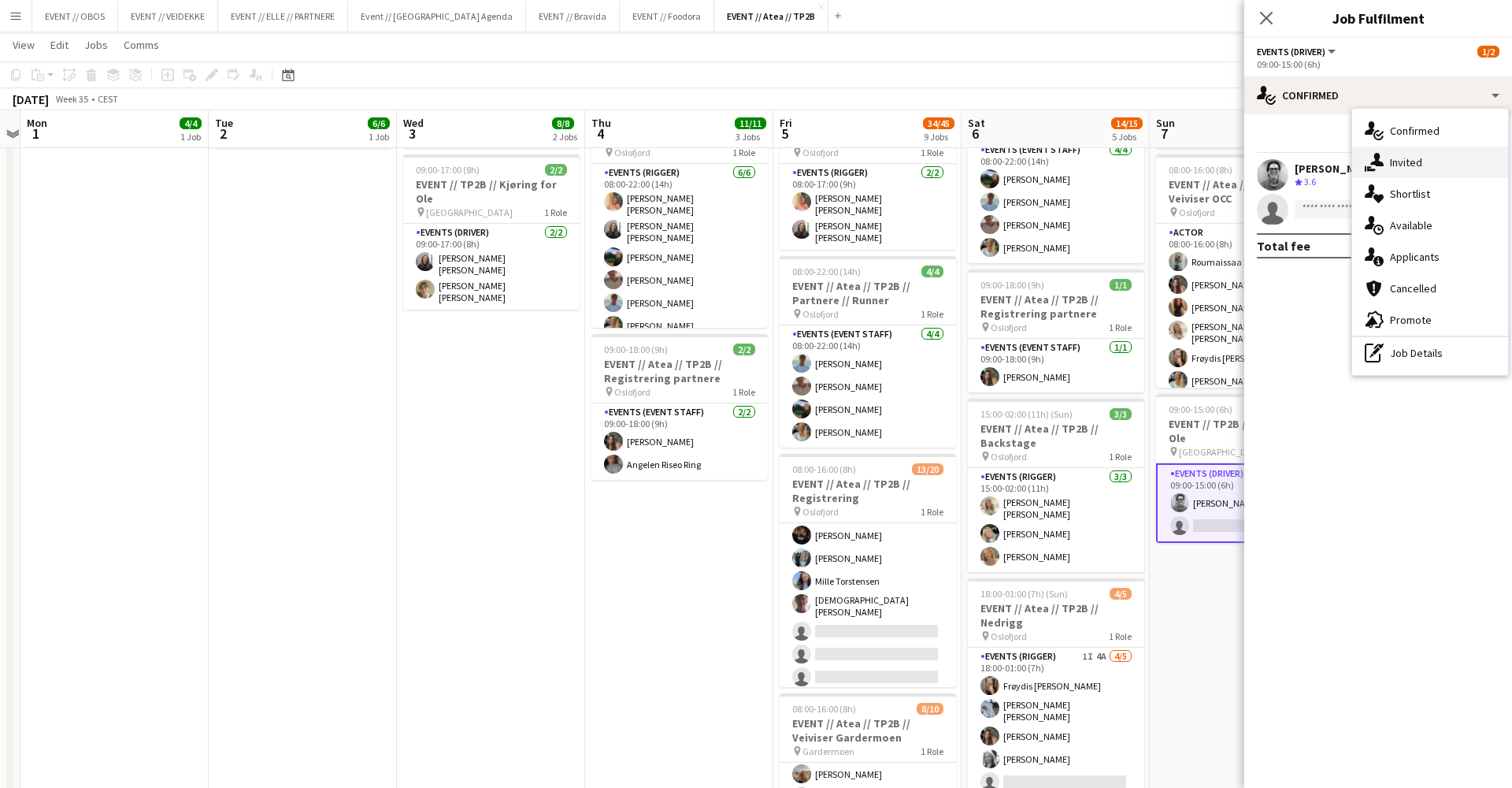
click at [1375, 168] on icon "single-neutral-actions-share-1" at bounding box center [1374, 162] width 19 height 19
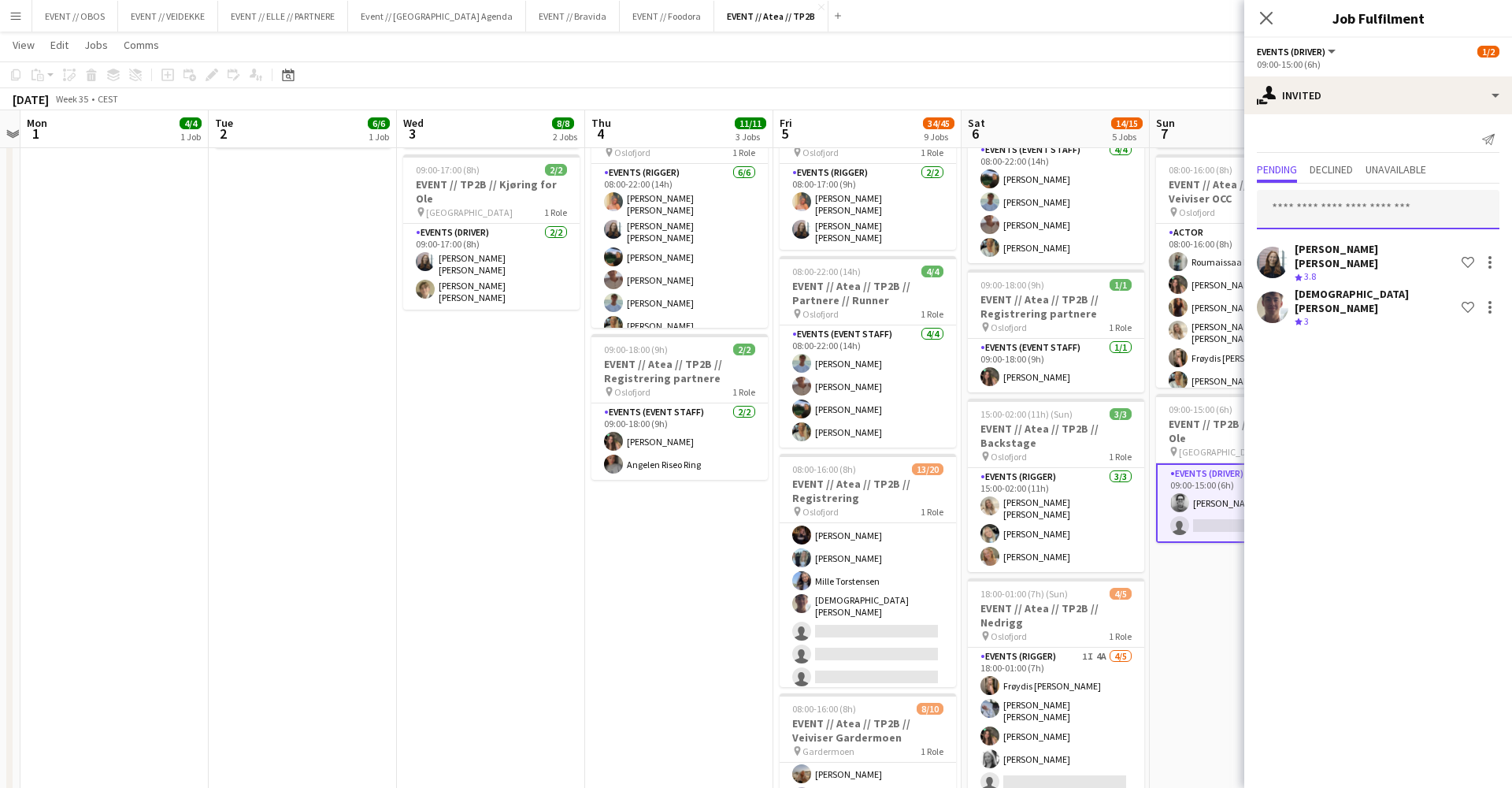
click at [1344, 204] on input "text" at bounding box center [1378, 209] width 242 height 40
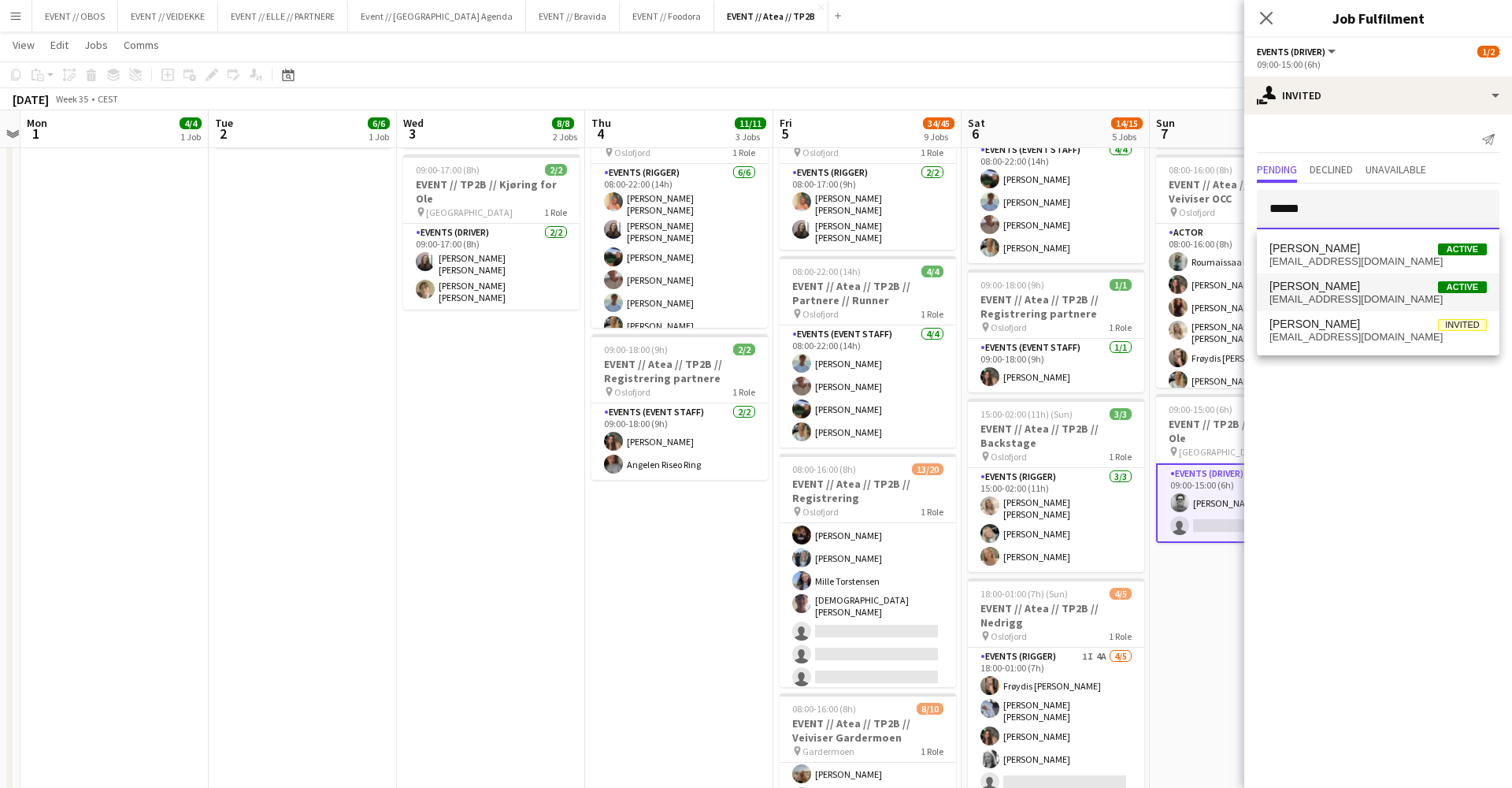
type input "******"
click at [1351, 284] on span "[PERSON_NAME] Active" at bounding box center [1378, 286] width 218 height 13
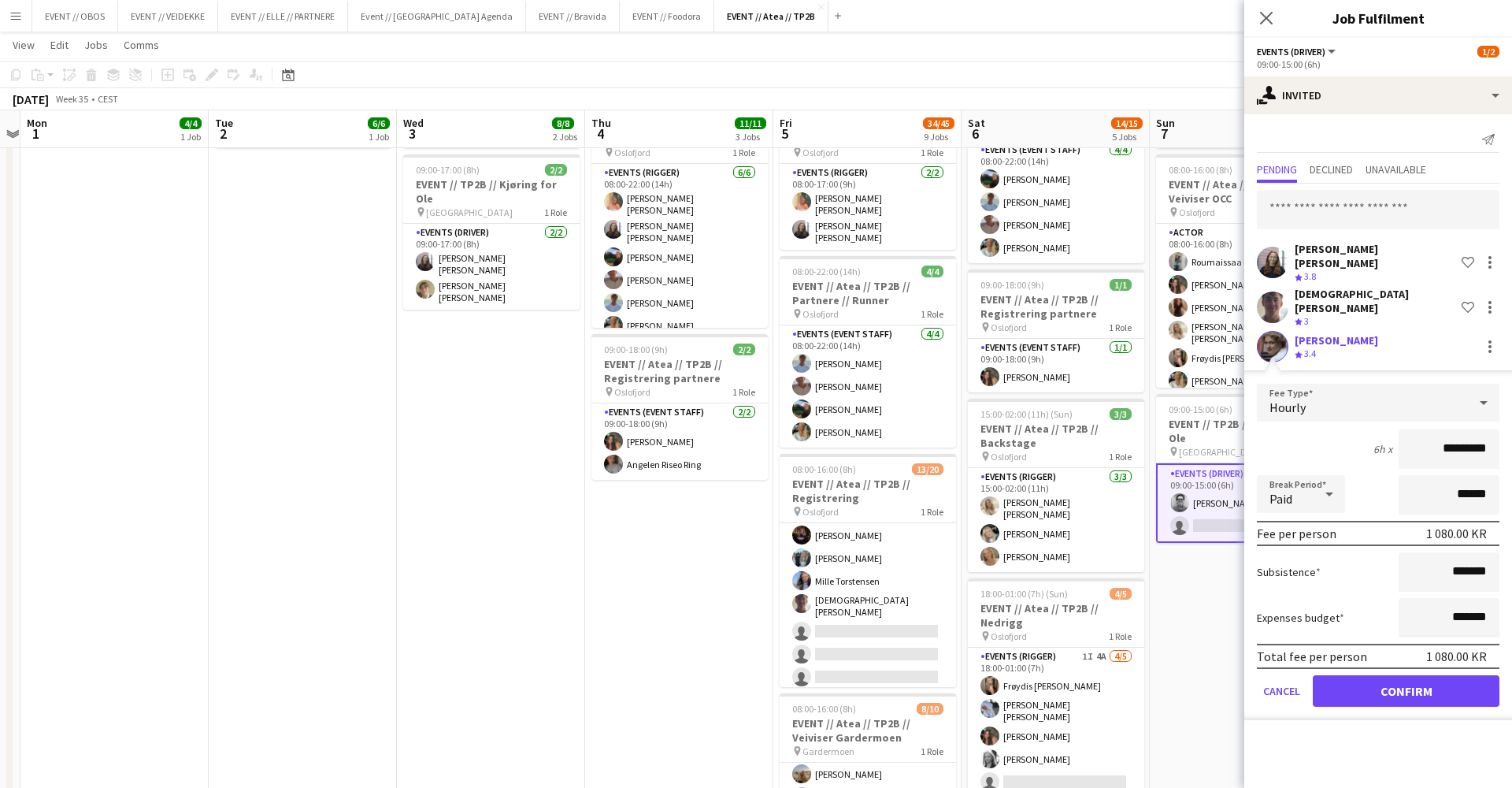
click at [1355, 653] on form "Fee Type Hourly 6h x ********* Break Period Paid ****** Fee per person 1 080.00…" at bounding box center [1379, 551] width 268 height 336
click at [1359, 675] on button "Confirm" at bounding box center [1406, 691] width 187 height 31
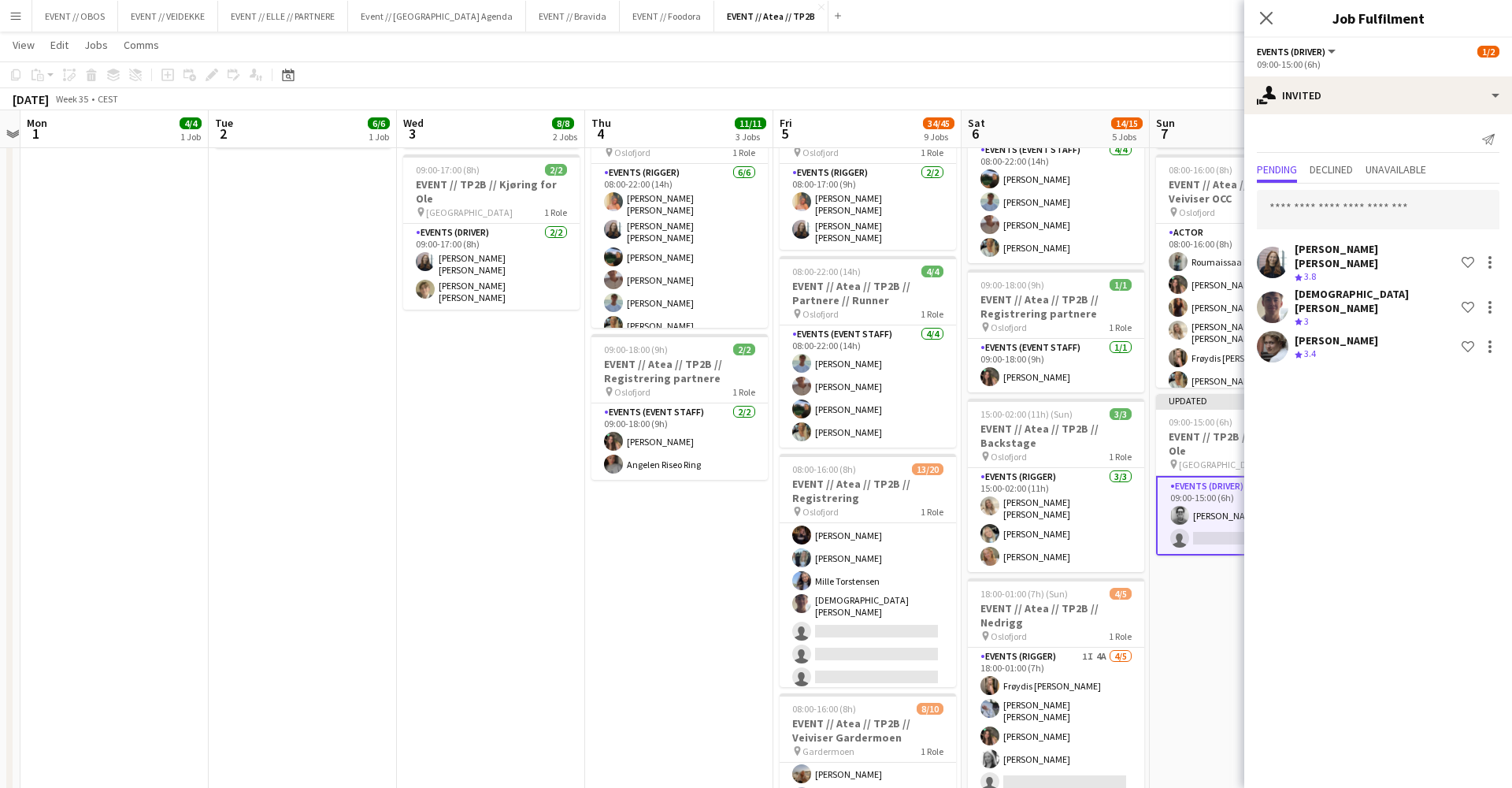
click at [1158, 593] on app-date-cell "08:00-16:00 (8h) 6/6 EVENT // Atea // TP2B // Partnere // Nedrigg pin Oslofjord…" at bounding box center [1243, 712] width 188 height 1606
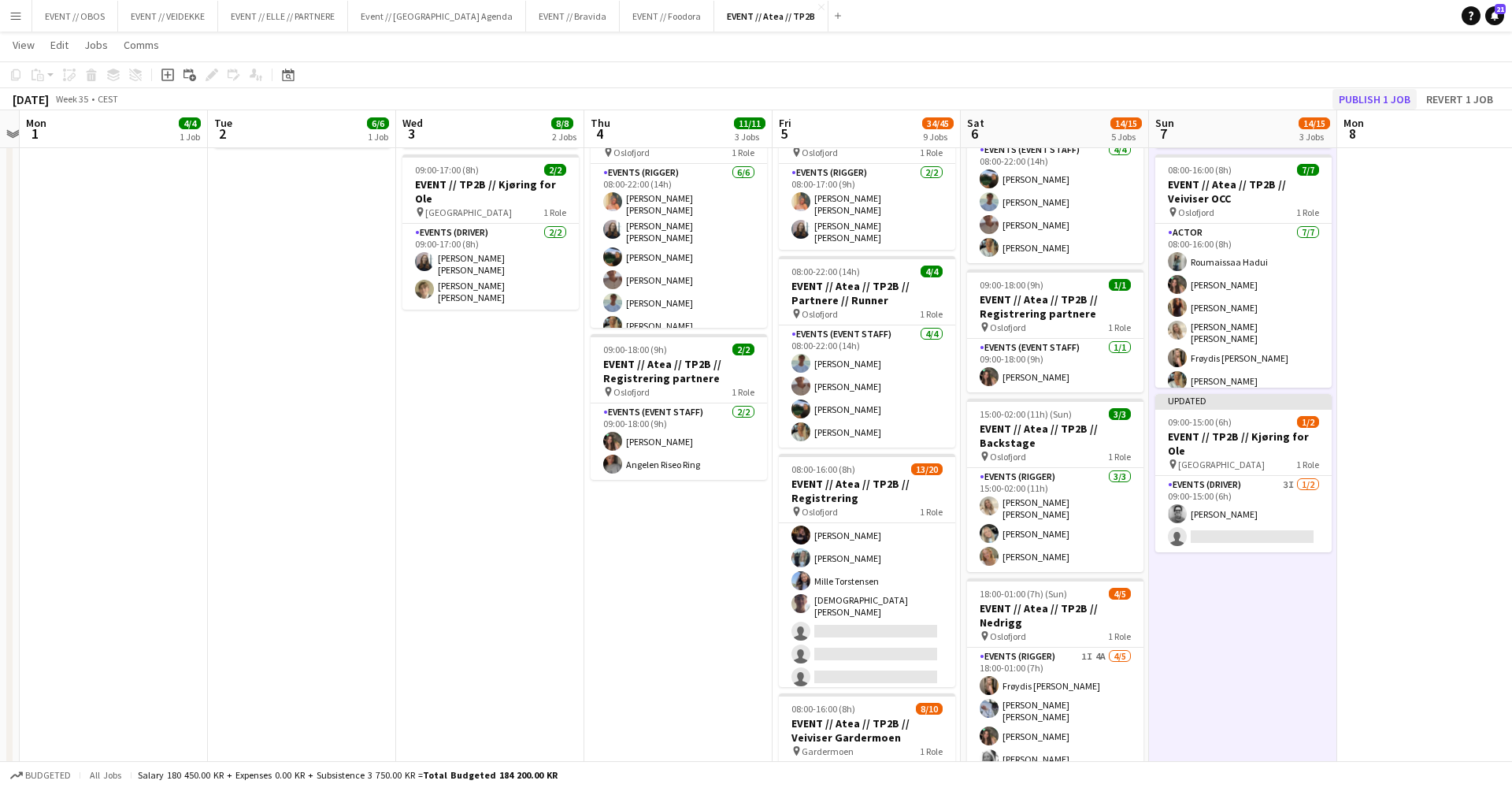
click at [1362, 94] on button "Publish 1 job" at bounding box center [1375, 99] width 84 height 21
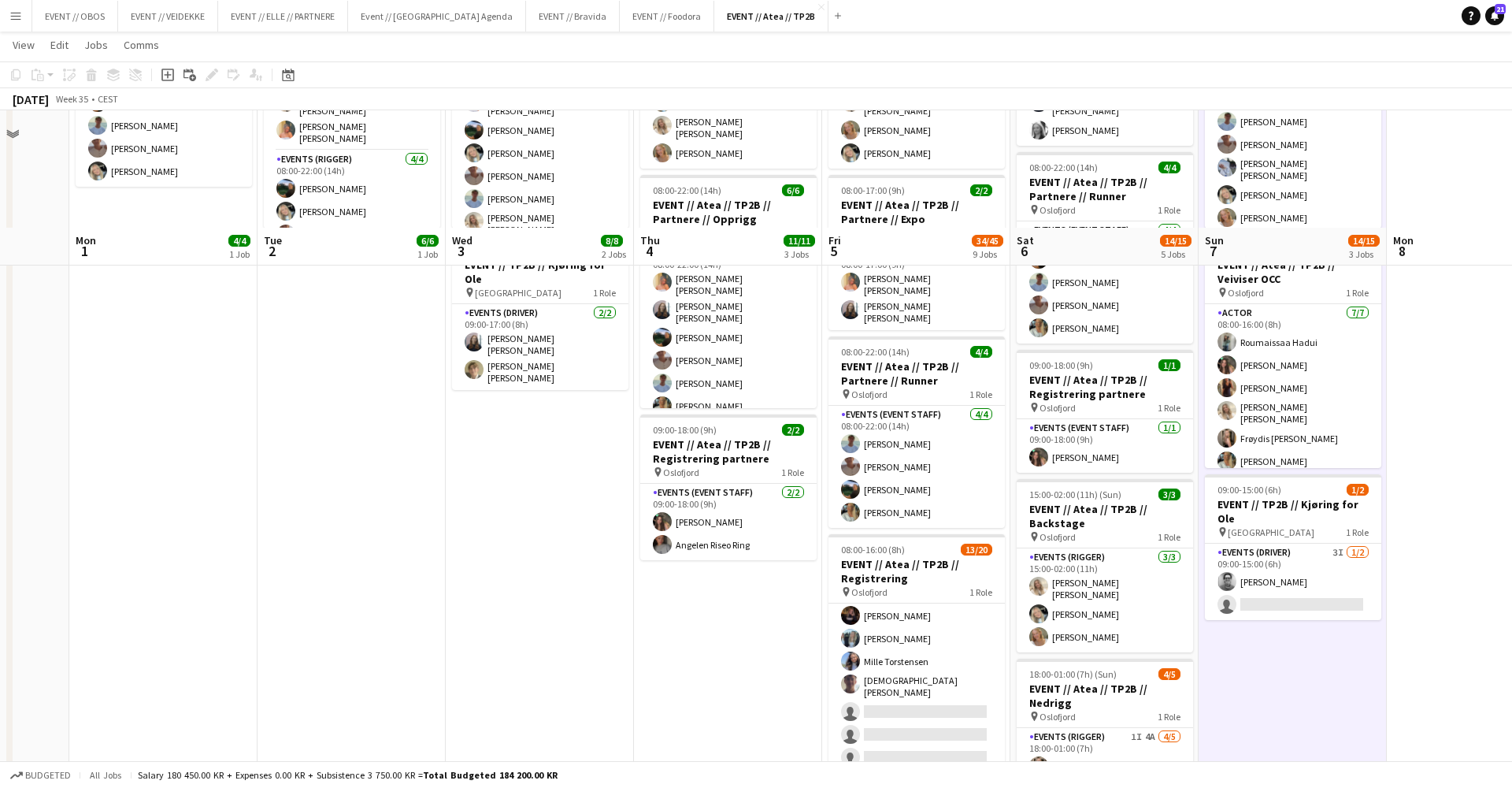
scroll to position [305, 0]
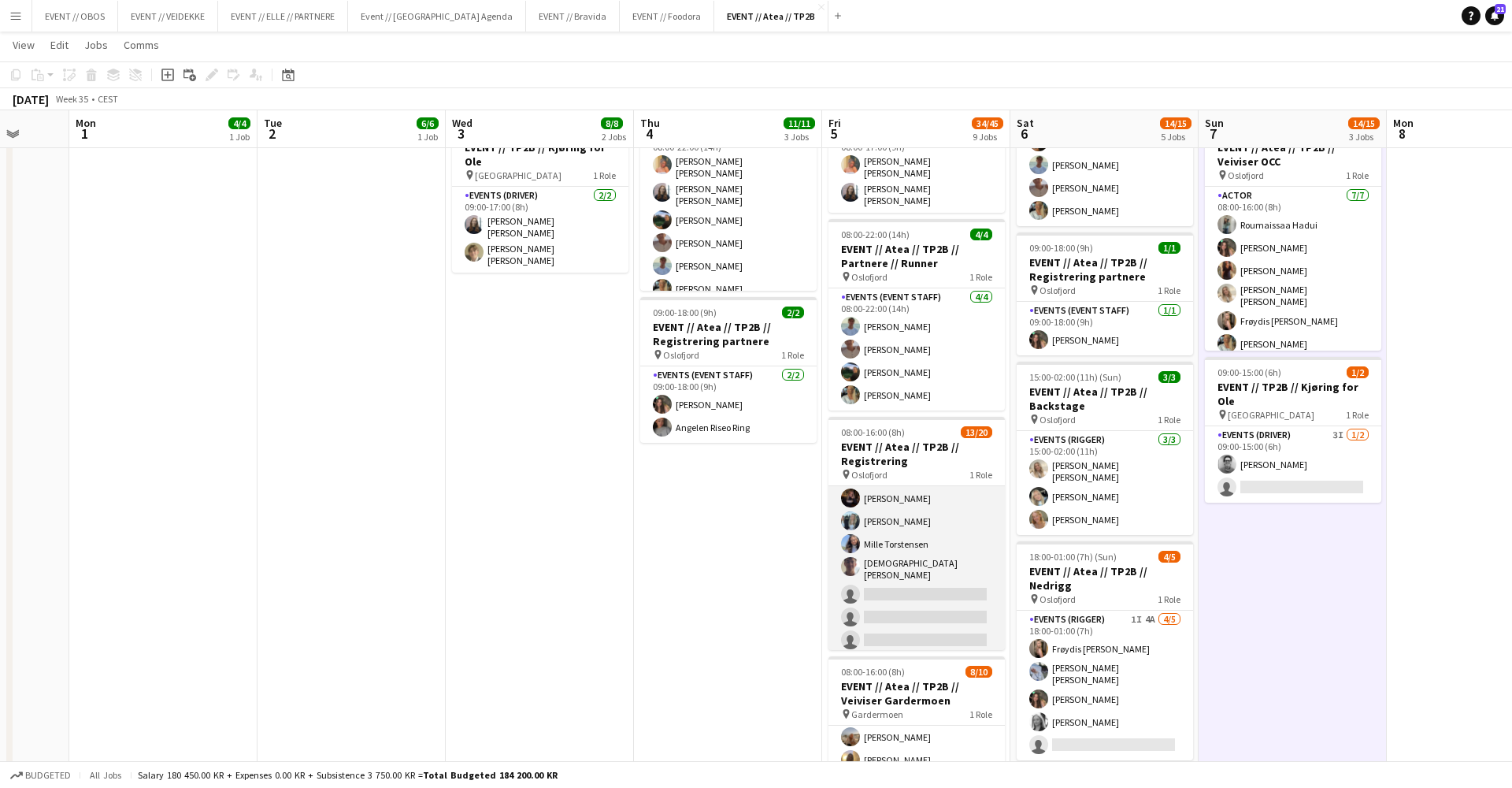
click at [847, 621] on app-card-role "Events (Event Staff) 57I 1A 13/20 08:00-16:00 (8h) [PERSON_NAME] [PERSON_NAME] …" at bounding box center [916, 500] width 176 height 492
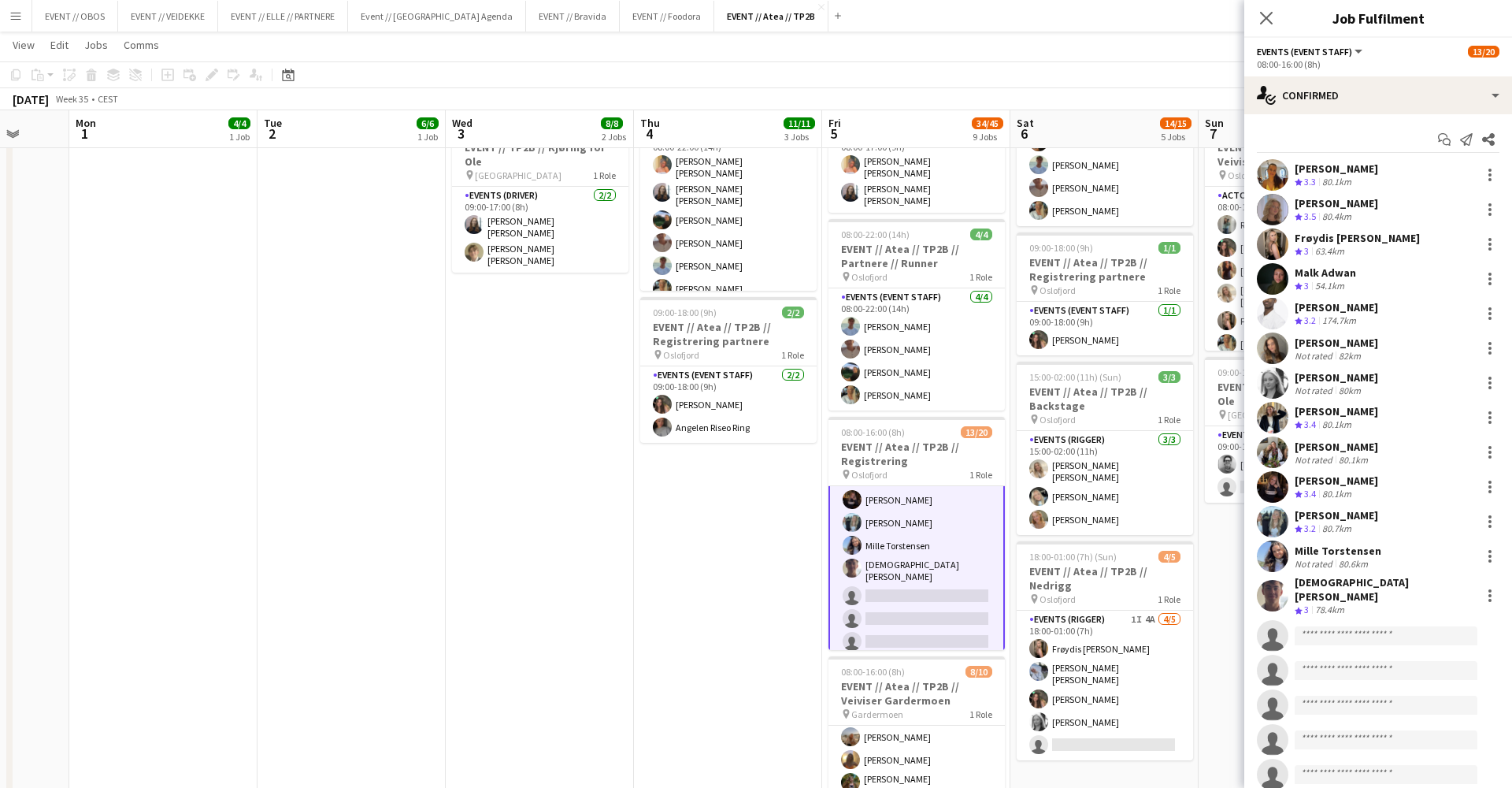
click at [1130, 22] on app-navbar "Menu Boards Boards Boards All jobs Status Workforce Workforce My Workforce Recr…" at bounding box center [756, 16] width 1512 height 31
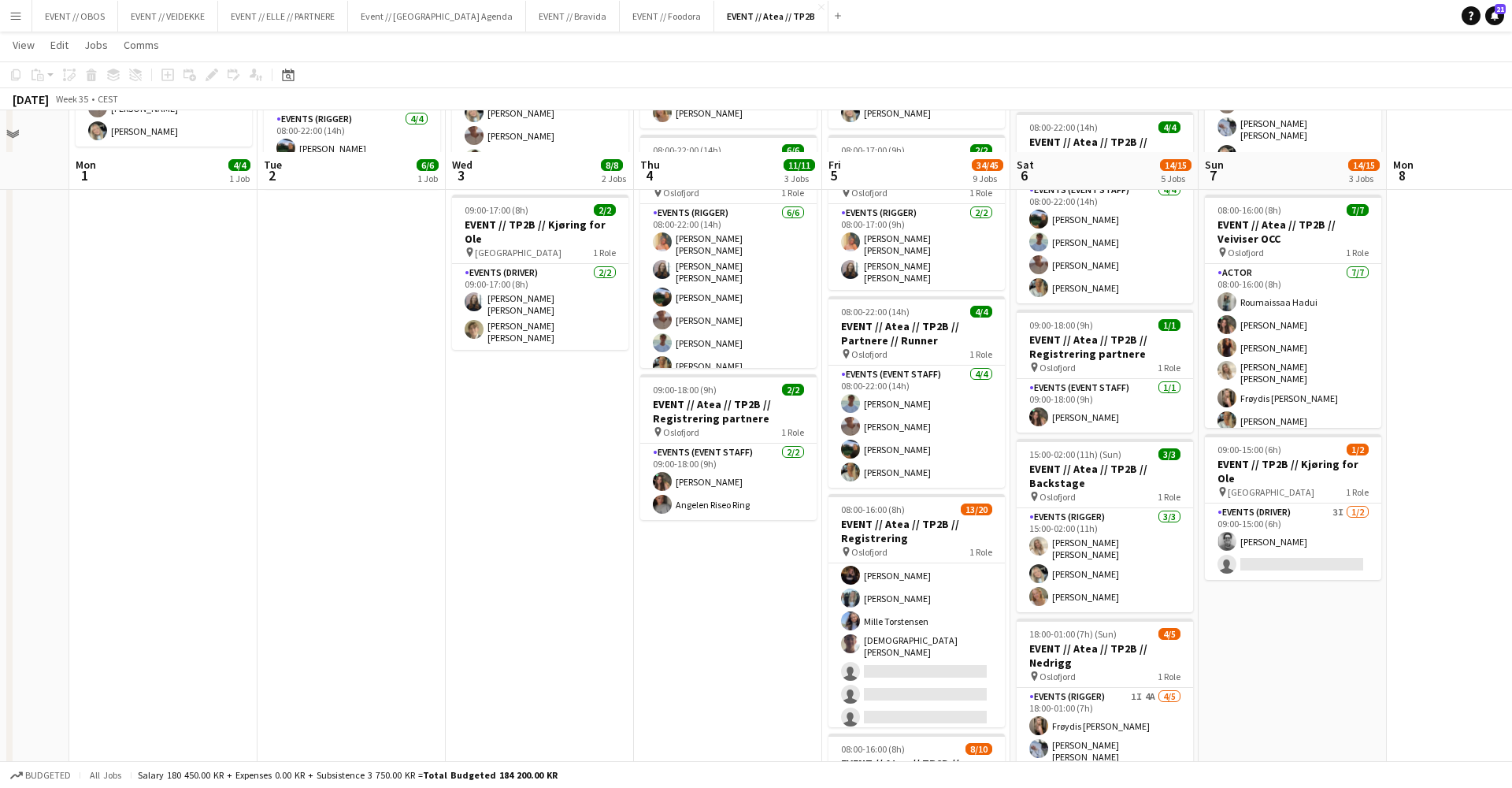
scroll to position [223, 0]
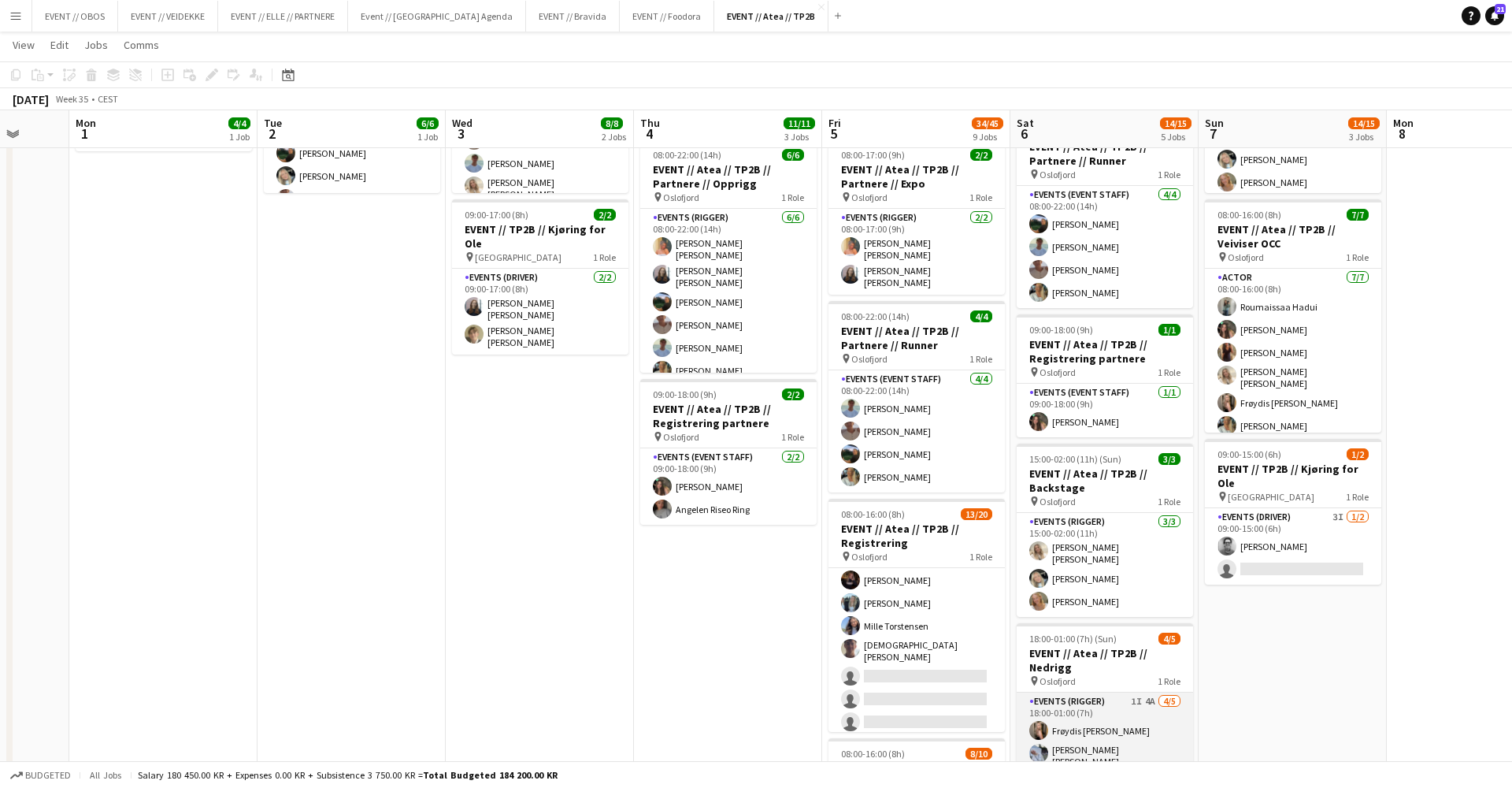
click at [1062, 709] on app-card-role "Events (Rigger) 1I 4A [DATE] 18:00-01:00 (7h) Frøydis [PERSON_NAME] [PERSON_NAM…" at bounding box center [1105, 767] width 176 height 150
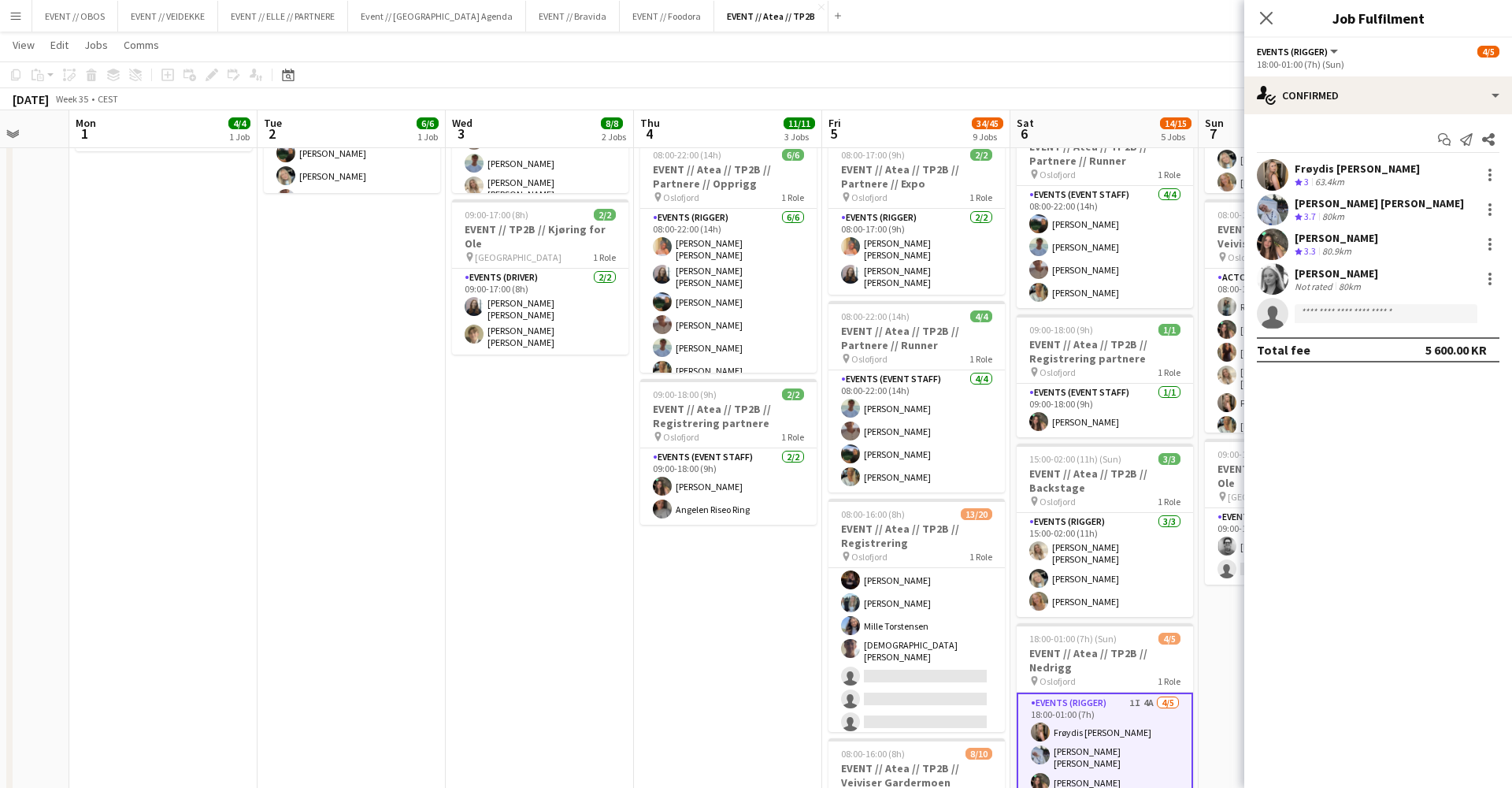
click at [1056, 91] on div "[DATE] Week 35 • CEST" at bounding box center [756, 99] width 1512 height 22
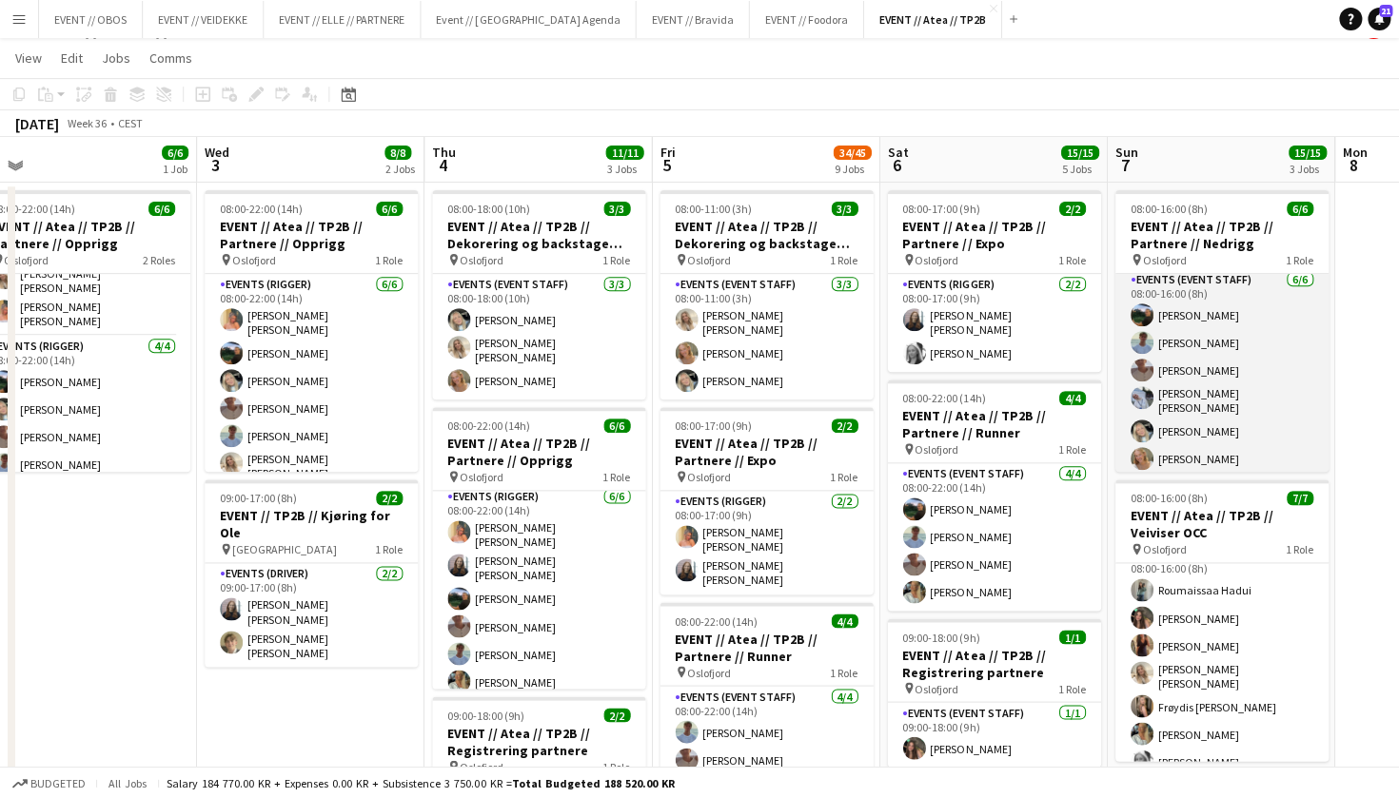
scroll to position [30, 0]
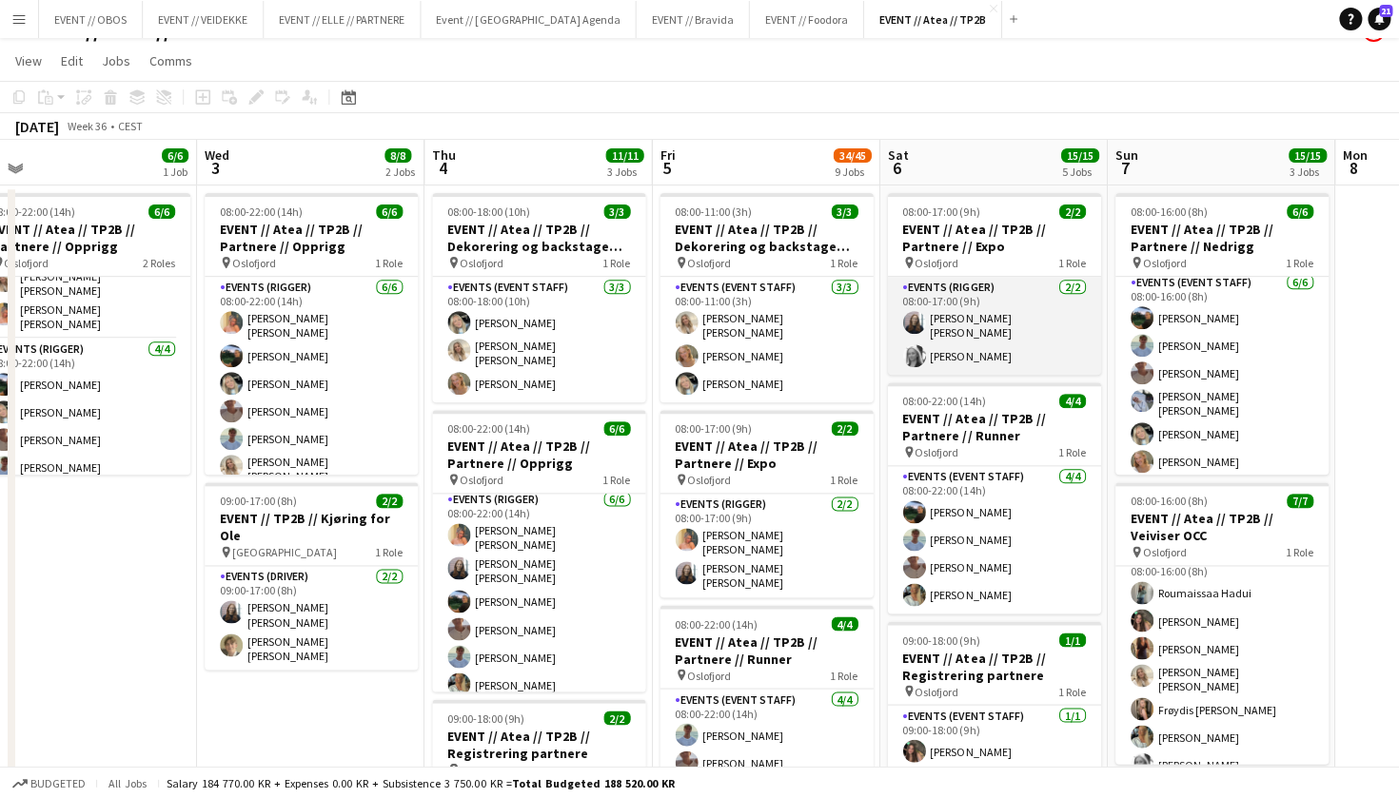
click at [980, 292] on app-card-role "Events (Rigger) [DATE] 08:00-17:00 (9h) [PERSON_NAME] [PERSON_NAME]" at bounding box center [993, 326] width 213 height 98
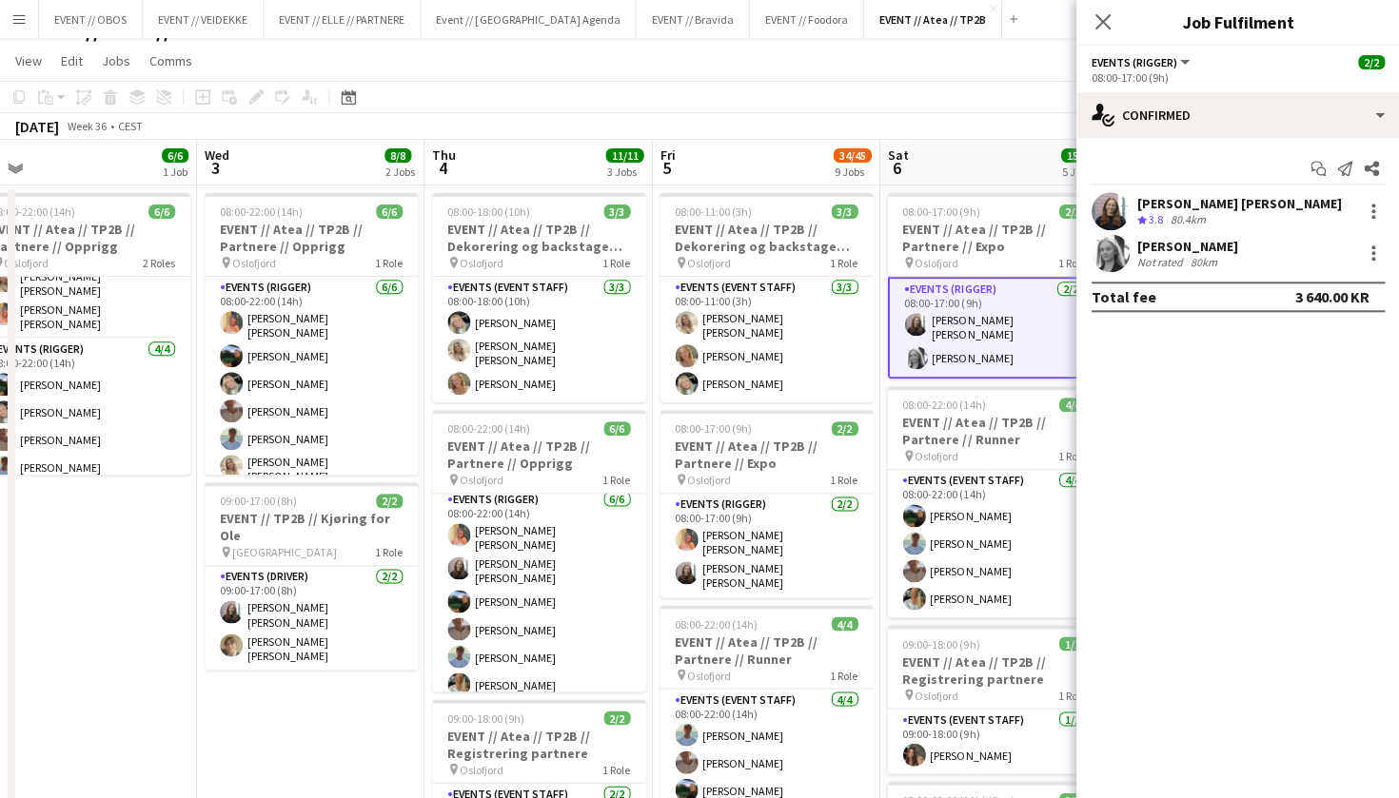
click at [1112, 248] on app-user-avatar at bounding box center [1110, 253] width 38 height 38
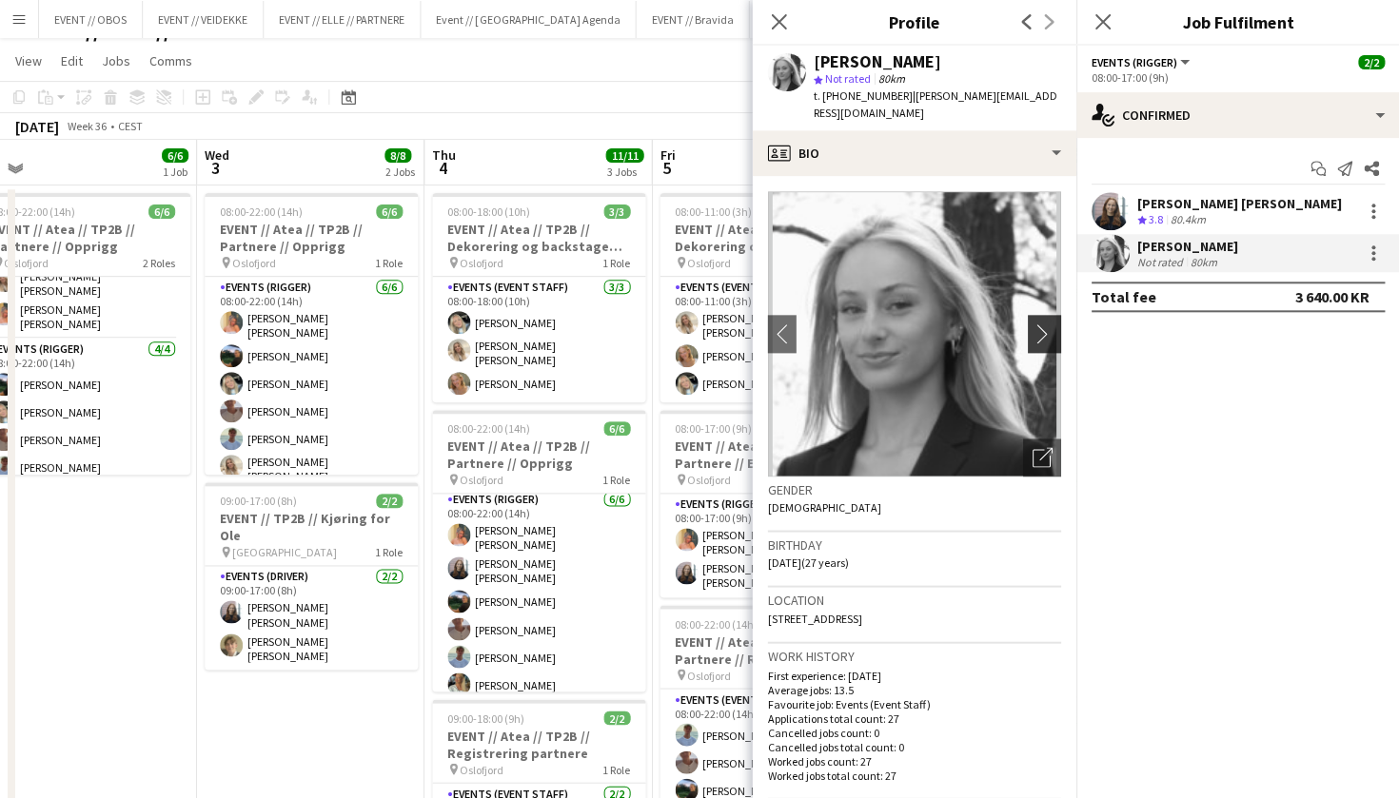
click at [1052, 324] on app-icon "chevron-right" at bounding box center [1047, 334] width 30 height 20
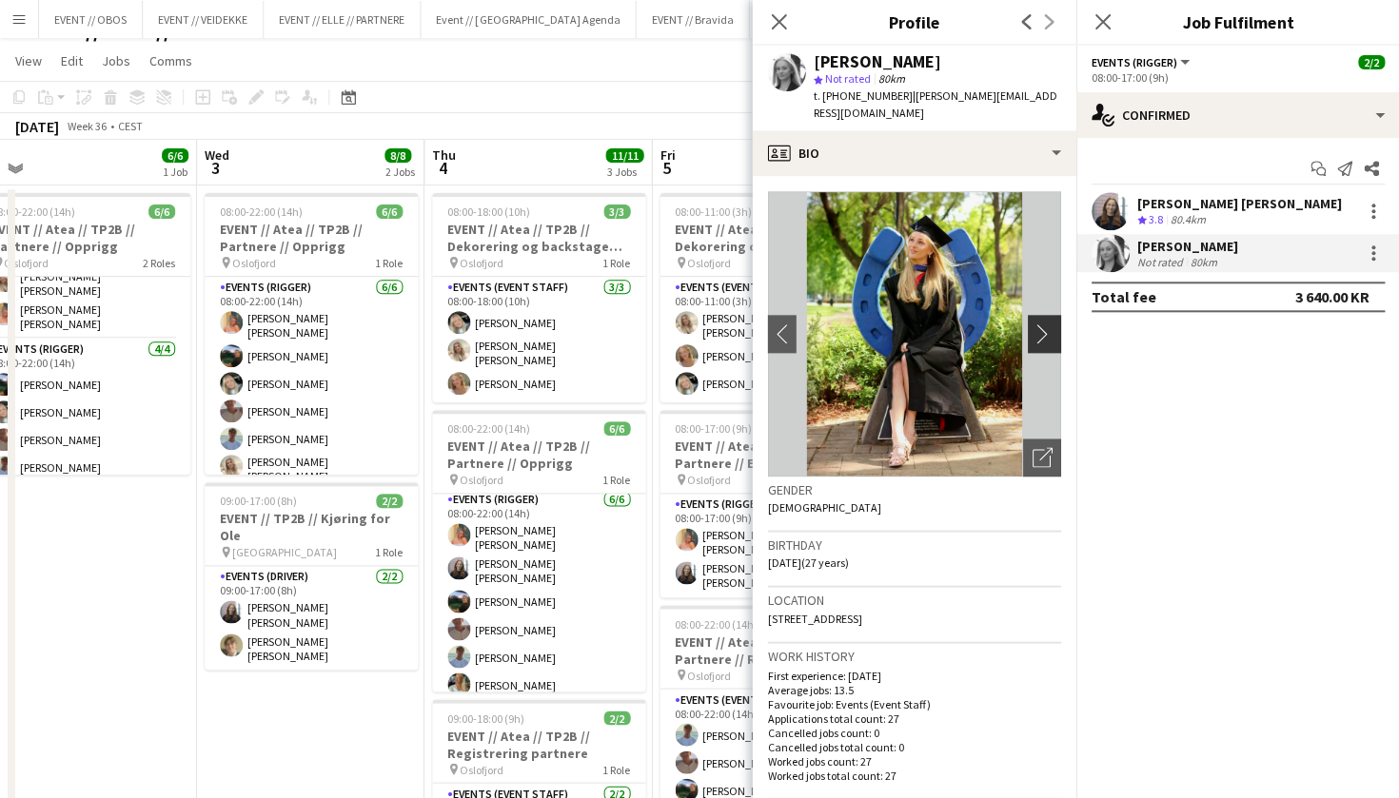
click at [1052, 324] on app-icon "chevron-right" at bounding box center [1047, 334] width 30 height 20
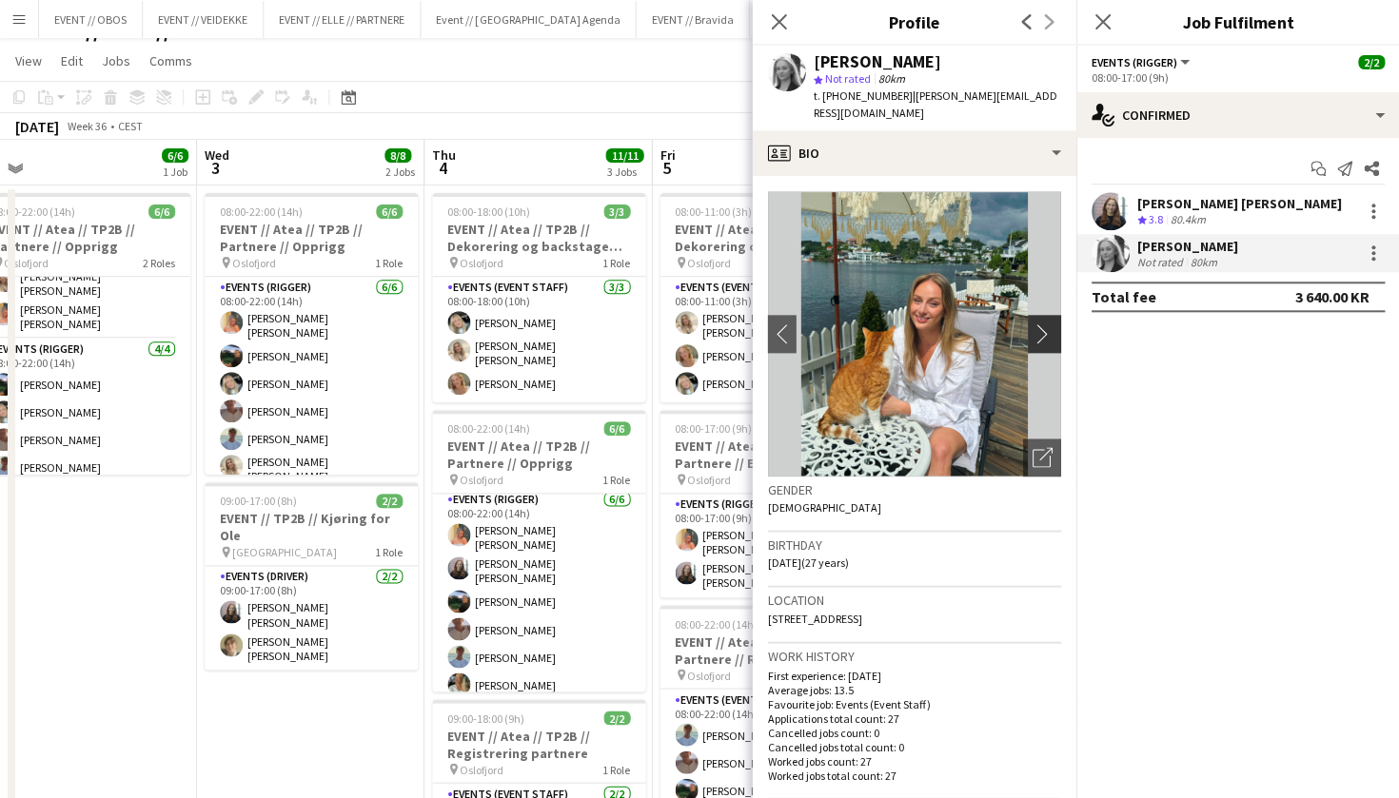
click at [1052, 324] on app-icon "chevron-right" at bounding box center [1047, 334] width 30 height 20
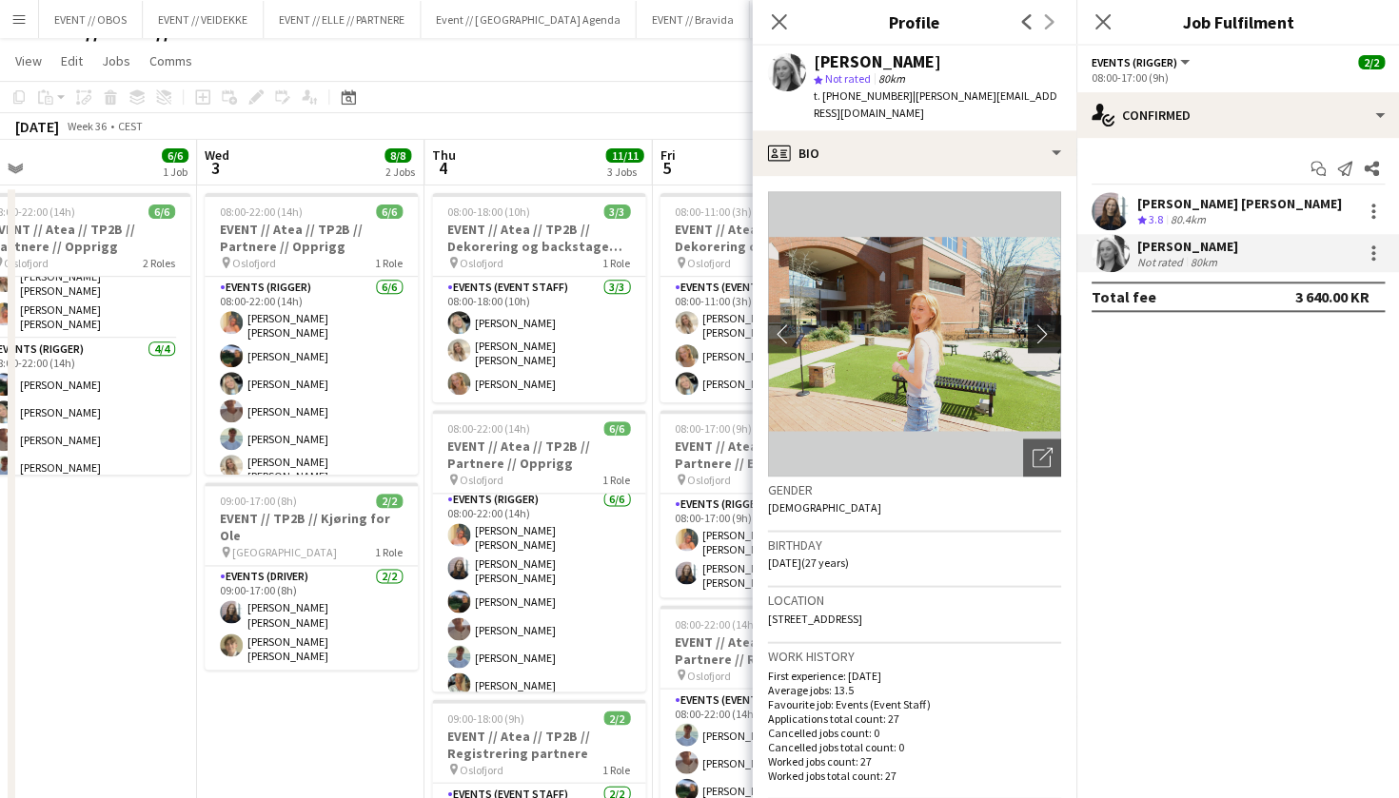
click at [1053, 324] on app-icon "chevron-right" at bounding box center [1047, 334] width 30 height 20
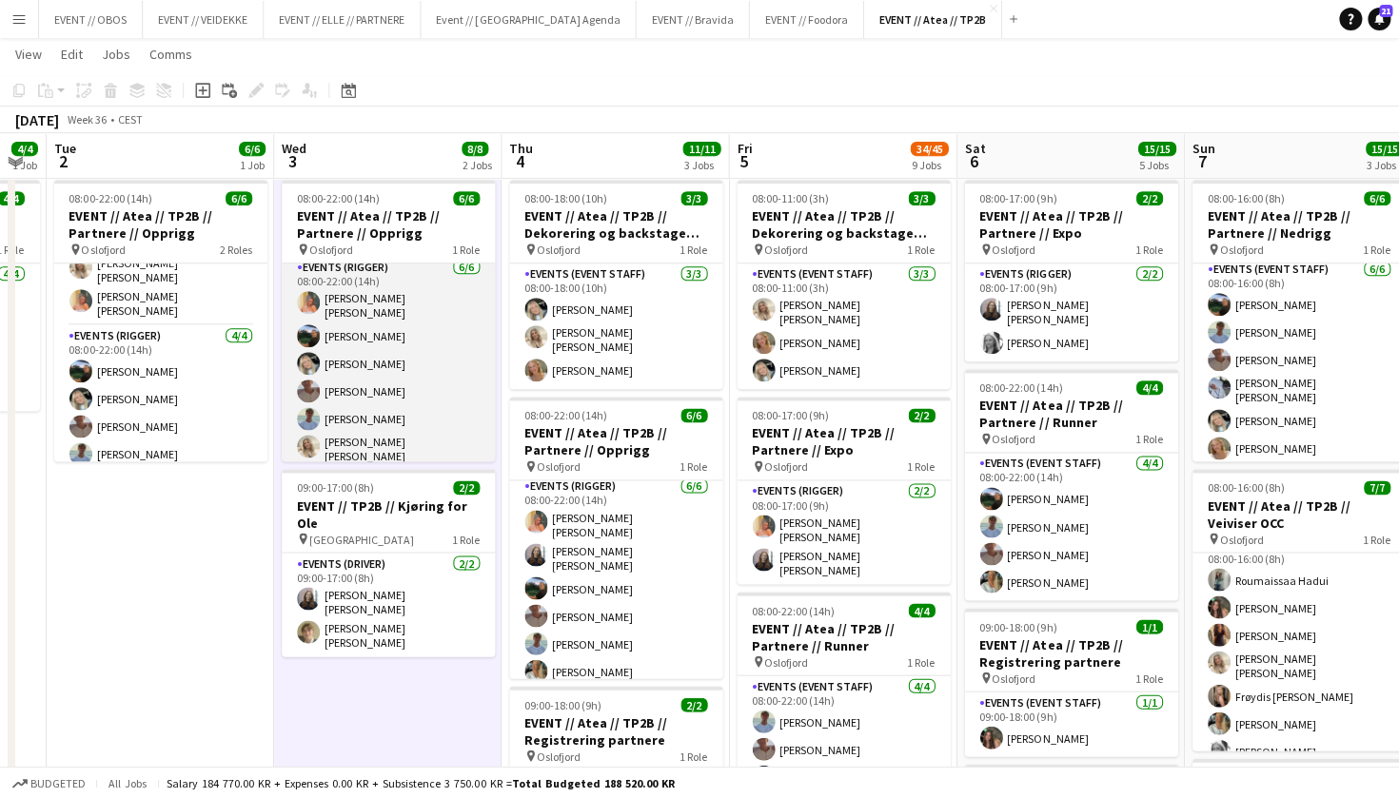
scroll to position [5, 0]
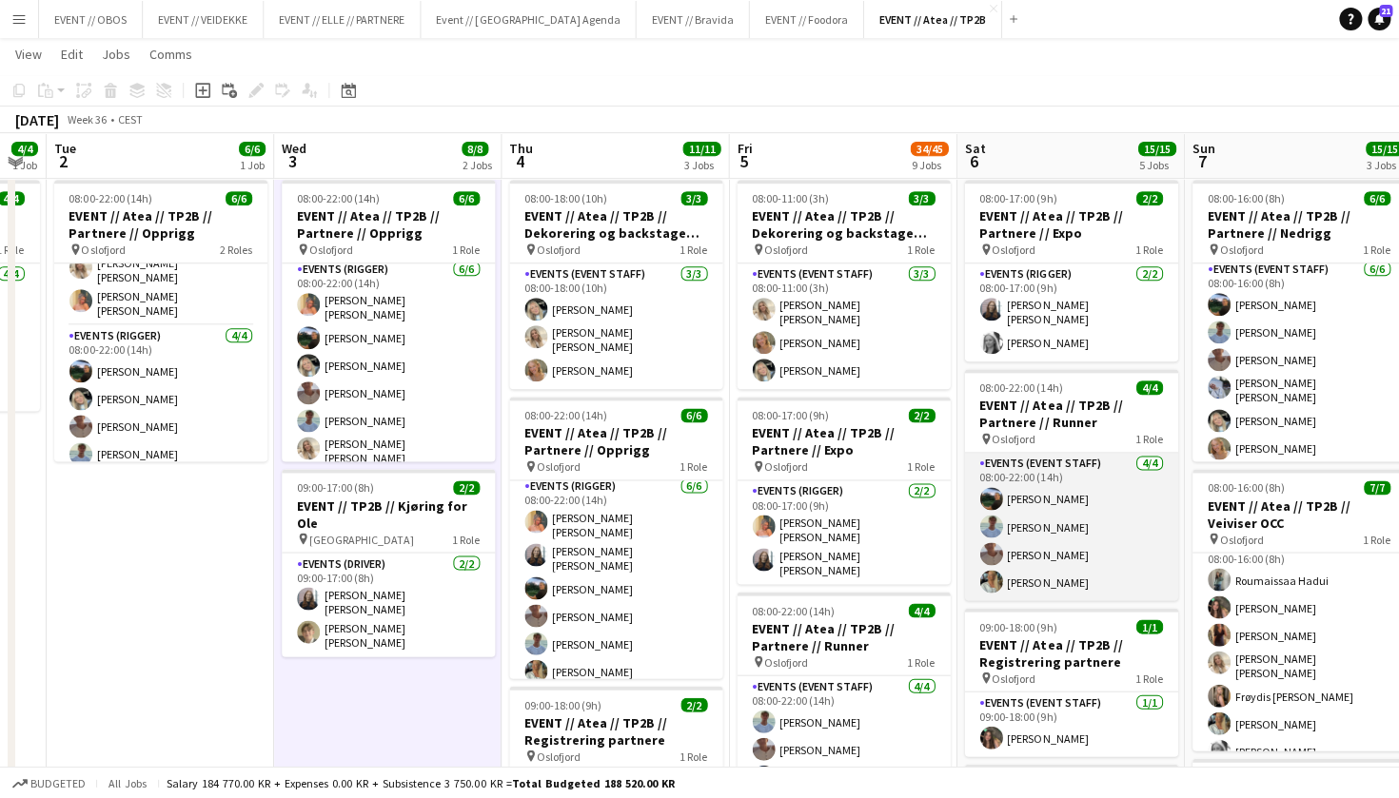
click at [979, 555] on app-card-role "Events (Event Staff) [DATE] 08:00-22:00 (14h) [PERSON_NAME] [PERSON_NAME] [PERS…" at bounding box center [1070, 527] width 213 height 148
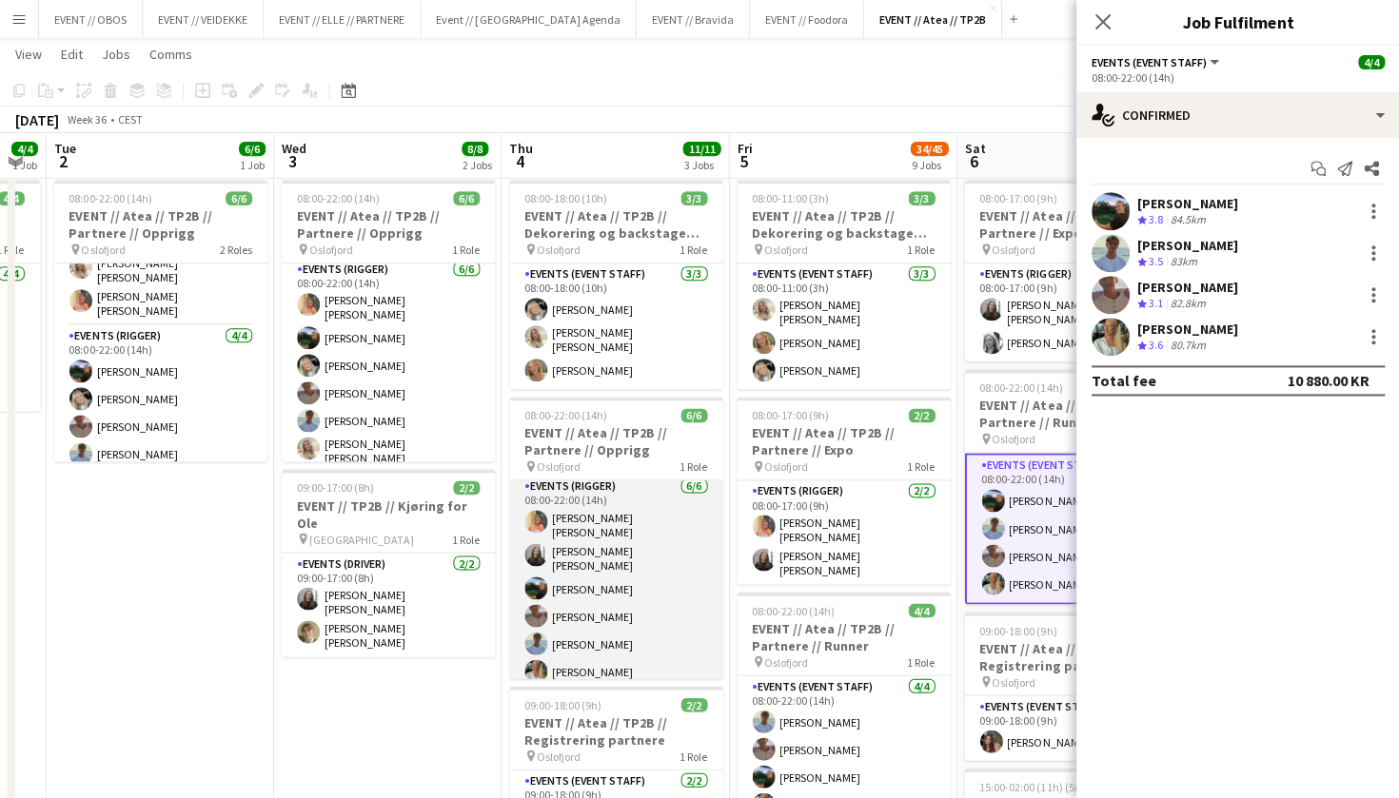
click at [660, 574] on app-card-role "Events (Rigger) [DATE] 08:00-22:00 (14h) [PERSON_NAME] [PERSON_NAME] [PERSON_NA…" at bounding box center [615, 583] width 213 height 214
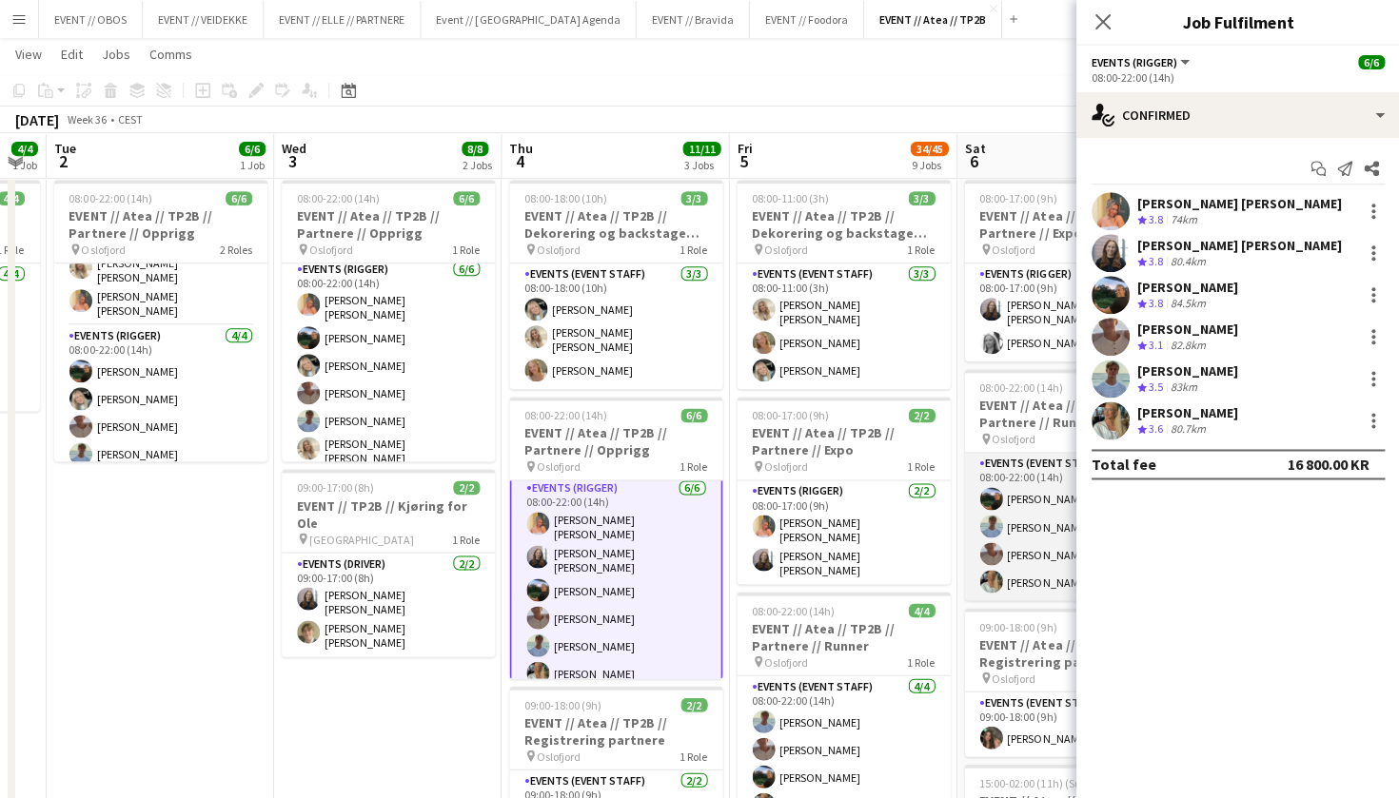
click at [1021, 536] on app-card-role "Events (Event Staff) [DATE] 08:00-22:00 (14h) [PERSON_NAME] [PERSON_NAME] [PERS…" at bounding box center [1070, 527] width 213 height 148
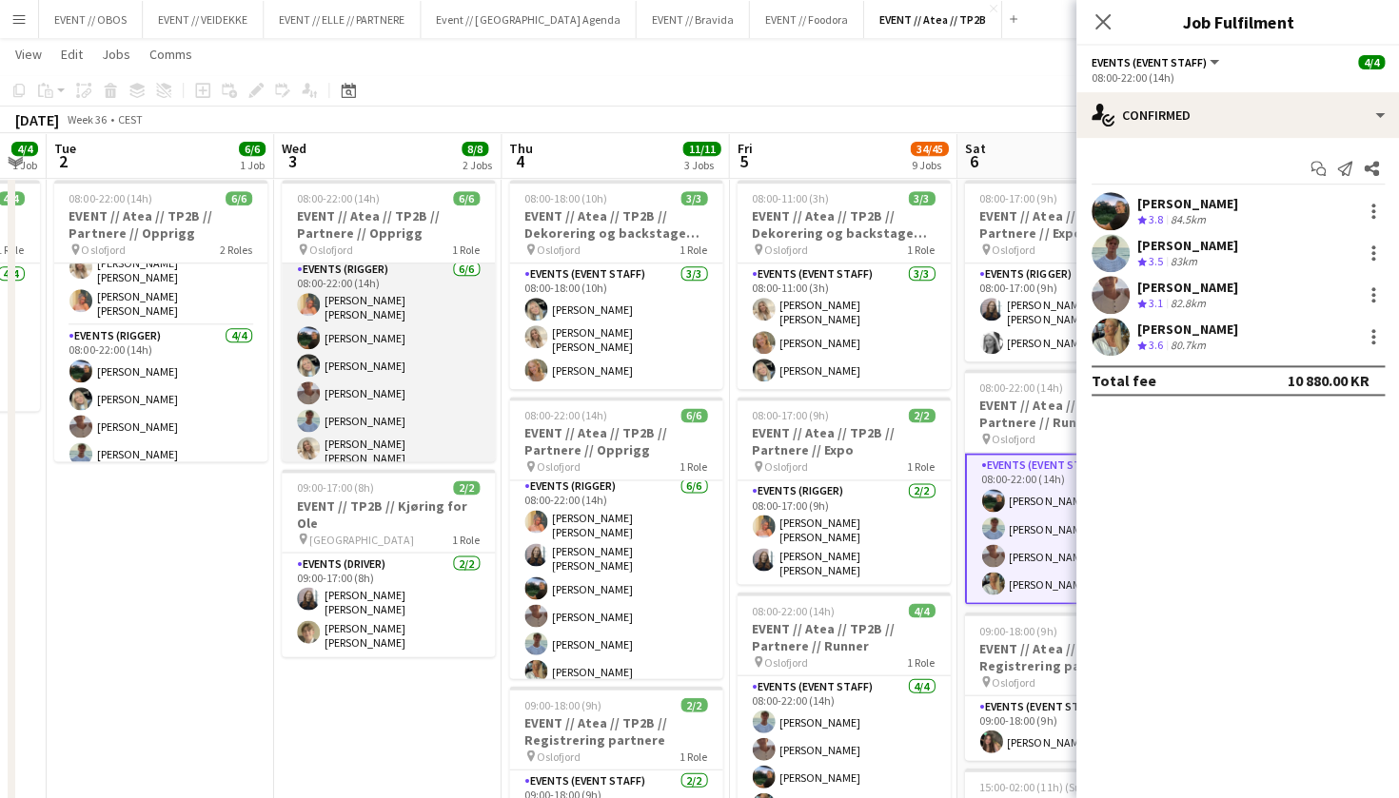
click at [403, 386] on app-card-role "Events (Rigger) [DATE] 08:00-22:00 (14h) [PERSON_NAME] [PERSON_NAME] [PERSON_NA…" at bounding box center [388, 366] width 213 height 214
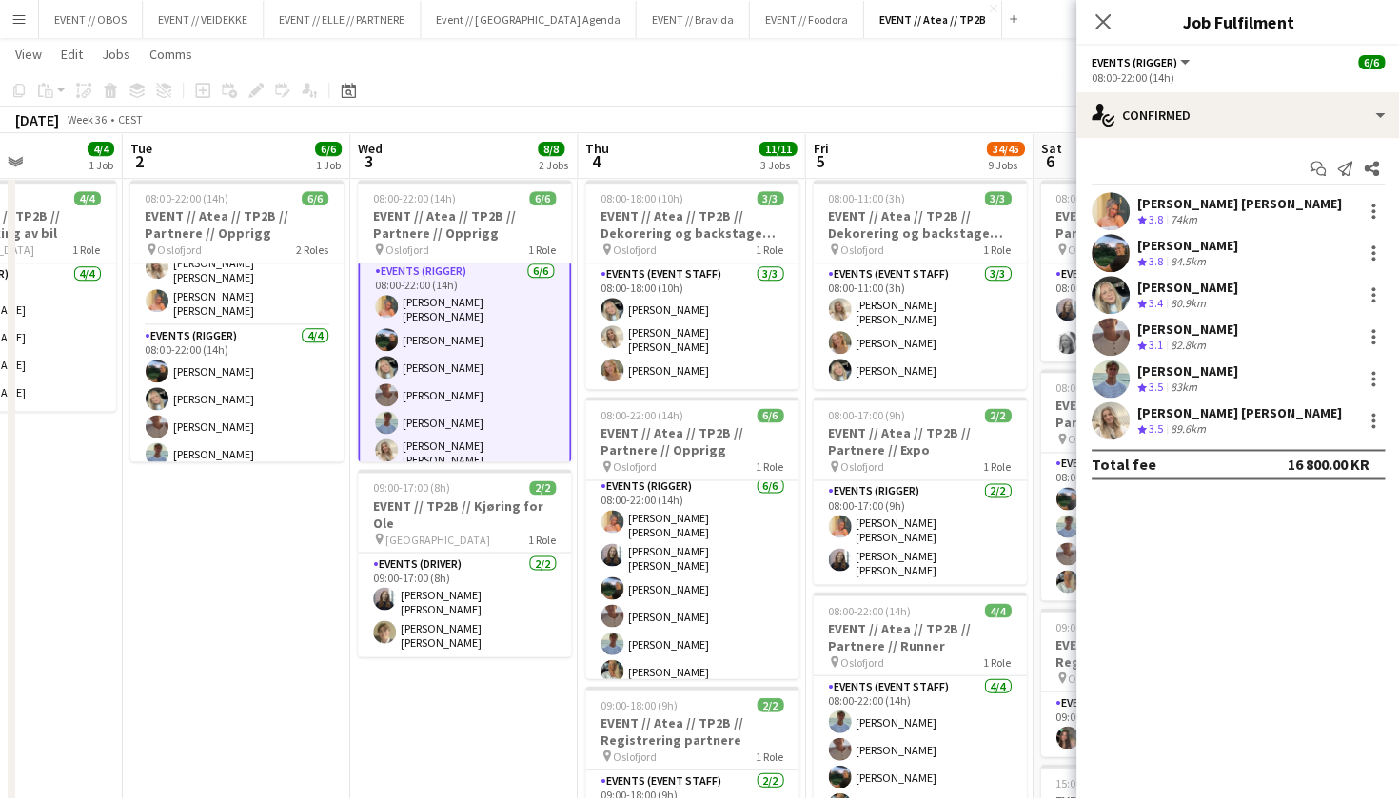
scroll to position [0, 785]
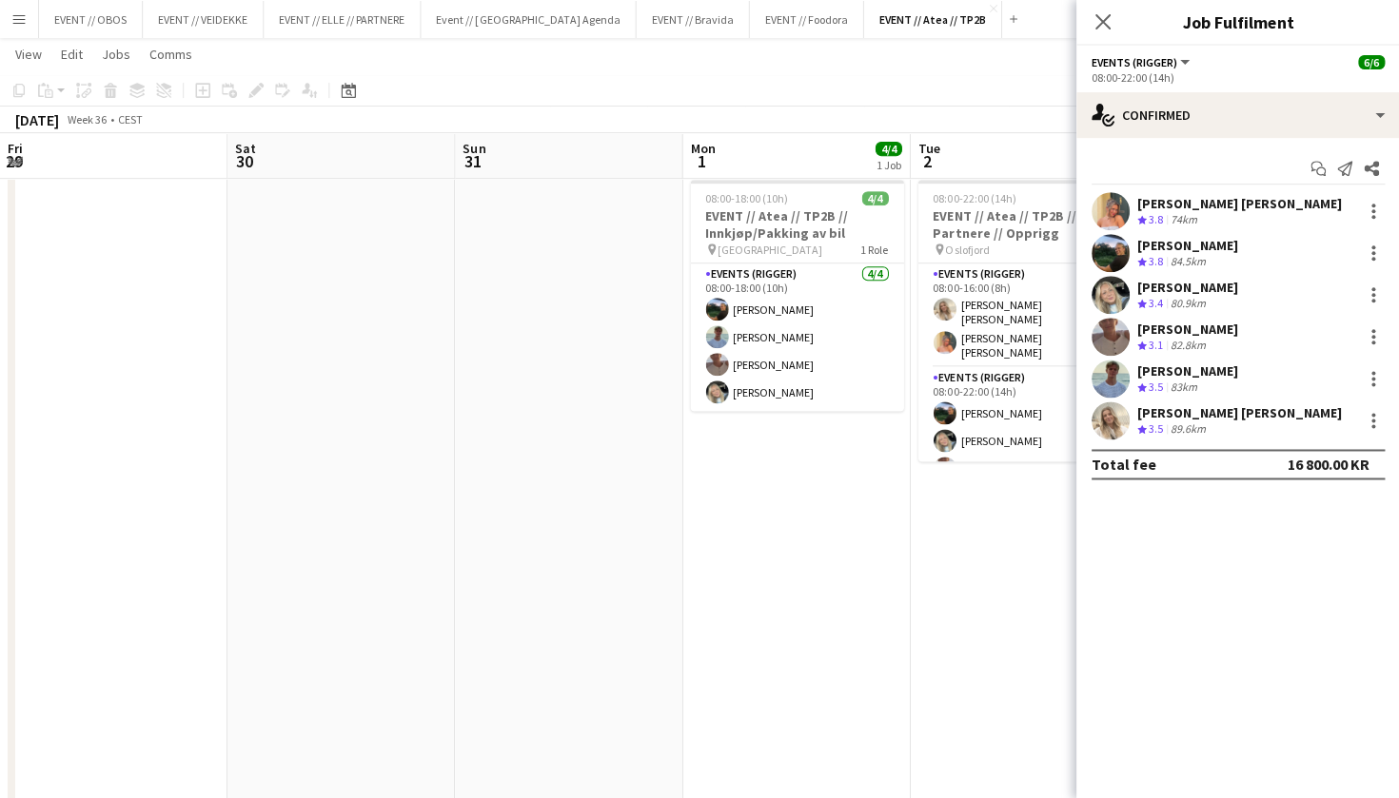
scroll to position [19, 0]
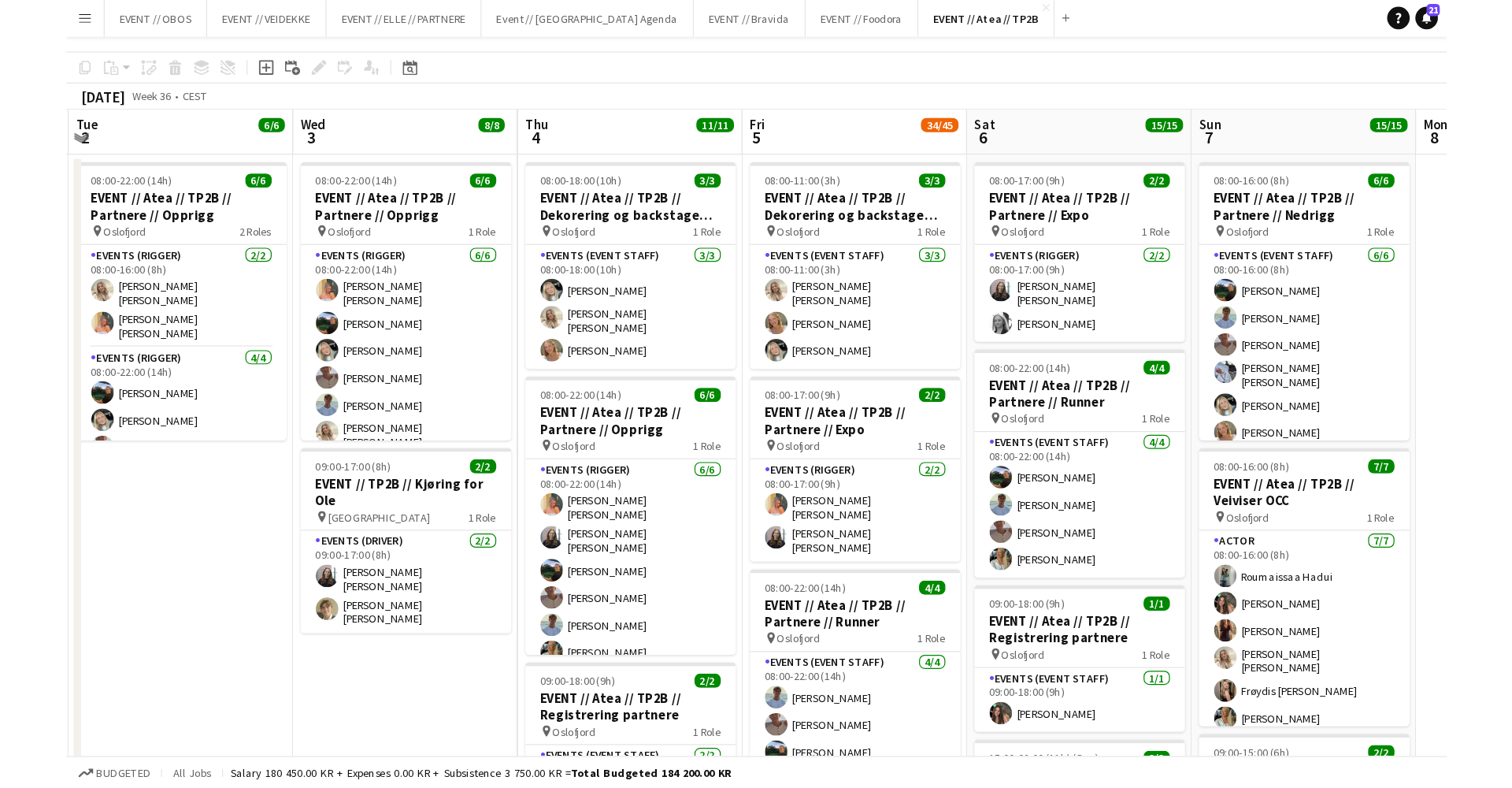
scroll to position [0, 0]
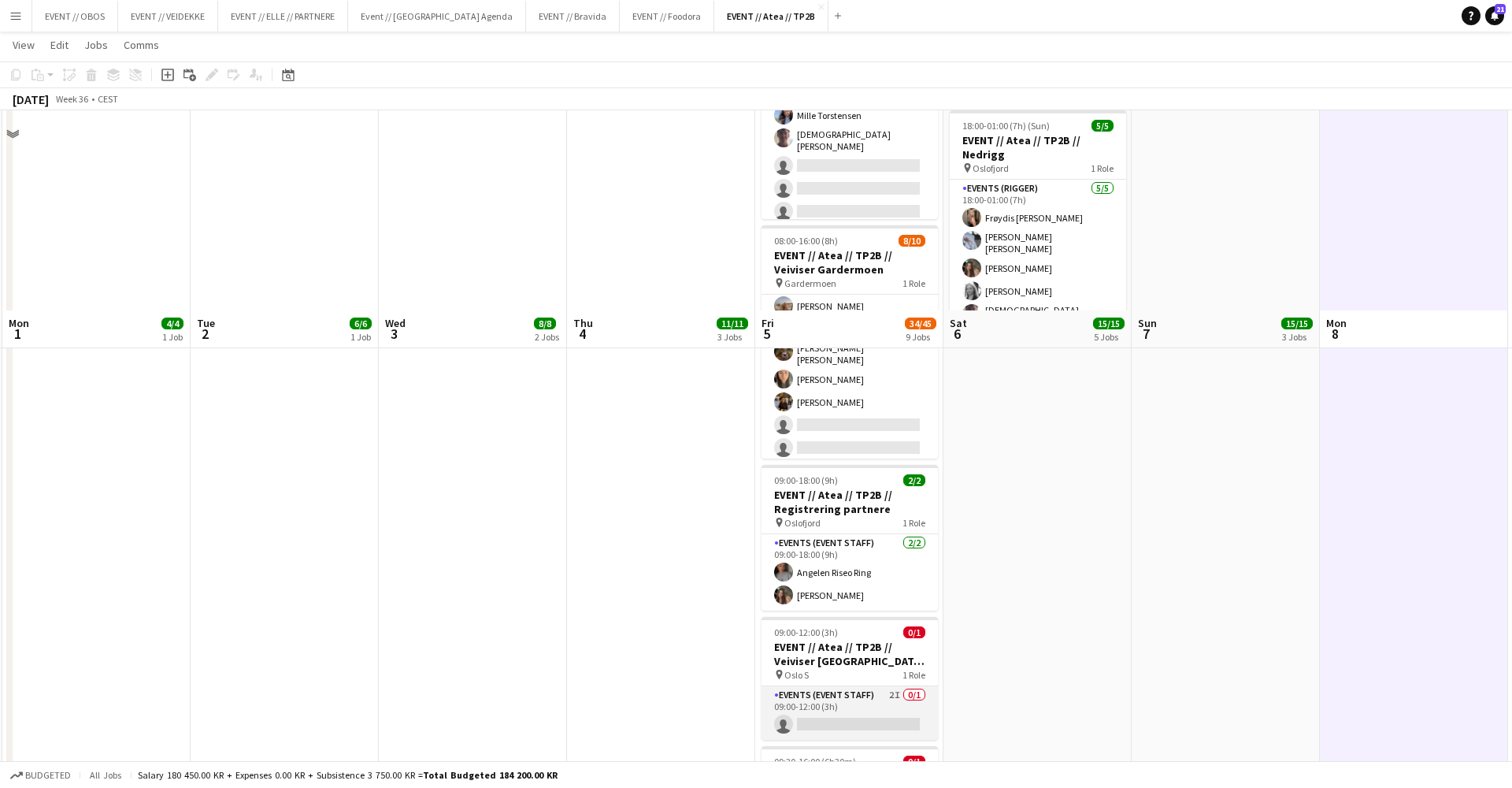
scroll to position [598, 0]
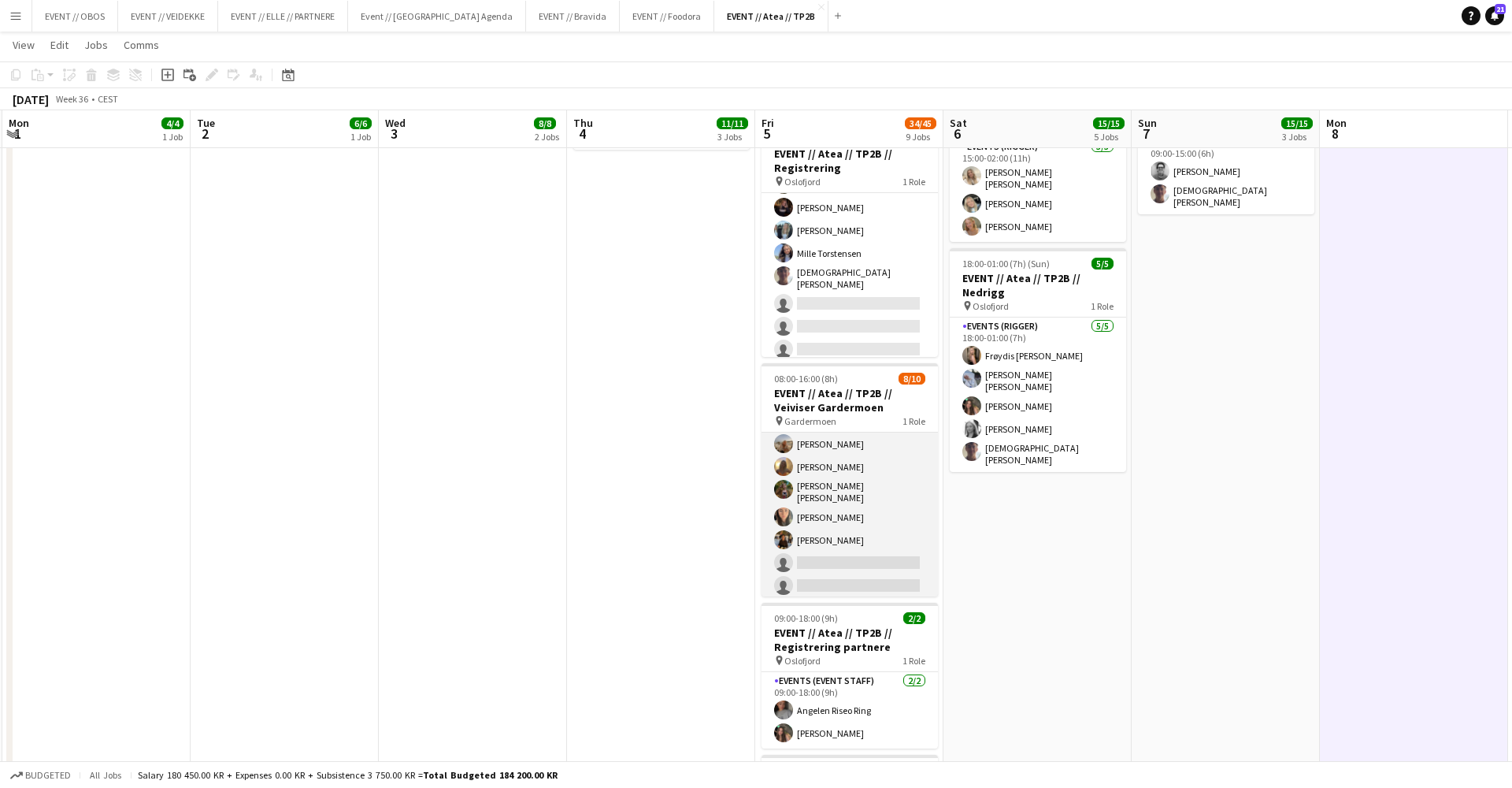
click at [886, 476] on app-card-role "Events (Event Staff) 13I 2A [DATE] 08:00-16:00 (8h) [PERSON_NAME] [PERSON_NAME]…" at bounding box center [849, 468] width 176 height 264
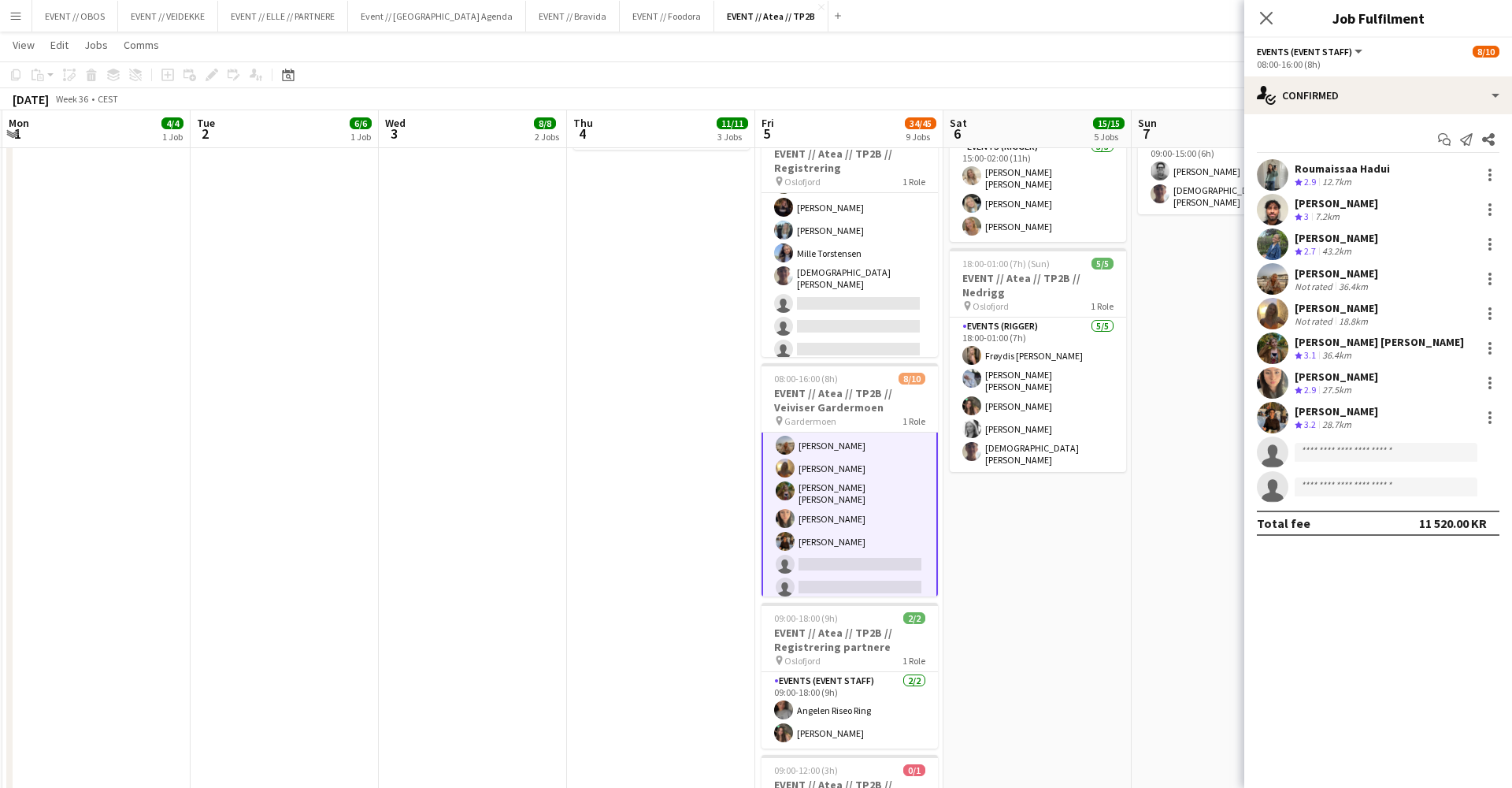
click at [747, 192] on app-date-cell "08:00-18:00 (10h) 3/3 EVENT // Atea // TP2B // Dekorering og backstage oppsett …" at bounding box center [660, 382] width 188 height 1606
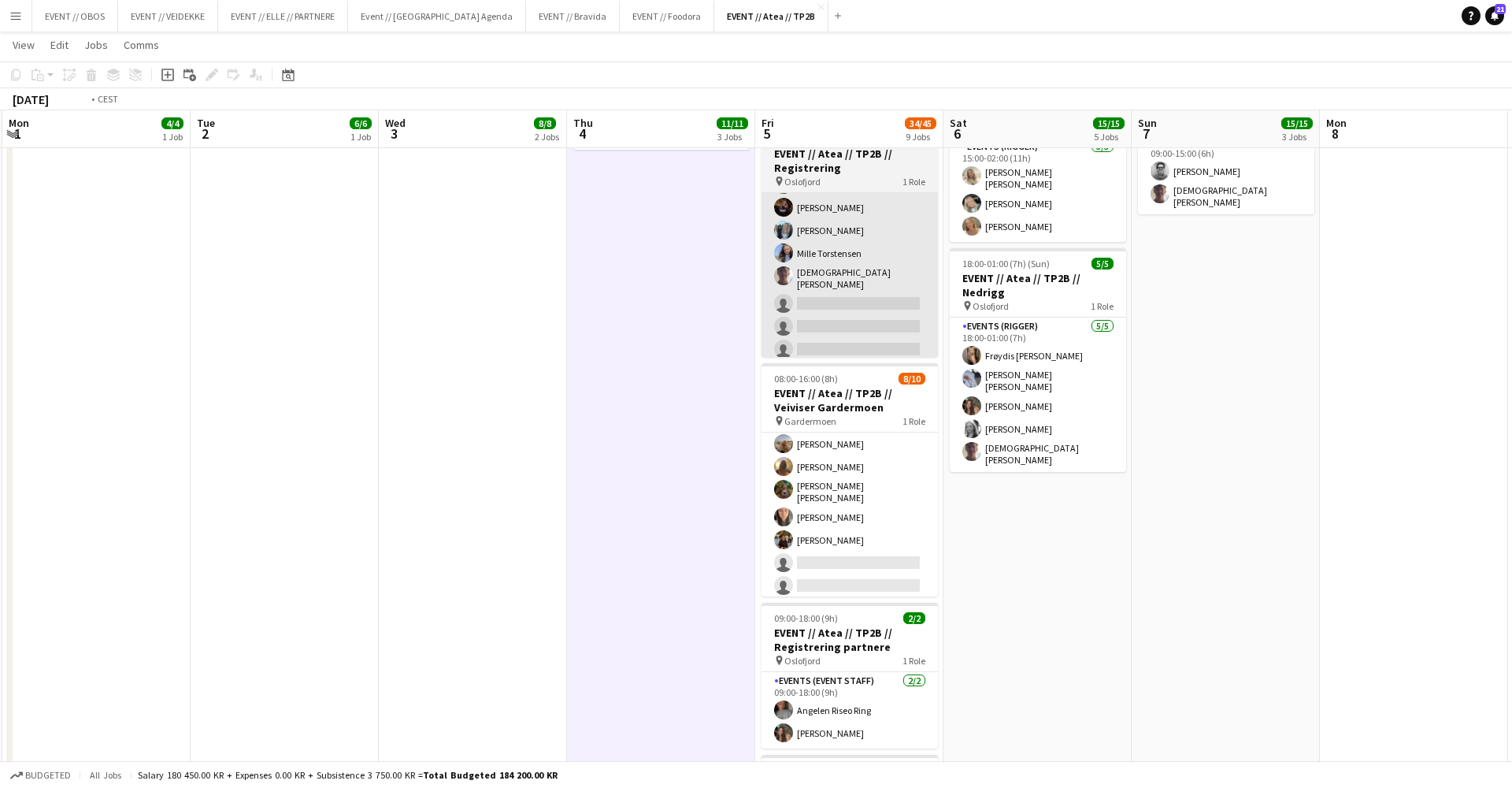
click at [785, 220] on app-user-avatar at bounding box center [783, 229] width 19 height 19
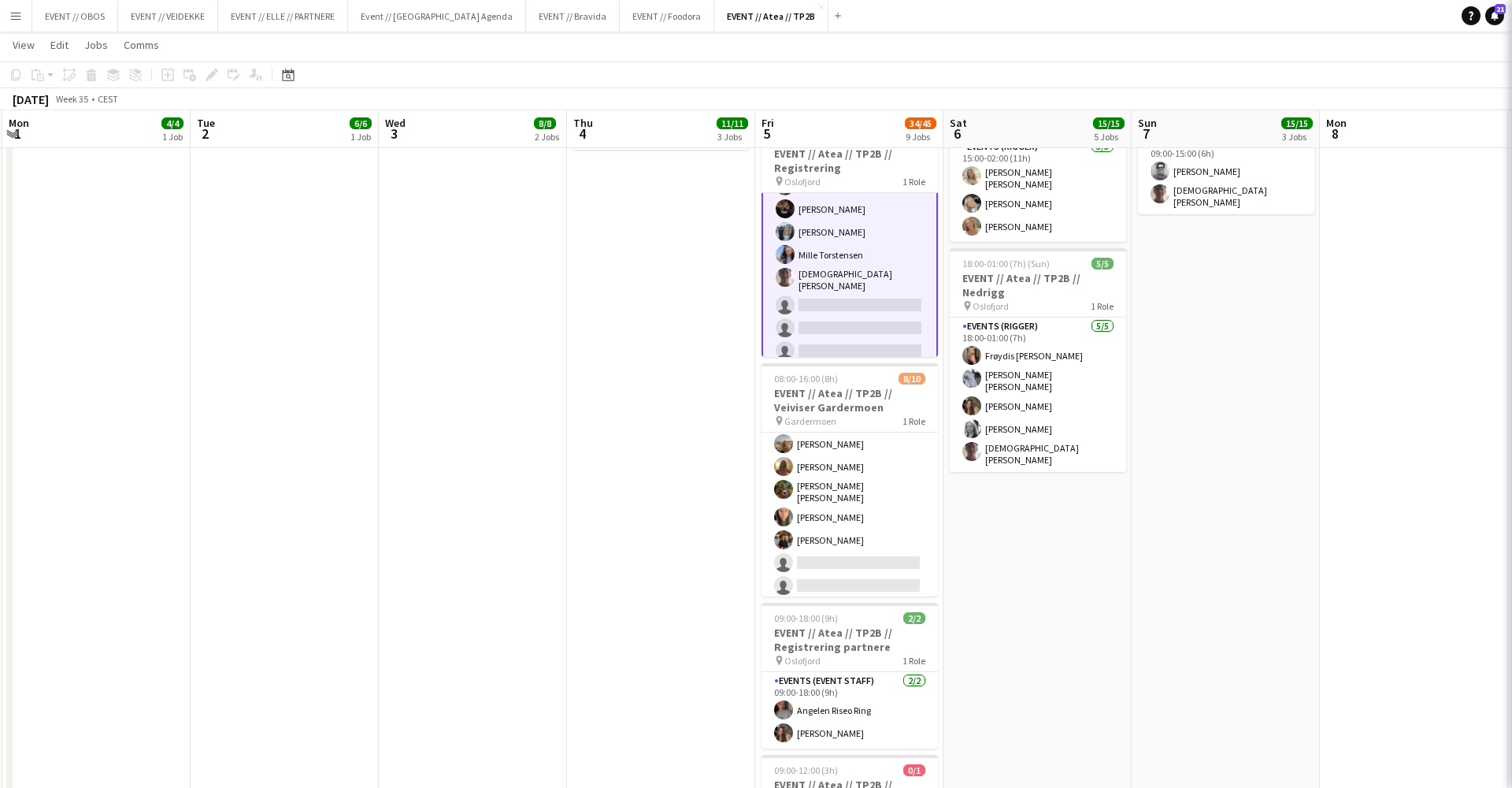
scroll to position [0, 373]
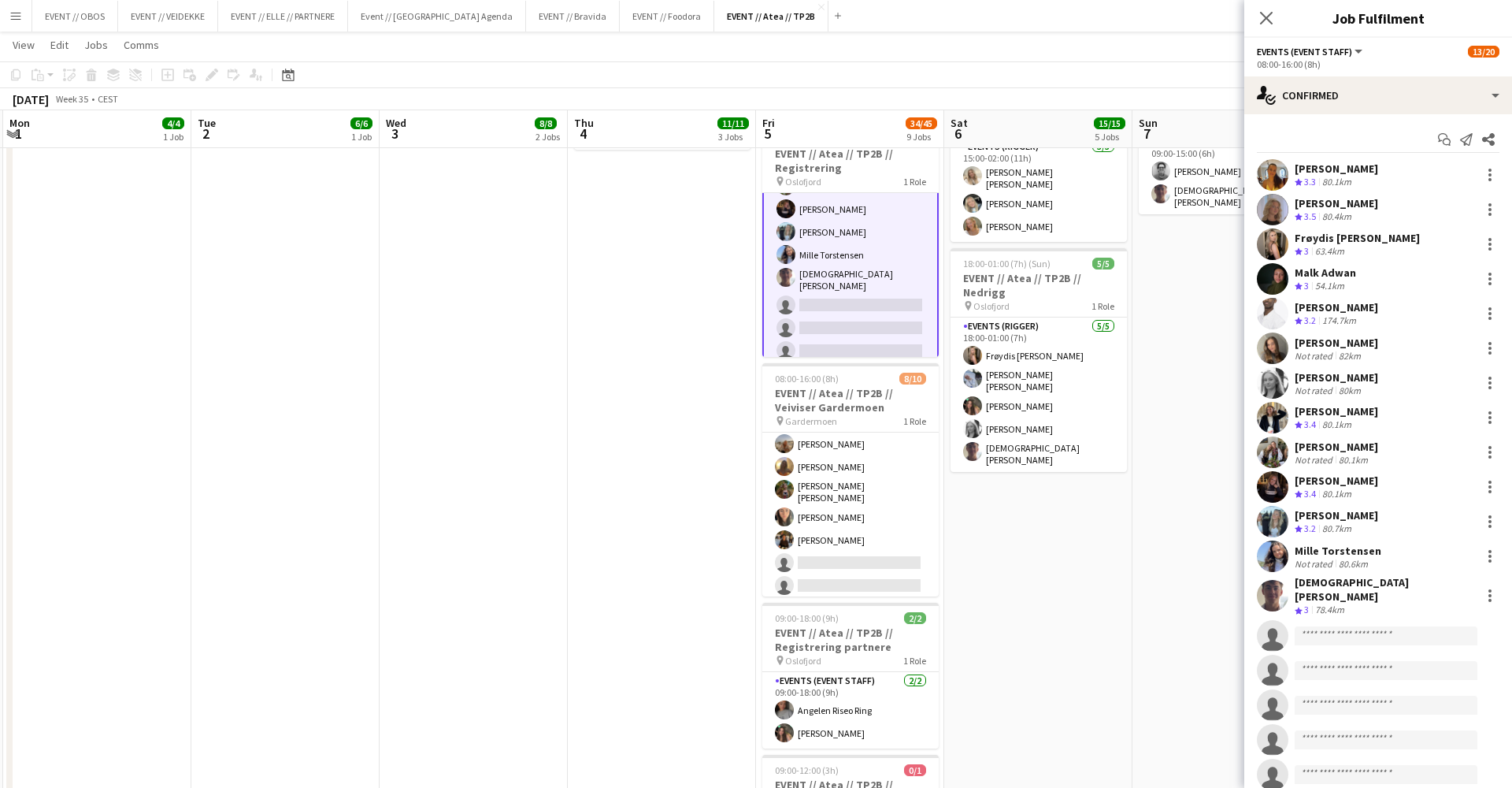
click at [722, 444] on app-date-cell "08:00-18:00 (10h) 3/3 EVENT // Atea // TP2B // Dekorering og backstage oppsett …" at bounding box center [661, 382] width 188 height 1606
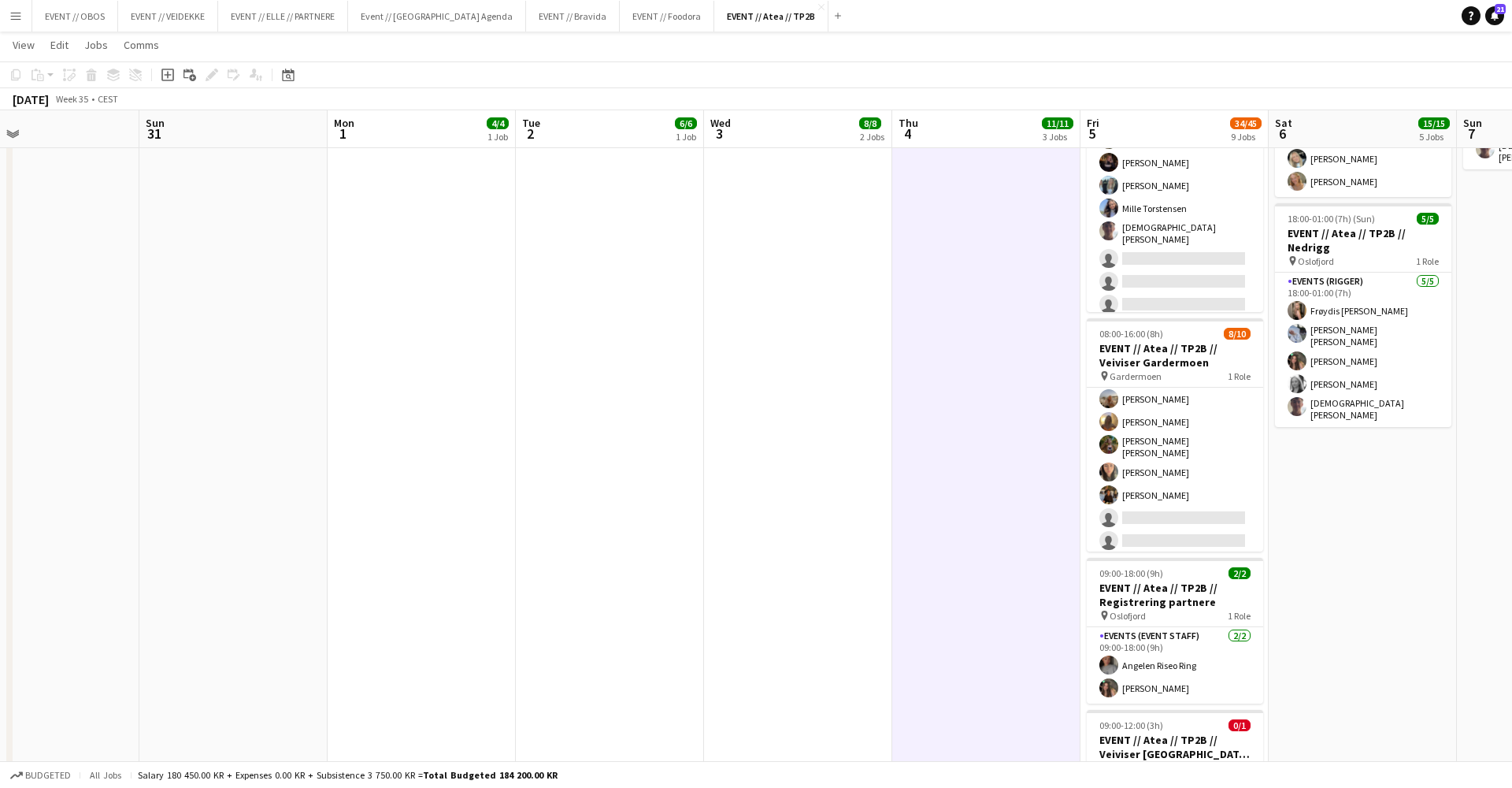
scroll to position [0, 430]
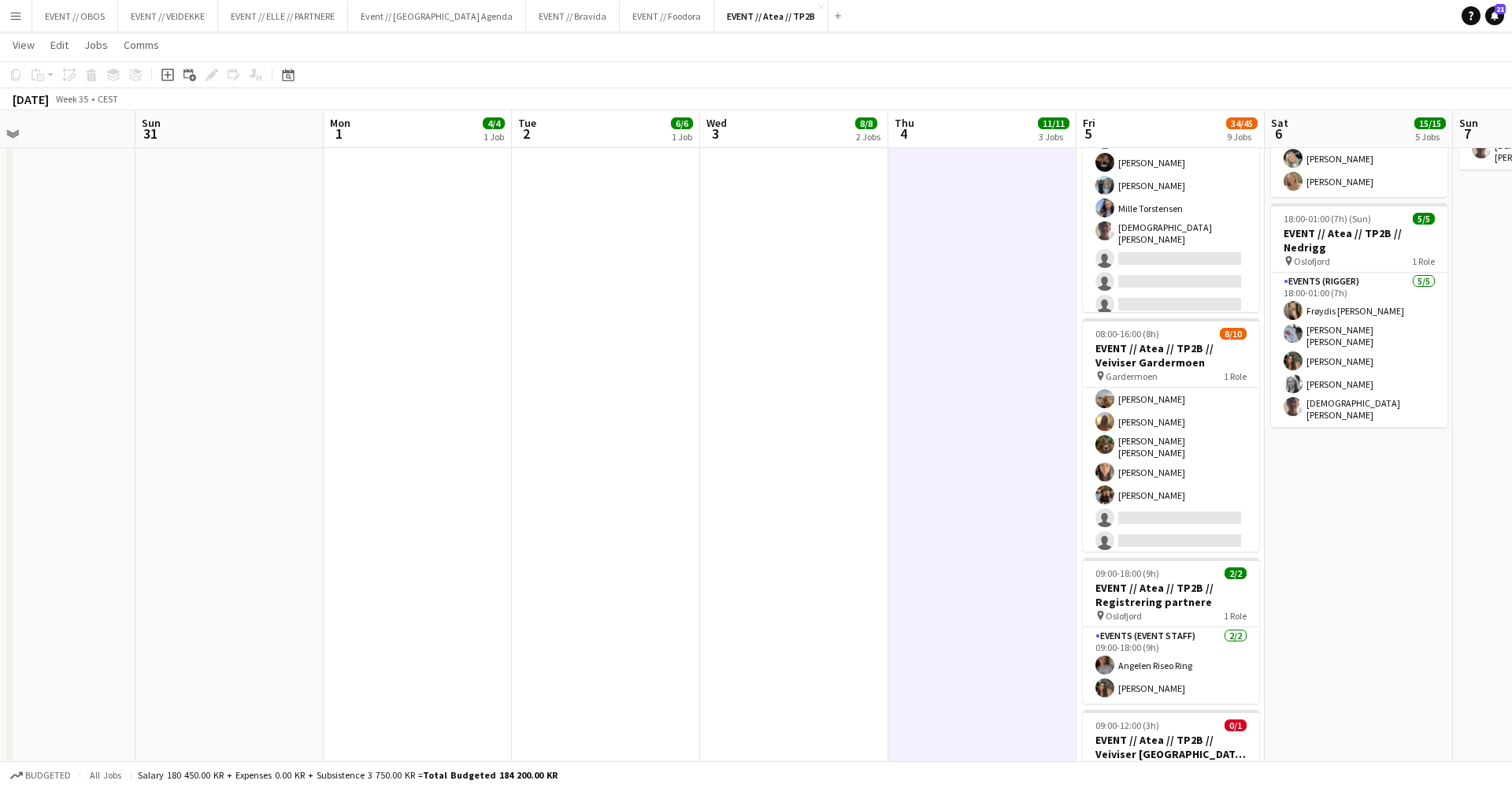
click at [868, 448] on app-date-cell "08:00-22:00 (14h) 6/6 EVENT // Atea // TP2B // Partnere // Opprigg pin Oslofjor…" at bounding box center [794, 337] width 188 height 1606
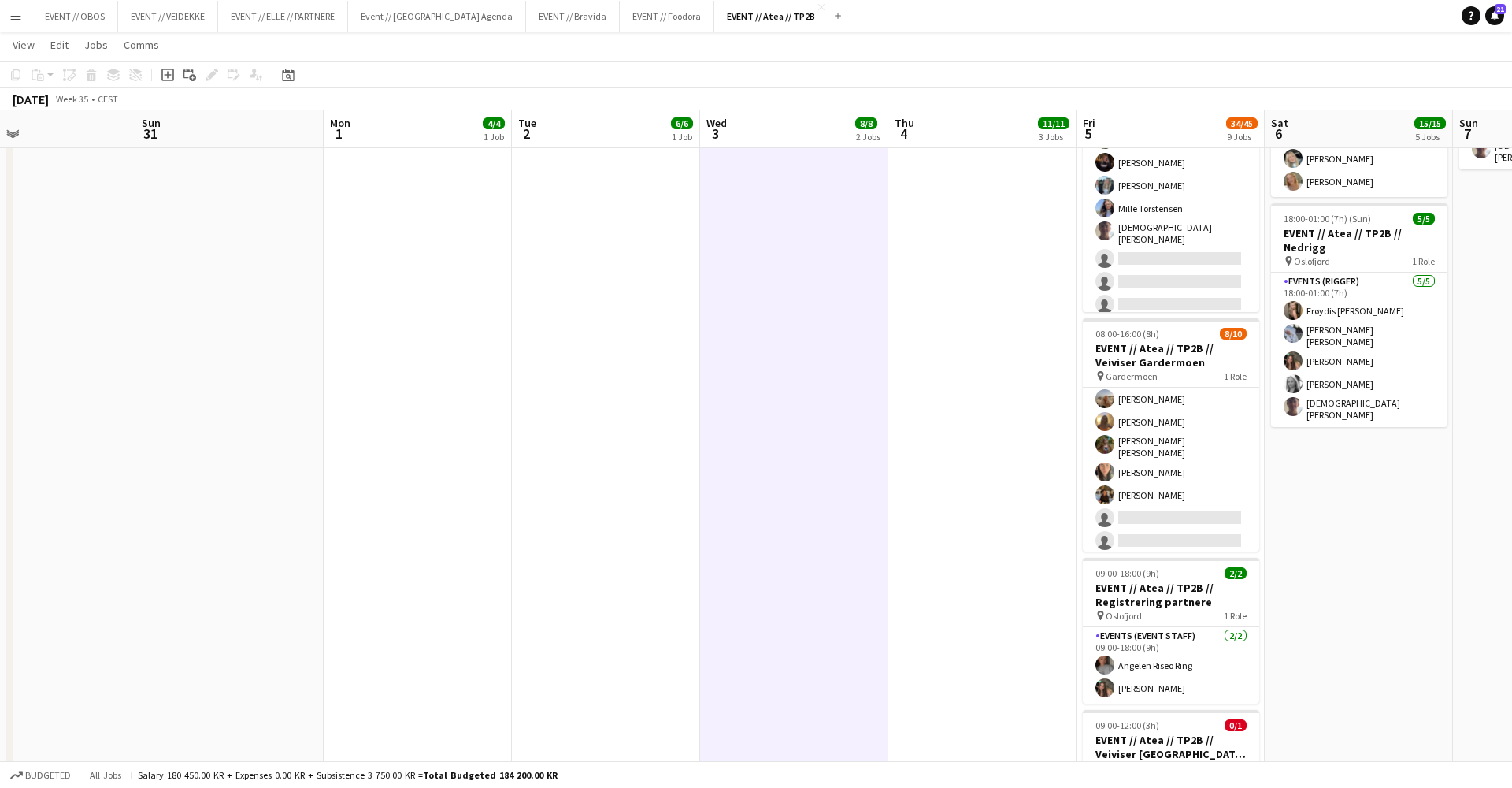
click at [1006, 541] on app-date-cell "08:00-18:00 (10h) 3/3 EVENT // Atea // TP2B // Dekorering og backstage oppsett …" at bounding box center [982, 337] width 188 height 1606
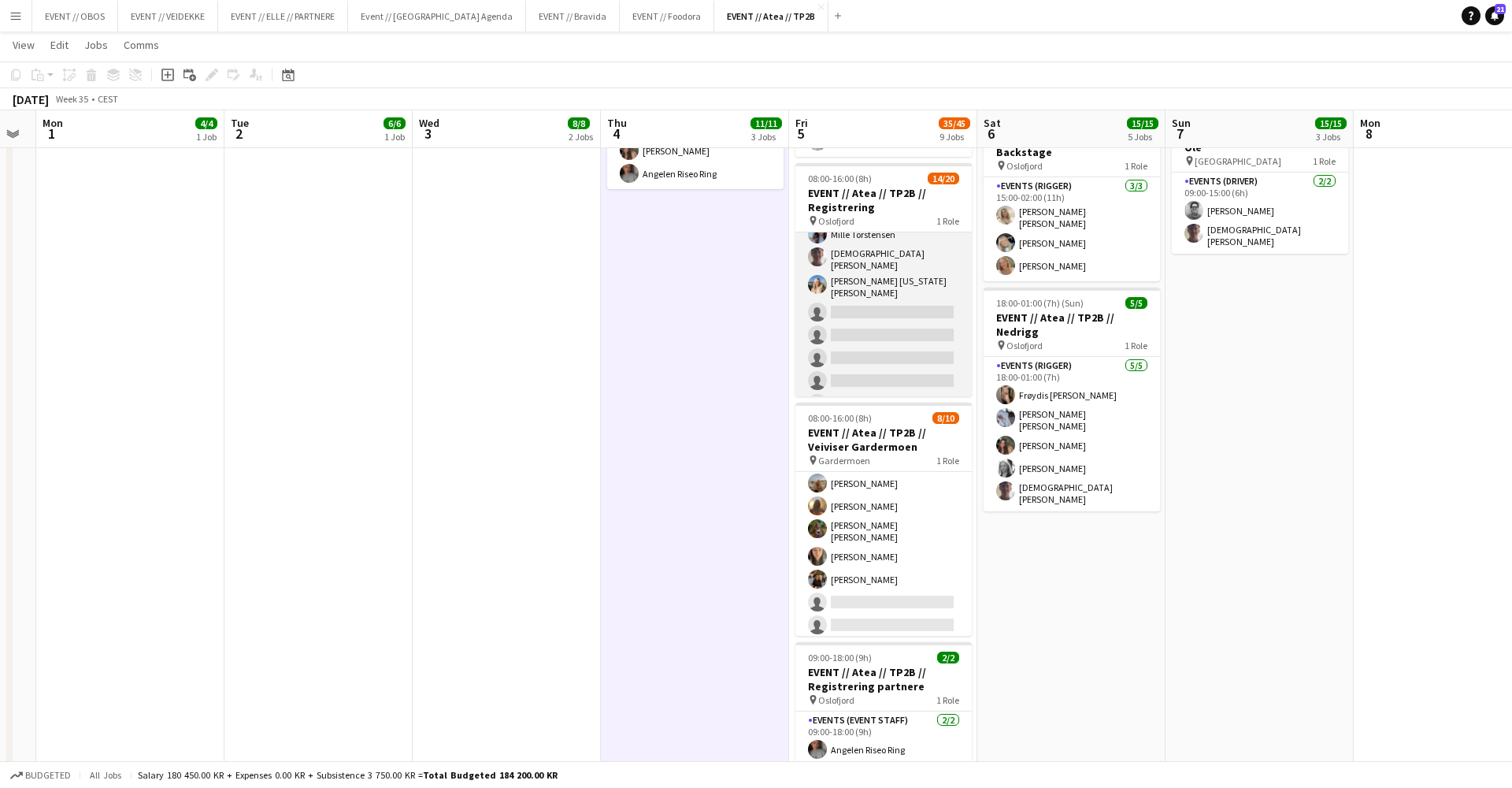
scroll to position [289, 0]
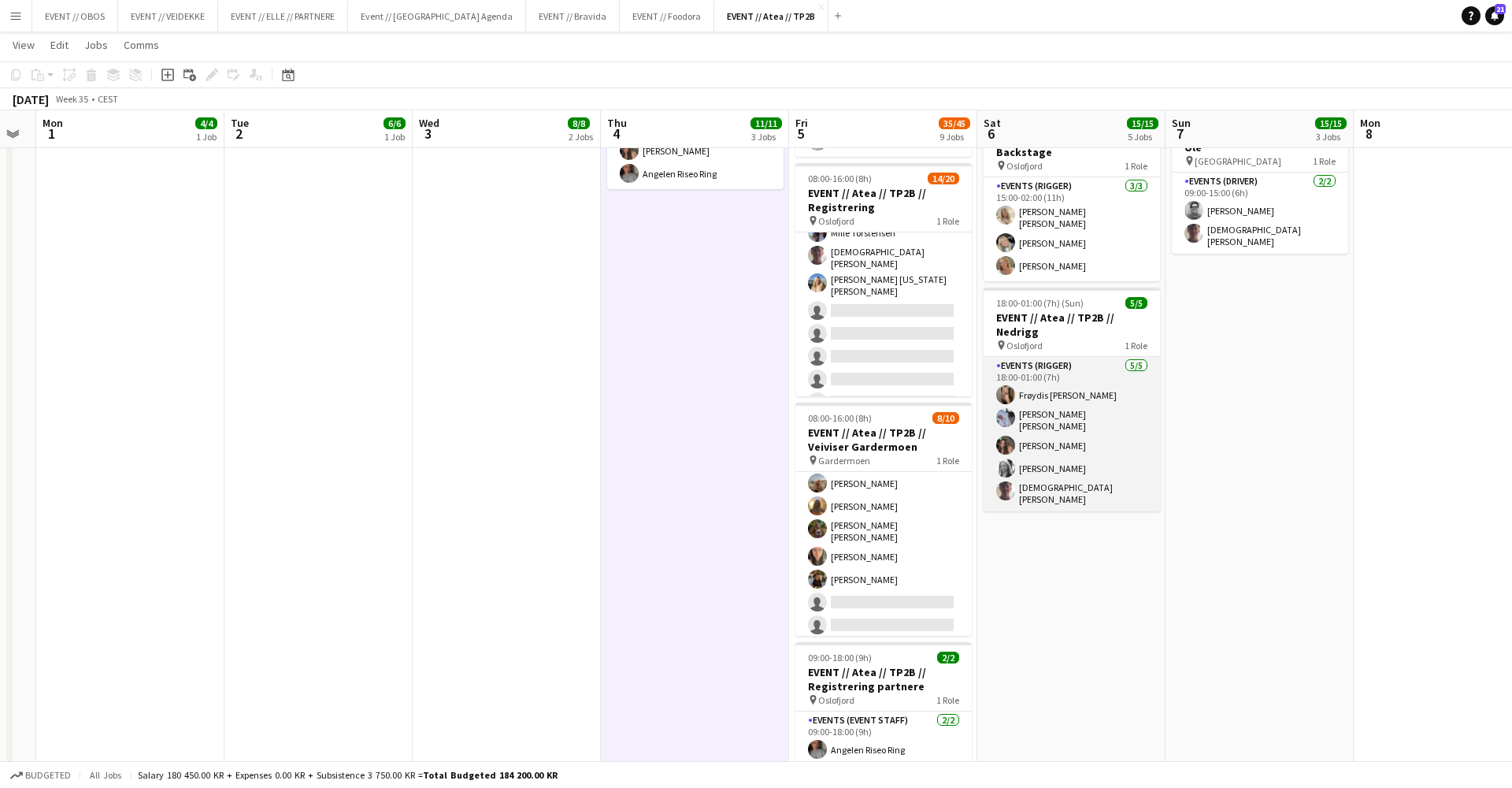
click at [1034, 432] on app-card-role "Events (Rigger) 5/5 18:00-01:00 (7h) Frøydis Marie Syvertsen Marte Sofie Rossav…" at bounding box center [1072, 434] width 176 height 155
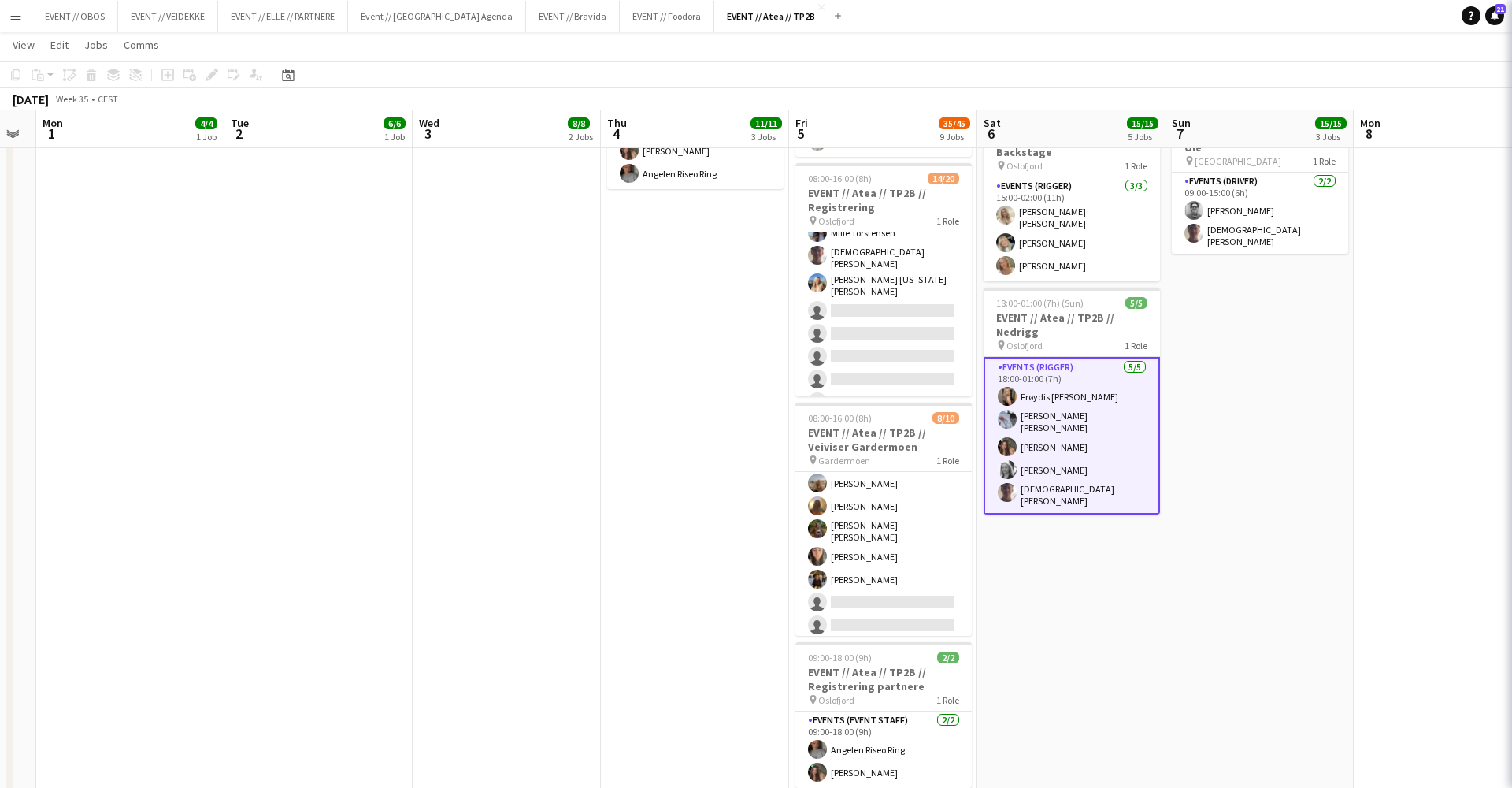
scroll to position [0, 718]
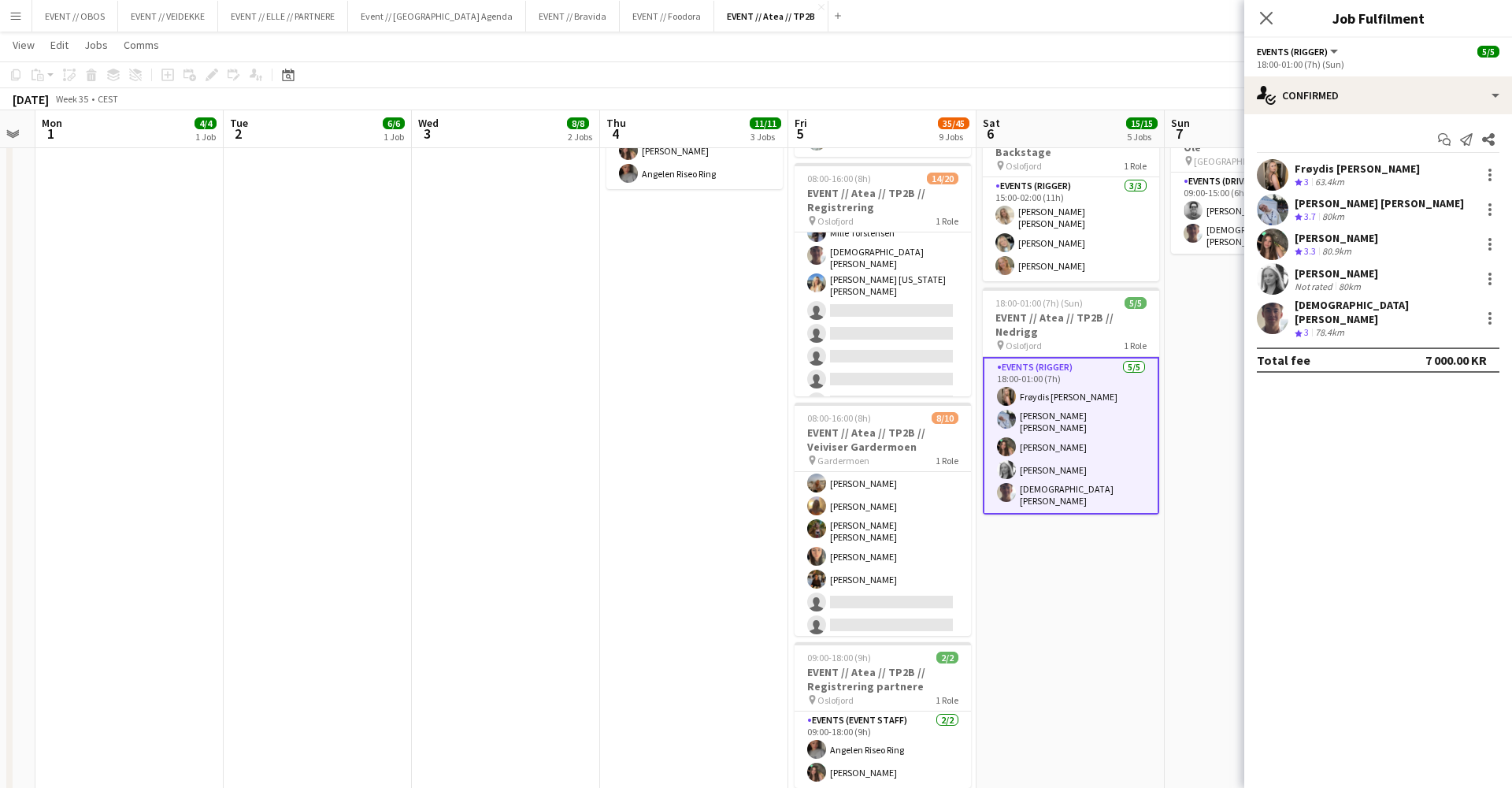
click at [1157, 301] on div "Christian Tohje Crew rating 3 78.4km" at bounding box center [1379, 319] width 268 height 41
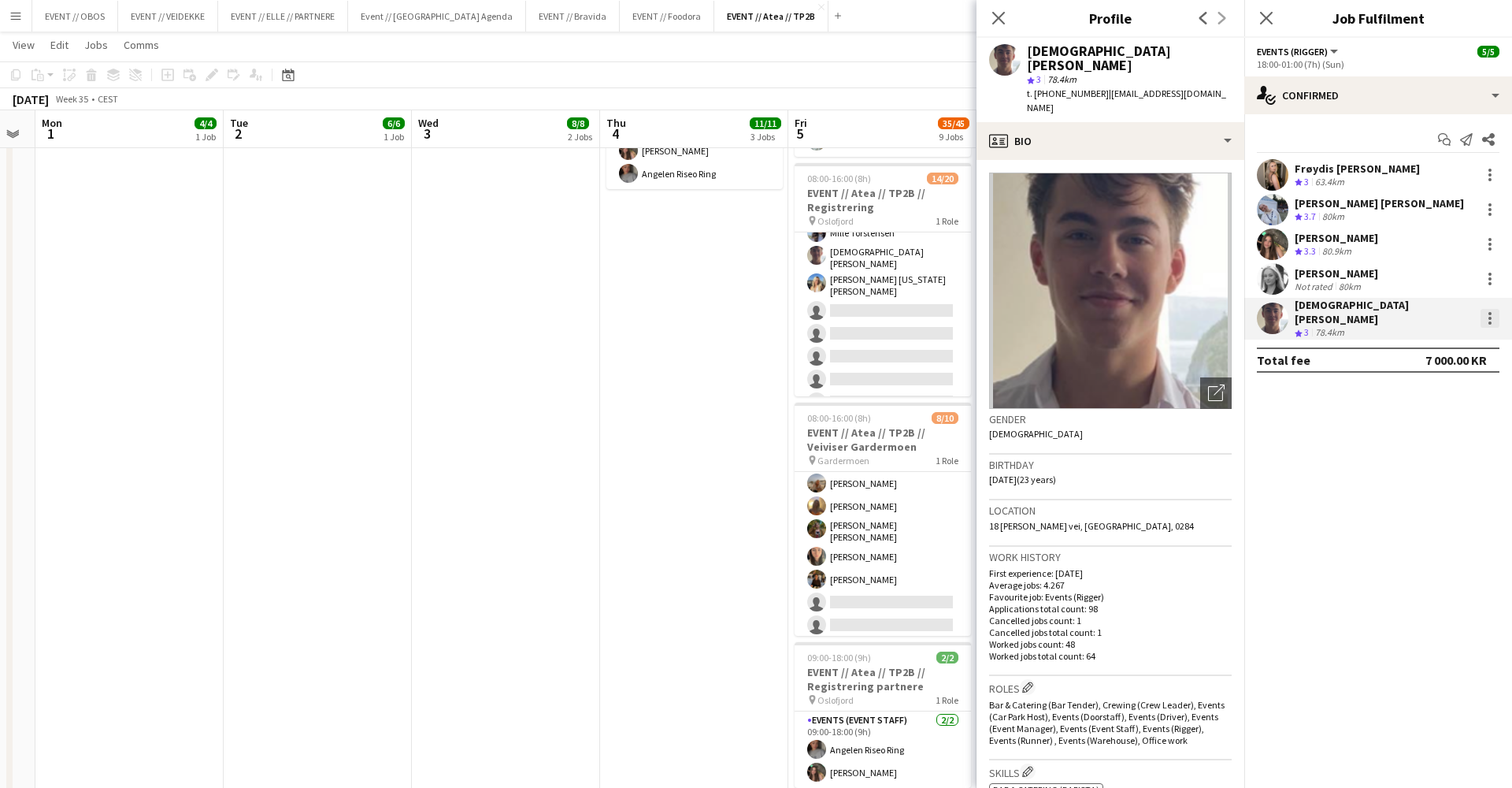
click at [1157, 312] on div at bounding box center [1490, 318] width 19 height 19
click at [1157, 507] on button "Remove" at bounding box center [1438, 494] width 122 height 38
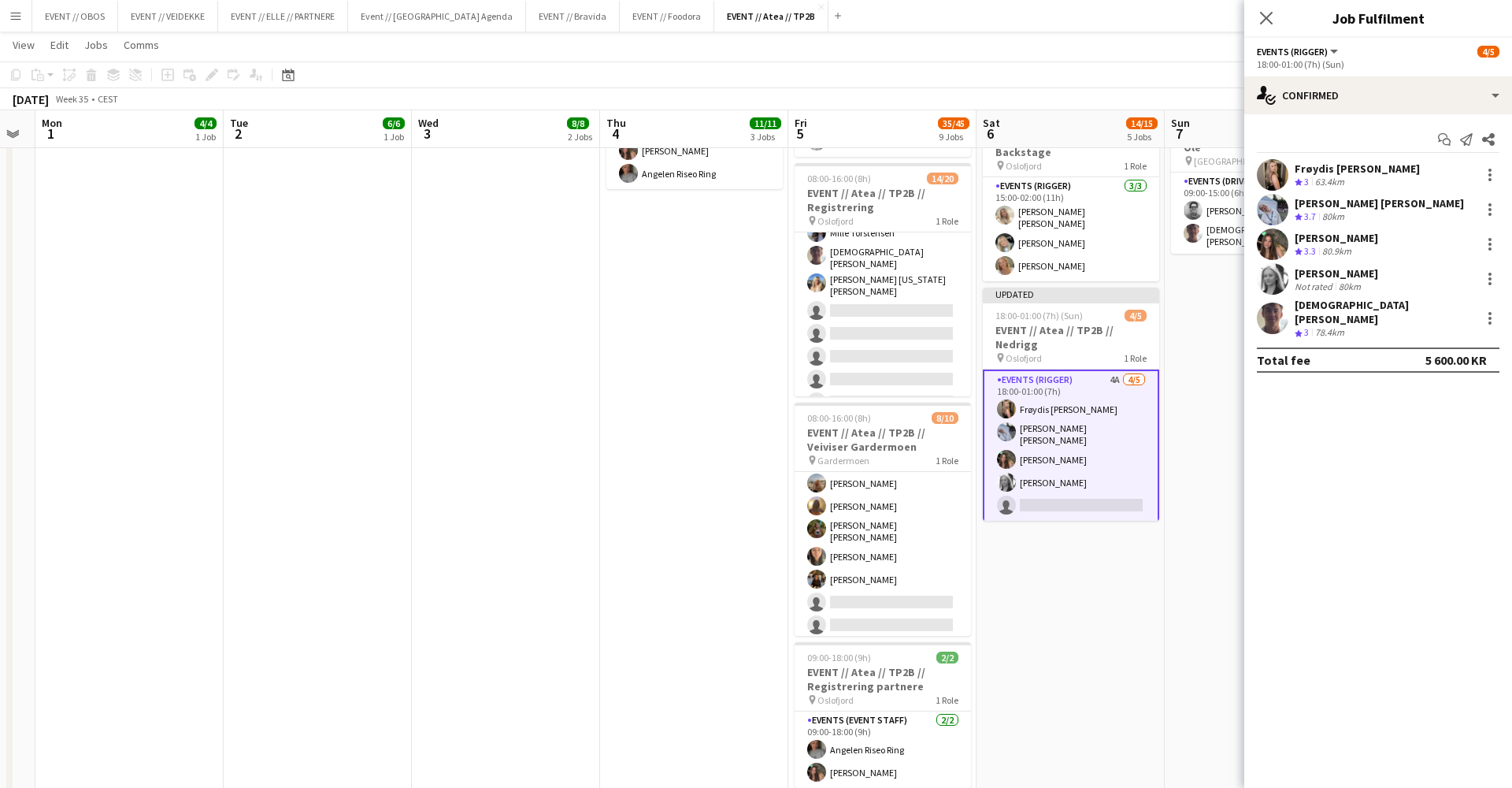
click at [628, 367] on app-date-cell "08:00-18:00 (10h) 3/3 EVENT // Atea // TP2B // Dekorering og backstage oppsett …" at bounding box center [694, 420] width 188 height 1606
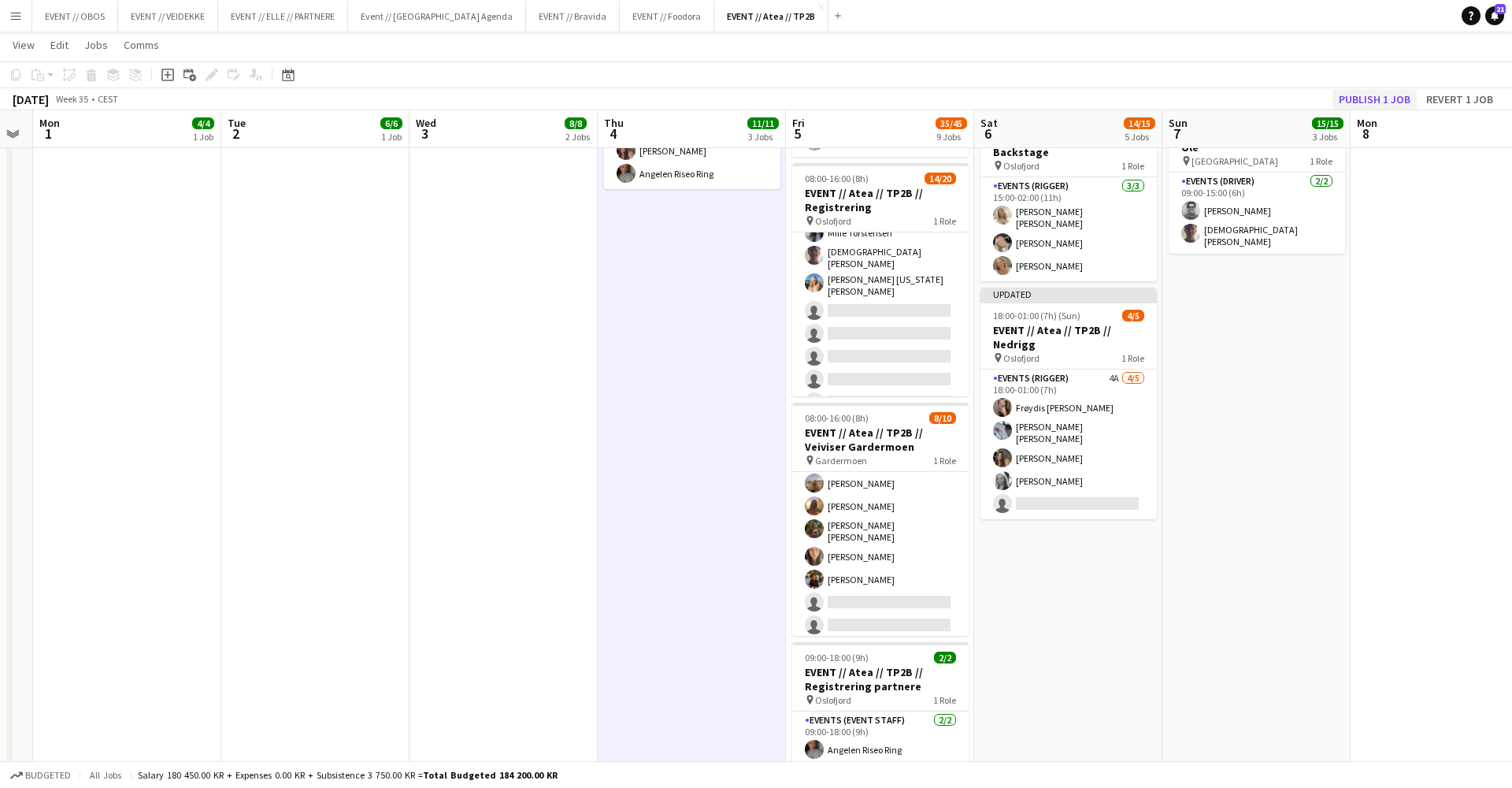
click at [1157, 94] on button "Publish 1 job" at bounding box center [1375, 99] width 84 height 21
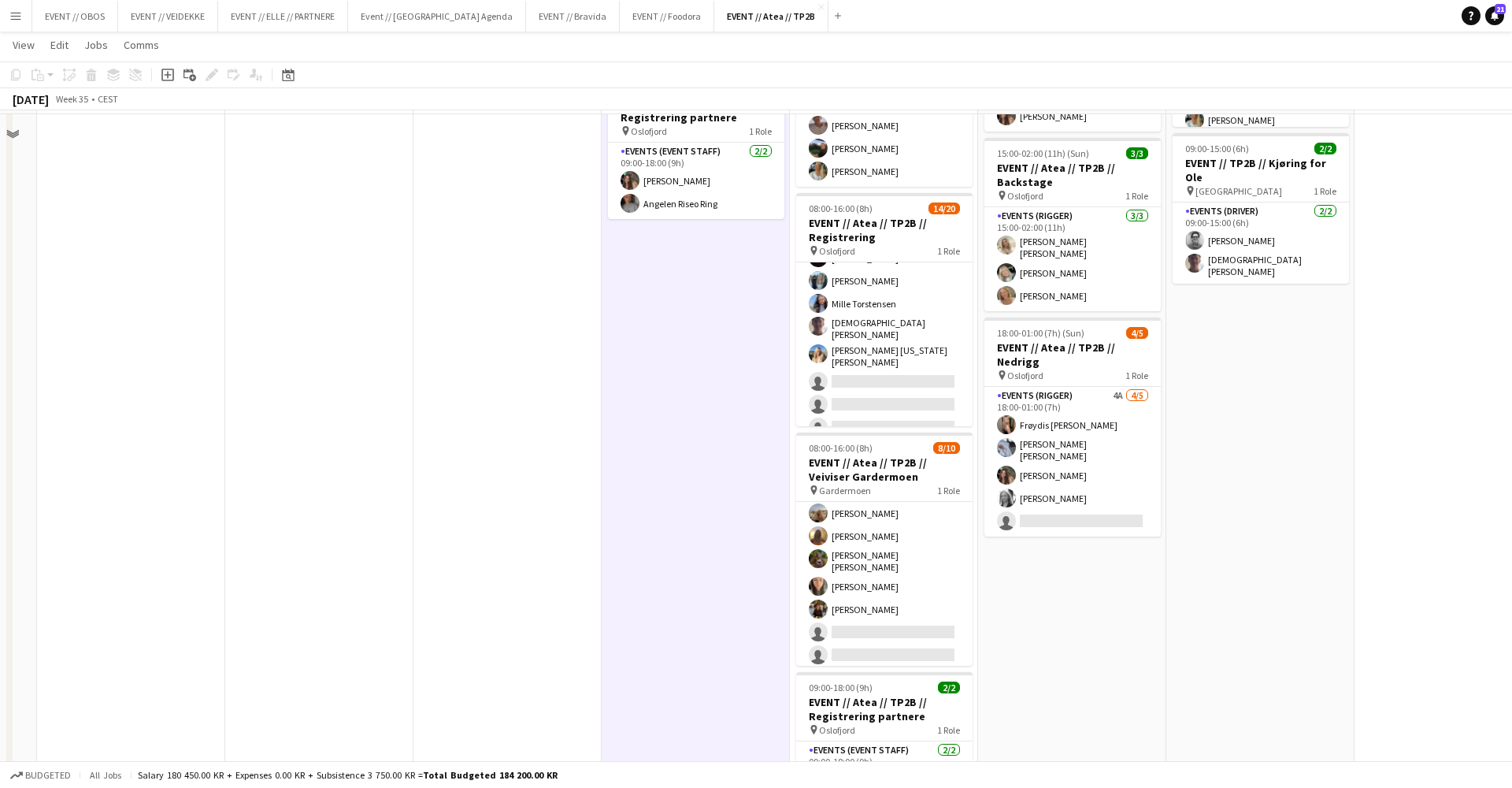
scroll to position [488, 0]
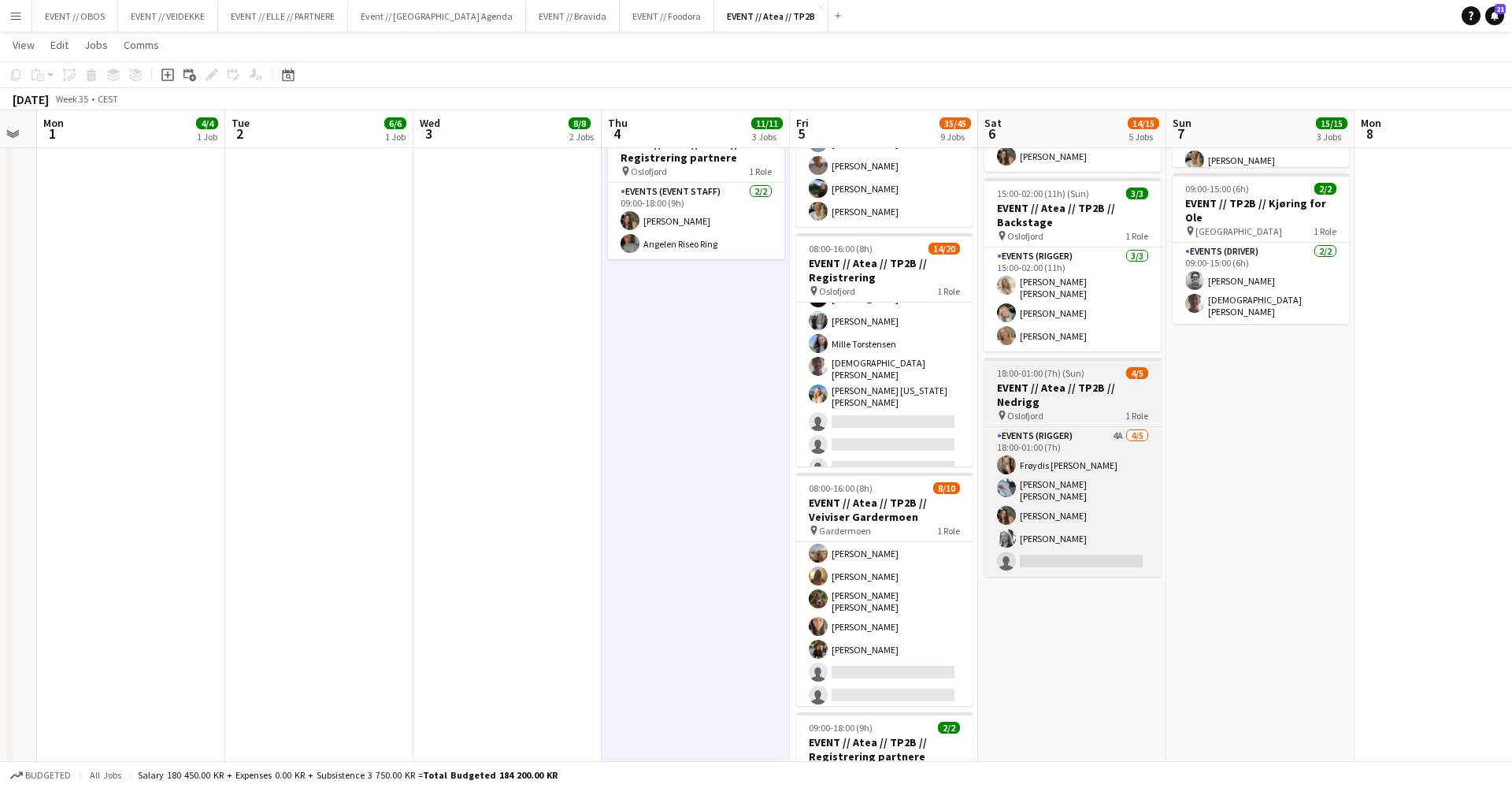
click at [1057, 409] on div "pin [GEOGRAPHIC_DATA] 1 Role" at bounding box center [1073, 415] width 176 height 12
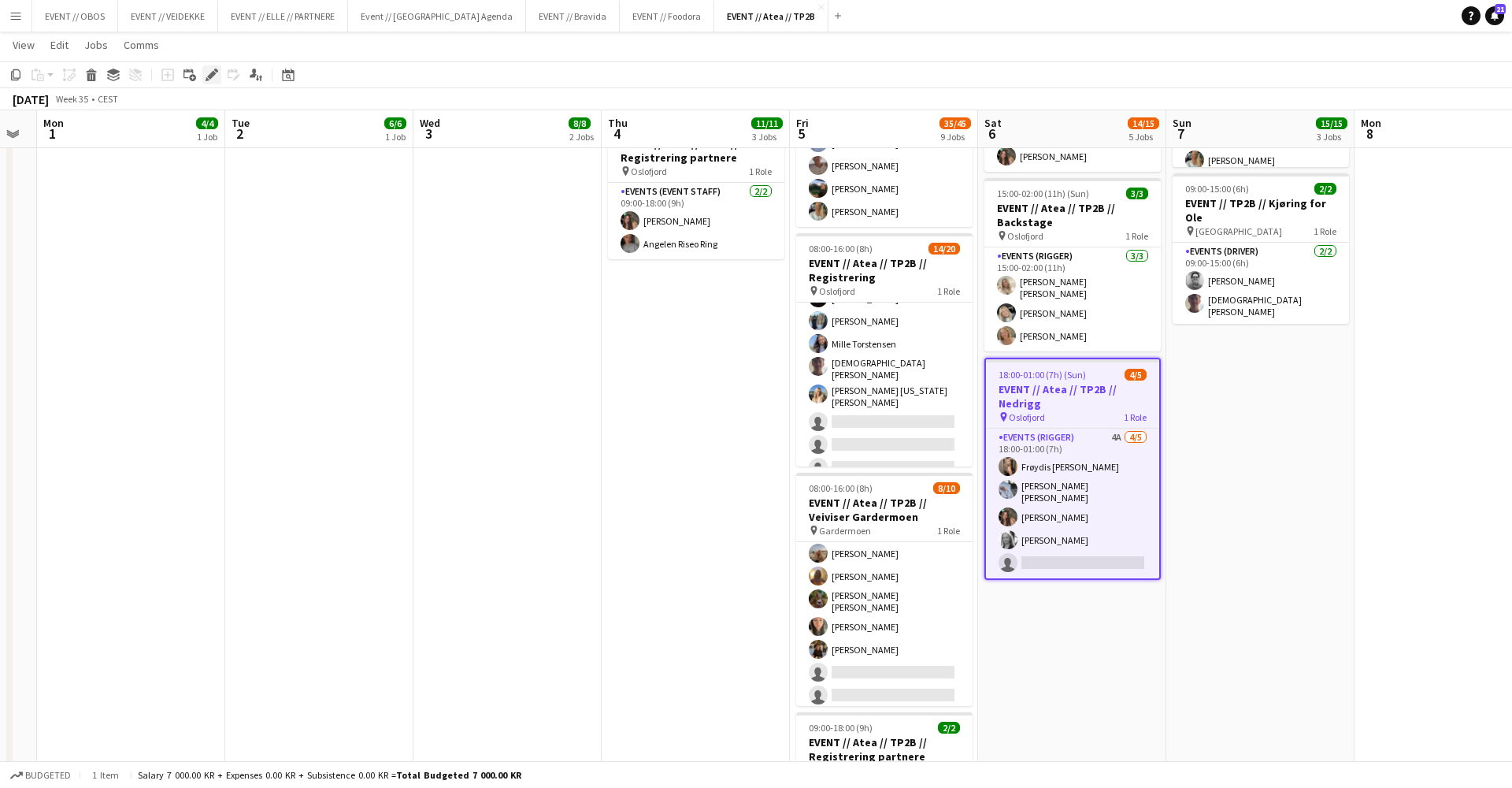
click at [215, 79] on icon "Edit" at bounding box center [211, 74] width 12 height 12
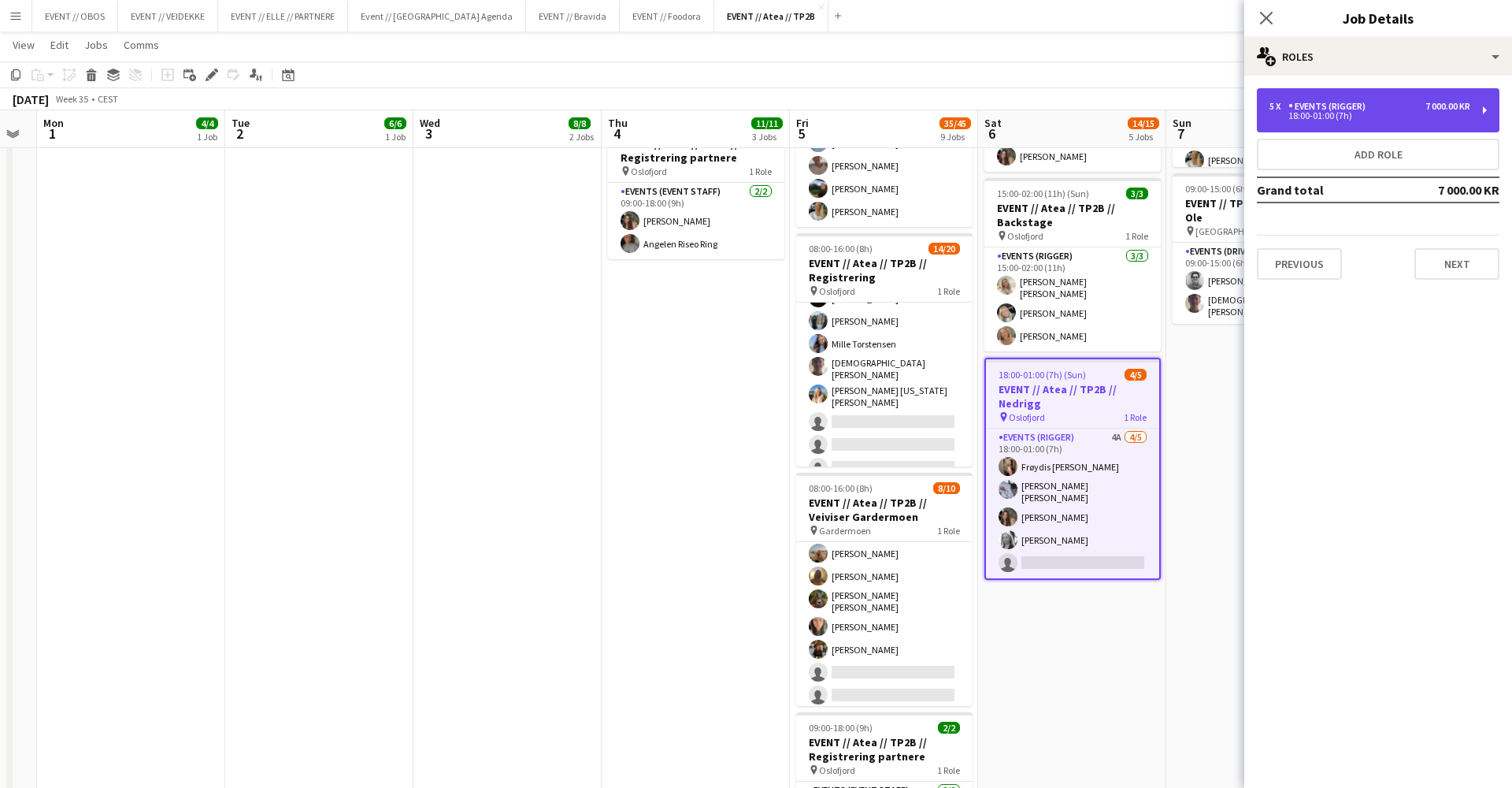
click at [1157, 108] on div "Events (Rigger)" at bounding box center [1330, 106] width 84 height 11
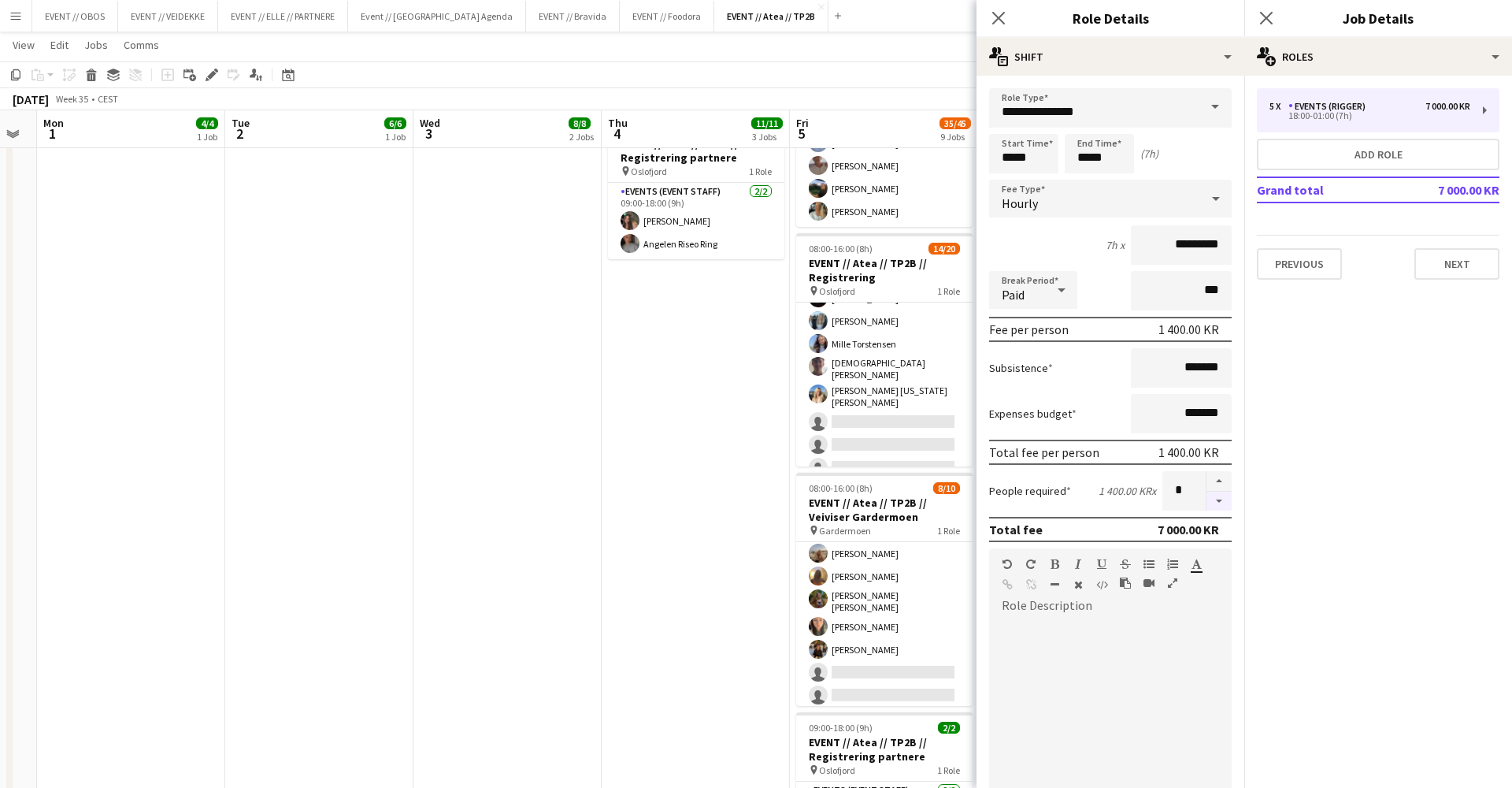
click at [1157, 494] on button "button" at bounding box center [1219, 502] width 25 height 20
type input "*"
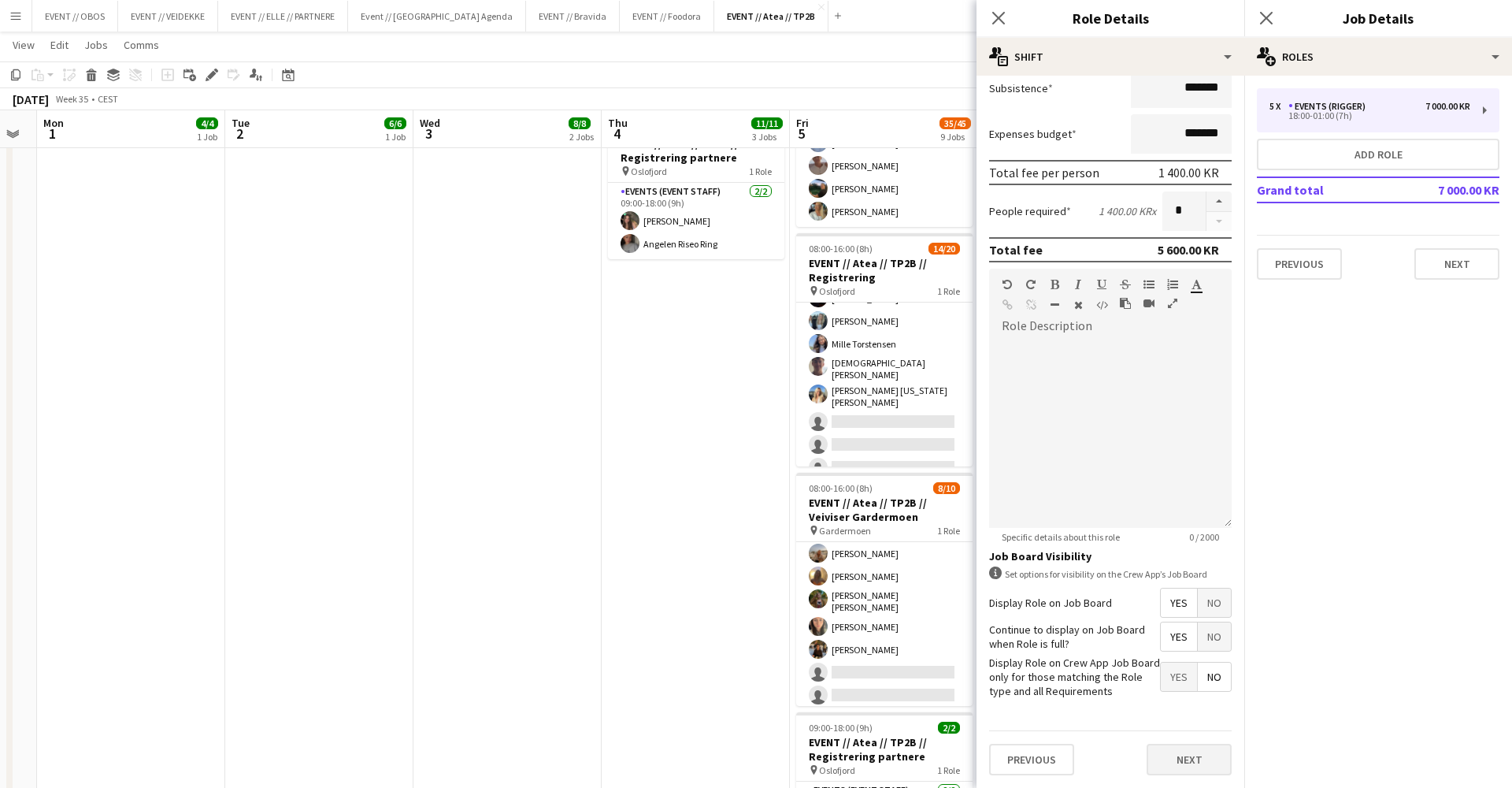
scroll to position [279, 0]
click at [1157, 660] on button "Next" at bounding box center [1189, 760] width 85 height 31
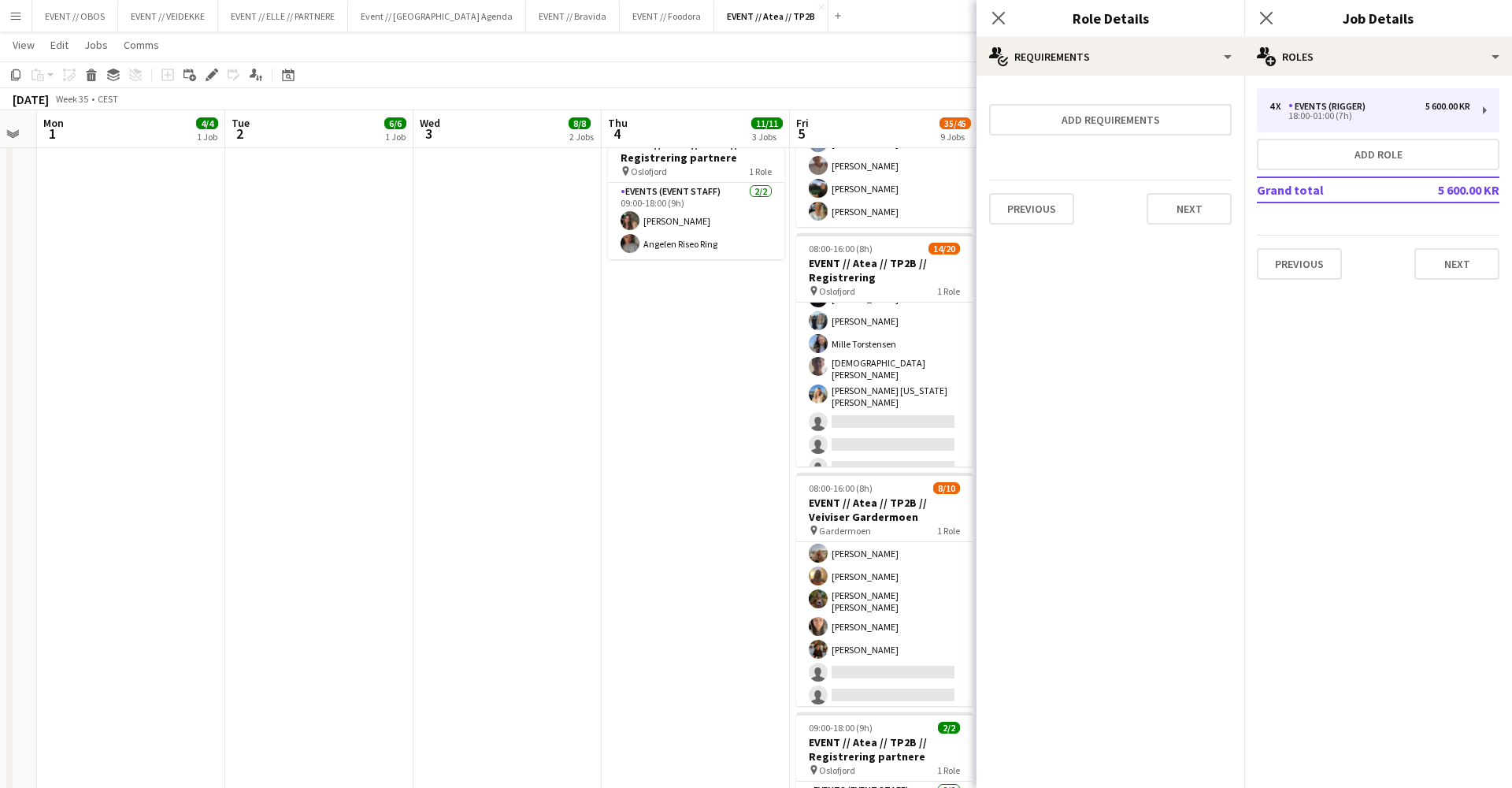
scroll to position [0, 0]
click at [1157, 200] on button "Next" at bounding box center [1189, 209] width 85 height 31
click at [1157, 223] on button "Finish" at bounding box center [1202, 211] width 59 height 31
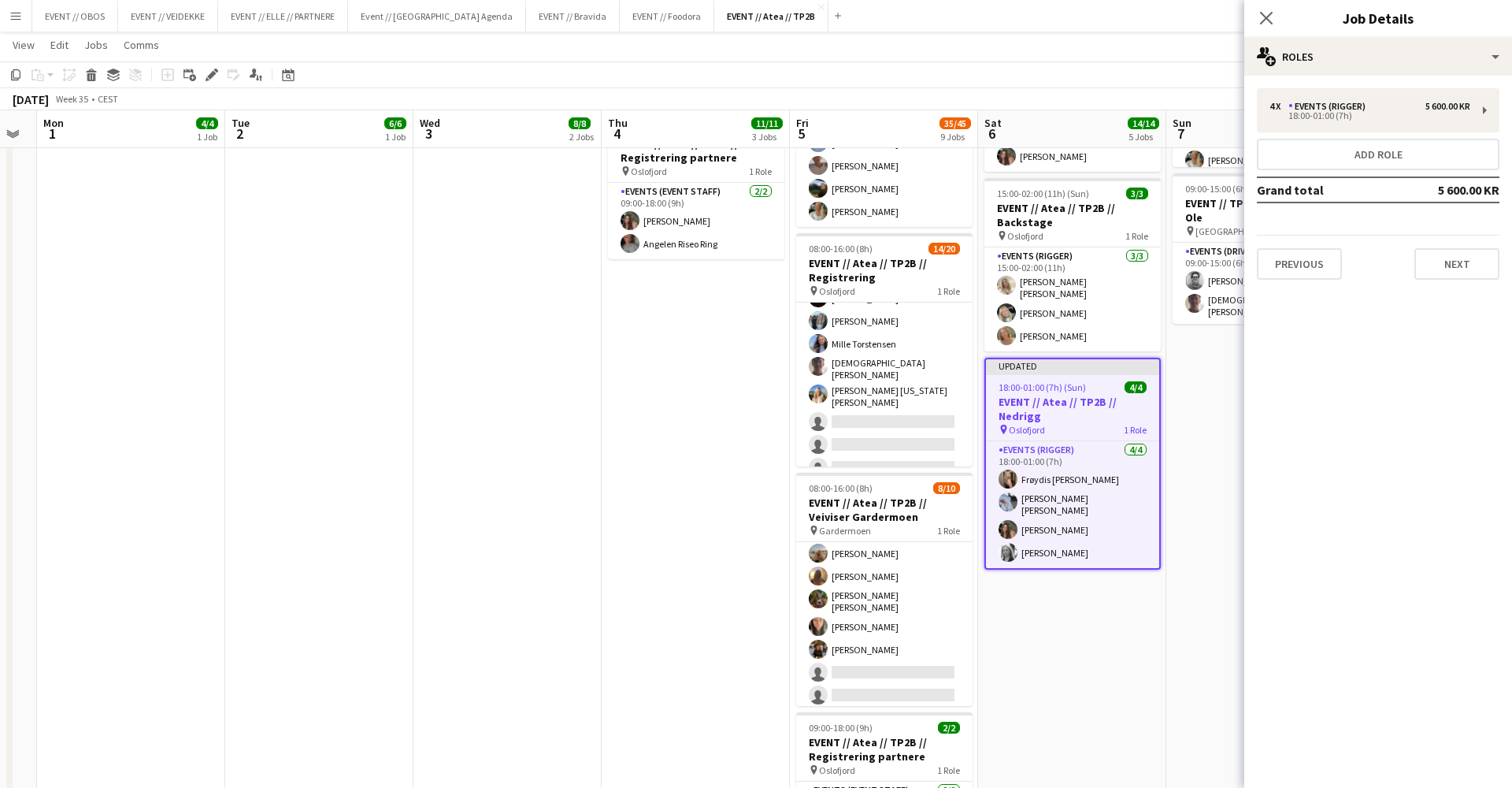
click at [1157, 119] on span "Sun" at bounding box center [1182, 123] width 19 height 14
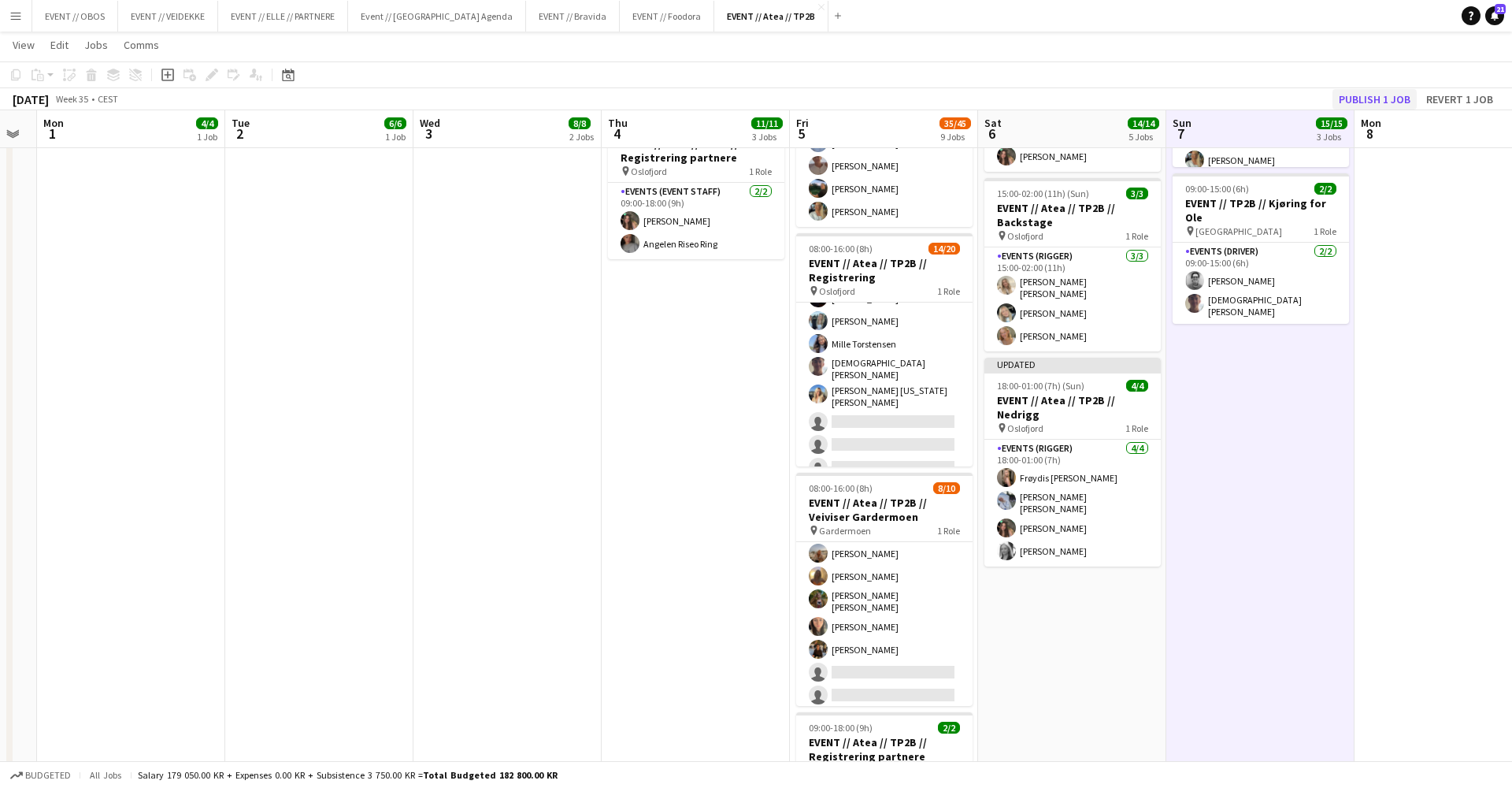
click at [1157, 93] on button "Publish 1 job" at bounding box center [1375, 99] width 84 height 21
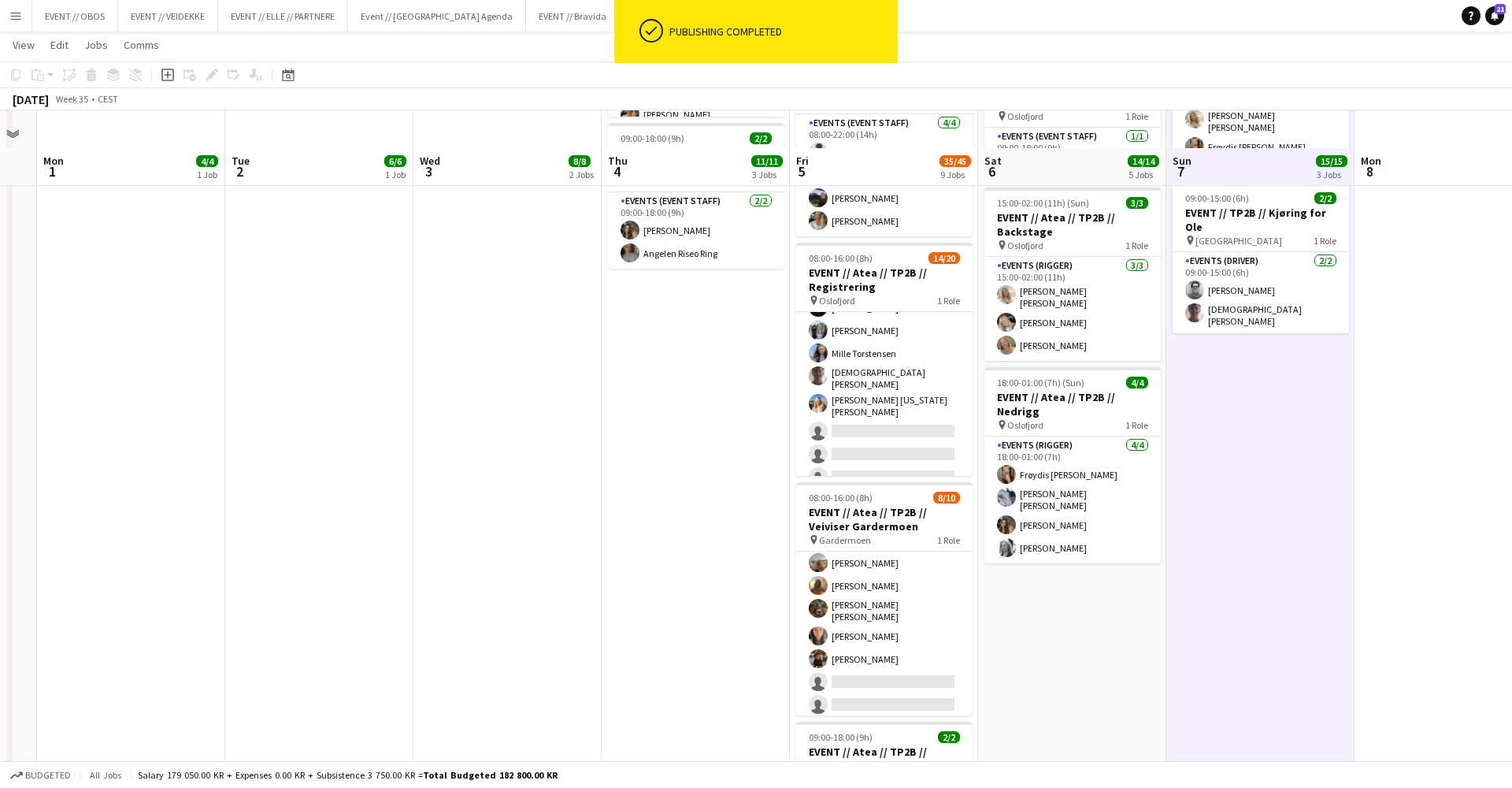
scroll to position [517, 0]
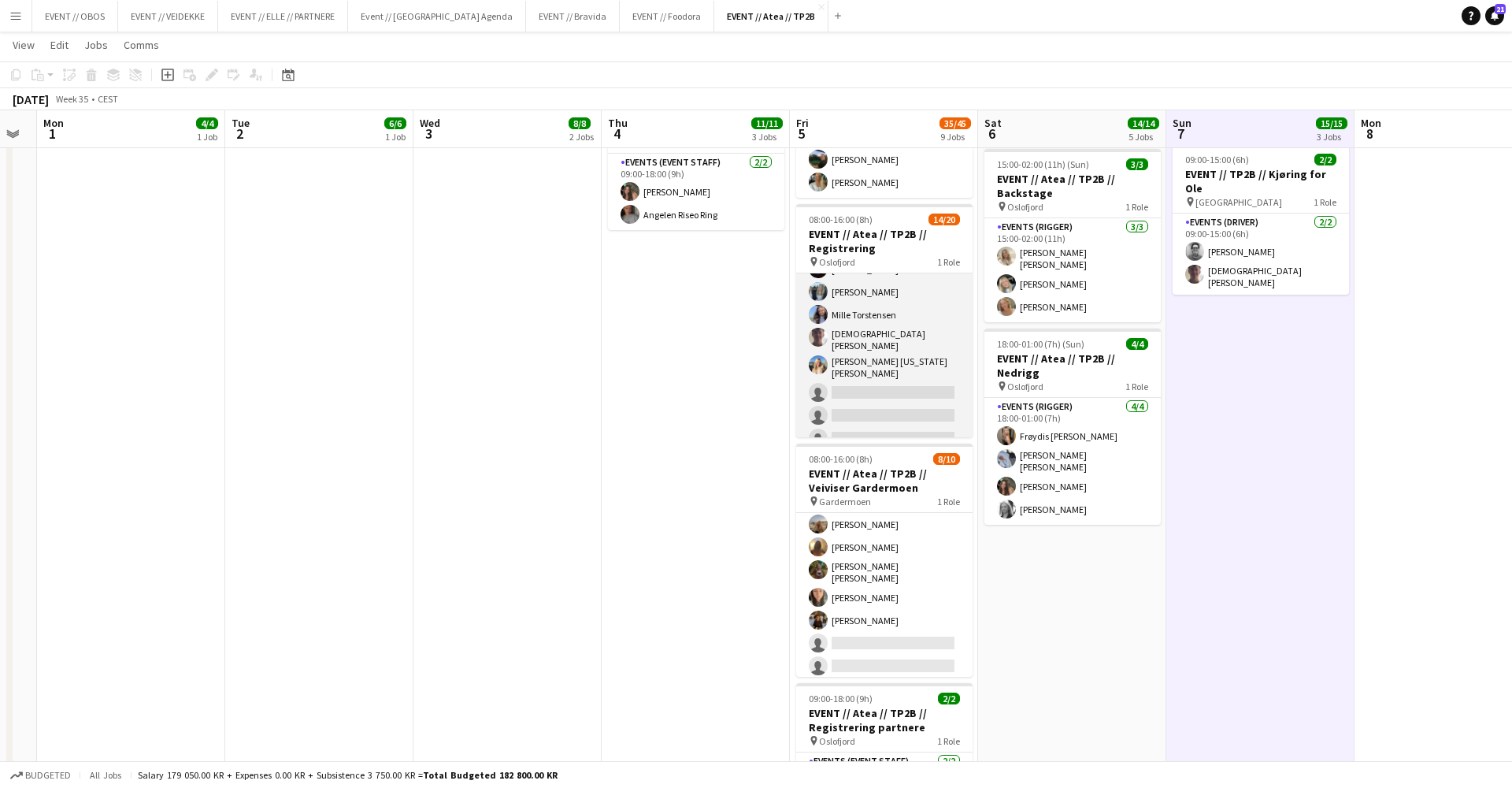
click at [870, 314] on app-card-role "Events (Event Staff) 55I 1A 14/20 08:00-16:00 (8h) Sofia Sgarioto Maria Egeland…" at bounding box center [884, 273] width 176 height 497
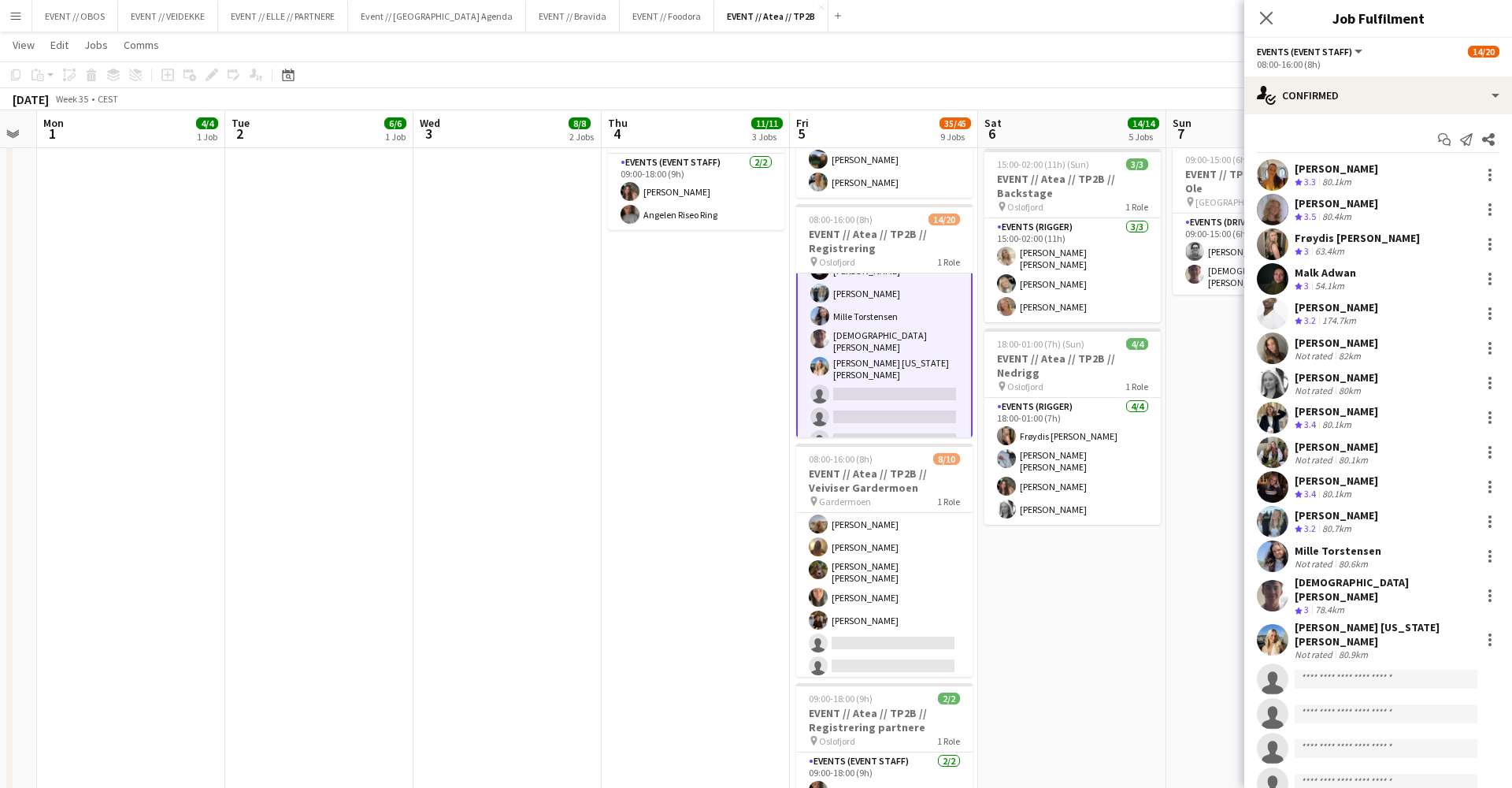
click at [725, 399] on app-date-cell "08:00-18:00 (10h) 3/3 EVENT // Atea // TP2B // Dekorering og backstage oppsett …" at bounding box center [695, 462] width 188 height 1606
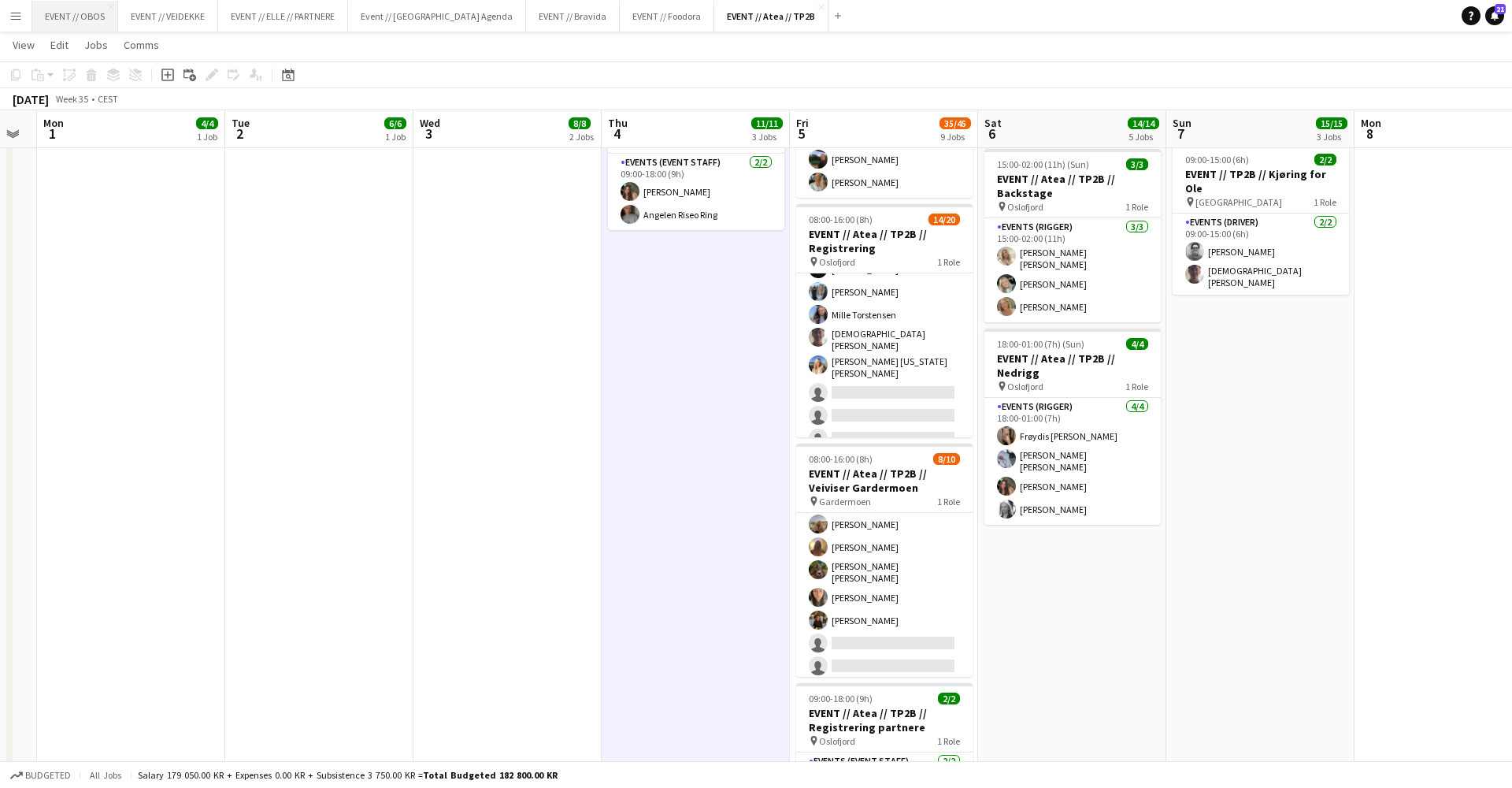
click at [71, 21] on button "EVENT // OBOS Close" at bounding box center [75, 16] width 86 height 31
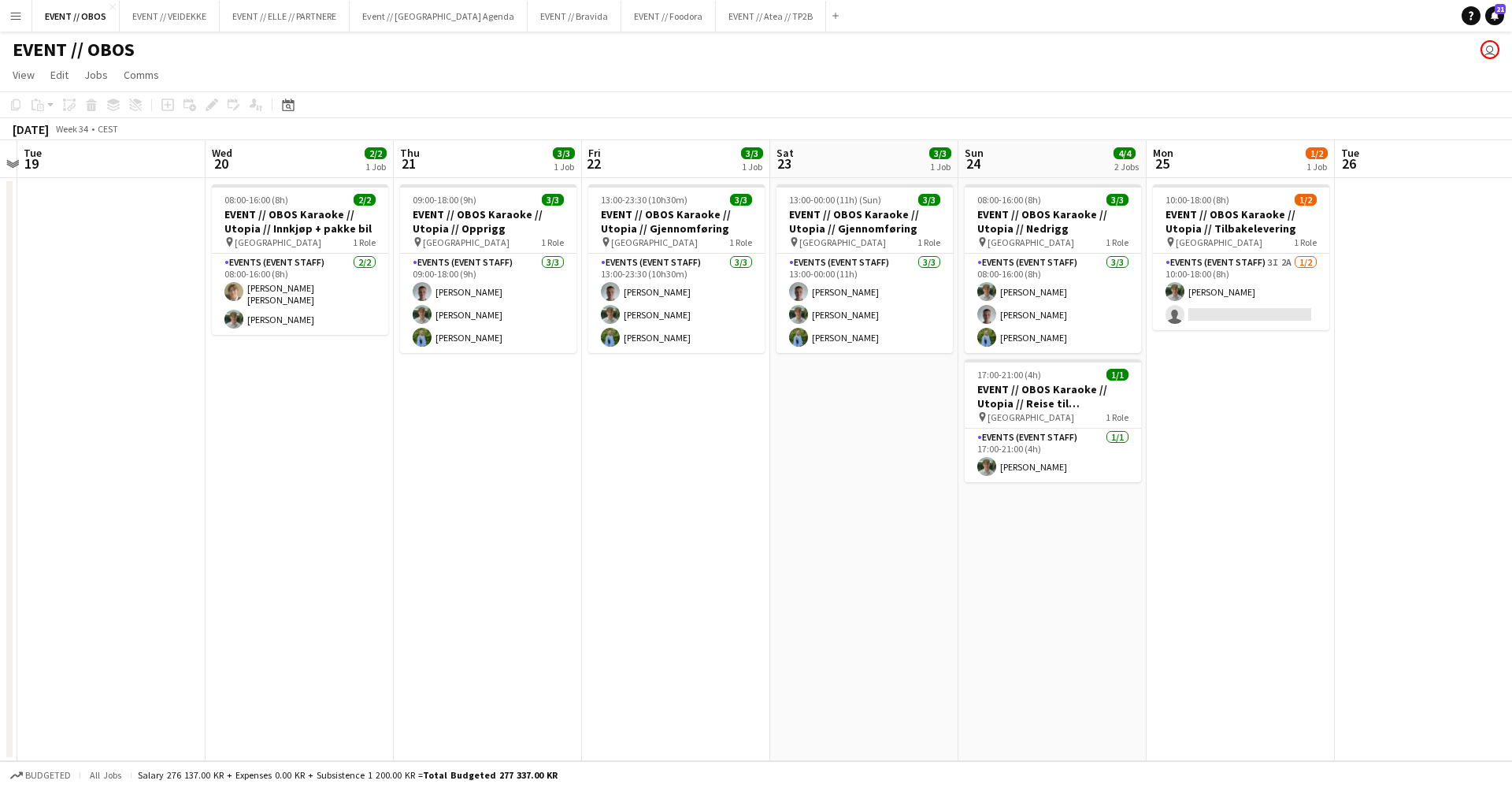
scroll to position [0, 732]
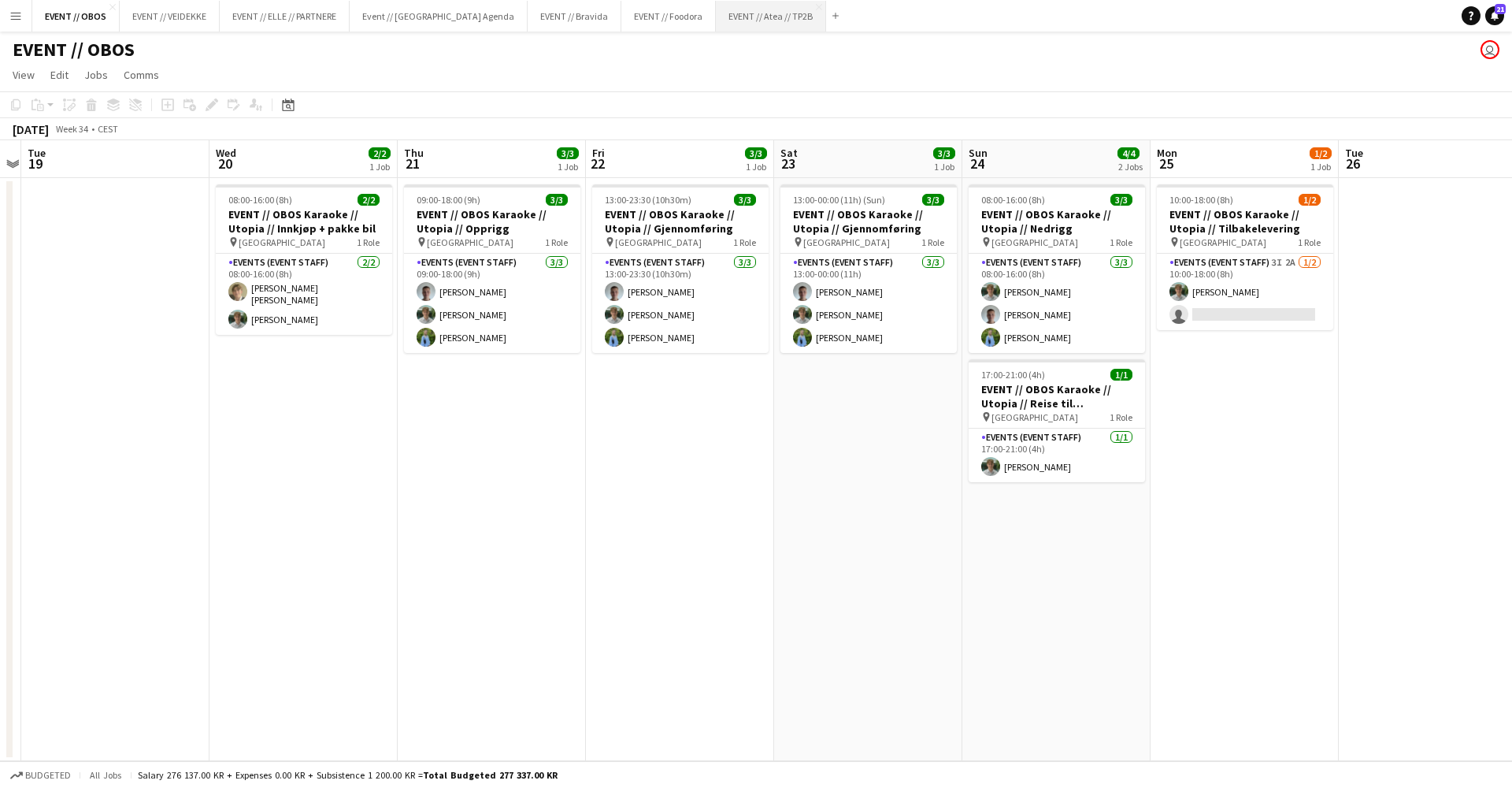
click at [739, 20] on button "EVENT // Atea // TP2B Close" at bounding box center [770, 16] width 110 height 31
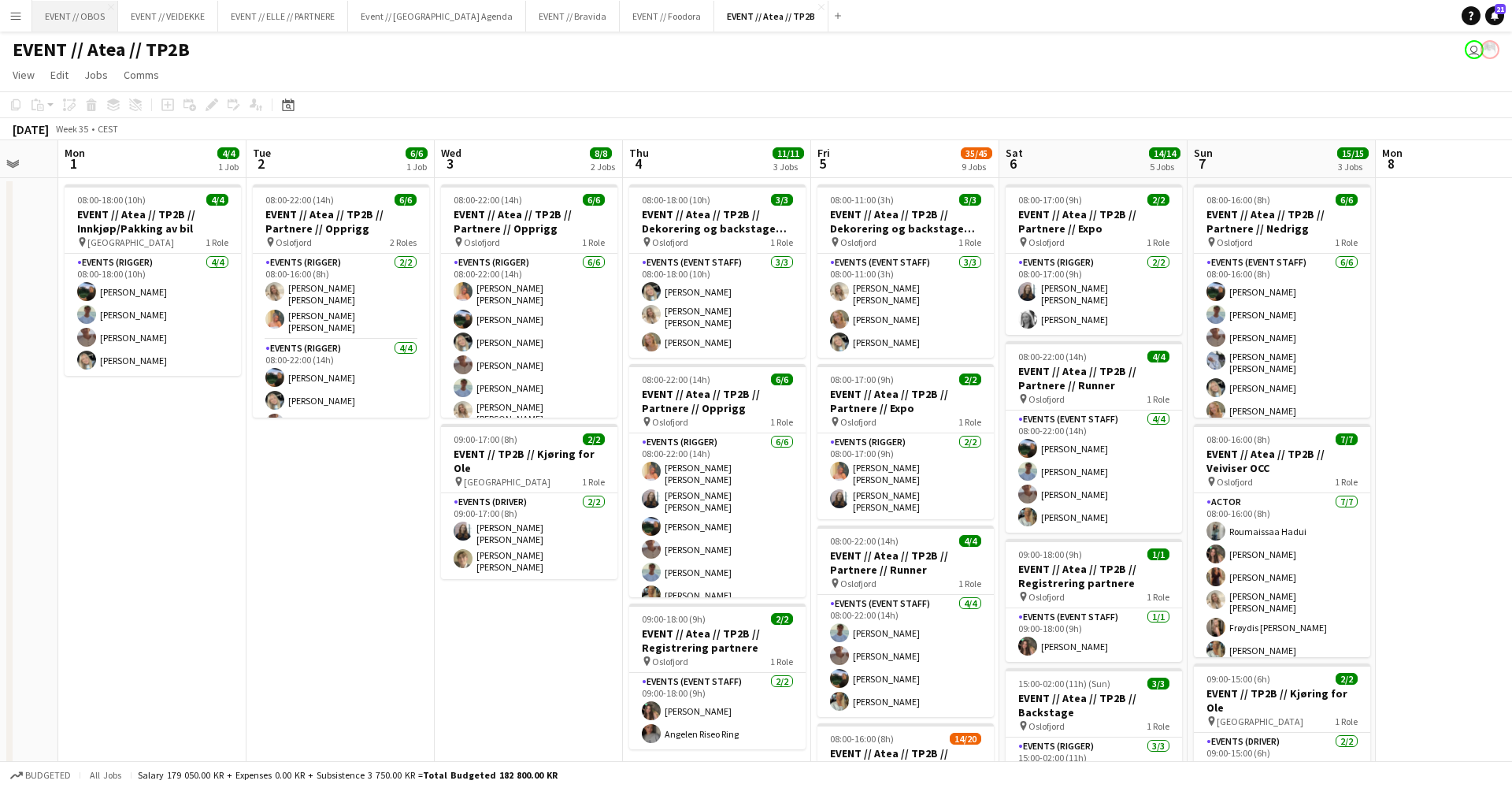
click at [67, 21] on button "EVENT // OBOS Close" at bounding box center [75, 16] width 86 height 31
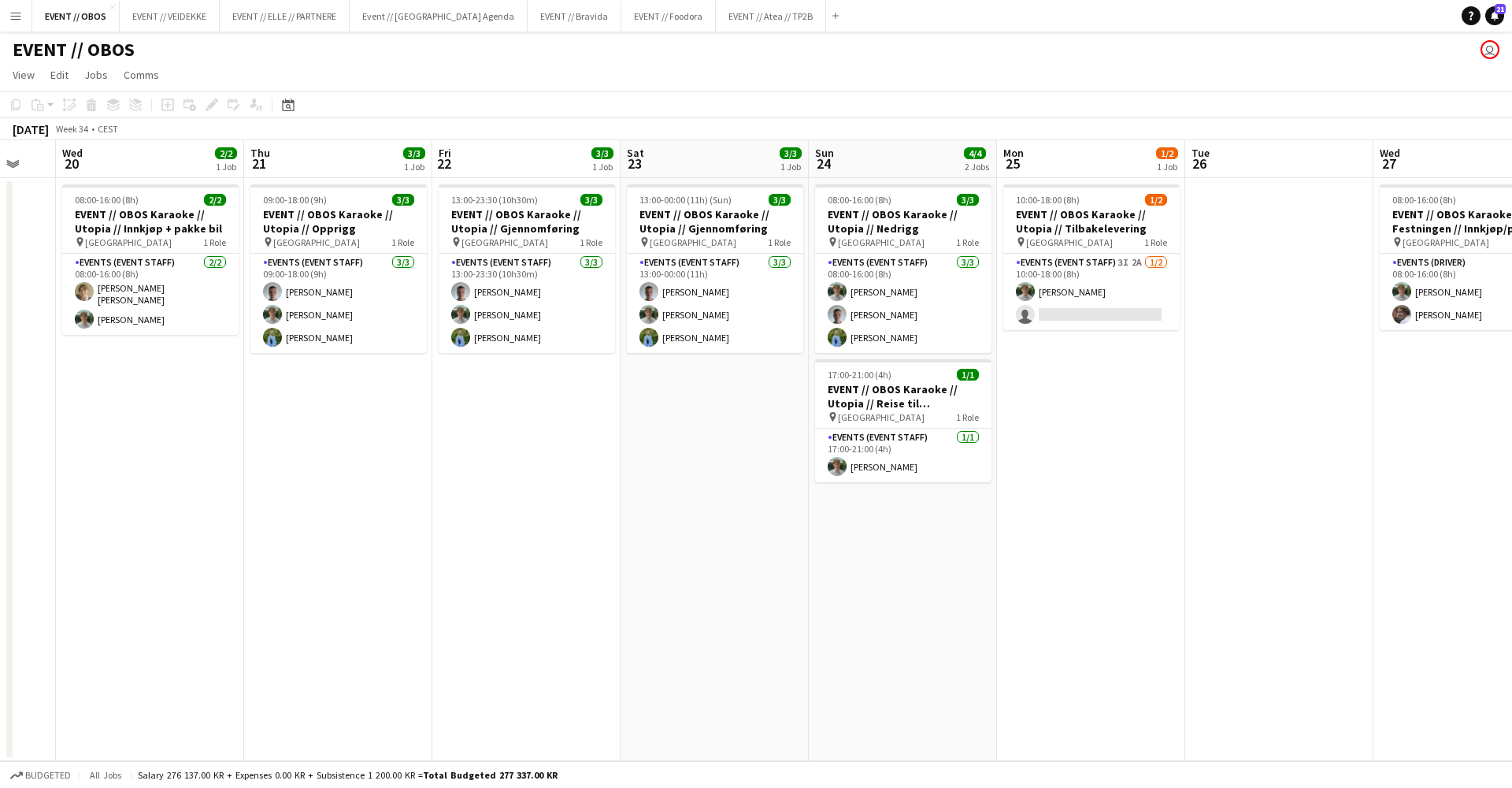
scroll to position [0, 505]
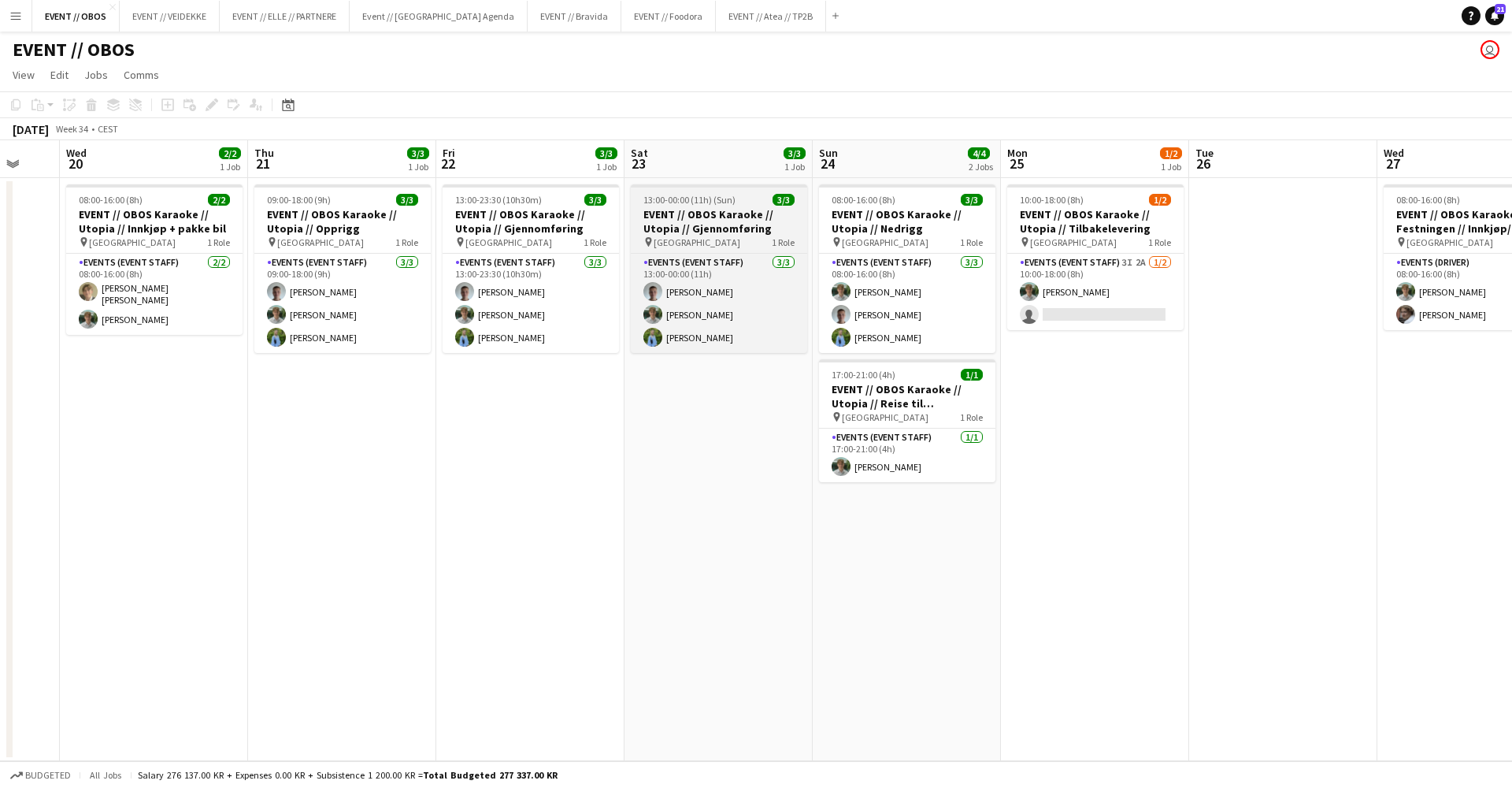
click at [662, 238] on span "[GEOGRAPHIC_DATA]" at bounding box center [697, 243] width 87 height 12
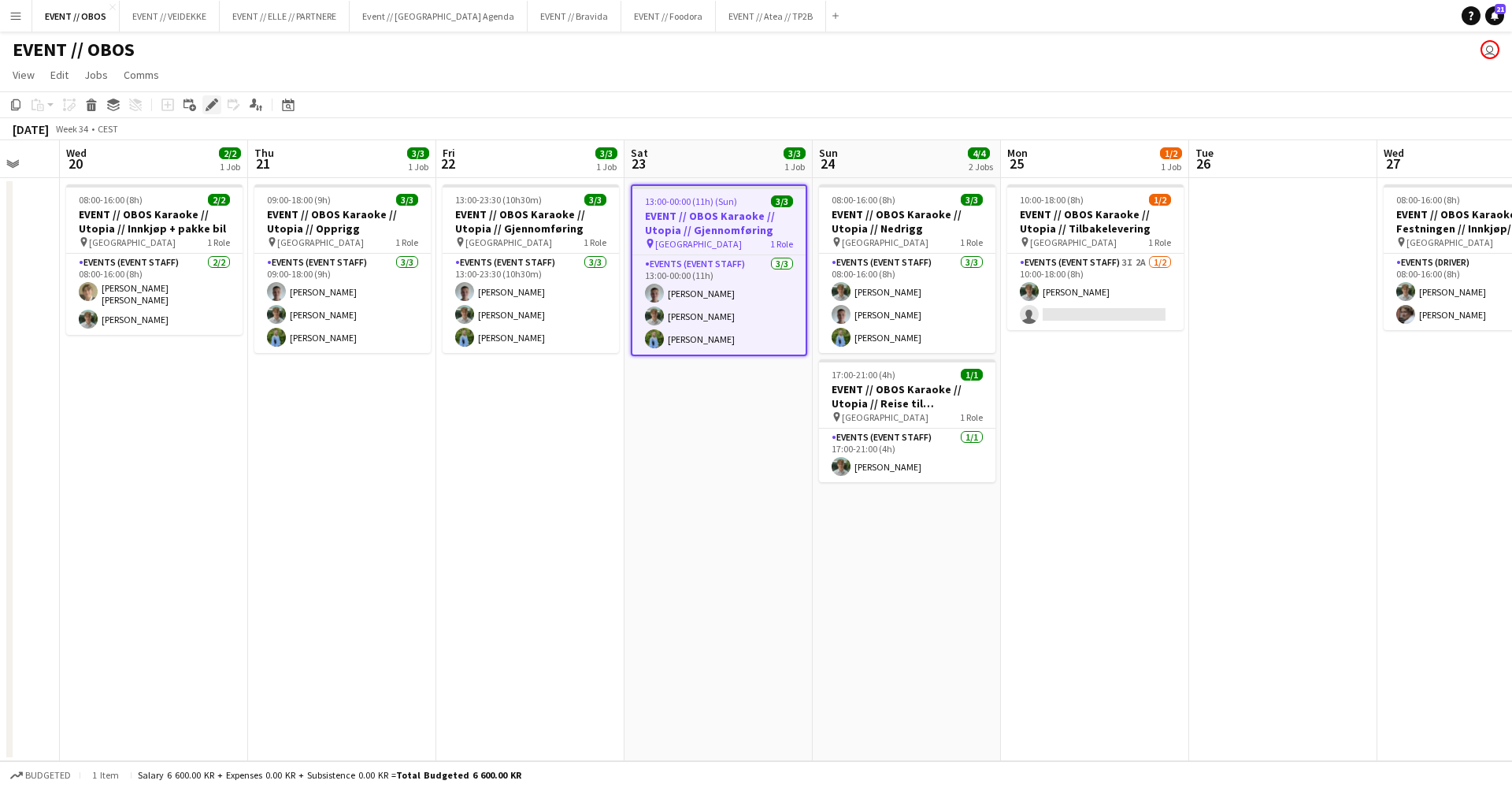
click at [210, 98] on div "Edit" at bounding box center [212, 104] width 19 height 19
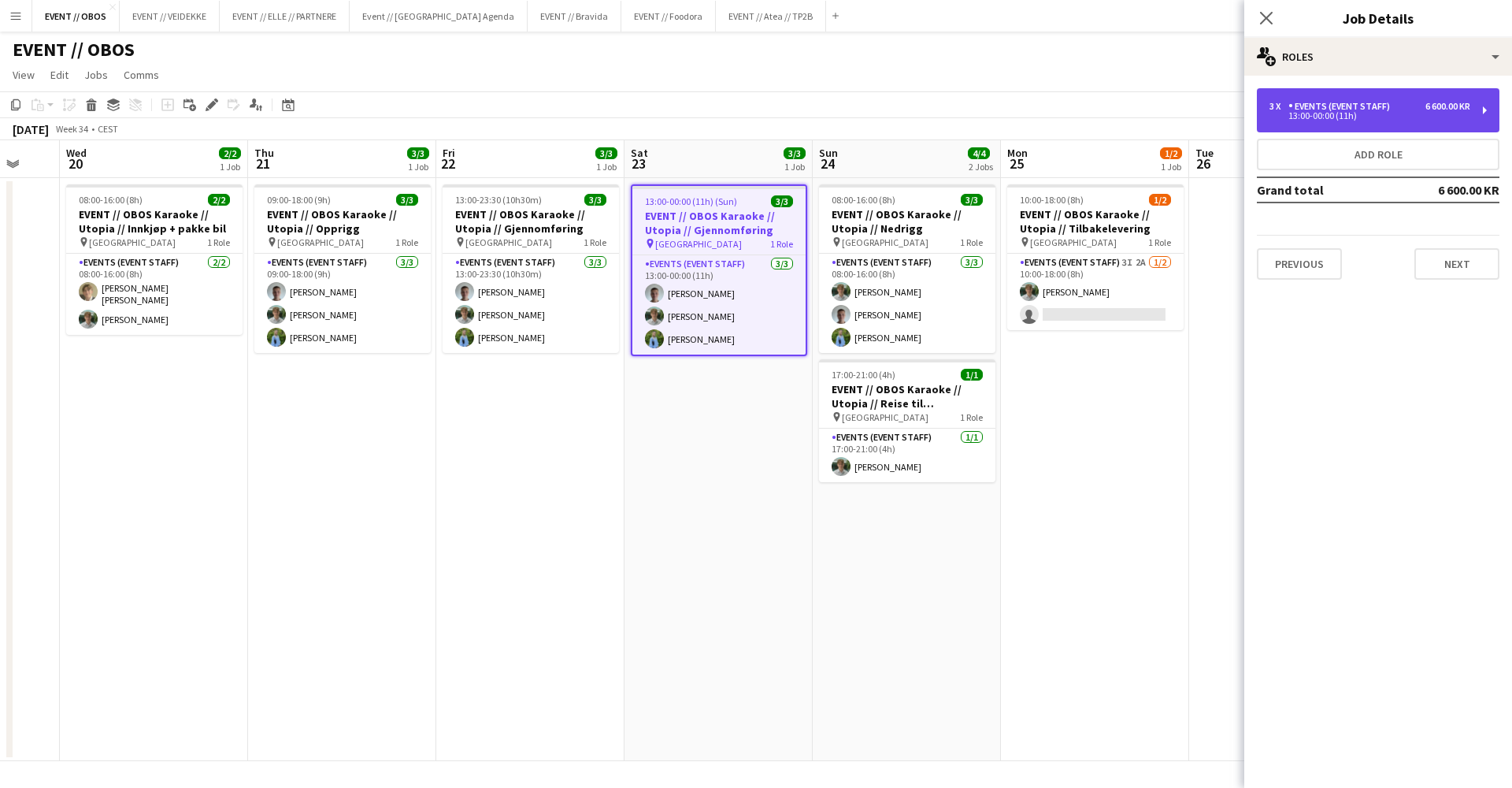
click at [1157, 123] on div "3 x Events (Event Staff) 6 600.00 KR 13:00-00:00 (11h)" at bounding box center [1378, 110] width 242 height 44
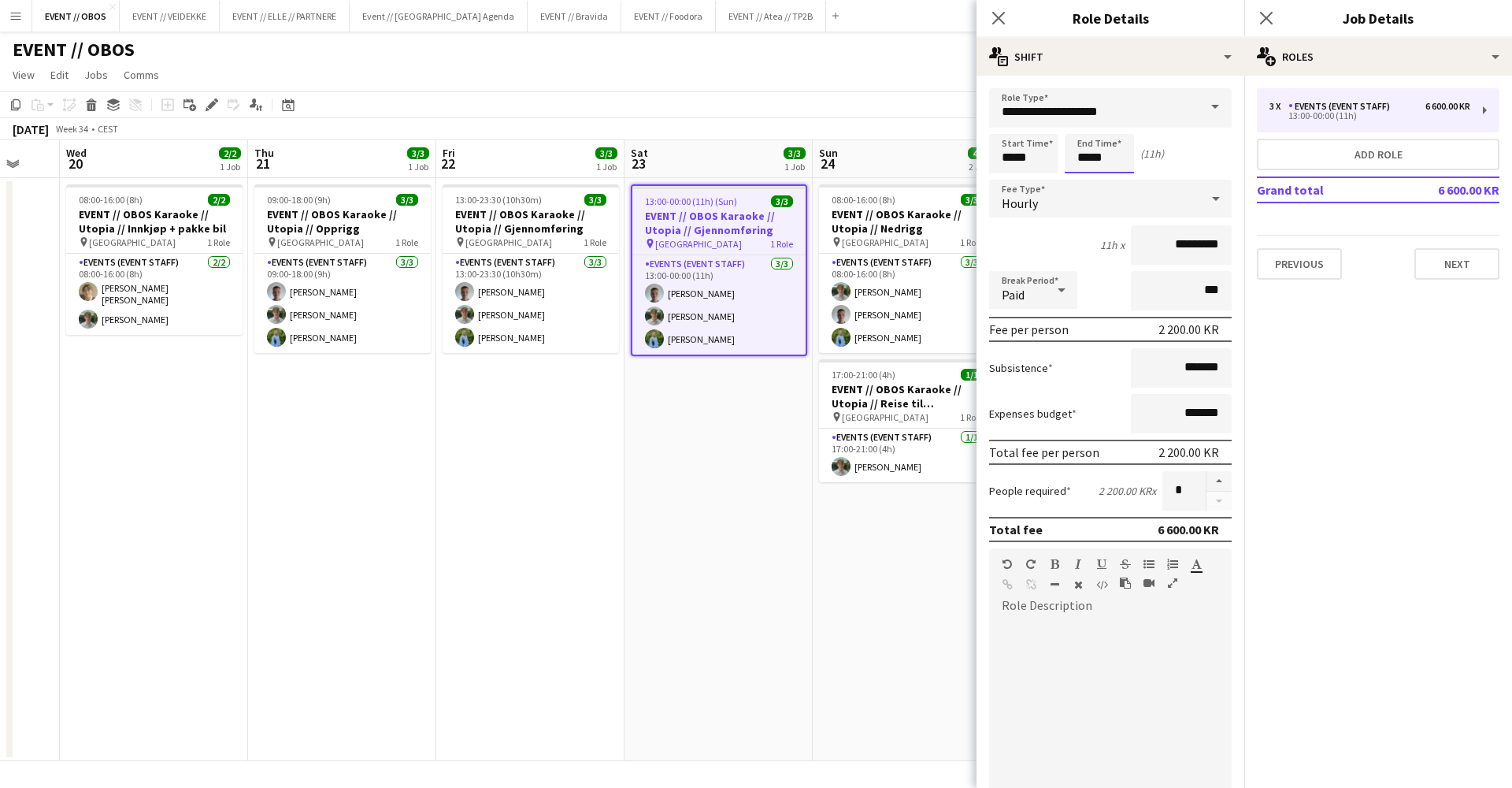
click at [1094, 158] on input "*****" at bounding box center [1100, 154] width 70 height 40
click at [1084, 177] on div at bounding box center [1083, 180] width 31 height 16
click at [1113, 132] on div at bounding box center [1116, 126] width 31 height 16
type input "*****"
click at [1113, 132] on div at bounding box center [1116, 126] width 31 height 16
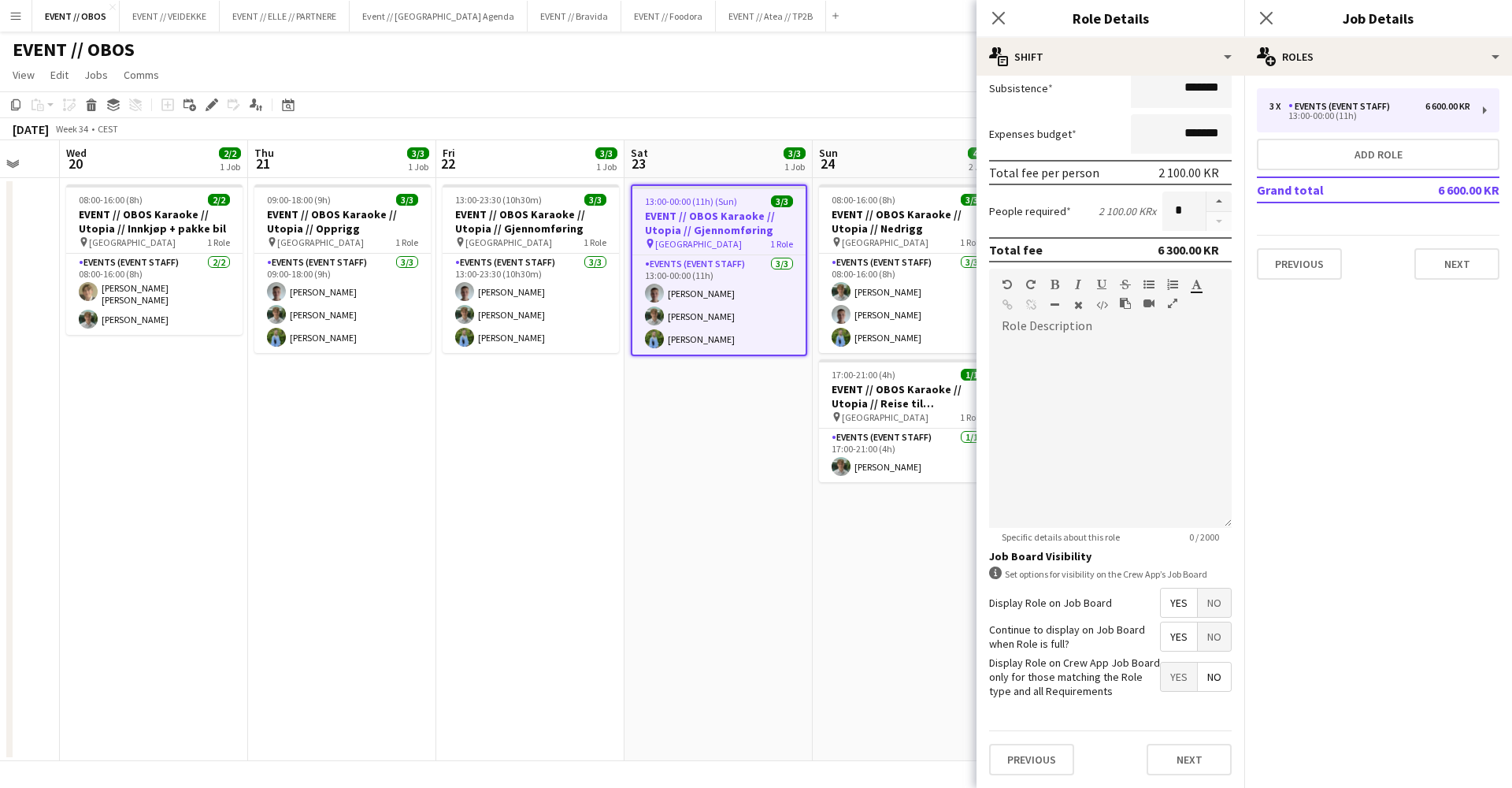
scroll to position [279, 0]
click at [1157, 660] on button "Next" at bounding box center [1189, 760] width 85 height 31
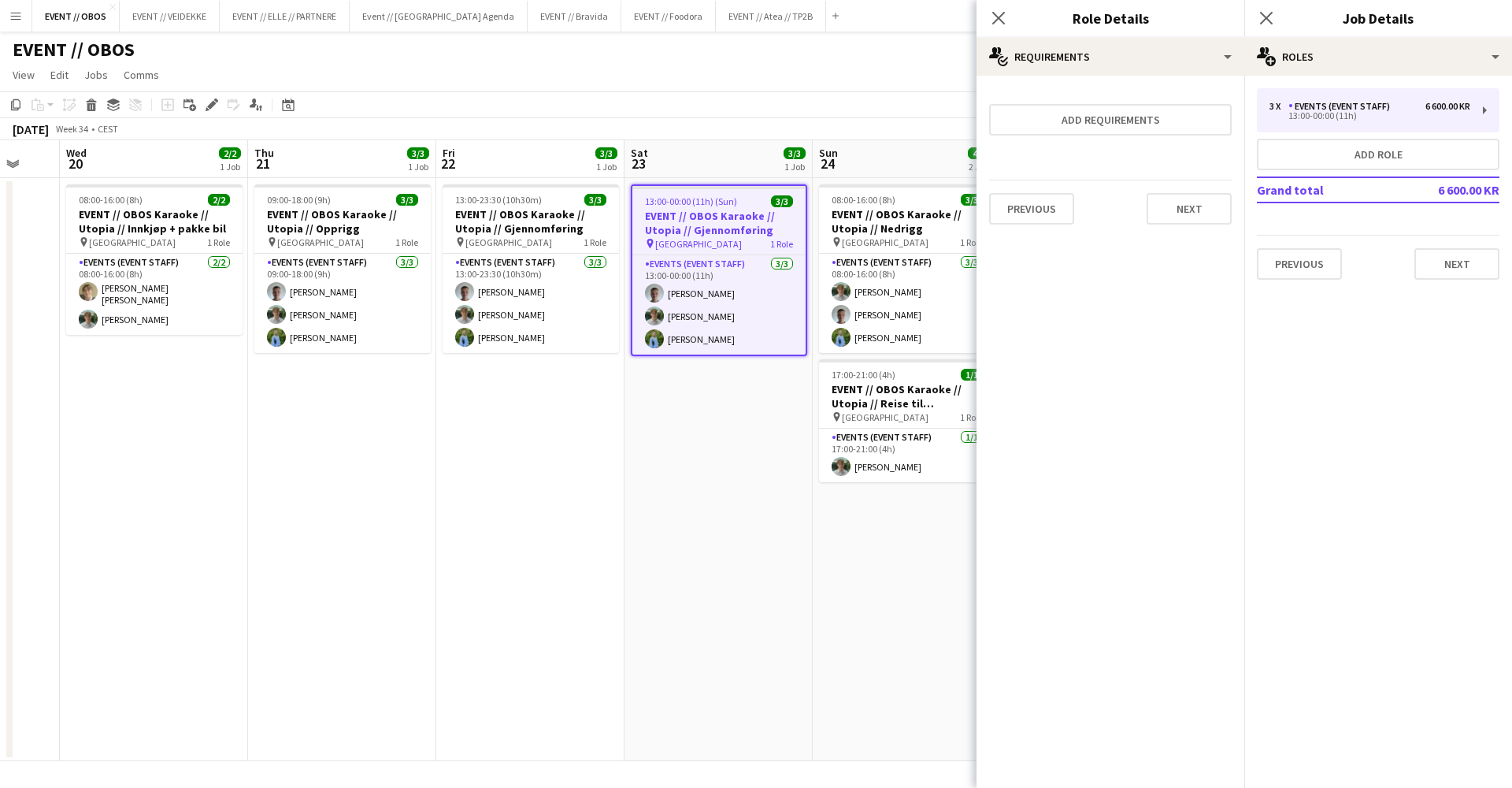
scroll to position [0, 0]
click at [1157, 247] on mat-expansion-panel "medal-empty Requirements Add requirements Previous Next" at bounding box center [1111, 431] width 268 height 712
click at [1157, 237] on mat-expansion-panel "medal-empty Requirements Add requirements Previous Next" at bounding box center [1111, 431] width 268 height 712
click at [1157, 220] on button "Next" at bounding box center [1189, 209] width 85 height 31
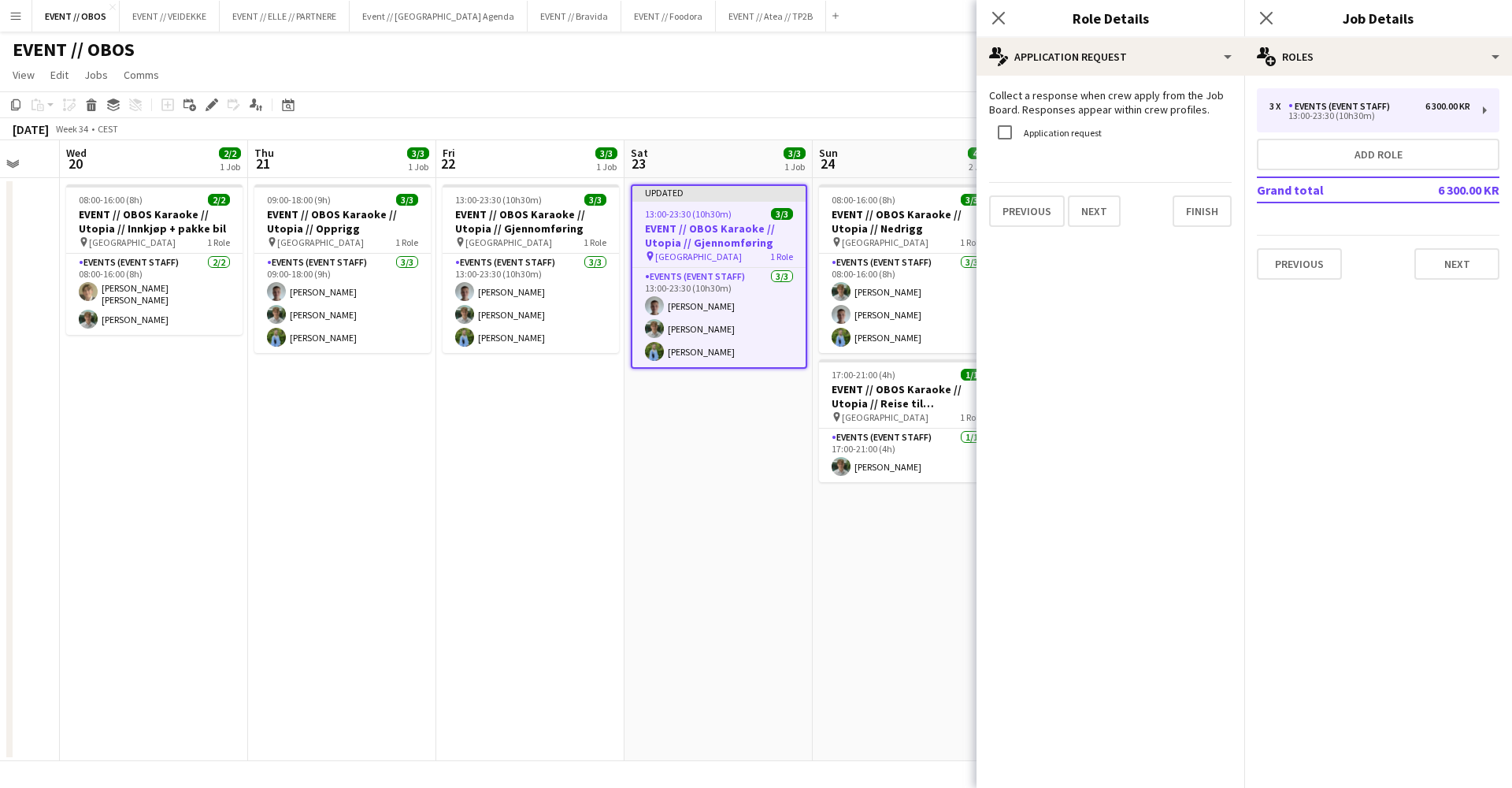
click at [1157, 220] on div "Previous Next Finish" at bounding box center [1110, 204] width 242 height 45
click at [1157, 216] on button "Finish" at bounding box center [1202, 211] width 59 height 31
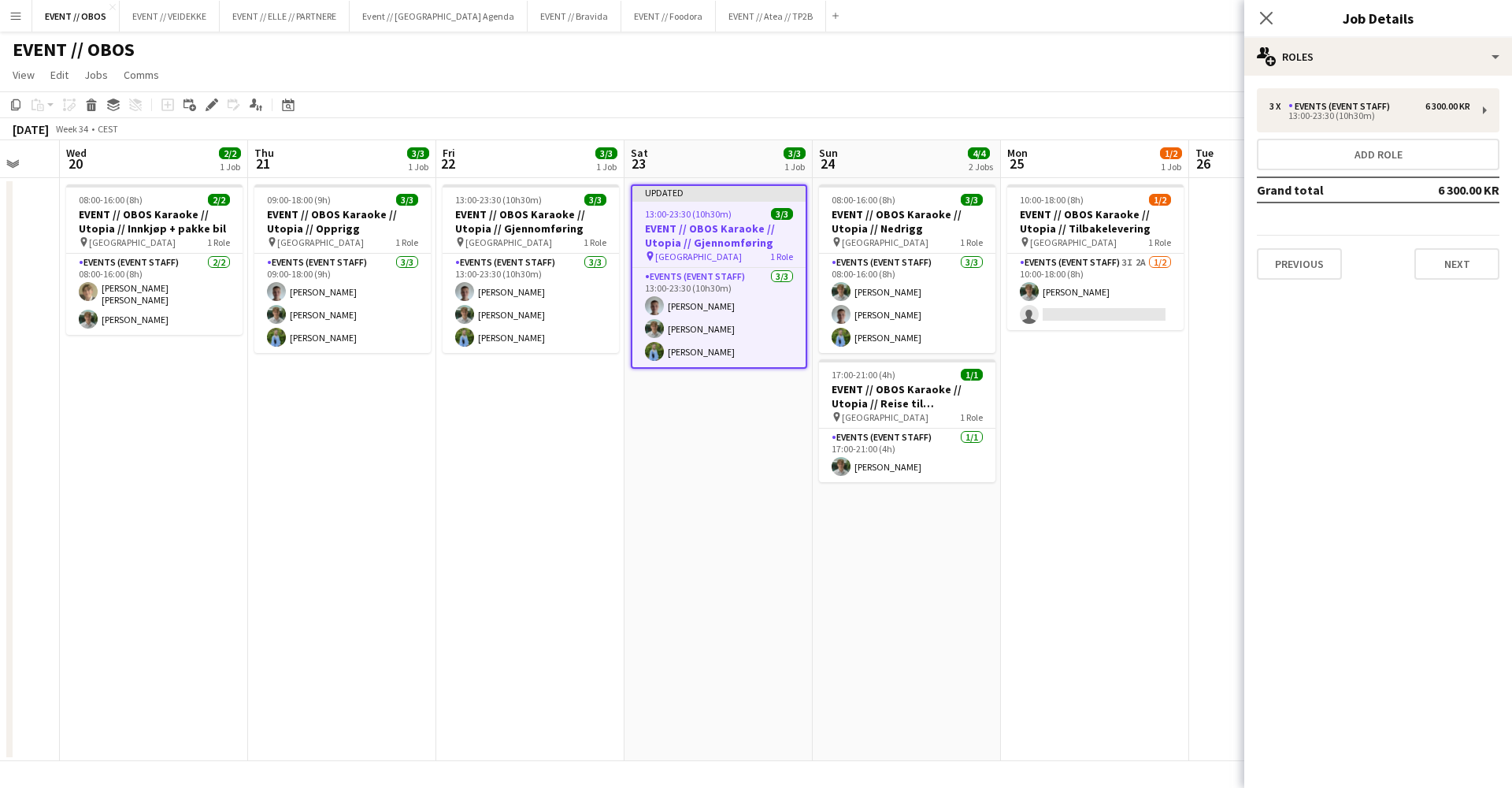
click at [1157, 85] on app-page-menu "View Day view expanded Day view collapsed Month view Date picker Jump to [DATE]…" at bounding box center [756, 76] width 1512 height 30
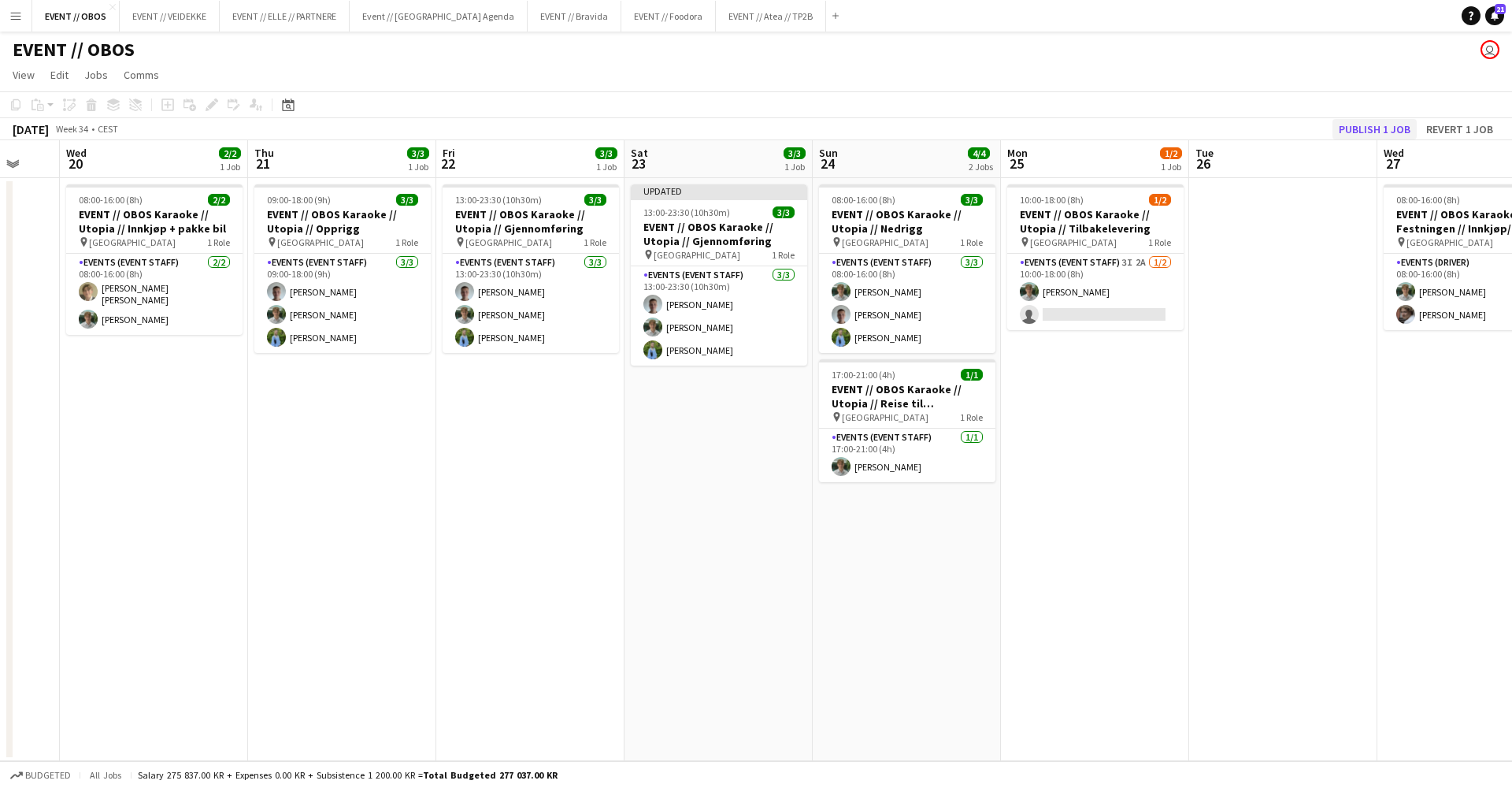
click at [1157, 132] on button "Publish 1 job" at bounding box center [1375, 129] width 84 height 21
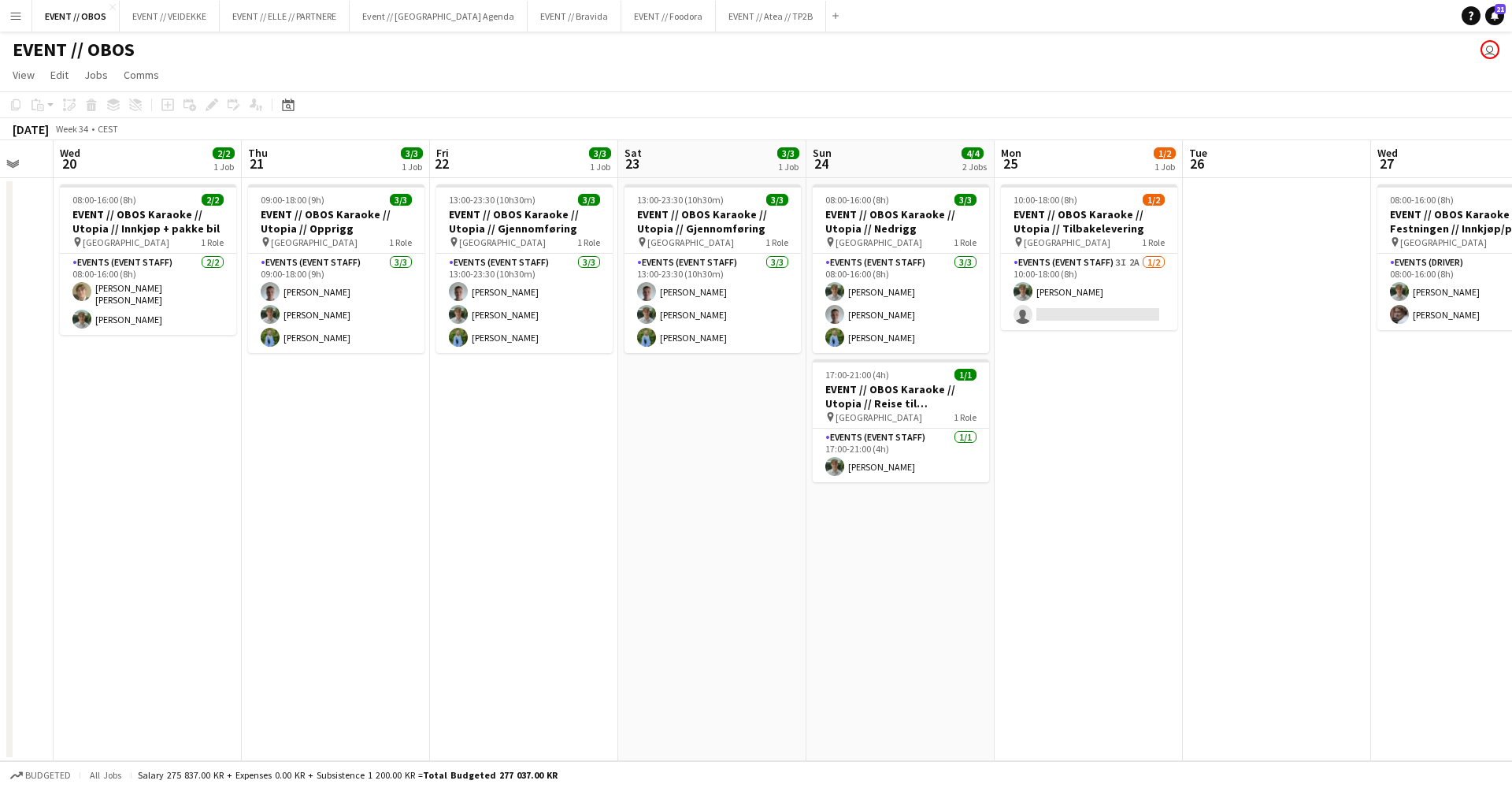
scroll to position [0, 695]
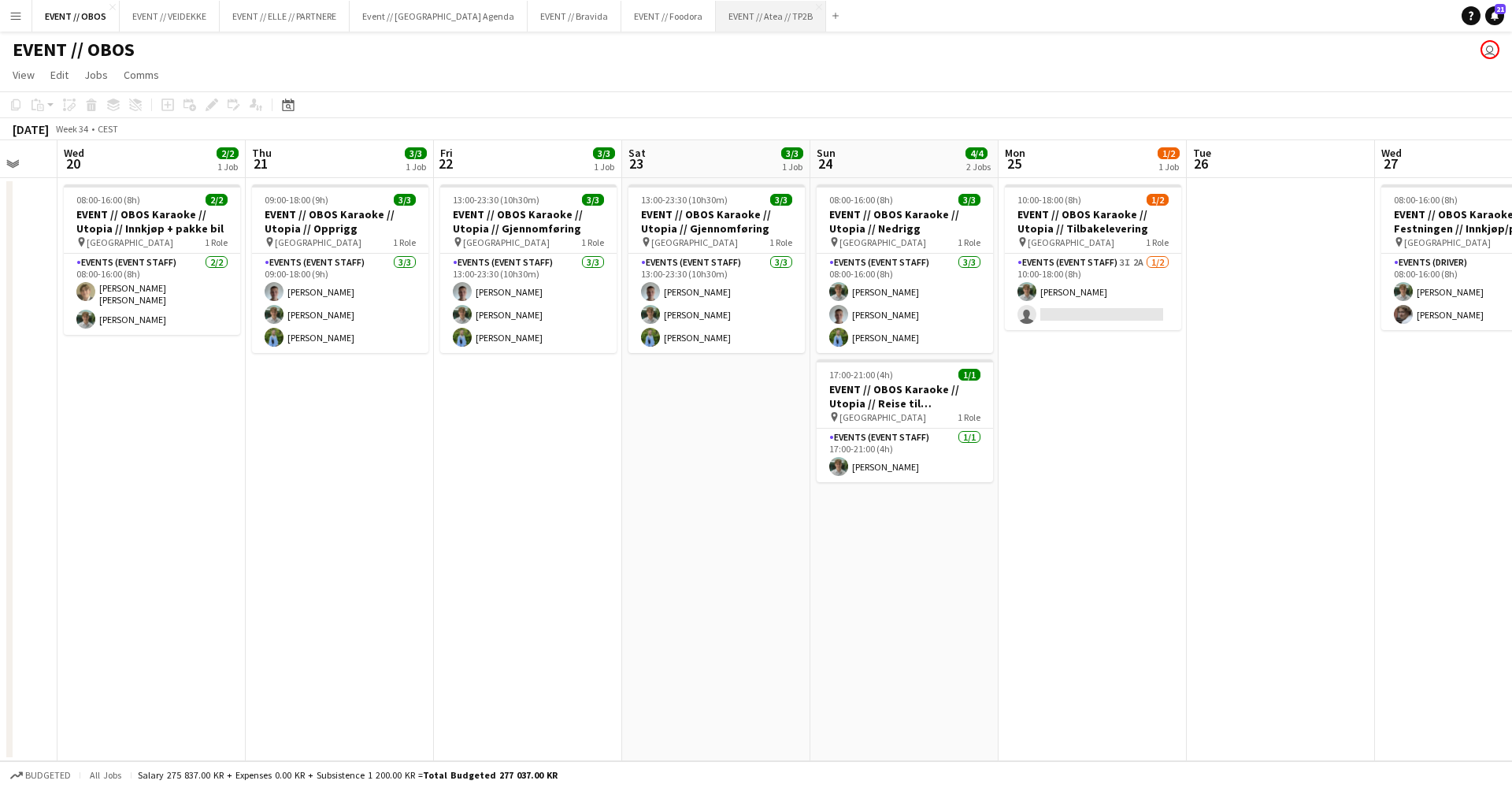
click at [731, 18] on button "EVENT // Atea // TP2B Close" at bounding box center [770, 16] width 110 height 31
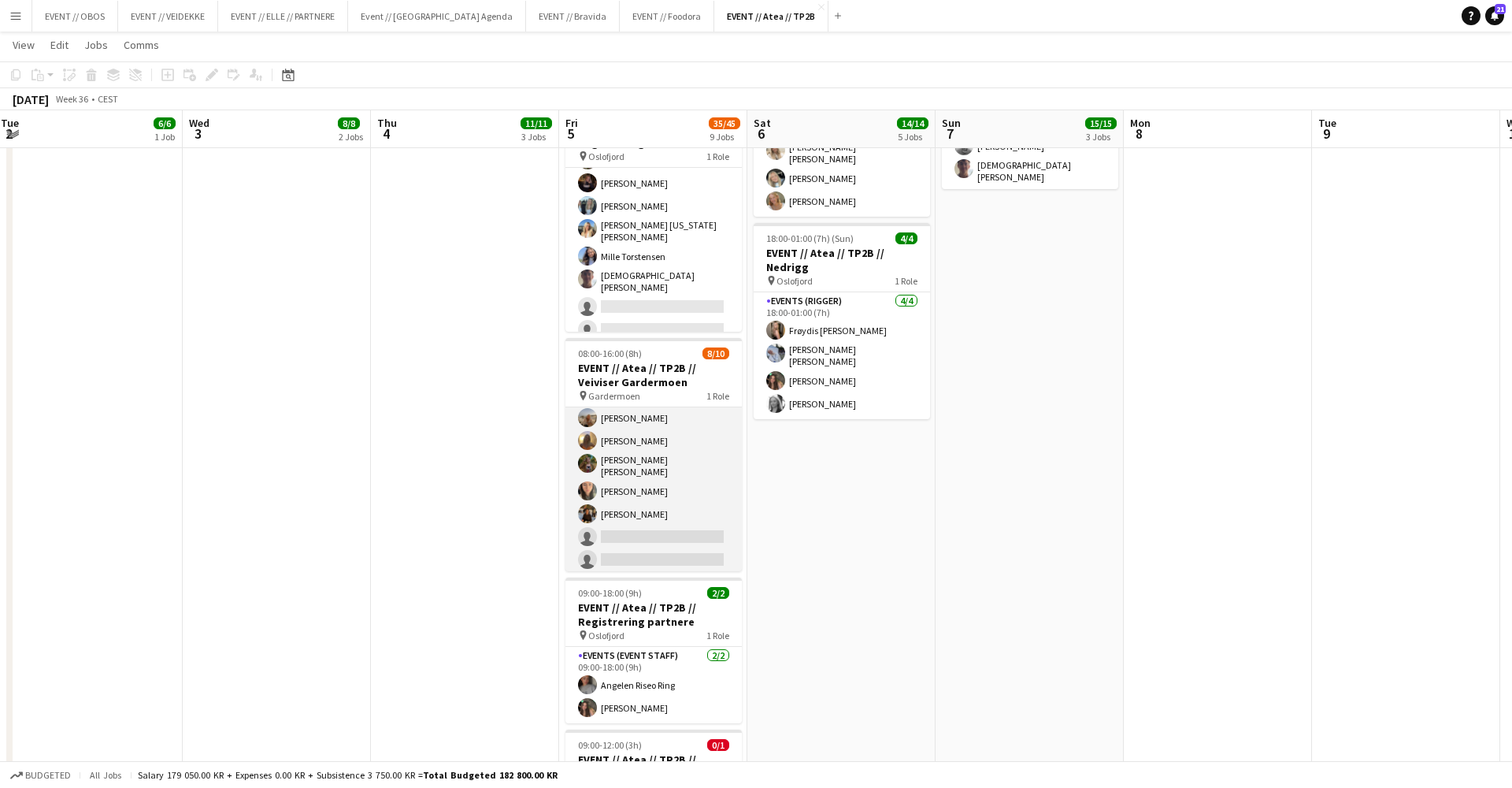
scroll to position [95, 0]
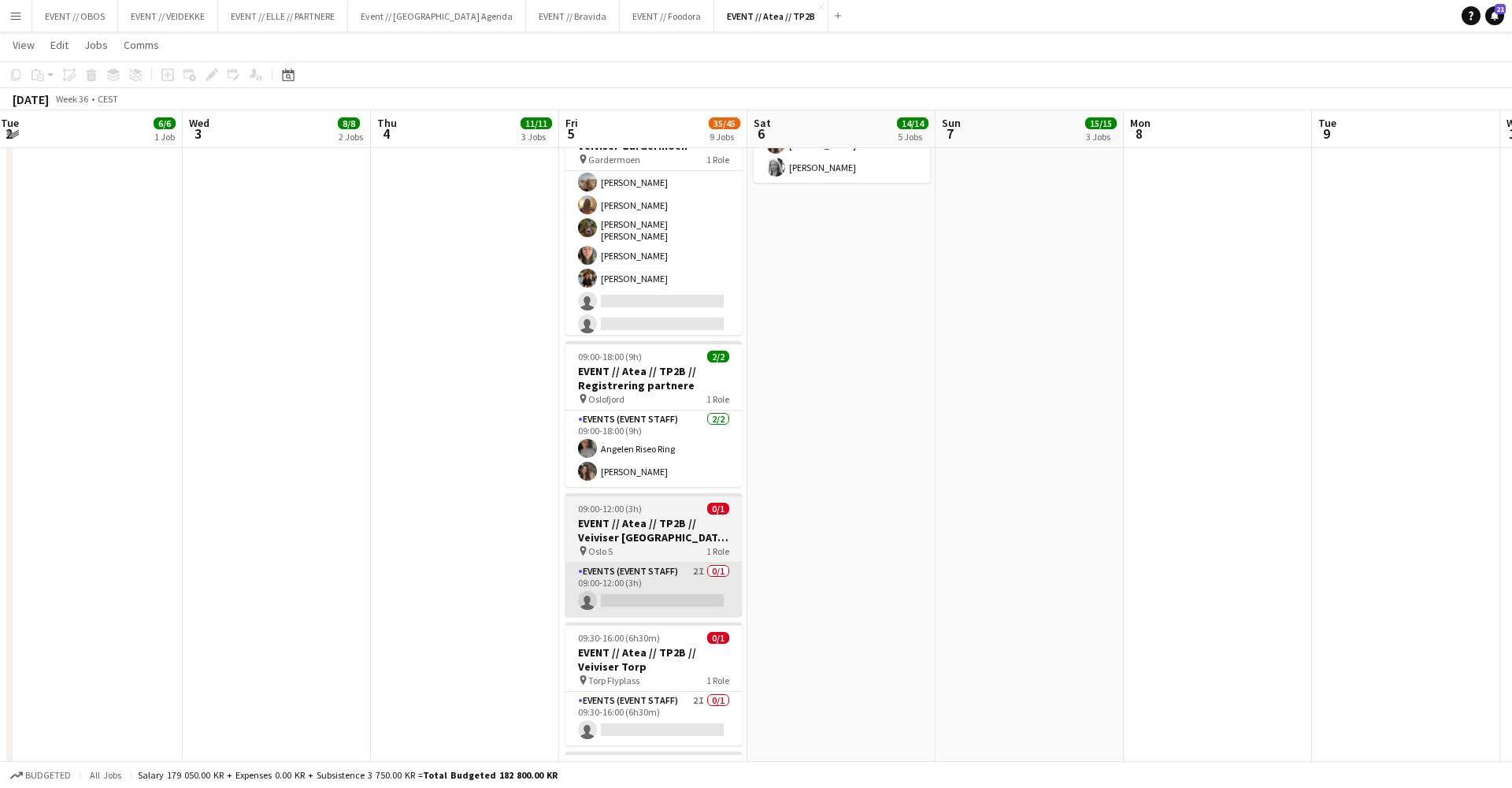
click at [593, 572] on app-card-role "Events (Event Staff) 2I 0/1 09:00-12:00 (3h) single-neutral-actions" at bounding box center [653, 589] width 176 height 54
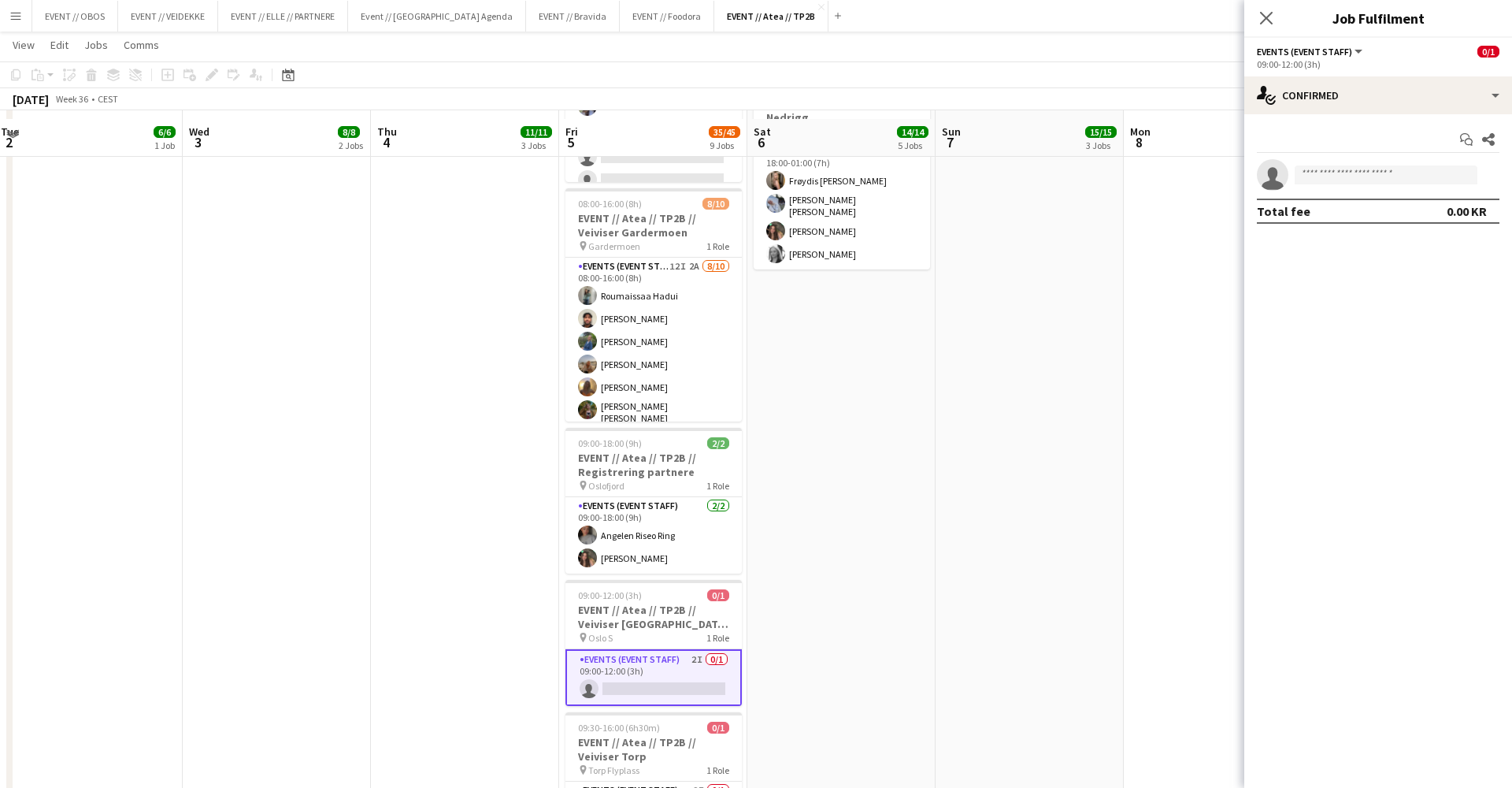
scroll to position [781, 0]
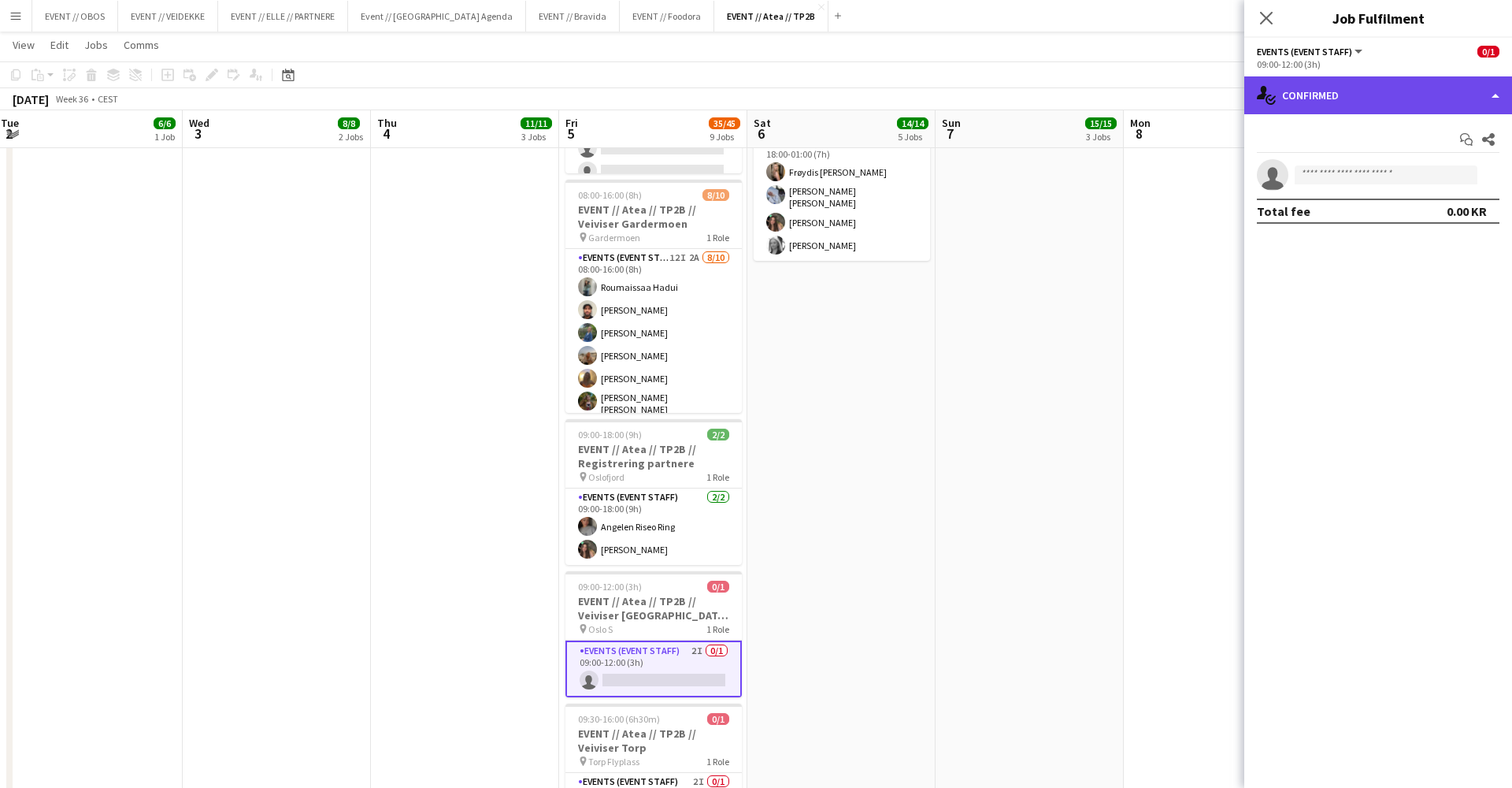
click at [1157, 91] on div "single-neutral-actions-check-2 Confirmed" at bounding box center [1379, 95] width 268 height 38
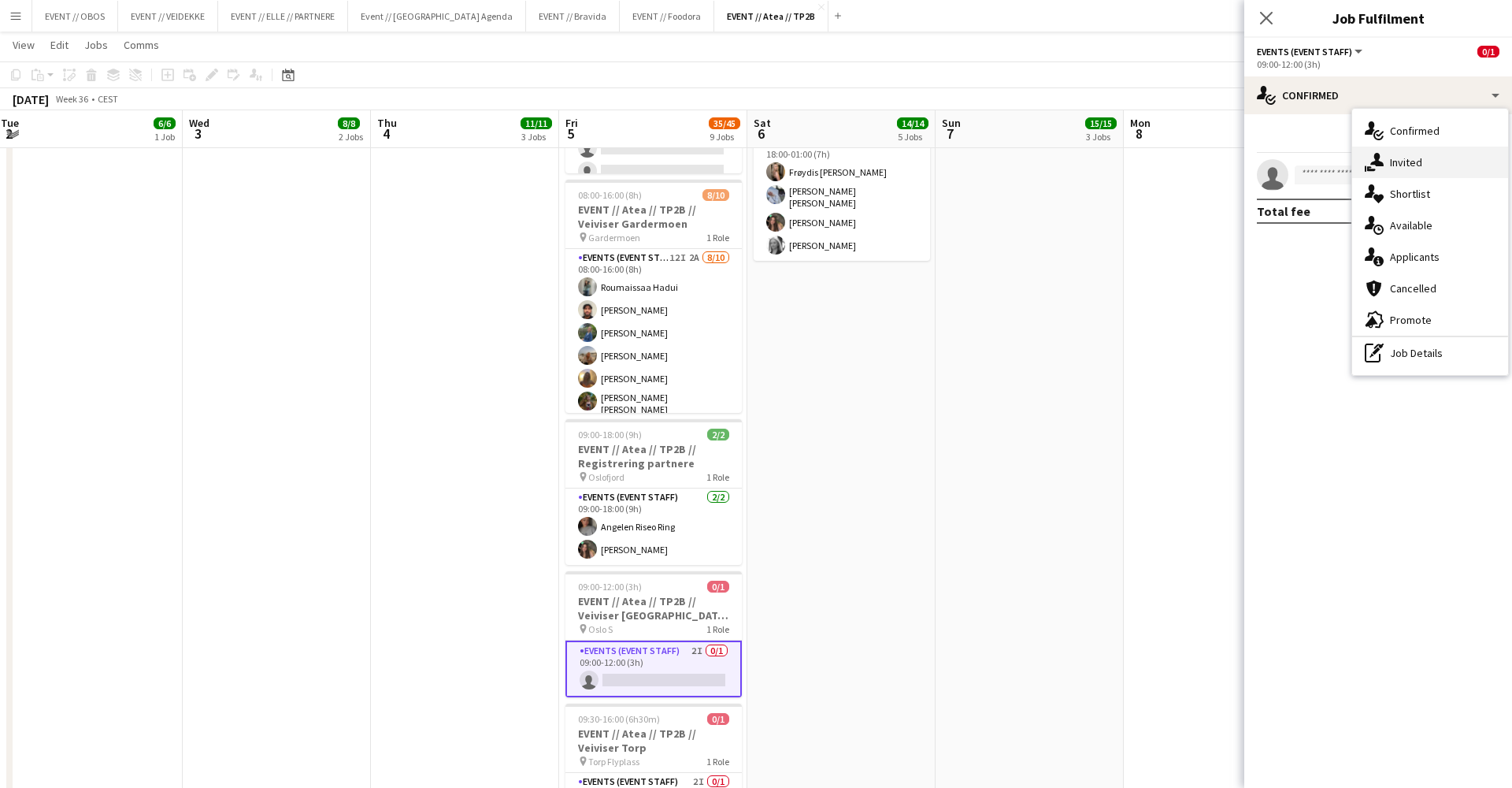
click at [1157, 177] on div "single-neutral-actions-share-1 Invited" at bounding box center [1430, 162] width 156 height 31
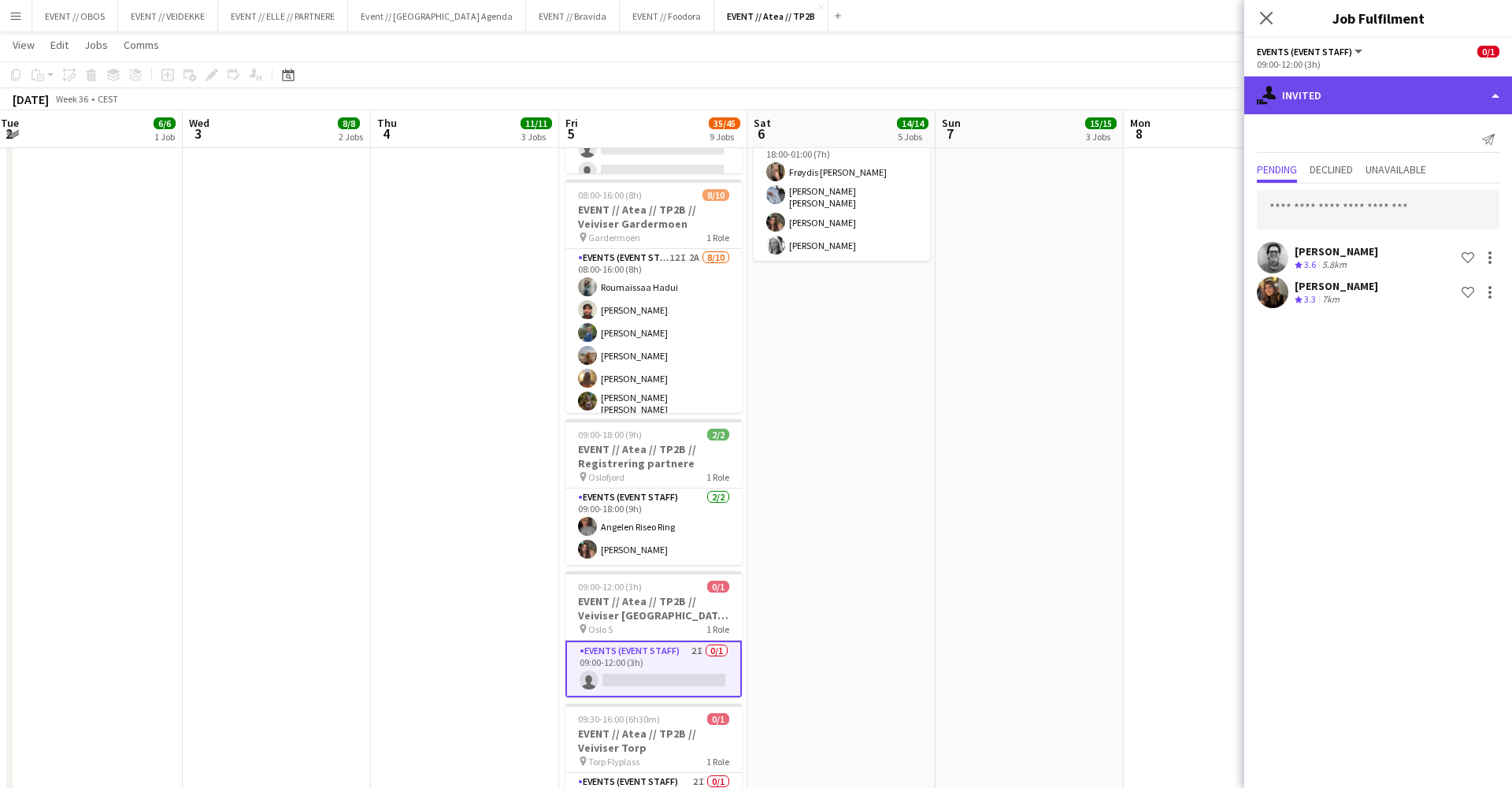
click at [1157, 85] on div "single-neutral-actions-share-1 Invited" at bounding box center [1379, 95] width 268 height 38
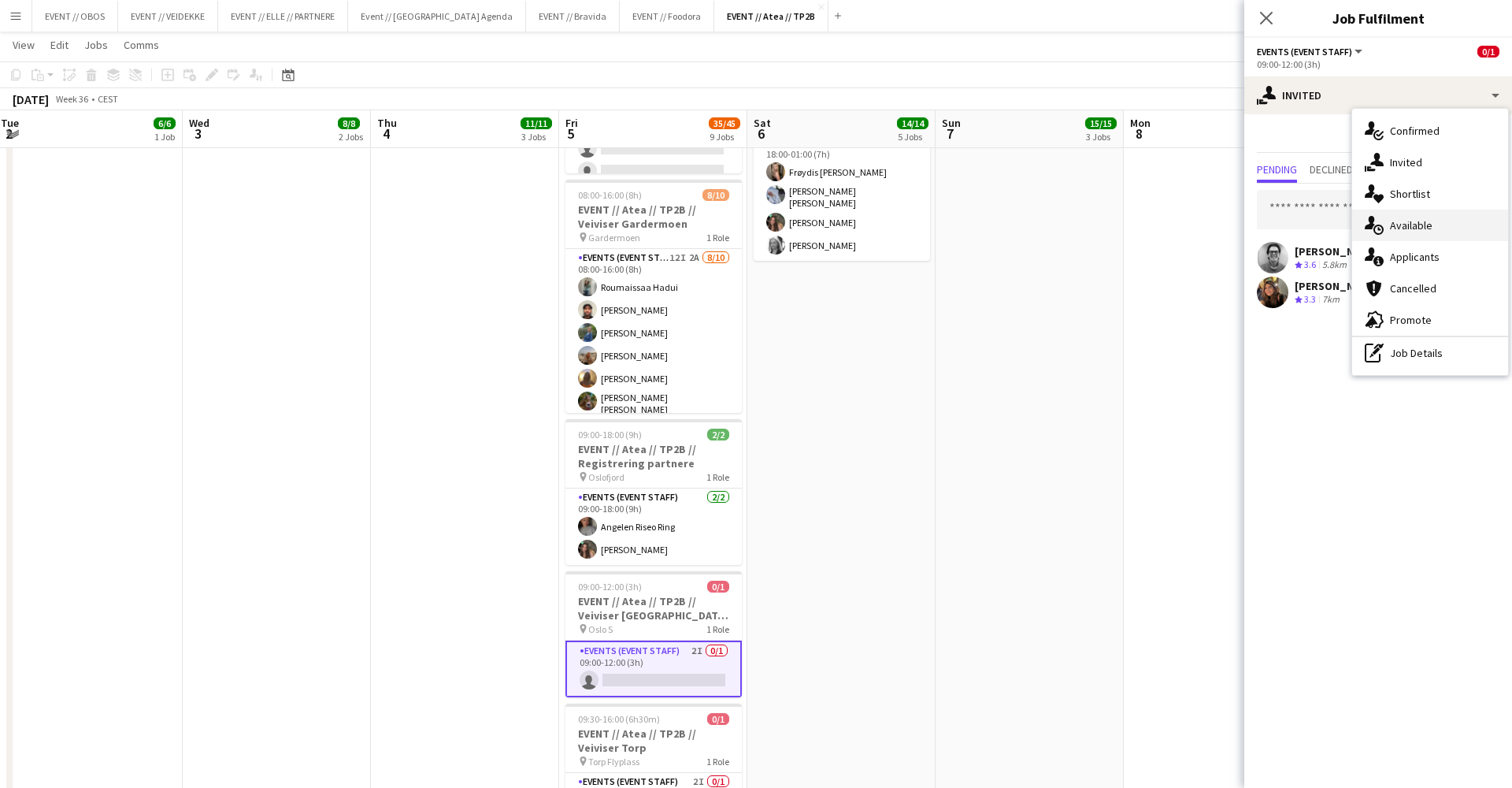
click at [1157, 223] on div "single-neutral-actions-upload Available" at bounding box center [1430, 225] width 156 height 31
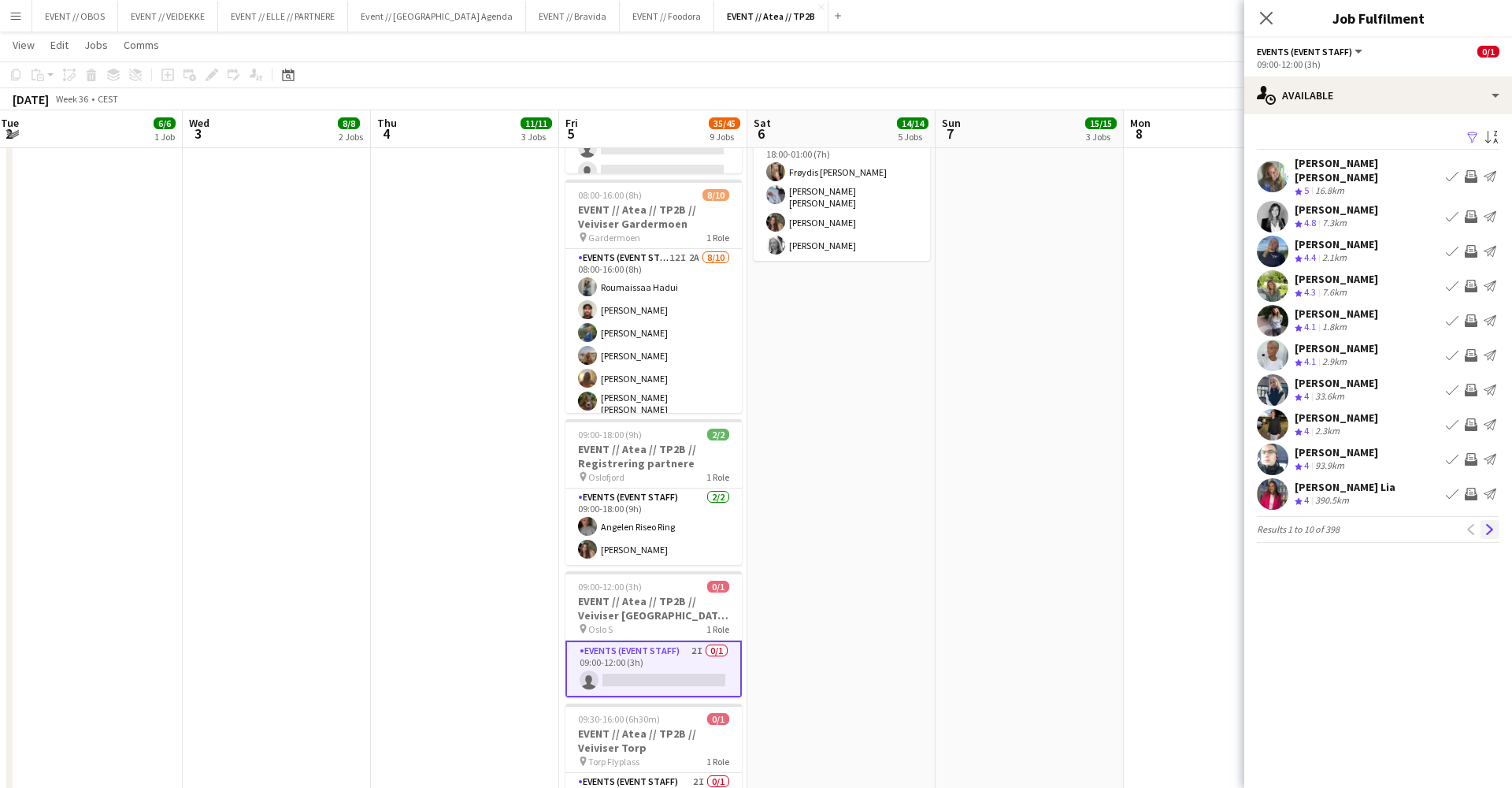
click at [1157, 524] on app-icon "Next" at bounding box center [1490, 529] width 11 height 11
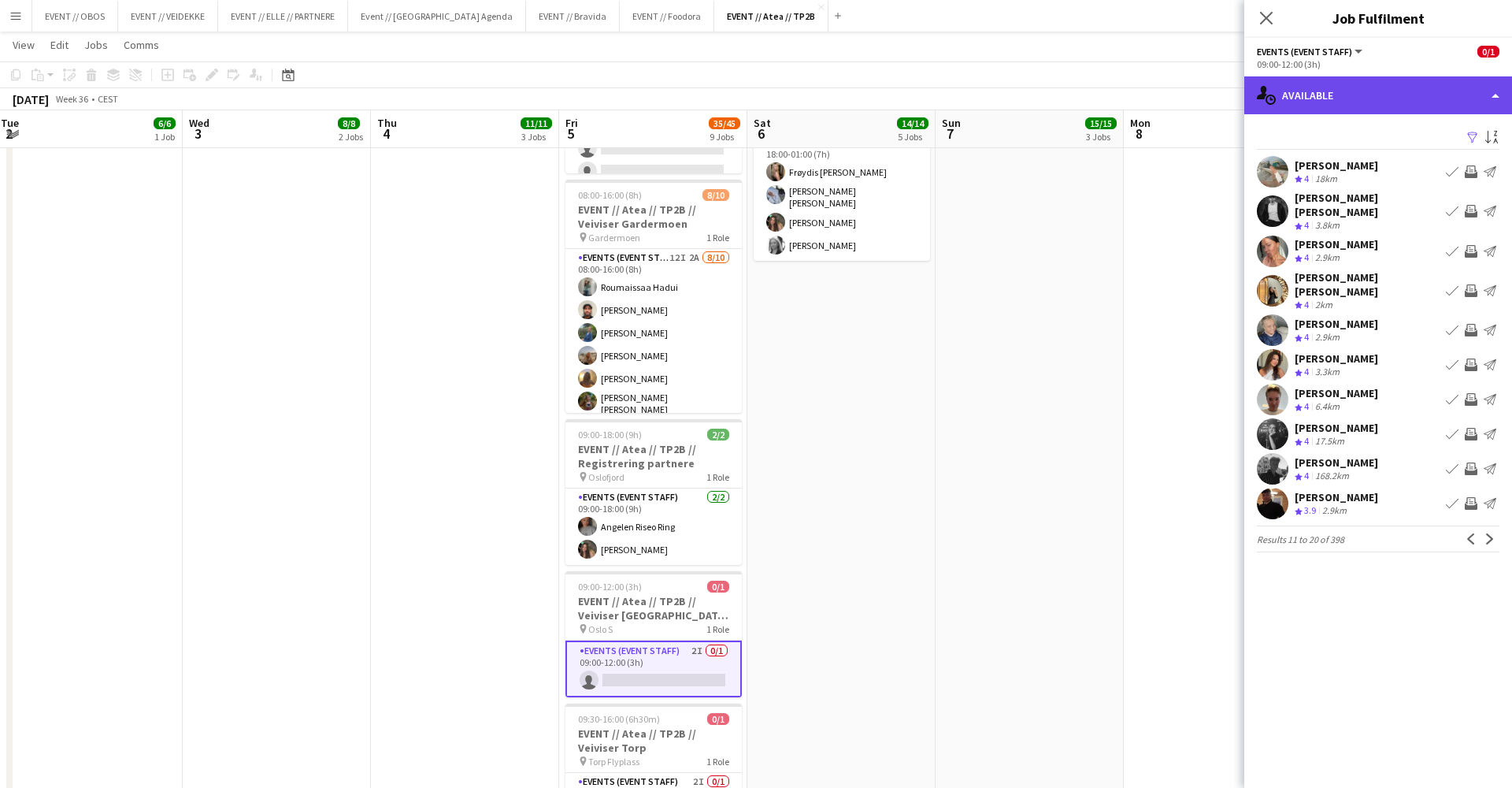
click at [1157, 88] on div "single-neutral-actions-upload Available" at bounding box center [1379, 95] width 268 height 38
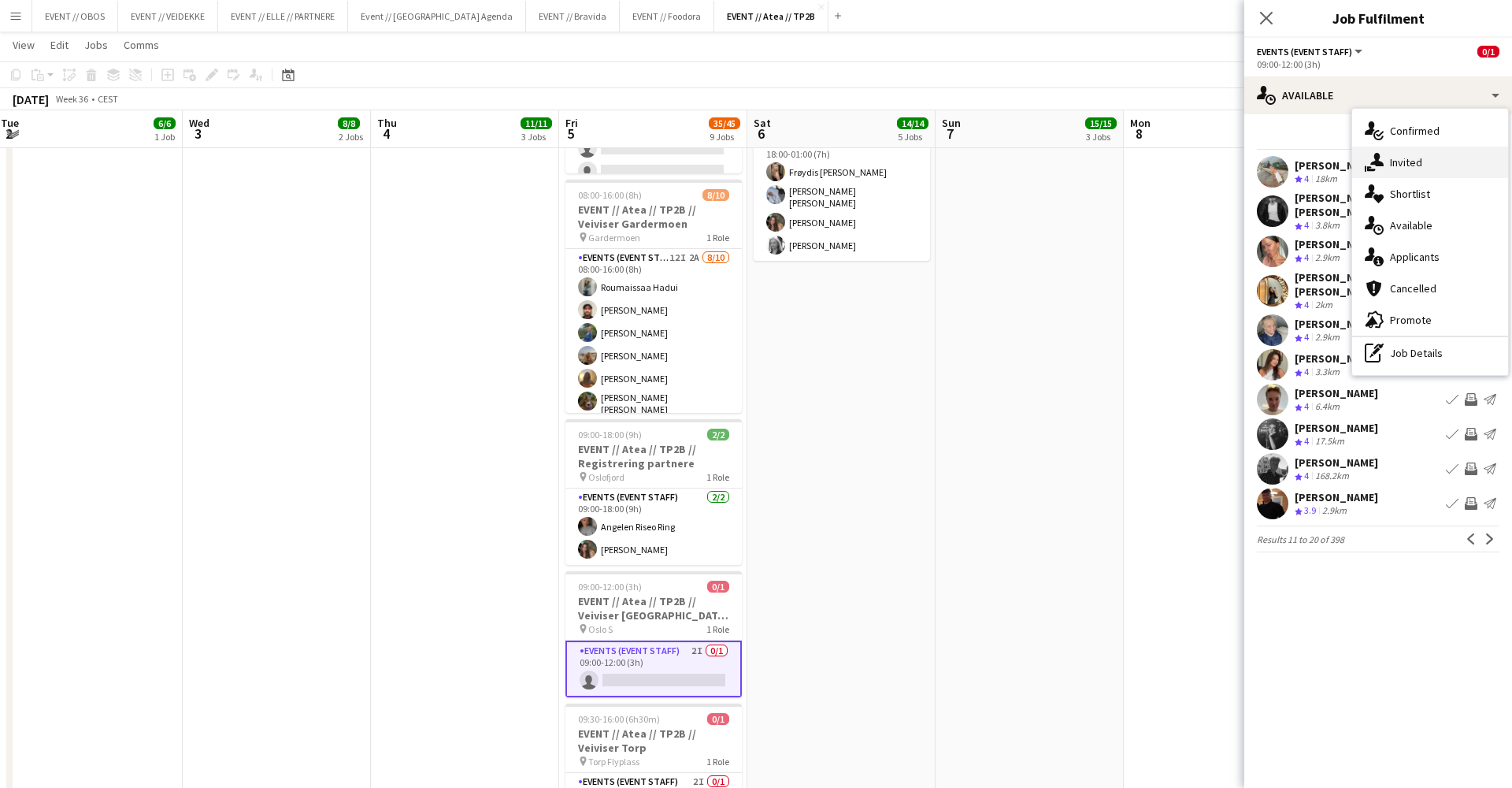
click at [1157, 166] on div "single-neutral-actions-share-1 Invited" at bounding box center [1430, 162] width 156 height 31
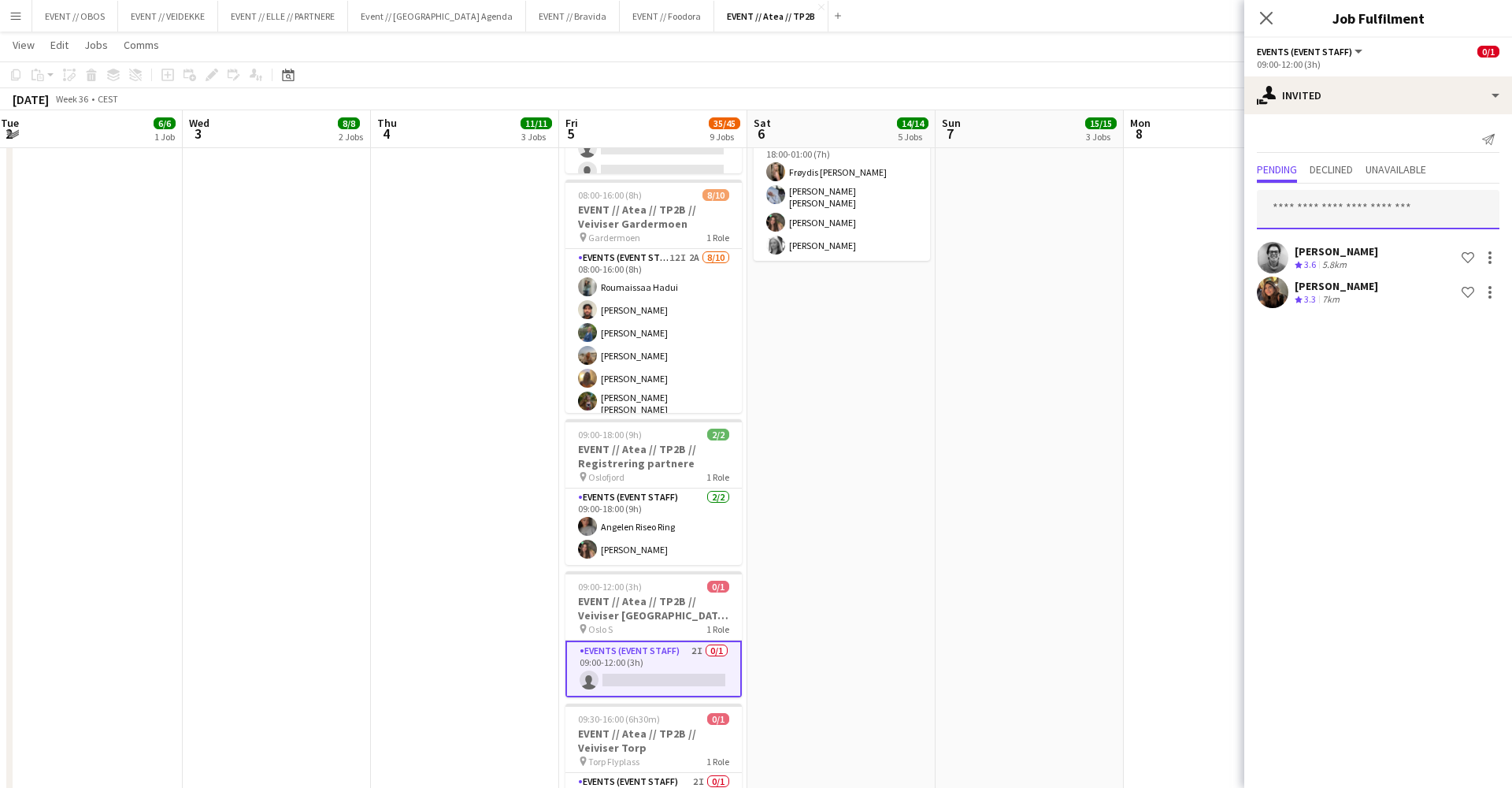
click at [1157, 206] on input "text" at bounding box center [1378, 209] width 242 height 40
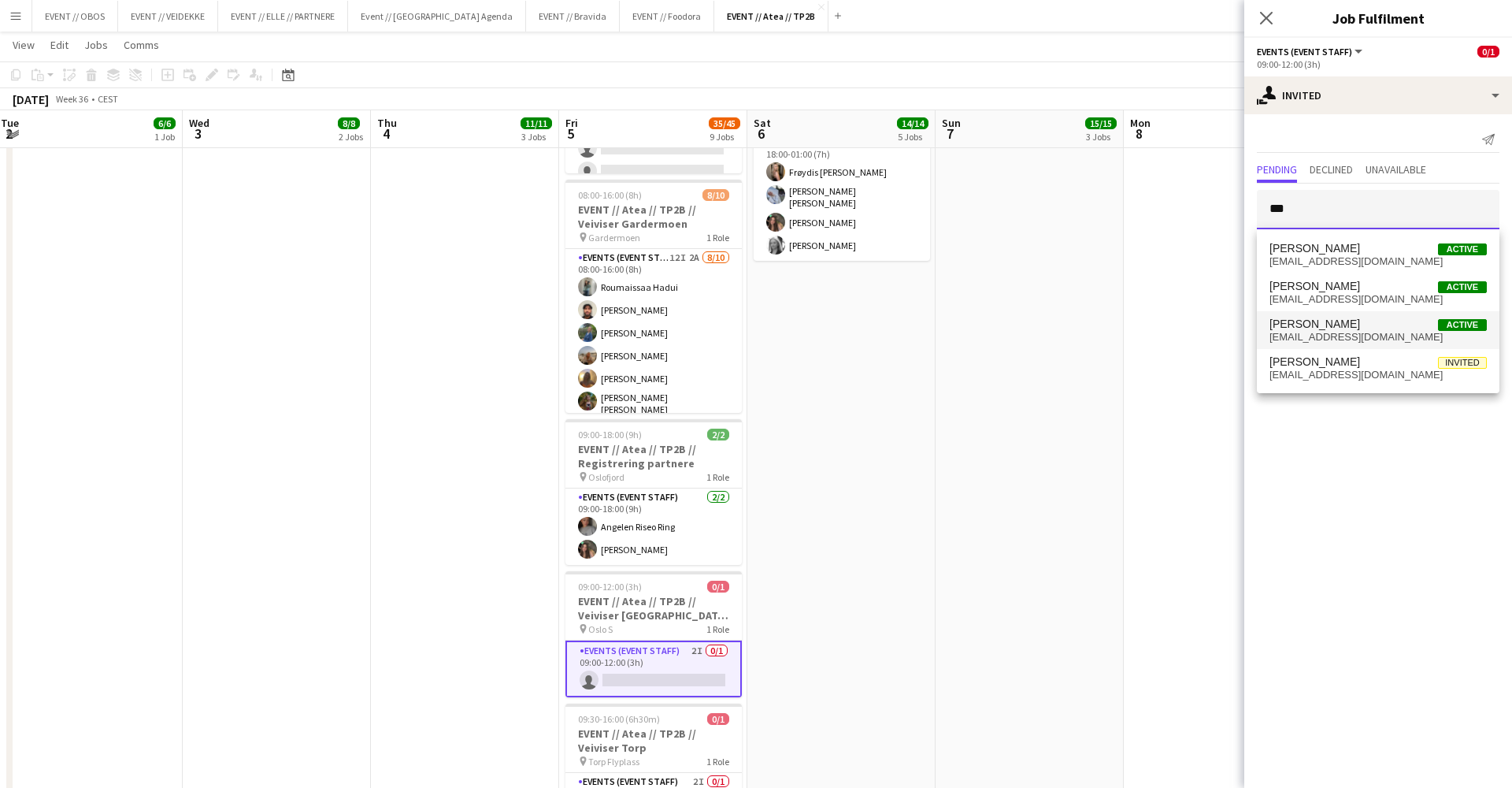
type input "***"
click at [1157, 313] on mat-option "Jesper Roth Active jesperroth667@gmail.com" at bounding box center [1378, 330] width 242 height 38
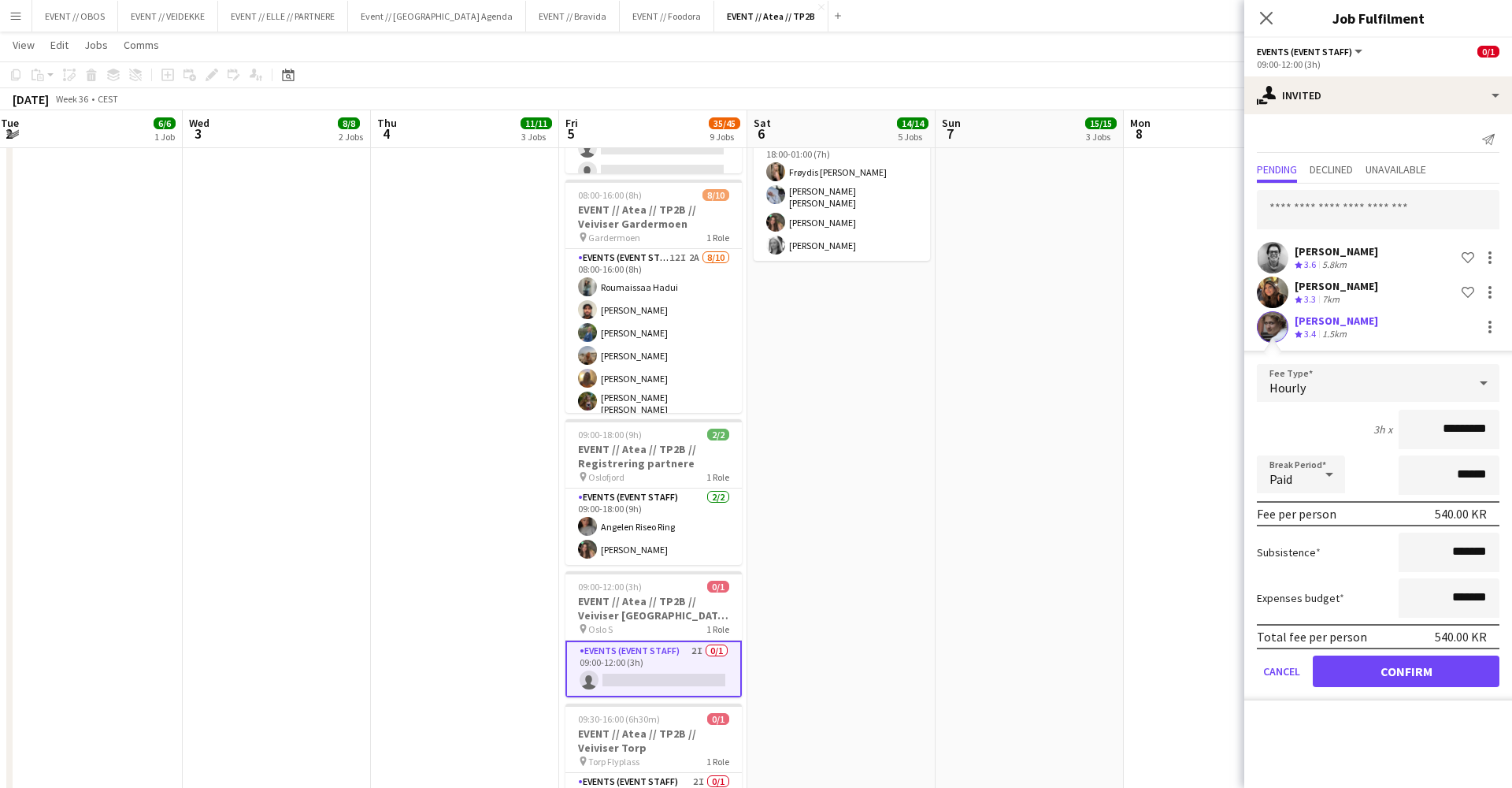
click at [1157, 660] on button "Confirm" at bounding box center [1406, 671] width 187 height 31
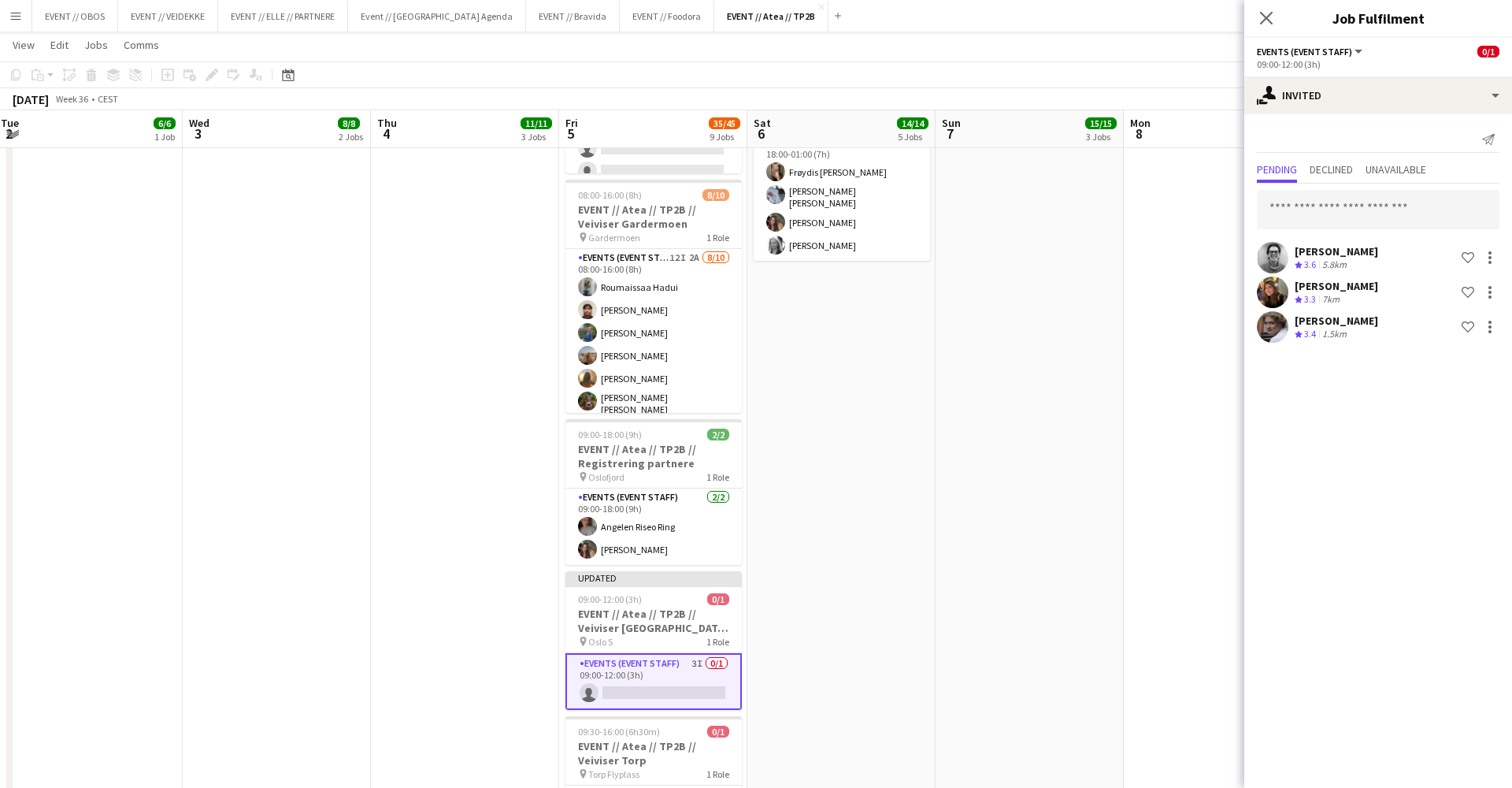
click at [1157, 364] on app-date-cell at bounding box center [1217, 198] width 188 height 1606
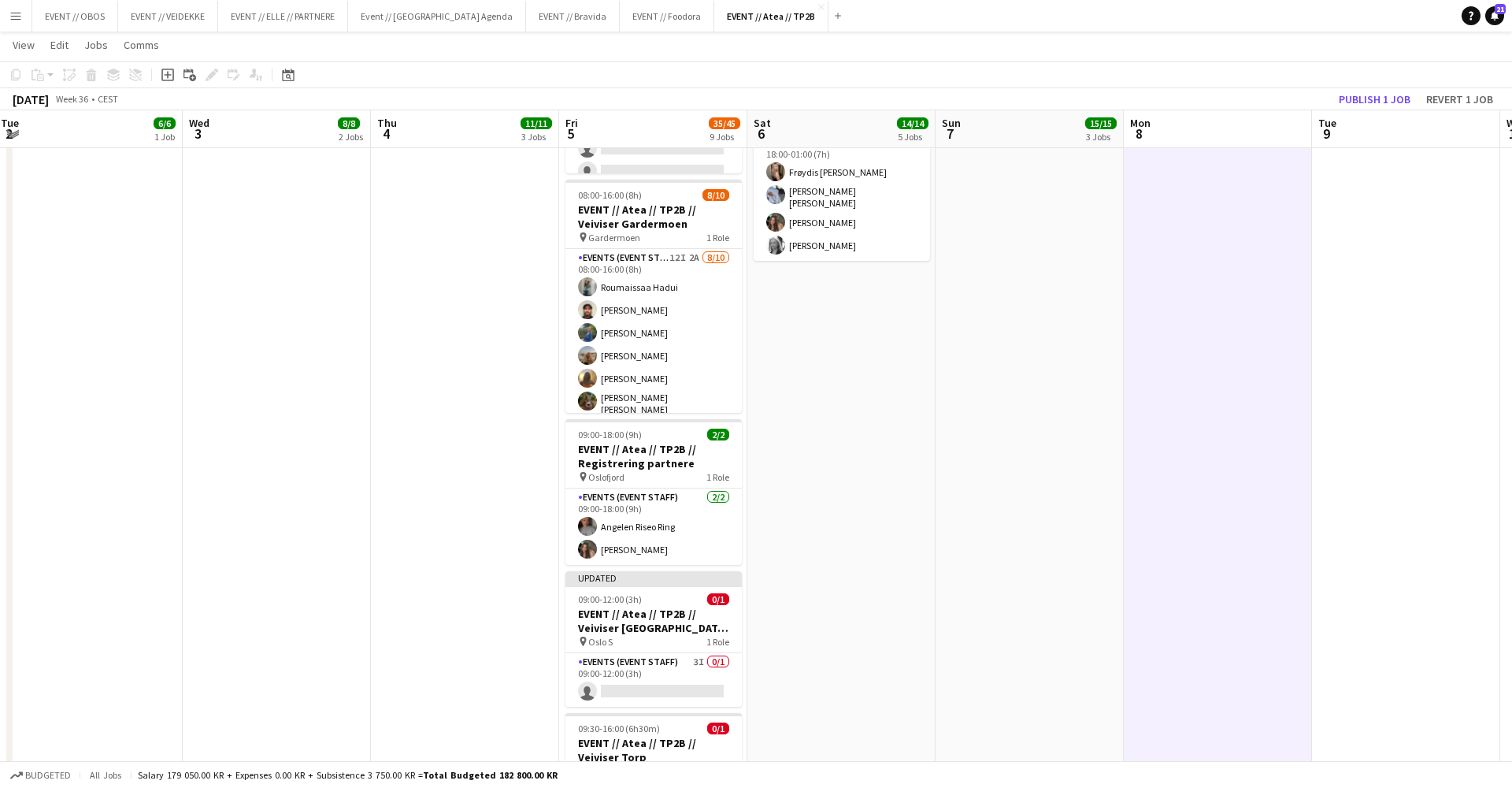
scroll to position [0, 759]
click at [1157, 111] on app-board-header-date "Tue 9" at bounding box center [1405, 129] width 188 height 38
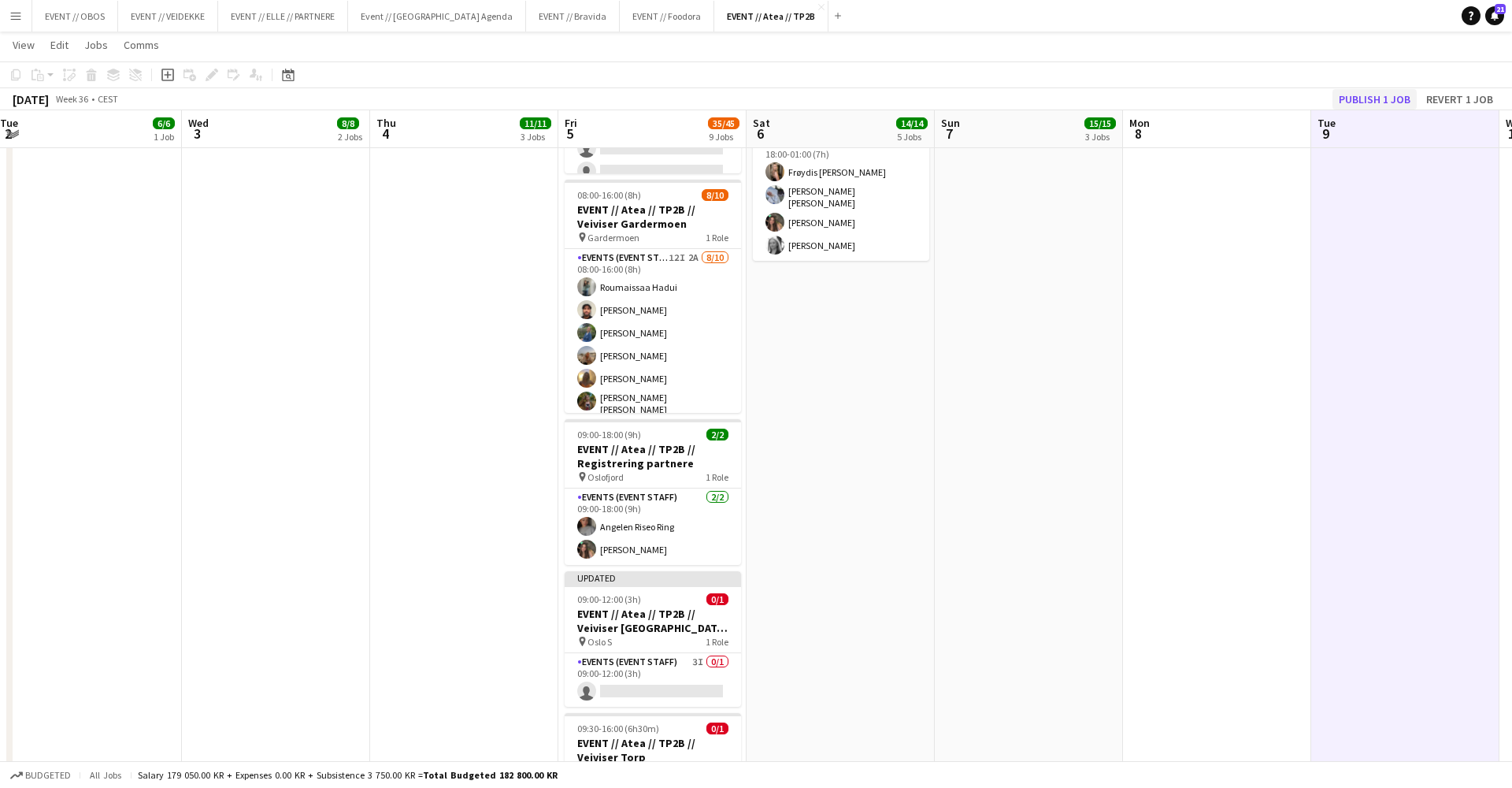
click at [1157, 98] on button "Publish 1 job" at bounding box center [1375, 99] width 84 height 21
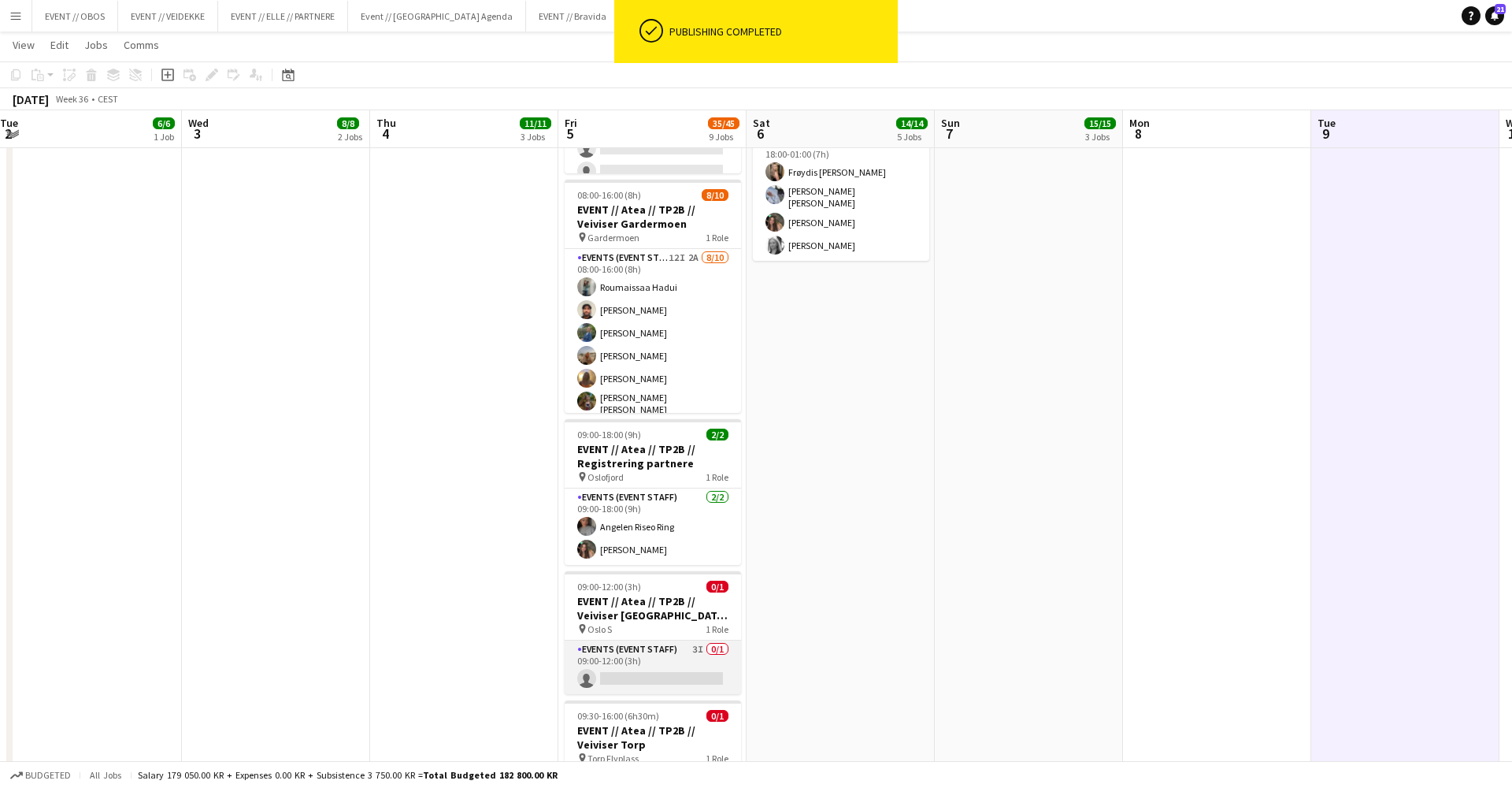
click at [607, 660] on app-card-role "Events (Event Staff) 3I 0/1 09:00-12:00 (3h) single-neutral-actions" at bounding box center [652, 667] width 176 height 54
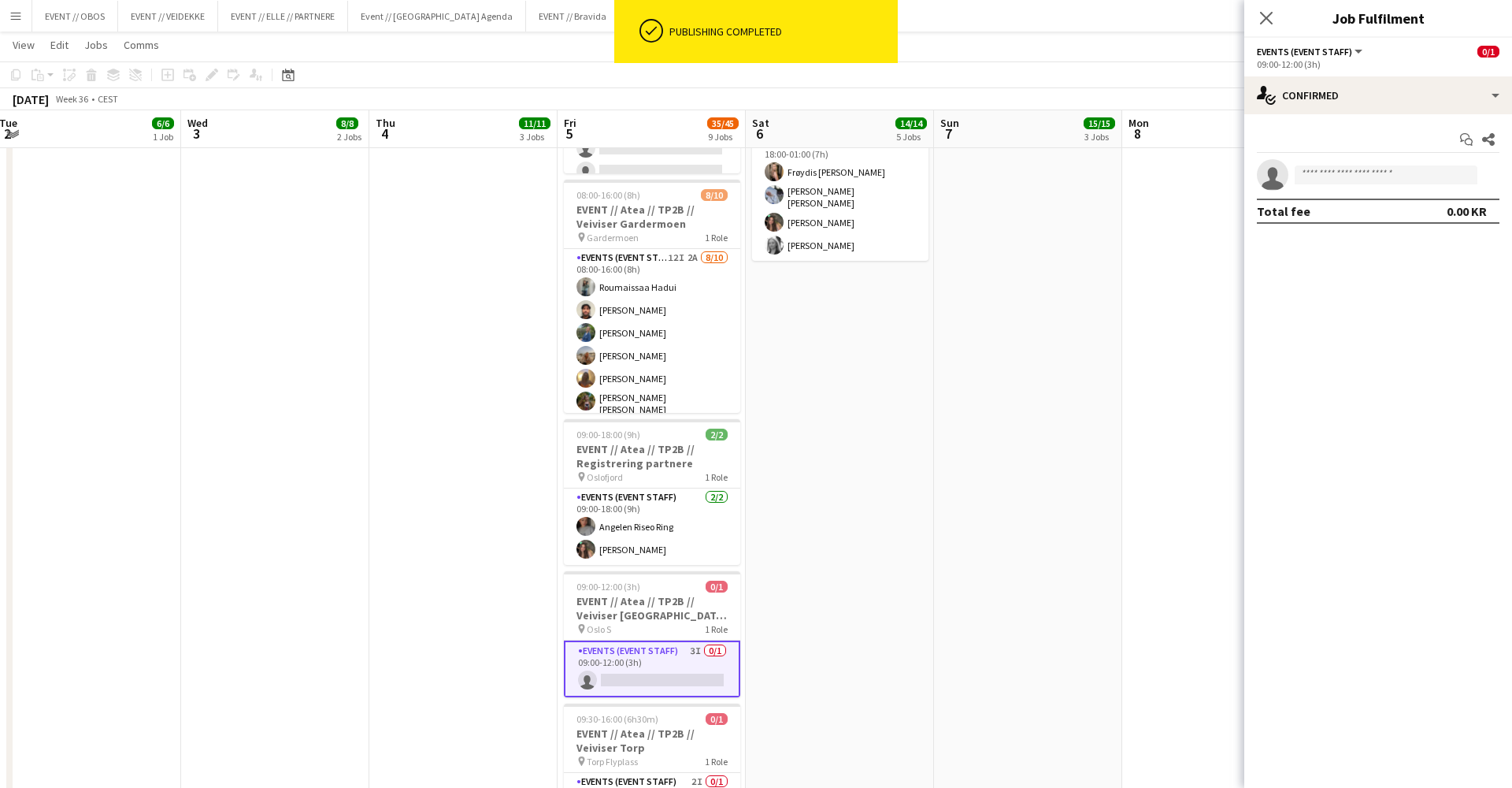
click at [1157, 114] on div "Start chat Share single-neutral-actions Total fee 0.00 KR" at bounding box center [1379, 175] width 268 height 123
click at [1157, 99] on div "single-neutral-actions-check-2 Confirmed" at bounding box center [1379, 95] width 268 height 38
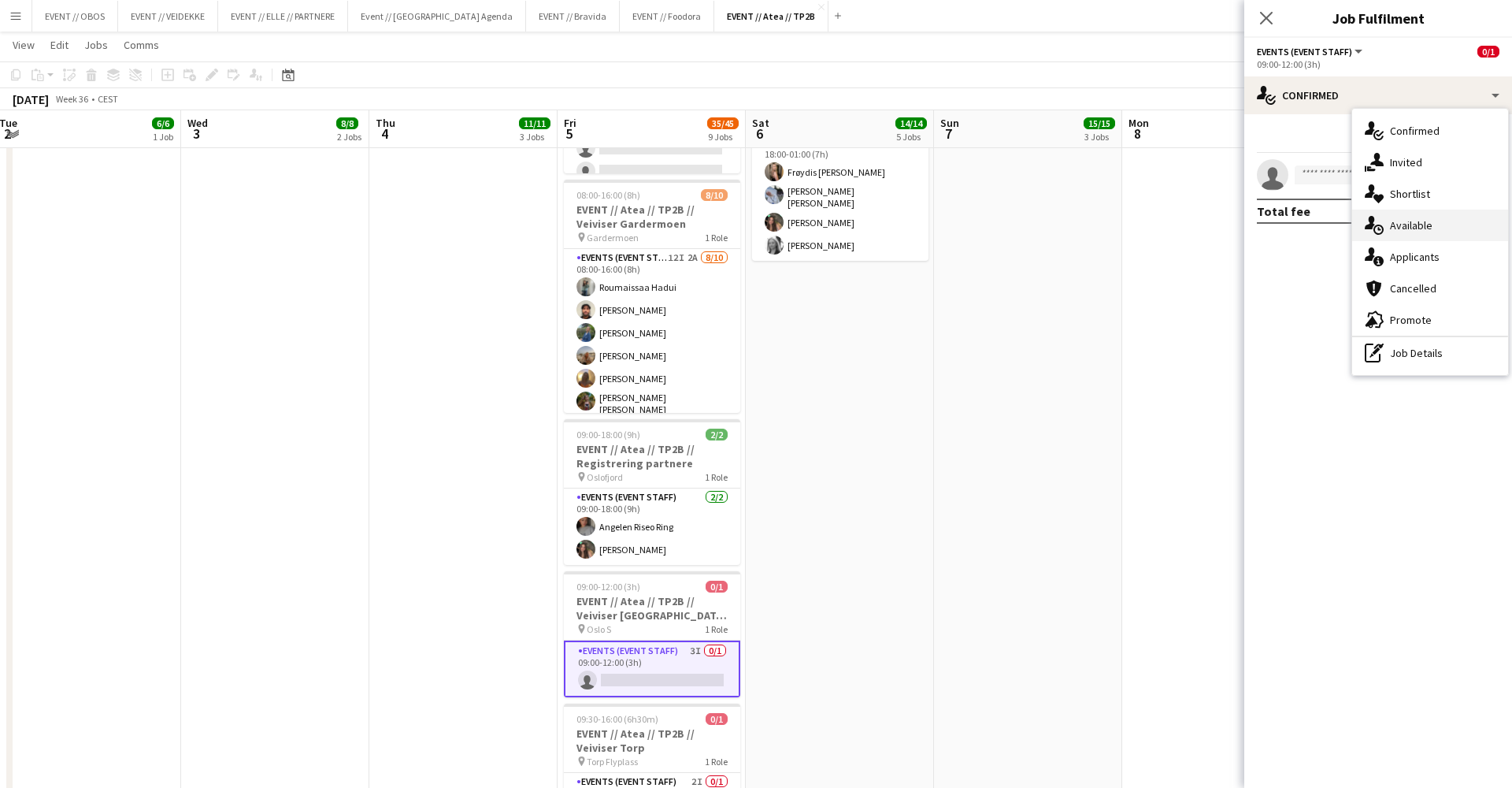
click at [1157, 230] on icon "single-neutral-actions-upload" at bounding box center [1374, 225] width 19 height 19
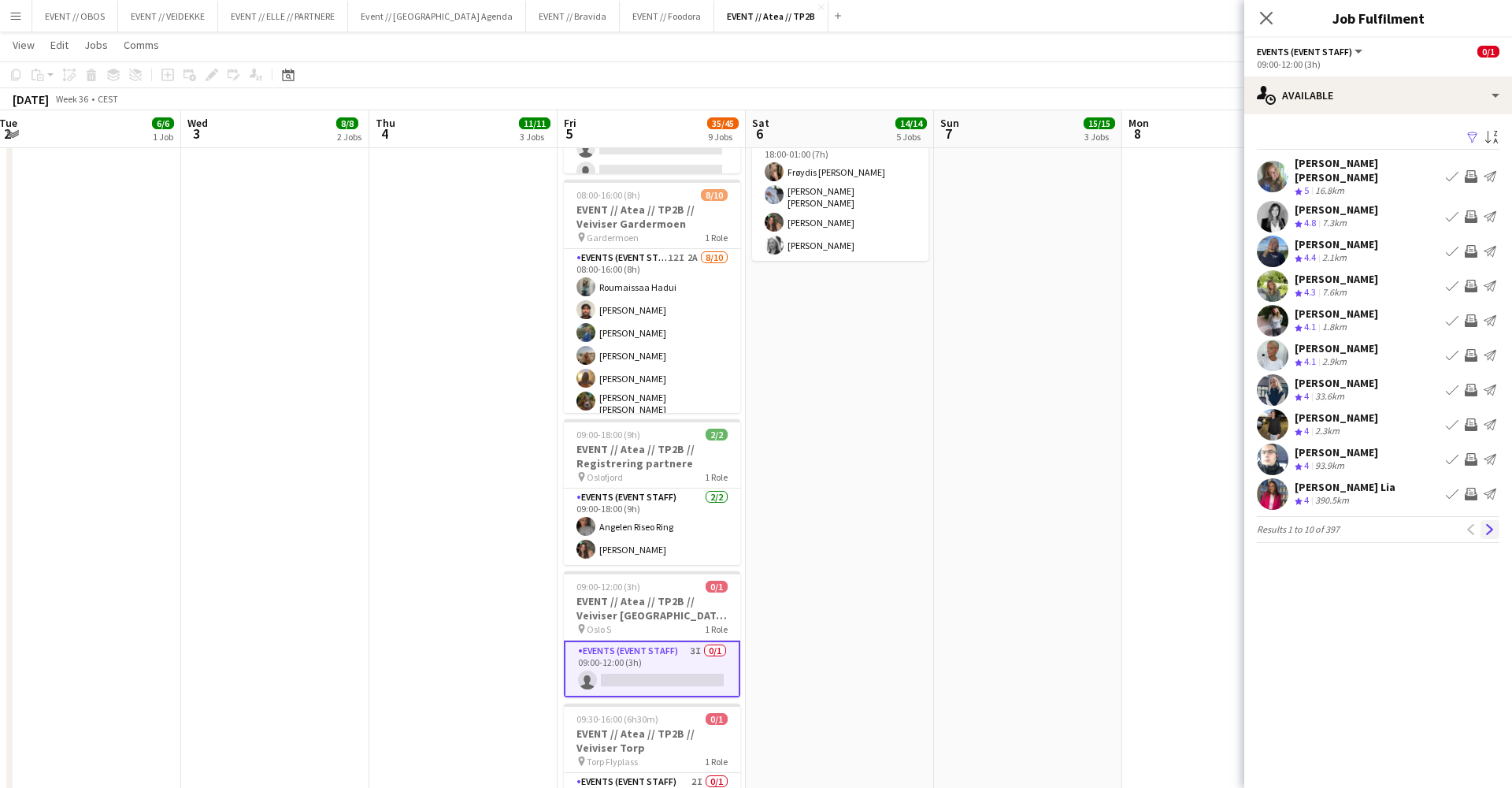
click at [1157, 524] on app-icon "Next" at bounding box center [1490, 529] width 11 height 11
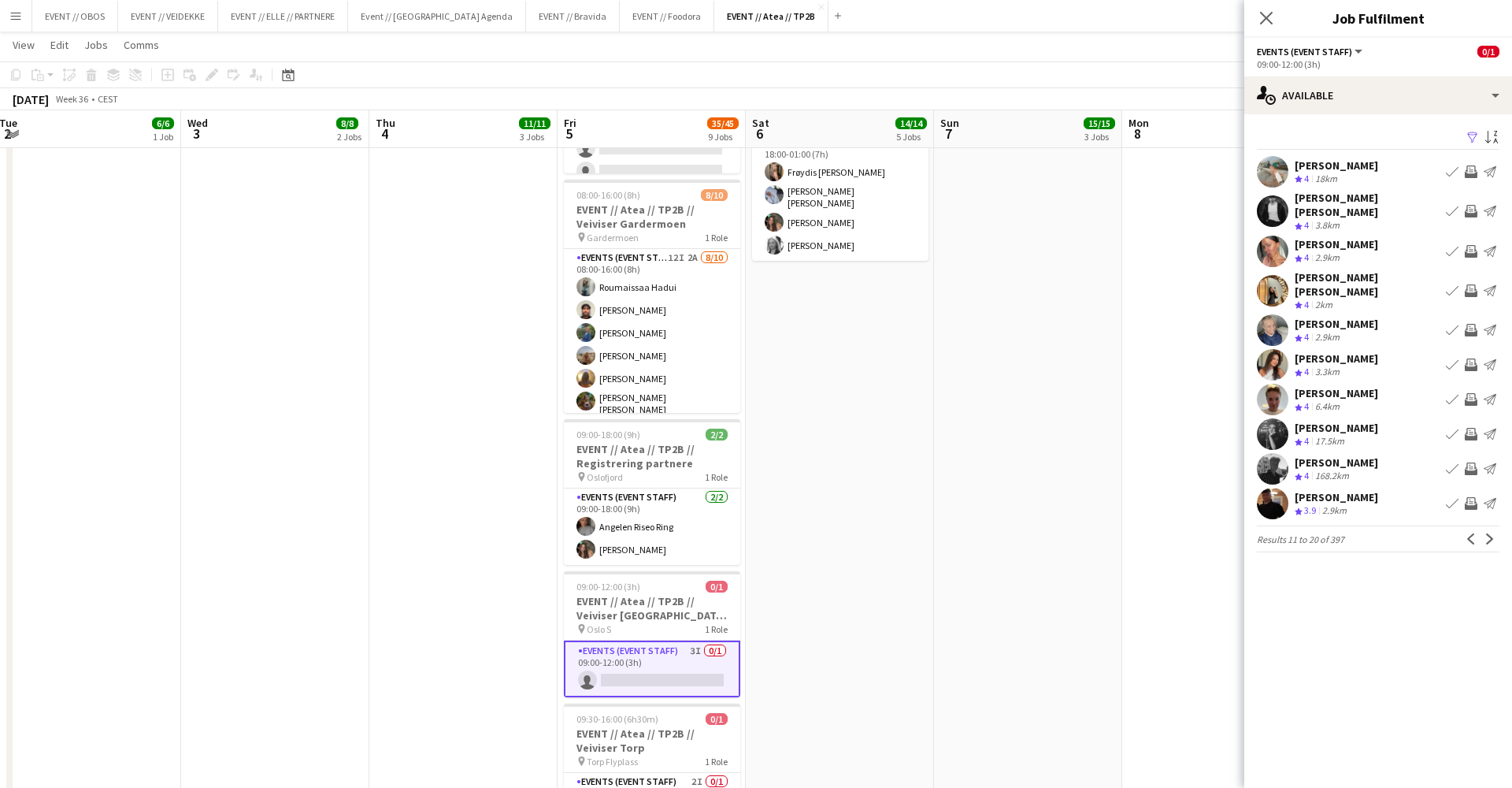
click at [1157, 533] on app-icon "Next" at bounding box center [1490, 538] width 11 height 11
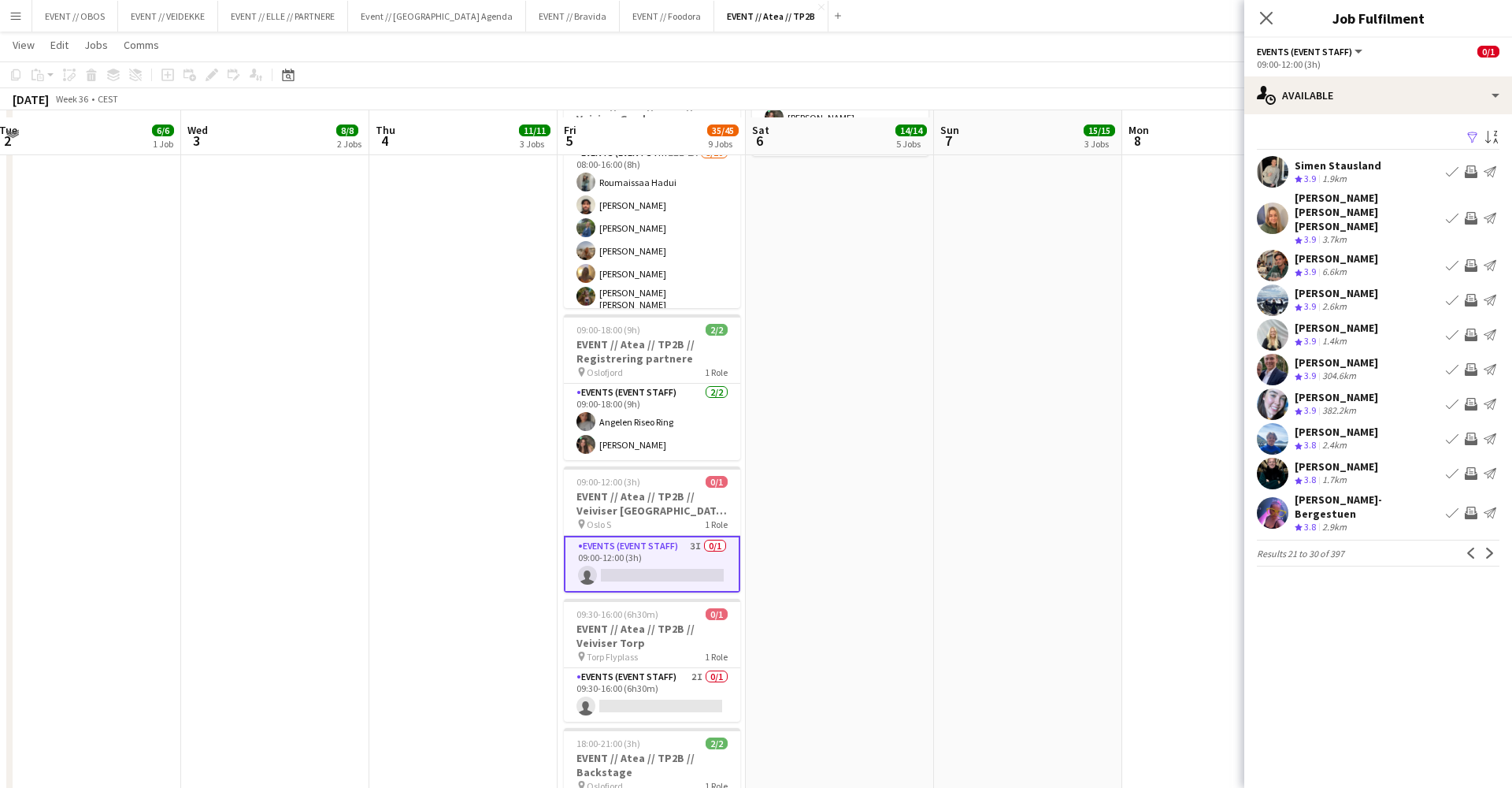
scroll to position [900, 0]
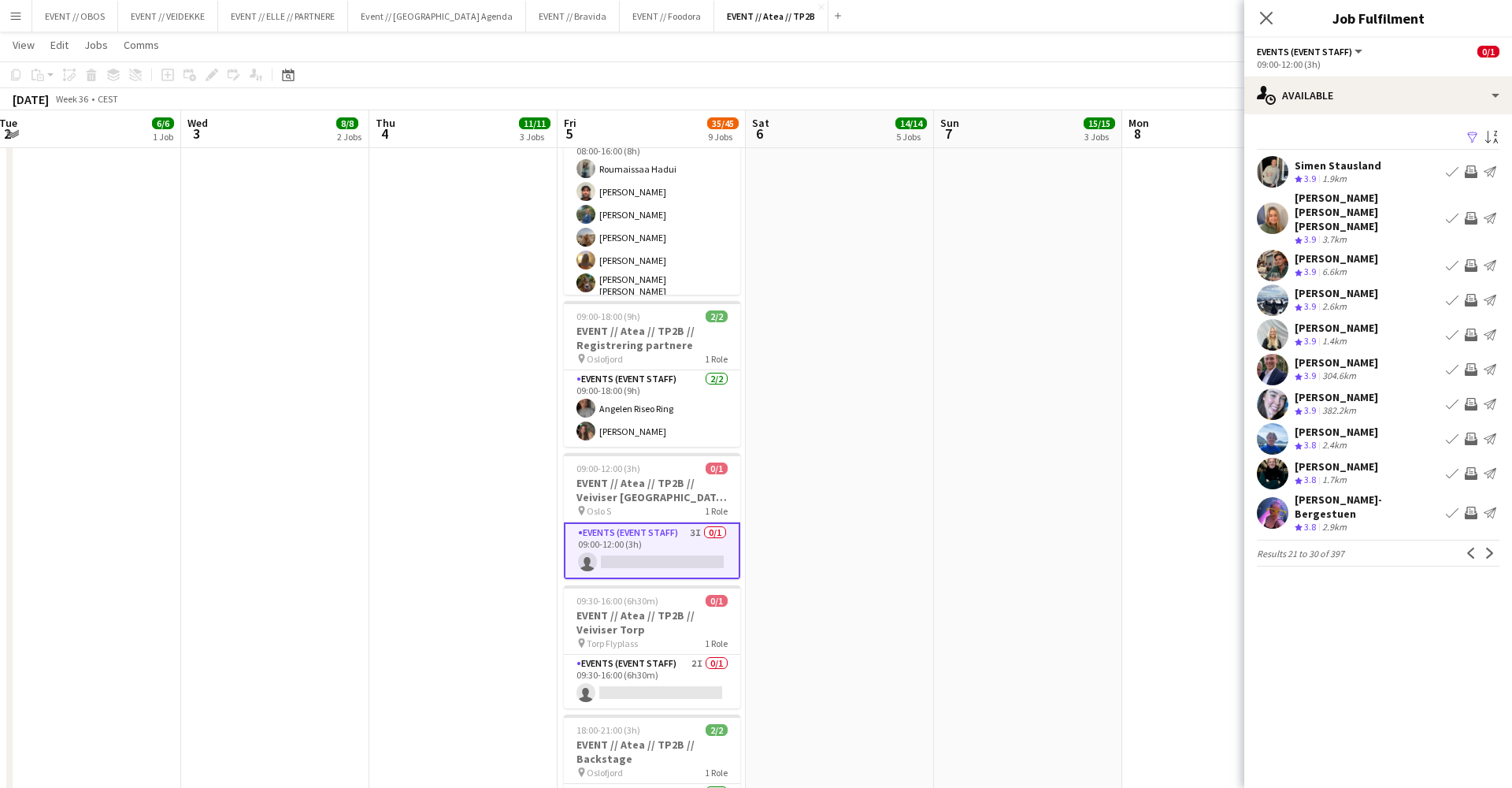
click at [1157, 505] on button "Invite crew" at bounding box center [1471, 512] width 19 height 19
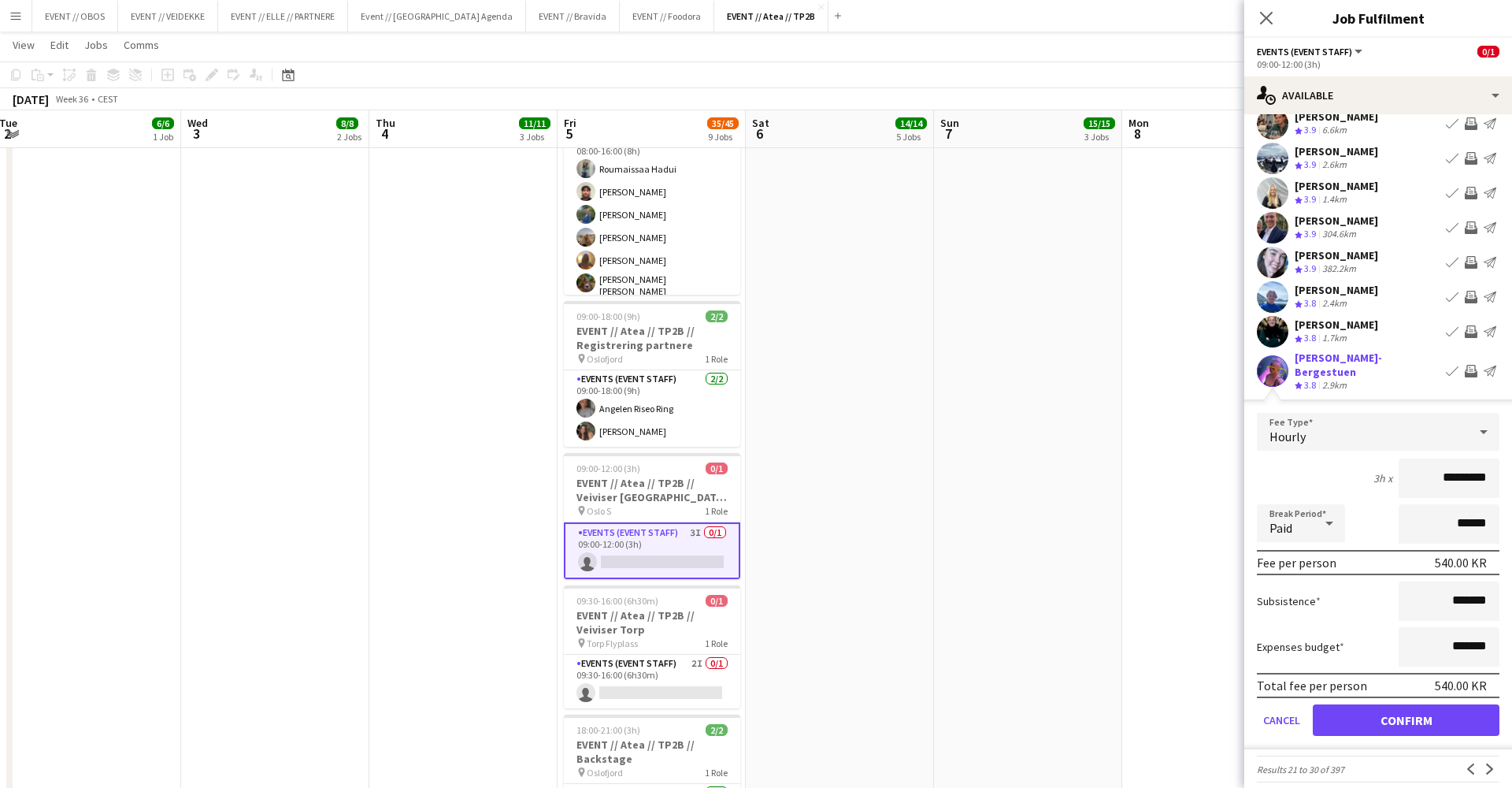
scroll to position [141, 0]
click at [1157, 660] on button "Confirm" at bounding box center [1406, 721] width 187 height 31
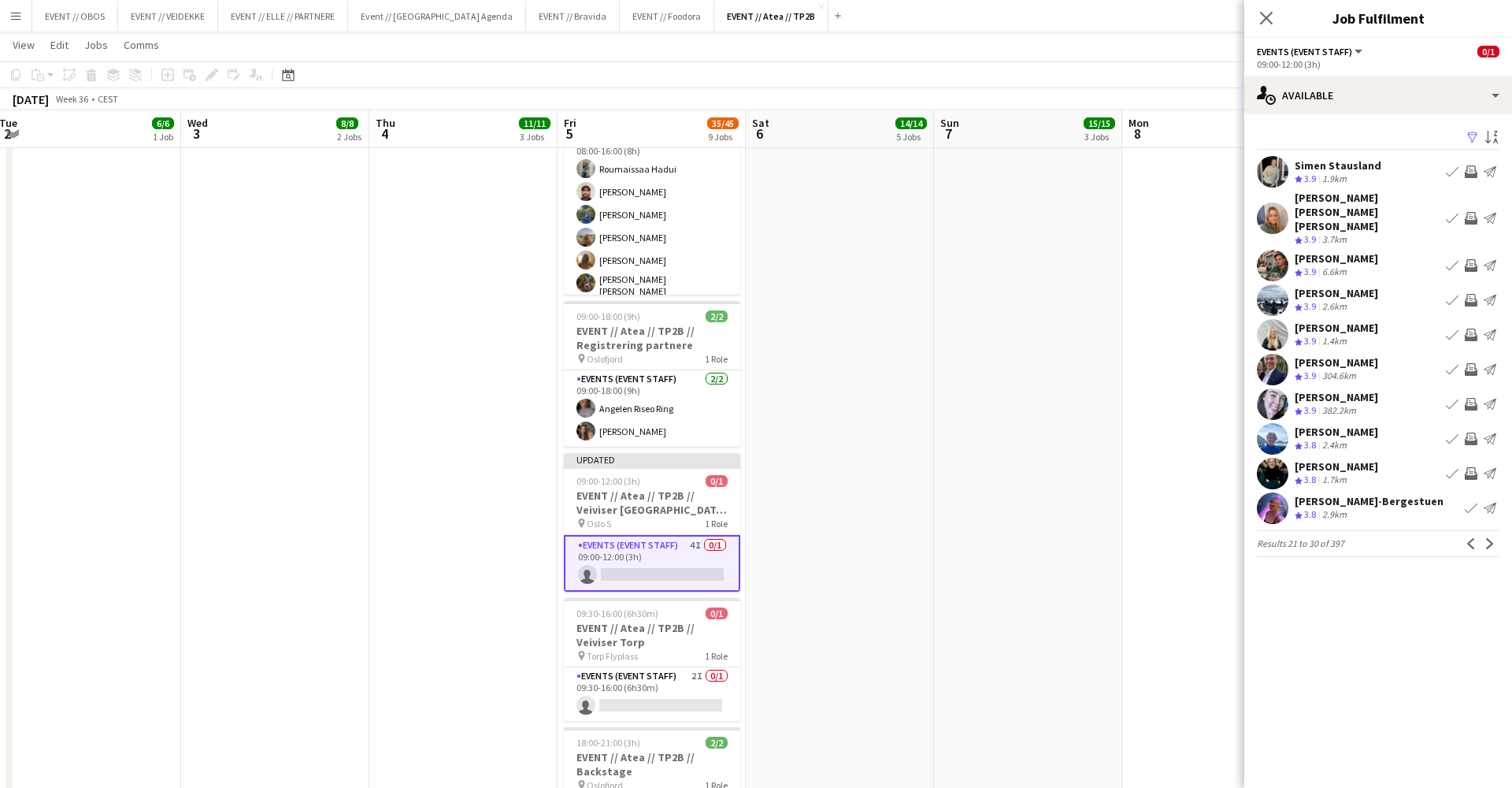
scroll to position [0, 0]
click at [1157, 538] on app-icon "Next" at bounding box center [1490, 543] width 11 height 11
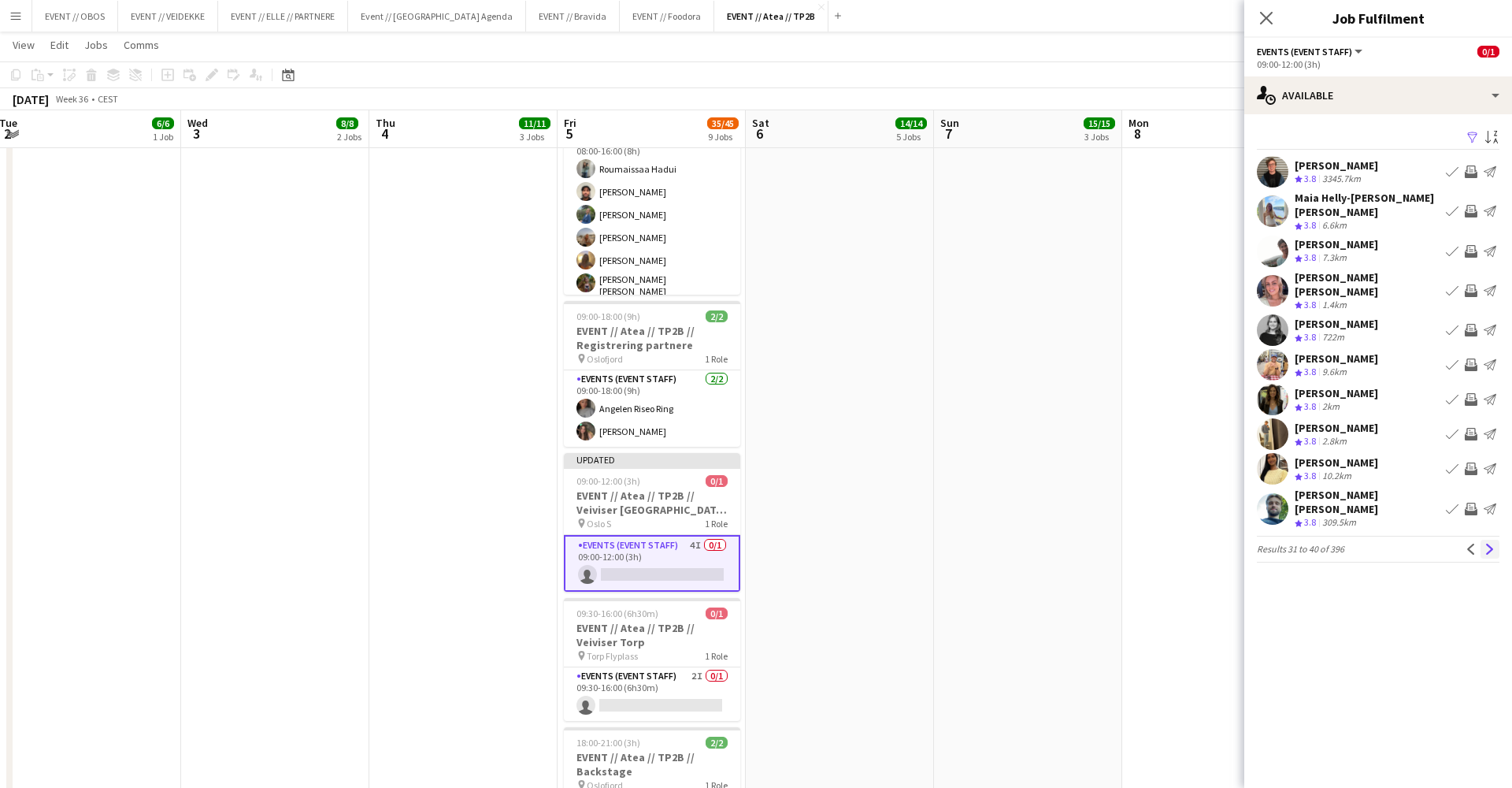
click at [1157, 540] on button "Next" at bounding box center [1490, 549] width 19 height 19
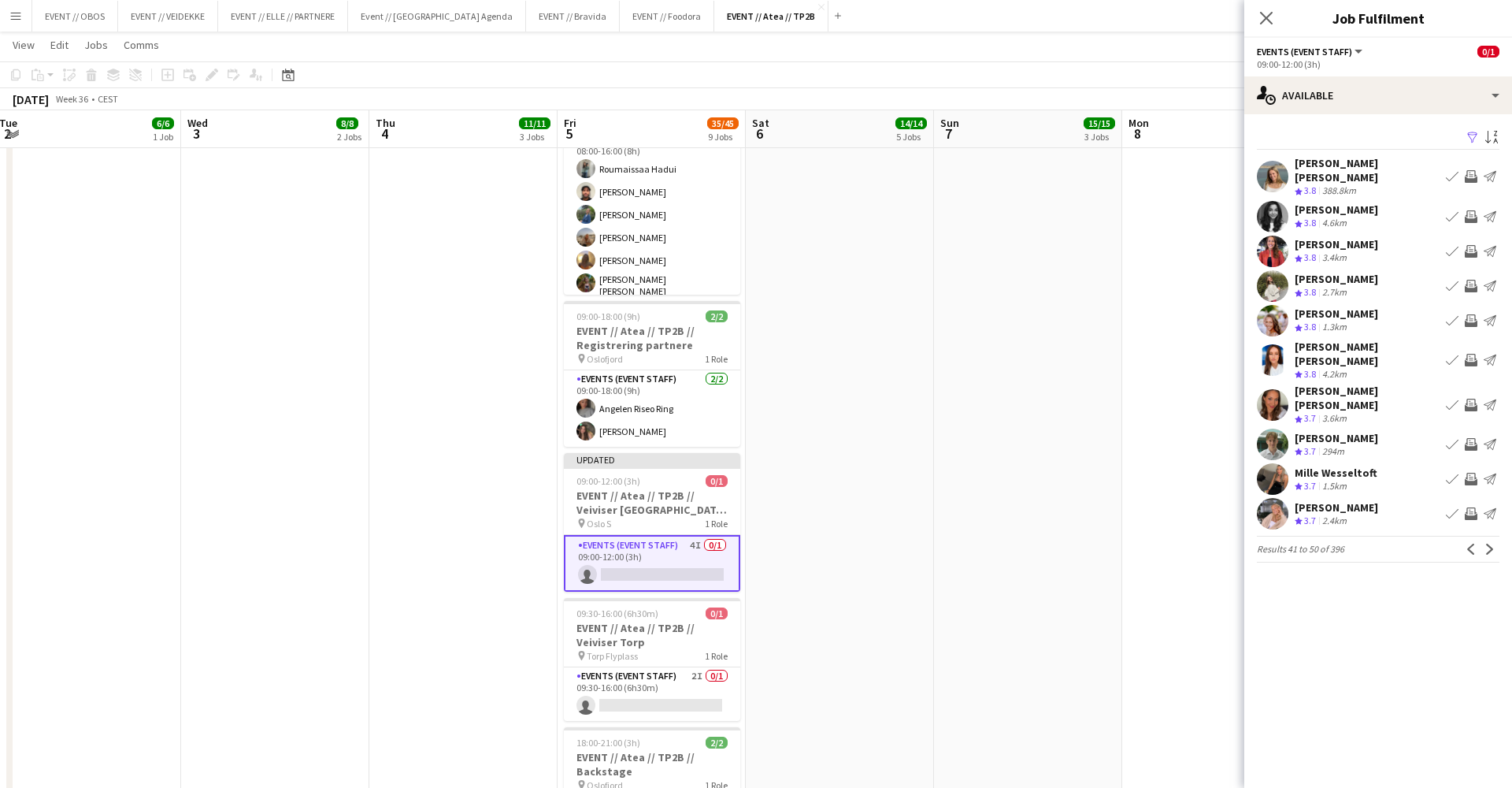
click at [1157, 399] on app-icon "Invite crew" at bounding box center [1471, 405] width 12 height 12
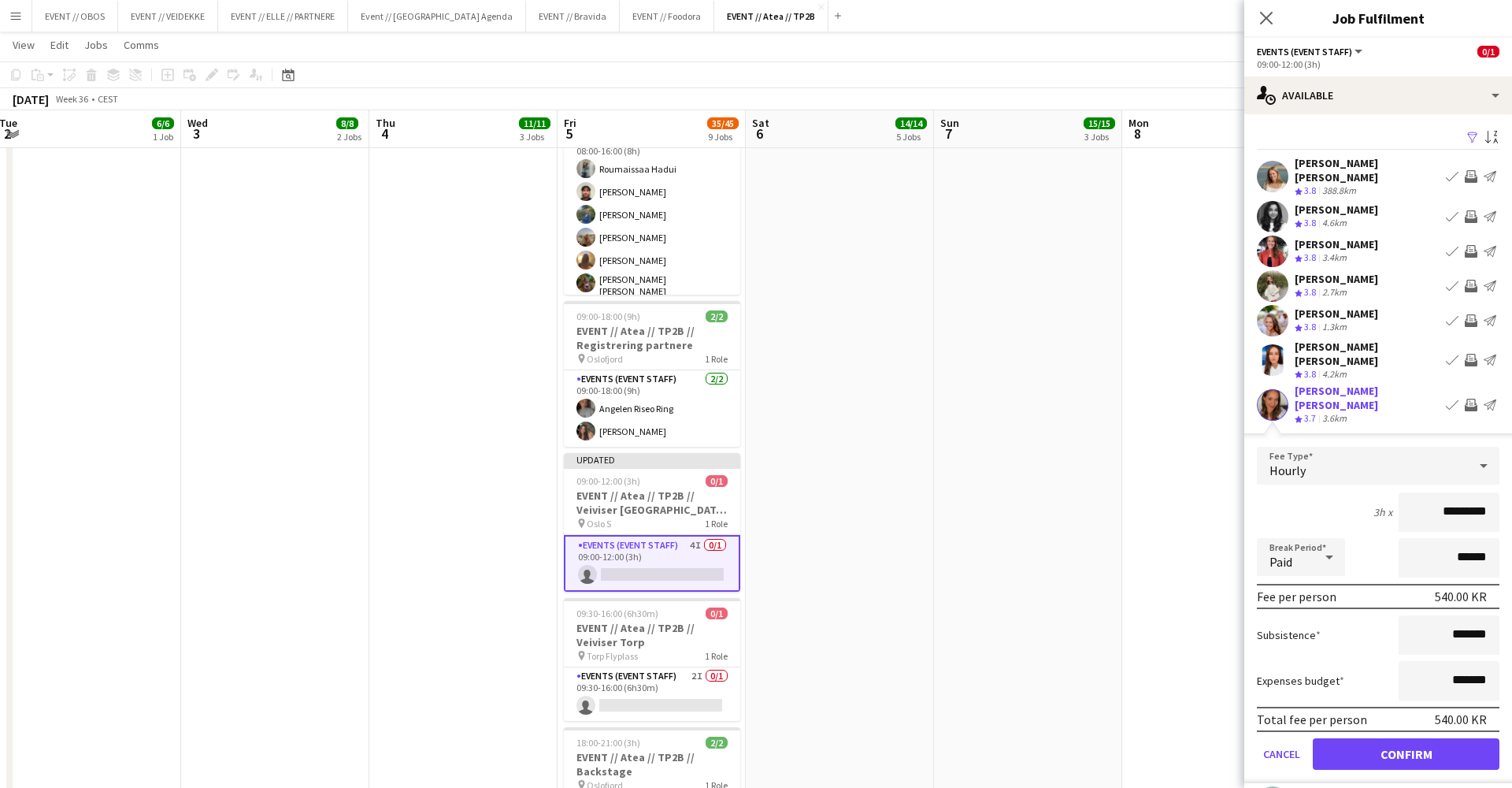
click at [1157, 660] on button "Confirm" at bounding box center [1406, 754] width 187 height 31
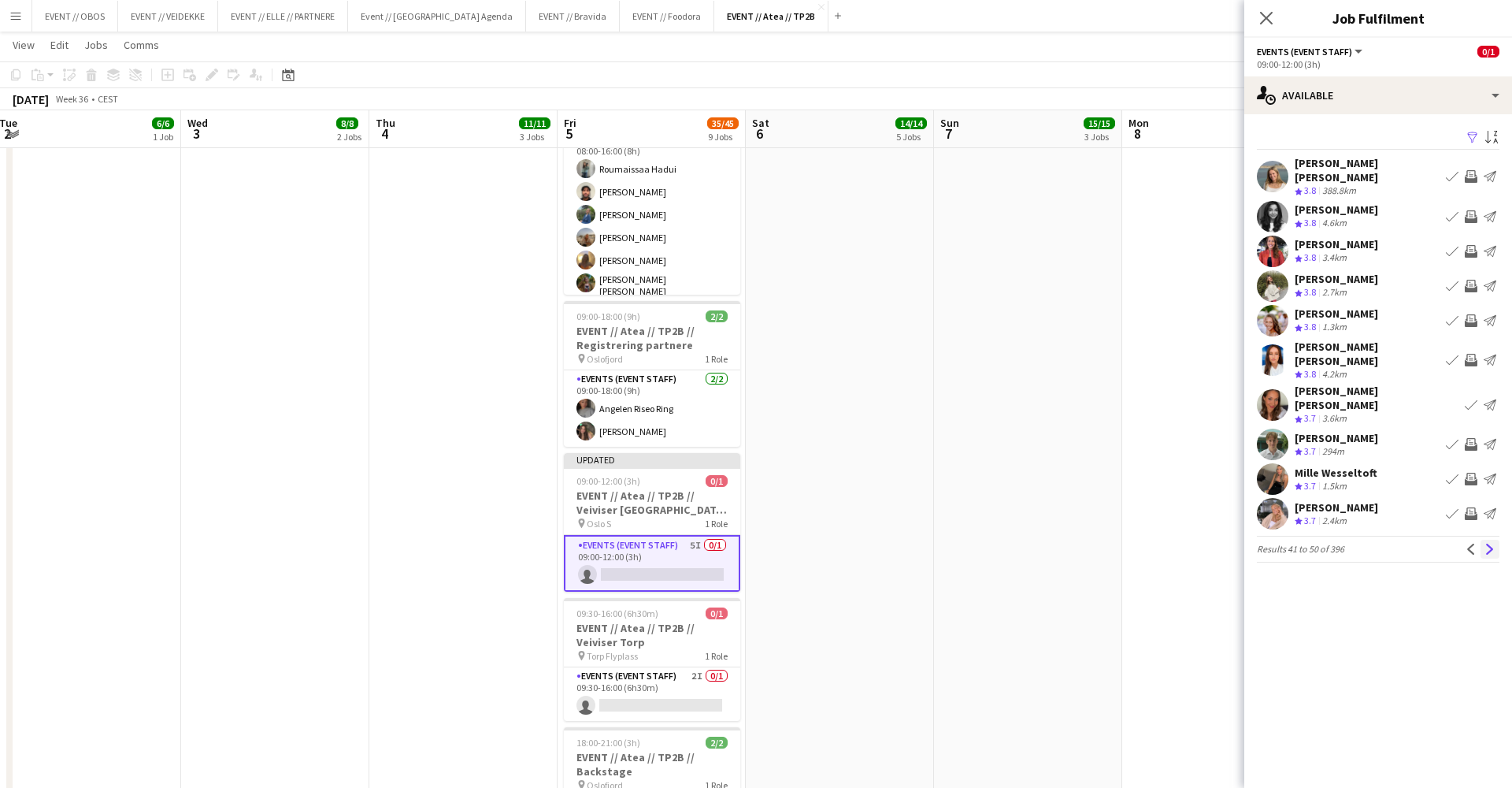
click at [1157, 544] on app-icon "Next" at bounding box center [1490, 549] width 11 height 11
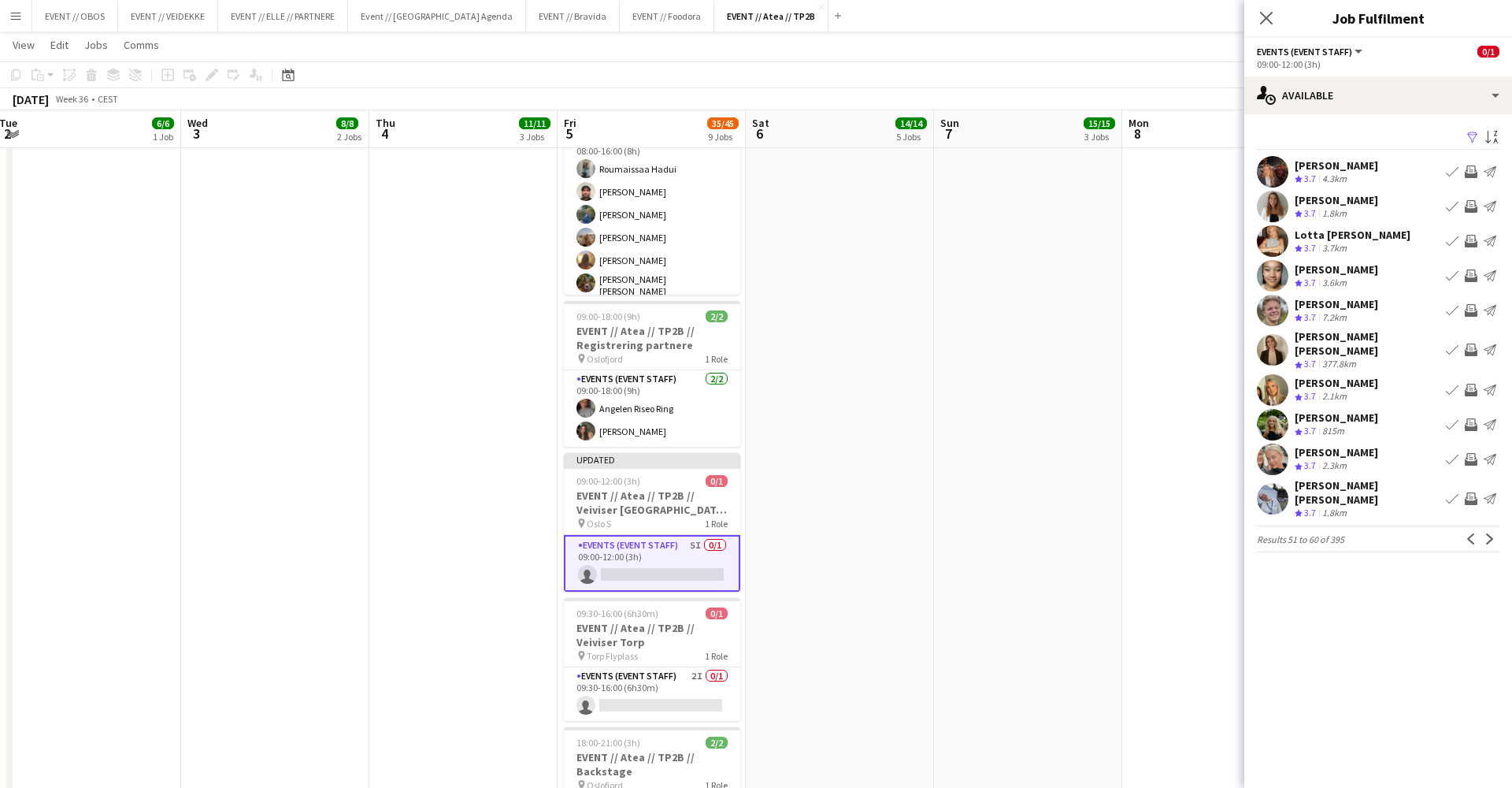
click at [1157, 279] on app-icon "Invite crew" at bounding box center [1471, 275] width 12 height 12
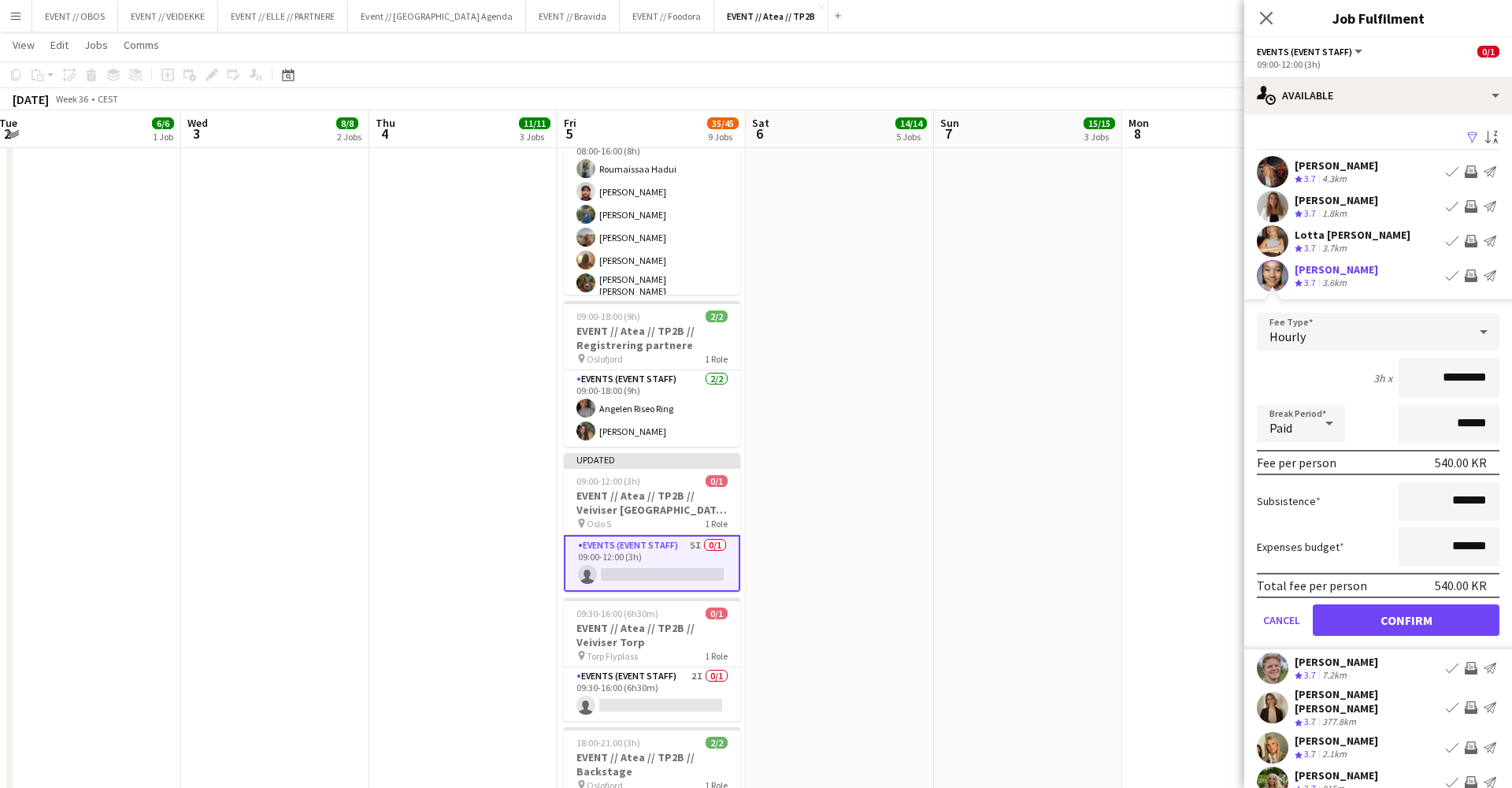
click at [1157, 627] on button "Confirm" at bounding box center [1406, 620] width 187 height 31
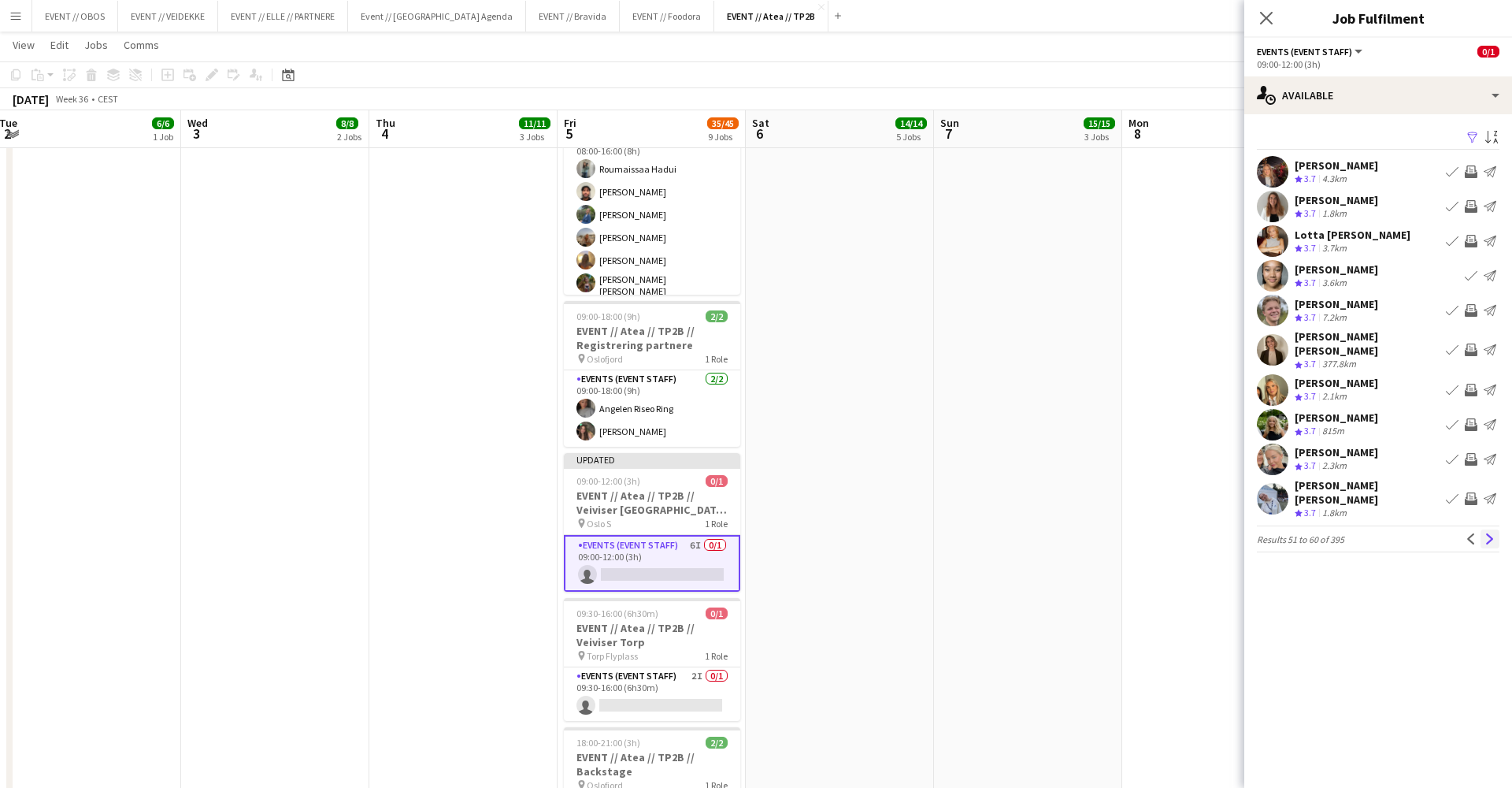
click at [1157, 533] on app-icon "Next" at bounding box center [1490, 538] width 11 height 11
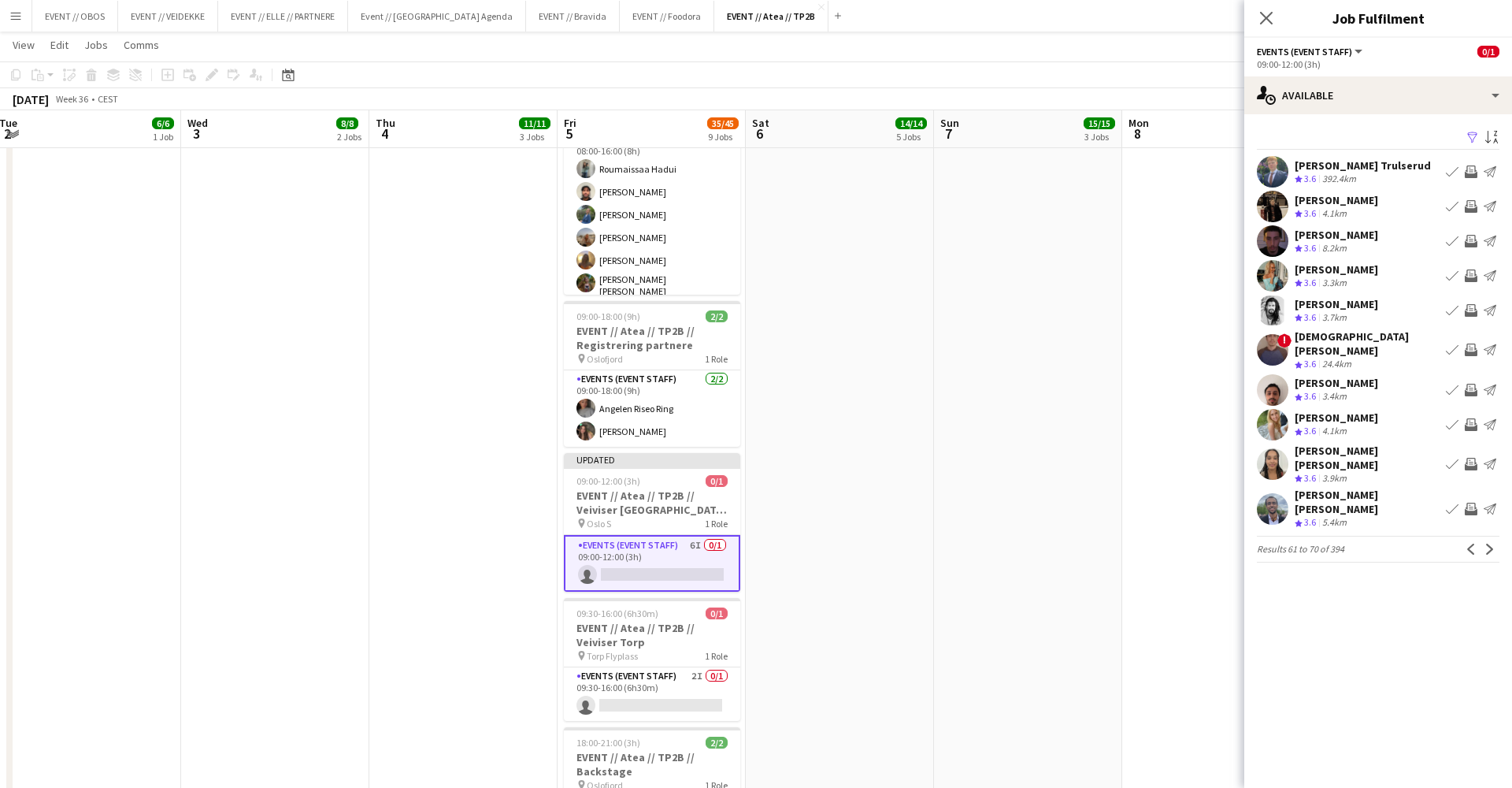
click at [1157, 544] on app-icon "Next" at bounding box center [1490, 549] width 11 height 11
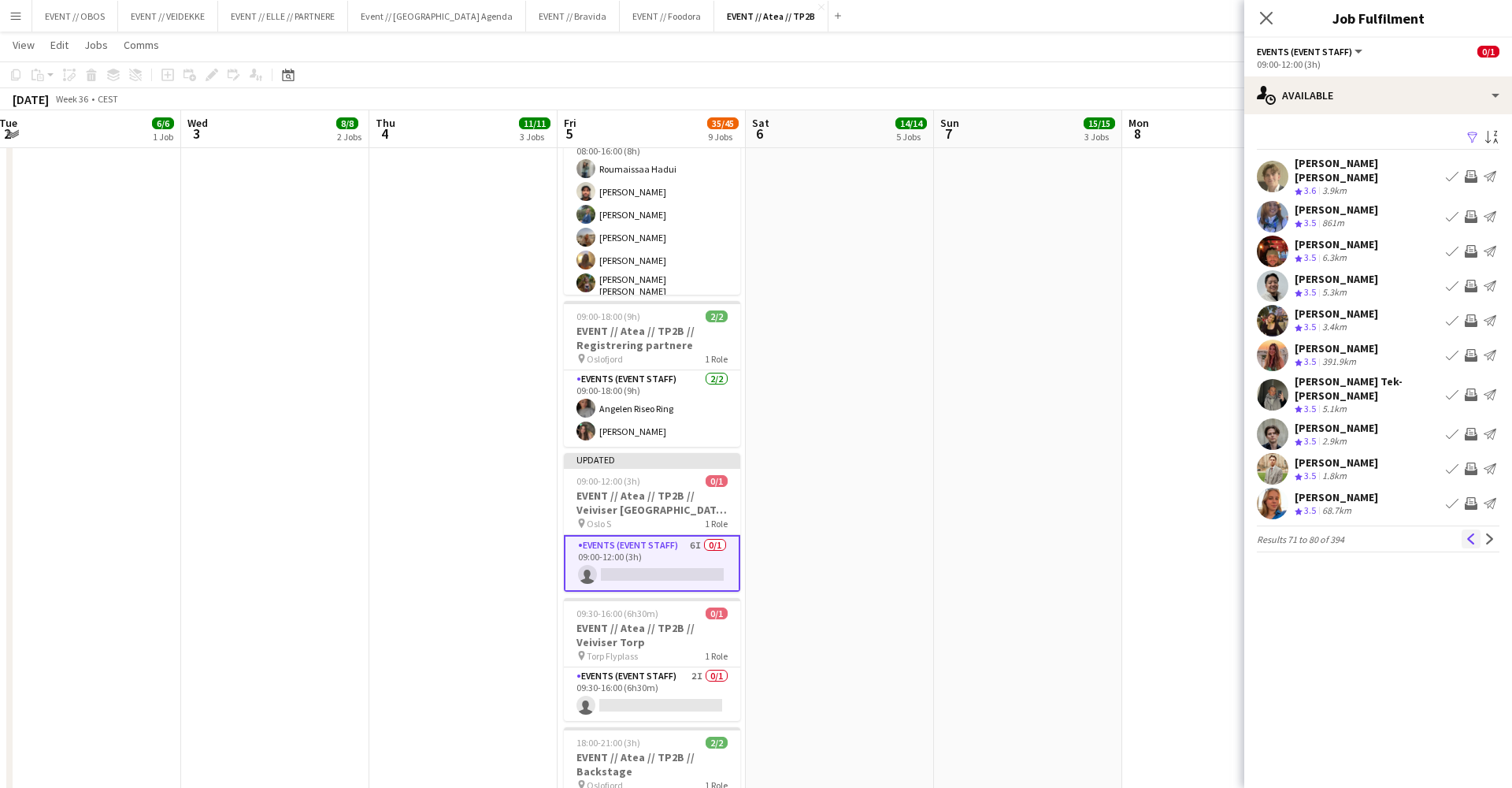
click at [1157, 533] on app-icon "Previous" at bounding box center [1471, 538] width 11 height 11
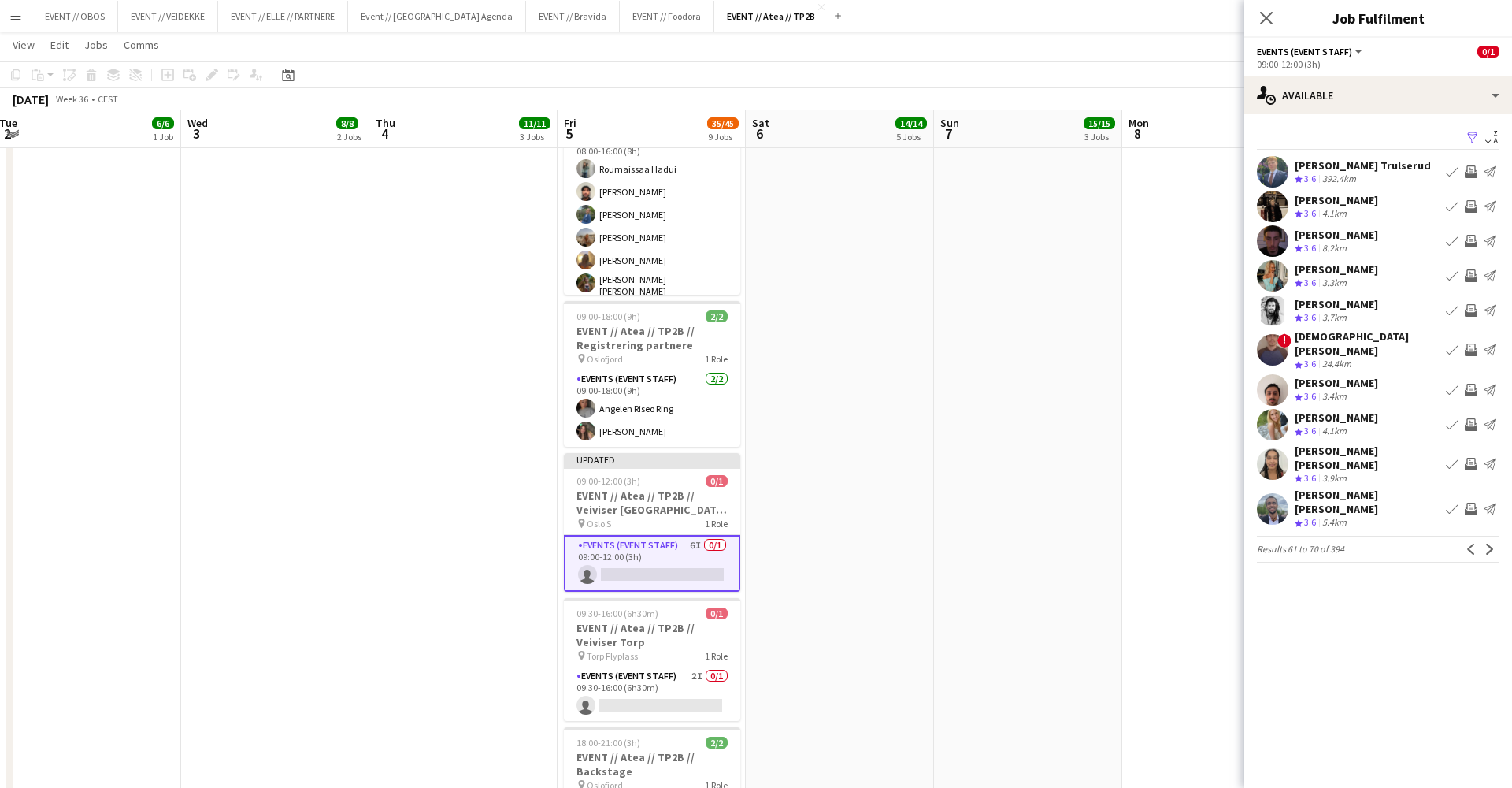
click at [1157, 458] on app-icon "Invite crew" at bounding box center [1471, 464] width 12 height 12
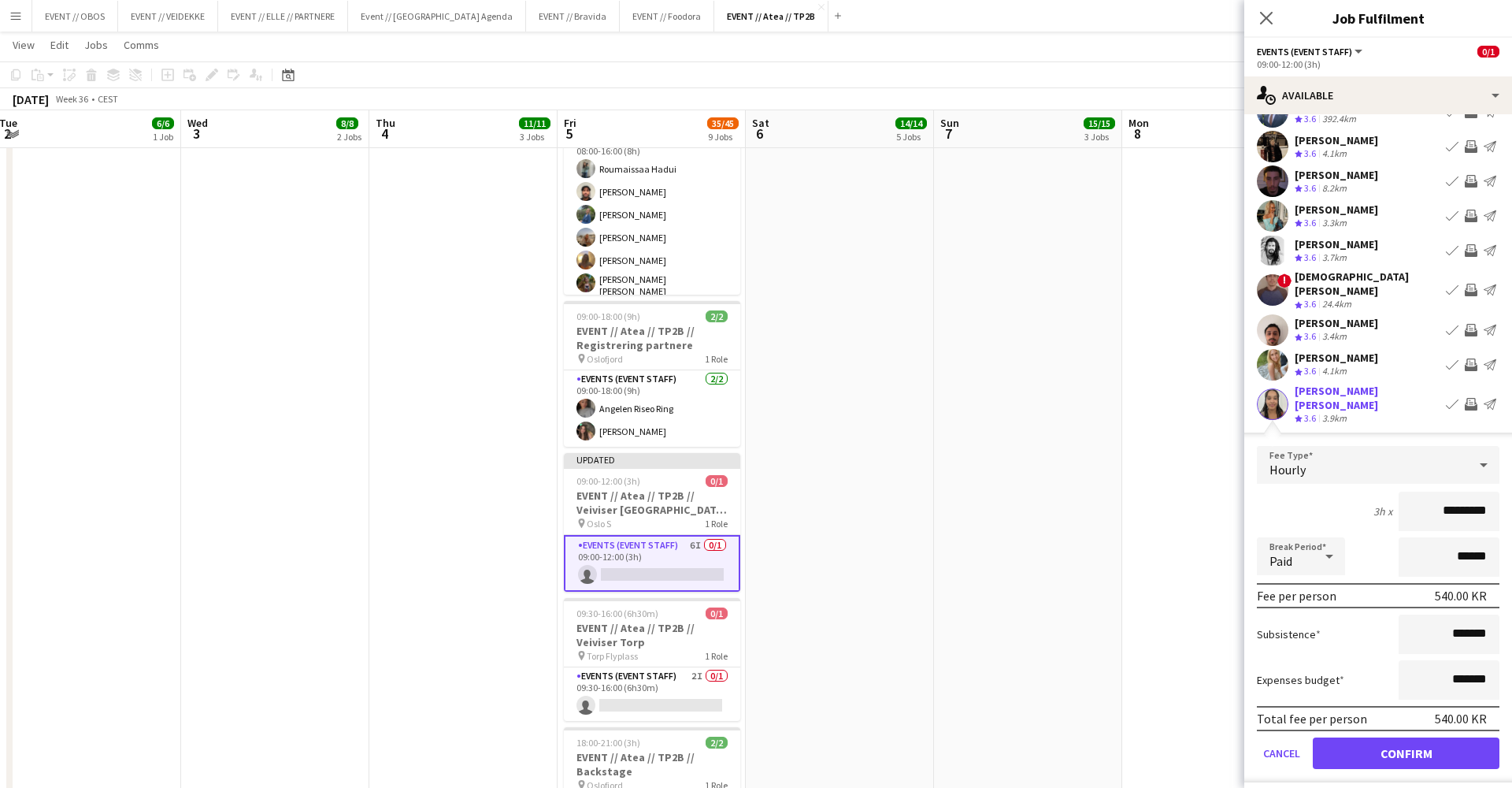
scroll to position [70, 0]
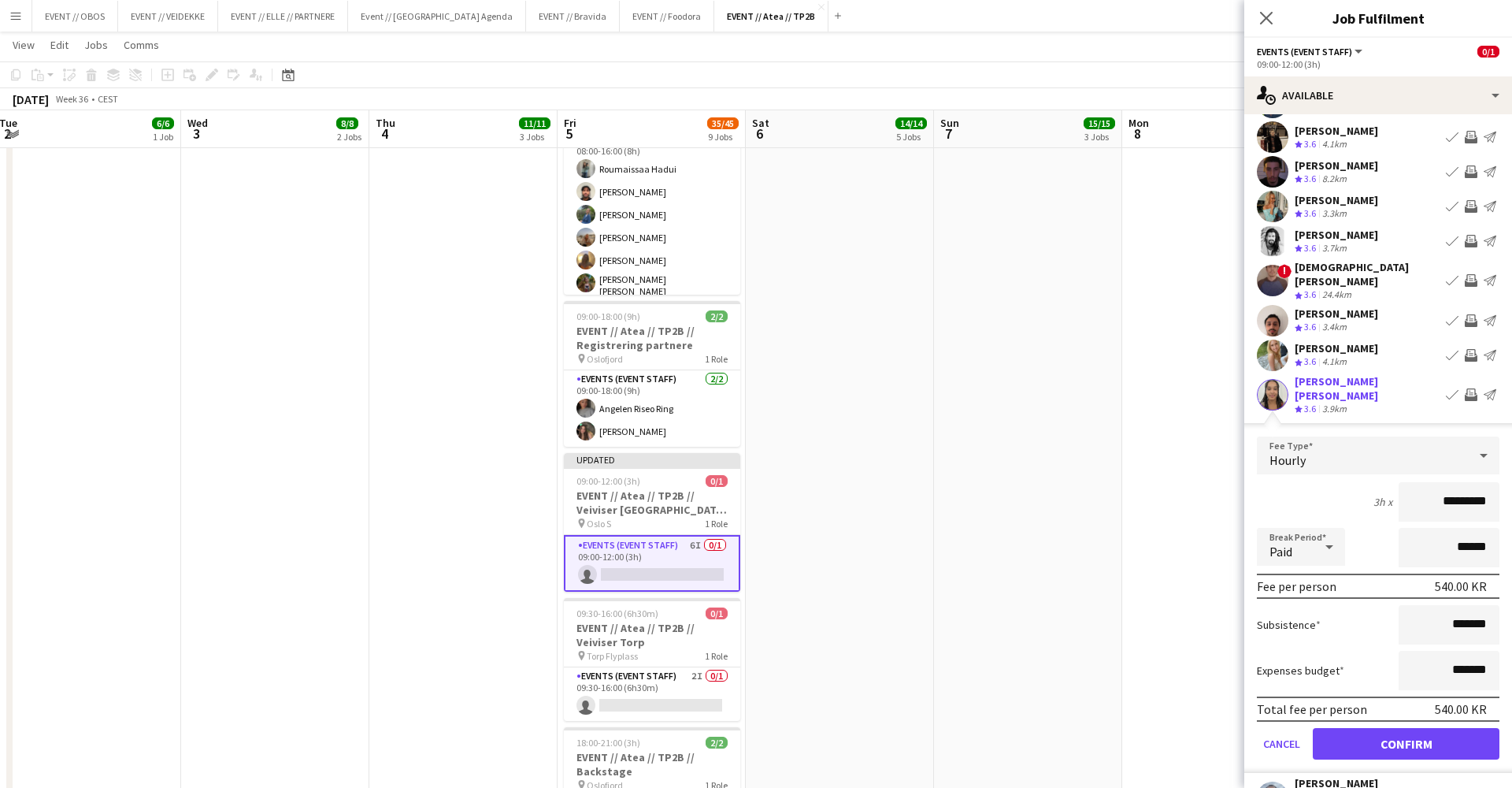
click at [1157, 660] on button "Confirm" at bounding box center [1406, 743] width 187 height 31
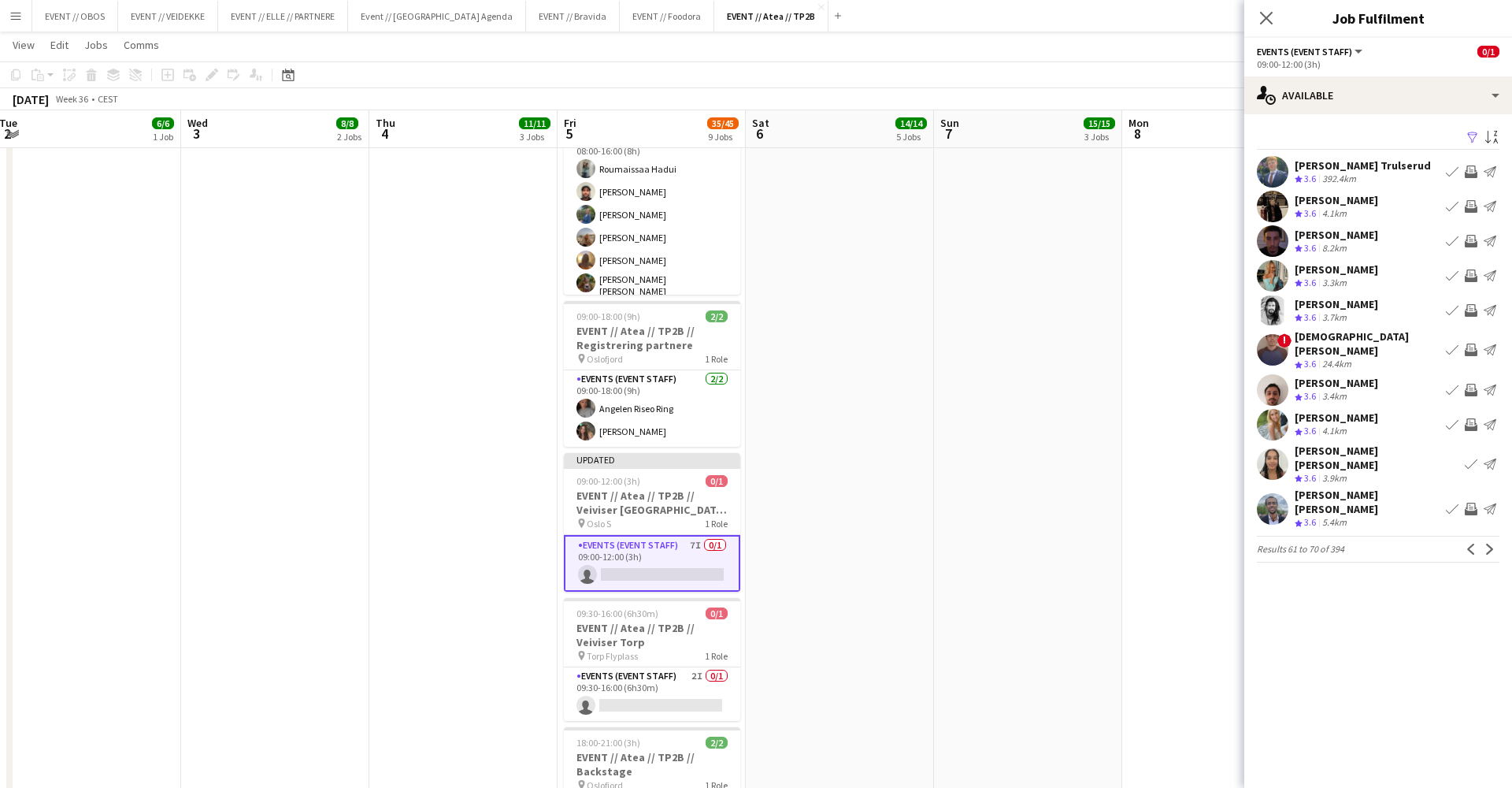
scroll to position [0, 0]
click at [1157, 544] on app-icon "Next" at bounding box center [1490, 549] width 11 height 11
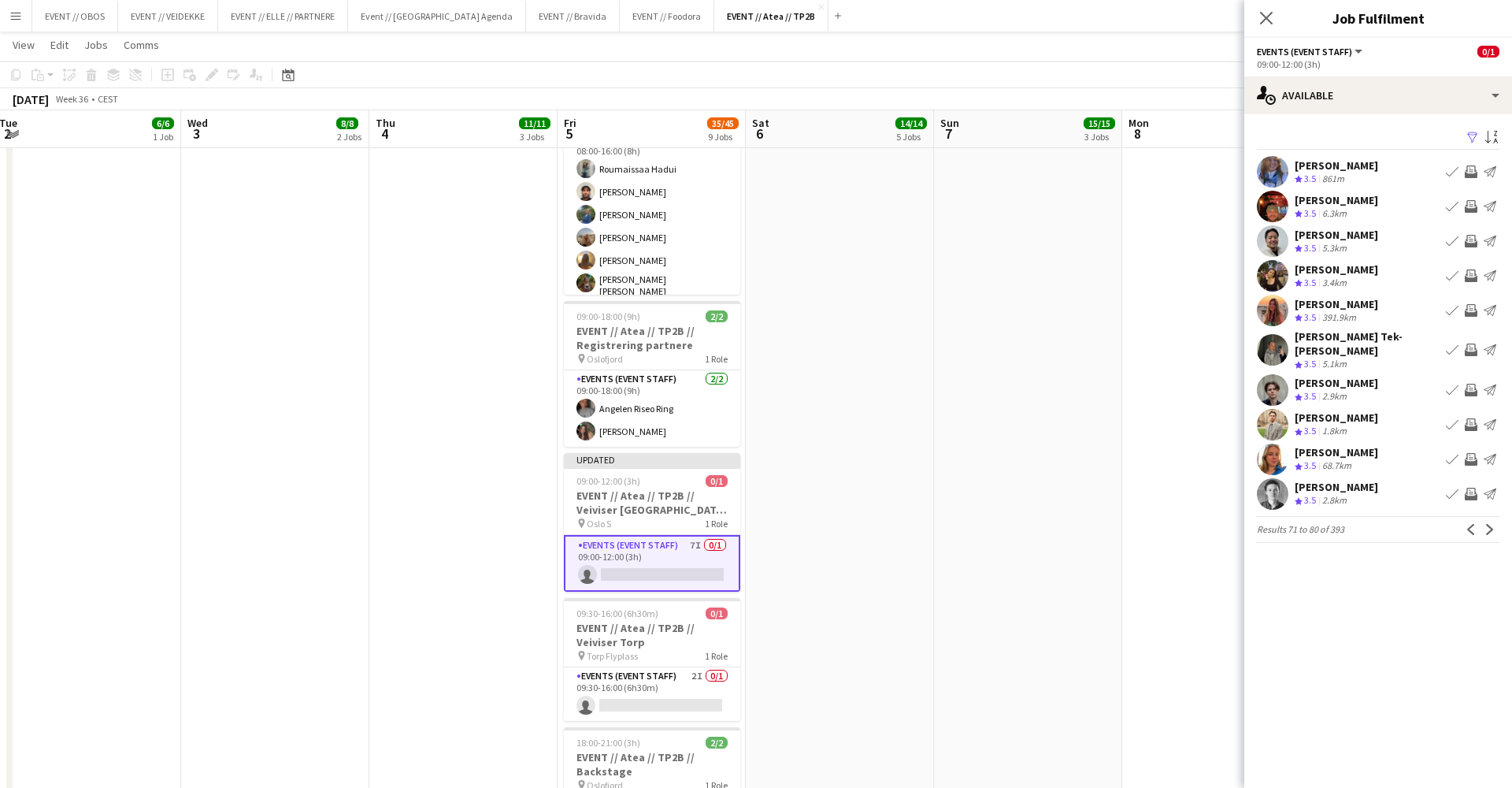
click at [1157, 524] on app-icon "Next" at bounding box center [1490, 529] width 11 height 11
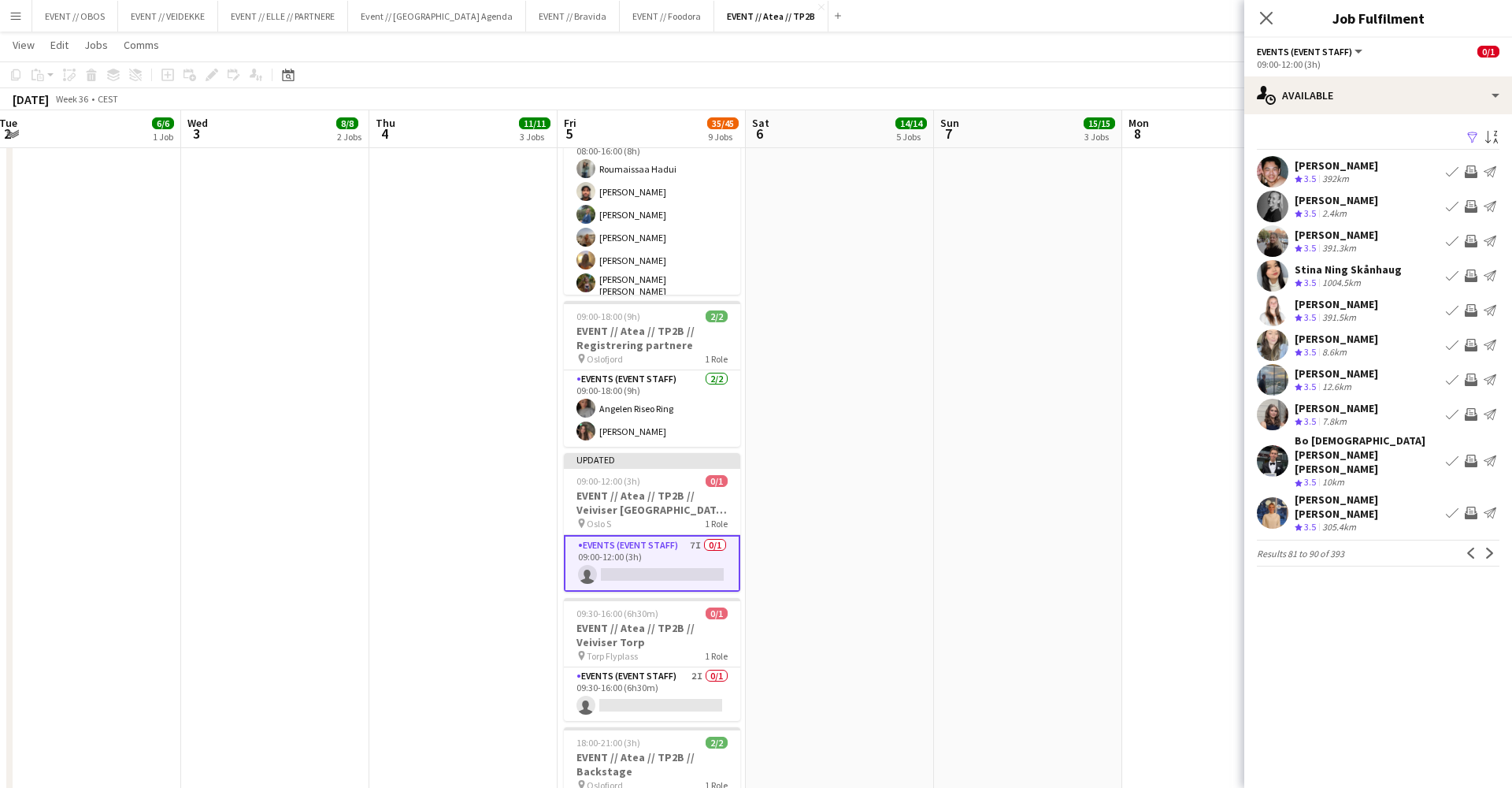
click at [1157, 547] on app-icon "Next" at bounding box center [1490, 552] width 11 height 11
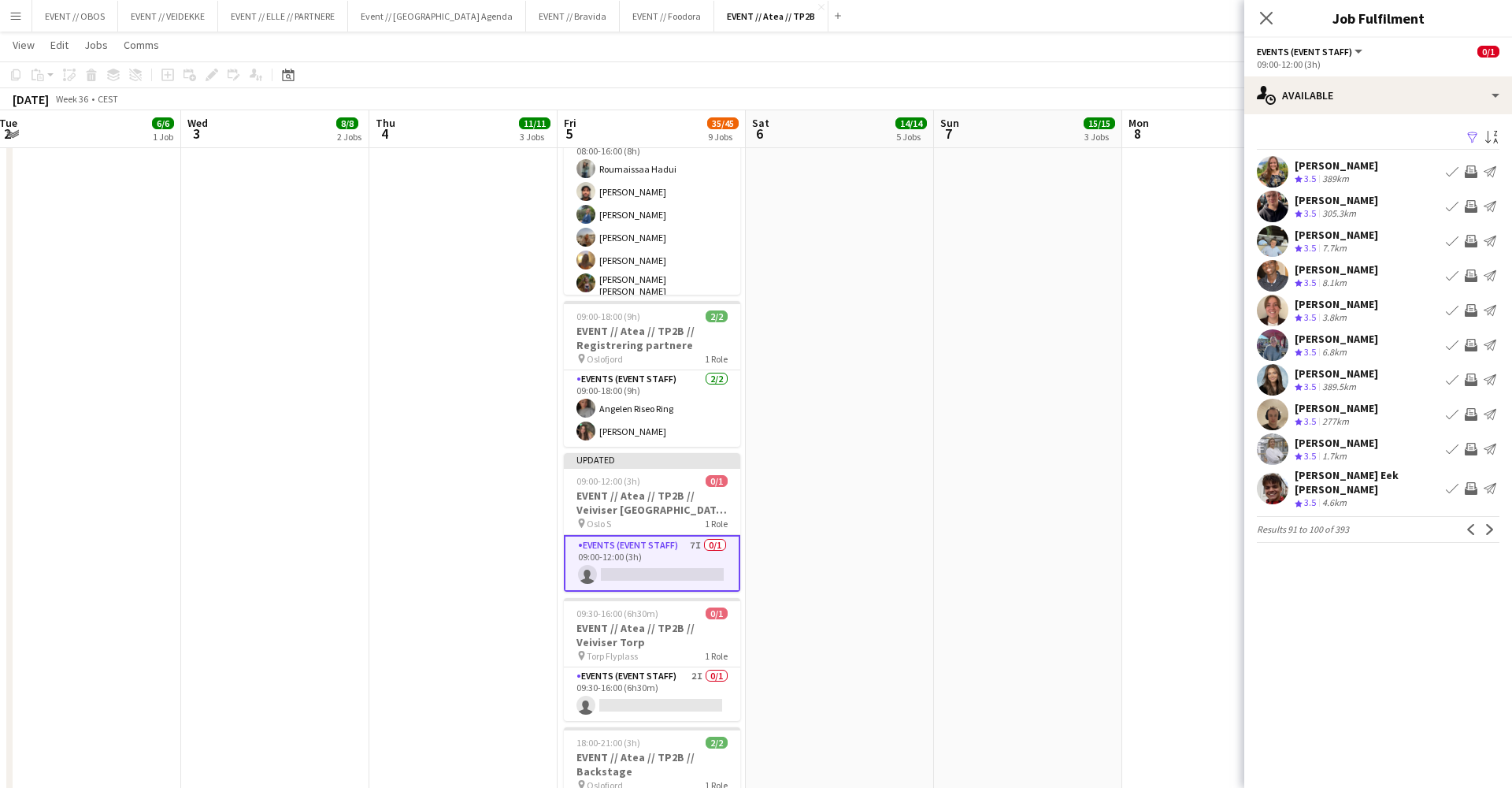
click at [1157, 348] on app-icon "Invite crew" at bounding box center [1471, 344] width 12 height 12
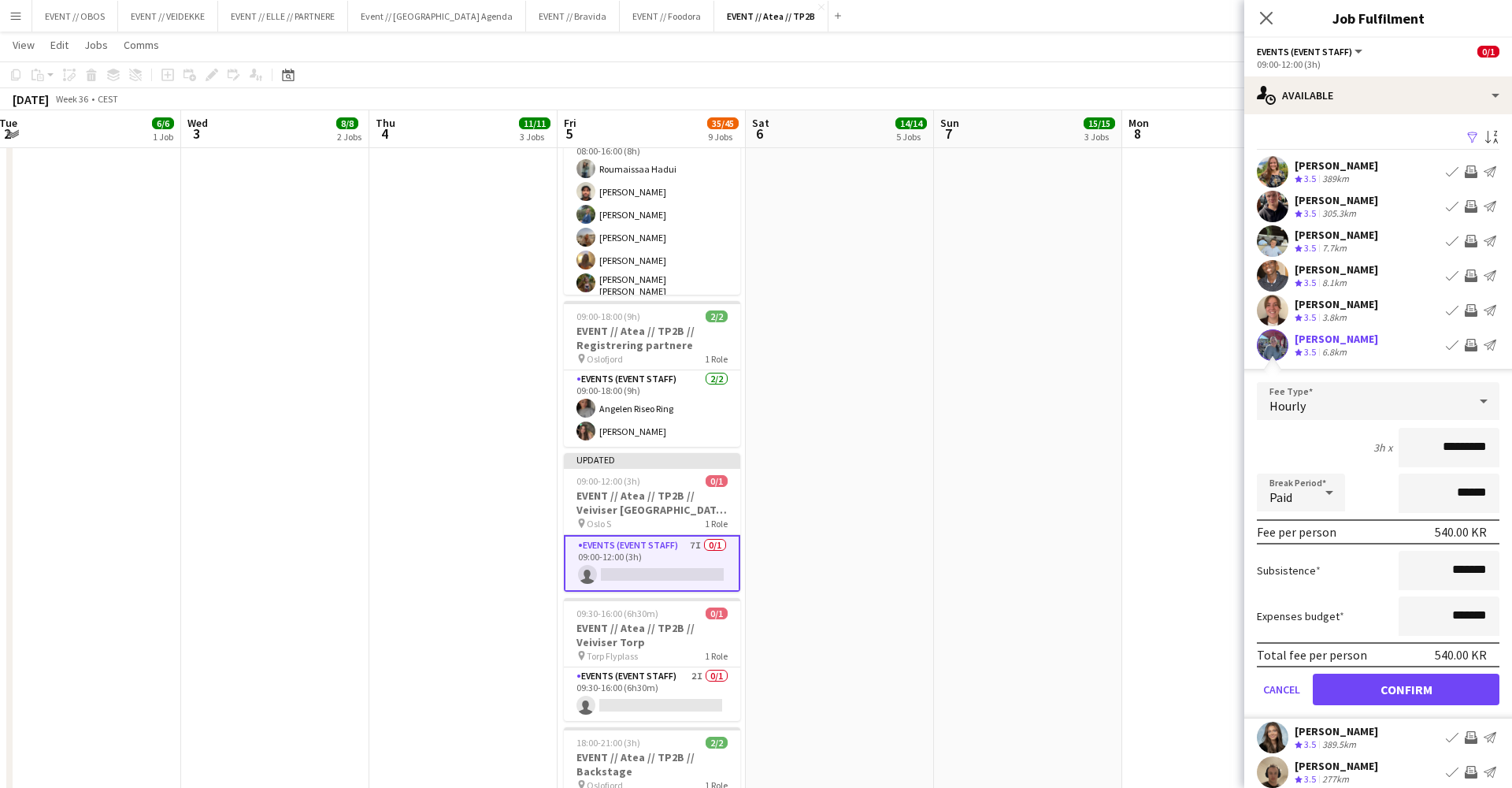
click at [1157, 660] on button "Confirm" at bounding box center [1406, 690] width 187 height 31
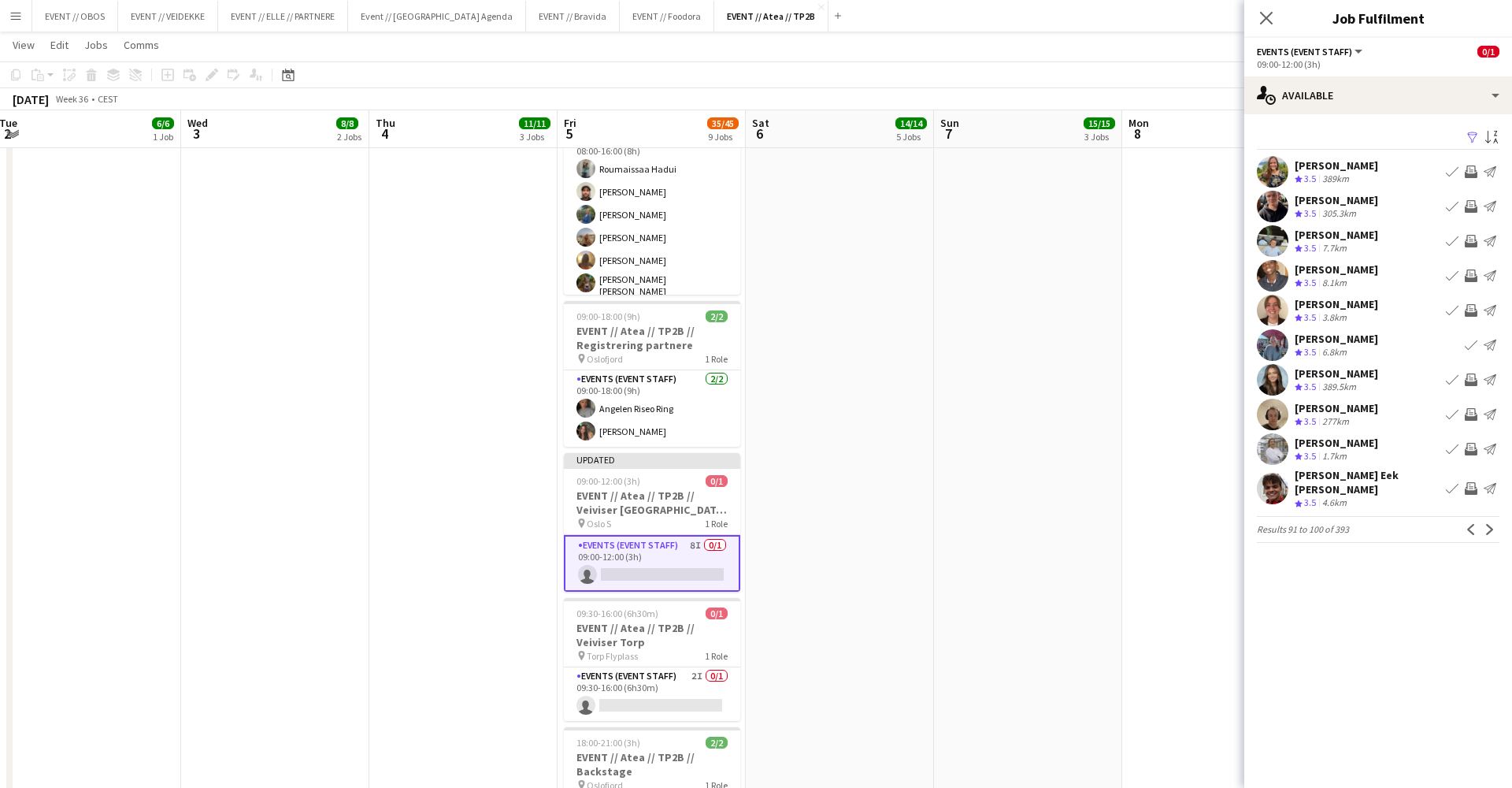
click at [1157, 459] on div "Tina Raugstad Crew rating 3.5 1.7km Book crew Invite crew Send notification" at bounding box center [1379, 449] width 268 height 31
click at [1157, 456] on button "Invite crew" at bounding box center [1471, 449] width 19 height 19
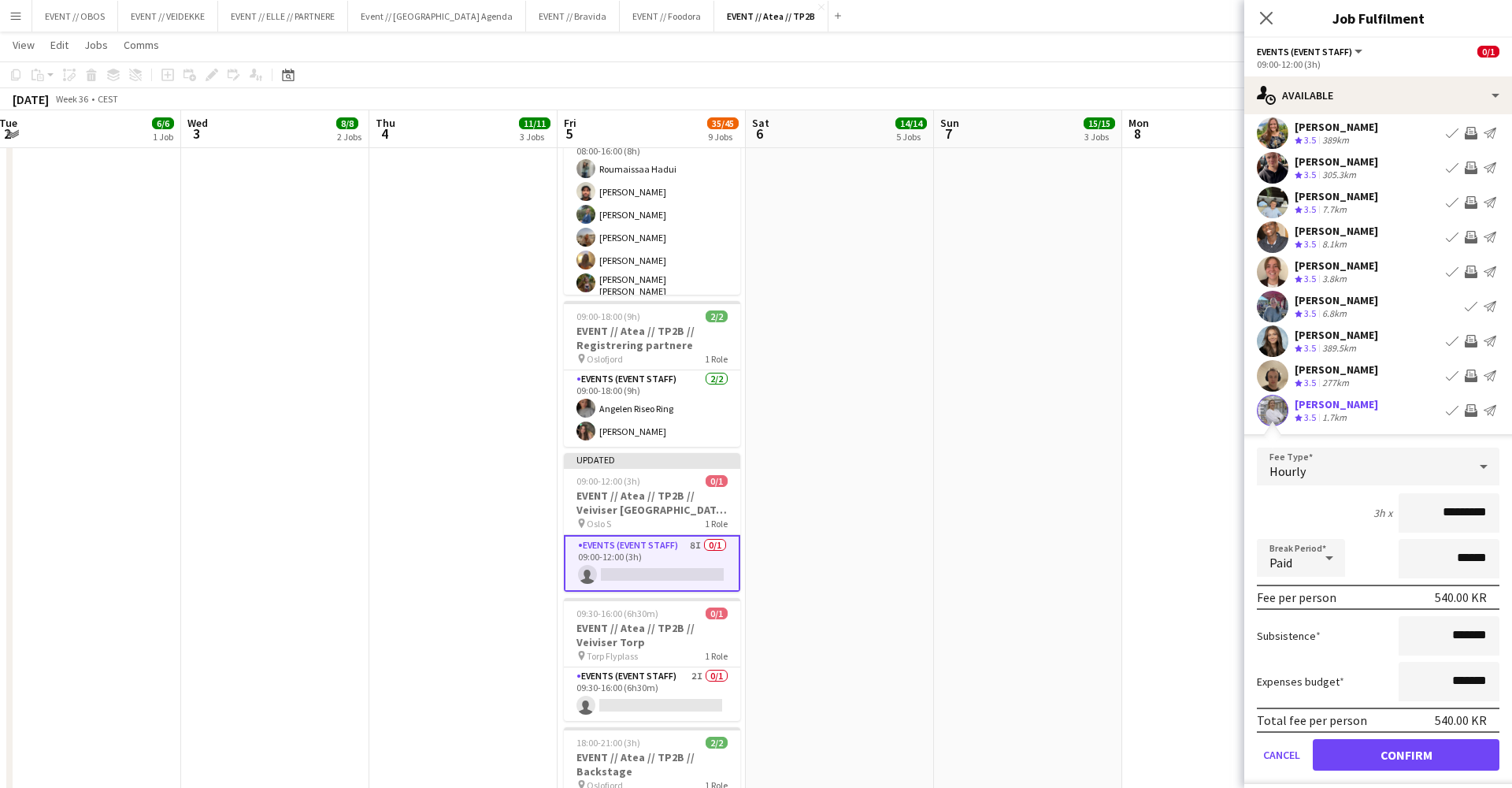
scroll to position [94, 0]
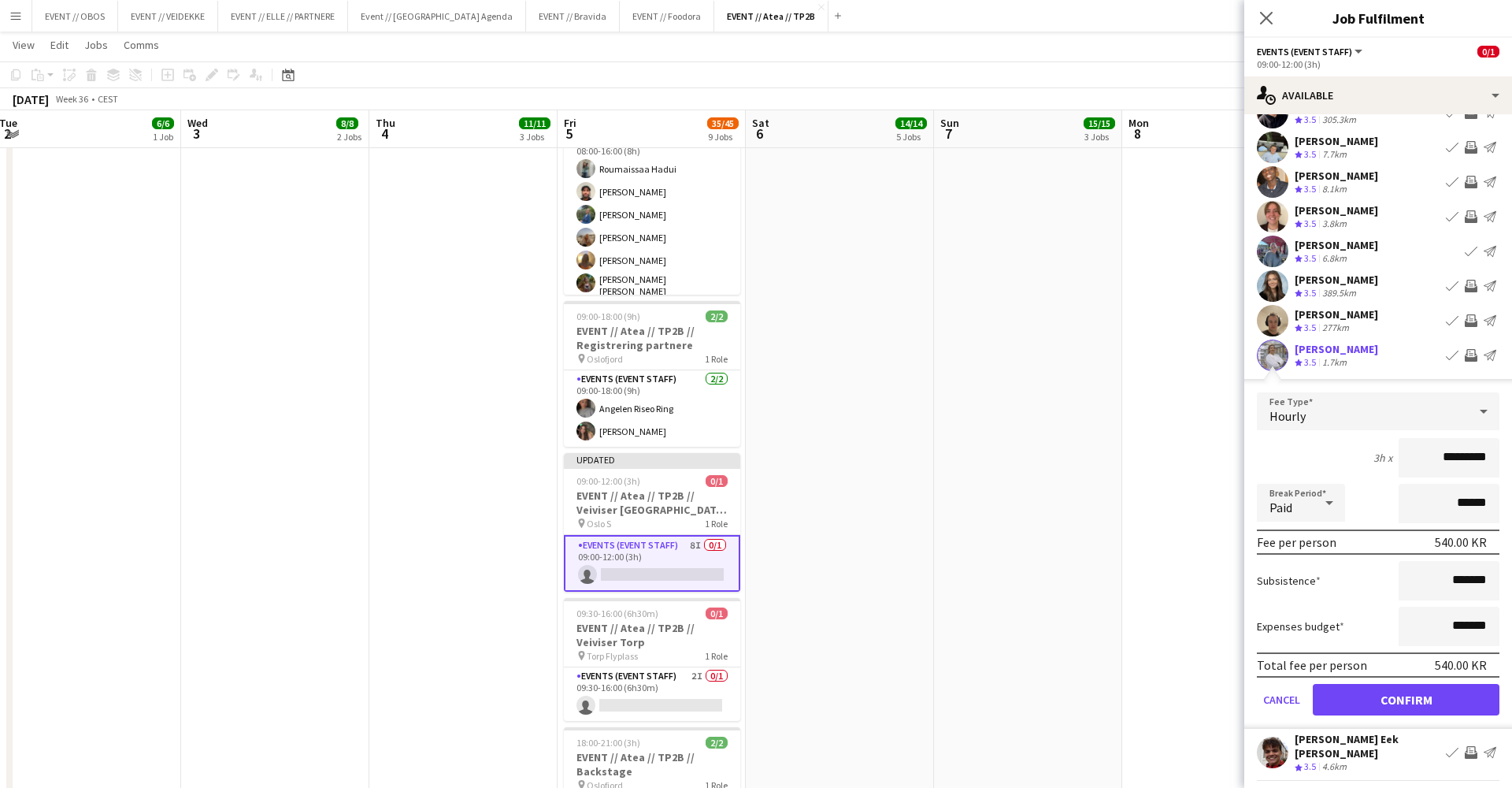
click at [1157, 660] on button "Confirm" at bounding box center [1406, 699] width 187 height 31
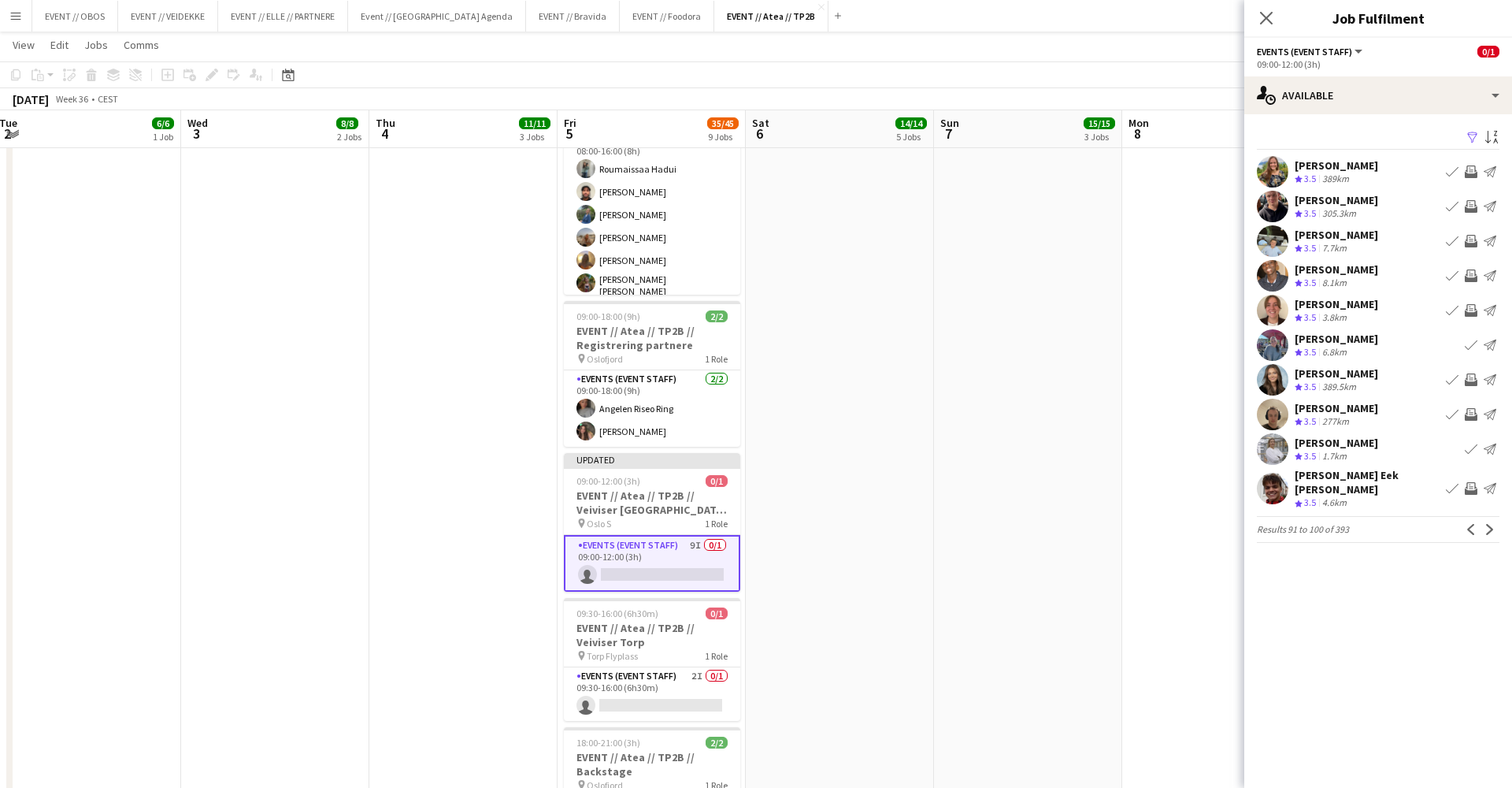
scroll to position [0, 0]
click at [1157, 524] on app-icon "Next" at bounding box center [1490, 529] width 11 height 11
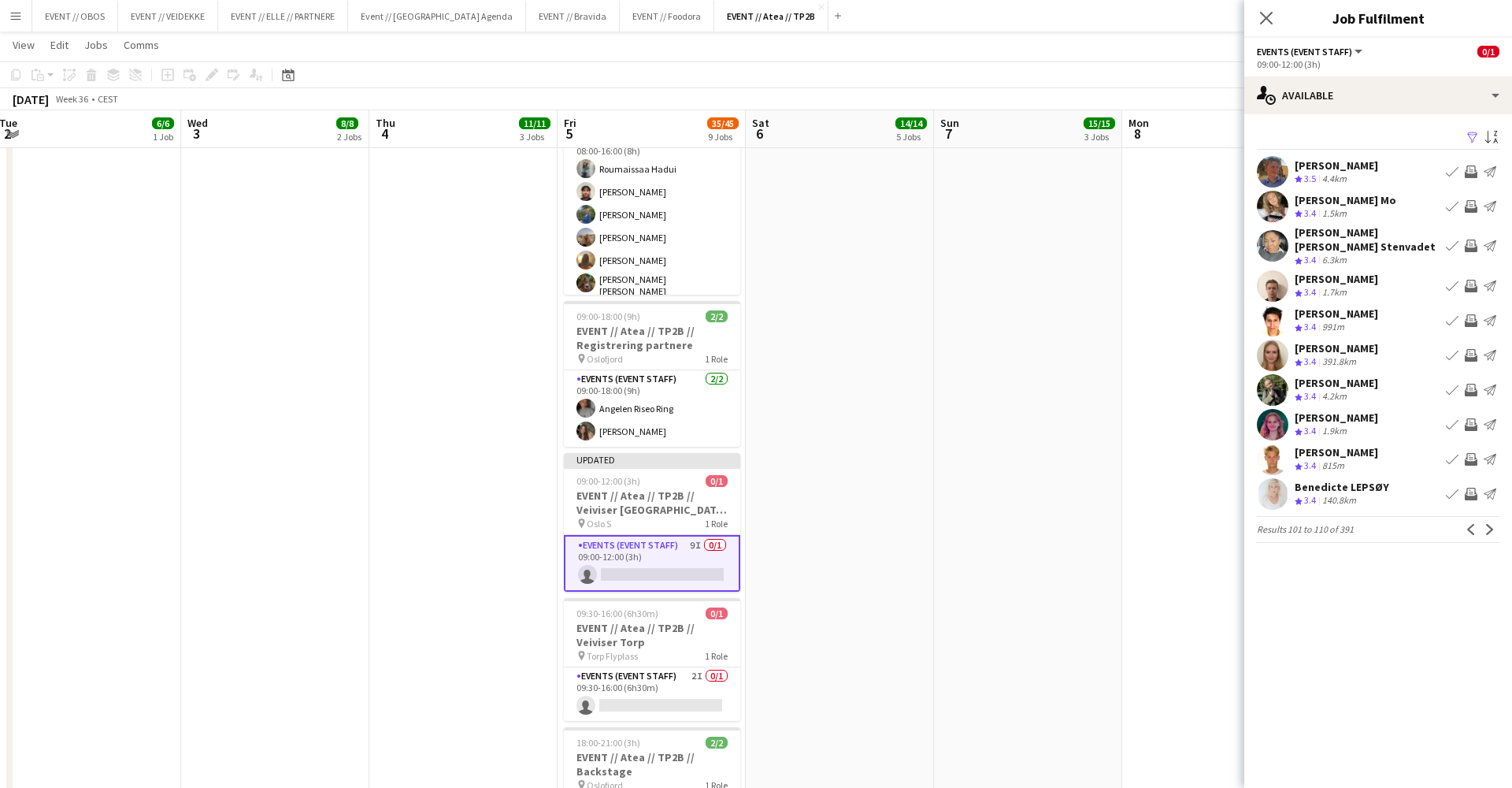
click at [1157, 175] on app-icon "Invite crew" at bounding box center [1471, 171] width 12 height 12
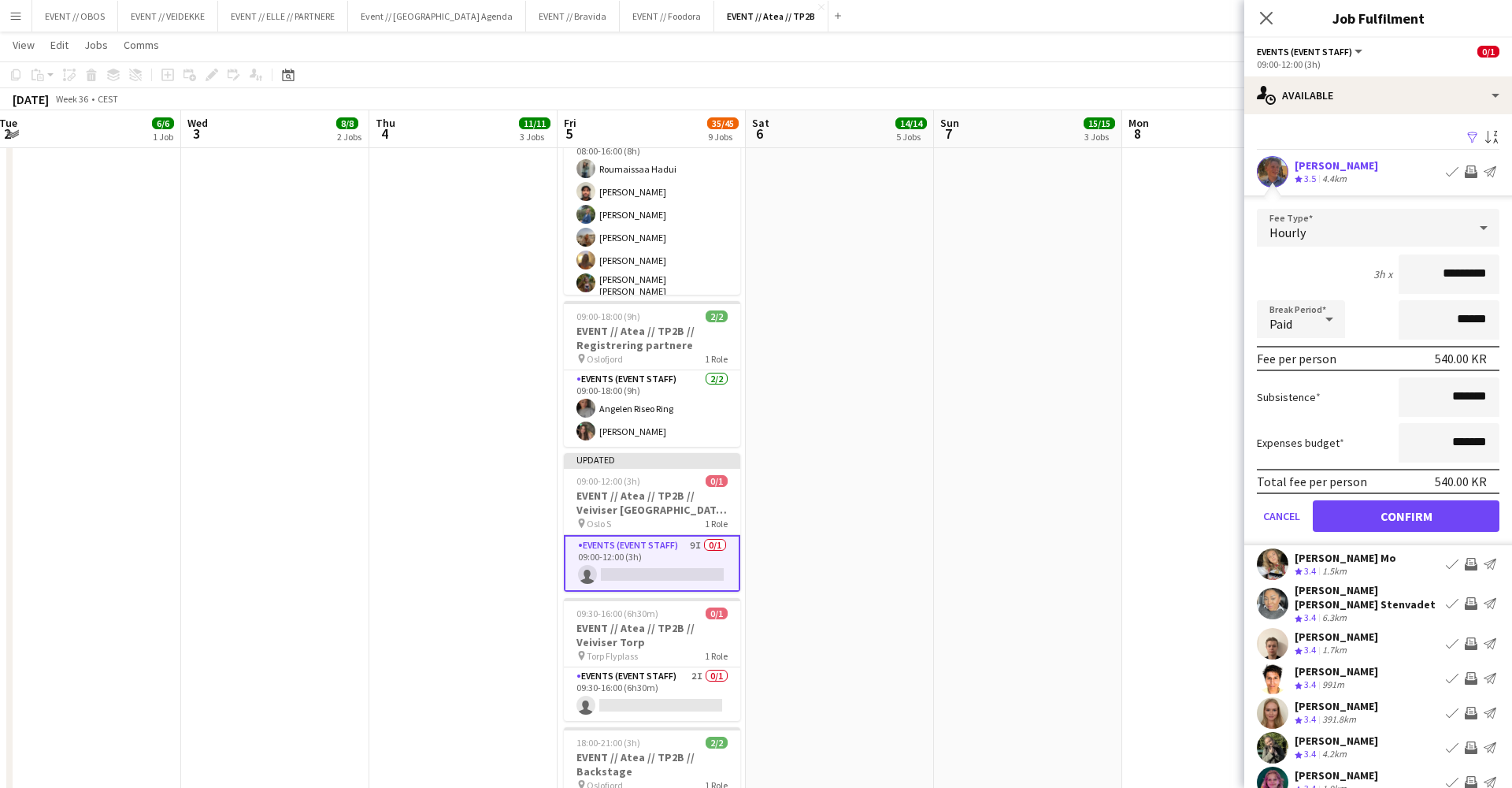
click at [1157, 522] on button "Confirm" at bounding box center [1406, 516] width 187 height 31
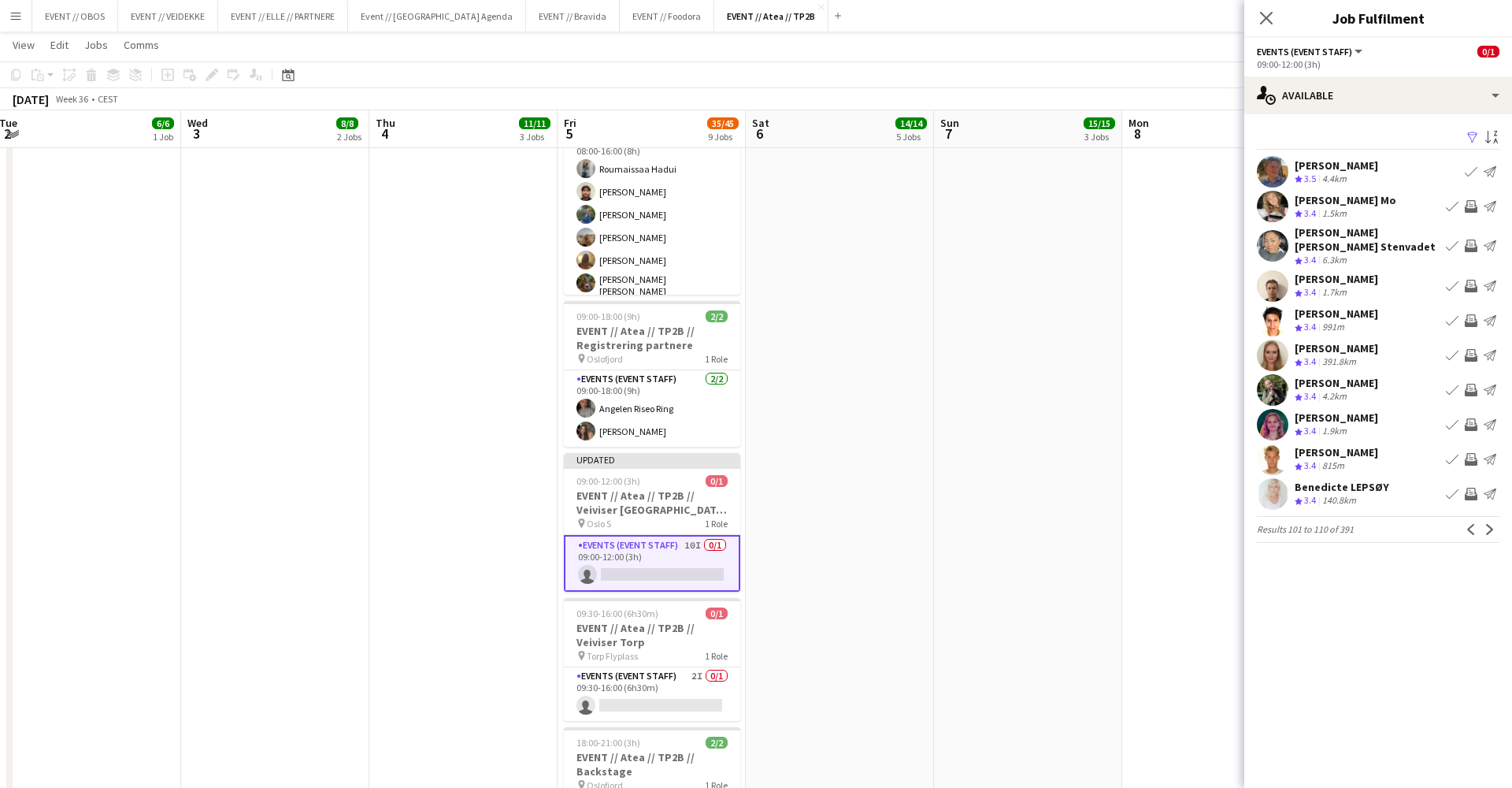
click at [1157, 424] on app-icon "Invite crew" at bounding box center [1471, 424] width 12 height 12
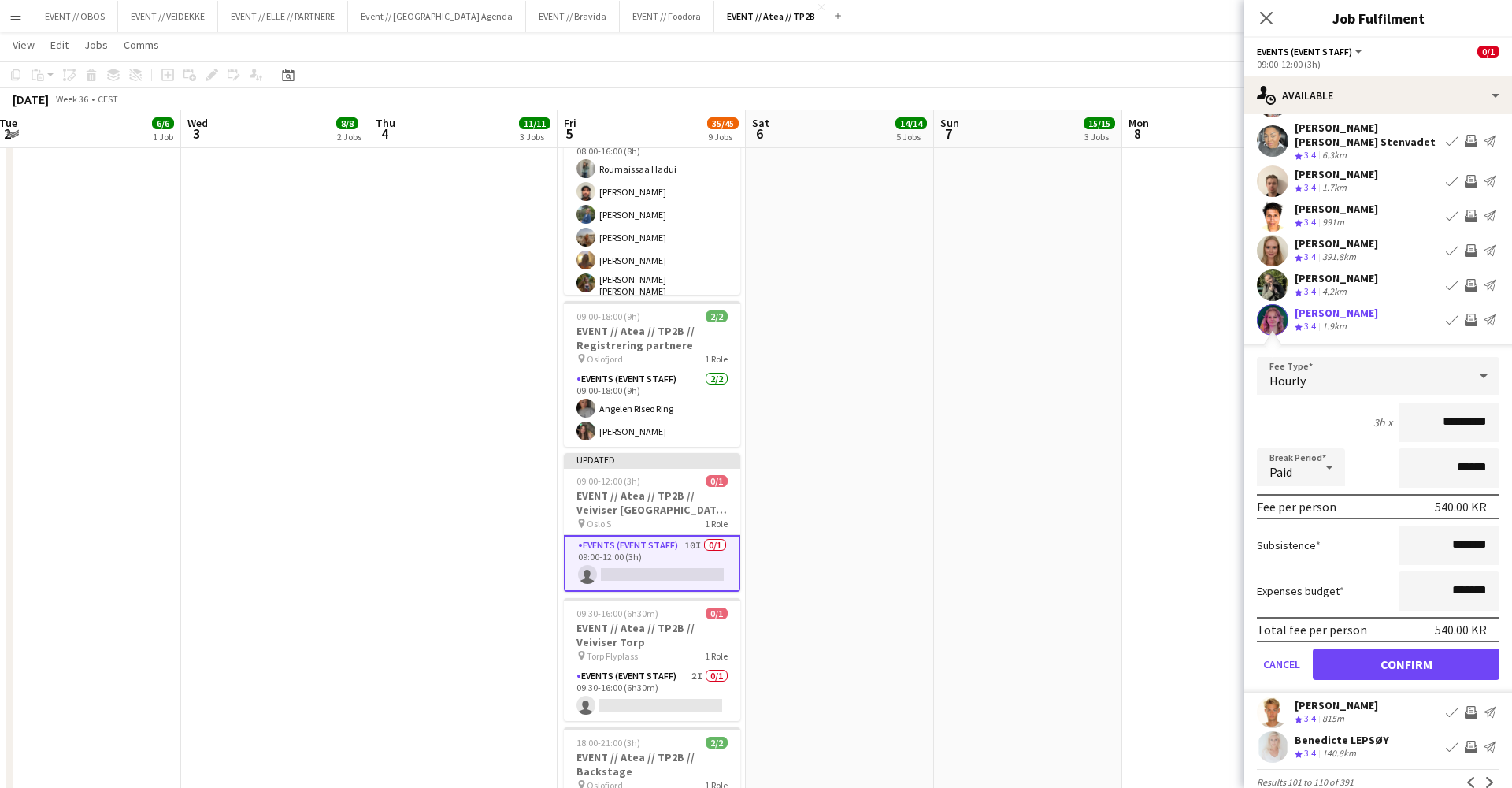
scroll to position [106, 0]
click at [1157, 658] on button "Confirm" at bounding box center [1406, 663] width 187 height 31
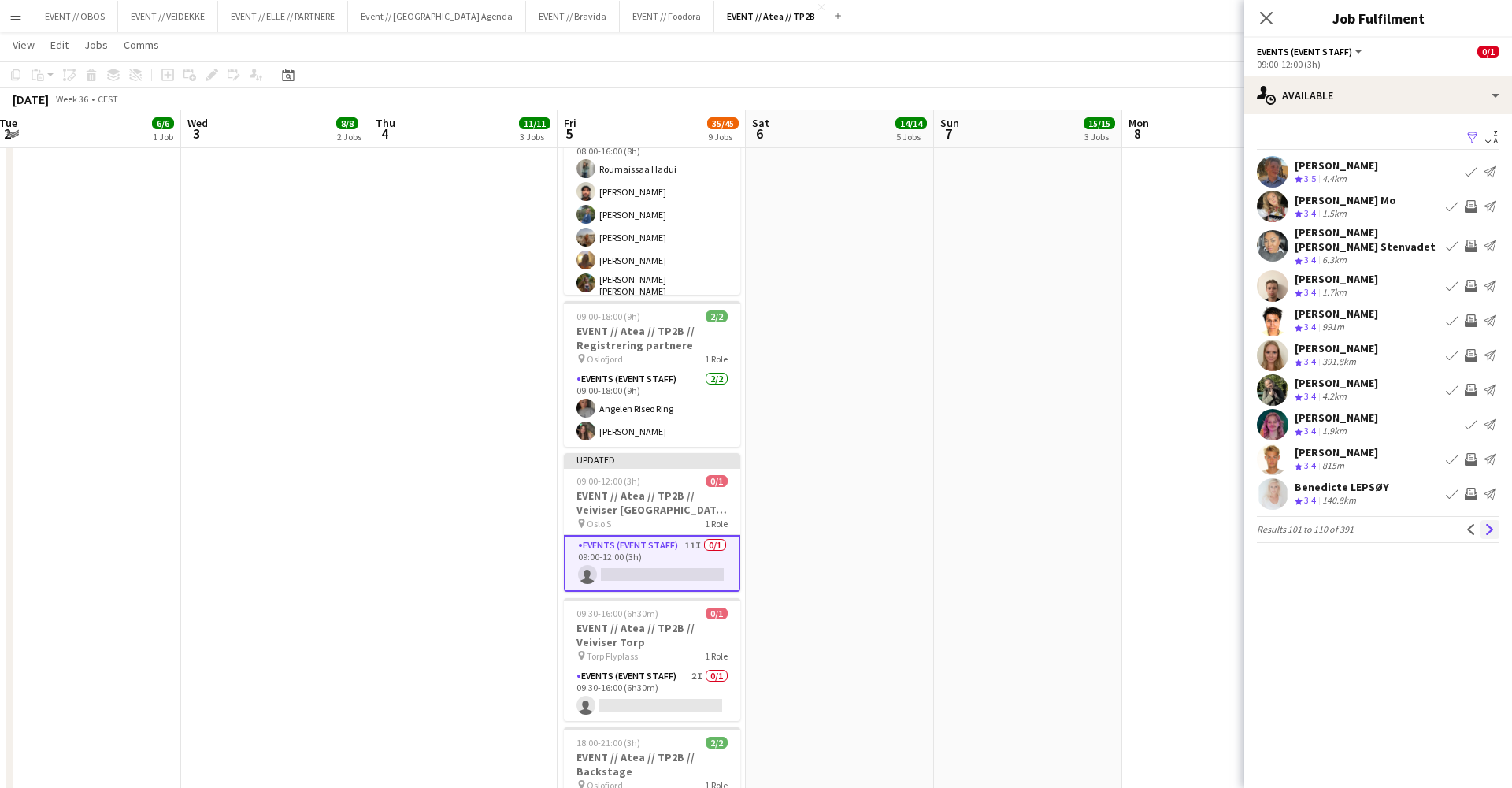
click at [1157, 528] on app-icon "Next" at bounding box center [1490, 529] width 11 height 11
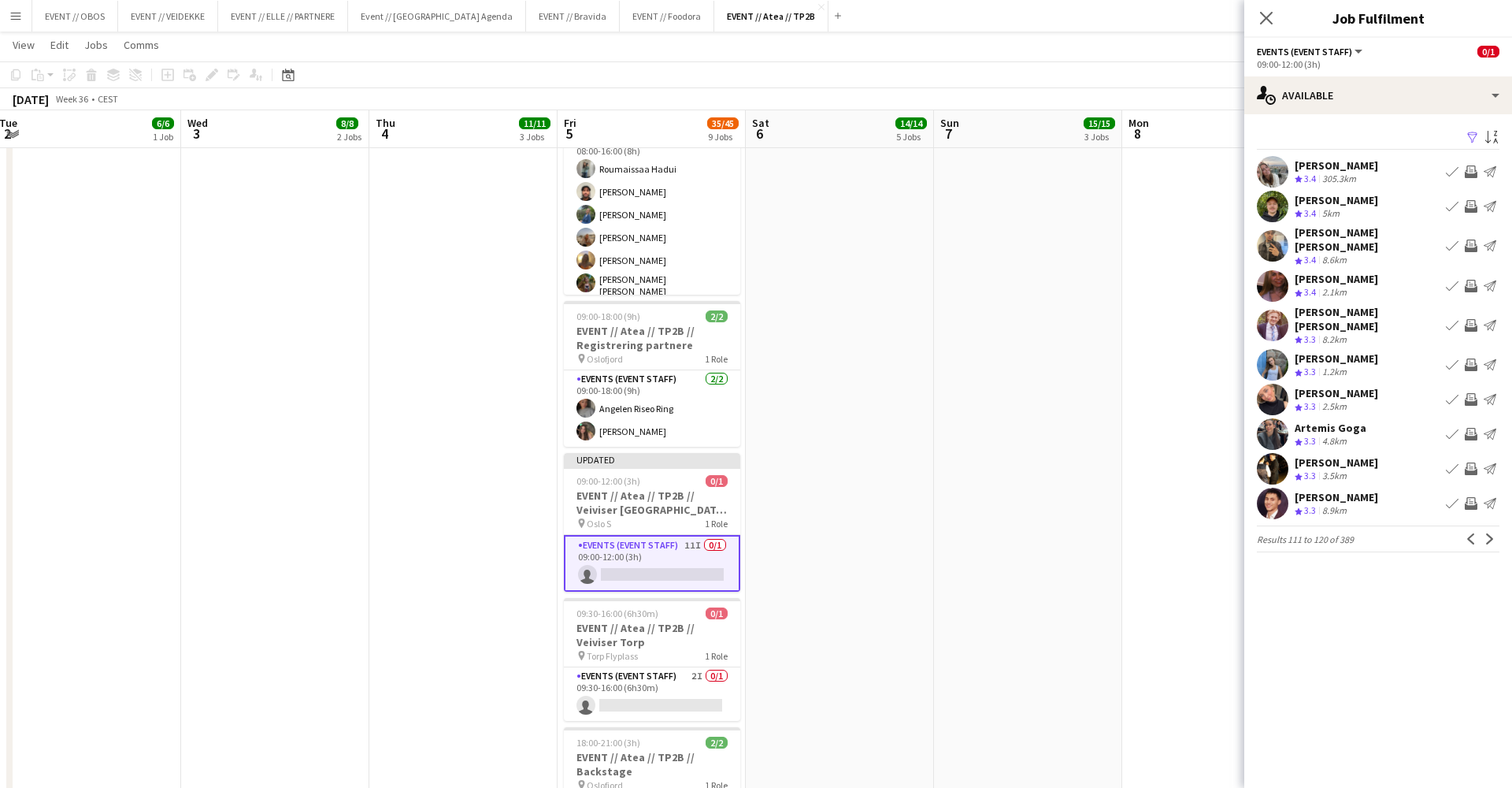
click at [1157, 395] on div "Caroline Seljåsen Crew rating 3.3 2.5km Book crew Invite crew Send notification" at bounding box center [1379, 399] width 268 height 31
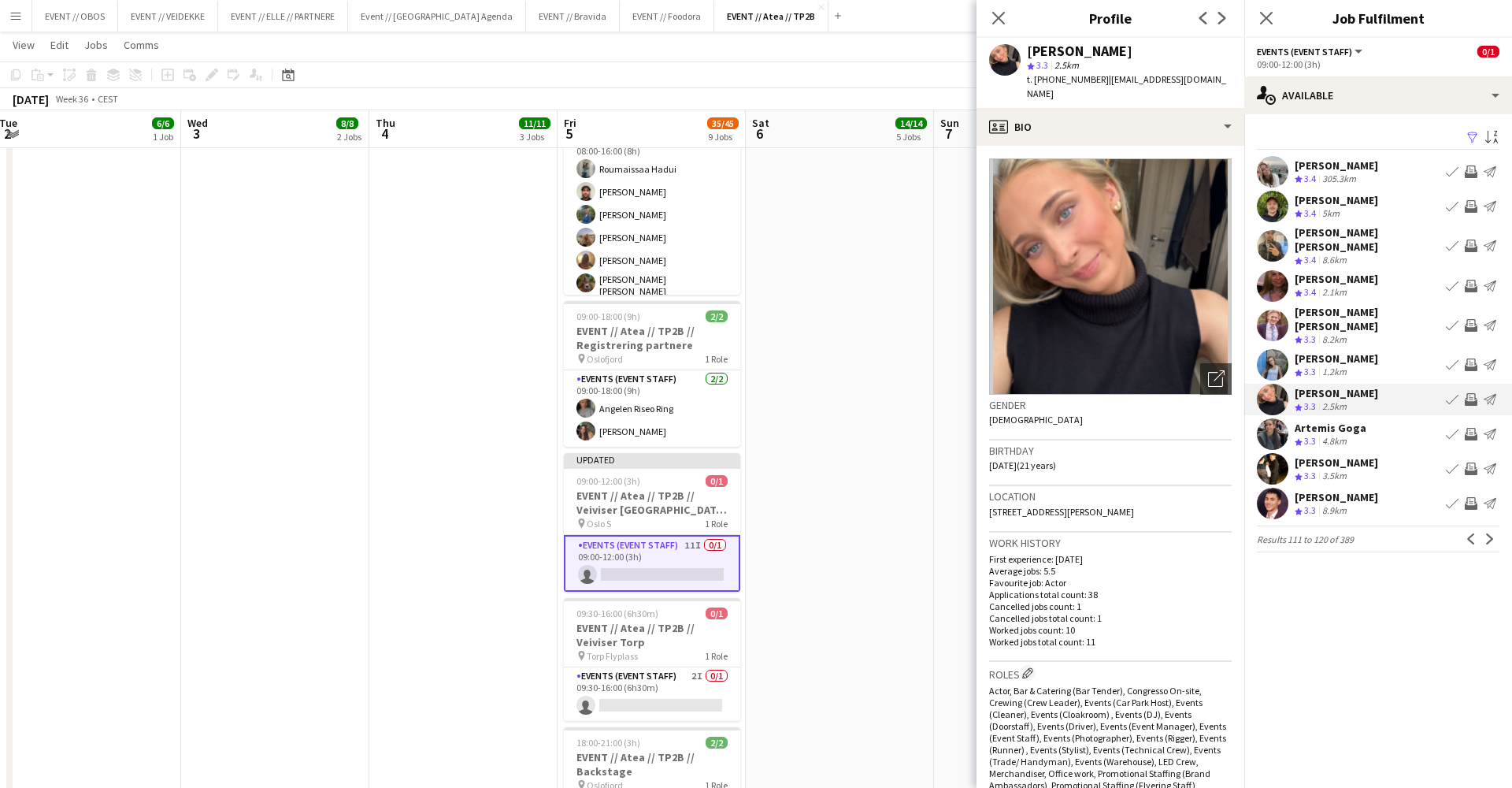
click at [1157, 393] on app-icon "Invite crew" at bounding box center [1471, 399] width 12 height 12
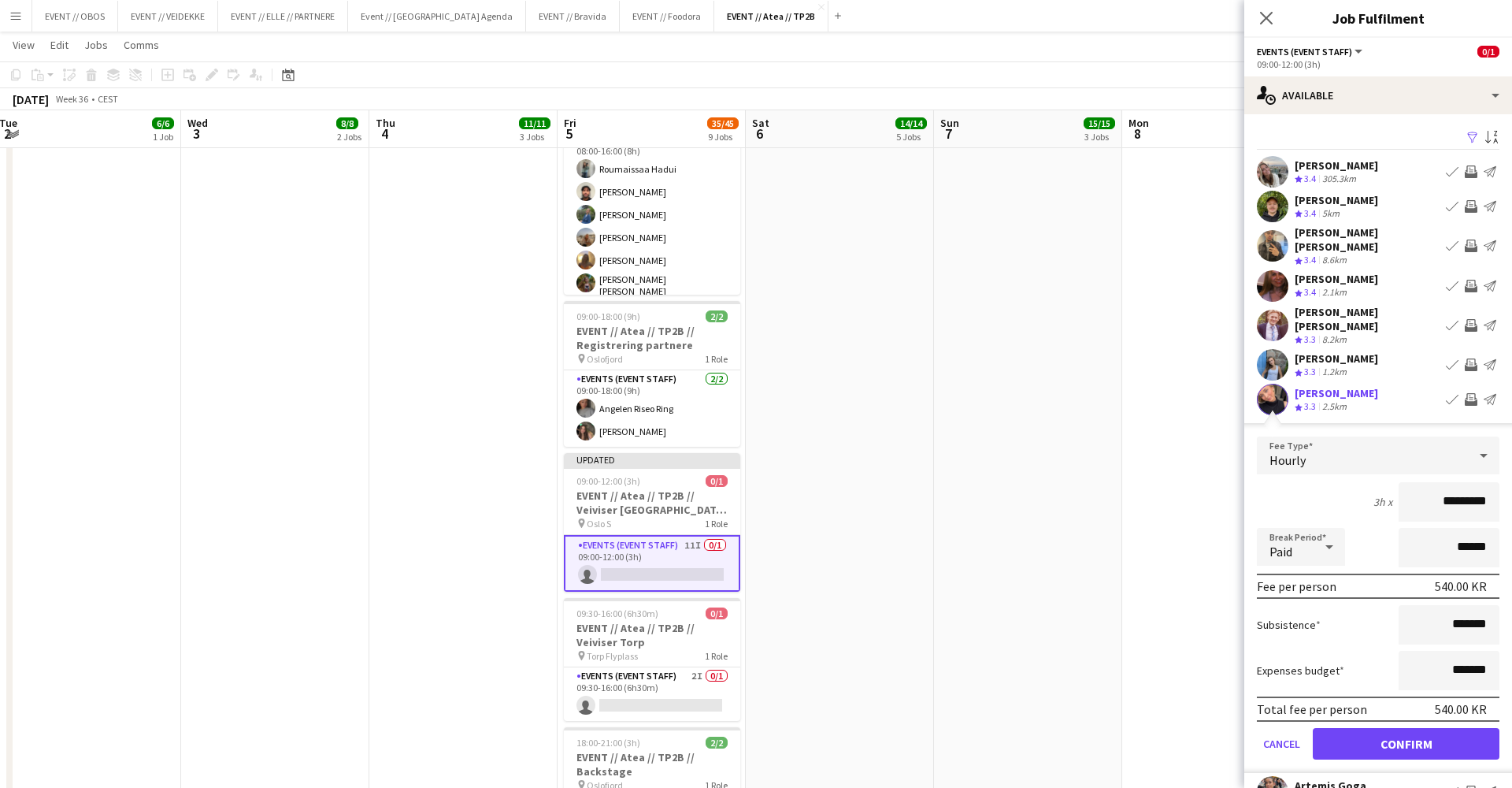
click at [1157, 660] on button "Confirm" at bounding box center [1406, 743] width 187 height 31
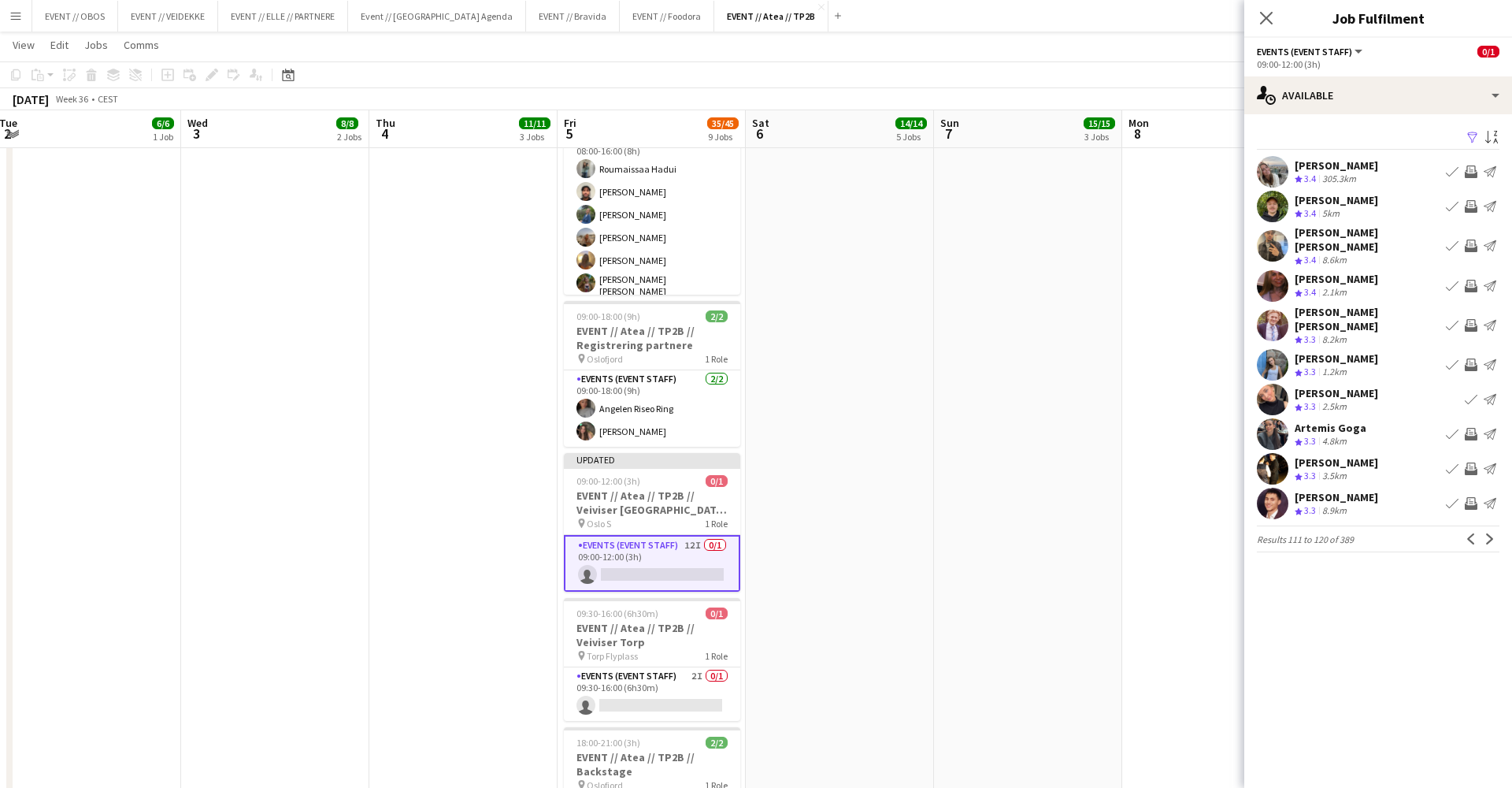
click at [1157, 274] on app-date-cell at bounding box center [1216, 79] width 188 height 1606
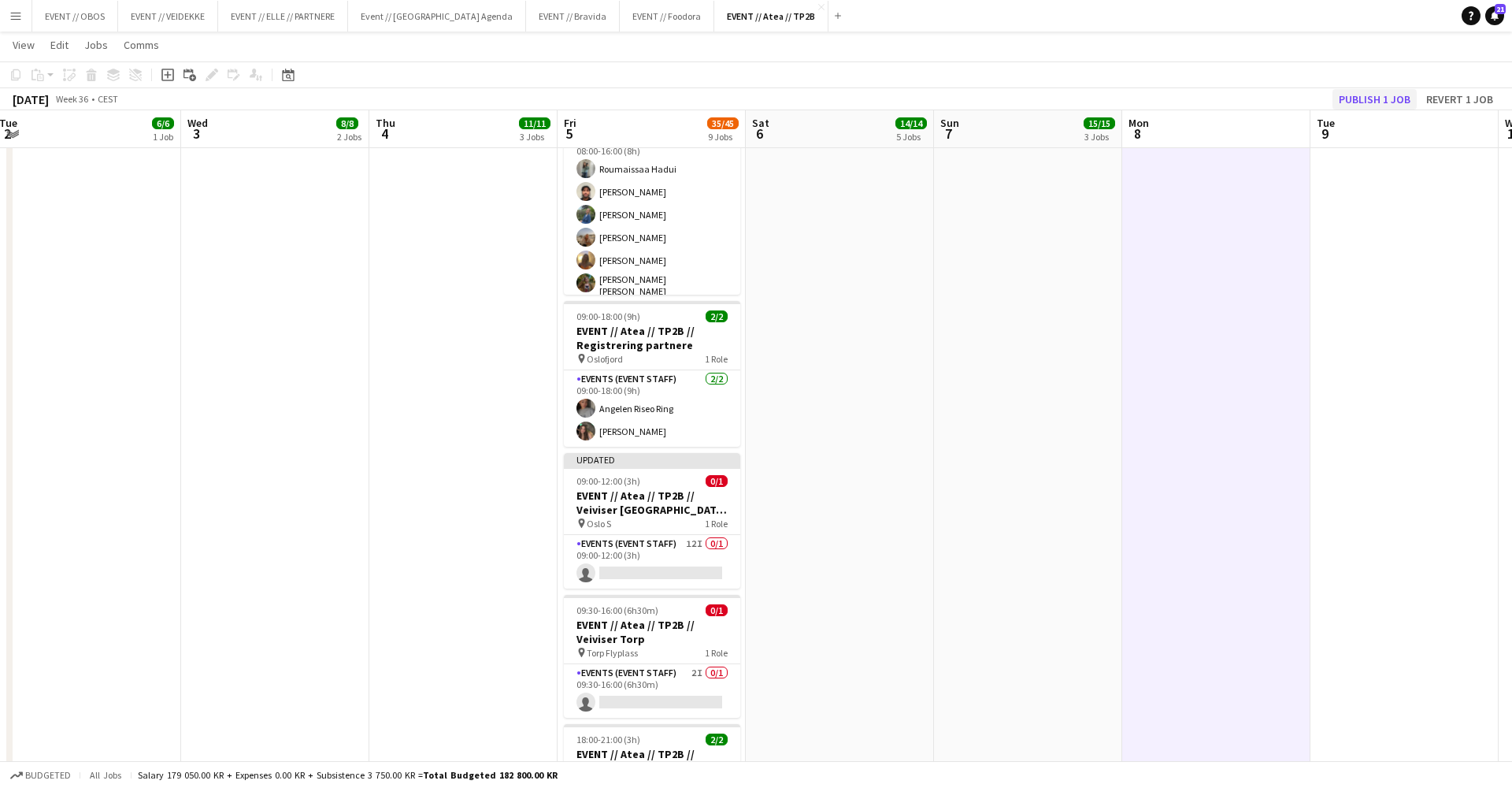
click at [1157, 94] on button "Publish 1 job" at bounding box center [1375, 99] width 84 height 21
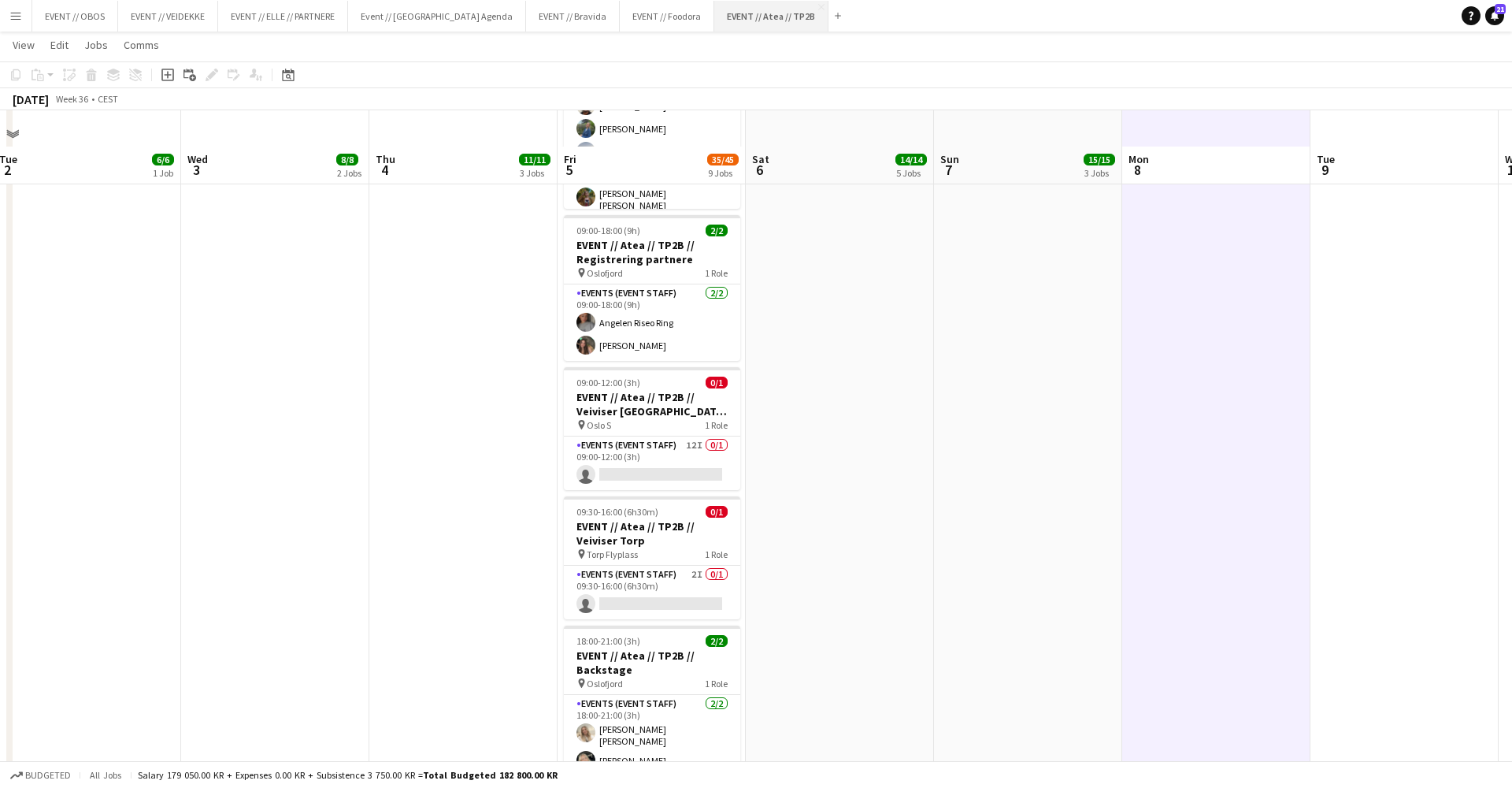
scroll to position [1021, 0]
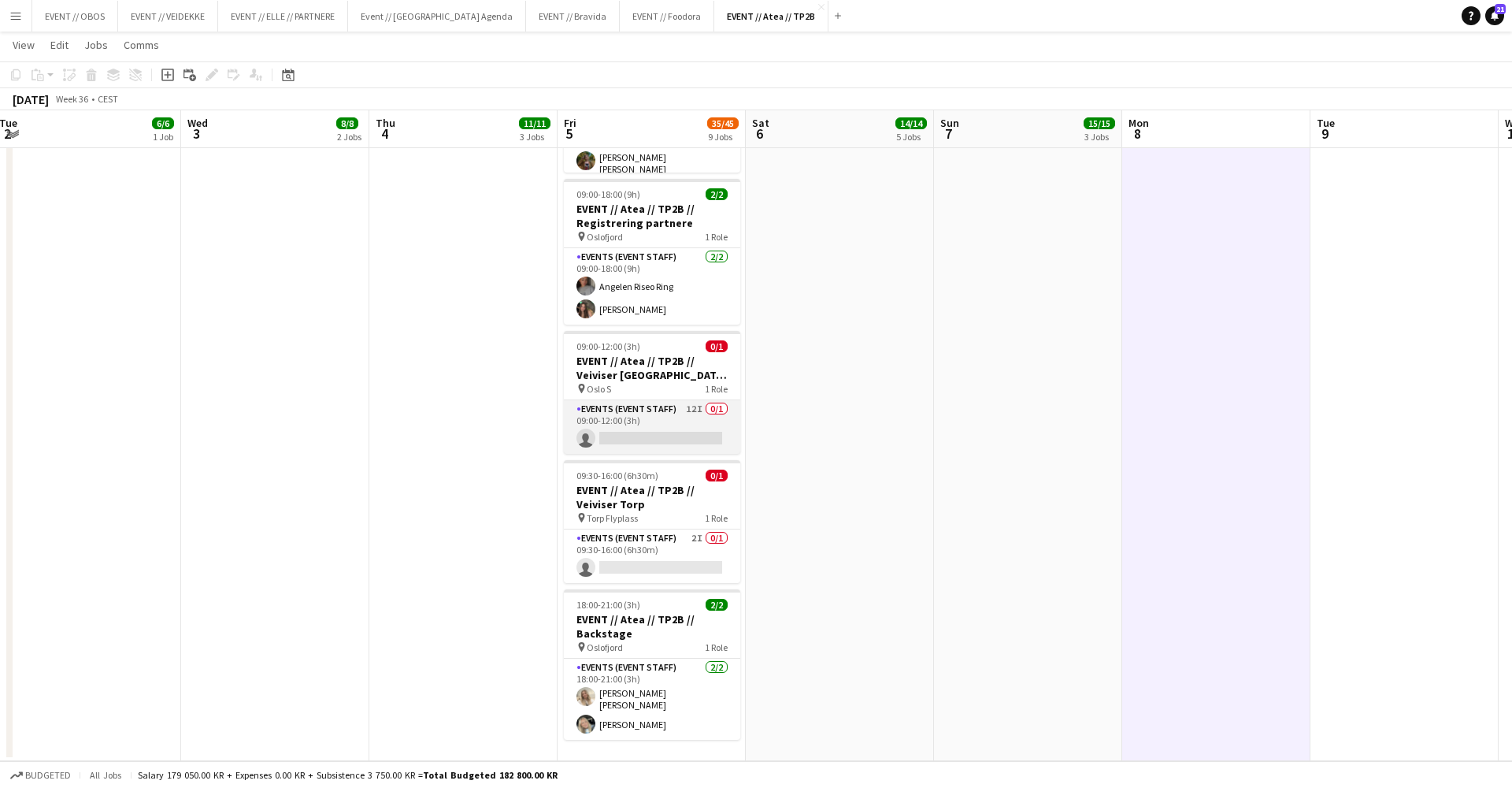
click at [628, 416] on app-card-role "Events (Event Staff) 12I 0/1 09:00-12:00 (3h) single-neutral-actions" at bounding box center [651, 426] width 176 height 54
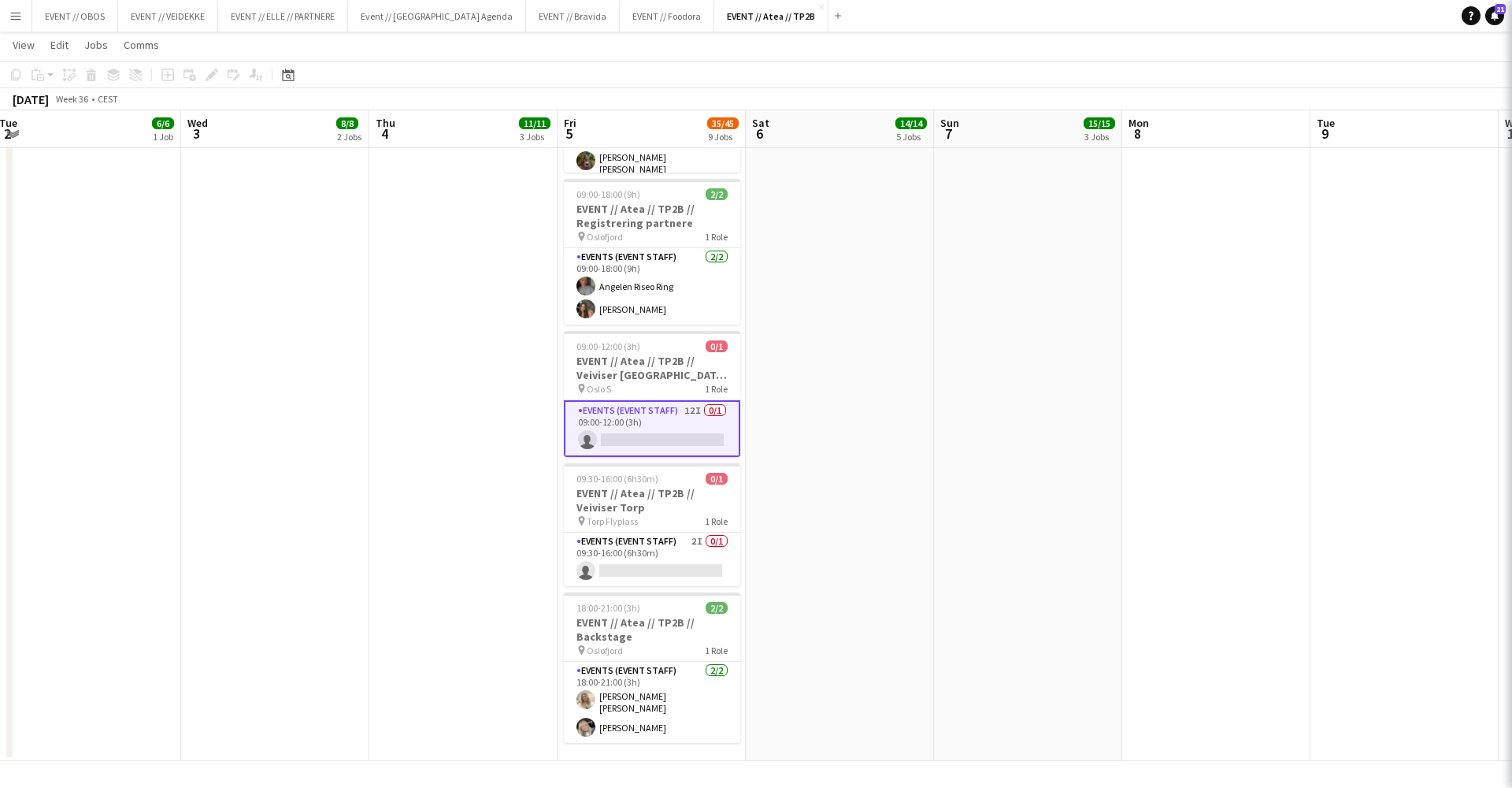
scroll to position [0, 761]
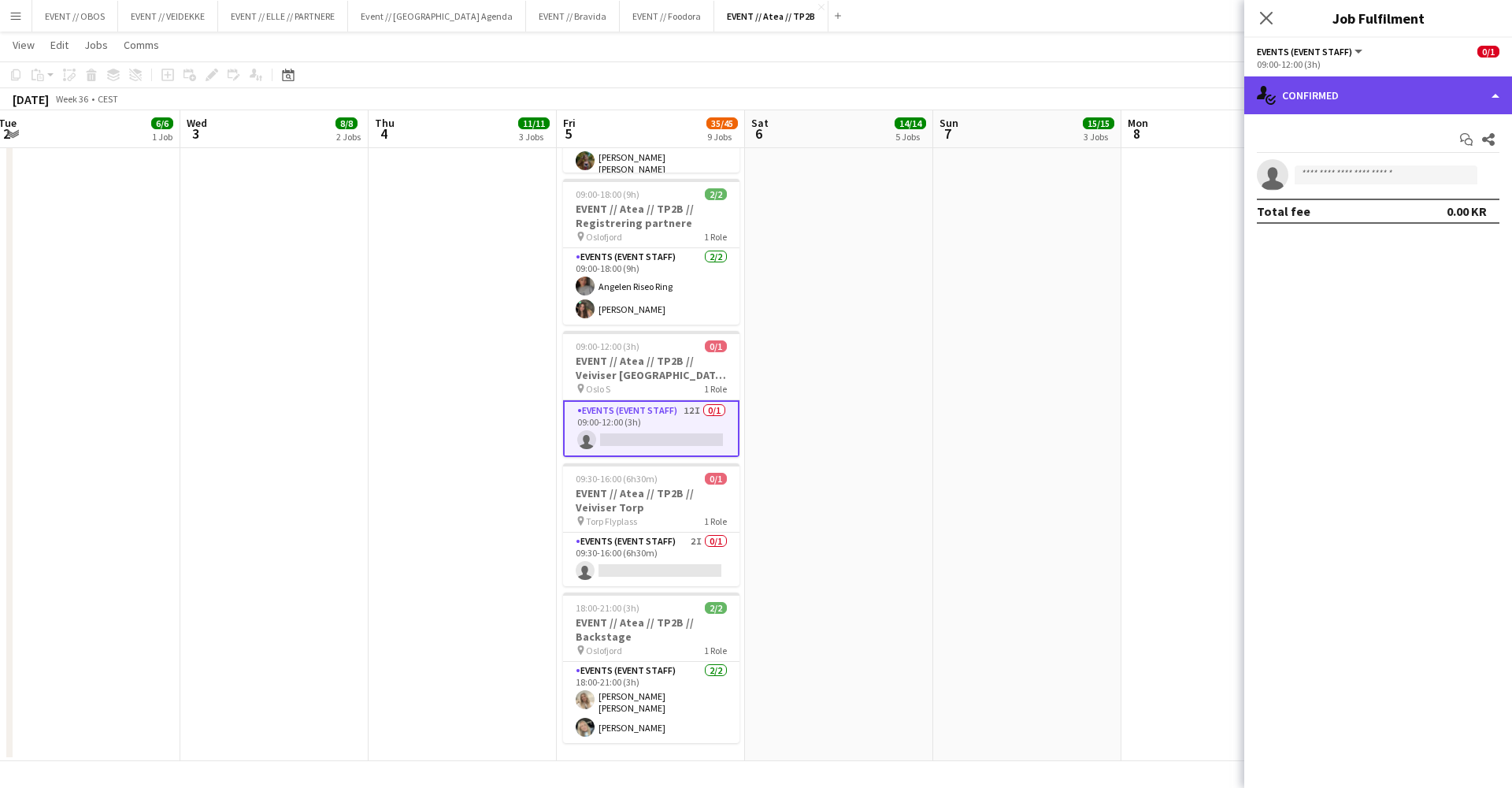
click at [1157, 106] on div "single-neutral-actions-check-2 Confirmed" at bounding box center [1379, 95] width 268 height 38
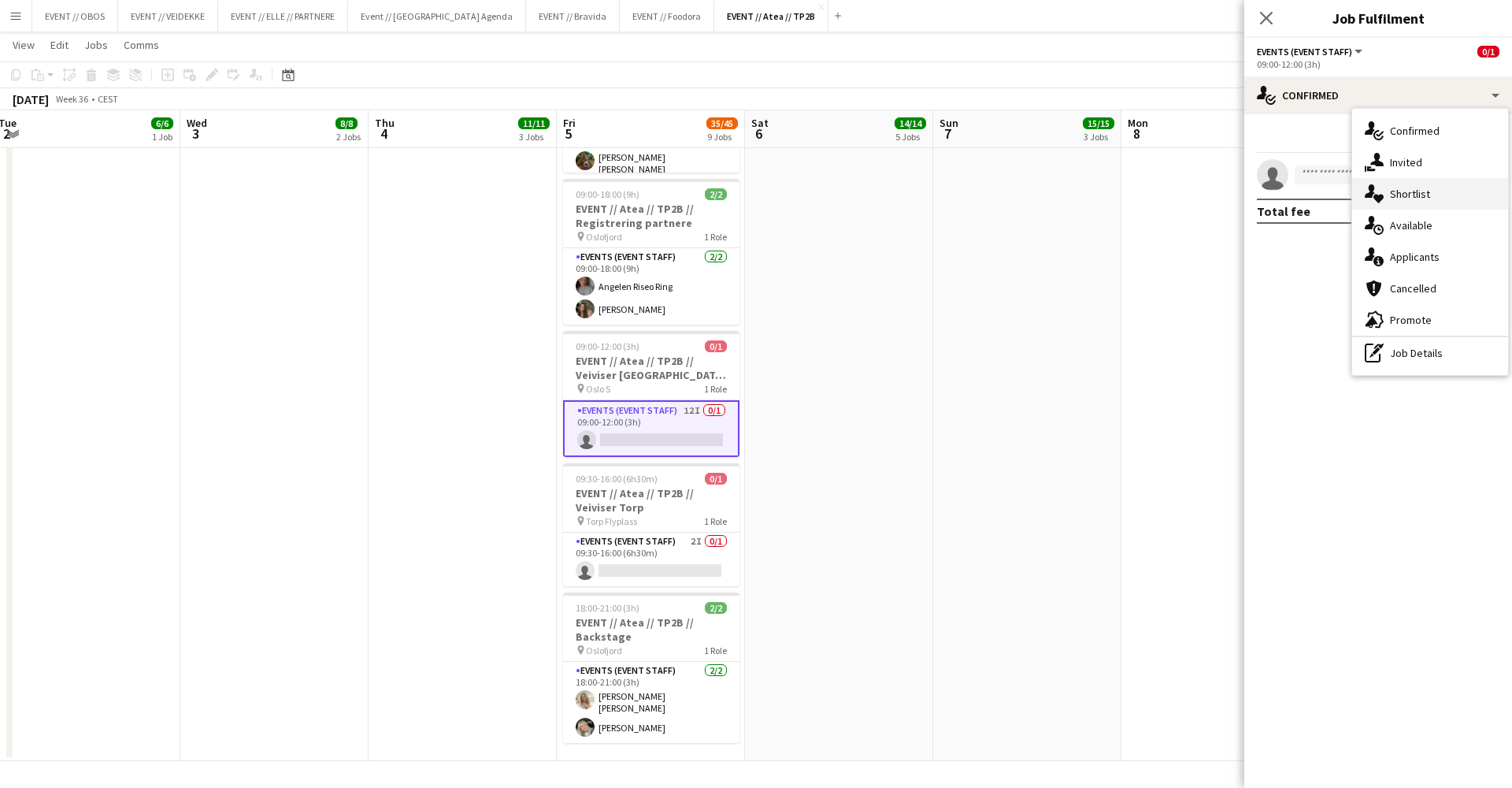
click at [1157, 180] on div "single-neutral-actions-heart Shortlist" at bounding box center [1430, 194] width 156 height 31
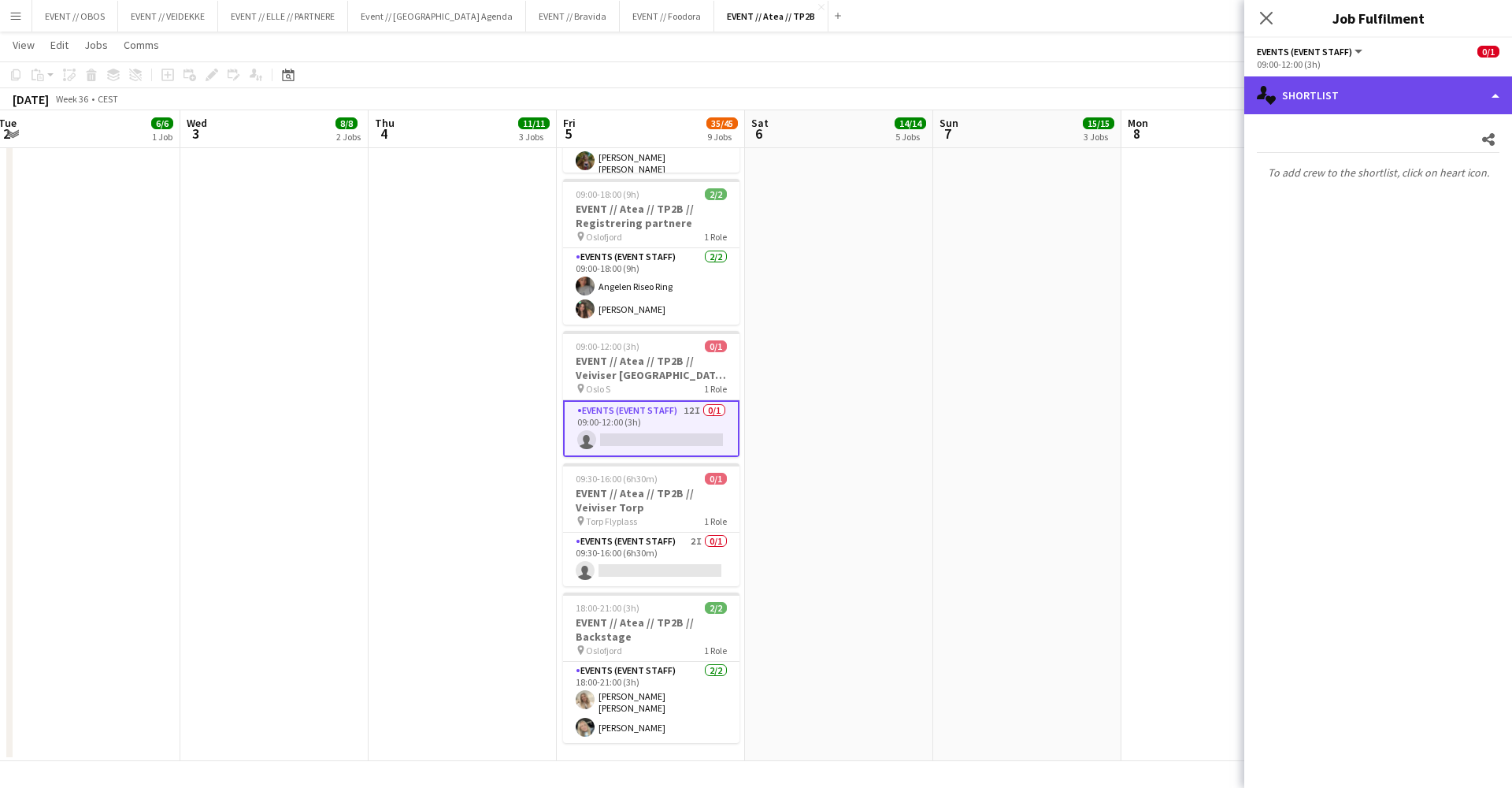
click at [1157, 87] on div "single-neutral-actions-heart Shortlist" at bounding box center [1379, 95] width 268 height 38
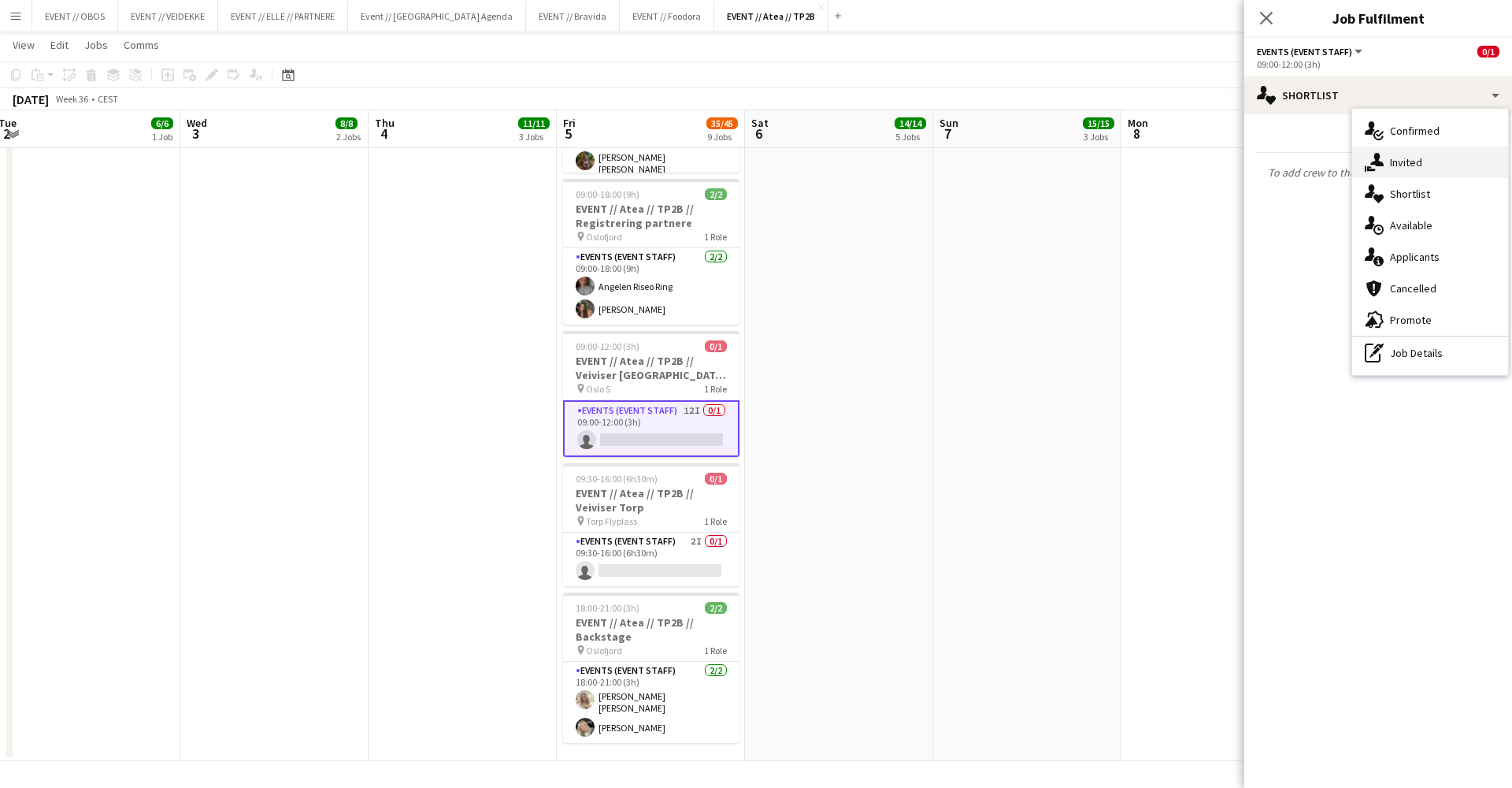
click at [1157, 160] on div "single-neutral-actions-share-1 Invited" at bounding box center [1430, 162] width 156 height 31
